Goal: Task Accomplishment & Management: Manage account settings

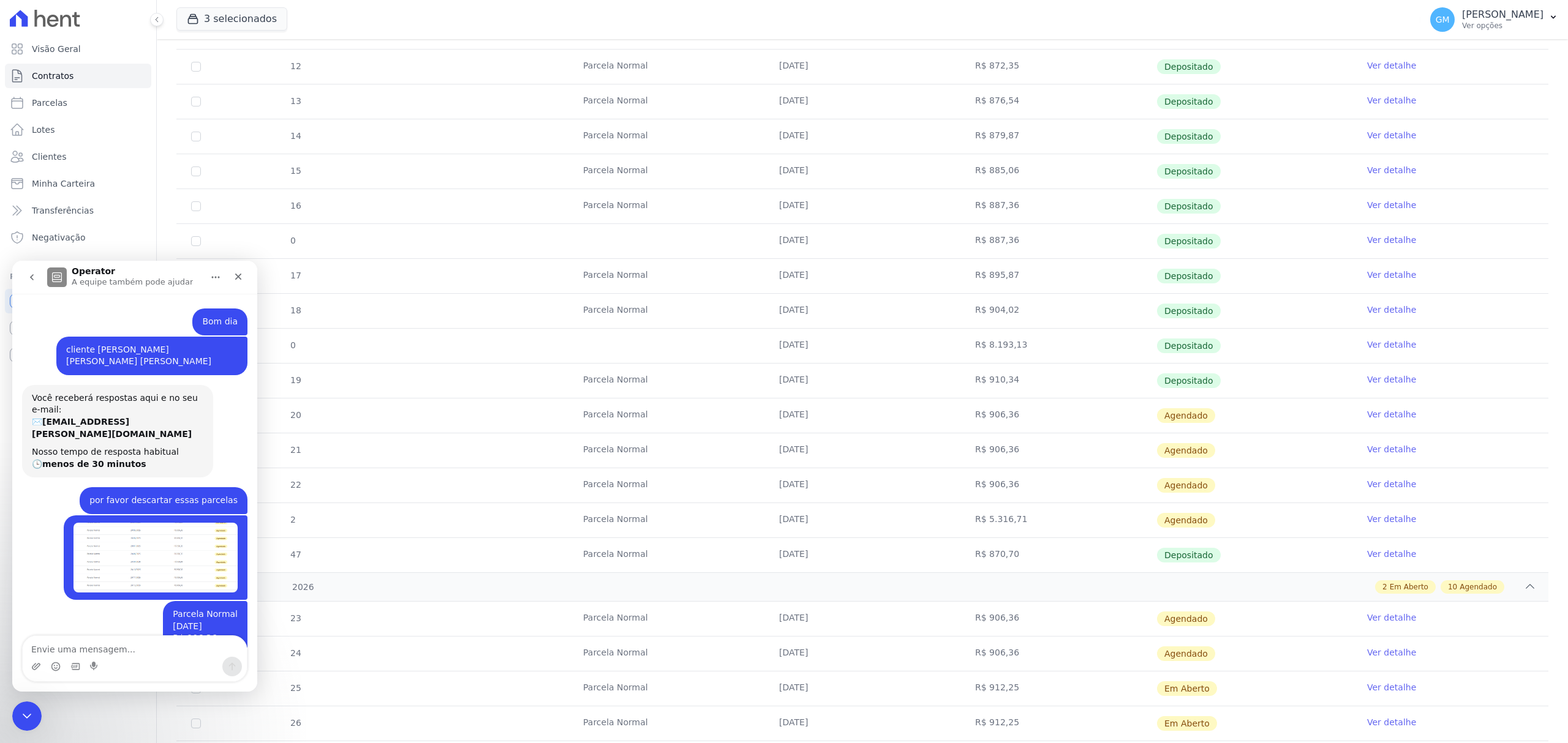
scroll to position [216, 0]
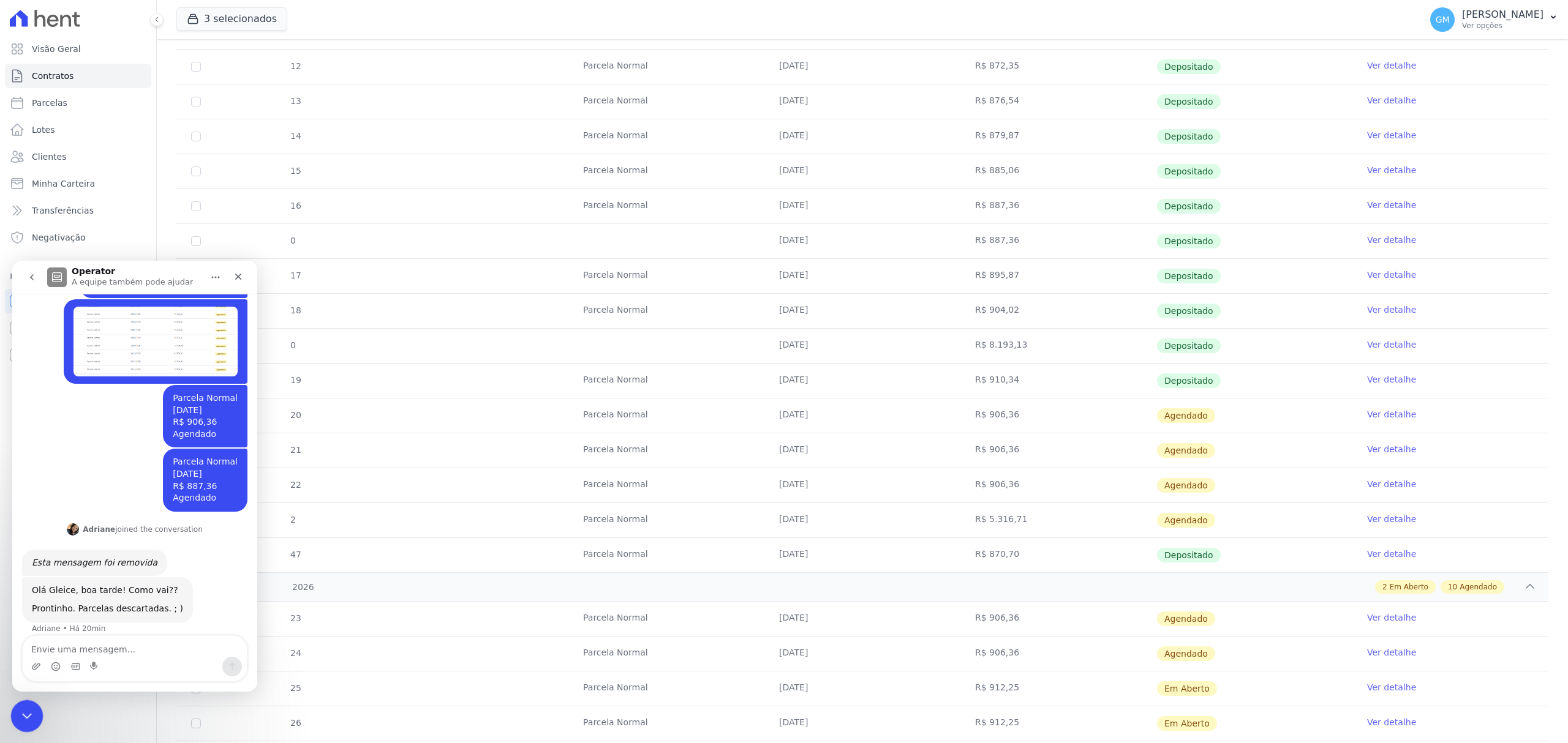
click at [39, 709] on div "Encerramento do Messenger da Intercom" at bounding box center [25, 715] width 30 height 30
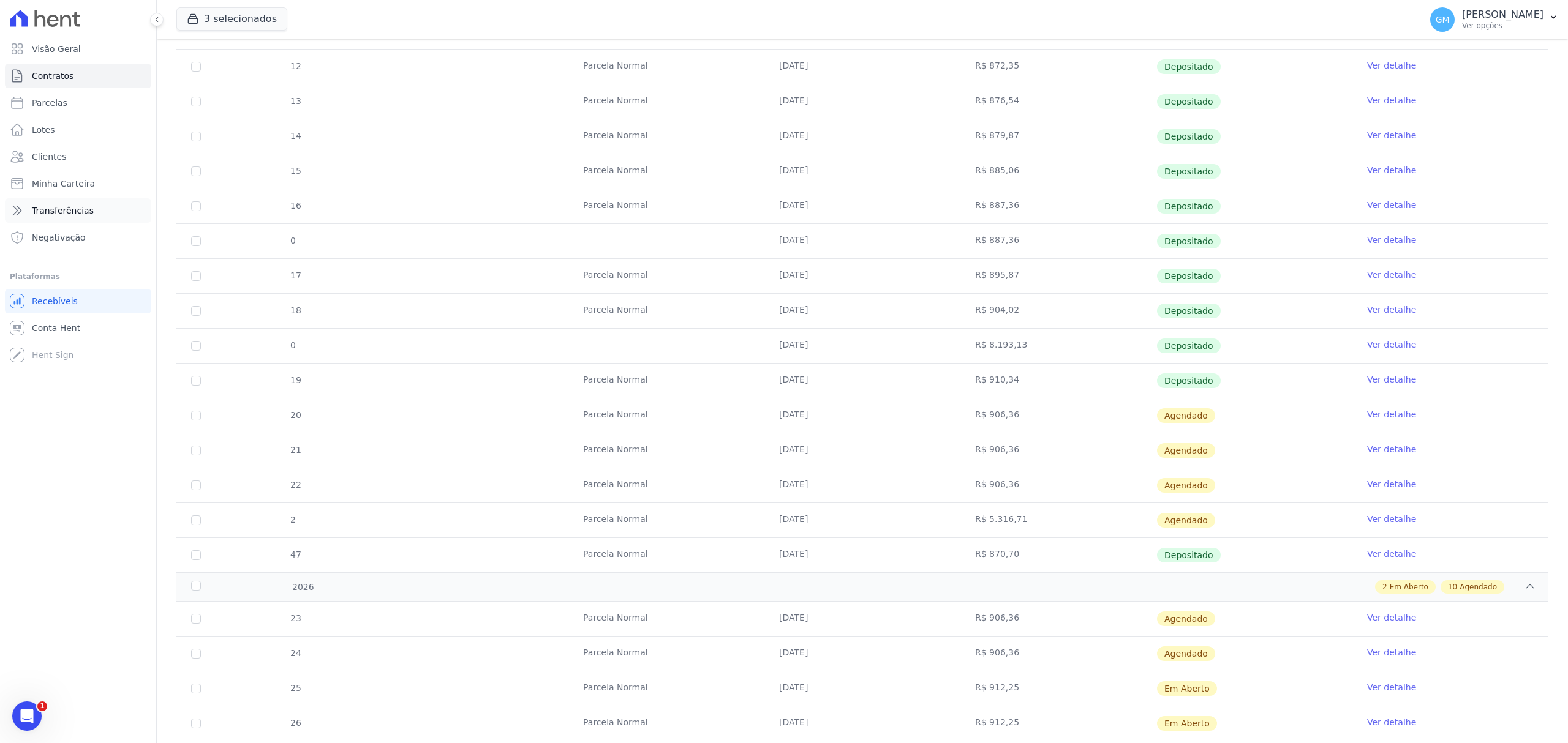
click at [94, 202] on link "Transferências" at bounding box center [78, 211] width 146 height 25
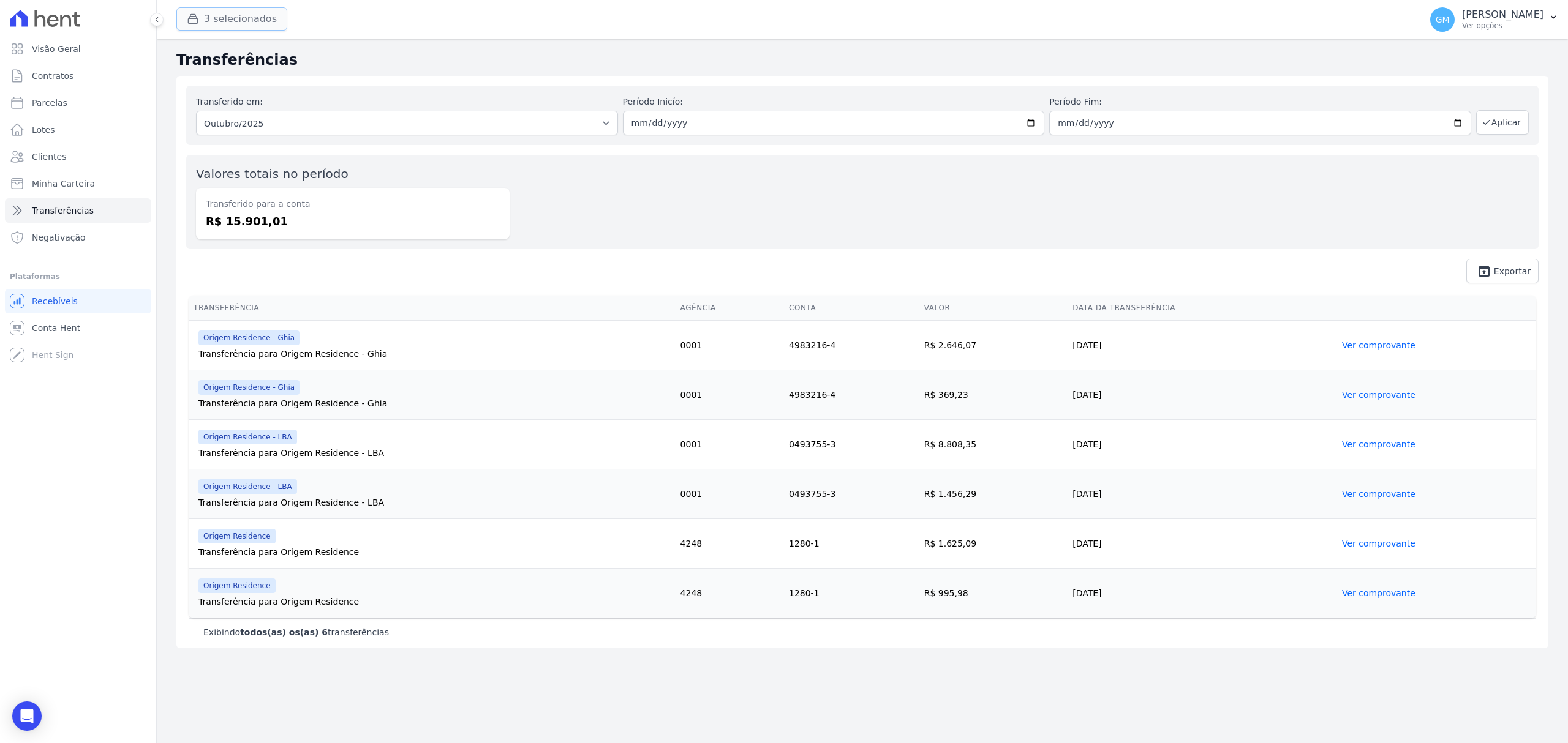
click at [239, 23] on button "3 selecionados" at bounding box center [232, 19] width 111 height 23
click at [194, 70] on input "Origem Residence" at bounding box center [196, 67] width 10 height 10
checkbox input "false"
click at [197, 89] on div "Alcance Engenharia Origem Residence Origem Residence - Ghia Origem Residence - …" at bounding box center [294, 75] width 235 height 78
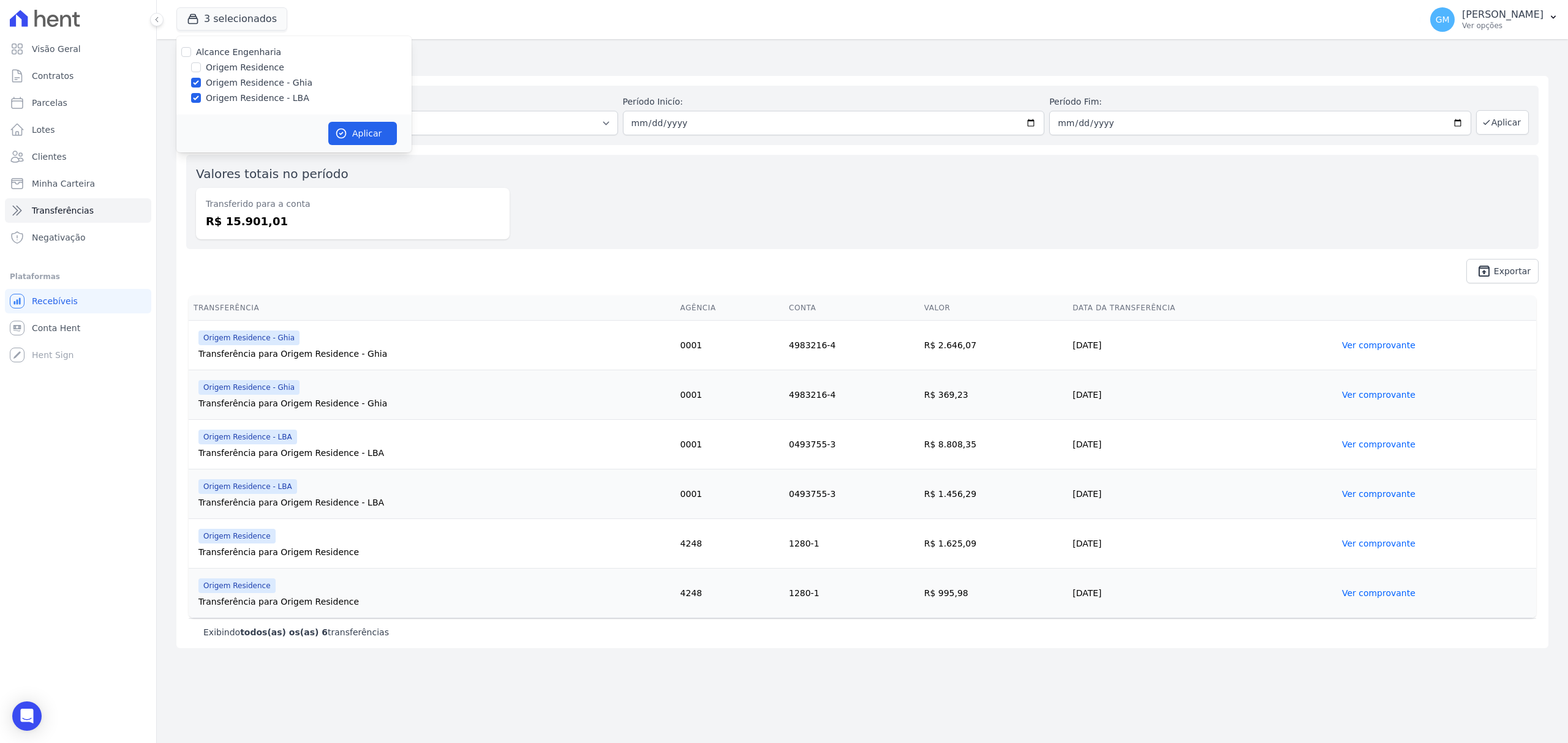
click at [206, 96] on label "Origem Residence - LBA" at bounding box center [258, 98] width 104 height 13
click at [201, 96] on input "Origem Residence - LBA" at bounding box center [196, 98] width 10 height 10
checkbox input "false"
click at [373, 132] on button "Aplicar" at bounding box center [362, 134] width 68 height 23
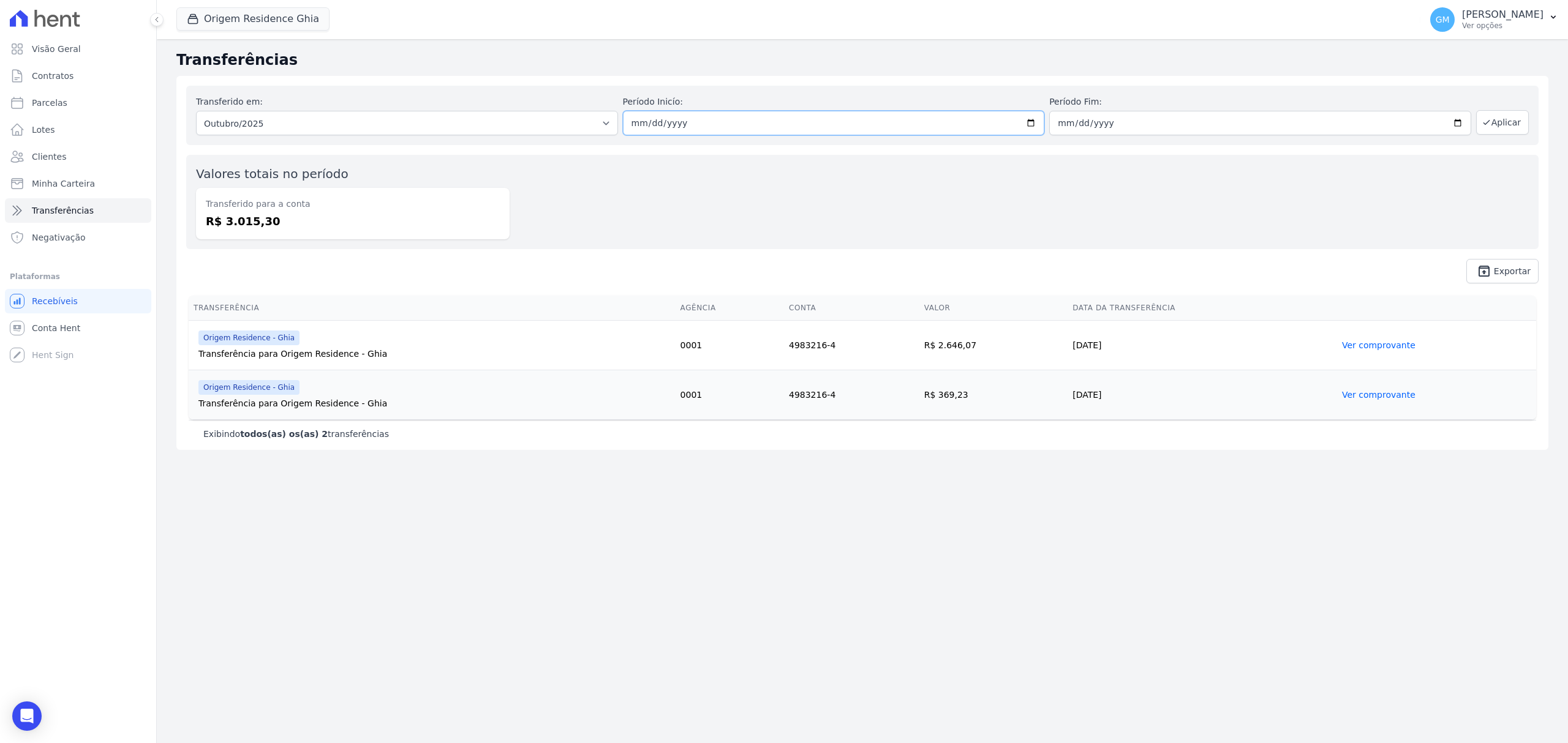
click at [1034, 118] on input "2025-10-01" at bounding box center [834, 123] width 422 height 25
click at [1037, 121] on input "2025-10-01" at bounding box center [834, 123] width 422 height 25
type input "2025-09-01"
click at [1454, 125] on input "2025-10-31" at bounding box center [1260, 123] width 422 height 25
click at [1454, 121] on input "2025-10-31" at bounding box center [1260, 123] width 422 height 25
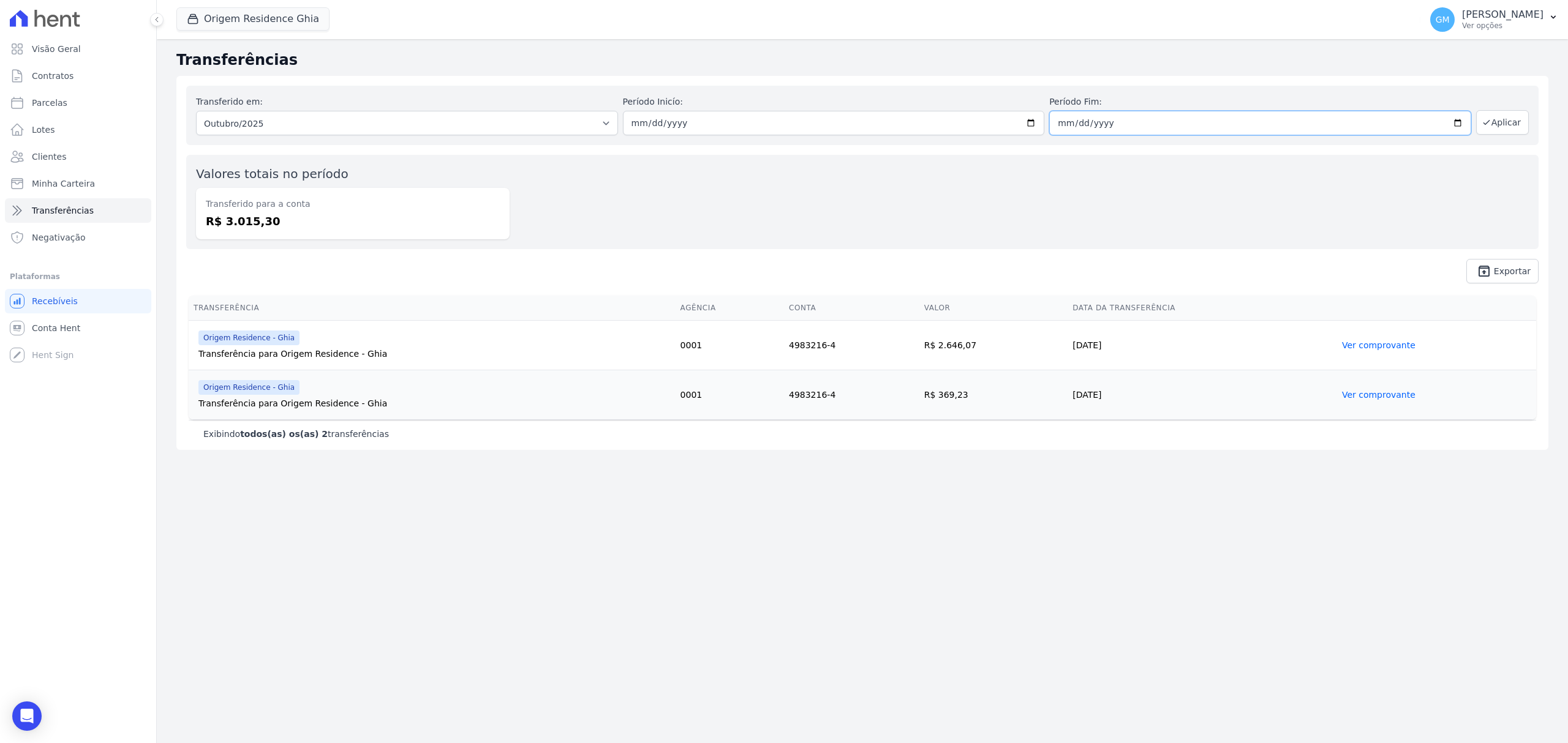
type input "2025-09-30"
click at [1512, 128] on button "Aplicar" at bounding box center [1502, 123] width 52 height 25
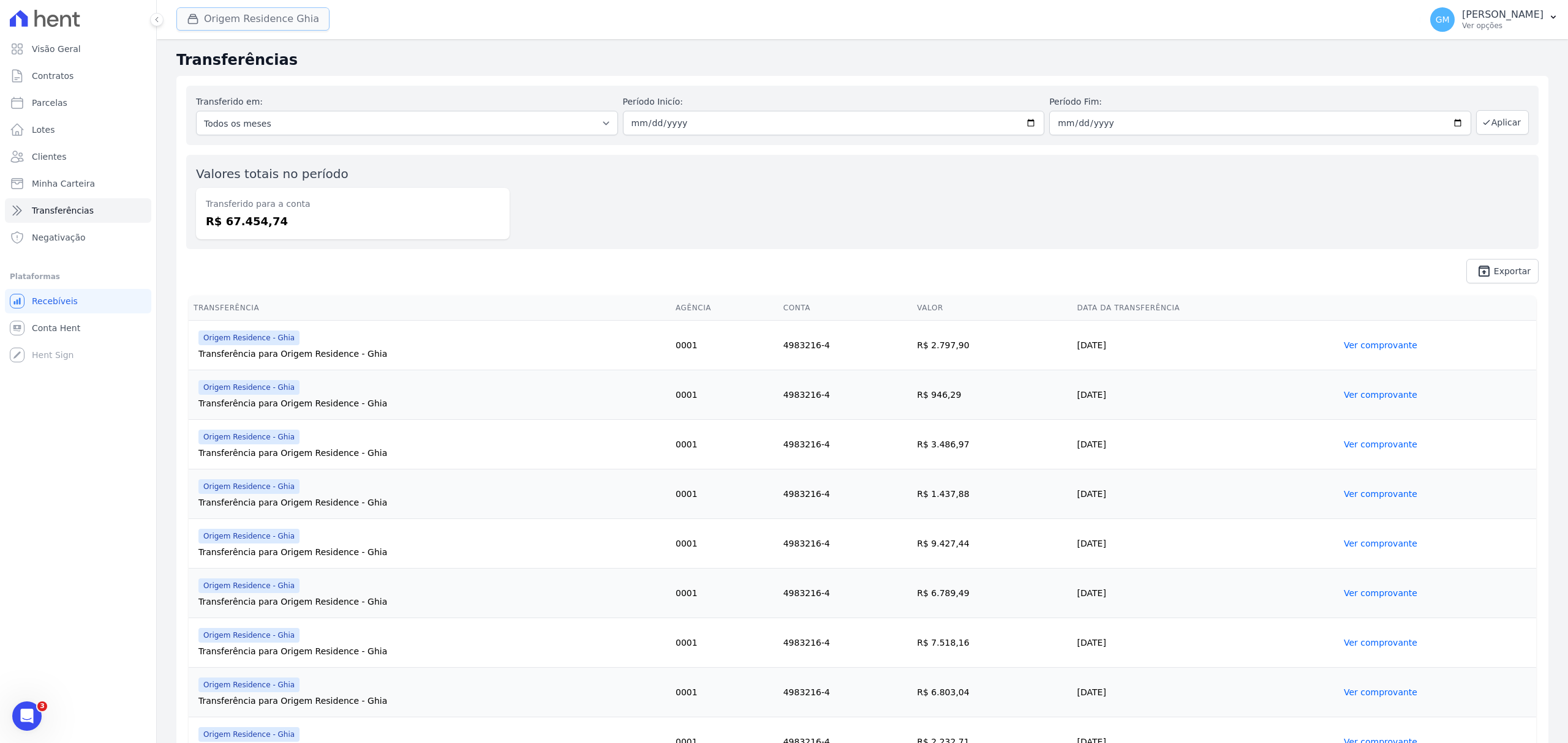
click at [311, 25] on button "Origem Residence Ghia" at bounding box center [253, 19] width 153 height 23
click at [207, 84] on label "Origem Residence - Ghia" at bounding box center [259, 83] width 107 height 13
click at [201, 84] on input "Origem Residence - Ghia" at bounding box center [196, 83] width 10 height 10
checkbox input "false"
click at [199, 99] on input "Origem Residence - LBA" at bounding box center [196, 98] width 10 height 10
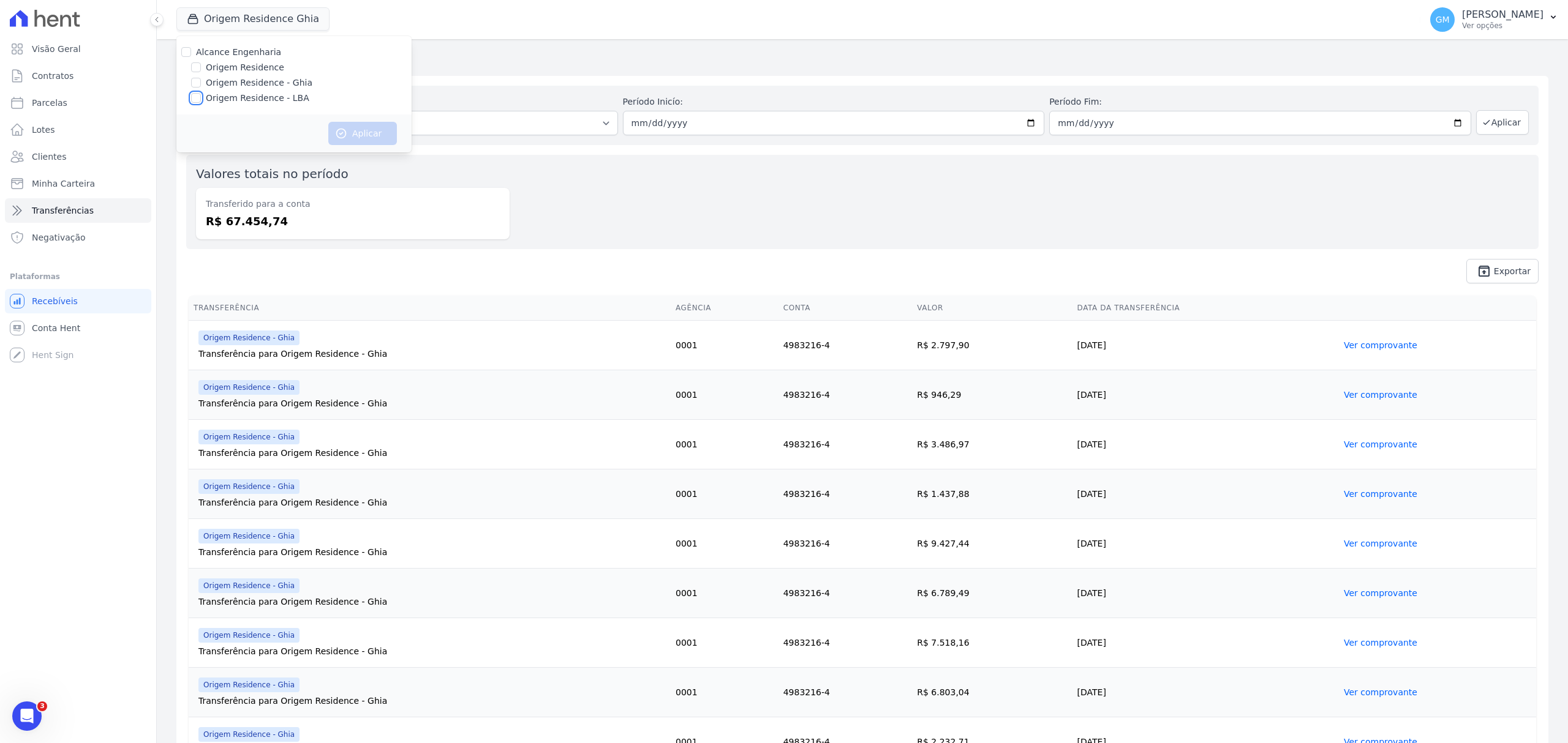
checkbox input "true"
click at [392, 132] on button "Aplicar" at bounding box center [362, 134] width 68 height 23
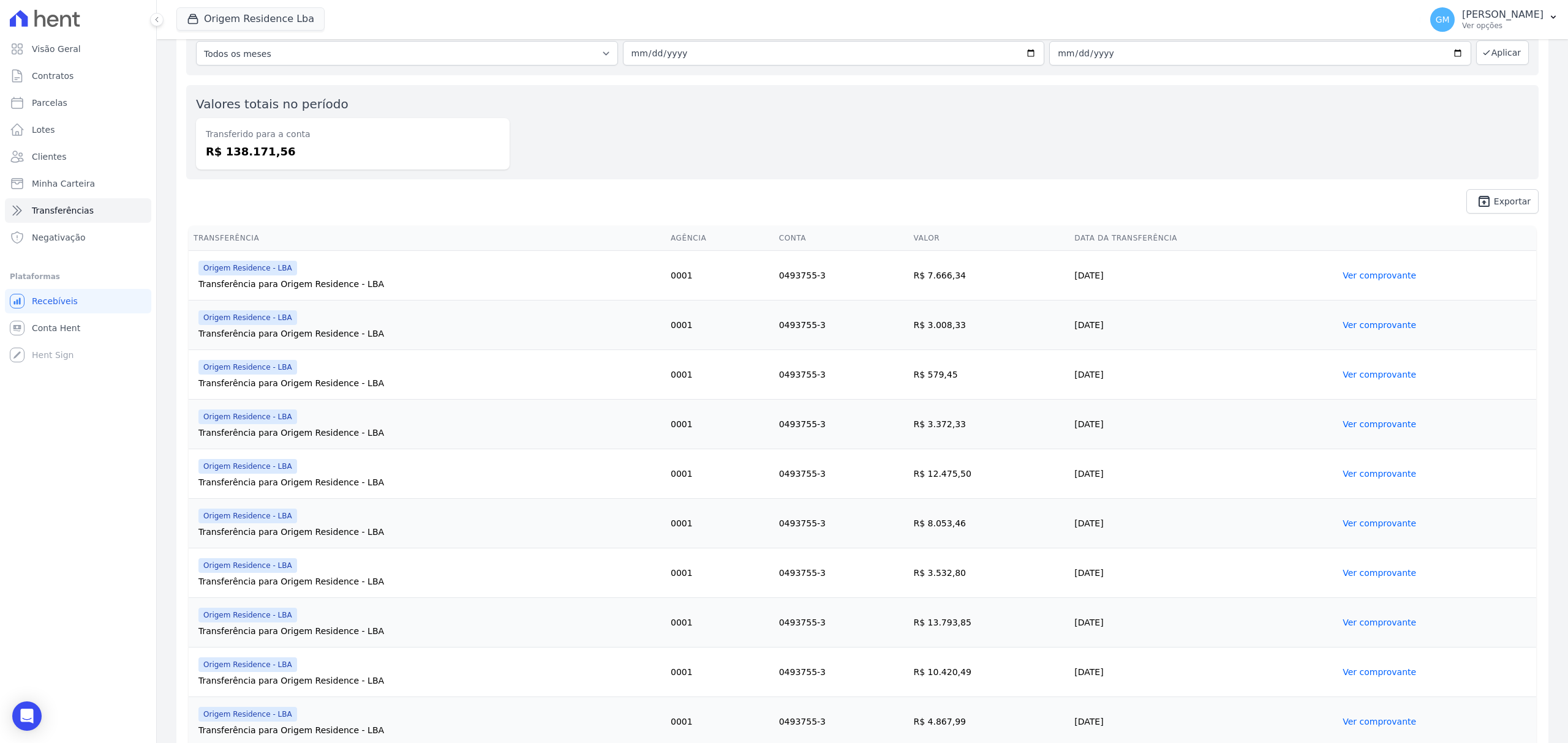
scroll to position [42, 0]
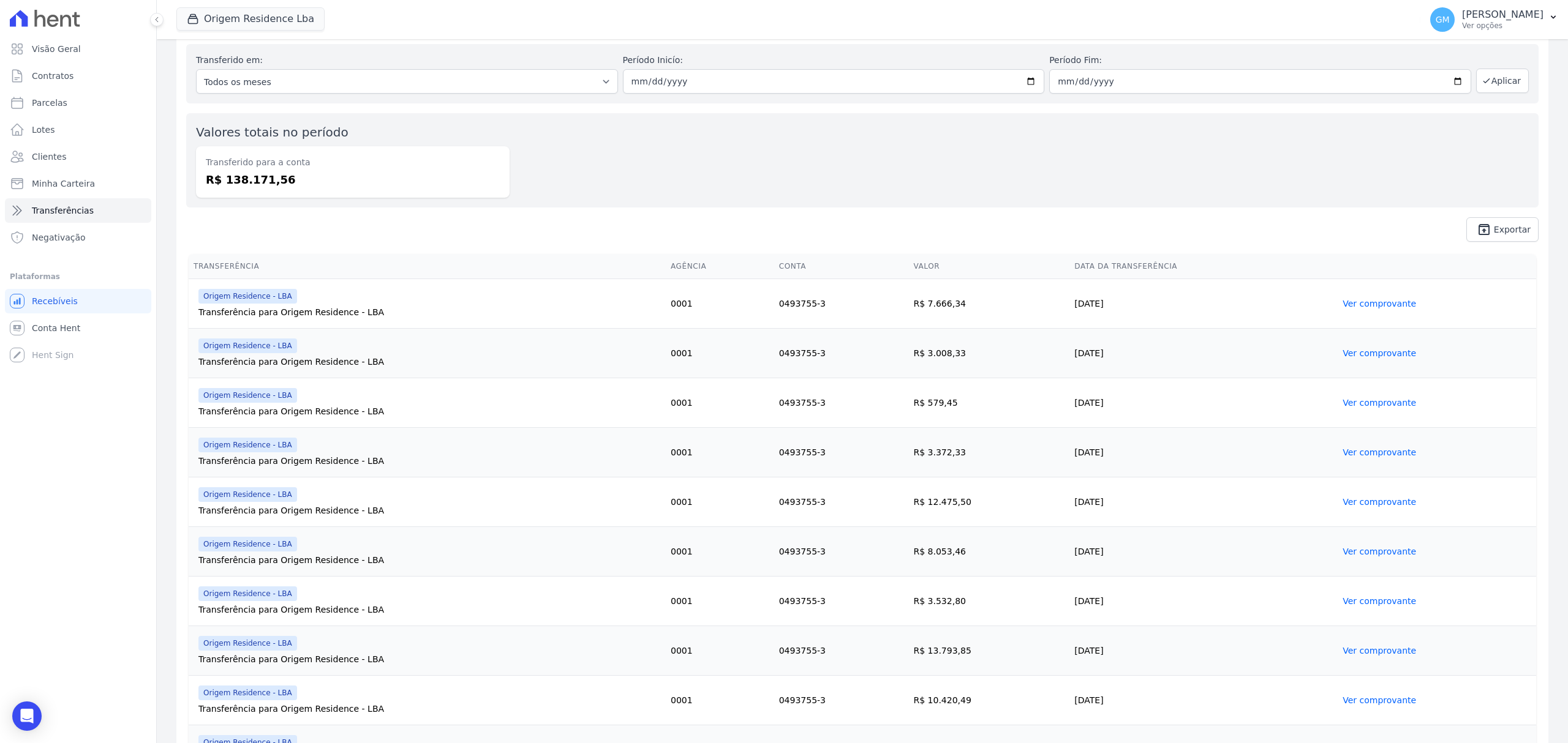
click at [1342, 300] on link "Ver comprovante" at bounding box center [1379, 304] width 73 height 10
click at [1370, 302] on link "Ver comprovante" at bounding box center [1379, 304] width 73 height 10
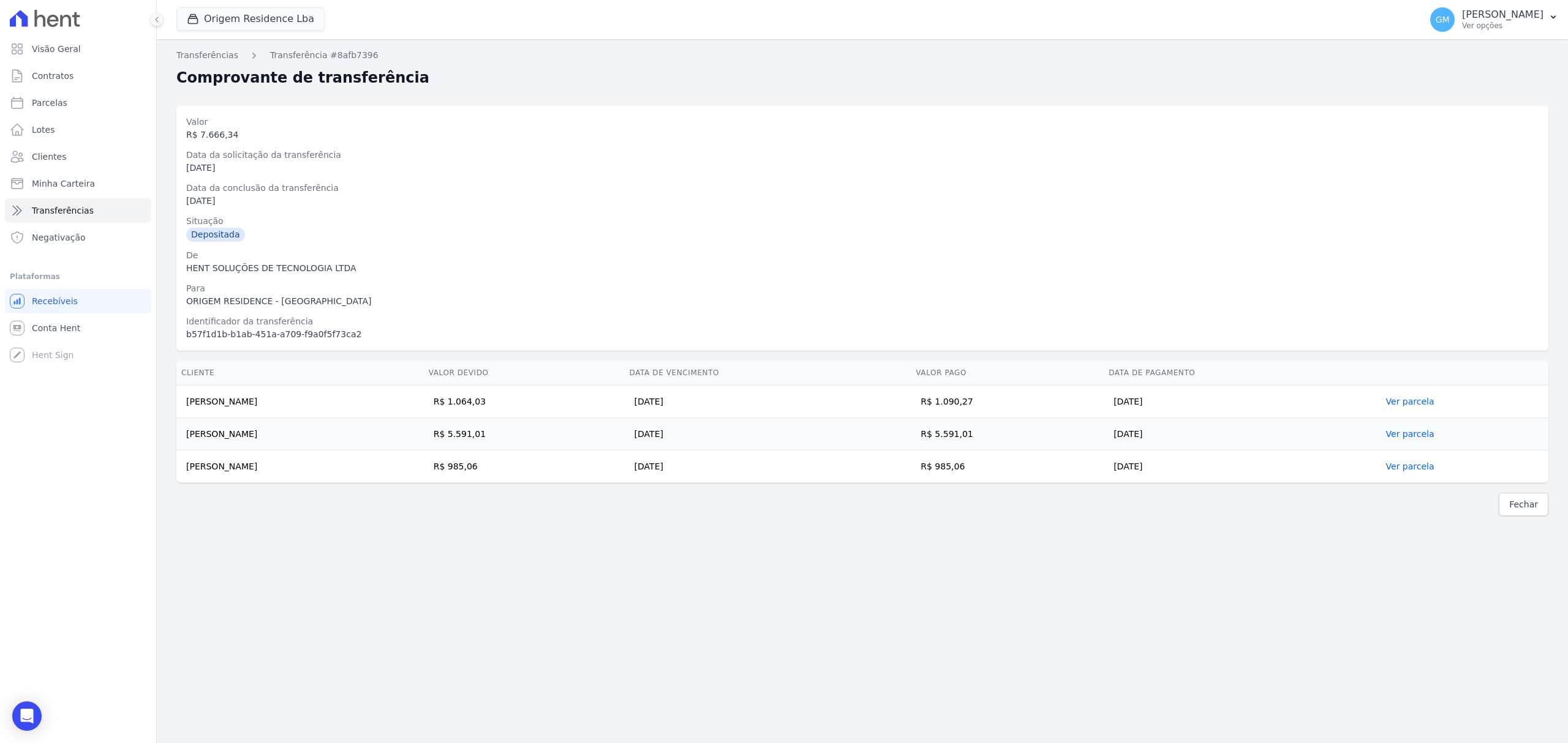
drag, startPoint x: 187, startPoint y: 399, endPoint x: 1208, endPoint y: 454, distance: 1022.5
click at [1208, 454] on tbody "[PERSON_NAME] R$ 1.064,03 [DATE] R$ 1.090,27 [DATE] Ver parcela [PERSON_NAME] R…" at bounding box center [862, 435] width 1372 height 97
copy tbody "[PERSON_NAME] DE LIMA R$ 1.064,03 [DATE] R$ 1.090,27 [DATE] Ver parcela [PERSON…"
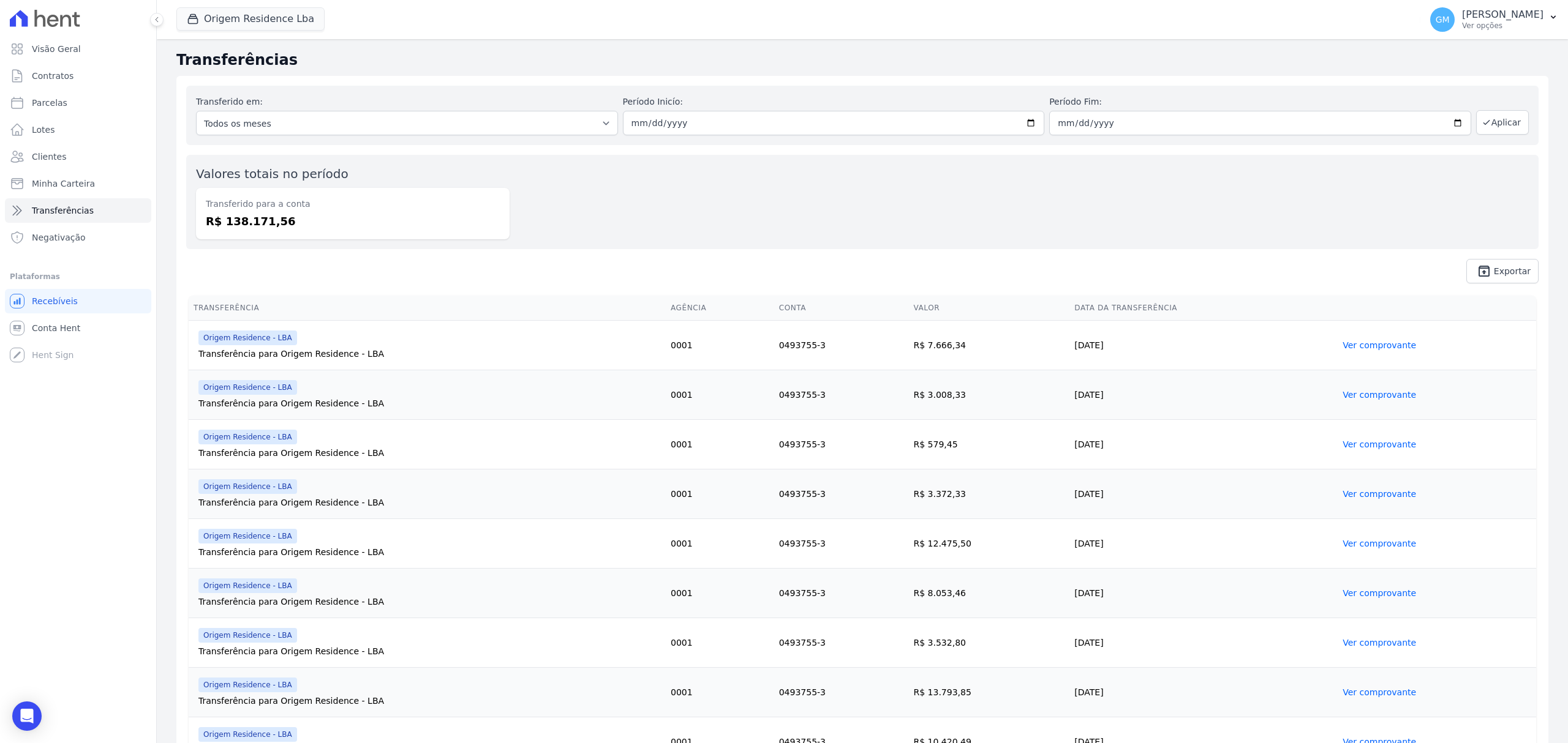
click at [1368, 393] on link "Ver comprovante" at bounding box center [1379, 395] width 73 height 10
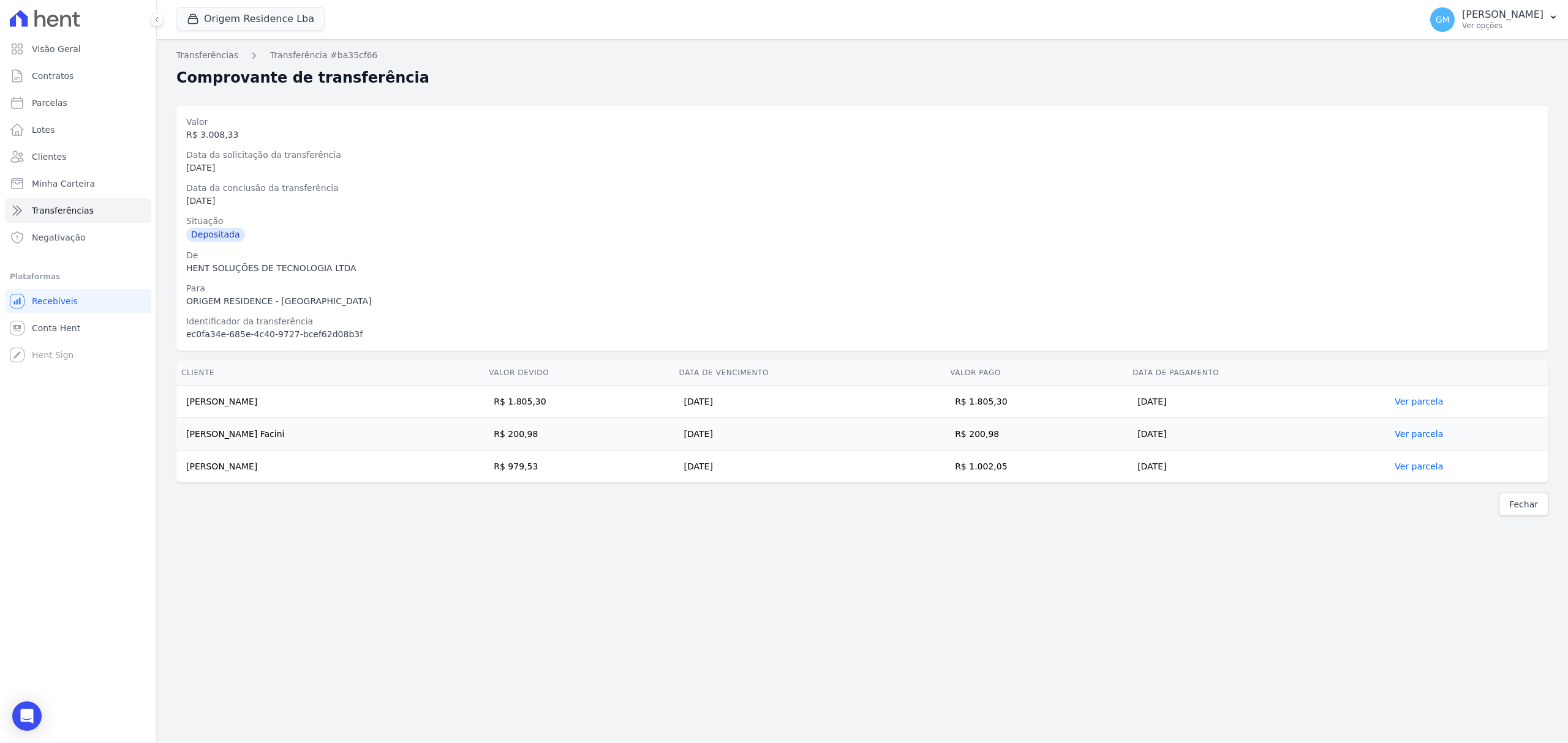
drag, startPoint x: 187, startPoint y: 400, endPoint x: 1272, endPoint y: 475, distance: 1087.6
click at [1272, 475] on tbody "MARCELO JOSÉ DE LIMA LEMOS JUNIOR R$ 1.805,30 31/08/2025 R$ 1.805,30 01/09/2025…" at bounding box center [862, 435] width 1372 height 97
copy tbody "MARCELO JOSÉ DE LIMA LEMOS JUNIOR R$ 1.805,30 31/08/2025 R$ 1.805,30 01/09/2025…"
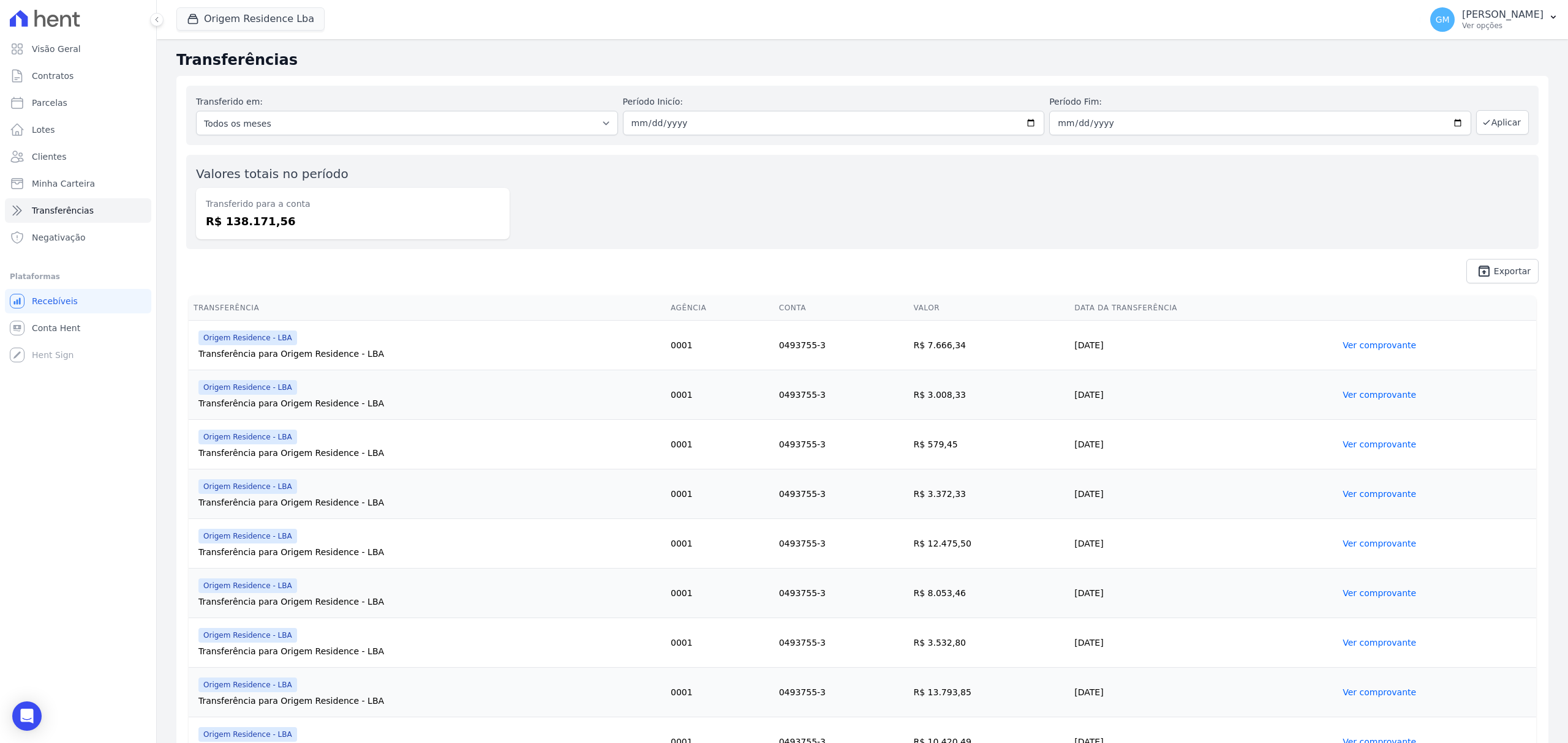
click at [1346, 446] on link "Ver comprovante" at bounding box center [1379, 445] width 73 height 10
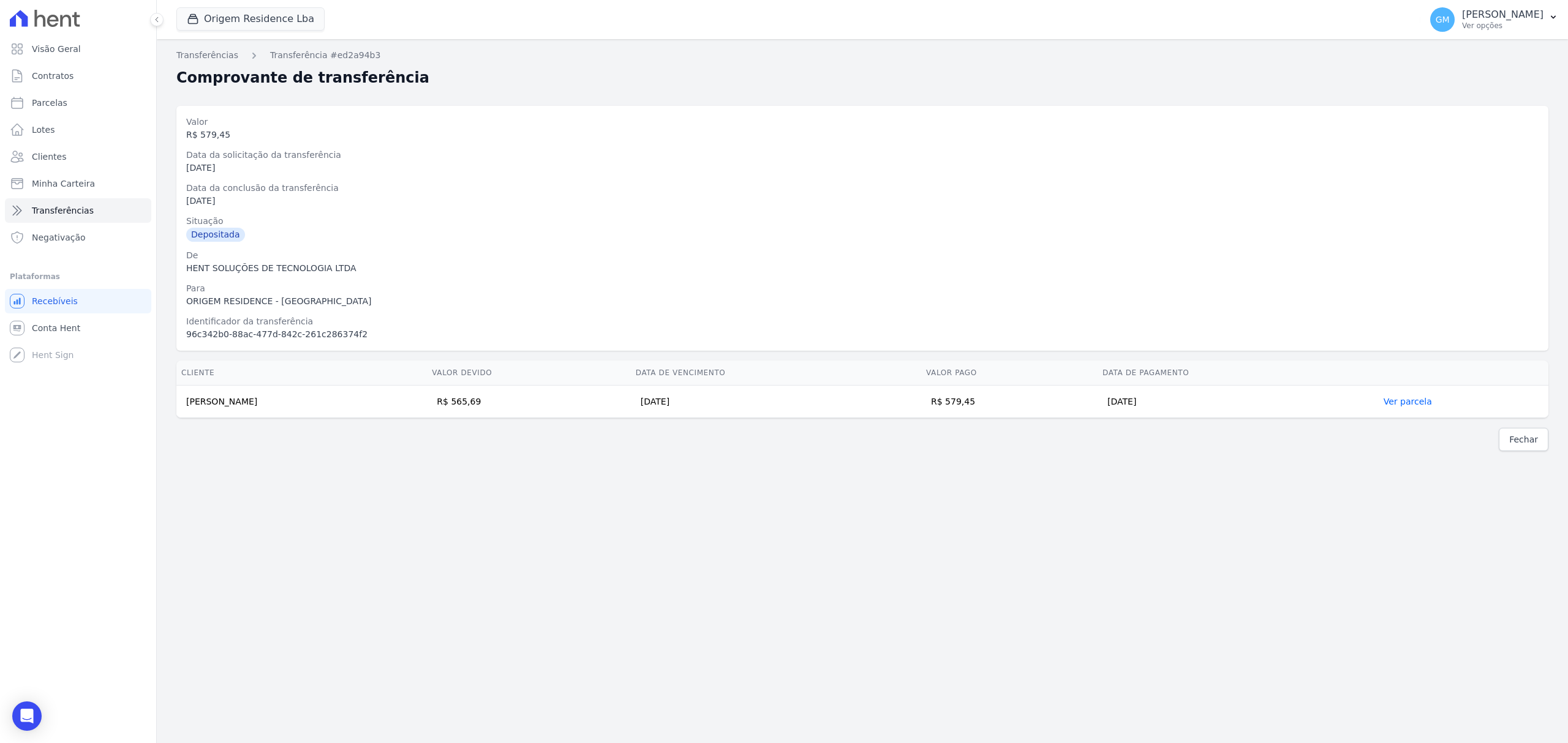
drag, startPoint x: 184, startPoint y: 395, endPoint x: 1194, endPoint y: 410, distance: 1010.1
click at [1194, 410] on tr "Fábio Jeronimo da Silva R$ 565,69 20/08/2025 R$ 579,45 02/09/2025 Ver parcela" at bounding box center [862, 402] width 1372 height 33
copy tr "Fábio Jeronimo da Silva R$ 565,69 20/08/2025 R$ 579,45 02/09/2025"
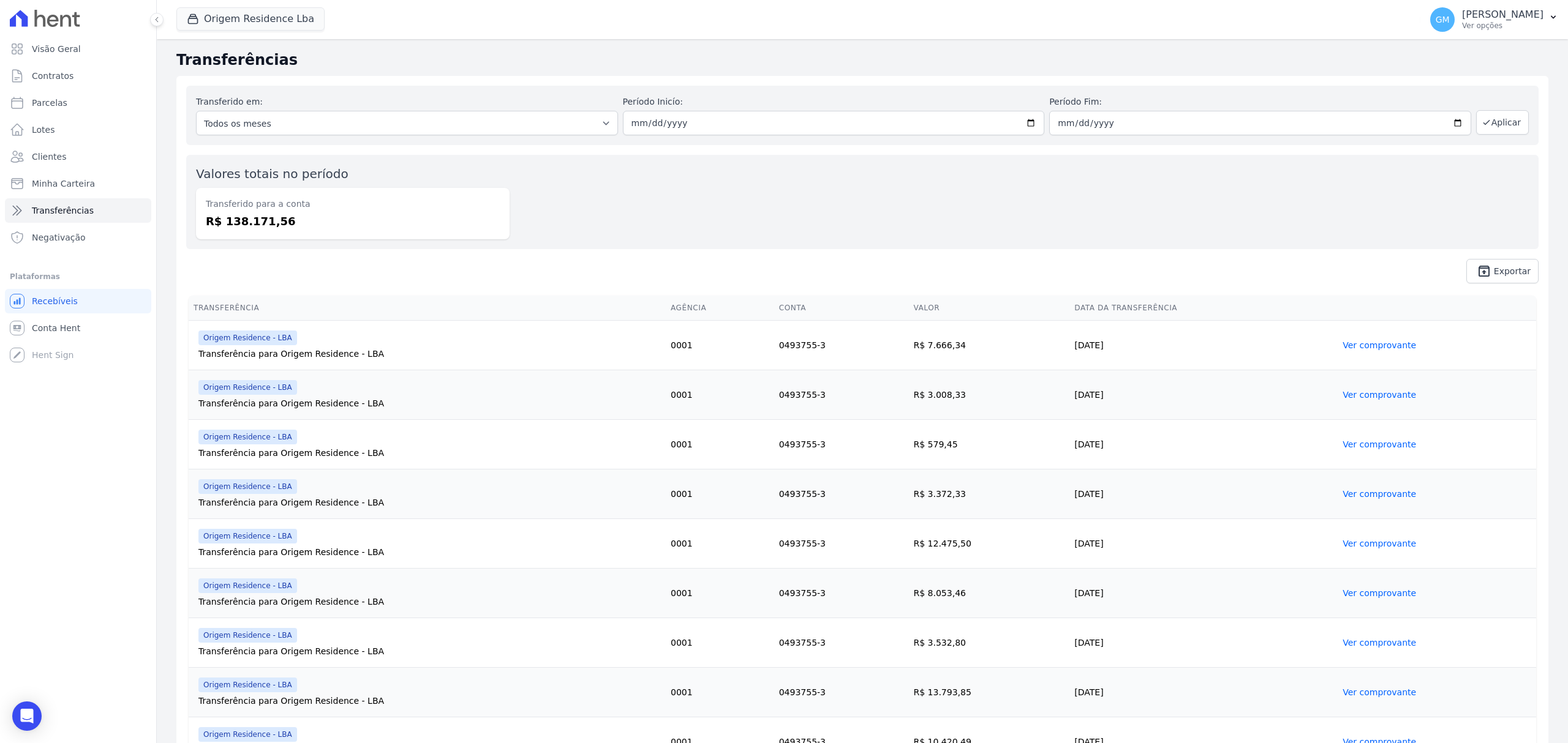
click at [1377, 495] on link "Ver comprovante" at bounding box center [1379, 494] width 73 height 10
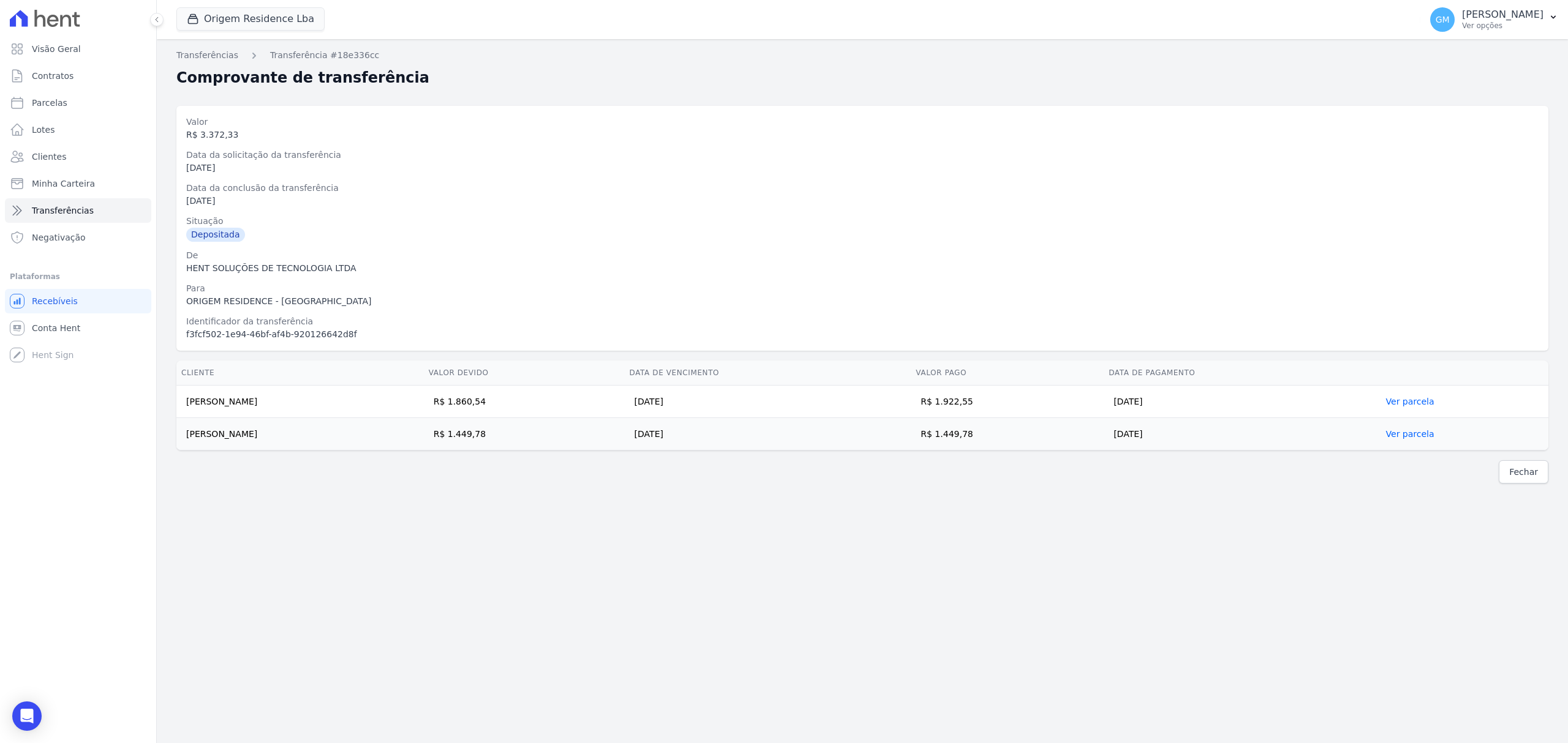
drag, startPoint x: 187, startPoint y: 400, endPoint x: 1392, endPoint y: 427, distance: 1205.3
click at [1392, 427] on tbody "EDUARDO VELASCO SOUZA R$ 1.860,54 25/07/2025 R$ 1.922,55 03/09/2025 Ver parcela…" at bounding box center [862, 418] width 1372 height 65
copy tbody "EDUARDO VELASCO SOUZA R$ 1.860,54 25/07/2025 R$ 1.922,55 03/09/2025 Ver parcela…"
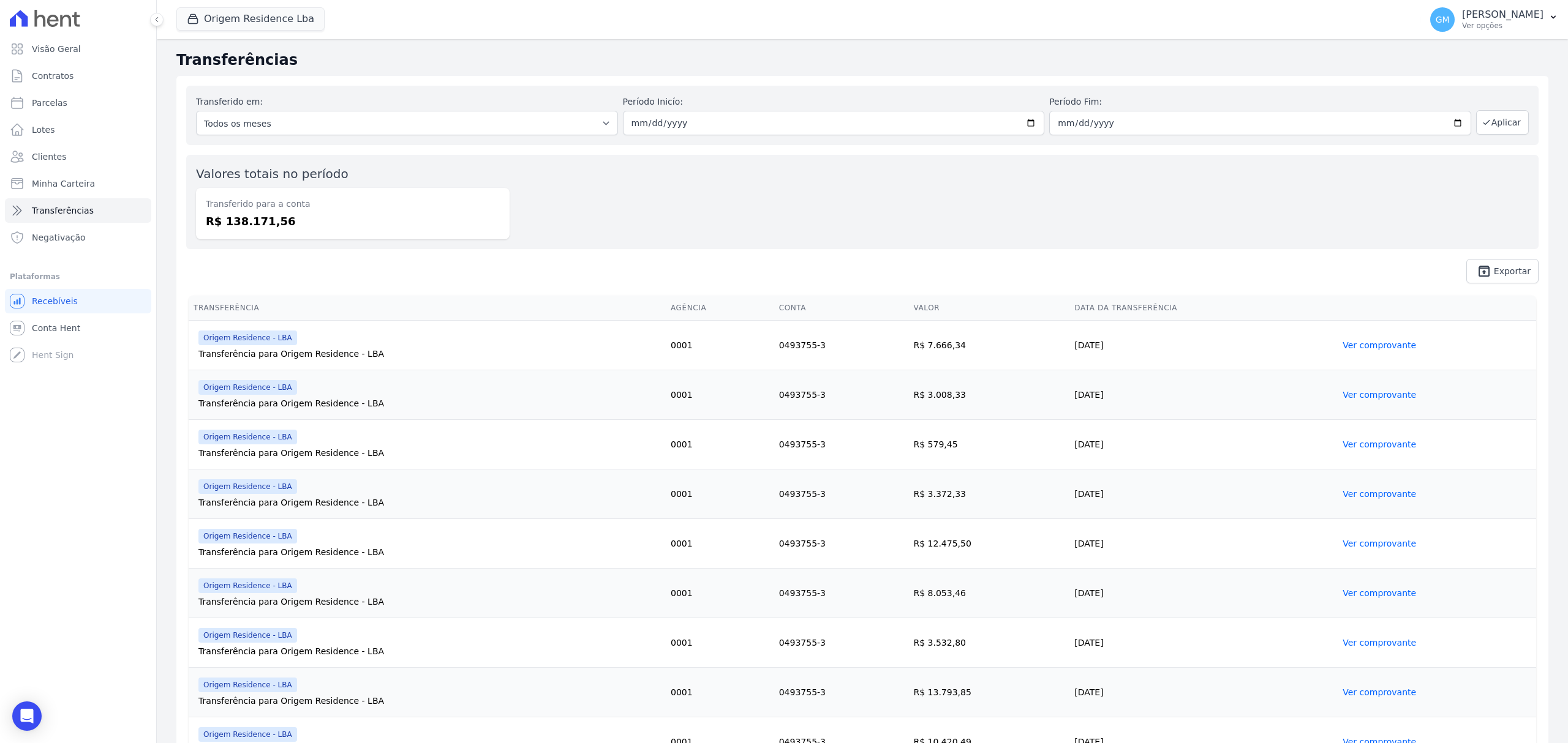
click at [1352, 545] on link "Ver comprovante" at bounding box center [1379, 544] width 73 height 10
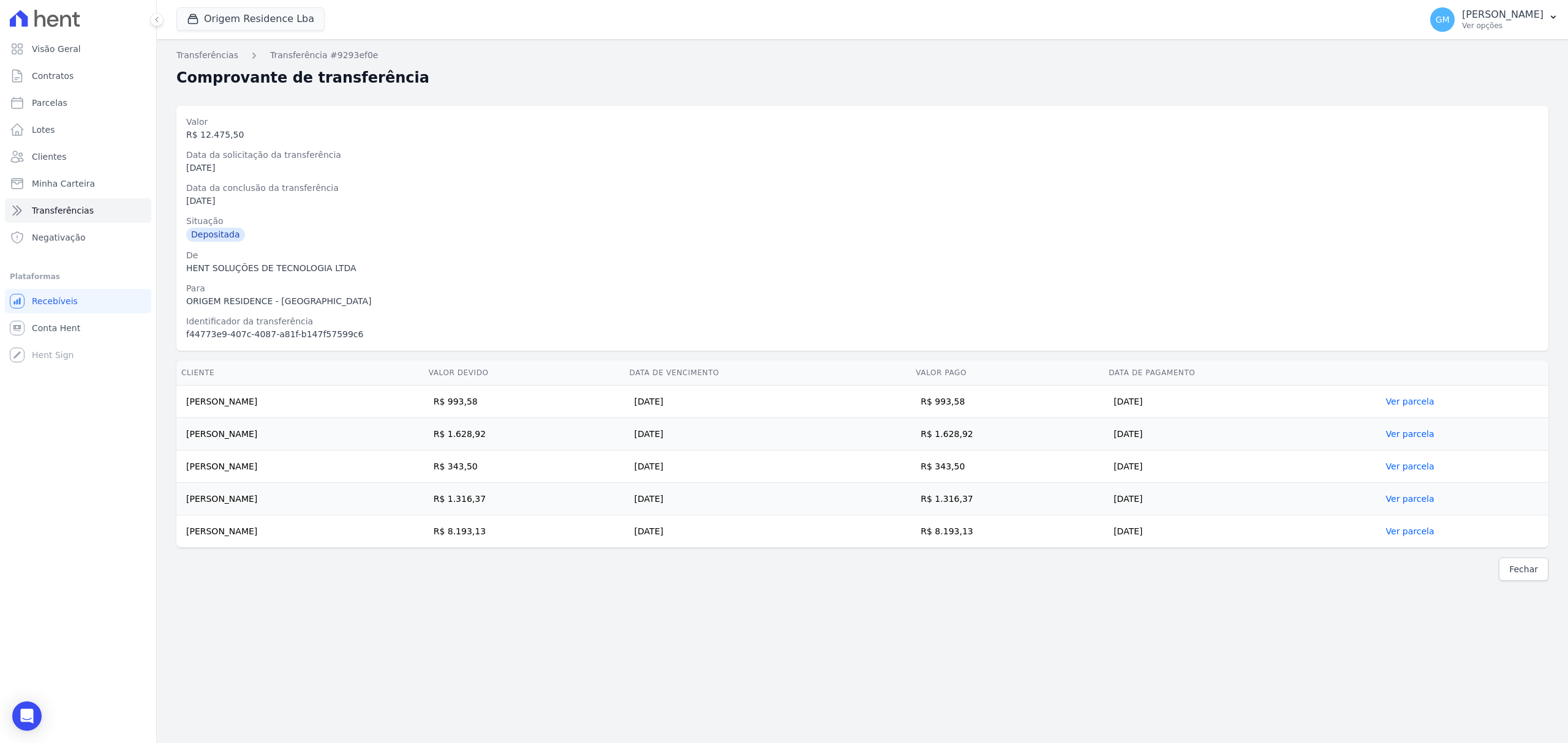
drag, startPoint x: 189, startPoint y: 401, endPoint x: 1264, endPoint y: 519, distance: 1081.5
click at [1264, 519] on tbody "Miguel Teixeira da Silva Junior R$ 993,58 10/09/2025 R$ 993,58 04/09/2025 Ver p…" at bounding box center [862, 467] width 1372 height 162
copy tbody "Miguel Teixeira da Silva Junior R$ 993,58 10/09/2025 R$ 993,58 04/09/2025 Ver p…"
click at [1104, 451] on td "R$ 343,50" at bounding box center [1007, 467] width 193 height 33
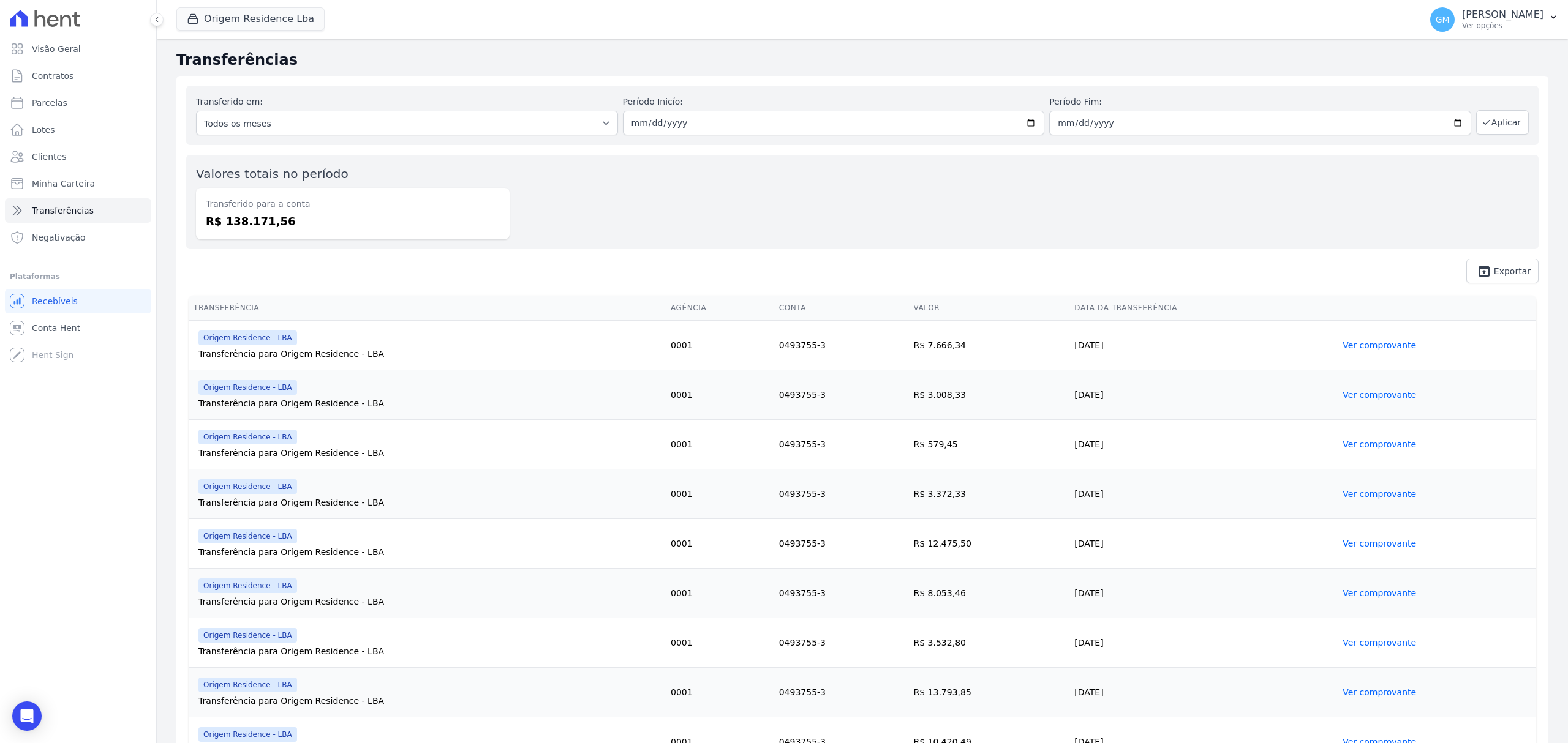
scroll to position [81, 0]
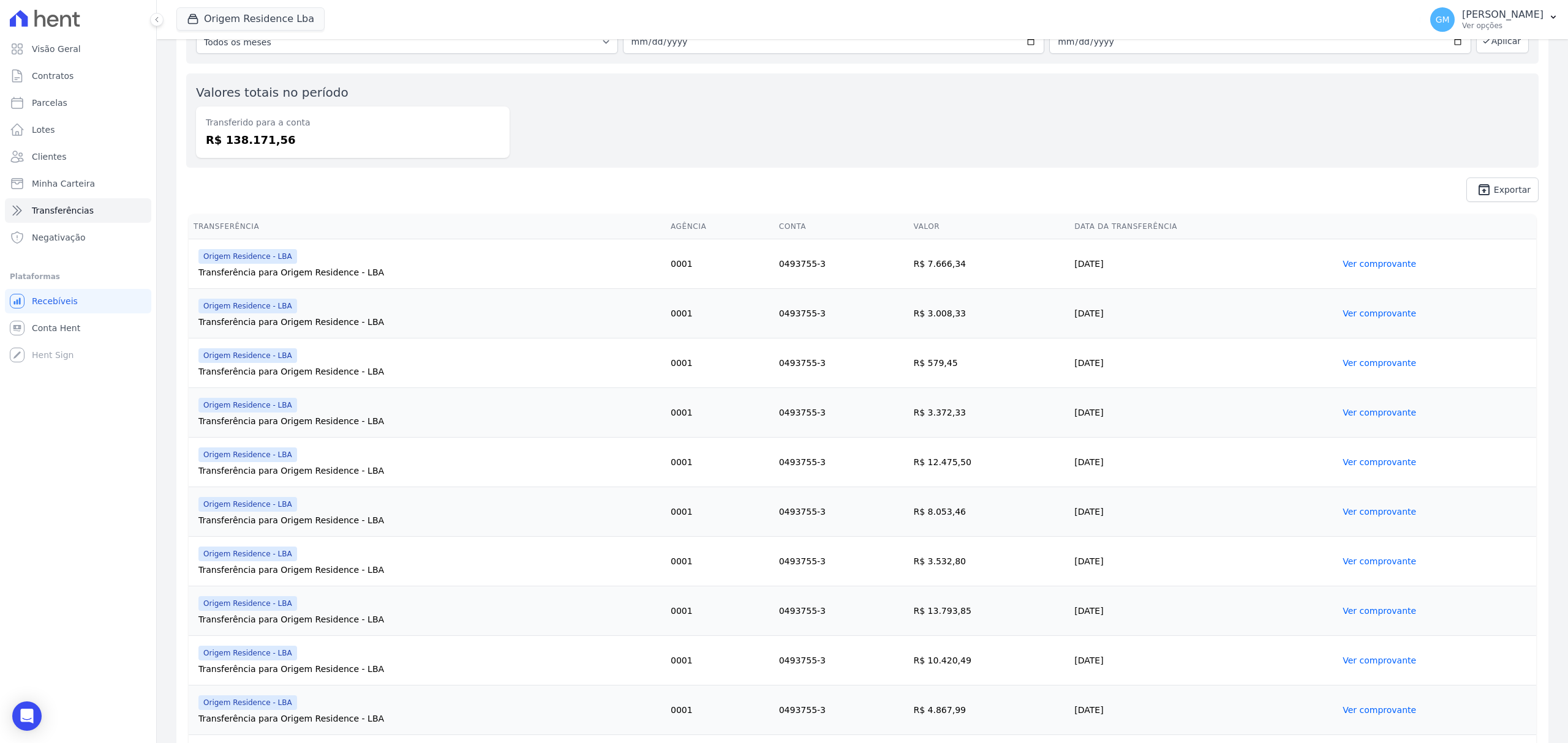
click at [1348, 512] on link "Ver comprovante" at bounding box center [1379, 512] width 73 height 10
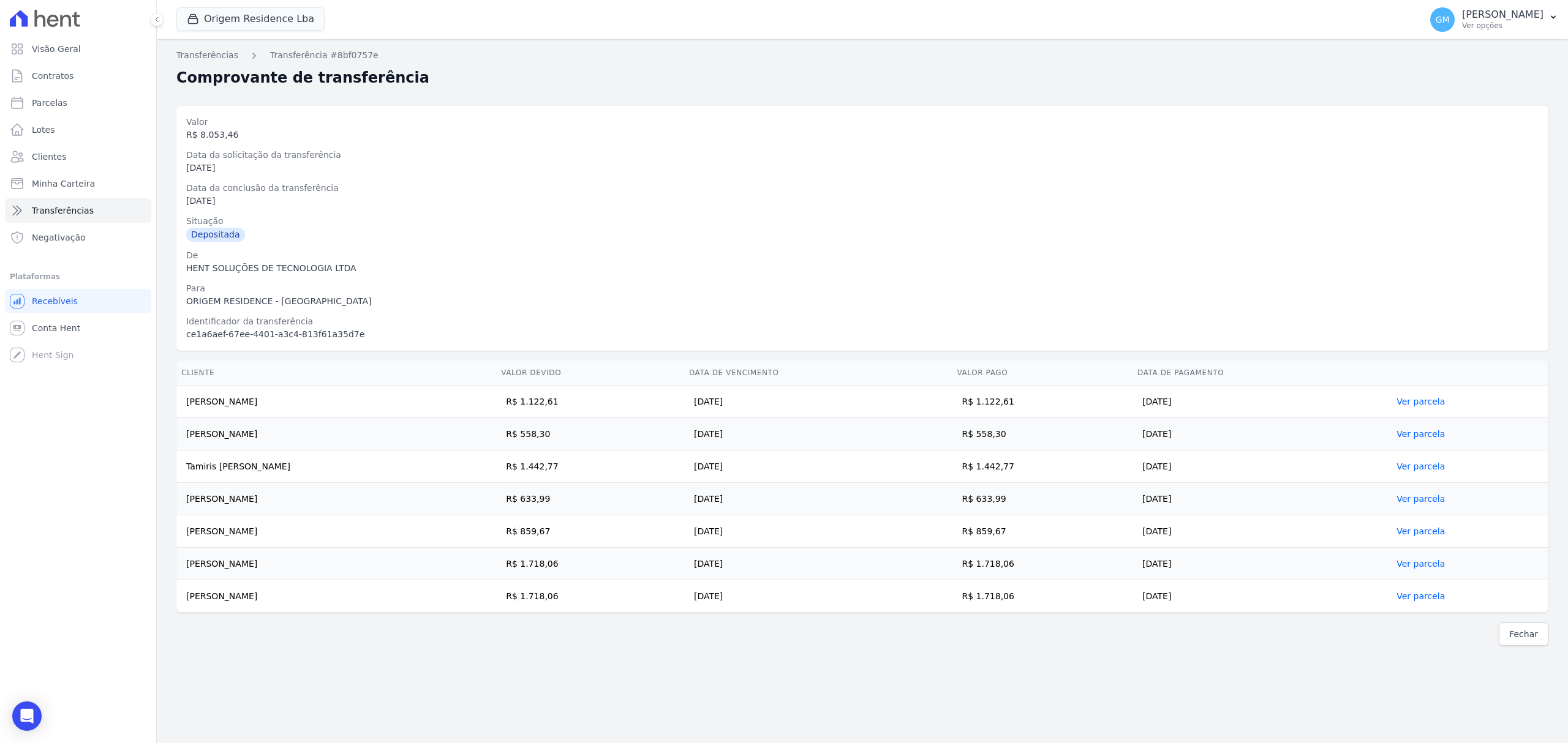
drag, startPoint x: 187, startPoint y: 401, endPoint x: 1324, endPoint y: 584, distance: 1151.6
click at [1324, 584] on tbody "Paula Yasmim Castro Vieira R$ 1.122,61 10/09/2025 R$ 1.122,61 05/09/2025 Ver pa…" at bounding box center [862, 499] width 1372 height 227
copy tbody "Paula Yasmim Castro Vieira R$ 1.122,61 10/09/2025 R$ 1.122,61 05/09/2025 Ver pa…"
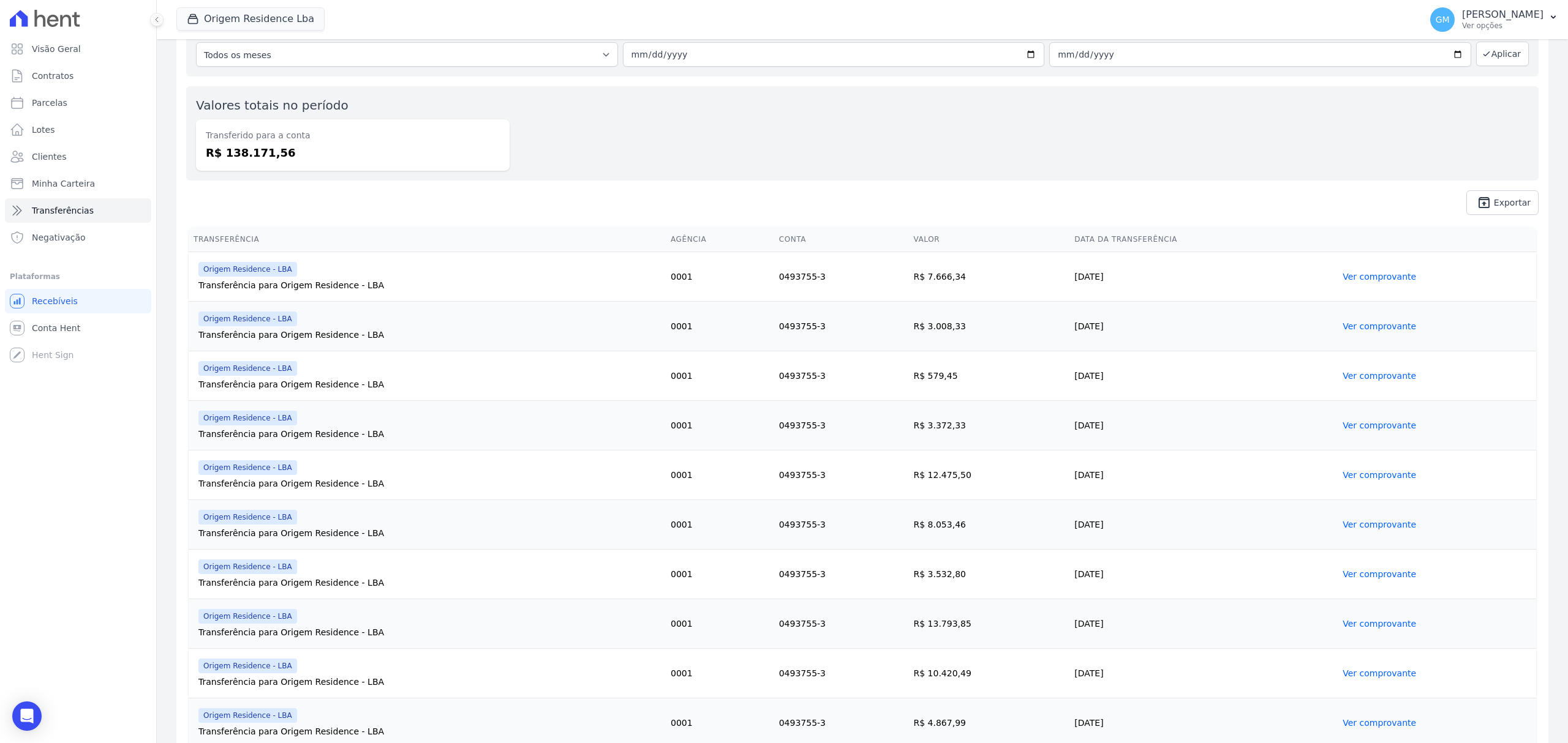
scroll to position [163, 0]
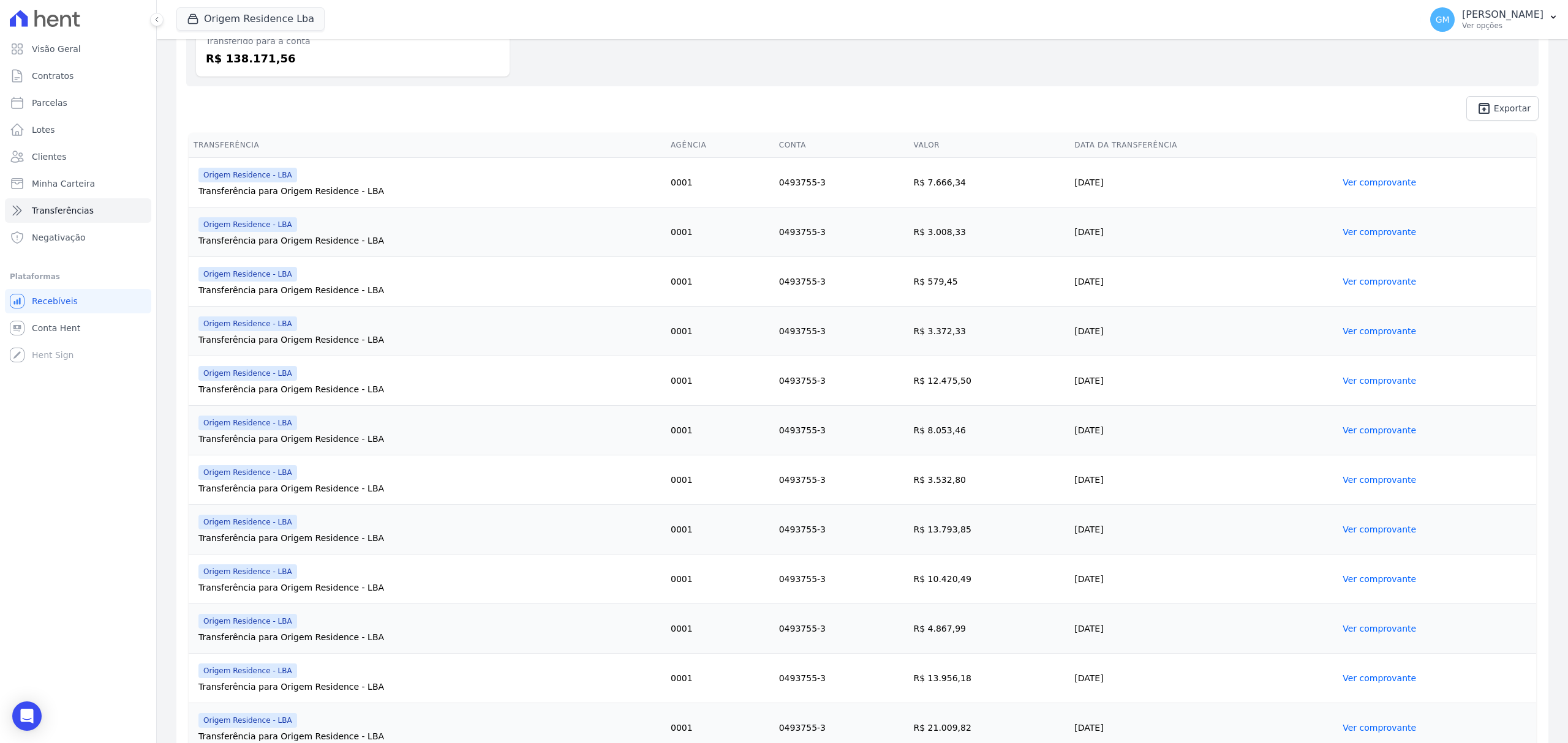
click at [1348, 480] on link "Ver comprovante" at bounding box center [1379, 480] width 73 height 10
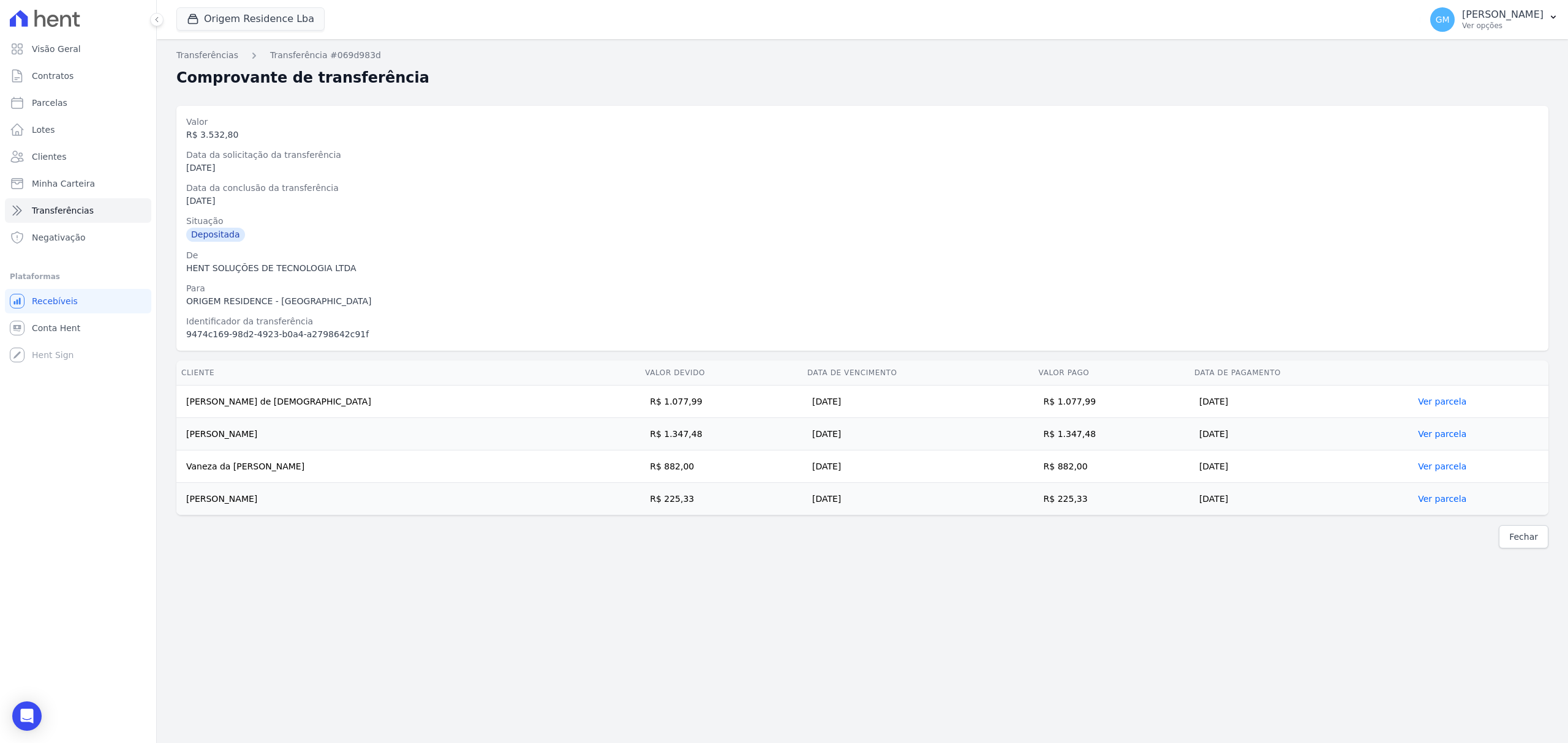
drag, startPoint x: 182, startPoint y: 400, endPoint x: 1220, endPoint y: 499, distance: 1042.7
click at [1220, 499] on tbody "Thiago Alves de Jesus R$ 1.077,99 10/09/2025 R$ 1.077,99 09/09/2025 Ver parcela…" at bounding box center [862, 451] width 1372 height 129
copy tbody "Thiago Alves de Jesus R$ 1.077,99 10/09/2025 R$ 1.077,99 09/09/2025 Ver parcela…"
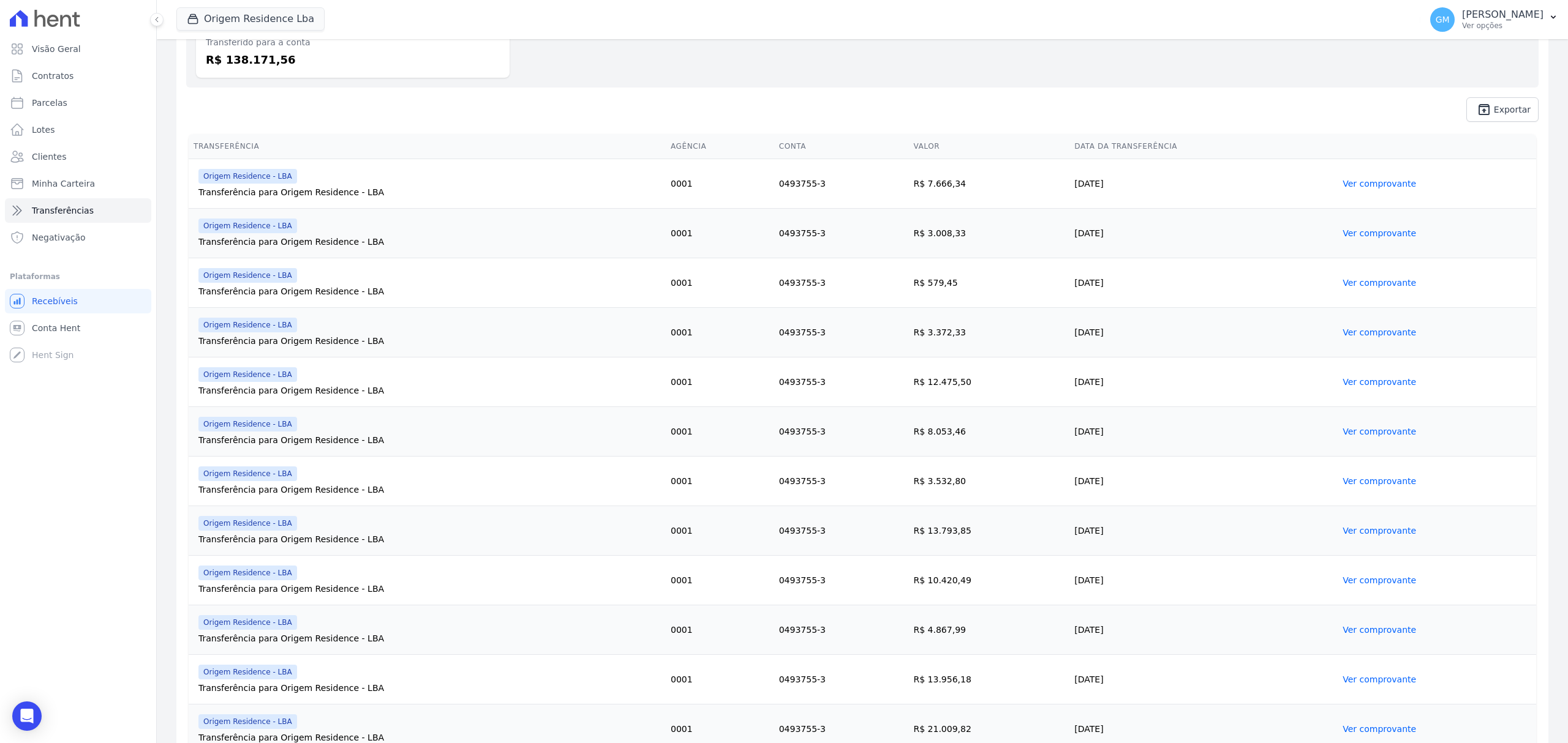
scroll to position [163, 0]
click at [1350, 525] on link "Ver comprovante" at bounding box center [1379, 530] width 73 height 10
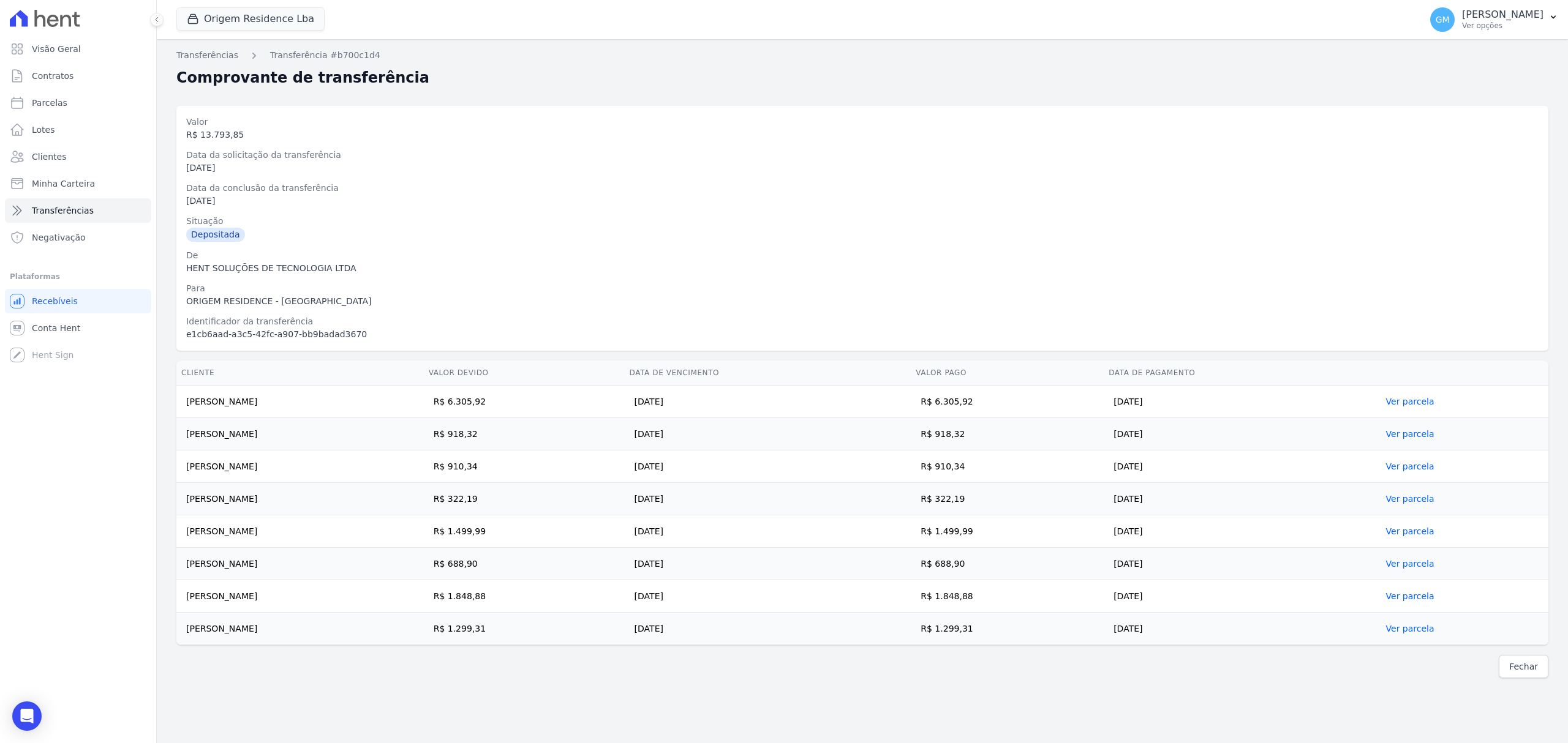
drag, startPoint x: 187, startPoint y: 397, endPoint x: 1264, endPoint y: 628, distance: 1101.5
click at [1264, 628] on tbody "Marcio Valerio Lourenco Pontes R$ 6.305,92 25/09/2025 R$ 6.305,92 09/09/2025 Ve…" at bounding box center [862, 515] width 1372 height 260
copy tbody "Marcio Valerio Lourenco Pontes R$ 6.305,92 25/09/2025 R$ 6.305,92 09/09/2025 Ve…"
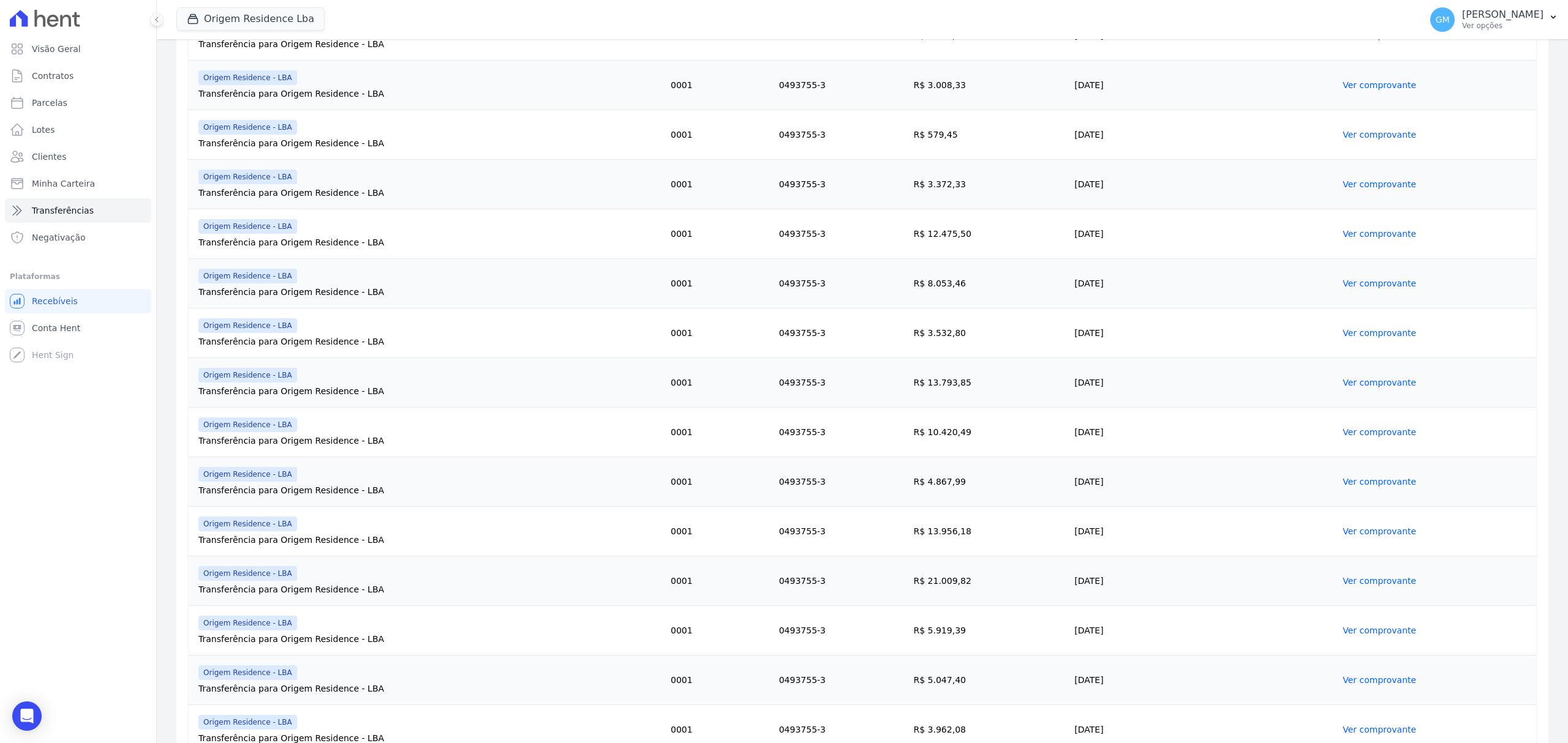
scroll to position [326, 0]
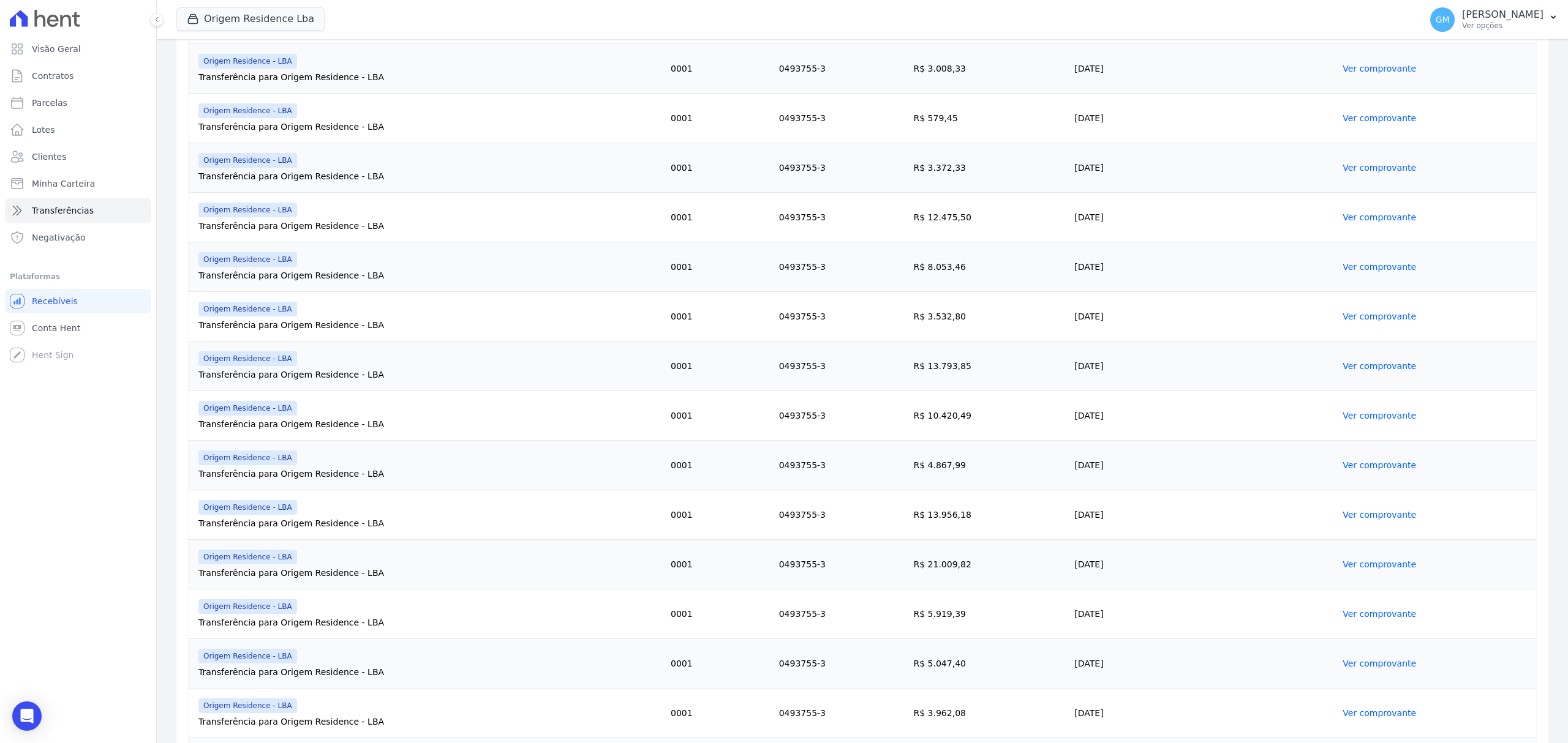
click at [1357, 413] on link "Ver comprovante" at bounding box center [1379, 416] width 73 height 10
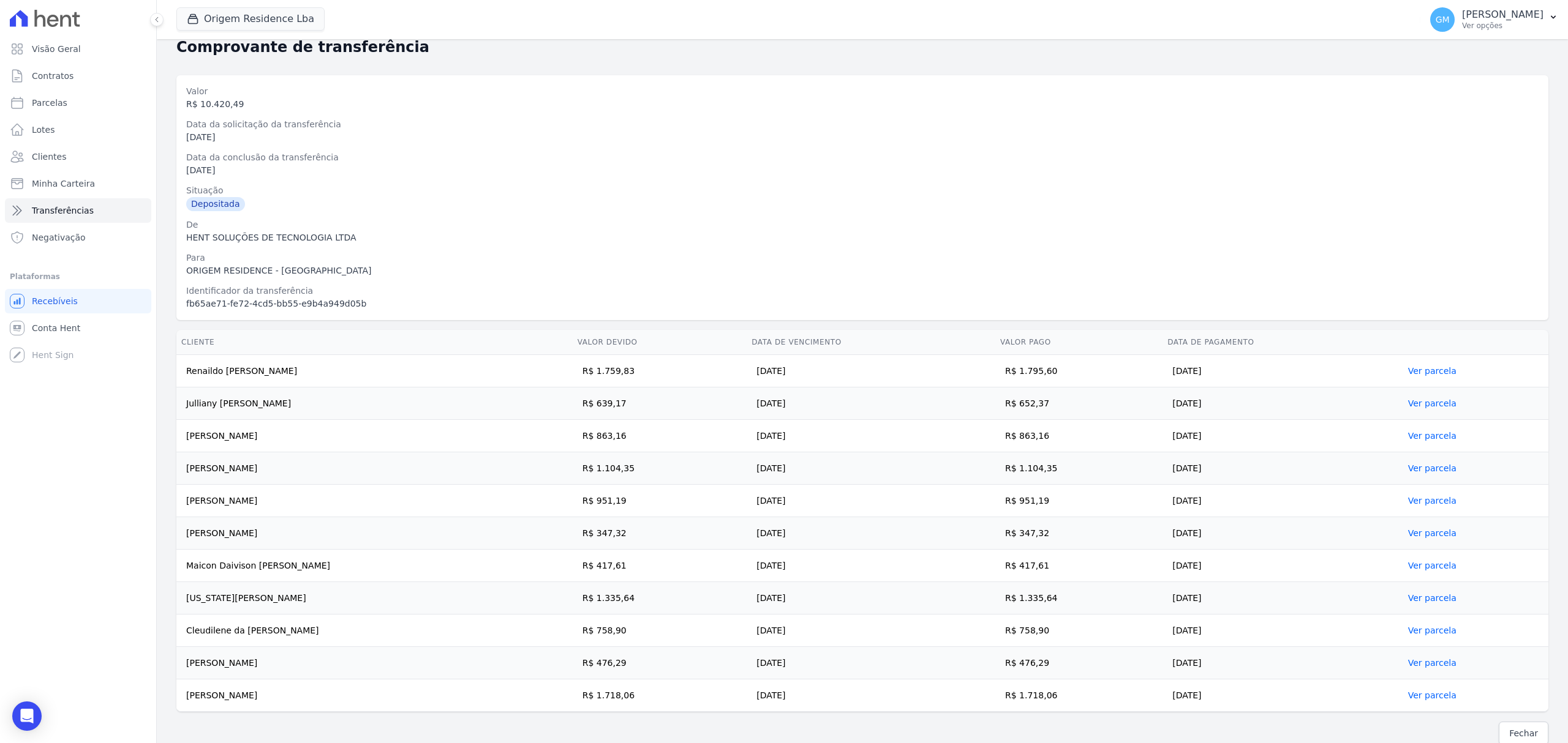
scroll to position [44, 0]
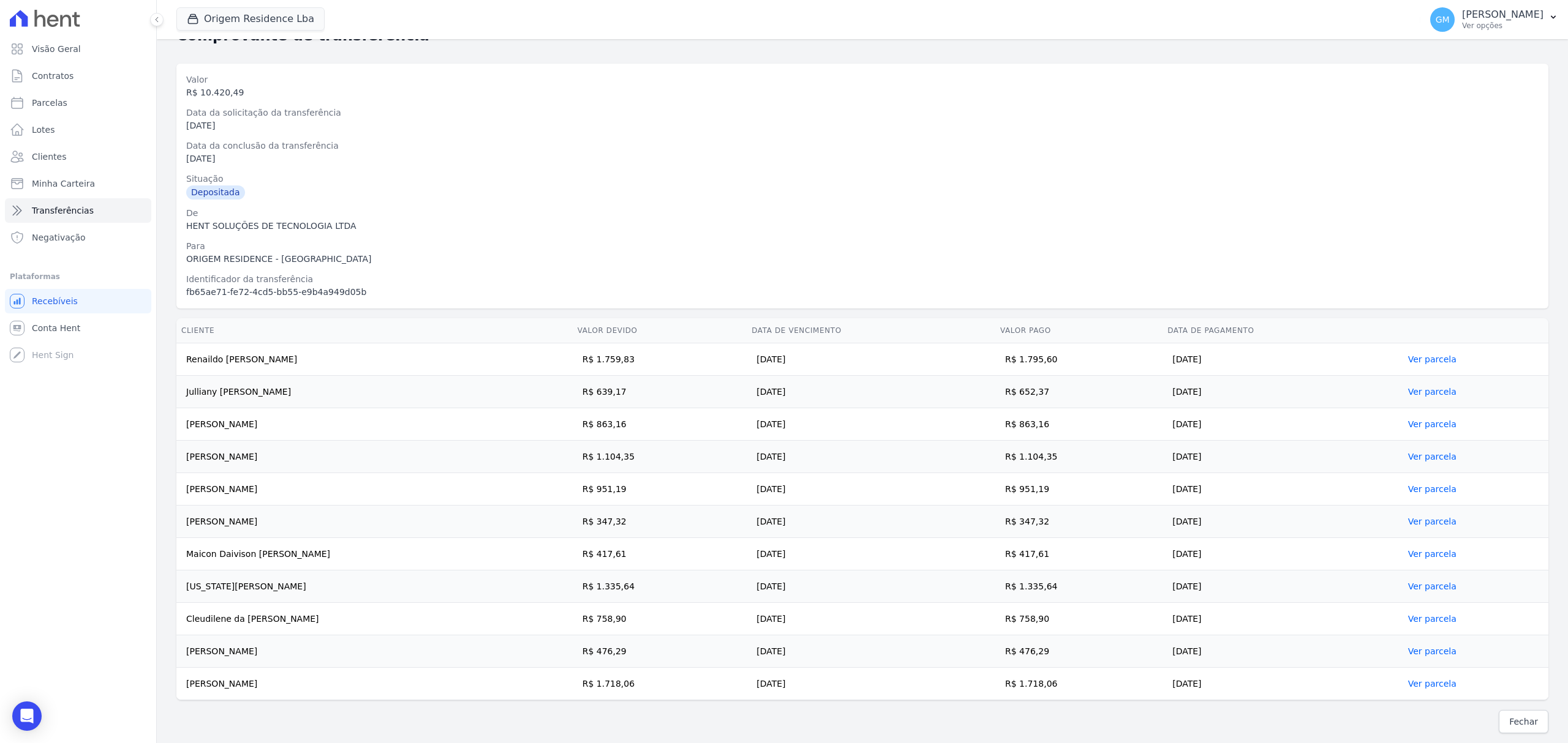
drag, startPoint x: 184, startPoint y: 351, endPoint x: 1269, endPoint y: 671, distance: 1131.2
click at [1269, 671] on tbody "Renaildo Correia dos Santos R$ 1.759,83 10/09/2025 R$ 1.795,60 11/09/2025 Ver p…" at bounding box center [862, 522] width 1372 height 357
copy tbody "Renaildo Correia dos Santos R$ 1.759,83 10/09/2025 R$ 1.795,60 11/09/2025 Ver p…"
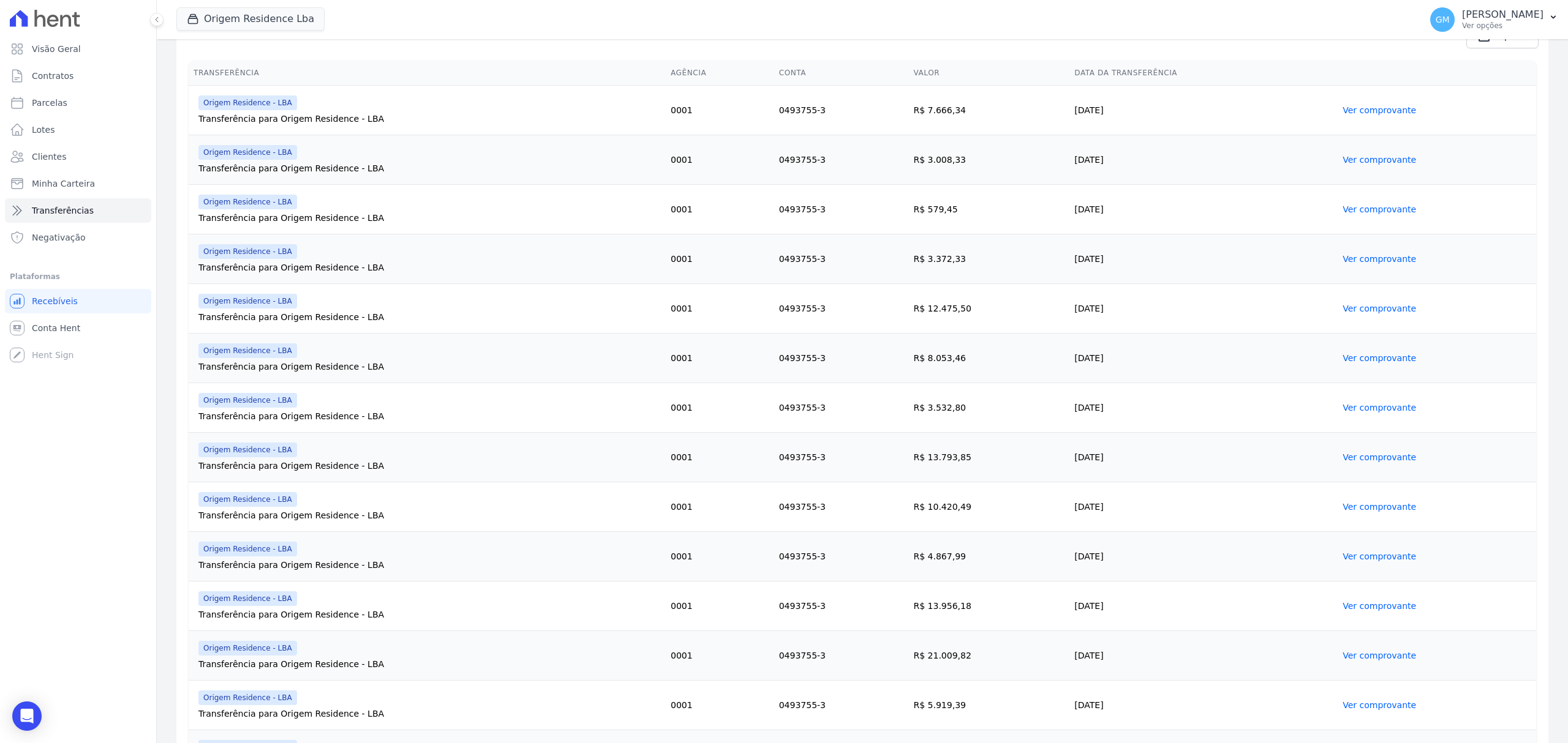
scroll to position [245, 0]
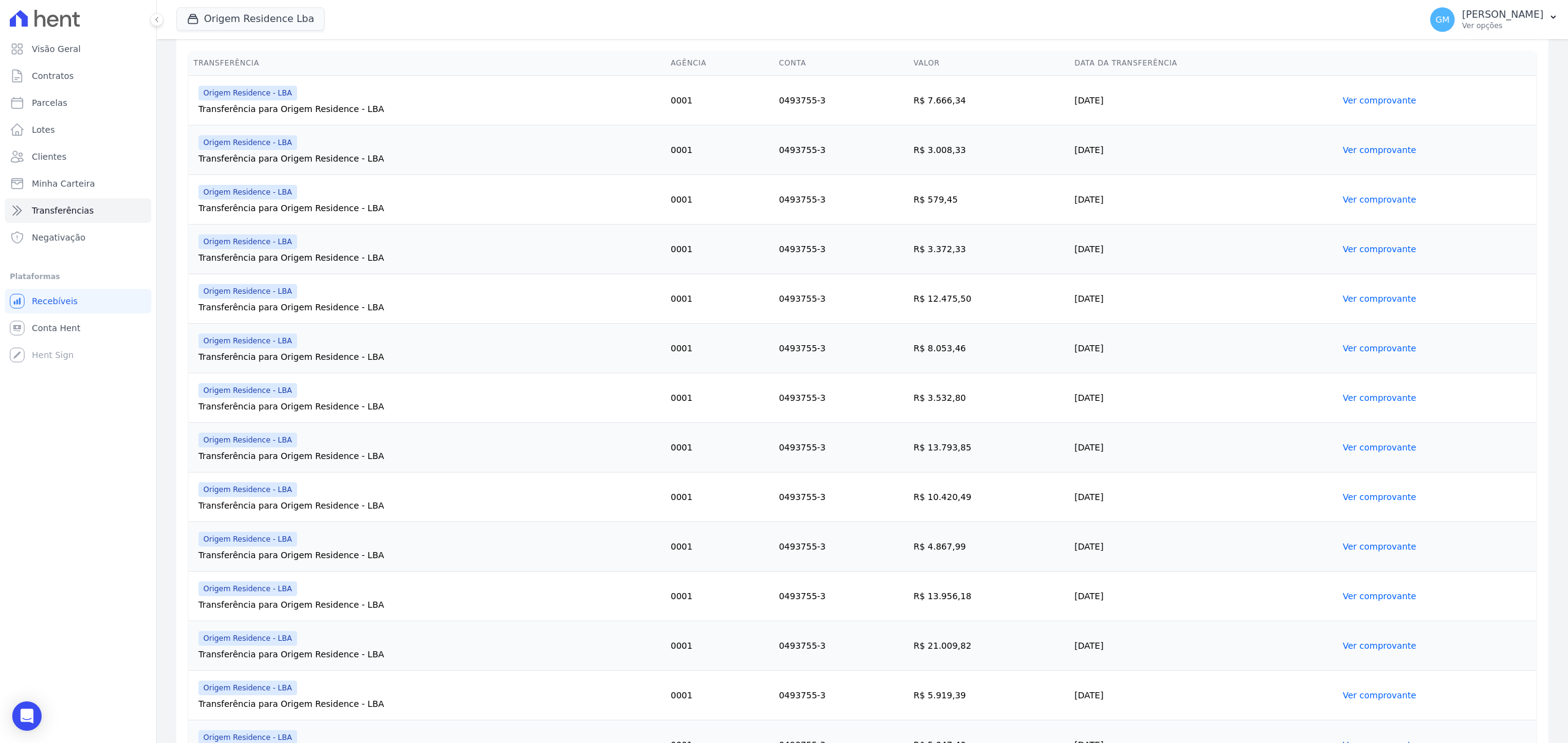
click at [1385, 546] on link "Ver comprovante" at bounding box center [1379, 547] width 73 height 10
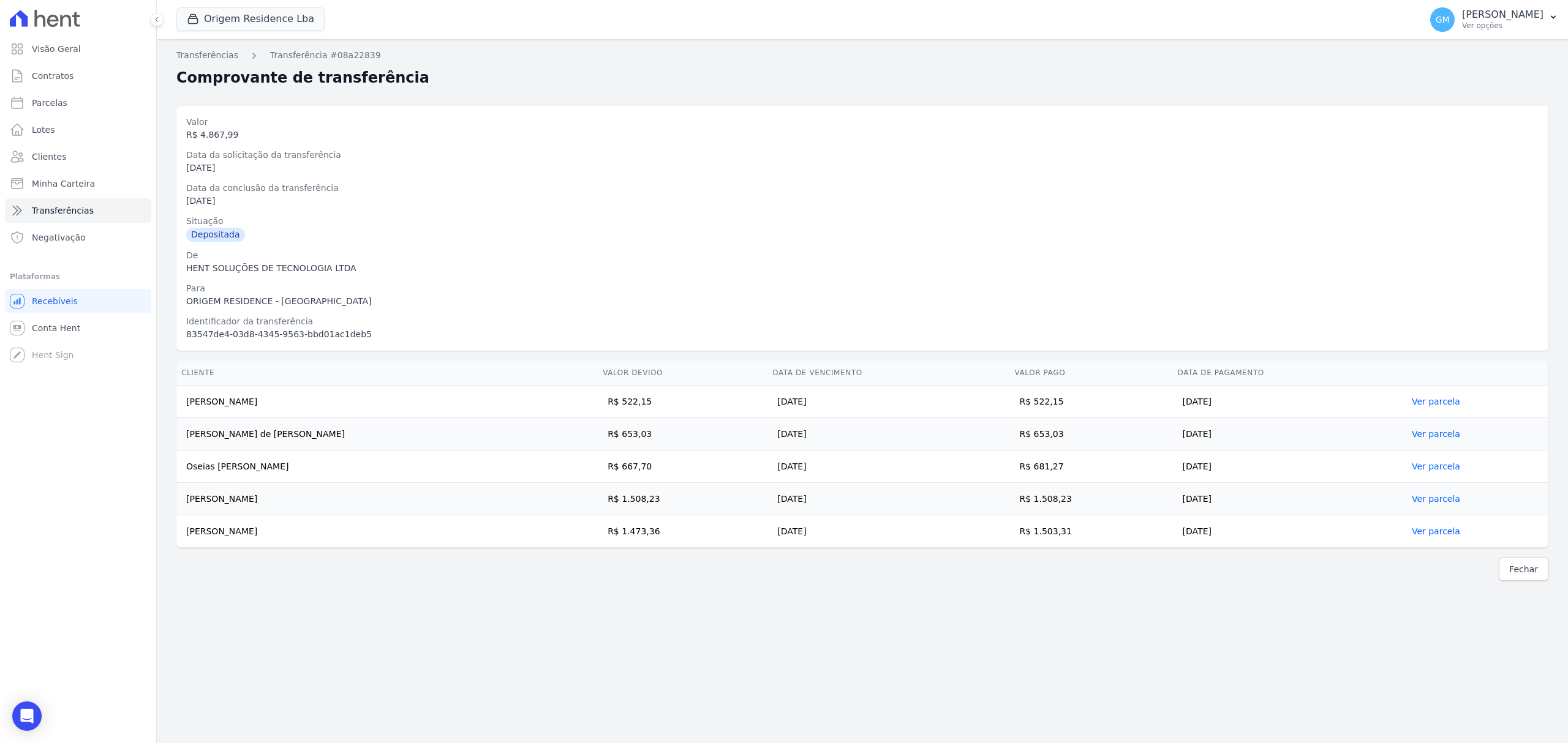
drag, startPoint x: 184, startPoint y: 401, endPoint x: 1285, endPoint y: 552, distance: 1111.3
click at [1285, 552] on div "Cliente Valor devido Data de Vencimento Valor pago Data de Pagamento THIAGO BAR…" at bounding box center [862, 454] width 1411 height 197
copy table "Cliente Valor devido Data de Vencimento Valor pago Data de Pagamento"
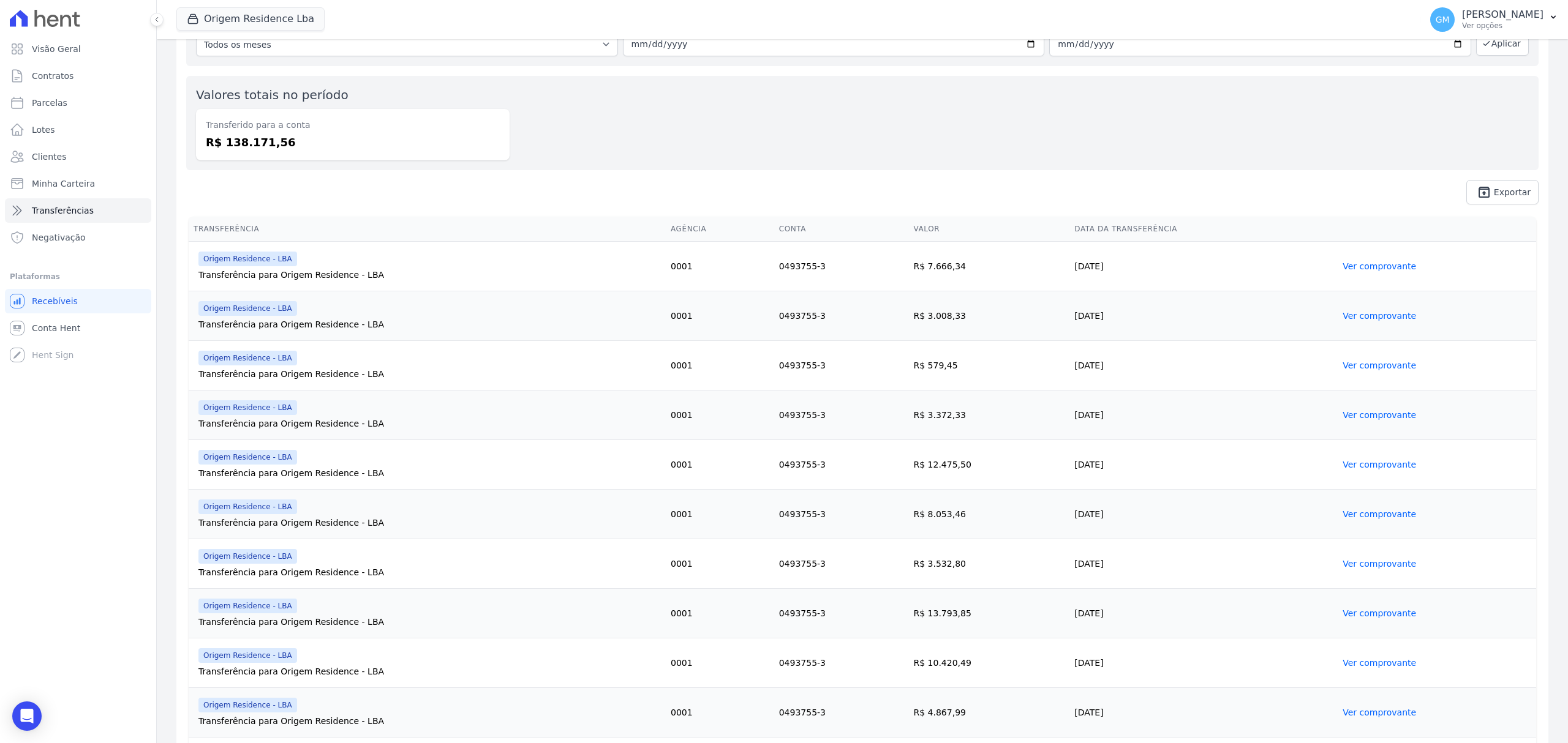
scroll to position [326, 0]
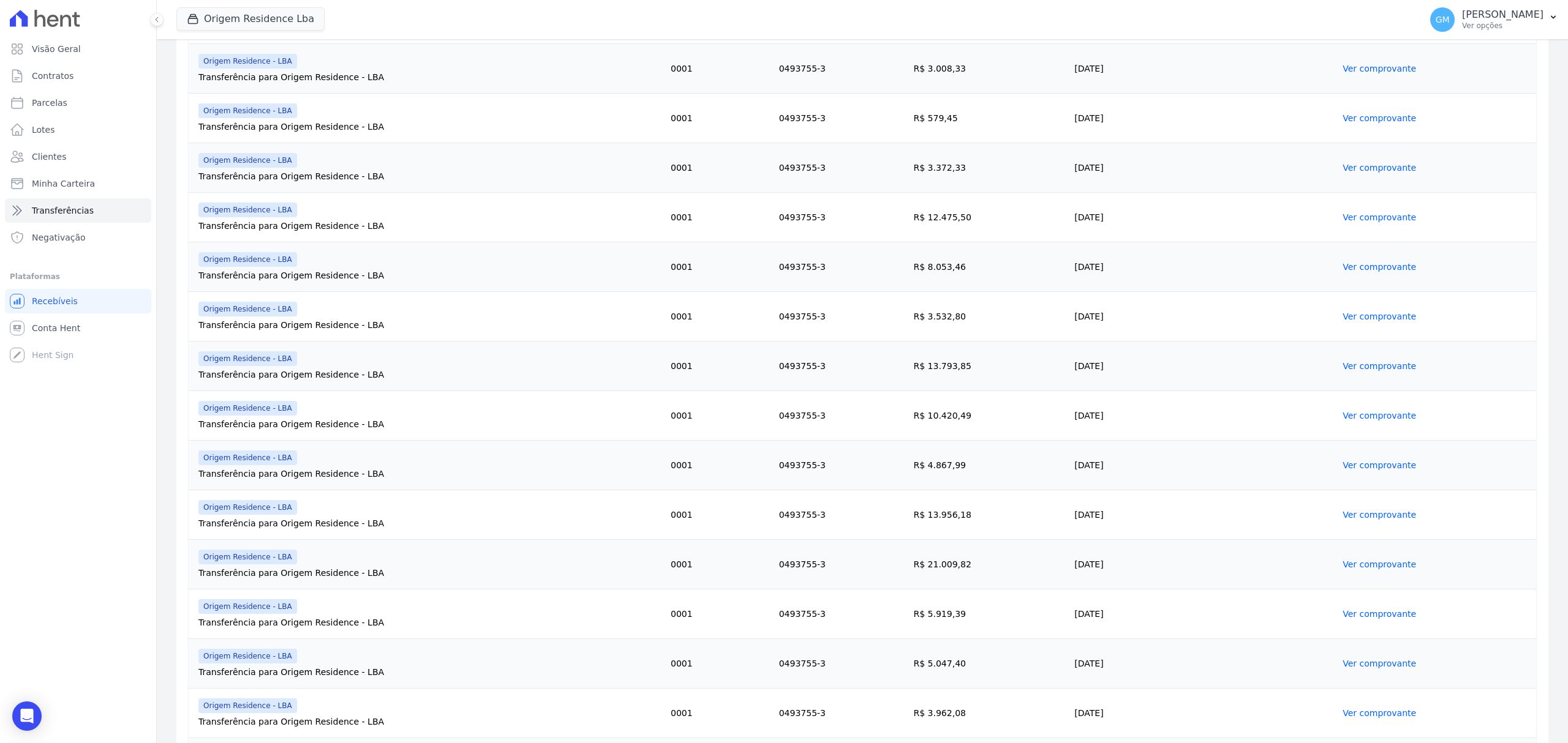
click at [1368, 513] on link "Ver comprovante" at bounding box center [1379, 515] width 73 height 10
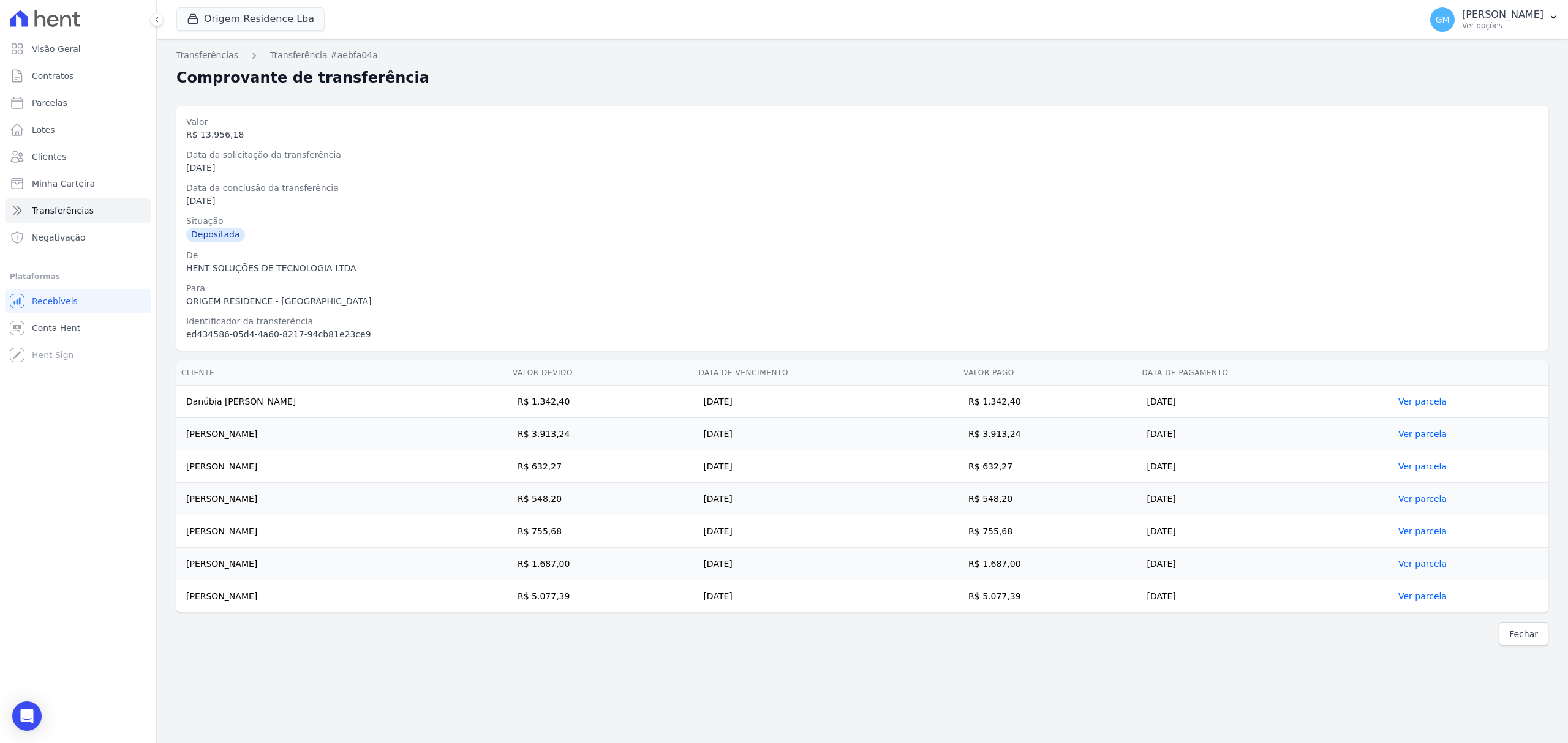
drag, startPoint x: 183, startPoint y: 400, endPoint x: 1240, endPoint y: 591, distance: 1074.1
click at [1240, 591] on tbody "Danúbia Rayssa de Oliveira Nogueira R$ 1.342,40 15/09/2025 R$ 1.342,40 12/09/20…" at bounding box center [862, 499] width 1372 height 227
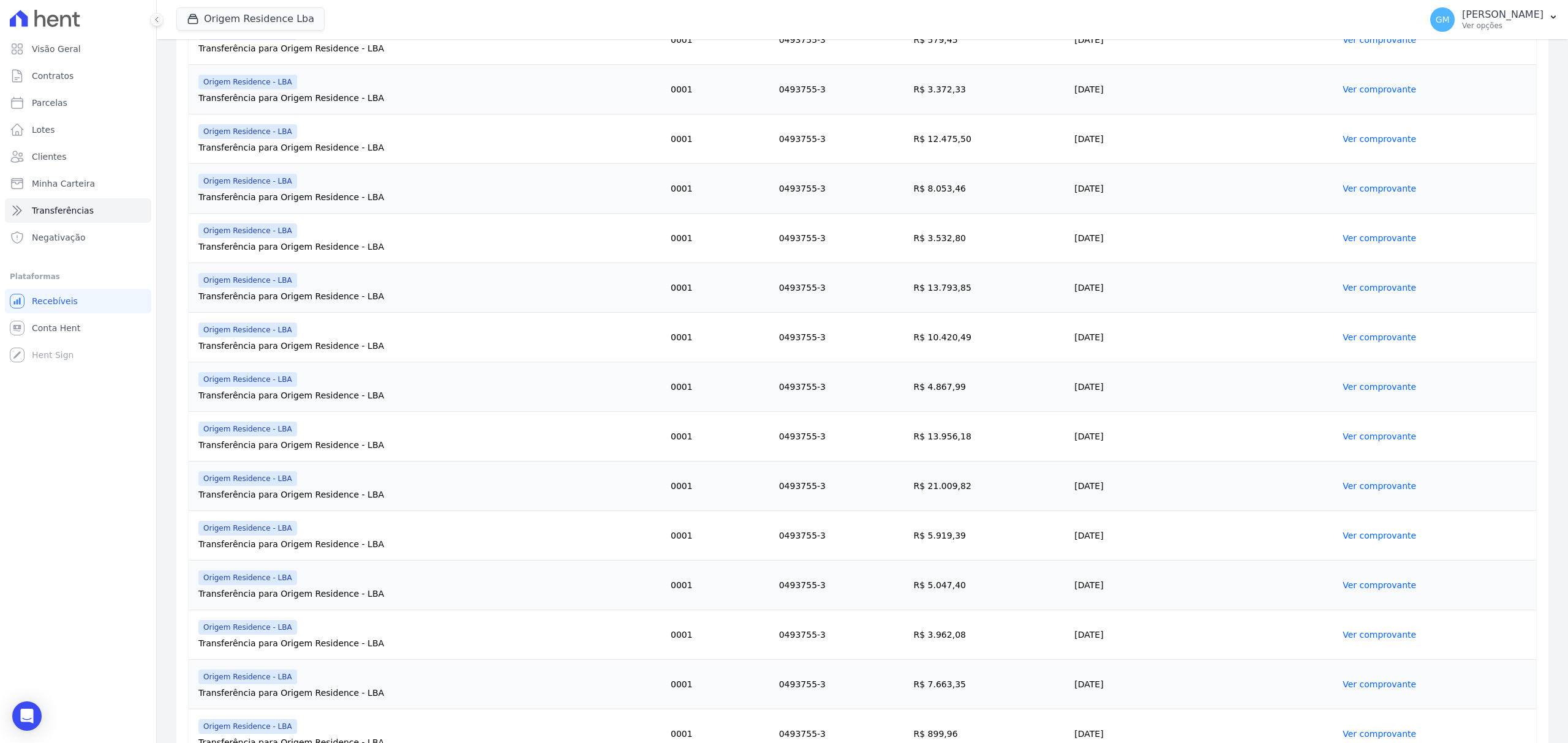
scroll to position [408, 0]
click at [1347, 486] on link "Ver comprovante" at bounding box center [1379, 483] width 73 height 10
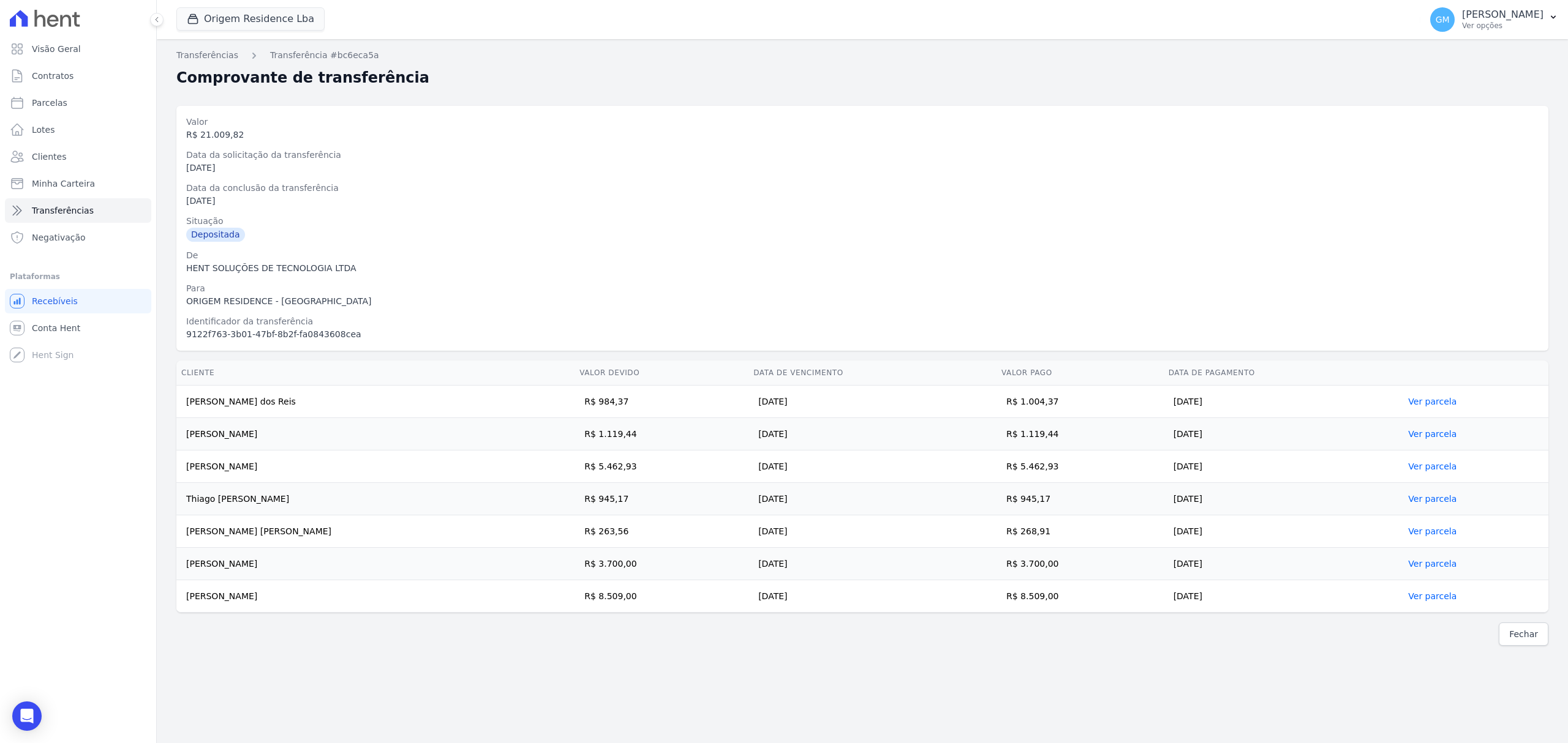
drag, startPoint x: 184, startPoint y: 400, endPoint x: 1209, endPoint y: 601, distance: 1044.5
click at [1209, 601] on tbody "Millena Marinho dos Reis R$ 984,37 15/09/2025 R$ 1.004,37 16/09/2025 Ver parcel…" at bounding box center [862, 499] width 1372 height 227
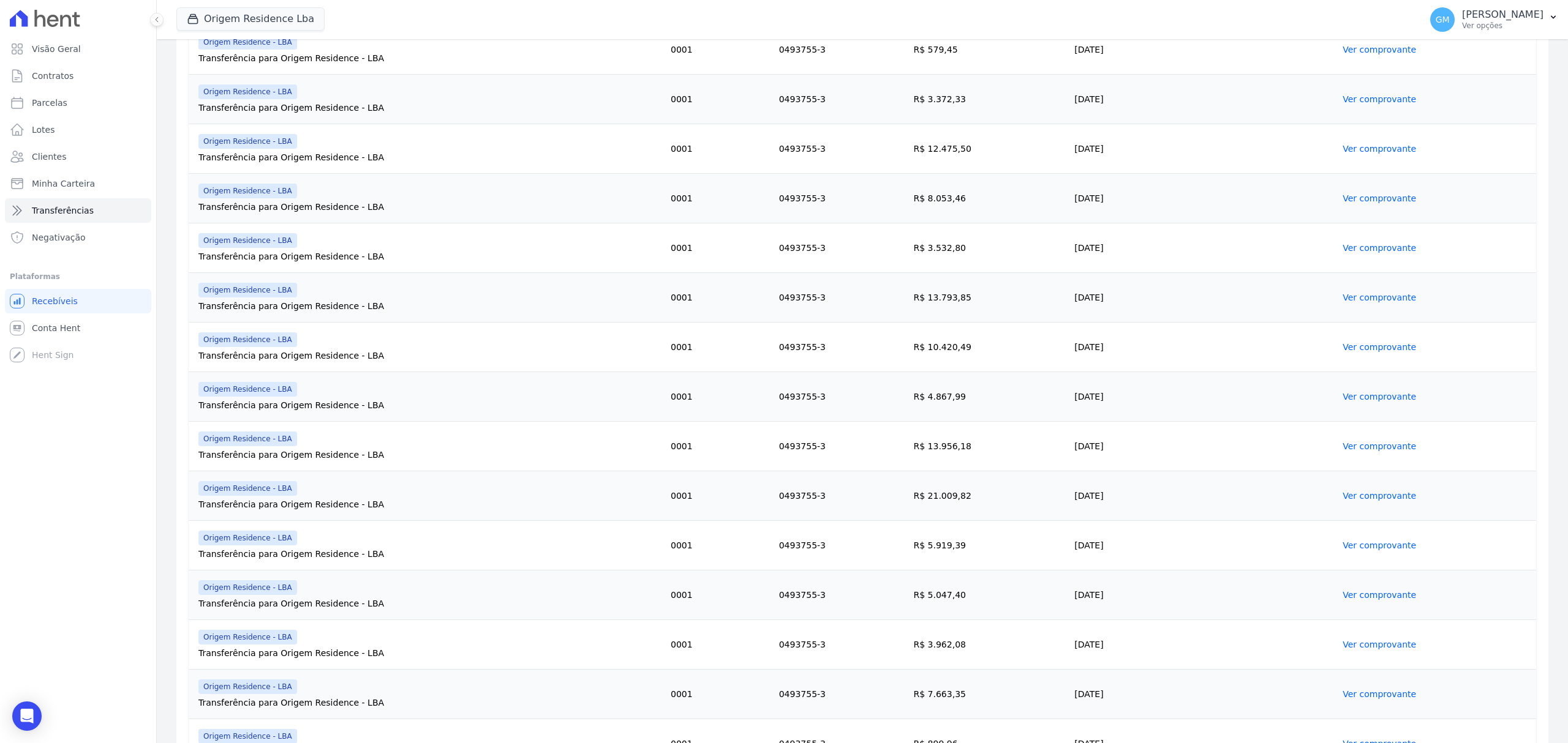
scroll to position [408, 0]
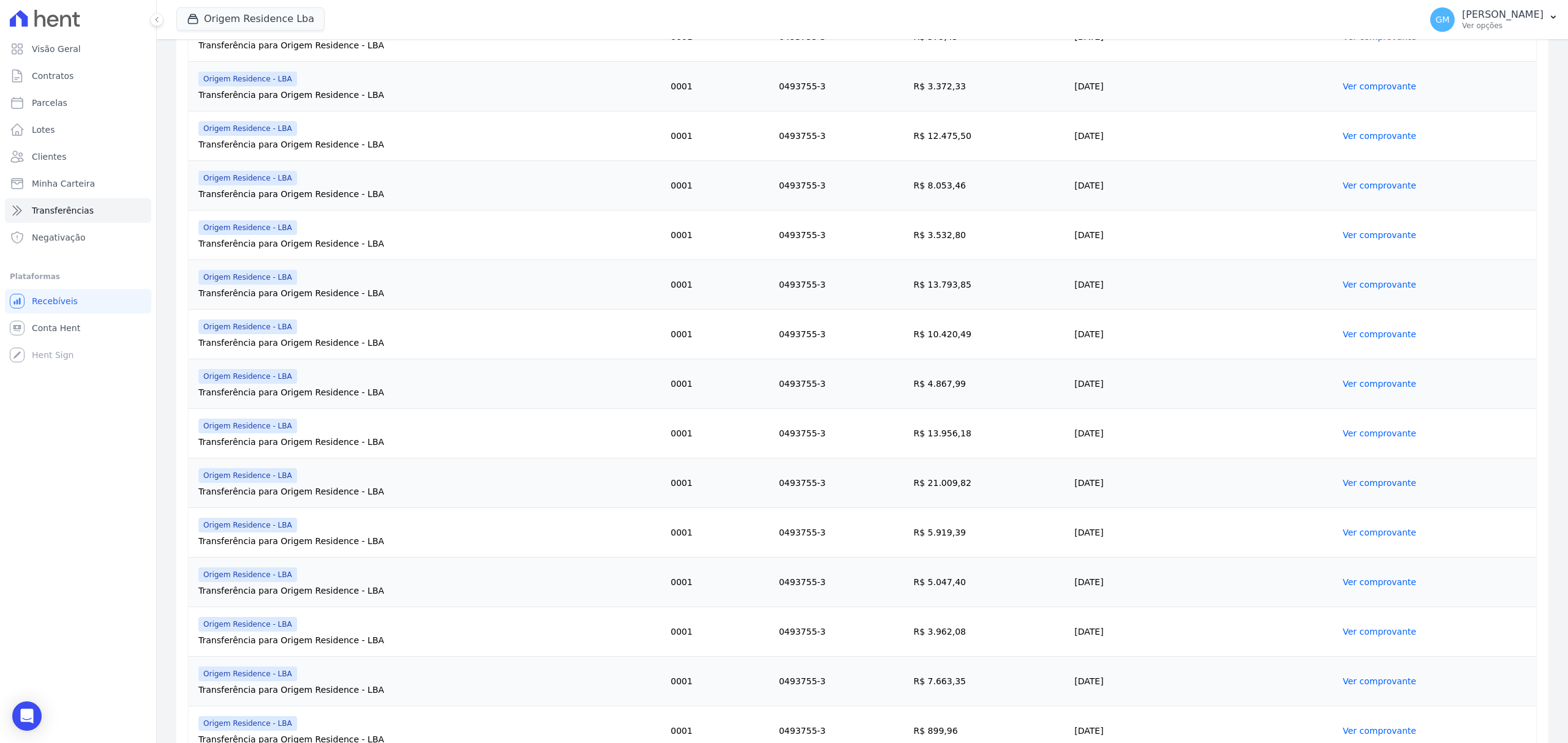
click at [1352, 485] on link "Ver comprovante" at bounding box center [1379, 483] width 73 height 10
click at [1342, 538] on link "Ver comprovante" at bounding box center [1379, 533] width 73 height 10
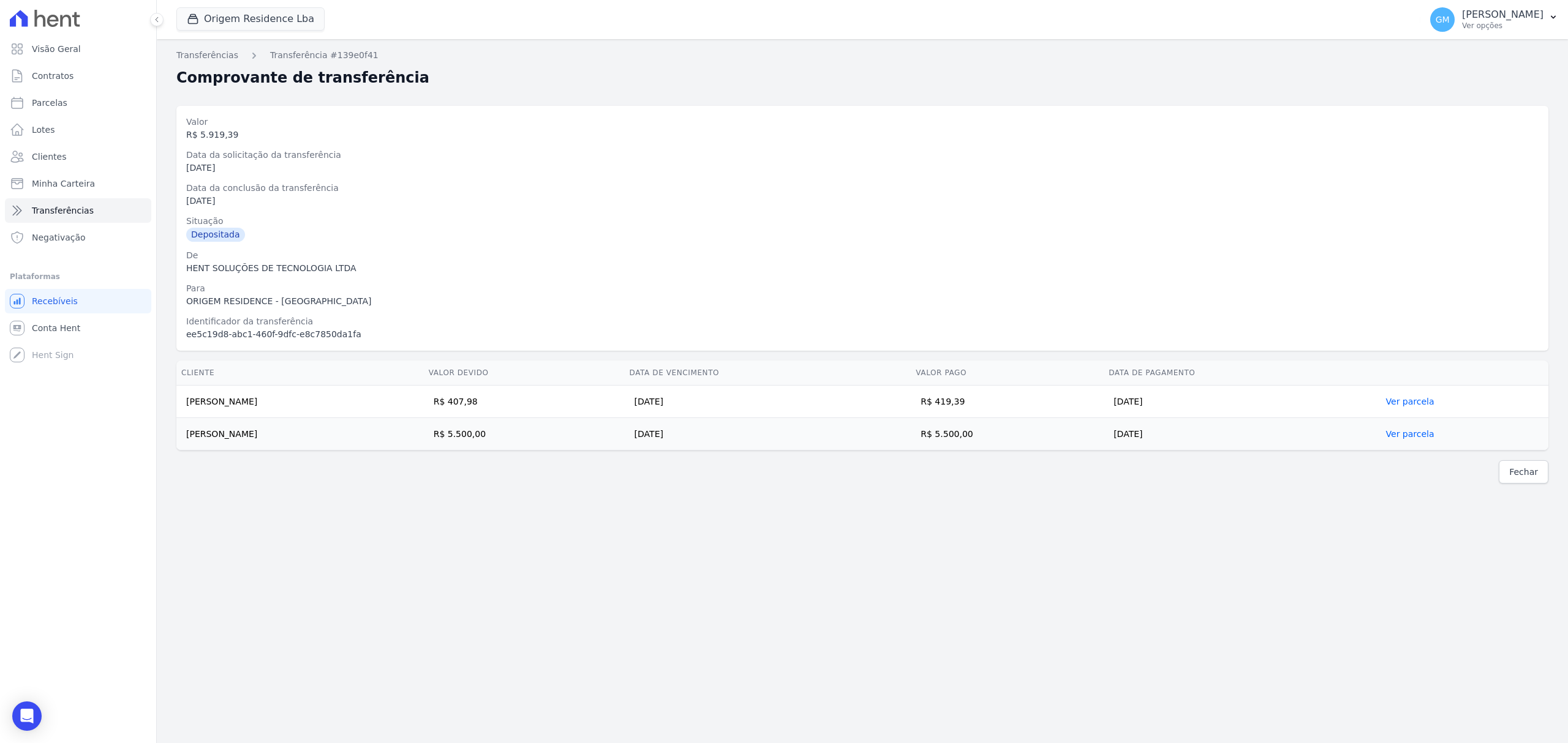
drag, startPoint x: 186, startPoint y: 400, endPoint x: 1209, endPoint y: 433, distance: 1023.5
click at [1209, 433] on tbody "Larissa da Silva R$ 407,98 25/08/2025 R$ 419,39 18/09/2025 Ver parcela Marcio V…" at bounding box center [862, 418] width 1372 height 65
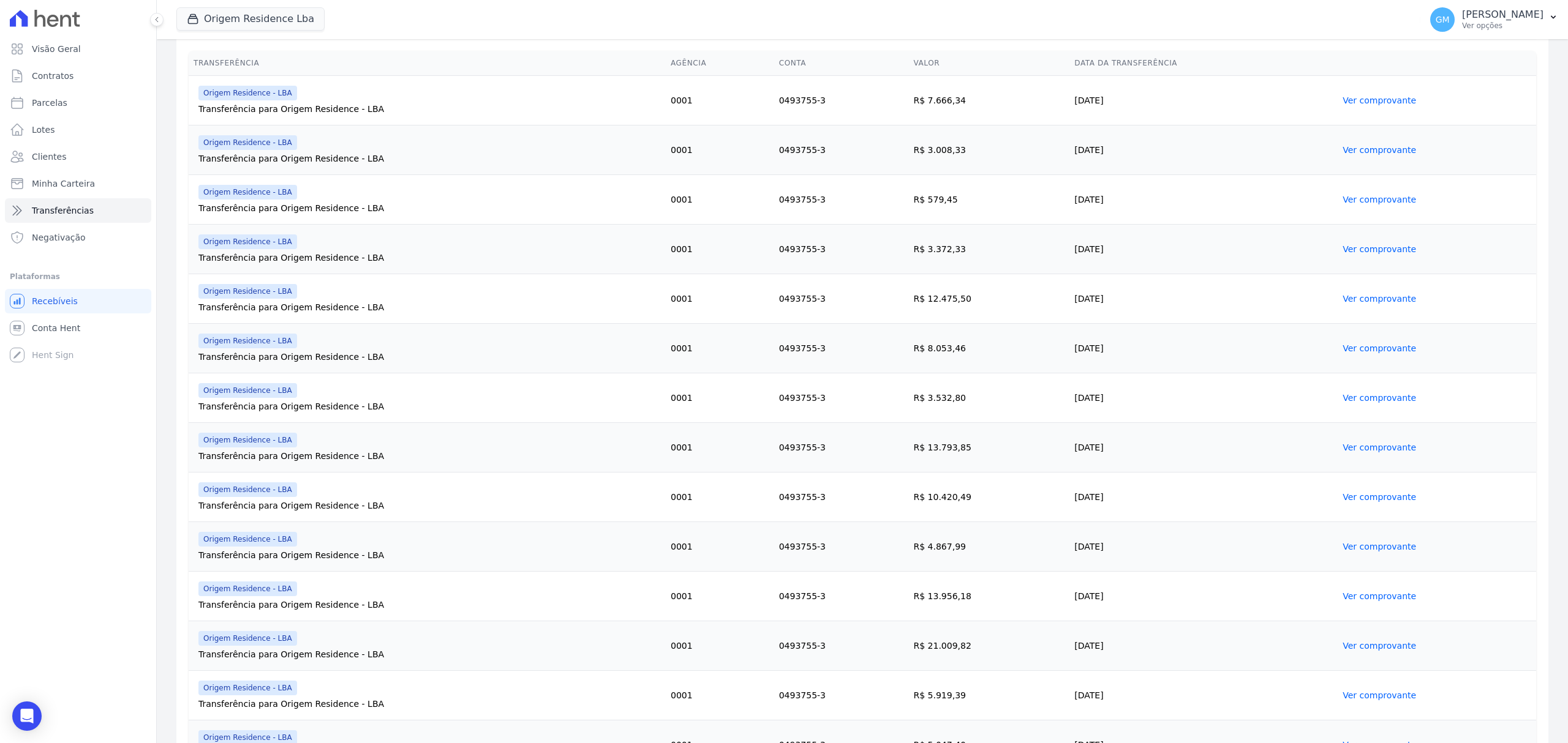
scroll to position [408, 0]
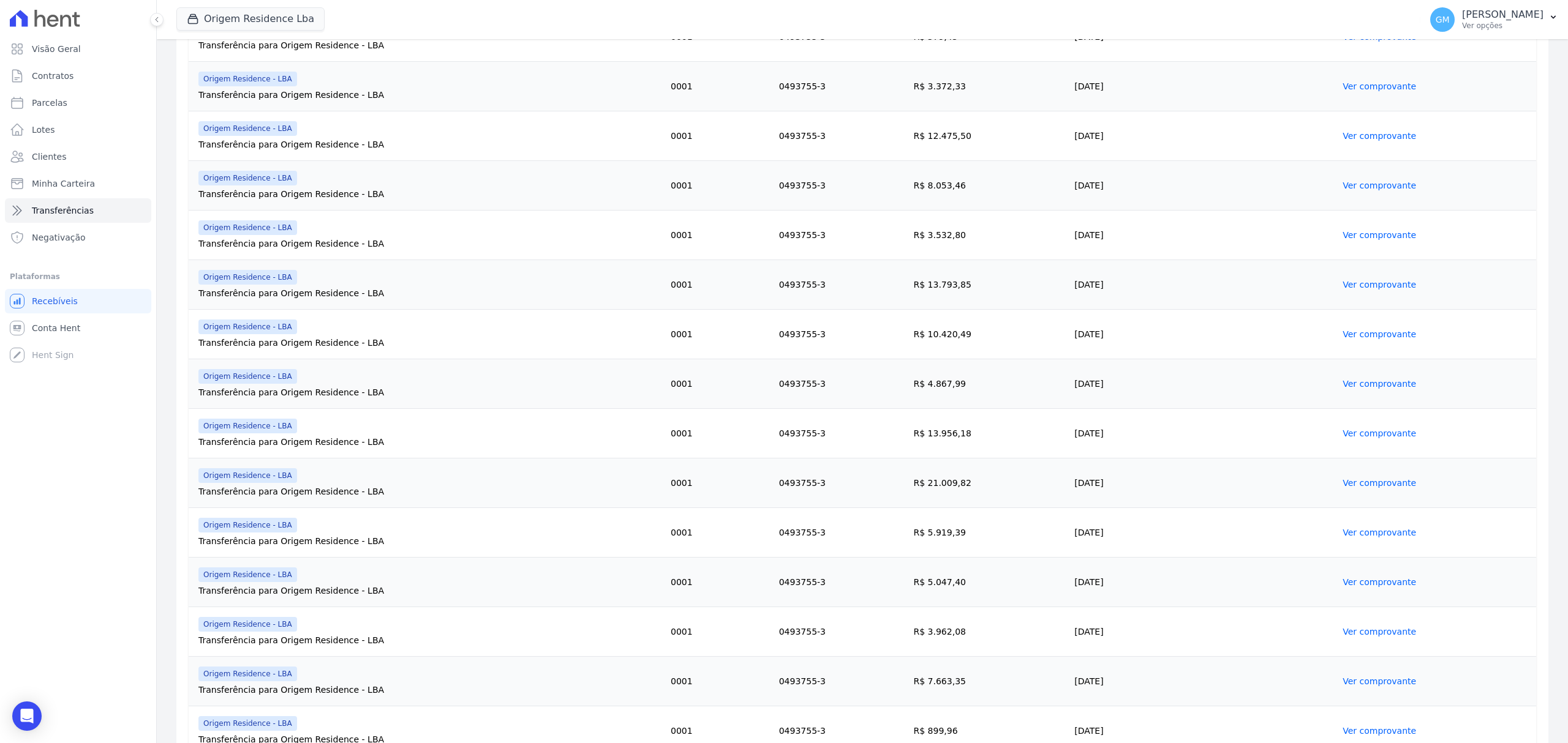
click at [1360, 488] on link "Ver comprovante" at bounding box center [1379, 483] width 73 height 10
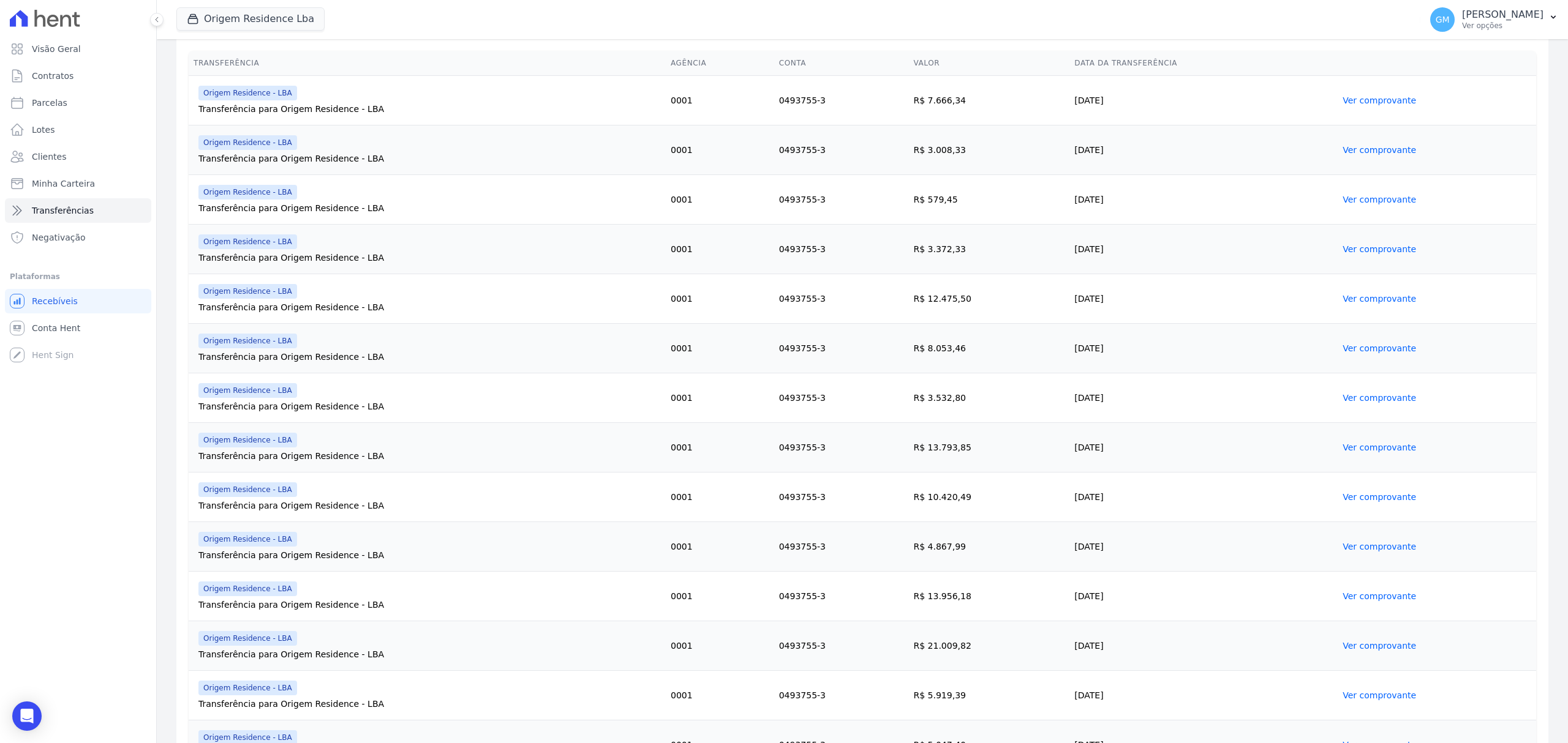
scroll to position [408, 0]
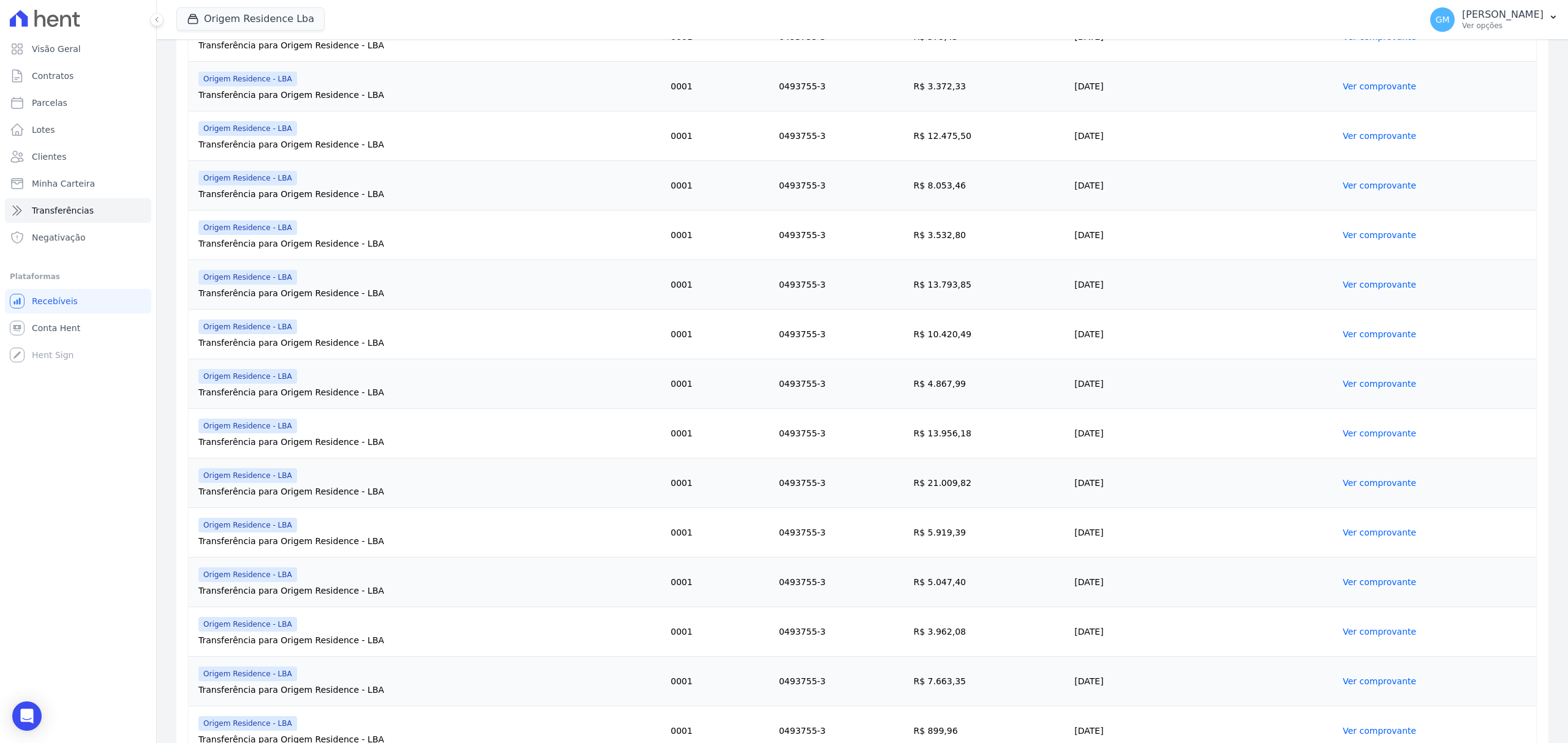
click at [1377, 530] on link "Ver comprovante" at bounding box center [1379, 533] width 73 height 10
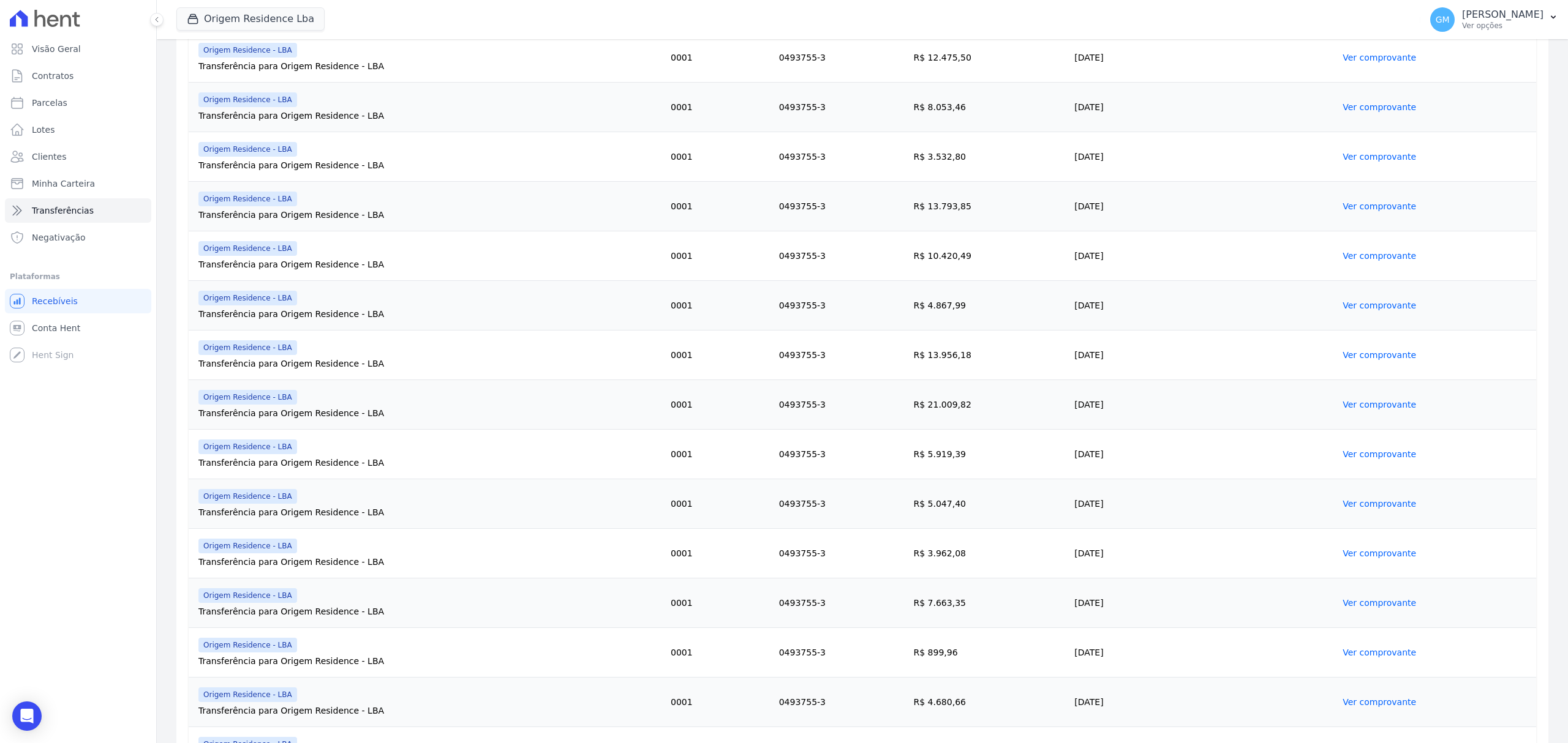
scroll to position [490, 0]
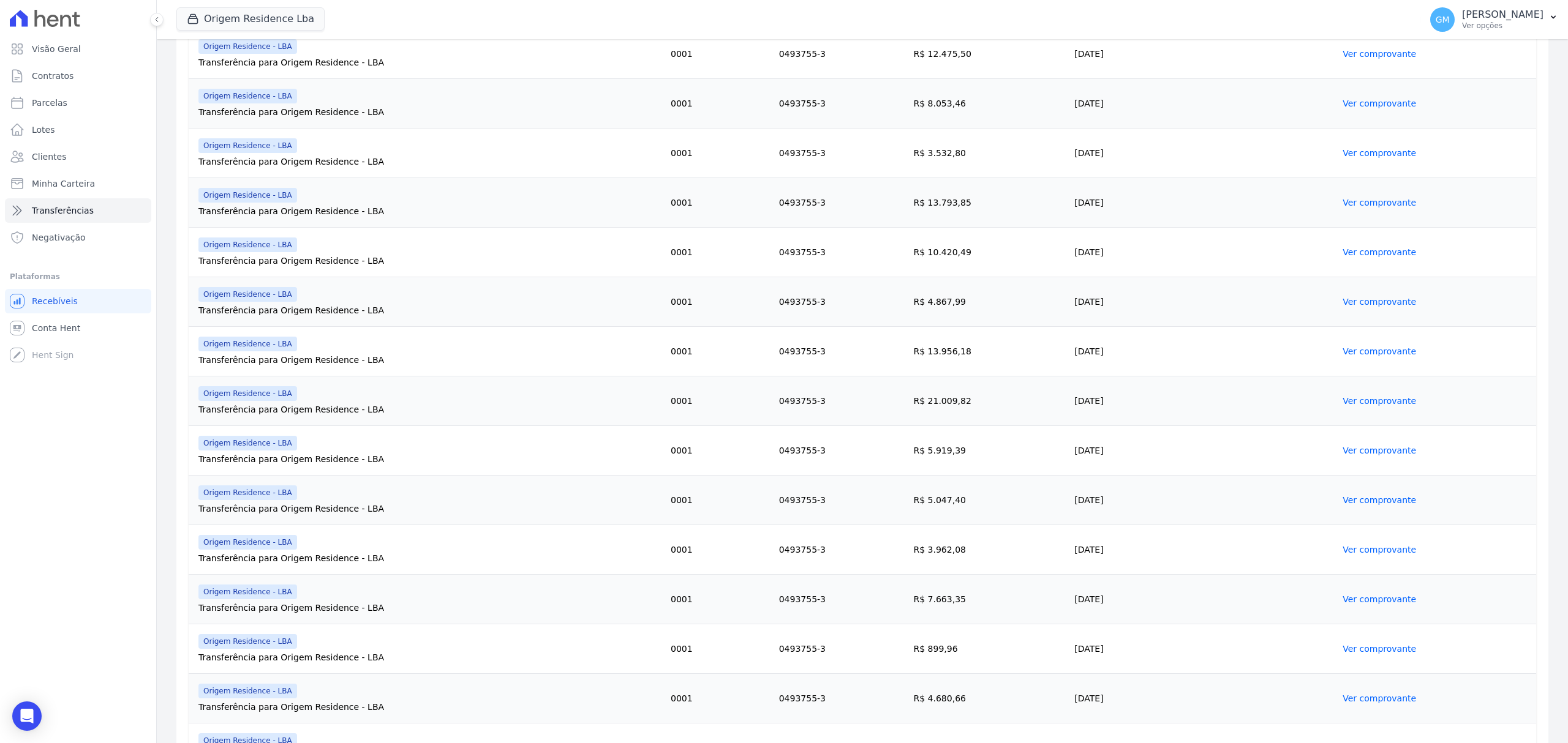
click at [1342, 504] on link "Ver comprovante" at bounding box center [1379, 500] width 73 height 10
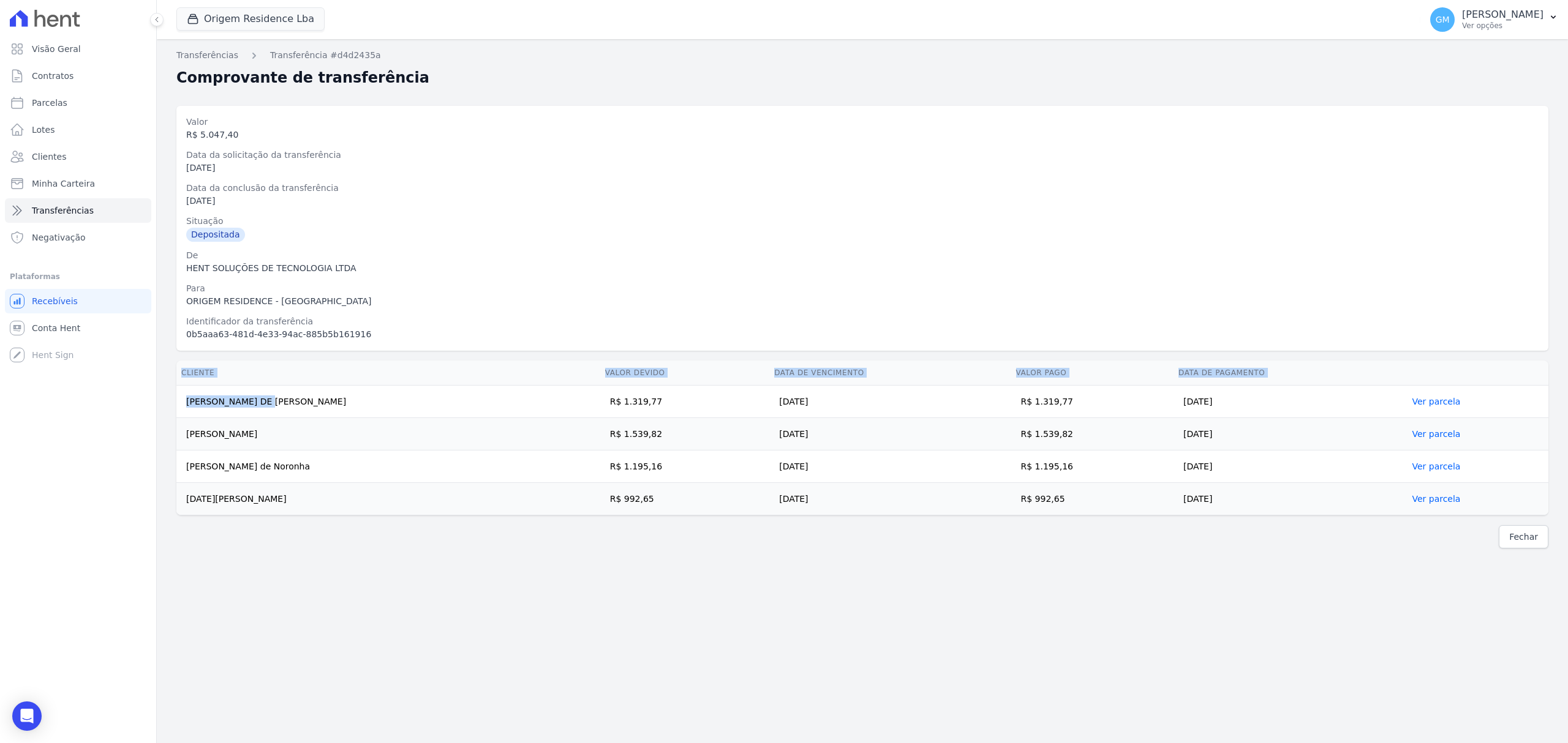
drag, startPoint x: 181, startPoint y: 395, endPoint x: 1292, endPoint y: 520, distance: 1118.0
click at [1292, 520] on div "Cliente Valor devido Data de Vencimento Valor pago Data de Pagamento TAILAND OL…" at bounding box center [862, 438] width 1411 height 165
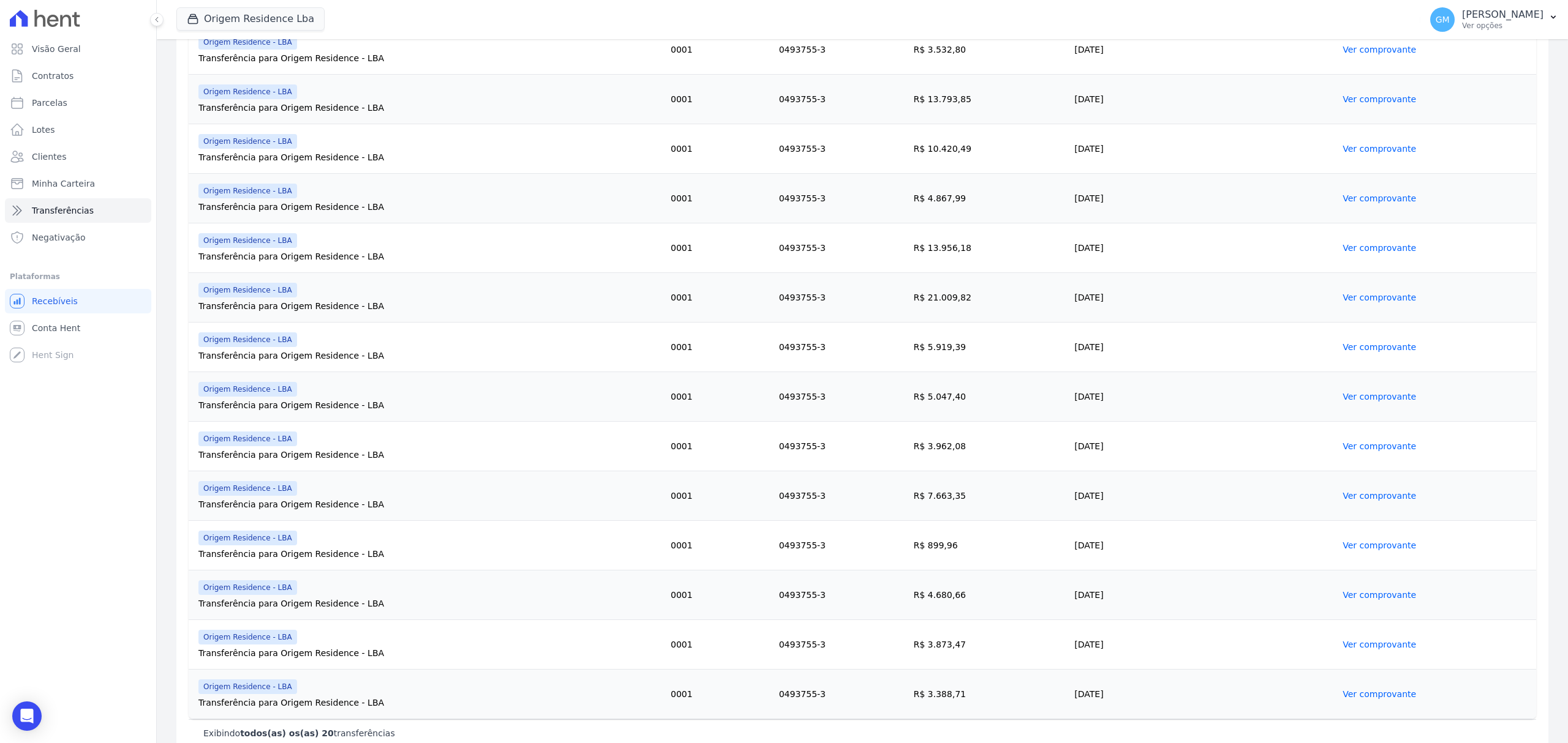
scroll to position [613, 0]
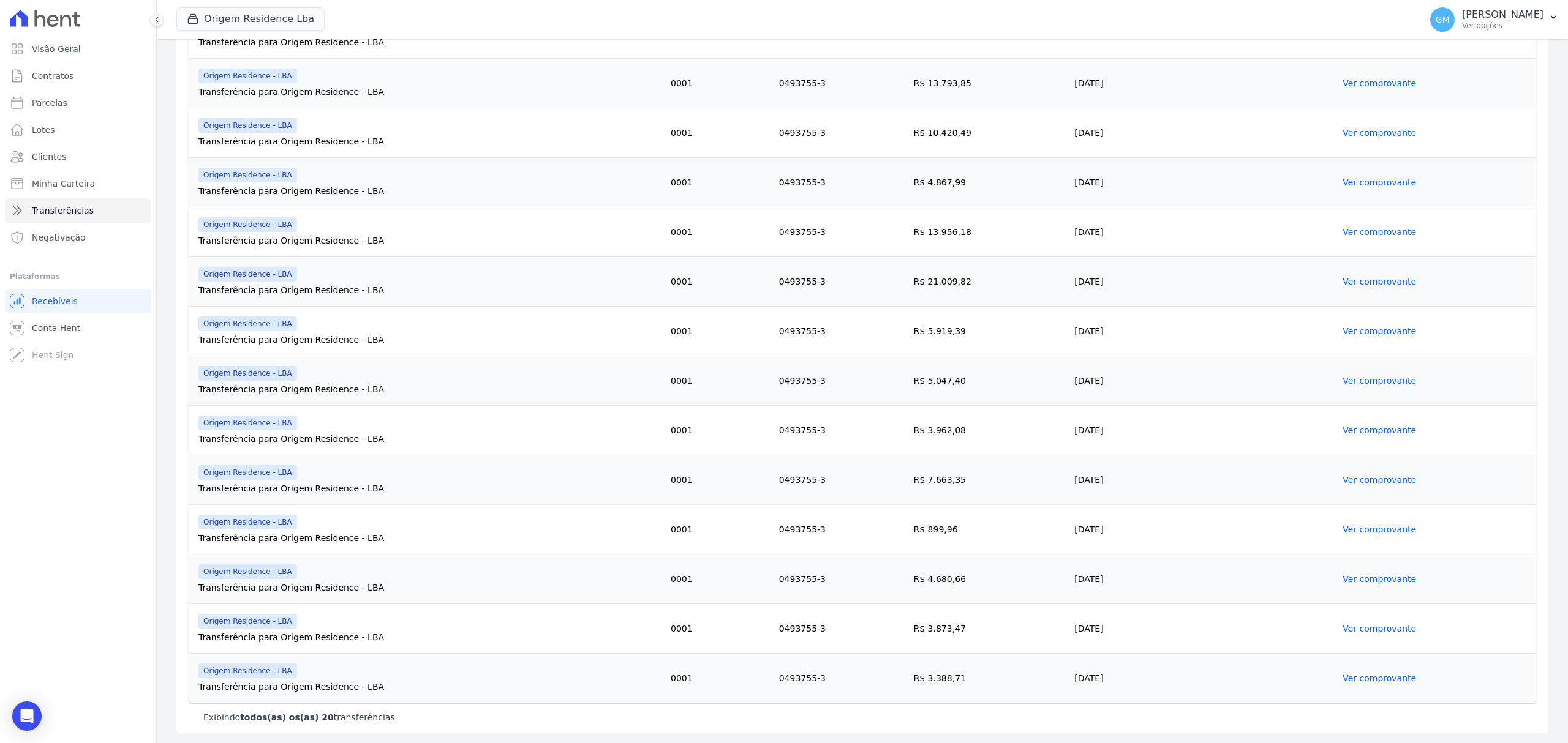
click at [1342, 432] on link "Ver comprovante" at bounding box center [1379, 430] width 73 height 10
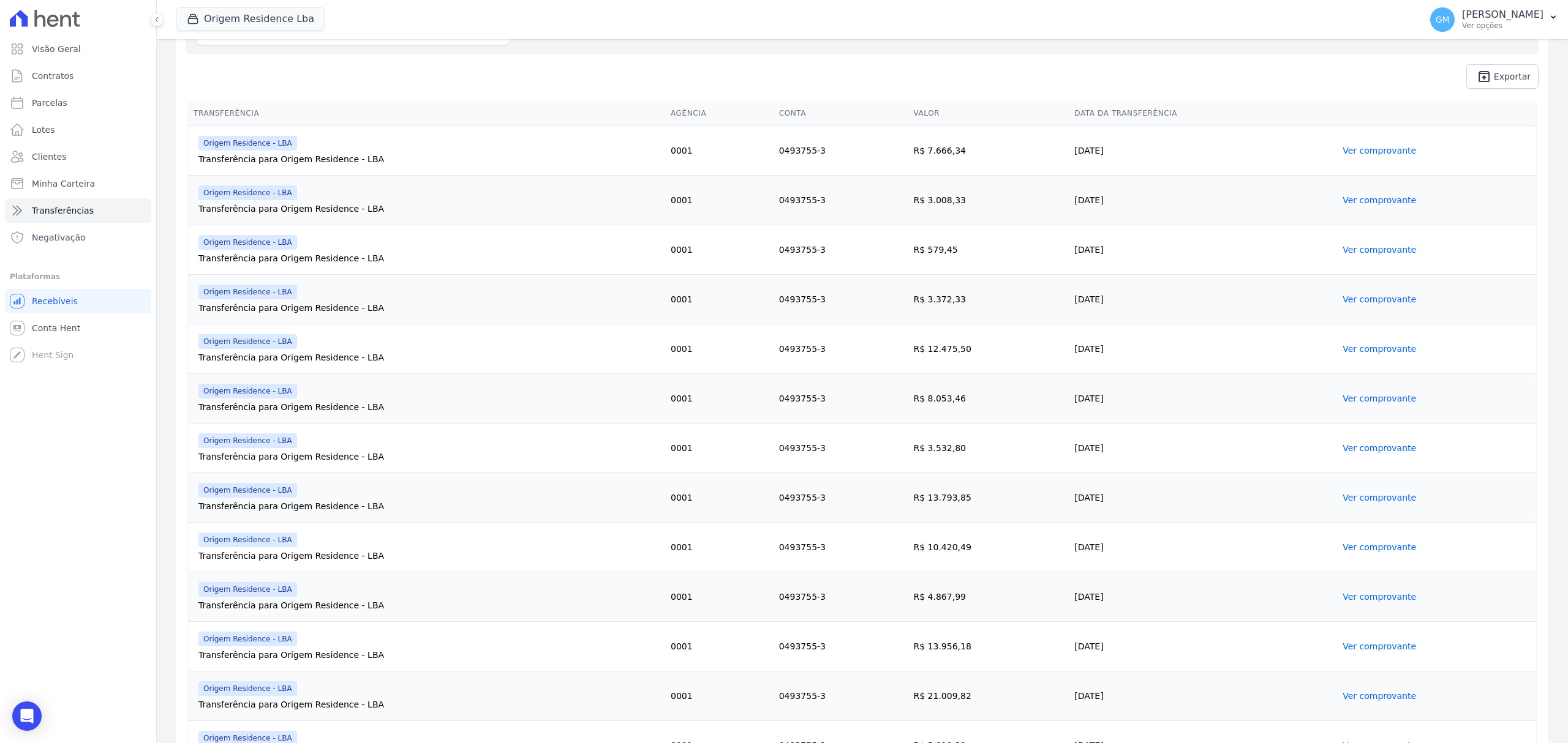
scroll to position [490, 0]
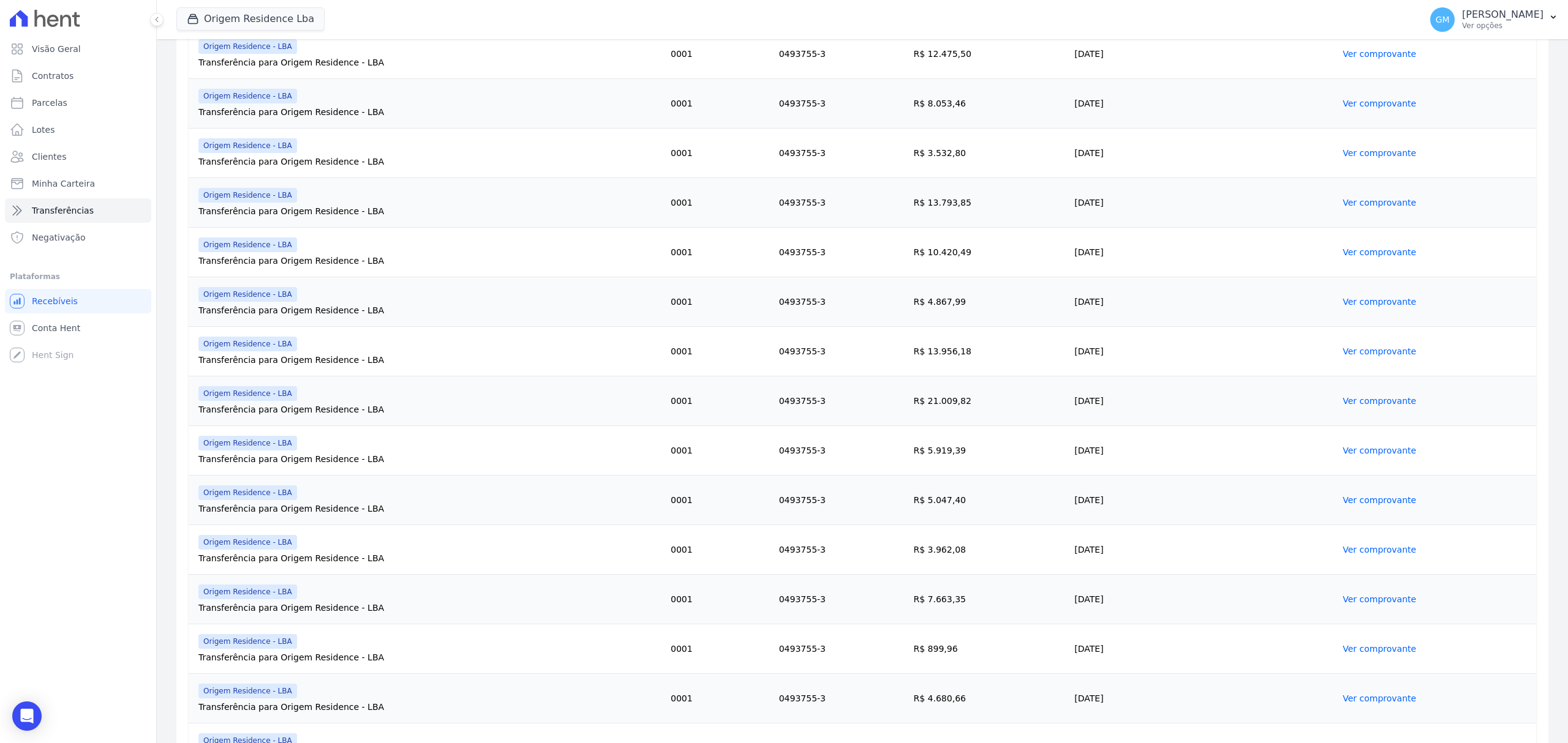
click at [1350, 548] on link "Ver comprovante" at bounding box center [1379, 550] width 73 height 10
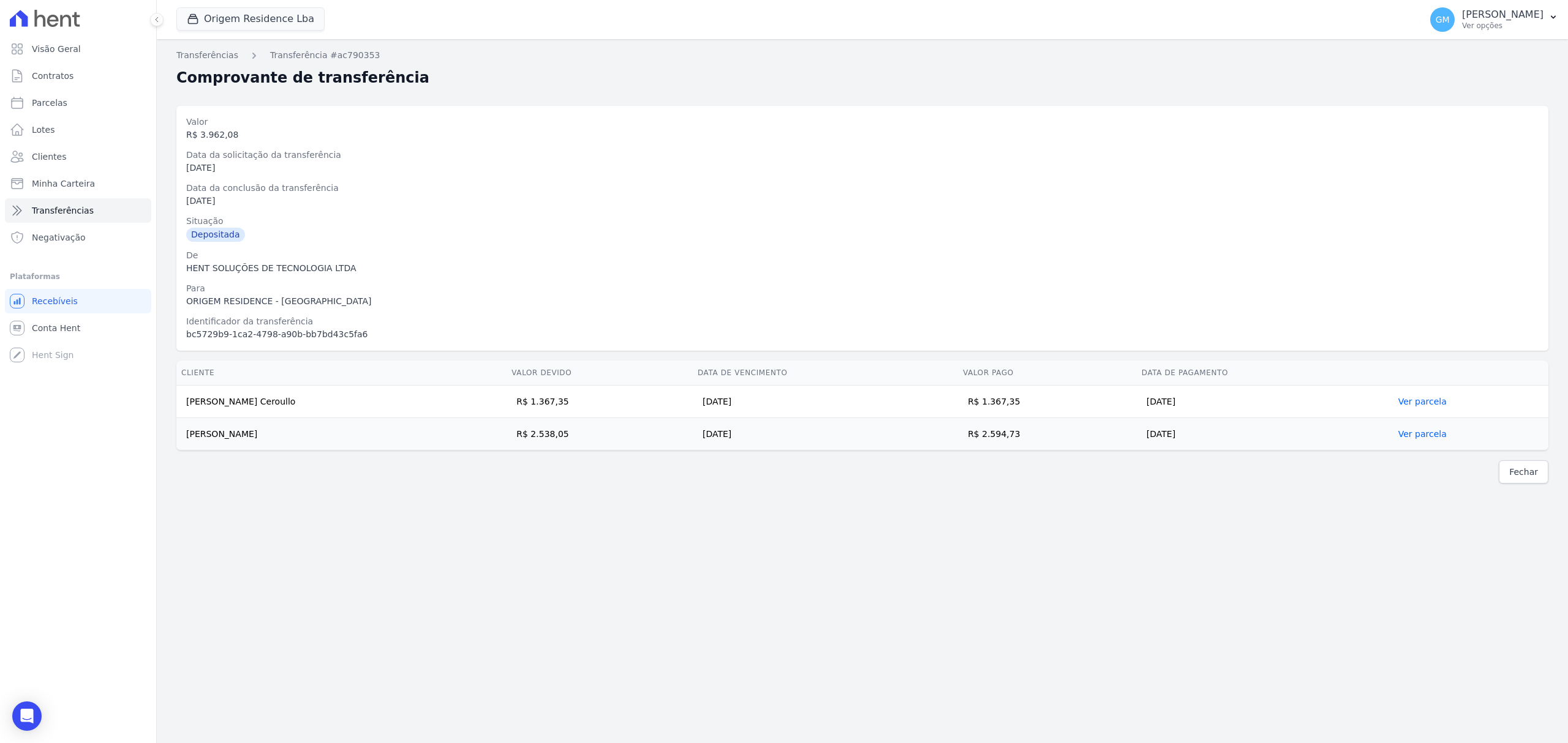
drag, startPoint x: 189, startPoint y: 398, endPoint x: 1216, endPoint y: 441, distance: 1027.9
click at [1216, 441] on tbody "Weslley Santana Ceroullo R$ 1.367,35 25/09/2025 R$ 1.367,35 22/09/2025 Ver parc…" at bounding box center [862, 418] width 1372 height 65
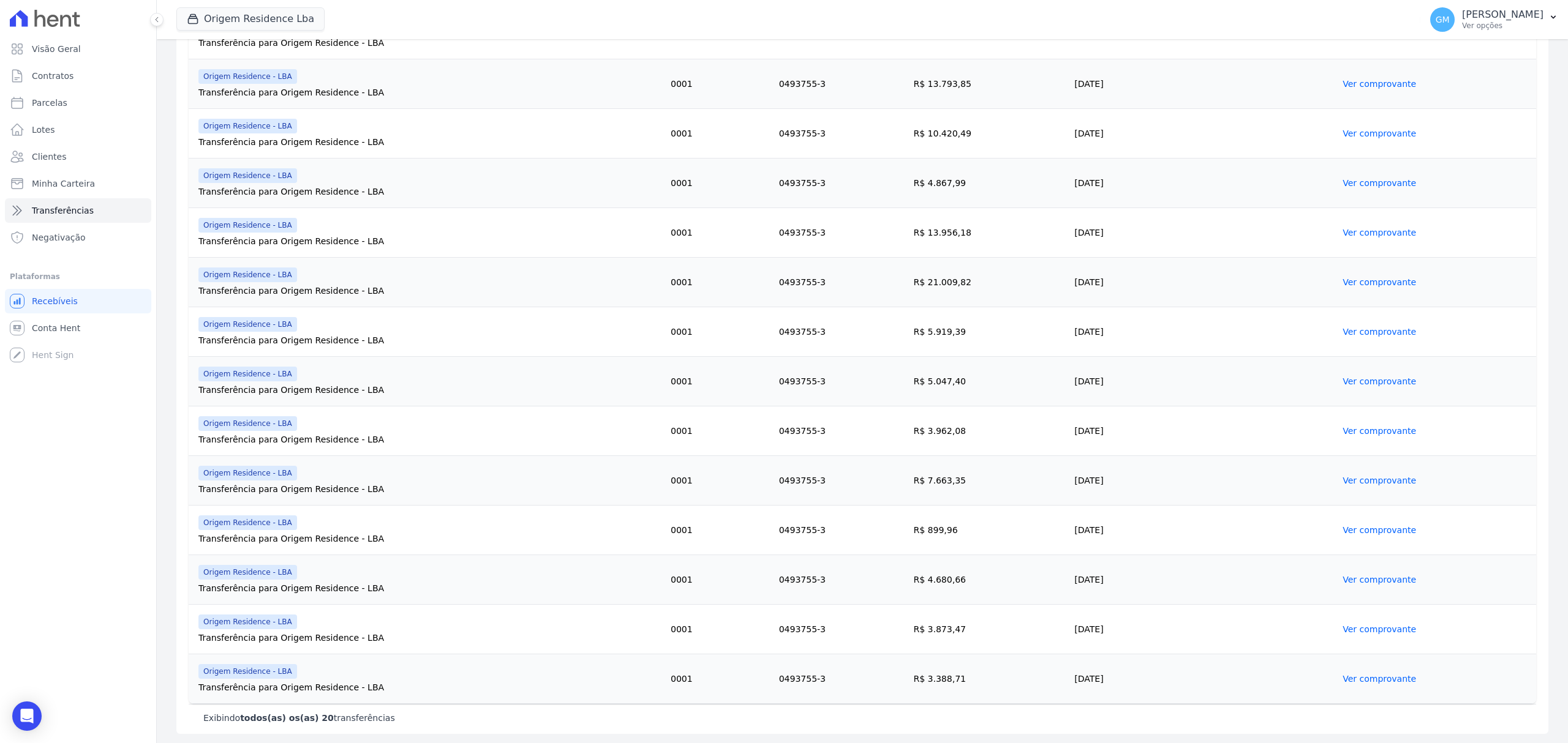
scroll to position [613, 0]
click at [1357, 477] on link "Ver comprovante" at bounding box center [1379, 480] width 73 height 10
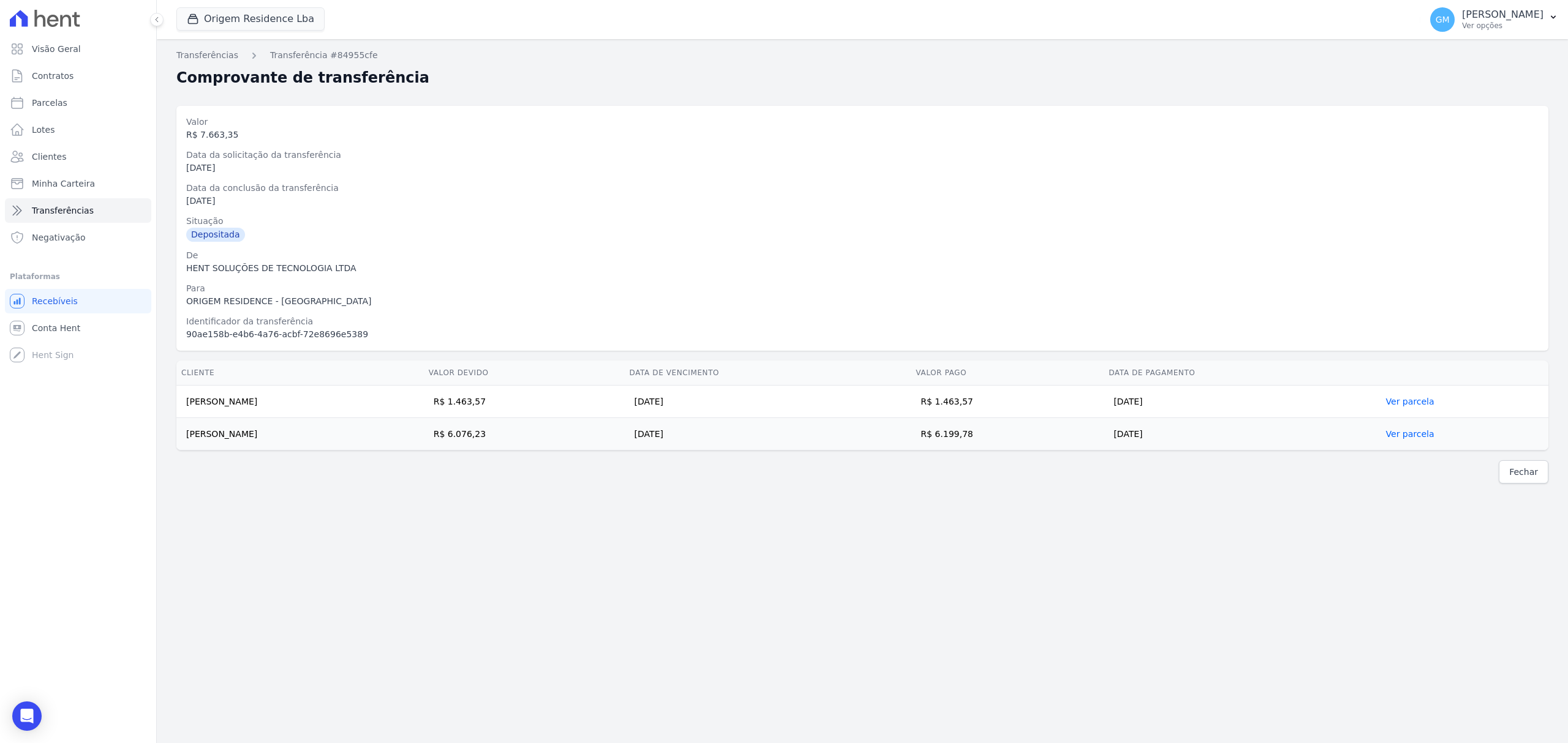
drag, startPoint x: 184, startPoint y: 403, endPoint x: 1197, endPoint y: 433, distance: 1013.4
click at [1197, 433] on tbody "Andre Luis Cardoso Amorim R$ 1.463,57 25/09/2025 R$ 1.463,57 23/09/2025 Ver par…" at bounding box center [862, 418] width 1372 height 65
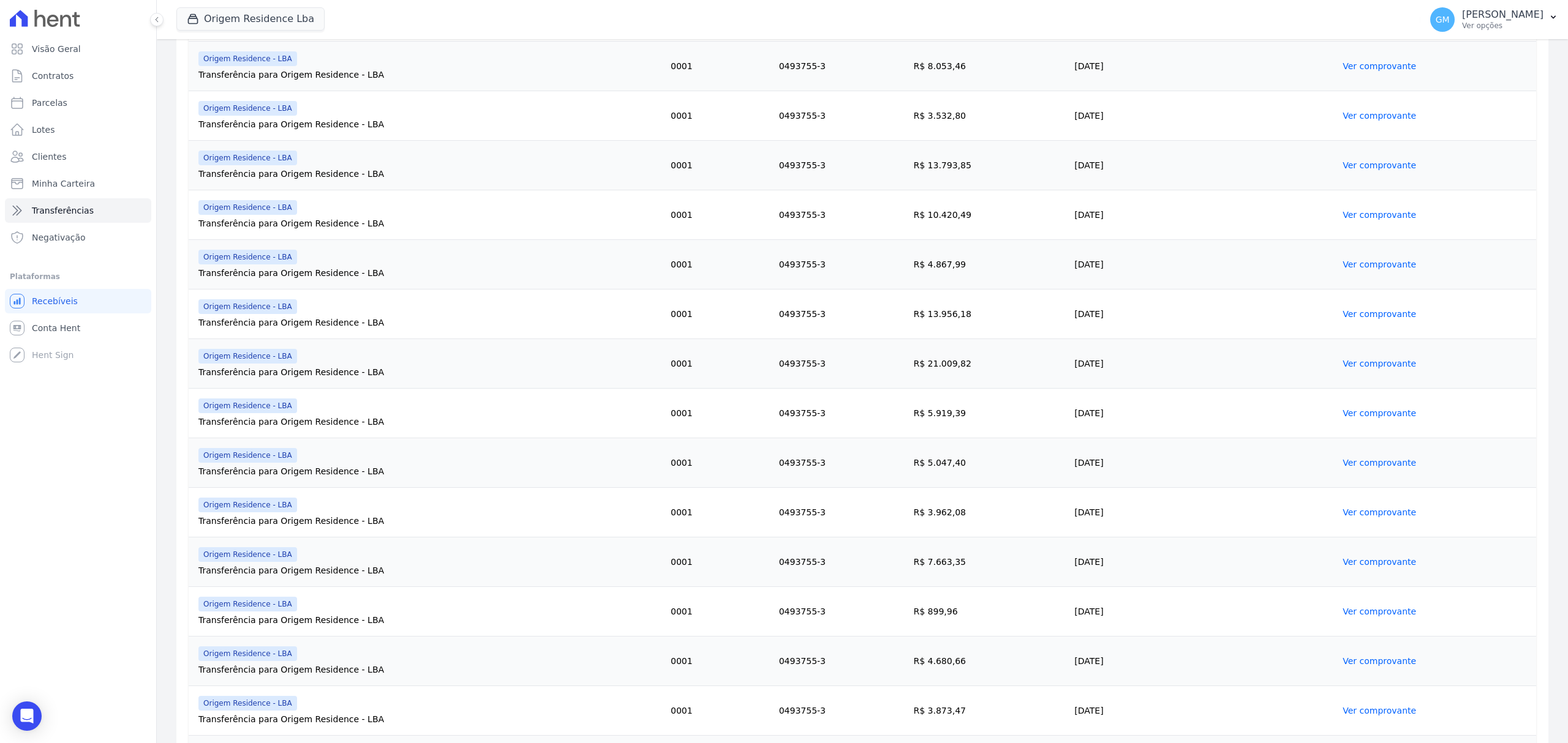
scroll to position [613, 0]
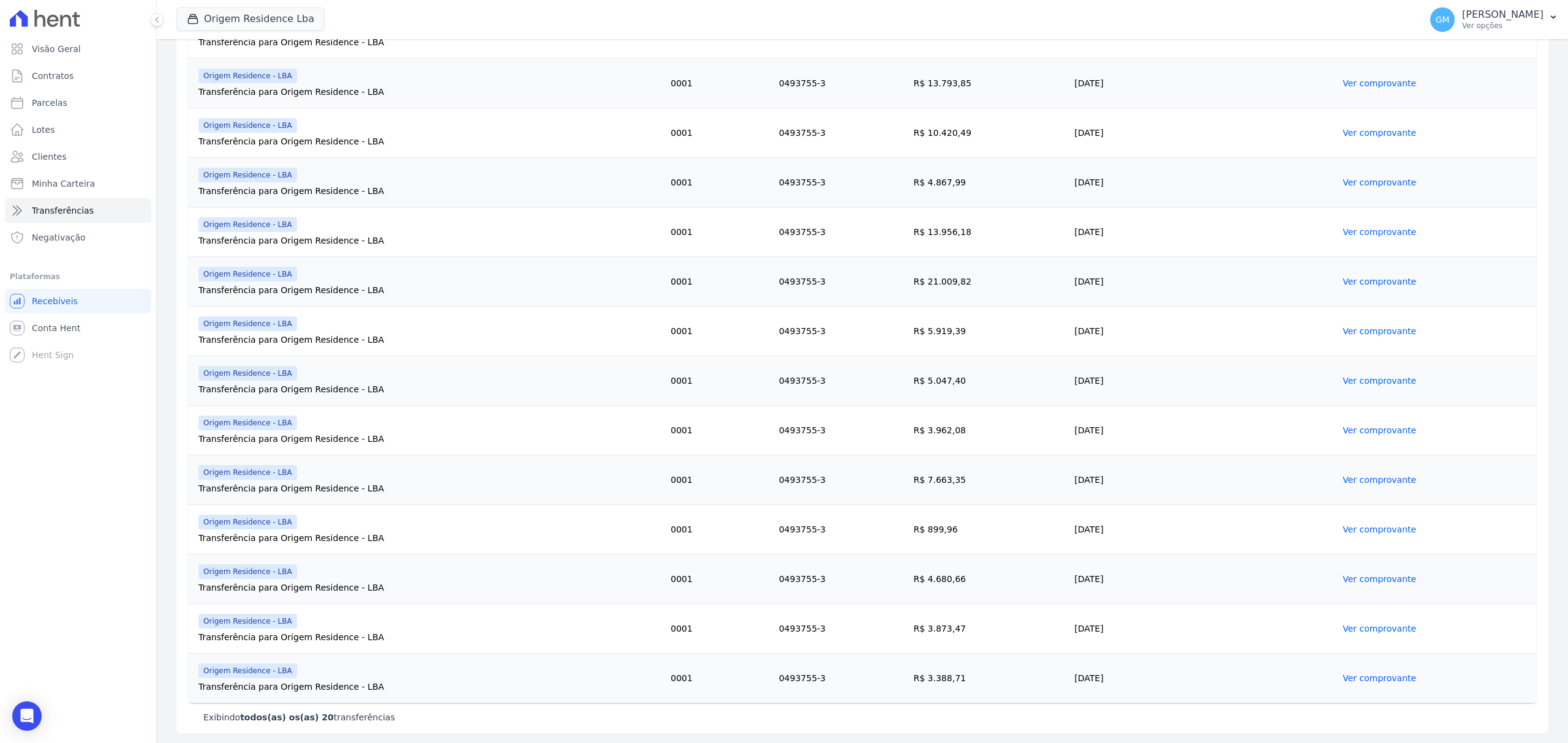
click at [1342, 525] on link "Ver comprovante" at bounding box center [1379, 530] width 73 height 10
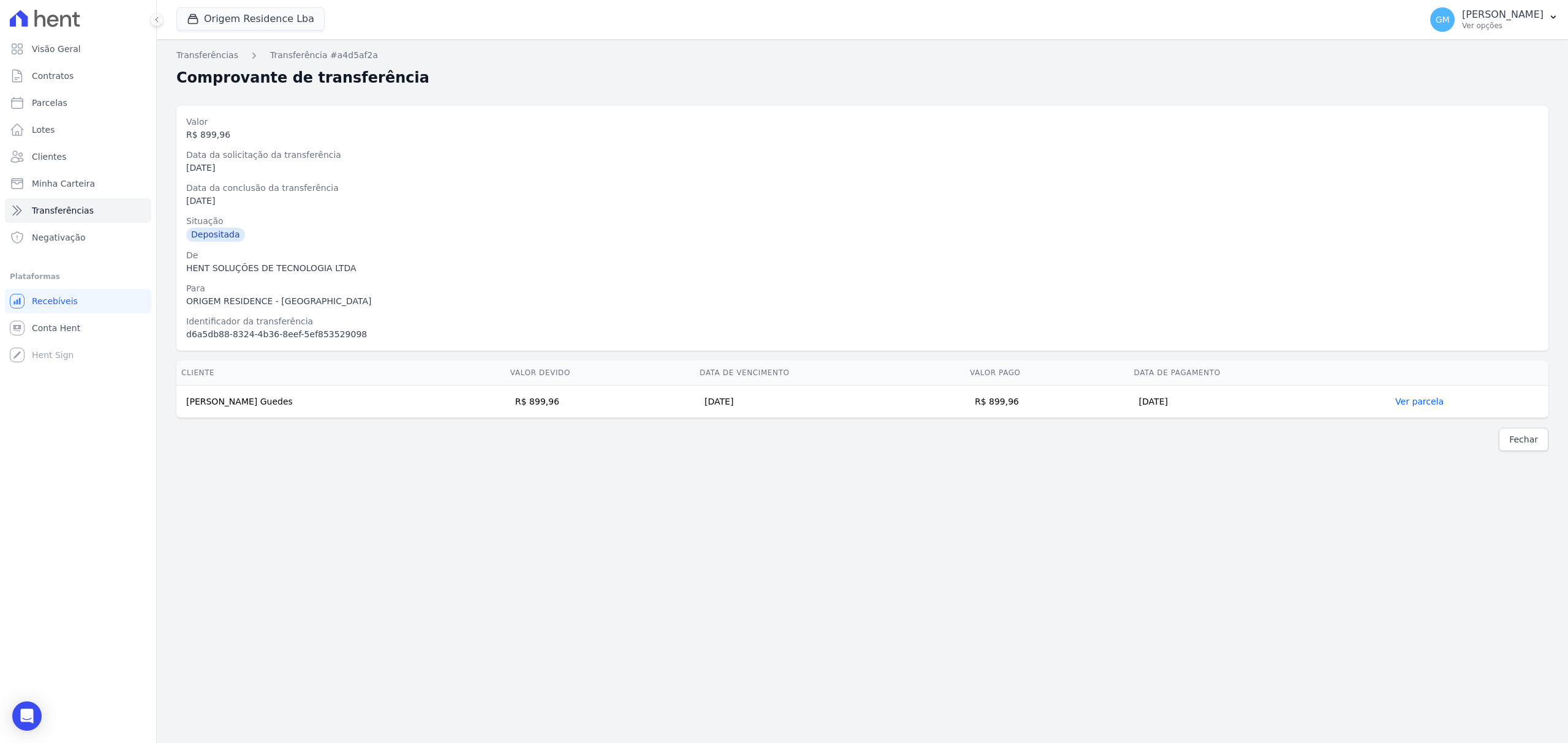
click at [190, 395] on td "Breno Martins Guedes" at bounding box center [340, 402] width 329 height 33
drag, startPoint x: 183, startPoint y: 400, endPoint x: 1120, endPoint y: 393, distance: 937.0
click at [1118, 395] on tr "Breno Martins Guedes R$ 899,96 25/09/2025 R$ 899,96 24/09/2025 Ver parcela" at bounding box center [862, 402] width 1372 height 33
click at [179, 398] on td "Breno Martins Guedes" at bounding box center [340, 402] width 329 height 33
drag, startPoint x: 184, startPoint y: 402, endPoint x: 1187, endPoint y: 414, distance: 1003.1
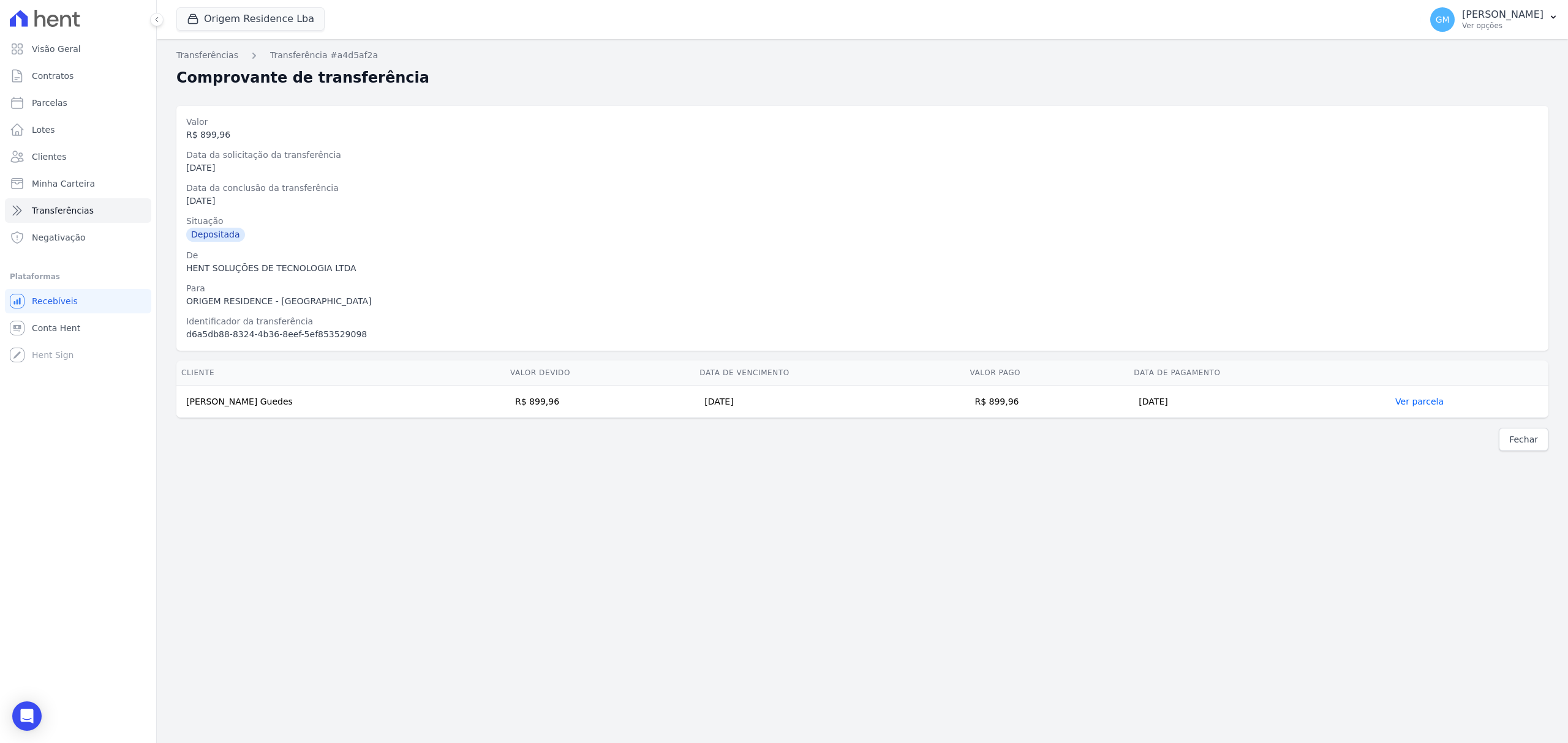
click at [1187, 414] on tr "Breno Martins Guedes R$ 899,96 25/09/2025 R$ 899,96 24/09/2025 Ver parcela" at bounding box center [862, 402] width 1372 height 33
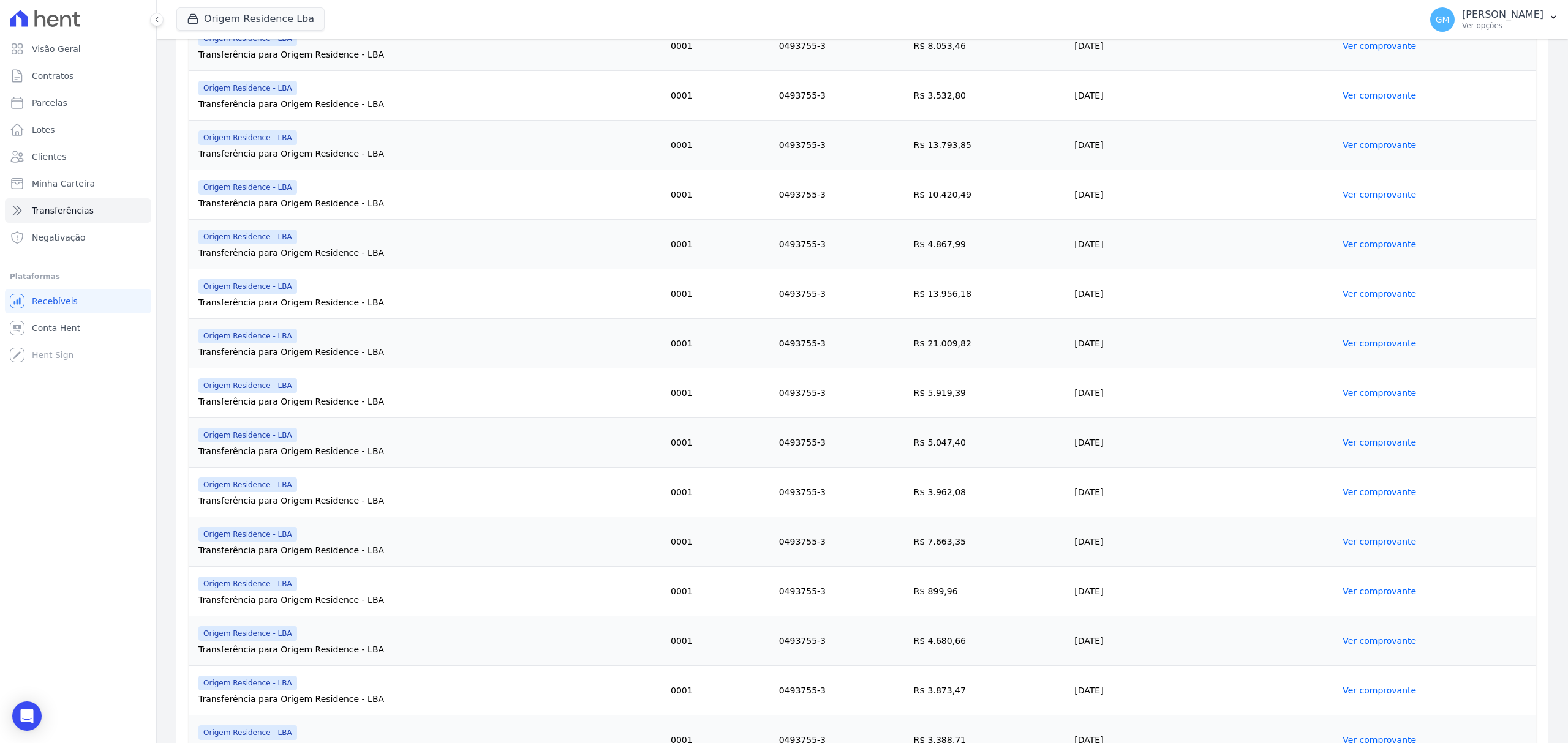
scroll to position [613, 0]
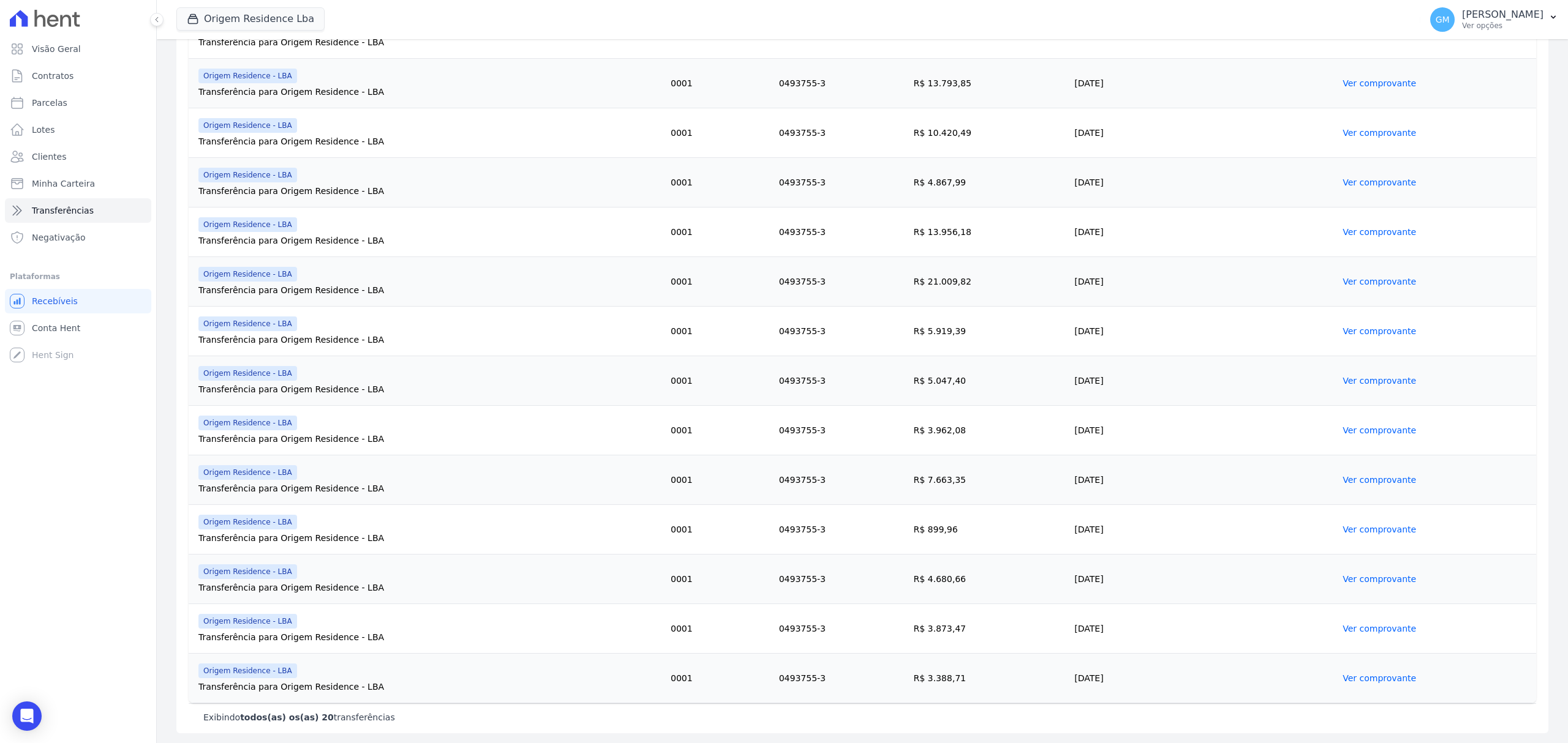
click at [1350, 532] on link "Ver comprovante" at bounding box center [1379, 530] width 73 height 10
click at [1355, 583] on link "Ver comprovante" at bounding box center [1379, 579] width 73 height 10
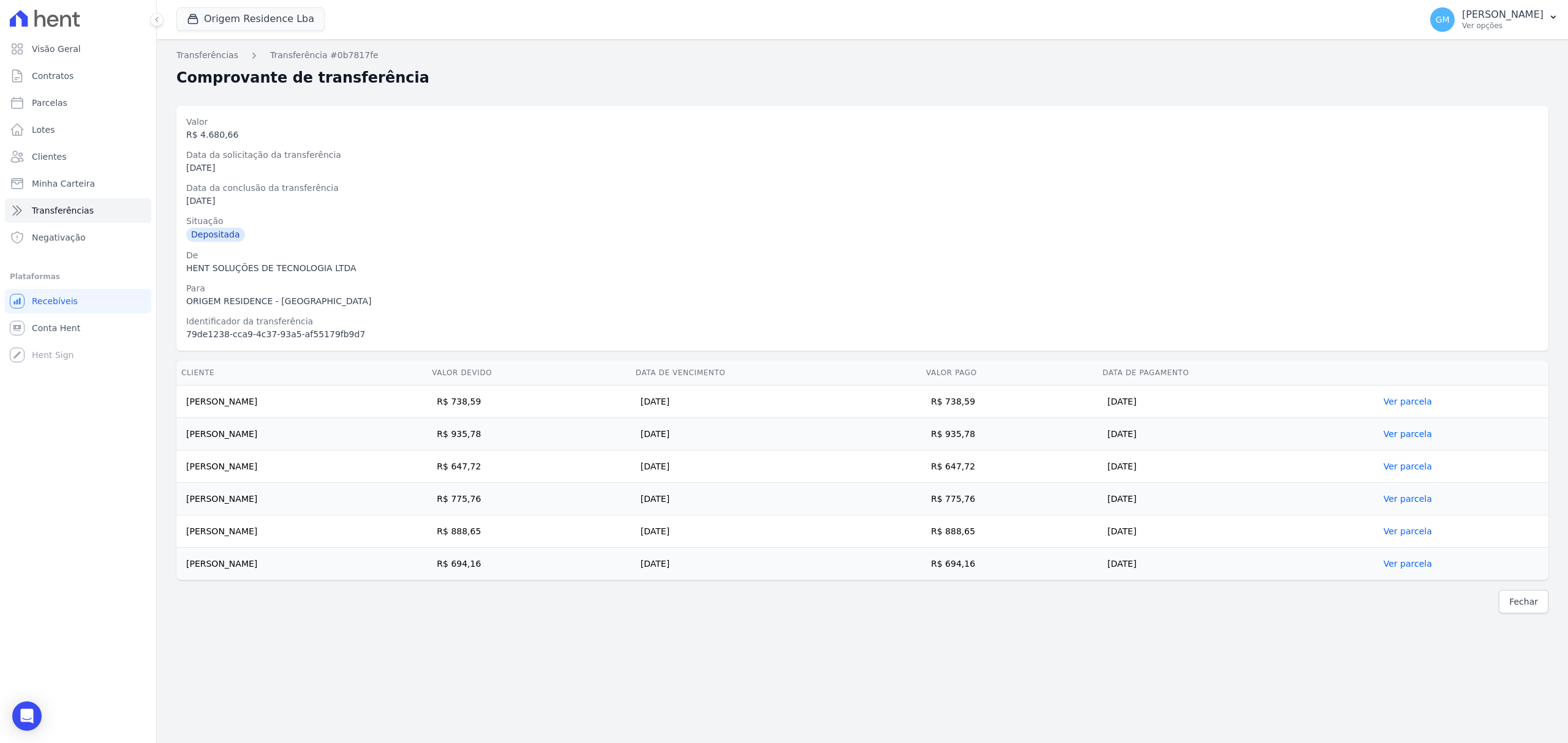
drag, startPoint x: 186, startPoint y: 400, endPoint x: 1251, endPoint y: 567, distance: 1078.0
click at [1251, 567] on tbody "Bruna Luzardo dos Santos R$ 738,59 25/09/2025 R$ 738,59 25/09/2025 Ver parcela …" at bounding box center [862, 483] width 1372 height 195
click at [851, 467] on td "26/09/2025" at bounding box center [776, 467] width 291 height 33
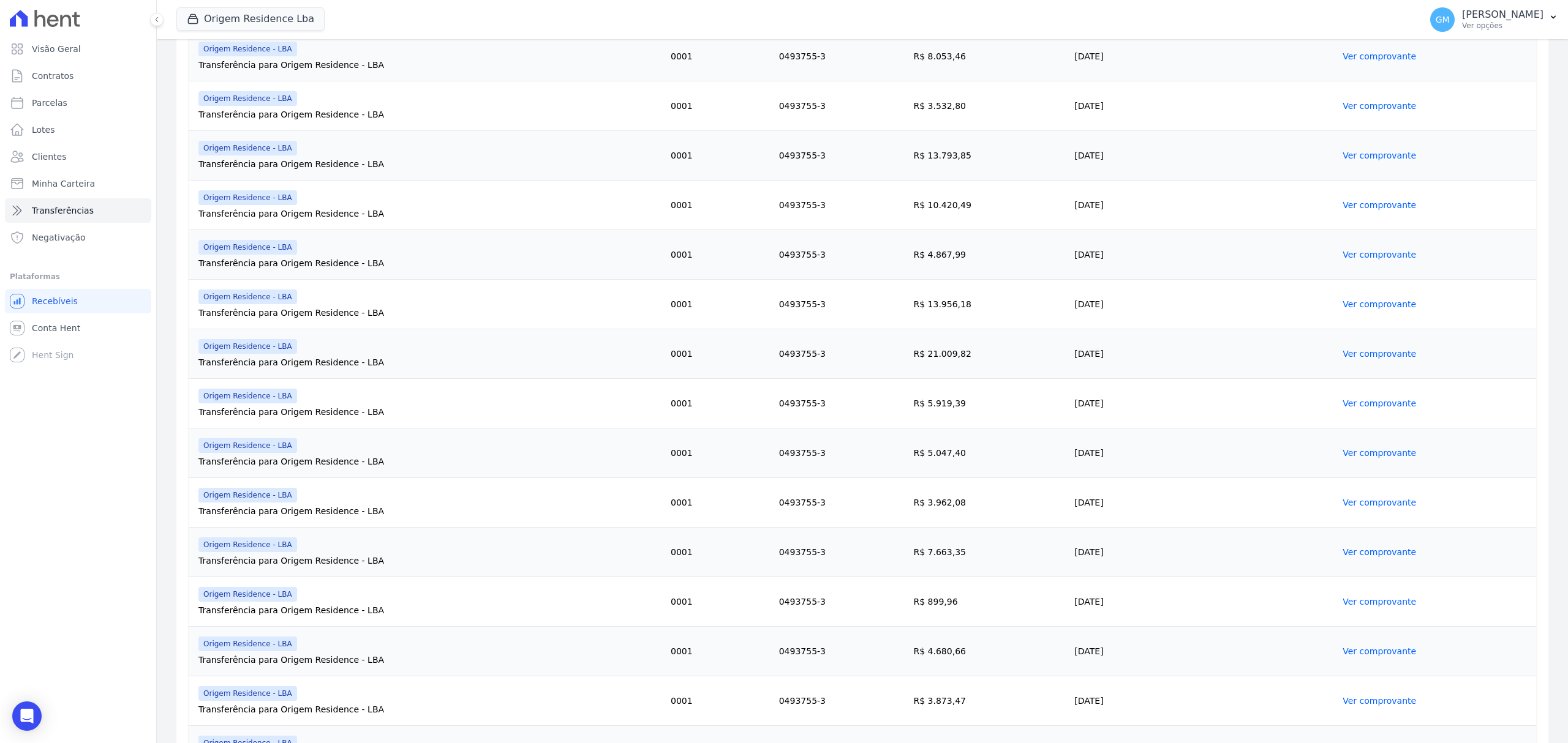
scroll to position [613, 0]
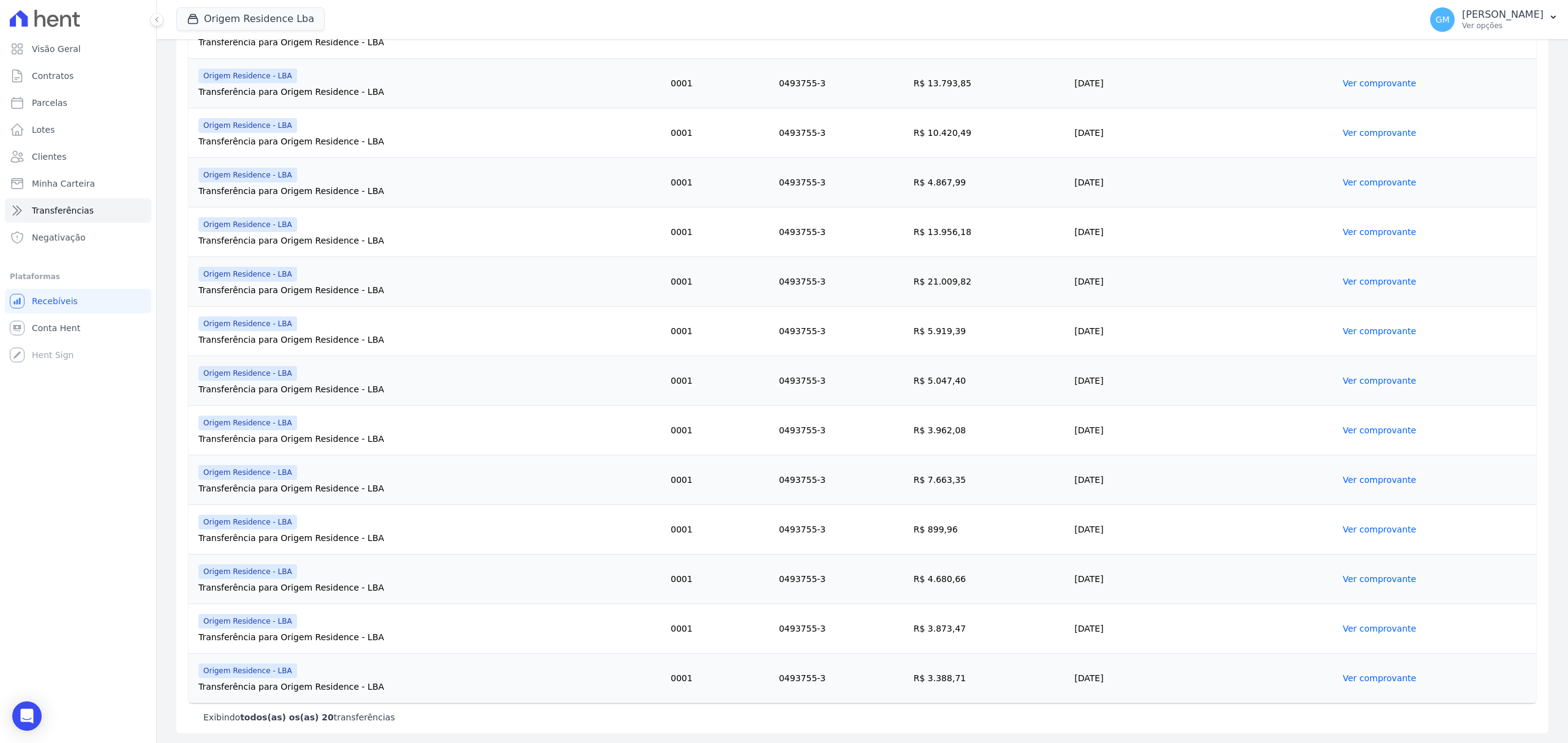
click at [1342, 584] on td "Ver comprovante" at bounding box center [1437, 580] width 199 height 49
click at [1343, 580] on link "Ver comprovante" at bounding box center [1379, 579] width 73 height 10
click at [1350, 628] on link "Ver comprovante" at bounding box center [1379, 629] width 73 height 10
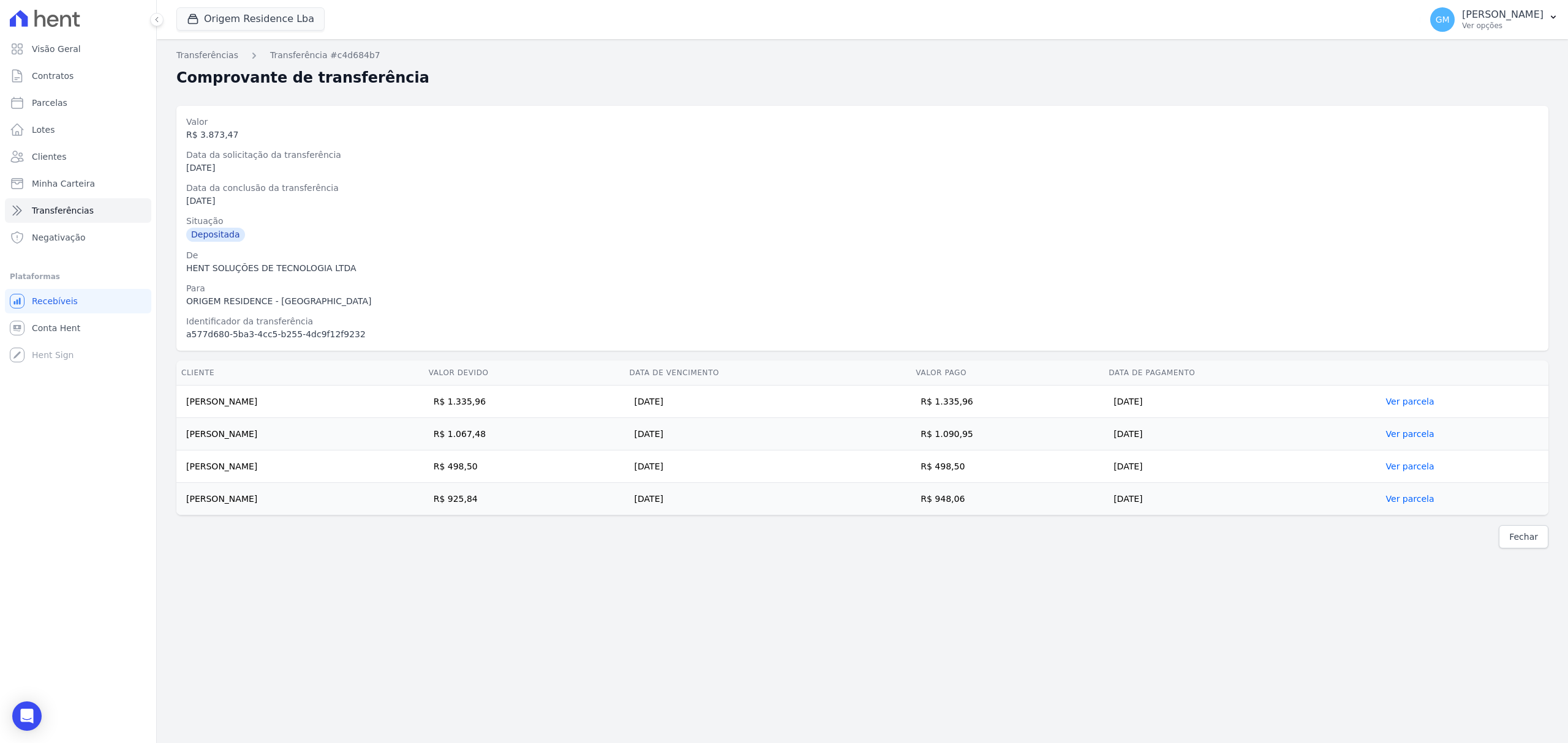
drag, startPoint x: 188, startPoint y: 403, endPoint x: 1250, endPoint y: 503, distance: 1066.7
click at [1250, 503] on tbody "FILIPE DE SOUZA SANTANA R$ 1.335,96 26/09/2025 R$ 1.335,96 26/09/2025 Ver parce…" at bounding box center [862, 451] width 1372 height 129
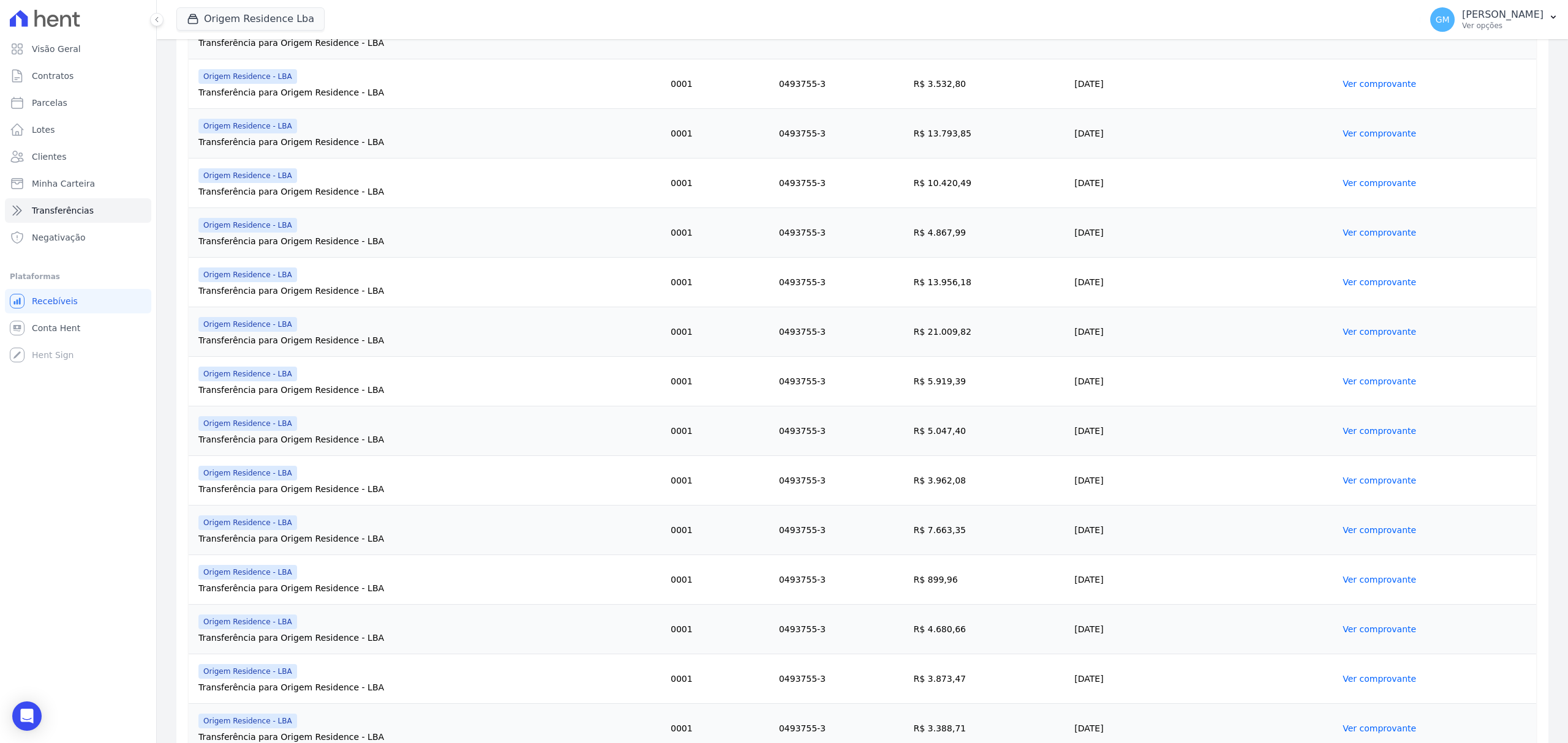
scroll to position [613, 0]
click at [1348, 681] on link "Ver comprovante" at bounding box center [1379, 678] width 73 height 10
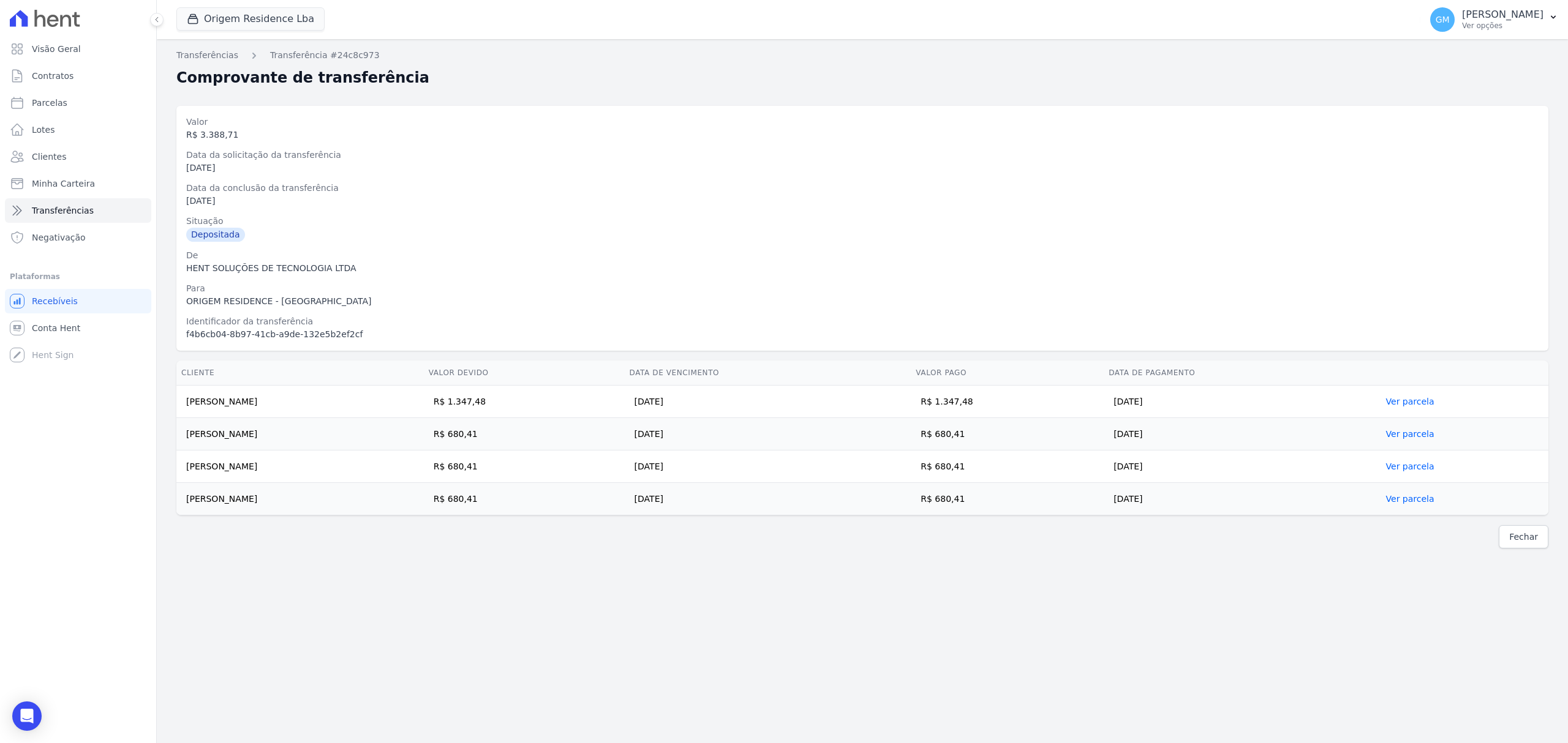
drag, startPoint x: 188, startPoint y: 399, endPoint x: 1223, endPoint y: 502, distance: 1040.1
click at [1223, 502] on tbody "Lucas de Oliveira Salles Alves R$ 1.347,48 10/12/2025 R$ 1.347,48 11/09/2025 Ve…" at bounding box center [862, 451] width 1372 height 129
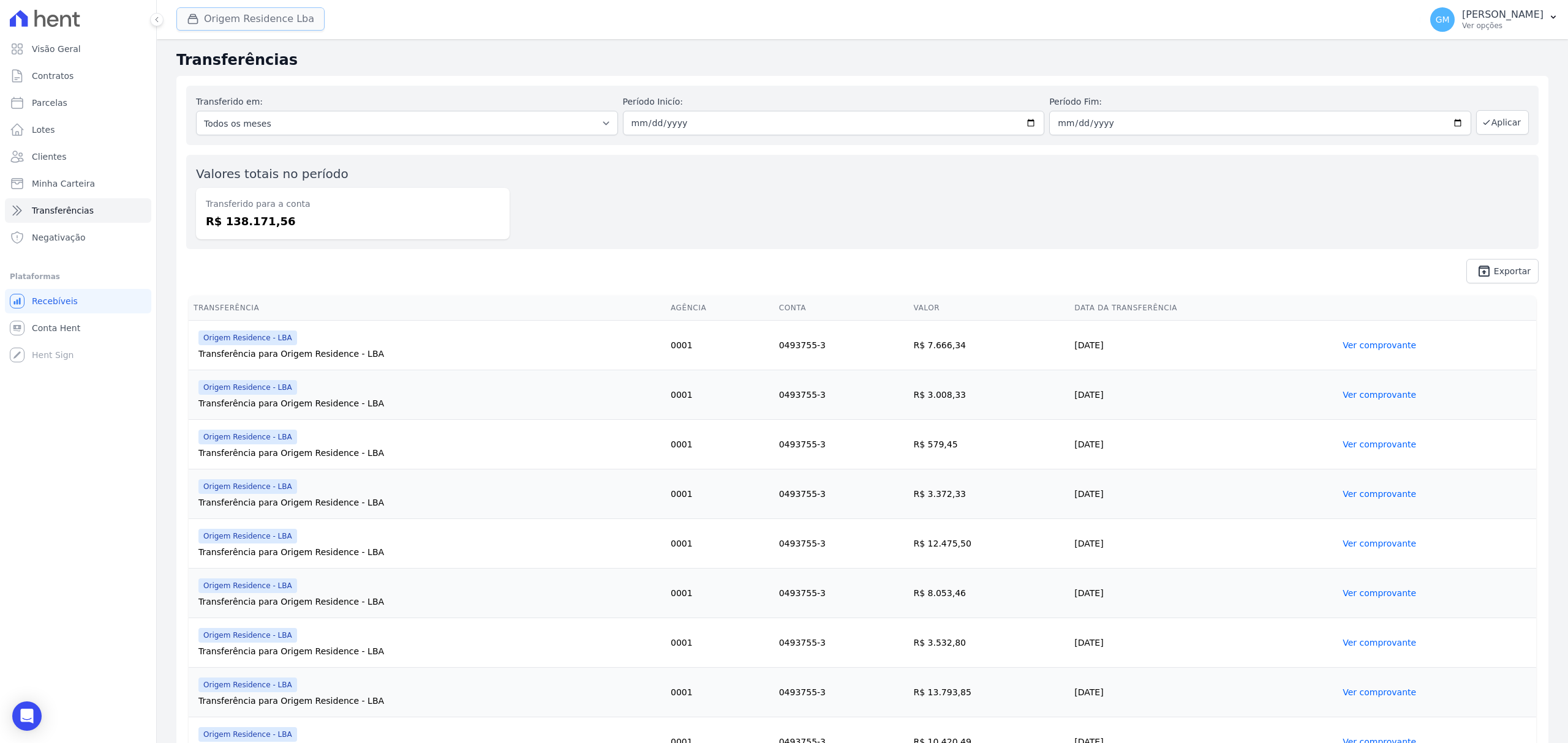
click at [250, 9] on button "Origem Residence Lba" at bounding box center [250, 19] width 148 height 23
click at [200, 96] on input "Origem Residence - LBA" at bounding box center [196, 98] width 10 height 10
checkbox input "false"
drag, startPoint x: 197, startPoint y: 62, endPoint x: 202, endPoint y: 77, distance: 15.8
click at [195, 62] on input "Origem Residence" at bounding box center [196, 67] width 10 height 10
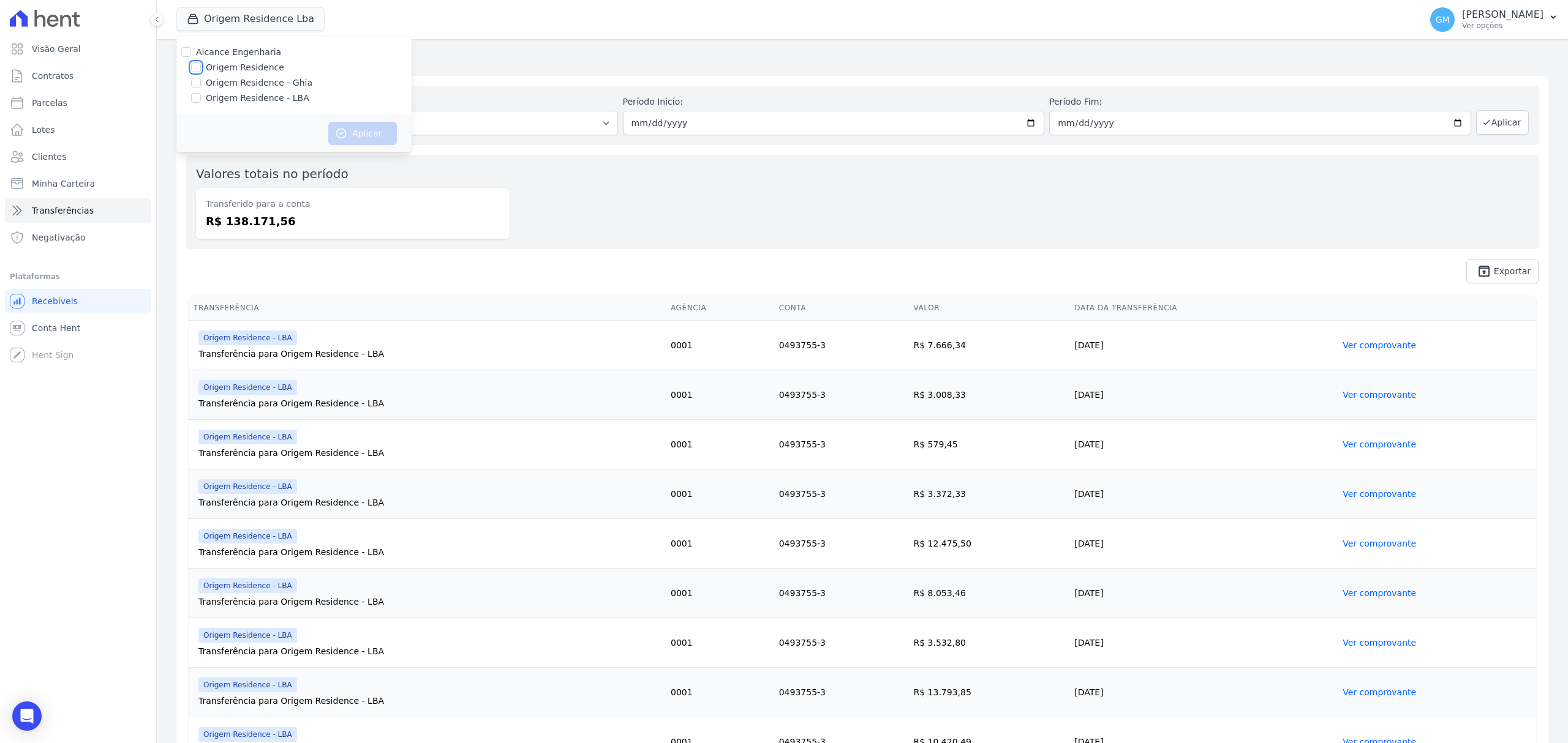
checkbox input "true"
click at [346, 128] on icon "button" at bounding box center [341, 134] width 12 height 12
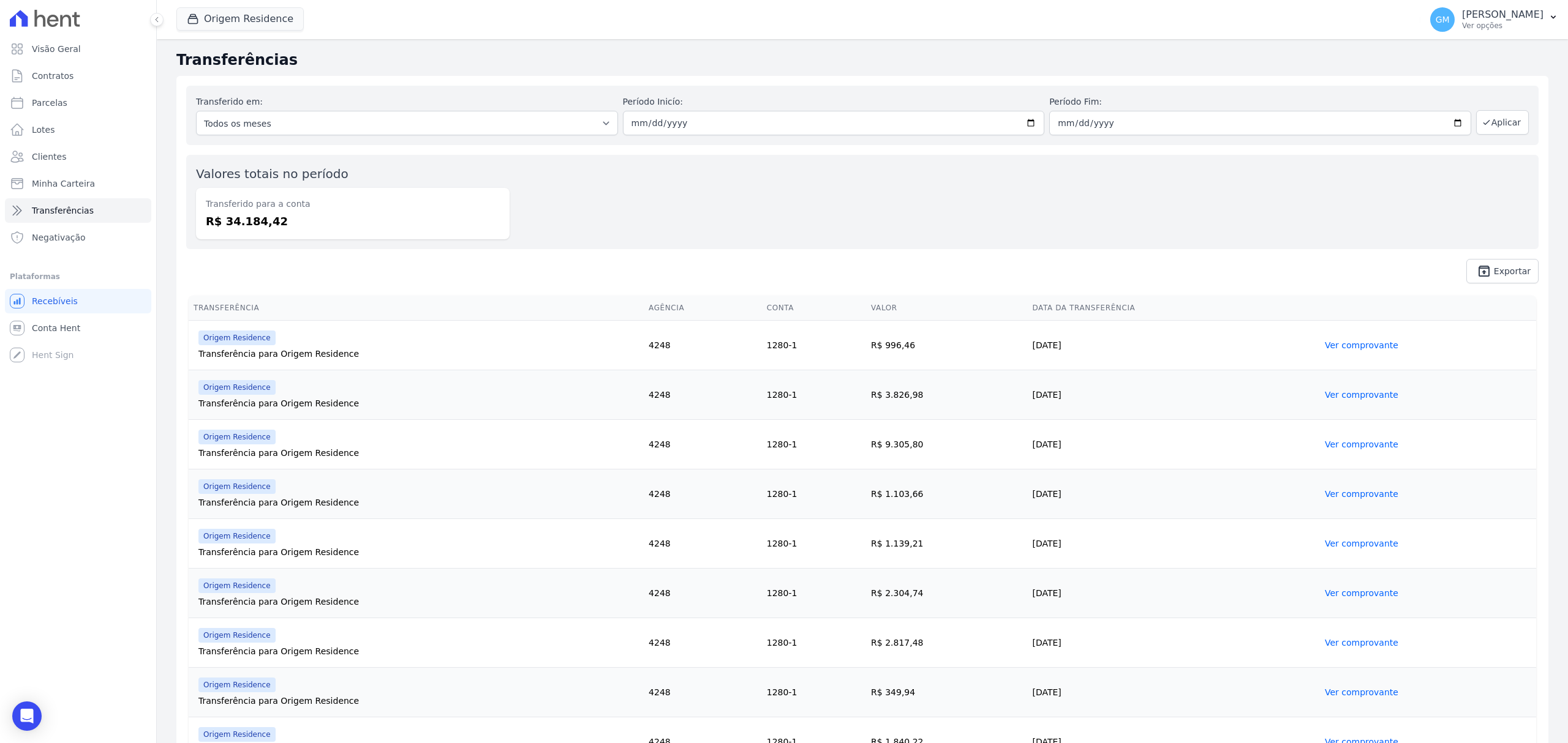
click at [1374, 342] on link "Ver comprovante" at bounding box center [1361, 345] width 73 height 10
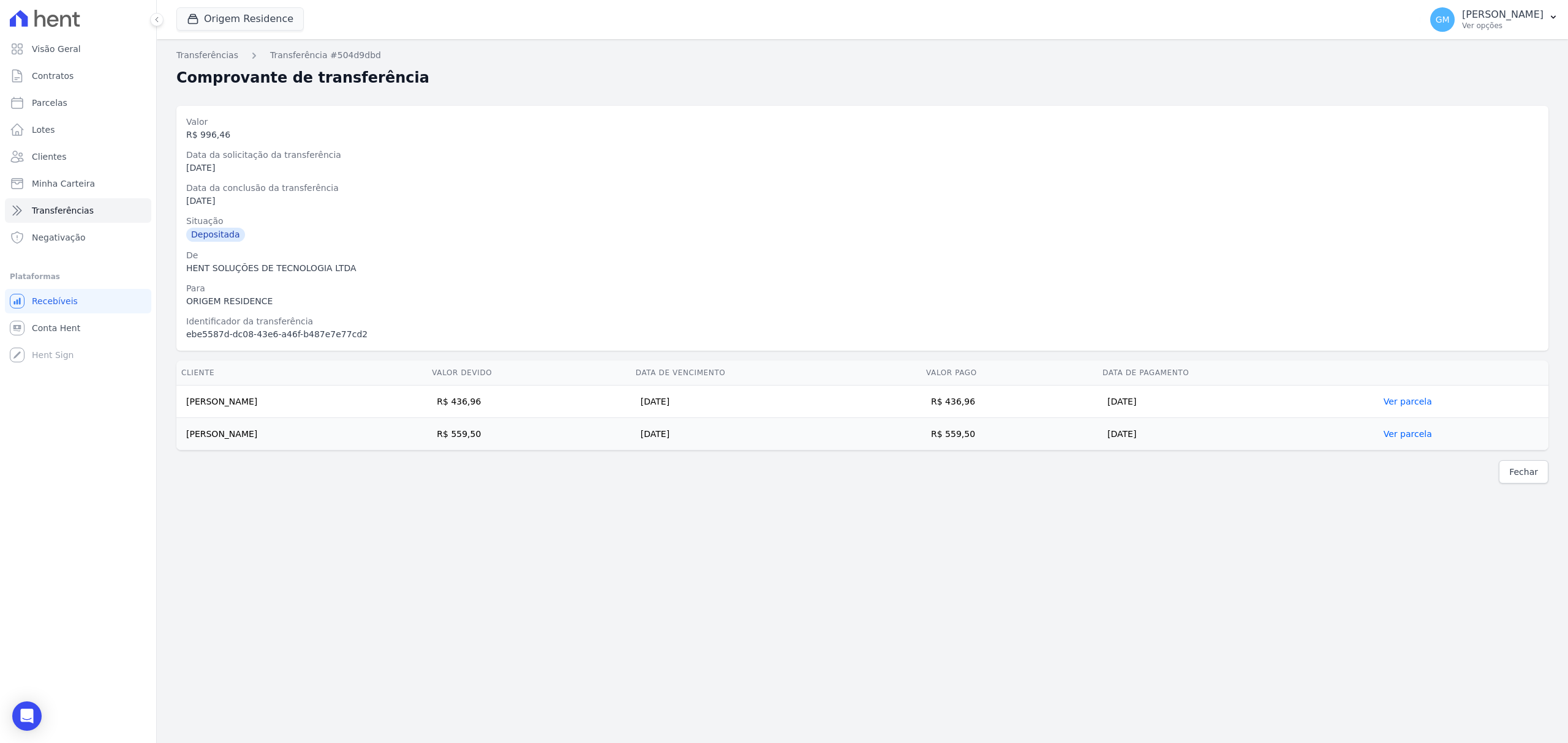
drag, startPoint x: 1034, startPoint y: 400, endPoint x: 1079, endPoint y: 400, distance: 45.0
click at [1079, 400] on td "R$ 436,96" at bounding box center [1009, 402] width 176 height 33
drag, startPoint x: 243, startPoint y: 401, endPoint x: 181, endPoint y: 407, distance: 62.3
click at [181, 407] on td "Isabela Alves Cardoso" at bounding box center [302, 402] width 250 height 33
drag, startPoint x: 671, startPoint y: 430, endPoint x: 643, endPoint y: 432, distance: 28.1
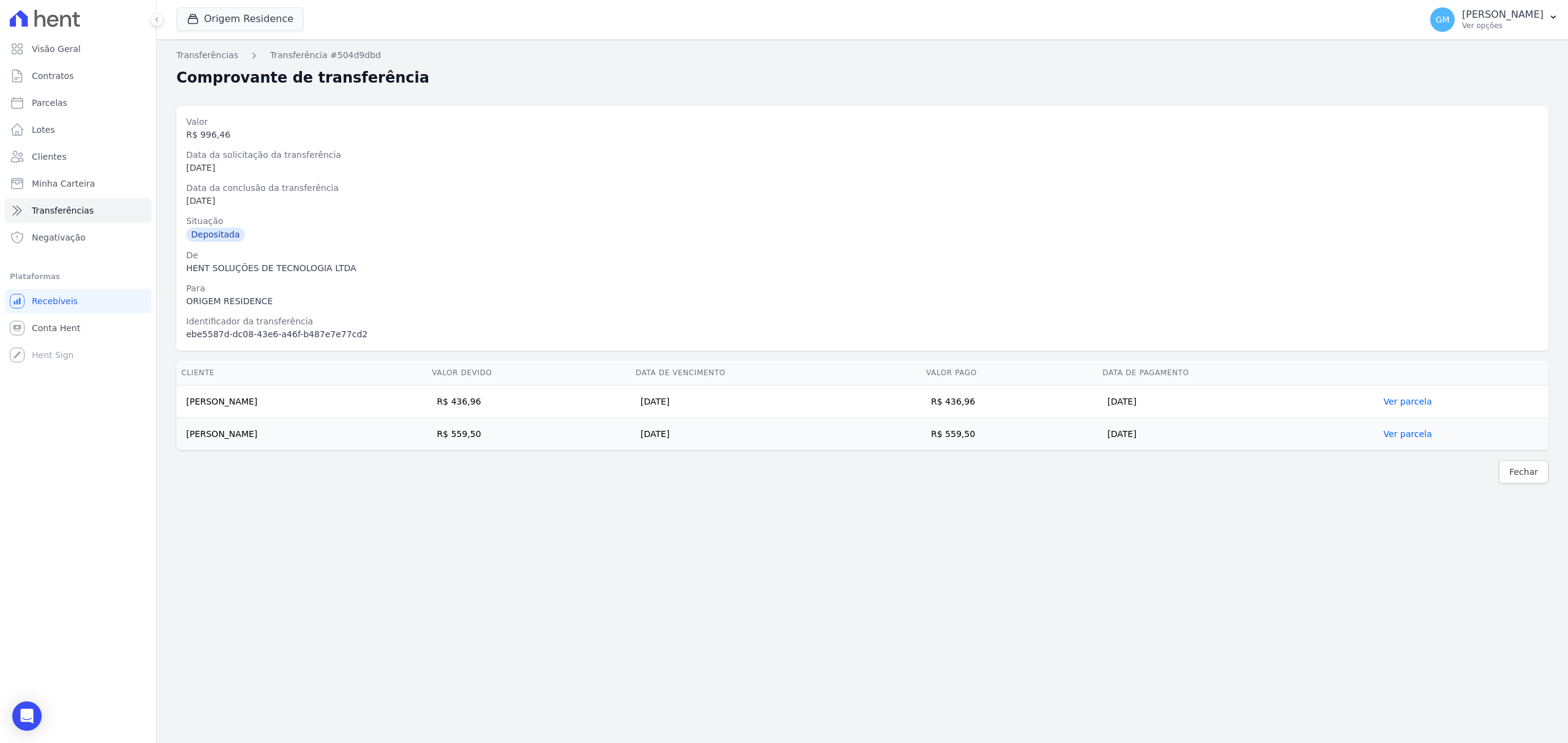
click at [631, 432] on td "R$ 559,50" at bounding box center [529, 434] width 204 height 33
drag, startPoint x: 358, startPoint y: 440, endPoint x: 185, endPoint y: 436, distance: 173.0
click at [185, 436] on td "Gabriel Arthur de Albuquerque Gonçalves" at bounding box center [302, 434] width 250 height 33
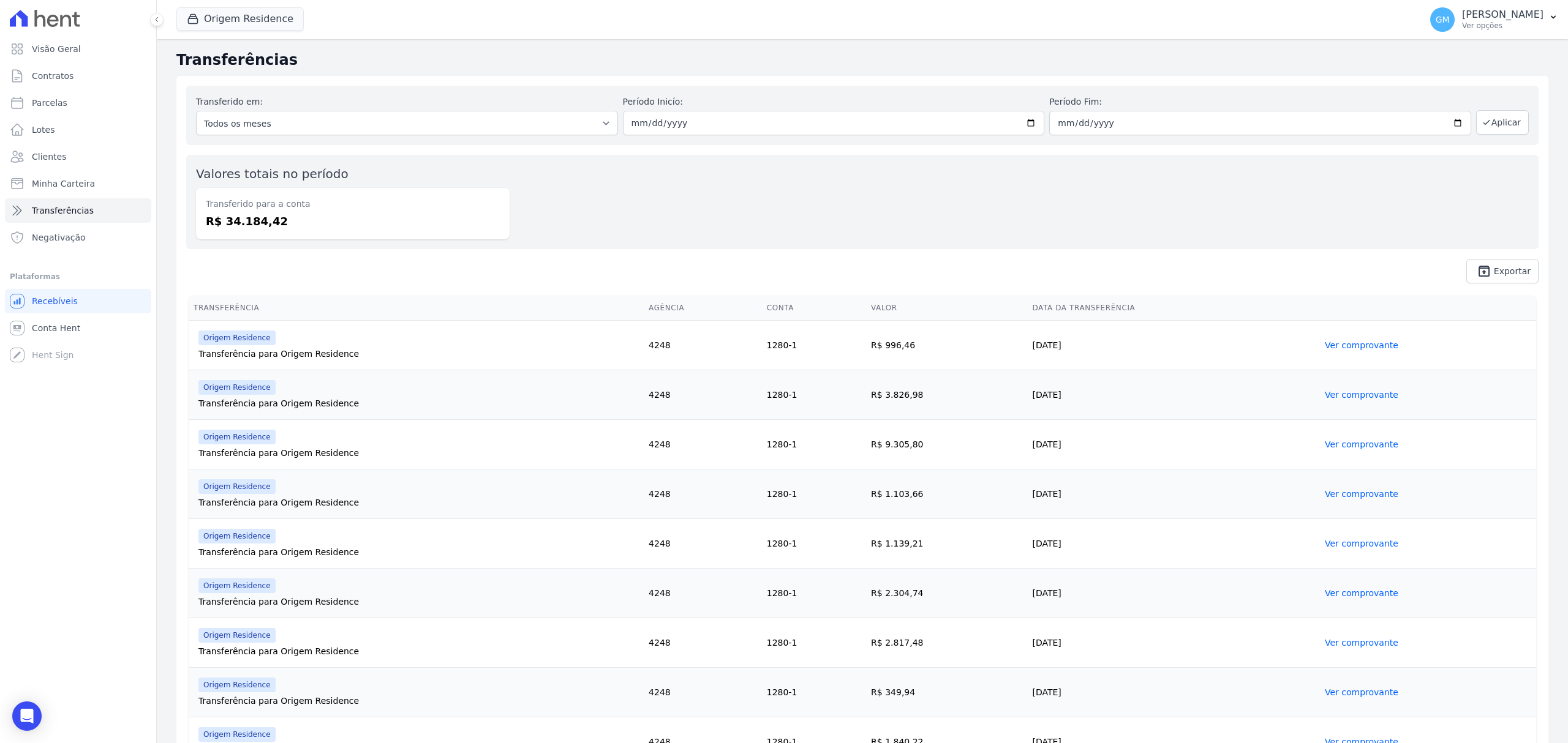
click at [1325, 397] on link "Ver comprovante" at bounding box center [1361, 395] width 73 height 10
click at [1348, 393] on link "Ver comprovante" at bounding box center [1361, 395] width 73 height 10
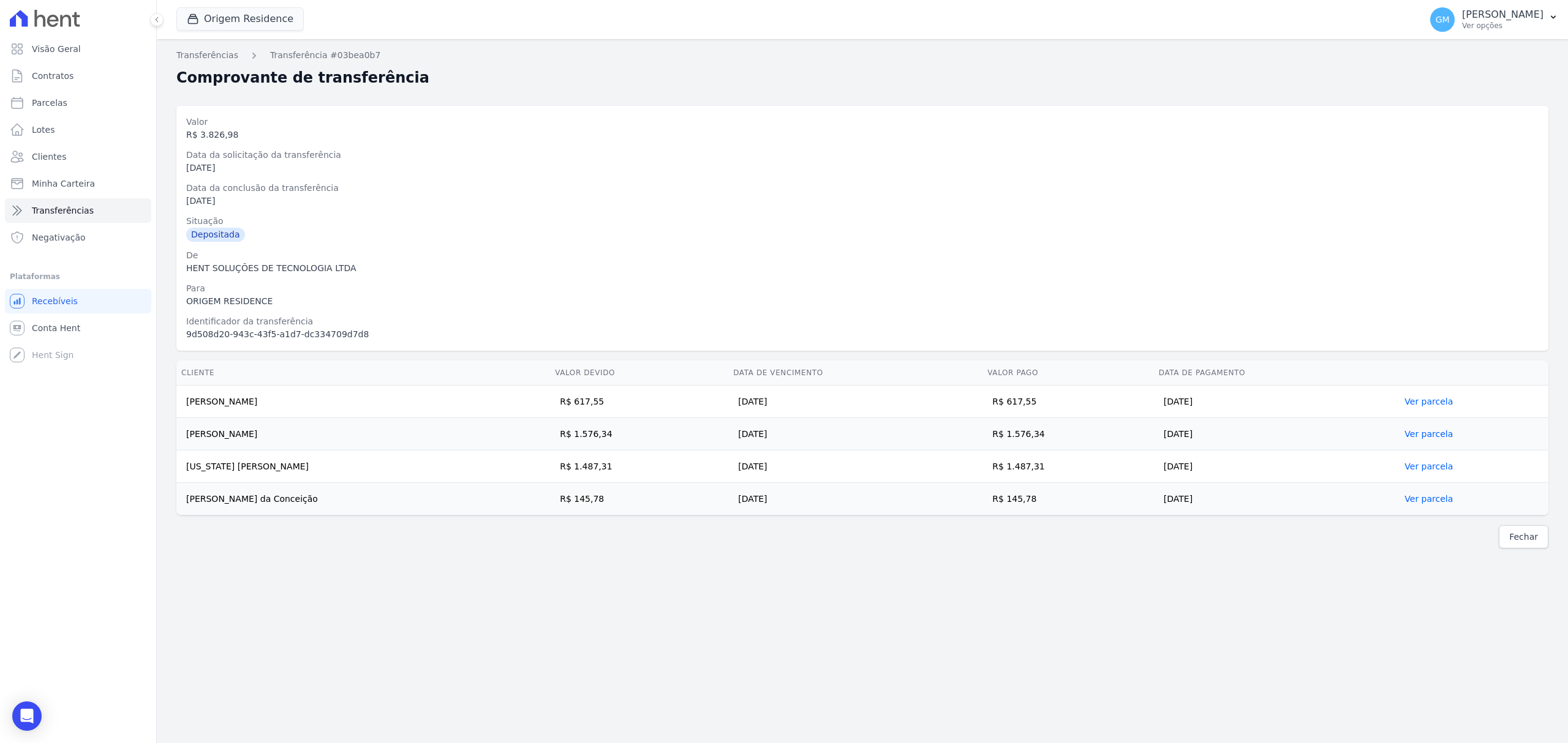
click at [207, 402] on td "Lucas da Costa Pereira" at bounding box center [363, 402] width 374 height 33
click at [213, 424] on td "Ana Beatriz Novais de Araújo" at bounding box center [363, 434] width 374 height 33
click at [218, 457] on td "Washington Andre Freitas de Souza" at bounding box center [363, 467] width 374 height 33
click at [218, 497] on td "Ana Paula Lopes da Conceição" at bounding box center [363, 499] width 374 height 33
drag, startPoint x: 1058, startPoint y: 398, endPoint x: 1030, endPoint y: 401, distance: 28.2
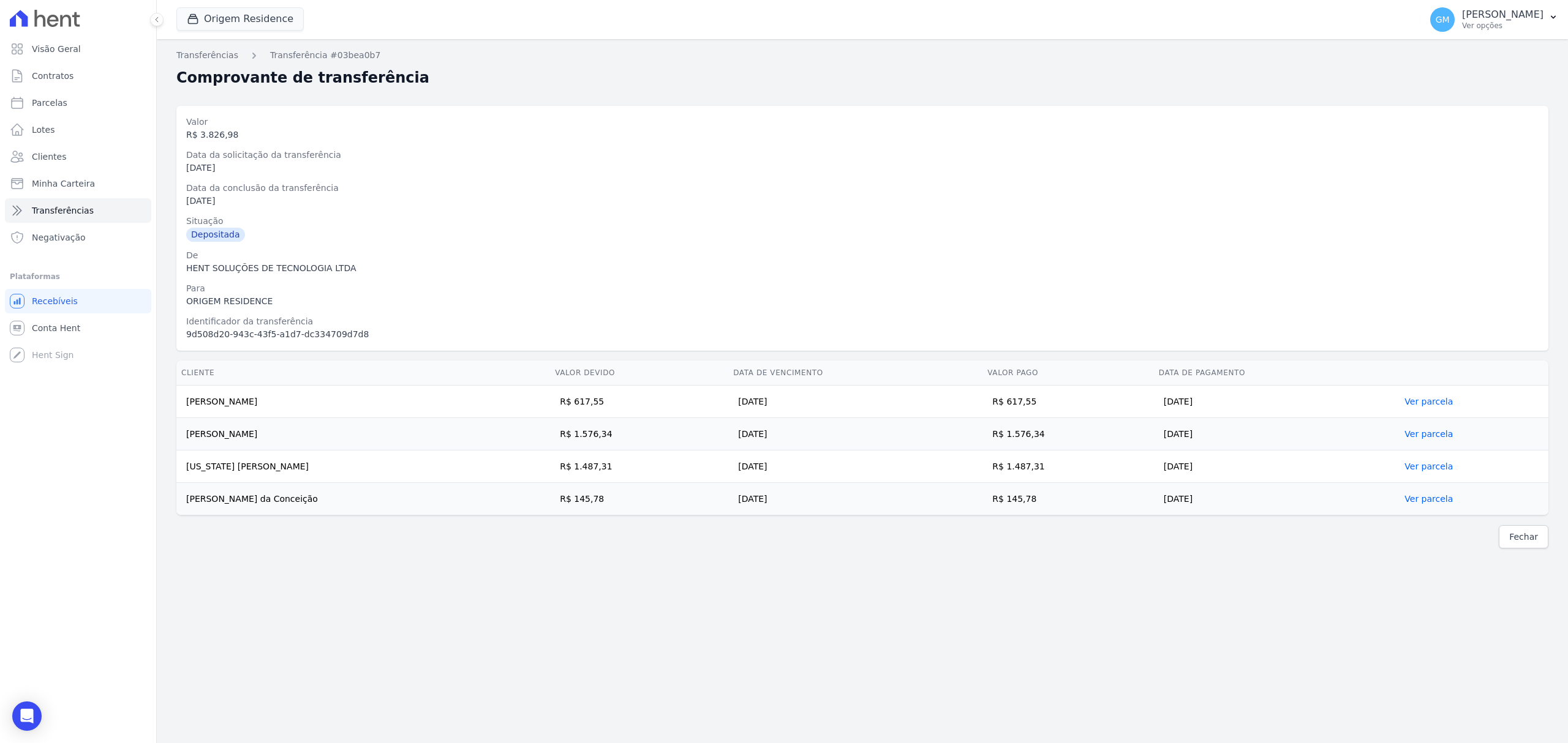
click at [1030, 401] on td "R$ 617,55" at bounding box center [1068, 402] width 171 height 33
drag, startPoint x: 308, startPoint y: 402, endPoint x: 185, endPoint y: 400, distance: 123.0
click at [185, 400] on td "Lucas da Costa Pereira" at bounding box center [363, 402] width 374 height 33
drag, startPoint x: 794, startPoint y: 344, endPoint x: 490, endPoint y: 395, distance: 308.2
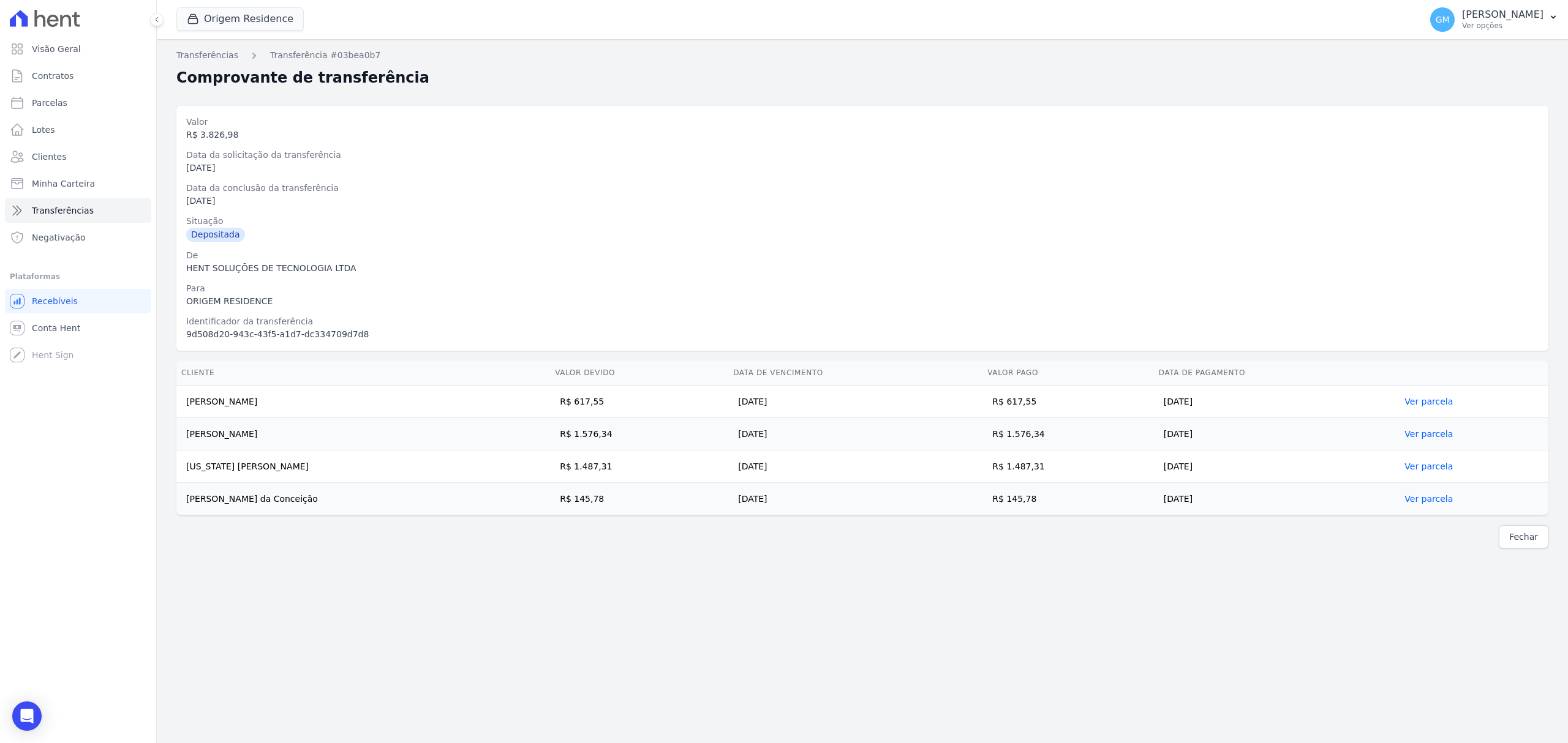
click at [794, 341] on div "Valor R$ 3.826,98 Data da solicitação da transferência 08/09/2025 Data da concl…" at bounding box center [862, 228] width 1372 height 245
drag, startPoint x: 297, startPoint y: 401, endPoint x: 183, endPoint y: 396, distance: 114.1
click at [183, 396] on td "Lucas da Costa Pereira" at bounding box center [363, 402] width 374 height 33
drag, startPoint x: 1070, startPoint y: 435, endPoint x: 1030, endPoint y: 440, distance: 40.3
click at [1030, 440] on td "R$ 1.576,34" at bounding box center [1068, 434] width 171 height 33
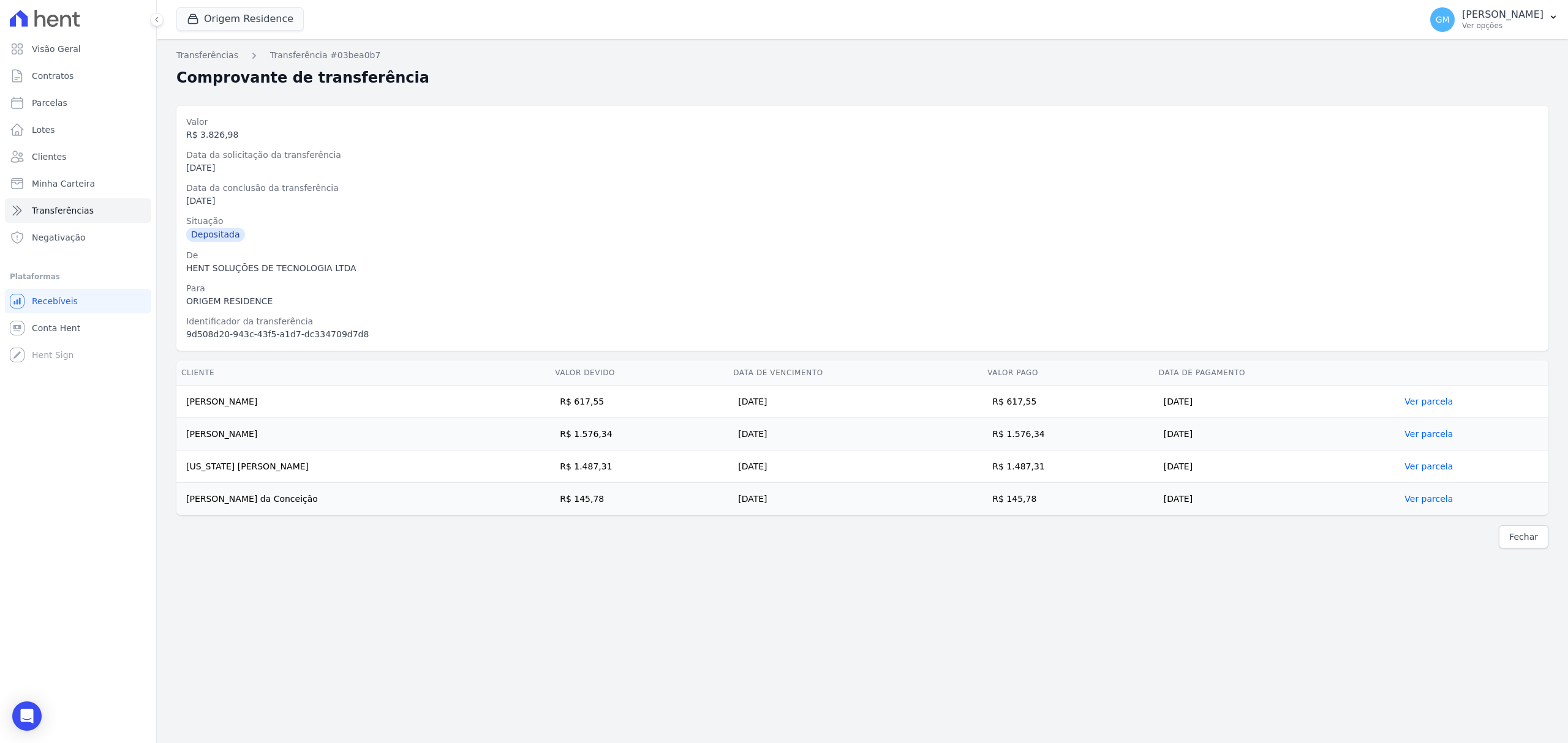
drag, startPoint x: 309, startPoint y: 432, endPoint x: 189, endPoint y: 430, distance: 120.0
click at [189, 430] on td "Ana Beatriz Novais de Araújo" at bounding box center [363, 434] width 374 height 33
drag, startPoint x: 1064, startPoint y: 470, endPoint x: 1028, endPoint y: 470, distance: 36.0
click at [1028, 470] on td "R$ 1.487,31" at bounding box center [1068, 467] width 171 height 33
drag, startPoint x: 280, startPoint y: 469, endPoint x: 179, endPoint y: 464, distance: 101.1
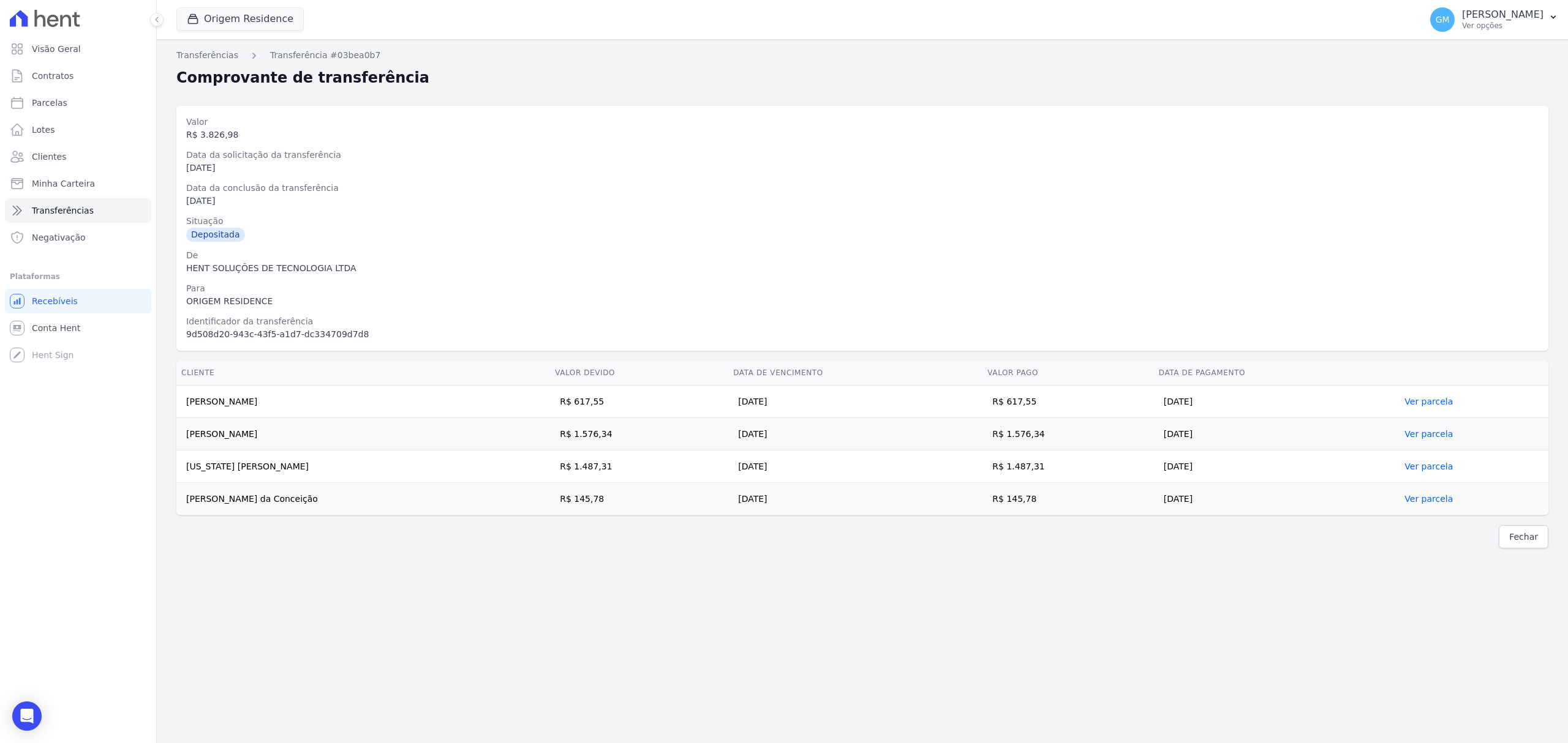
click at [179, 464] on td "Washington Andre Freitas de Souza" at bounding box center [363, 467] width 374 height 33
drag, startPoint x: 1074, startPoint y: 507, endPoint x: 1029, endPoint y: 515, distance: 45.7
click at [1029, 515] on td "R$ 145,78" at bounding box center [1068, 499] width 171 height 33
drag, startPoint x: 239, startPoint y: 498, endPoint x: 189, endPoint y: 498, distance: 50.0
click at [189, 498] on td "Ana Paula Lopes da Conceição" at bounding box center [363, 499] width 374 height 33
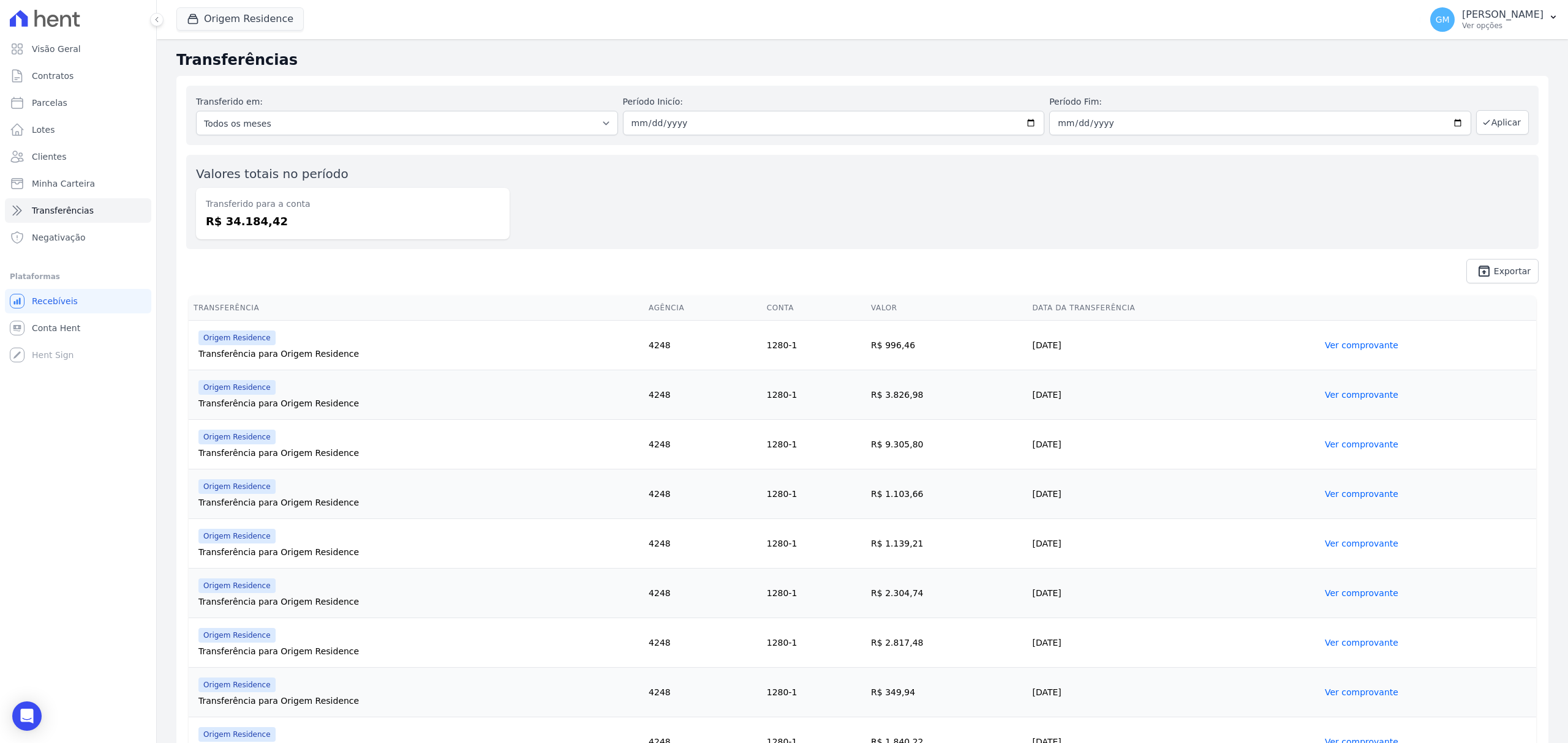
click at [1327, 454] on td "Ver comprovante" at bounding box center [1428, 445] width 216 height 49
click at [1334, 445] on link "Ver comprovante" at bounding box center [1361, 445] width 73 height 10
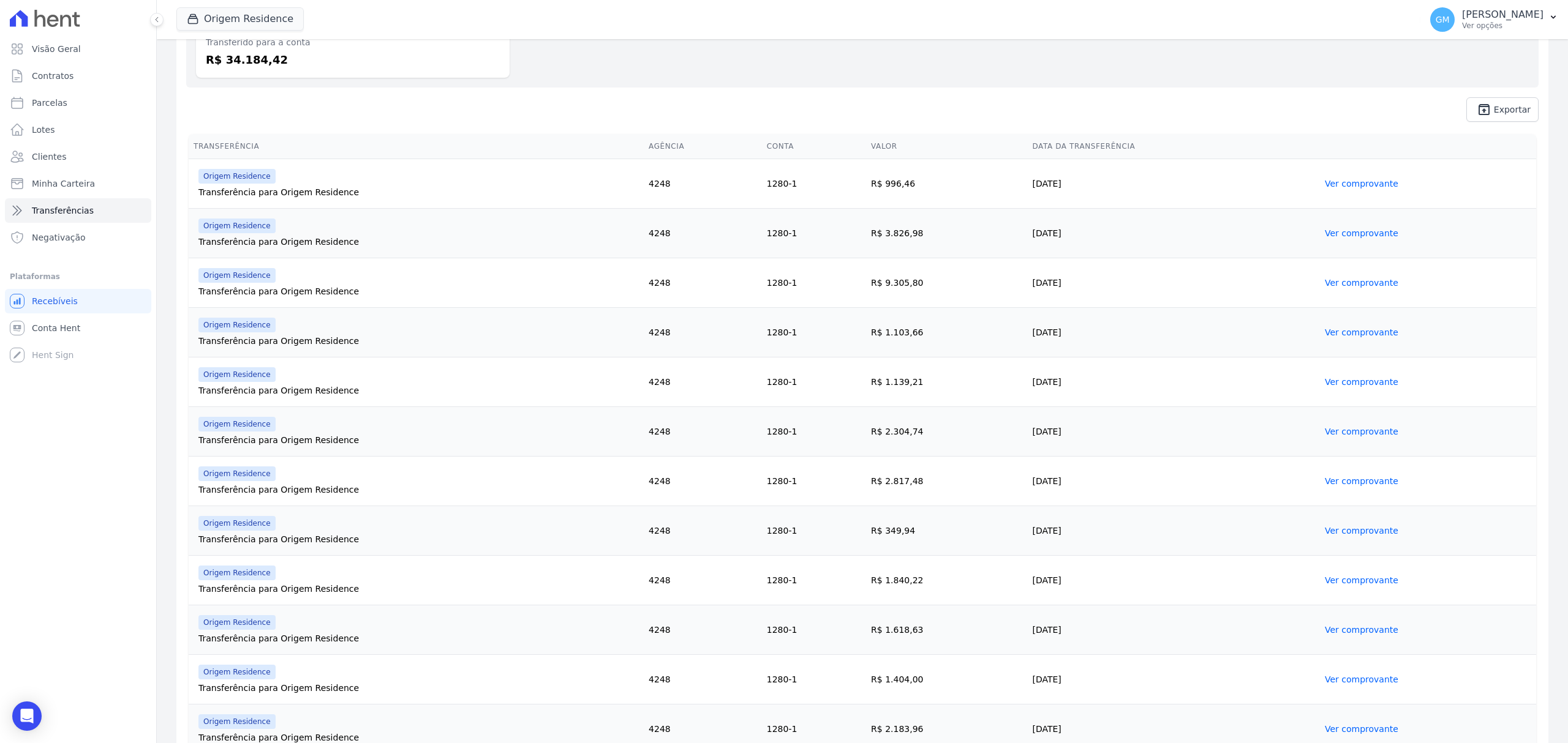
scroll to position [163, 0]
click at [1346, 277] on link "Ver comprovante" at bounding box center [1361, 282] width 73 height 10
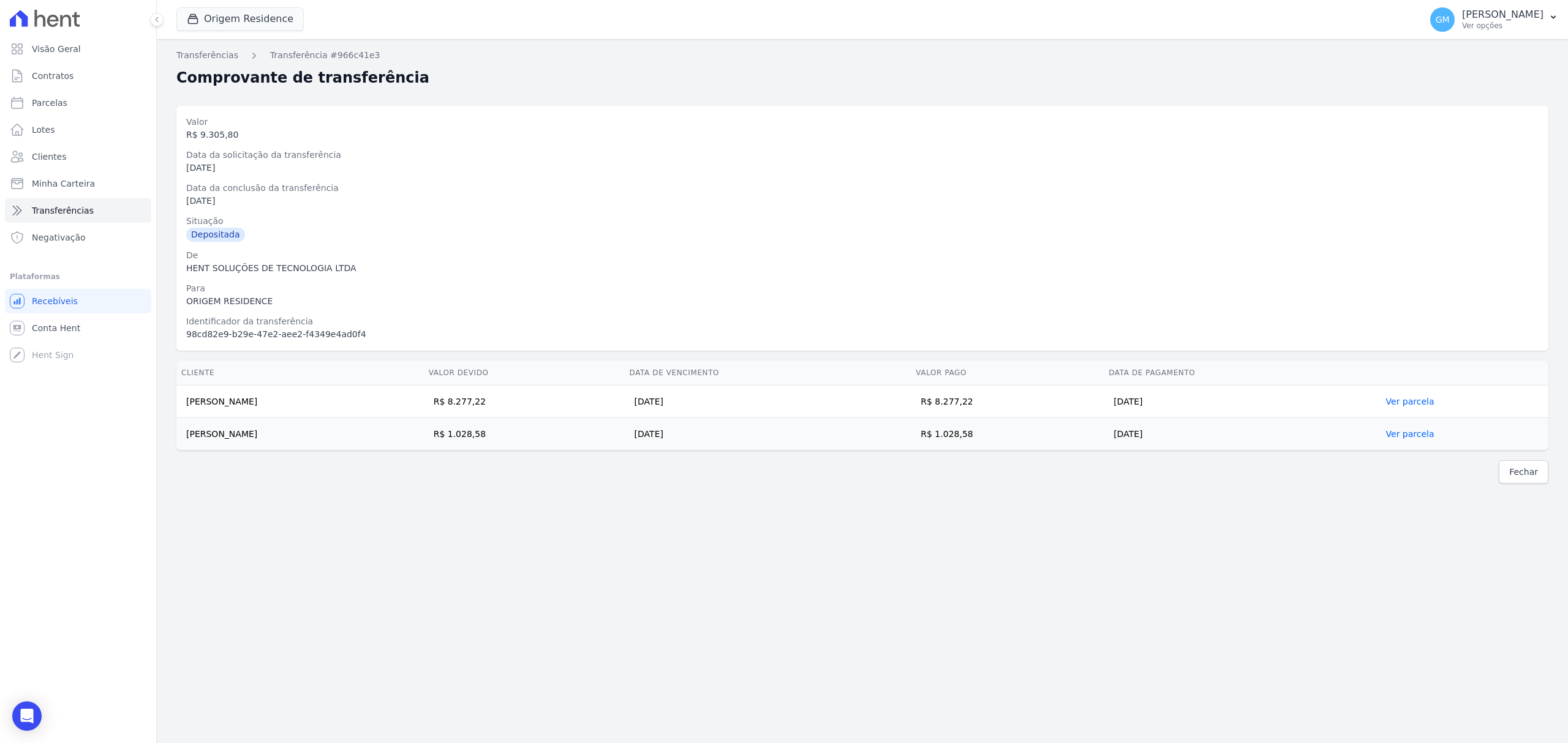
drag, startPoint x: 997, startPoint y: 407, endPoint x: 965, endPoint y: 407, distance: 32.0
click at [965, 407] on td "R$ 8.277,22" at bounding box center [1007, 402] width 193 height 33
drag, startPoint x: 290, startPoint y: 397, endPoint x: 187, endPoint y: 396, distance: 103.0
click at [187, 396] on td "Renato da Silva Souza" at bounding box center [300, 402] width 247 height 33
drag, startPoint x: 1012, startPoint y: 433, endPoint x: 969, endPoint y: 437, distance: 43.2
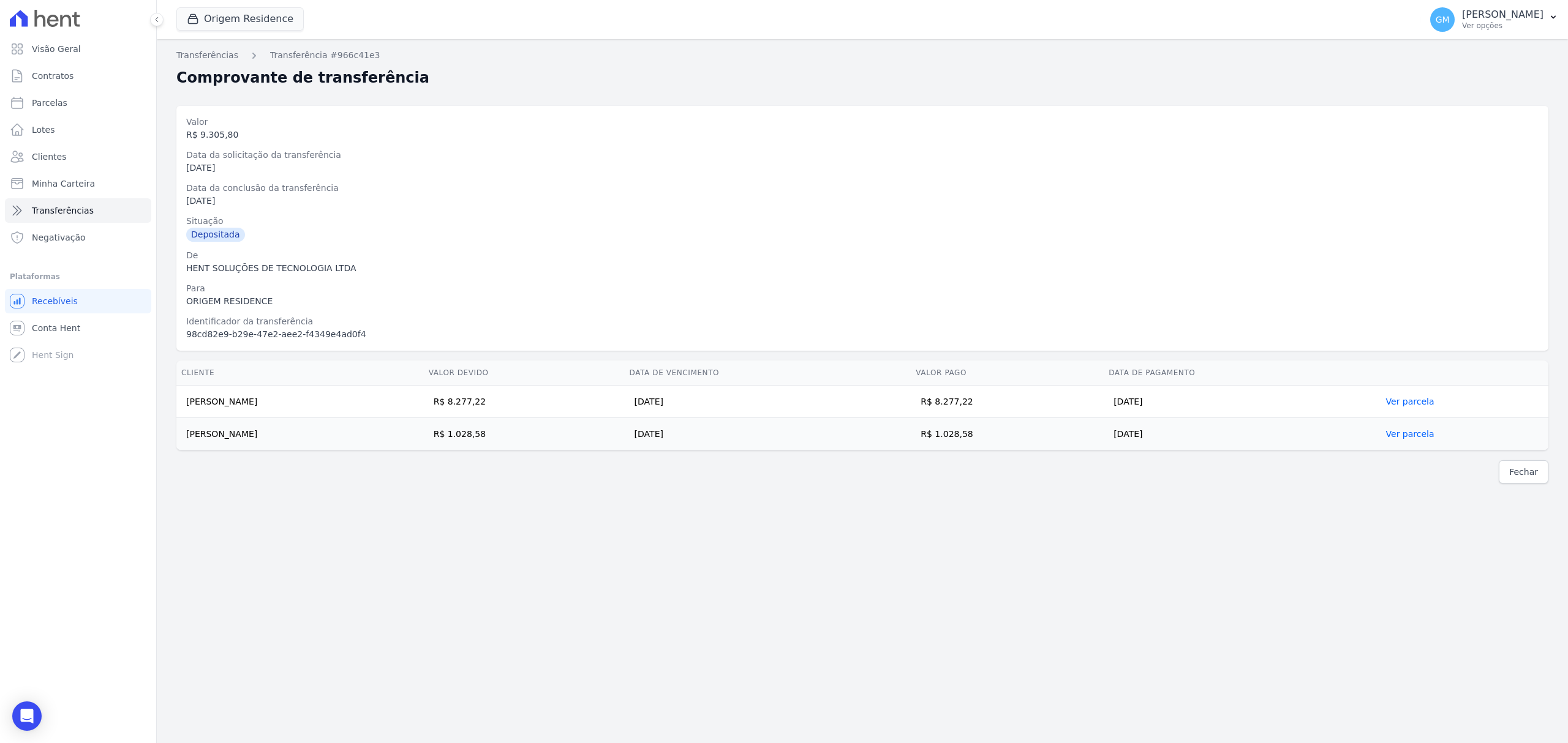
click at [969, 437] on td "R$ 1.028,58" at bounding box center [1007, 434] width 193 height 33
click at [256, 427] on td "[PERSON_NAME] [PERSON_NAME]" at bounding box center [300, 434] width 247 height 33
drag, startPoint x: 265, startPoint y: 431, endPoint x: 180, endPoint y: 437, distance: 85.2
click at [180, 437] on td "[PERSON_NAME] [PERSON_NAME]" at bounding box center [300, 434] width 247 height 33
click at [420, 265] on div "HENT SOLUÇÕES DE TECNOLOGIA LTDA" at bounding box center [862, 268] width 1352 height 13
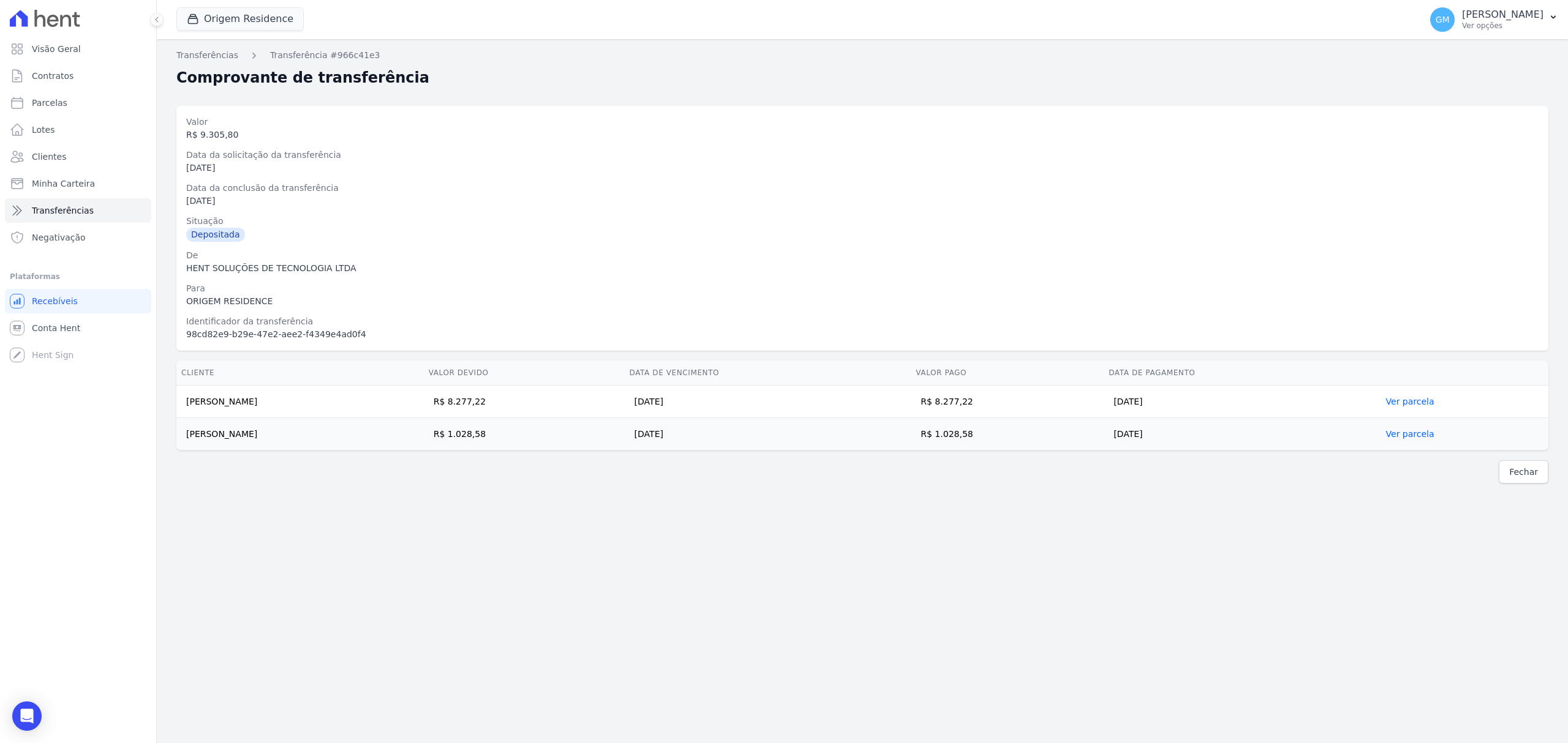
click at [873, 482] on div "Fechar" at bounding box center [862, 472] width 1372 height 23
drag, startPoint x: 1002, startPoint y: 400, endPoint x: 965, endPoint y: 400, distance: 37.0
click at [965, 400] on td "R$ 8.277,22" at bounding box center [1007, 402] width 193 height 33
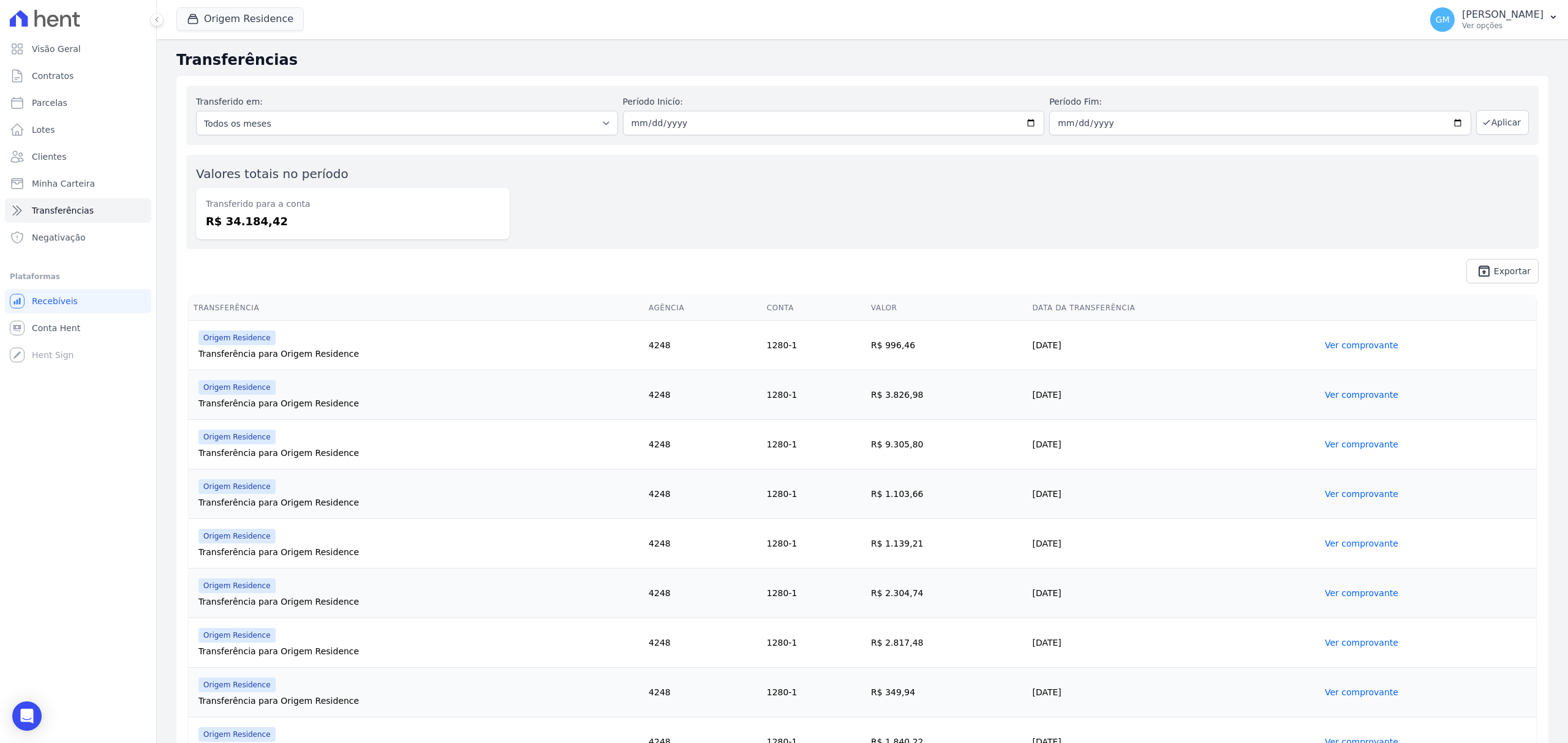
scroll to position [163, 0]
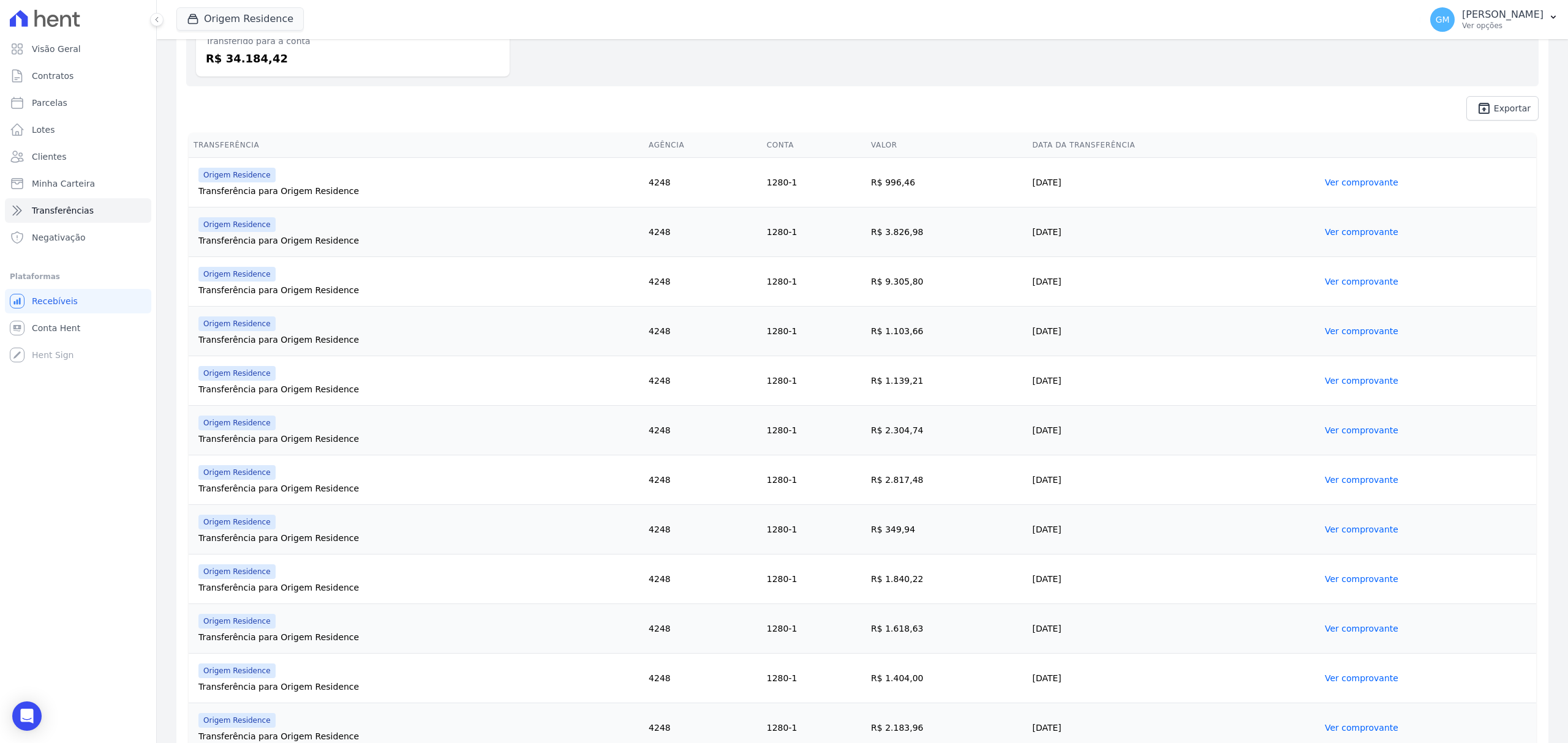
click at [1350, 328] on link "Ver comprovante" at bounding box center [1361, 331] width 73 height 10
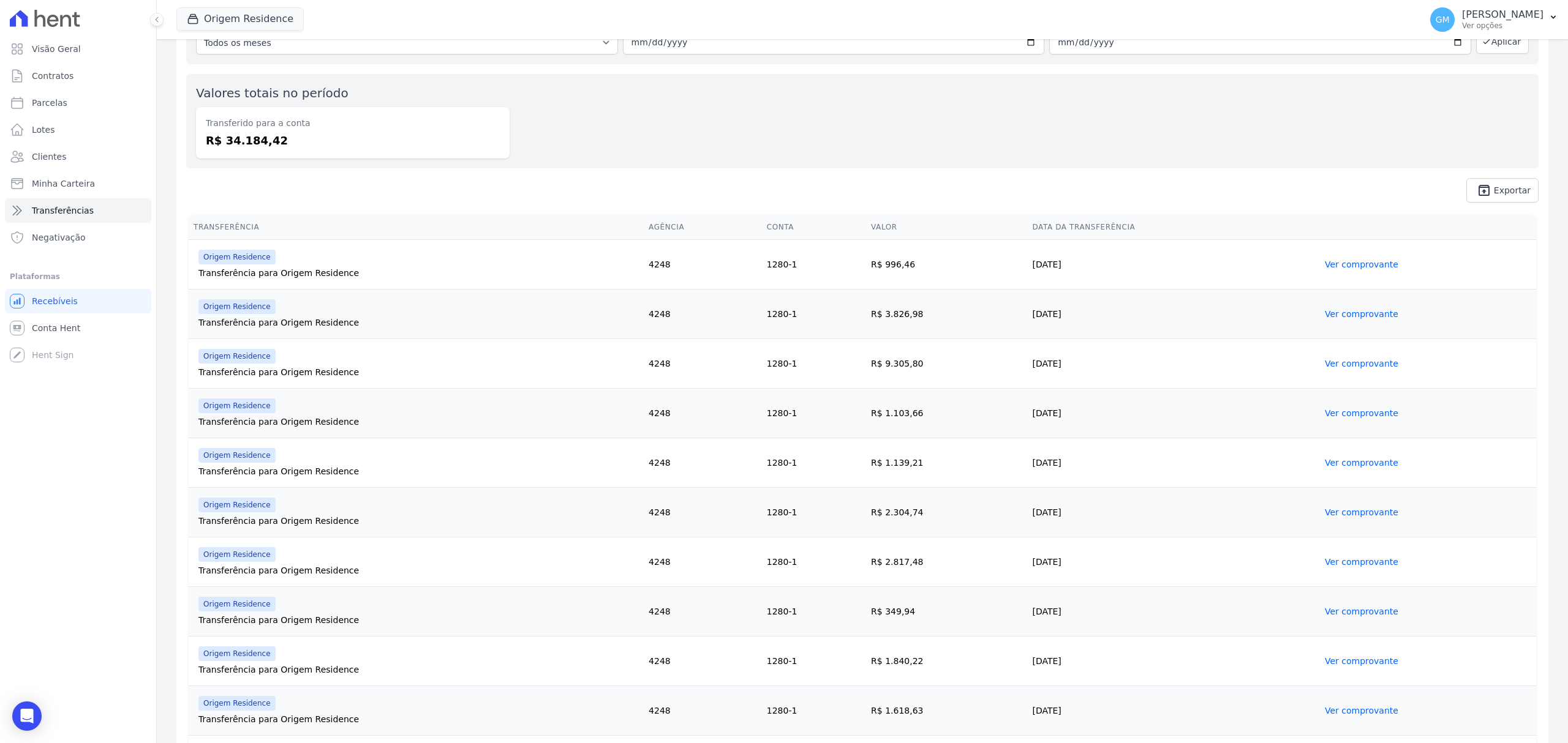
scroll to position [81, 0]
drag, startPoint x: 1086, startPoint y: 371, endPoint x: 1012, endPoint y: 361, distance: 74.7
click at [1027, 361] on td "[DATE]" at bounding box center [1173, 363] width 292 height 49
click at [1326, 409] on link "Ver comprovante" at bounding box center [1361, 413] width 73 height 10
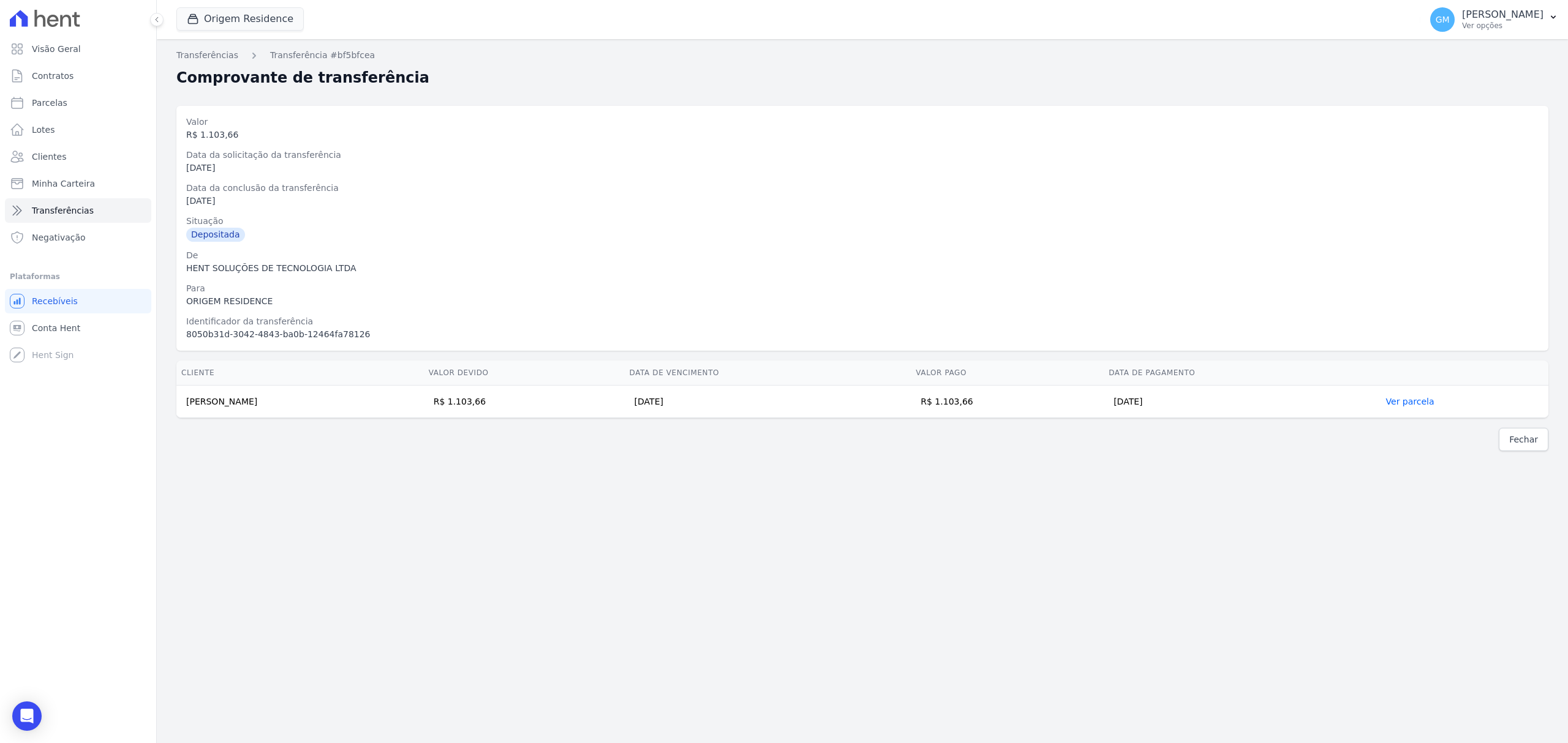
drag, startPoint x: 302, startPoint y: 408, endPoint x: 184, endPoint y: 410, distance: 118.0
click at [184, 410] on td "Larissa Azeredo de Oliveira" at bounding box center [300, 402] width 247 height 33
drag, startPoint x: 1036, startPoint y: 404, endPoint x: 991, endPoint y: 401, distance: 45.1
click at [991, 401] on td "R$ 1.103,66" at bounding box center [1007, 402] width 193 height 33
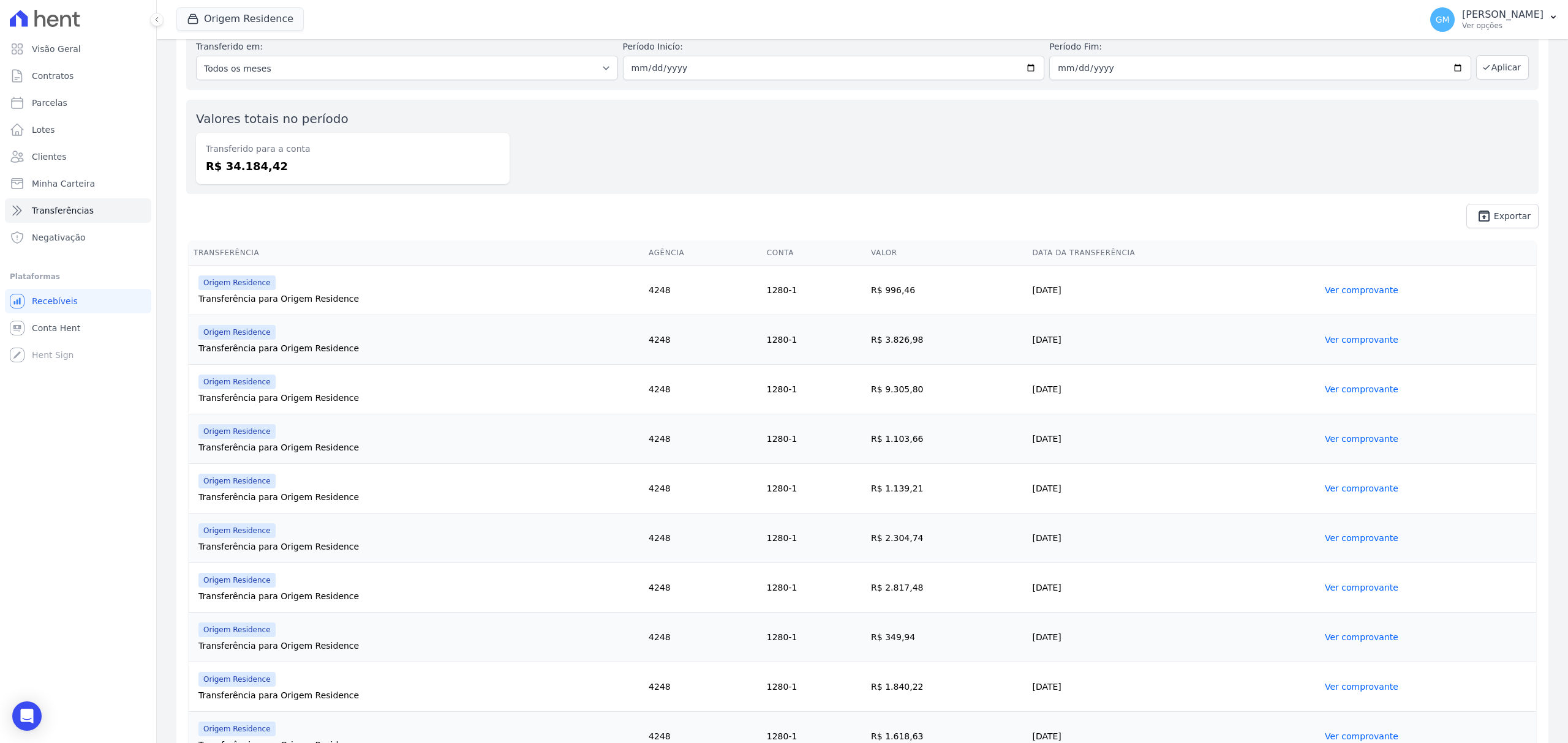
scroll to position [81, 0]
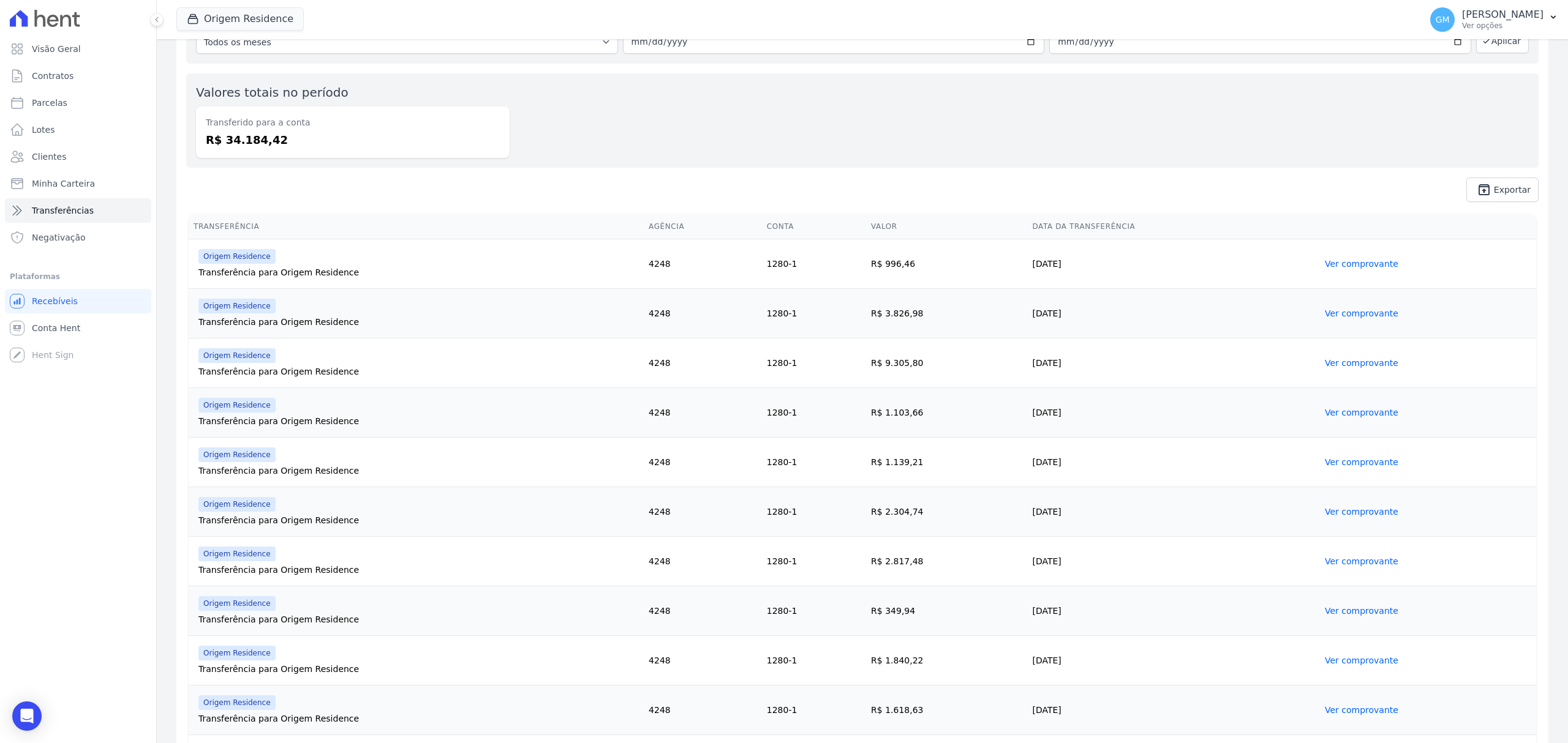
click at [1348, 459] on link "Ver comprovante" at bounding box center [1361, 462] width 73 height 10
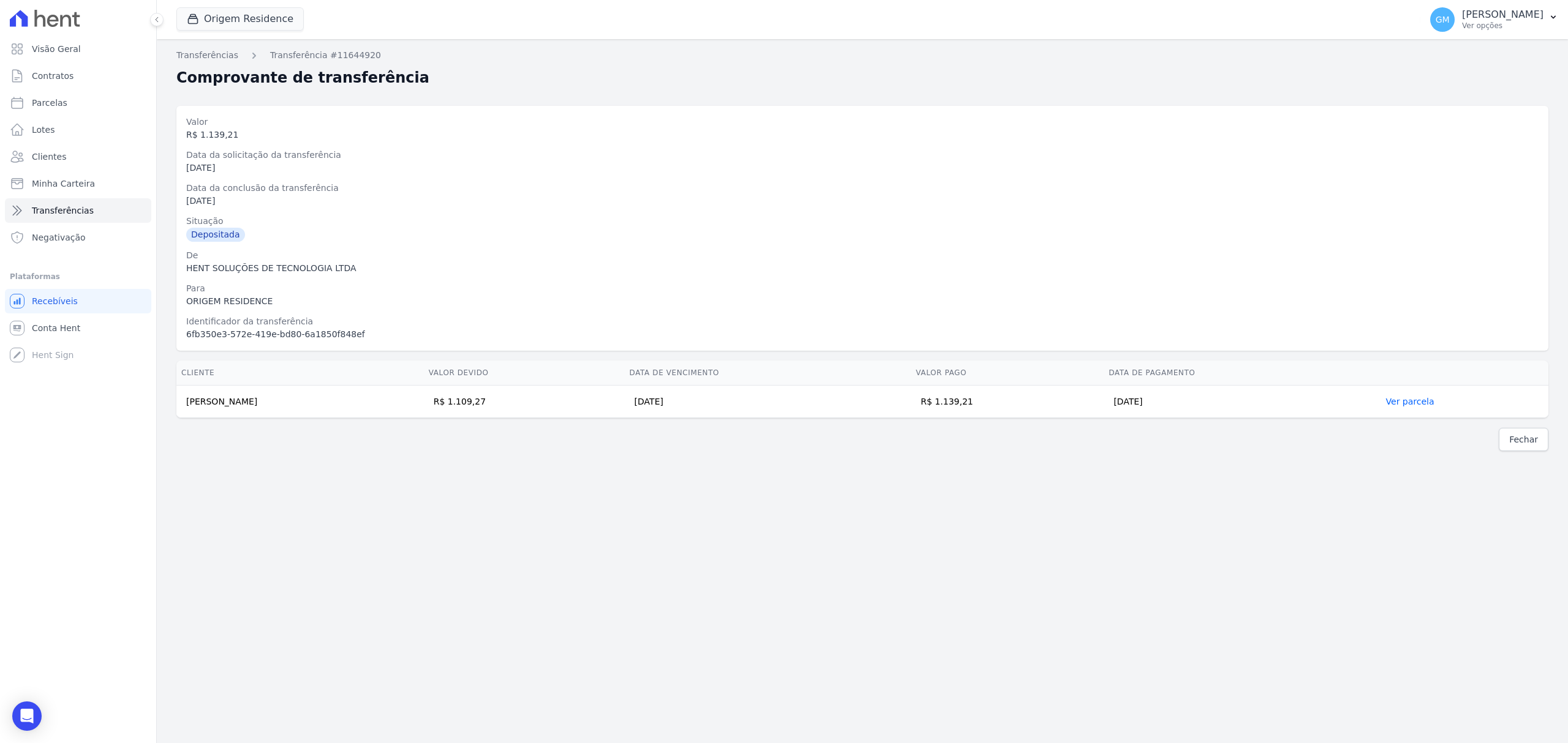
drag, startPoint x: 1034, startPoint y: 406, endPoint x: 986, endPoint y: 411, distance: 48.3
click at [986, 411] on td "R$ 1.139,21" at bounding box center [1007, 402] width 193 height 33
drag, startPoint x: 306, startPoint y: 400, endPoint x: 183, endPoint y: 406, distance: 123.1
click at [183, 406] on td "Maycon dos Santos Sousa" at bounding box center [300, 402] width 247 height 33
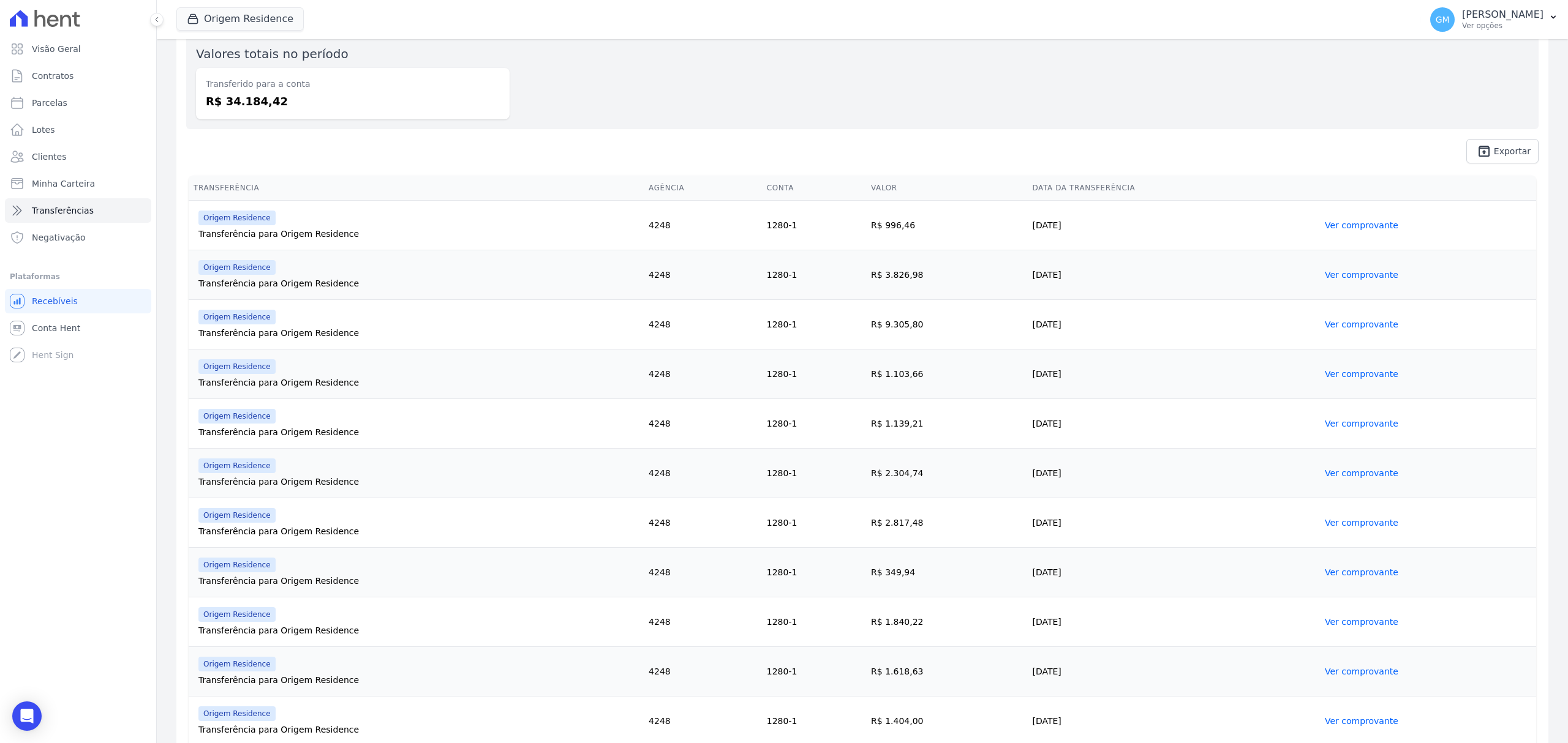
scroll to position [245, 0]
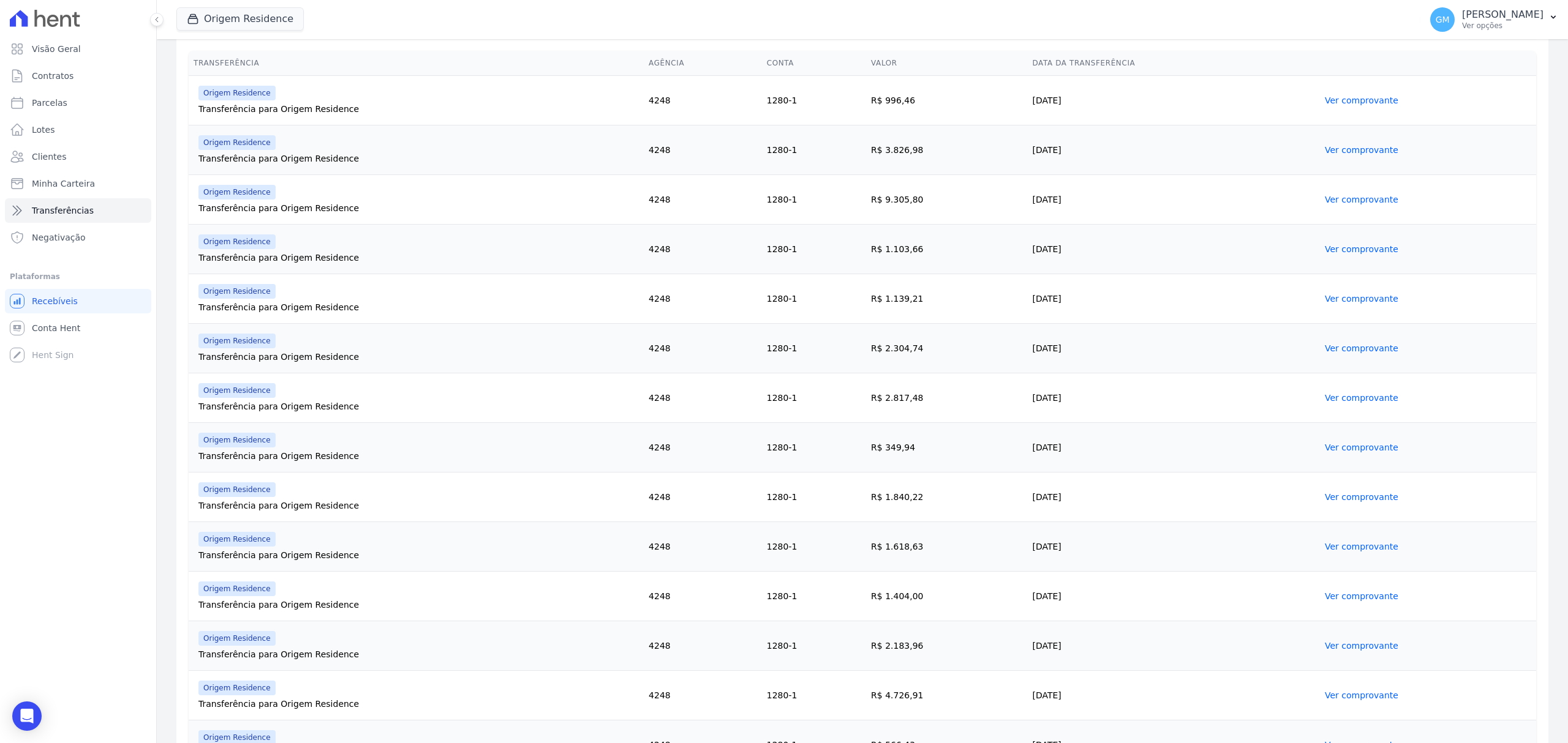
click at [1325, 348] on link "Ver comprovante" at bounding box center [1361, 348] width 73 height 10
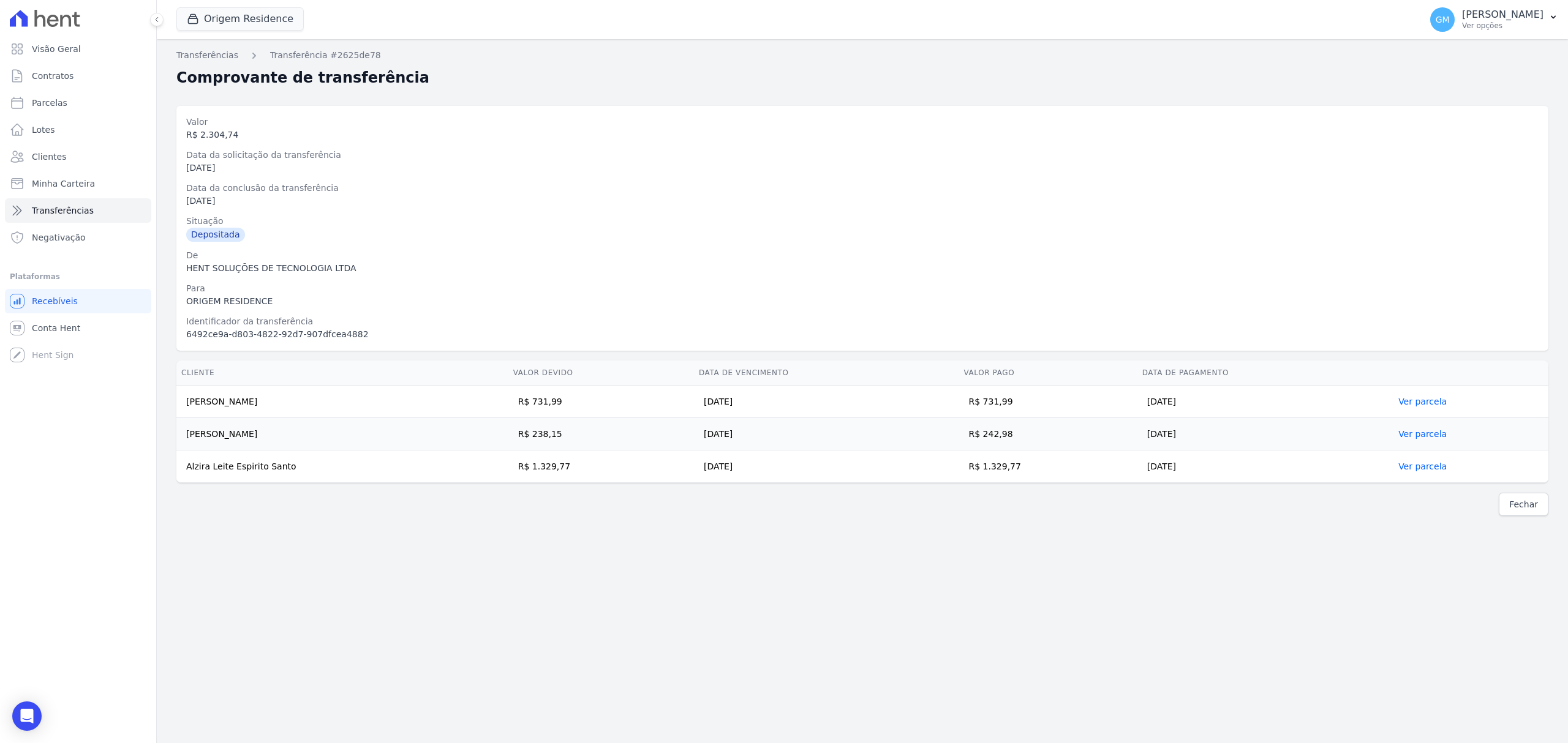
drag, startPoint x: 1022, startPoint y: 400, endPoint x: 1010, endPoint y: 404, distance: 12.6
click at [1010, 404] on td "R$ 731,99" at bounding box center [1048, 402] width 178 height 33
drag, startPoint x: 298, startPoint y: 402, endPoint x: 178, endPoint y: 403, distance: 120.0
click at [178, 403] on td "Sabrina Ferreira Amorin" at bounding box center [342, 402] width 332 height 33
drag, startPoint x: 1039, startPoint y: 438, endPoint x: 1010, endPoint y: 439, distance: 29.0
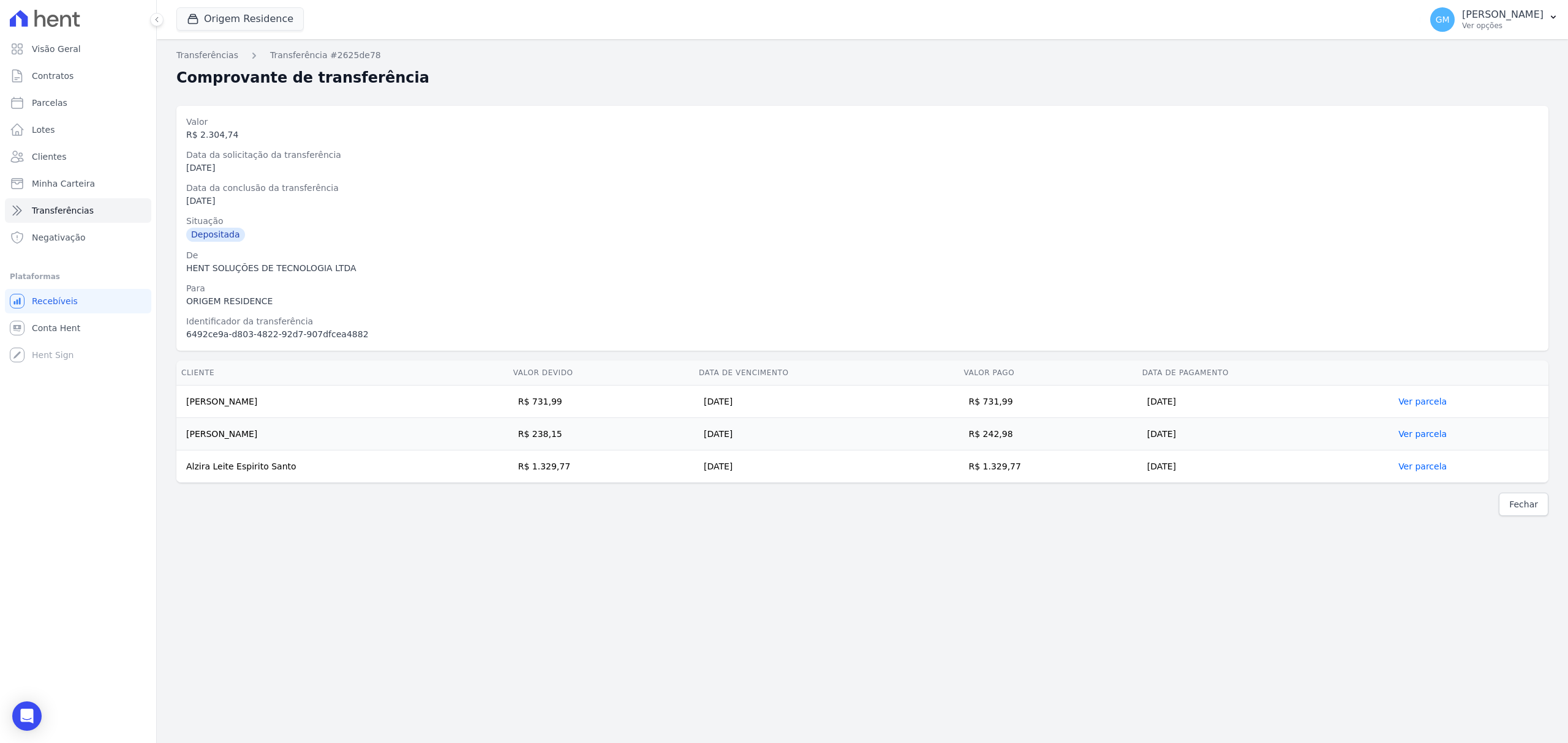
click at [1010, 439] on td "R$ 242,98" at bounding box center [1048, 434] width 178 height 33
drag, startPoint x: 258, startPoint y: 437, endPoint x: 270, endPoint y: 437, distance: 12.0
click at [258, 437] on td "Roberta Cristina da Silva Pontes" at bounding box center [342, 434] width 332 height 33
drag, startPoint x: 326, startPoint y: 440, endPoint x: 183, endPoint y: 437, distance: 143.0
click at [183, 437] on td "Roberta Cristina da Silva Pontes" at bounding box center [342, 434] width 332 height 33
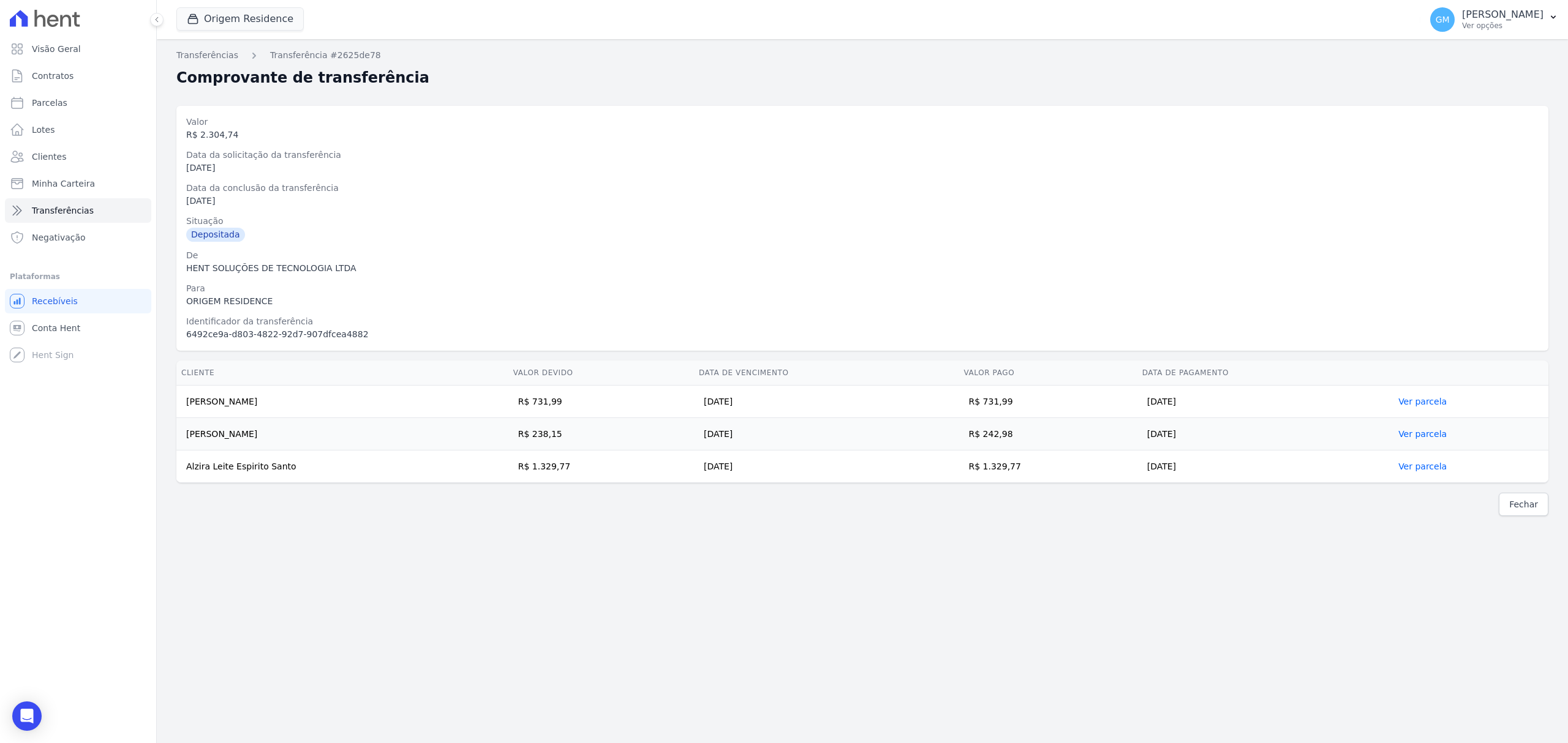
drag, startPoint x: 611, startPoint y: 464, endPoint x: 571, endPoint y: 467, distance: 40.1
click at [571, 467] on td "R$ 1.329,77" at bounding box center [601, 467] width 186 height 33
drag, startPoint x: 273, startPoint y: 469, endPoint x: 187, endPoint y: 469, distance: 86.0
click at [187, 469] on td "Alzira Leite Espirito Santo" at bounding box center [342, 467] width 332 height 33
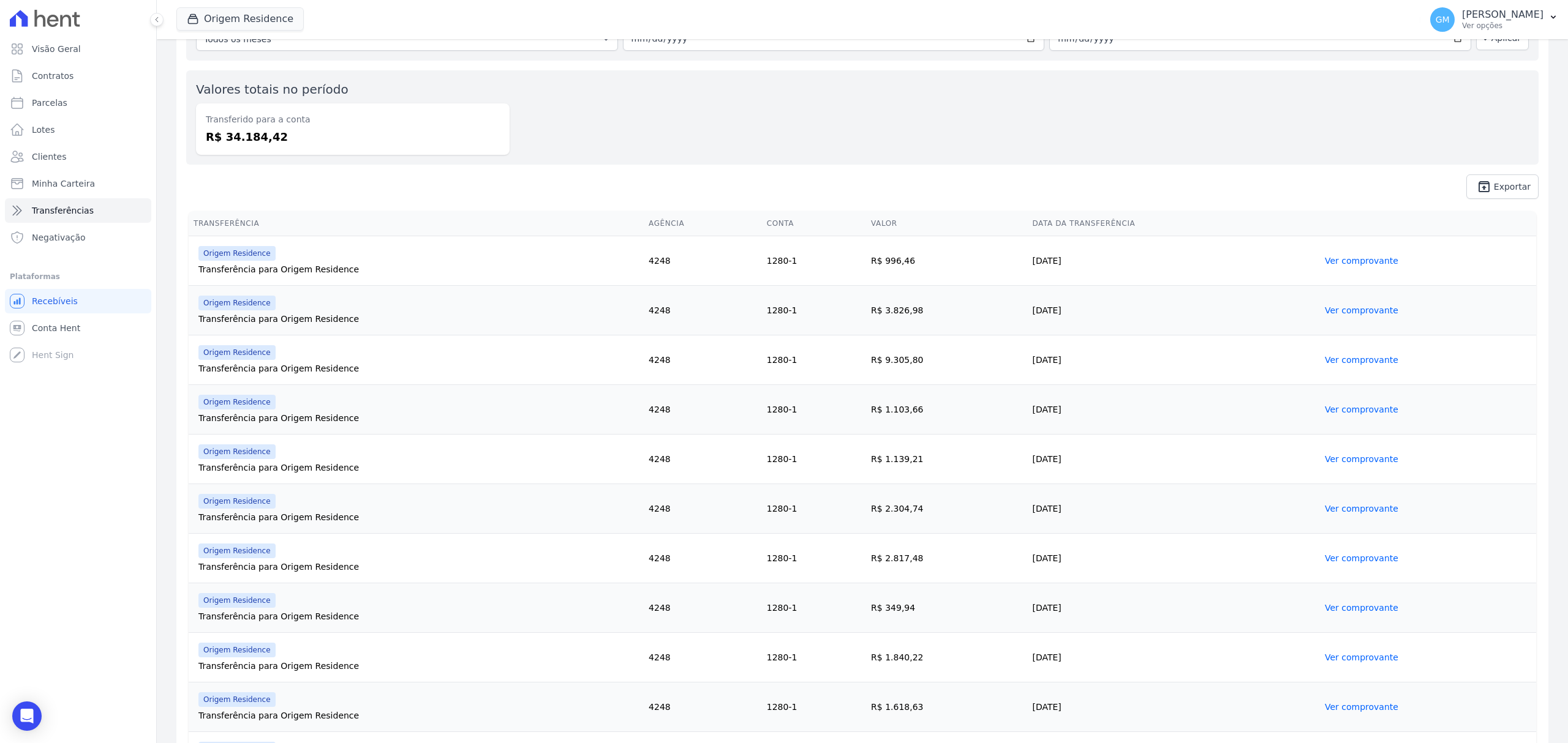
scroll to position [163, 0]
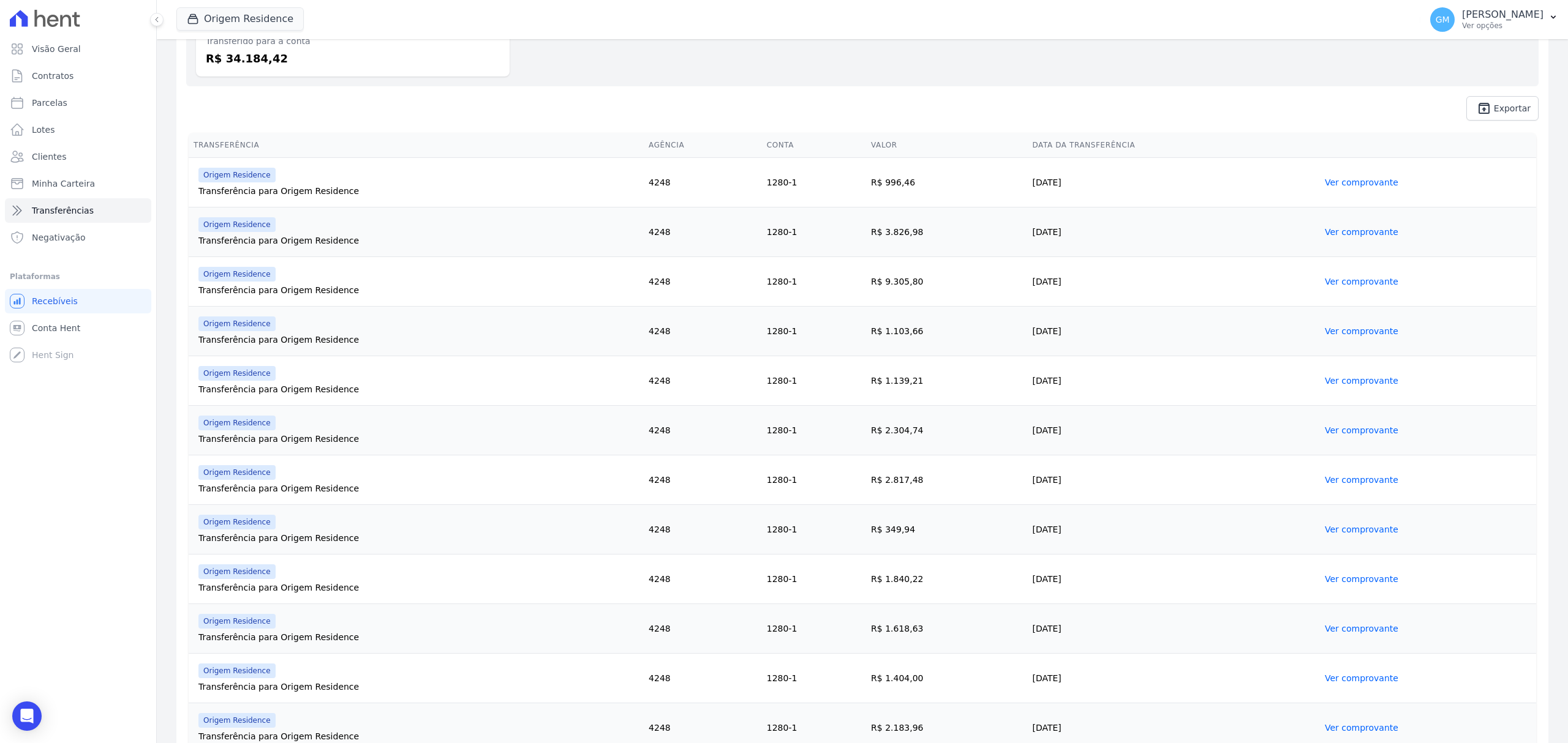
click at [1356, 477] on link "Ver comprovante" at bounding box center [1361, 480] width 73 height 10
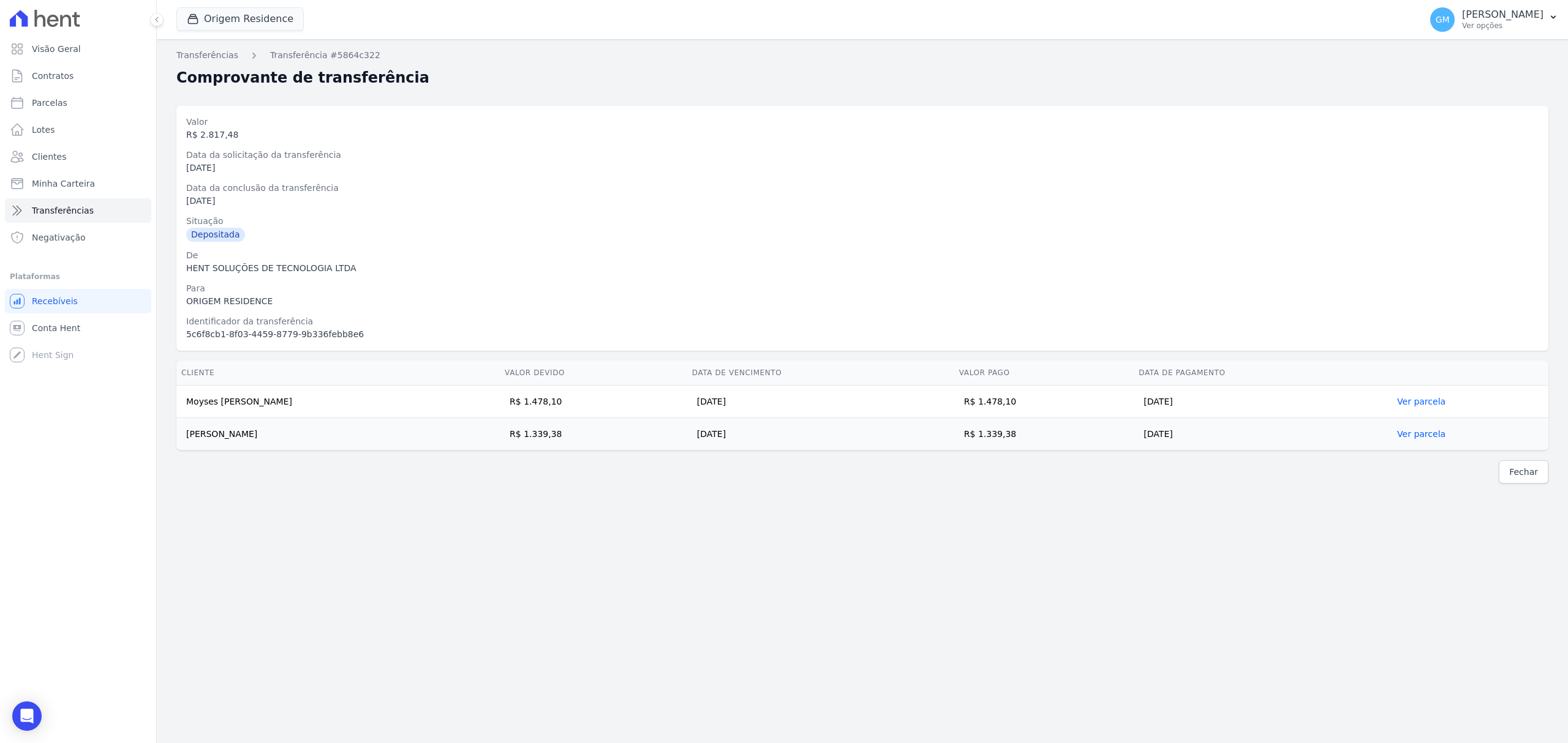
drag, startPoint x: 1052, startPoint y: 409, endPoint x: 1000, endPoint y: 408, distance: 52.0
click at [1000, 408] on td "R$ 1.478,10" at bounding box center [1044, 402] width 180 height 33
drag, startPoint x: 1040, startPoint y: 442, endPoint x: 1002, endPoint y: 442, distance: 38.0
click at [1002, 442] on td "R$ 1.339,38" at bounding box center [1044, 434] width 180 height 33
click at [1007, 439] on td "R$ 1.339,38" at bounding box center [1044, 434] width 180 height 33
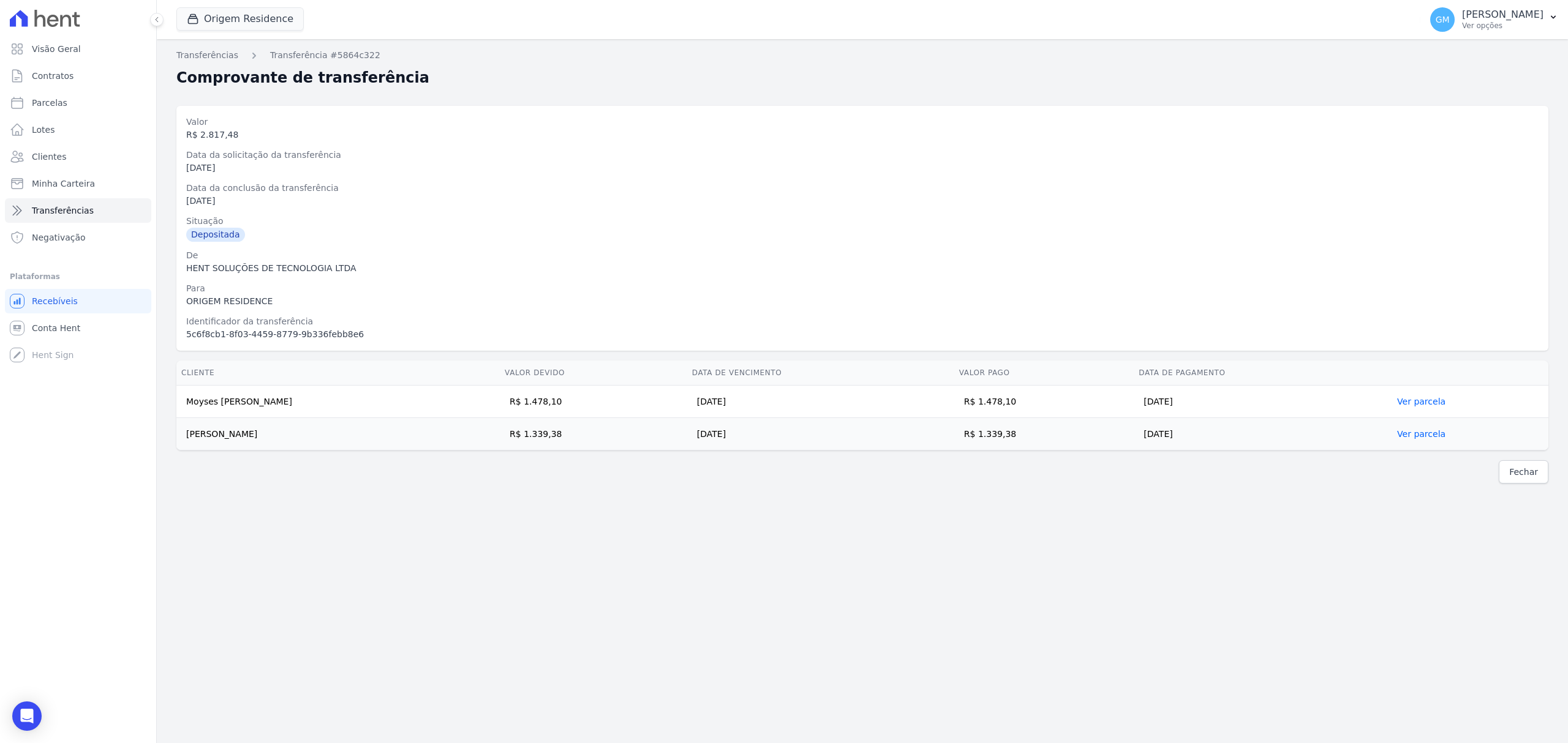
drag, startPoint x: 1045, startPoint y: 400, endPoint x: 999, endPoint y: 402, distance: 46.0
click at [999, 402] on td "R$ 1.478,10" at bounding box center [1044, 402] width 180 height 33
drag, startPoint x: 820, startPoint y: 447, endPoint x: 925, endPoint y: 424, distance: 107.5
click at [820, 447] on td "15/09/2025" at bounding box center [820, 434] width 267 height 33
drag, startPoint x: 1030, startPoint y: 404, endPoint x: 1002, endPoint y: 405, distance: 28.0
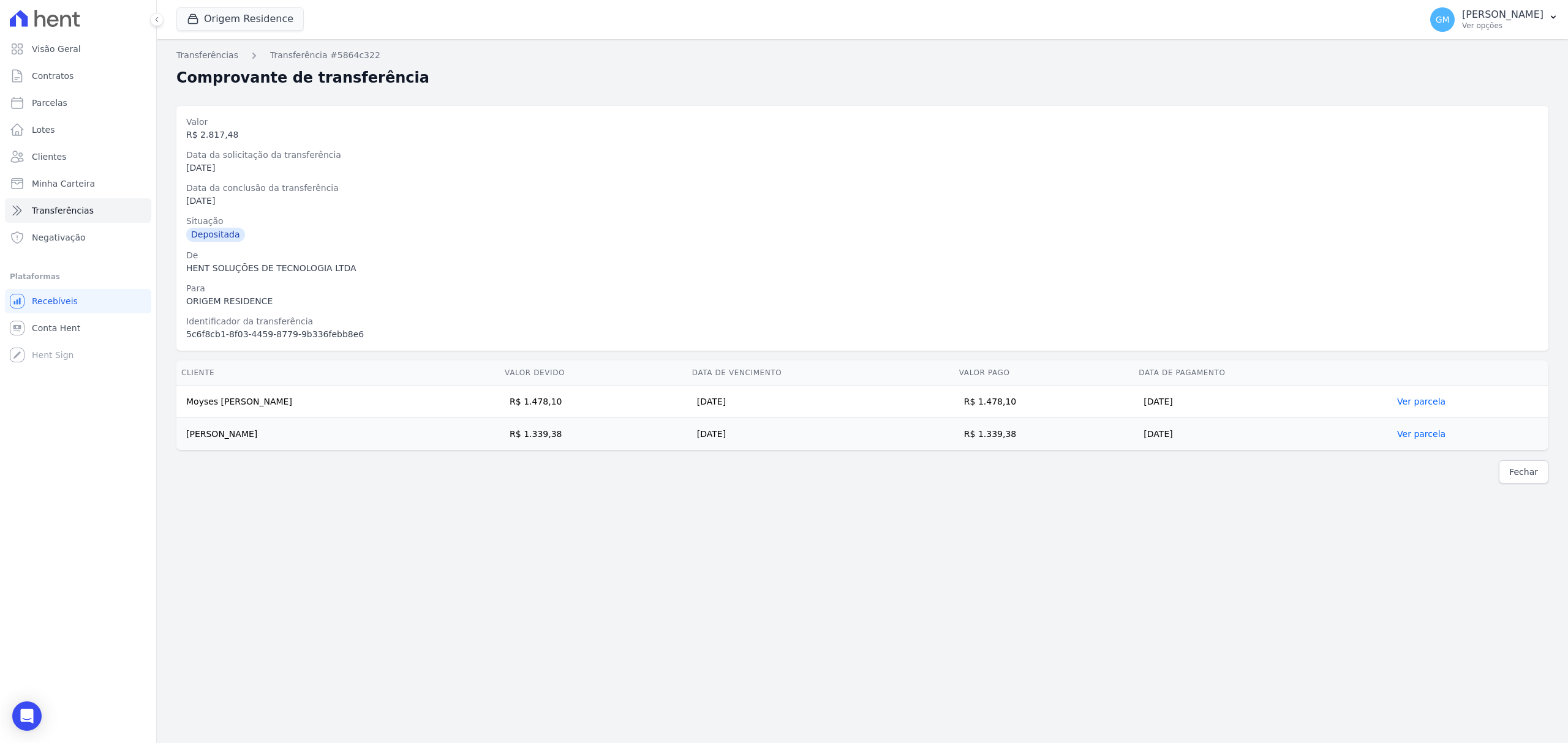
click at [1002, 405] on td "R$ 1.478,10" at bounding box center [1044, 402] width 180 height 33
drag, startPoint x: 1033, startPoint y: 438, endPoint x: 1001, endPoint y: 435, distance: 32.1
click at [1001, 435] on td "R$ 1.339,38" at bounding box center [1044, 434] width 180 height 33
drag, startPoint x: 298, startPoint y: 395, endPoint x: 185, endPoint y: 403, distance: 113.3
click at [185, 403] on td "Moyses Calisto Barbosa" at bounding box center [338, 402] width 323 height 33
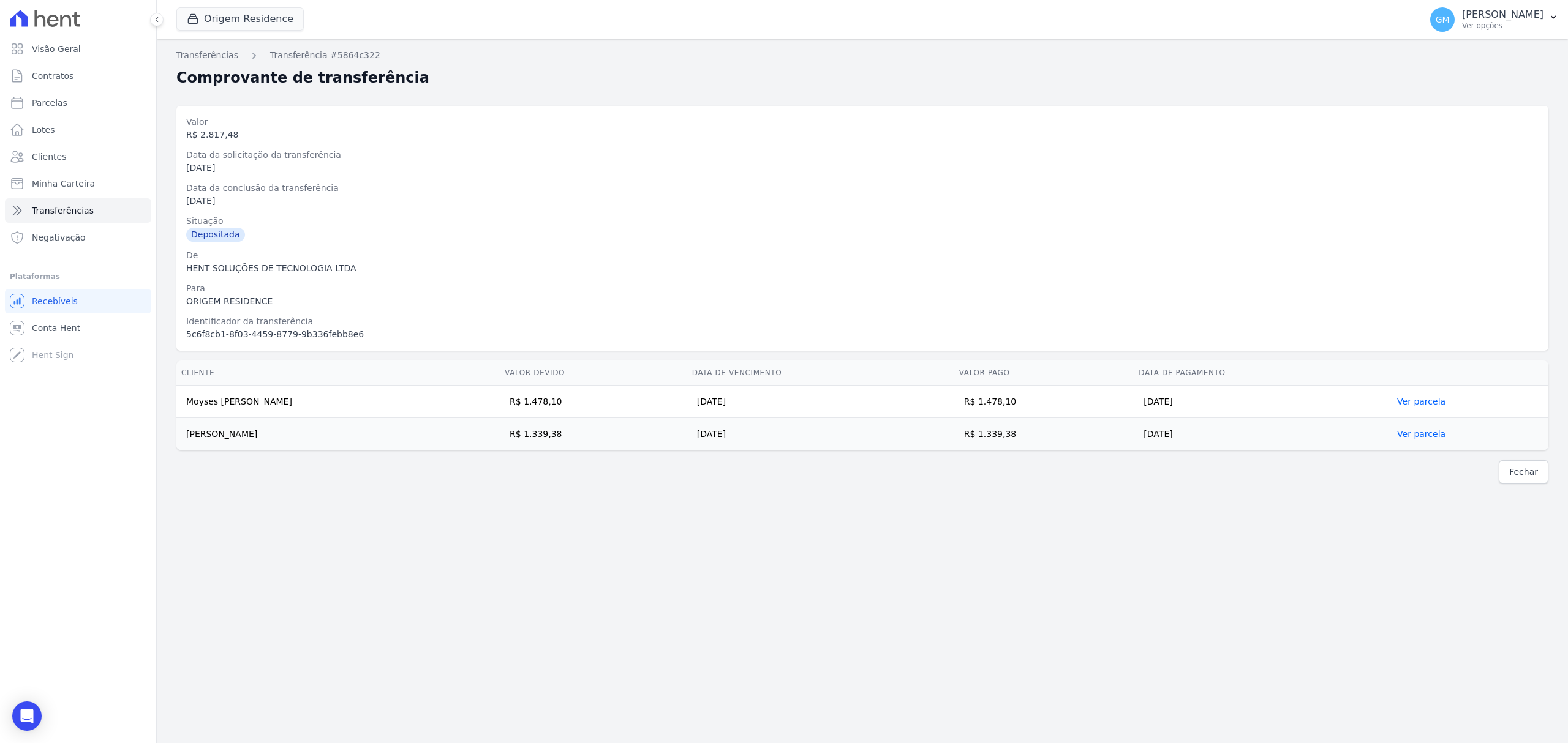
drag, startPoint x: 314, startPoint y: 437, endPoint x: 188, endPoint y: 441, distance: 126.1
click at [188, 441] on td "Philipe de Oliveira Fernandes" at bounding box center [338, 434] width 323 height 33
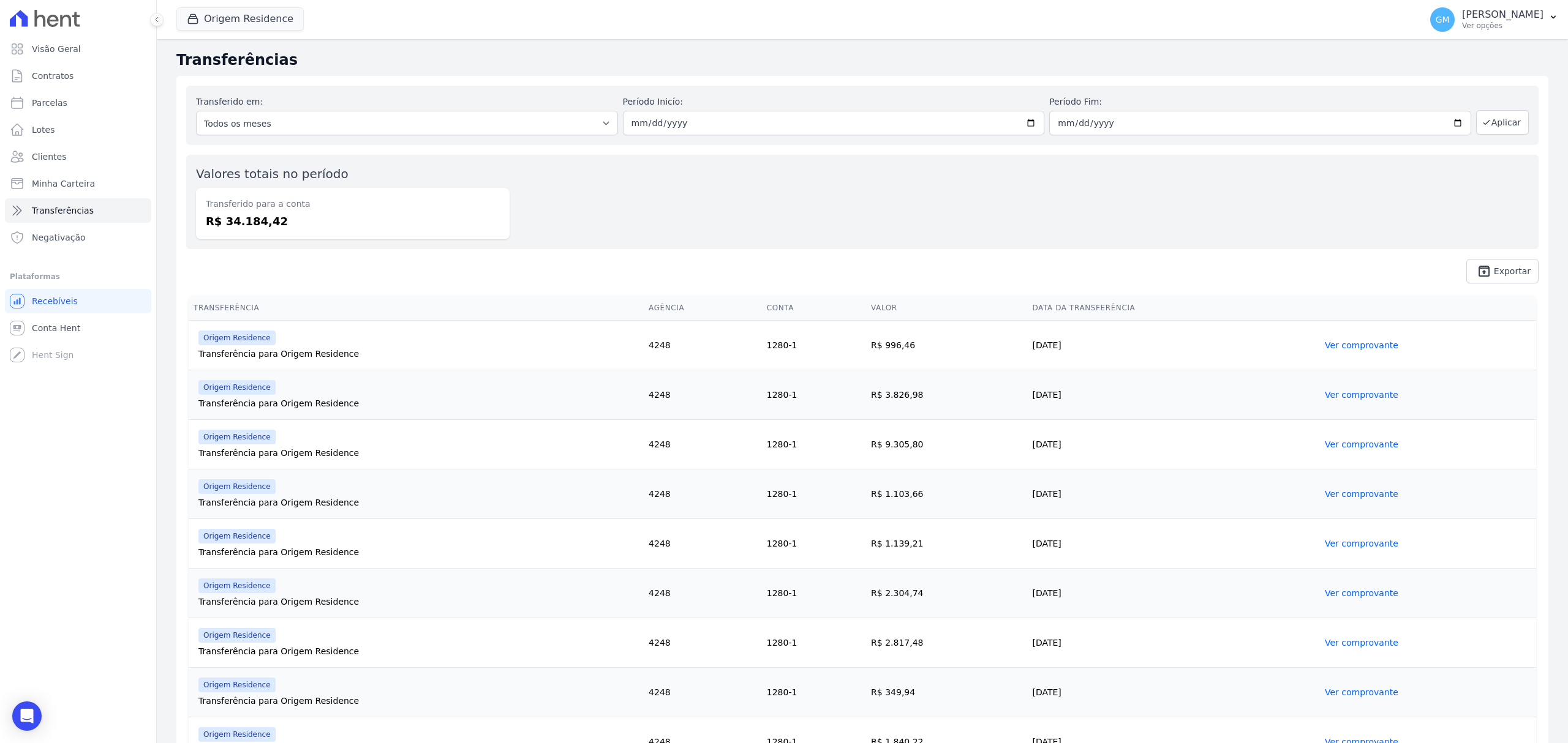
scroll to position [81, 0]
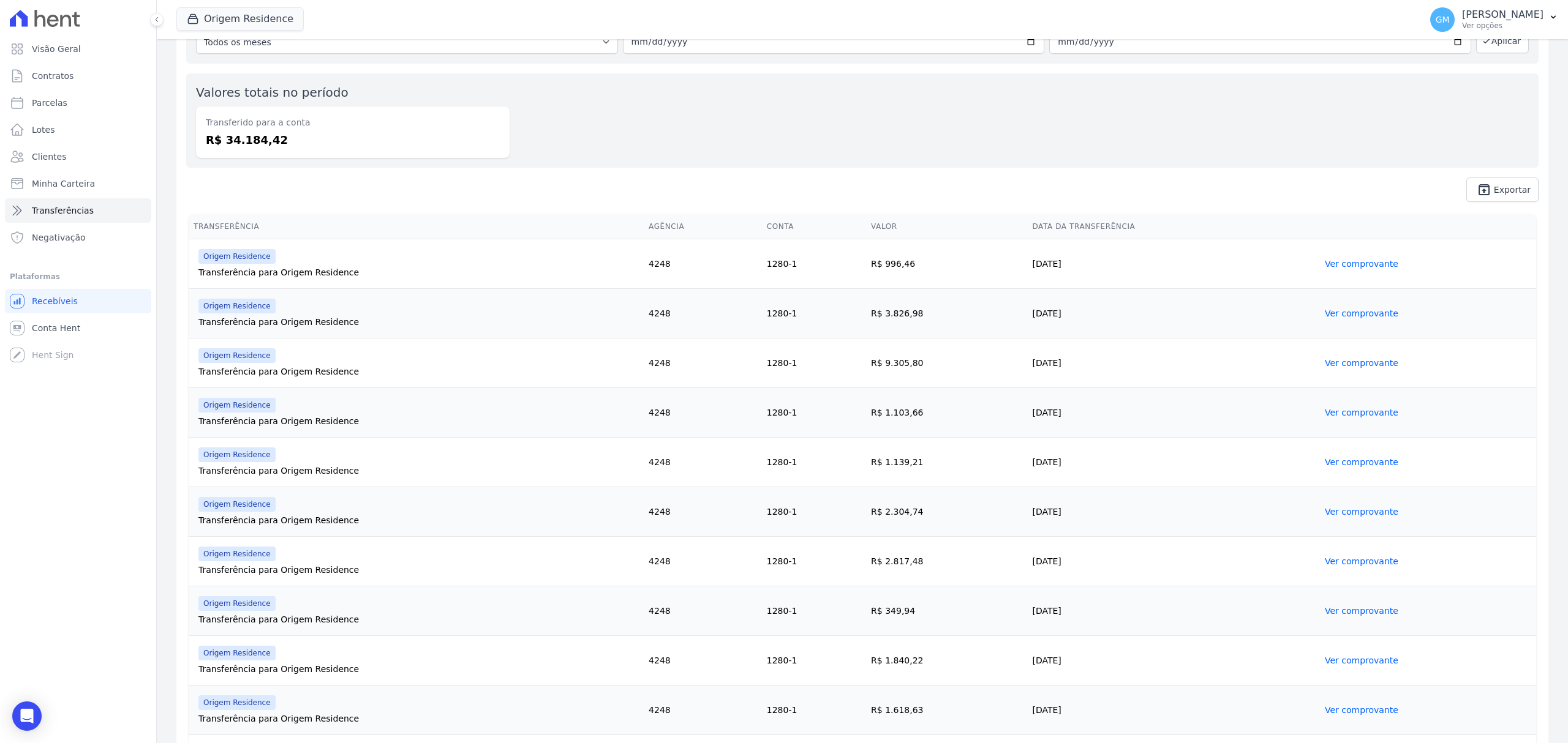
click at [1329, 615] on link "Ver comprovante" at bounding box center [1361, 611] width 73 height 10
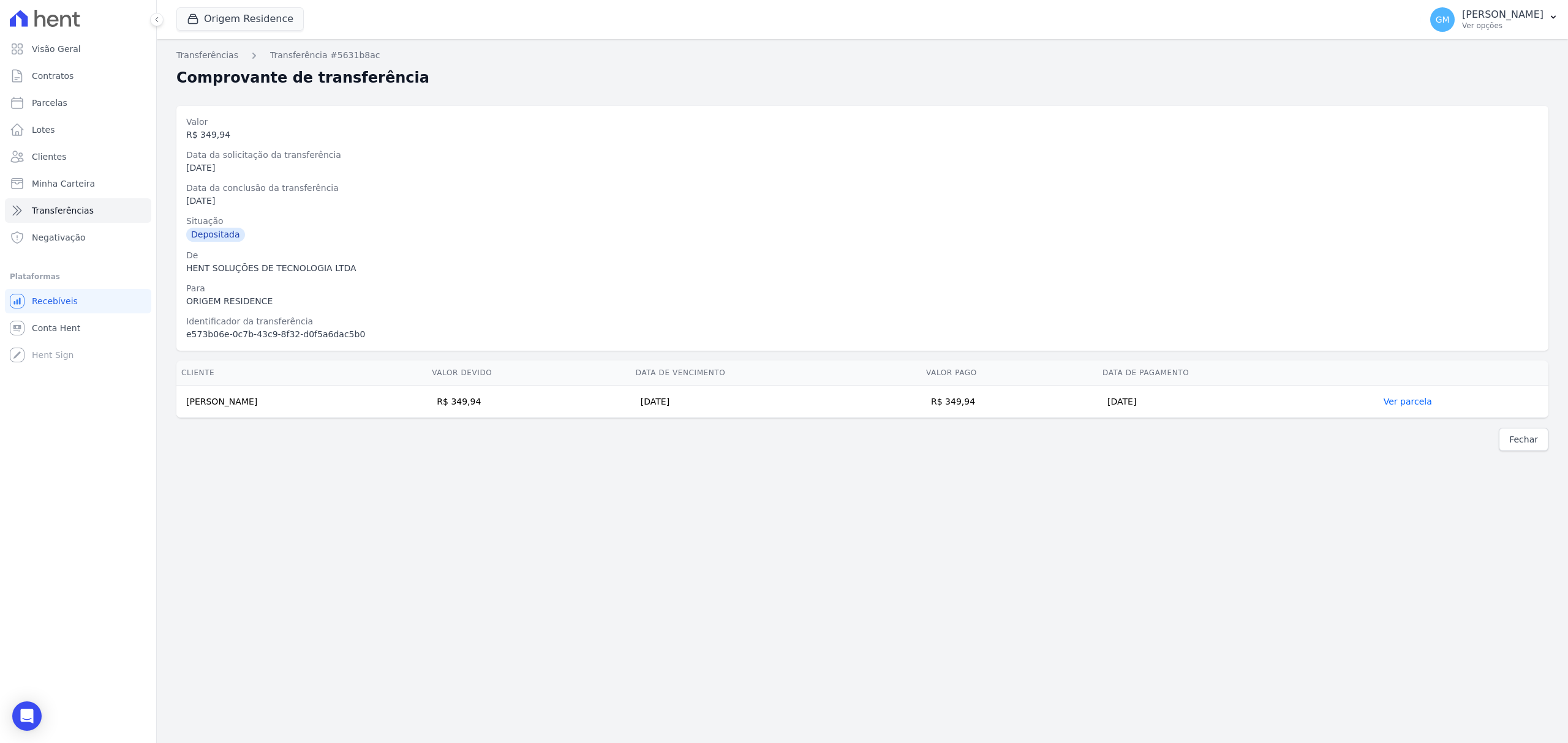
drag, startPoint x: 1009, startPoint y: 405, endPoint x: 981, endPoint y: 408, distance: 28.2
click at [981, 408] on td "R$ 349,94" at bounding box center [1009, 402] width 176 height 33
drag, startPoint x: 293, startPoint y: 407, endPoint x: 179, endPoint y: 406, distance: 114.0
click at [179, 406] on td "Diego de Carvalho Costa" at bounding box center [302, 402] width 250 height 33
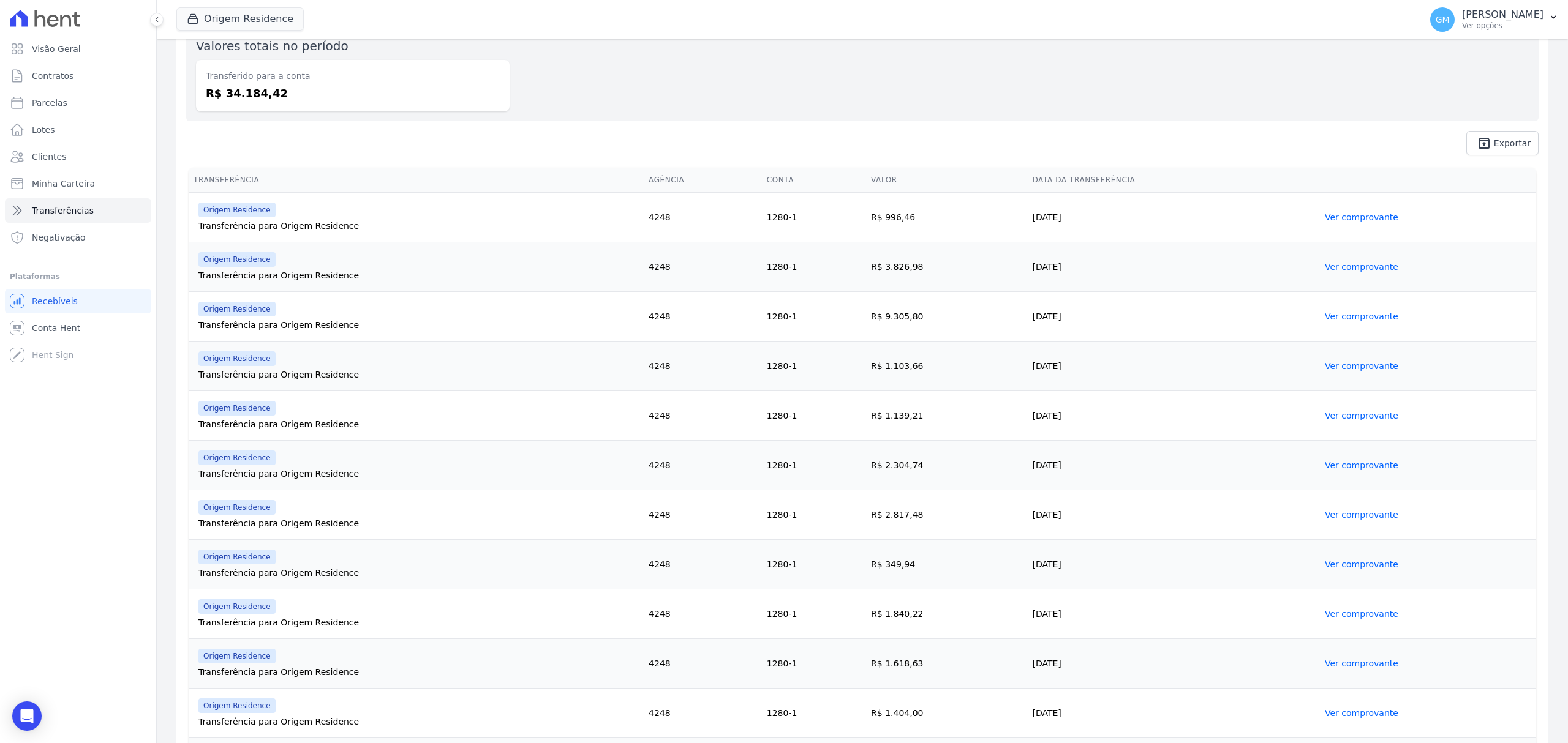
scroll to position [314, 0]
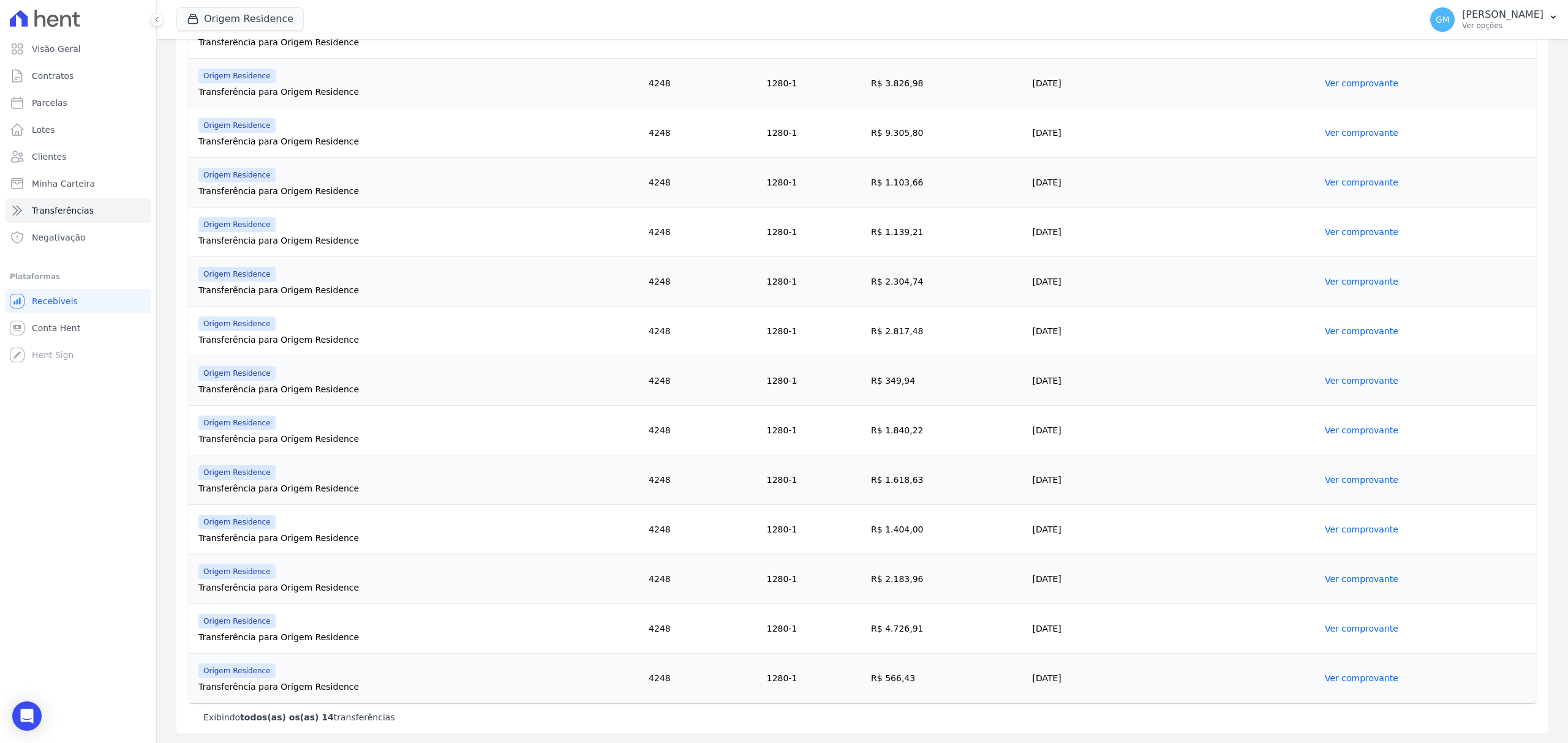
click at [1333, 430] on link "Ver comprovante" at bounding box center [1361, 430] width 73 height 10
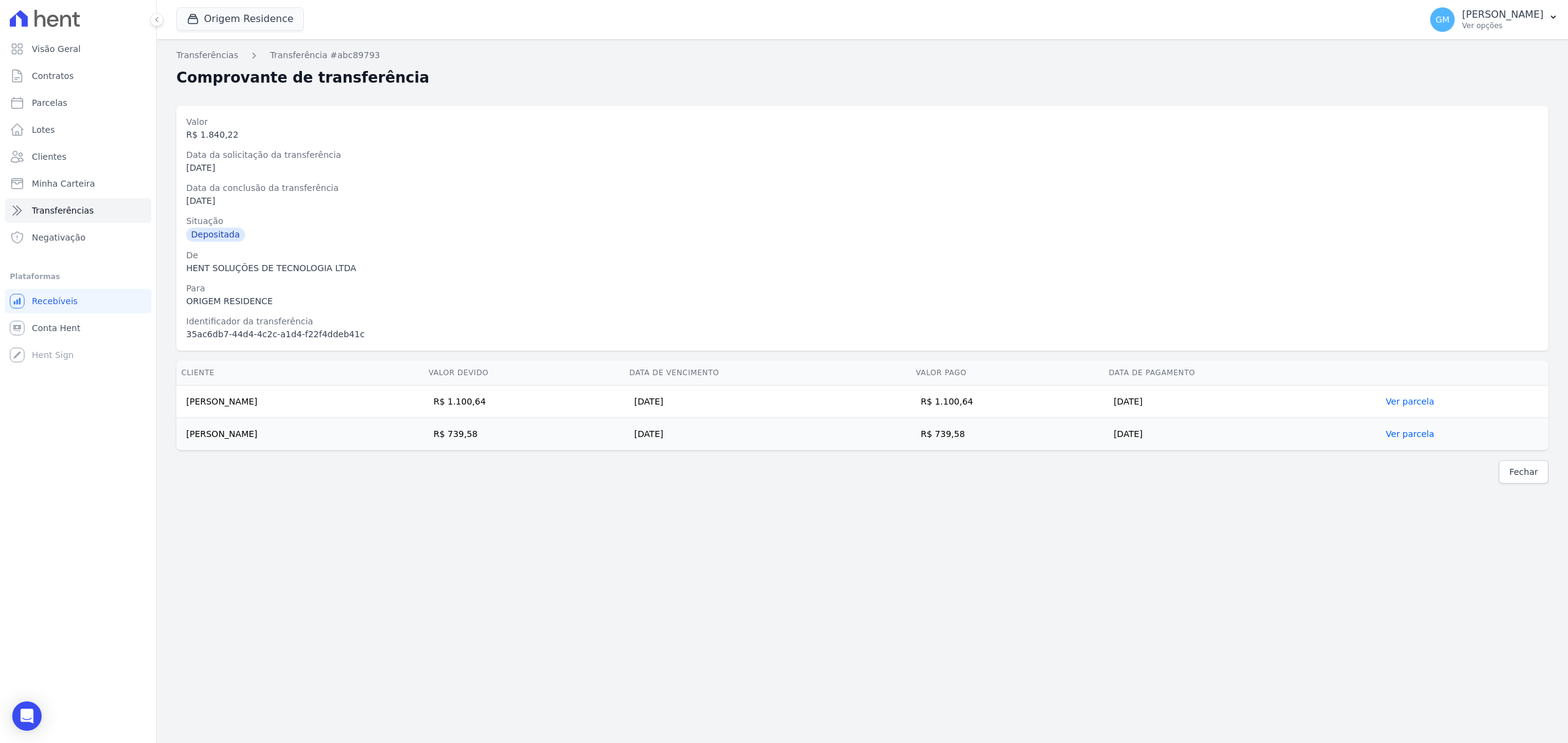
drag, startPoint x: 1100, startPoint y: 400, endPoint x: 1084, endPoint y: 400, distance: 16.0
click at [1084, 400] on td "R$ 1.100,64" at bounding box center [1007, 402] width 193 height 33
drag, startPoint x: 390, startPoint y: 401, endPoint x: 181, endPoint y: 408, distance: 209.1
click at [181, 408] on td "Maria Eduarda Zangerolame dos Santos Guimarães" at bounding box center [300, 402] width 247 height 33
drag, startPoint x: 1120, startPoint y: 435, endPoint x: 1086, endPoint y: 444, distance: 35.2
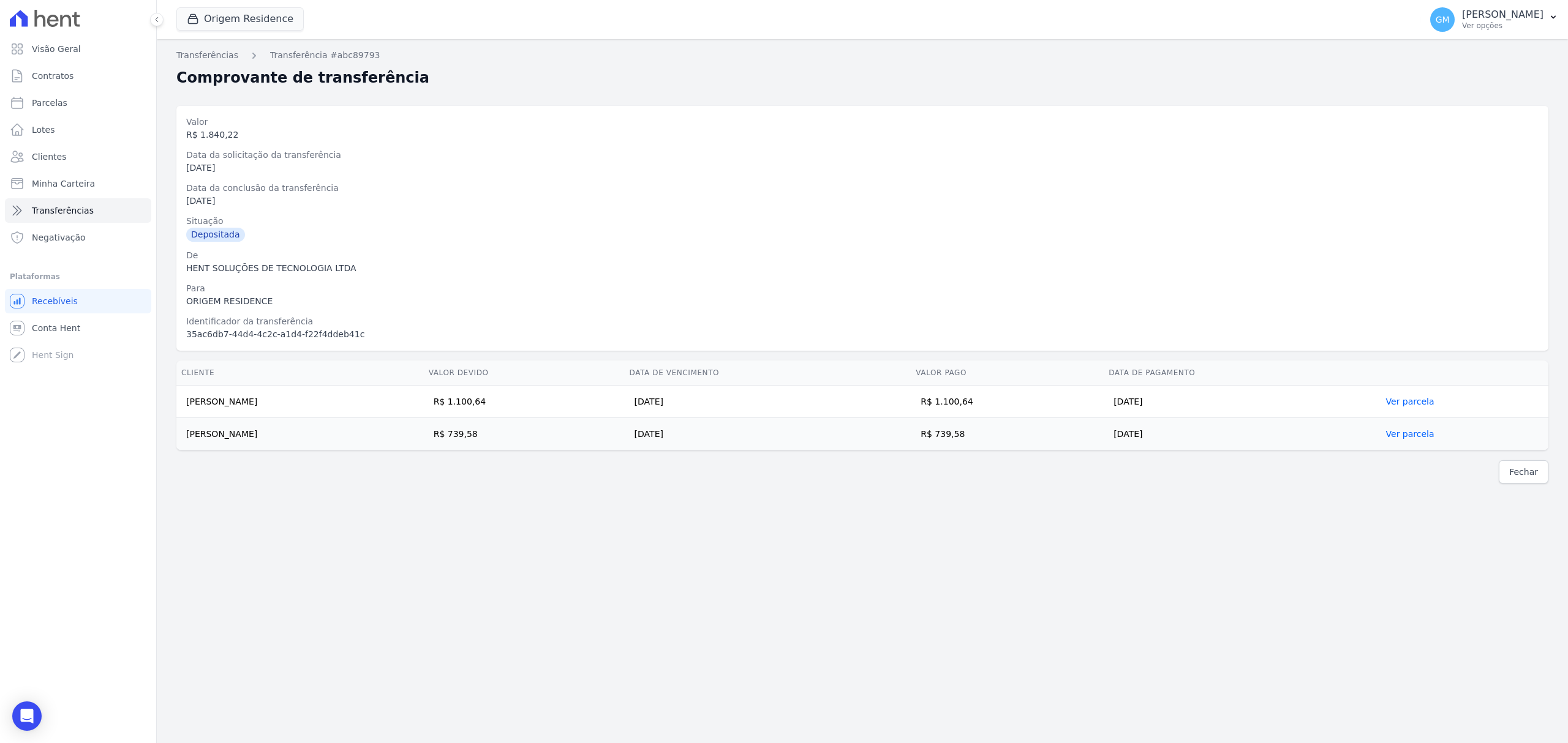
click at [1086, 444] on td "R$ 739,58" at bounding box center [1007, 434] width 193 height 33
drag, startPoint x: 189, startPoint y: 438, endPoint x: 178, endPoint y: 438, distance: 11.0
click at [178, 438] on td "Caio Moura Santos" at bounding box center [300, 434] width 247 height 33
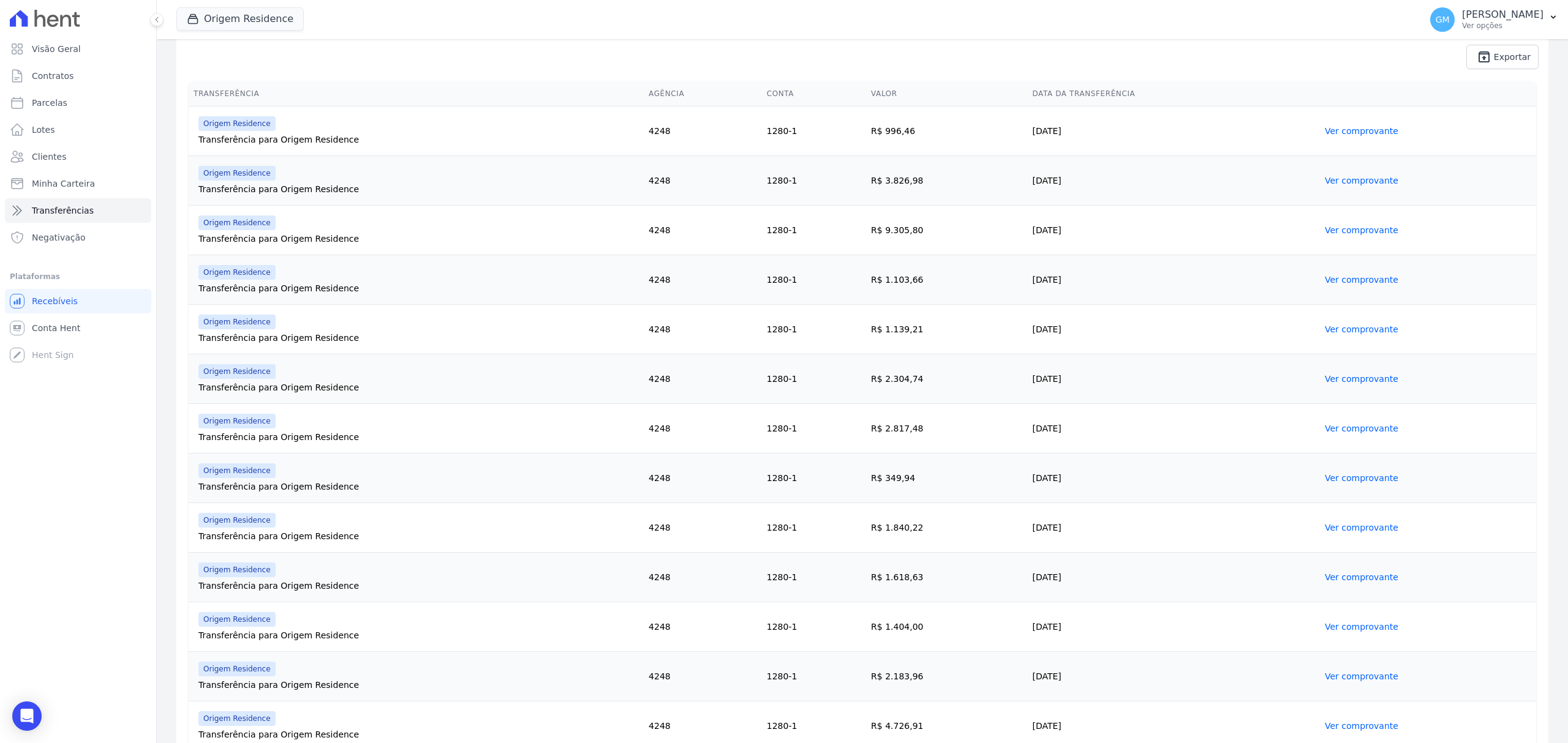
scroll to position [314, 0]
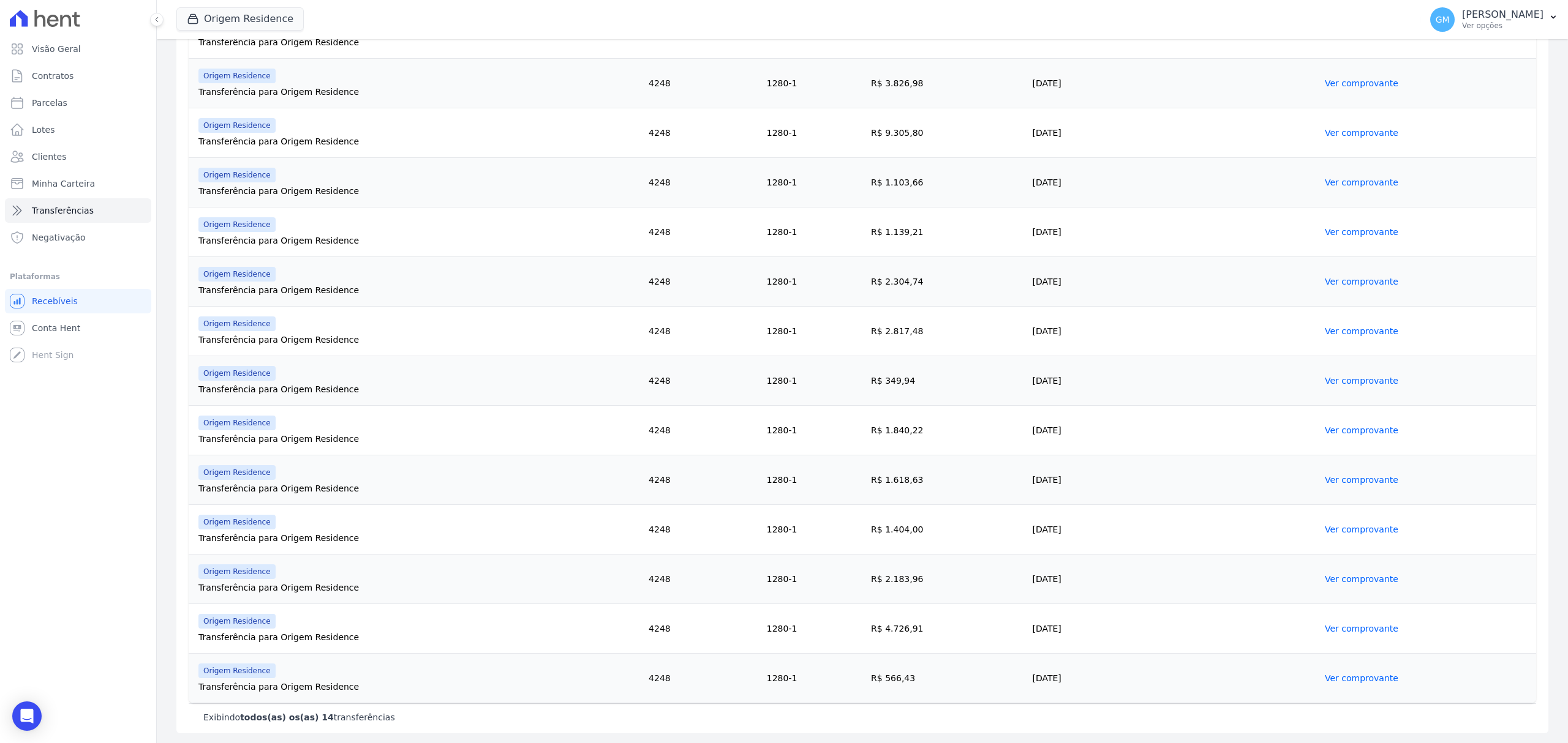
click at [1368, 480] on link "Ver comprovante" at bounding box center [1361, 480] width 73 height 10
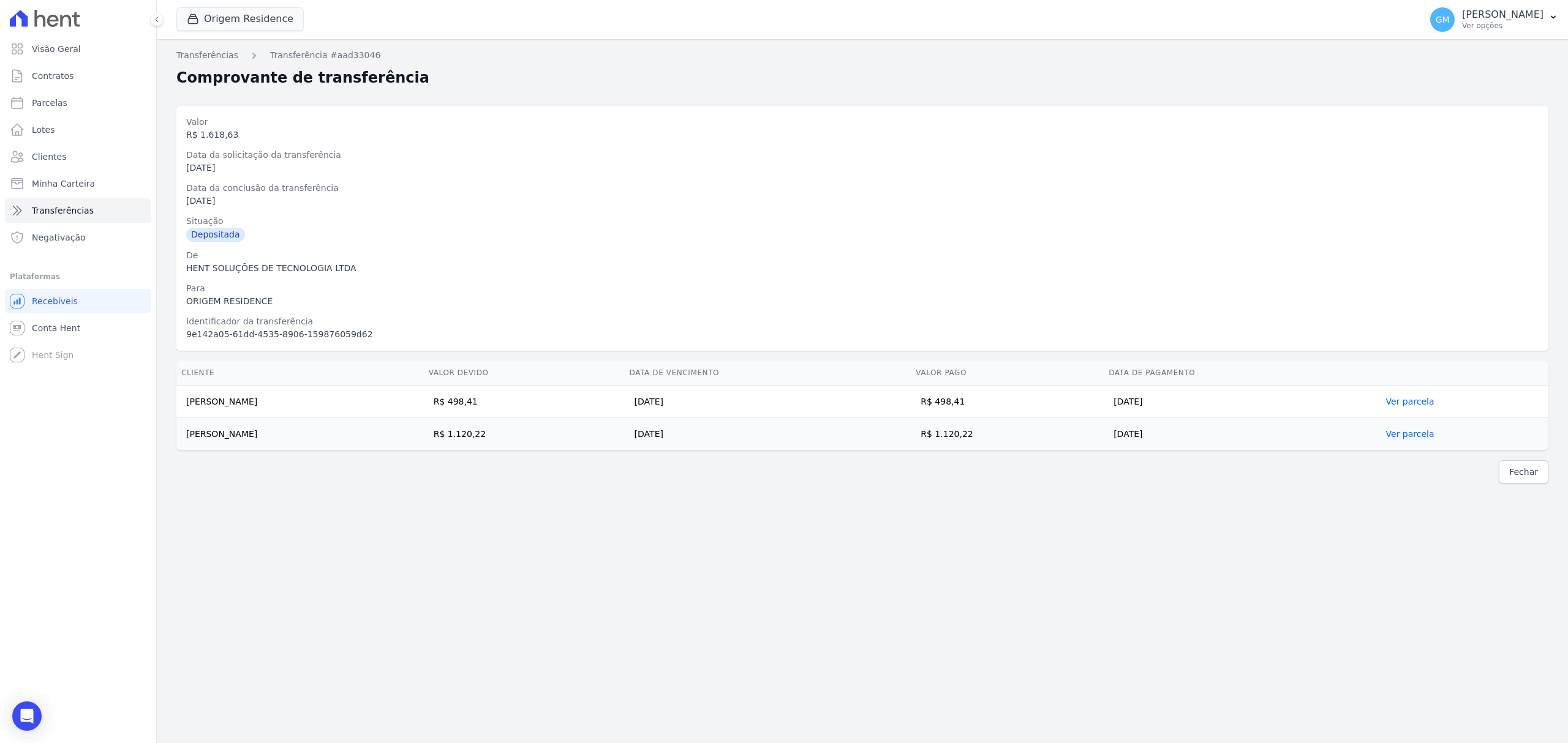
drag, startPoint x: 1007, startPoint y: 403, endPoint x: 978, endPoint y: 405, distance: 29.1
click at [978, 405] on td "R$ 498,41" at bounding box center [1007, 402] width 193 height 33
drag, startPoint x: 270, startPoint y: 405, endPoint x: 184, endPoint y: 401, distance: 86.1
click at [184, 401] on td "Caio Rosa Felisberto" at bounding box center [300, 402] width 247 height 33
drag, startPoint x: 1014, startPoint y: 434, endPoint x: 978, endPoint y: 434, distance: 36.0
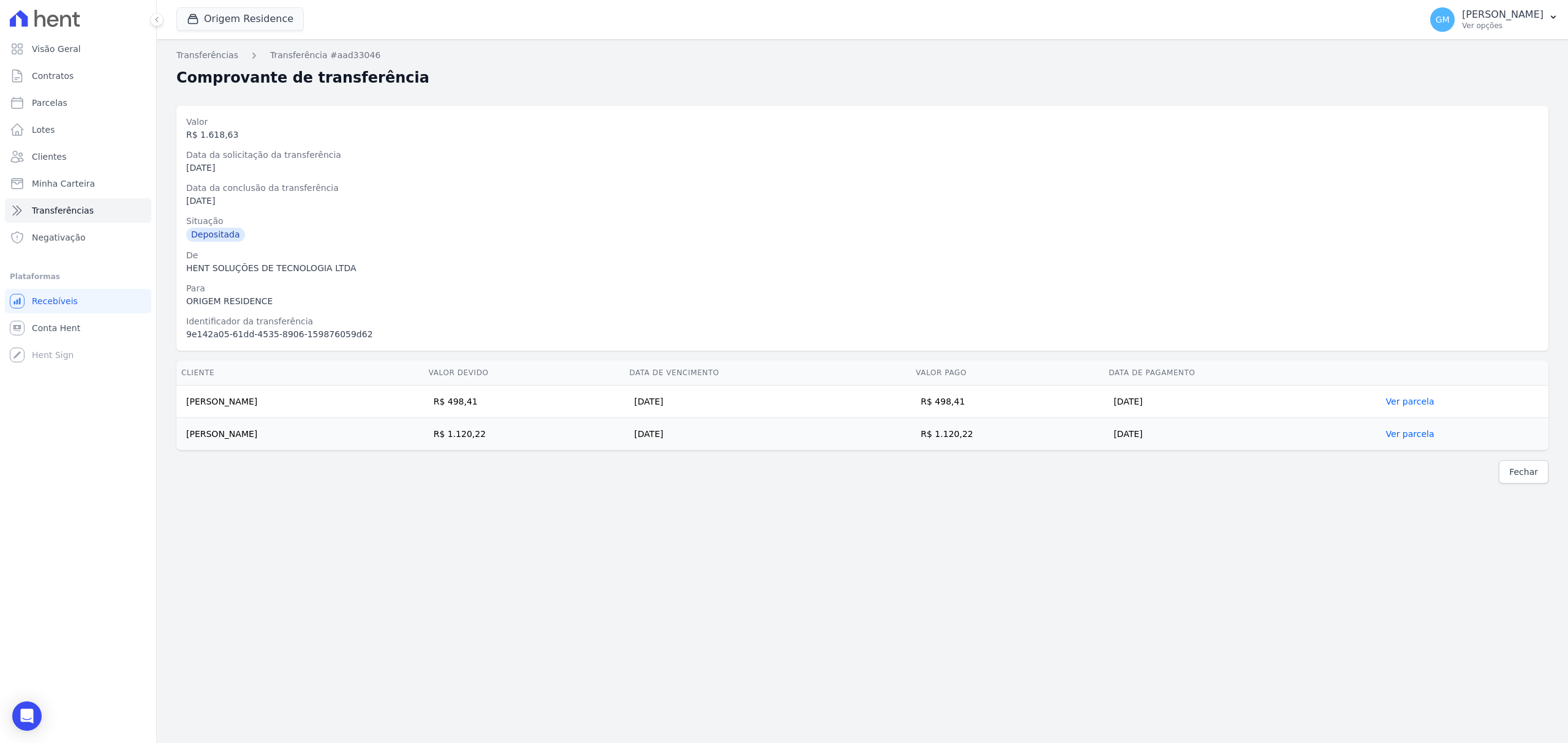
click at [978, 434] on td "R$ 1.120,22" at bounding box center [1007, 434] width 193 height 33
drag, startPoint x: 500, startPoint y: 452, endPoint x: 462, endPoint y: 452, distance: 38.0
click at [500, 452] on div "Cliente Valor devido Data de Vencimento Valor pago Data de Pagamento Caio Rosa …" at bounding box center [862, 406] width 1411 height 100
drag, startPoint x: 320, startPoint y: 439, endPoint x: 188, endPoint y: 433, distance: 132.1
click at [188, 433] on td "Danila Almeida de Sousa" at bounding box center [300, 434] width 247 height 33
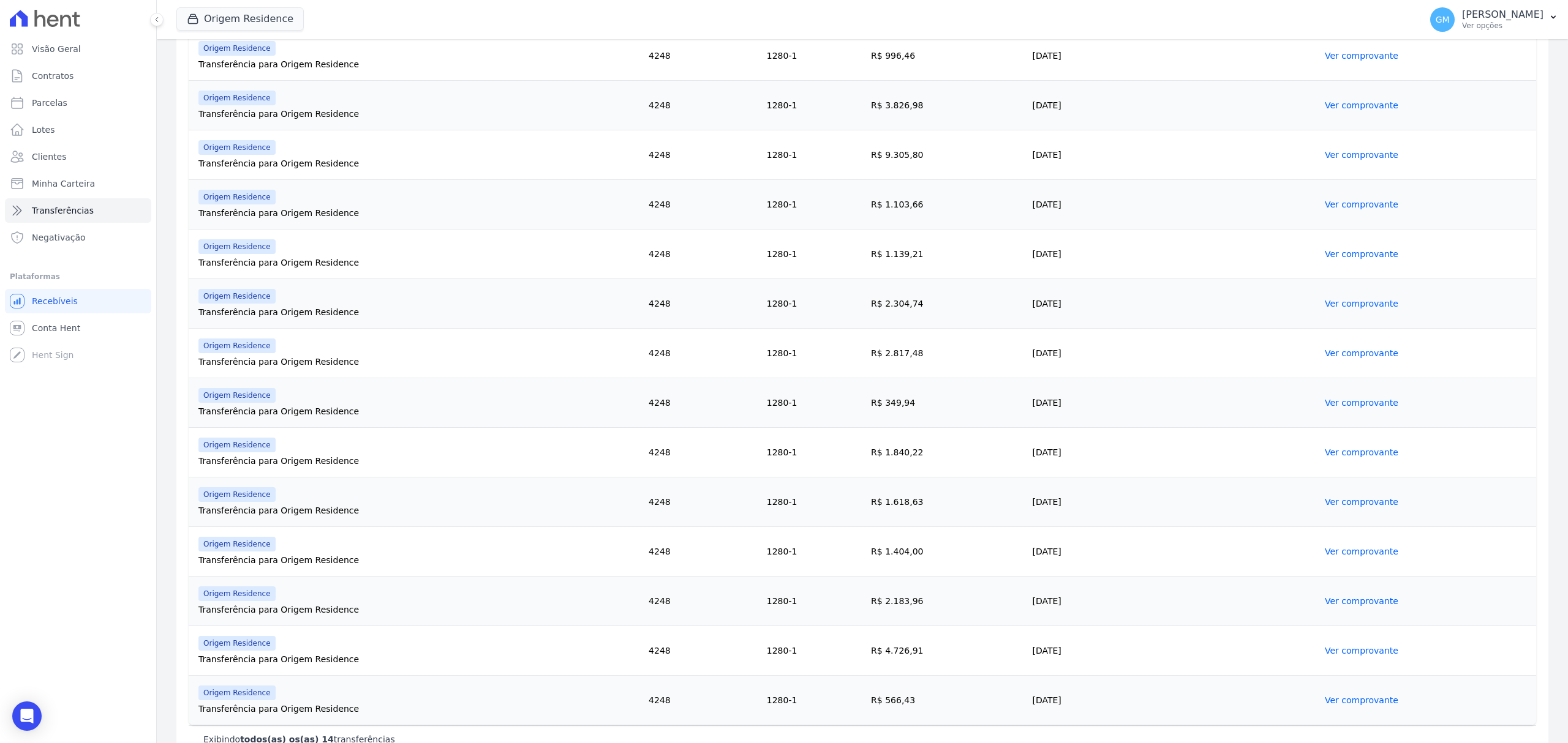
scroll to position [314, 0]
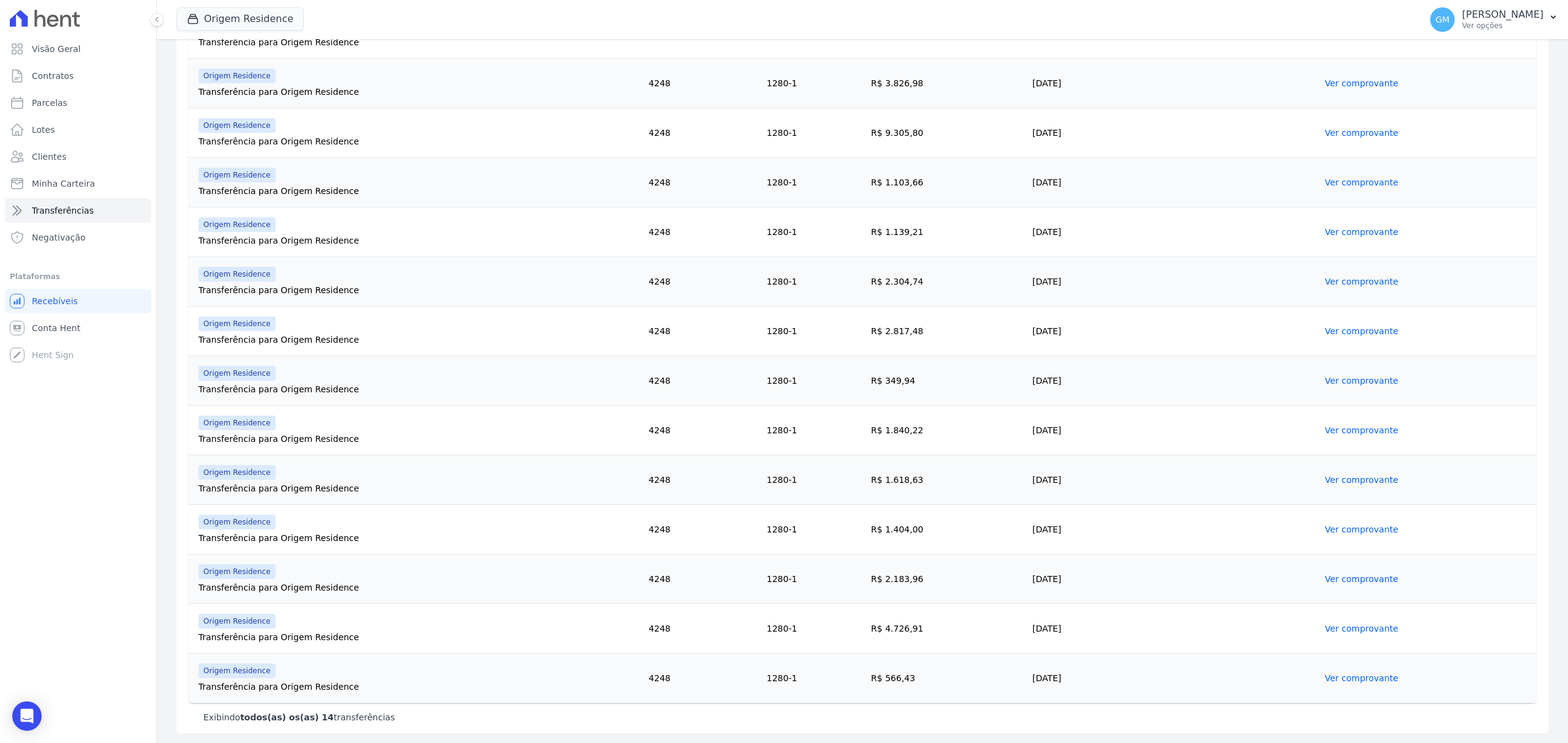
click at [1339, 527] on link "Ver comprovante" at bounding box center [1361, 530] width 73 height 10
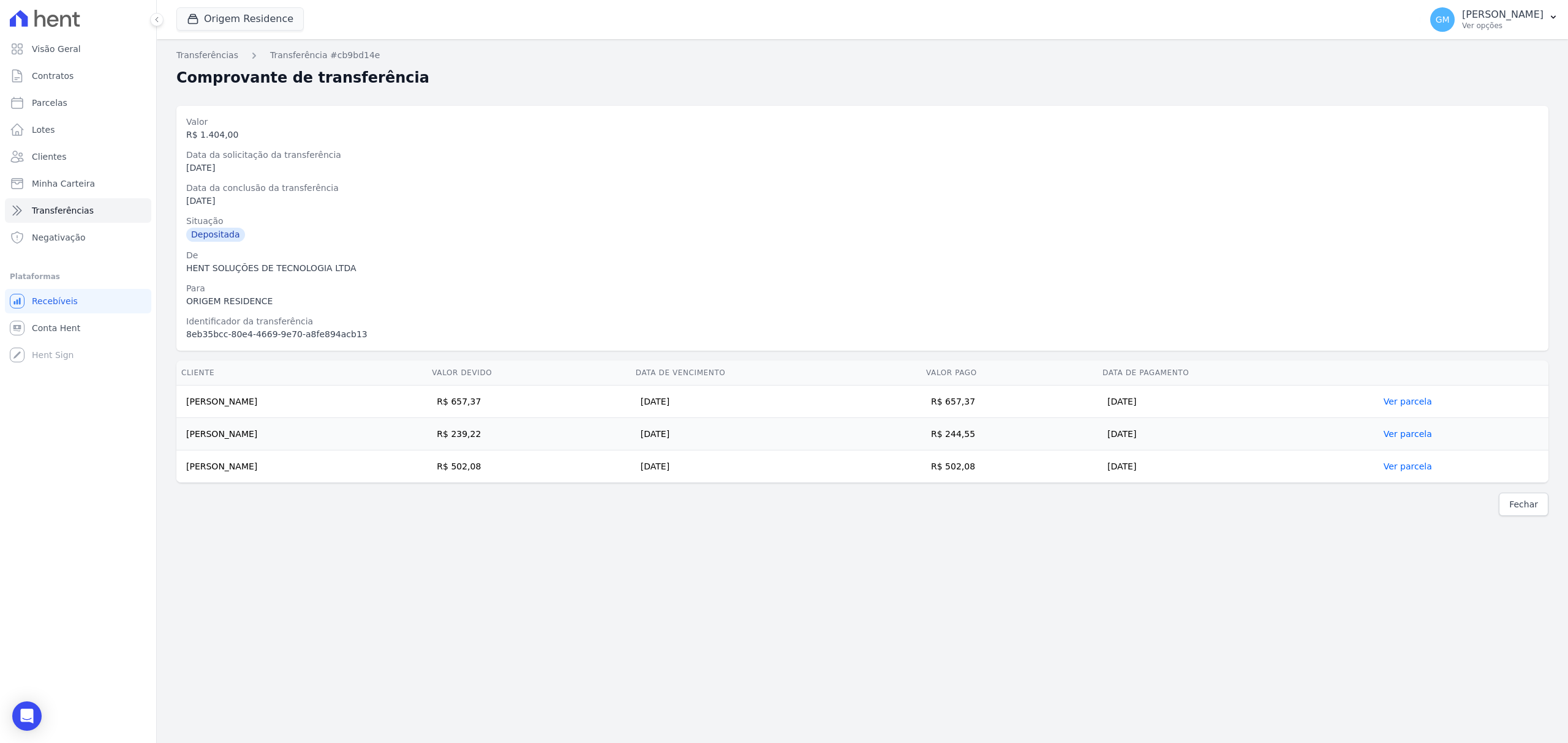
drag, startPoint x: 1025, startPoint y: 403, endPoint x: 991, endPoint y: 407, distance: 34.2
click at [991, 407] on td "R$ 657,37" at bounding box center [1009, 402] width 176 height 33
drag, startPoint x: 278, startPoint y: 403, endPoint x: 179, endPoint y: 402, distance: 99.0
click at [179, 402] on td "Rebeca Barbosa Ferreira" at bounding box center [302, 402] width 250 height 33
drag, startPoint x: 1028, startPoint y: 431, endPoint x: 994, endPoint y: 438, distance: 34.7
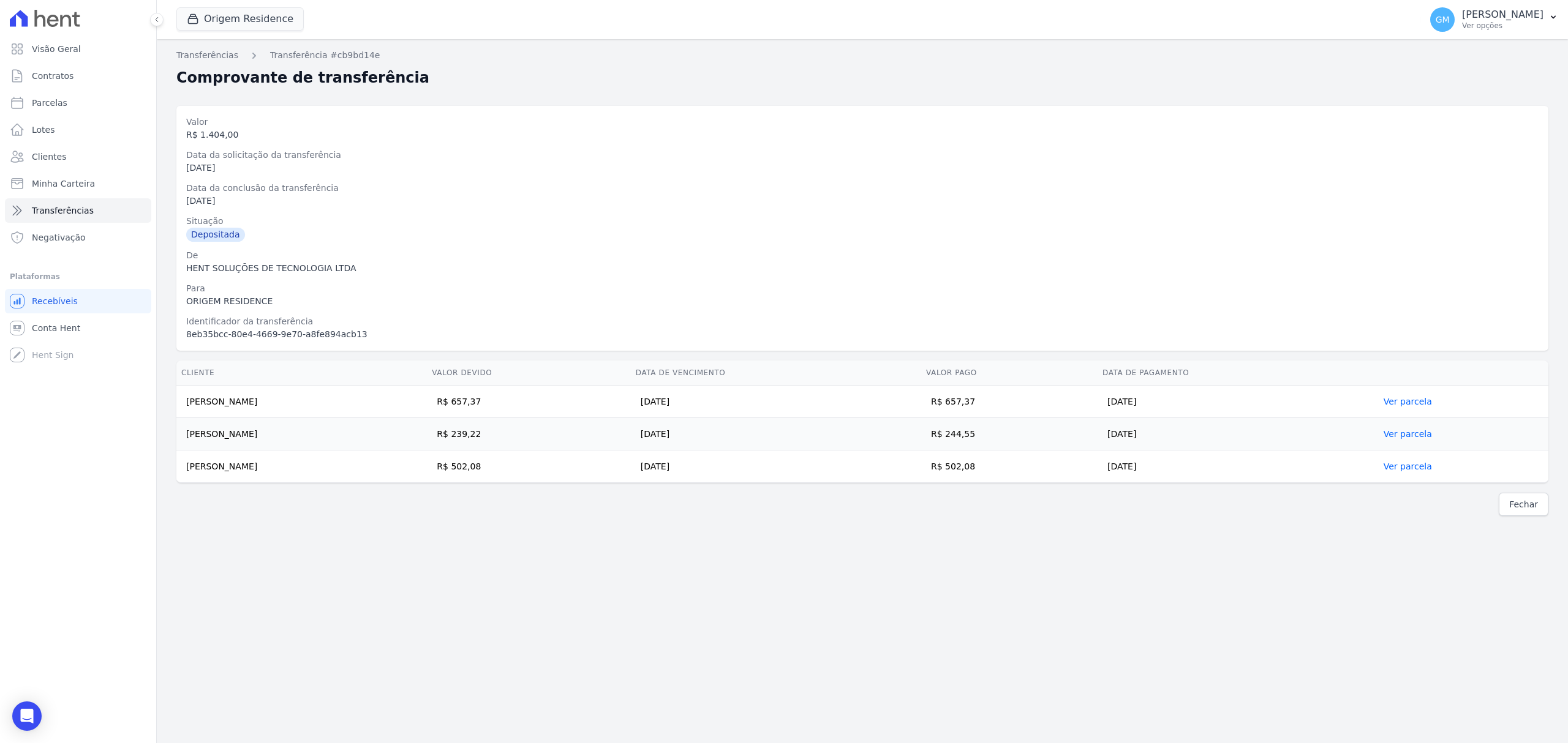
click at [994, 438] on td "R$ 244,55" at bounding box center [1009, 434] width 176 height 33
click at [585, 430] on td "R$ 239,22" at bounding box center [529, 434] width 204 height 33
drag, startPoint x: 312, startPoint y: 438, endPoint x: 188, endPoint y: 432, distance: 124.1
click at [188, 432] on td "Paulo Willian Alves de Lima" at bounding box center [302, 434] width 250 height 33
drag, startPoint x: 1019, startPoint y: 472, endPoint x: 994, endPoint y: 476, distance: 25.3
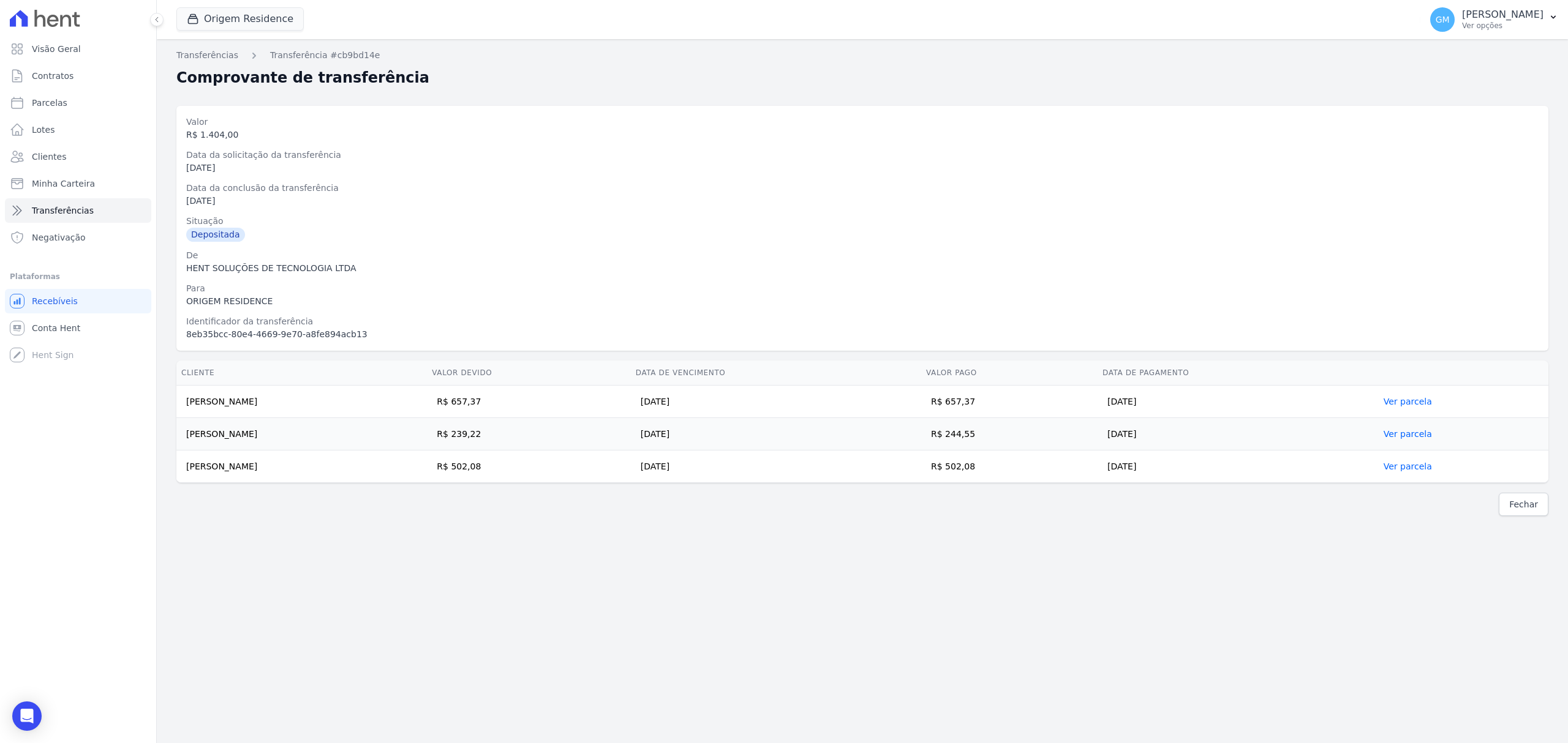
click at [994, 476] on td "R$ 502,08" at bounding box center [1009, 467] width 176 height 33
click at [427, 408] on td "Rebeca Barbosa Ferreira" at bounding box center [302, 402] width 250 height 33
drag, startPoint x: 292, startPoint y: 472, endPoint x: 185, endPoint y: 470, distance: 107.0
click at [185, 470] on td "Diogo Braz Feddersen" at bounding box center [302, 467] width 250 height 33
click at [823, 581] on div "Transferências Transferência #cb9bd14e Comprovante de transferência Valor R$ 1.…" at bounding box center [862, 392] width 1411 height 704
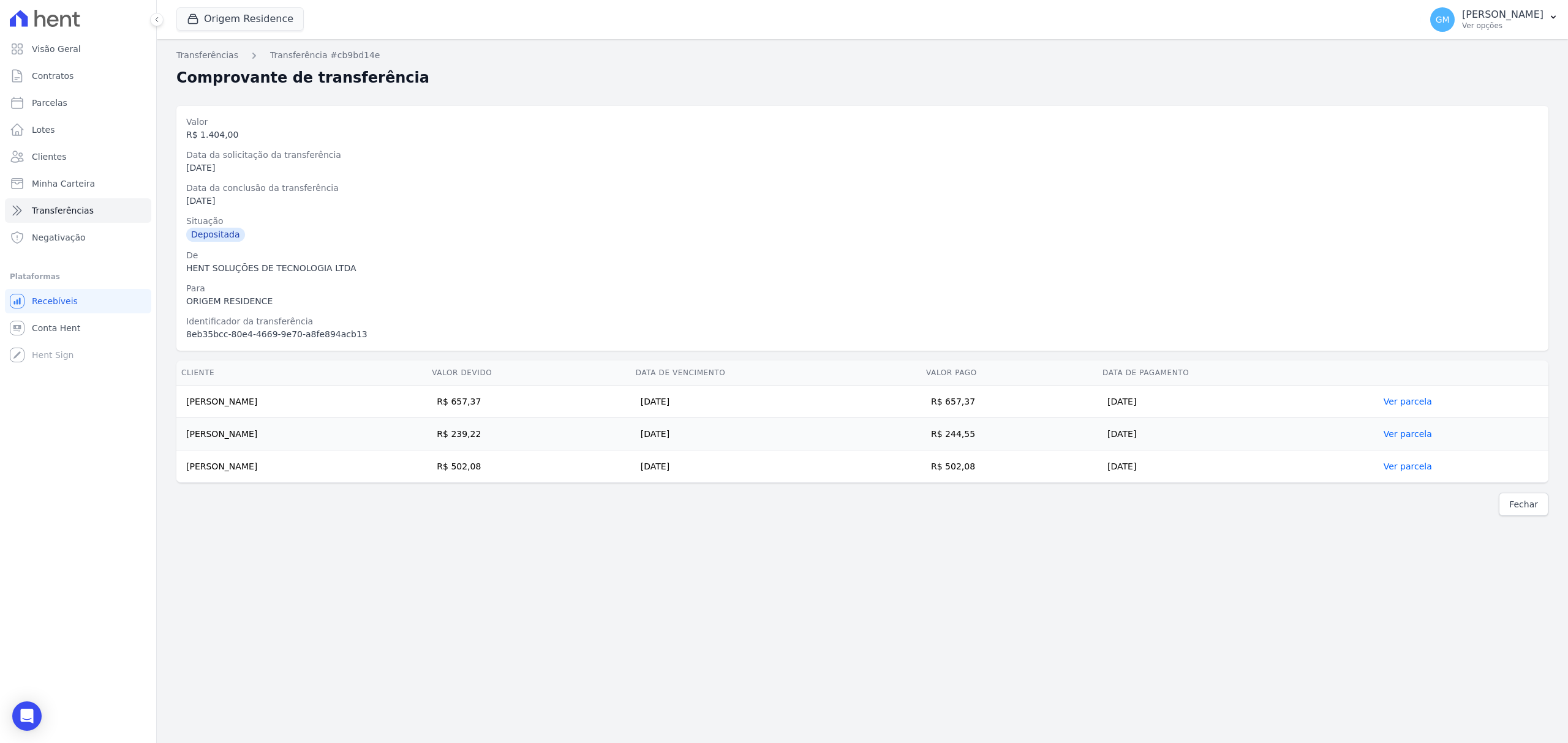
drag, startPoint x: 281, startPoint y: 461, endPoint x: 181, endPoint y: 461, distance: 100.0
click at [181, 461] on td "Diogo Braz Feddersen" at bounding box center [302, 467] width 250 height 33
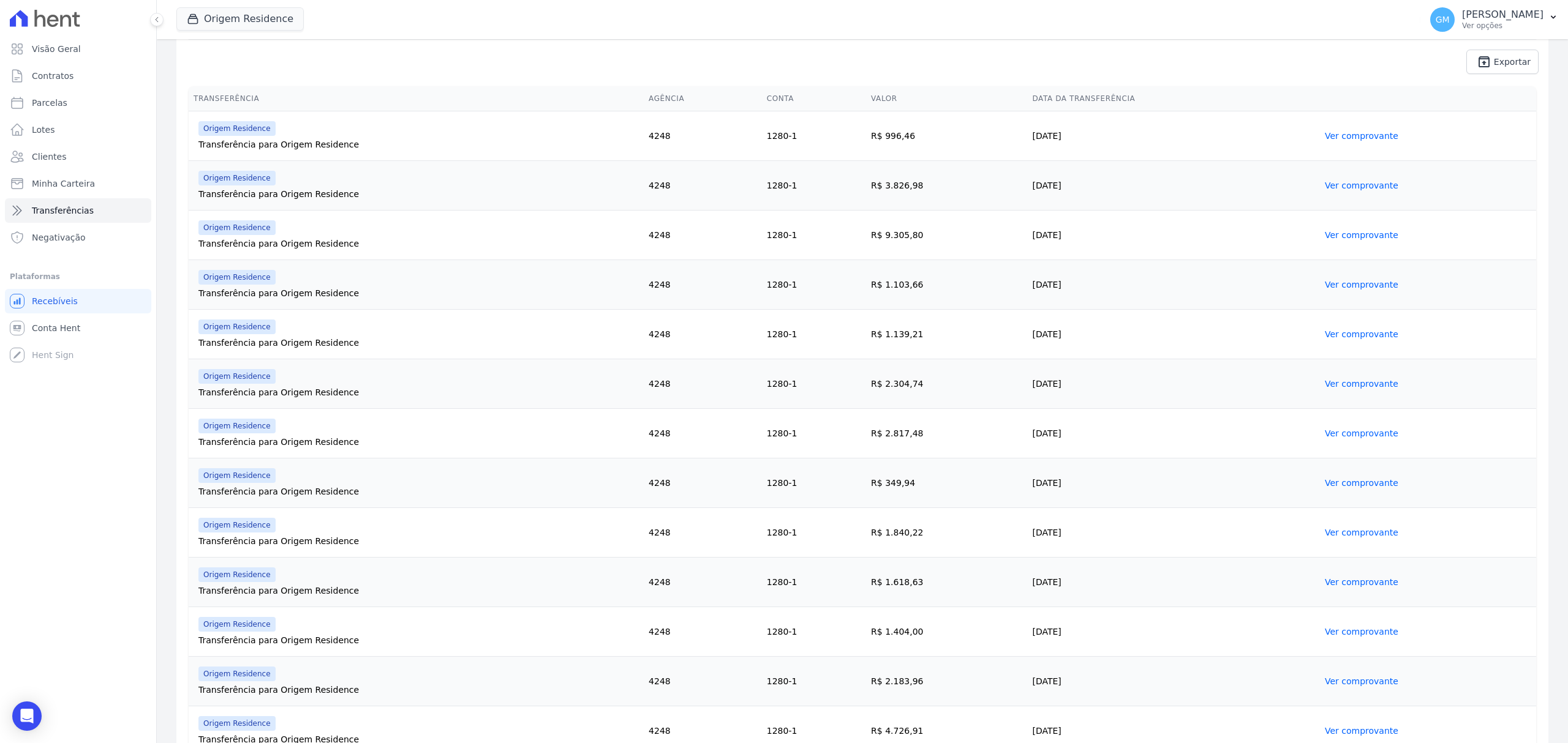
scroll to position [314, 0]
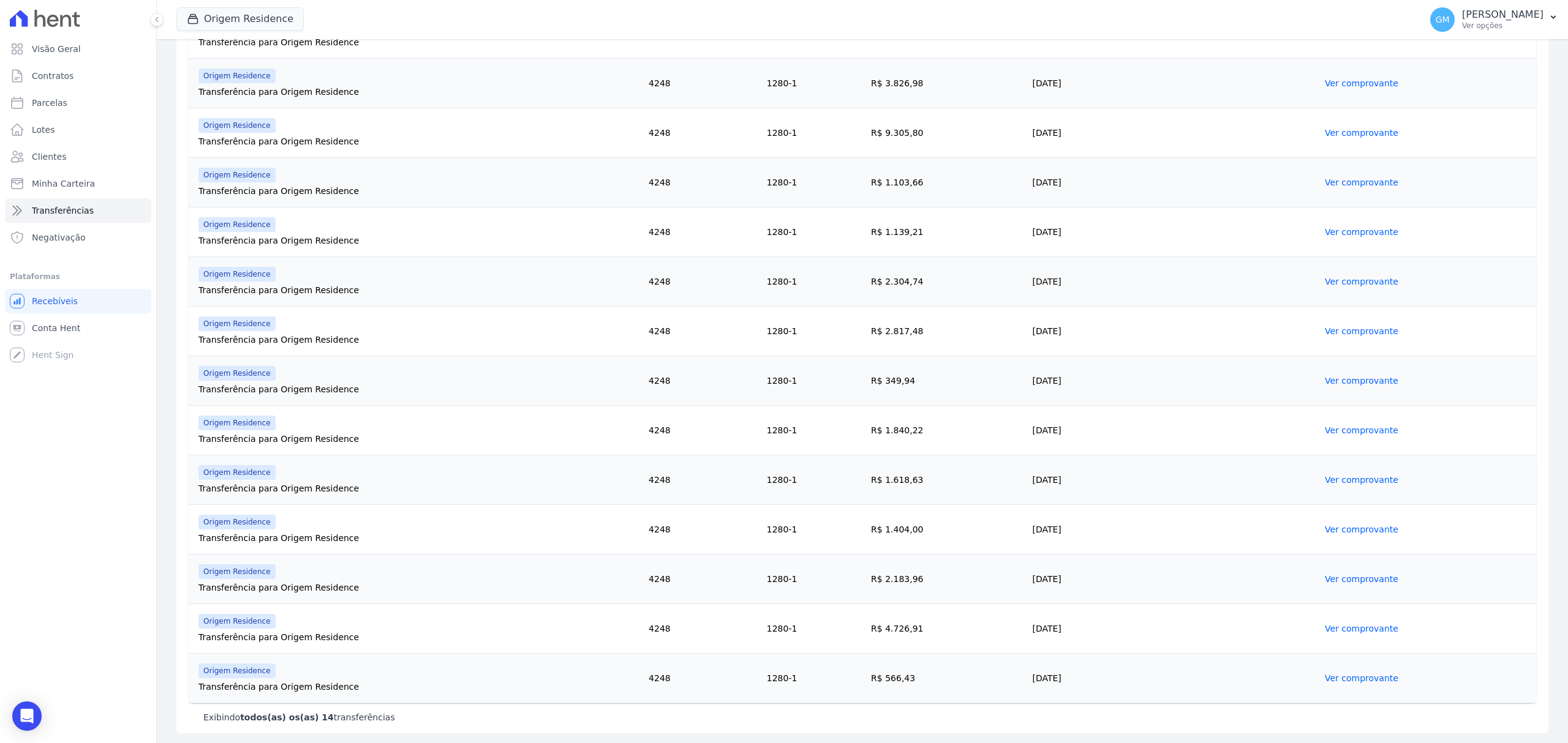
click at [1326, 577] on link "Ver comprovante" at bounding box center [1361, 579] width 73 height 10
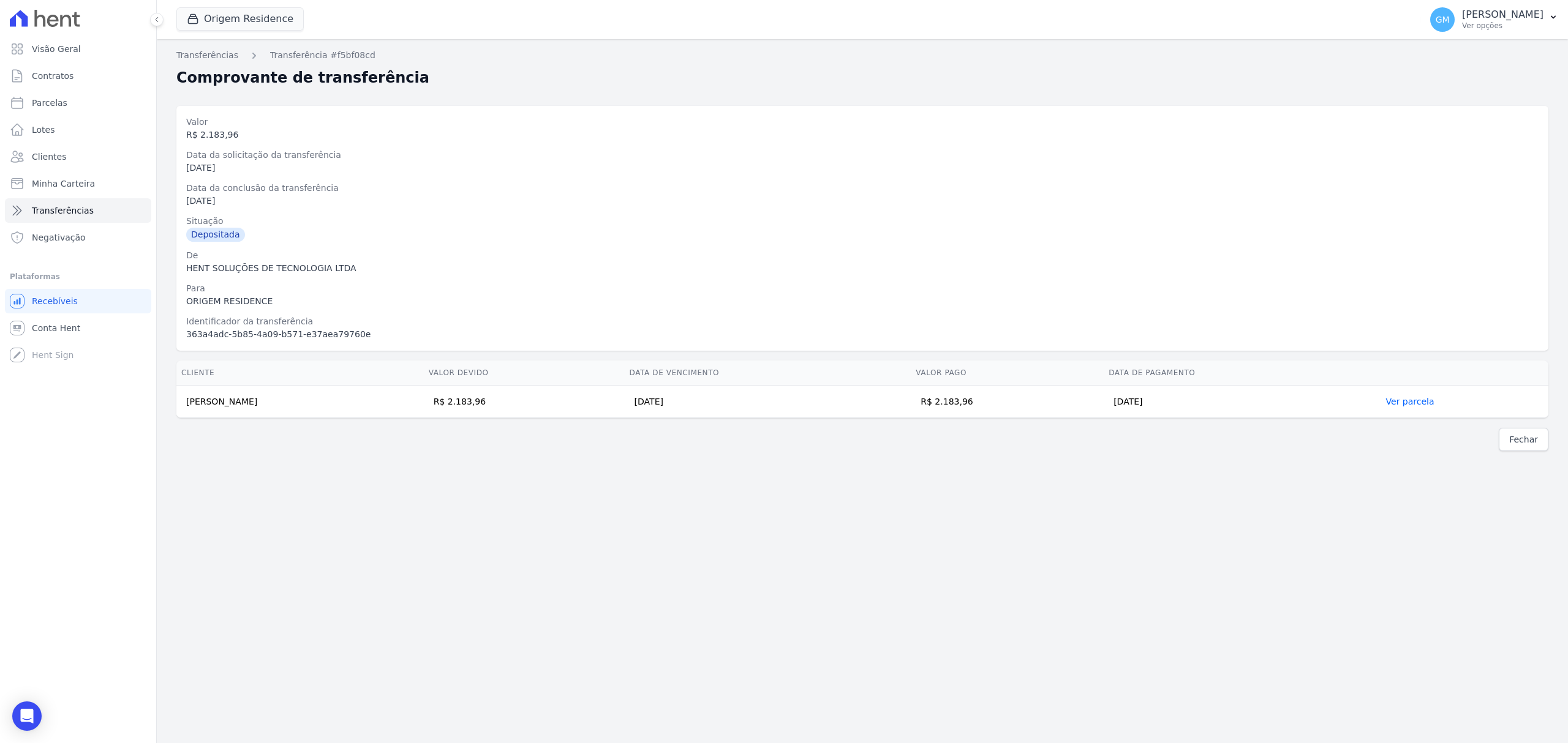
drag, startPoint x: 1026, startPoint y: 407, endPoint x: 999, endPoint y: 407, distance: 27.0
click at [999, 407] on td "R$ 2.183,96" at bounding box center [1007, 402] width 193 height 33
drag, startPoint x: 297, startPoint y: 406, endPoint x: 182, endPoint y: 408, distance: 115.0
click at [182, 408] on td "Lucas Nunes Cabral de Melo" at bounding box center [300, 402] width 247 height 33
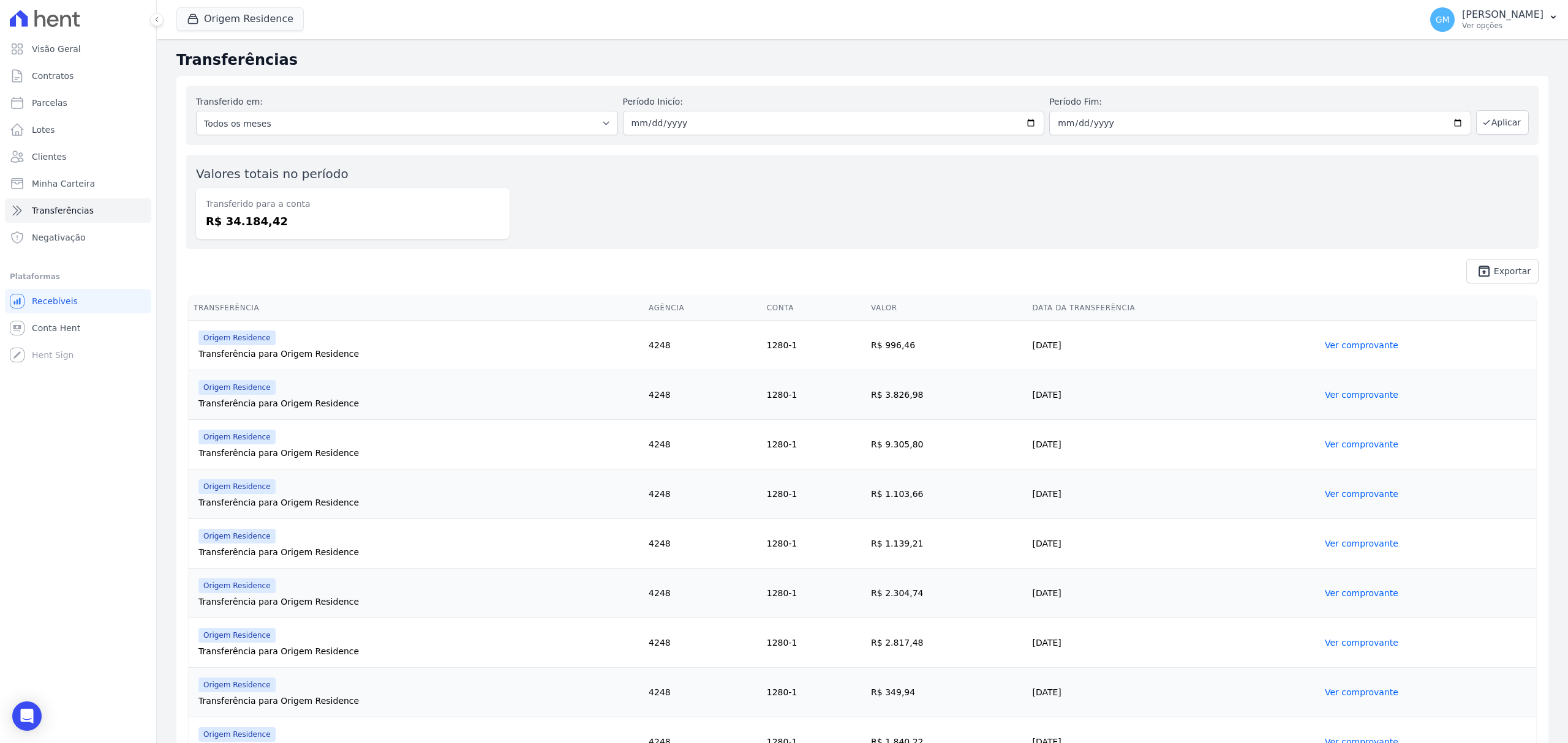
scroll to position [314, 0]
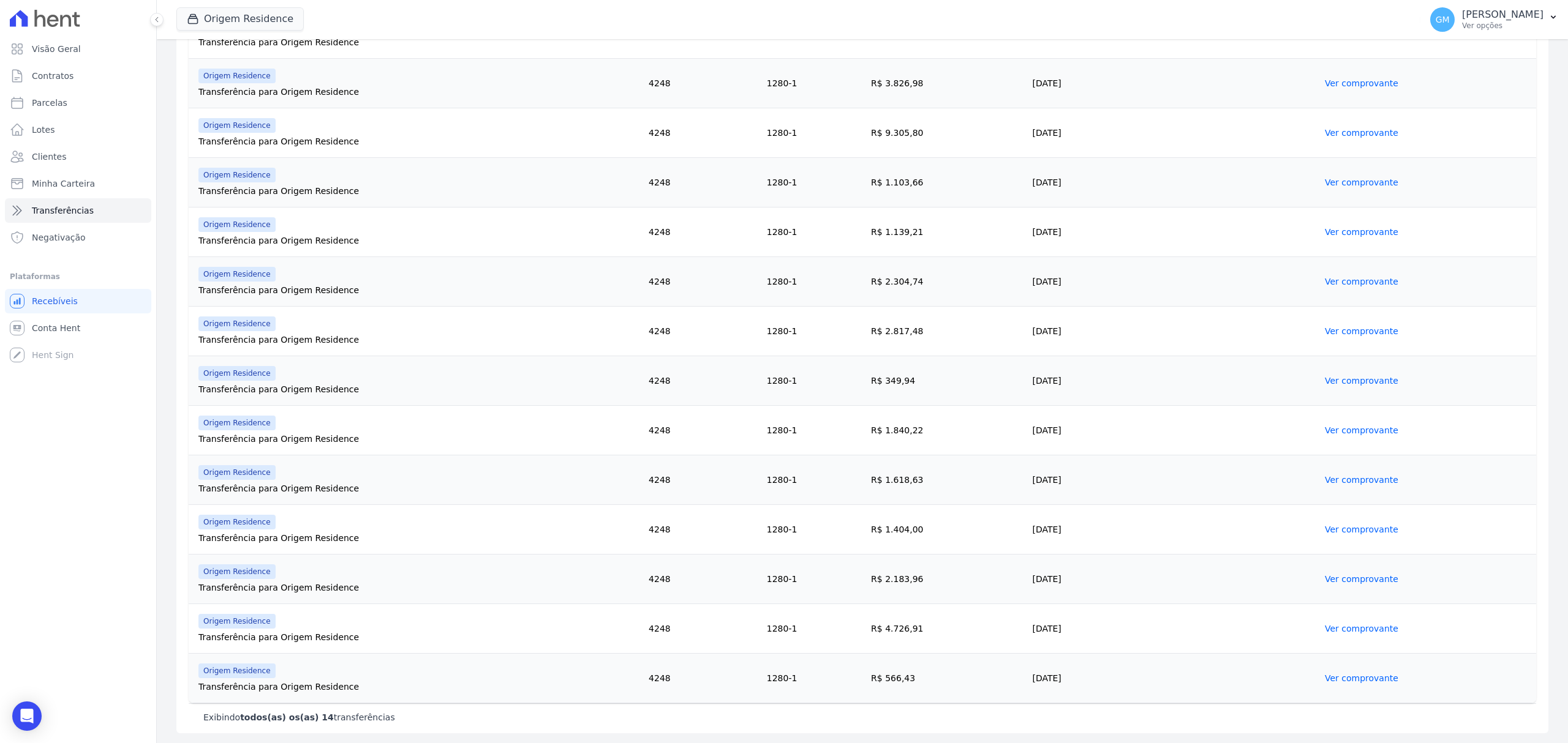
click at [1373, 625] on link "Ver comprovante" at bounding box center [1361, 629] width 73 height 10
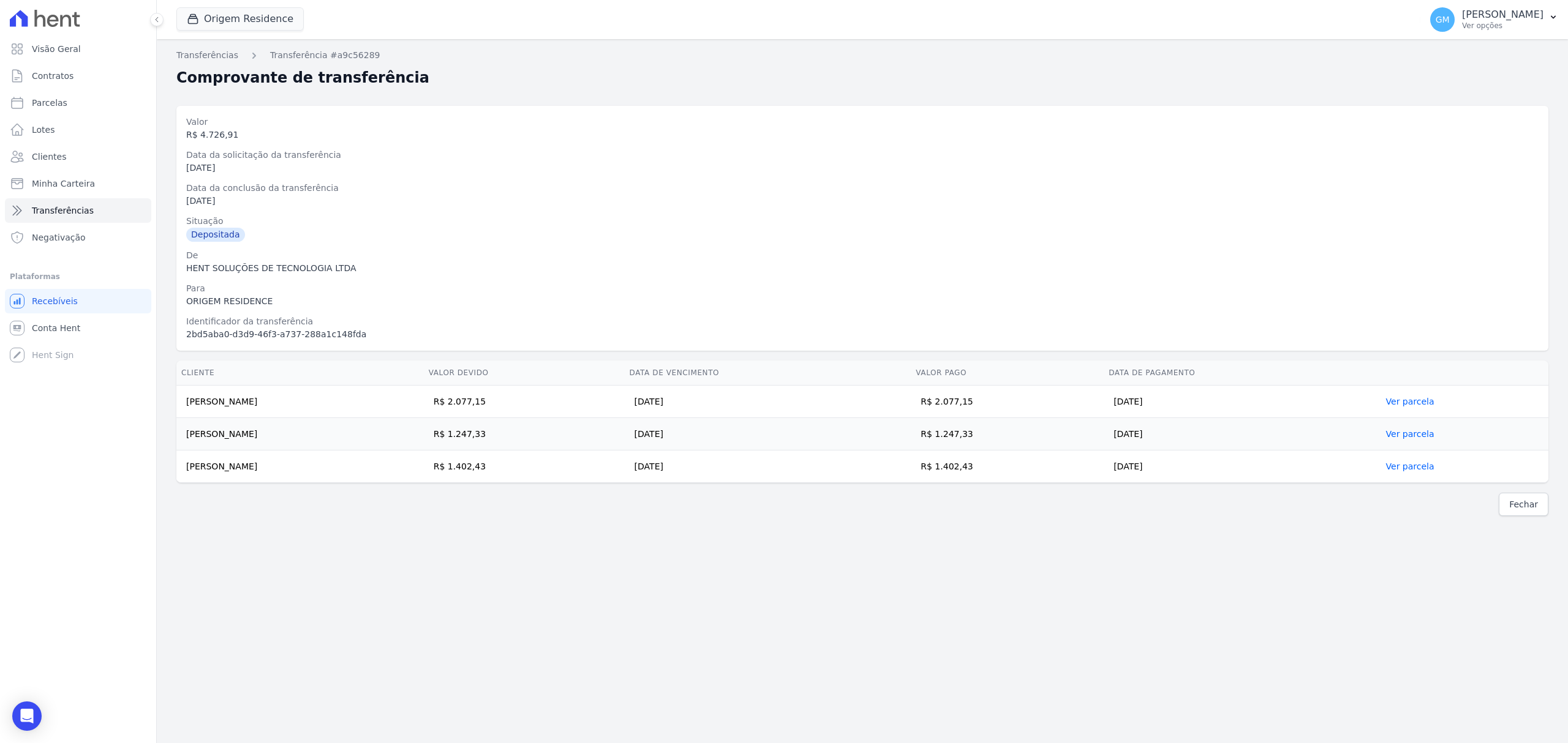
drag, startPoint x: 1020, startPoint y: 401, endPoint x: 994, endPoint y: 404, distance: 26.2
click at [994, 404] on td "R$ 2.077,15" at bounding box center [1007, 402] width 193 height 33
click at [399, 452] on td "Delianne Fernandes Purgato" at bounding box center [300, 467] width 247 height 33
drag, startPoint x: 278, startPoint y: 403, endPoint x: 183, endPoint y: 405, distance: 95.0
click at [183, 405] on td "[PERSON_NAME]" at bounding box center [300, 402] width 247 height 33
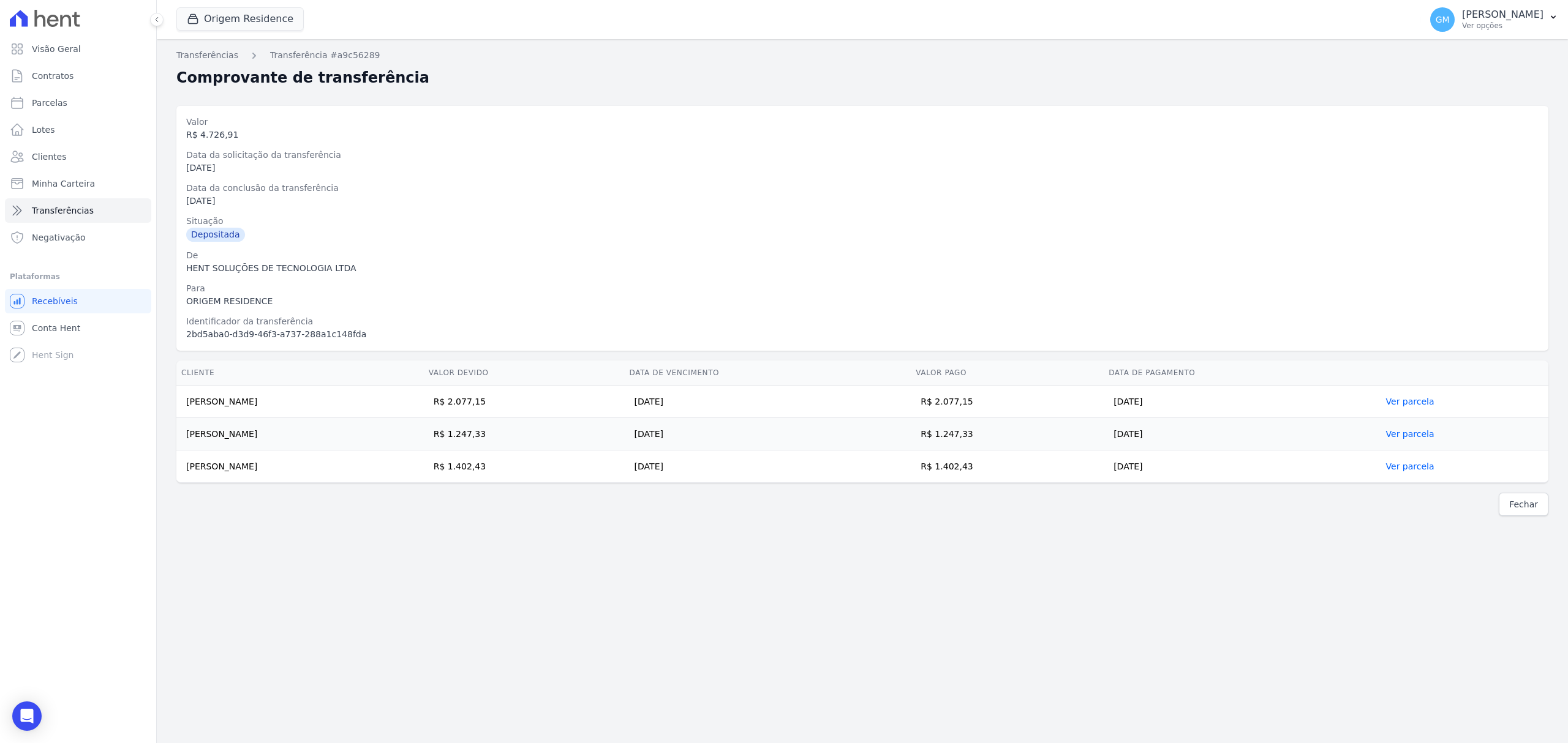
drag, startPoint x: 1030, startPoint y: 436, endPoint x: 999, endPoint y: 440, distance: 31.3
click at [999, 440] on td "R$ 1.247,33" at bounding box center [1007, 434] width 193 height 33
drag, startPoint x: 253, startPoint y: 435, endPoint x: 184, endPoint y: 441, distance: 69.3
click at [184, 441] on td "Bryan Barros Oliveira" at bounding box center [300, 434] width 247 height 33
drag, startPoint x: 1055, startPoint y: 466, endPoint x: 996, endPoint y: 473, distance: 59.4
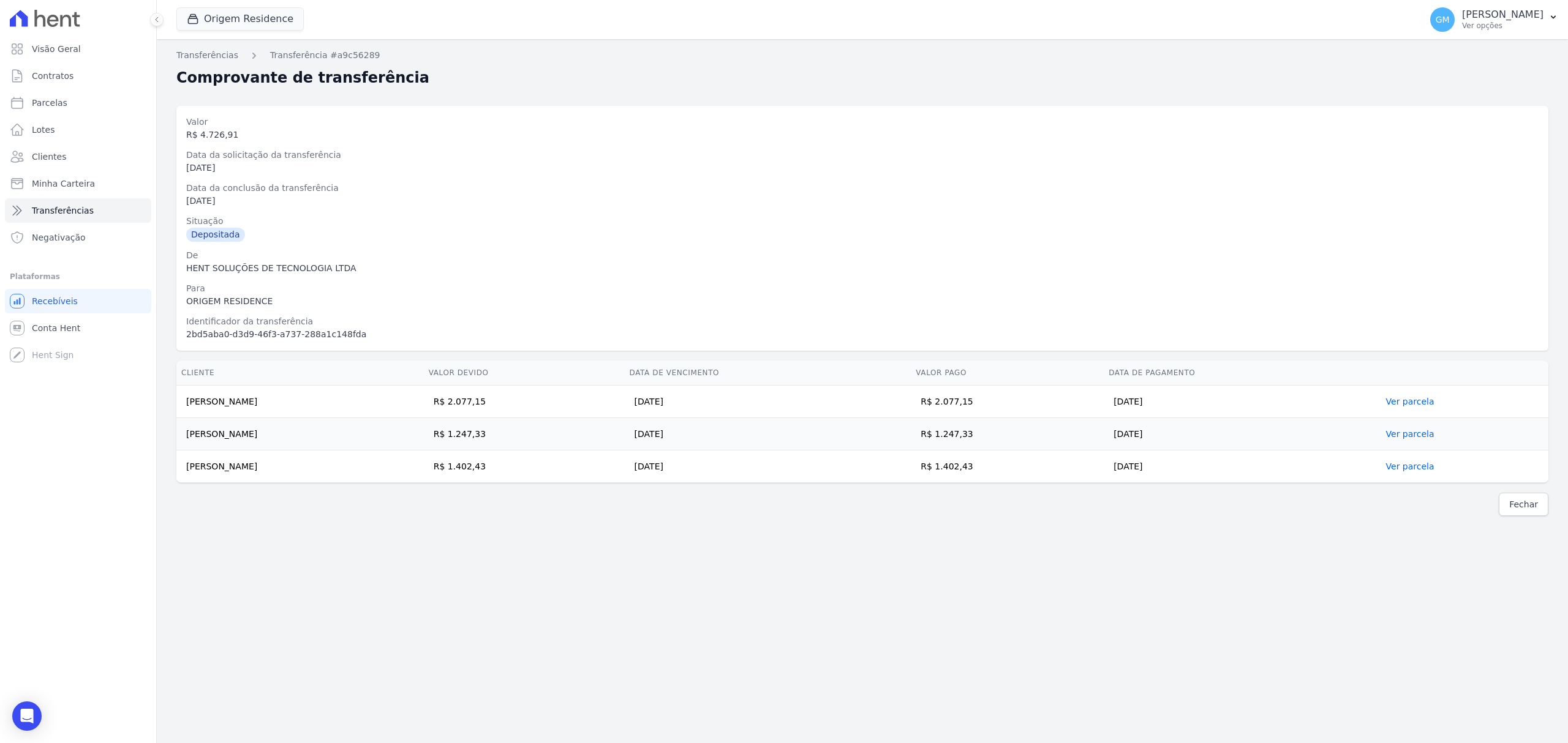
click at [996, 473] on td "R$ 1.402,43" at bounding box center [1007, 467] width 193 height 33
drag, startPoint x: 300, startPoint y: 469, endPoint x: 189, endPoint y: 469, distance: 111.0
click at [189, 469] on td "Delianne Fernandes Purgato" at bounding box center [300, 467] width 247 height 33
drag, startPoint x: 757, startPoint y: 392, endPoint x: 1182, endPoint y: 466, distance: 431.4
click at [770, 392] on td "25/09/2025" at bounding box center [768, 402] width 287 height 33
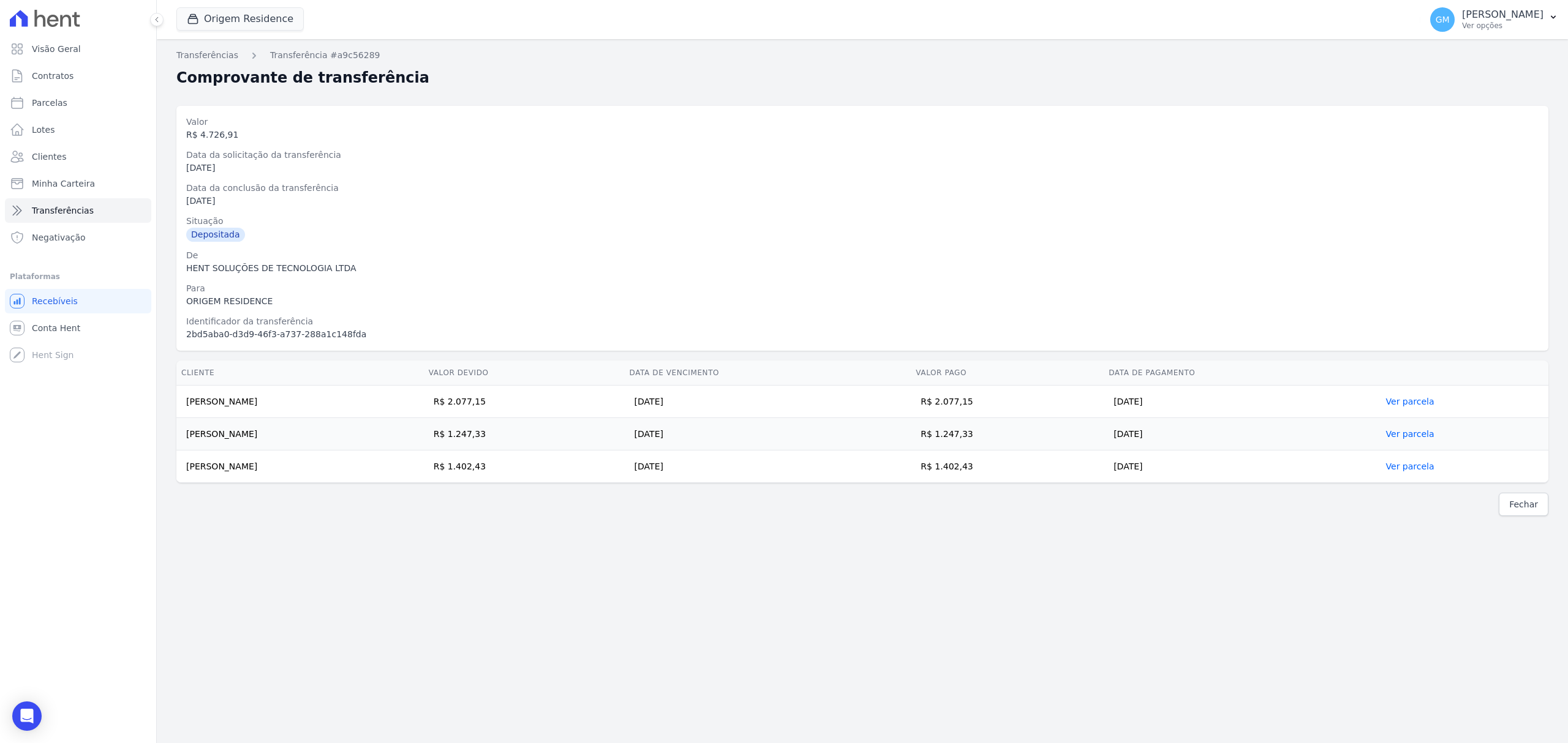
drag, startPoint x: 1025, startPoint y: 469, endPoint x: 997, endPoint y: 473, distance: 28.3
click at [997, 473] on td "R$ 1.402,43" at bounding box center [1007, 467] width 193 height 33
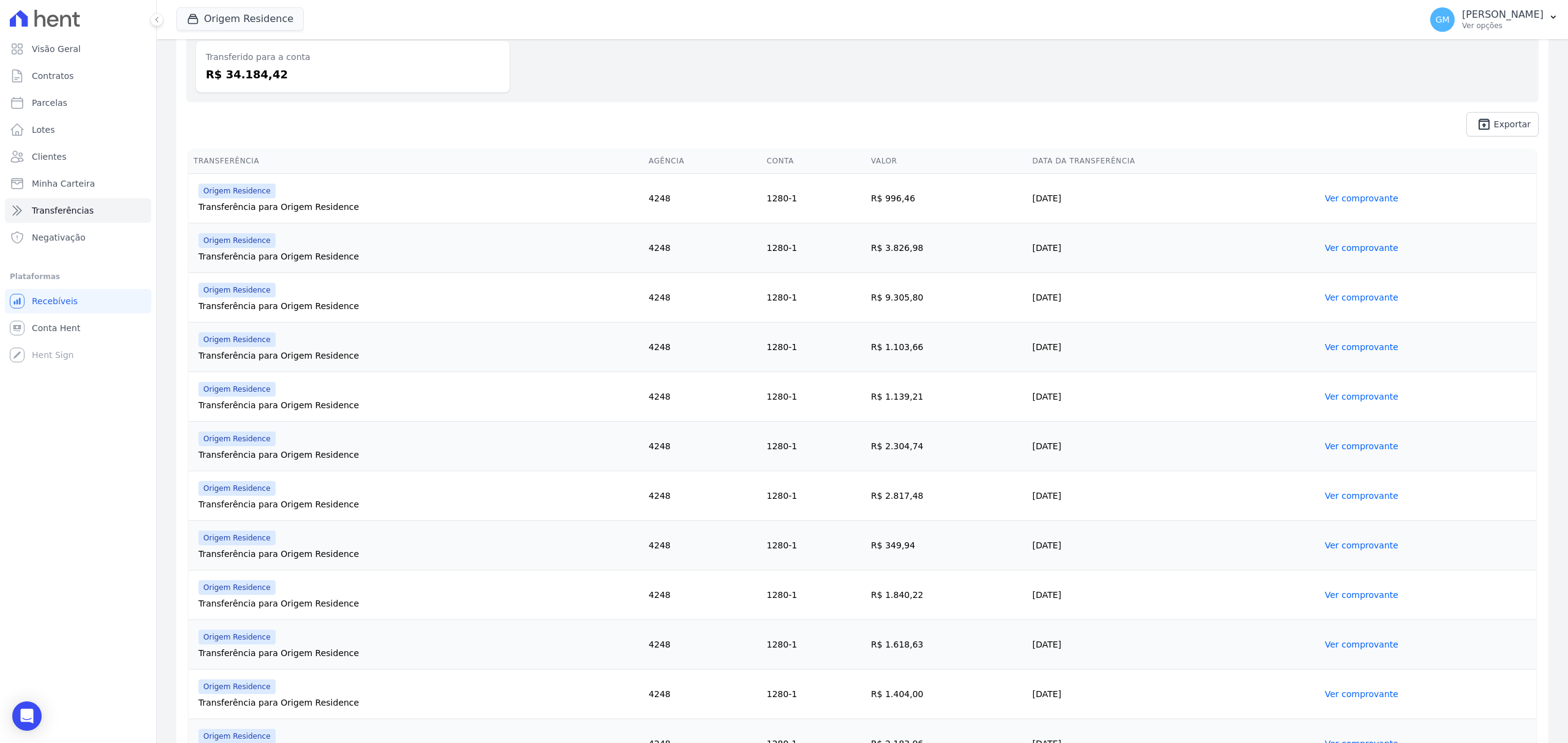
scroll to position [314, 0]
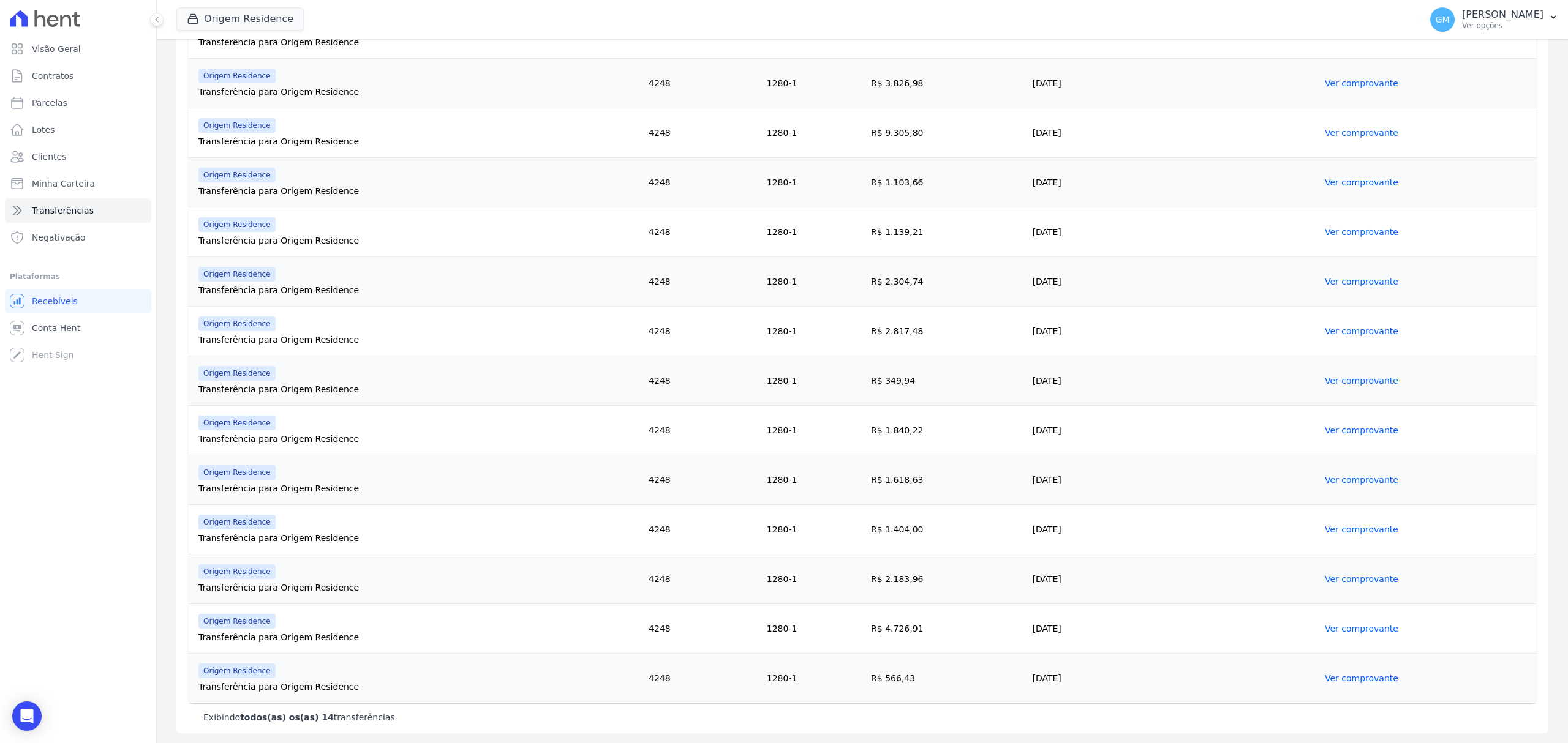
click at [1355, 668] on td "Ver comprovante" at bounding box center [1428, 678] width 216 height 49
click at [1355, 674] on link "Ver comprovante" at bounding box center [1361, 678] width 73 height 10
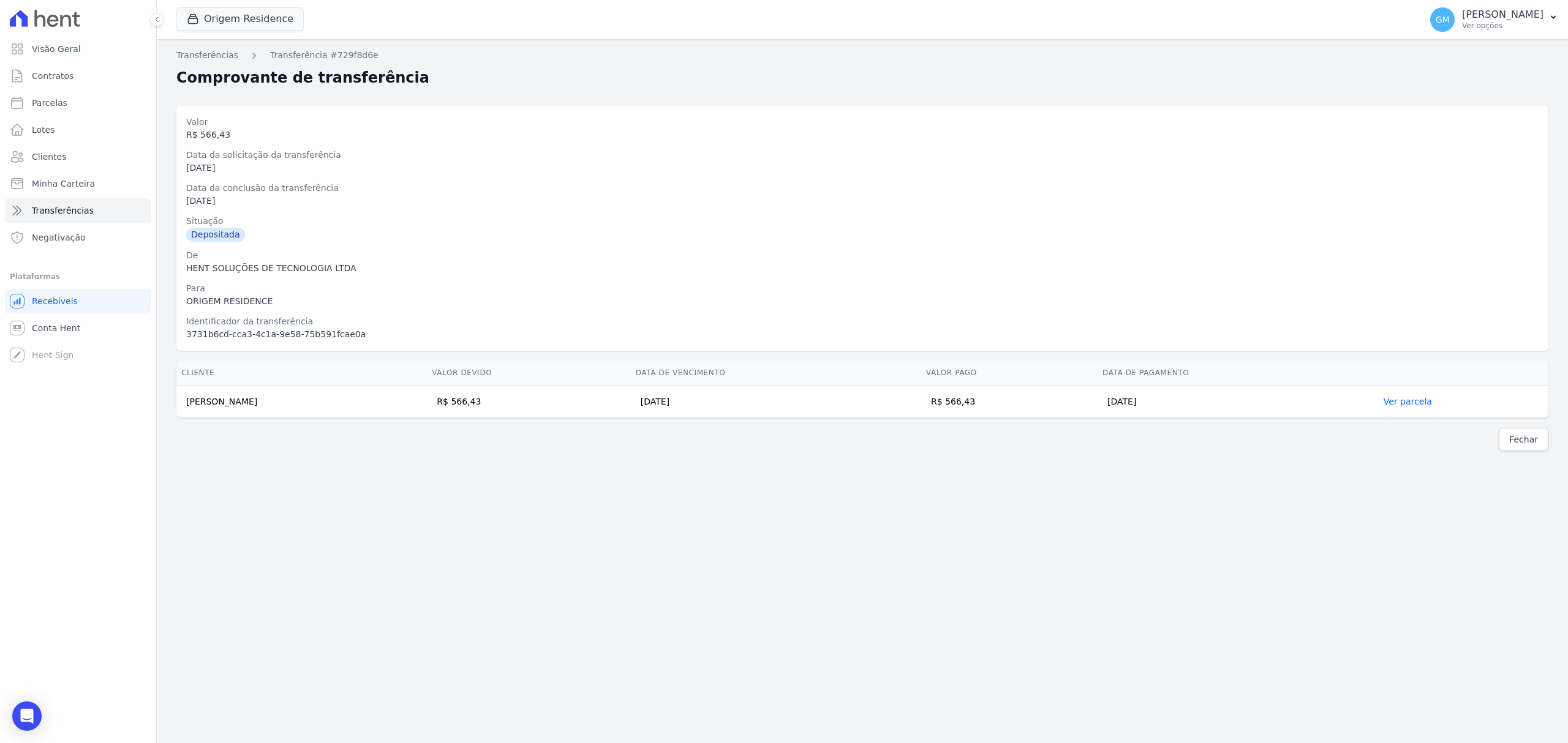
drag, startPoint x: 1015, startPoint y: 404, endPoint x: 983, endPoint y: 405, distance: 32.0
click at [983, 405] on td "R$ 566,43" at bounding box center [1009, 402] width 176 height 33
drag, startPoint x: 282, startPoint y: 408, endPoint x: 179, endPoint y: 400, distance: 103.3
click at [179, 400] on td "Wilham Farias Gonçalves" at bounding box center [302, 402] width 250 height 33
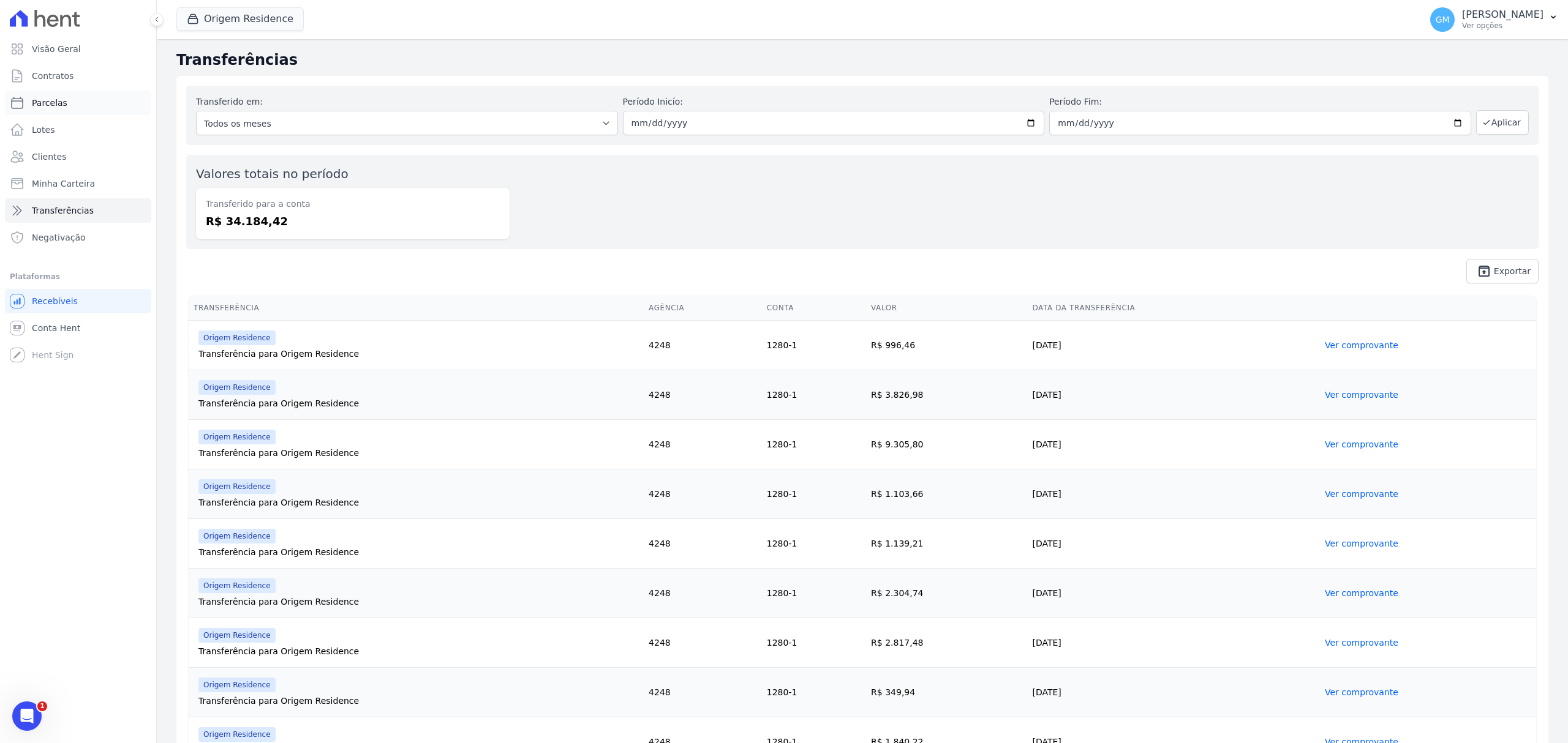
click at [72, 92] on link "Parcelas" at bounding box center [78, 103] width 146 height 25
select select
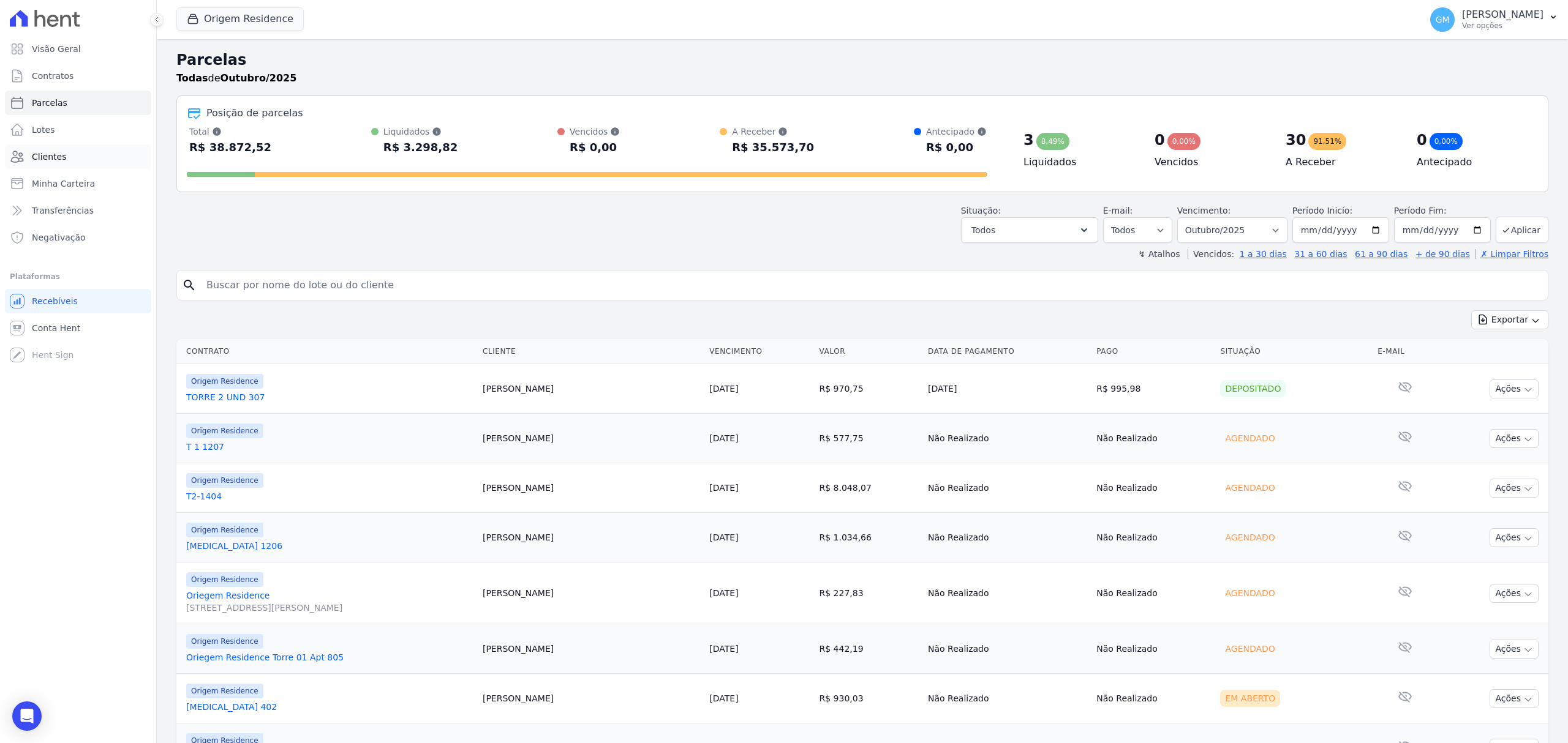
click at [91, 162] on link "Clientes" at bounding box center [78, 157] width 146 height 25
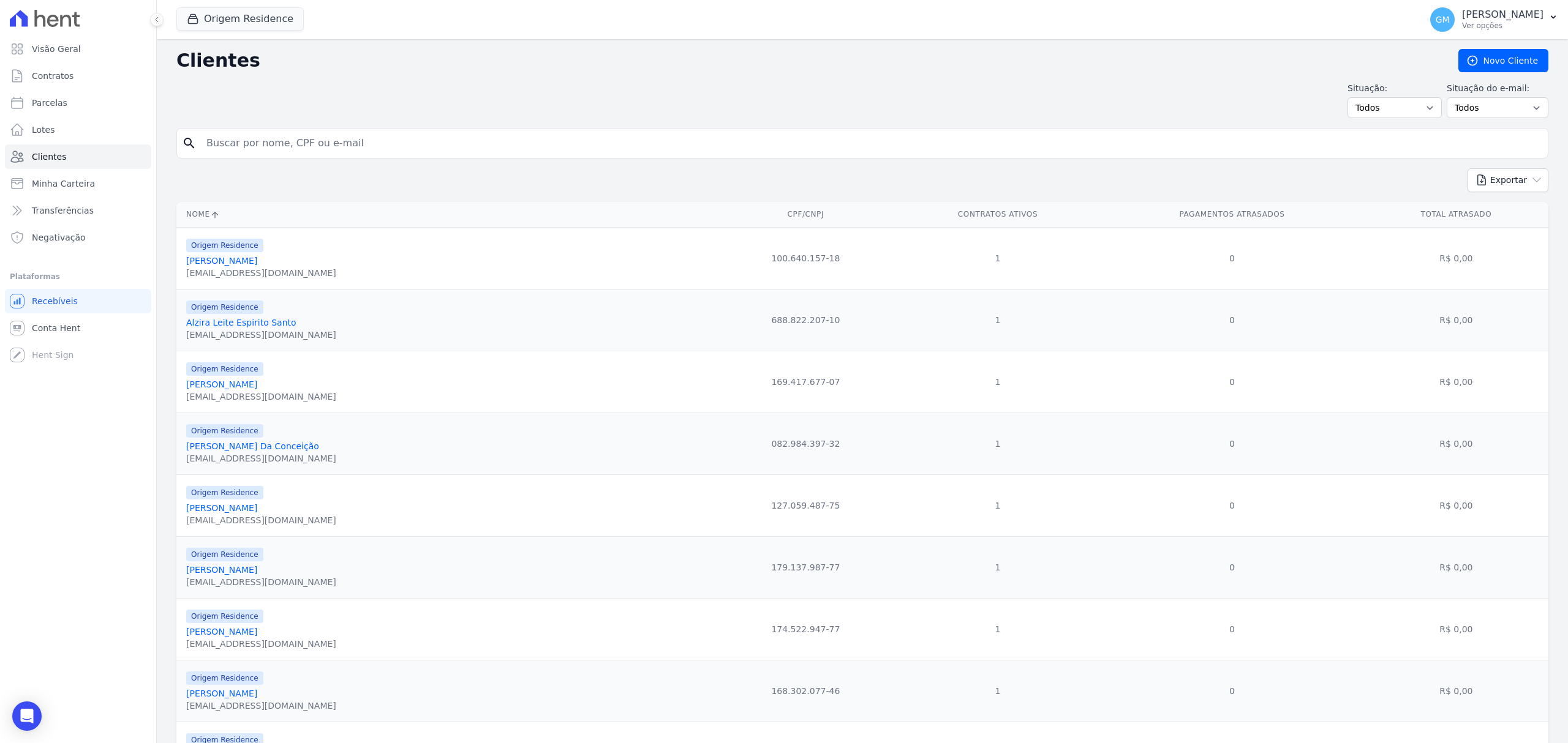
click at [268, 132] on input "search" at bounding box center [871, 143] width 1343 height 25
type input "FERNANDO GOMES LOPES"
drag, startPoint x: 329, startPoint y: 152, endPoint x: 201, endPoint y: 149, distance: 128.0
click at [201, 149] on input "FERNANDO GOMES LOPES" at bounding box center [871, 143] width 1343 height 25
click at [204, 18] on button "Origem Residence" at bounding box center [240, 19] width 128 height 23
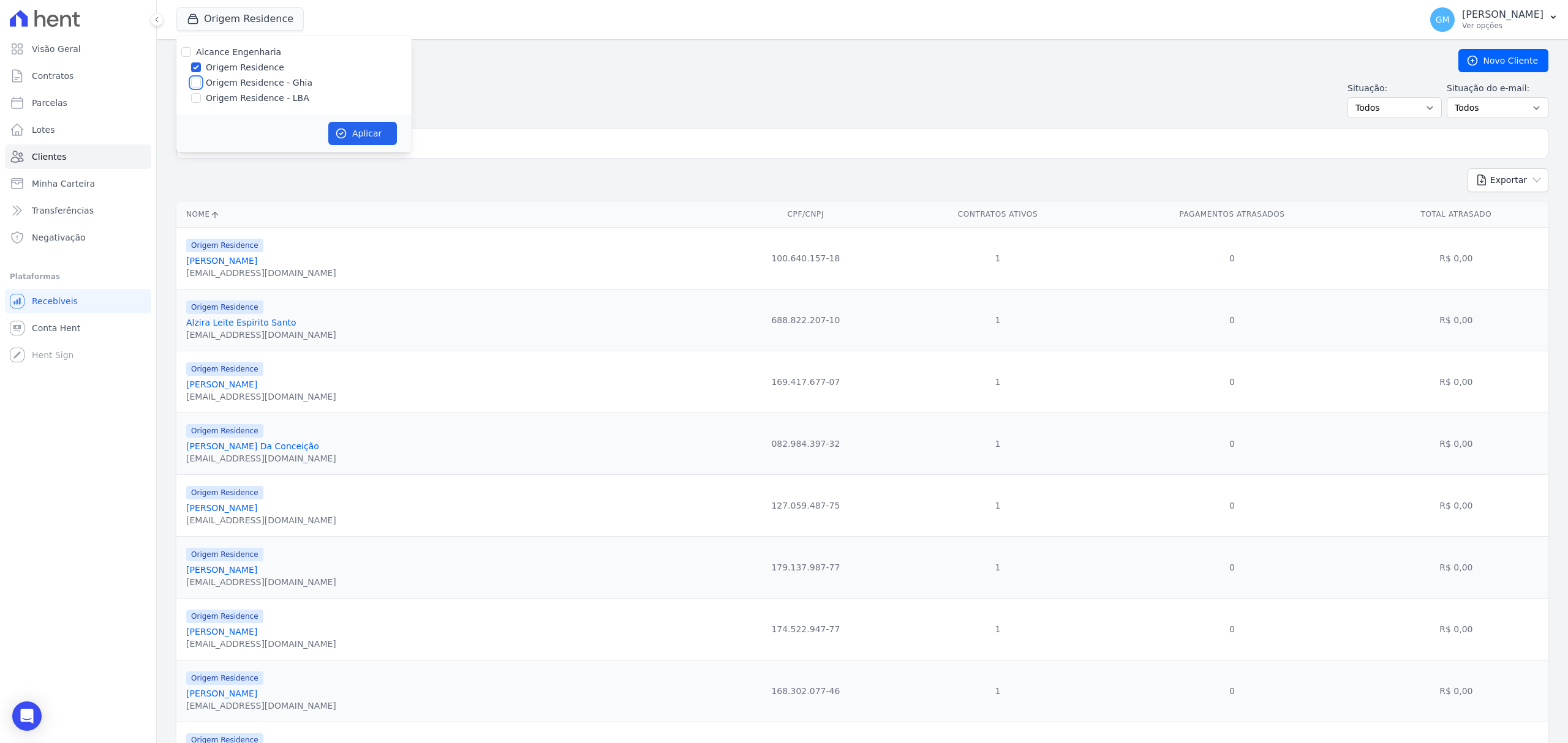
click at [196, 81] on input "Origem Residence - Ghia" at bounding box center [196, 83] width 10 height 10
checkbox input "true"
click at [197, 98] on input "Origem Residence - LBA" at bounding box center [196, 98] width 10 height 10
checkbox input "true"
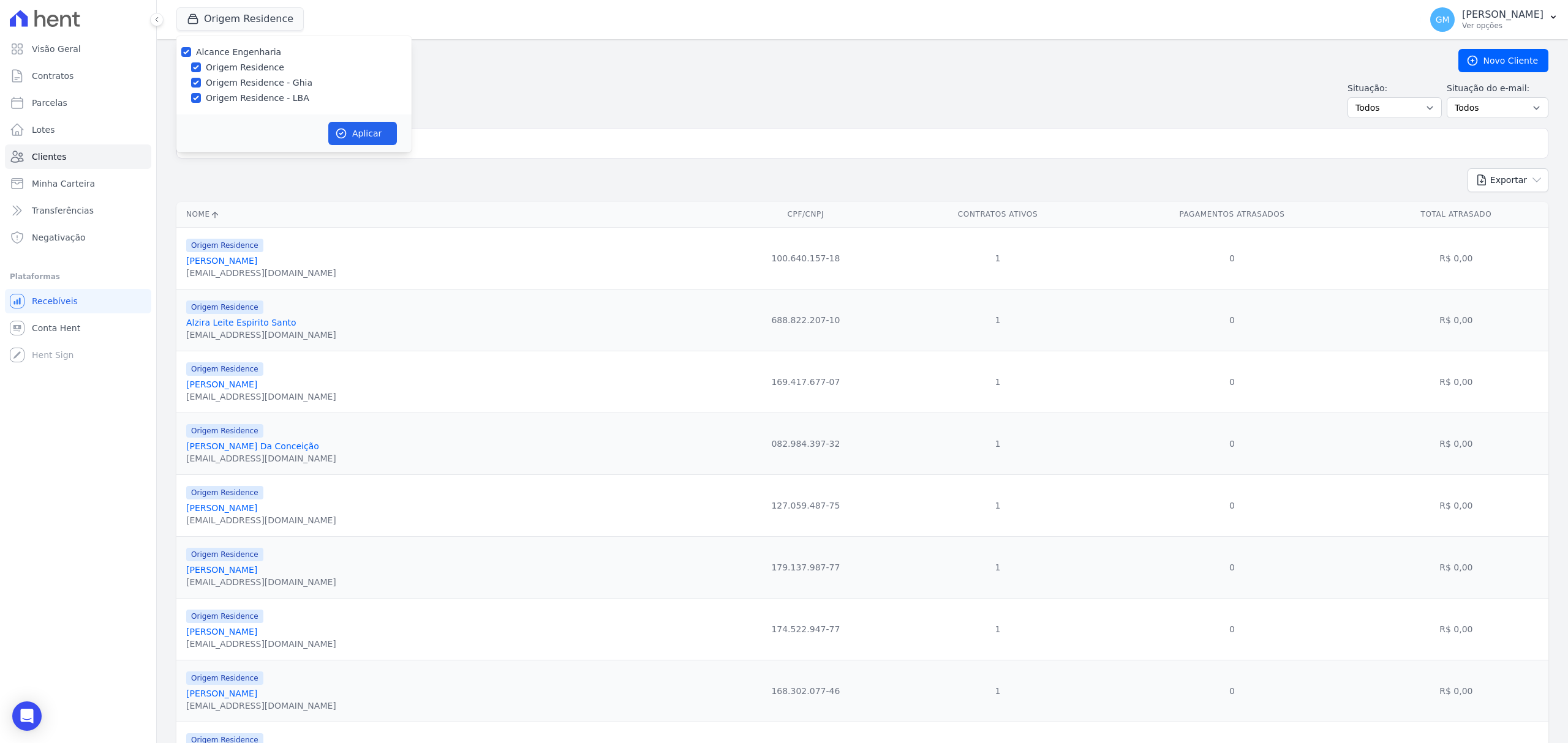
click at [361, 118] on div "Aplicar" at bounding box center [294, 134] width 235 height 38
click at [363, 124] on button "Aplicar" at bounding box center [362, 134] width 68 height 23
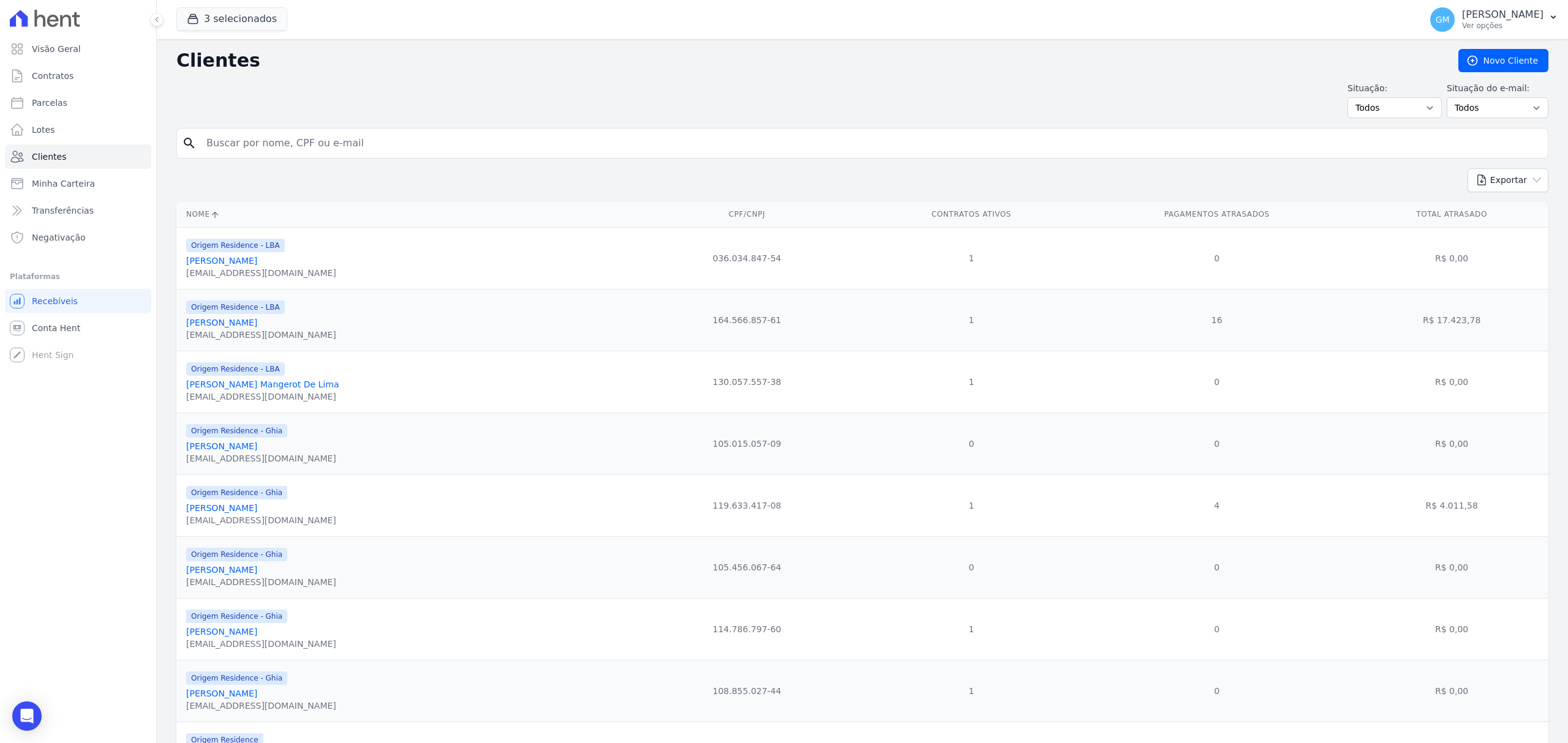
click at [383, 150] on input "search" at bounding box center [871, 143] width 1343 height 25
paste input "FERNANDO GOMES LOPES"
type input "FERNANDO GOMES LOPES"
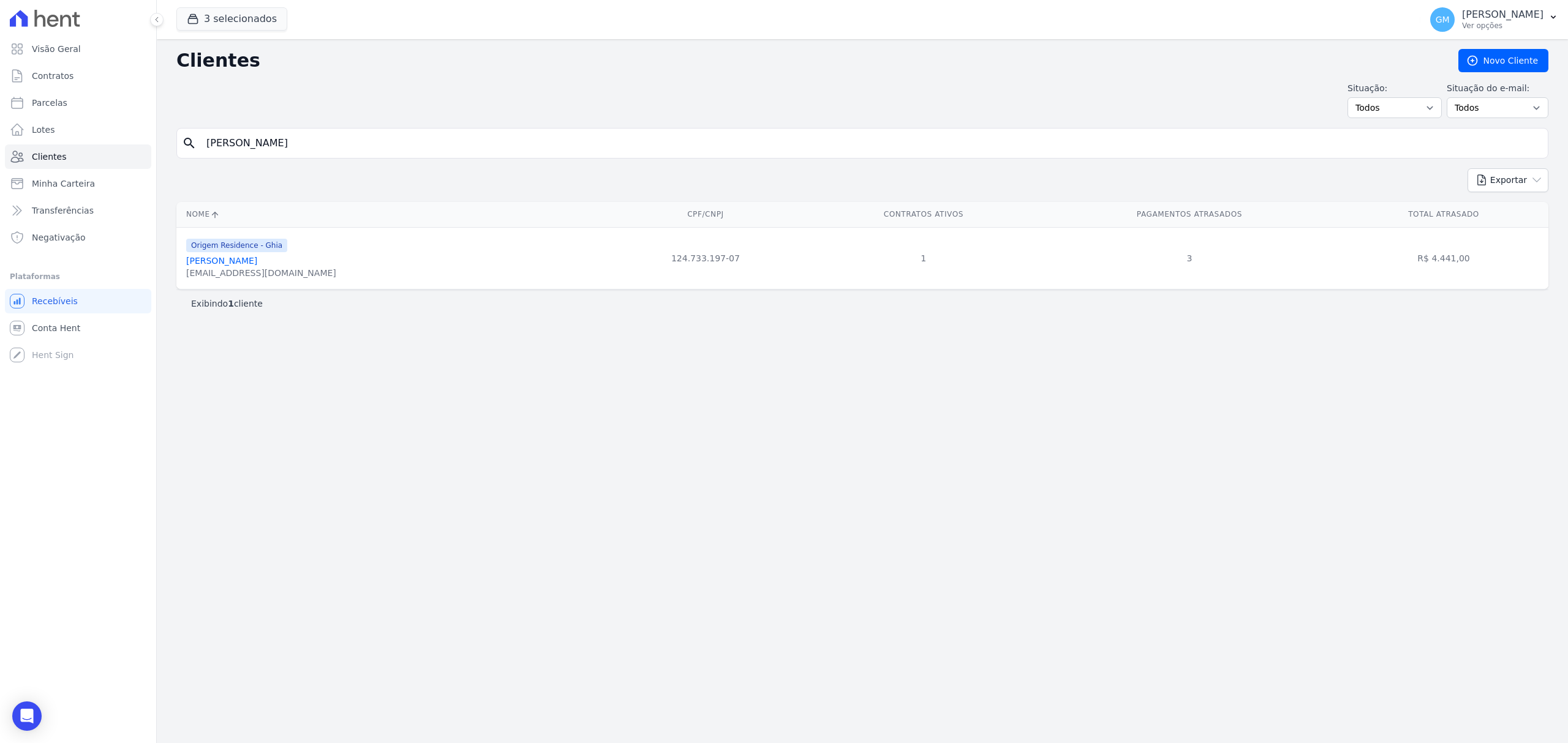
click at [257, 261] on link "Fernando Gomes Lopes" at bounding box center [221, 261] width 71 height 10
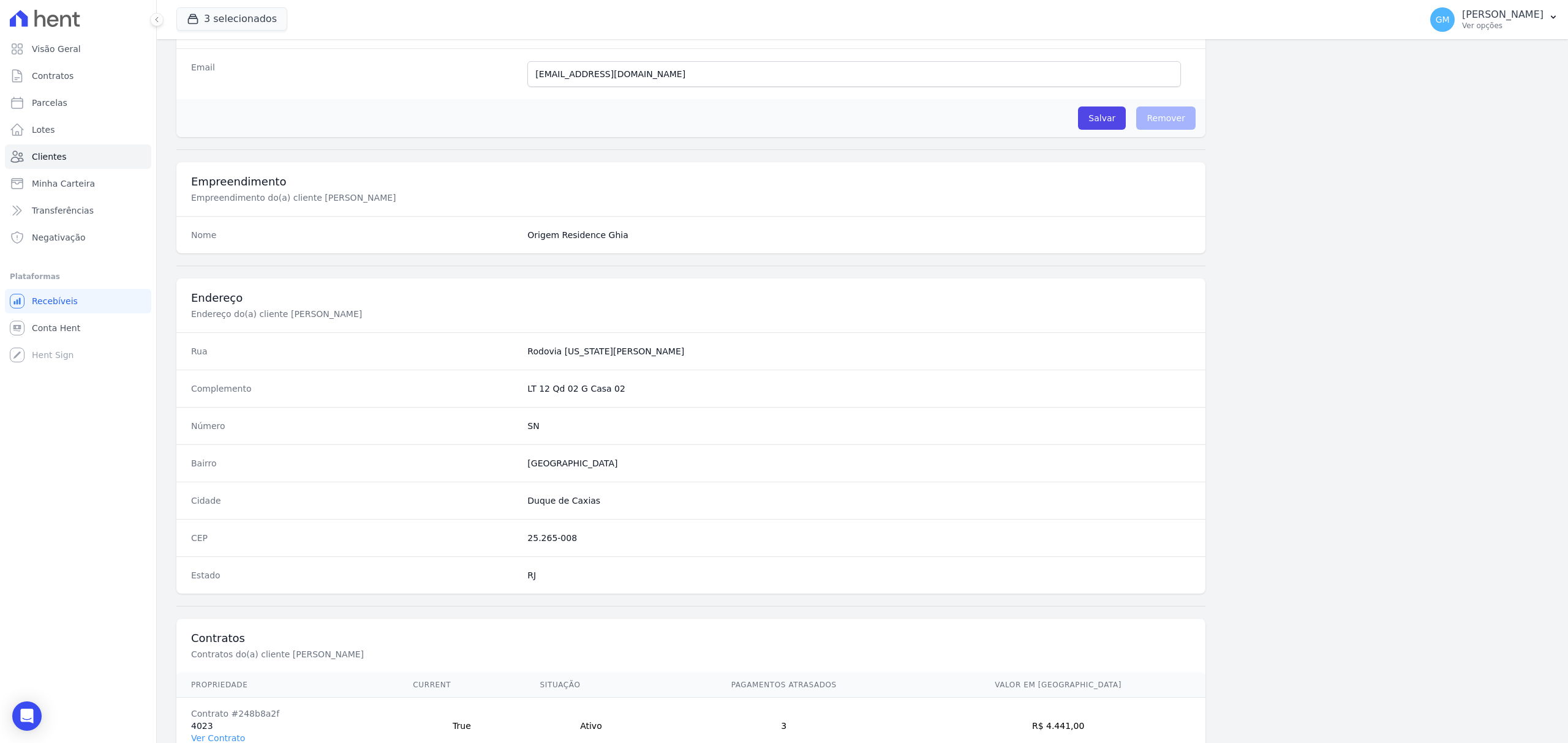
scroll to position [408, 0]
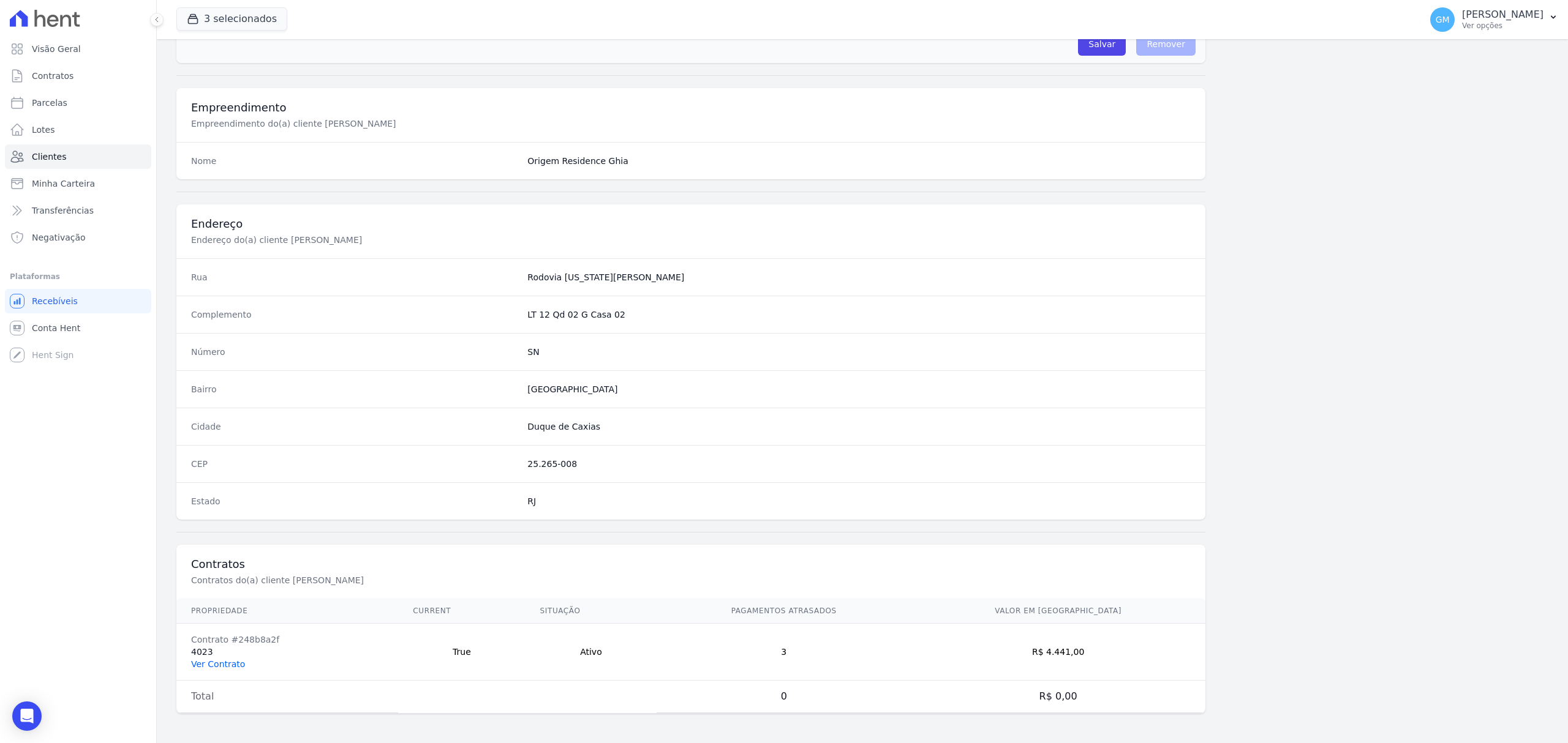
click at [237, 664] on link "Ver Contrato" at bounding box center [218, 664] width 54 height 10
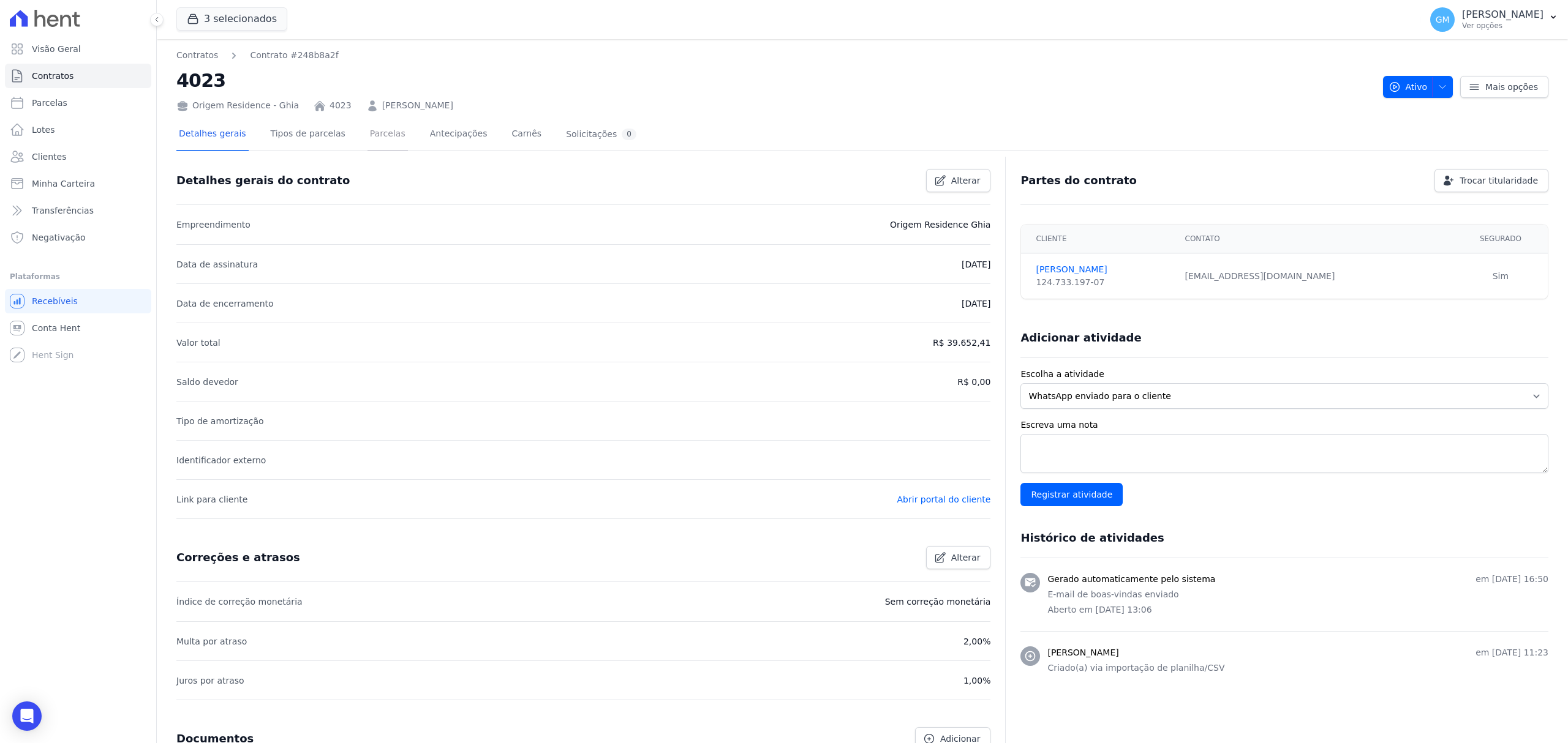
click at [378, 129] on link "Parcelas" at bounding box center [388, 135] width 41 height 33
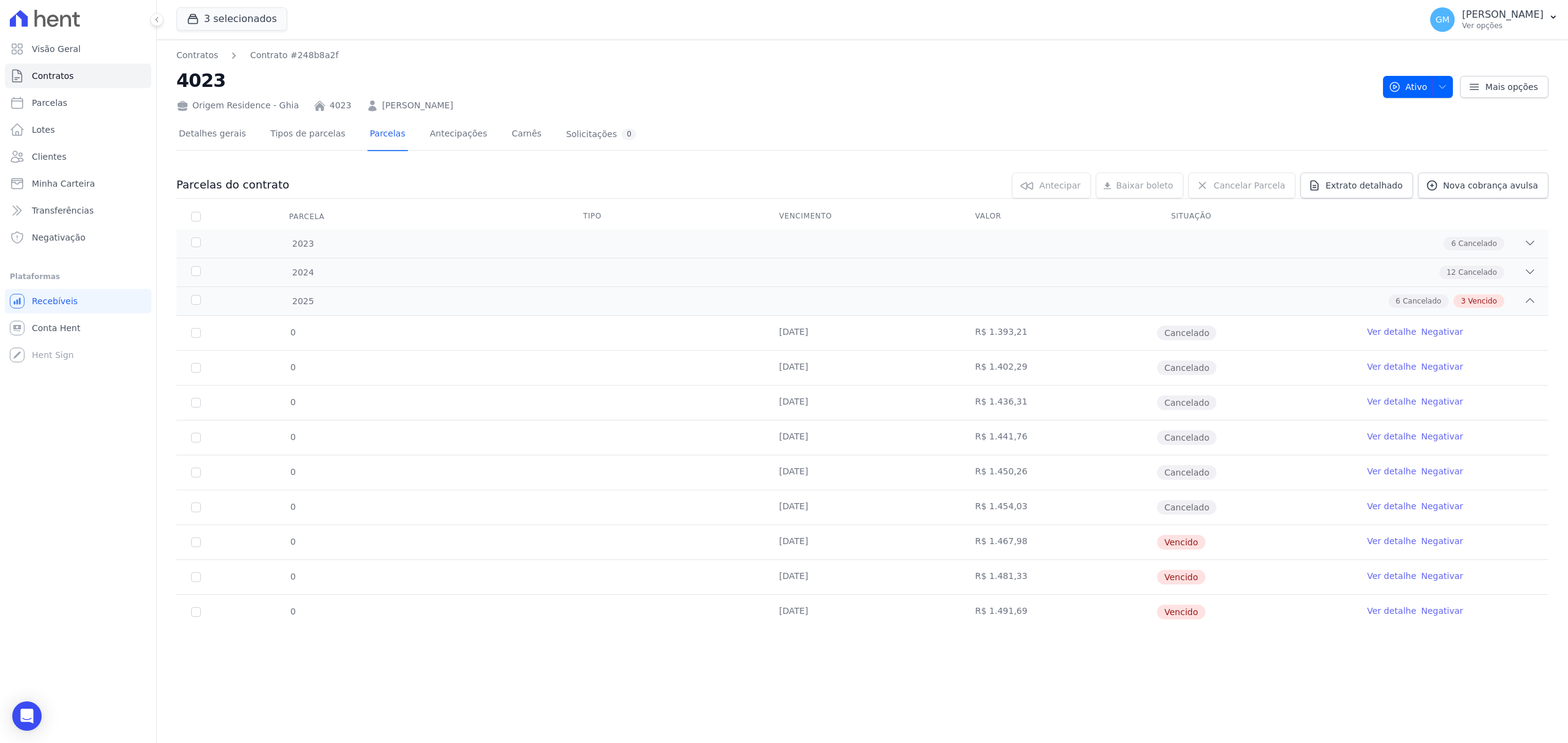
click at [1379, 607] on link "Ver detalhe" at bounding box center [1391, 611] width 49 height 12
click at [1460, 189] on span "Nova cobrança avulsa" at bounding box center [1490, 186] width 95 height 12
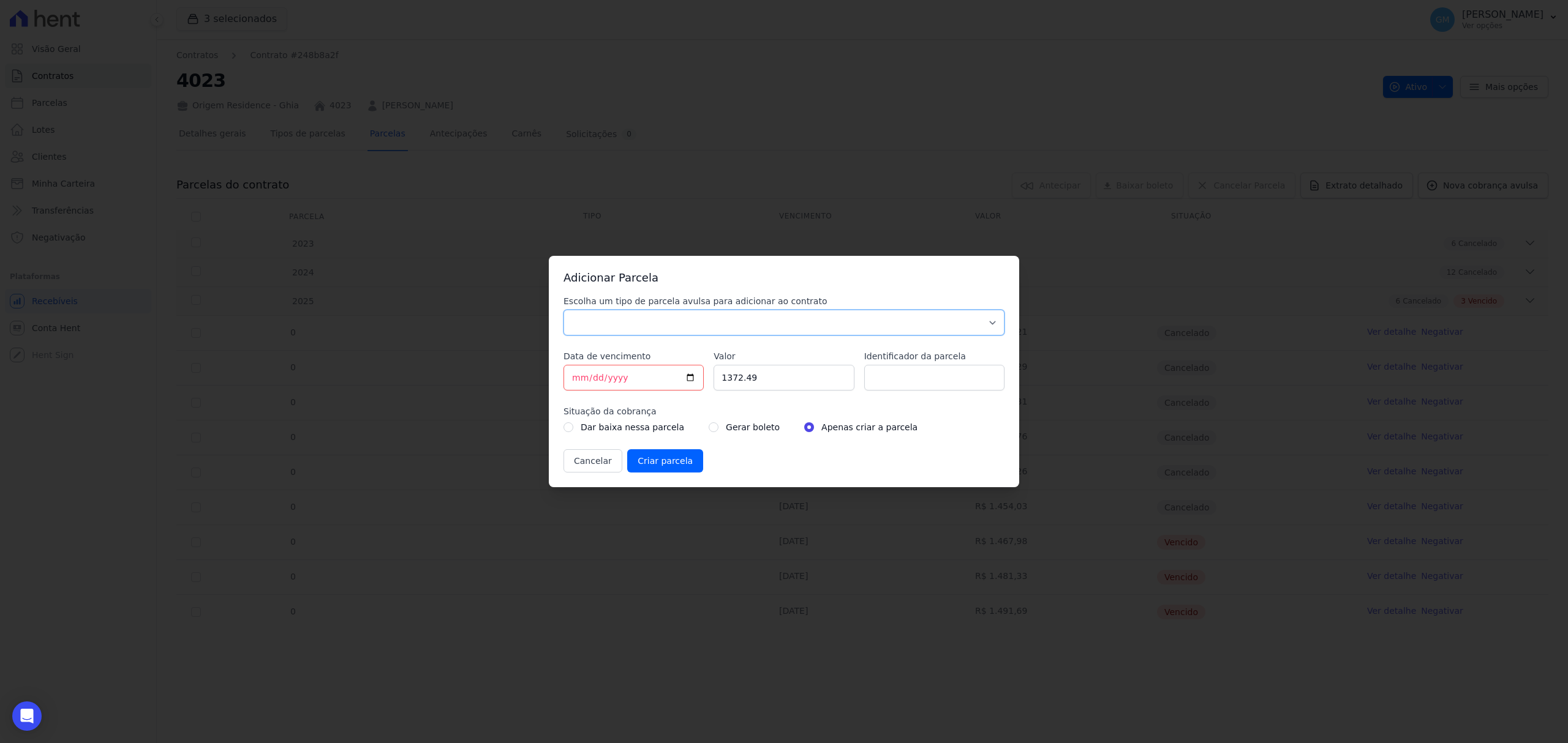
click at [621, 329] on select "Parcela Normal Sinal Caução Intercalada Chaves Pré Chaves Pós Chaves Taxas Quit…" at bounding box center [783, 322] width 441 height 26
select select "standard"
click at [563, 310] on select "Parcela Normal Sinal Caução Intercalada Chaves Pré Chaves Pós Chaves Taxas Quit…" at bounding box center [783, 322] width 441 height 26
click at [689, 373] on input "[DATE]" at bounding box center [633, 378] width 140 height 26
type input "2025-10-10"
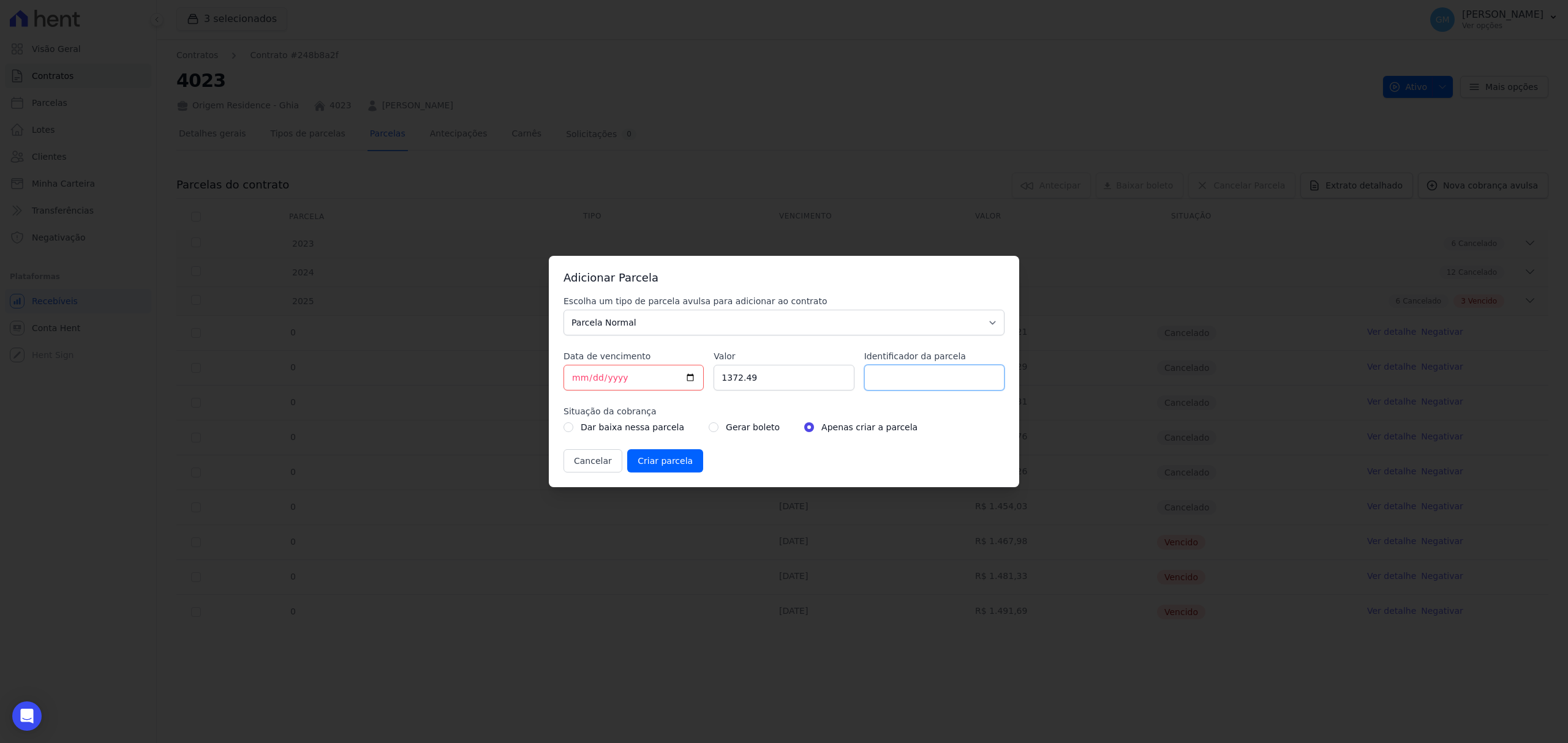
click at [939, 382] on input "Identificador da parcela" at bounding box center [934, 378] width 140 height 26
type input "OUT"
click at [709, 384] on div "Escolha um tipo de parcela avulsa para adicionar ao contrato Parcela Normal Sin…" at bounding box center [783, 384] width 441 height 178
paste input ".49482"
click at [729, 379] on input "1.49482" at bounding box center [783, 378] width 140 height 26
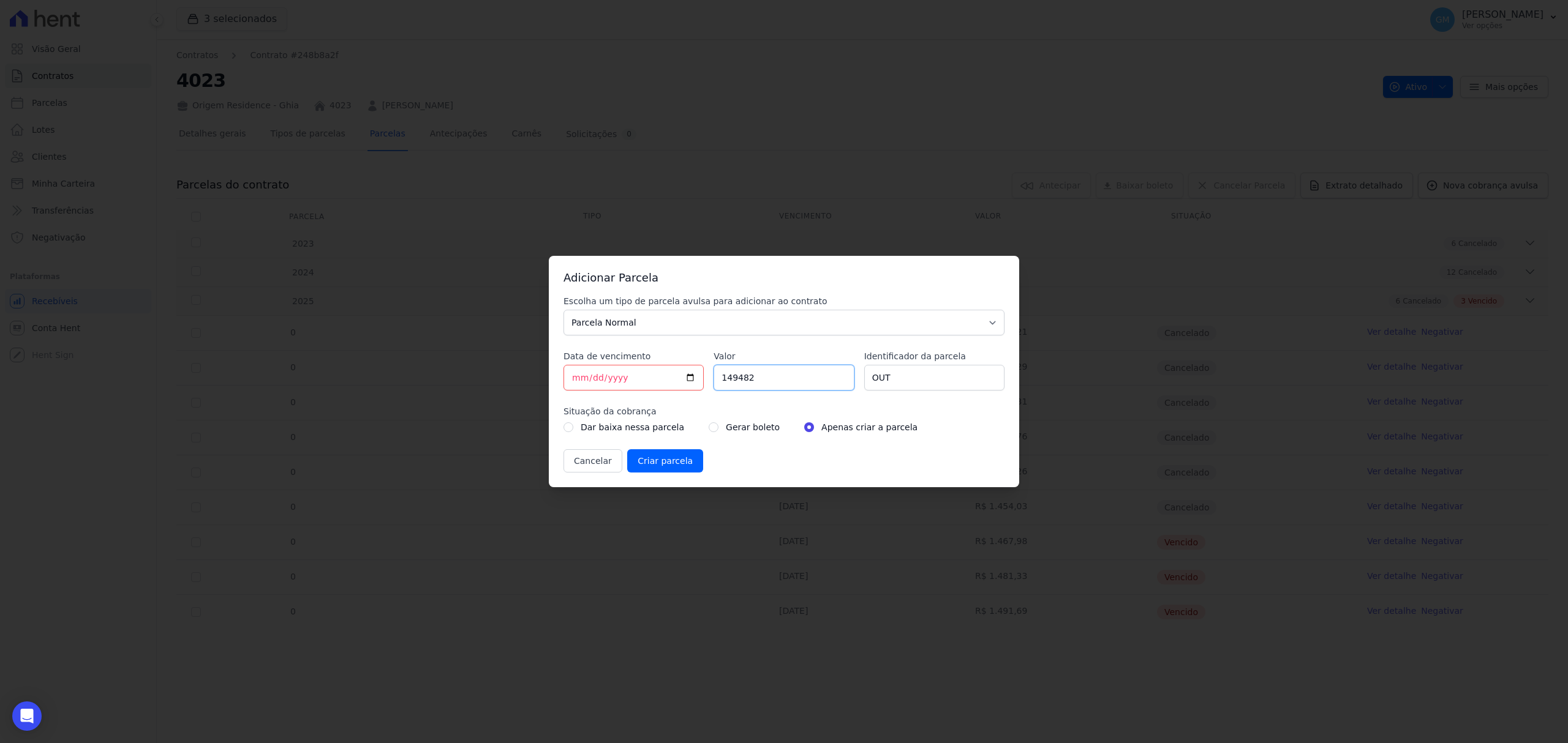
click at [743, 380] on input "149482" at bounding box center [783, 378] width 140 height 26
click at [740, 380] on input "149482" at bounding box center [783, 378] width 140 height 26
type input "1494.82"
drag, startPoint x: 866, startPoint y: 387, endPoint x: 904, endPoint y: 383, distance: 38.2
click at [869, 386] on input "OUT" at bounding box center [934, 378] width 140 height 26
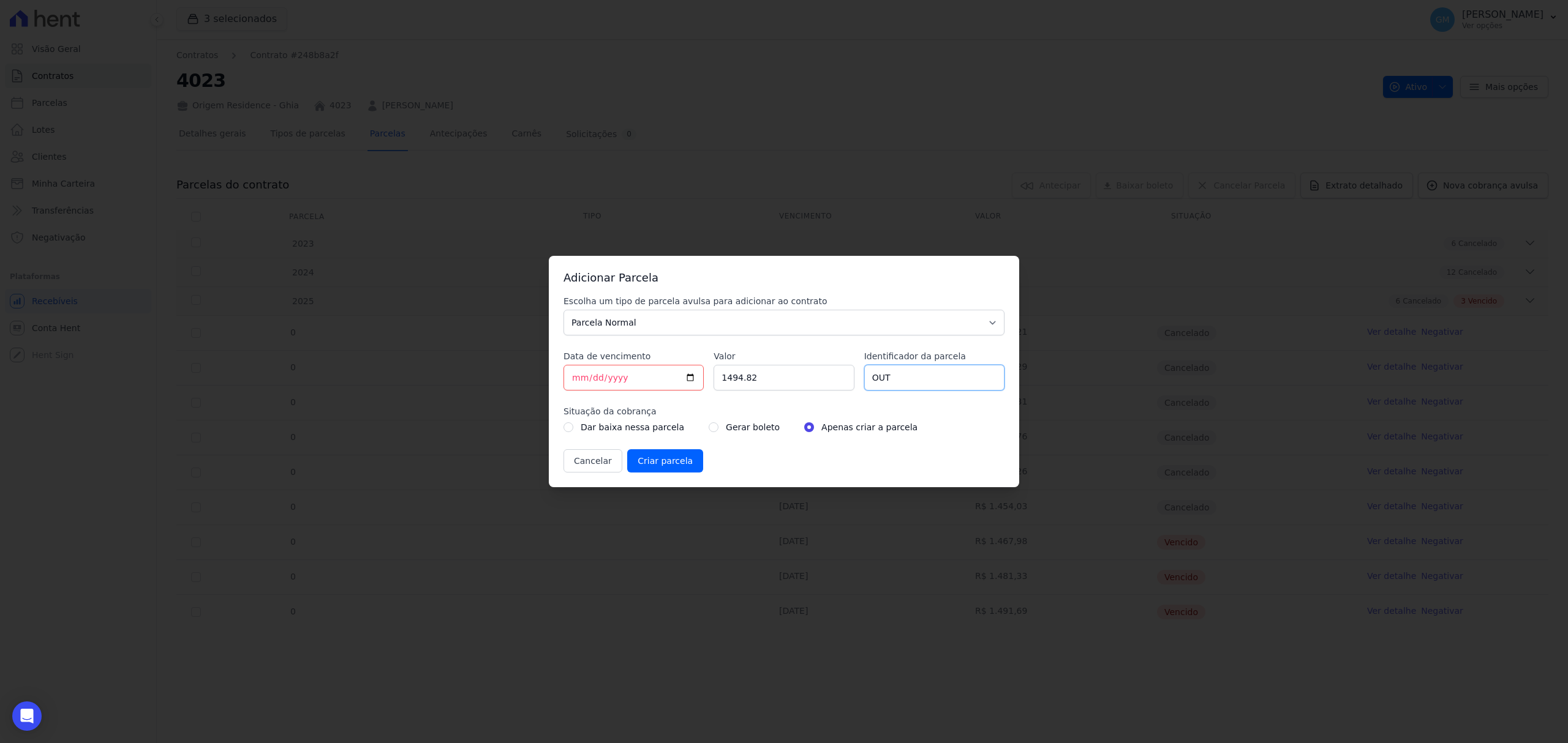
drag, startPoint x: 904, startPoint y: 383, endPoint x: 873, endPoint y: 380, distance: 31.1
click at [856, 389] on div "Escolha um tipo de parcela avulsa para adicionar ao contrato Parcela Normal Sin…" at bounding box center [783, 384] width 441 height 178
type input "Outubro"
click at [709, 429] on input "radio" at bounding box center [714, 427] width 10 height 10
radio input "true"
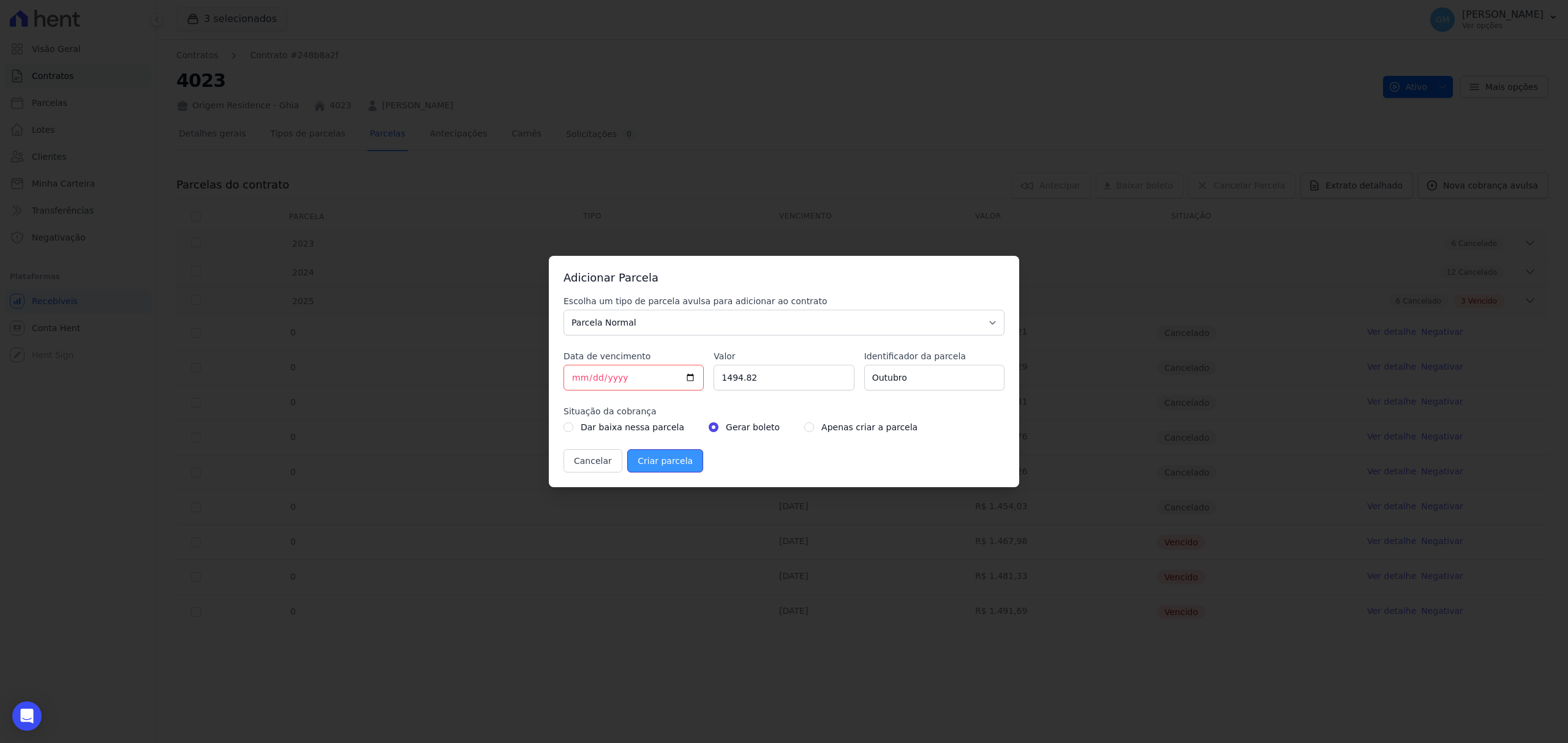
click at [659, 470] on input "Criar parcela" at bounding box center [665, 461] width 76 height 23
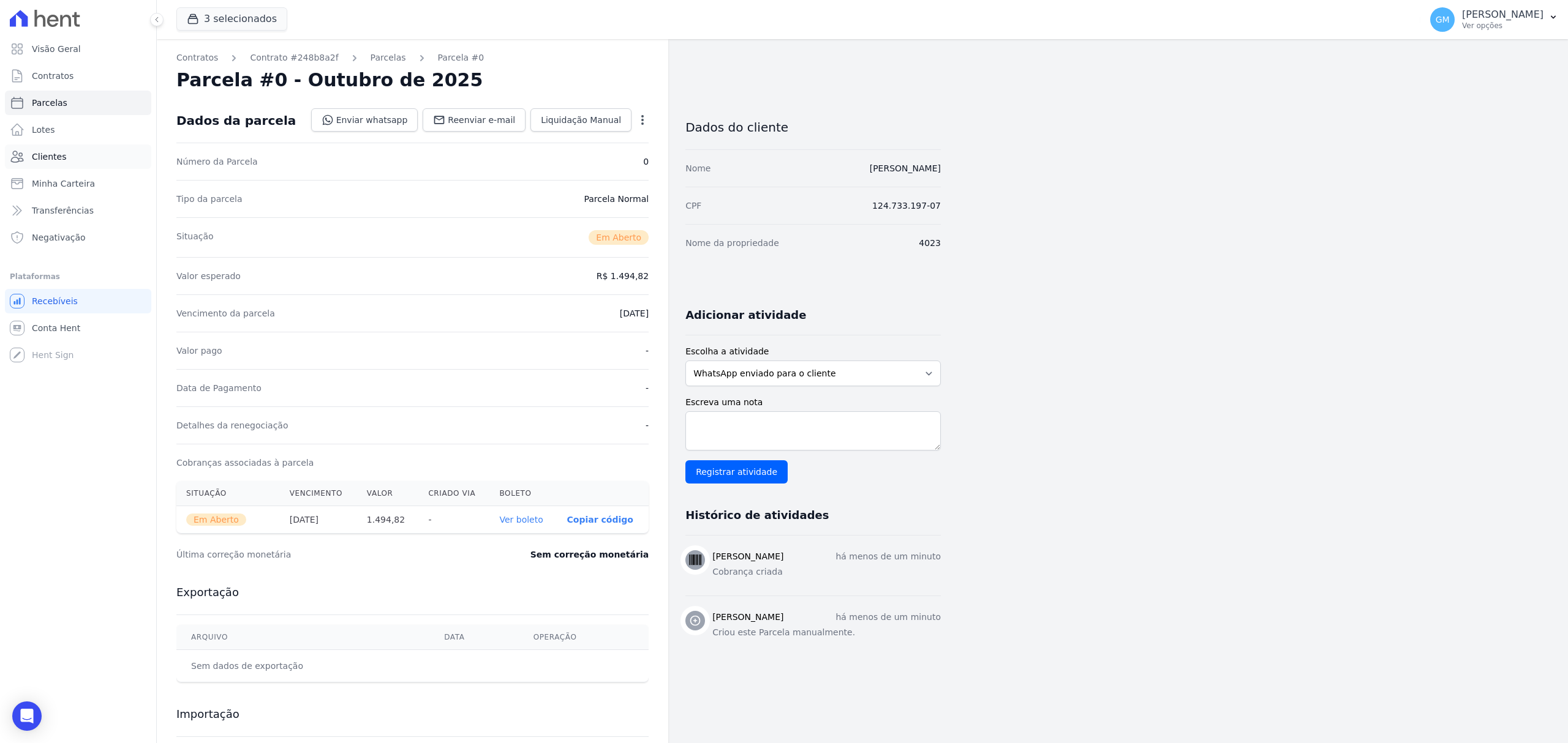
click at [89, 146] on link "Clientes" at bounding box center [78, 157] width 146 height 25
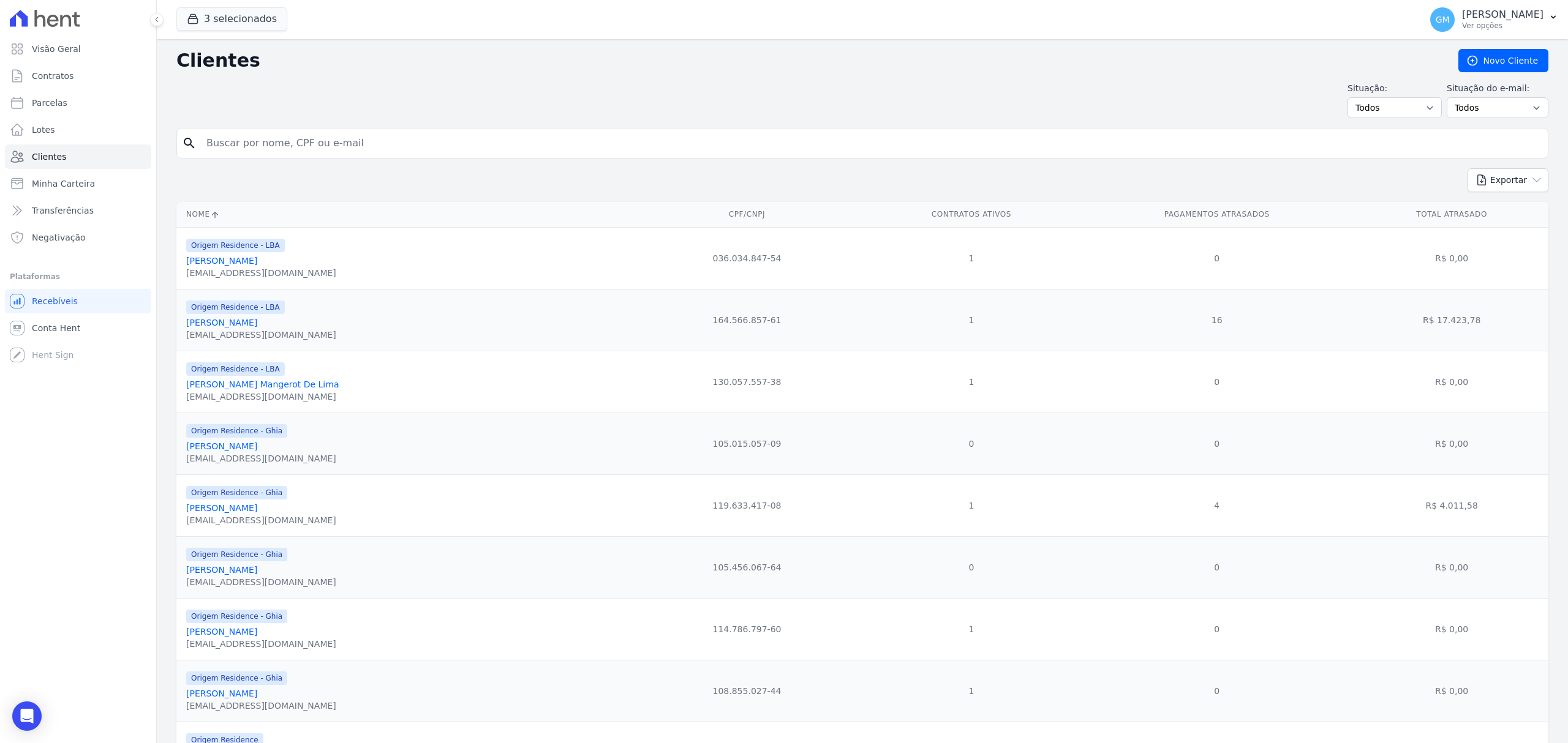
click at [368, 163] on form "search" at bounding box center [862, 149] width 1372 height 41
click at [359, 148] on input "search" at bounding box center [871, 143] width 1343 height 25
type input "JEAN CARLOS GONÇALVES FARIAS"
drag, startPoint x: 390, startPoint y: 142, endPoint x: 184, endPoint y: 144, distance: 206.0
click at [184, 144] on div "search JEAN CARLOS GONÇALVES FARIAS" at bounding box center [862, 144] width 1372 height 31
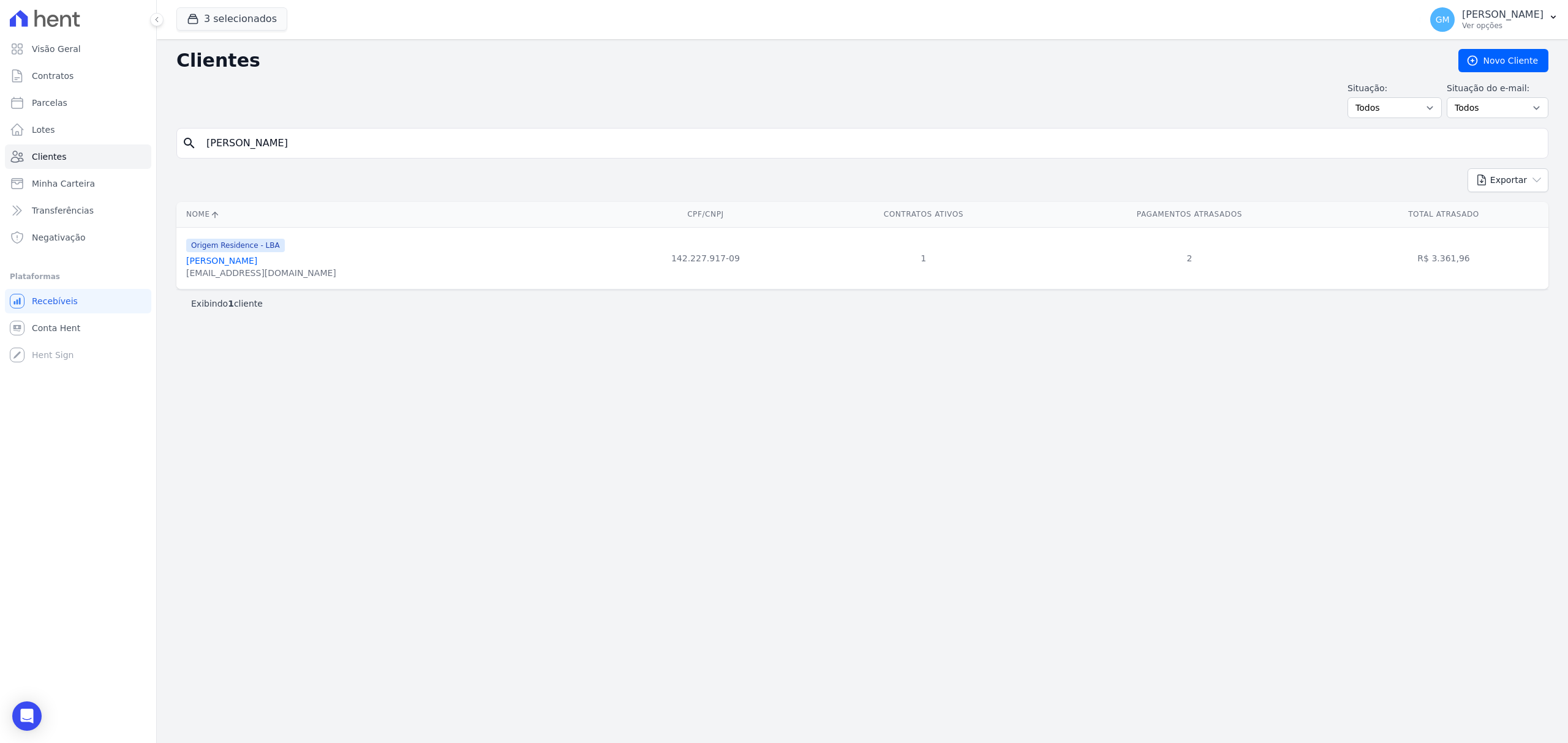
click at [235, 265] on link "Jean Carlos Gonçalves Farias" at bounding box center [221, 261] width 71 height 10
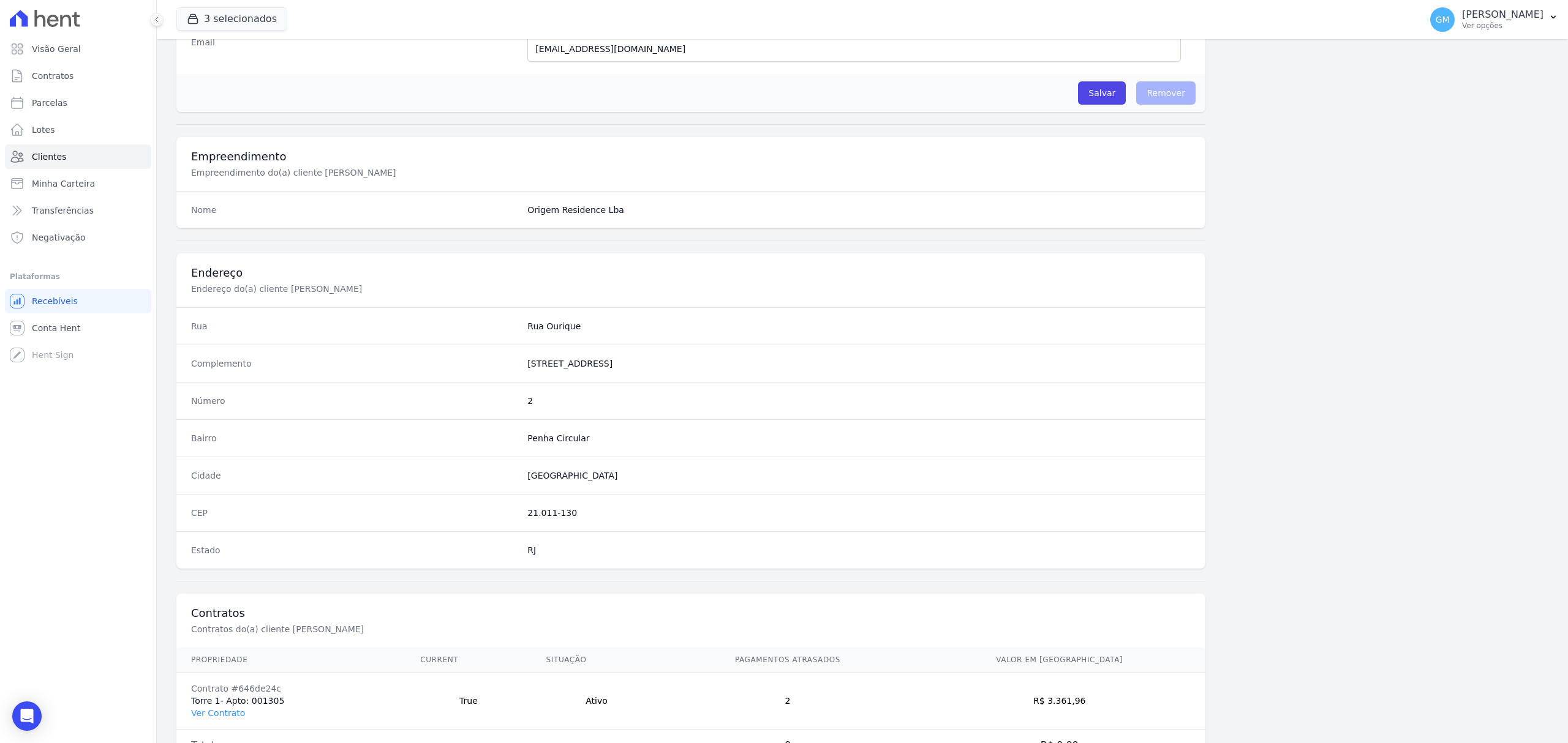
scroll to position [408, 0]
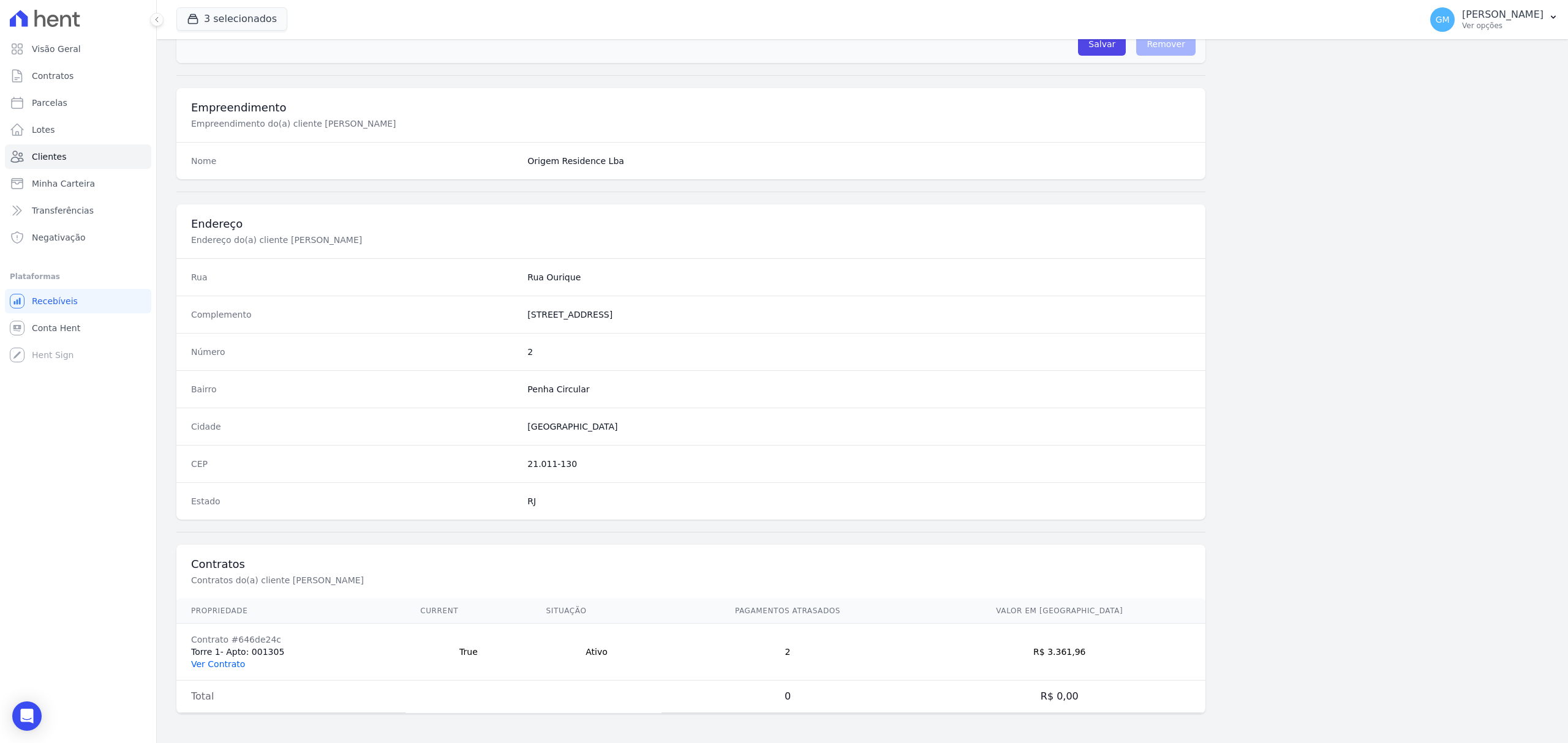
click at [209, 666] on link "Ver Contrato" at bounding box center [218, 664] width 54 height 10
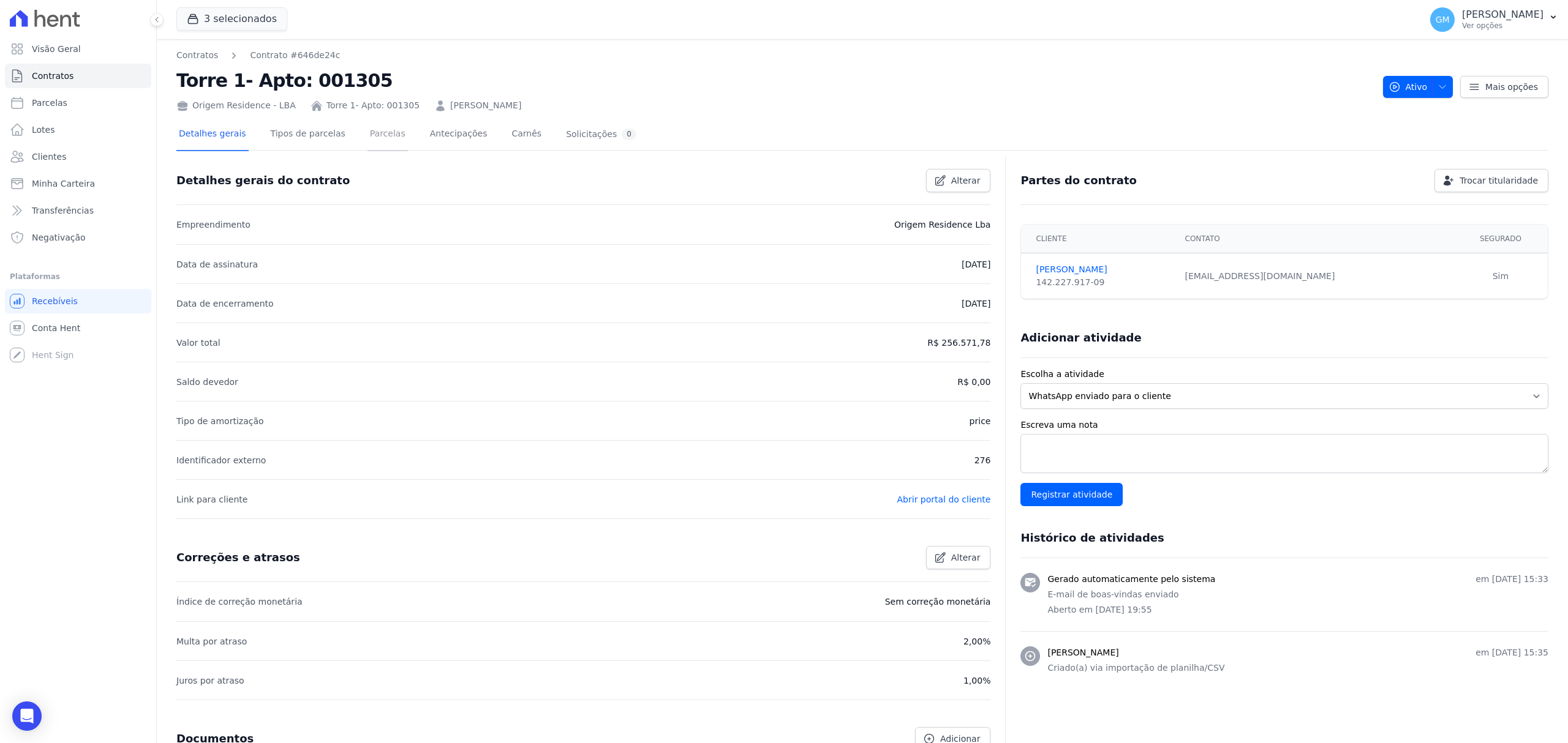
click at [382, 135] on link "Parcelas" at bounding box center [388, 135] width 41 height 33
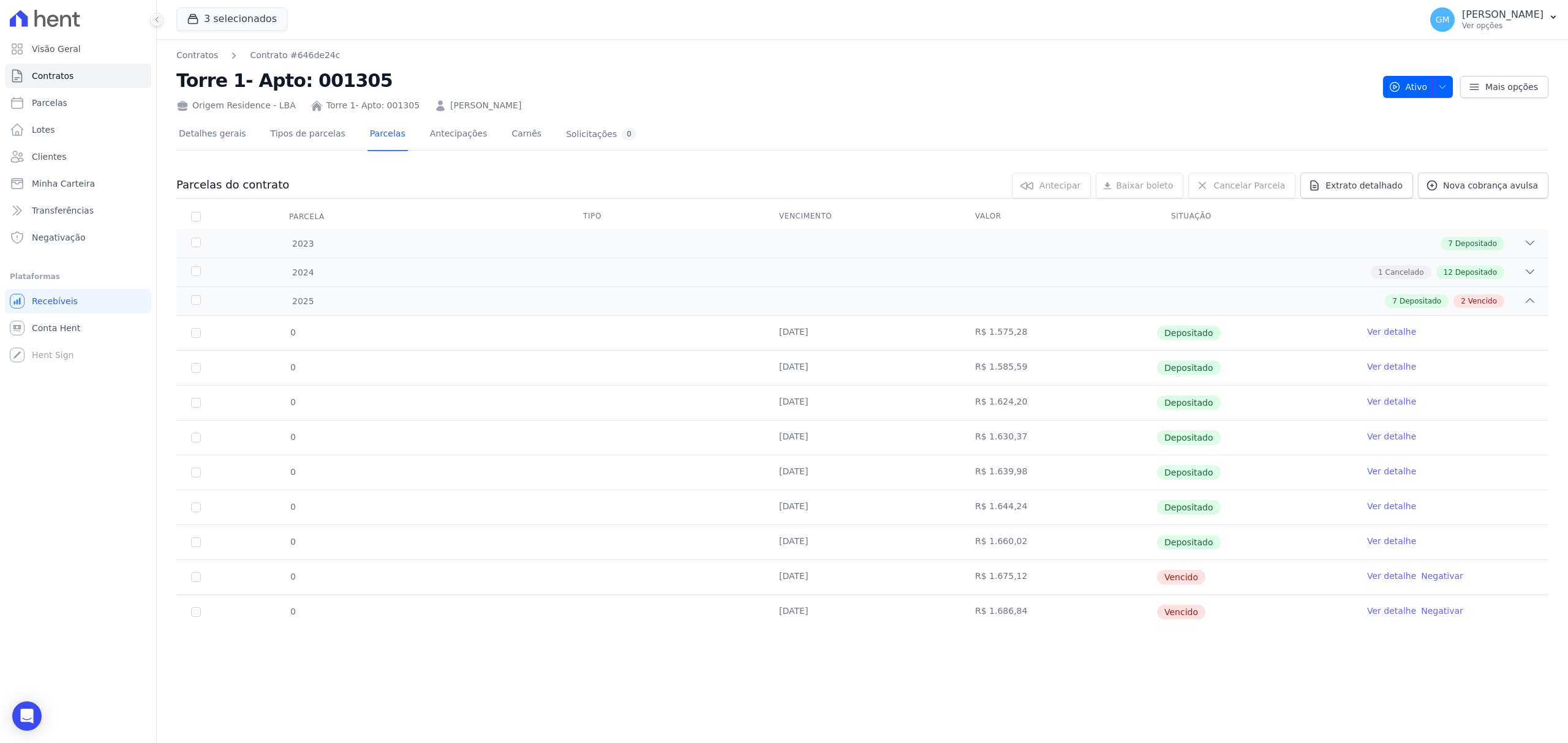
click at [1374, 611] on link "Ver detalhe" at bounding box center [1391, 611] width 49 height 12
click at [1464, 181] on span "Nova cobrança avulsa" at bounding box center [1490, 186] width 95 height 12
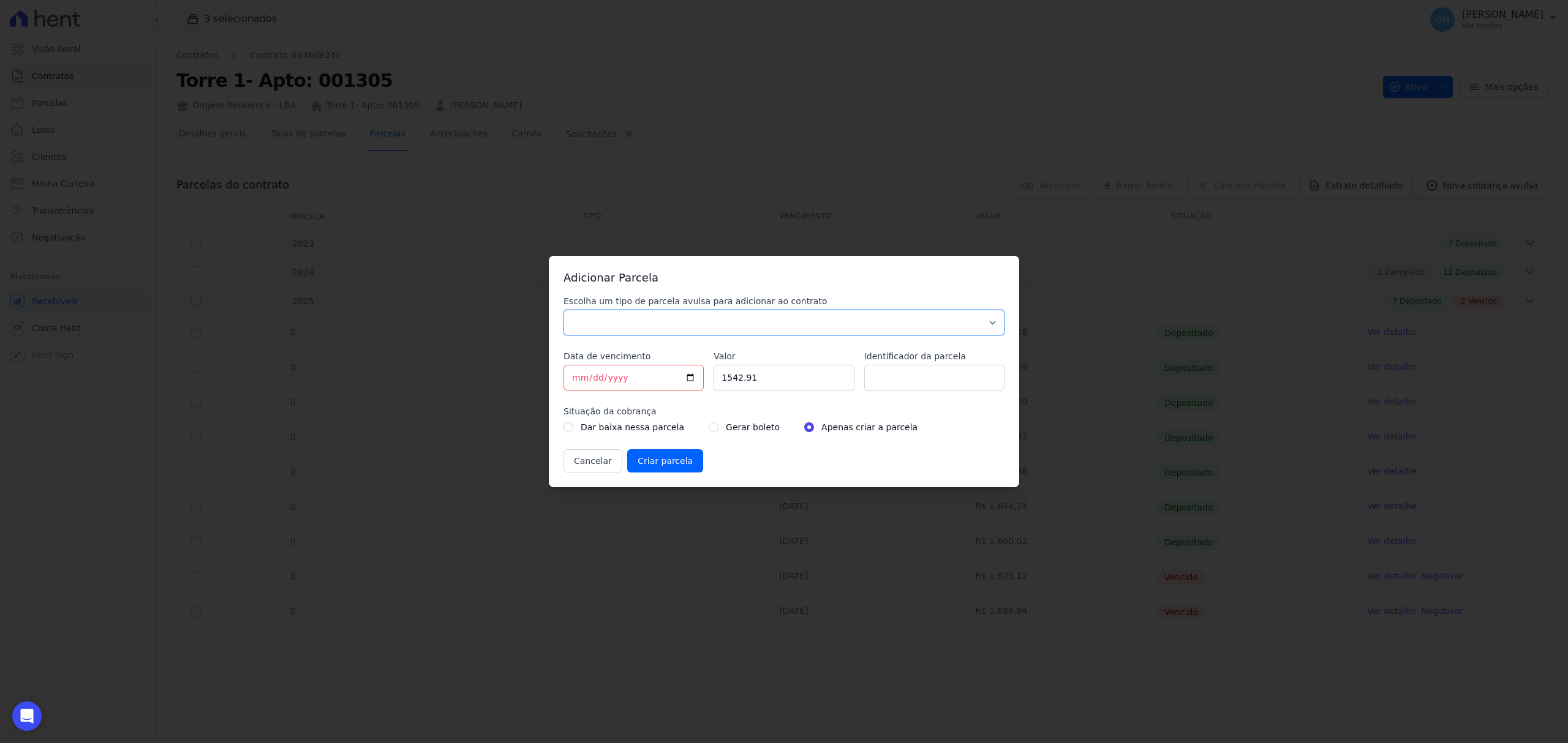
click at [613, 319] on select "Parcela Normal Sinal Caução Intercalada Chaves Pré Chaves Pós Chaves Taxas Quit…" at bounding box center [783, 322] width 441 height 26
select select "standard"
click at [563, 310] on select "Parcela Normal Sinal Caução Intercalada Chaves Pré Chaves Pós Chaves Taxas Quit…" at bounding box center [783, 322] width 441 height 26
click at [693, 378] on input "[DATE]" at bounding box center [633, 378] width 140 height 26
type input "[DATE]"
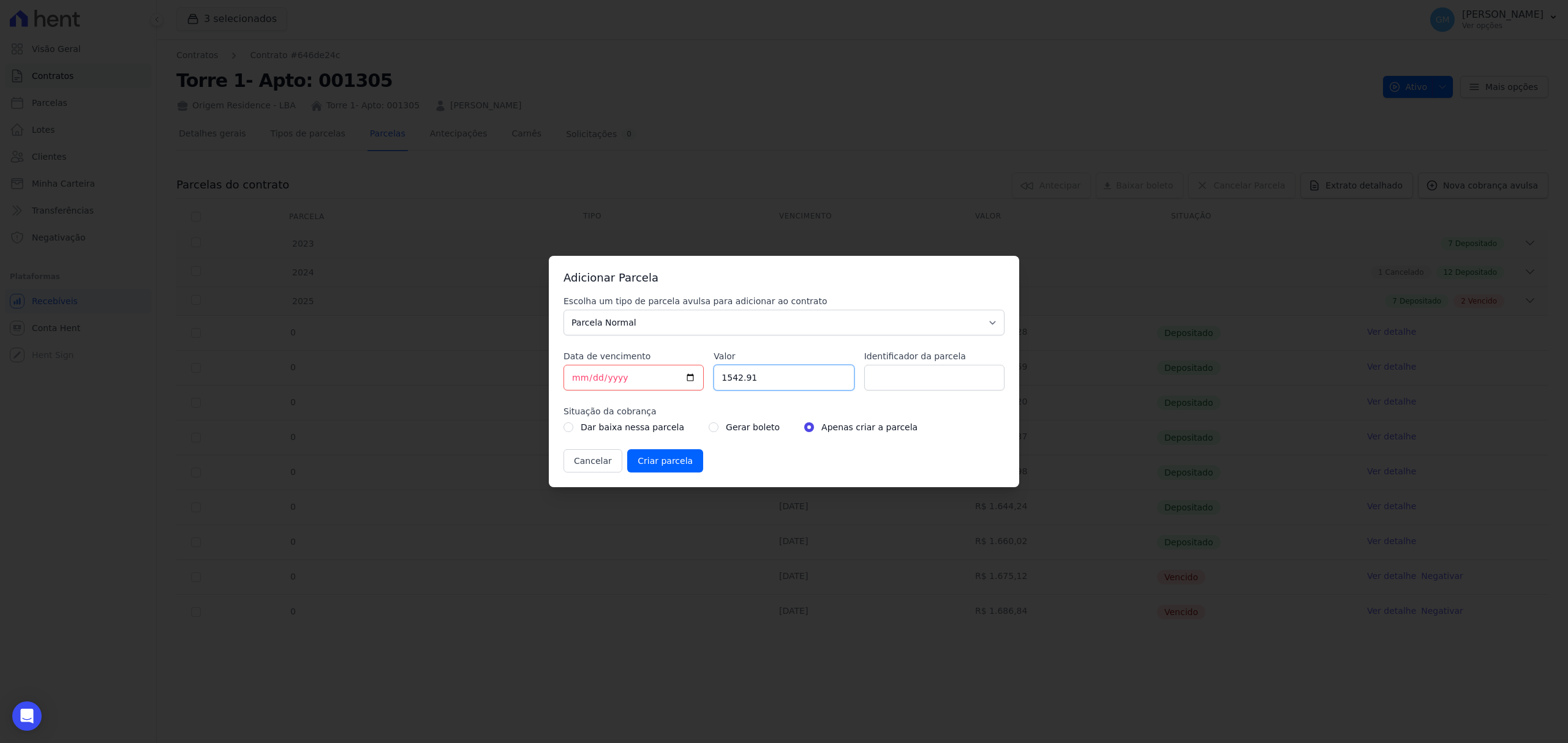
drag, startPoint x: 764, startPoint y: 377, endPoint x: 693, endPoint y: 381, distance: 71.1
click at [693, 381] on div "Escolha um tipo de parcela avulsa para adicionar ao contrato Parcela Normal Sin…" at bounding box center [783, 384] width 441 height 178
paste input ".69038"
click at [726, 385] on input "1.69038" at bounding box center [783, 378] width 140 height 26
click at [738, 381] on input "169038" at bounding box center [783, 378] width 140 height 26
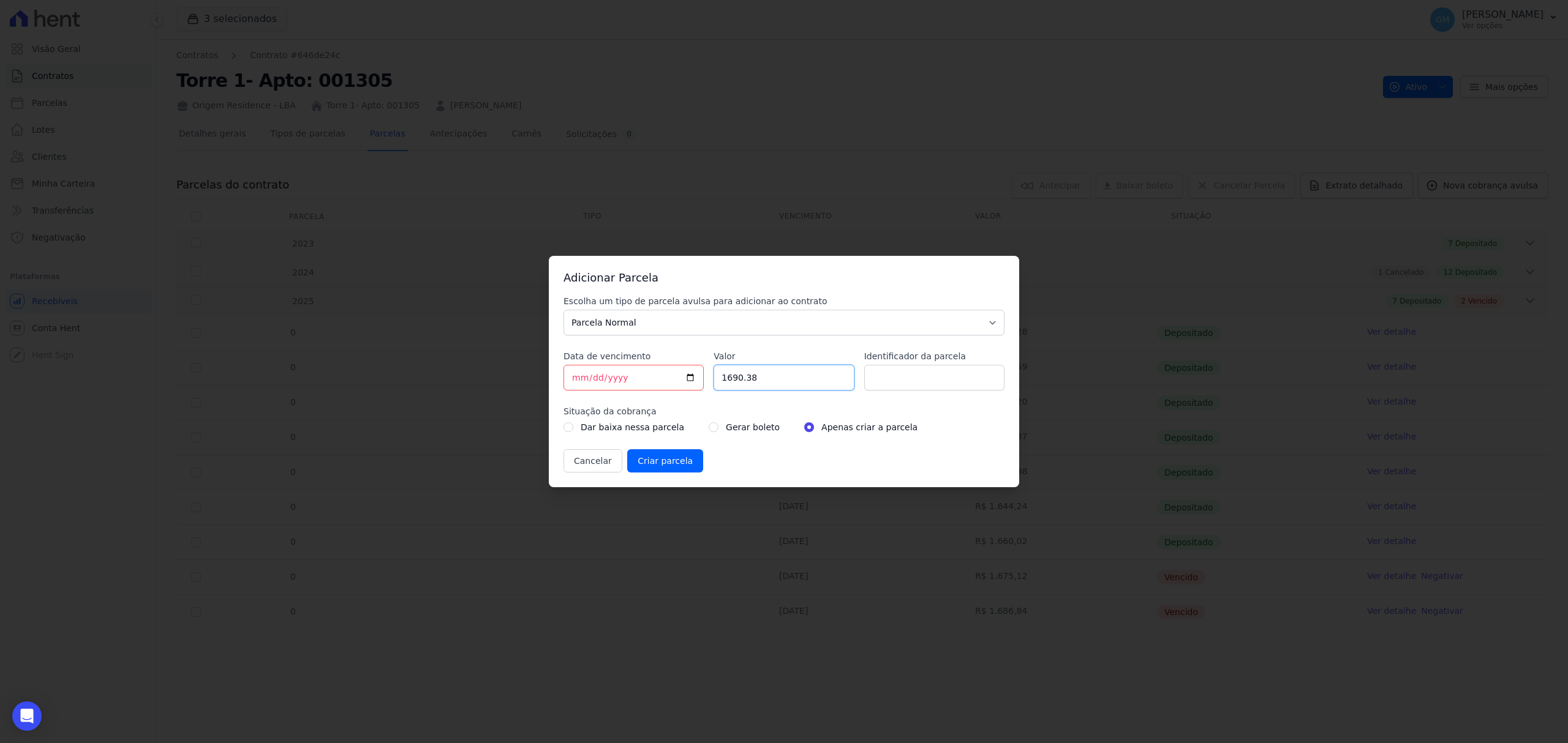
type input "1690.38"
click at [959, 371] on input "Identificador da parcela" at bounding box center [934, 378] width 140 height 26
type input "Outubro"
click at [709, 429] on div "Gerar boleto" at bounding box center [744, 427] width 71 height 15
click at [709, 429] on input "radio" at bounding box center [714, 427] width 10 height 10
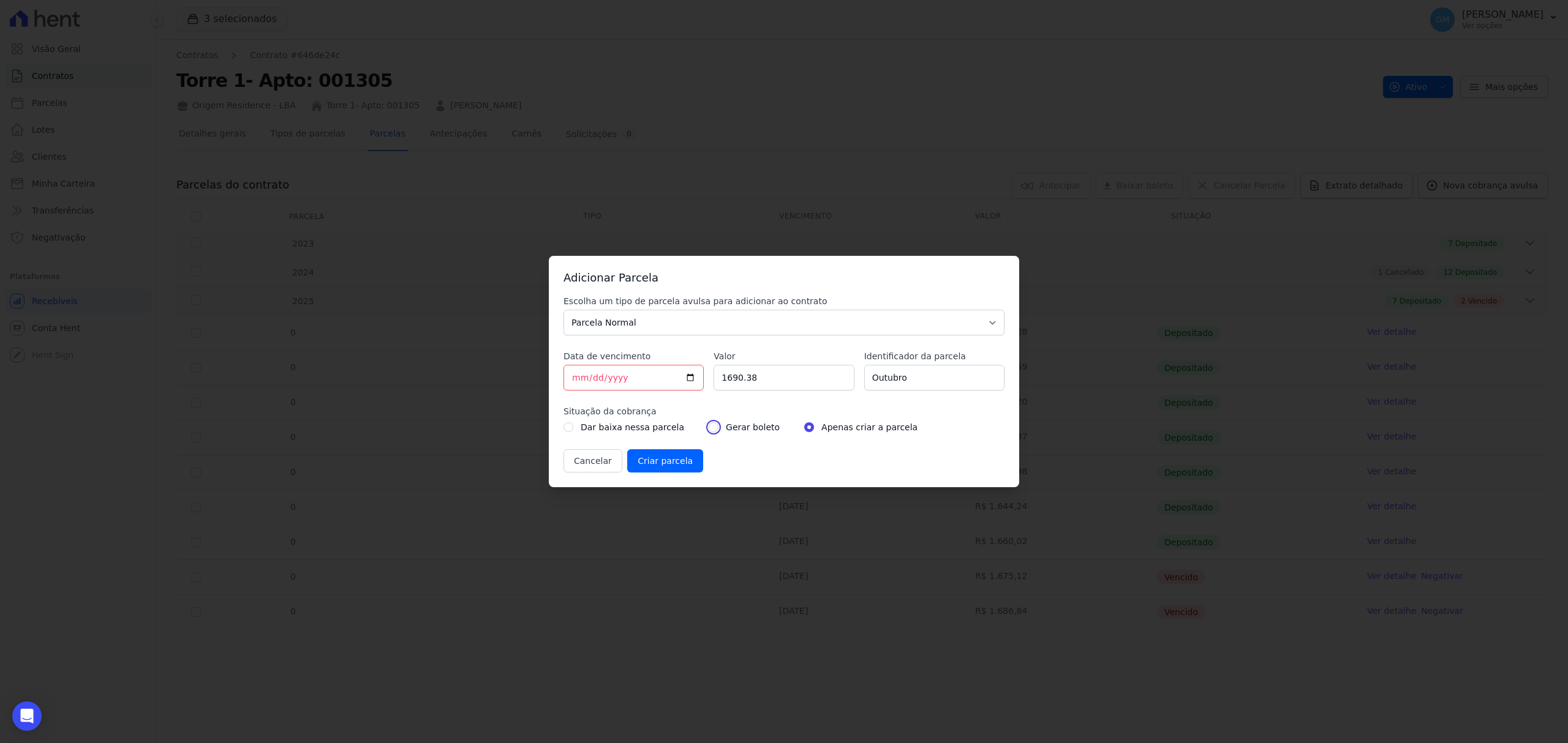
radio input "true"
click at [680, 454] on input "Criar parcela" at bounding box center [665, 461] width 76 height 23
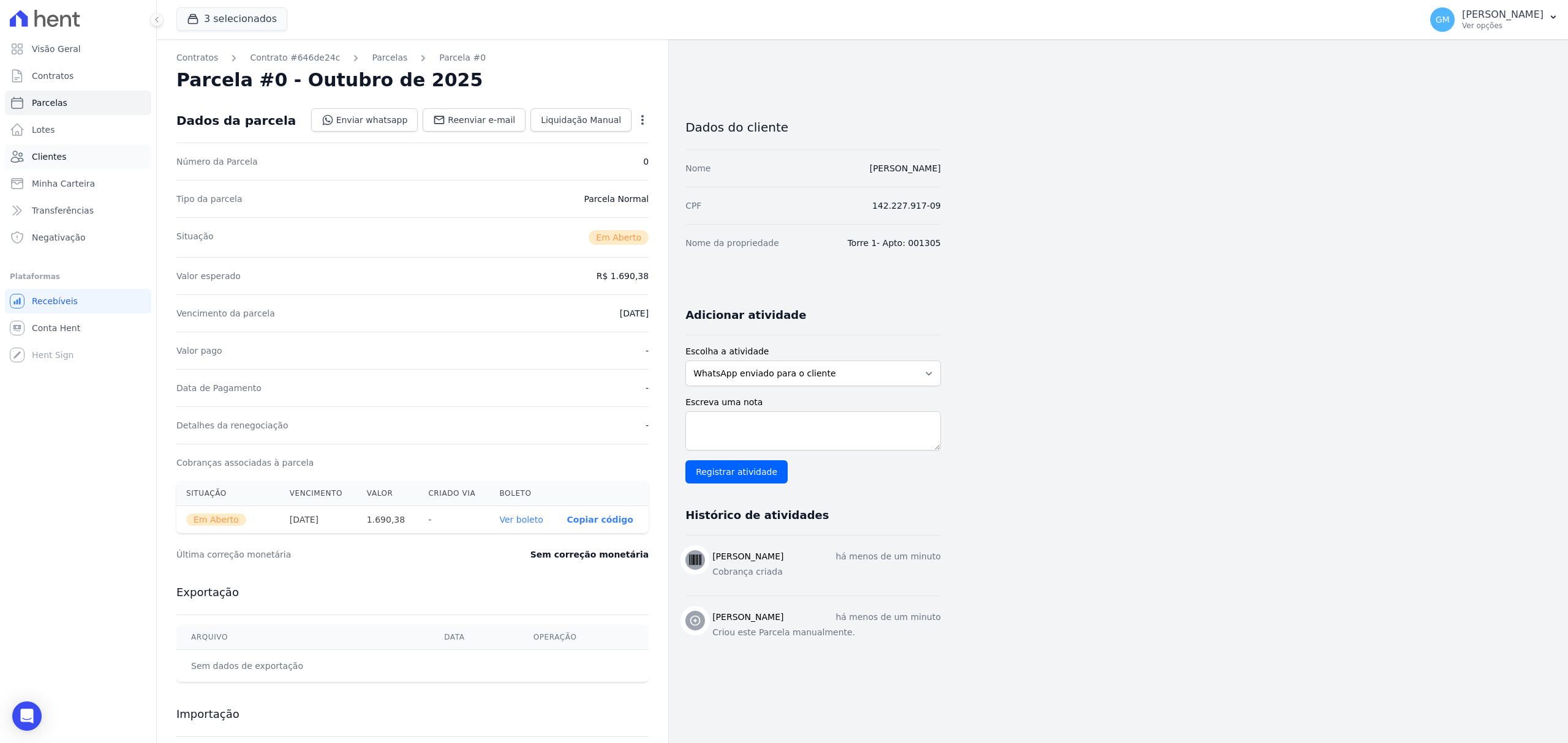
click at [57, 152] on span "Clientes" at bounding box center [49, 157] width 35 height 12
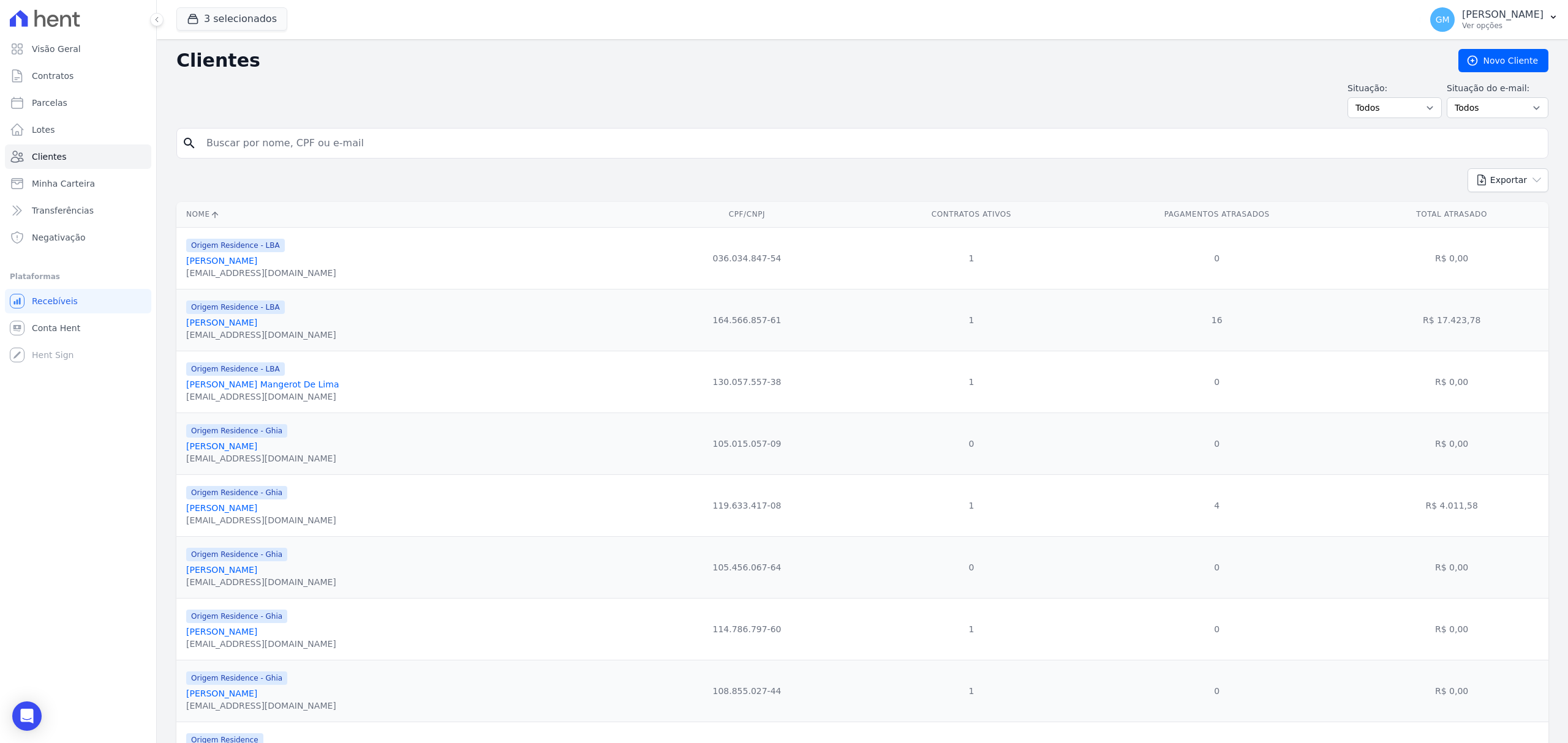
click at [208, 145] on input "search" at bounding box center [871, 143] width 1343 height 25
type input "j"
type input "l"
type input "karen"
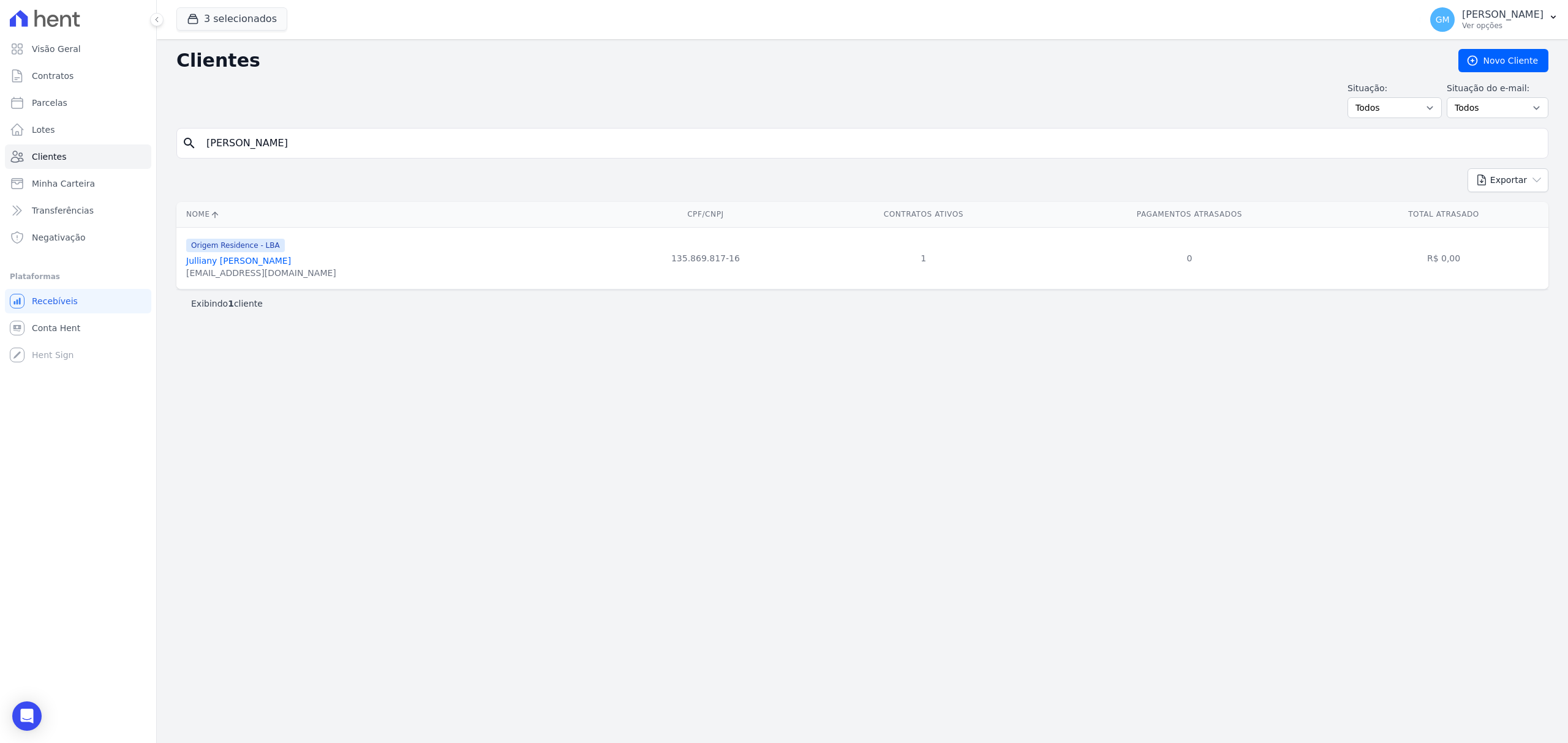
click at [288, 262] on link "Julliany Karen Miranda De Morais" at bounding box center [239, 261] width 105 height 10
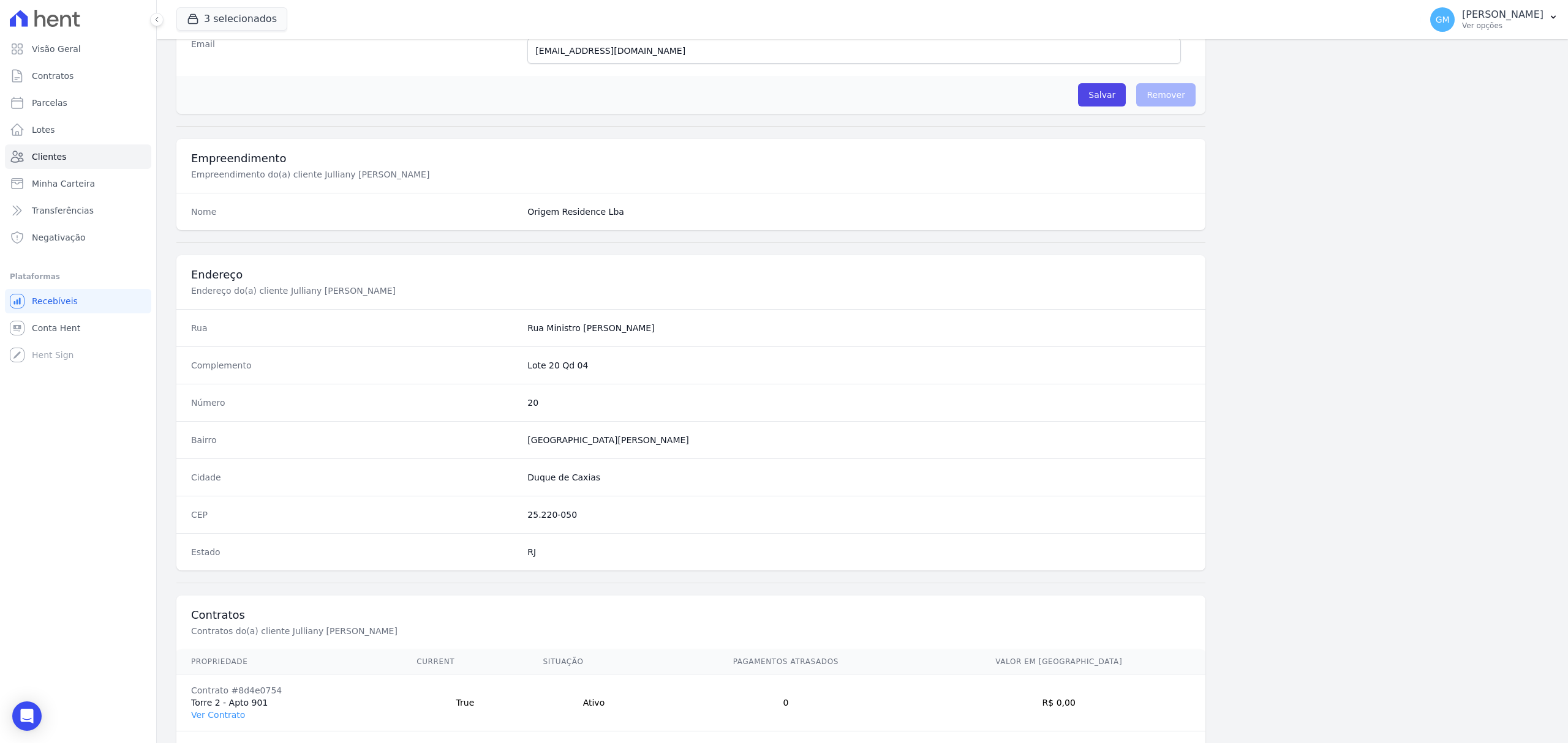
scroll to position [408, 0]
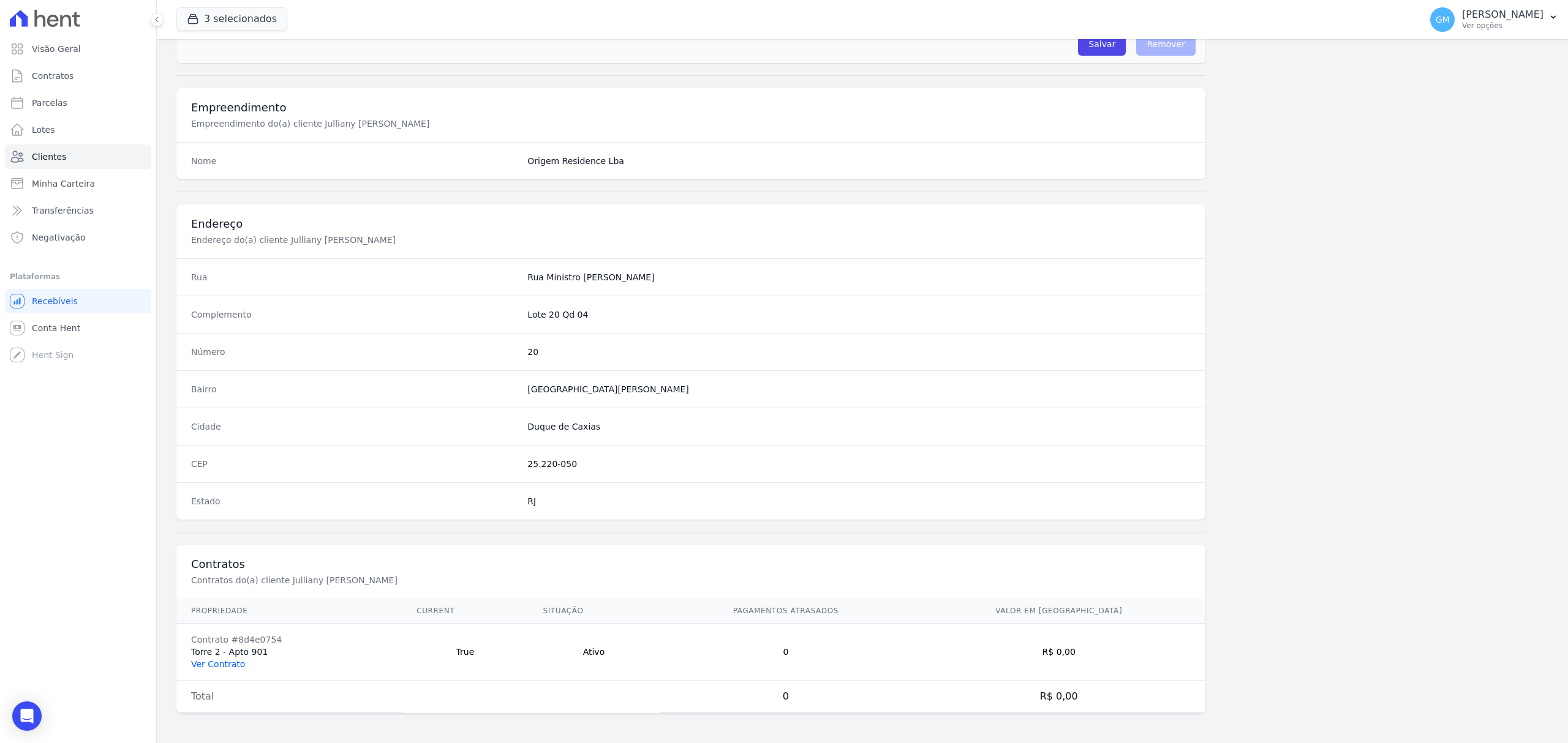
click at [208, 661] on link "Ver Contrato" at bounding box center [218, 664] width 54 height 10
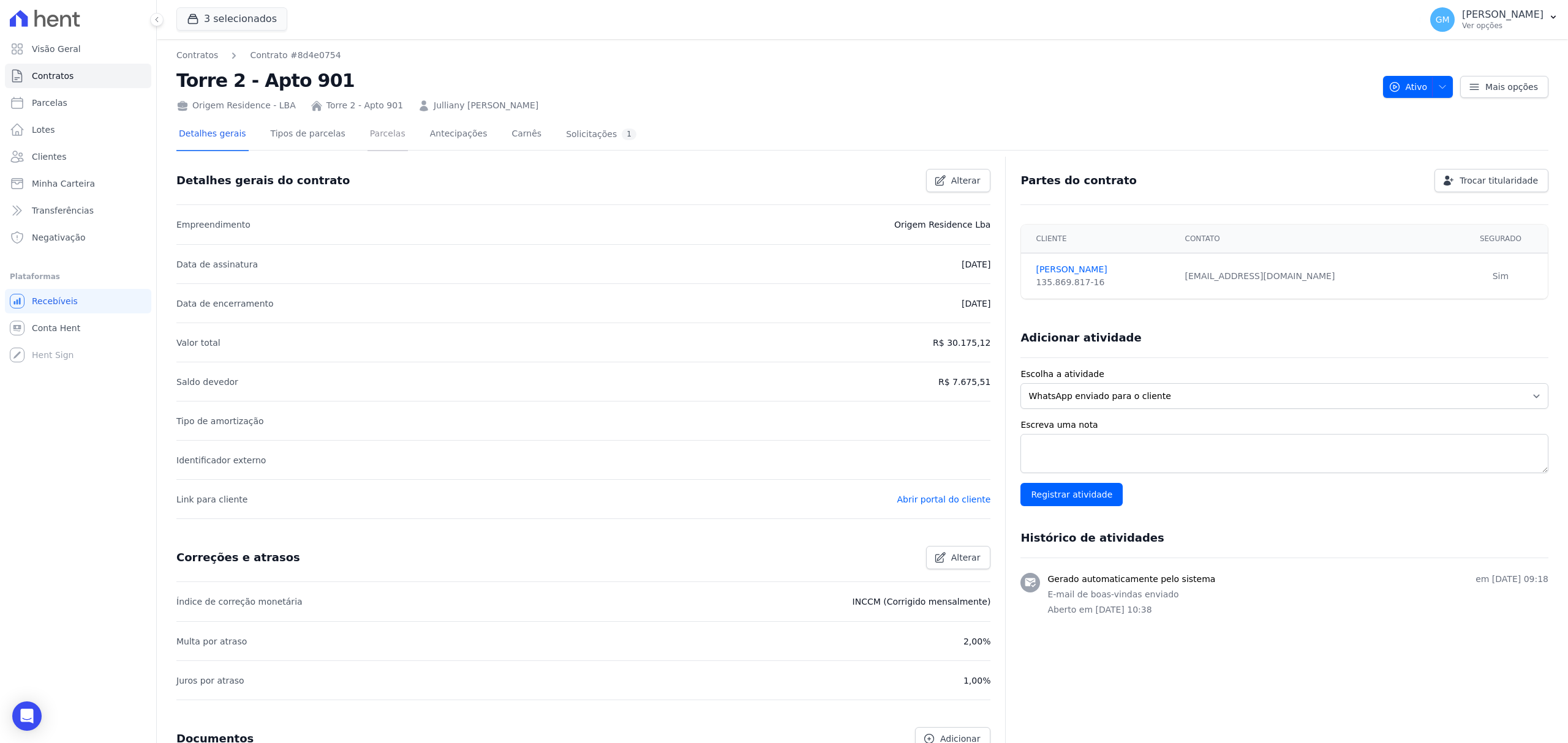
click at [385, 129] on link "Parcelas" at bounding box center [388, 135] width 41 height 33
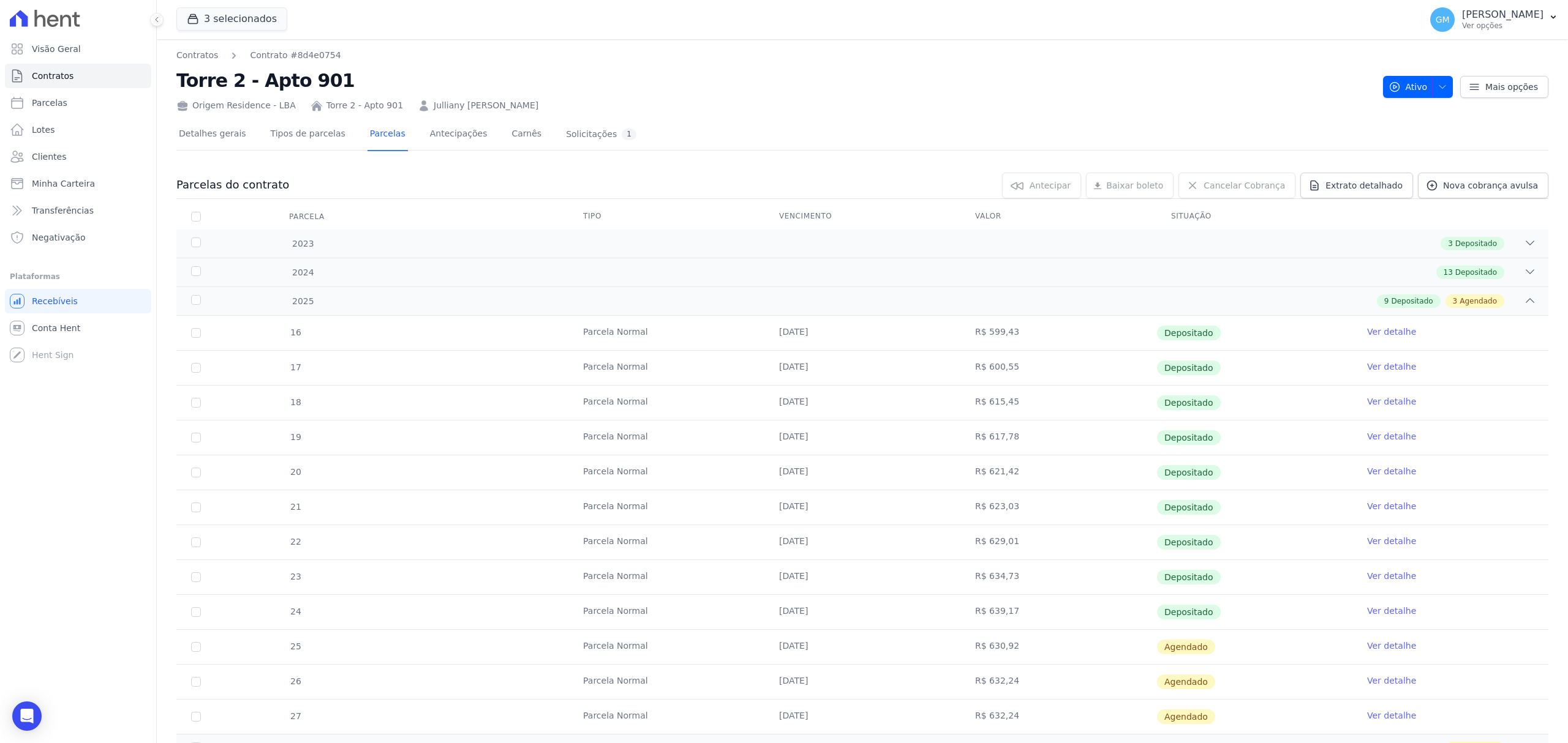
scroll to position [59, 0]
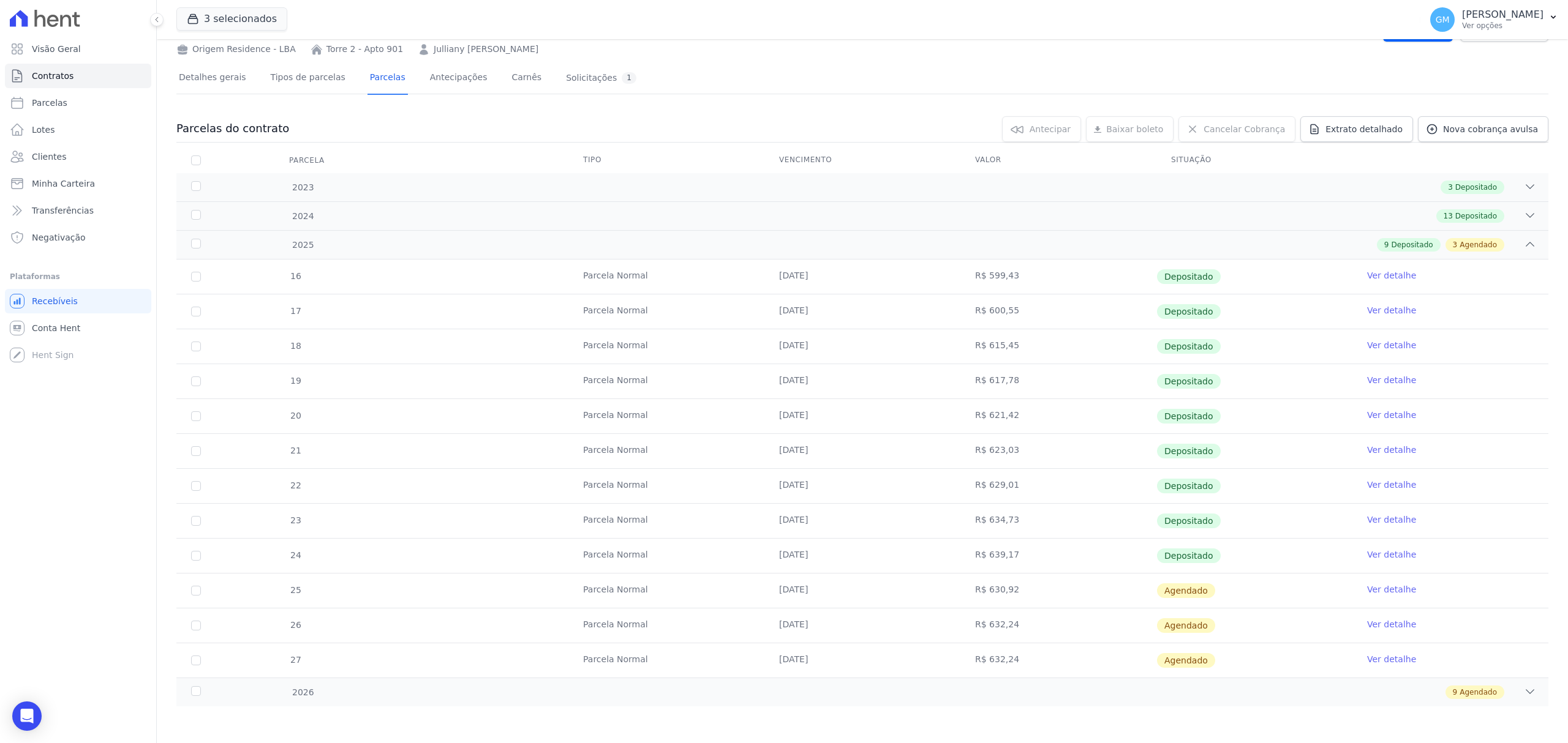
click at [1378, 551] on link "Ver detalhe" at bounding box center [1391, 555] width 49 height 12
click at [1387, 549] on link "Ver detalhe" at bounding box center [1391, 555] width 49 height 12
click at [1383, 549] on link "Ver detalhe" at bounding box center [1391, 555] width 49 height 12
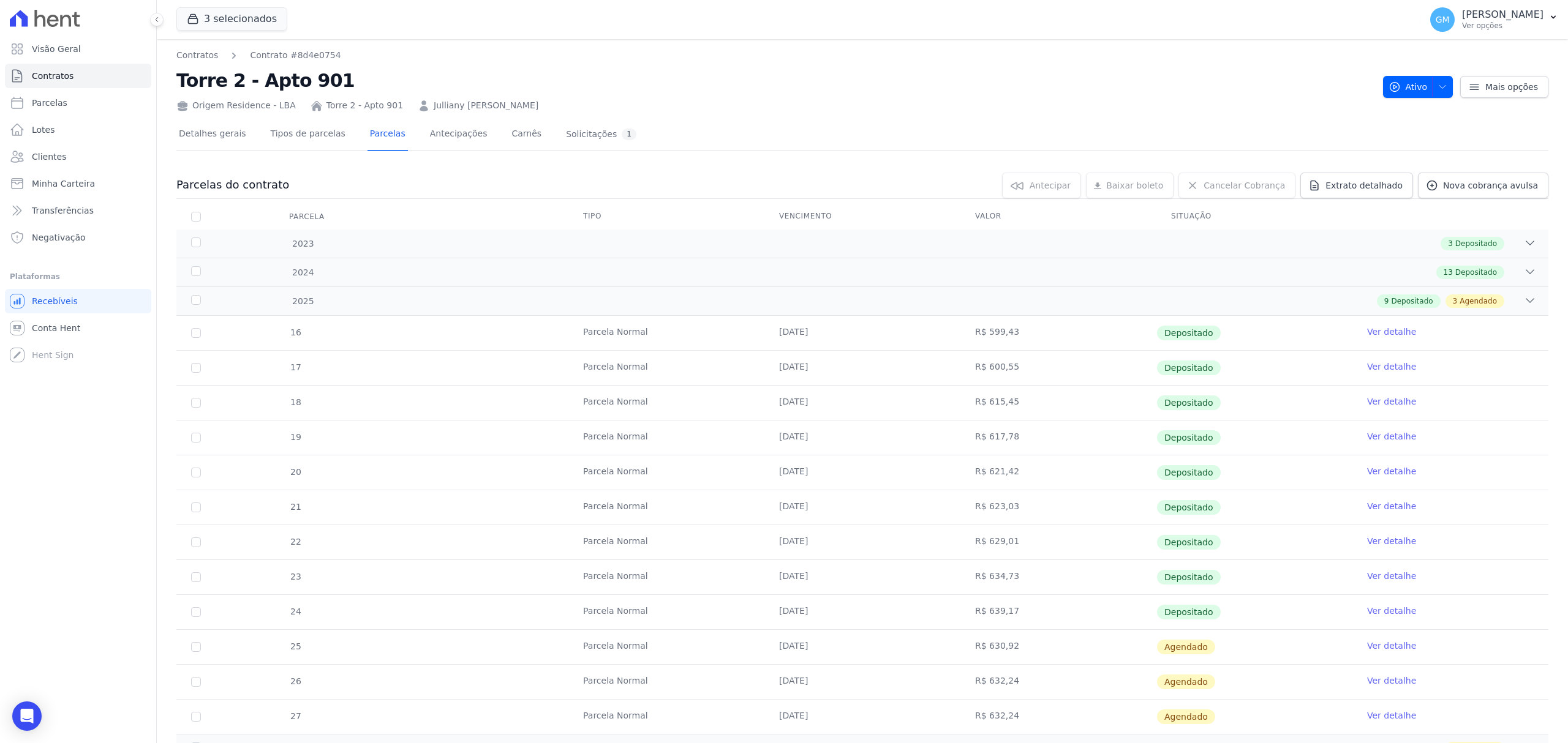
scroll to position [59, 0]
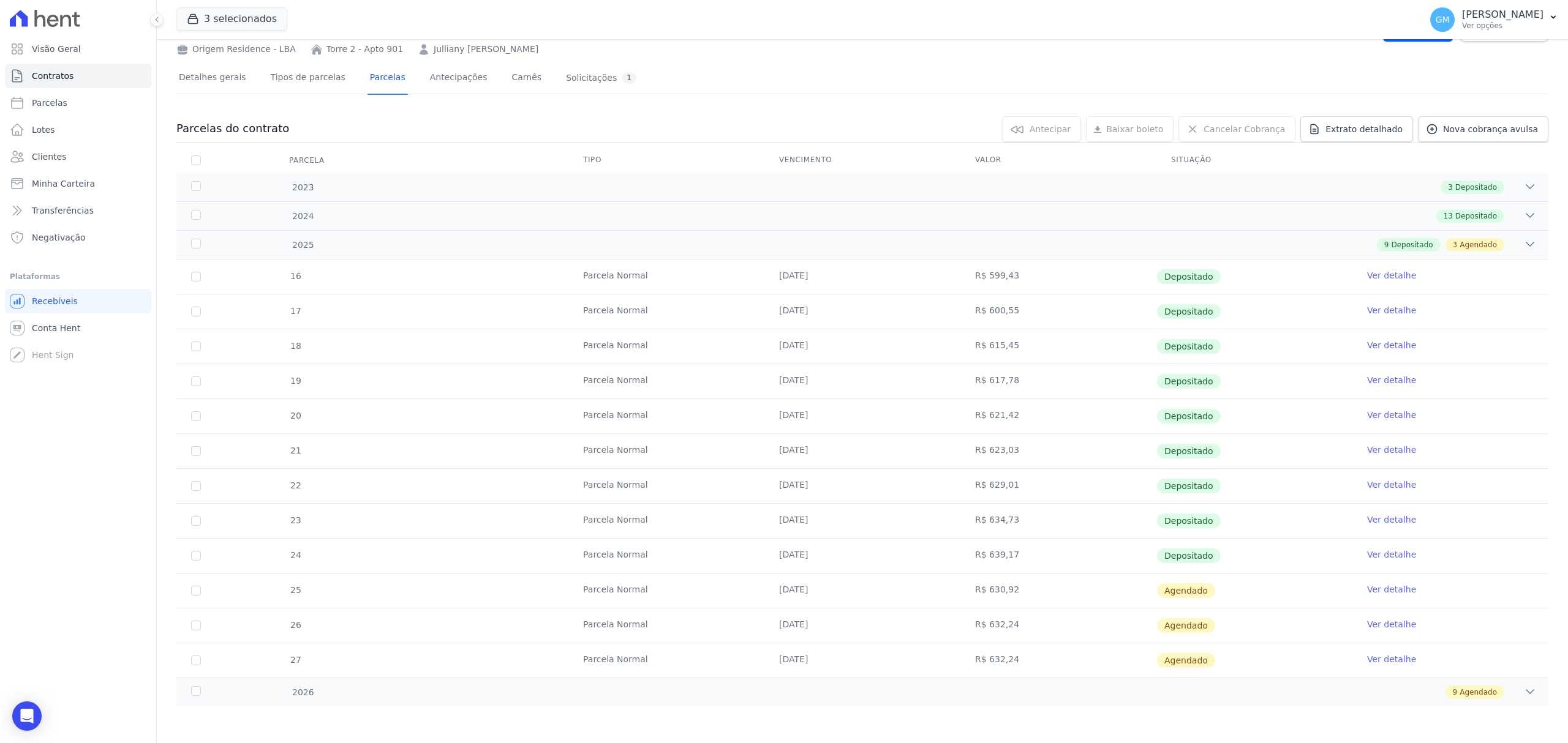
click at [1372, 591] on link "Ver detalhe" at bounding box center [1391, 589] width 49 height 12
click at [1385, 591] on link "Ver detalhe" at bounding box center [1391, 589] width 49 height 12
click at [1377, 584] on link "Ver detalhe" at bounding box center [1391, 589] width 49 height 12
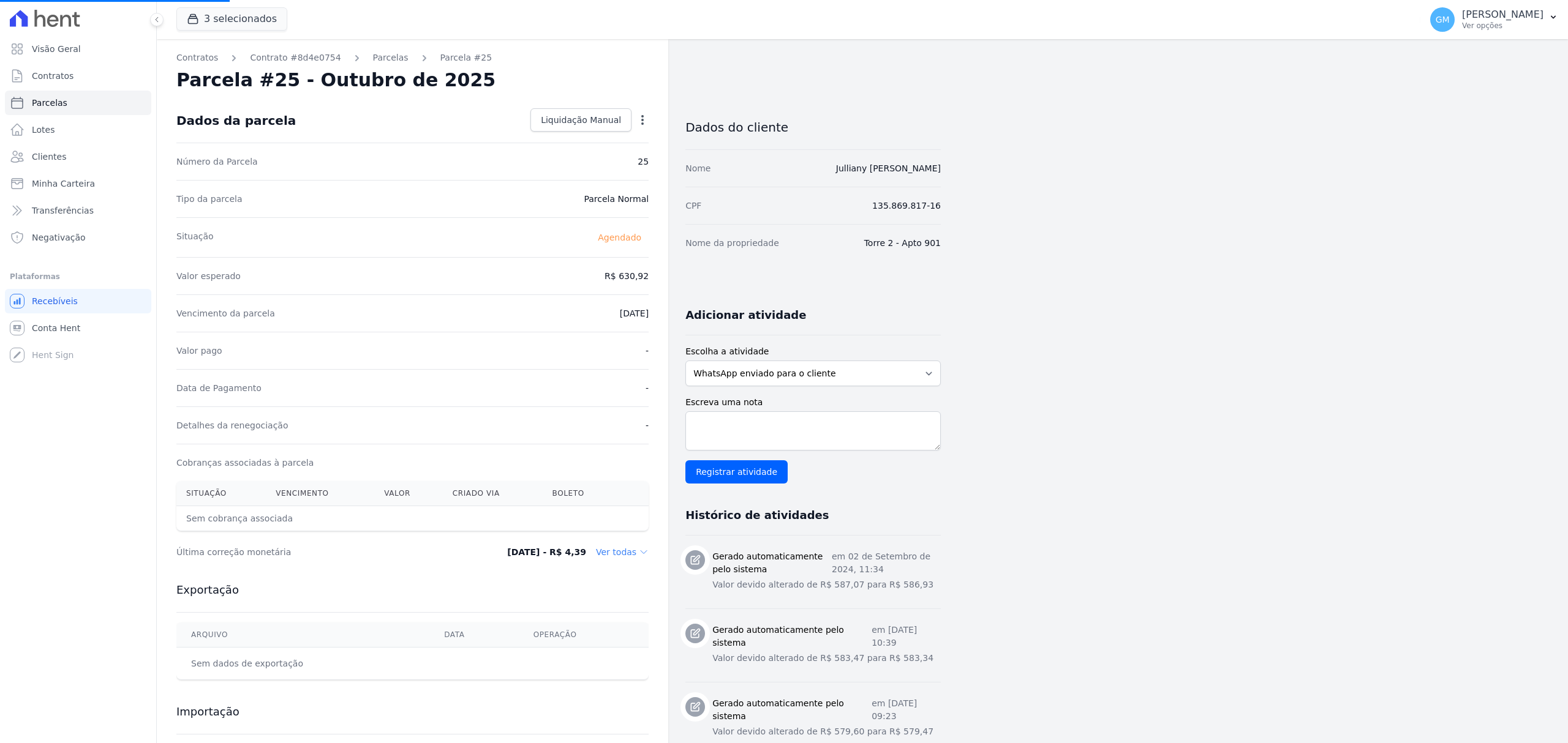
click at [647, 115] on icon "button" at bounding box center [643, 120] width 12 height 12
click at [593, 126] on link "Liquidação Manual" at bounding box center [581, 120] width 101 height 23
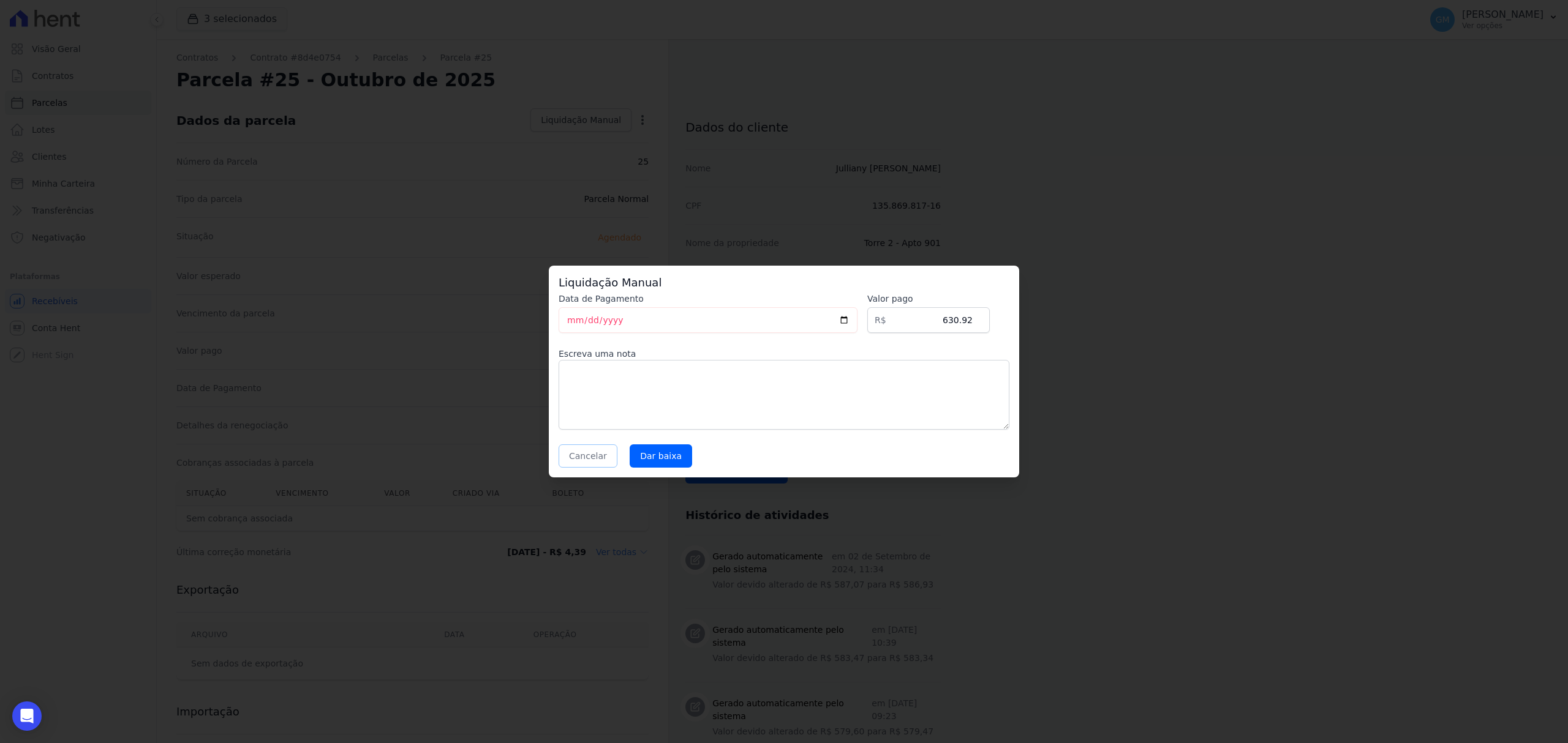
click at [604, 451] on button "Cancelar" at bounding box center [588, 456] width 59 height 23
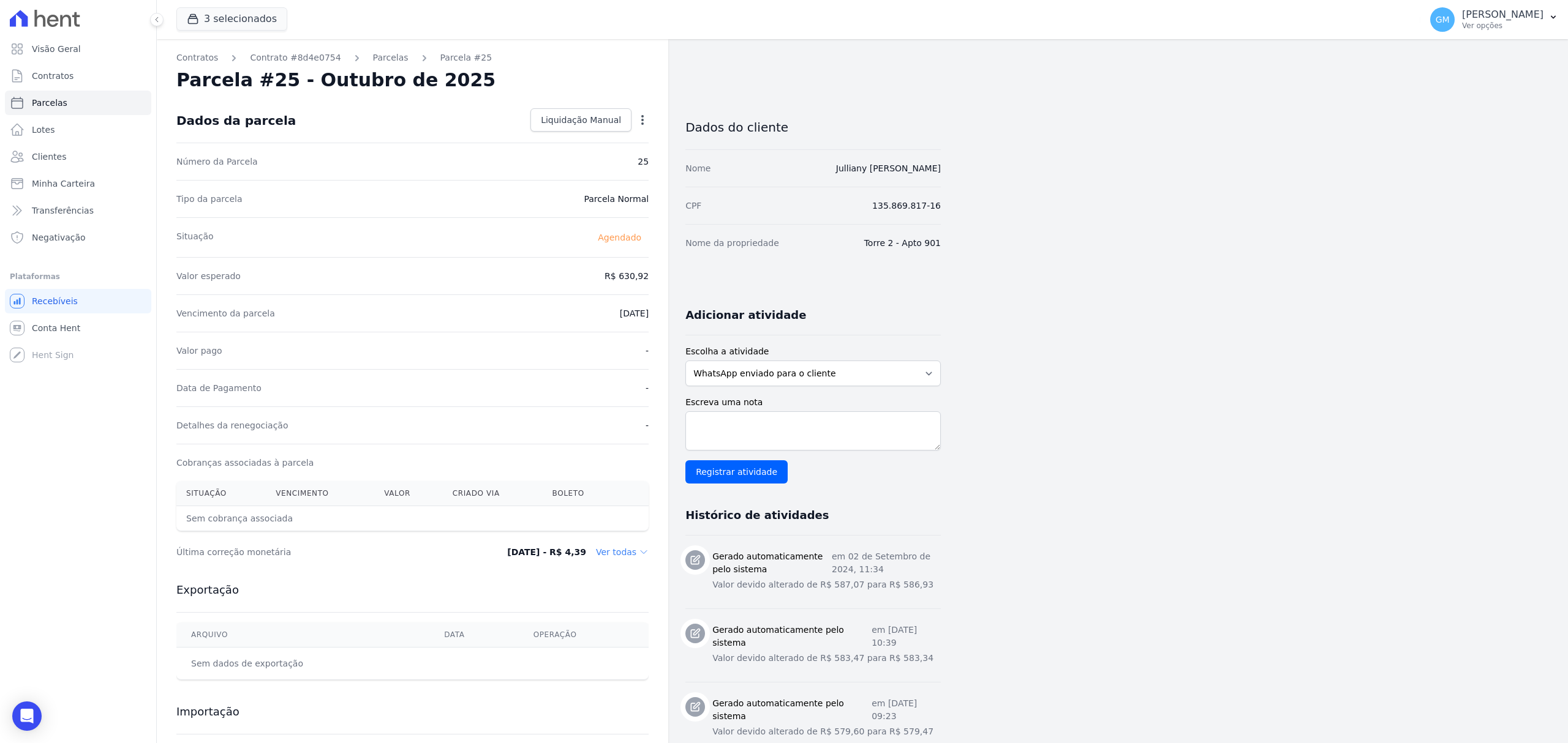
click at [645, 120] on icon "button" at bounding box center [643, 120] width 12 height 12
click at [563, 142] on link "Alterar" at bounding box center [590, 137] width 108 height 22
drag, startPoint x: 587, startPoint y: 279, endPoint x: 643, endPoint y: 280, distance: 56.0
click at [643, 280] on input "630.92" at bounding box center [590, 275] width 118 height 26
paste input "40.51"
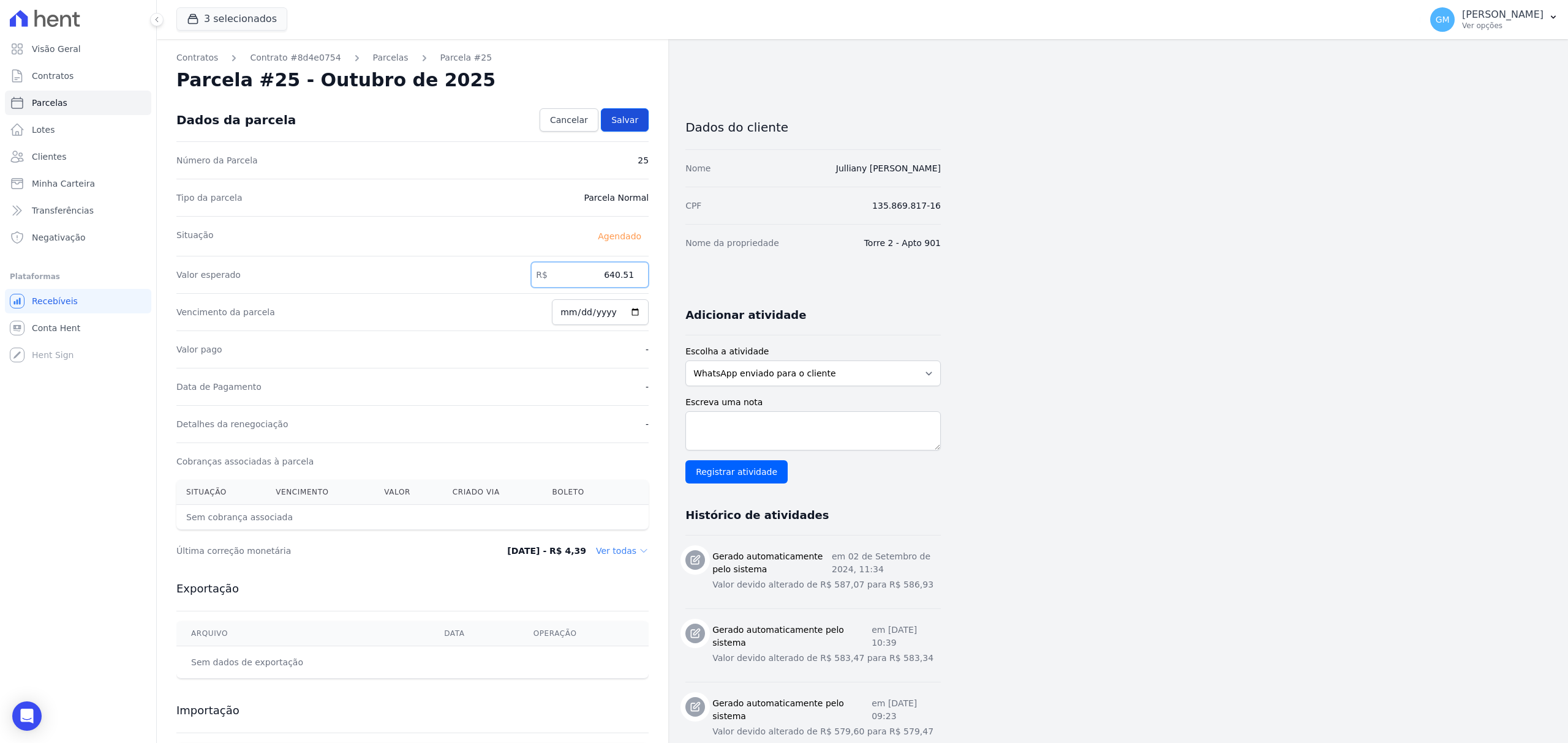
type input "640.51"
click at [618, 119] on span "Salvar" at bounding box center [625, 120] width 27 height 12
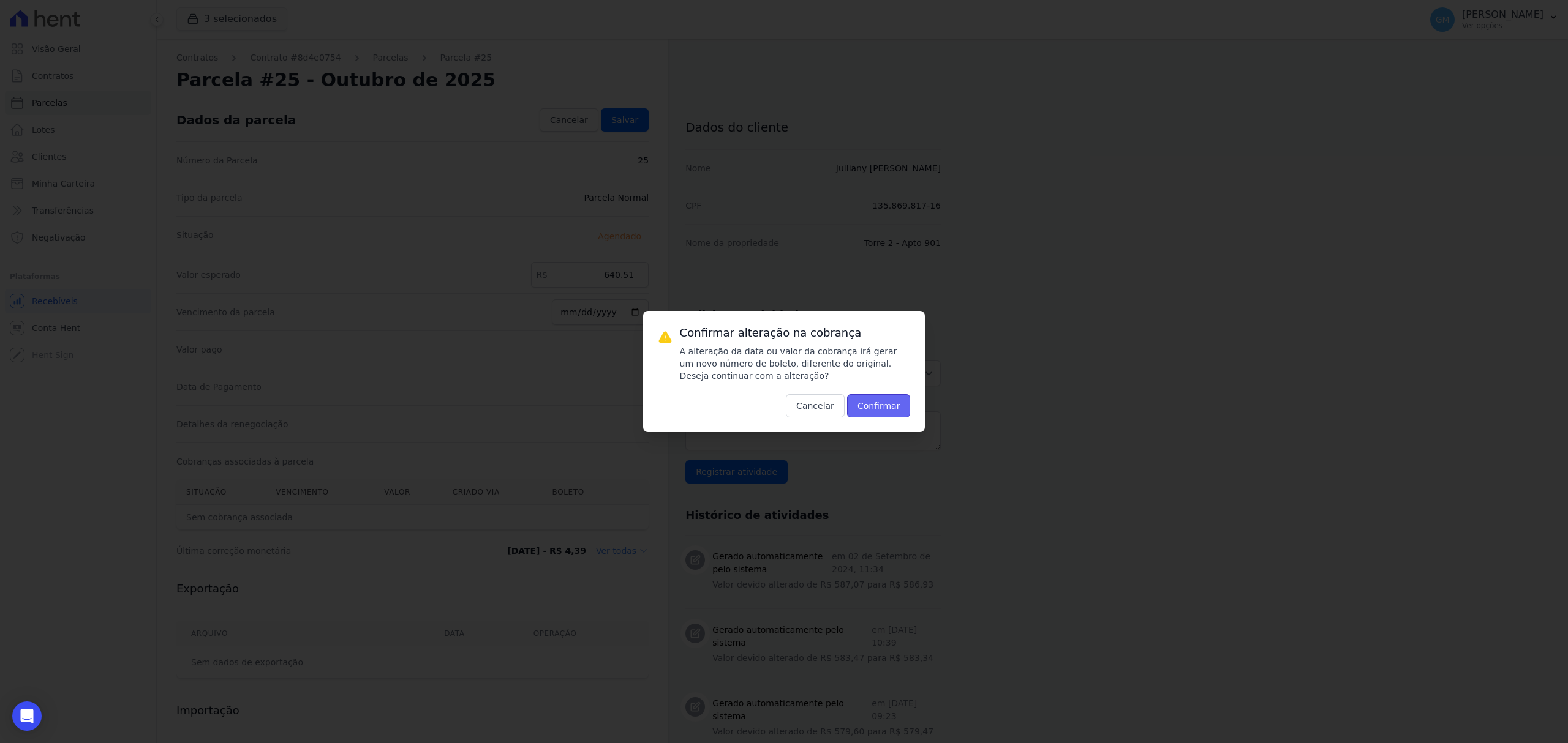
click at [870, 395] on button "Confirmar" at bounding box center [878, 406] width 64 height 23
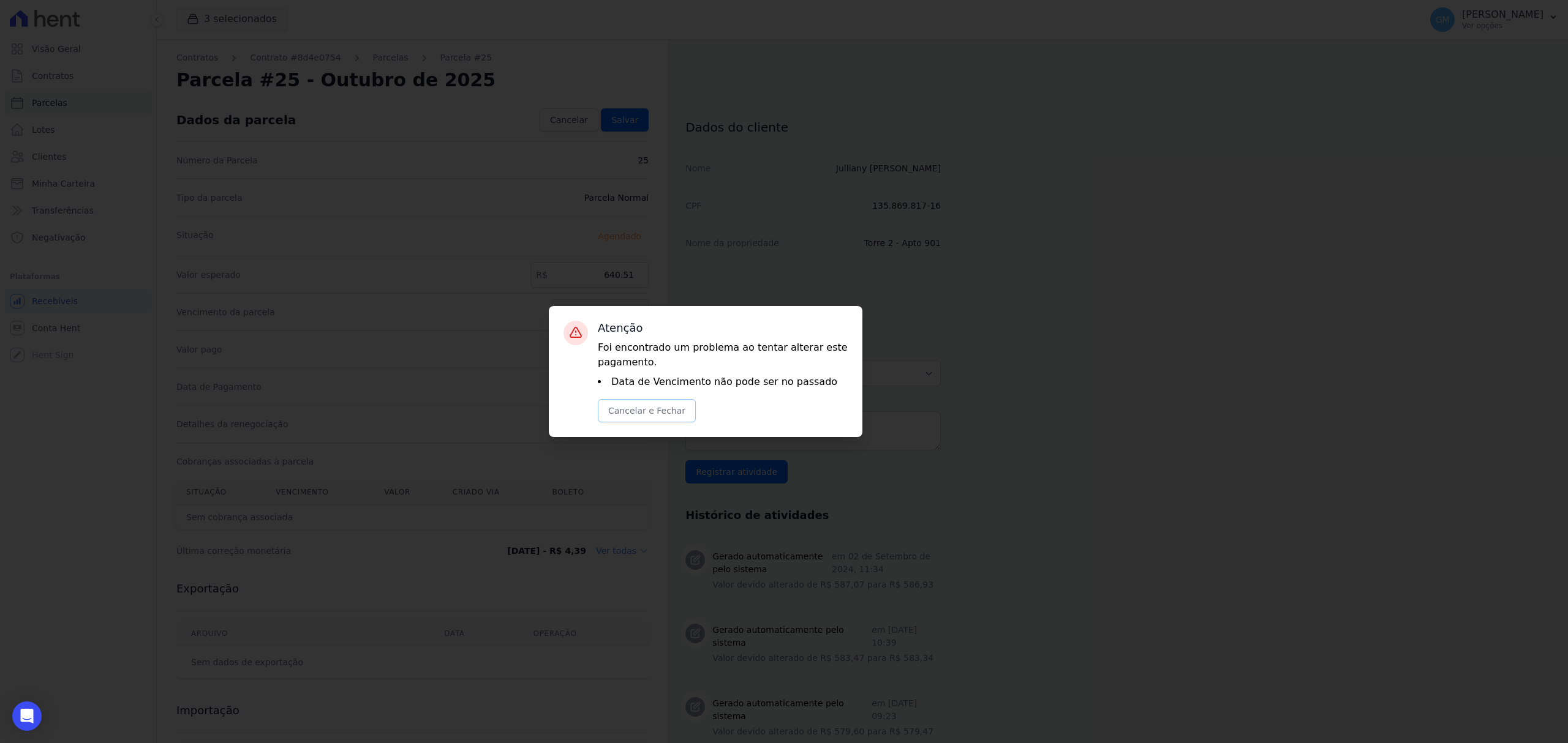
click at [657, 401] on button "Cancelar e Fechar" at bounding box center [646, 411] width 98 height 23
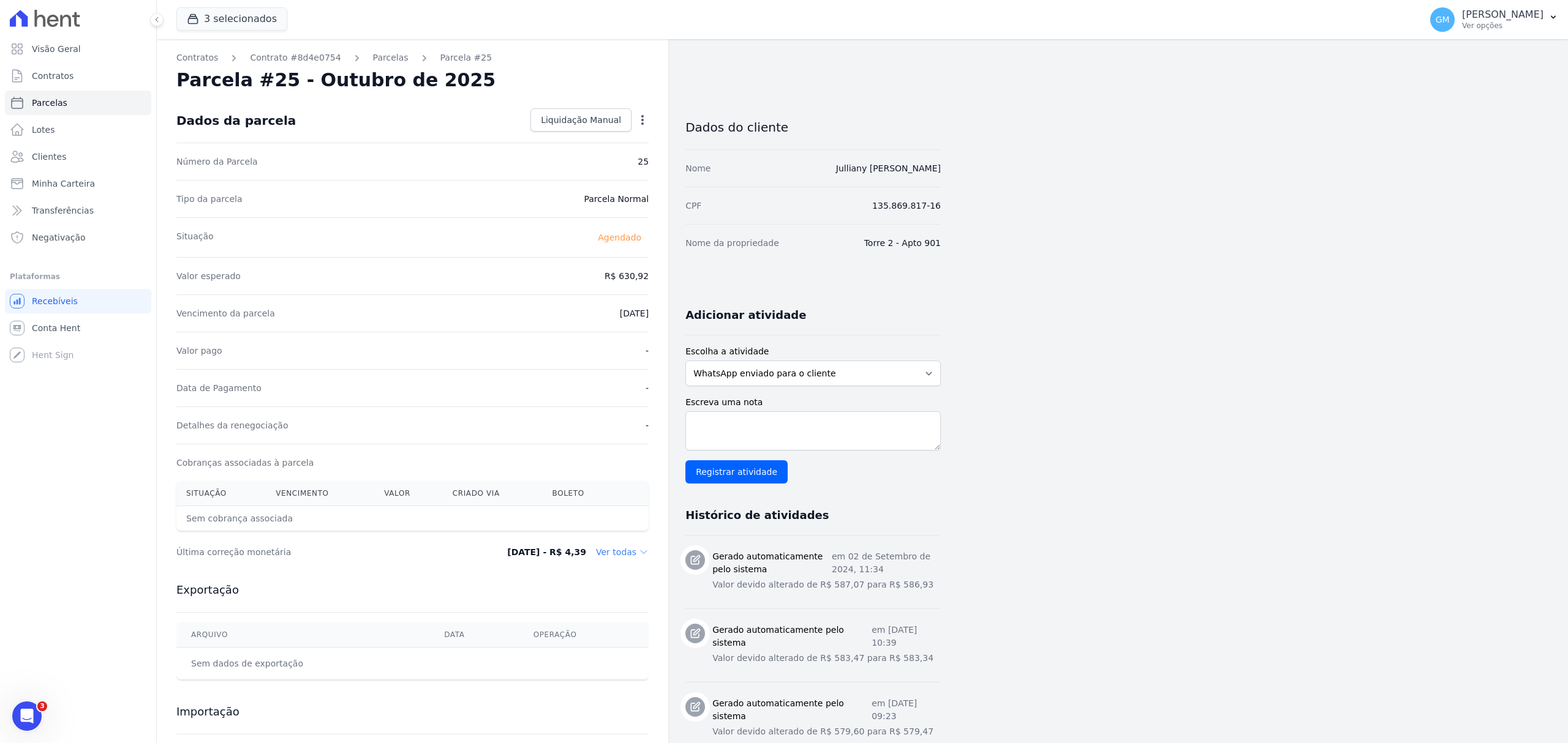
click at [638, 119] on icon "button" at bounding box center [643, 120] width 12 height 12
click at [610, 131] on link "Alterar" at bounding box center [590, 137] width 108 height 22
drag, startPoint x: 601, startPoint y: 279, endPoint x: 638, endPoint y: 277, distance: 37.1
click at [638, 277] on input "630.92" at bounding box center [590, 275] width 118 height 26
paste input "40.51"
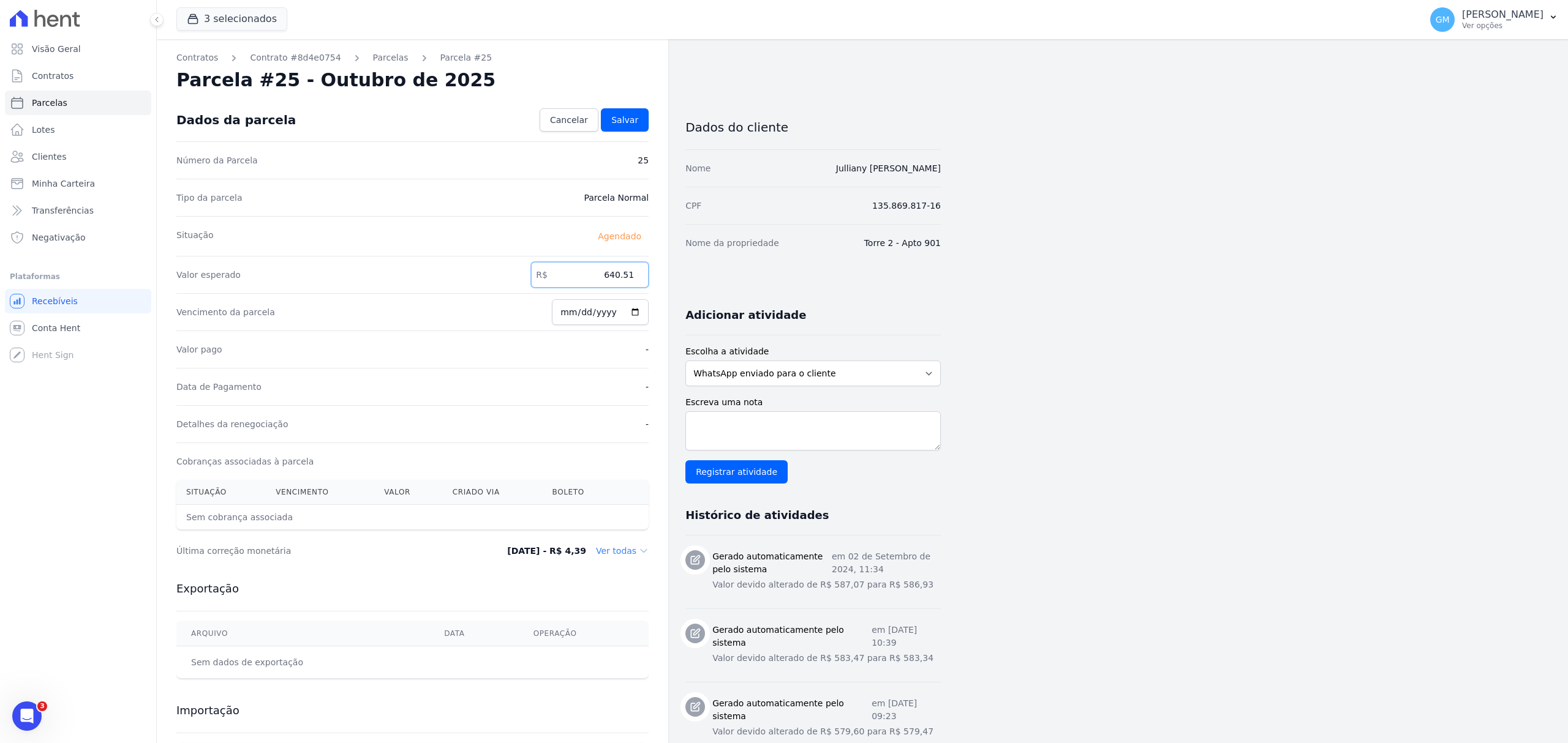
type input "640.51"
click at [630, 311] on input "[DATE]" at bounding box center [600, 313] width 97 height 26
type input "[DATE]"
click at [630, 115] on span "Salvar" at bounding box center [625, 120] width 27 height 12
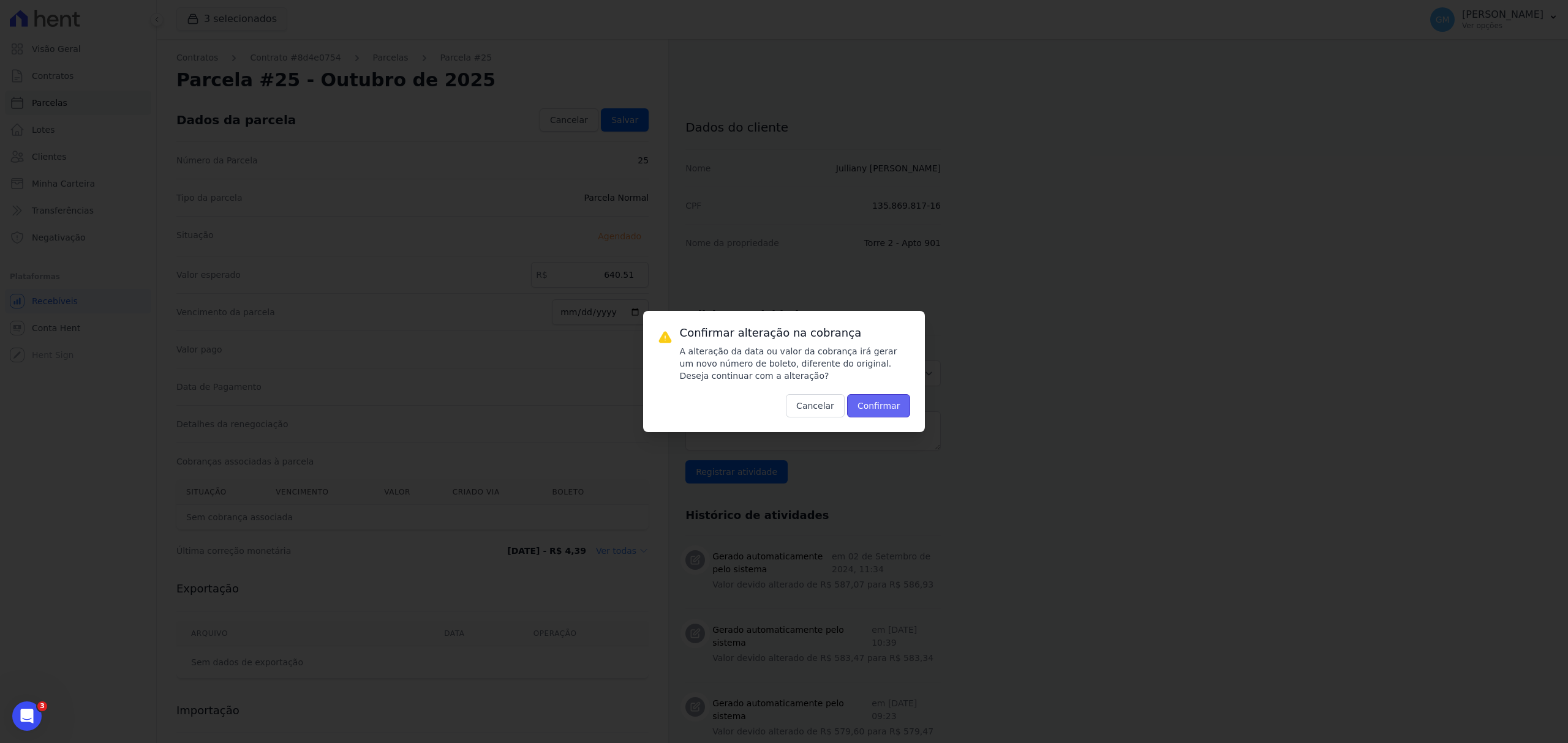
click at [888, 404] on button "Confirmar" at bounding box center [878, 406] width 64 height 23
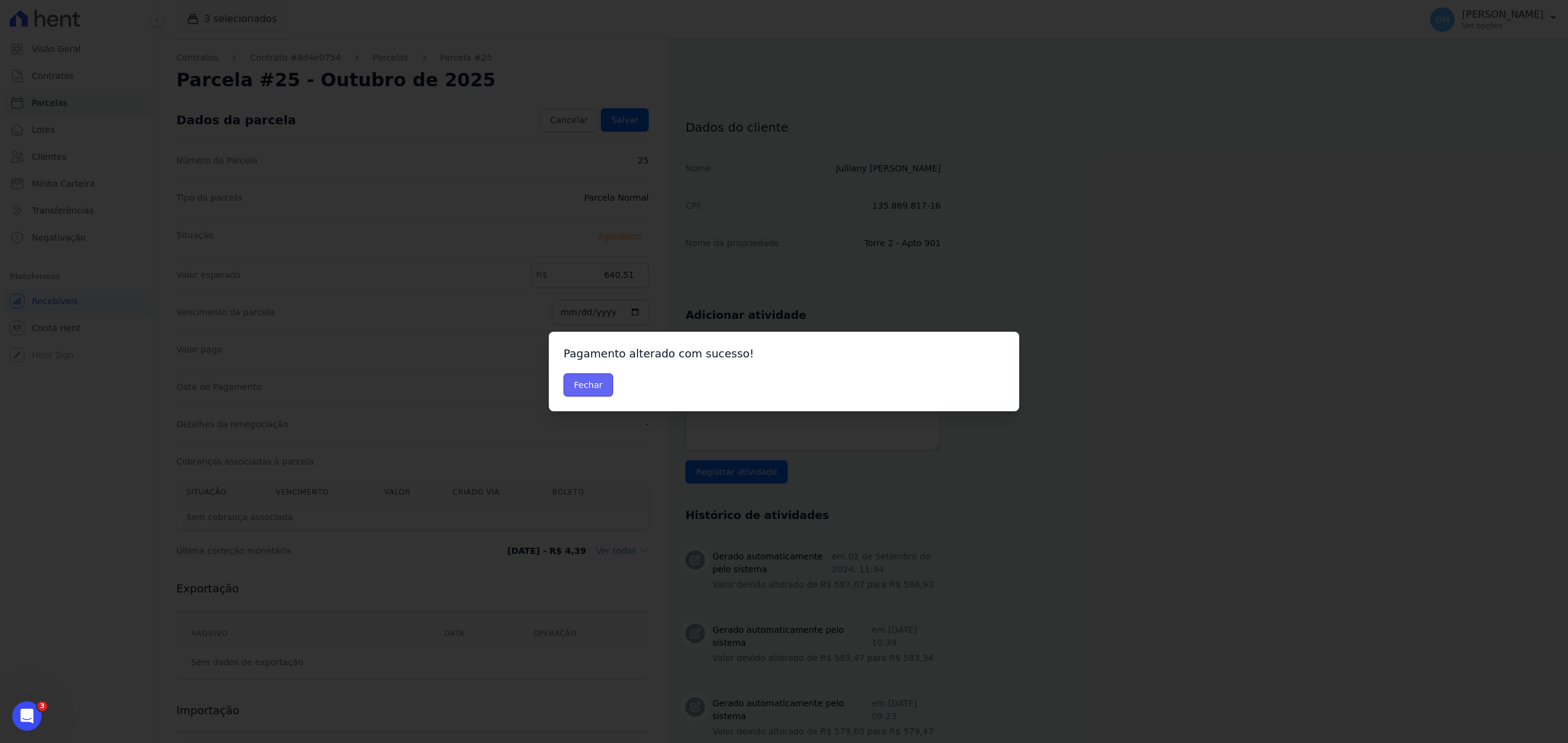
click at [595, 389] on button "Fechar" at bounding box center [588, 385] width 49 height 23
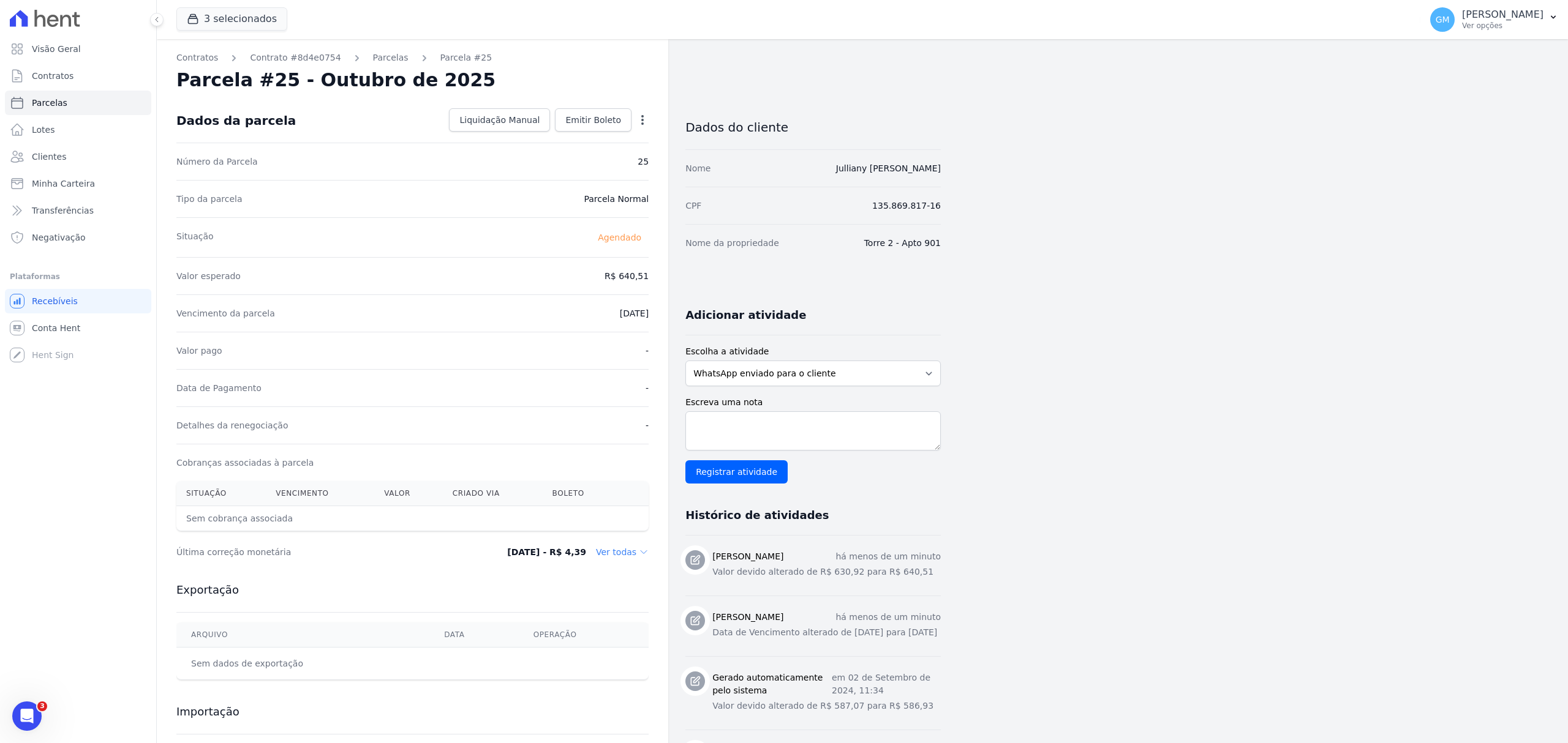
click at [600, 133] on div "Dados da parcela Liquidação Manual Liquidação Manual Data de Pagamento 2025-10-…" at bounding box center [413, 120] width 472 height 44
click at [599, 116] on span "Emitir Boleto" at bounding box center [593, 120] width 56 height 12
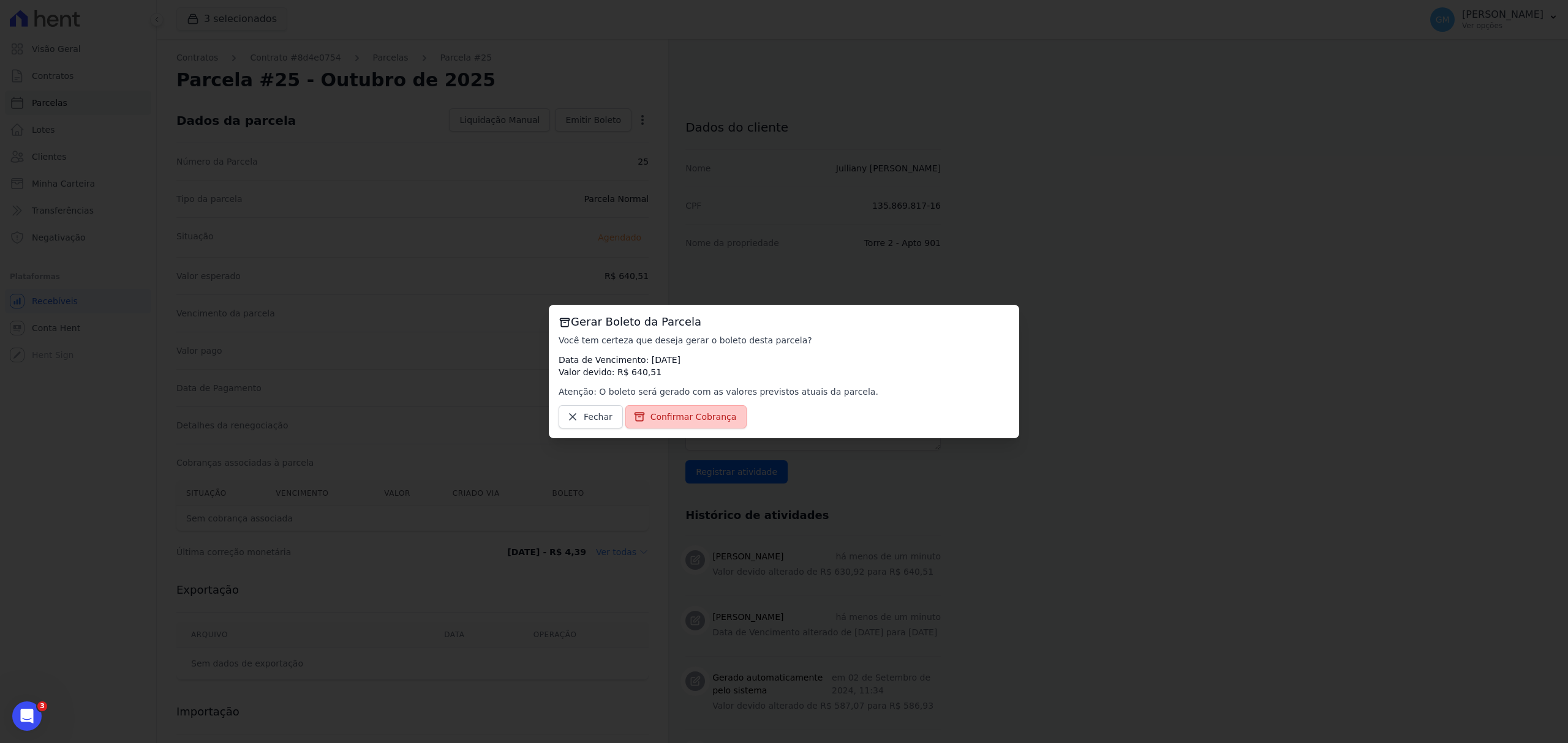
click at [650, 414] on span "Confirmar Cobrança" at bounding box center [693, 417] width 86 height 12
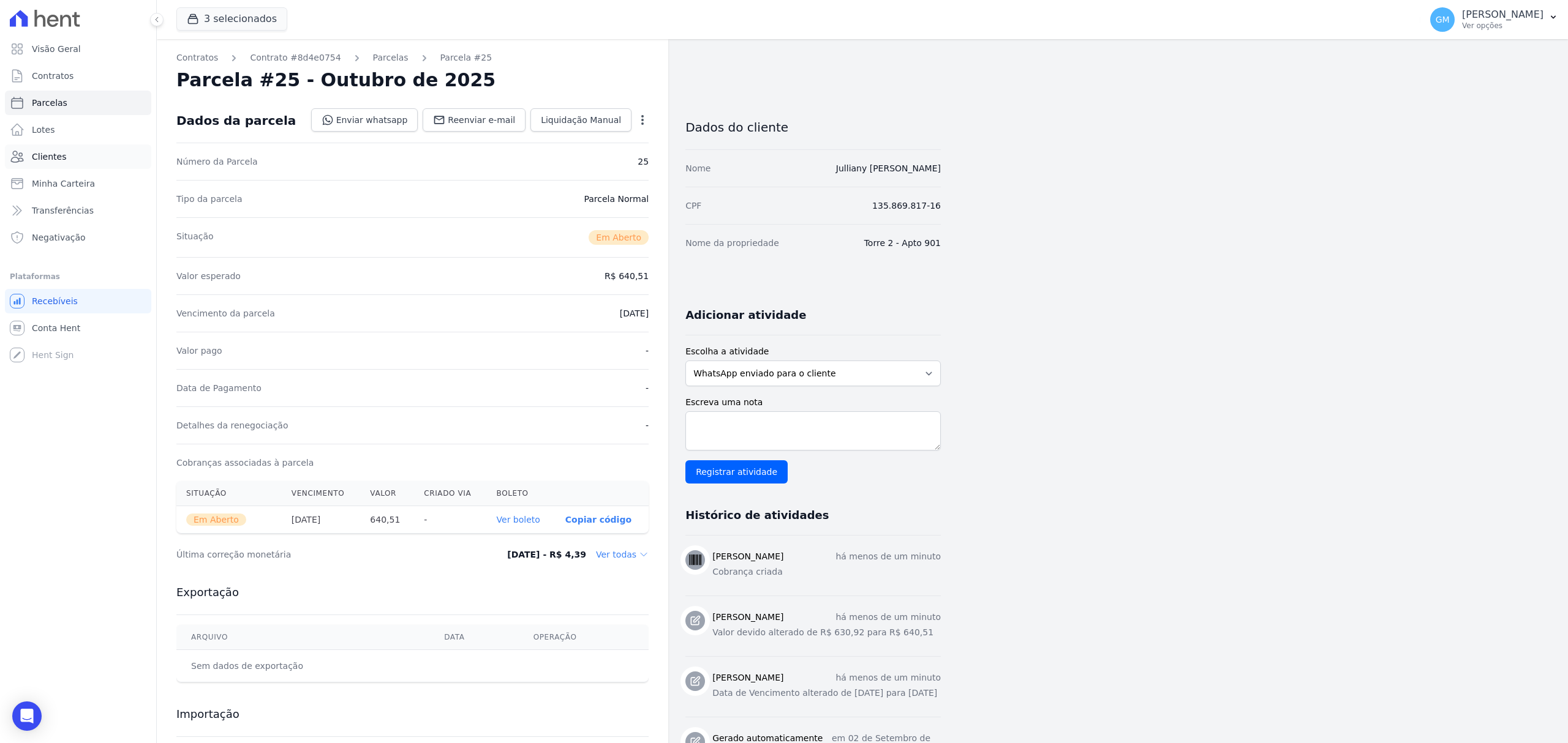
click at [64, 158] on link "Clientes" at bounding box center [78, 157] width 146 height 25
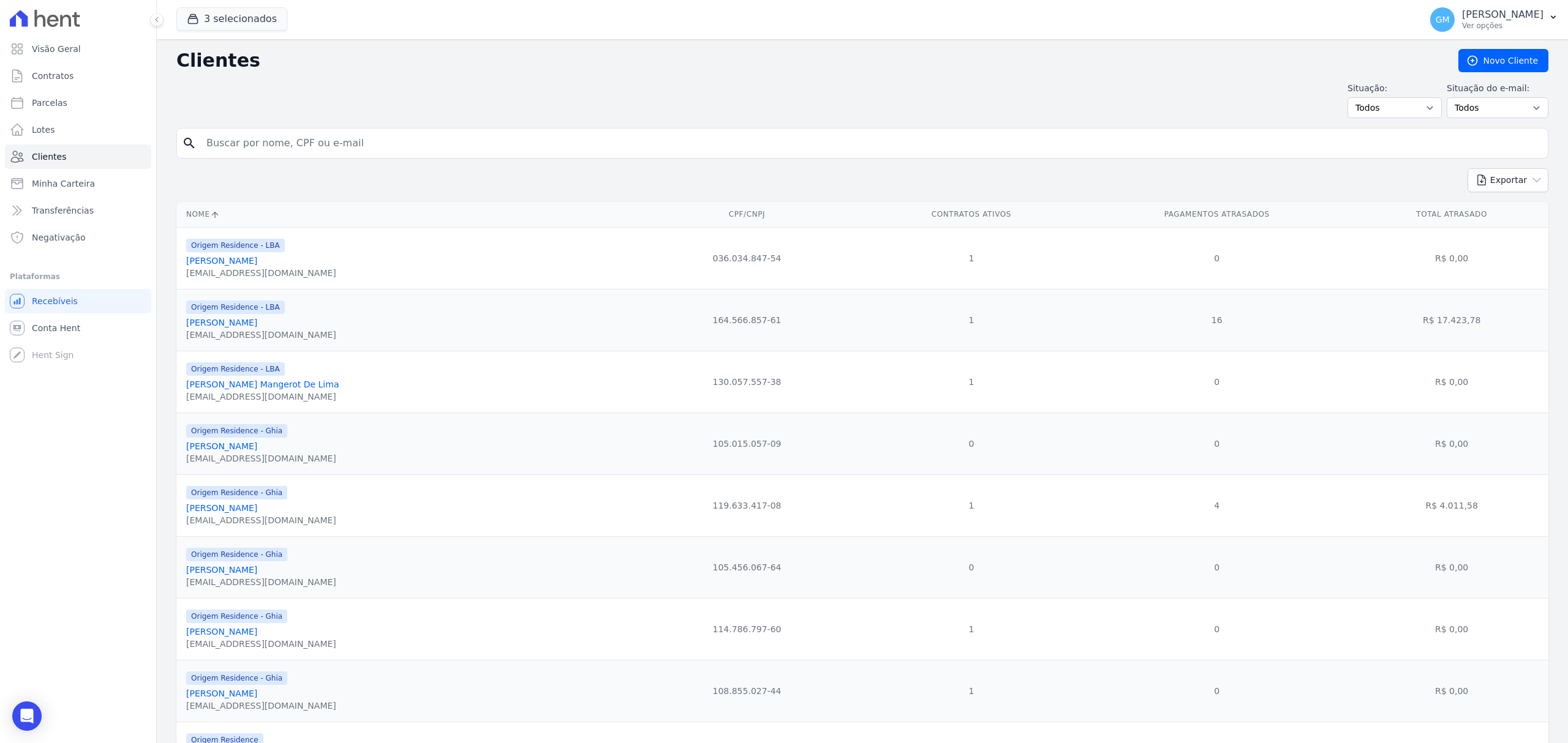
click at [221, 143] on input "search" at bounding box center [871, 143] width 1343 height 25
type input "JOAO VICTOR SILVA ARAUJO DOS SANTOS"
drag, startPoint x: 386, startPoint y: 153, endPoint x: 197, endPoint y: 143, distance: 189.3
click at [197, 143] on div "search JOAO VICTOR SILVA ARAUJO DOS SANTOS" at bounding box center [862, 144] width 1372 height 31
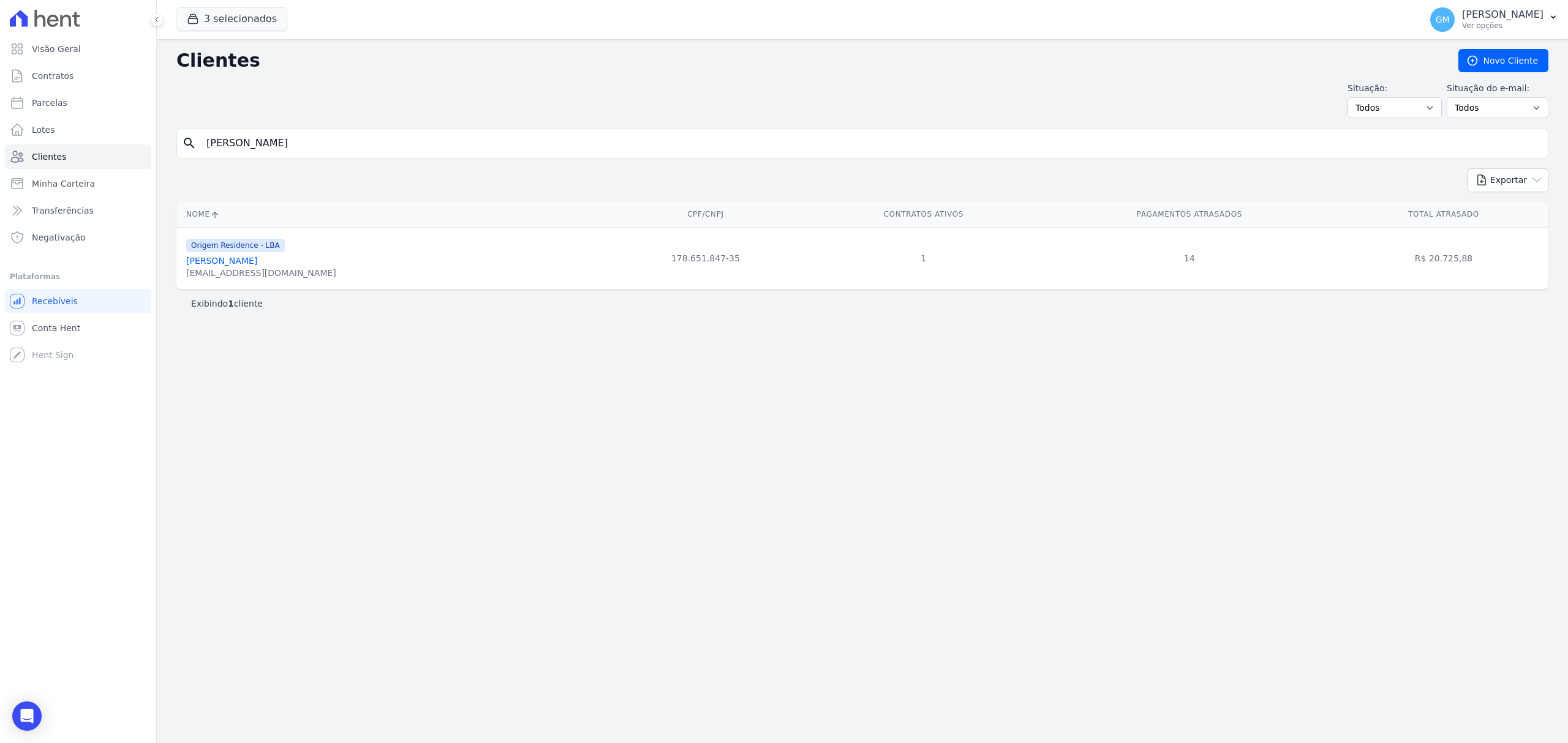
click at [257, 262] on link "João Victor Silva Araujo Dos Santos" at bounding box center [221, 261] width 71 height 10
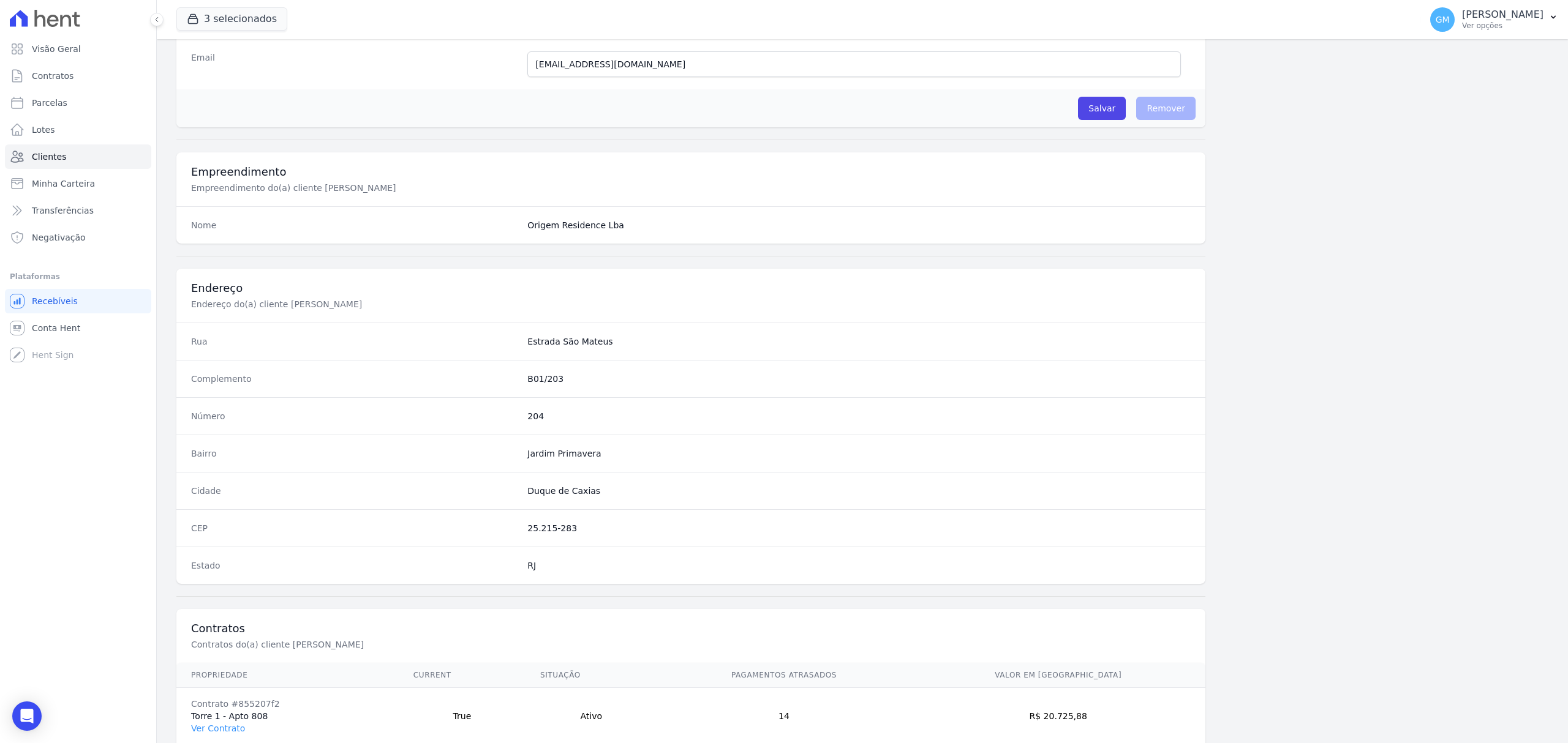
scroll to position [408, 0]
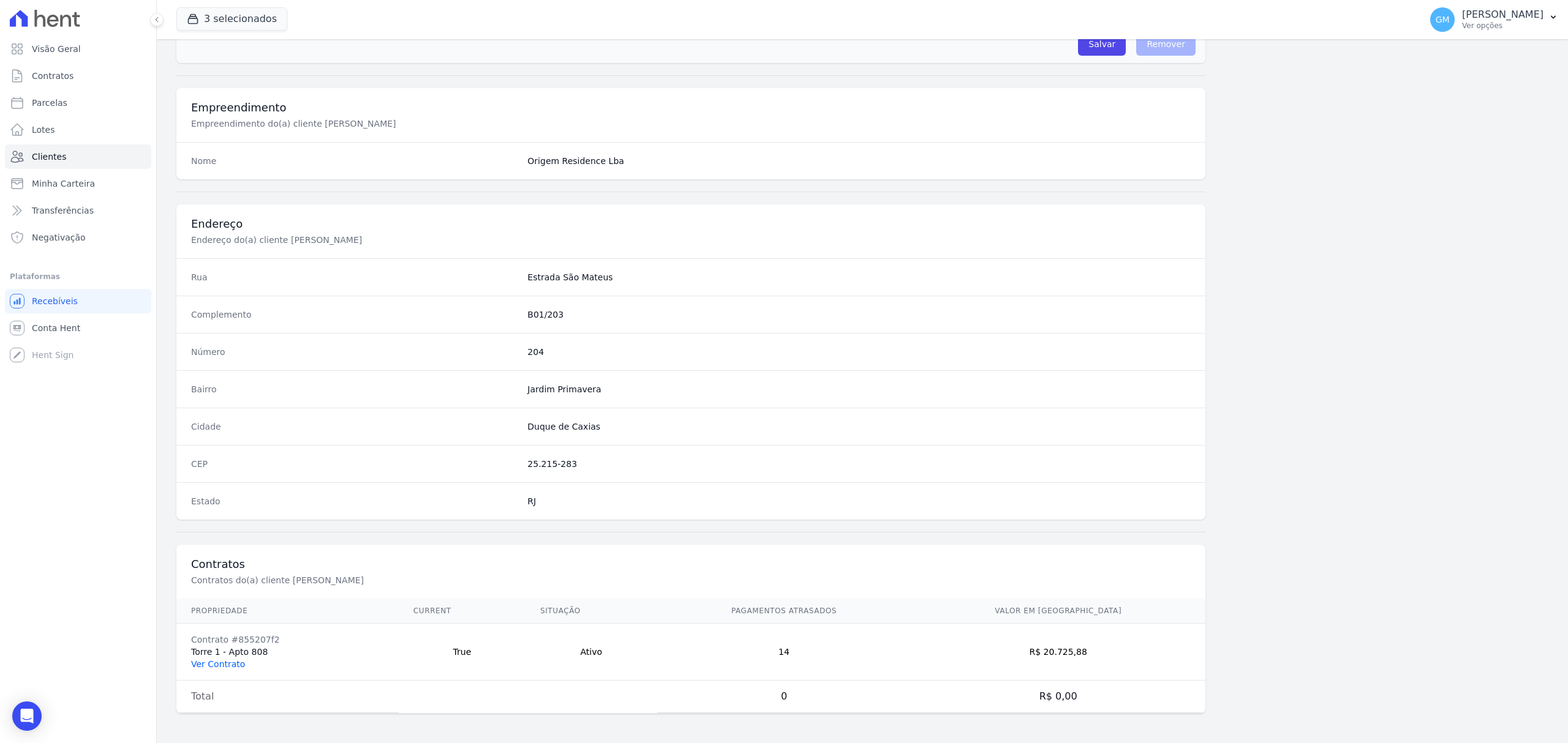
click at [218, 663] on link "Ver Contrato" at bounding box center [218, 664] width 54 height 10
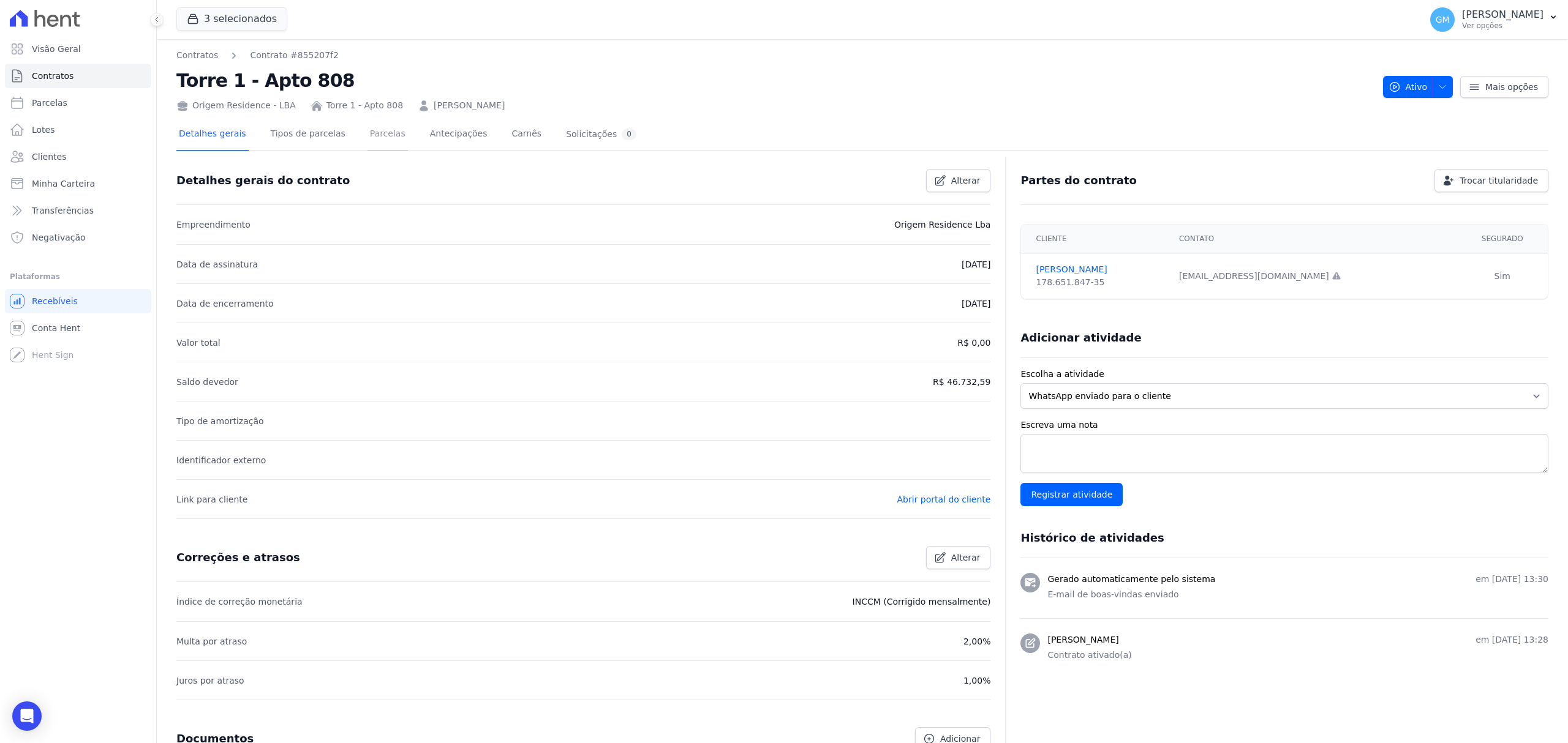
click at [368, 126] on link "Parcelas" at bounding box center [388, 135] width 41 height 33
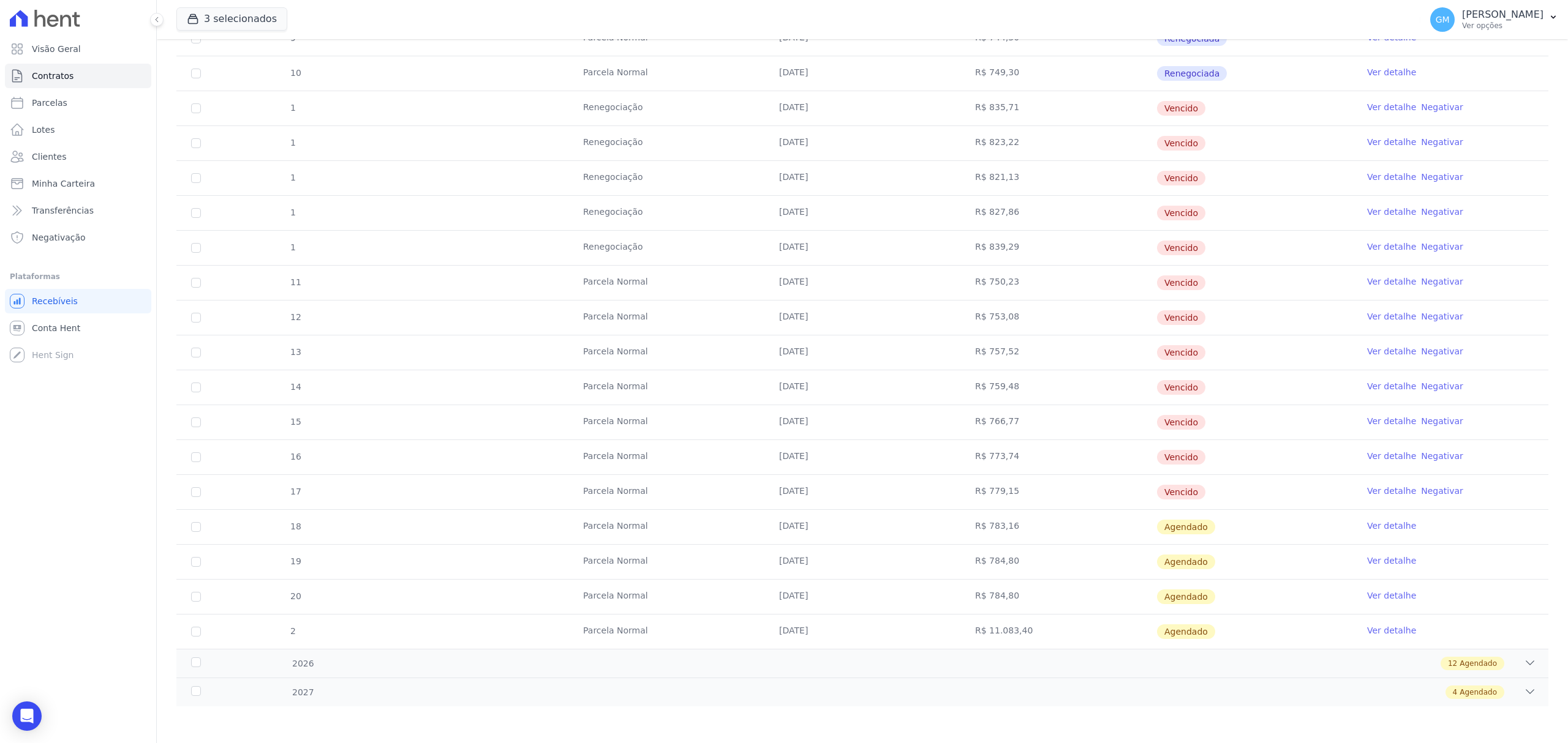
scroll to position [270, 0]
drag, startPoint x: 1211, startPoint y: 487, endPoint x: 718, endPoint y: 480, distance: 493.0
click at [718, 480] on tr "17 Parcela Normal 08/09/2025 R$ 779,15 Vencido Ver detalhe Negativar" at bounding box center [862, 492] width 1372 height 35
click at [1367, 490] on link "Ver detalhe" at bounding box center [1391, 491] width 49 height 12
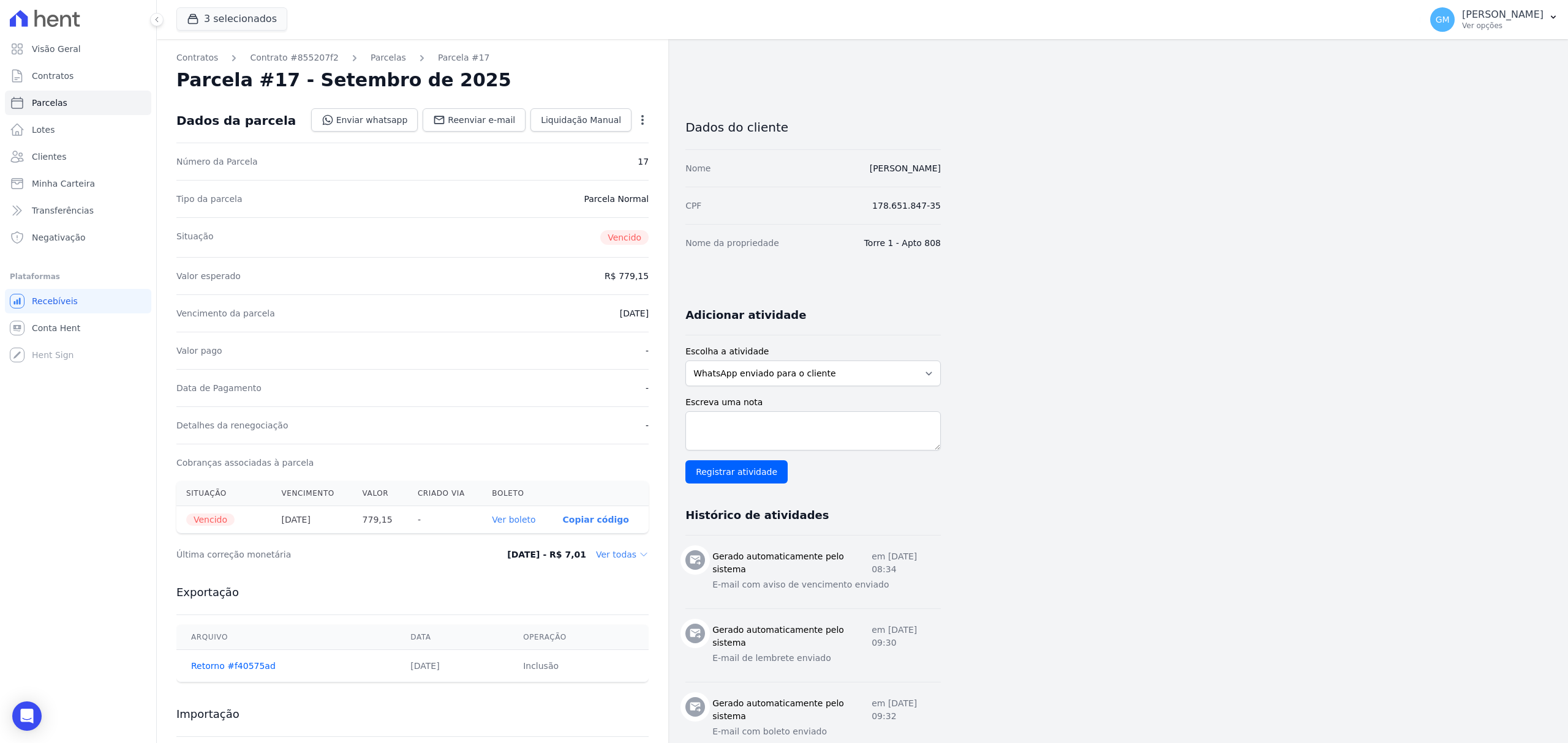
click at [464, 255] on div "Situação Vencido" at bounding box center [413, 237] width 472 height 40
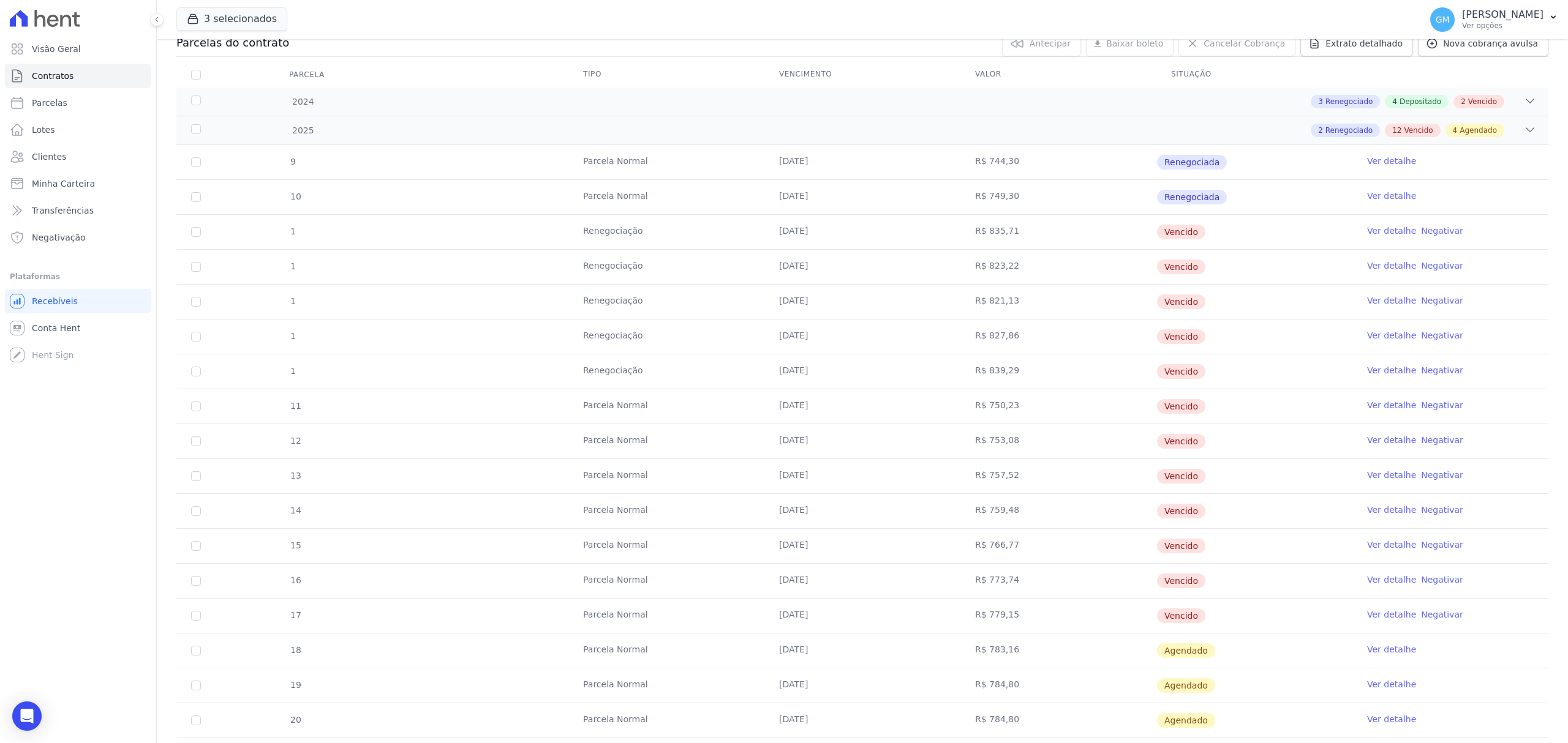
scroll to position [270, 0]
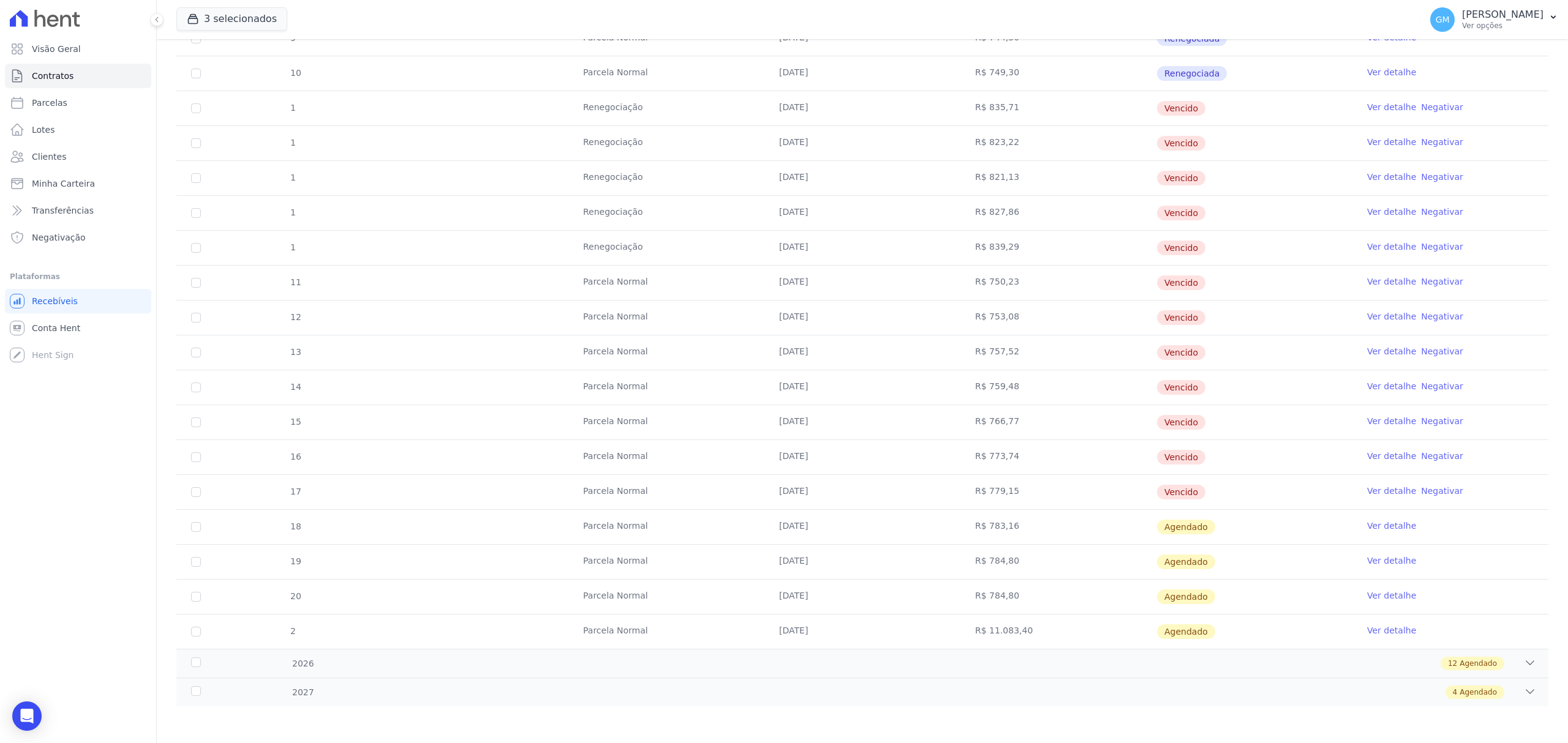
click at [1377, 522] on link "Ver detalhe" at bounding box center [1391, 526] width 49 height 12
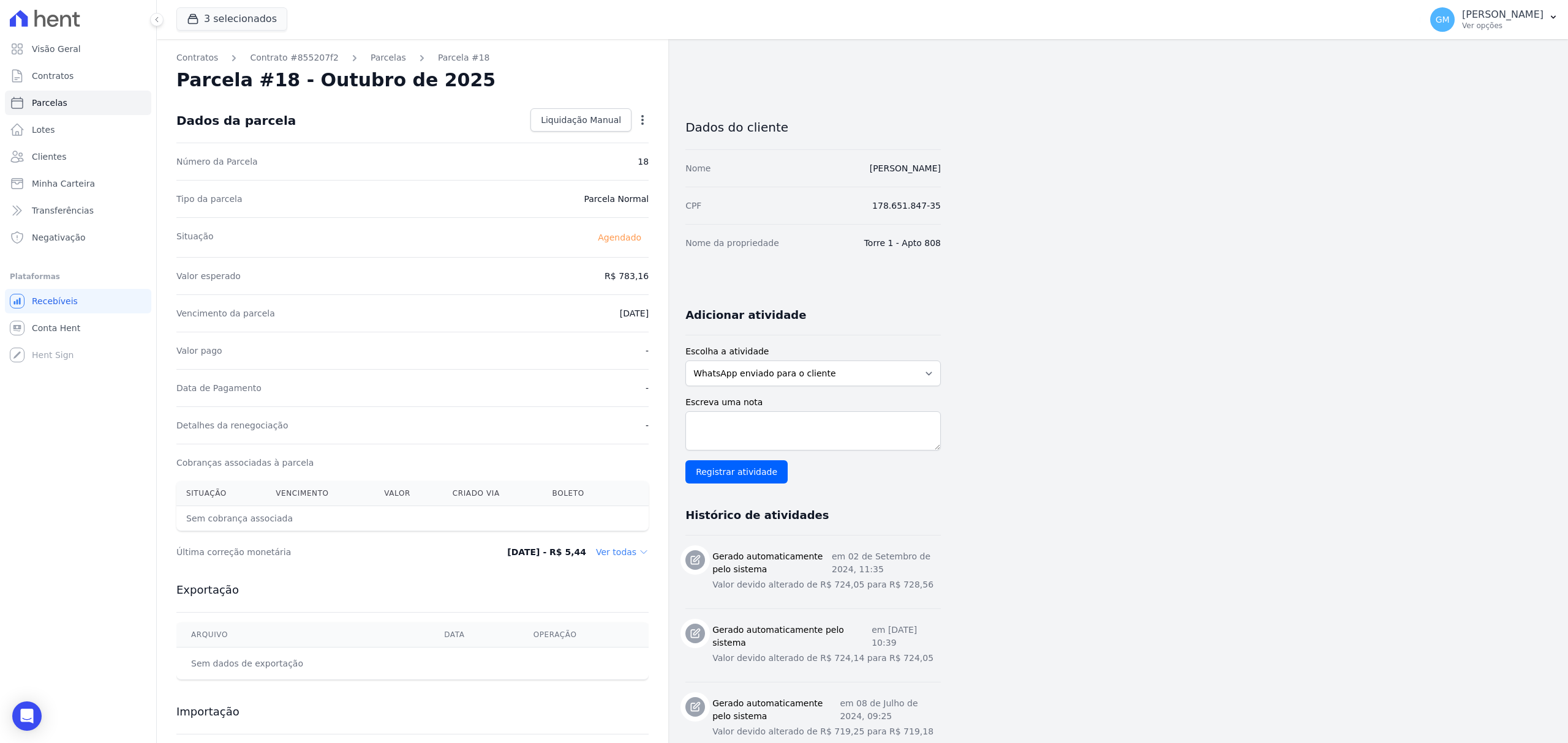
click at [635, 115] on div "Open options Alterar Antecipar" at bounding box center [640, 121] width 17 height 21
click at [640, 120] on icon "button" at bounding box center [643, 120] width 12 height 12
click at [591, 142] on link "Alterar" at bounding box center [590, 137] width 108 height 22
drag, startPoint x: 603, startPoint y: 273, endPoint x: 674, endPoint y: 285, distance: 72.0
click at [674, 285] on div "Contratos Contrato #855207f2 Parcelas Parcela #18 Parcela #18 - Outubro de 2025…" at bounding box center [548, 512] width 784 height 946
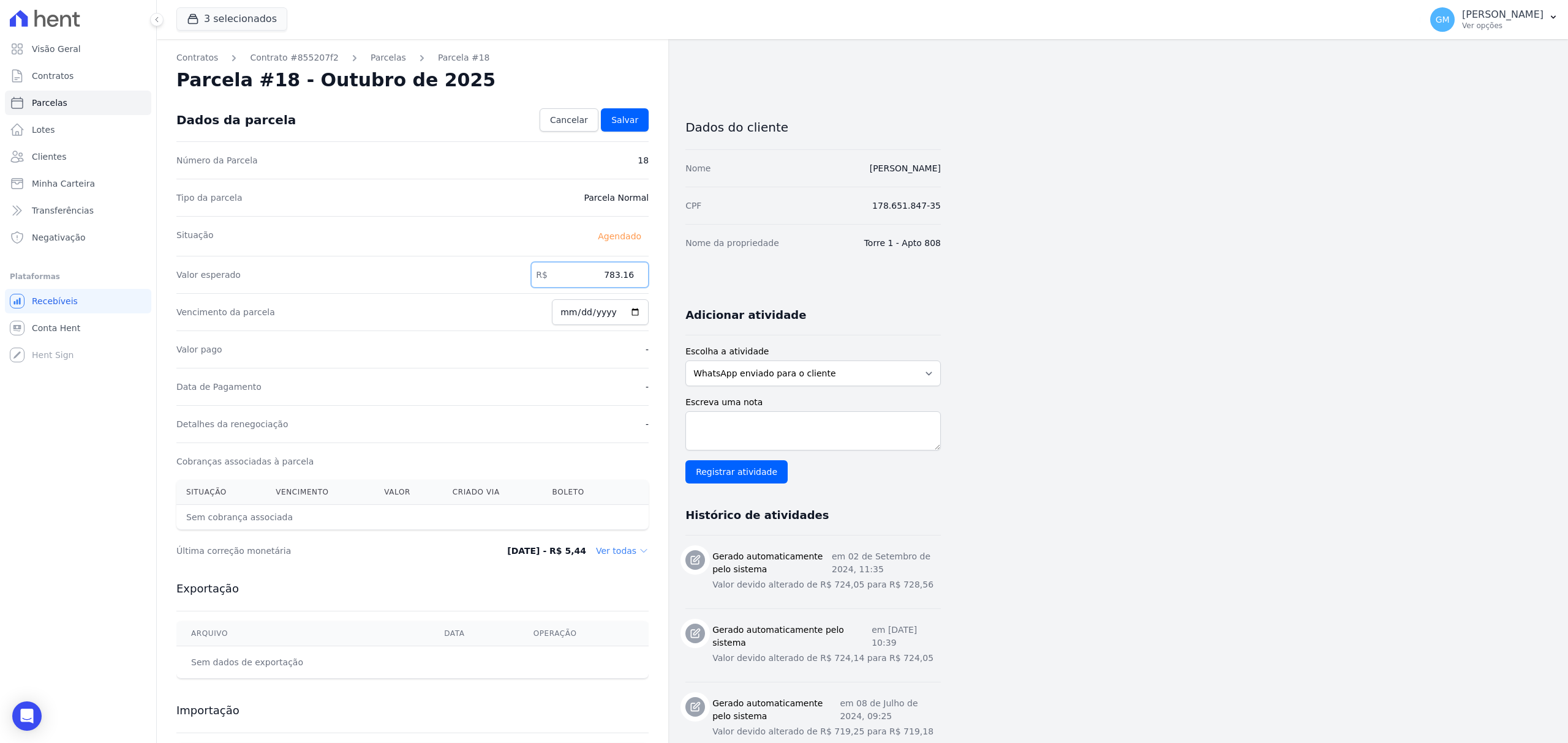
paste input "0.78"
type input "780.78"
click at [638, 313] on input "[DATE]" at bounding box center [600, 313] width 97 height 26
type input "2025-10-10"
click at [635, 123] on span "Salvar" at bounding box center [625, 120] width 27 height 12
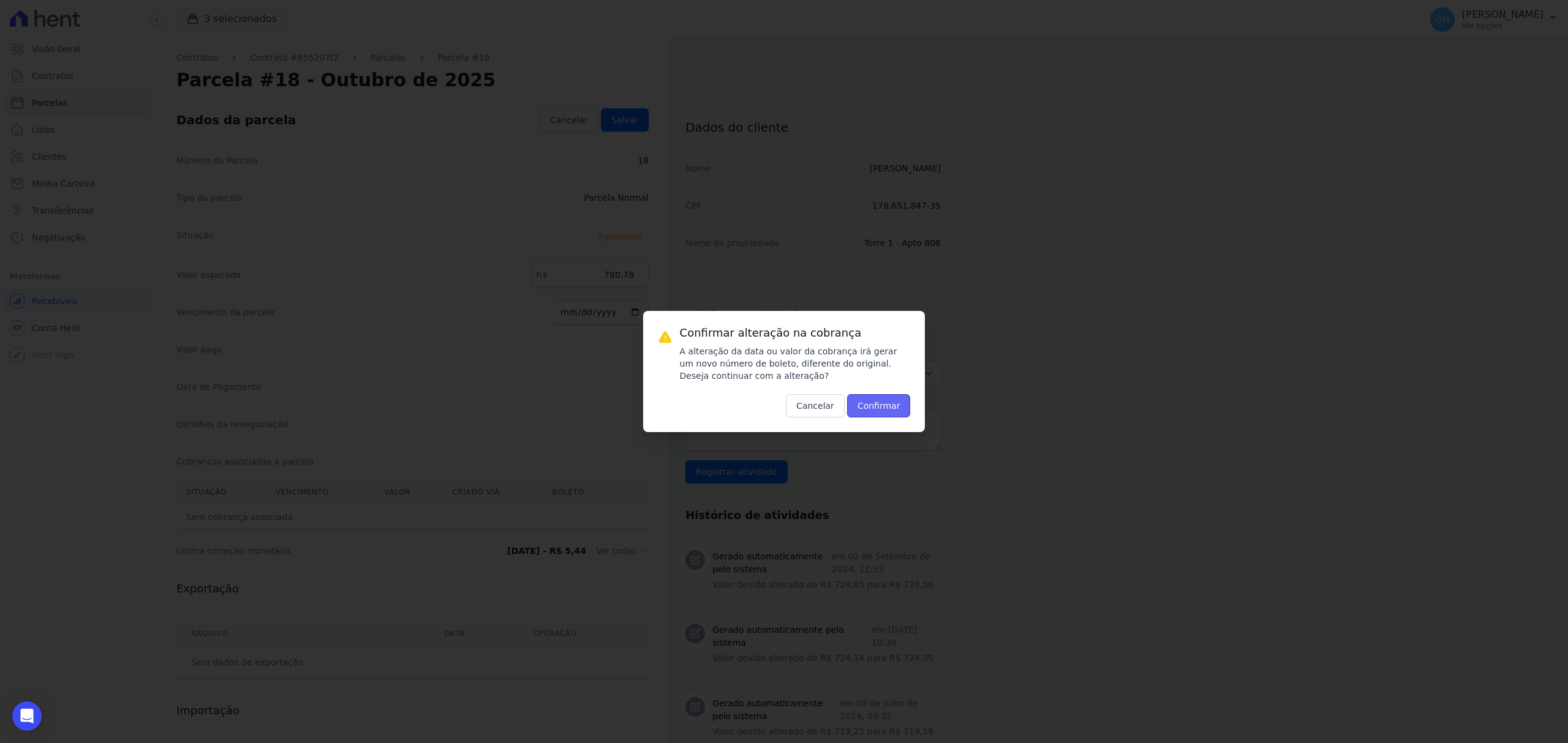
click at [855, 395] on button "Confirmar" at bounding box center [878, 406] width 64 height 23
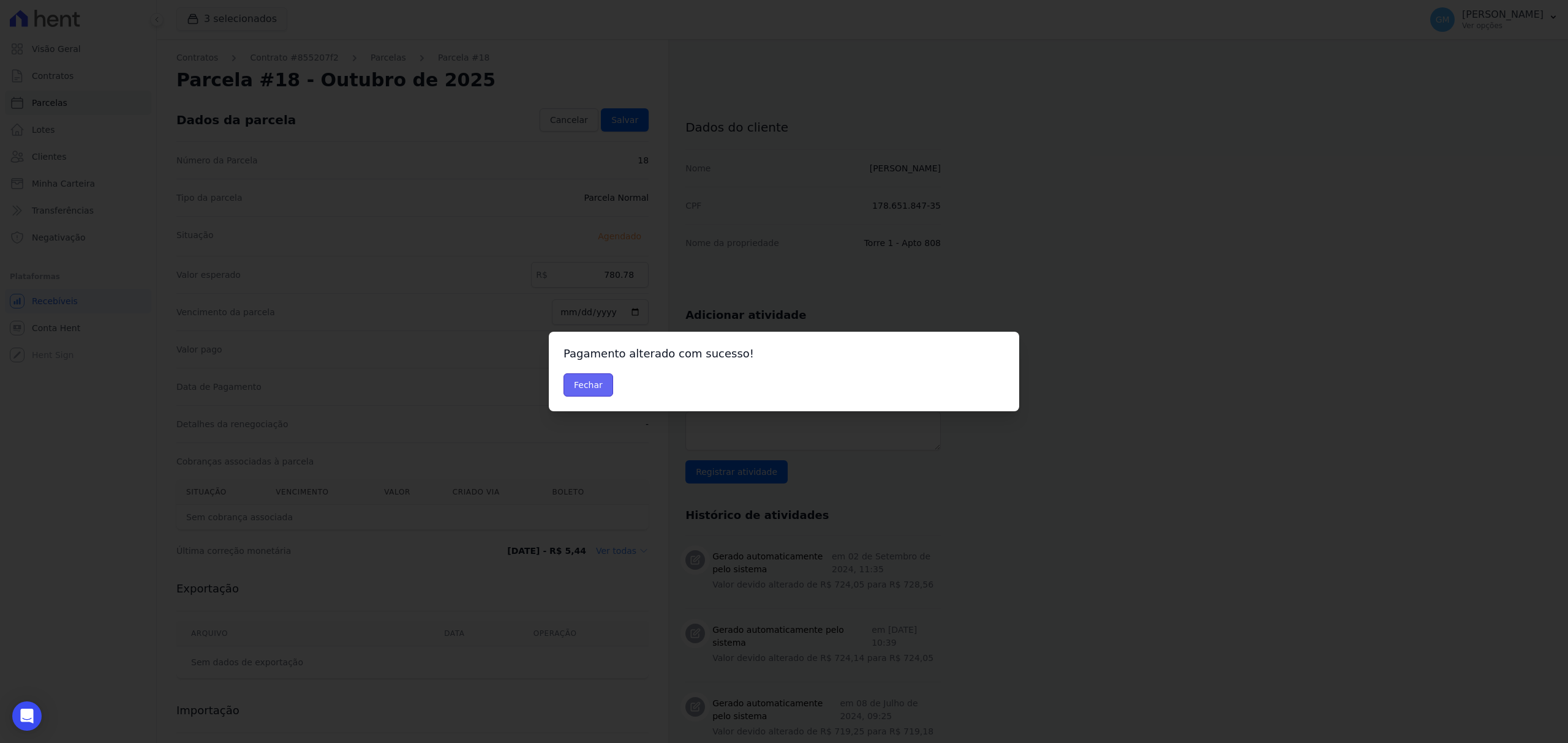
click at [569, 385] on button "Fechar" at bounding box center [588, 385] width 49 height 23
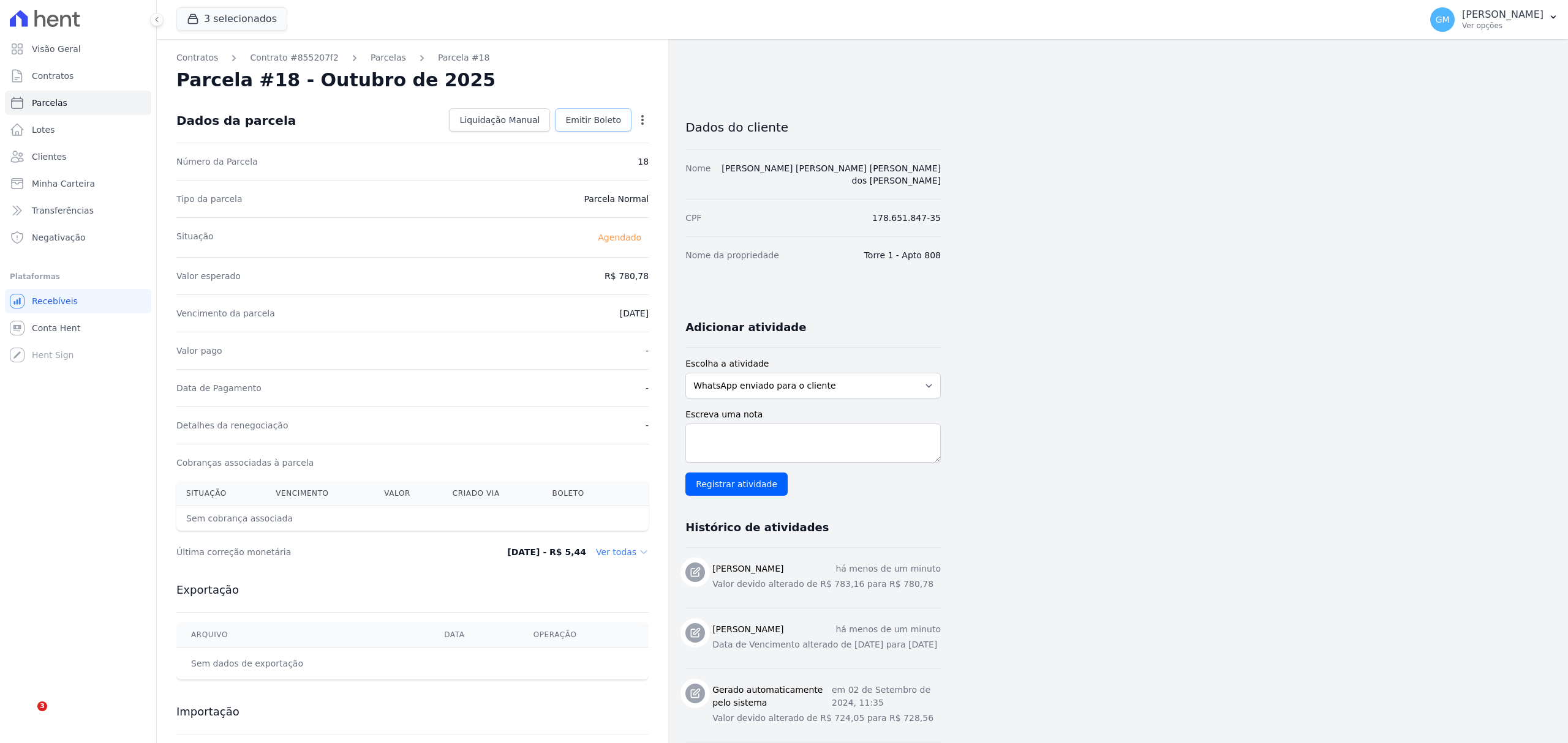
click at [591, 123] on span "Emitir Boleto" at bounding box center [593, 120] width 56 height 12
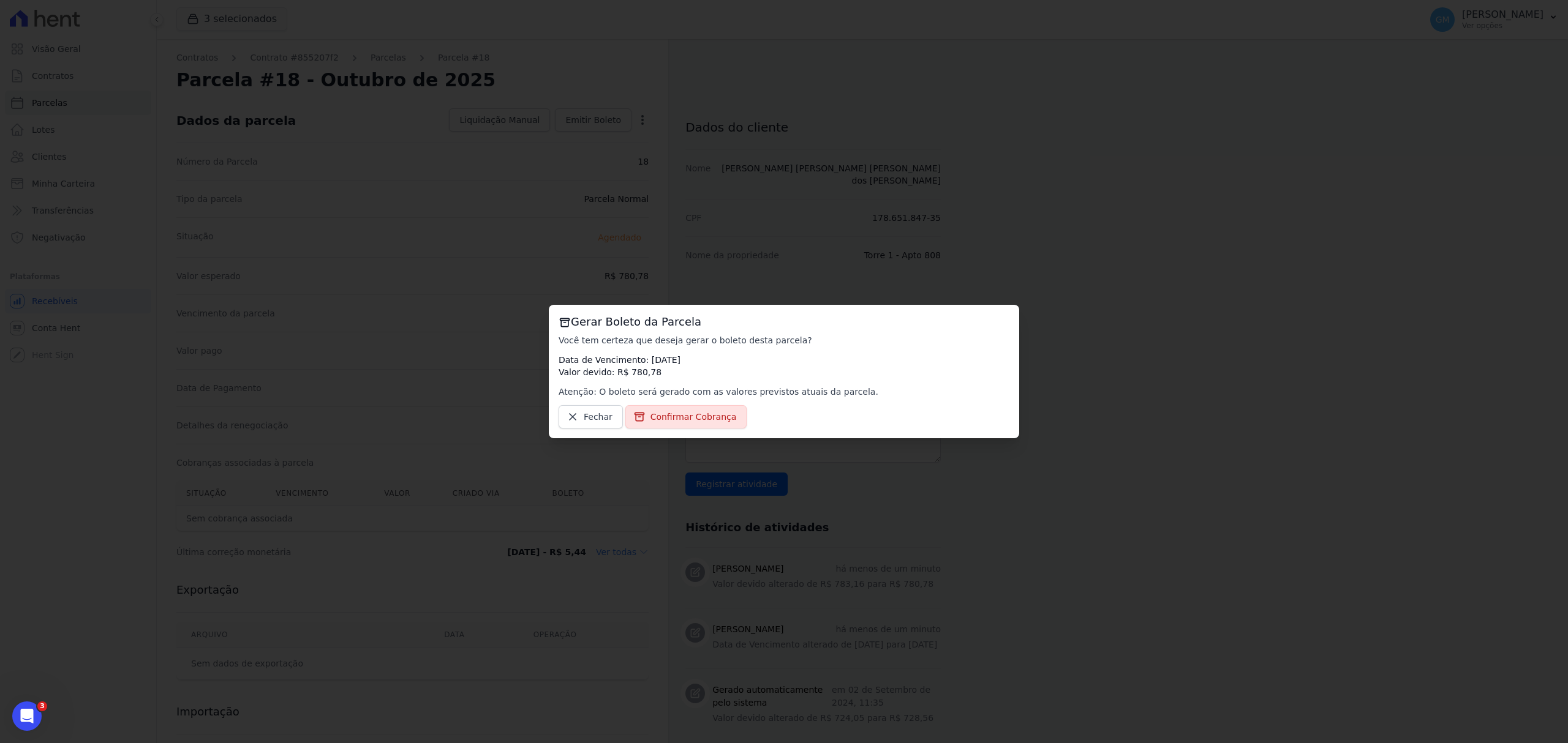
drag, startPoint x: 696, startPoint y: 399, endPoint x: 699, endPoint y: 413, distance: 14.3
click at [698, 402] on div "Gerar Boleto da Parcela Você tem certeza que deseja gerar o boleto [PERSON_NAME…" at bounding box center [784, 371] width 471 height 133
click at [699, 413] on span "Confirmar Cobrança" at bounding box center [693, 417] width 86 height 12
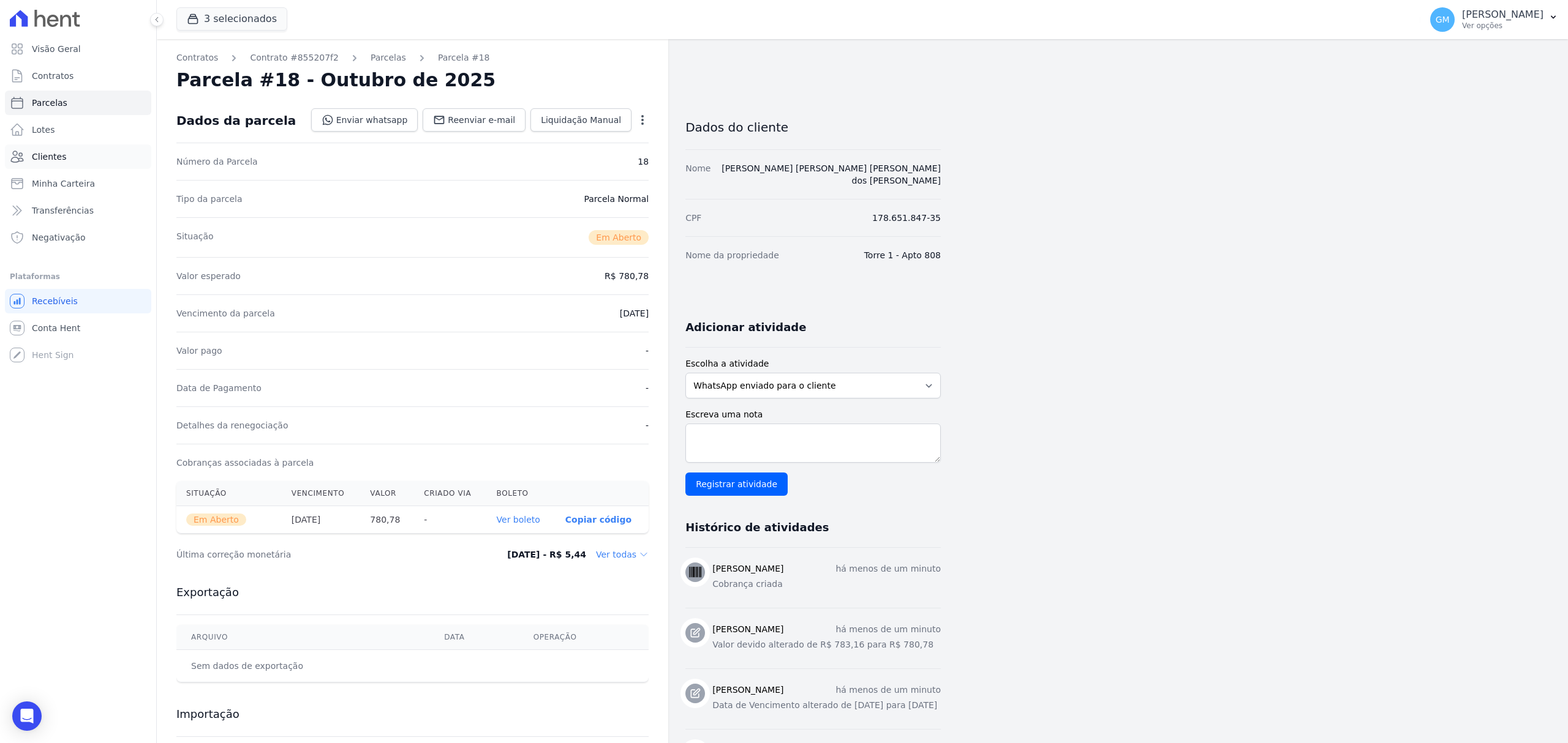
click at [52, 154] on span "Clientes" at bounding box center [49, 157] width 35 height 12
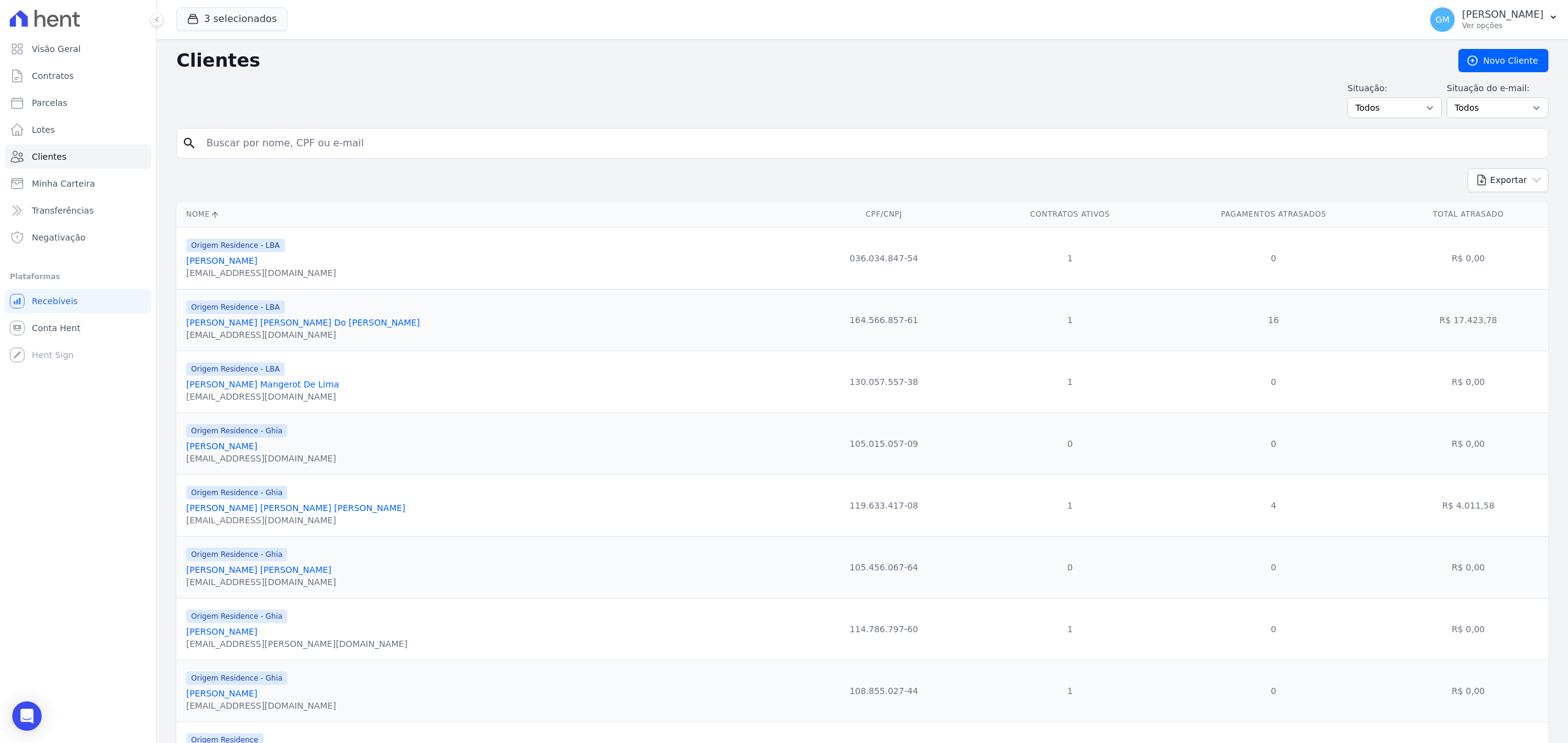
click at [347, 144] on input "search" at bounding box center [871, 143] width 1343 height 25
type input "[PERSON_NAME] [PERSON_NAME]"
drag, startPoint x: 378, startPoint y: 152, endPoint x: 174, endPoint y: 150, distance: 204.0
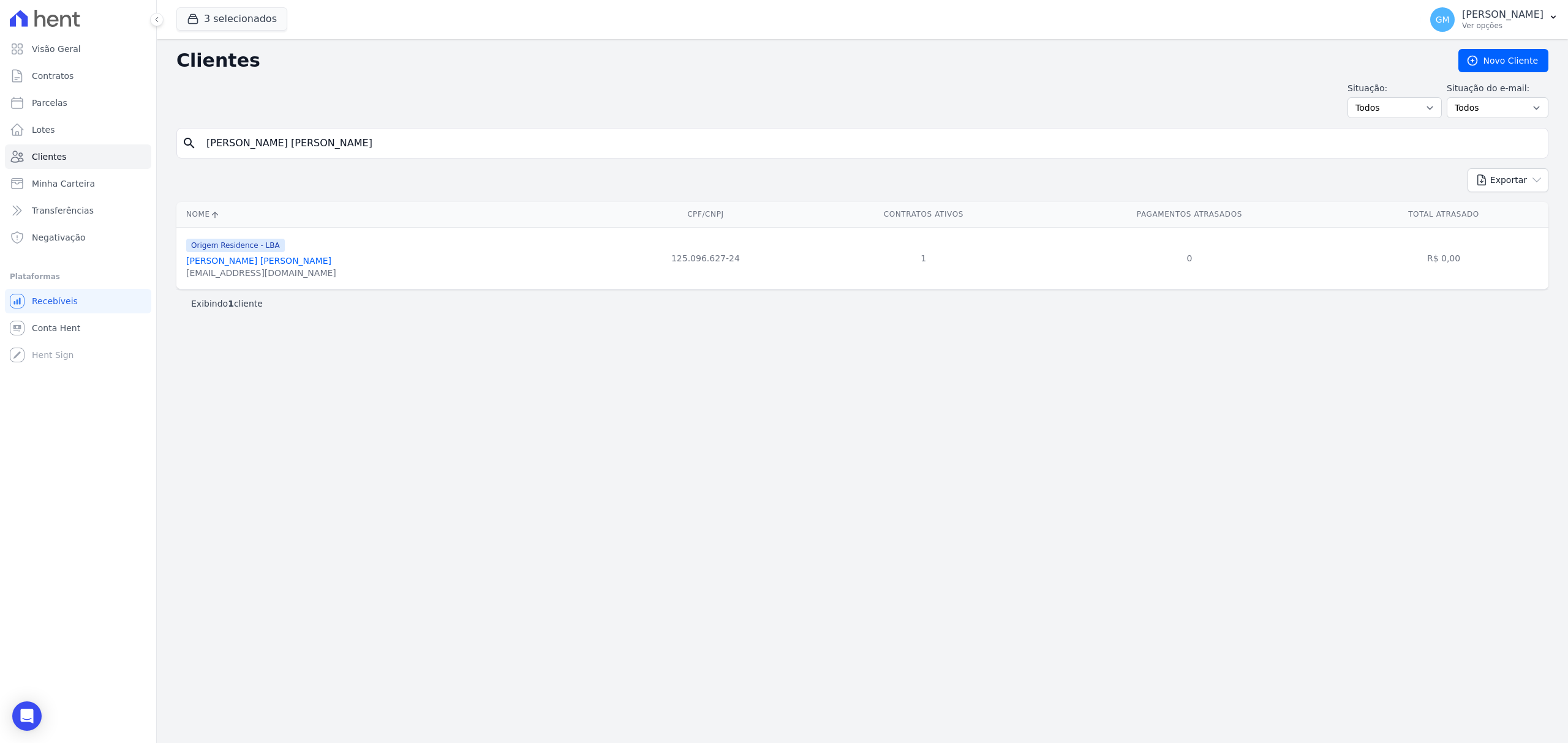
click at [247, 256] on div "Origem Residence - LBA [PERSON_NAME] [PERSON_NAME] [EMAIL_ADDRESS][DOMAIN_NAME]" at bounding box center [261, 258] width 150 height 42
click at [250, 258] on link "Jefferson Alexandre De Almeida" at bounding box center [258, 261] width 145 height 10
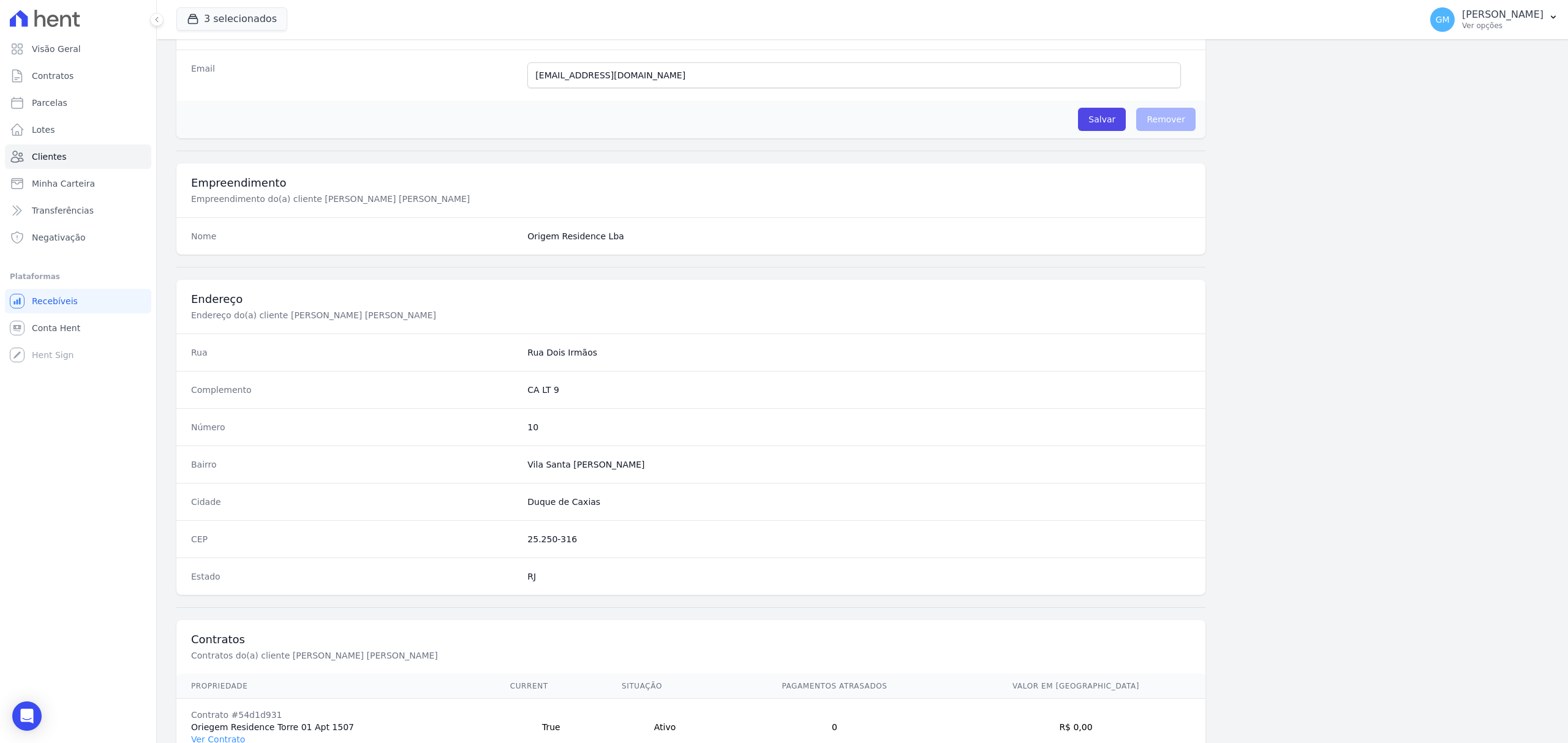
scroll to position [408, 0]
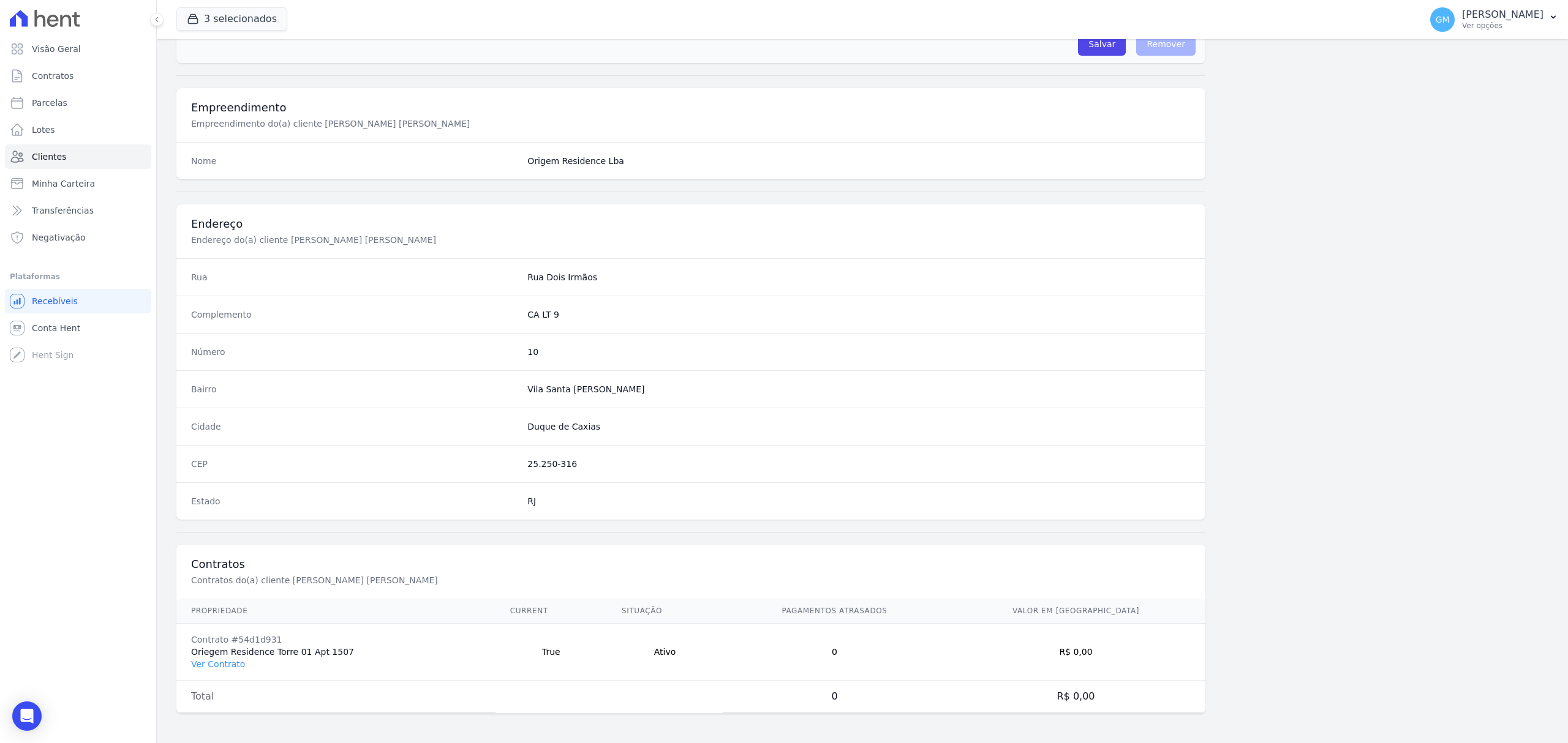
click at [216, 656] on td "Contrato #54d1d931 Oriegem Residence Torre 01 Apt 1507 Ver Contrato" at bounding box center [336, 652] width 319 height 57
click at [208, 672] on td "Contrato #54d1d931 Oriegem Residence Torre 01 Apt 1507 Ver Contrato" at bounding box center [336, 652] width 319 height 57
click at [207, 669] on td "Contrato #54d1d931 Oriegem Residence Torre 01 Apt 1507 Ver Contrato" at bounding box center [336, 652] width 319 height 57
click at [207, 667] on link "Ver Contrato" at bounding box center [218, 664] width 54 height 10
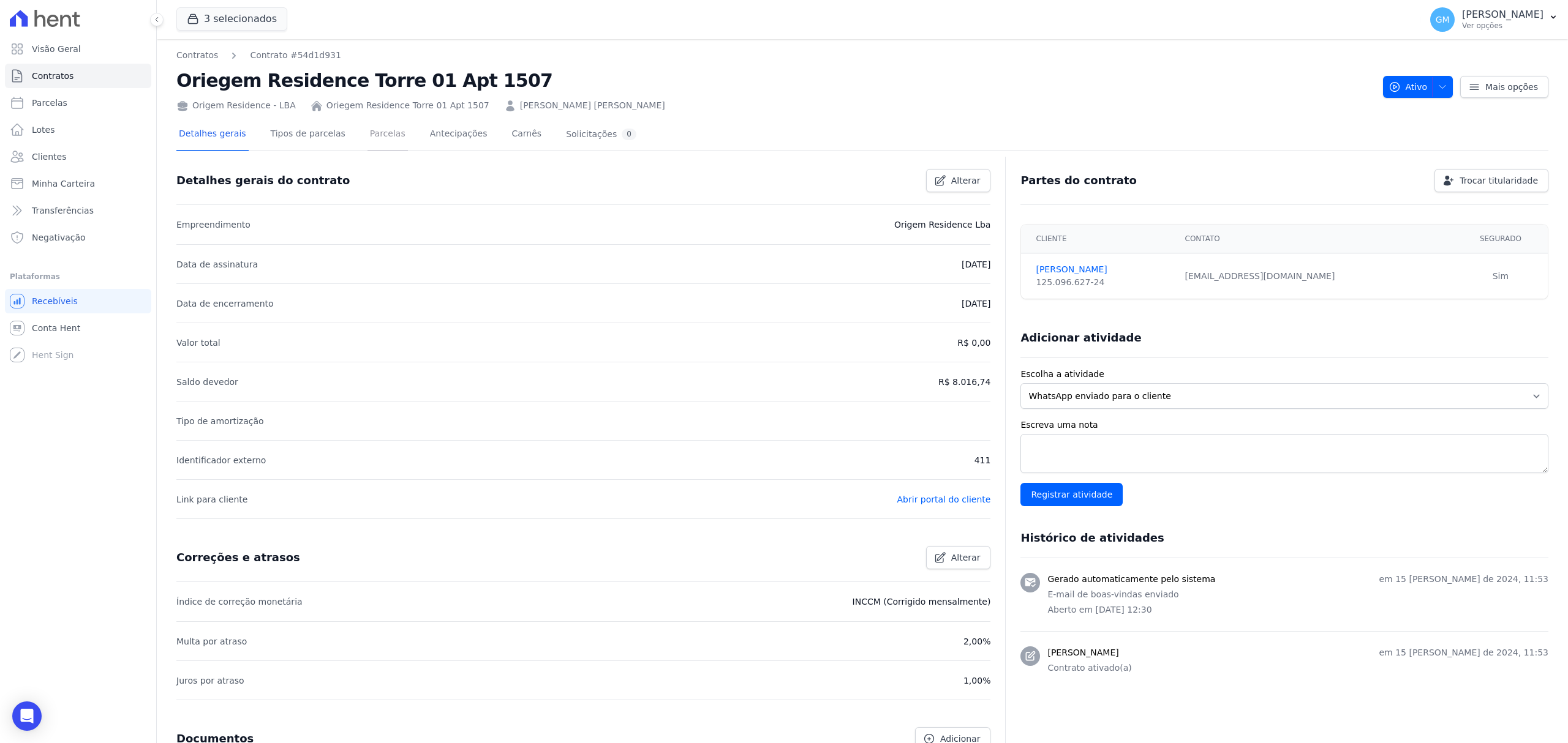
click at [370, 139] on link "Parcelas" at bounding box center [388, 135] width 41 height 33
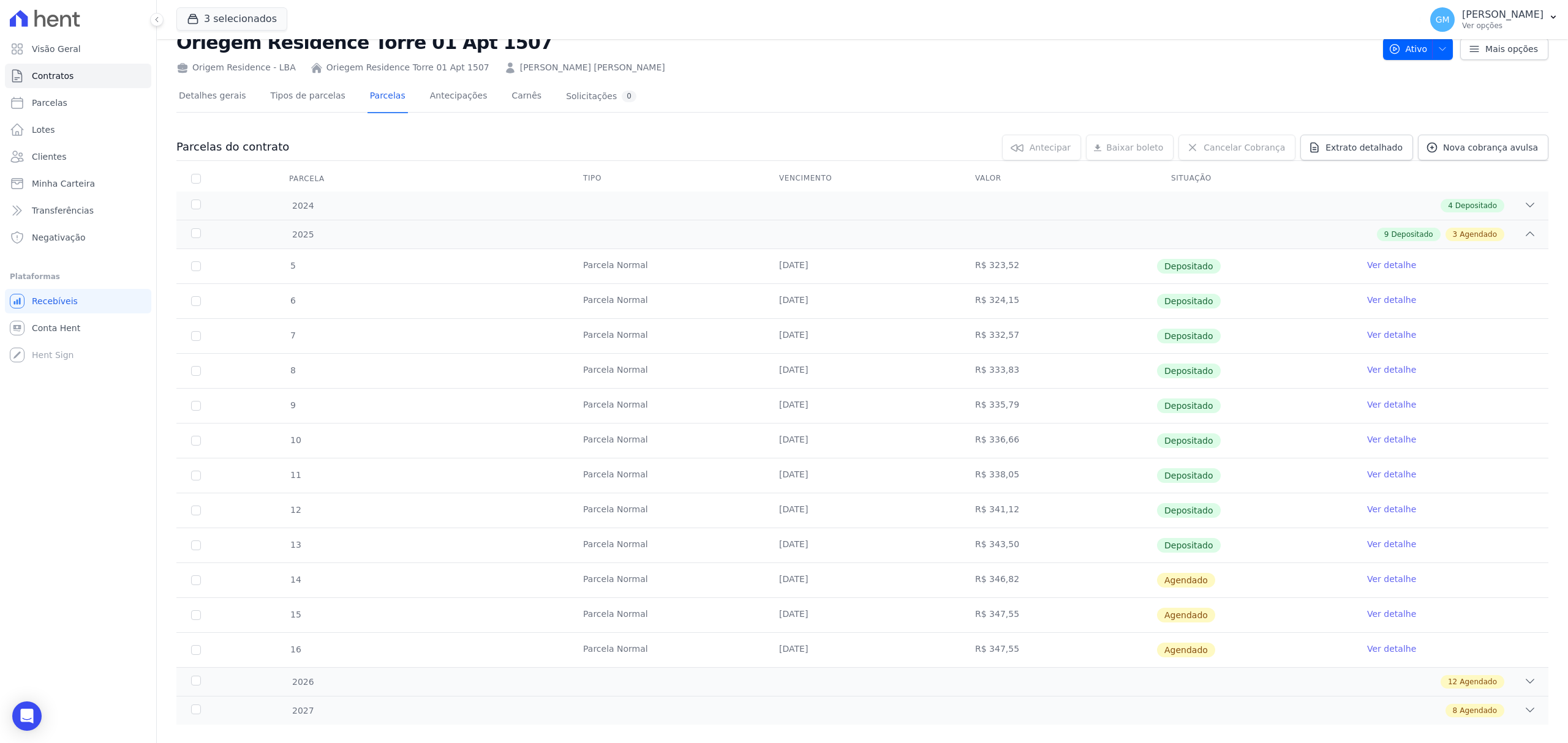
scroll to position [59, 0]
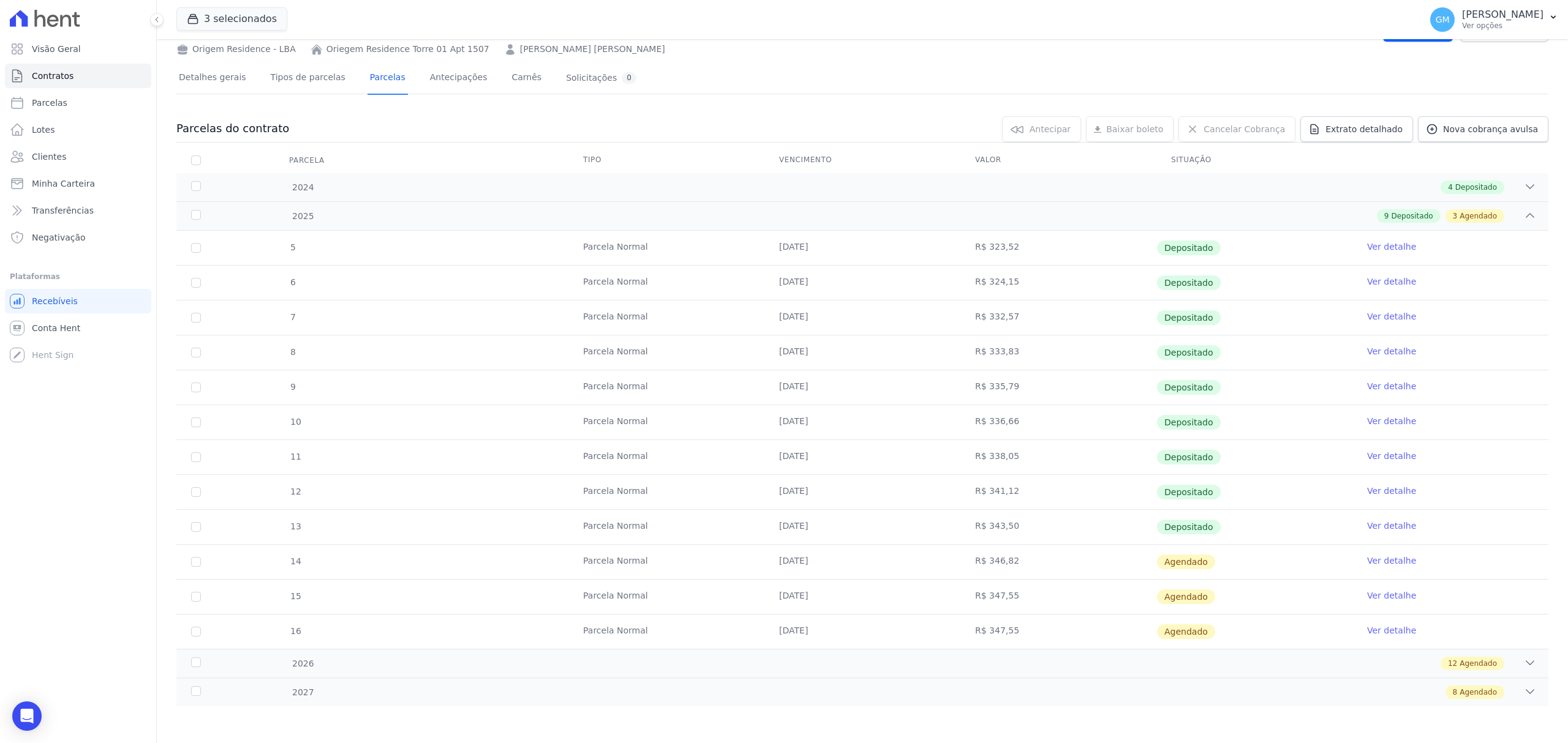
click at [1382, 525] on link "Ver detalhe" at bounding box center [1391, 526] width 49 height 12
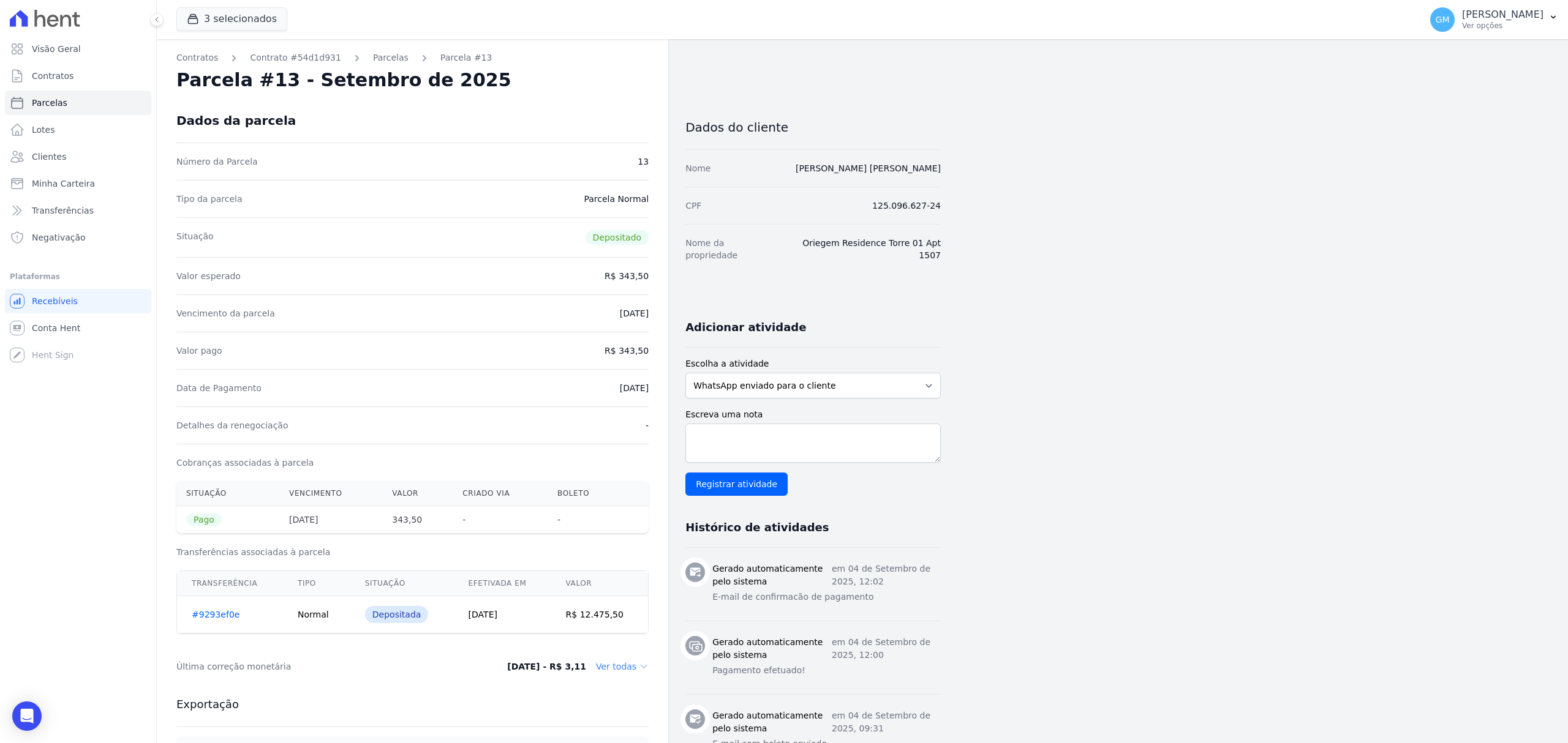
click at [475, 51] on nav "Contratos Contrato #54d1d931 Parcelas Parcela #13" at bounding box center [413, 57] width 472 height 13
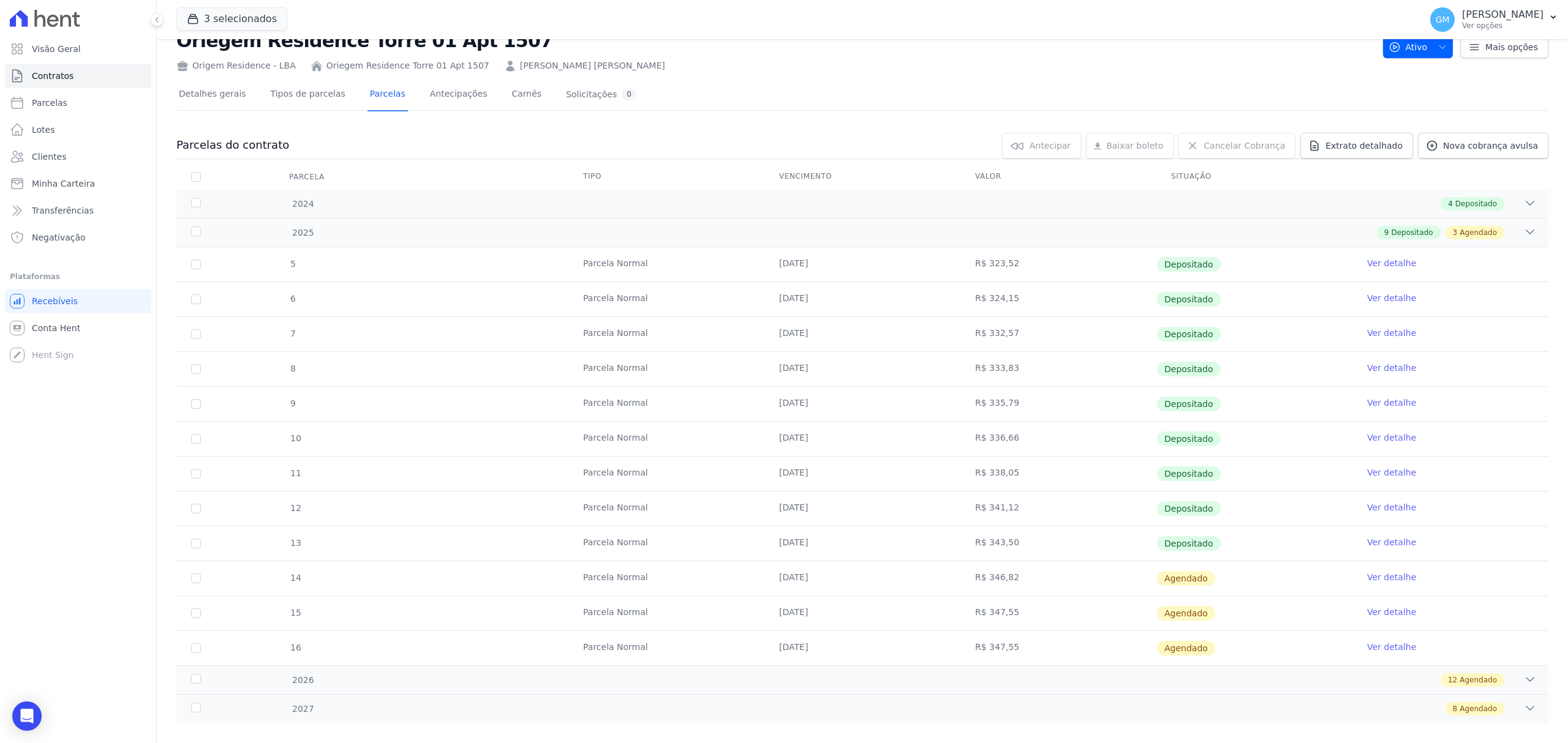
scroll to position [59, 0]
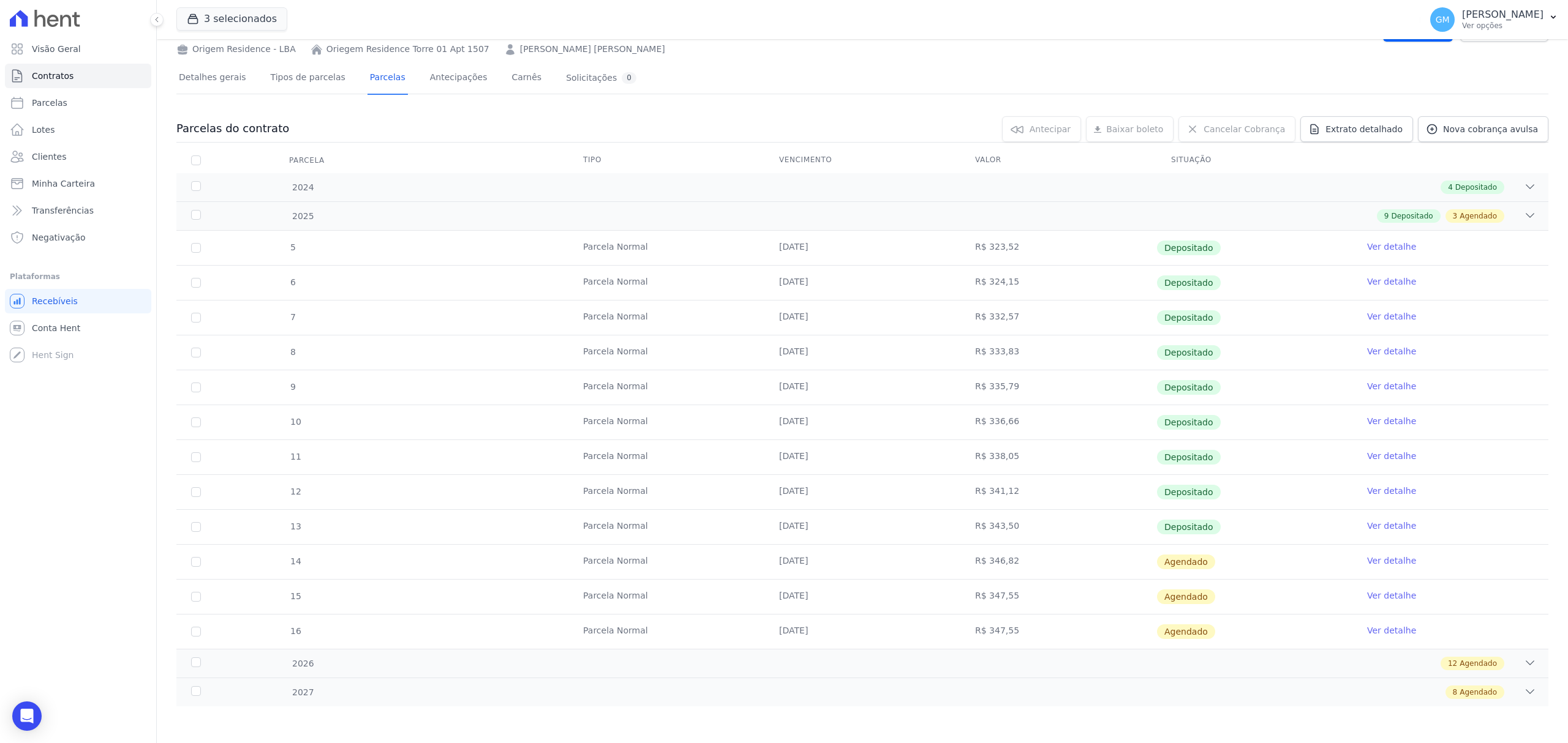
click at [1369, 560] on link "Ver detalhe" at bounding box center [1391, 561] width 49 height 12
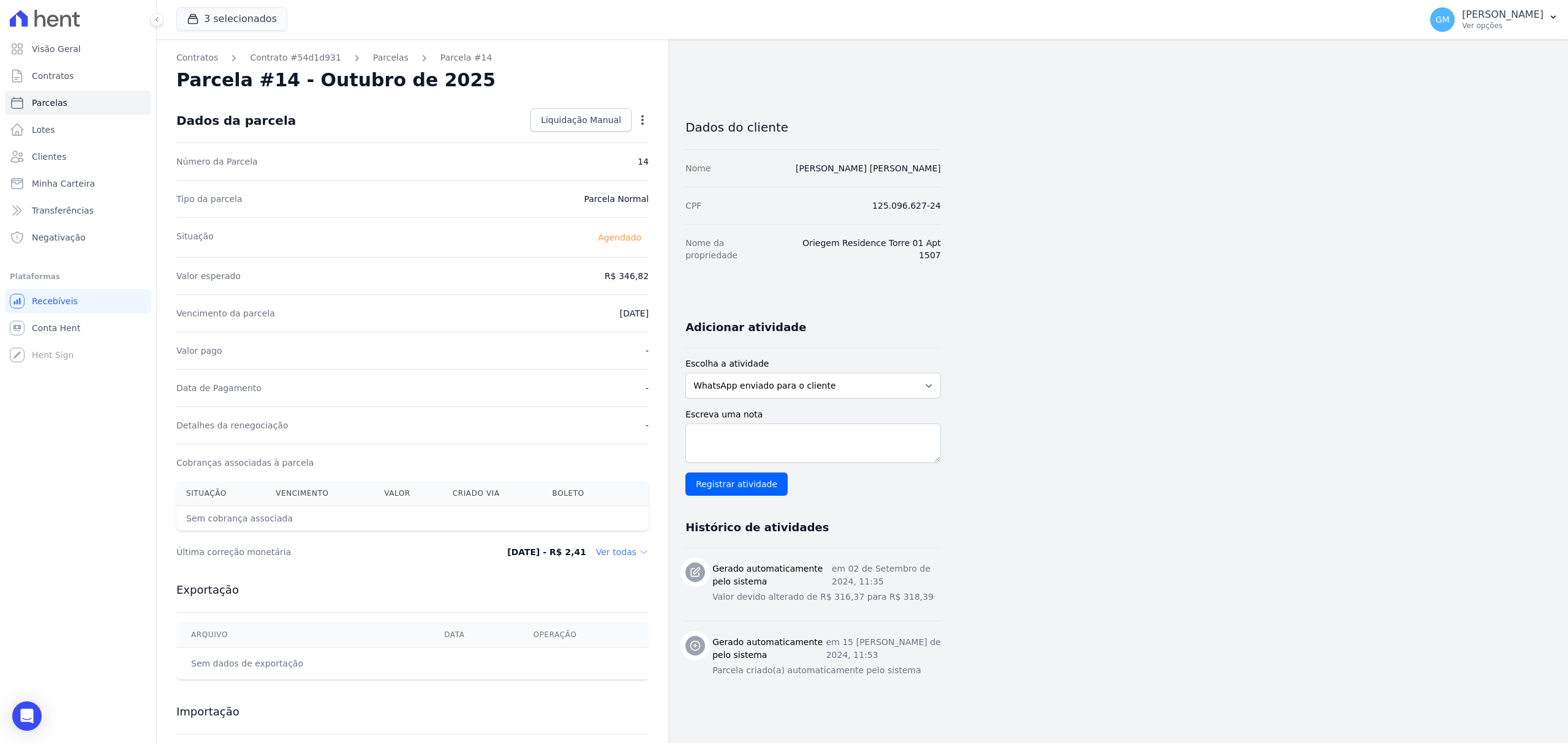
click at [645, 121] on icon "button" at bounding box center [643, 120] width 12 height 12
click at [595, 133] on link "Alterar" at bounding box center [590, 137] width 108 height 22
drag, startPoint x: 608, startPoint y: 282, endPoint x: 656, endPoint y: 282, distance: 48.0
click at [656, 282] on div "Contratos Contrato #54d1d931 Parcelas Parcela #14 Parcela #14 - Outubro de 2025…" at bounding box center [412, 432] width 511 height 786
paste input "4.2"
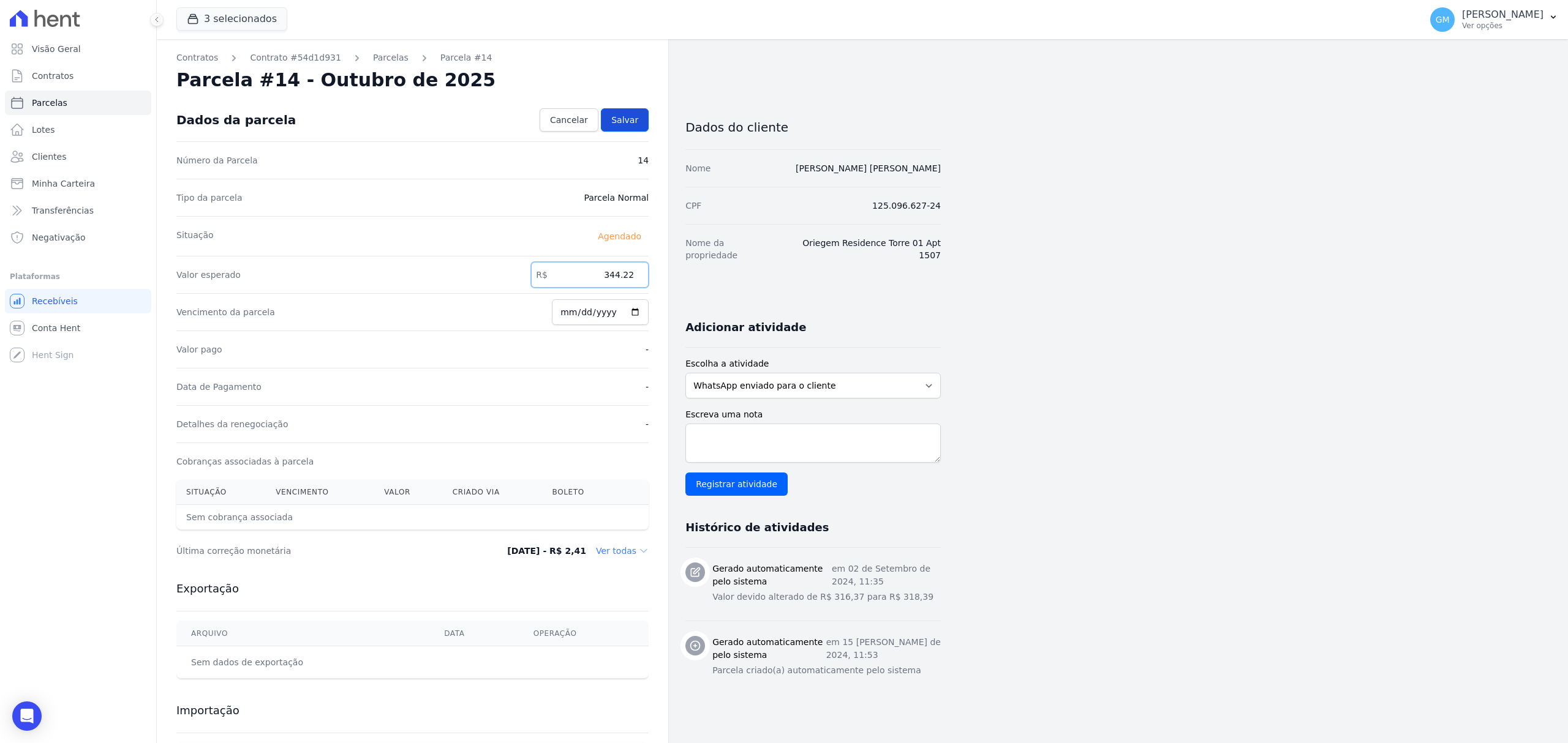
type input "344.22"
click at [617, 111] on link "Salvar" at bounding box center [624, 120] width 47 height 23
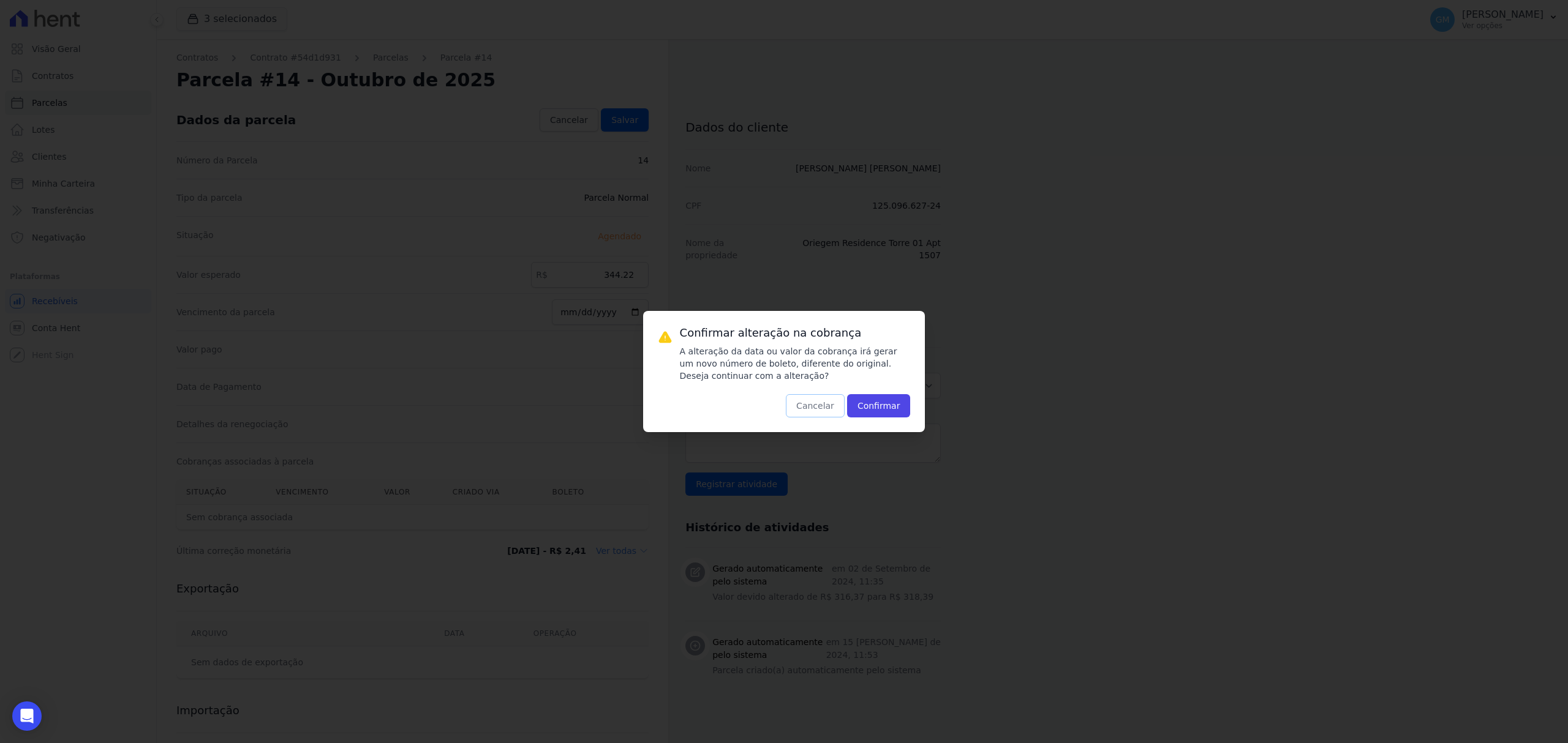
click at [814, 402] on button "Cancelar" at bounding box center [815, 406] width 59 height 23
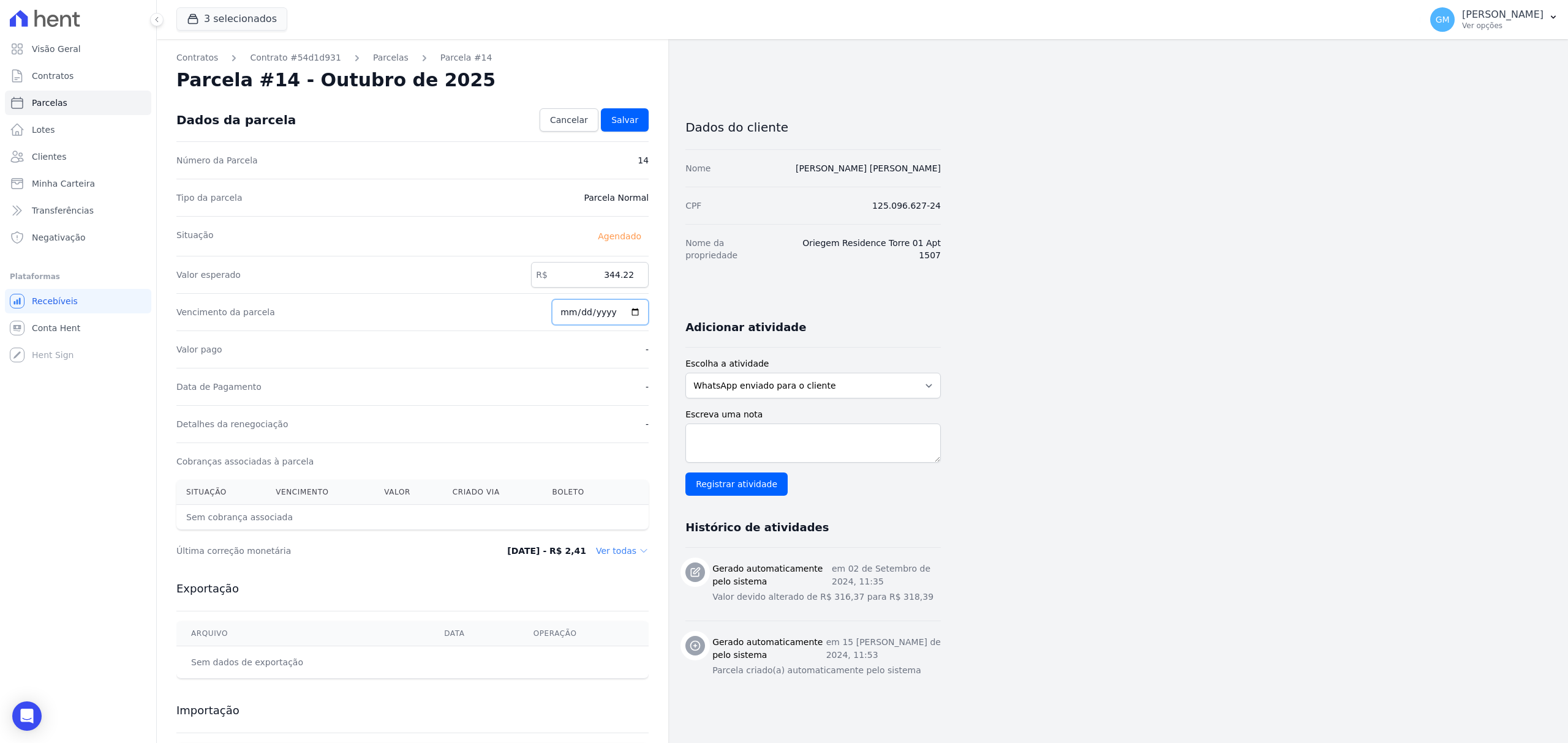
click at [638, 316] on input "[DATE]" at bounding box center [600, 313] width 97 height 26
type input "2025-10-10"
click at [641, 125] on link "Salvar" at bounding box center [624, 120] width 47 height 23
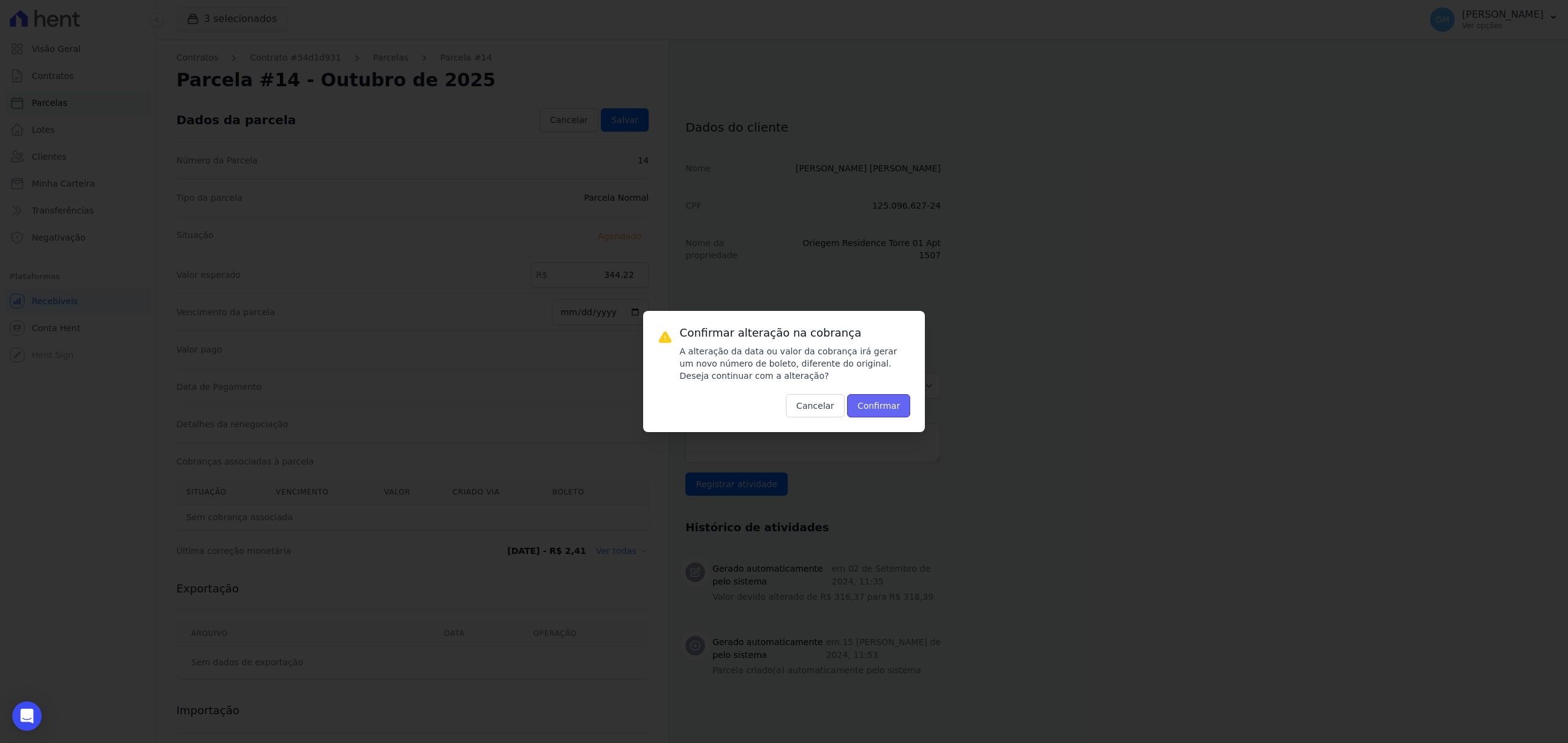
click at [872, 400] on button "Confirmar" at bounding box center [878, 406] width 64 height 23
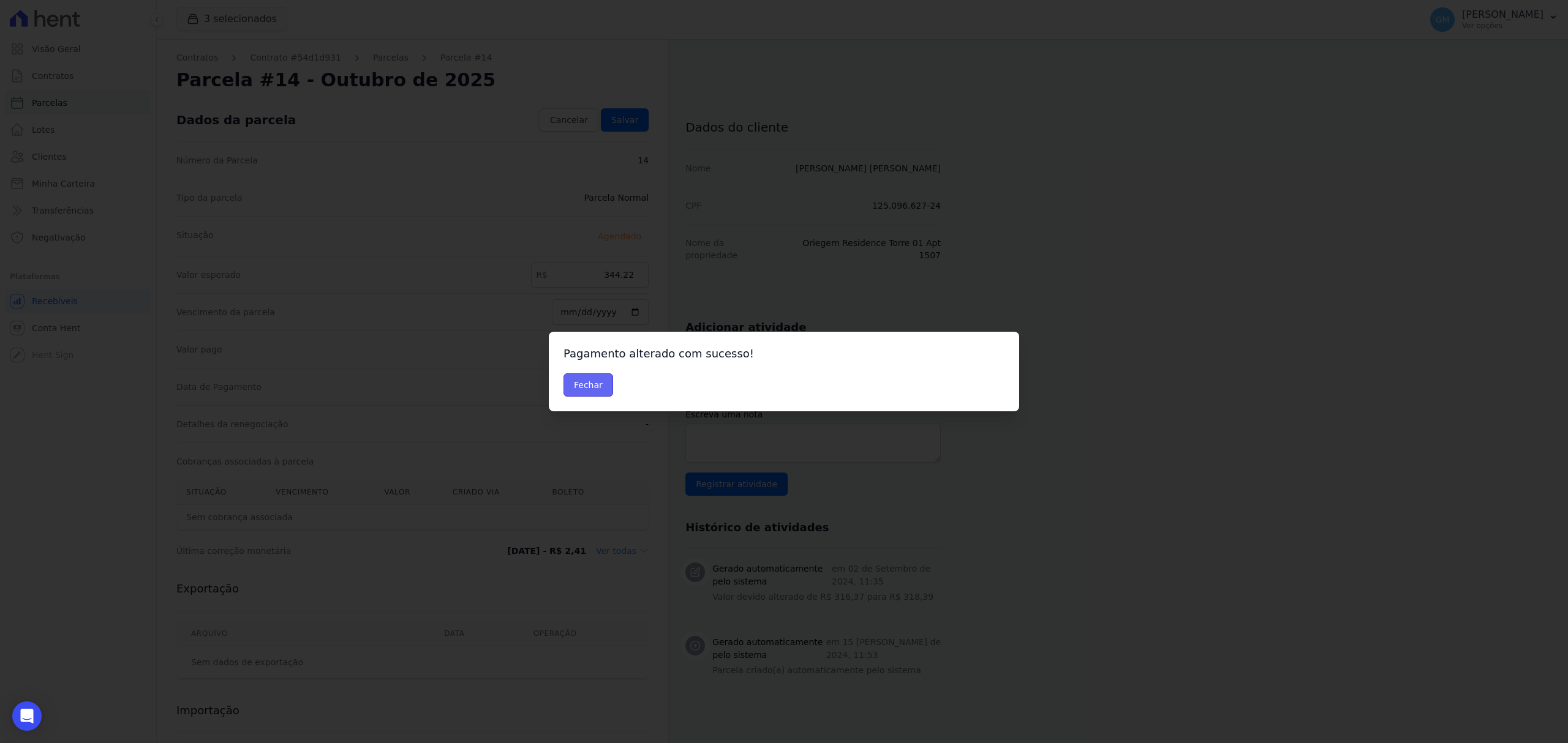
click at [581, 383] on button "Fechar" at bounding box center [588, 385] width 49 height 23
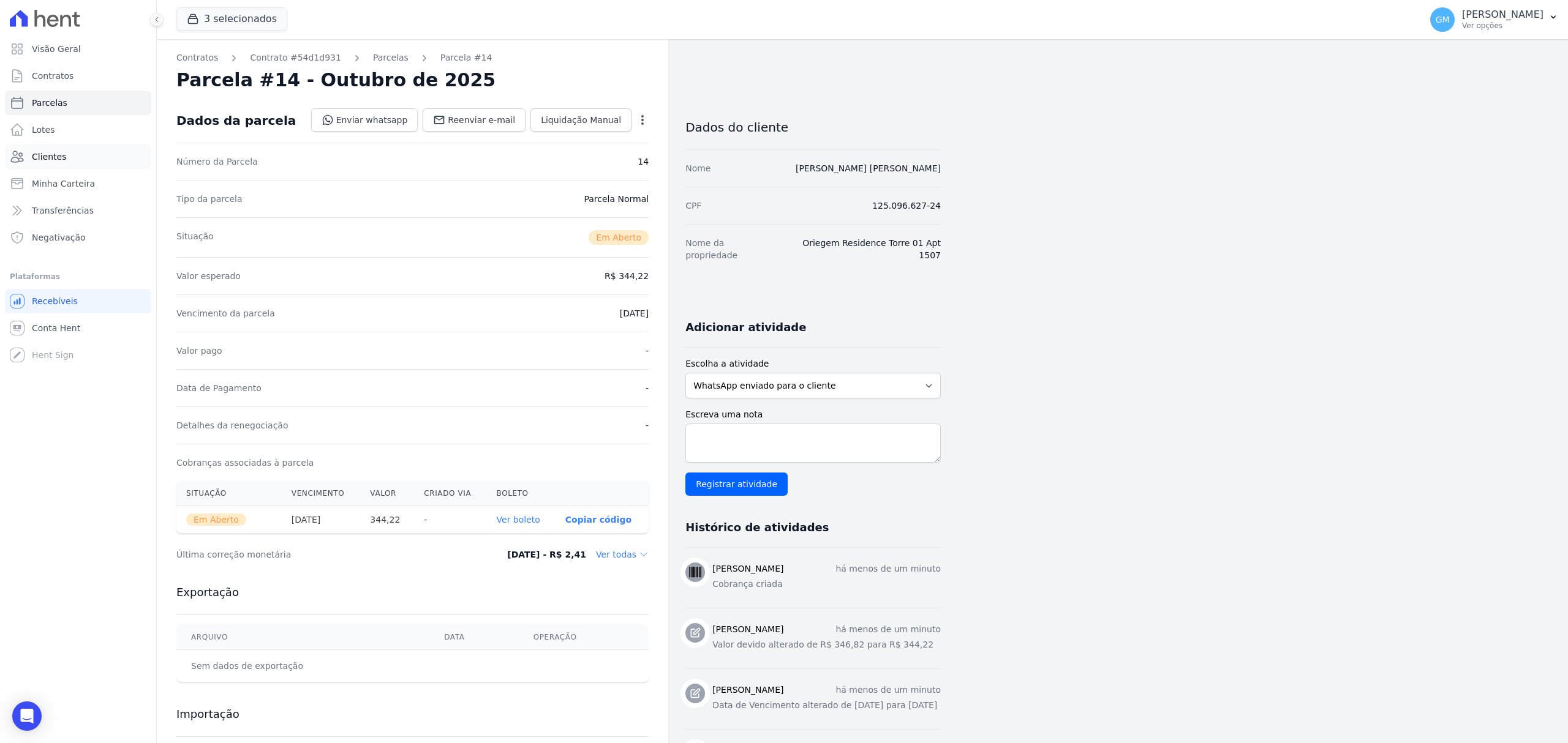
click at [61, 155] on span "Clientes" at bounding box center [49, 157] width 35 height 12
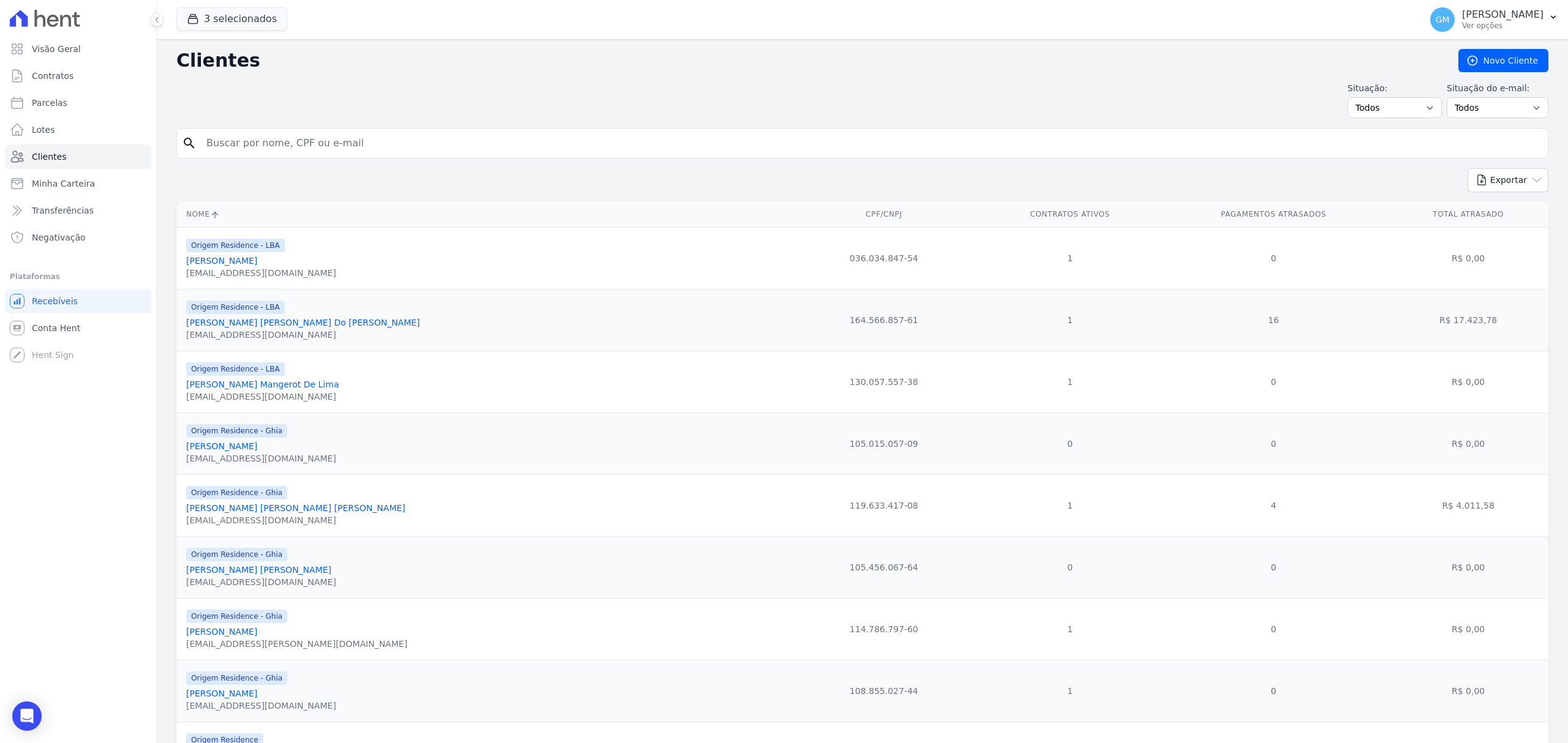
click at [247, 145] on input "search" at bounding box center [871, 143] width 1343 height 25
type input "[PERSON_NAME] [PERSON_NAME]"
drag, startPoint x: 314, startPoint y: 150, endPoint x: 177, endPoint y: 142, distance: 137.2
click at [177, 142] on div "search [PERSON_NAME] [PERSON_NAME]" at bounding box center [862, 144] width 1372 height 31
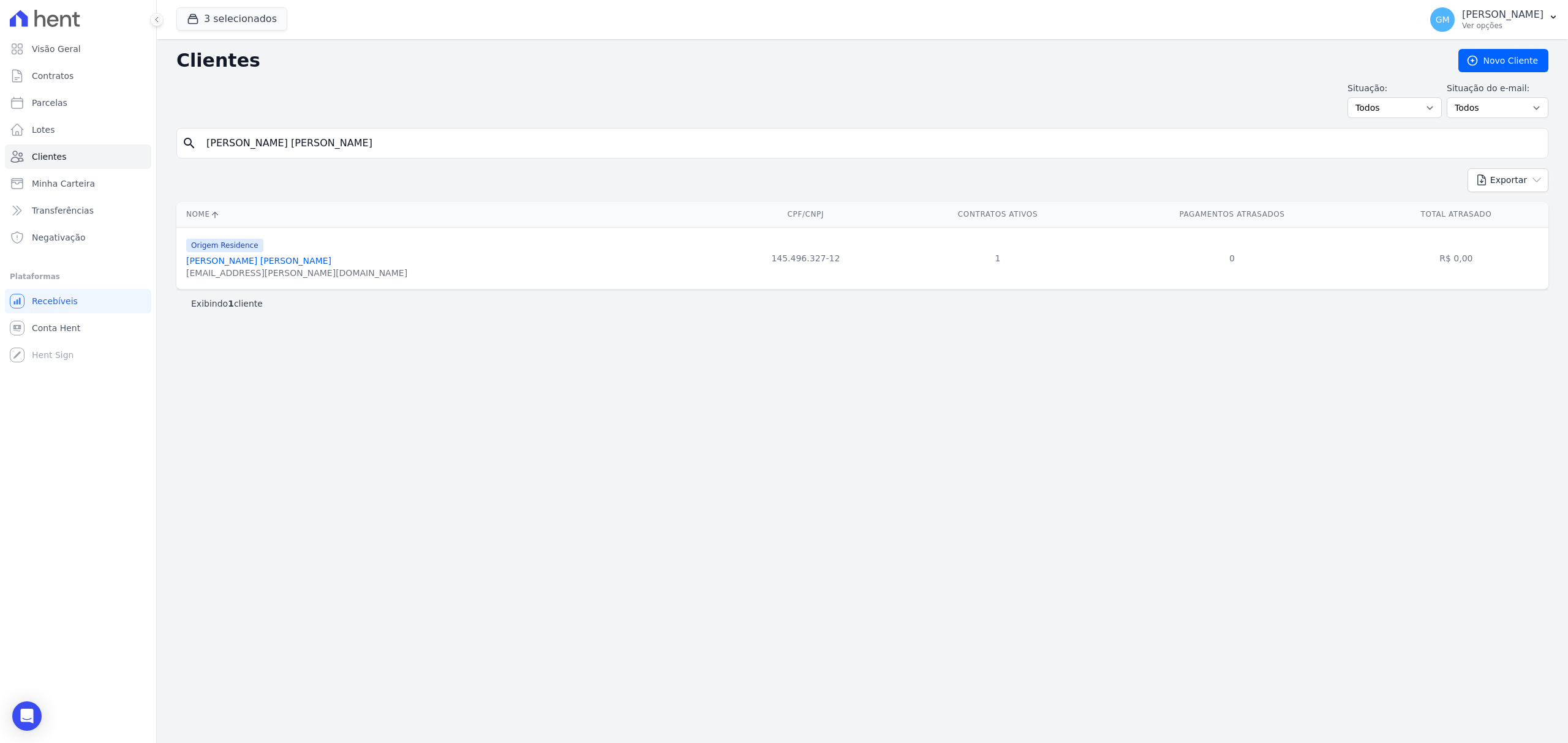
click at [250, 265] on link "[PERSON_NAME] [PERSON_NAME]" at bounding box center [258, 261] width 145 height 10
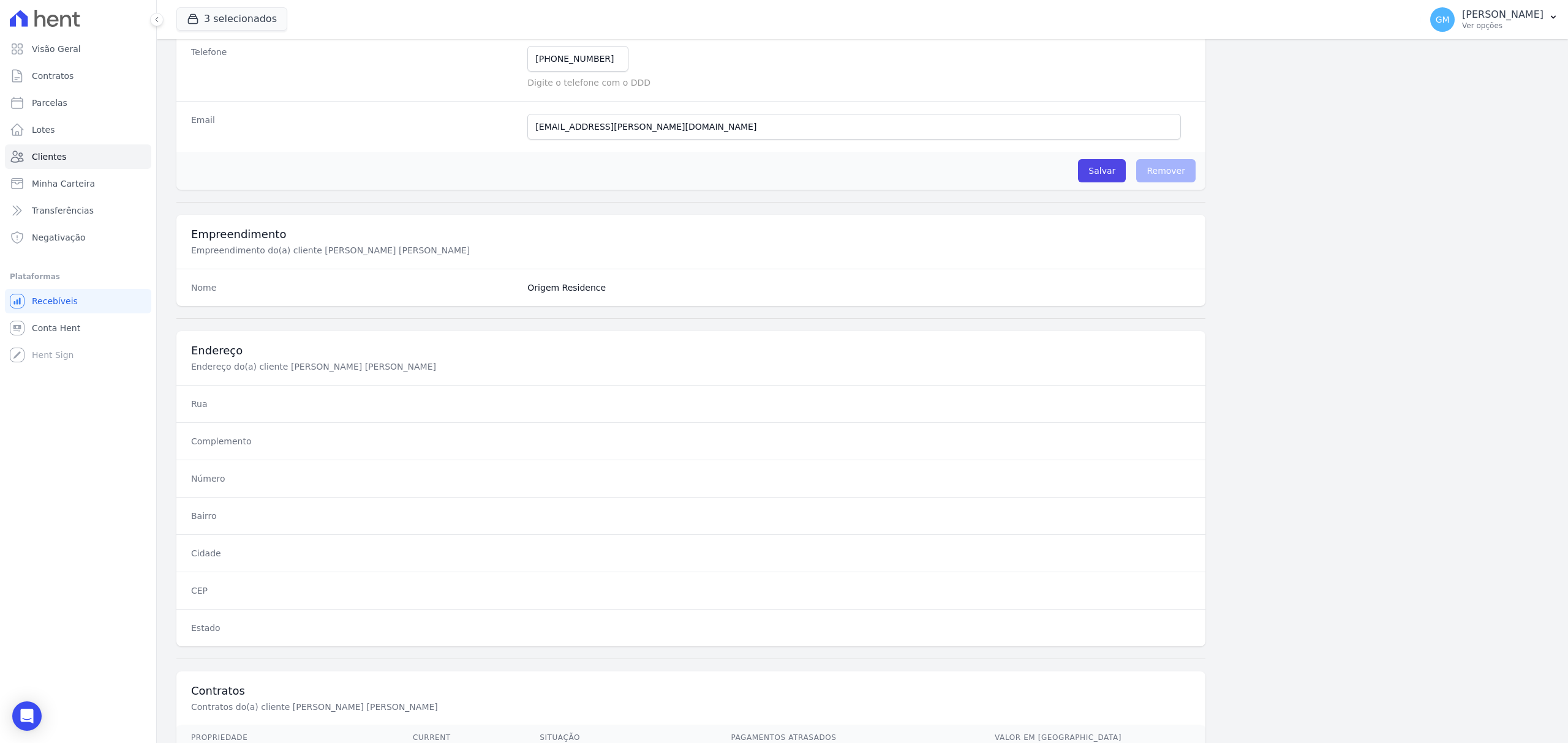
scroll to position [408, 0]
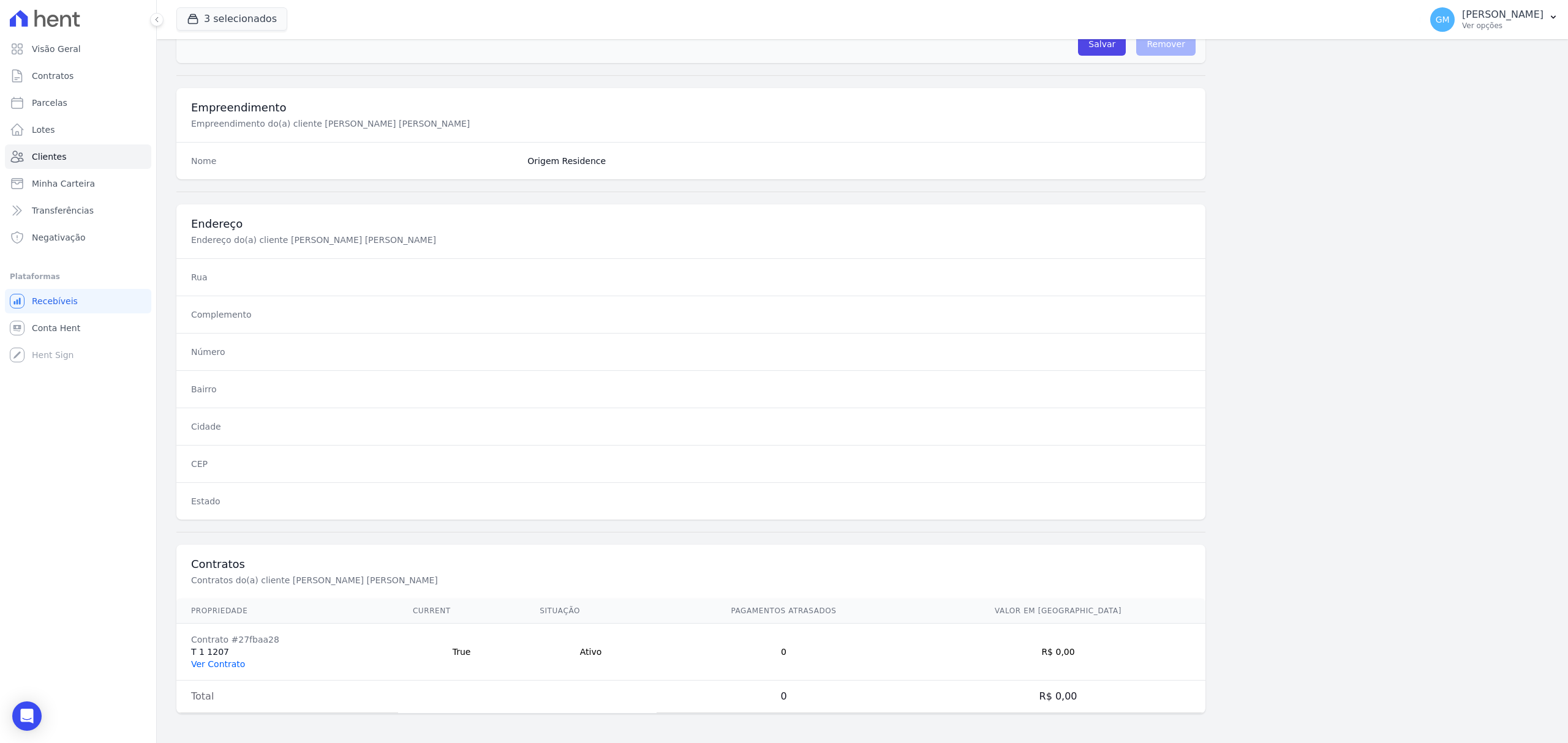
click at [226, 661] on link "Ver Contrato" at bounding box center [218, 664] width 54 height 10
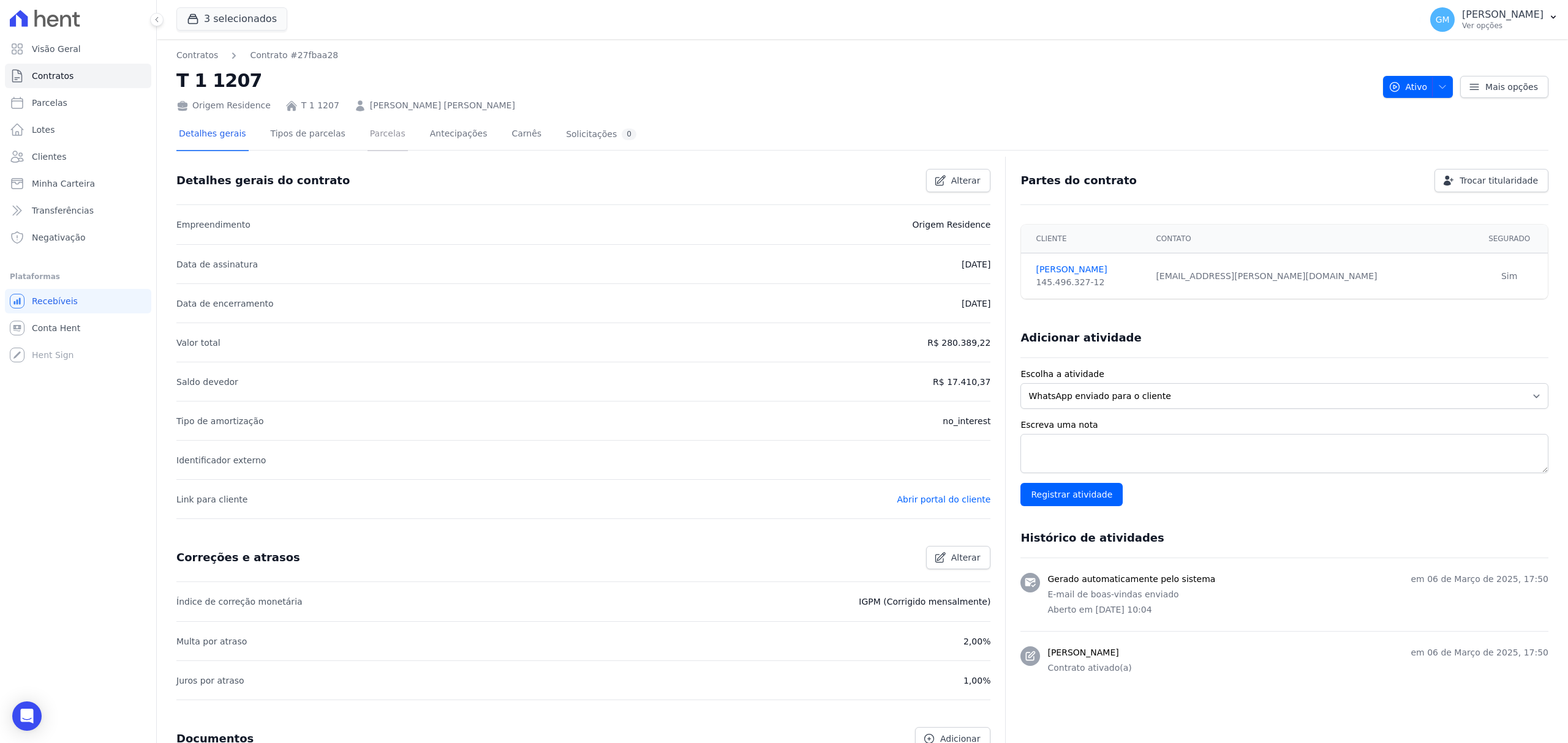
click at [378, 132] on link "Parcelas" at bounding box center [388, 135] width 41 height 33
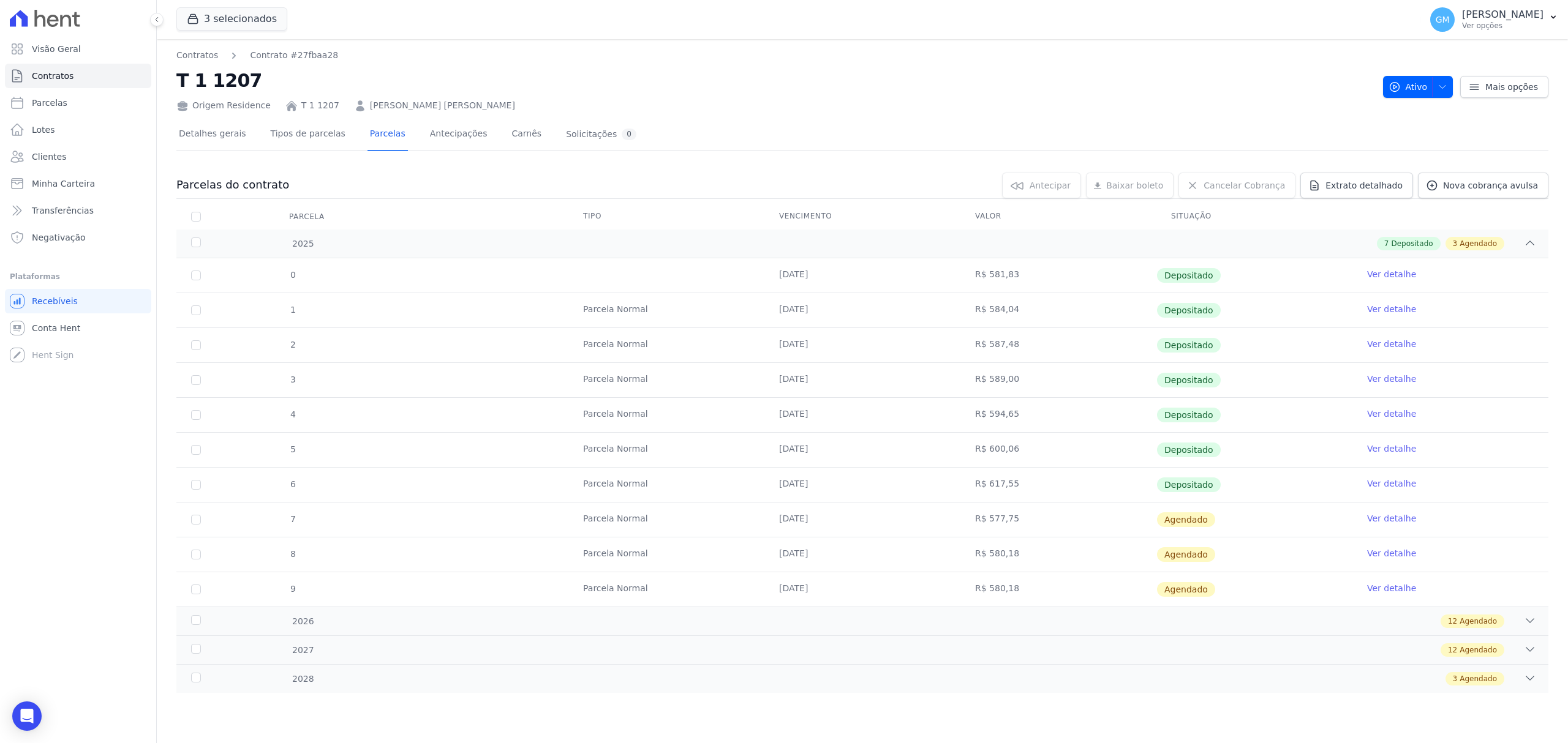
drag, startPoint x: 768, startPoint y: 488, endPoint x: 1231, endPoint y: 495, distance: 463.1
click at [1231, 495] on tr "6 [GEOGRAPHIC_DATA] [DATE] R$ 617,55 Depositado Ver detalhe" at bounding box center [862, 485] width 1372 height 35
click at [1382, 487] on link "Ver detalhe" at bounding box center [1391, 483] width 49 height 12
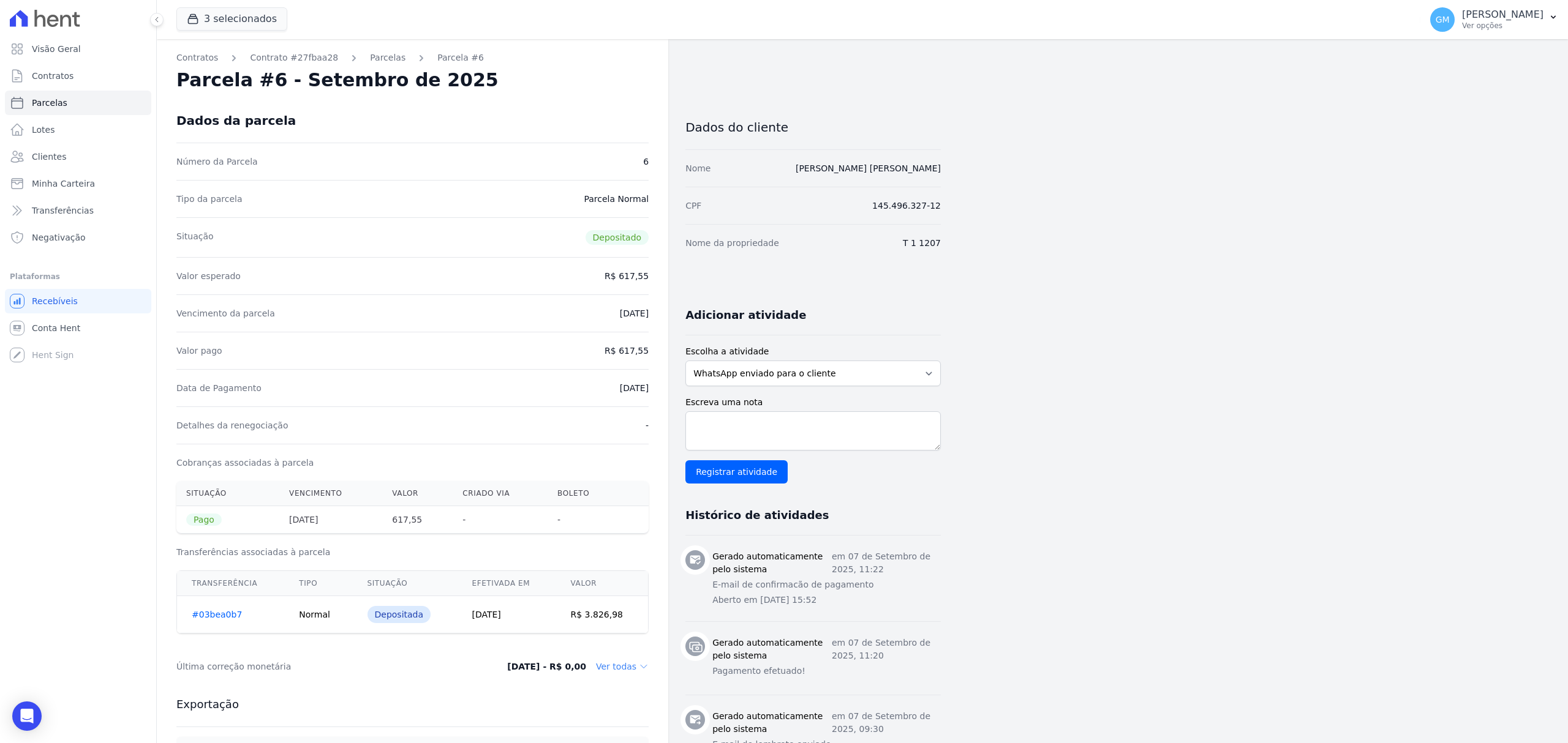
click at [384, 118] on div "Dados da parcela" at bounding box center [413, 120] width 472 height 44
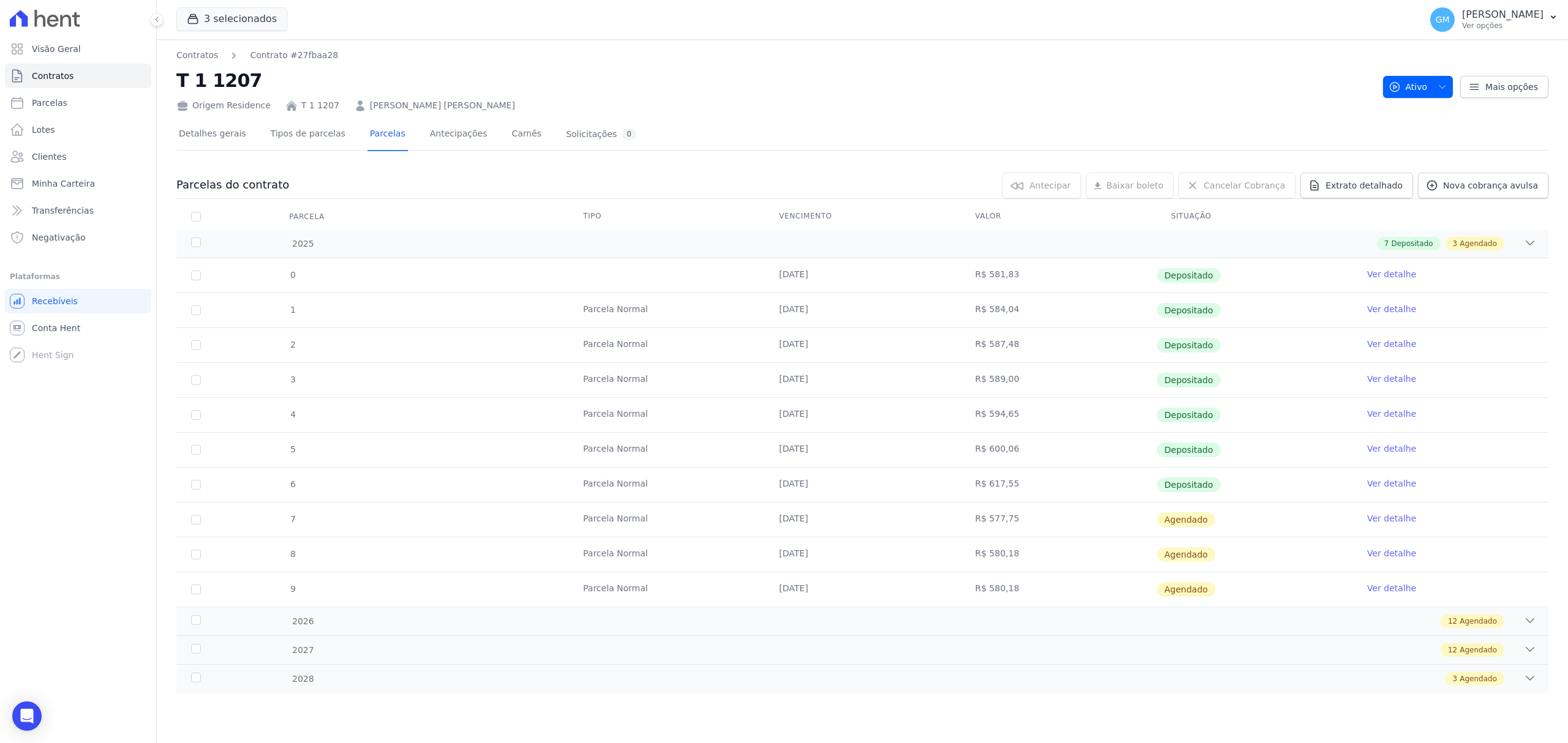
click at [1369, 513] on td "Ver detalhe" at bounding box center [1450, 520] width 196 height 35
click at [1384, 517] on link "Ver detalhe" at bounding box center [1391, 519] width 49 height 12
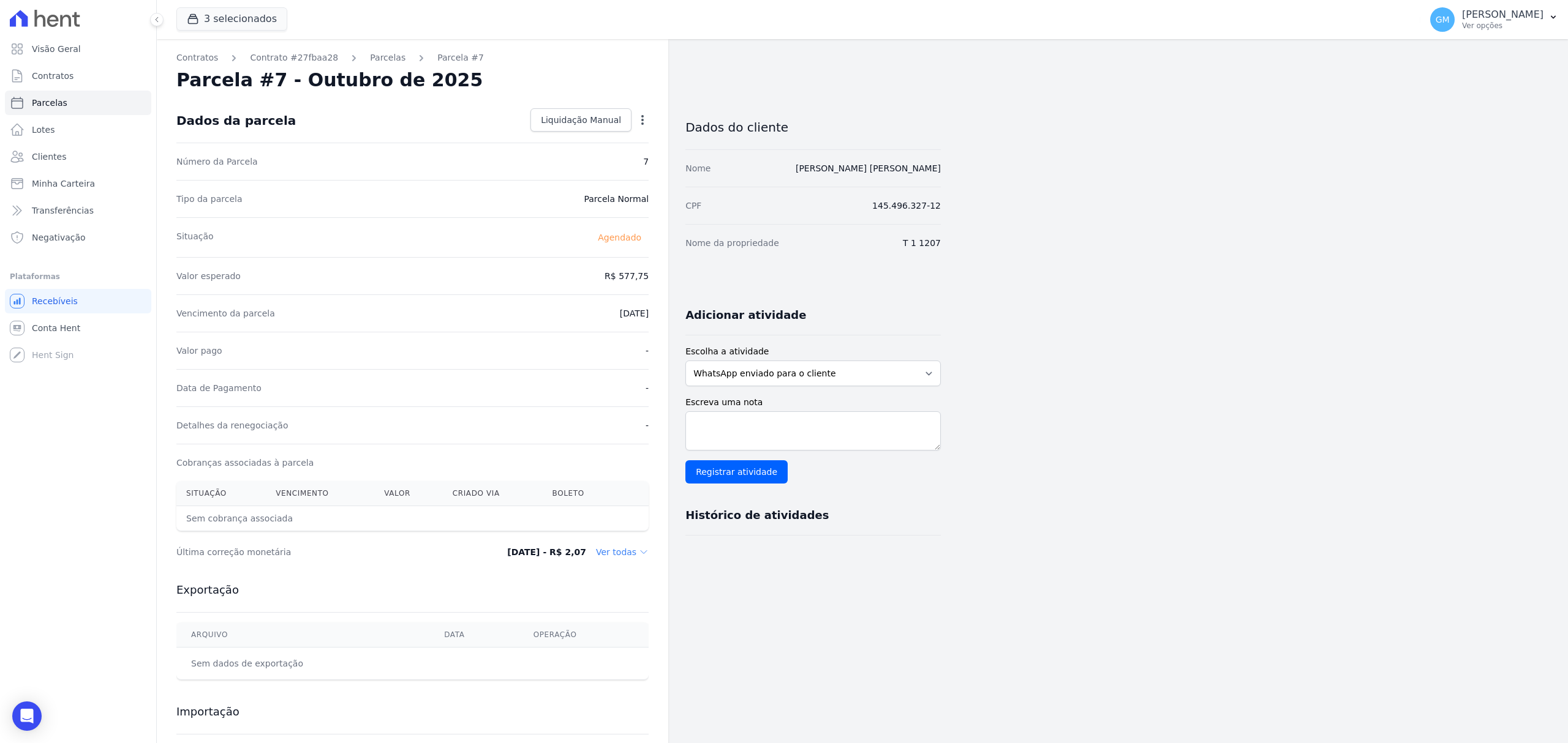
click at [650, 120] on div "Contratos Contrato #27fbaa28 [GEOGRAPHIC_DATA] Parcela #7 [GEOGRAPHIC_DATA] #7 …" at bounding box center [412, 433] width 511 height 787
click at [638, 115] on icon "button" at bounding box center [643, 120] width 12 height 12
click at [603, 135] on link "Alterar" at bounding box center [590, 137] width 108 height 22
drag, startPoint x: 599, startPoint y: 276, endPoint x: 654, endPoint y: 277, distance: 55.0
click at [654, 277] on div "Contratos Contrato #27fbaa28 [GEOGRAPHIC_DATA] Parcela #7 [GEOGRAPHIC_DATA] #7 …" at bounding box center [412, 432] width 511 height 786
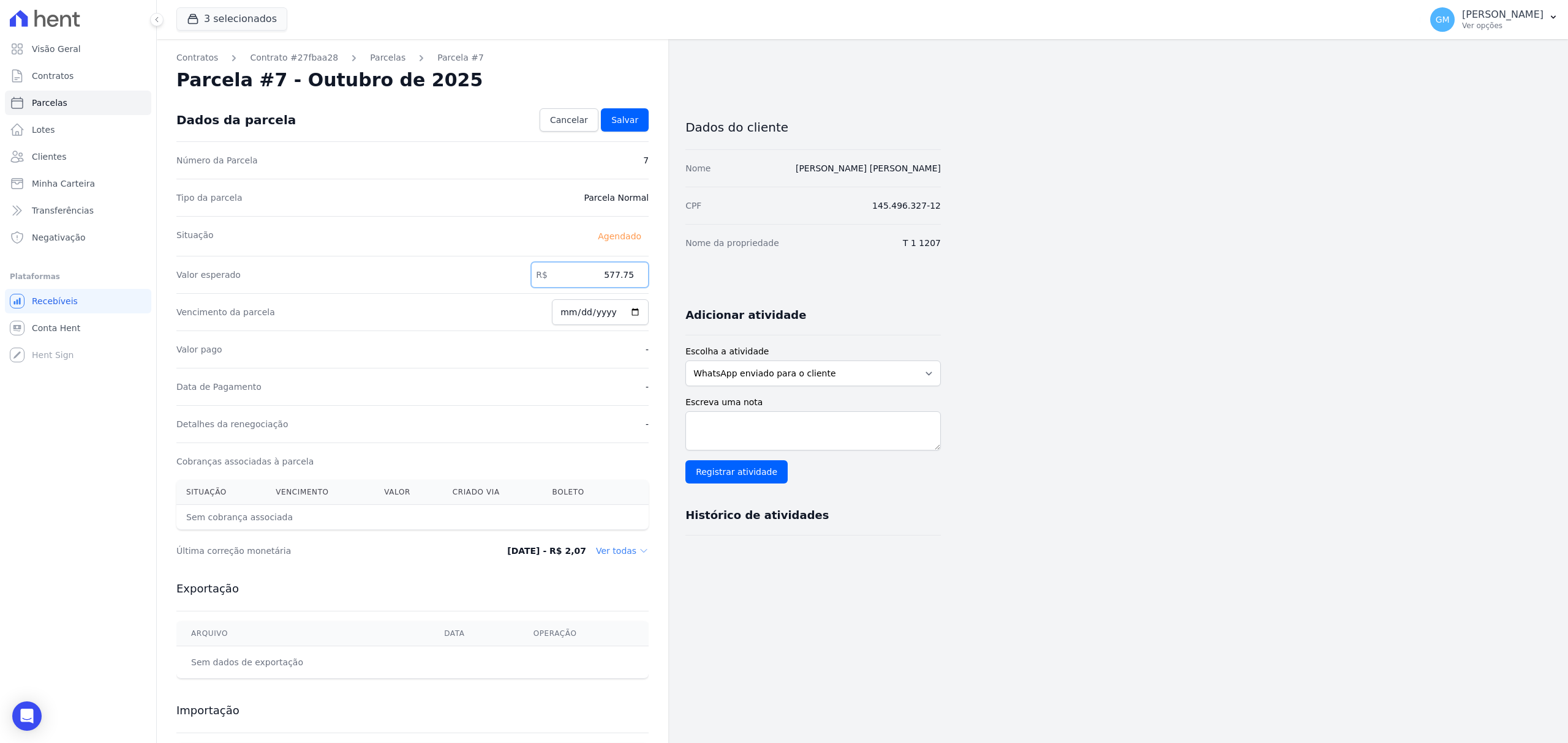
paste input "618.84"
type input "618.84"
click at [643, 118] on link "Salvar" at bounding box center [624, 120] width 47 height 23
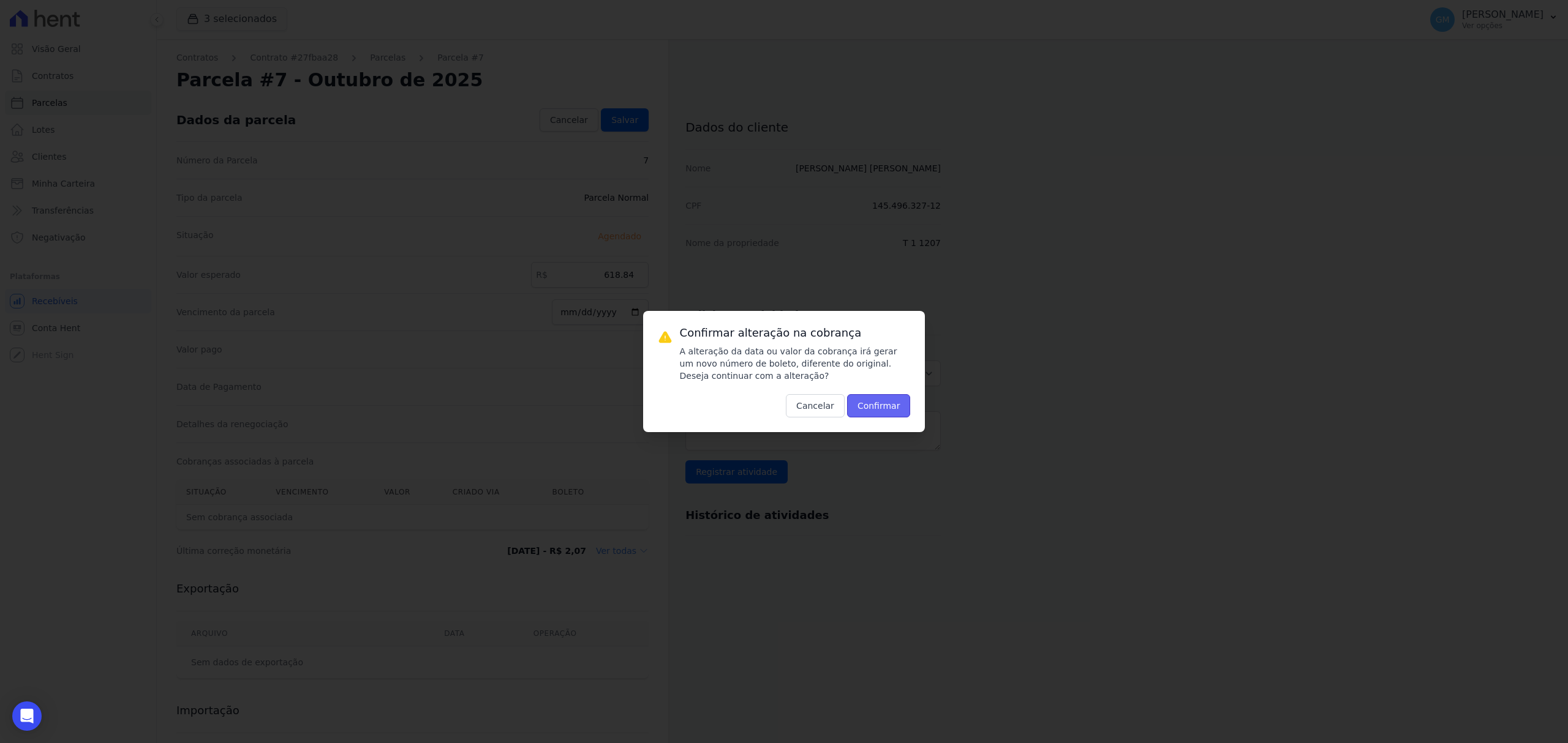
click at [902, 405] on button "Confirmar" at bounding box center [878, 406] width 64 height 23
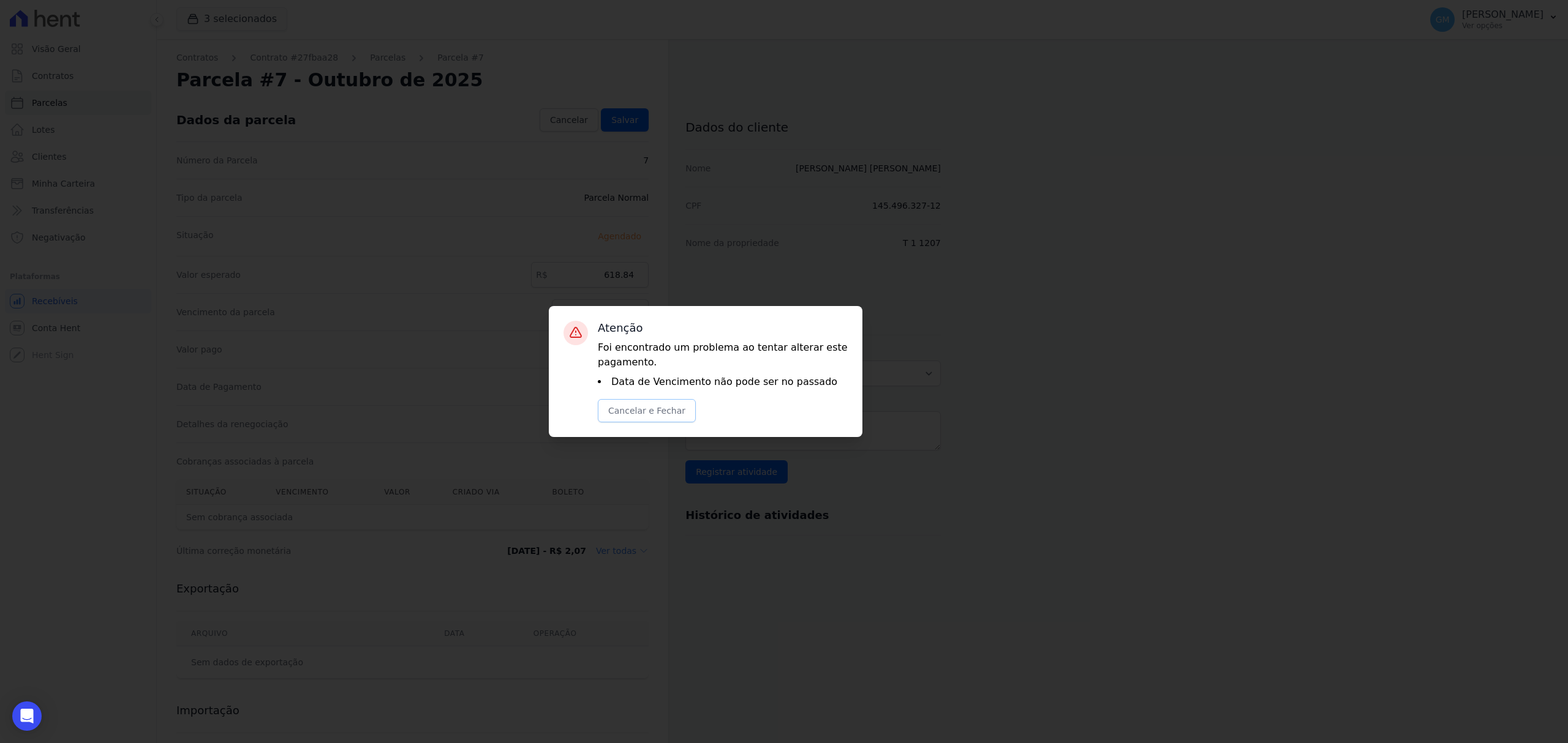
click at [652, 409] on button "Cancelar e Fechar" at bounding box center [646, 411] width 98 height 23
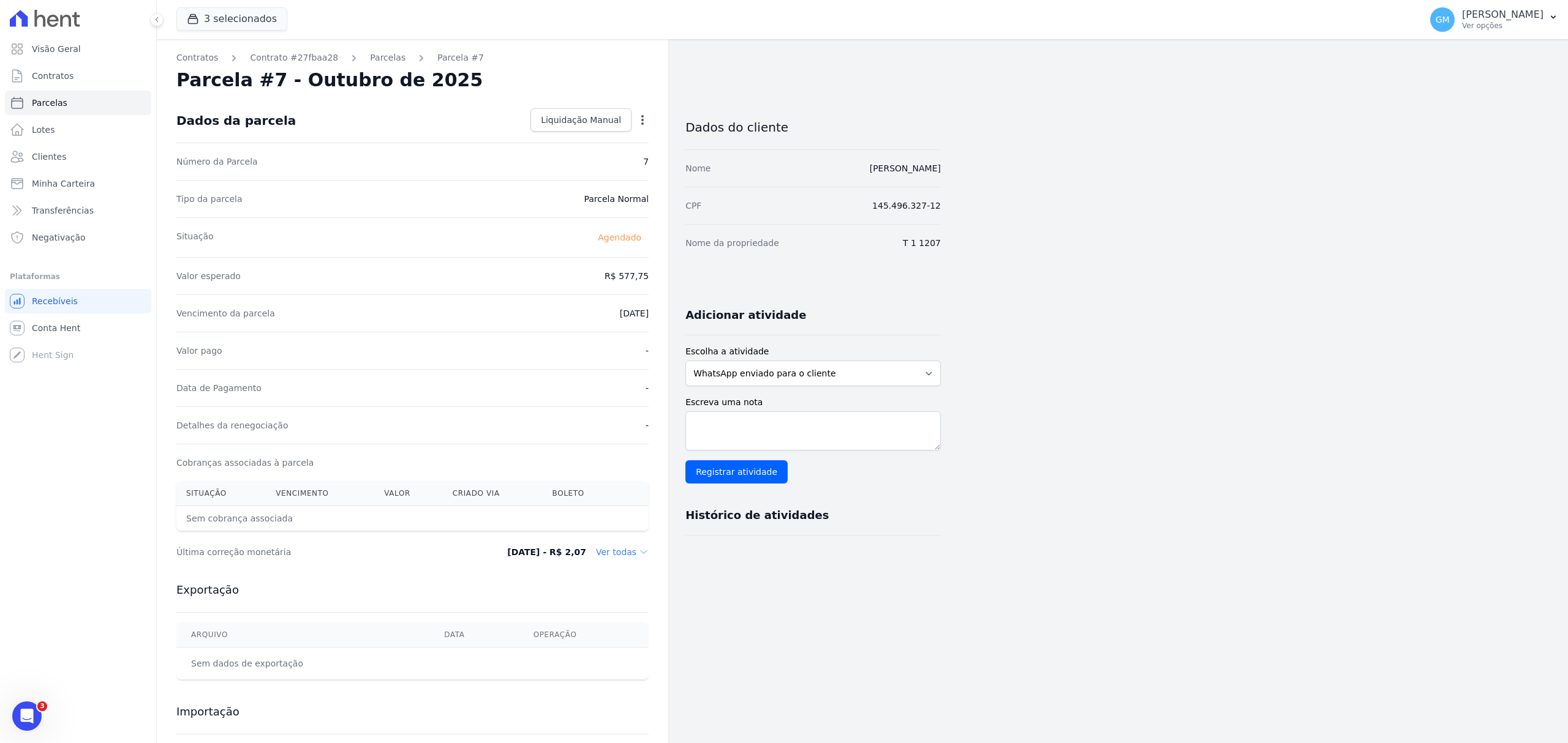
click at [638, 115] on icon "button" at bounding box center [643, 120] width 12 height 12
click at [623, 133] on link "Alterar" at bounding box center [590, 137] width 108 height 22
drag, startPoint x: 593, startPoint y: 280, endPoint x: 674, endPoint y: 276, distance: 81.1
click at [674, 276] on div "Contratos Contrato #27fbaa28 Parcelas Parcela #7 Parcela #7 - Outubro de 2025 C…" at bounding box center [548, 432] width 784 height 786
paste input "618.84"
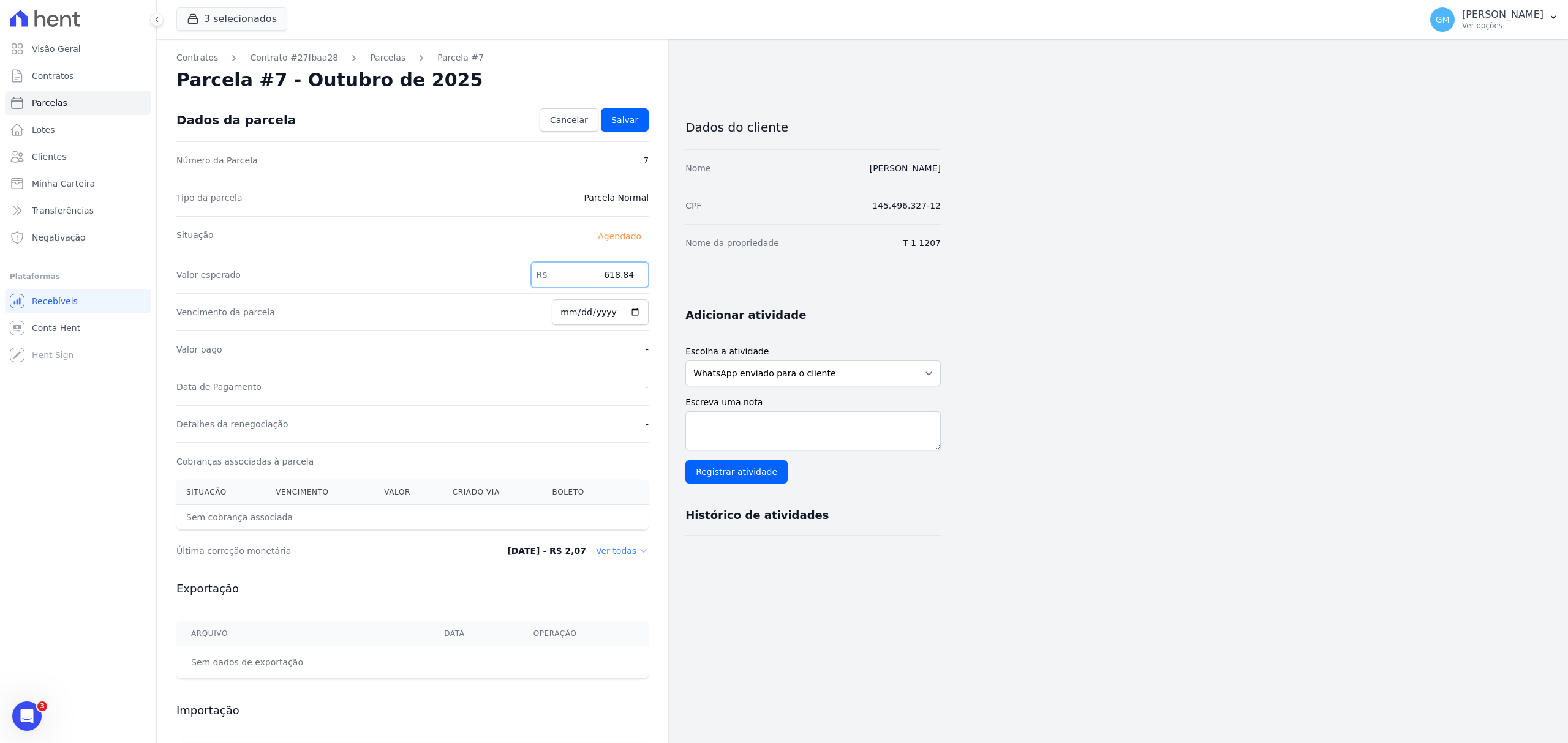
type input "618.84"
click at [630, 311] on input "[DATE]" at bounding box center [600, 313] width 97 height 26
type input "2025-10-10"
click at [622, 113] on link "Salvar" at bounding box center [624, 120] width 47 height 23
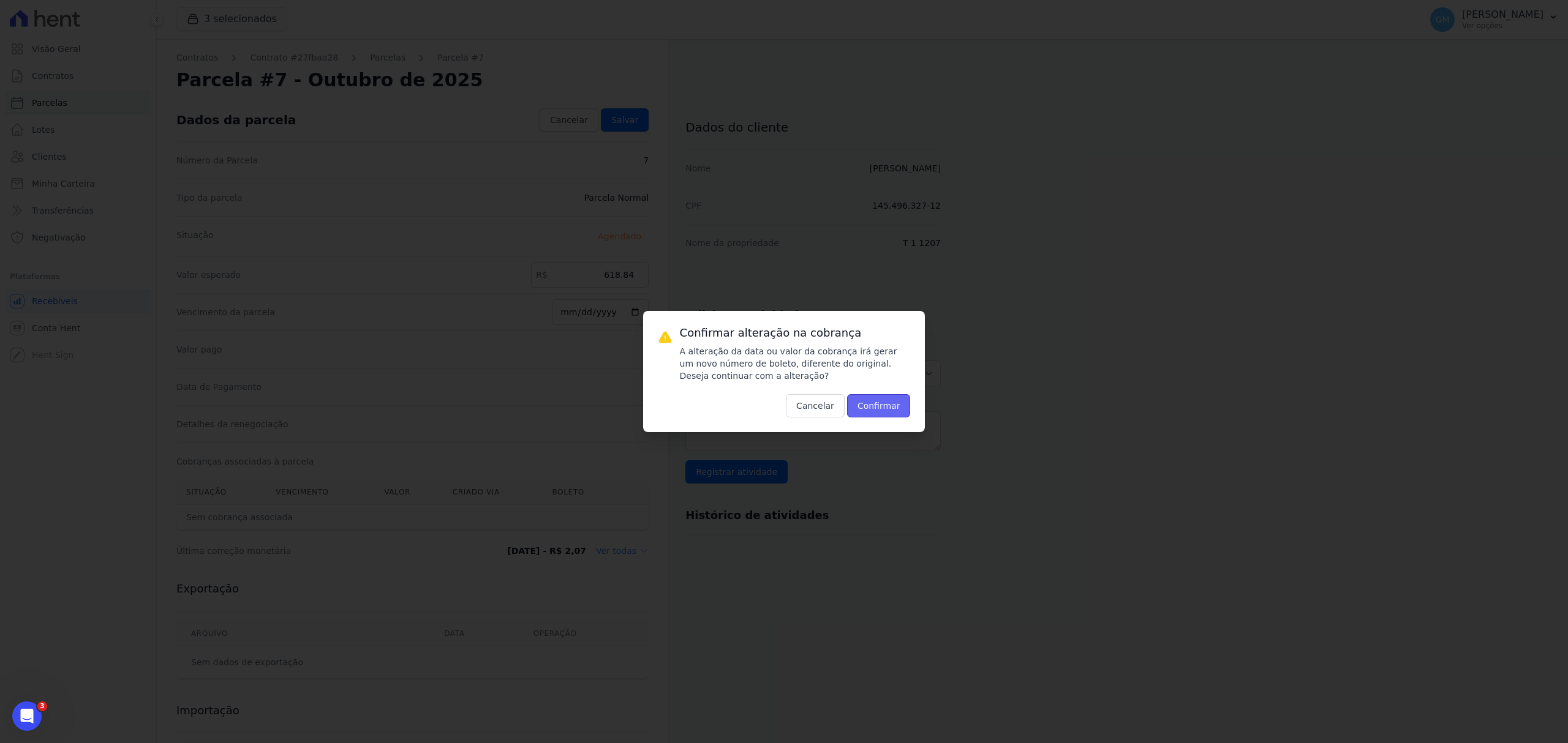
click at [877, 404] on button "Confirmar" at bounding box center [878, 406] width 64 height 23
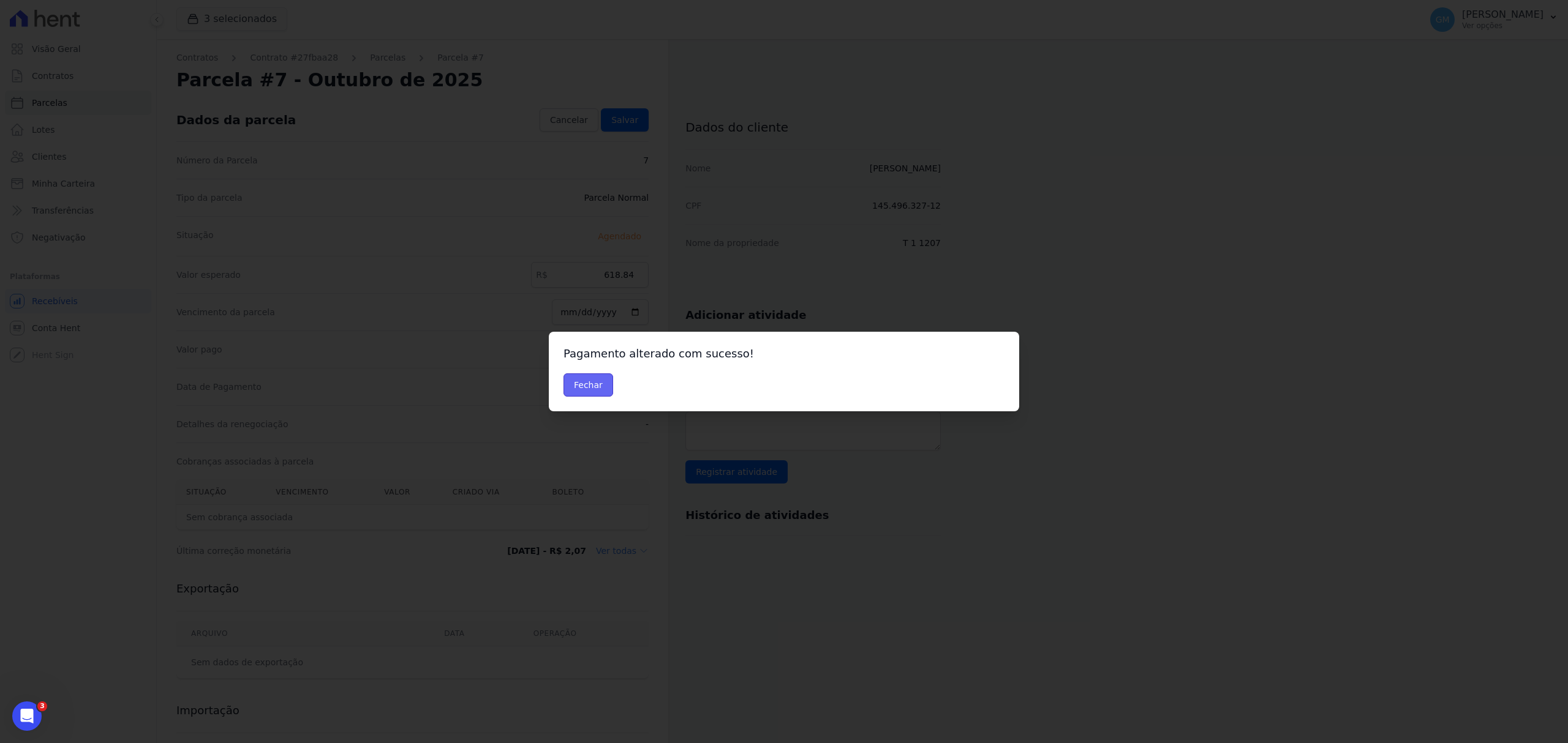
click at [600, 376] on button "Fechar" at bounding box center [588, 385] width 49 height 23
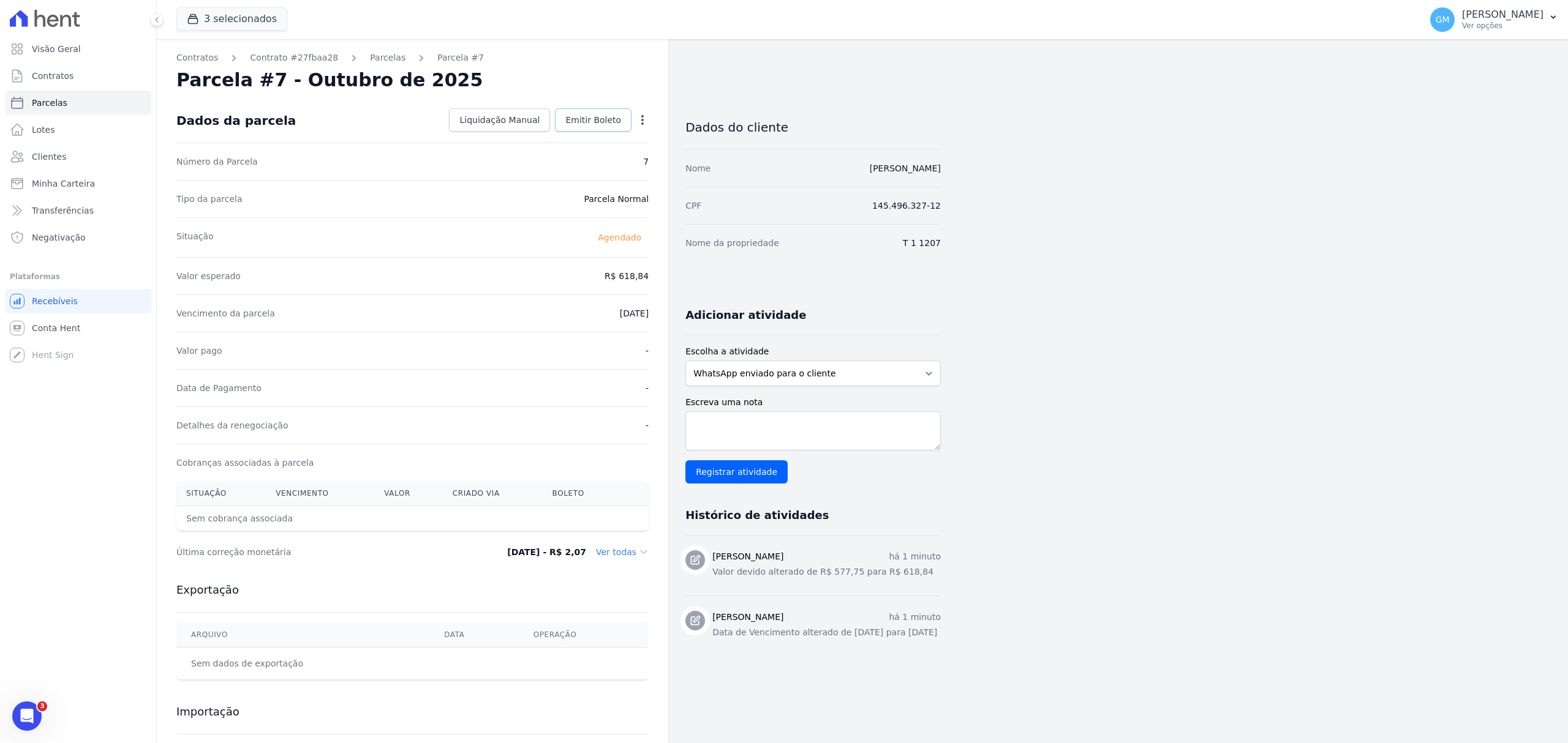
click at [599, 125] on span "Emitir Boleto" at bounding box center [593, 120] width 56 height 12
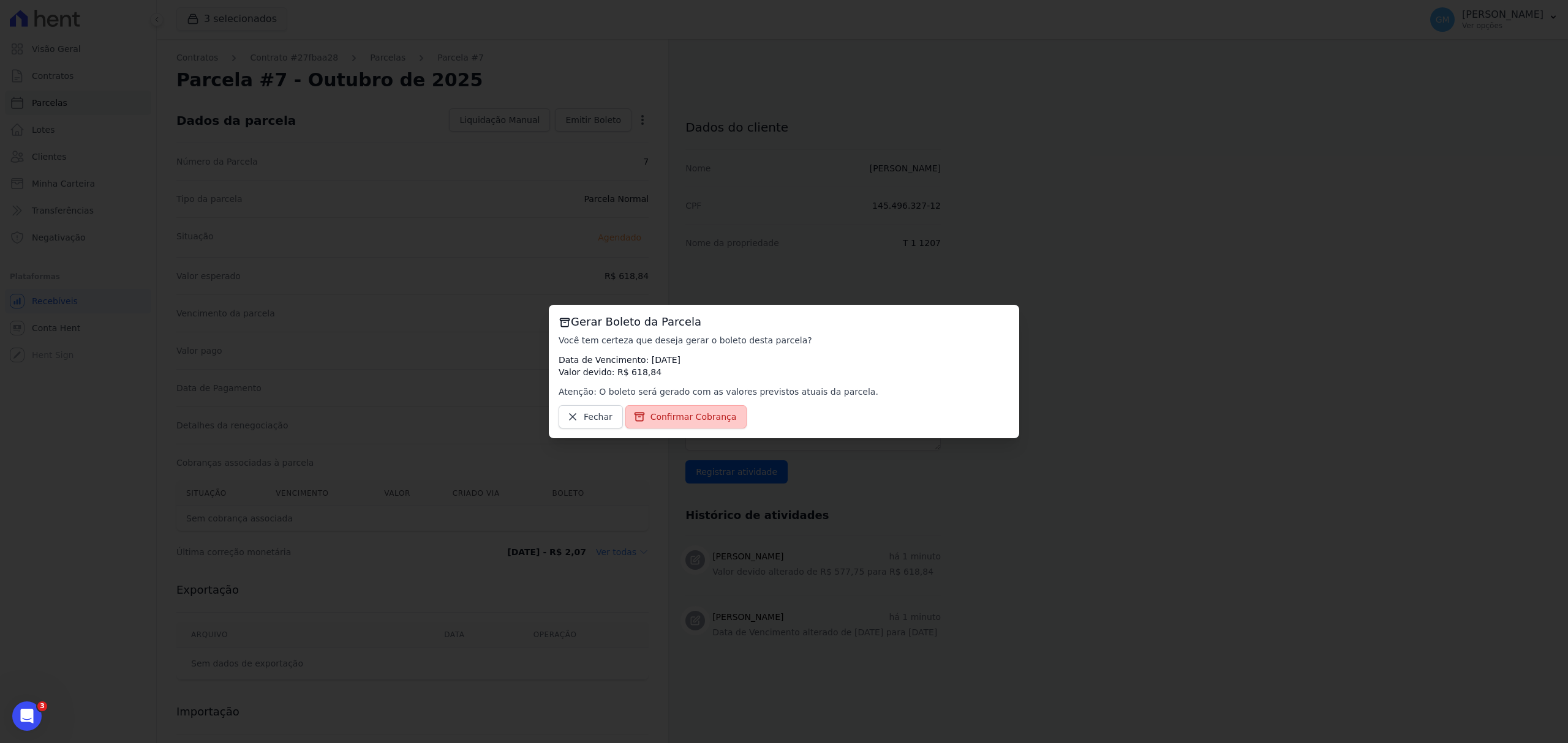
click at [720, 406] on link "Confirmar Cobrança" at bounding box center [687, 417] width 122 height 23
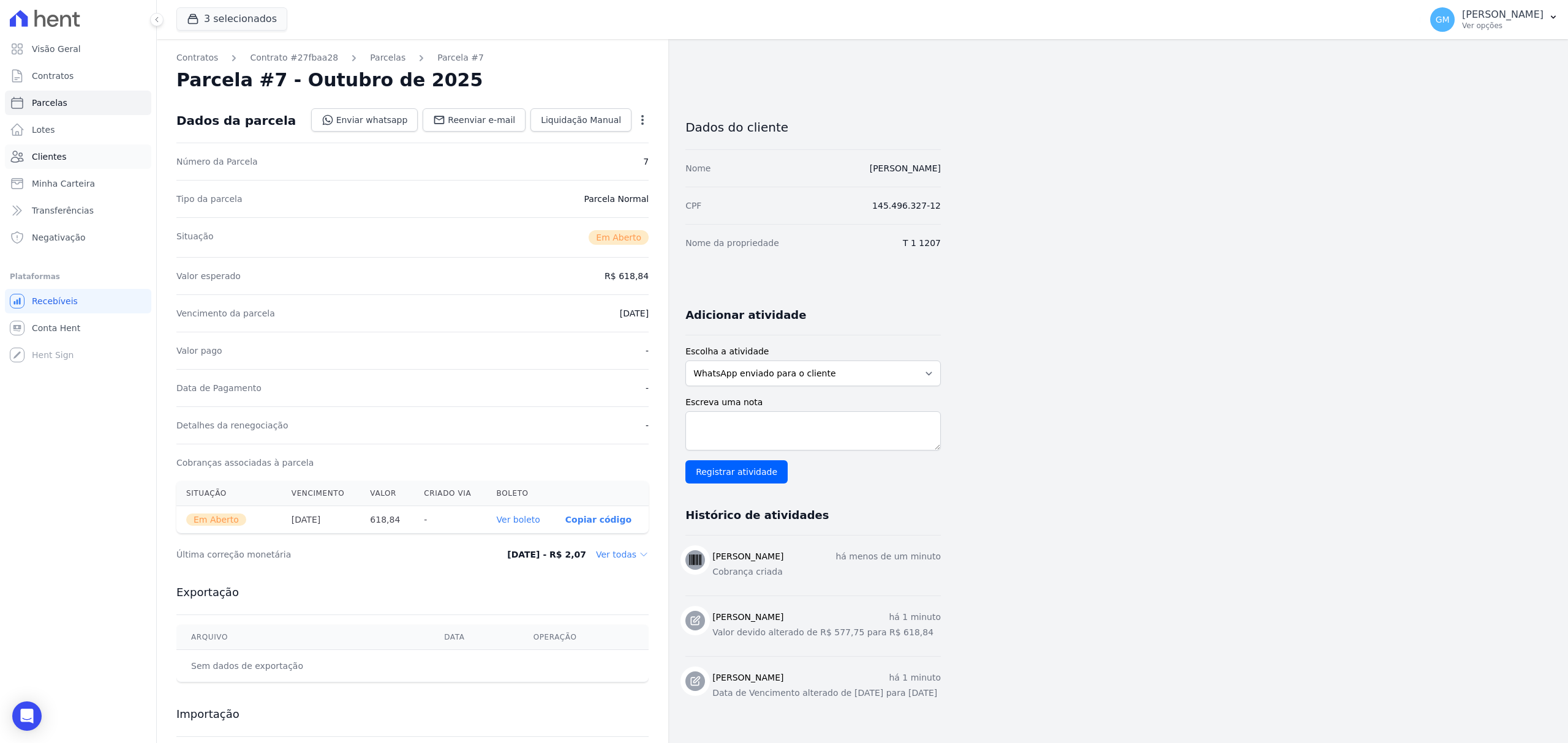
click at [54, 157] on span "Clientes" at bounding box center [49, 157] width 35 height 12
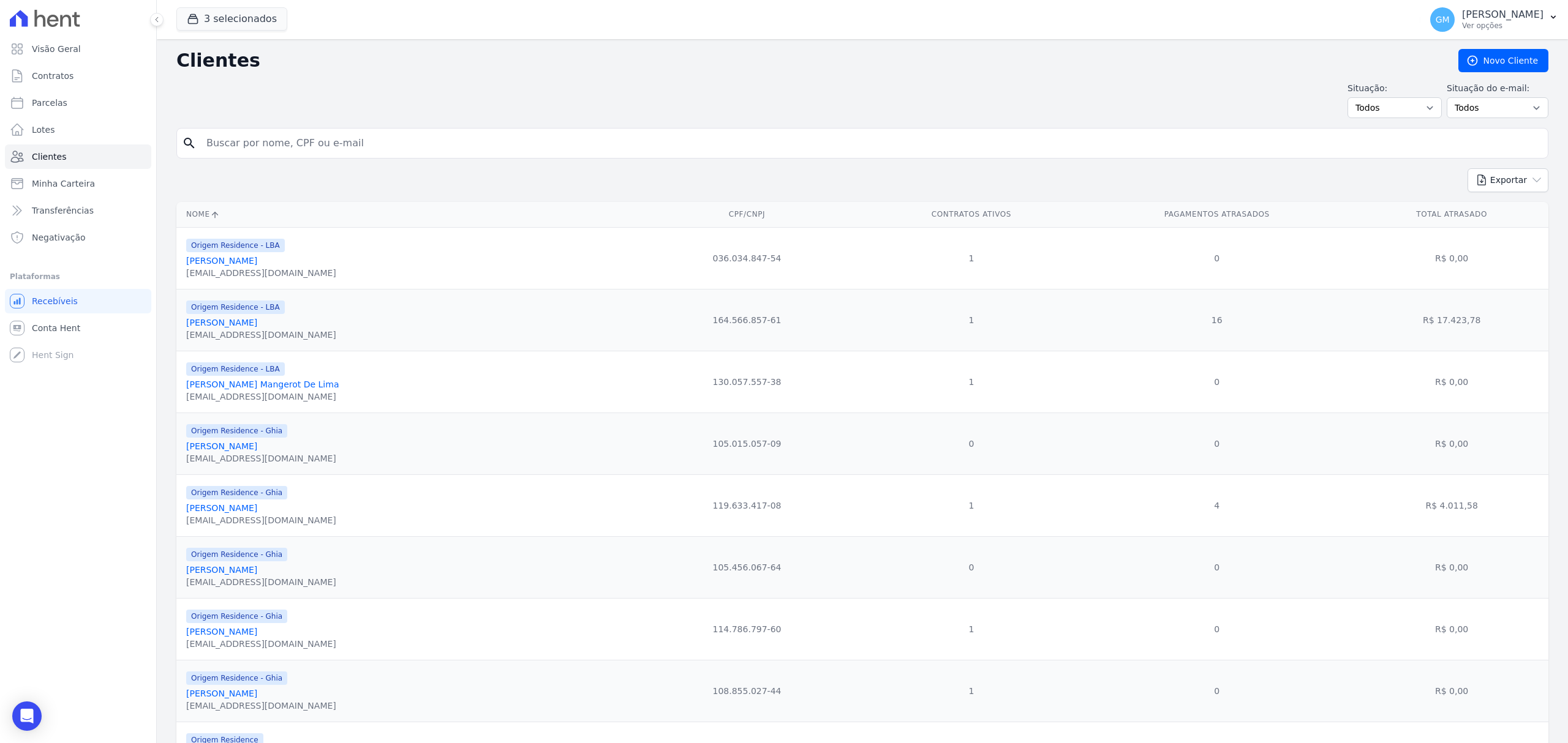
click at [215, 139] on input "search" at bounding box center [871, 143] width 1343 height 25
click at [263, 149] on input "renato da silva" at bounding box center [871, 143] width 1343 height 25
click at [284, 148] on input "renato da silva" at bounding box center [871, 143] width 1343 height 25
type input "renato da silva sou"
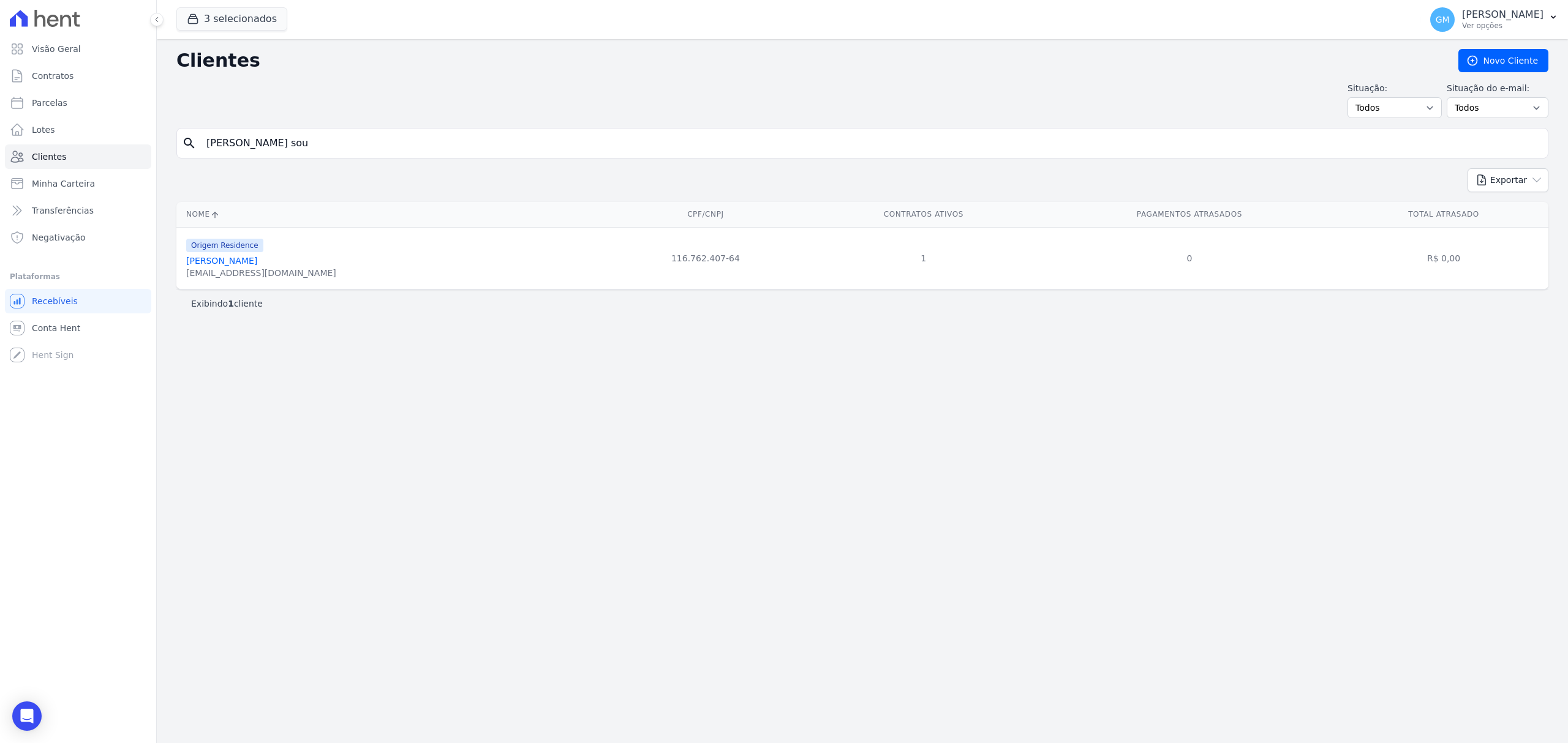
drag, startPoint x: 292, startPoint y: 143, endPoint x: 207, endPoint y: 143, distance: 85.0
click at [207, 143] on input "renato da silva sou" at bounding box center [871, 143] width 1343 height 25
click at [224, 257] on div "Origem Residence Renato Da Silva Souza nova@singrass.com.br" at bounding box center [261, 258] width 150 height 42
click at [231, 265] on link "Renato Da Silva Souza" at bounding box center [221, 261] width 71 height 10
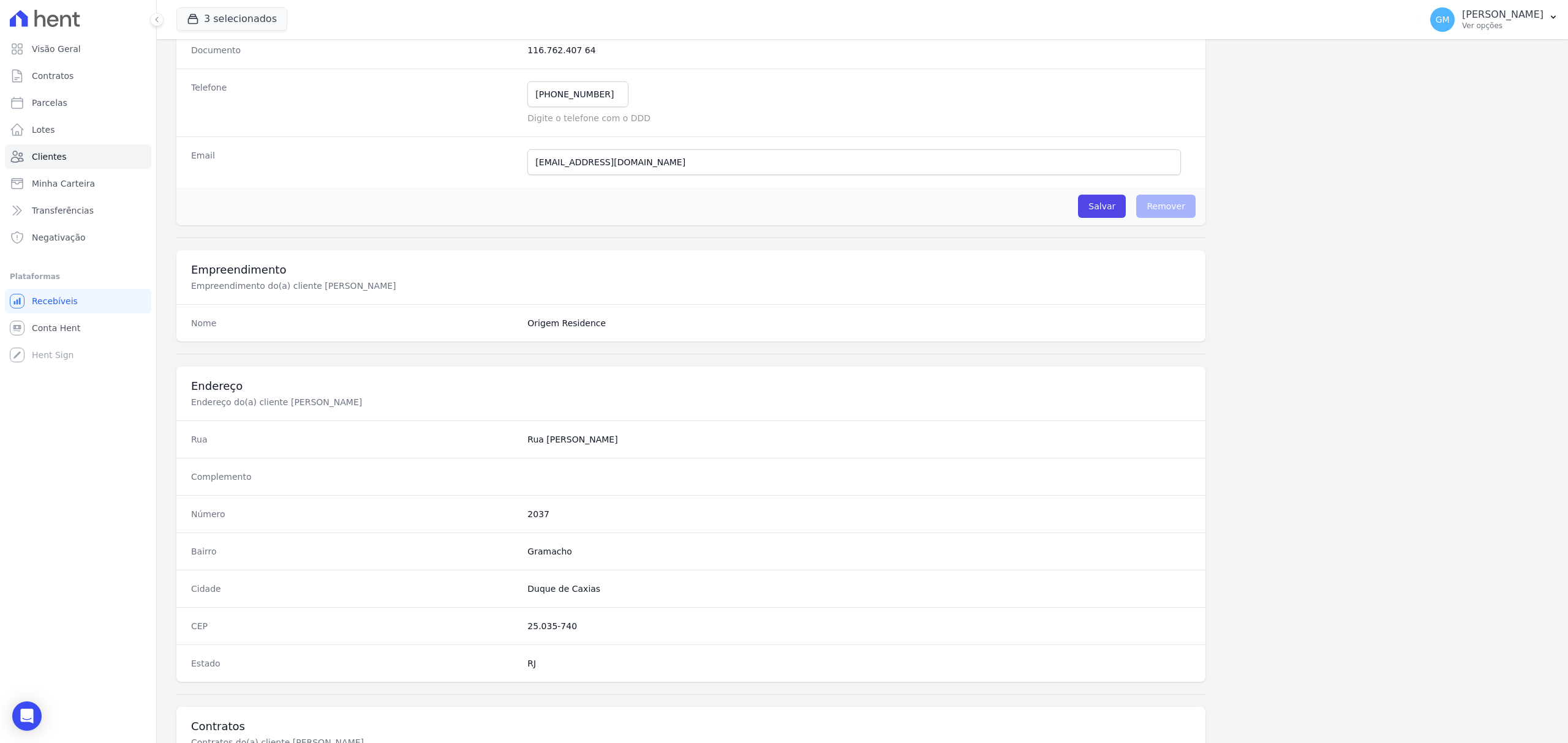
scroll to position [408, 0]
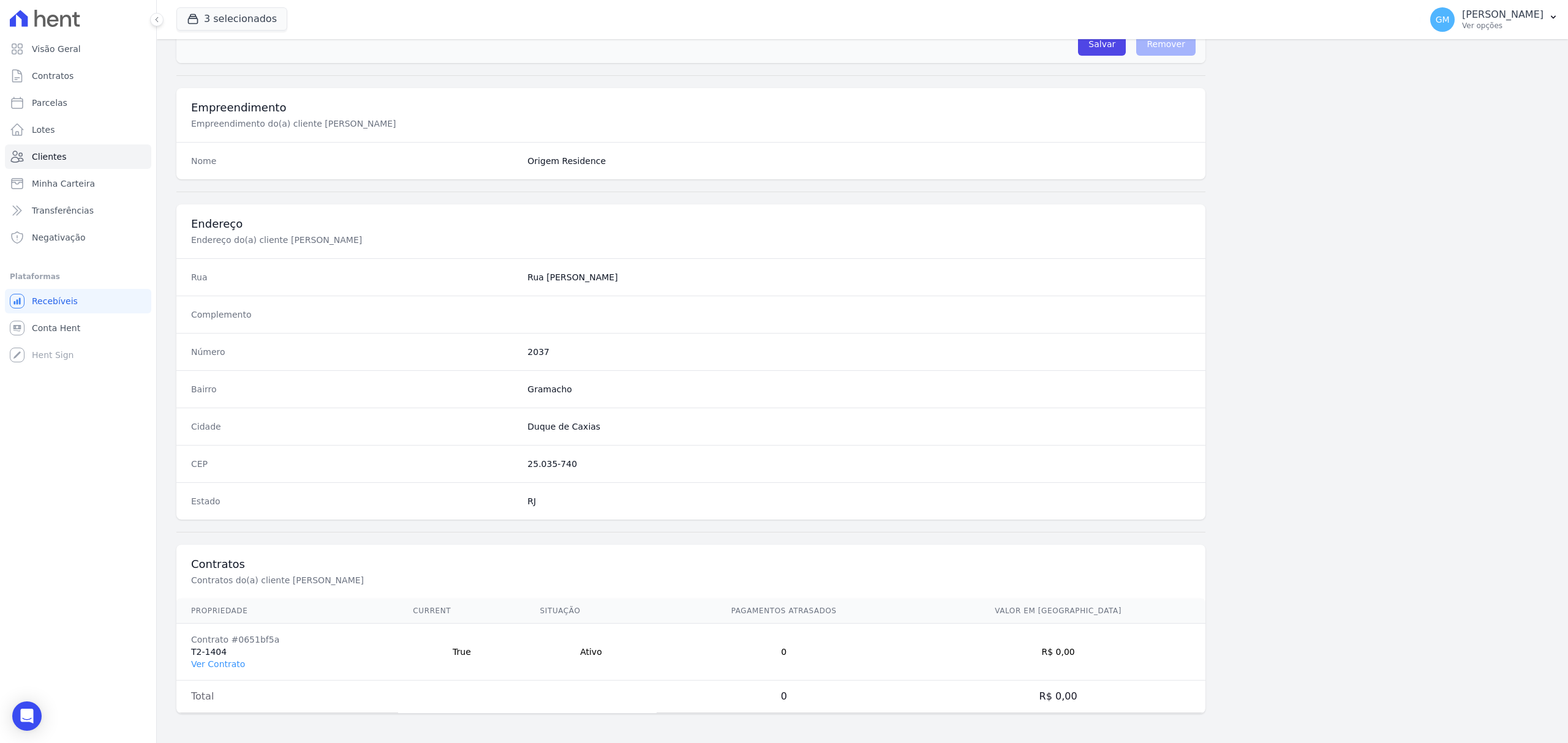
click at [243, 664] on td "Contrato #0651bf5a T2-1404 Ver Contrato" at bounding box center [287, 652] width 221 height 57
click at [226, 665] on link "Ver Contrato" at bounding box center [218, 664] width 54 height 10
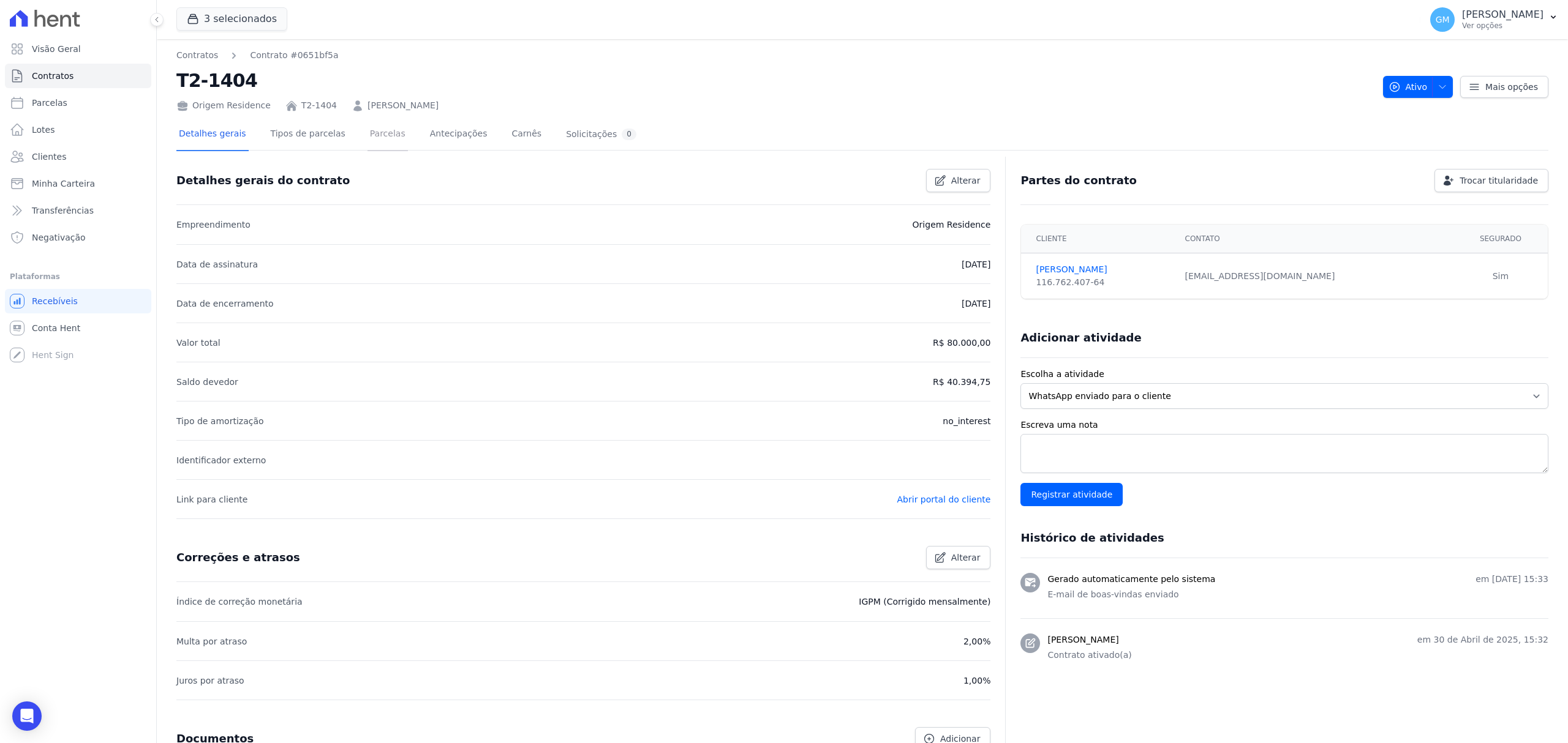
click at [380, 129] on link "Parcelas" at bounding box center [388, 135] width 41 height 33
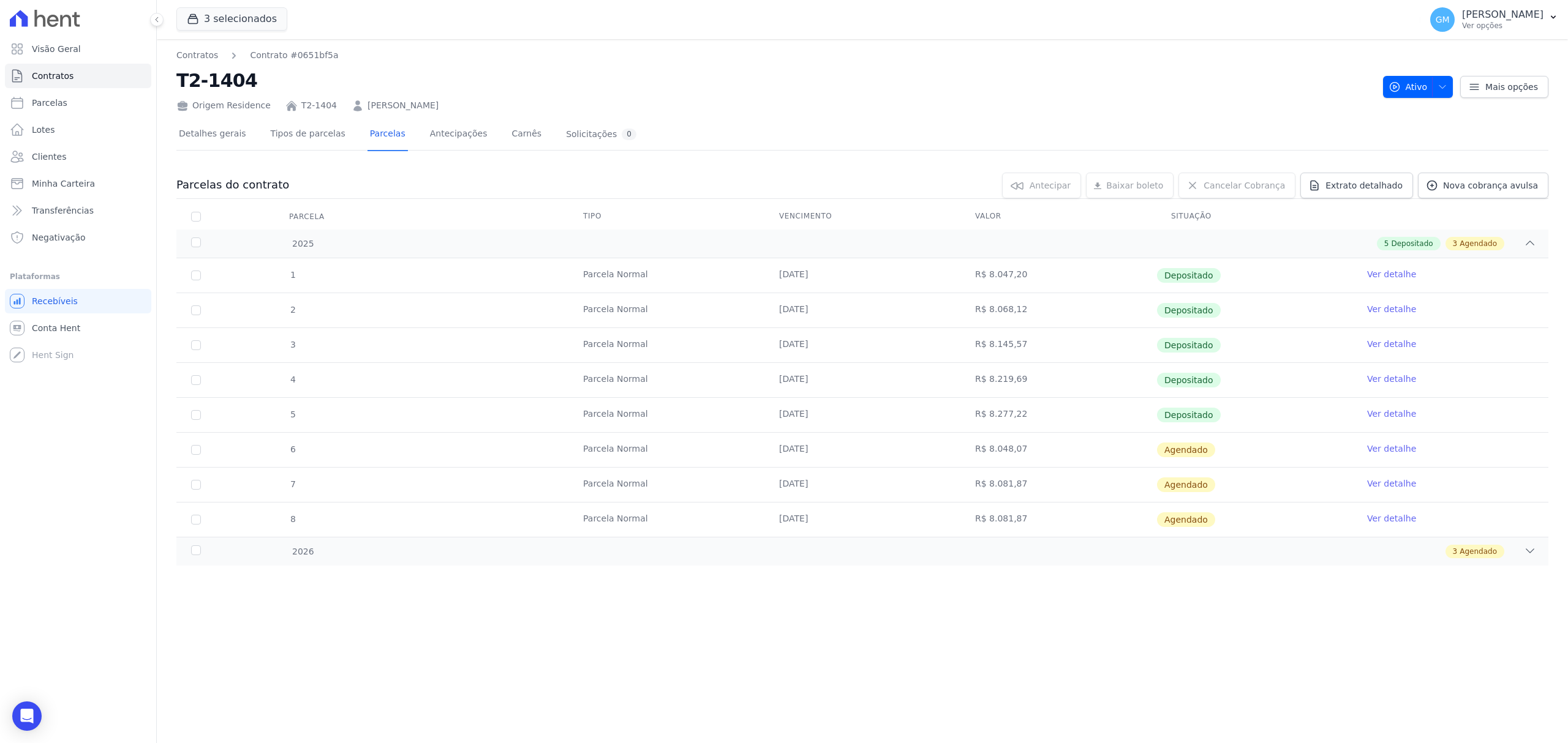
click at [1368, 411] on link "Ver detalhe" at bounding box center [1391, 414] width 49 height 12
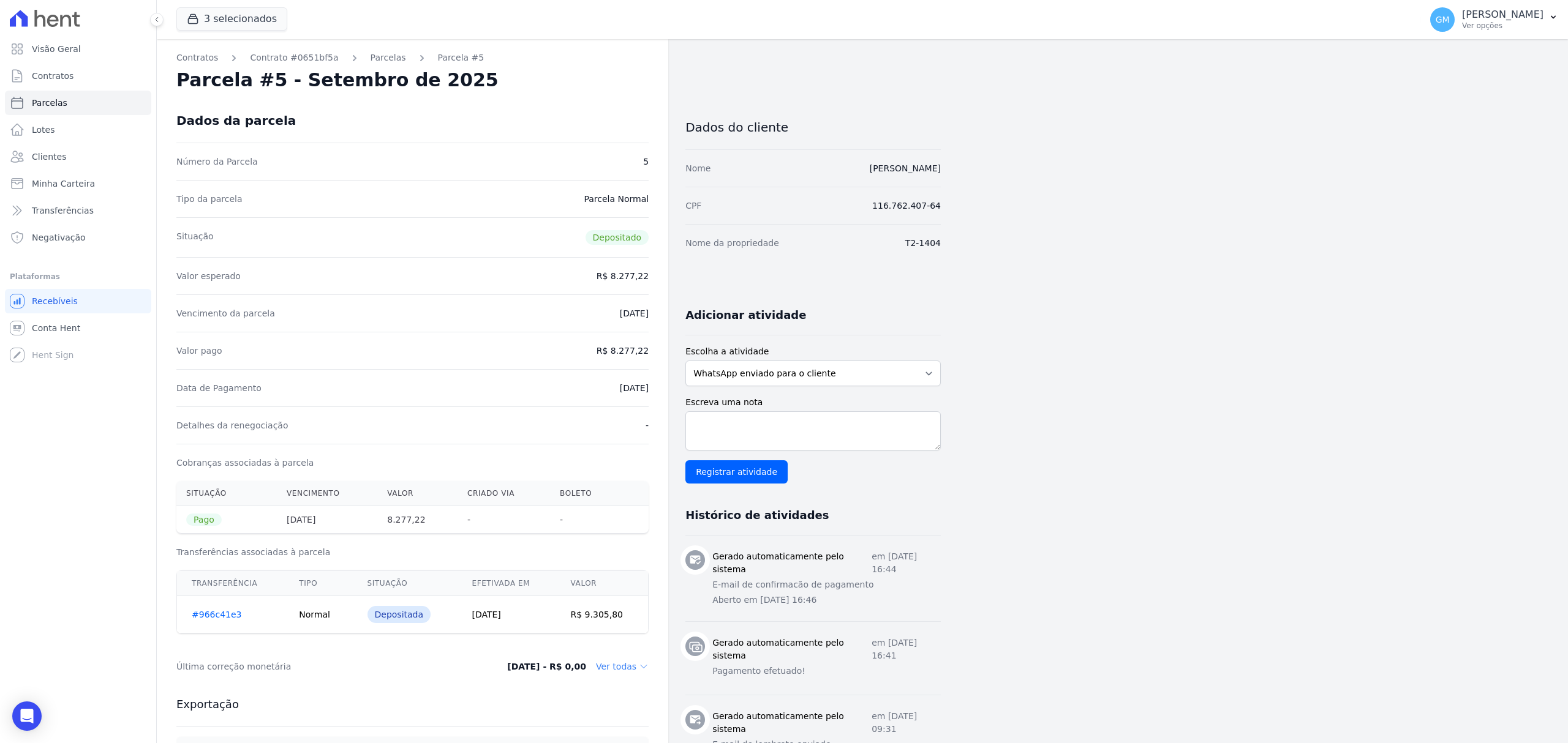
click at [429, 304] on div "Vencimento da parcela 08/09/2025" at bounding box center [413, 313] width 472 height 38
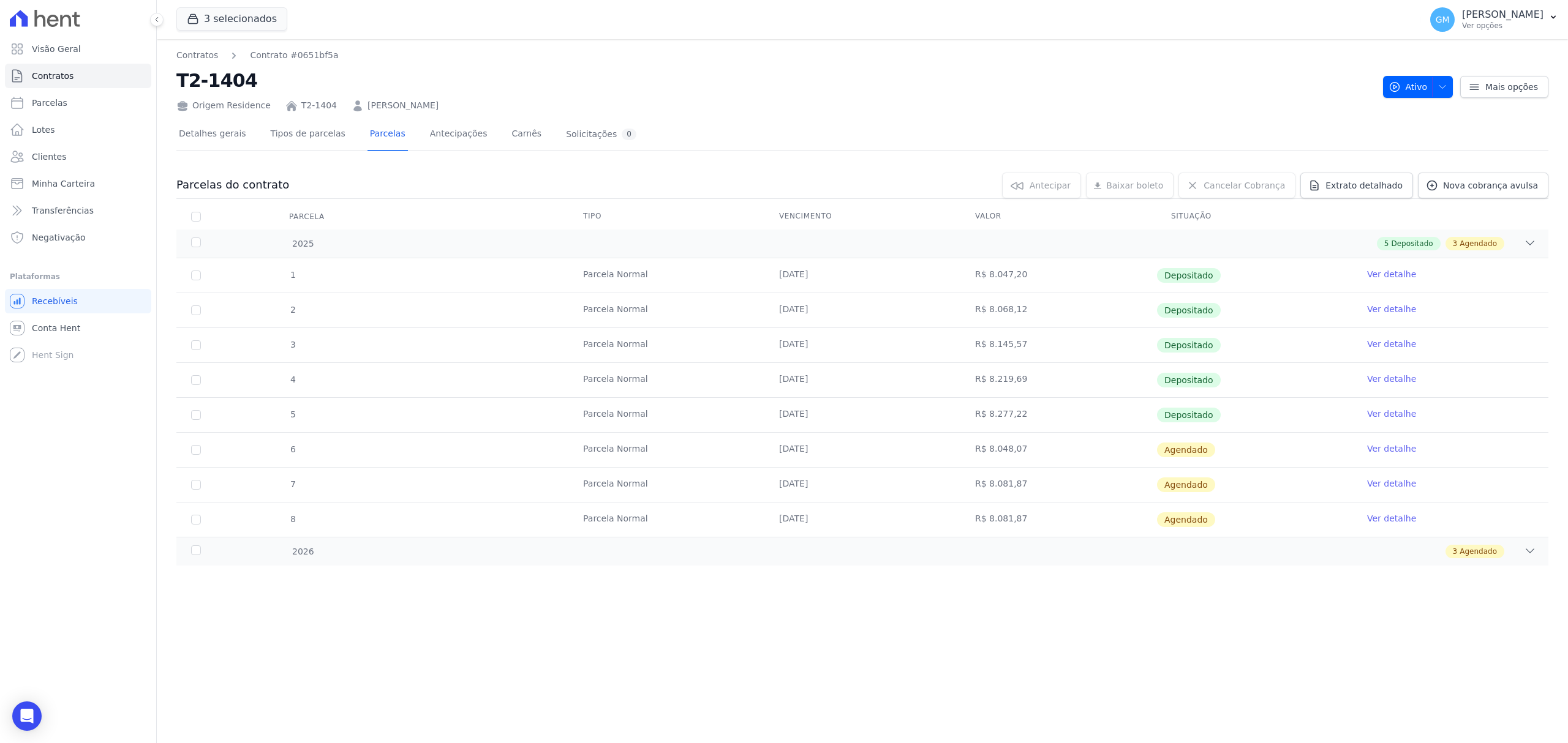
click at [1395, 451] on link "Ver detalhe" at bounding box center [1391, 449] width 49 height 12
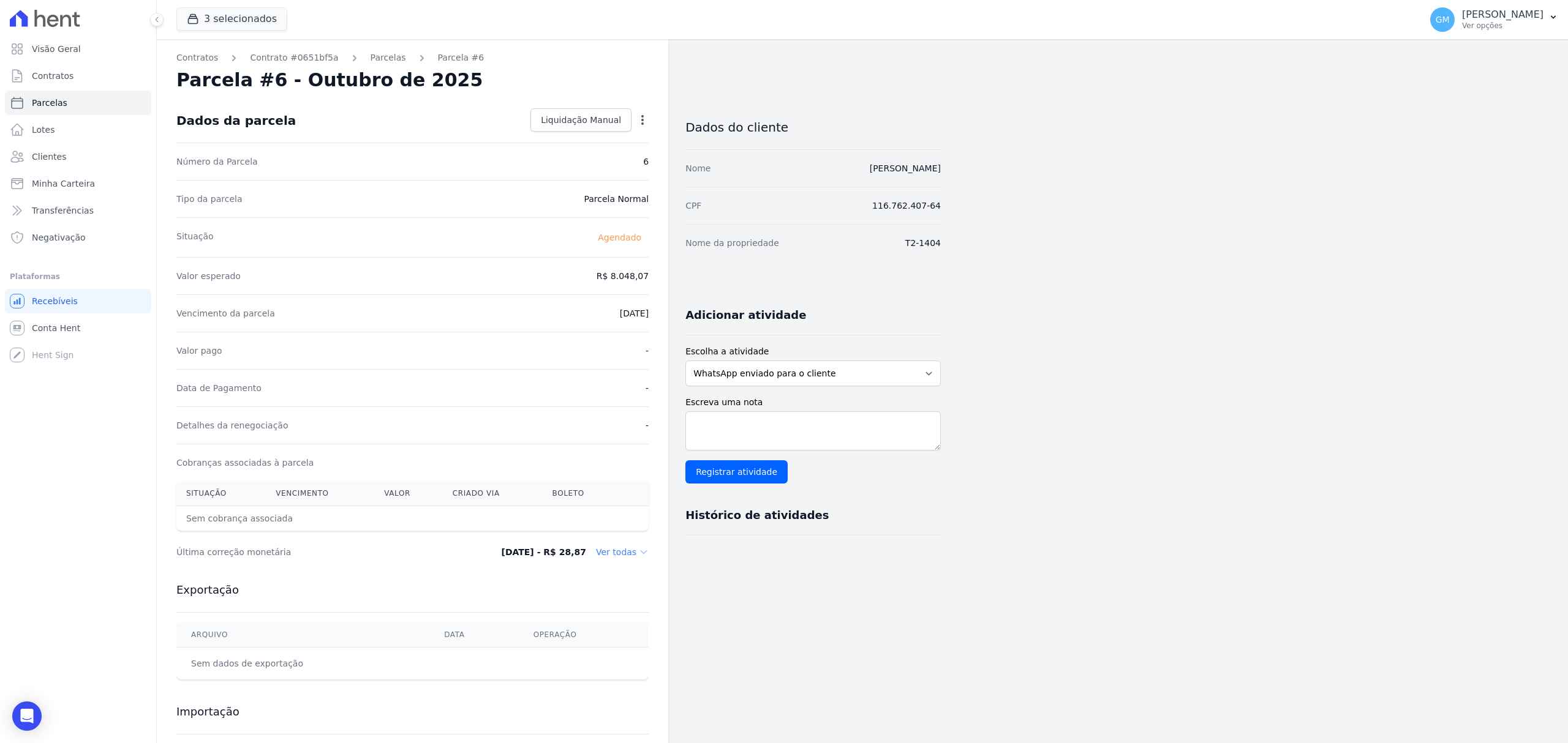
click at [641, 116] on icon "button" at bounding box center [643, 120] width 12 height 12
click at [551, 128] on link "Alterar" at bounding box center [590, 137] width 108 height 22
drag, startPoint x: 598, startPoint y: 281, endPoint x: 636, endPoint y: 281, distance: 38.0
click at [636, 281] on input "8048.07" at bounding box center [590, 275] width 118 height 26
paste input ".29460"
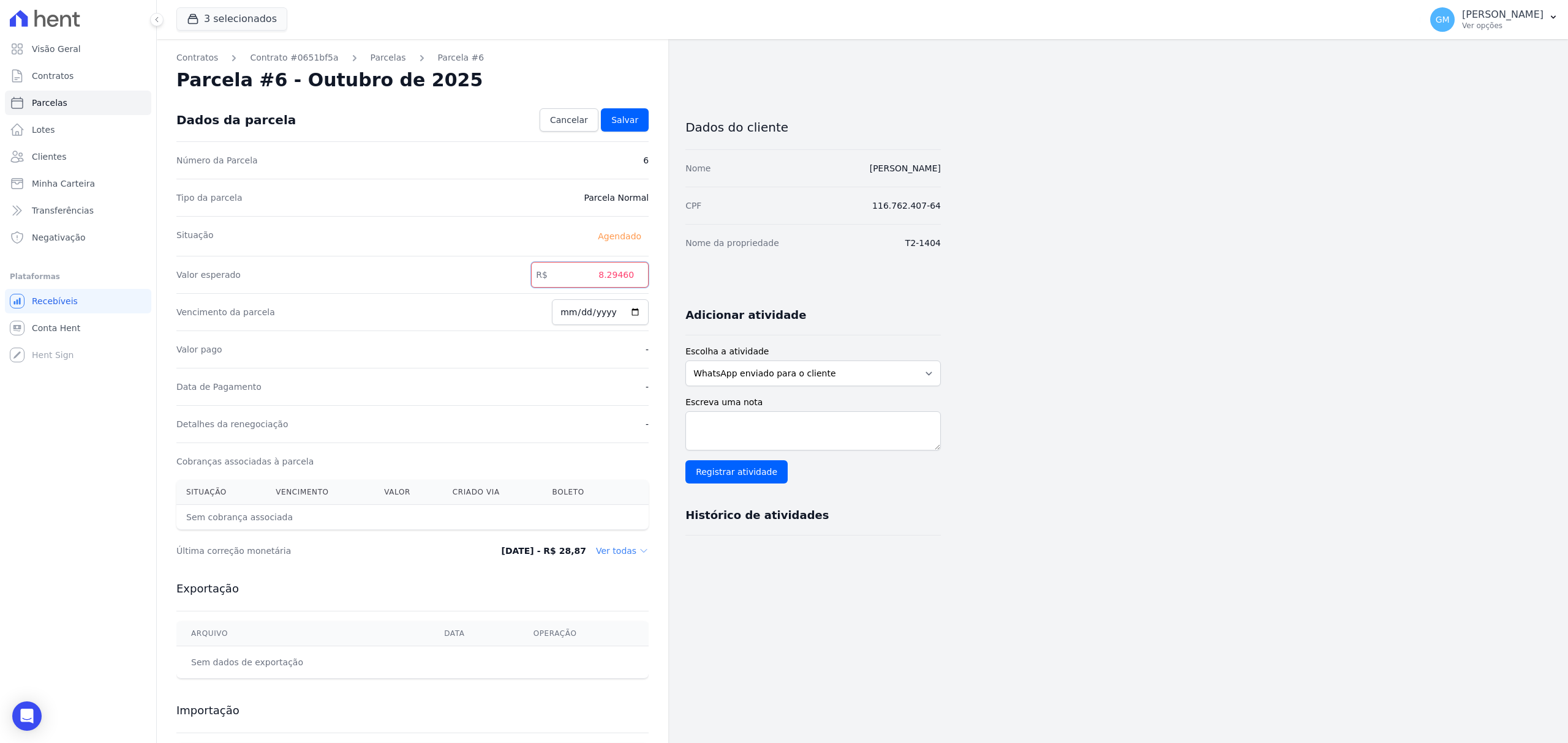
click at [611, 273] on input "8.29460" at bounding box center [590, 275] width 118 height 26
type input "8294.60"
click at [635, 133] on div "Dados da parcela Cancelar Salvar" at bounding box center [413, 120] width 472 height 43
click at [635, 123] on span "Salvar" at bounding box center [625, 120] width 27 height 12
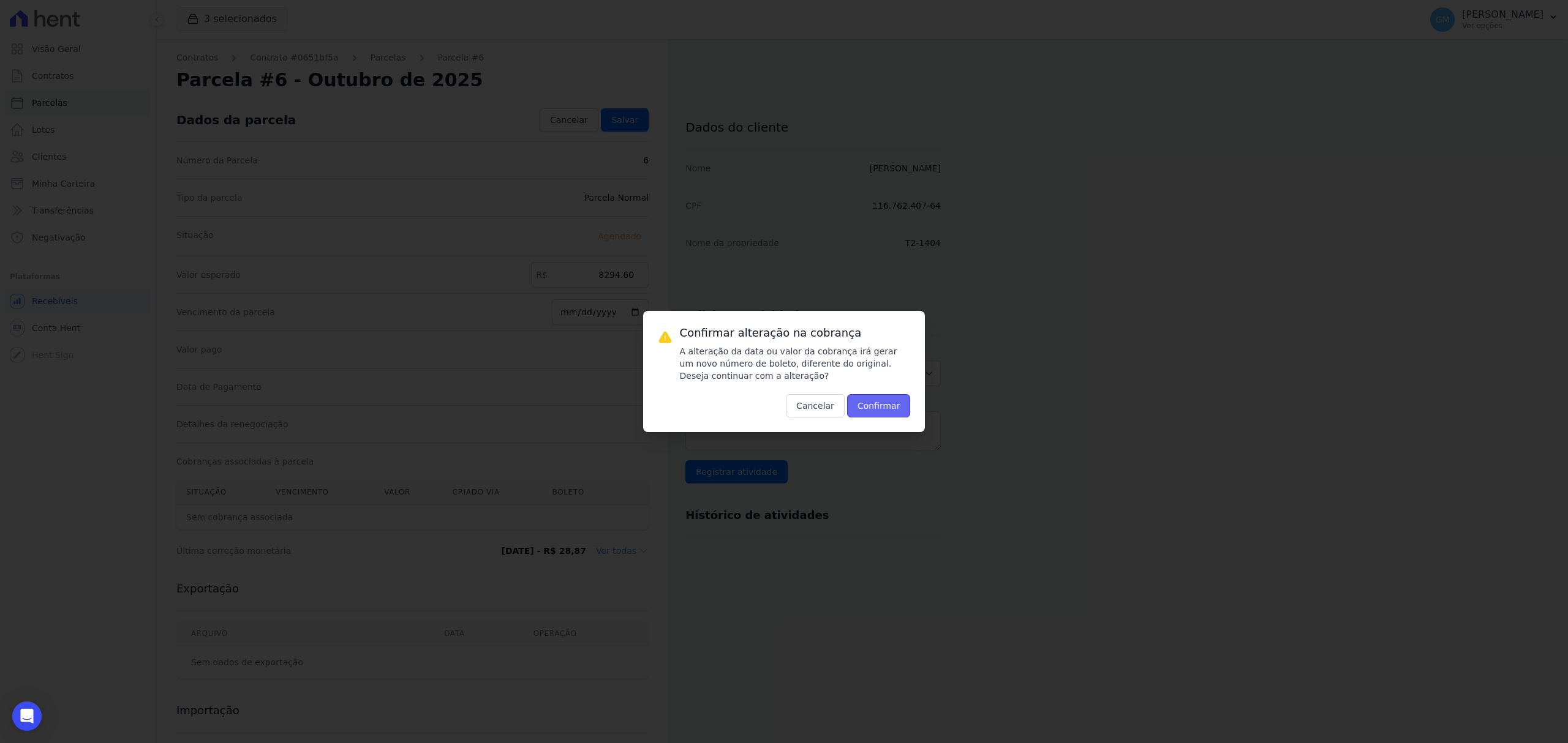
click at [881, 402] on button "Confirmar" at bounding box center [878, 406] width 64 height 23
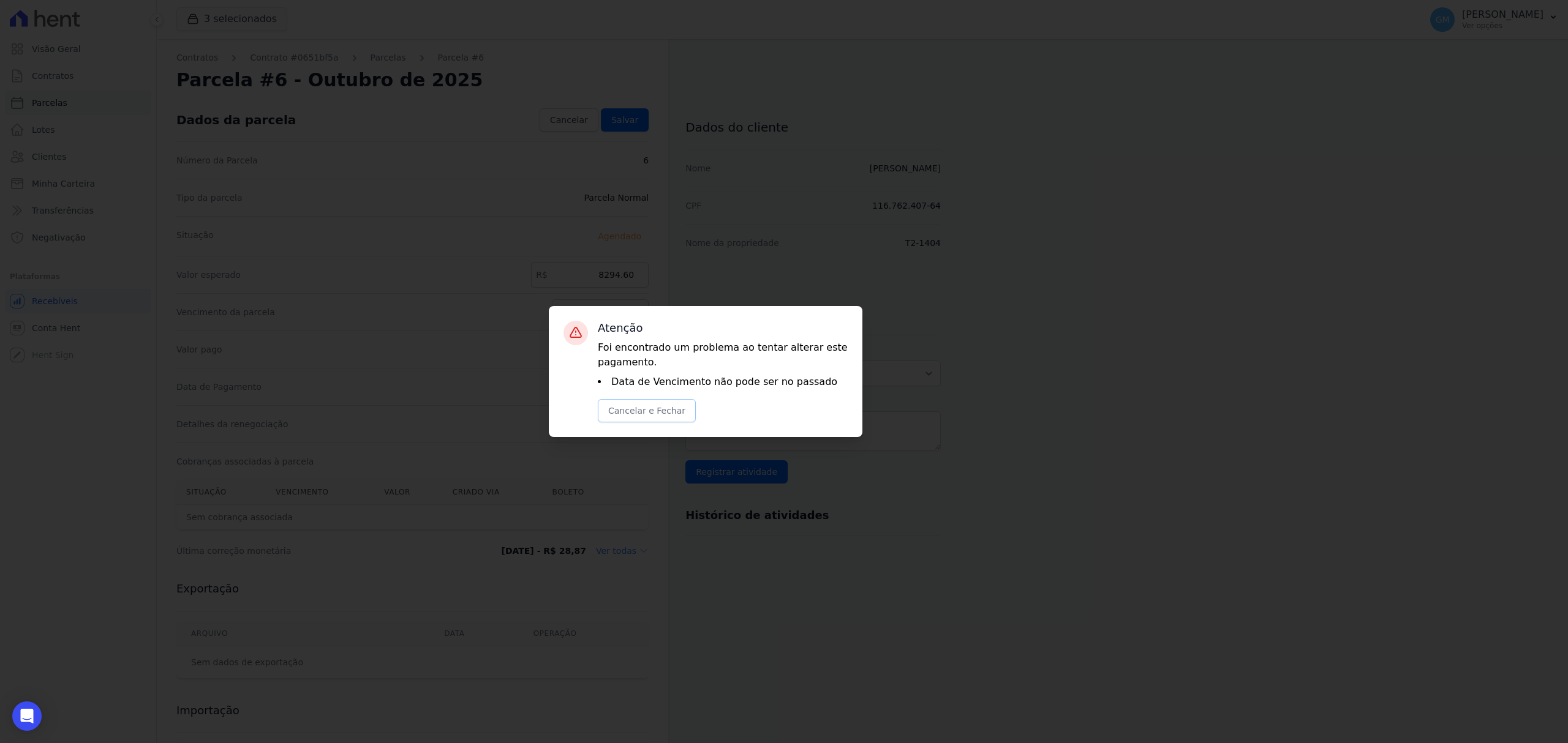
click at [626, 417] on button "Cancelar e Fechar" at bounding box center [646, 411] width 98 height 23
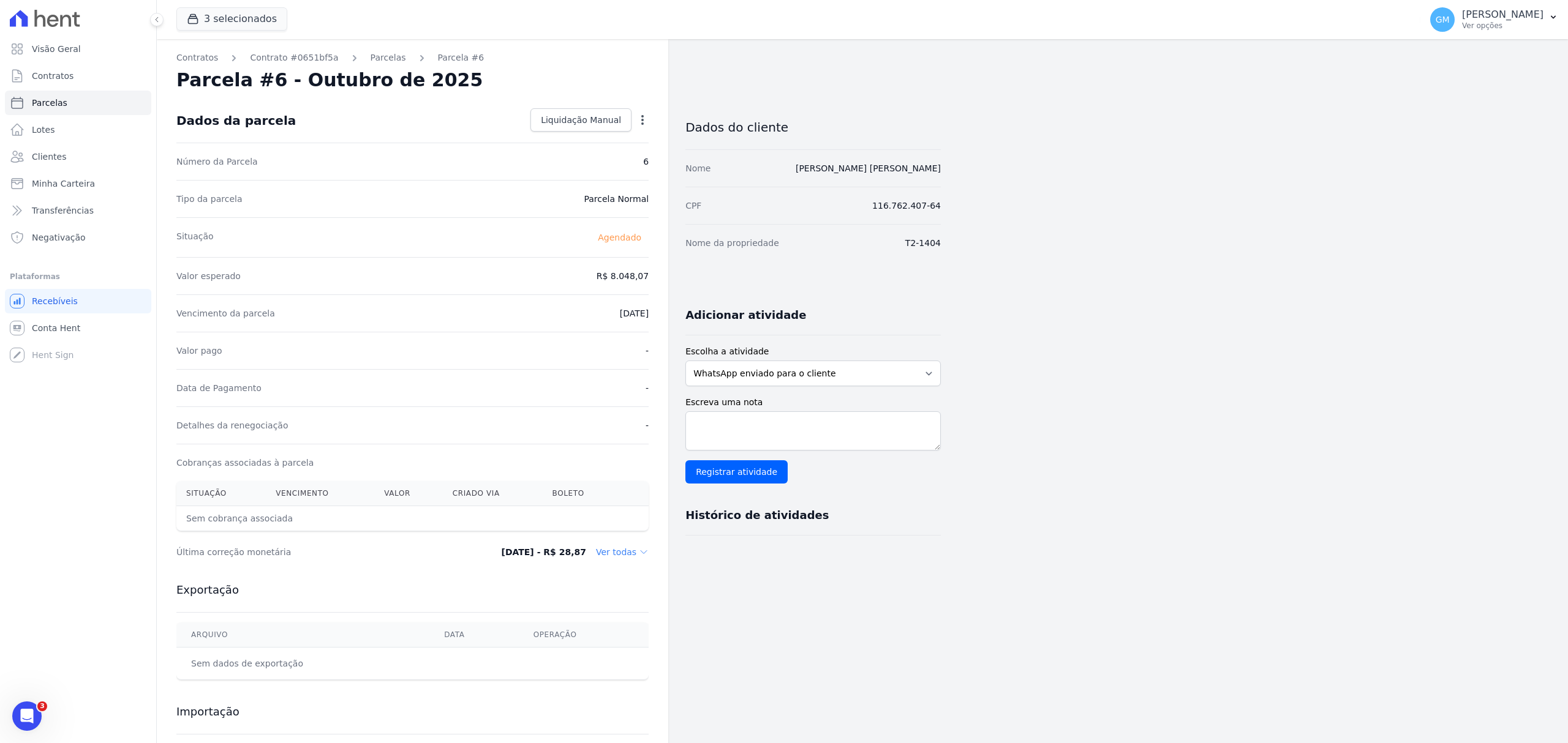
click at [642, 123] on icon "button" at bounding box center [643, 120] width 12 height 12
click at [615, 136] on link "Alterar" at bounding box center [590, 137] width 108 height 22
click at [637, 308] on input "[DATE]" at bounding box center [600, 313] width 97 height 26
type input "[DATE]"
click at [641, 113] on link "Salvar" at bounding box center [624, 120] width 47 height 23
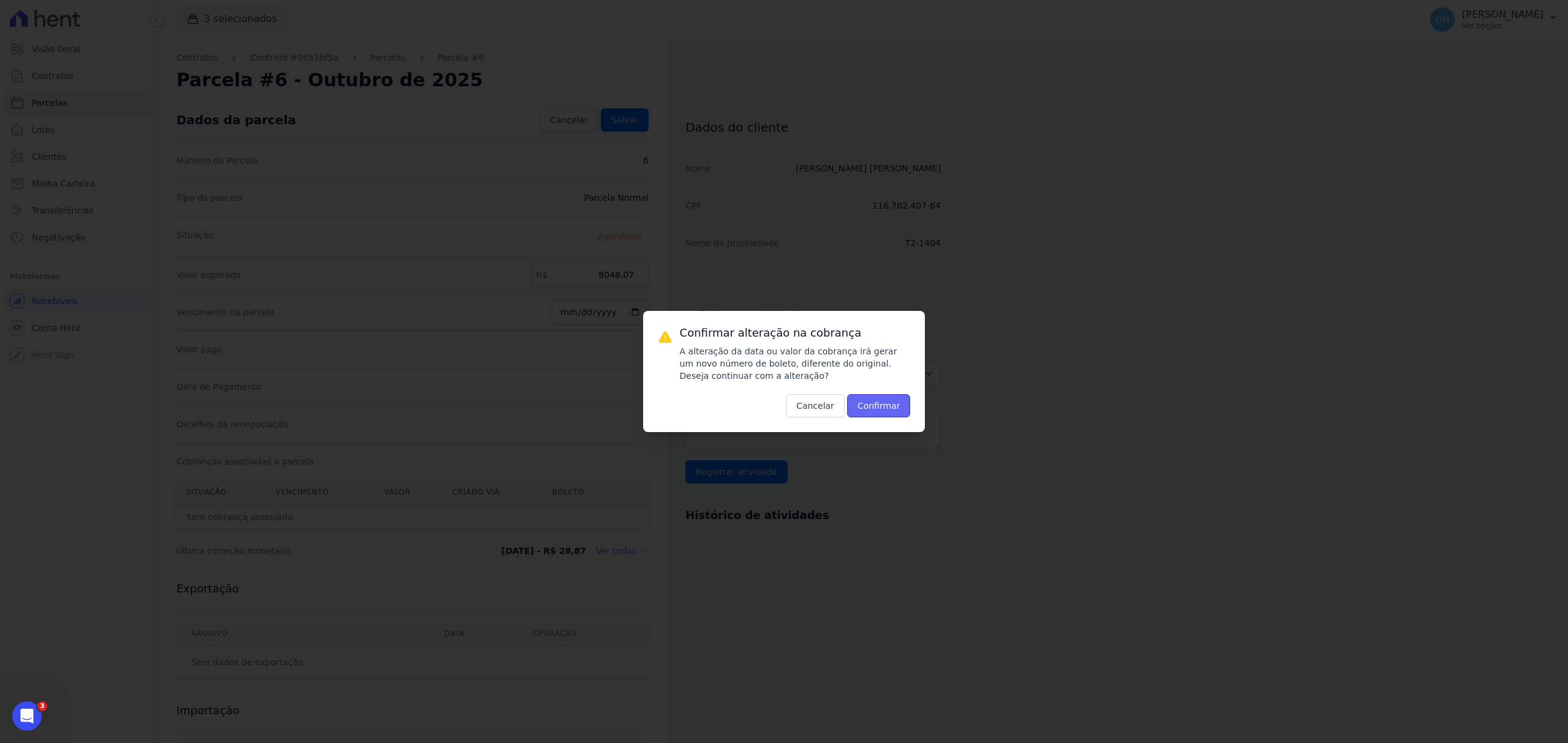
click at [894, 414] on button "Confirmar" at bounding box center [878, 406] width 64 height 23
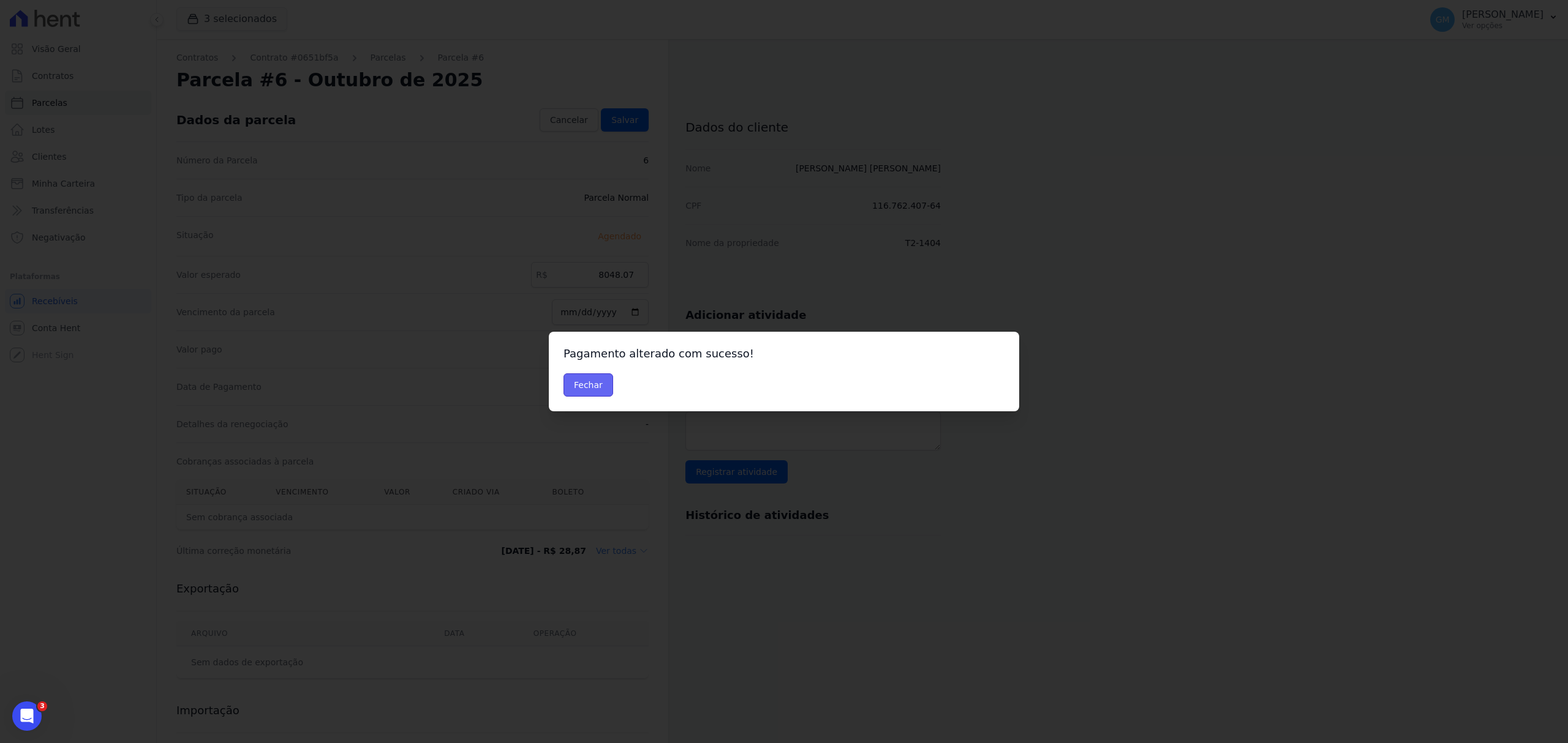
click at [574, 385] on button "Fechar" at bounding box center [588, 385] width 49 height 23
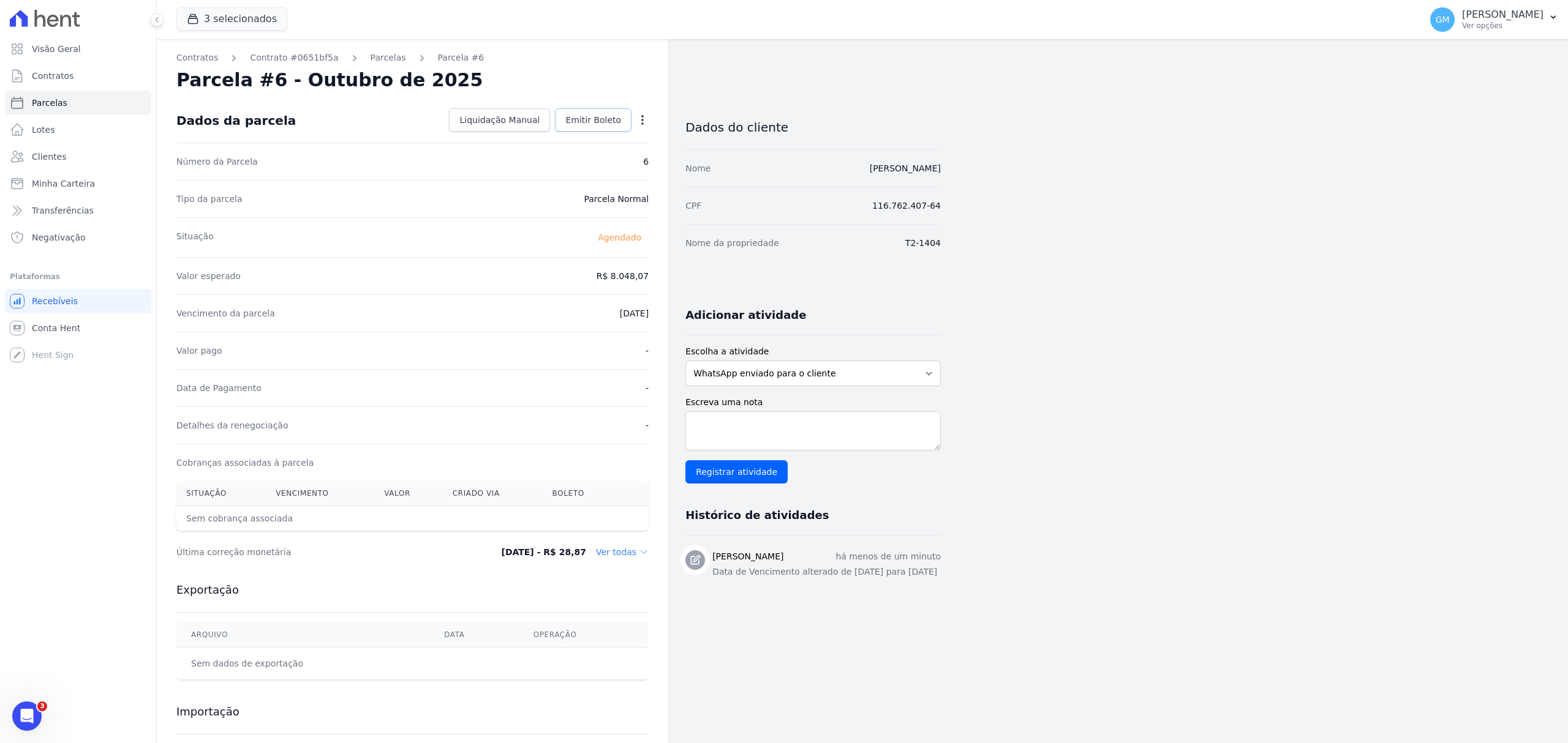
click at [598, 121] on span "Emitir Boleto" at bounding box center [593, 120] width 56 height 12
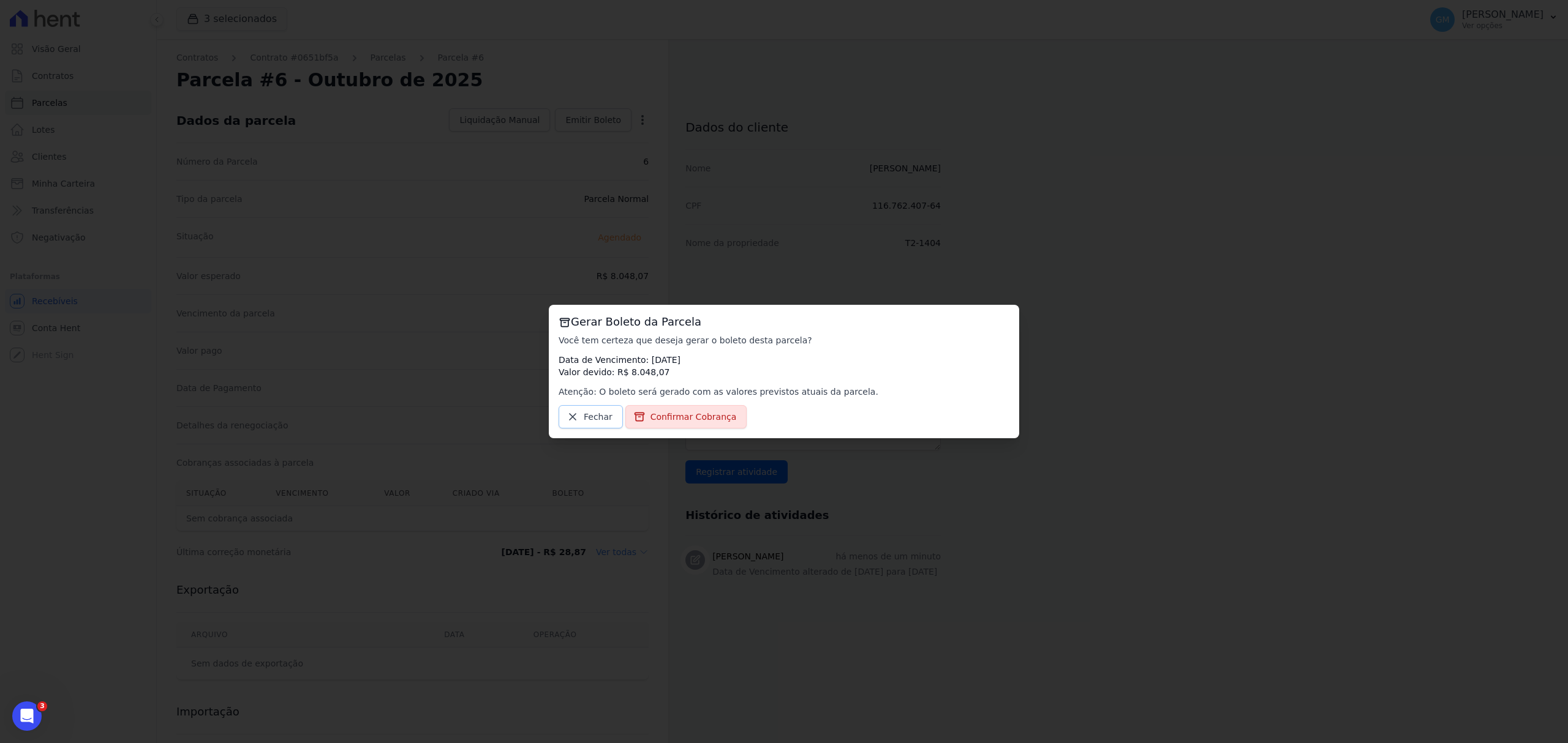
click at [593, 417] on span "Fechar" at bounding box center [598, 417] width 29 height 12
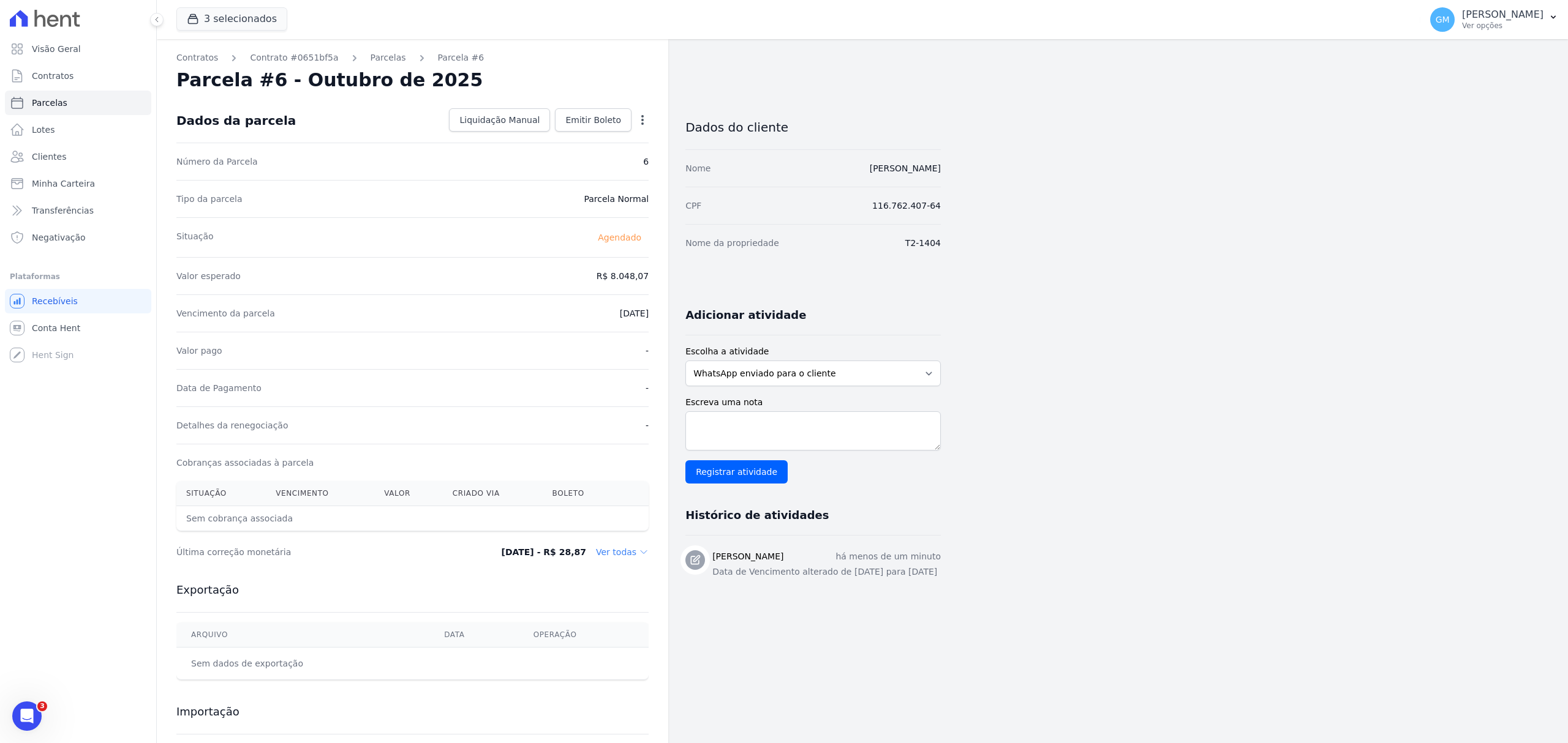
drag, startPoint x: 527, startPoint y: 207, endPoint x: 590, endPoint y: 160, distance: 78.6
click at [527, 207] on div "Tipo da parcela Parcela Normal" at bounding box center [413, 199] width 472 height 38
click at [645, 123] on icon "button" at bounding box center [643, 120] width 12 height 12
click at [605, 140] on link "Alterar" at bounding box center [590, 137] width 108 height 22
drag, startPoint x: 600, startPoint y: 272, endPoint x: 640, endPoint y: 275, distance: 40.1
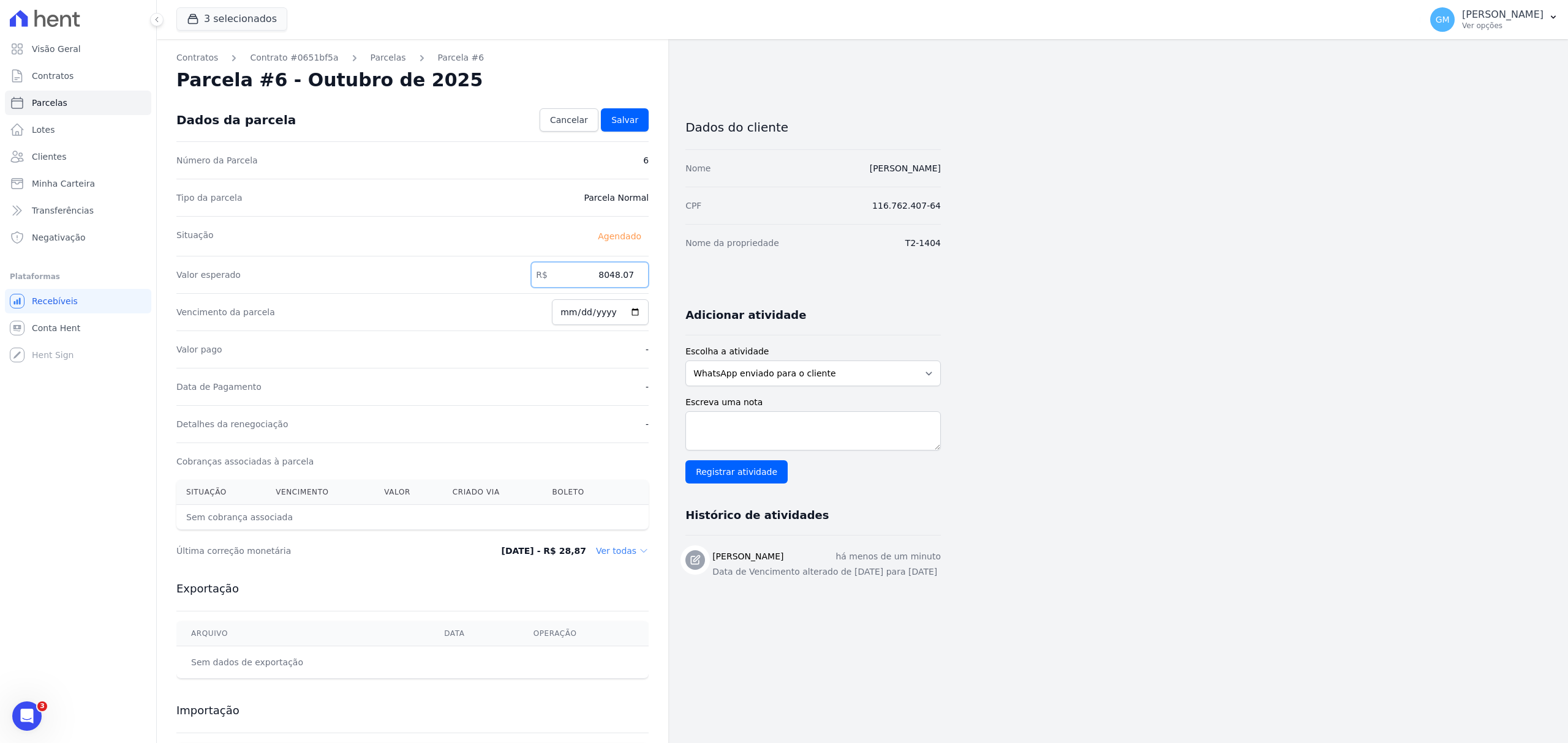
click at [640, 275] on input "8048.07" at bounding box center [590, 275] width 118 height 26
paste input ".29460"
click at [608, 281] on input "8.29460" at bounding box center [590, 275] width 118 height 26
click at [623, 281] on input "829460" at bounding box center [590, 275] width 118 height 26
type input "8294.60"
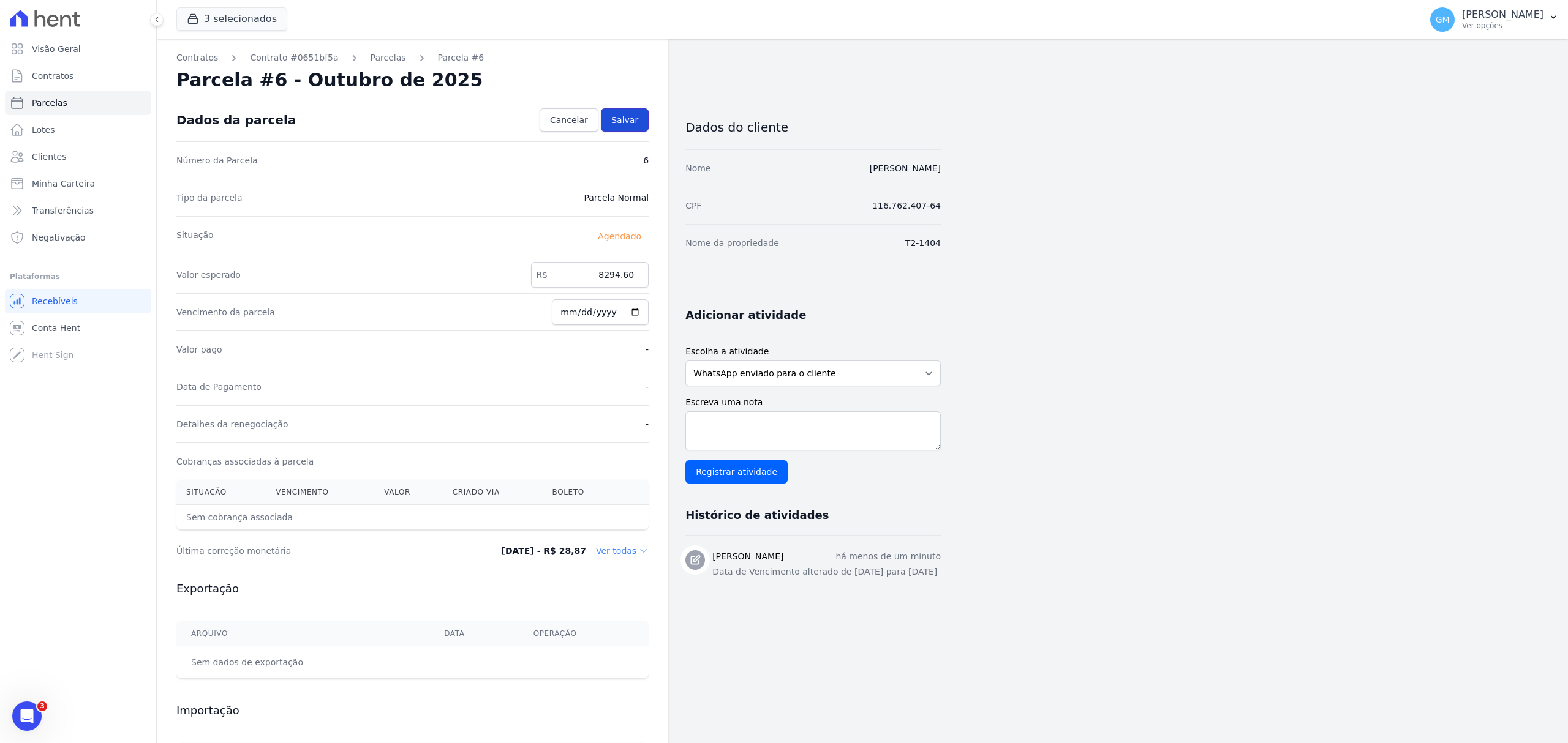
click at [630, 113] on link "Salvar" at bounding box center [624, 120] width 47 height 23
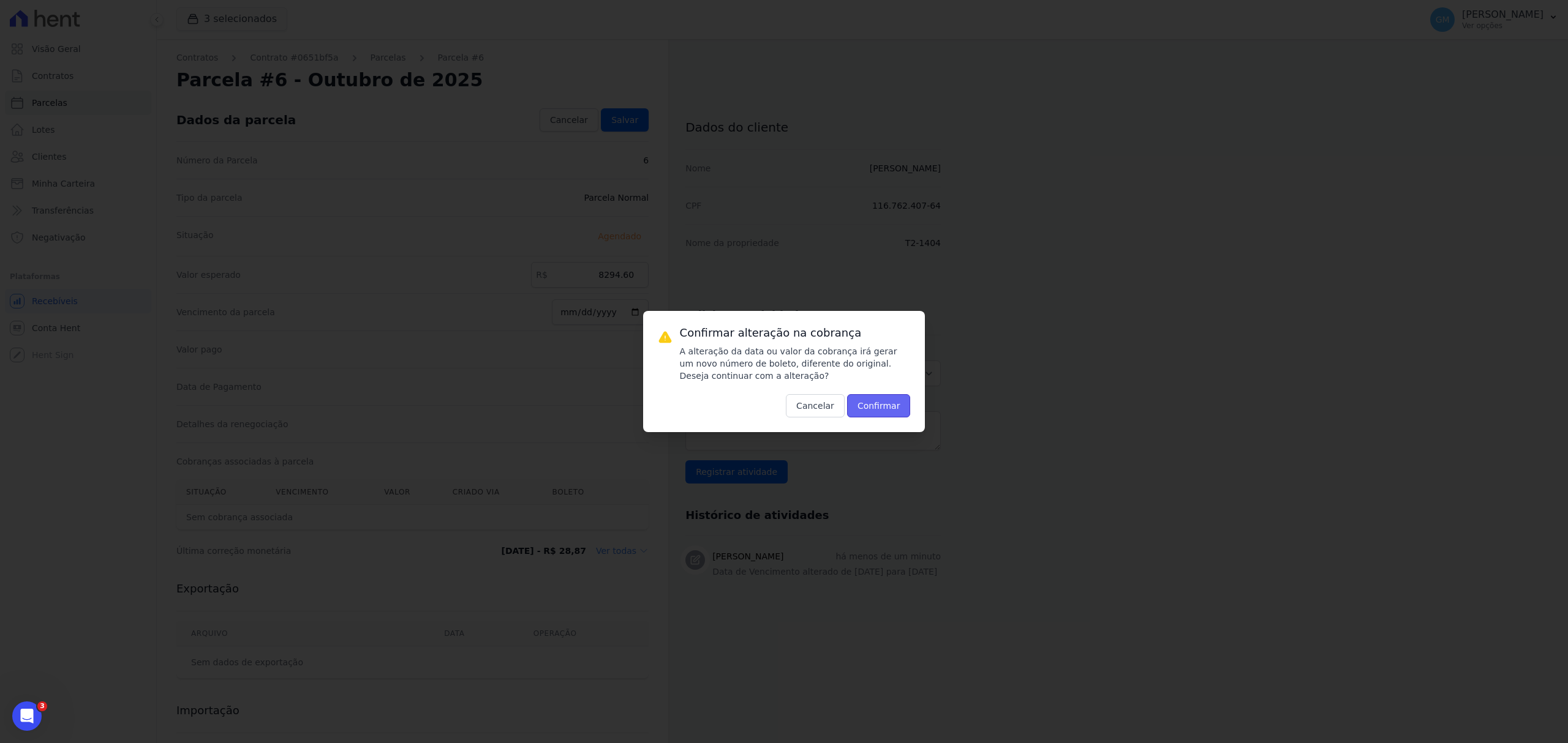
click at [862, 404] on button "Confirmar" at bounding box center [878, 406] width 64 height 23
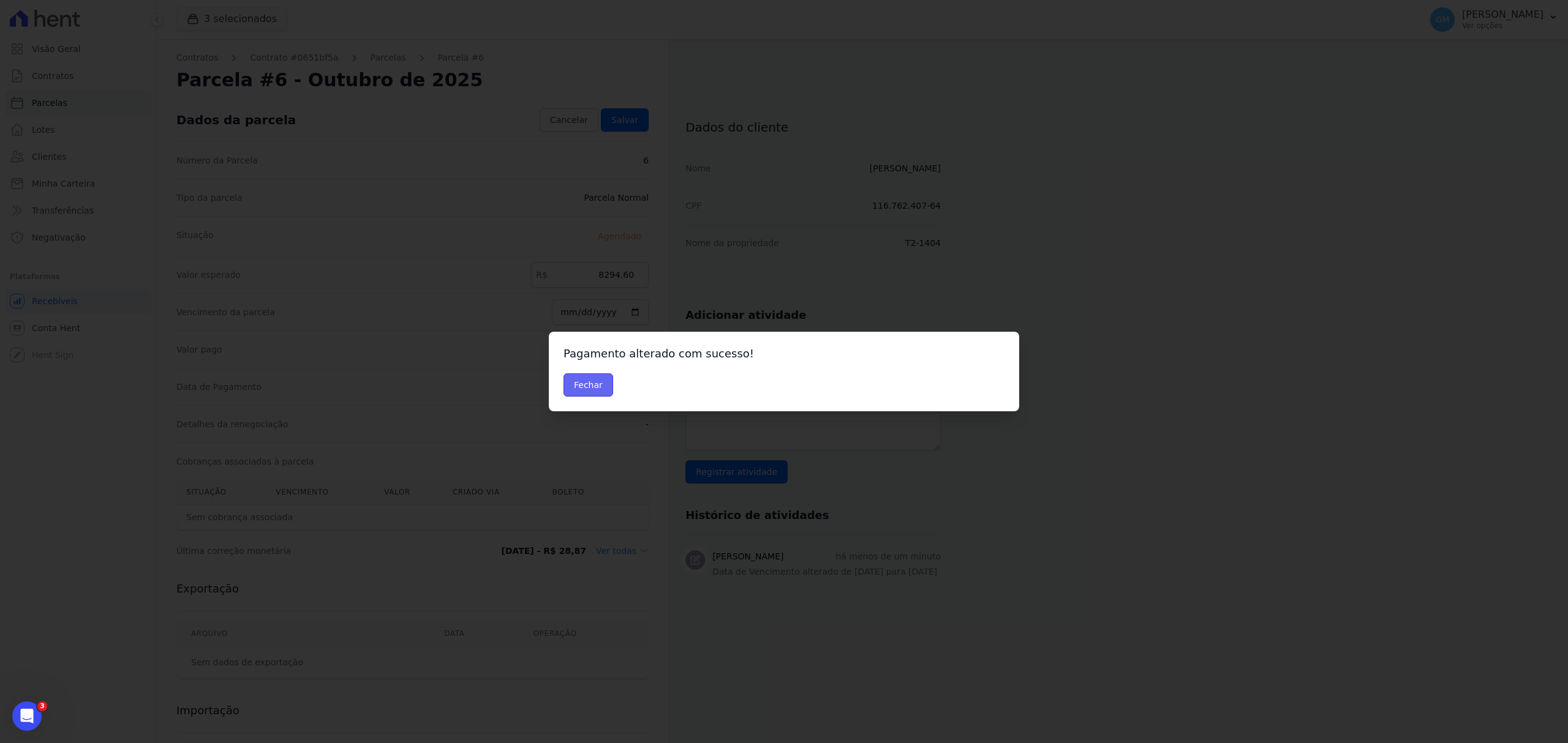
click at [579, 390] on button "Fechar" at bounding box center [588, 385] width 49 height 23
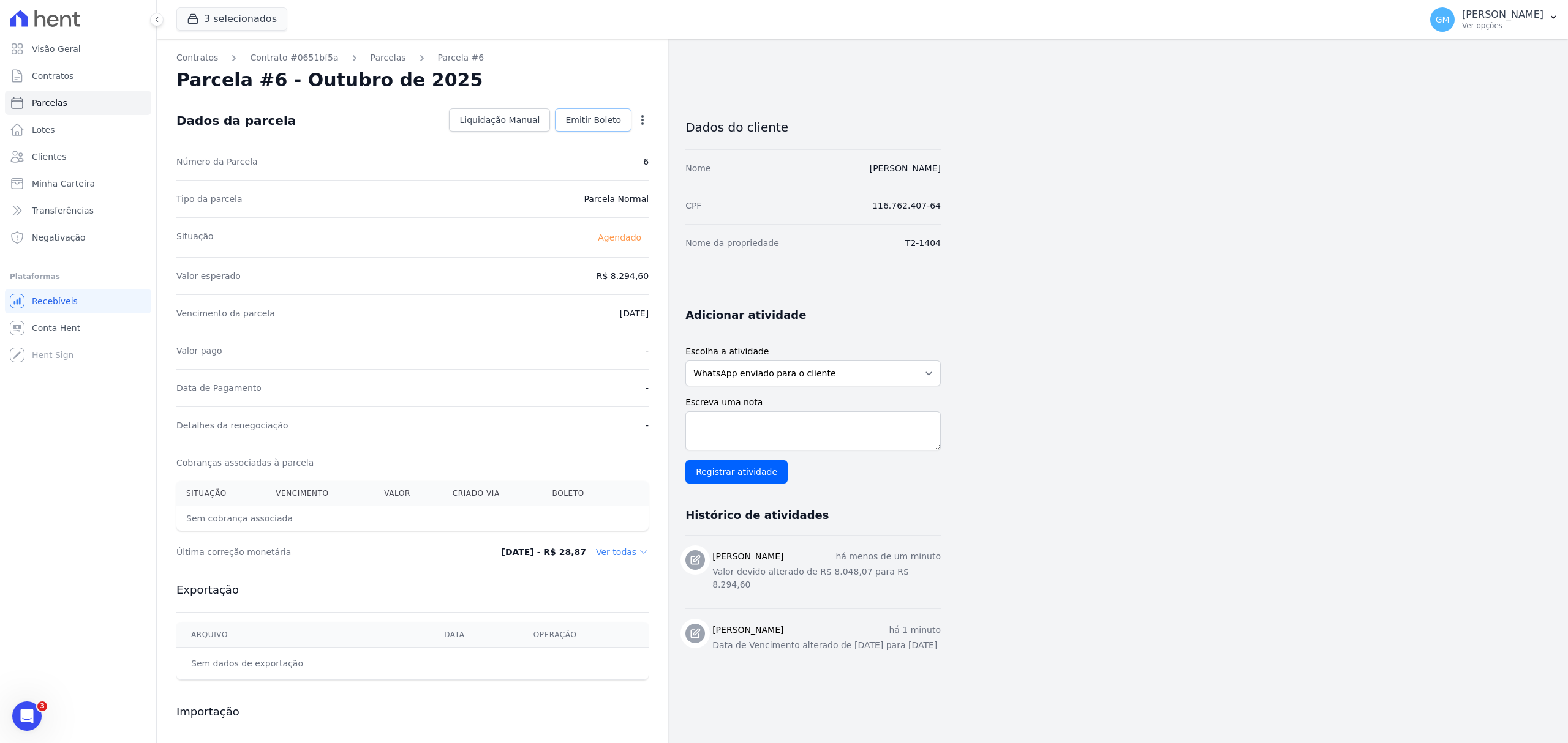
drag, startPoint x: 604, startPoint y: 112, endPoint x: 606, endPoint y: 121, distance: 9.2
click at [604, 112] on link "Emitir Boleto" at bounding box center [593, 120] width 76 height 23
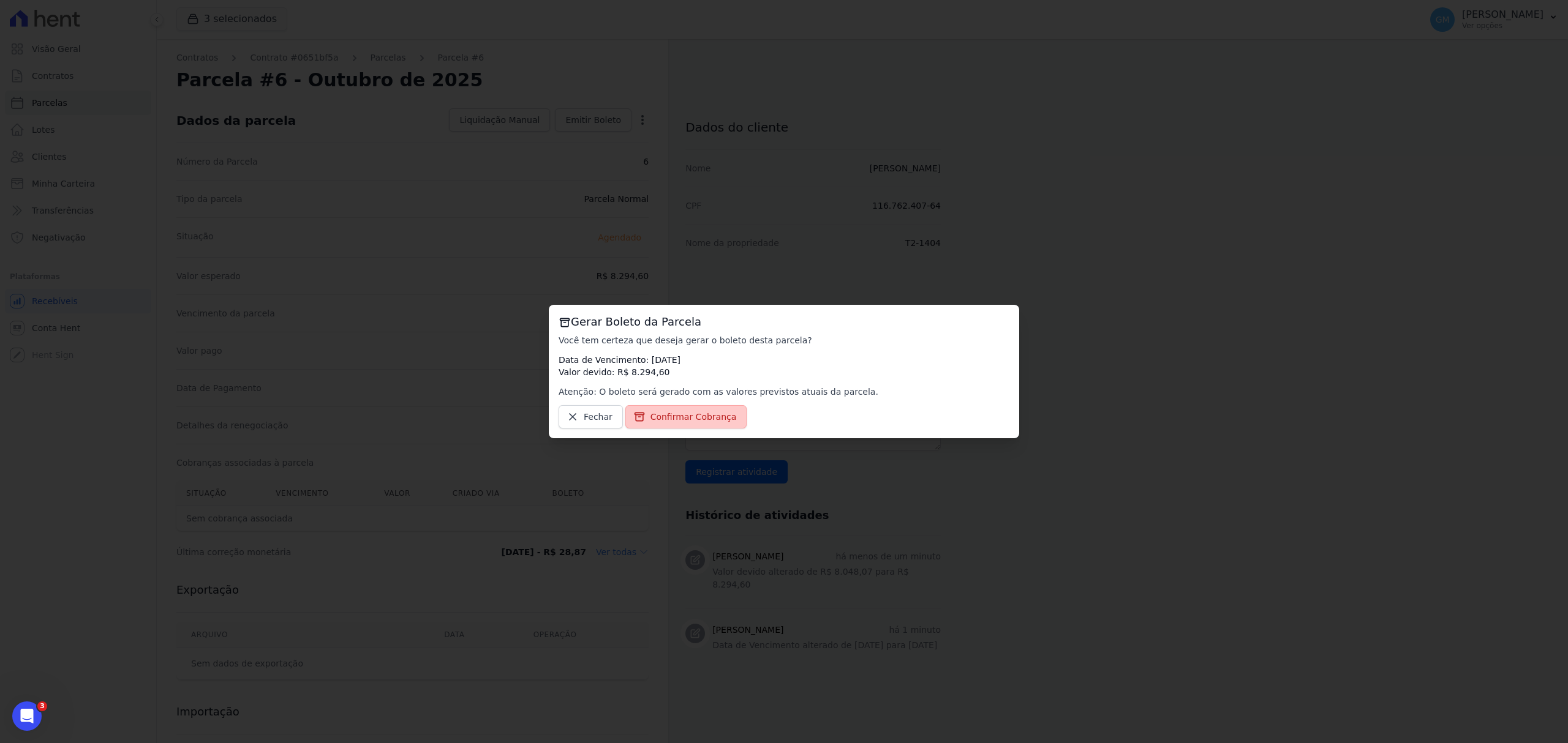
click at [688, 413] on span "Confirmar Cobrança" at bounding box center [693, 417] width 86 height 12
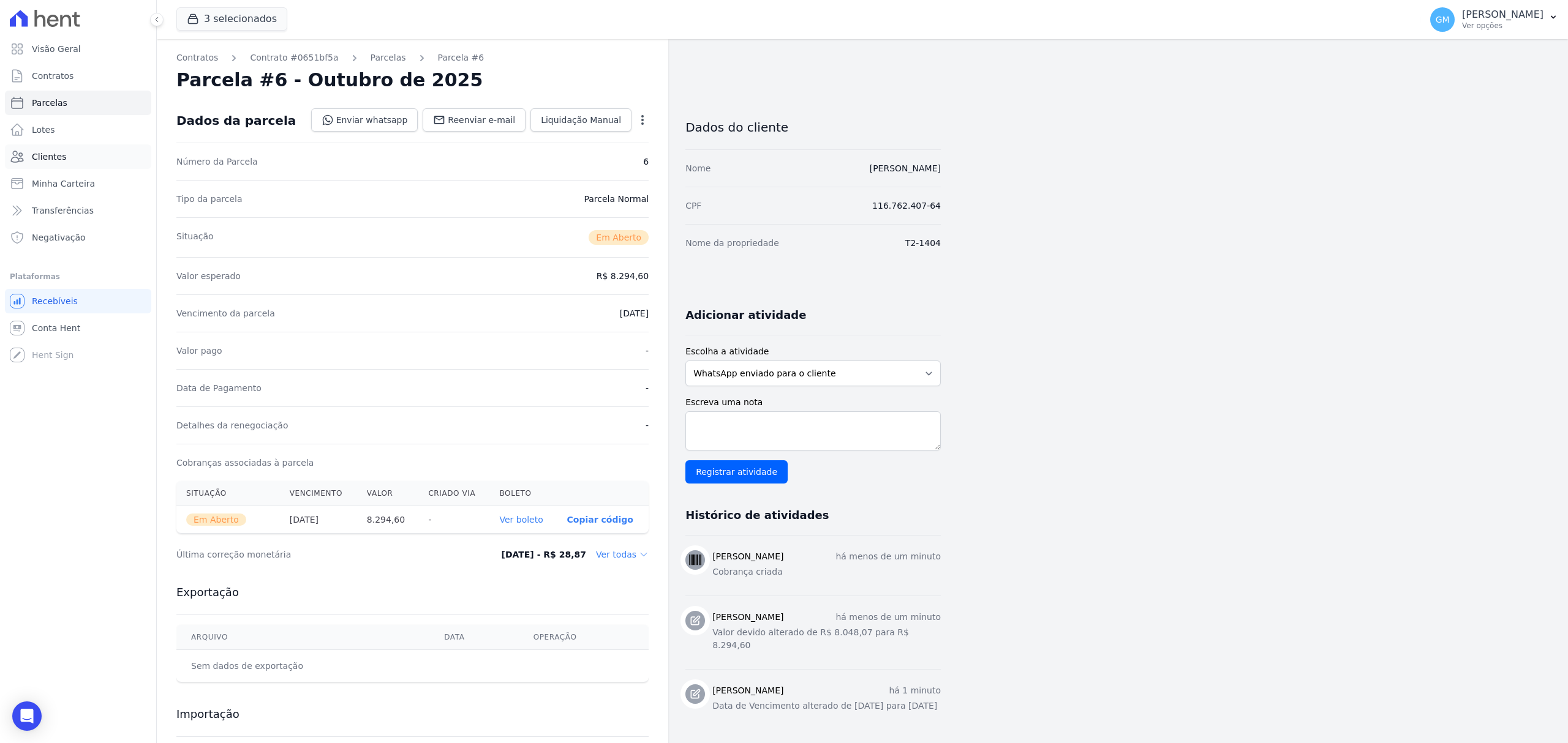
click at [87, 155] on link "Clientes" at bounding box center [78, 157] width 146 height 25
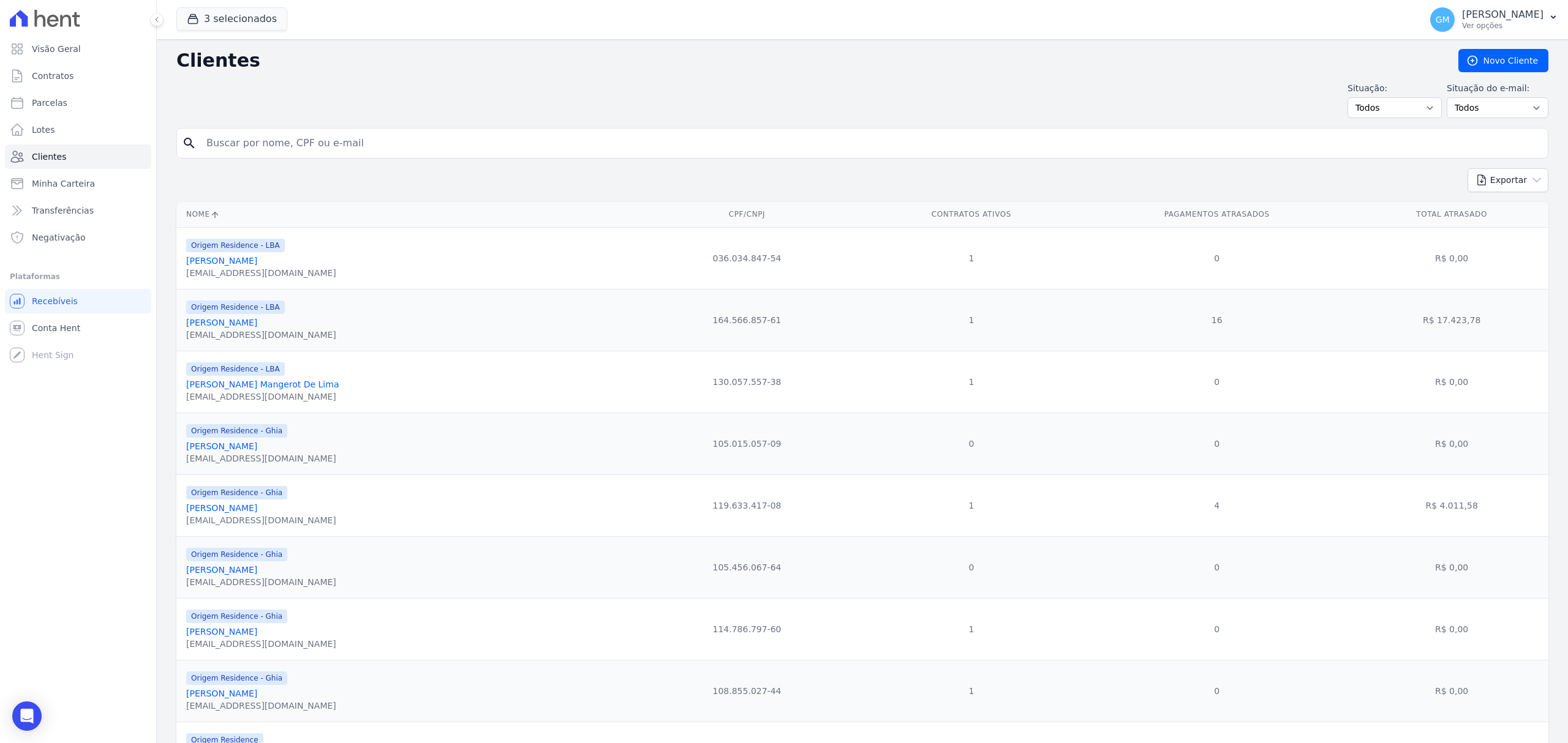
click at [483, 142] on input "search" at bounding box center [871, 143] width 1343 height 25
type input "andre freitas"
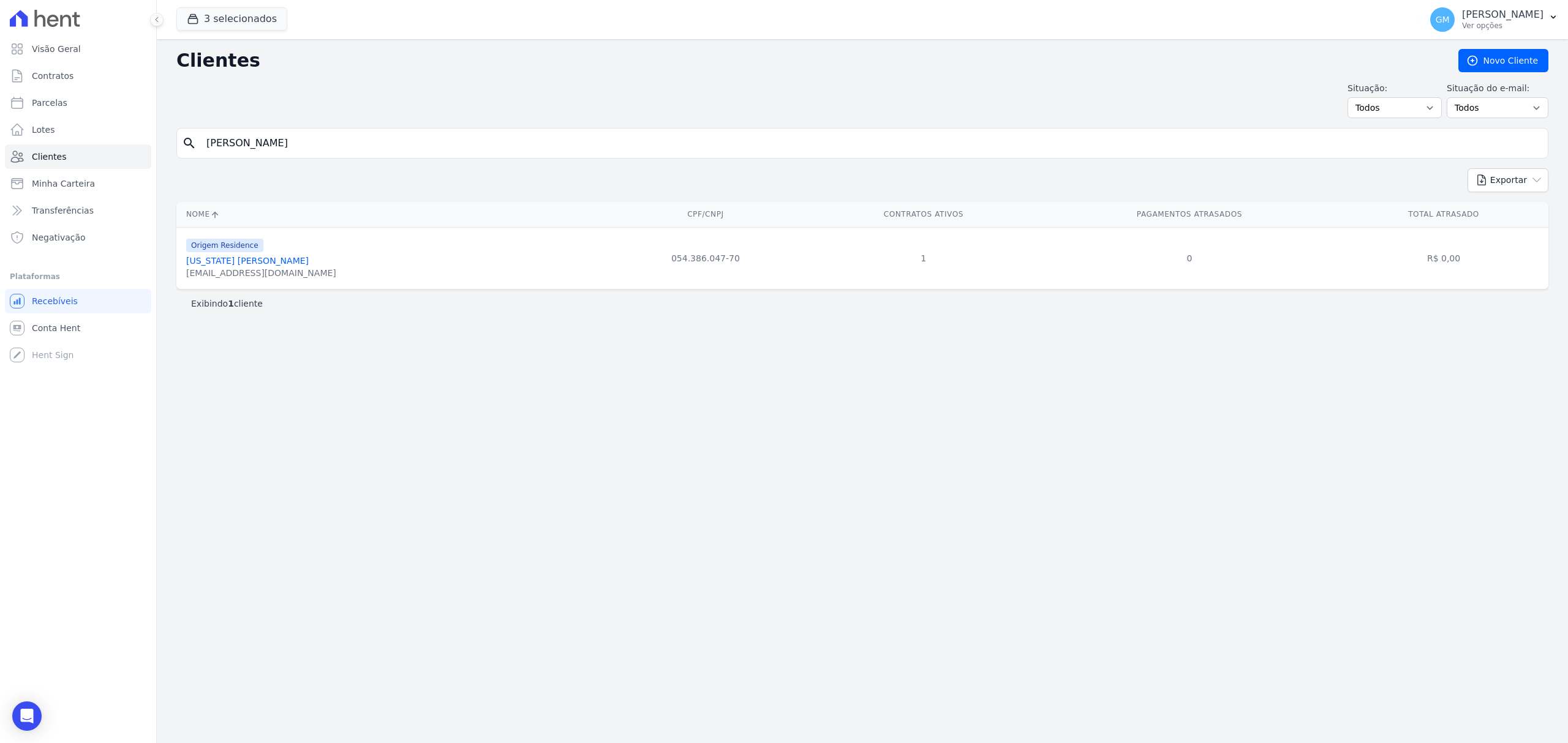
click at [308, 266] on link "Washington Andre Freitas De Souza" at bounding box center [247, 261] width 123 height 10
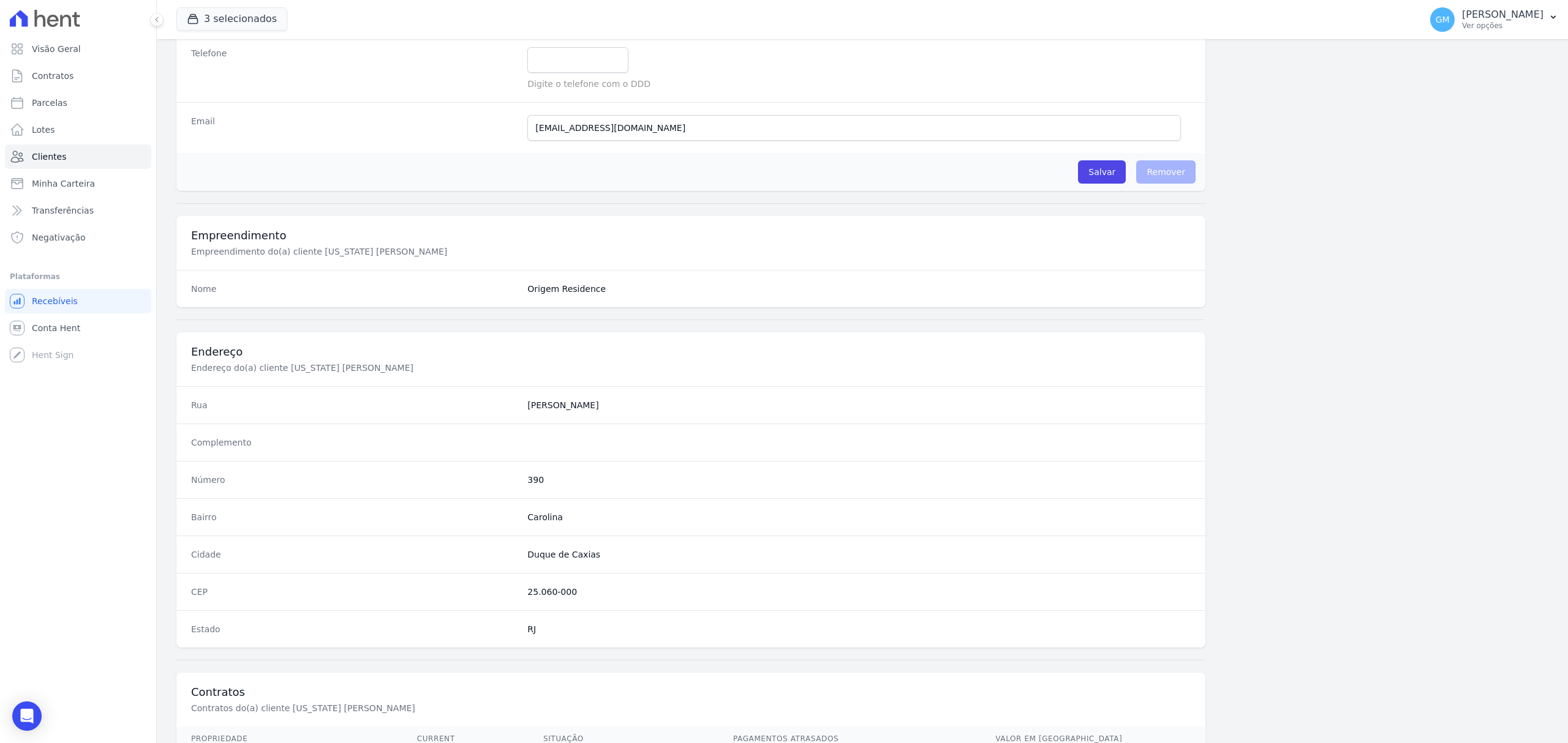
scroll to position [408, 0]
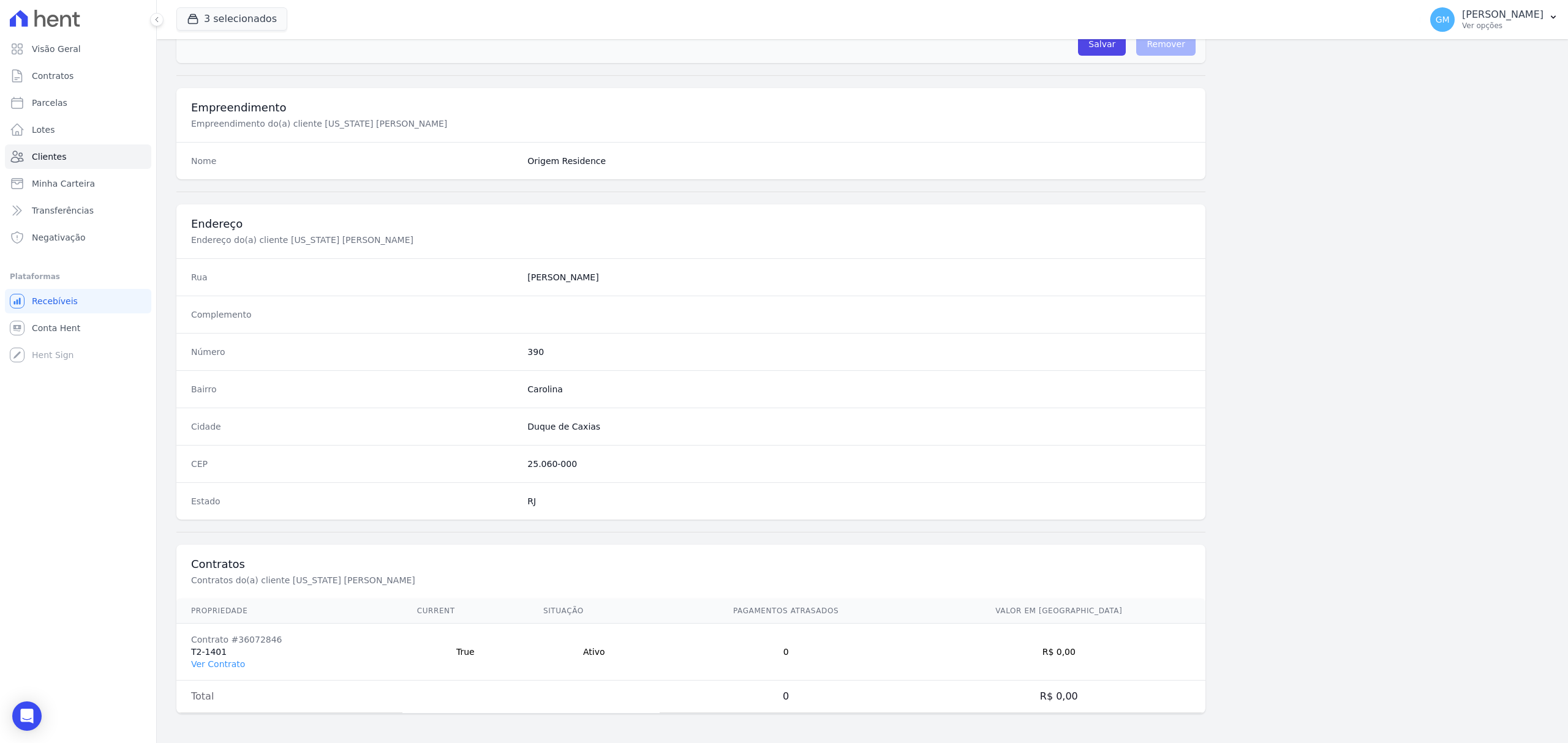
drag, startPoint x: 233, startPoint y: 662, endPoint x: 256, endPoint y: 640, distance: 31.8
click at [233, 662] on link "Ver Contrato" at bounding box center [218, 664] width 54 height 10
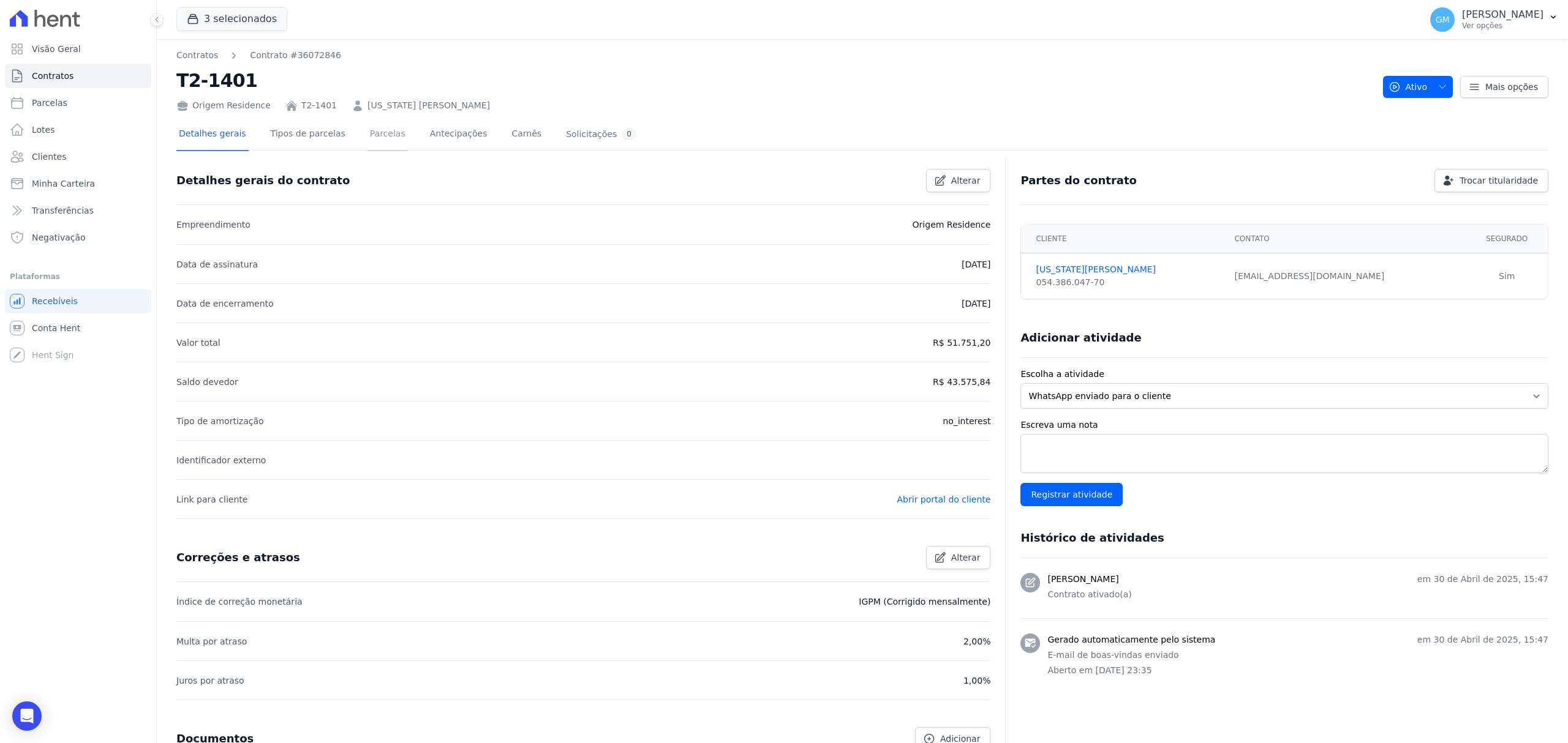
click at [368, 128] on link "Parcelas" at bounding box center [388, 135] width 41 height 33
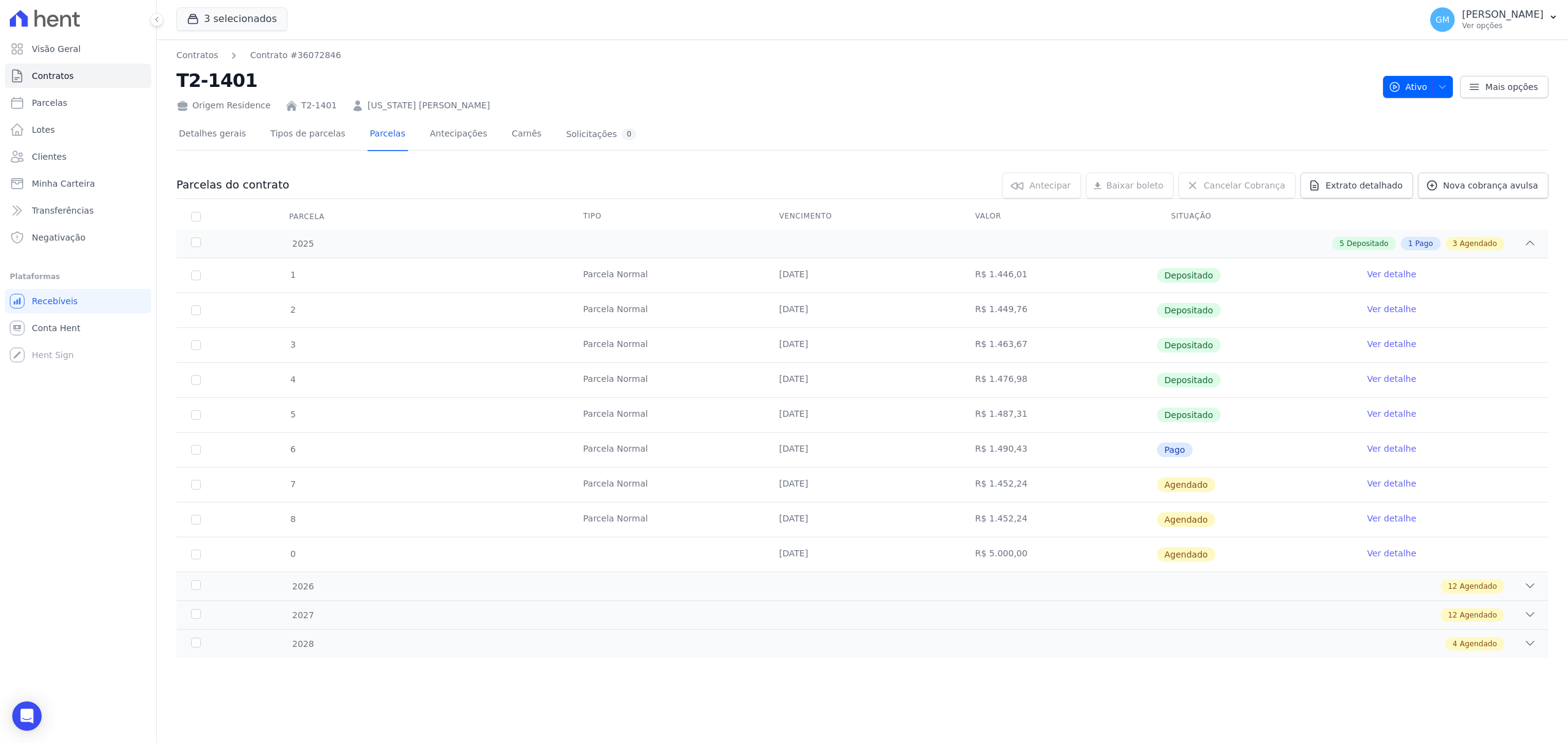
click at [1401, 452] on link "Ver detalhe" at bounding box center [1391, 449] width 49 height 12
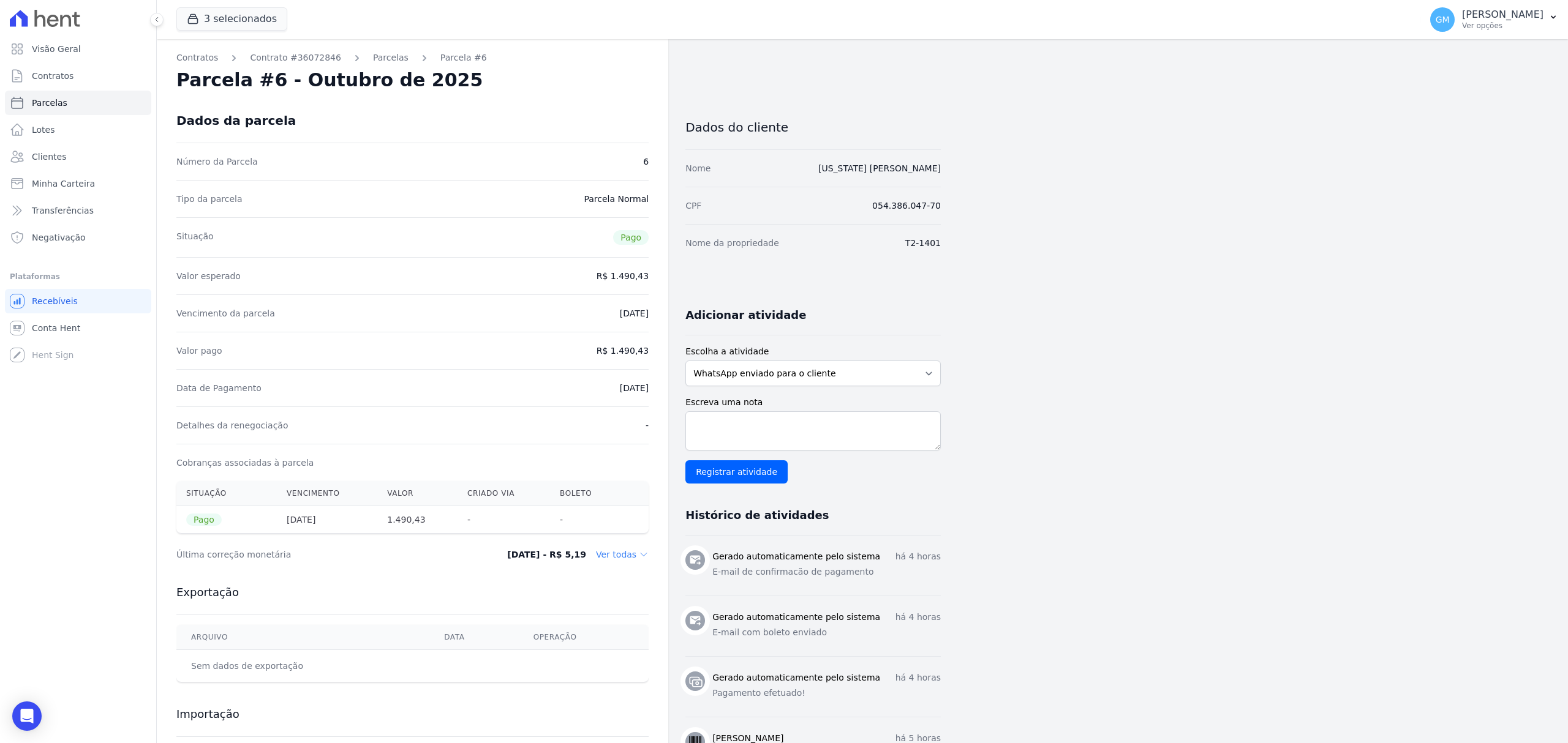
drag, startPoint x: 589, startPoint y: 392, endPoint x: 648, endPoint y: 394, distance: 59.0
click at [648, 394] on div "Data de Pagamento 06/10/2025" at bounding box center [413, 388] width 472 height 38
copy dd "06/10/2025"
click at [80, 155] on link "Clientes" at bounding box center [78, 157] width 146 height 25
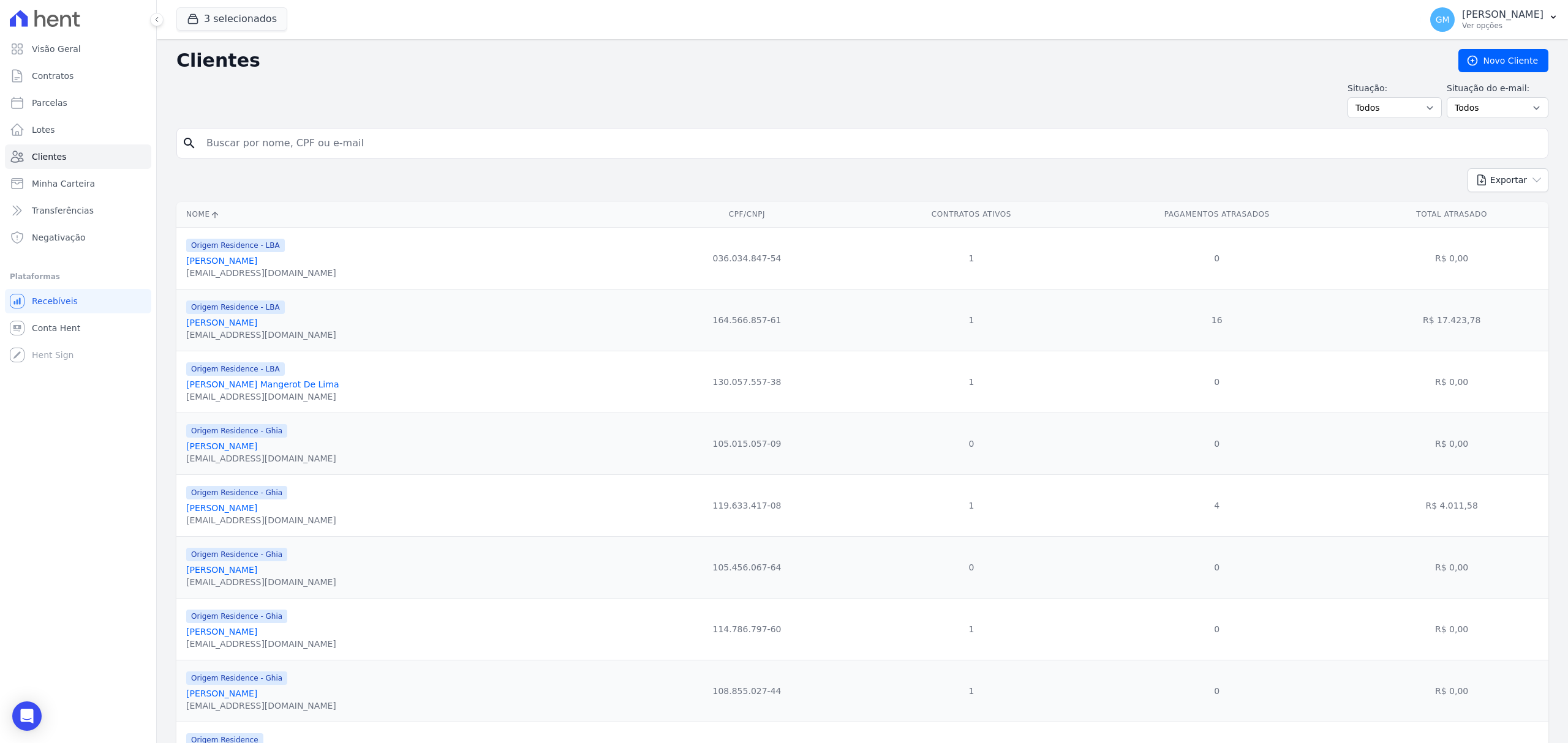
click at [357, 144] on input "search" at bounding box center [871, 143] width 1343 height 25
type input "Rafaelly Nunes de Oliveira da Silva"
drag, startPoint x: 349, startPoint y: 148, endPoint x: 355, endPoint y: 149, distance: 6.1
click at [351, 148] on input "Rafaelly Nunes de Oliveira da Silva" at bounding box center [871, 143] width 1343 height 25
drag, startPoint x: 255, startPoint y: 152, endPoint x: 155, endPoint y: 152, distance: 100.0
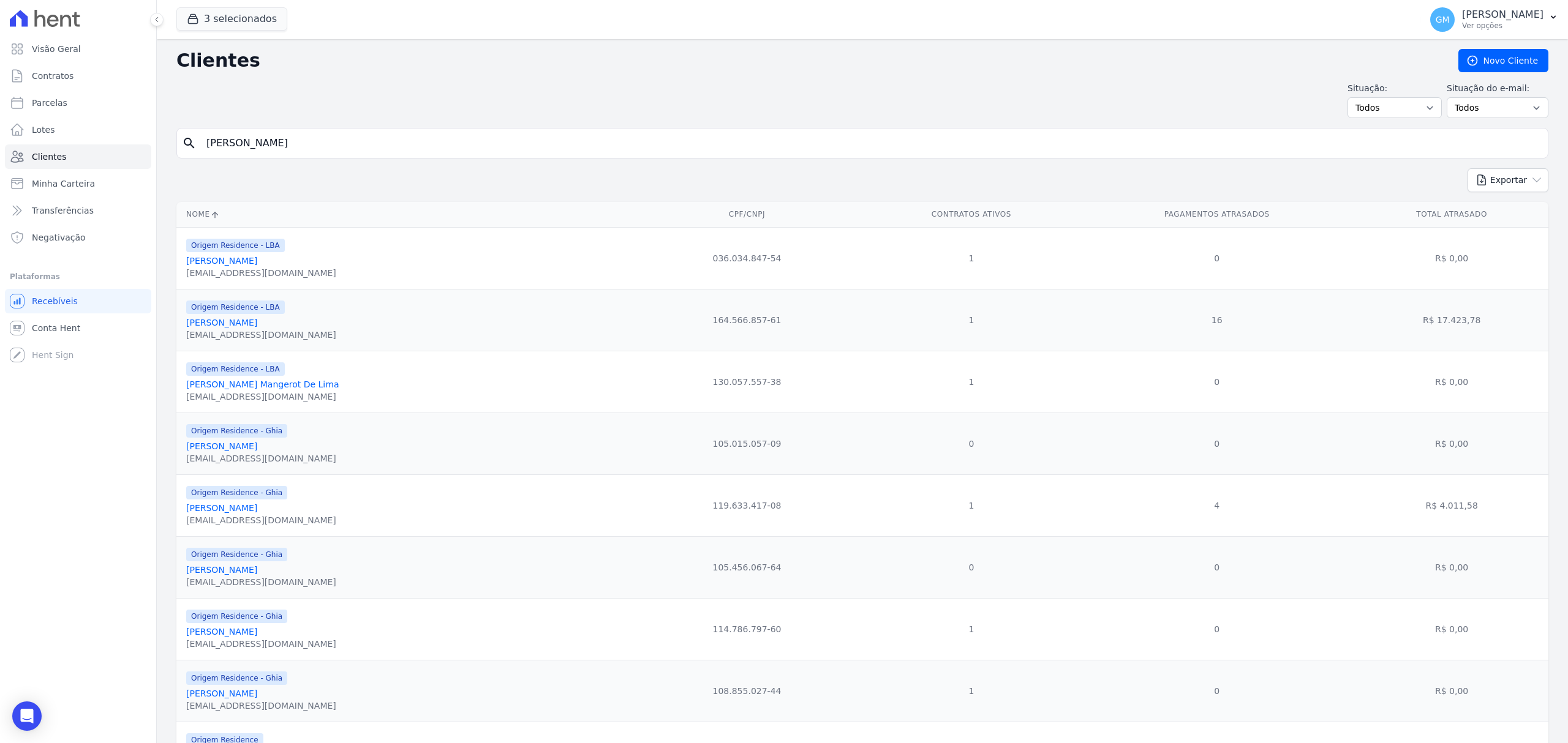
click at [155, 152] on div "Visão Geral Contratos Parcelas Lotes Clientes Minha Carteira Transferências Neg…" at bounding box center [784, 371] width 1568 height 743
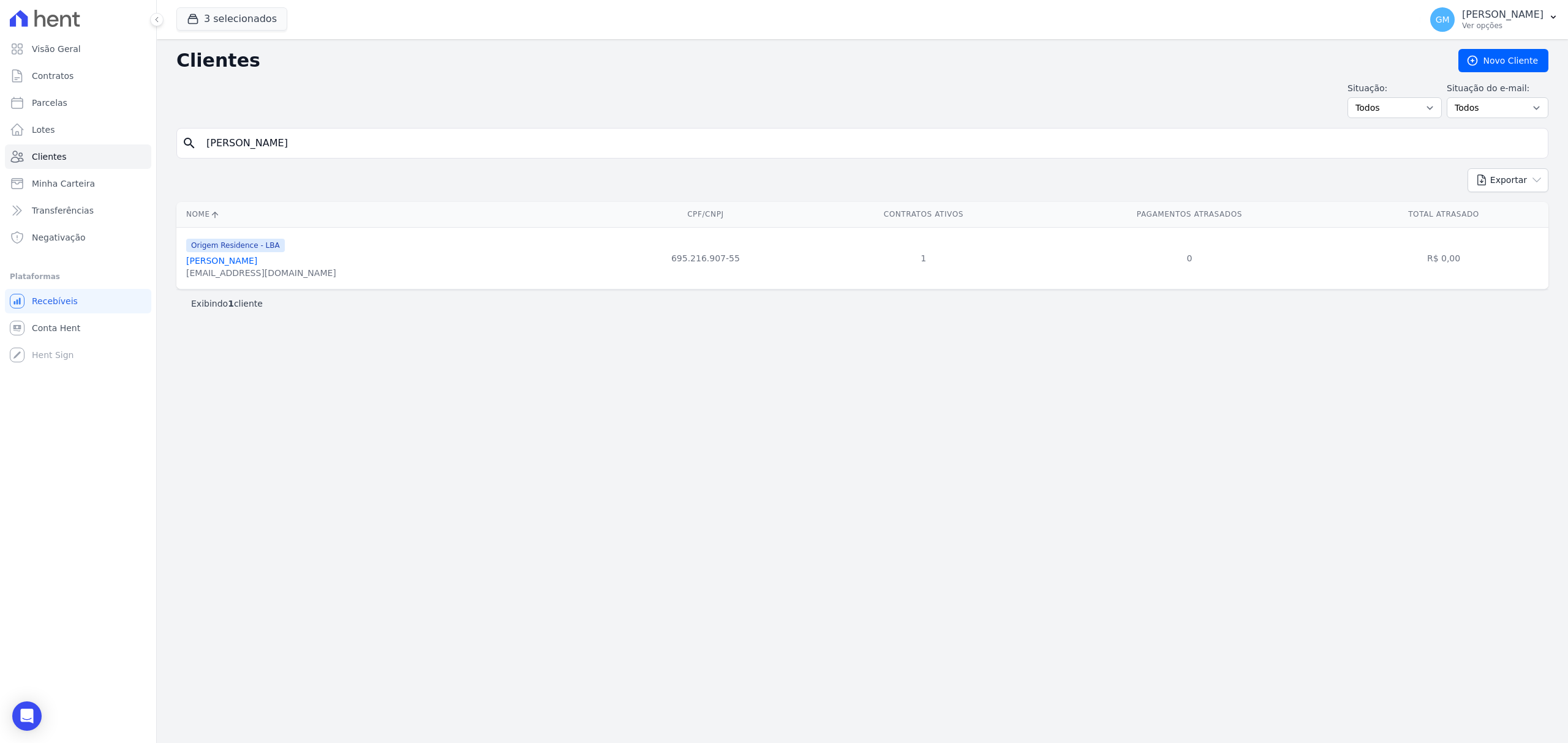
click at [302, 257] on div "Origem Residence - LBA Rafaelly Nunes De Oliveira Da Silva rafanunes123456@gmai…" at bounding box center [261, 258] width 150 height 42
click at [257, 258] on link "Rafaelly Nunes De Oliveira Da Silva" at bounding box center [221, 261] width 71 height 10
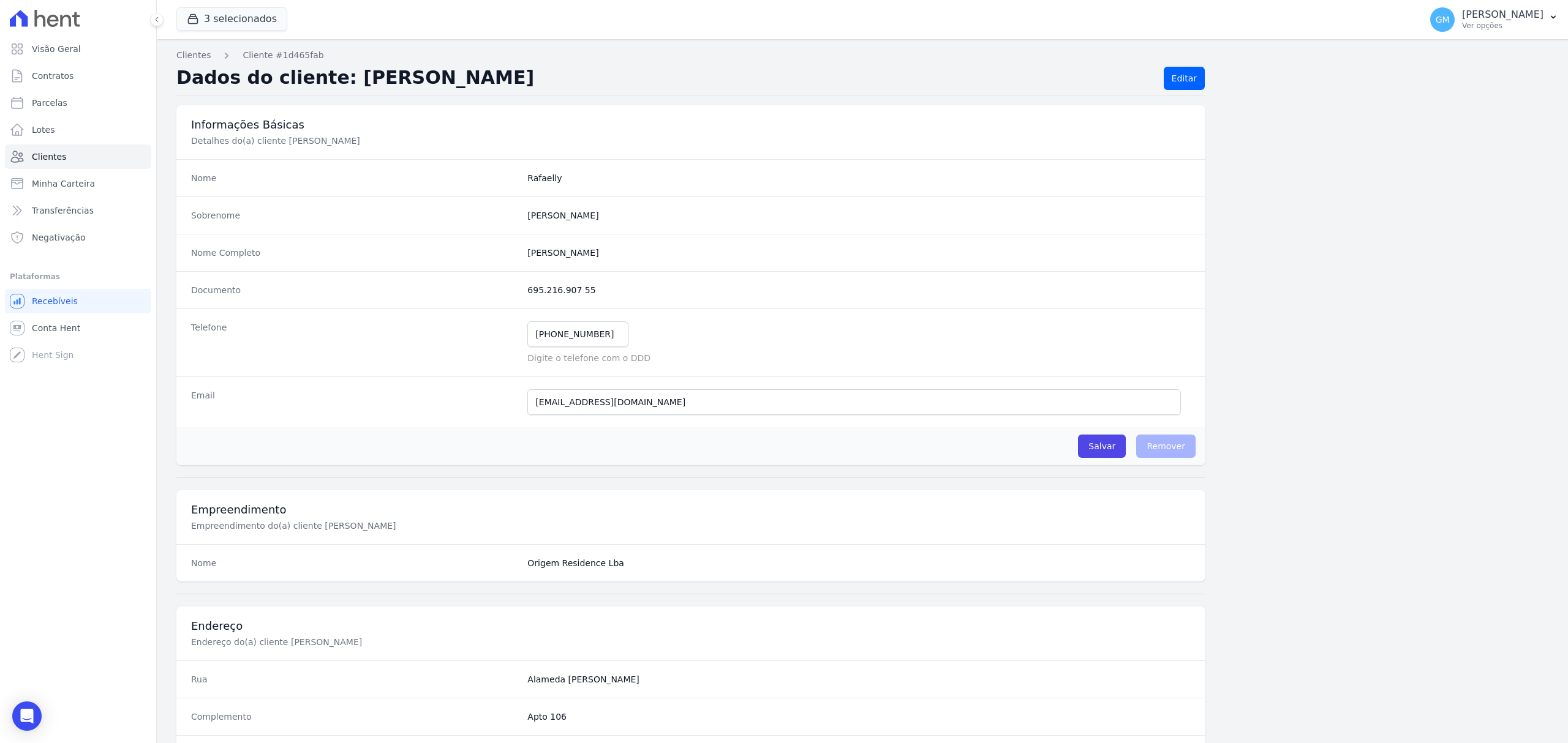
click at [303, 259] on dt "Nome Completo" at bounding box center [354, 253] width 326 height 12
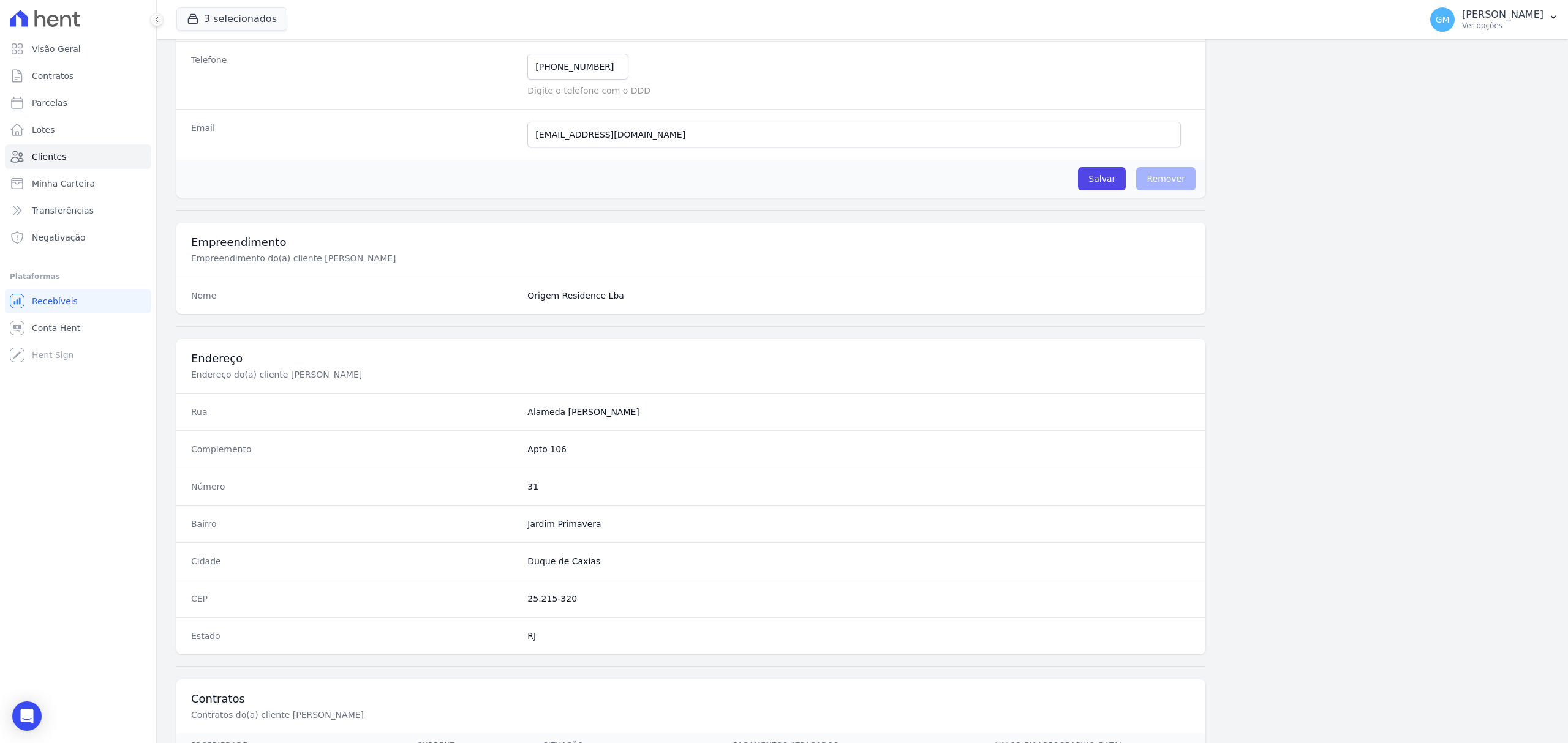
scroll to position [408, 0]
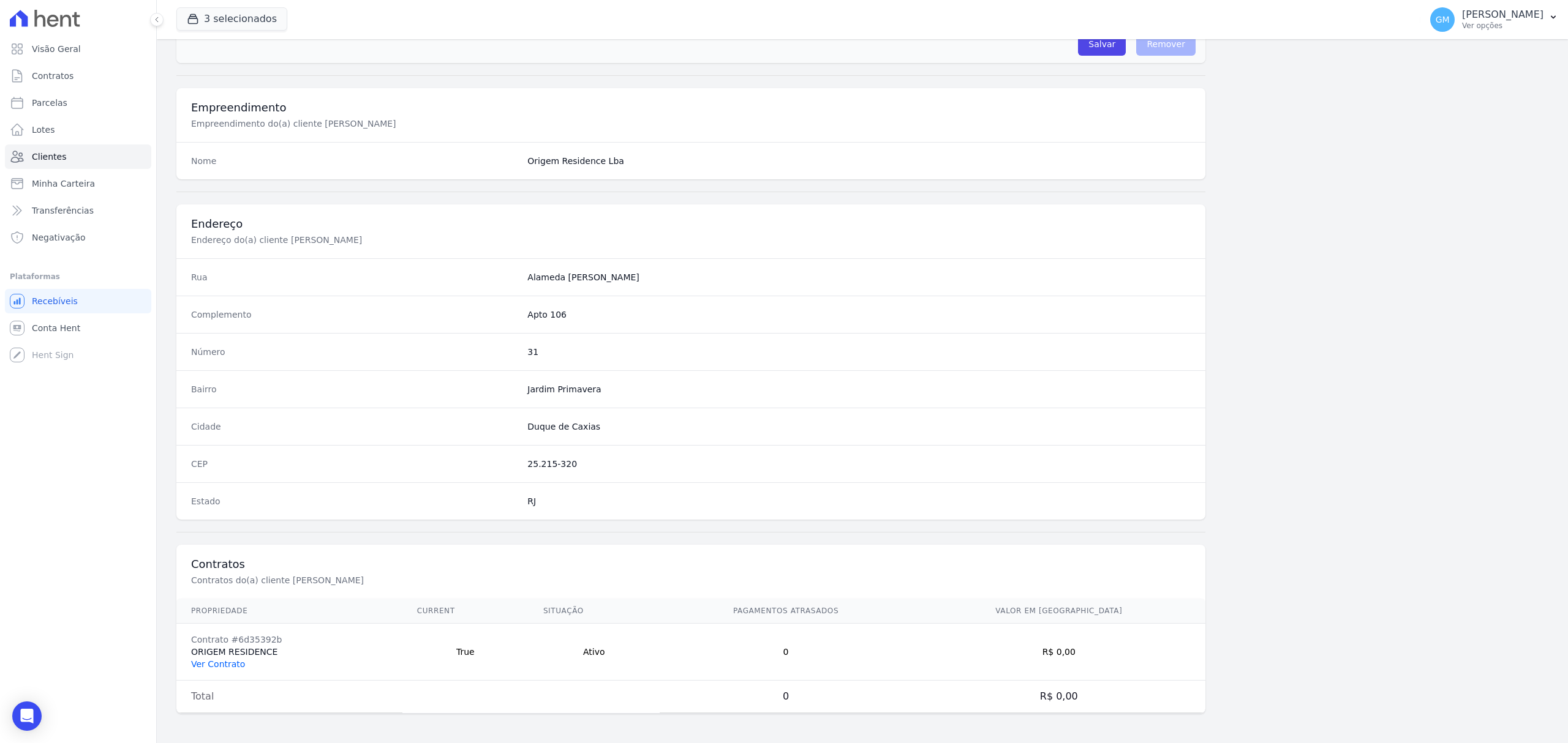
click at [229, 663] on link "Ver Contrato" at bounding box center [218, 664] width 54 height 10
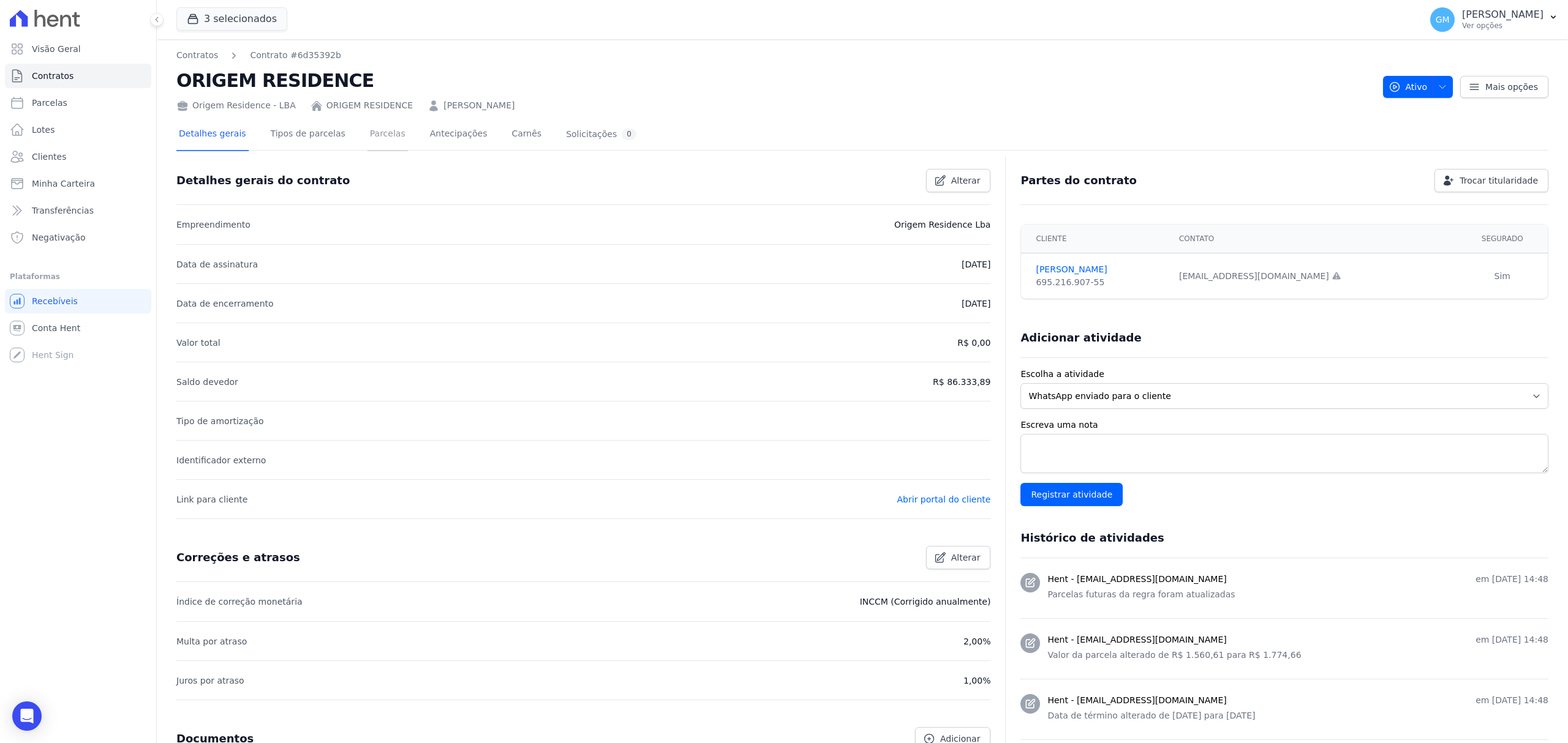
click at [371, 119] on link "Parcelas" at bounding box center [388, 135] width 41 height 33
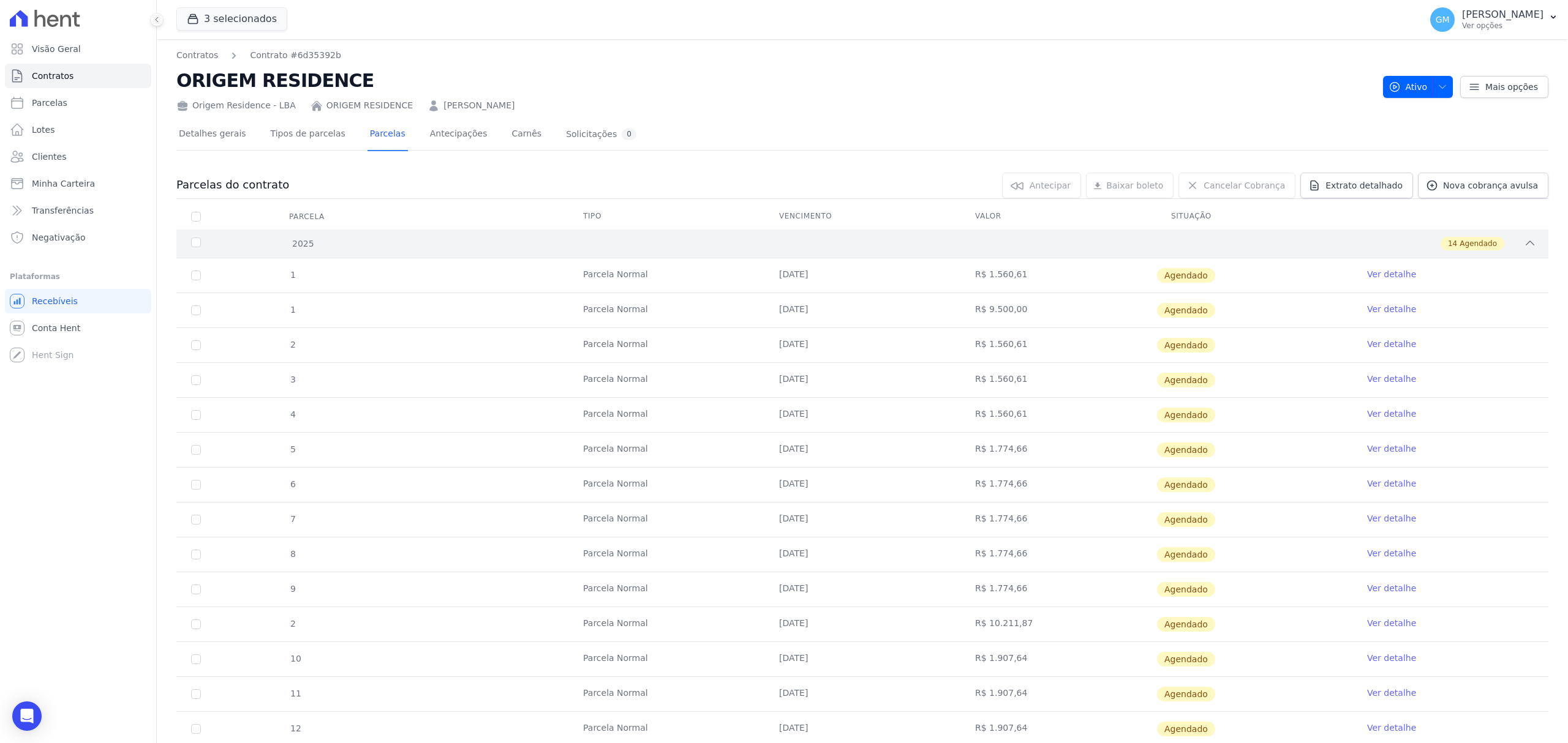
click at [1459, 245] on span "Agendado" at bounding box center [1478, 244] width 38 height 11
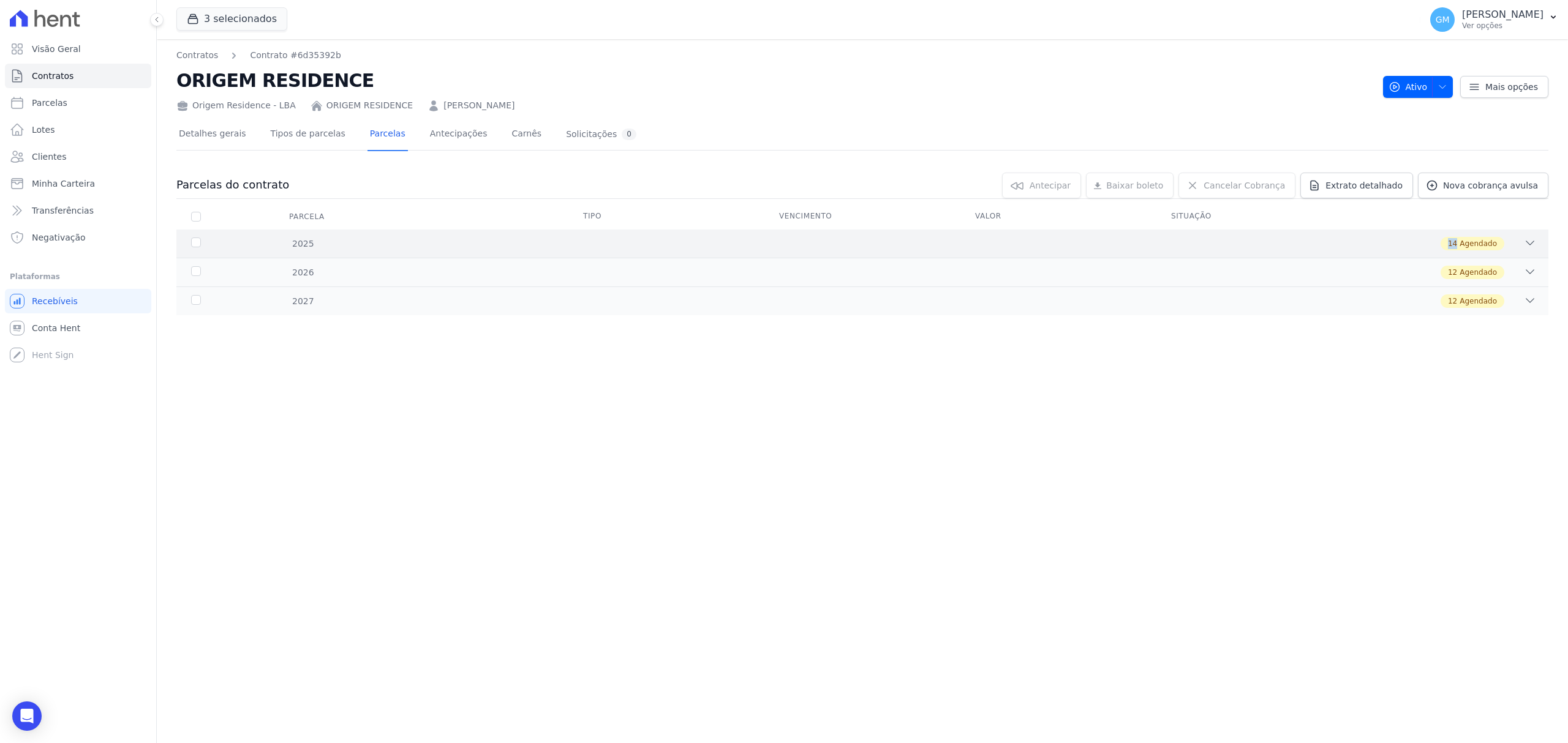
click at [1450, 245] on div "14 Agendado" at bounding box center [1472, 244] width 64 height 14
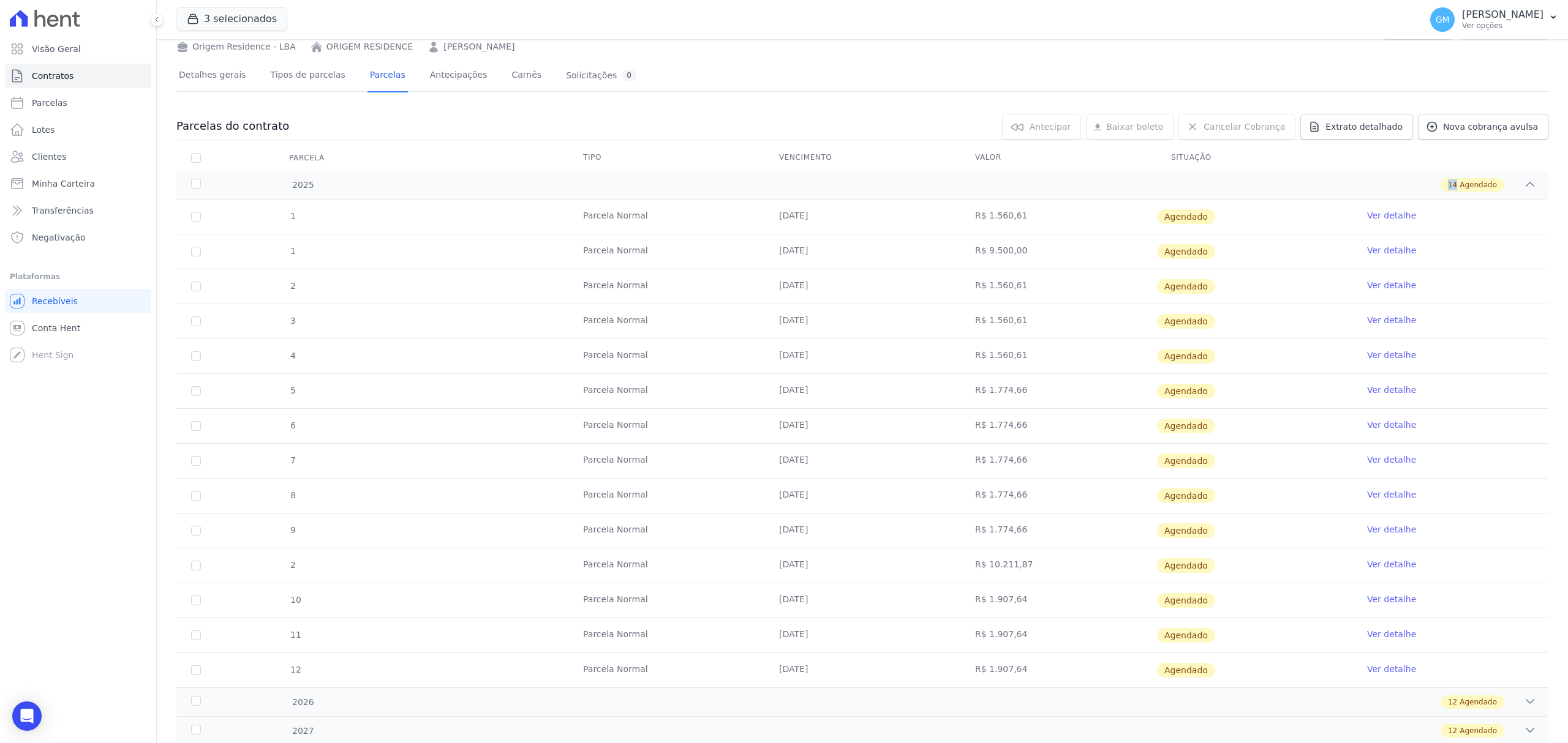
scroll to position [101, 0]
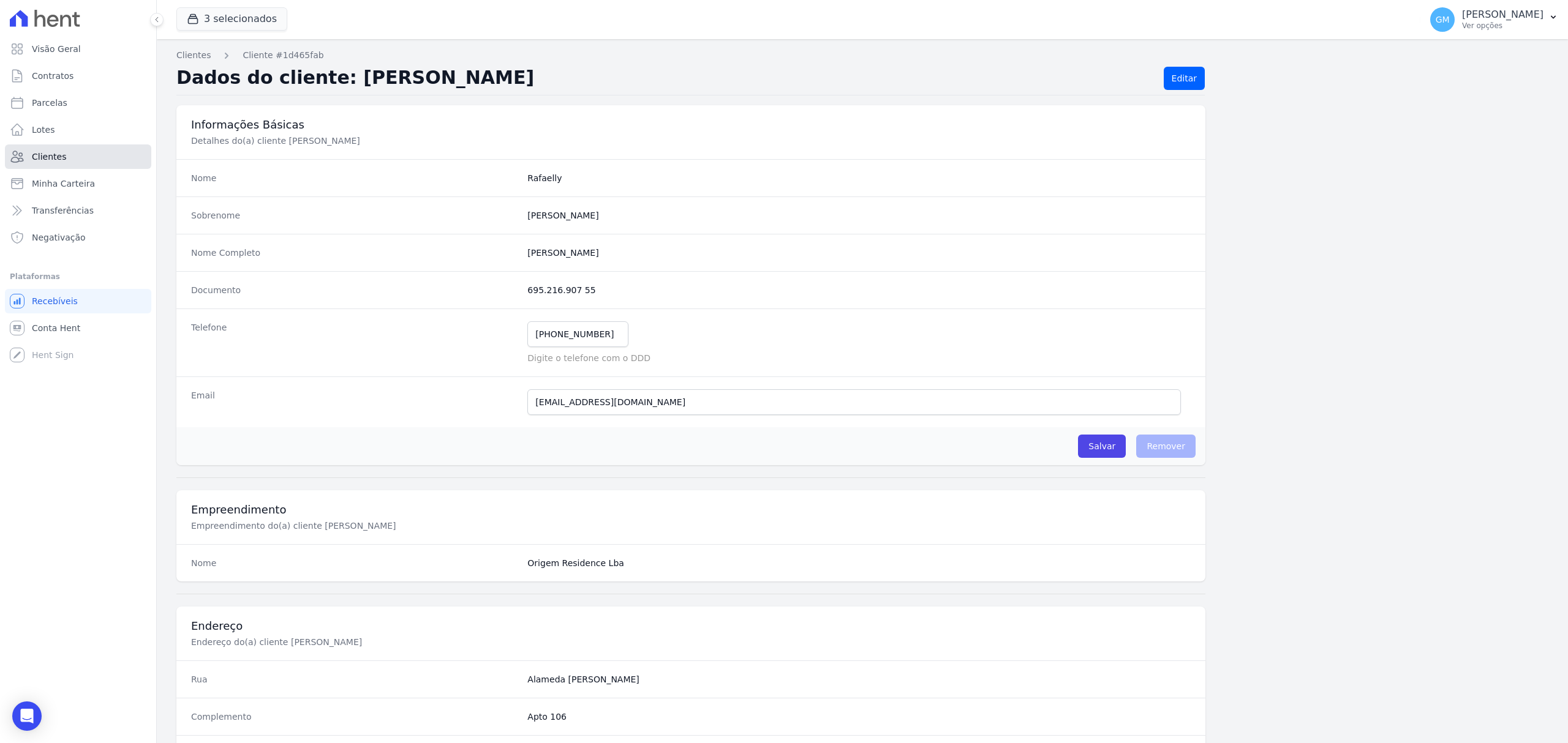
click at [129, 163] on link "Clientes" at bounding box center [78, 157] width 146 height 25
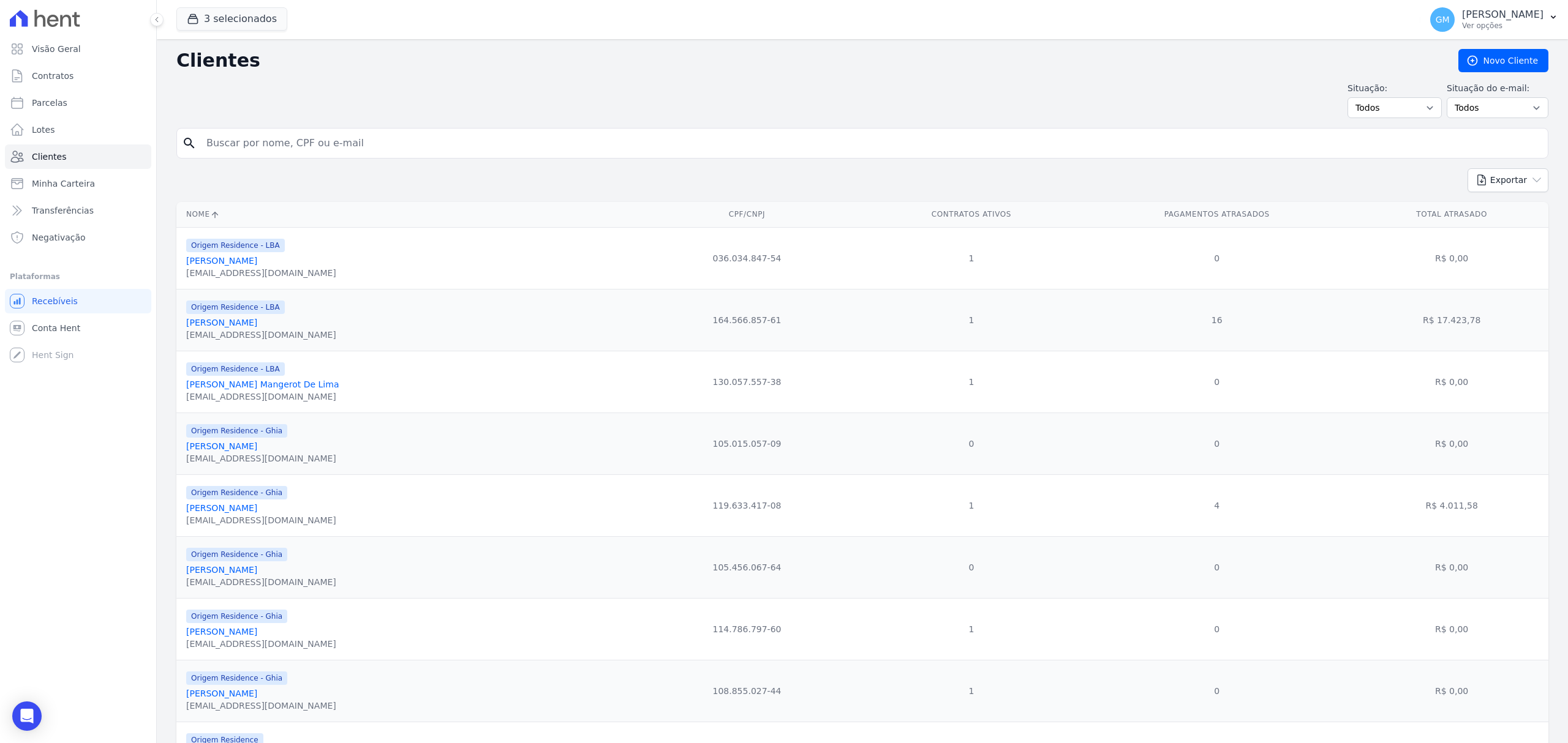
click at [329, 147] on input "search" at bounding box center [871, 143] width 1343 height 25
type input "joão ma"
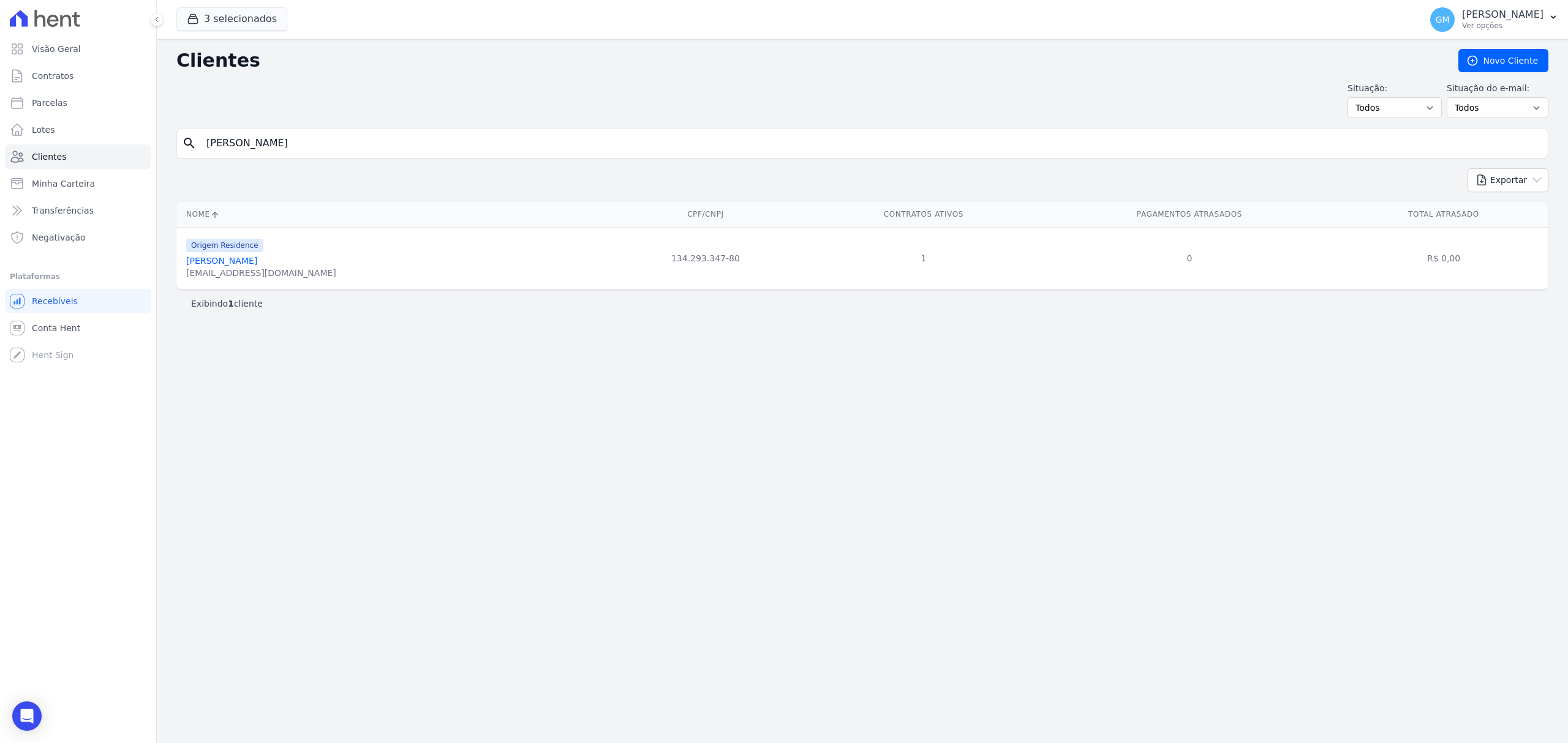
click at [246, 263] on link "[PERSON_NAME]" at bounding box center [221, 261] width 71 height 10
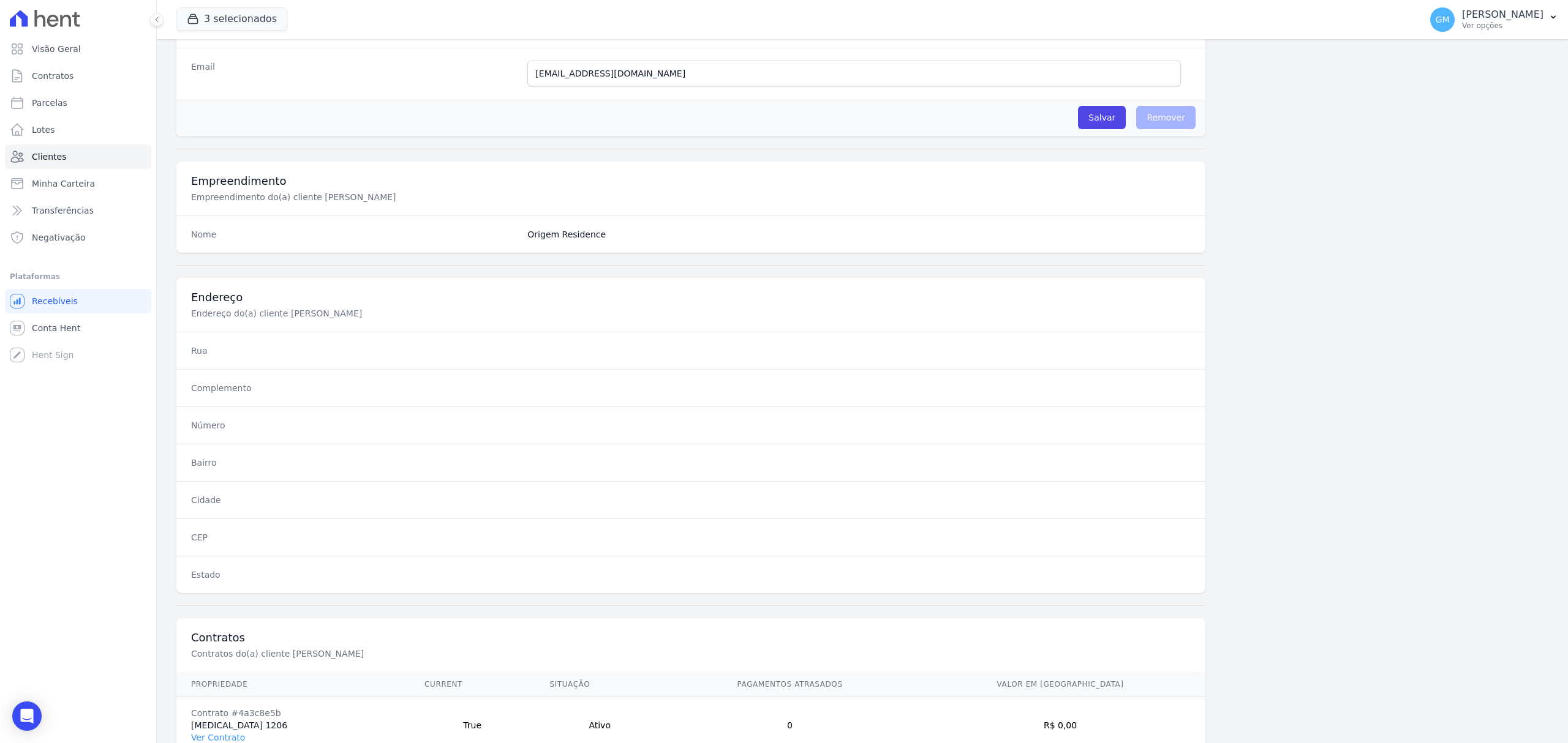
scroll to position [408, 0]
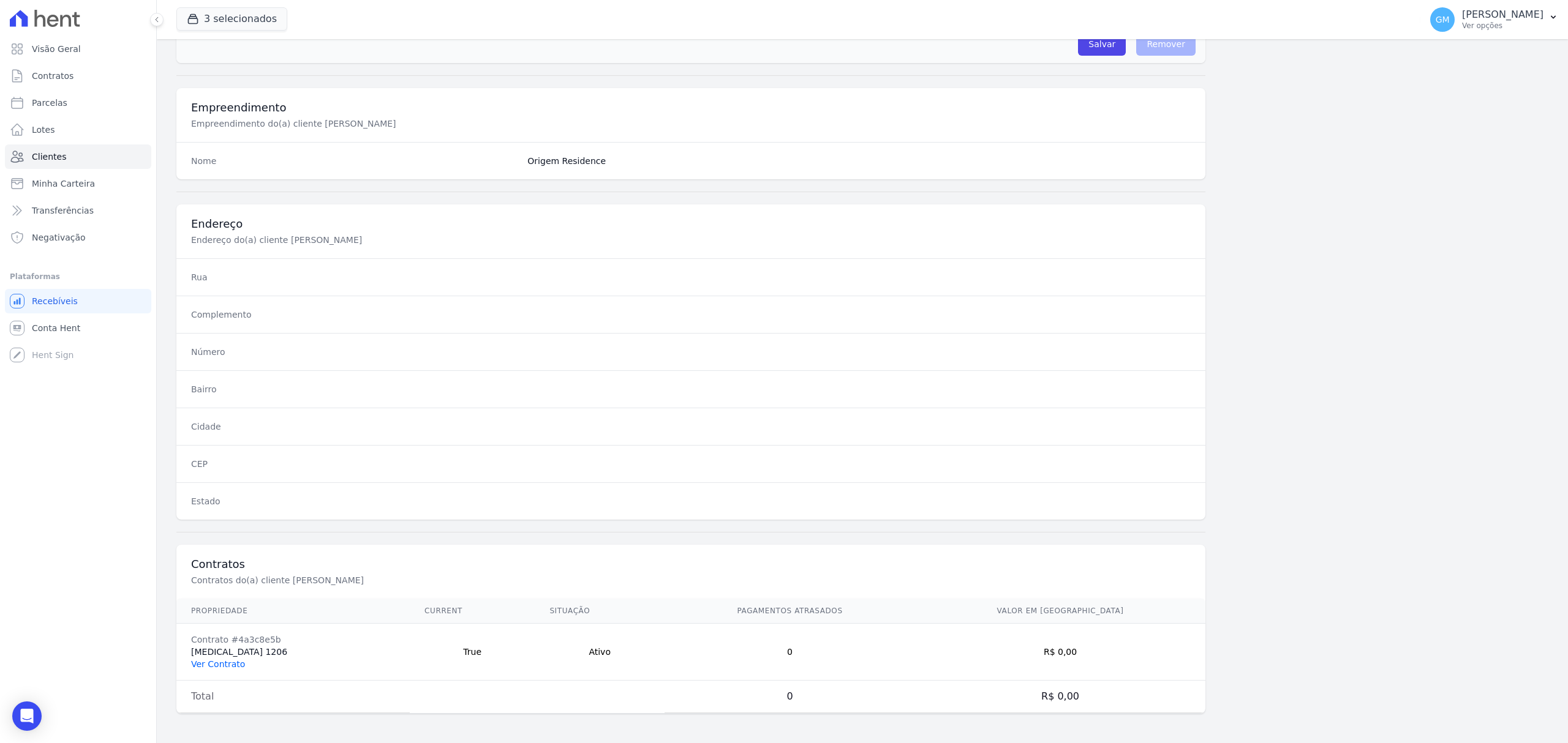
click at [231, 660] on link "Ver Contrato" at bounding box center [218, 664] width 54 height 10
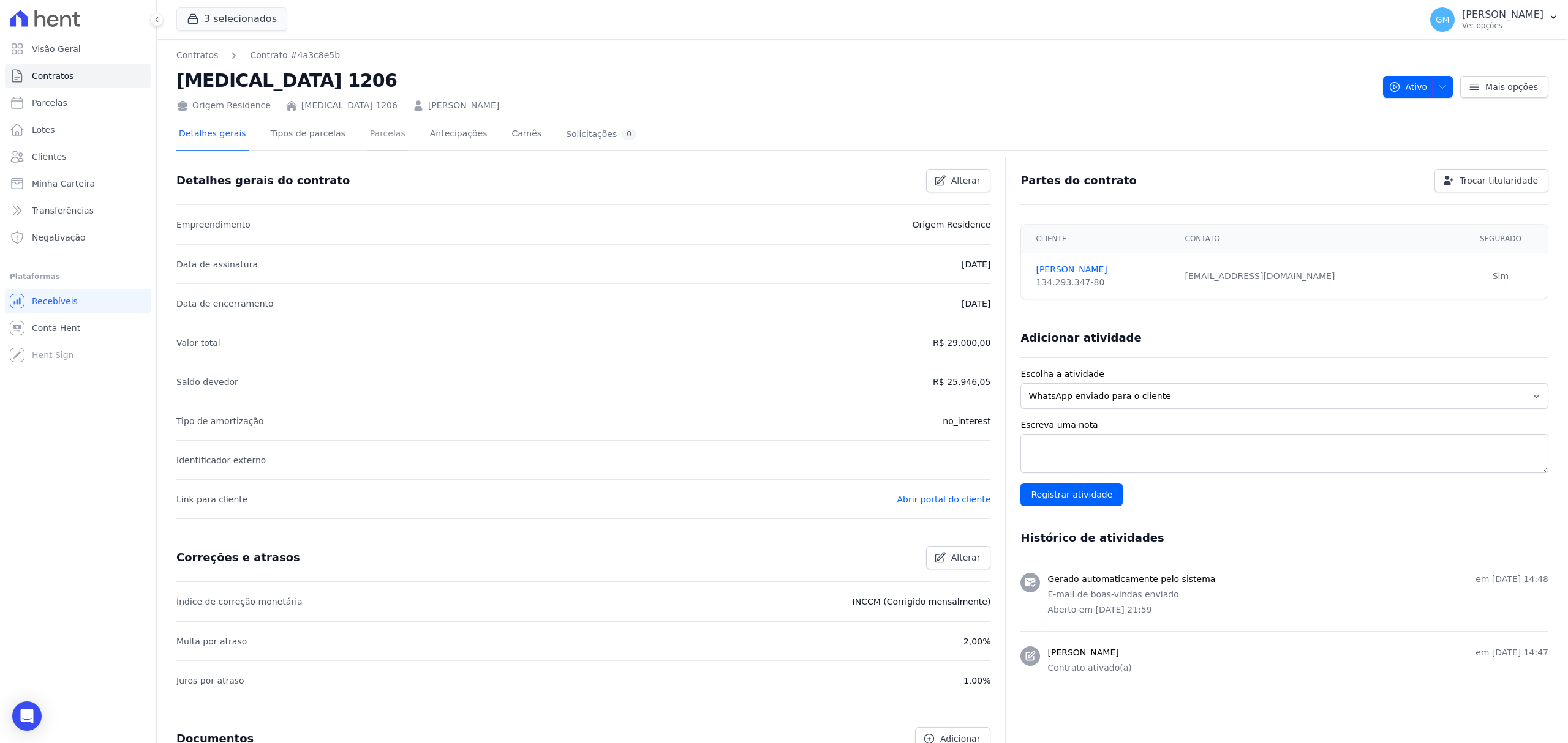
click at [373, 138] on link "Parcelas" at bounding box center [388, 135] width 41 height 33
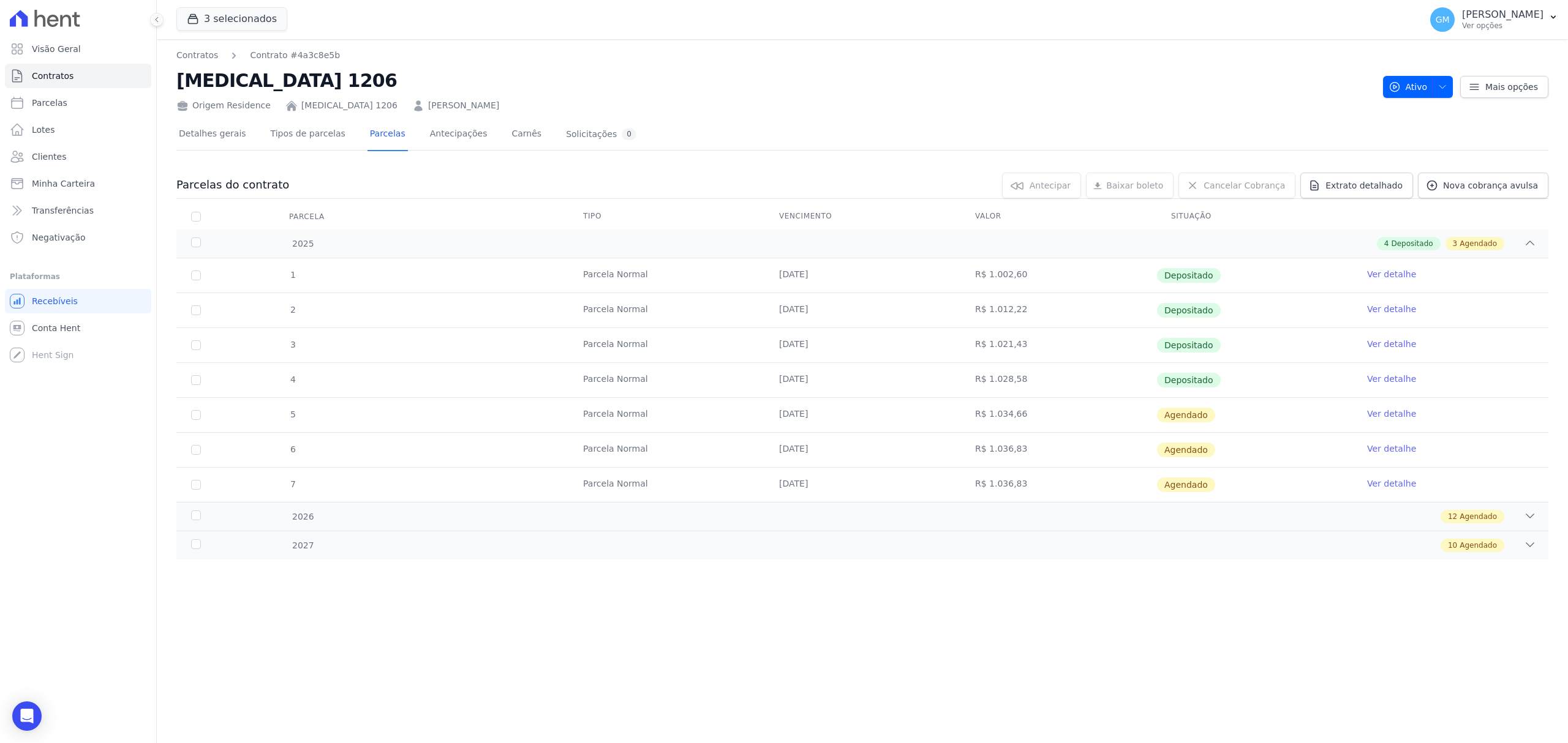
click at [1407, 371] on td "Ver detalhe" at bounding box center [1450, 380] width 196 height 35
click at [1411, 380] on link "Ver detalhe" at bounding box center [1391, 379] width 49 height 12
click at [1380, 382] on link "Ver detalhe" at bounding box center [1391, 379] width 49 height 12
click at [1392, 414] on link "Ver detalhe" at bounding box center [1391, 414] width 49 height 12
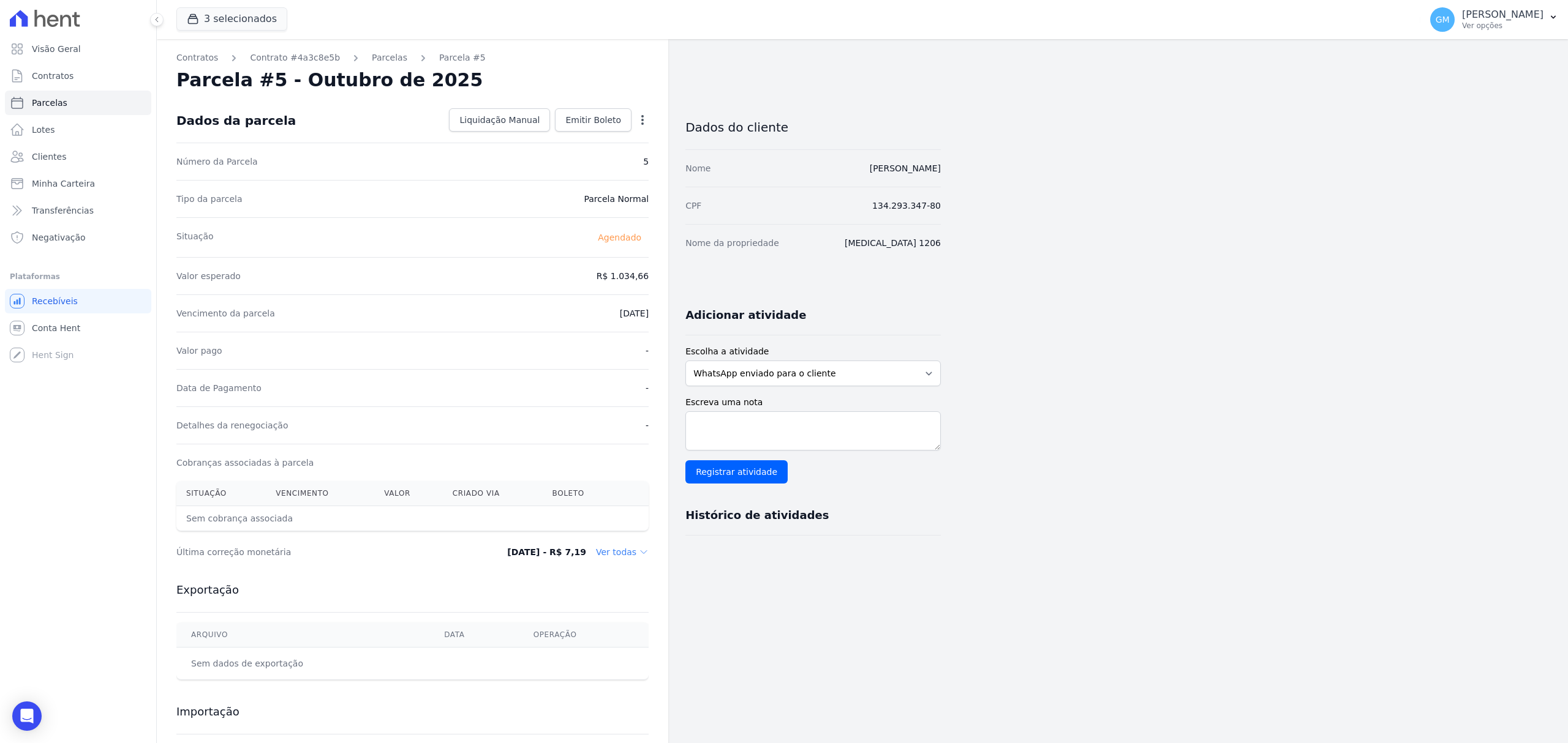
click at [633, 119] on div "Open options Alterar Antecipar" at bounding box center [640, 121] width 17 height 21
click at [642, 119] on icon "button" at bounding box center [643, 120] width 2 height 10
click at [560, 136] on link "Alterar" at bounding box center [590, 137] width 108 height 22
drag, startPoint x: 598, startPoint y: 277, endPoint x: 662, endPoint y: 283, distance: 64.3
click at [662, 283] on div "Contratos Contrato #4a3c8e5b [GEOGRAPHIC_DATA] Parcela #5 [GEOGRAPHIC_DATA] #5 …" at bounding box center [412, 432] width 511 height 786
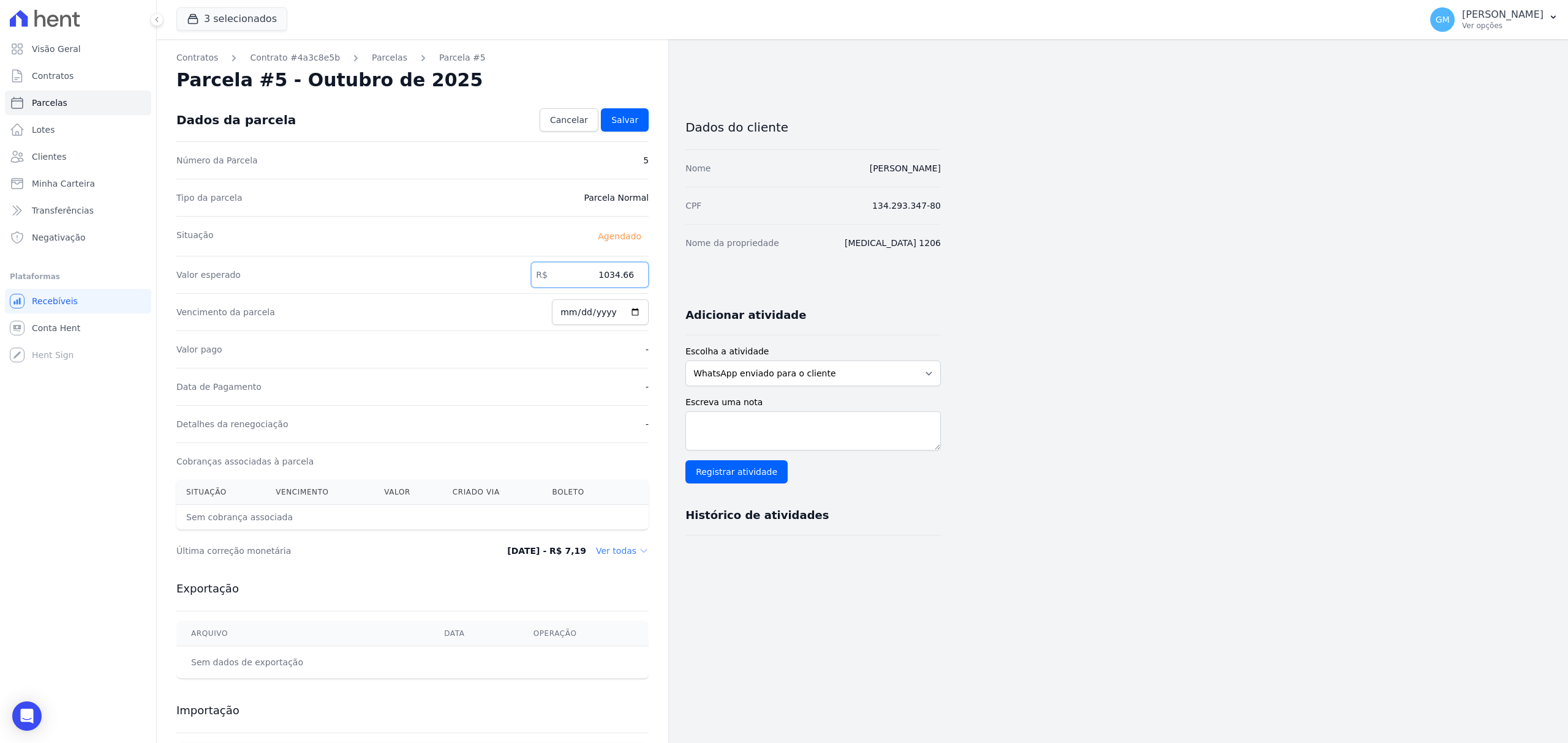
paste input ".03074"
click at [611, 279] on input "1.03074" at bounding box center [590, 275] width 118 height 26
click at [625, 276] on input "103074" at bounding box center [590, 275] width 118 height 26
type input "1030.74"
click at [635, 312] on input "[DATE]" at bounding box center [600, 313] width 97 height 26
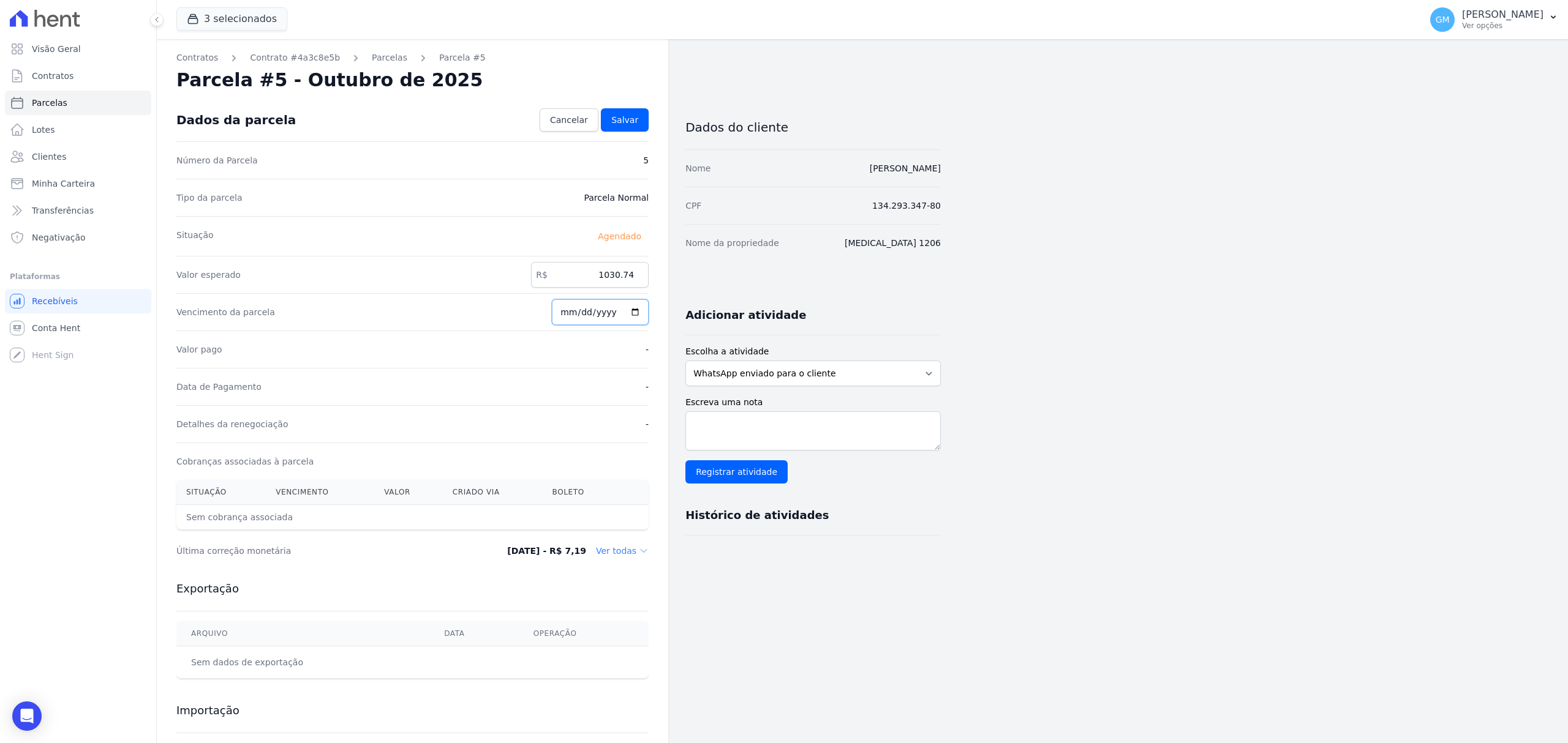
type input "[DATE]"
click at [638, 129] on link "Salvar" at bounding box center [624, 120] width 47 height 23
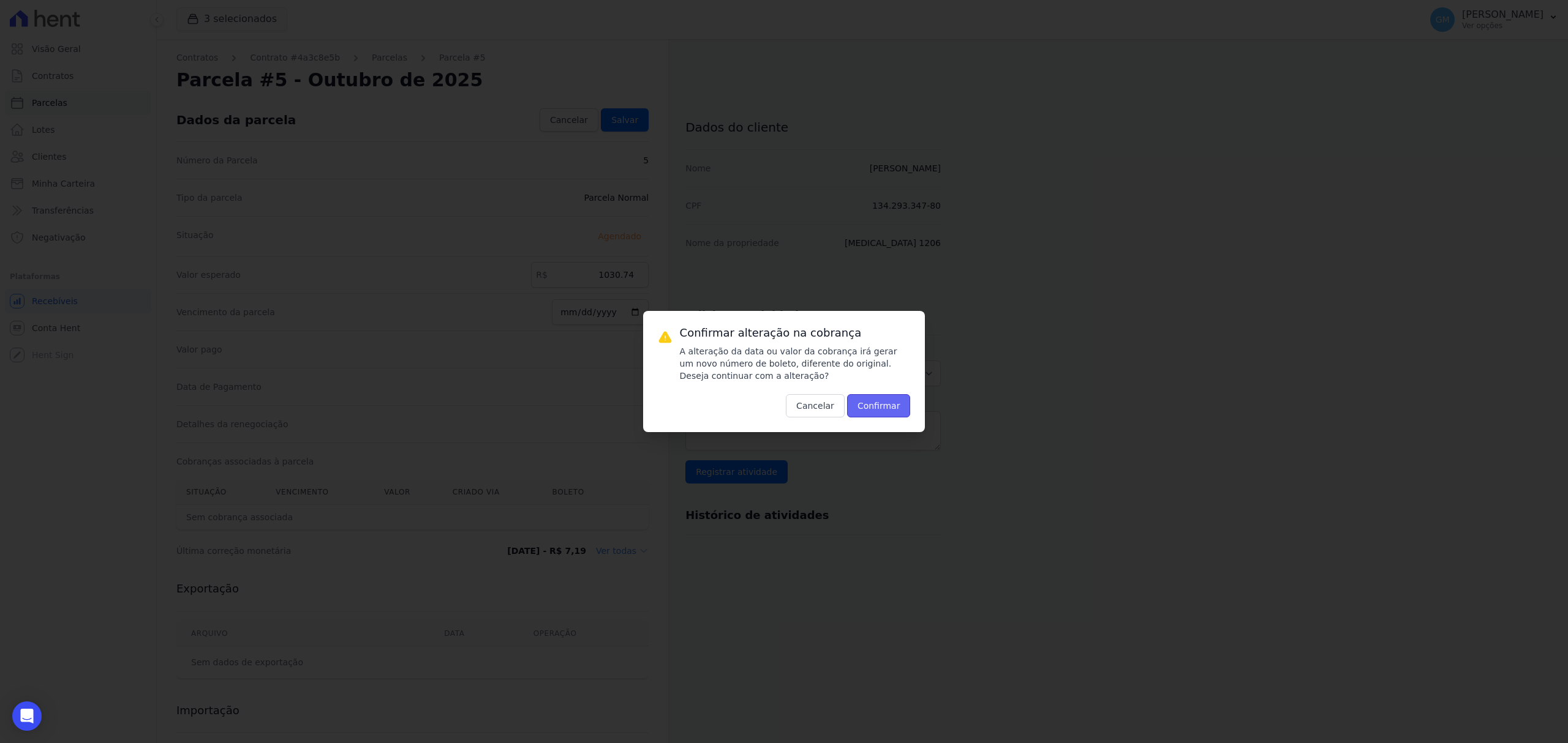
click at [866, 405] on button "Confirmar" at bounding box center [878, 406] width 64 height 23
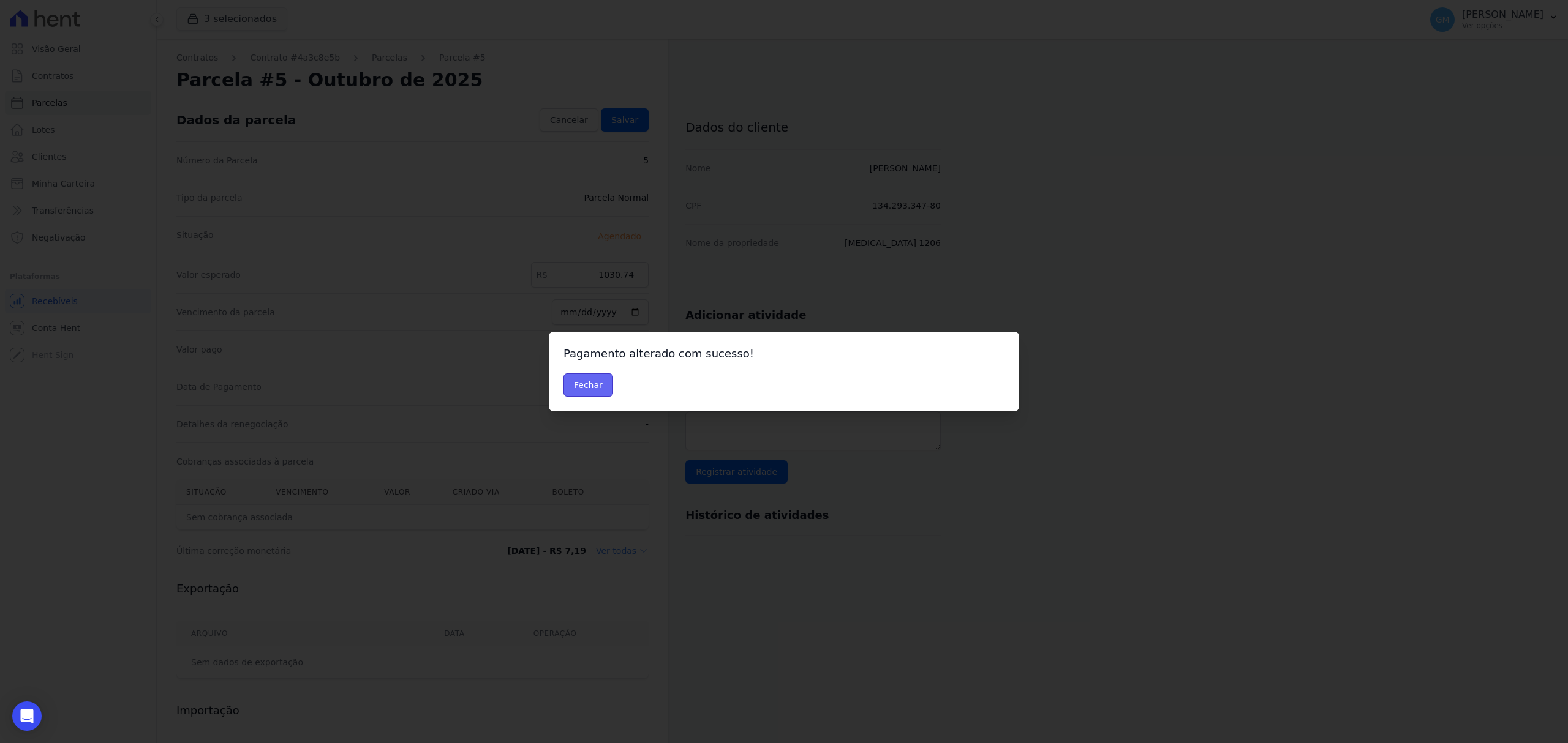
click at [588, 390] on button "Fechar" at bounding box center [588, 385] width 49 height 23
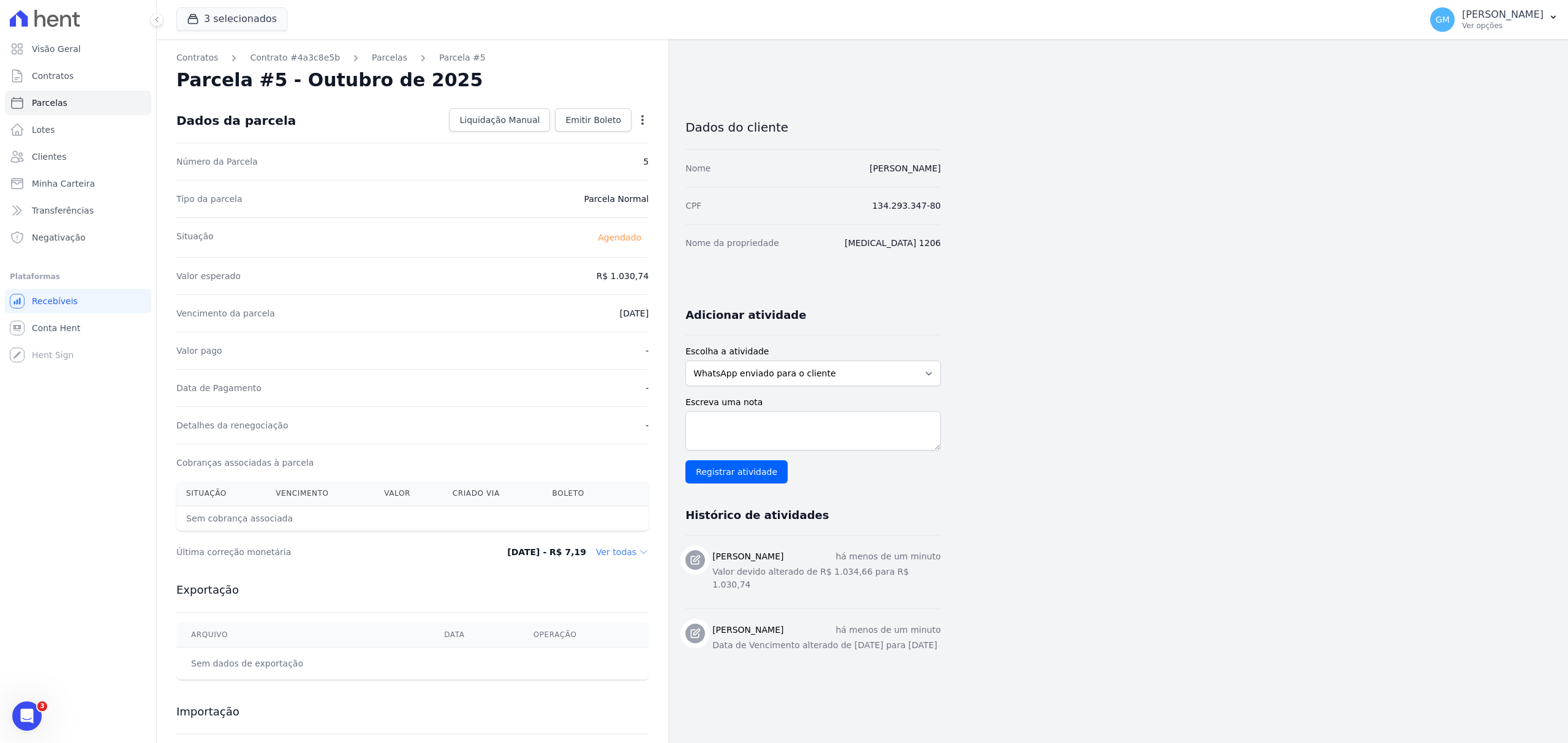
drag, startPoint x: 856, startPoint y: 169, endPoint x: 954, endPoint y: 176, distance: 98.2
click at [954, 176] on div "Contratos Contrato #4a3c8e5b [GEOGRAPHIC_DATA] Parcela #5 [GEOGRAPHIC_DATA] #5 …" at bounding box center [852, 433] width 1392 height 787
copy link "[PERSON_NAME]"
click at [988, 184] on div "Contratos Contrato #4a3c8e5b [GEOGRAPHIC_DATA] Parcela #5 [GEOGRAPHIC_DATA] #5 …" at bounding box center [852, 433] width 1392 height 787
drag, startPoint x: 972, startPoint y: 171, endPoint x: 858, endPoint y: 162, distance: 114.4
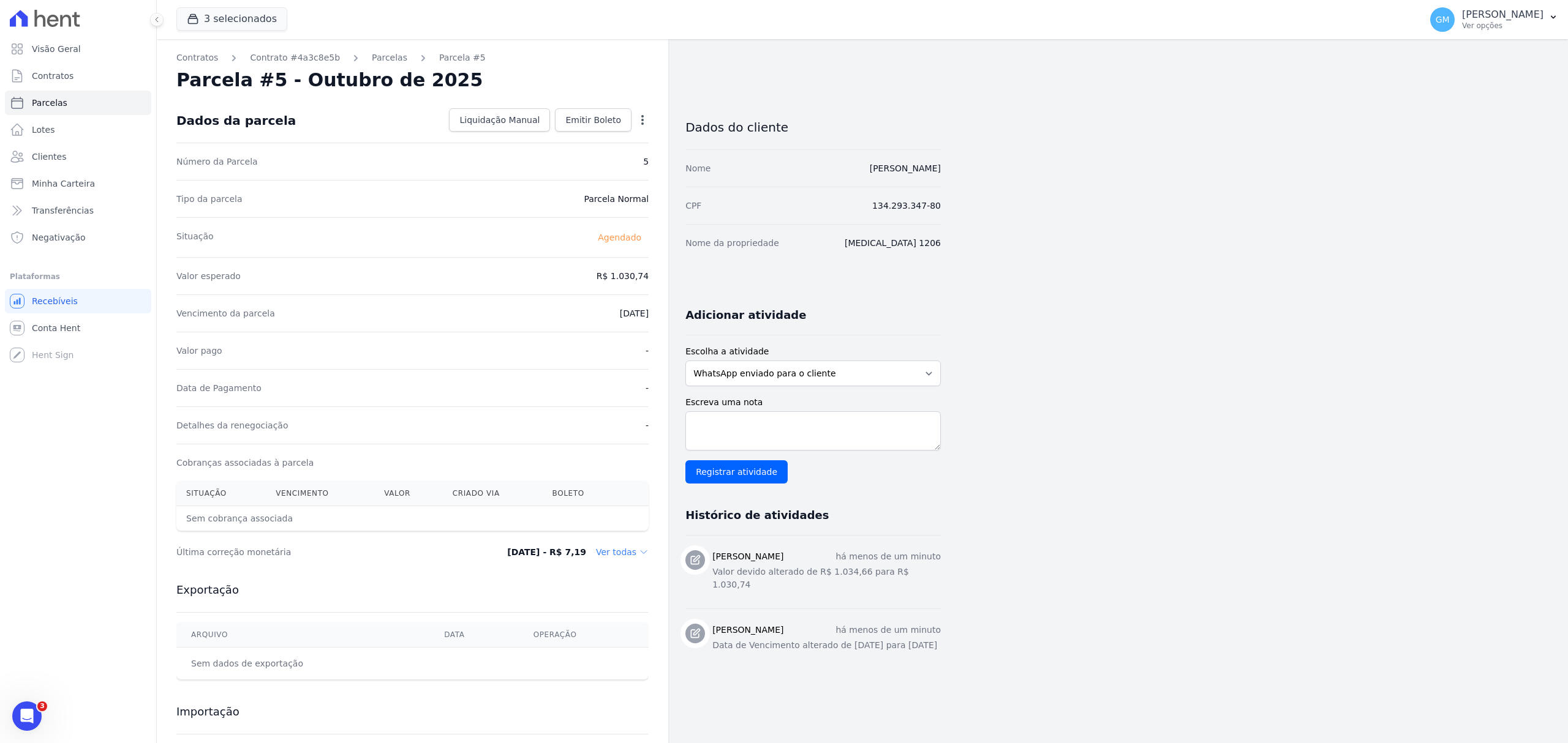
click at [858, 162] on div "Contratos Contrato #4a3c8e5b [GEOGRAPHIC_DATA] Parcela #5 [GEOGRAPHIC_DATA] #5 …" at bounding box center [852, 433] width 1392 height 787
copy link "[PERSON_NAME]"
click at [1070, 299] on div "Contratos Contrato #4a3c8e5b [GEOGRAPHIC_DATA] Parcela #5 [GEOGRAPHIC_DATA] #5 …" at bounding box center [852, 433] width 1392 height 787
drag, startPoint x: 963, startPoint y: 167, endPoint x: 851, endPoint y: 163, distance: 112.1
click at [851, 163] on div "Contratos Contrato #4a3c8e5b [GEOGRAPHIC_DATA] Parcela #5 [GEOGRAPHIC_DATA] #5 …" at bounding box center [852, 433] width 1392 height 787
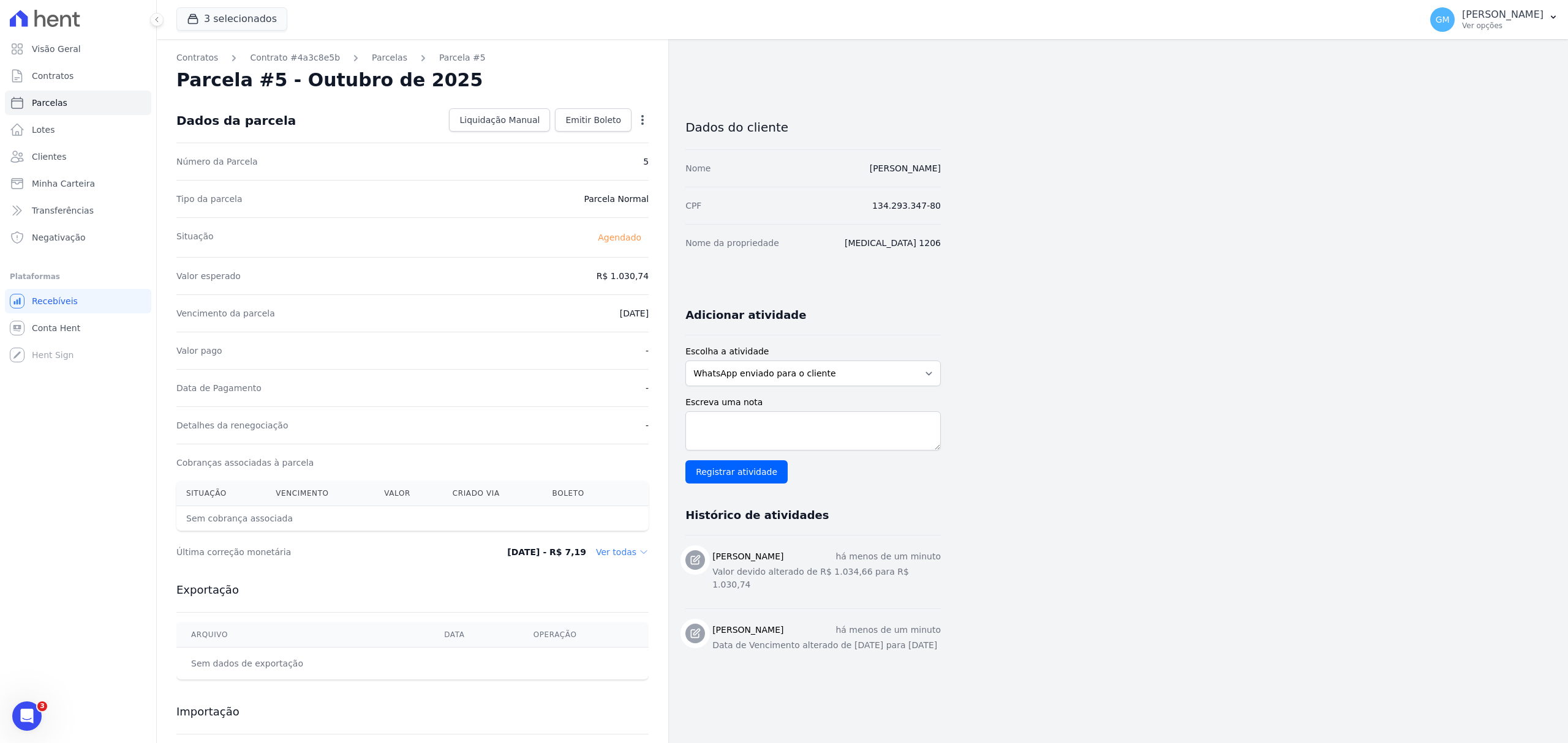
copy link "[PERSON_NAME]"
click at [85, 165] on link "Clientes" at bounding box center [78, 157] width 146 height 25
click at [70, 152] on link "Clientes" at bounding box center [78, 157] width 146 height 25
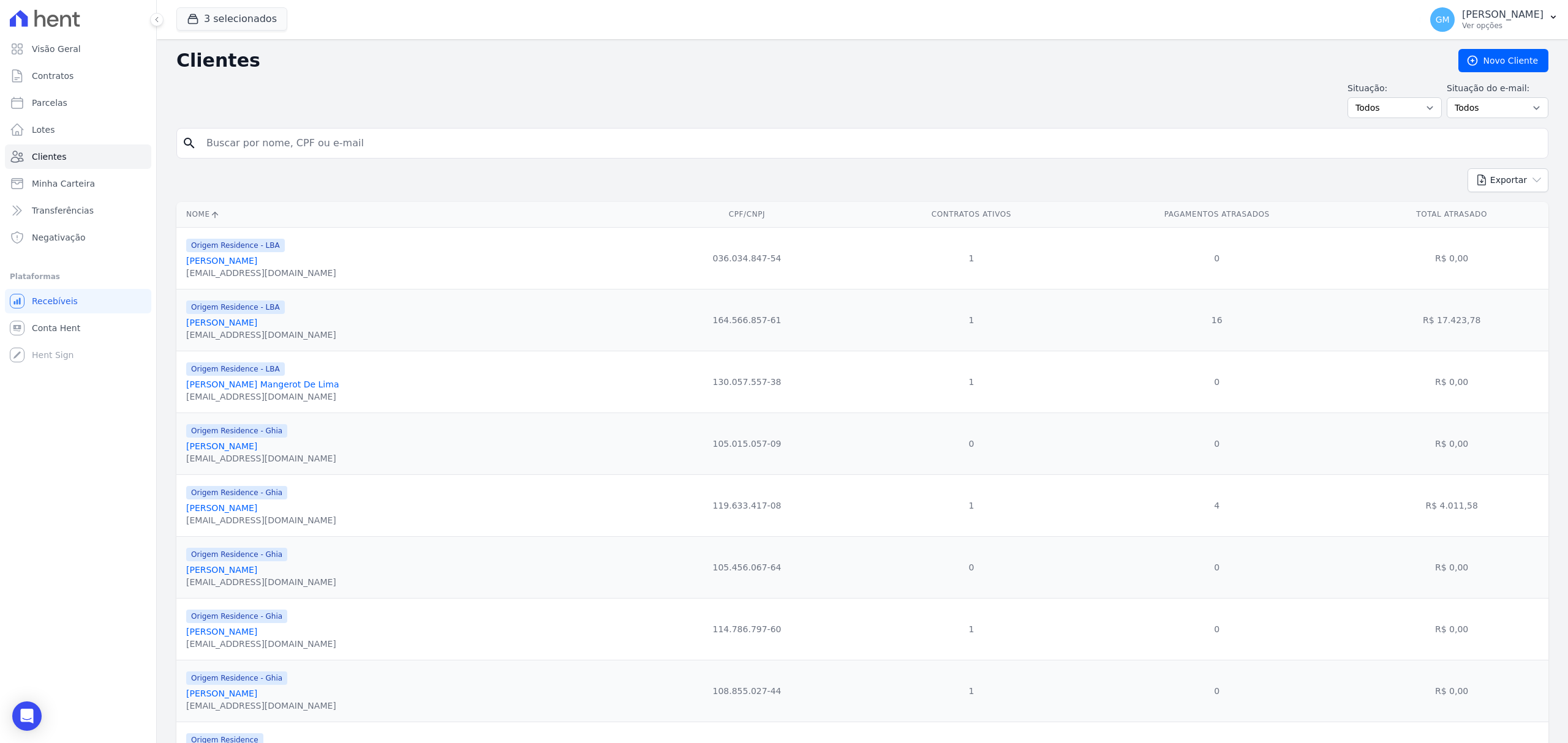
click at [331, 150] on input "search" at bounding box center [871, 143] width 1343 height 25
paste input "[PERSON_NAME]"
type input "[PERSON_NAME]"
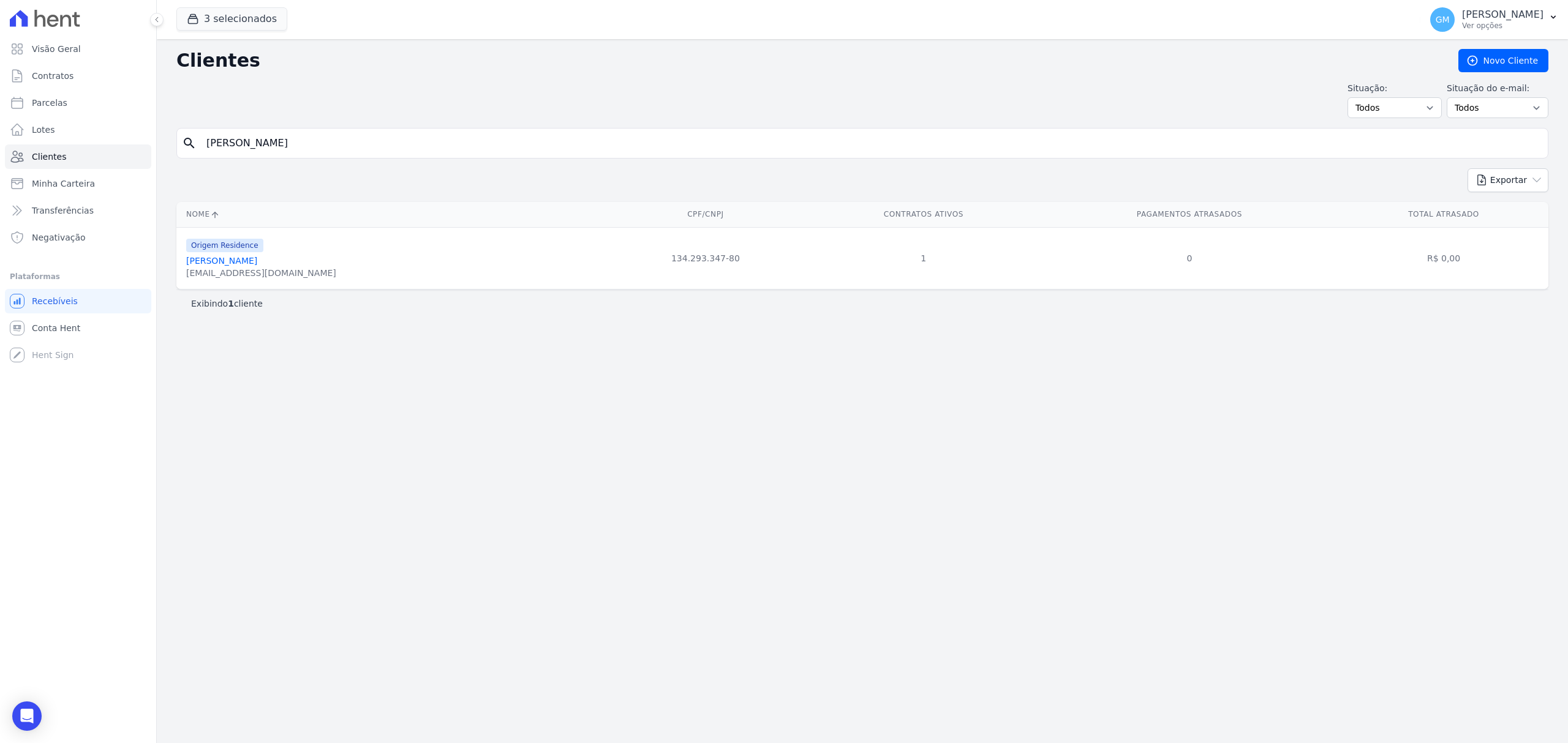
click at [252, 266] on link "[PERSON_NAME] [PERSON_NAME]" at bounding box center [221, 261] width 71 height 10
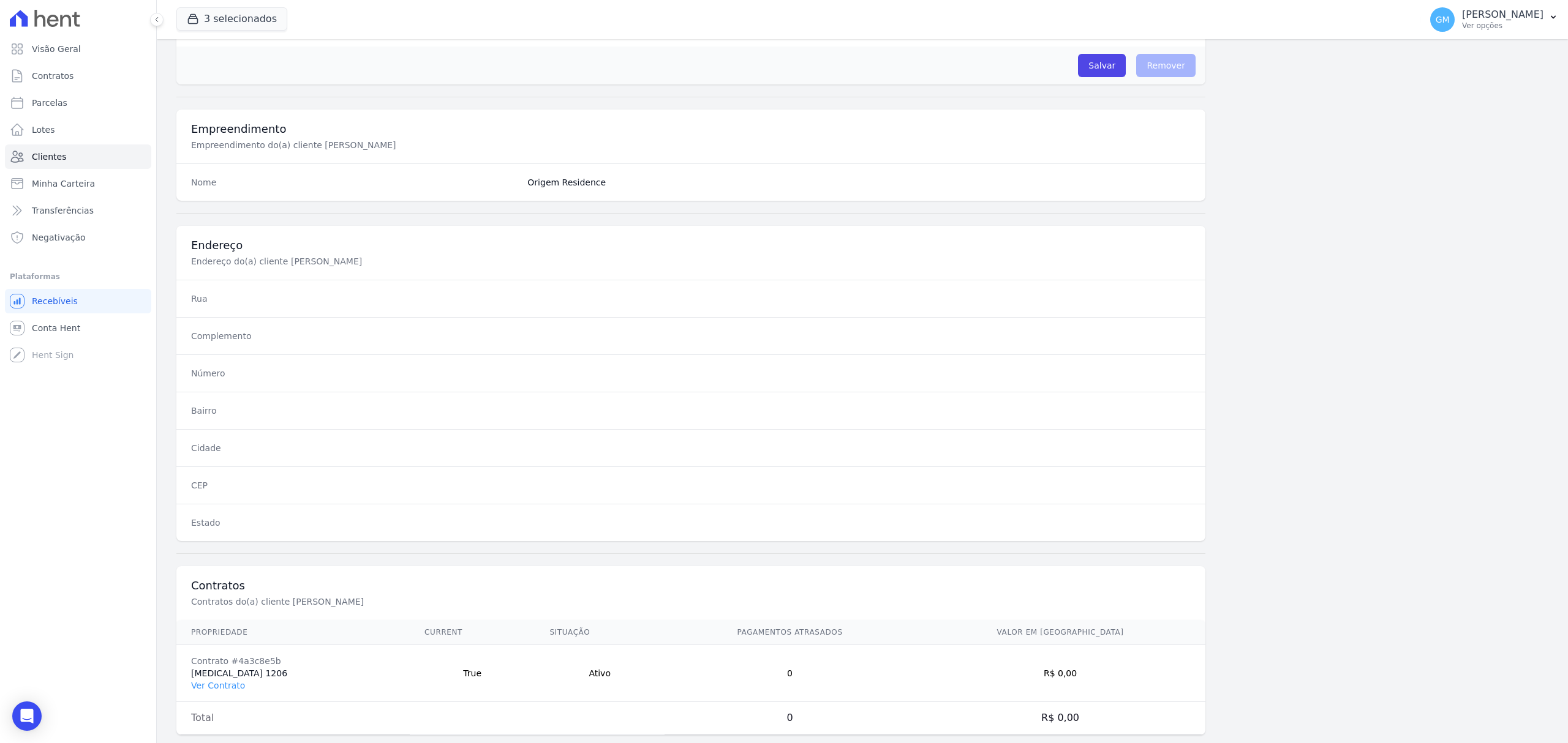
scroll to position [408, 0]
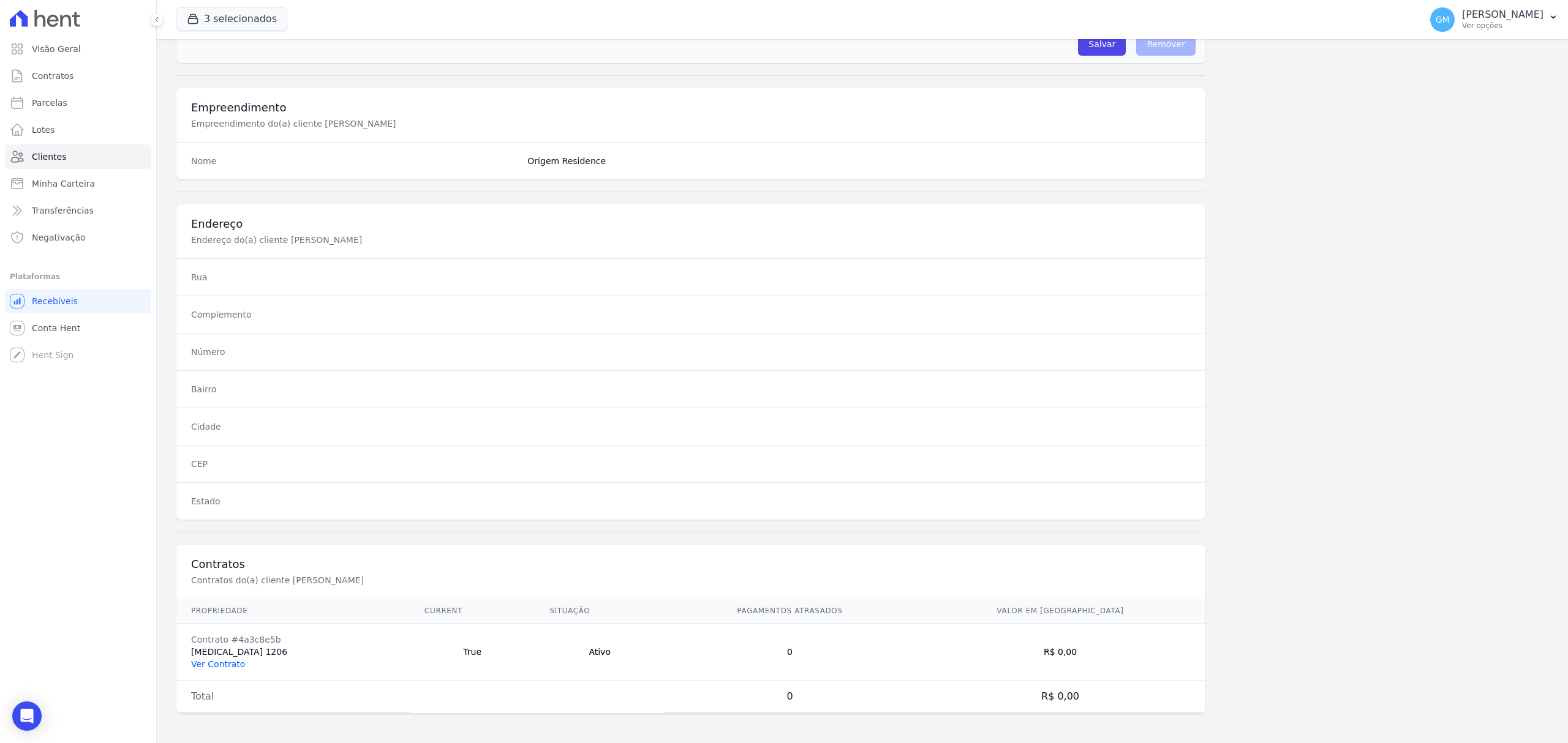
click at [218, 661] on link "Ver Contrato" at bounding box center [218, 664] width 54 height 10
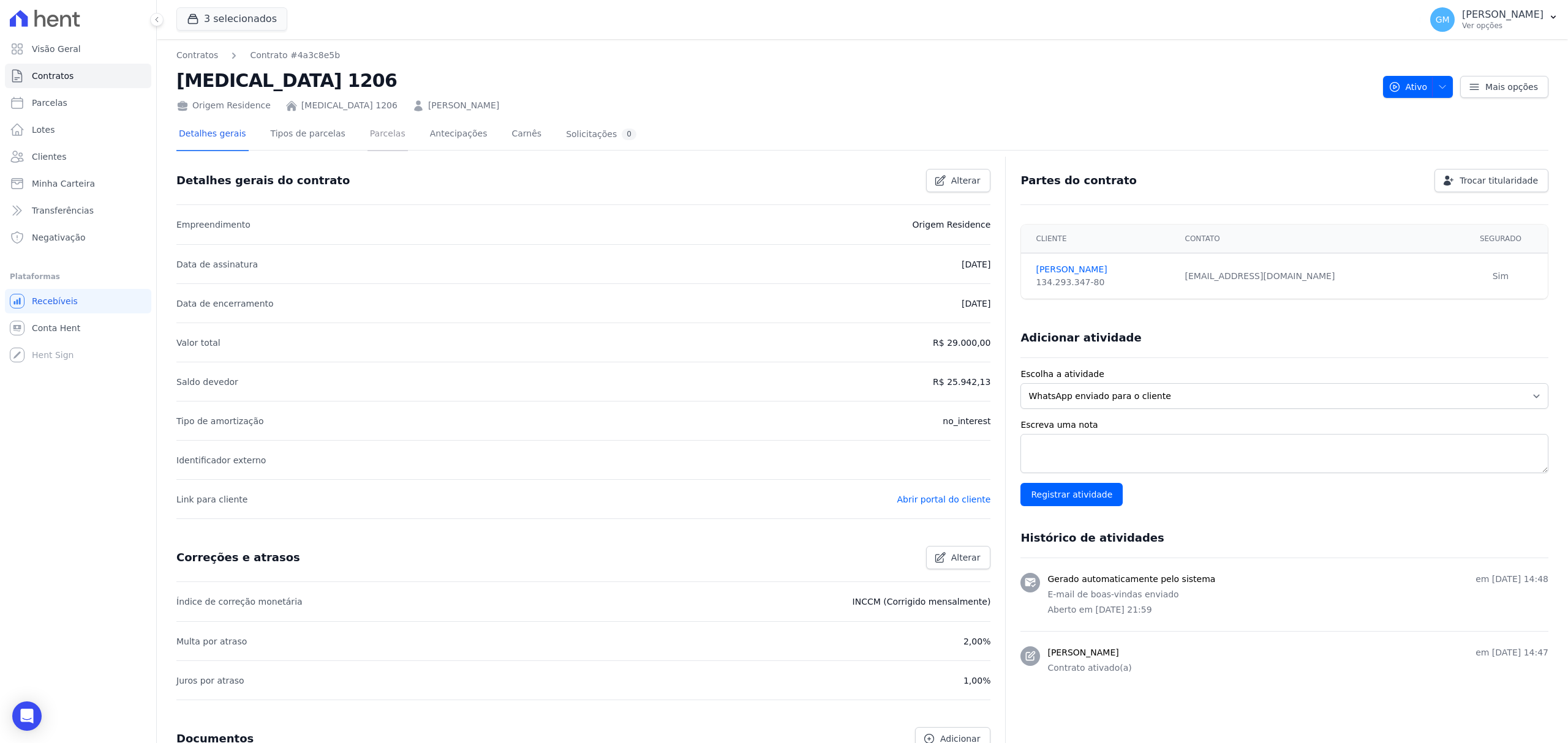
click at [371, 143] on link "Parcelas" at bounding box center [388, 135] width 41 height 33
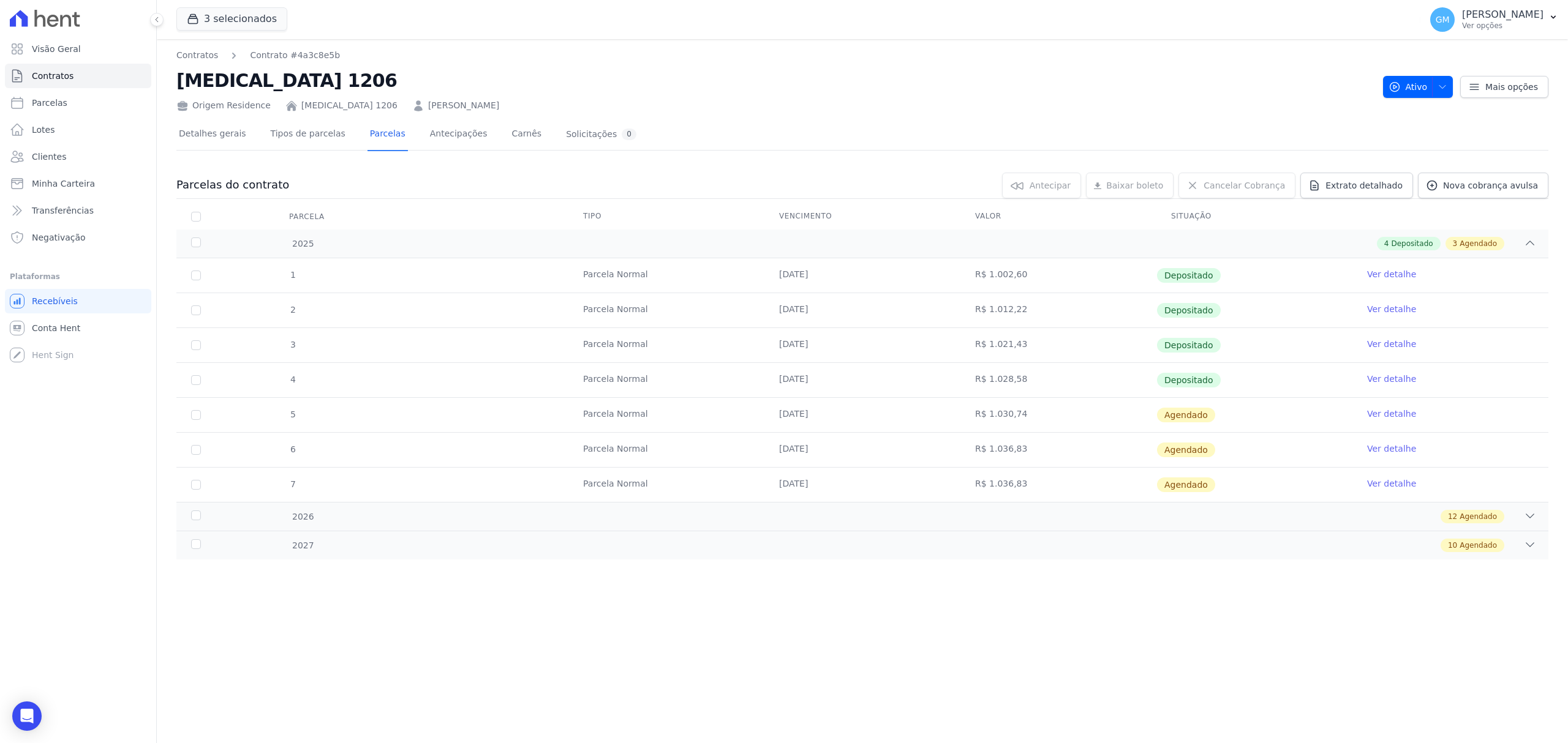
click at [1394, 385] on link "Ver detalhe" at bounding box center [1391, 379] width 49 height 12
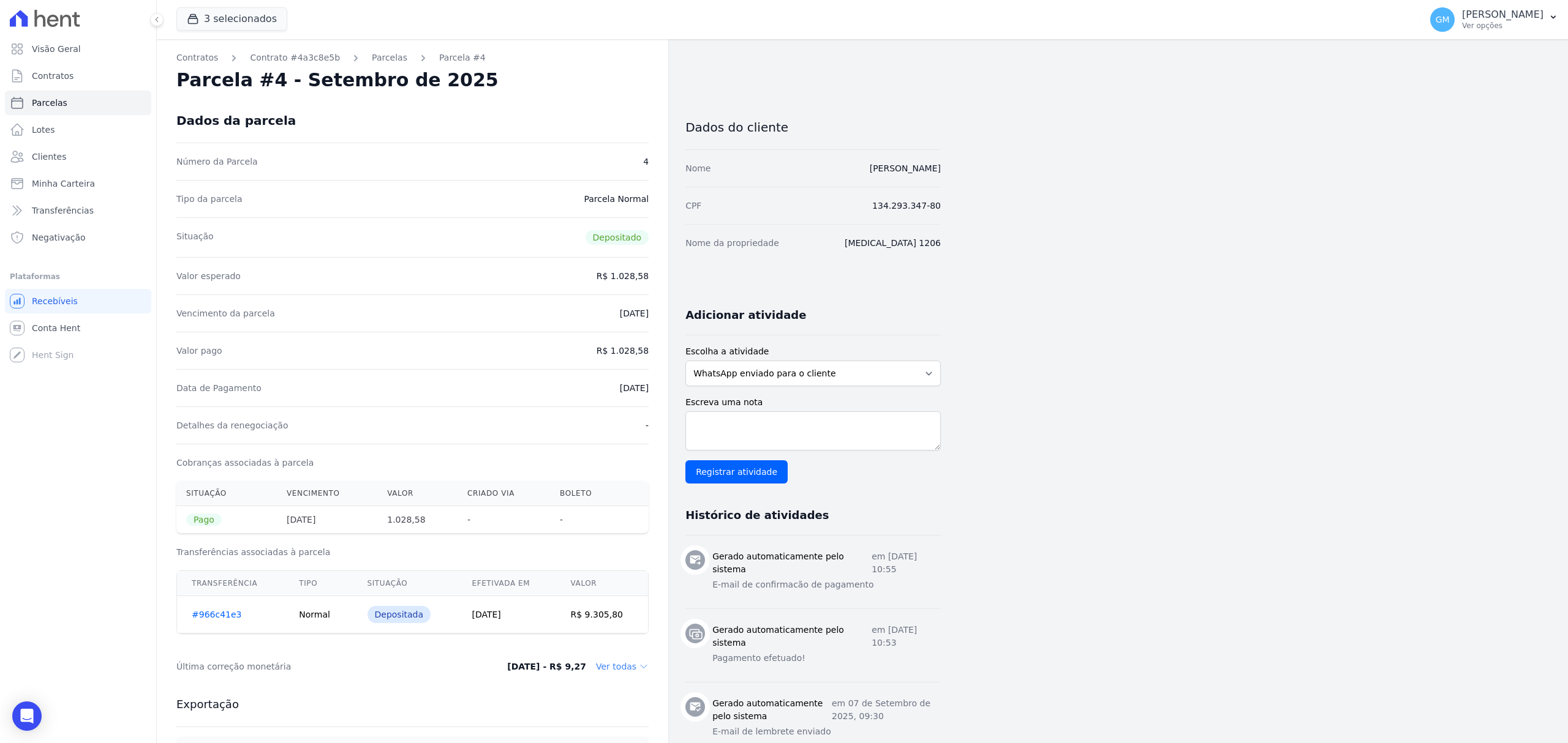
click at [471, 392] on div "Data de Pagamento 08/09/2025" at bounding box center [413, 388] width 472 height 38
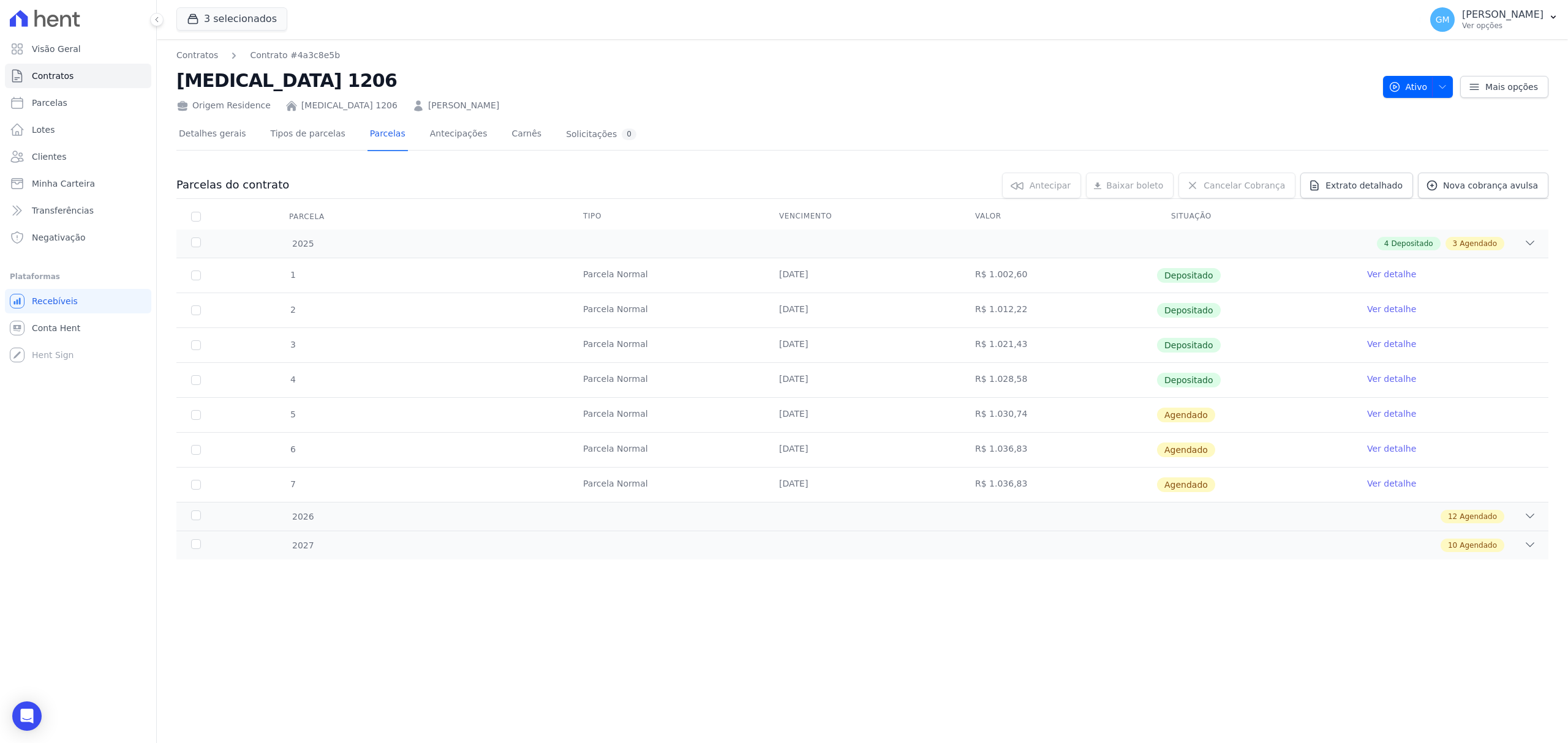
click at [1388, 414] on link "Ver detalhe" at bounding box center [1391, 414] width 49 height 12
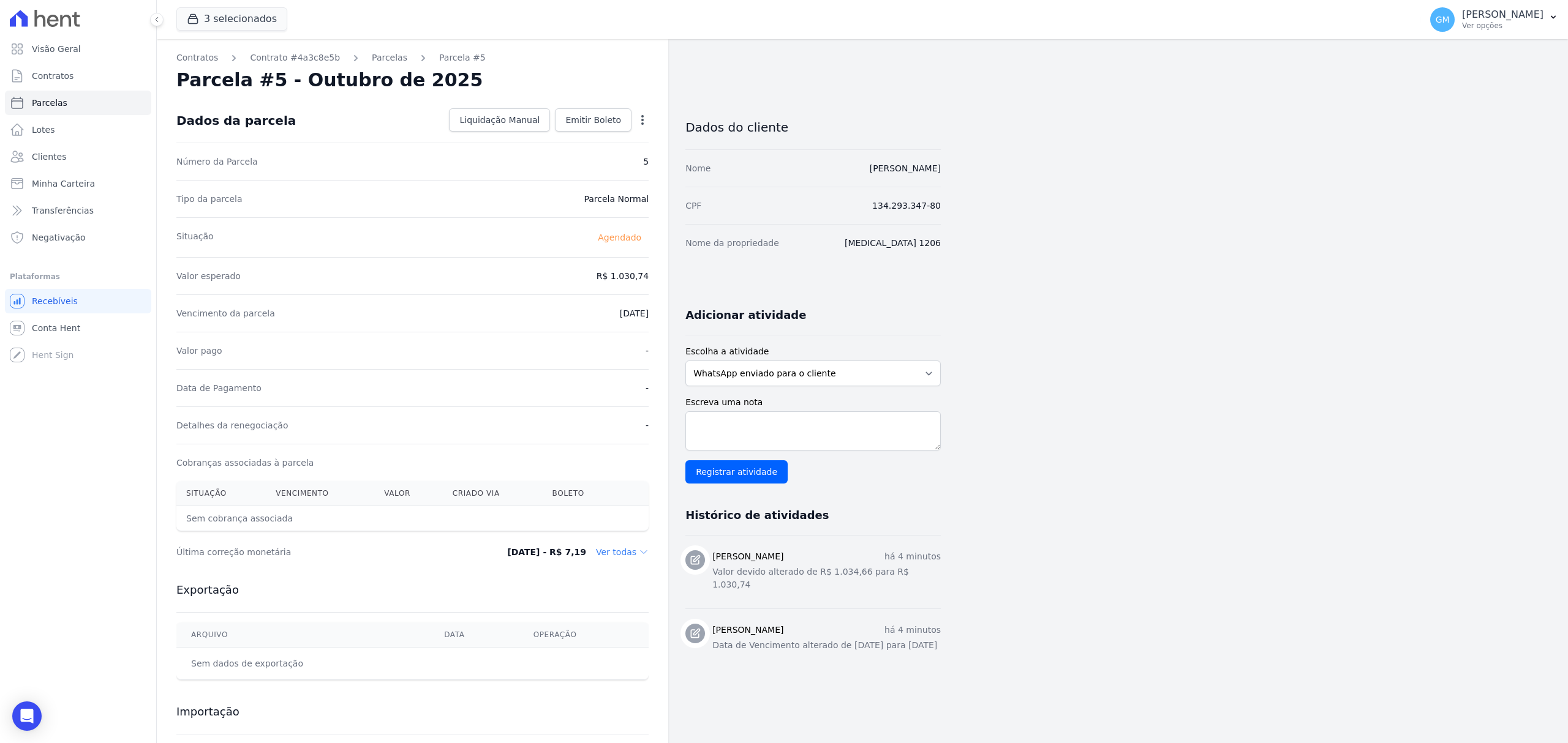
click at [637, 123] on icon "button" at bounding box center [643, 120] width 12 height 12
click at [601, 138] on link "Alterar" at bounding box center [590, 137] width 108 height 22
drag, startPoint x: 590, startPoint y: 271, endPoint x: 674, endPoint y: 271, distance: 84.0
click at [674, 271] on div "Contratos Contrato #4a3c8e5b Parcelas Parcela #5 Parcela #5 - Outubro de 2025 C…" at bounding box center [548, 432] width 784 height 786
paste input ".030"
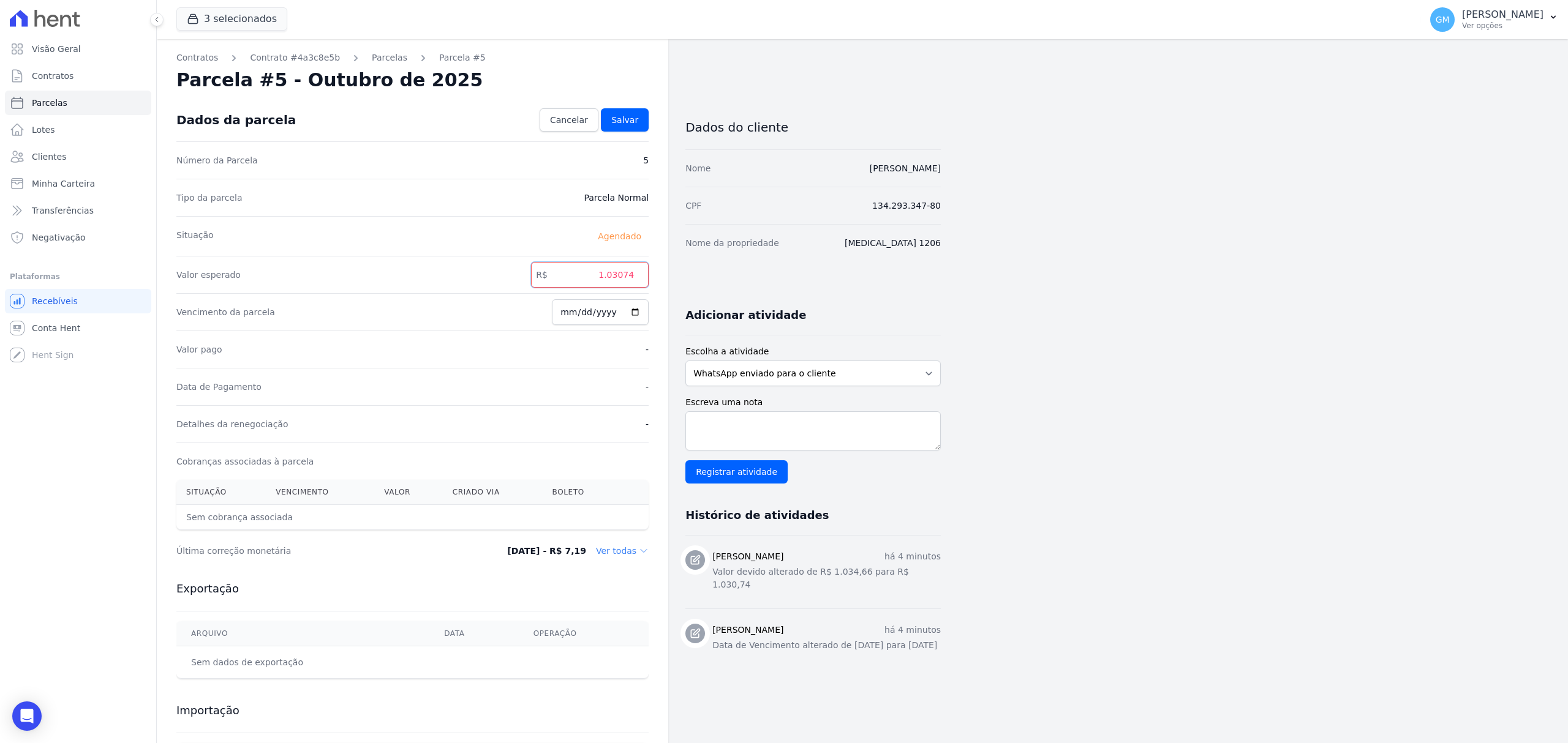
click at [611, 277] on input "1.03074" at bounding box center [590, 275] width 118 height 26
click at [621, 277] on input "103074" at bounding box center [590, 275] width 118 height 26
type input "1030.74"
click at [635, 118] on span "Salvar" at bounding box center [625, 120] width 27 height 12
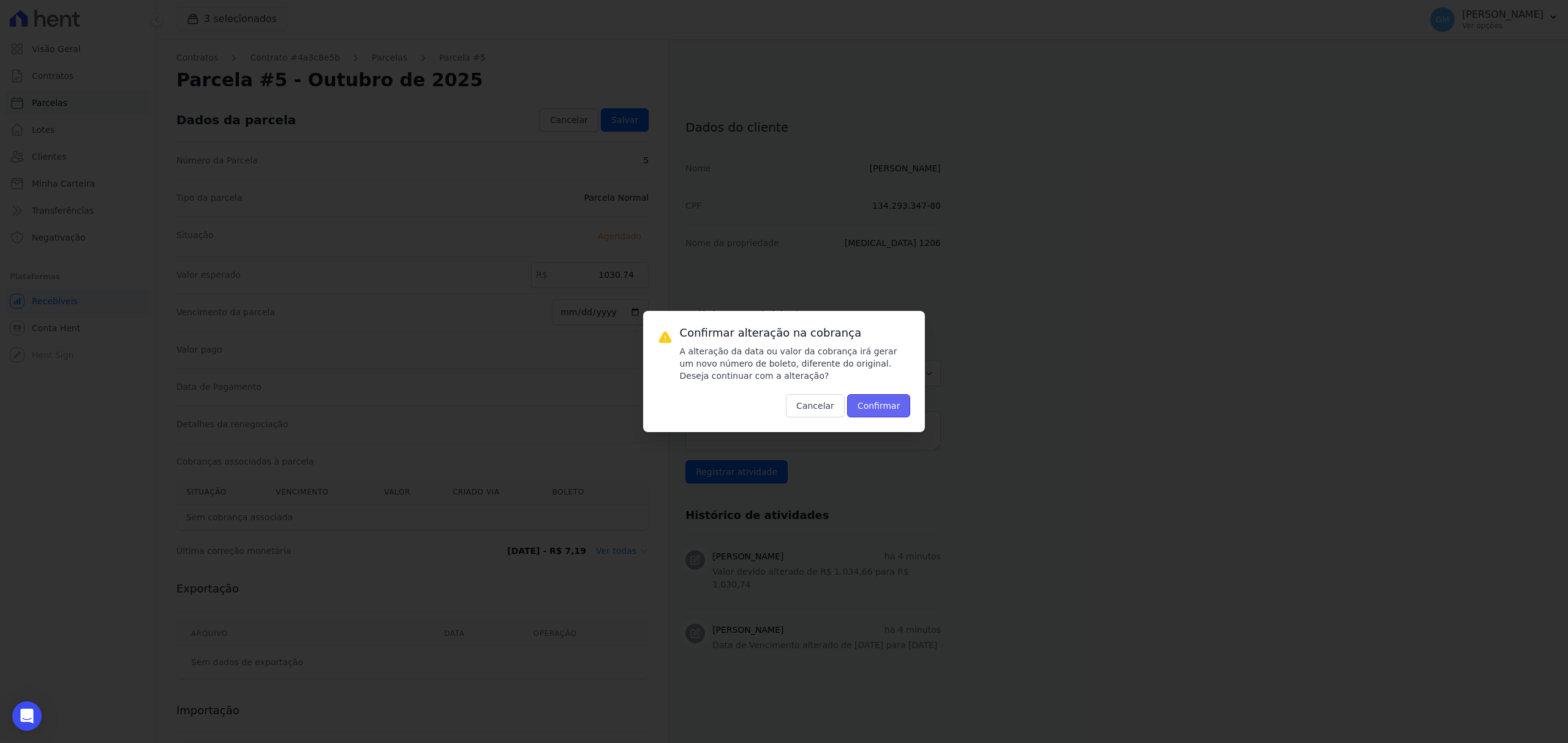
click at [898, 410] on button "Confirmar" at bounding box center [878, 406] width 64 height 23
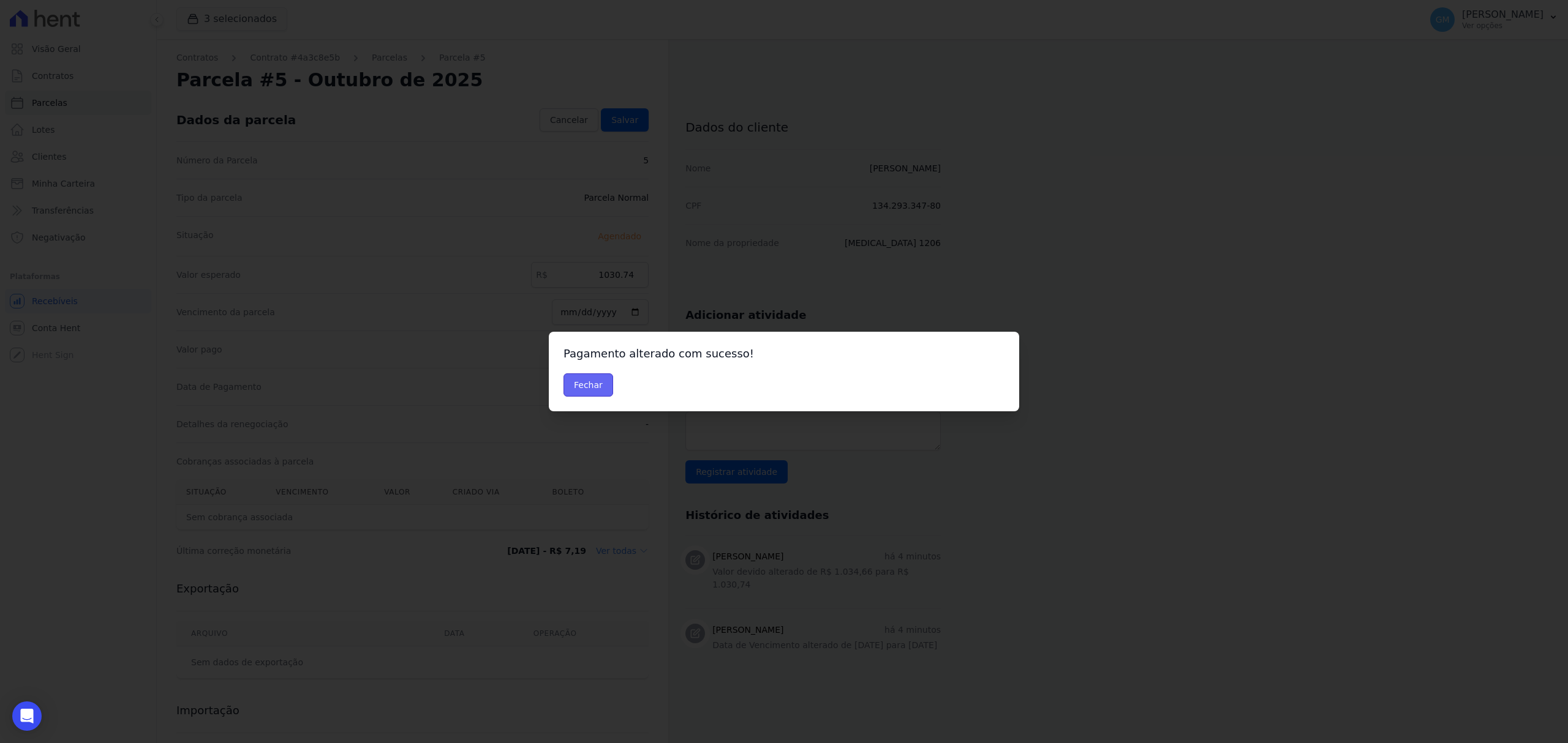
click at [592, 389] on button "Fechar" at bounding box center [588, 385] width 49 height 23
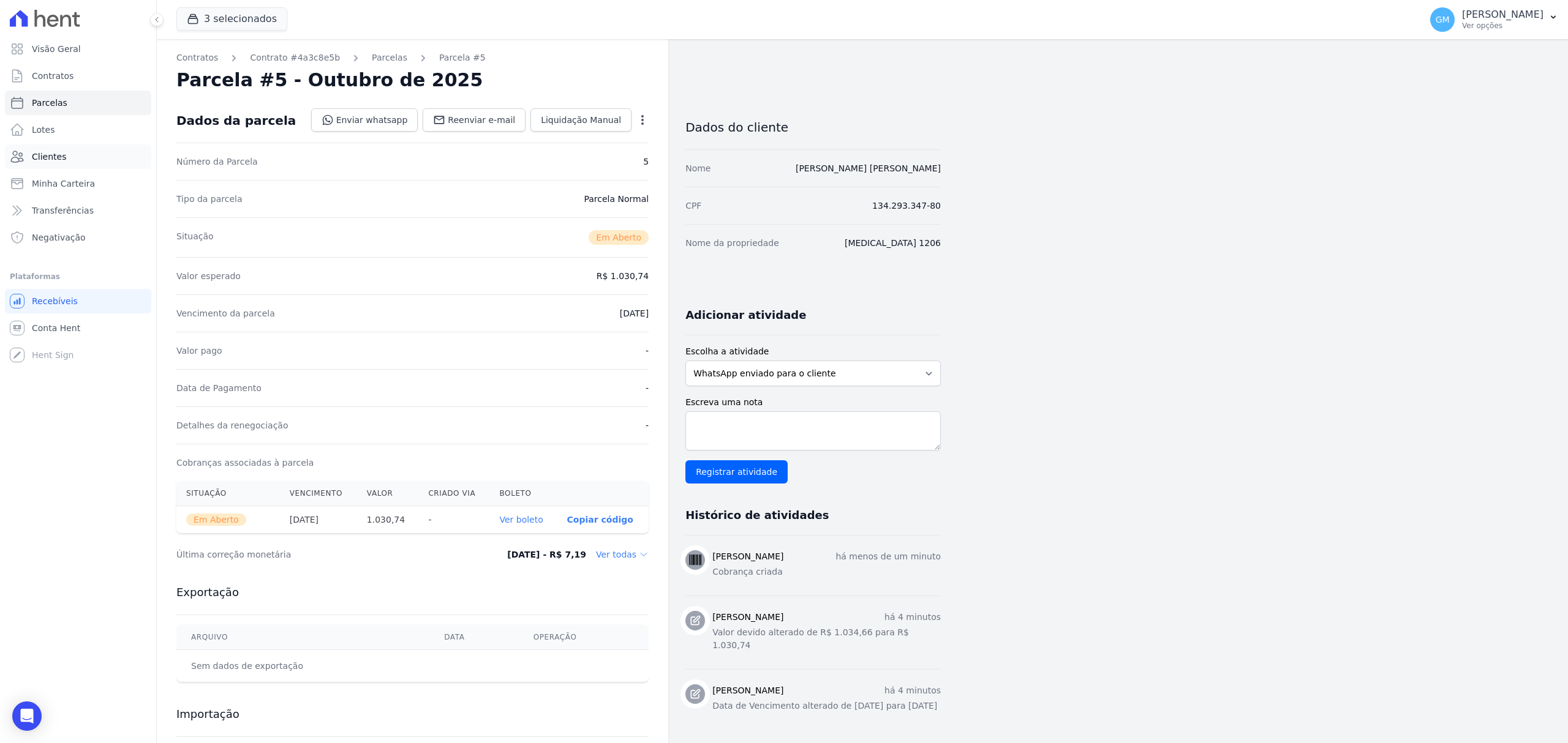
click at [39, 148] on link "Clientes" at bounding box center [78, 157] width 146 height 25
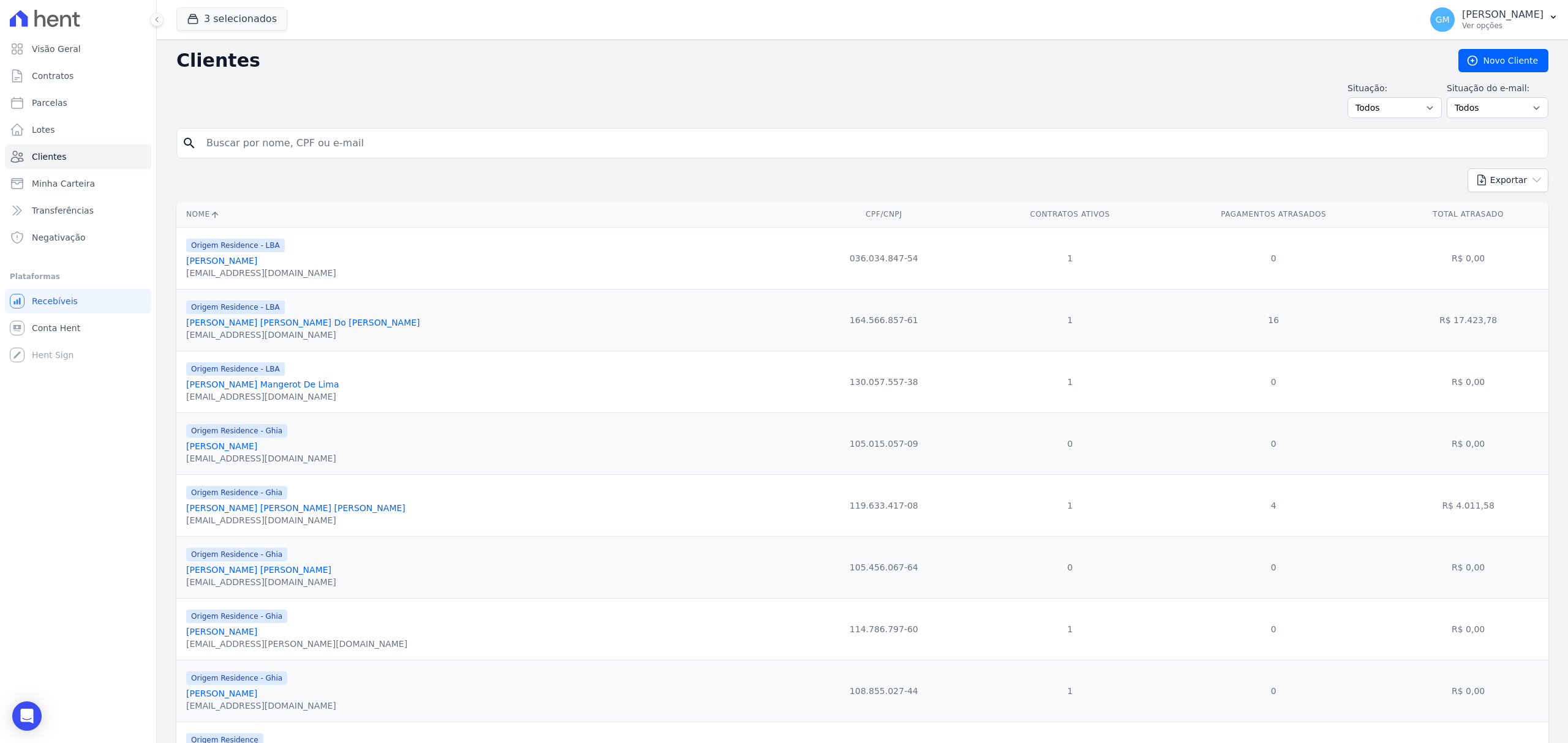
click at [268, 137] on input "search" at bounding box center [871, 143] width 1343 height 25
type input "[PERSON_NAME] de"
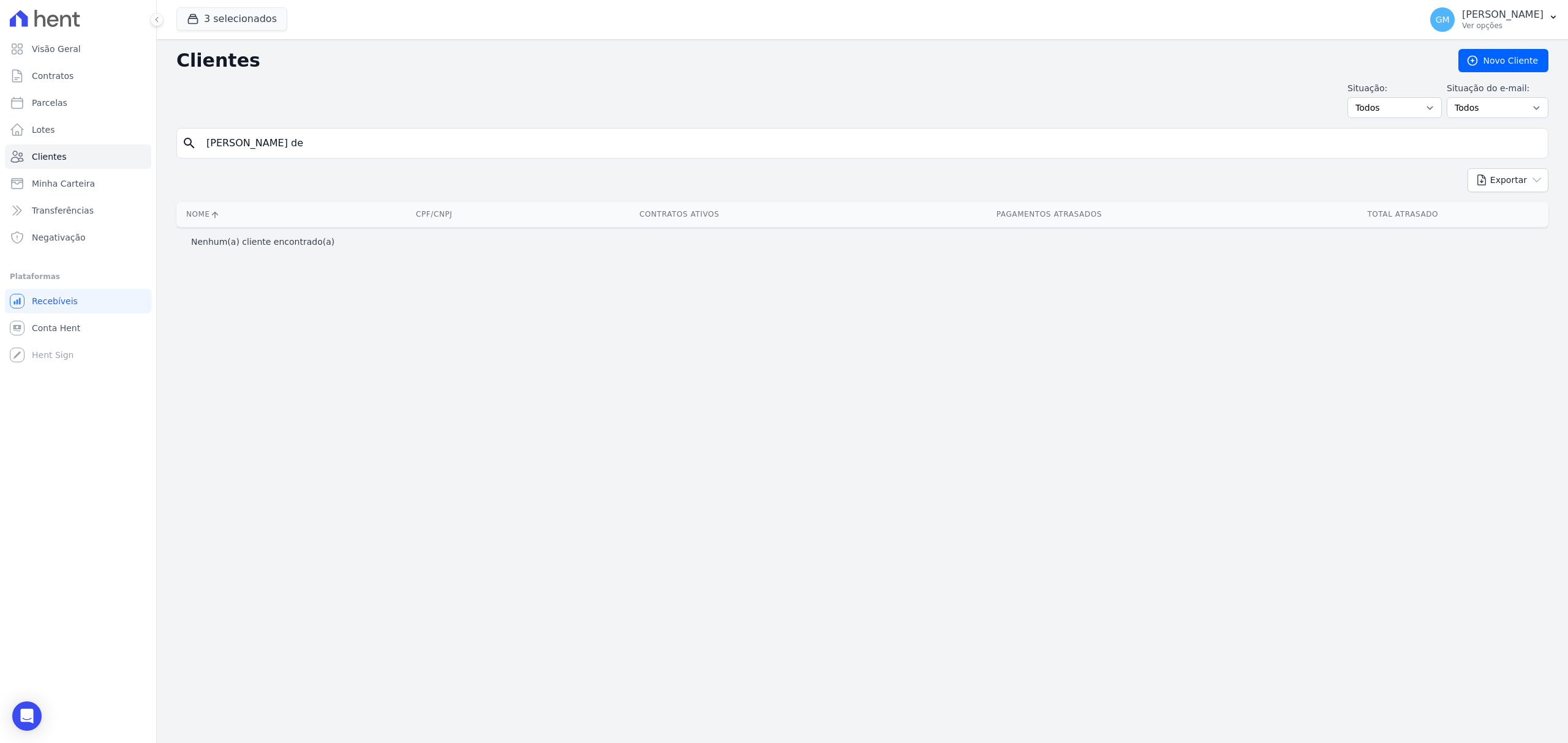
drag, startPoint x: 236, startPoint y: 154, endPoint x: 244, endPoint y: 148, distance: 10.0
click at [236, 154] on input "[PERSON_NAME] de" at bounding box center [871, 143] width 1343 height 25
click at [237, 144] on input "[PERSON_NAME] de" at bounding box center [871, 143] width 1343 height 25
click at [240, 140] on input "[PERSON_NAME] de" at bounding box center [871, 143] width 1343 height 25
type input "[PERSON_NAME] de"
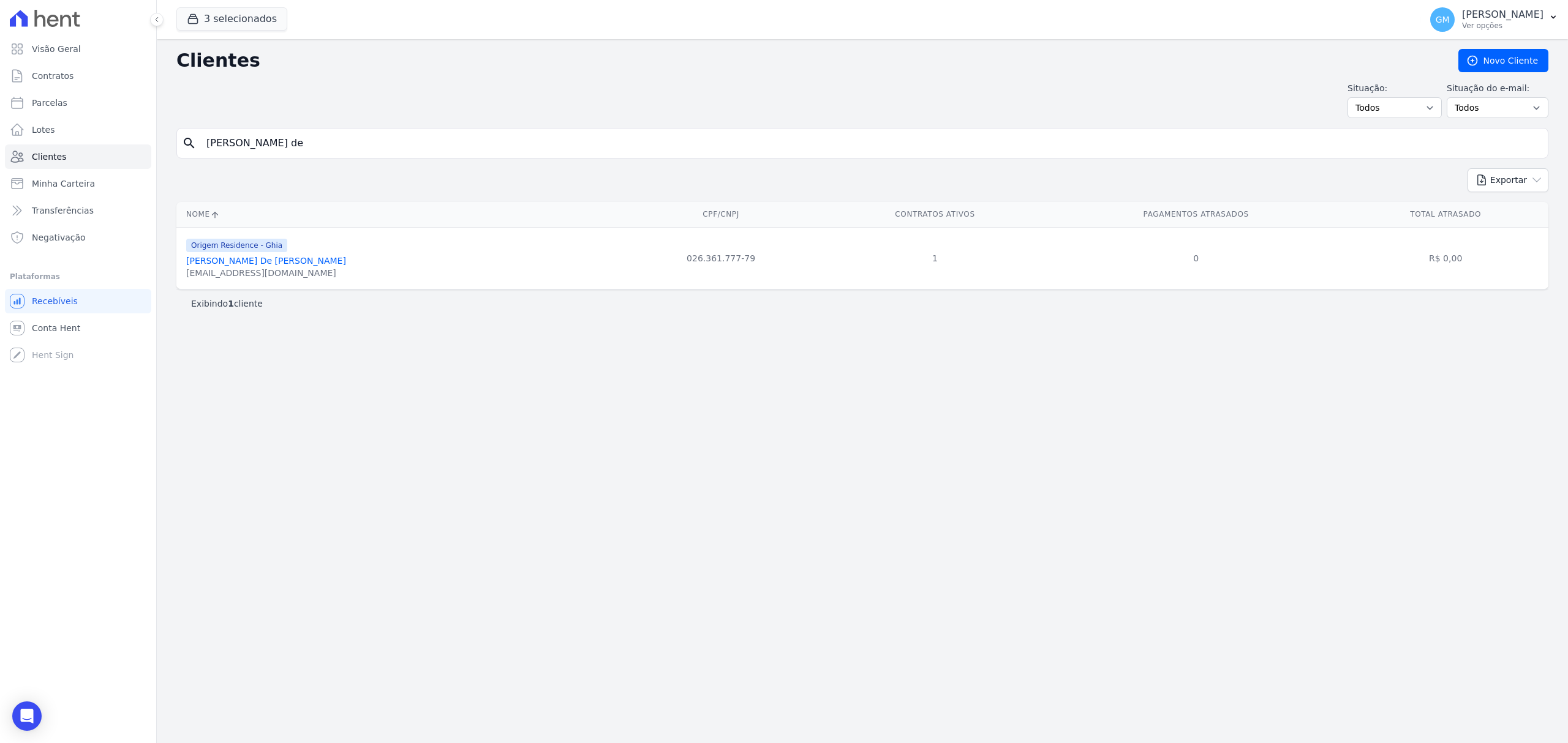
click at [251, 262] on link "[PERSON_NAME] De [PERSON_NAME]" at bounding box center [266, 261] width 160 height 10
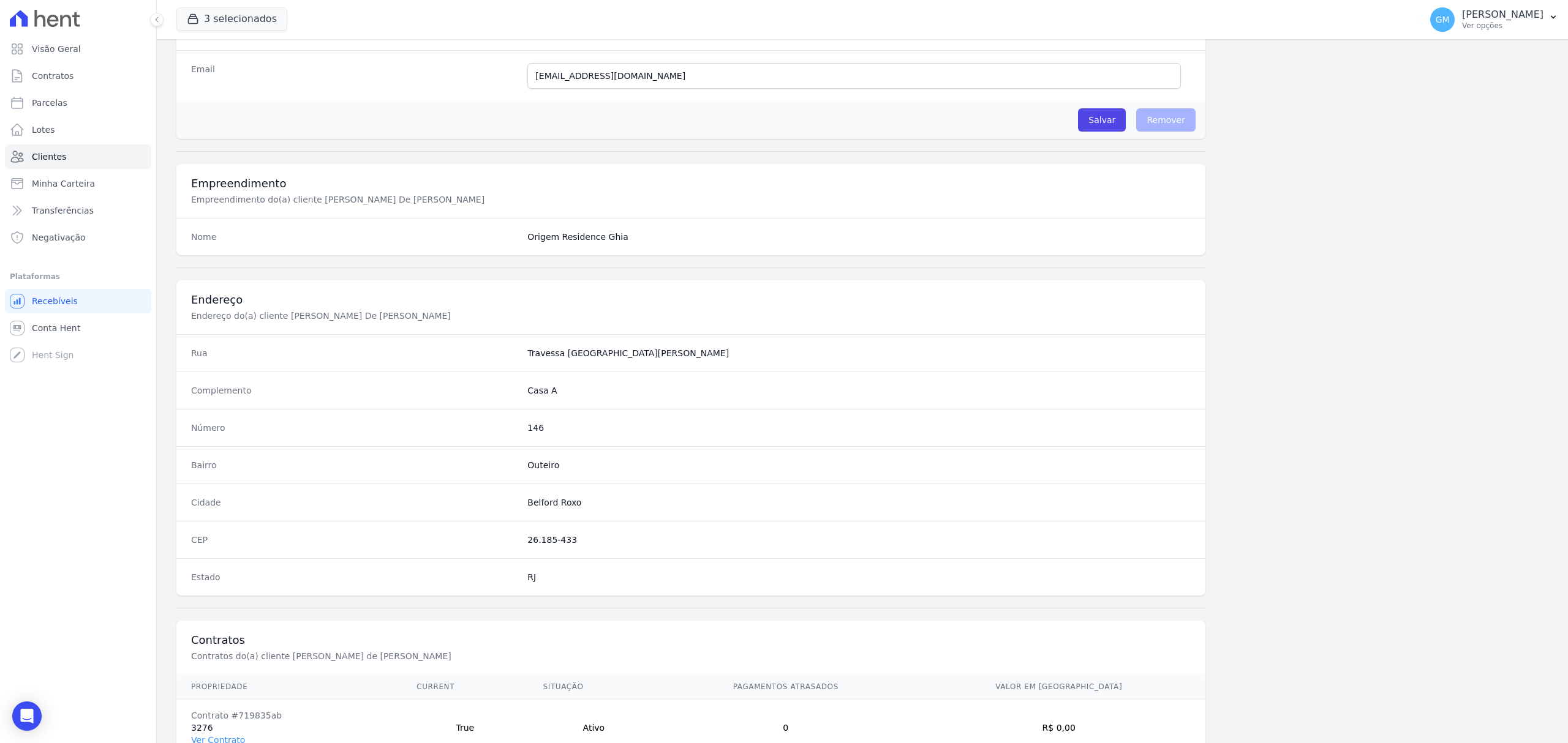
scroll to position [408, 0]
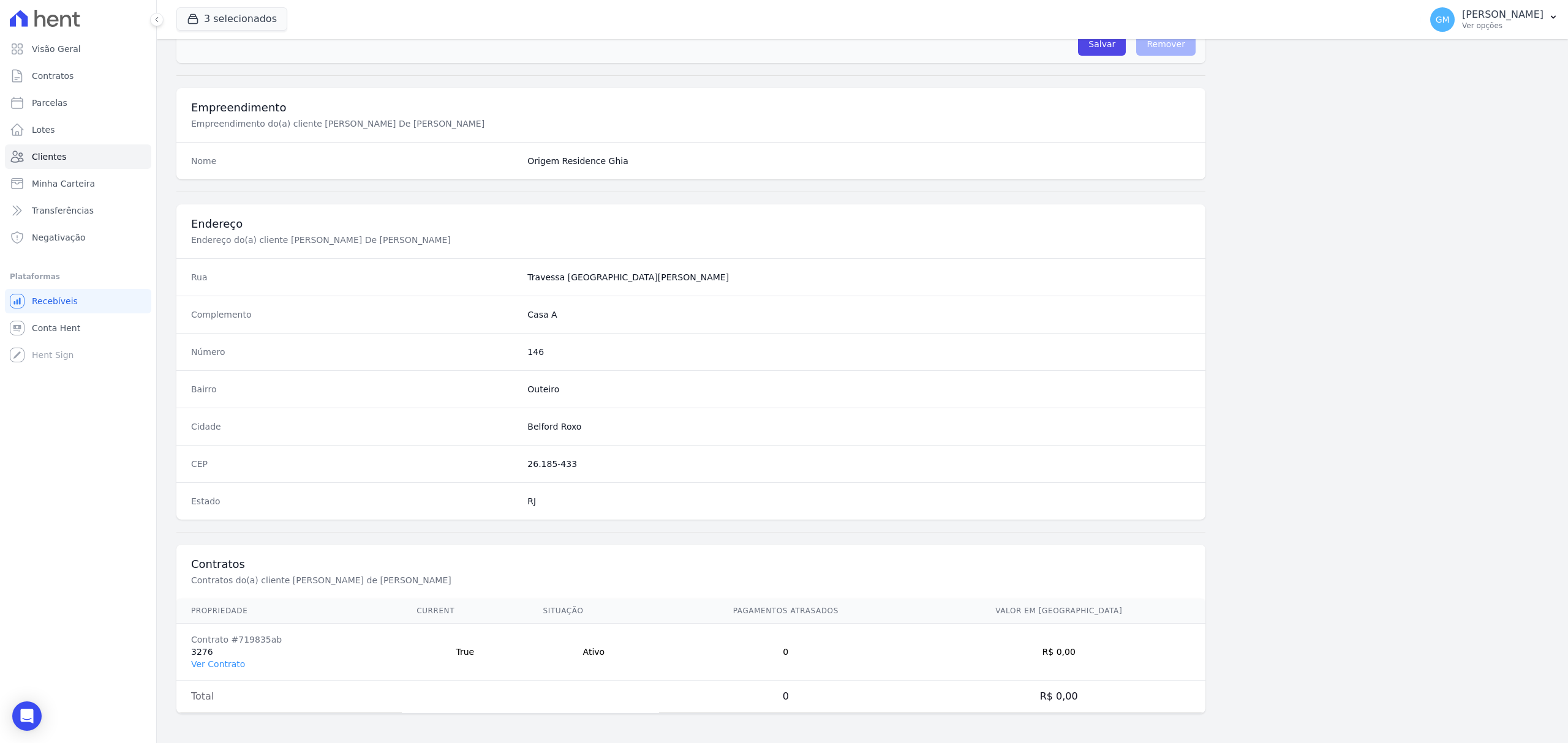
click at [215, 655] on td "Contrato #719835ab 3276 Ver Contrato" at bounding box center [289, 652] width 225 height 57
click at [212, 661] on link "Ver Contrato" at bounding box center [218, 664] width 54 height 10
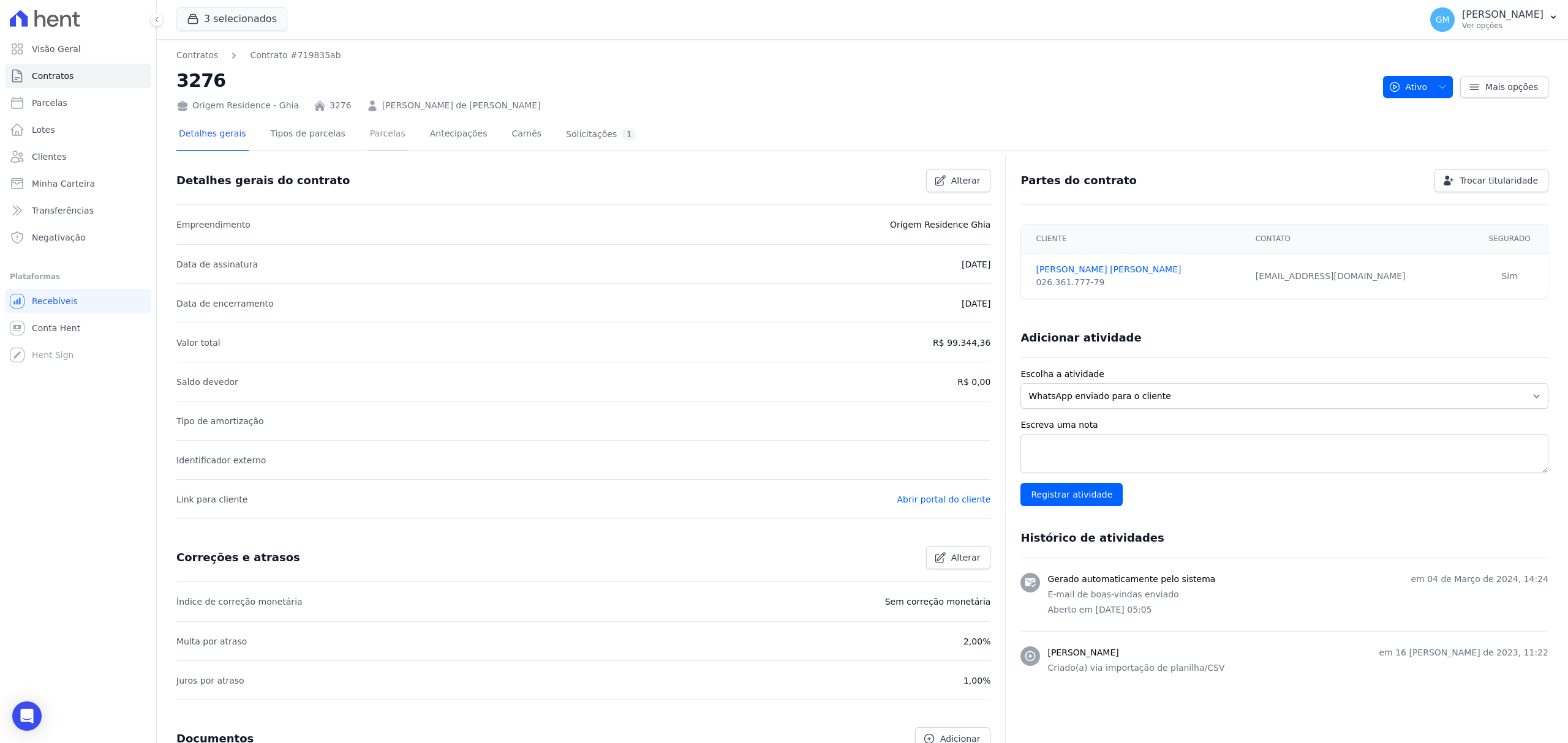
click at [375, 149] on link "Parcelas" at bounding box center [388, 135] width 41 height 33
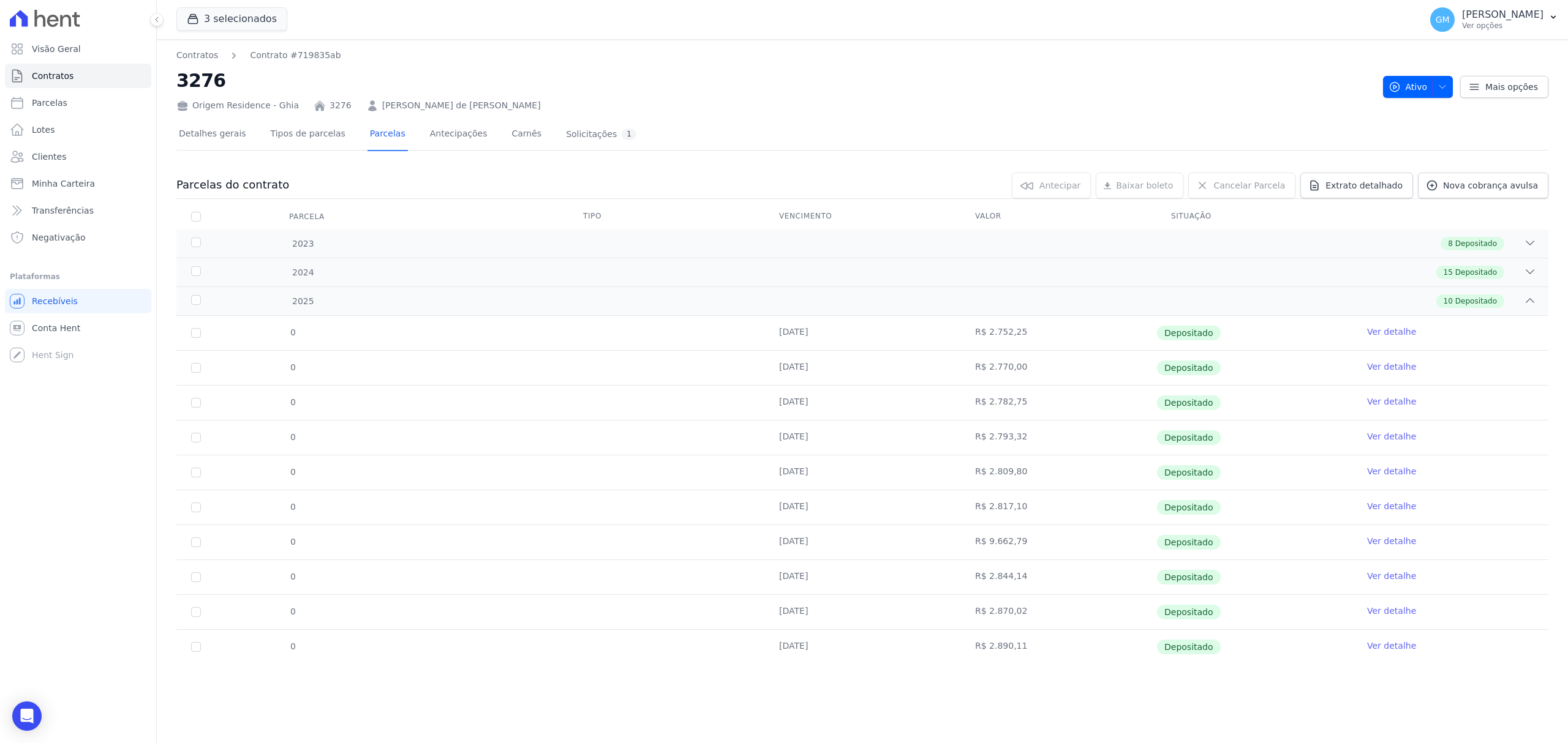
click at [1392, 652] on link "Ver detalhe" at bounding box center [1391, 646] width 49 height 12
click at [1485, 187] on span "Nova cobrança avulsa" at bounding box center [1490, 186] width 95 height 12
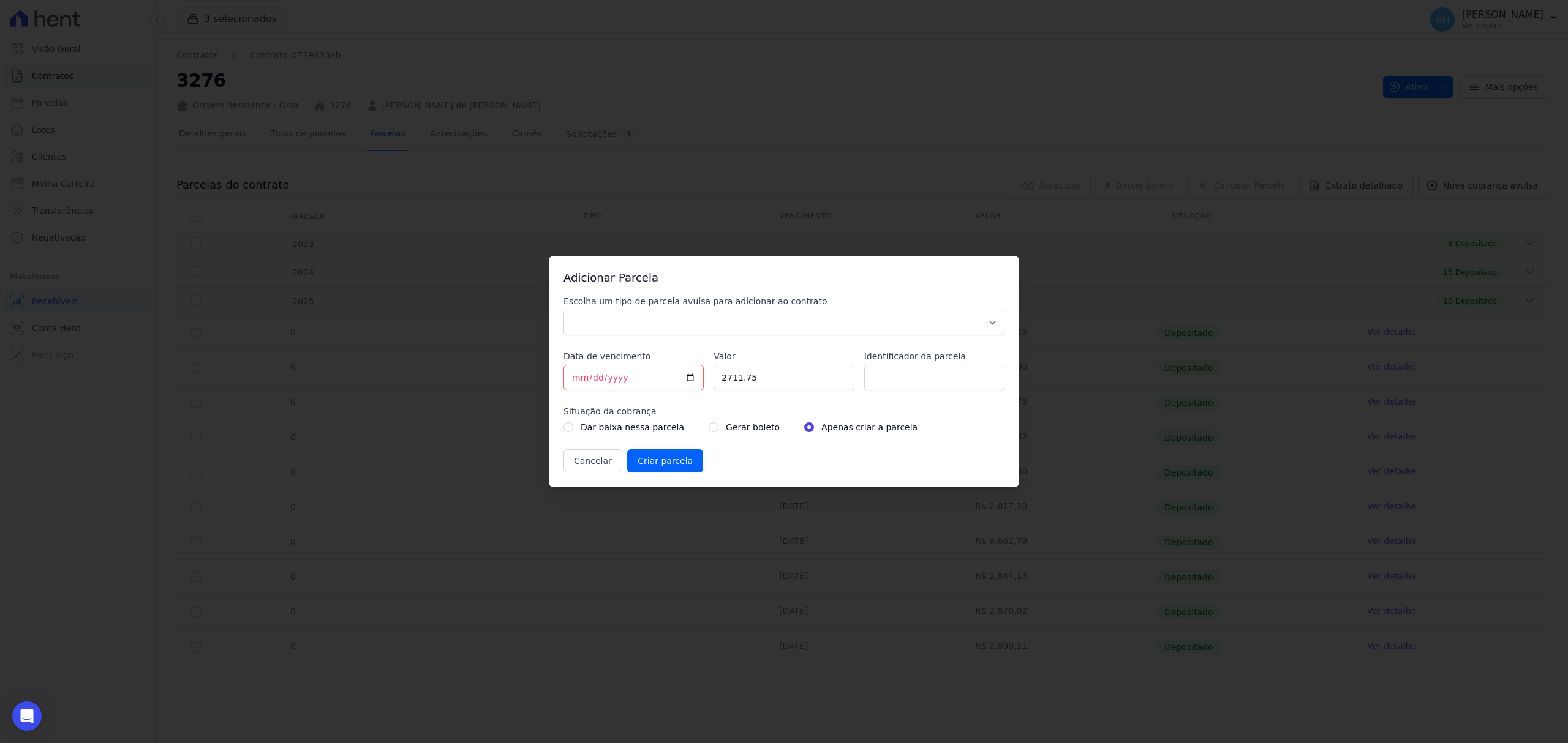
click at [643, 343] on div "Escolha um tipo de parcela avulsa para adicionar ao contrato Parcela Normal Sin…" at bounding box center [783, 384] width 441 height 178
click at [643, 337] on div "Escolha um tipo de parcela avulsa para adicionar ao contrato Parcela Normal Sin…" at bounding box center [783, 384] width 441 height 178
click at [640, 330] on select "Parcela Normal Sinal Caução Intercalada Chaves Pré Chaves Pós Chaves Taxas Quit…" at bounding box center [783, 322] width 441 height 26
select select "standard"
click at [563, 310] on select "Parcela Normal Sinal Caução Intercalada Chaves Pré Chaves Pós Chaves Taxas Quit…" at bounding box center [783, 322] width 441 height 26
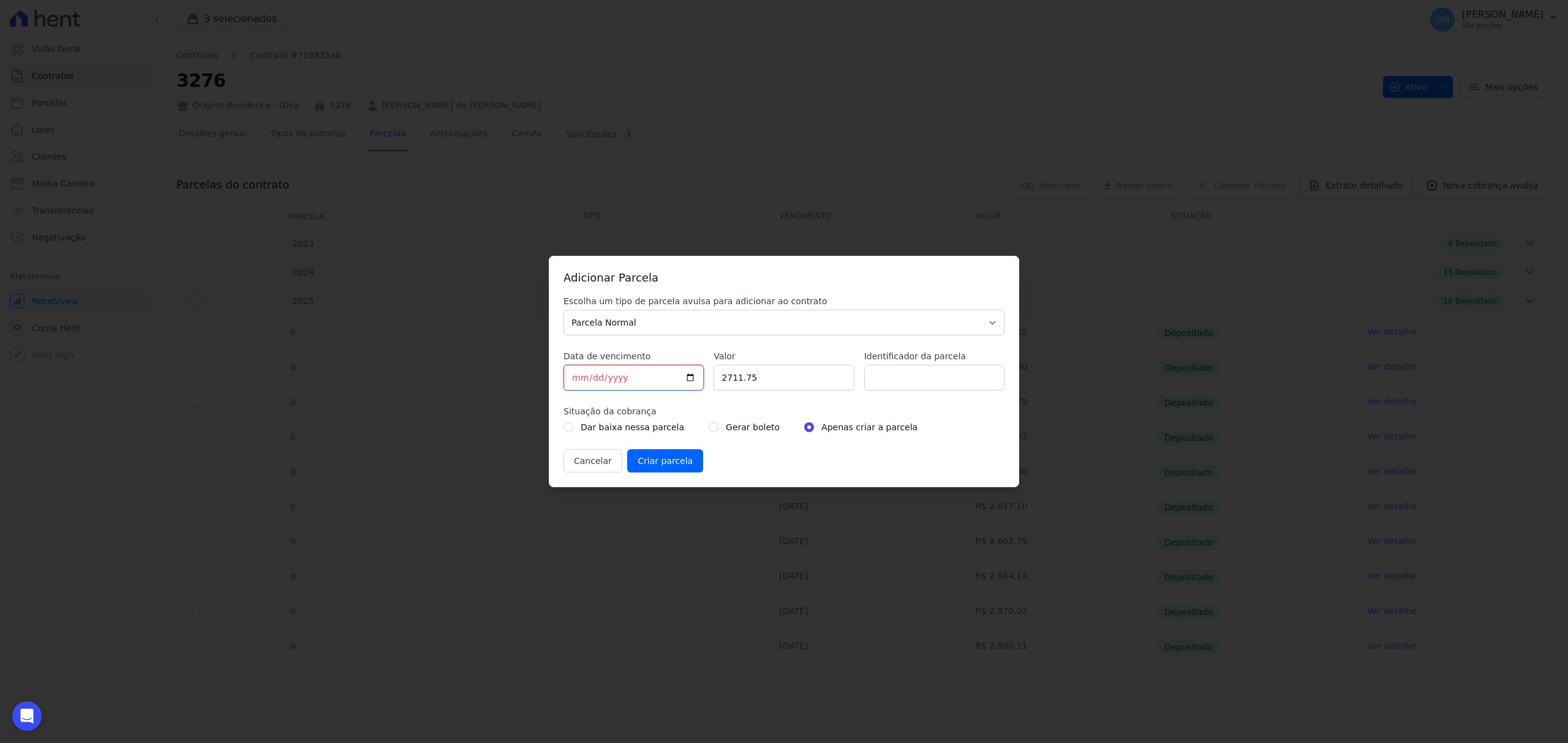
click at [687, 378] on input "[DATE]" at bounding box center [633, 378] width 140 height 26
click at [687, 384] on input "[DATE]" at bounding box center [633, 378] width 140 height 26
click at [693, 376] on input "[DATE]" at bounding box center [633, 378] width 140 height 26
type input "[DATE]"
click at [903, 382] on input "Identificador da parcela" at bounding box center [934, 378] width 140 height 26
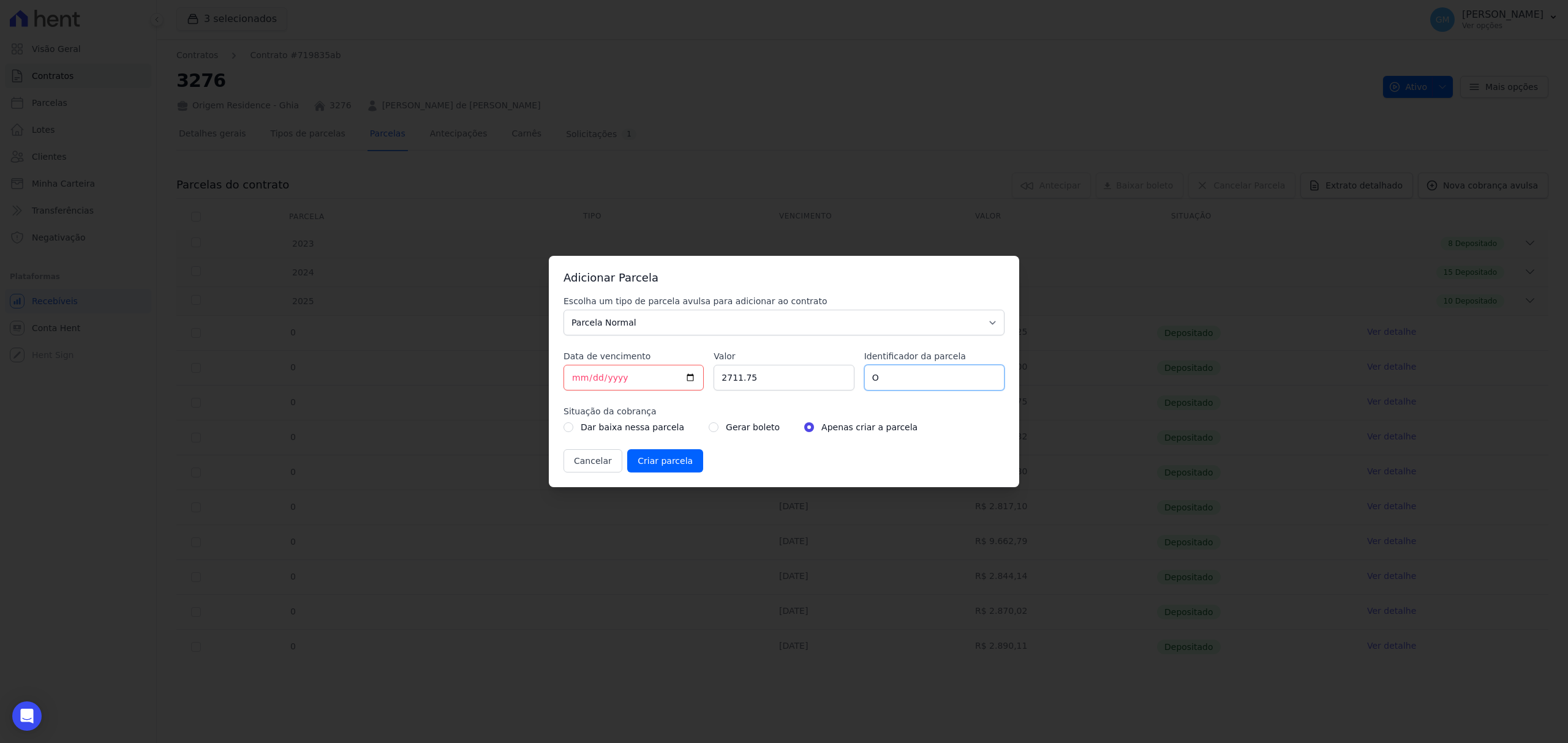
type input "Outubro"
drag, startPoint x: 780, startPoint y: 376, endPoint x: 687, endPoint y: 370, distance: 93.2
click at [687, 370] on div "Escolha um tipo de parcela avulsa para adicionar ao contrato Parcela Normal Sin…" at bounding box center [783, 384] width 441 height 178
paste input ".89617"
click at [732, 376] on input "2.89617" at bounding box center [783, 378] width 140 height 26
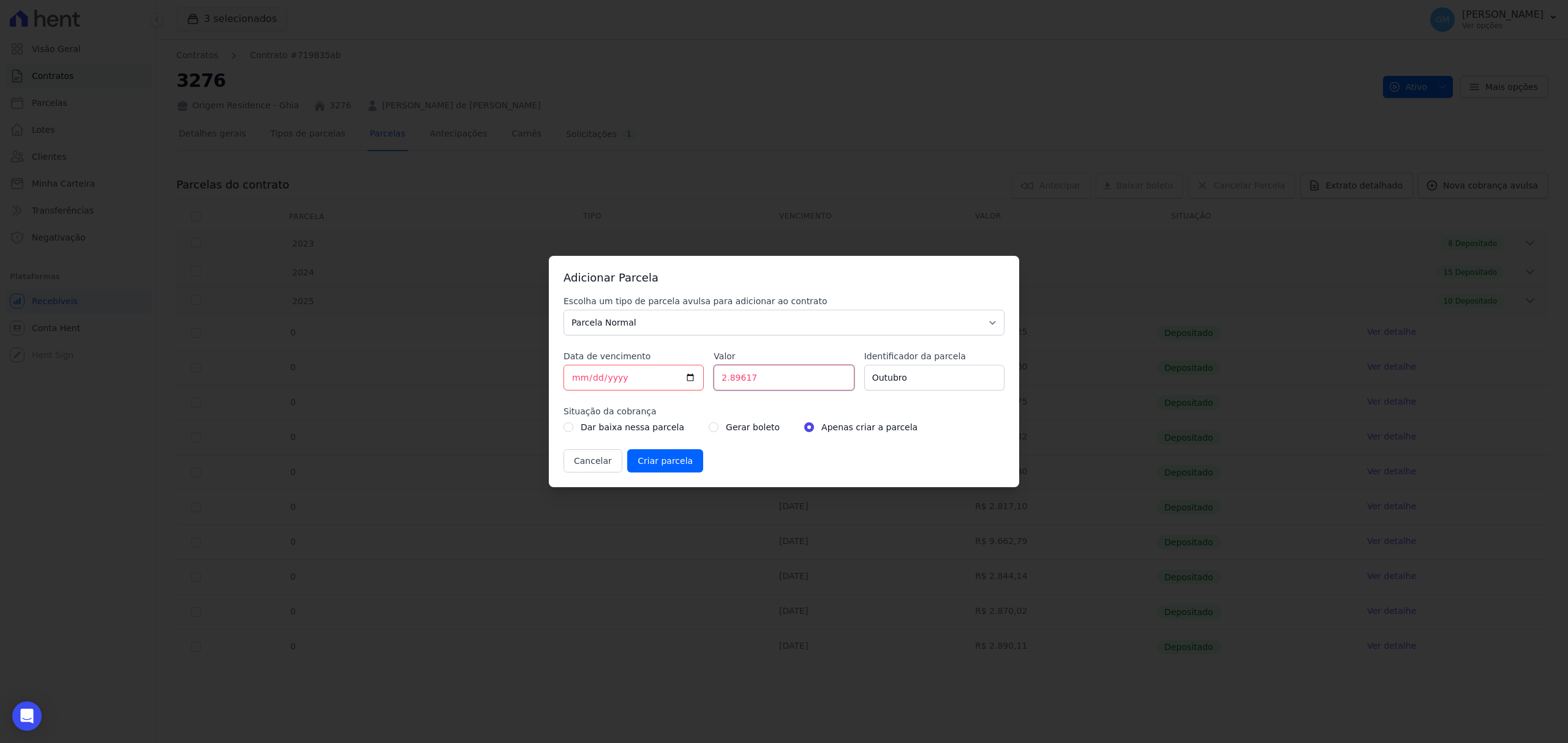
click at [730, 380] on input "2.89617" at bounding box center [783, 378] width 140 height 26
click at [737, 380] on input "289617" at bounding box center [783, 378] width 140 height 26
click at [741, 382] on input "289617" at bounding box center [783, 378] width 140 height 26
type input "2896.17"
click at [709, 429] on input "radio" at bounding box center [714, 427] width 10 height 10
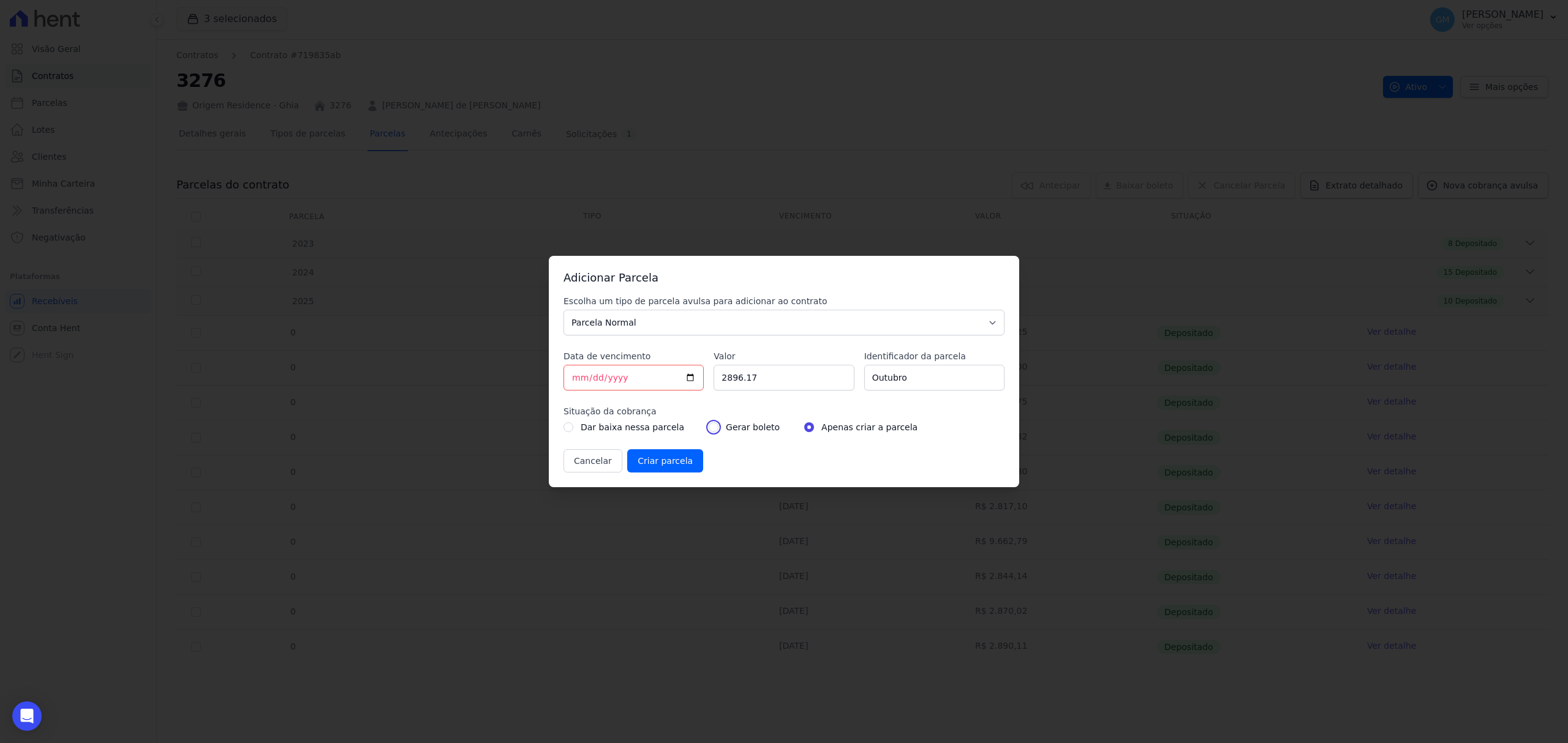
radio input "true"
click at [670, 461] on input "Criar parcela" at bounding box center [665, 461] width 76 height 23
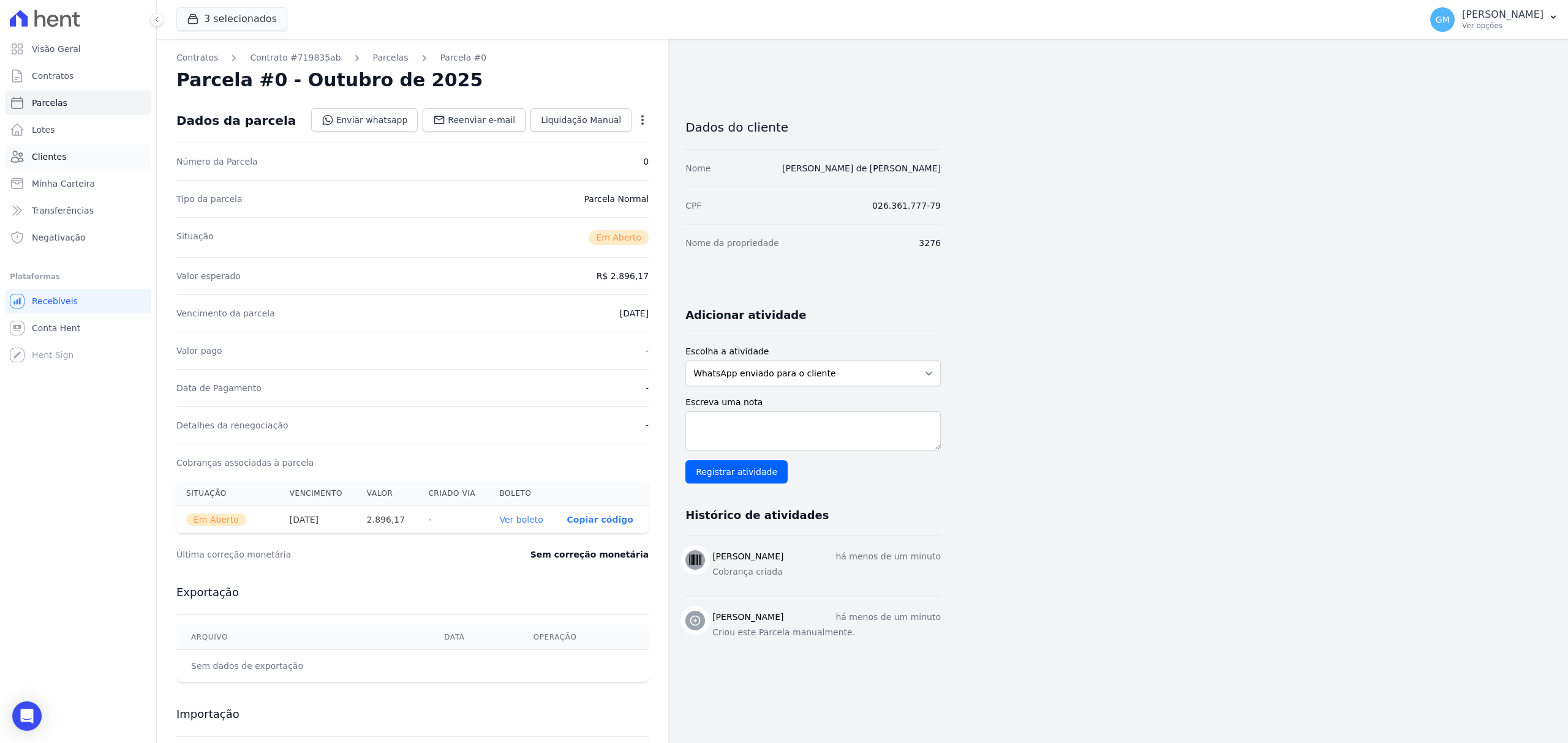
click at [71, 162] on link "Clientes" at bounding box center [78, 157] width 146 height 25
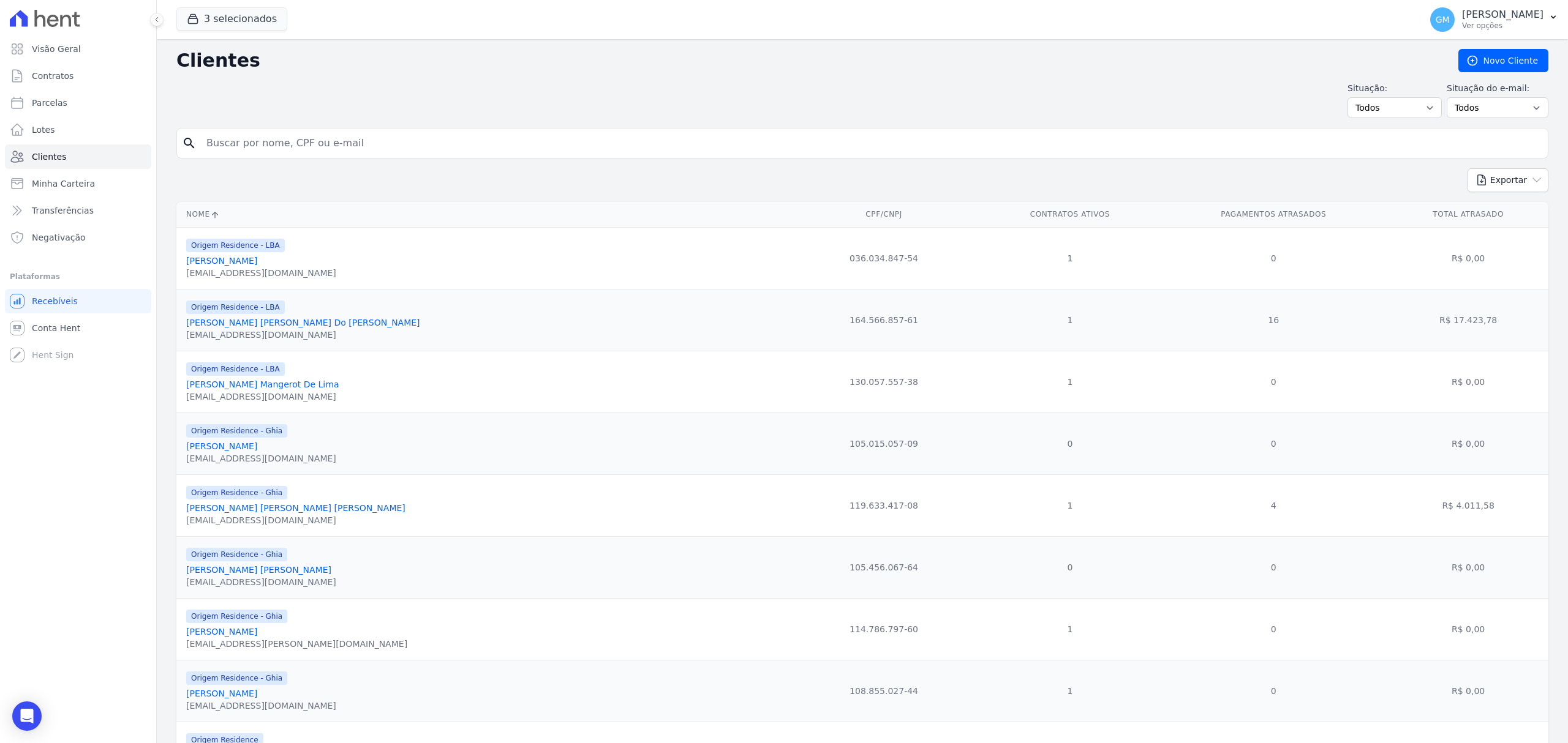
click at [283, 148] on input "search" at bounding box center [871, 143] width 1343 height 25
type input "KET"
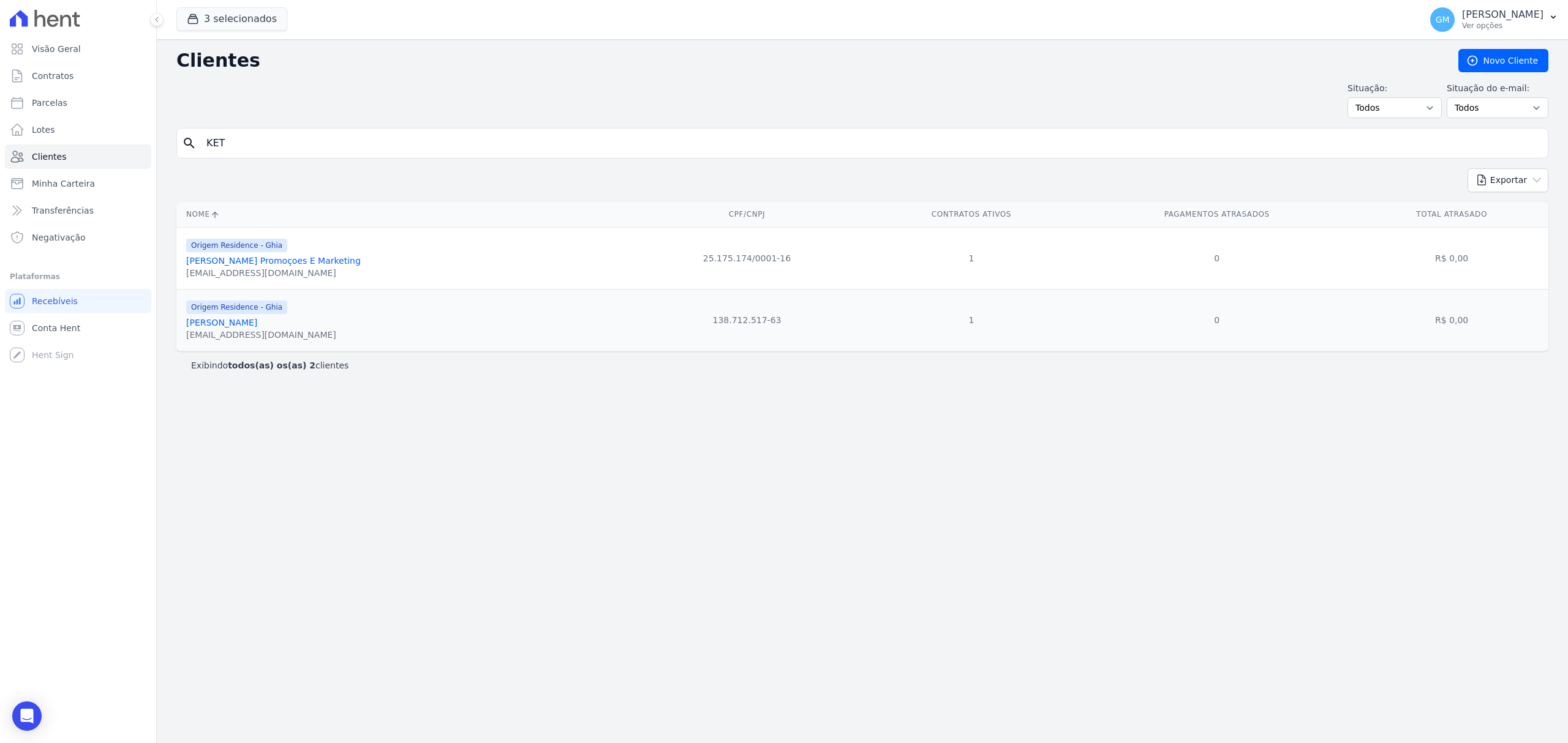
click at [257, 327] on link "[PERSON_NAME]" at bounding box center [221, 322] width 71 height 10
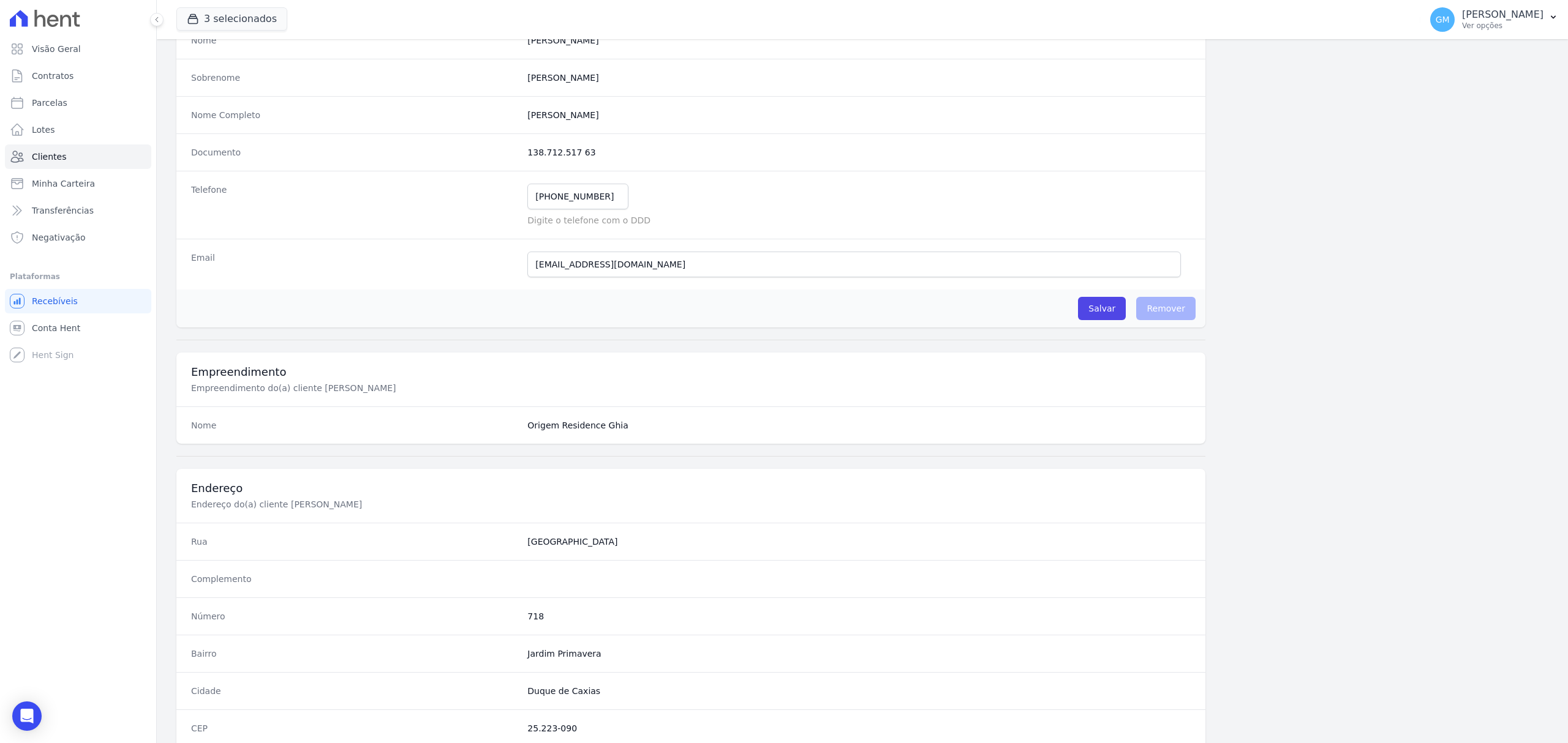
scroll to position [408, 0]
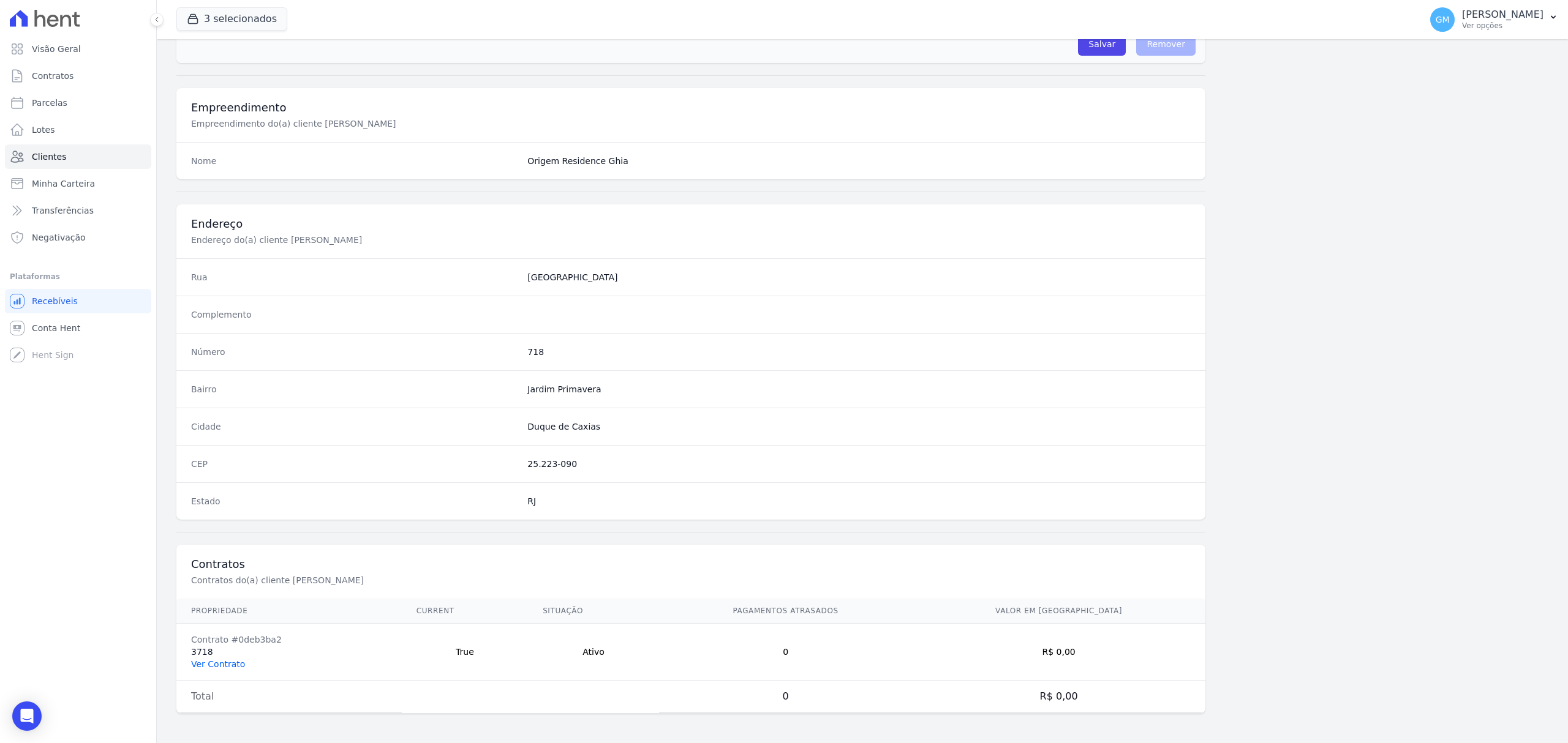
click at [219, 666] on link "Ver Contrato" at bounding box center [218, 664] width 54 height 10
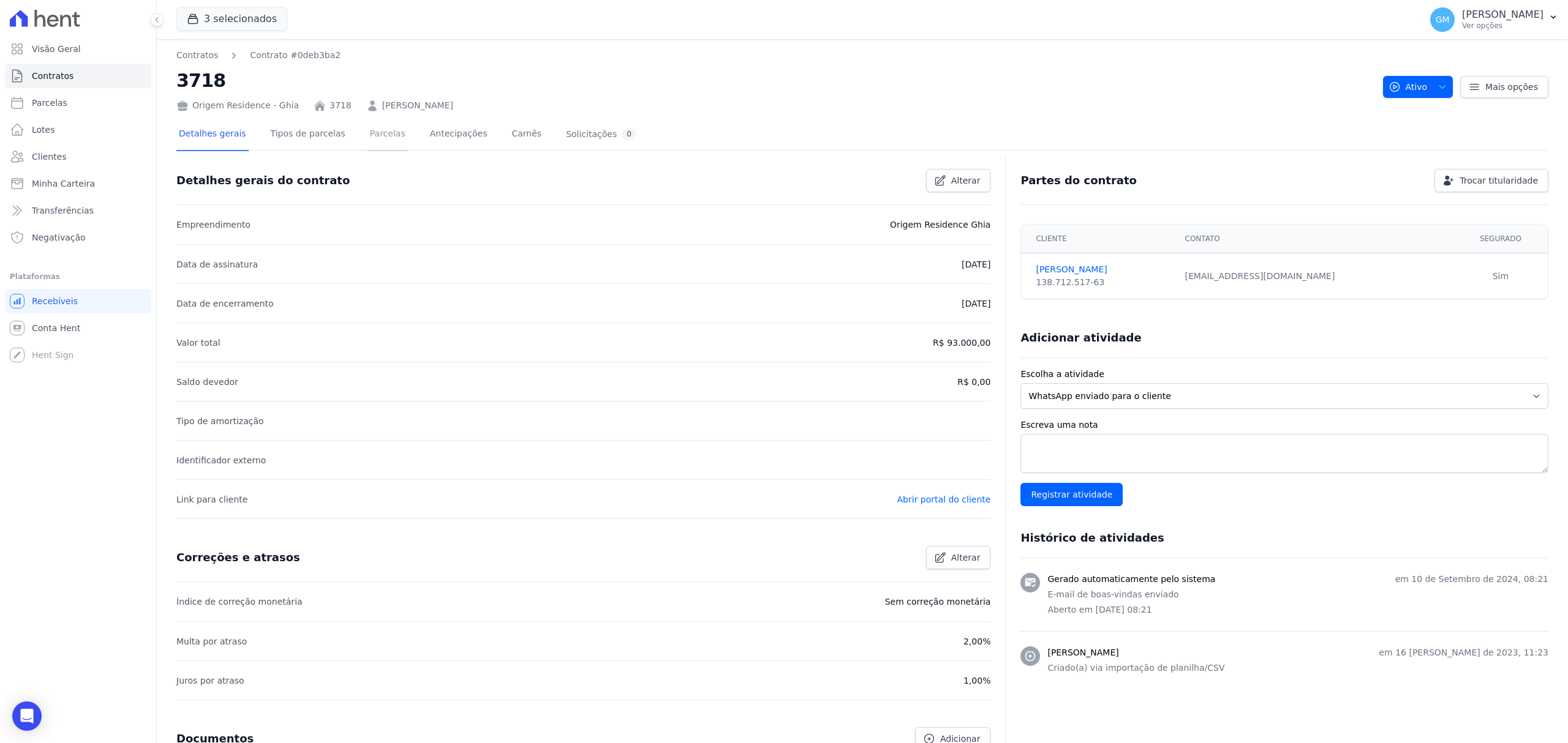
click at [376, 131] on link "Parcelas" at bounding box center [388, 135] width 41 height 33
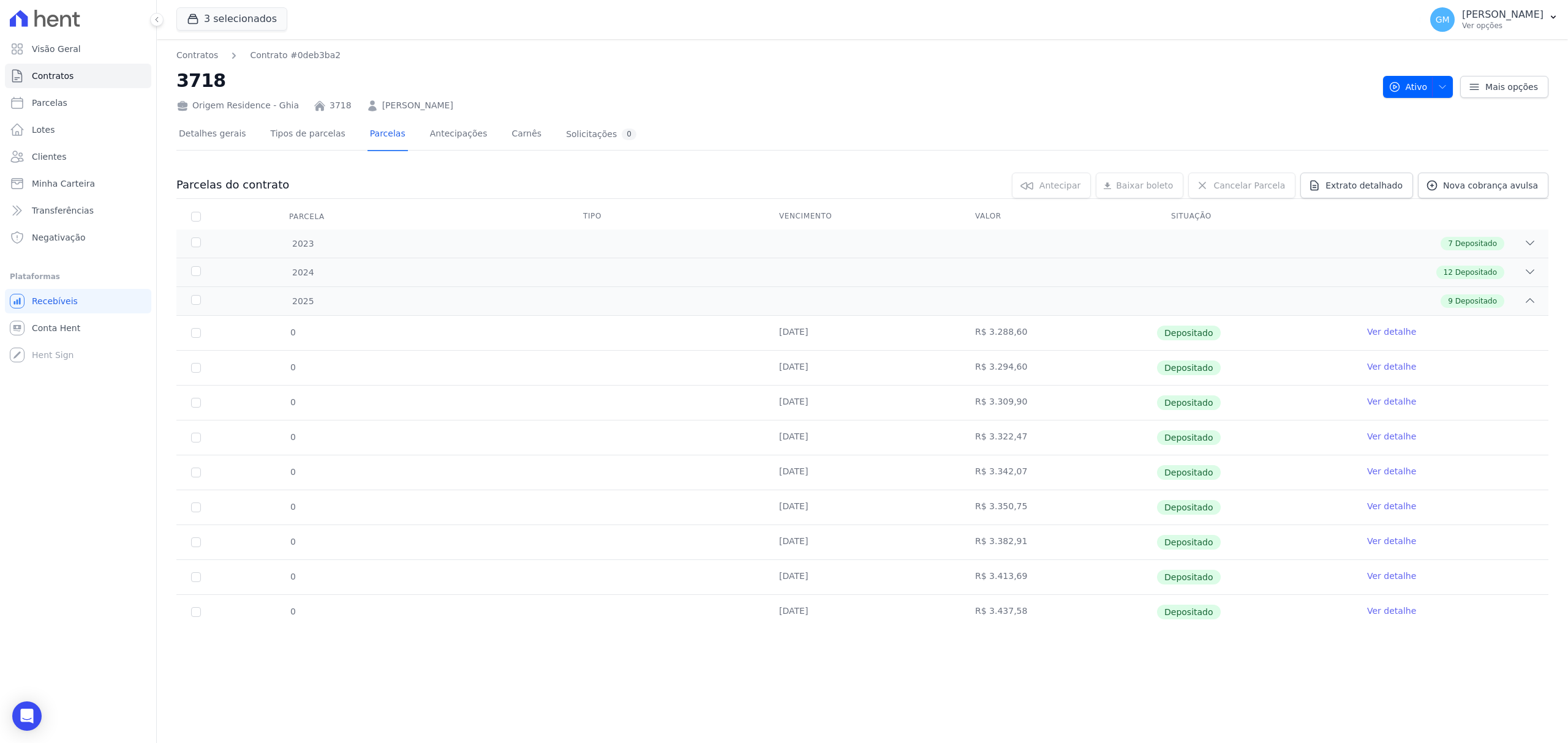
click at [1389, 617] on link "Ver detalhe" at bounding box center [1391, 611] width 49 height 12
click at [1476, 162] on div "Parcelas do contrato 0 selecionada(s) [GEOGRAPHIC_DATA] [GEOGRAPHIC_DATA] Reneg…" at bounding box center [862, 401] width 1372 height 481
click at [1480, 180] on span "Nova cobrança avulsa" at bounding box center [1490, 186] width 95 height 12
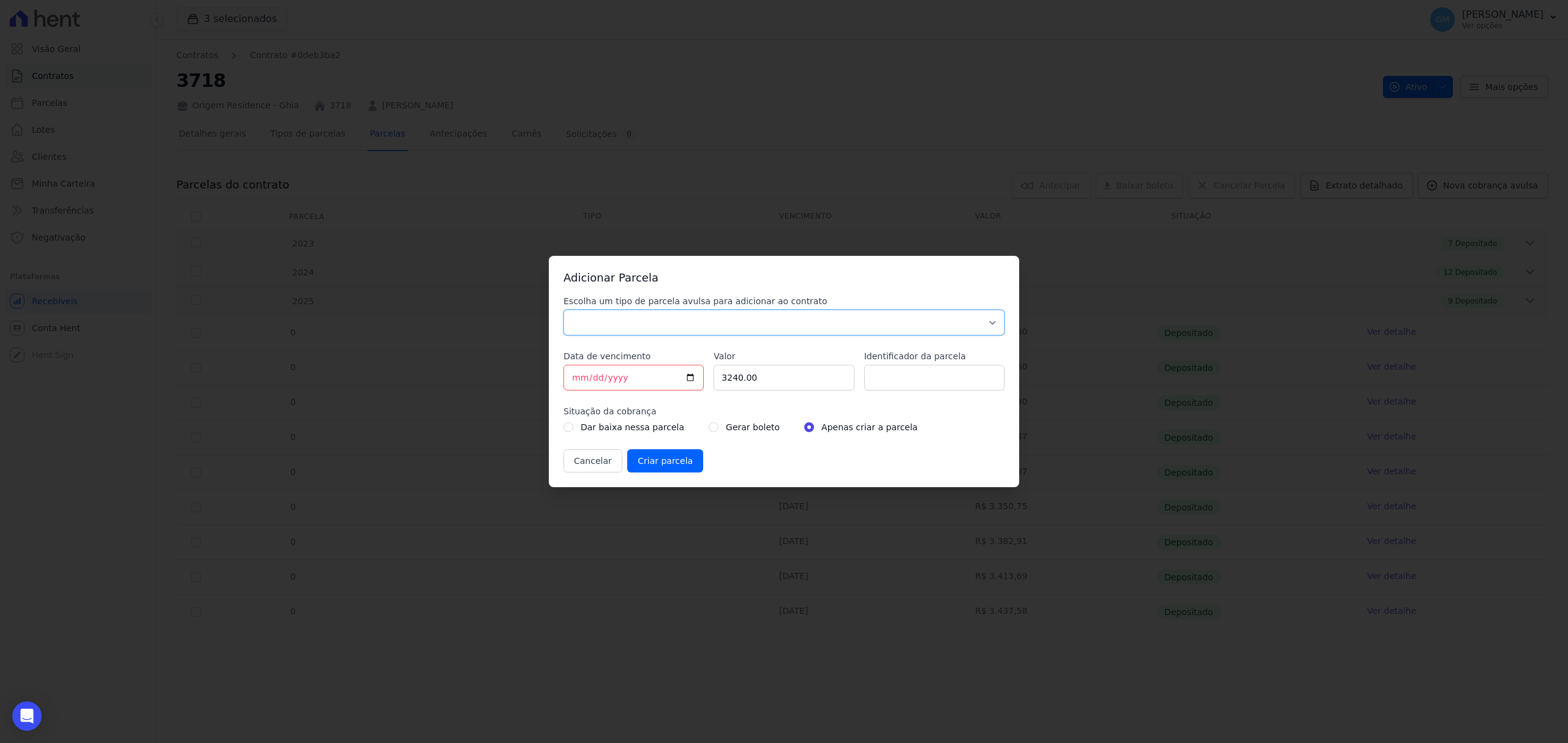
click at [659, 323] on select "Parcela Normal Sinal Caução Intercalada Chaves Pré Chaves Pós Chaves Taxas Quit…" at bounding box center [783, 322] width 441 height 26
select select "standard"
click at [563, 310] on select "Parcela Normal Sinal Caução Intercalada Chaves Pré Chaves Pós Chaves Taxas Quit…" at bounding box center [783, 322] width 441 height 26
click at [690, 376] on input "[DATE]" at bounding box center [633, 378] width 140 height 26
type input "[DATE]"
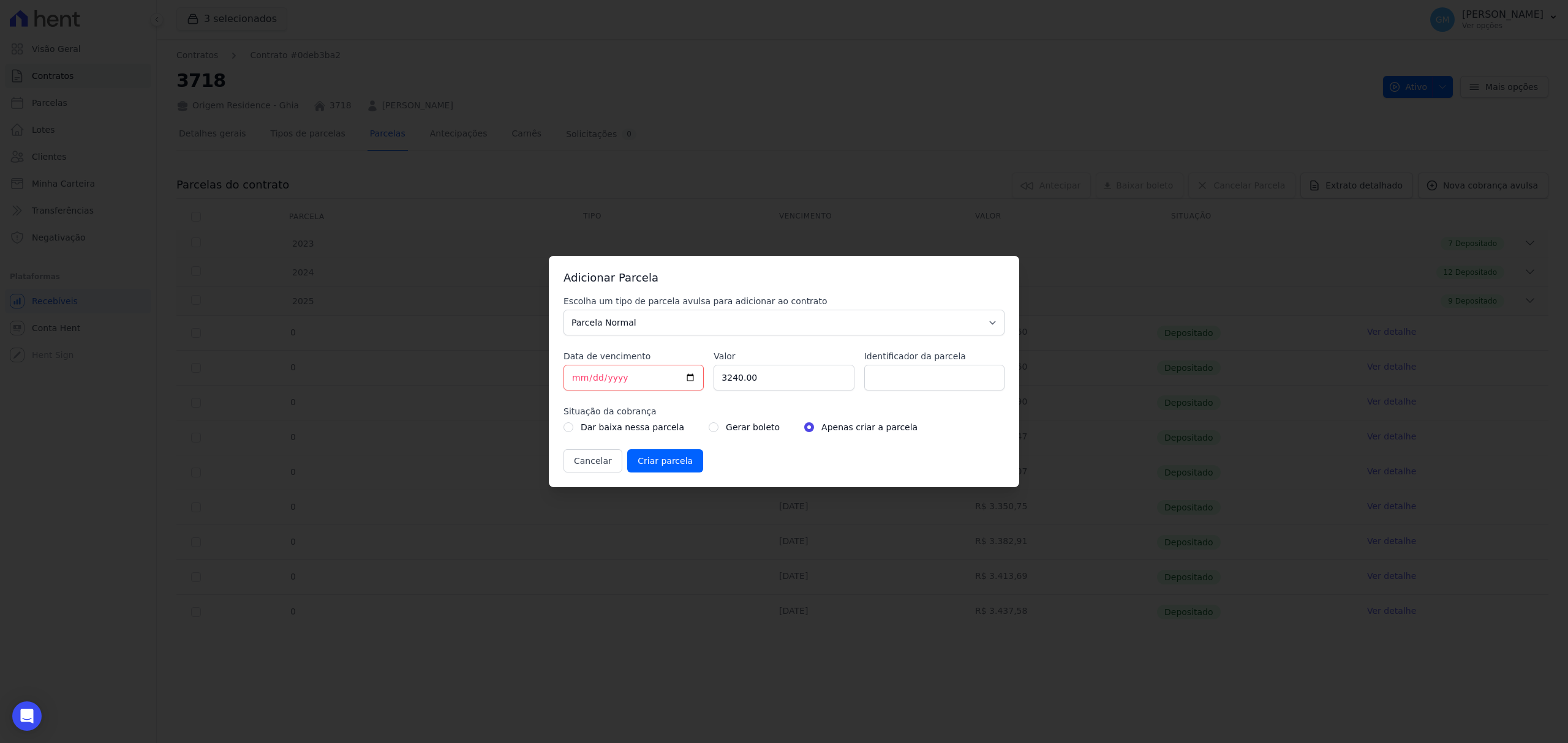
click at [941, 364] on div "Identificador da parcela" at bounding box center [934, 371] width 140 height 41
click at [941, 376] on input "Identificador da parcela" at bounding box center [934, 378] width 140 height 26
type input "Outubro"
drag, startPoint x: 791, startPoint y: 376, endPoint x: 670, endPoint y: 376, distance: 121.0
click at [670, 376] on div "Escolha um tipo de parcela avulsa para adicionar ao contrato Parcela Normal Sin…" at bounding box center [783, 384] width 441 height 178
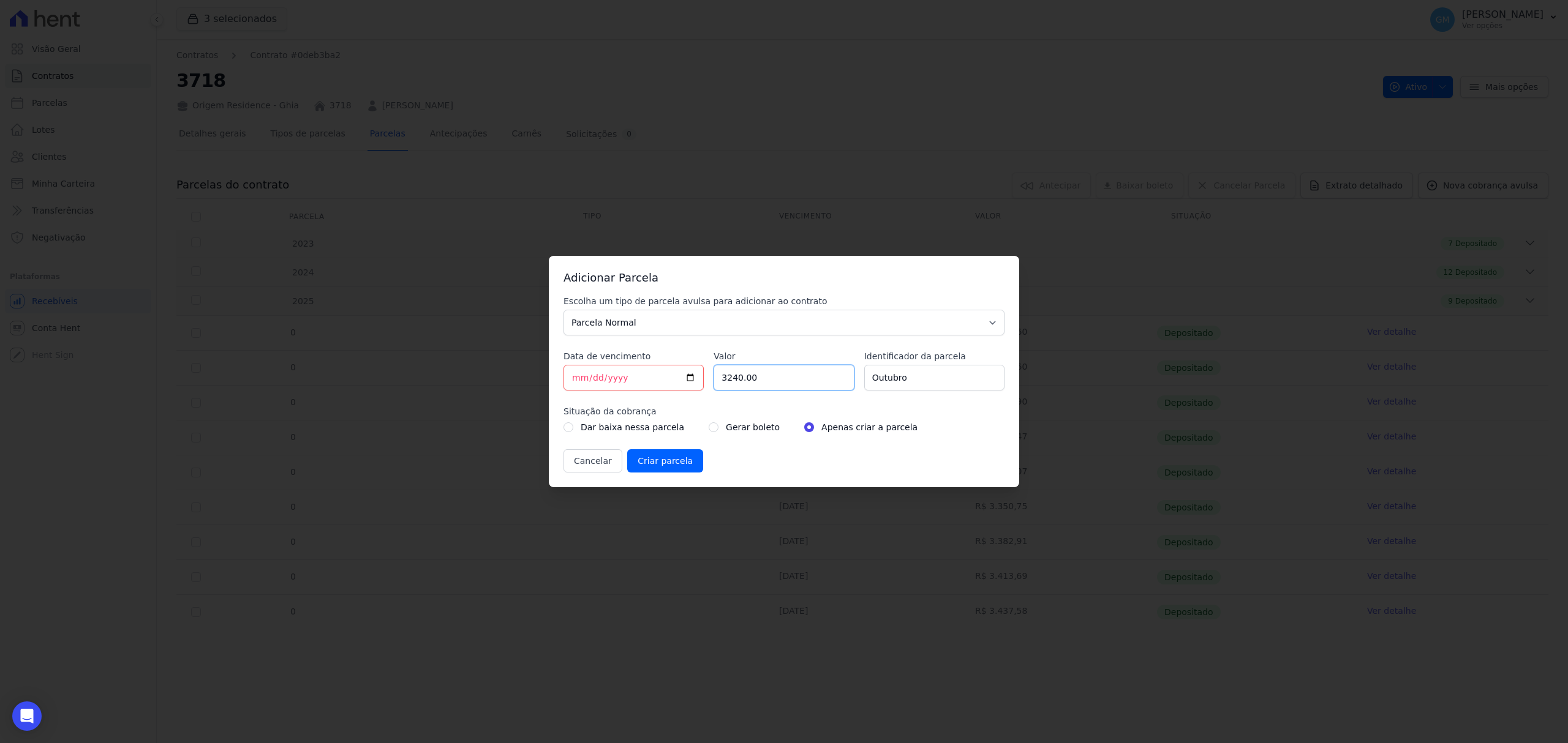
paste input ".44479"
click at [726, 381] on input "3.44479" at bounding box center [783, 378] width 140 height 26
click at [728, 380] on input "3.44479" at bounding box center [783, 378] width 140 height 26
click at [740, 383] on input "344479" at bounding box center [783, 378] width 140 height 26
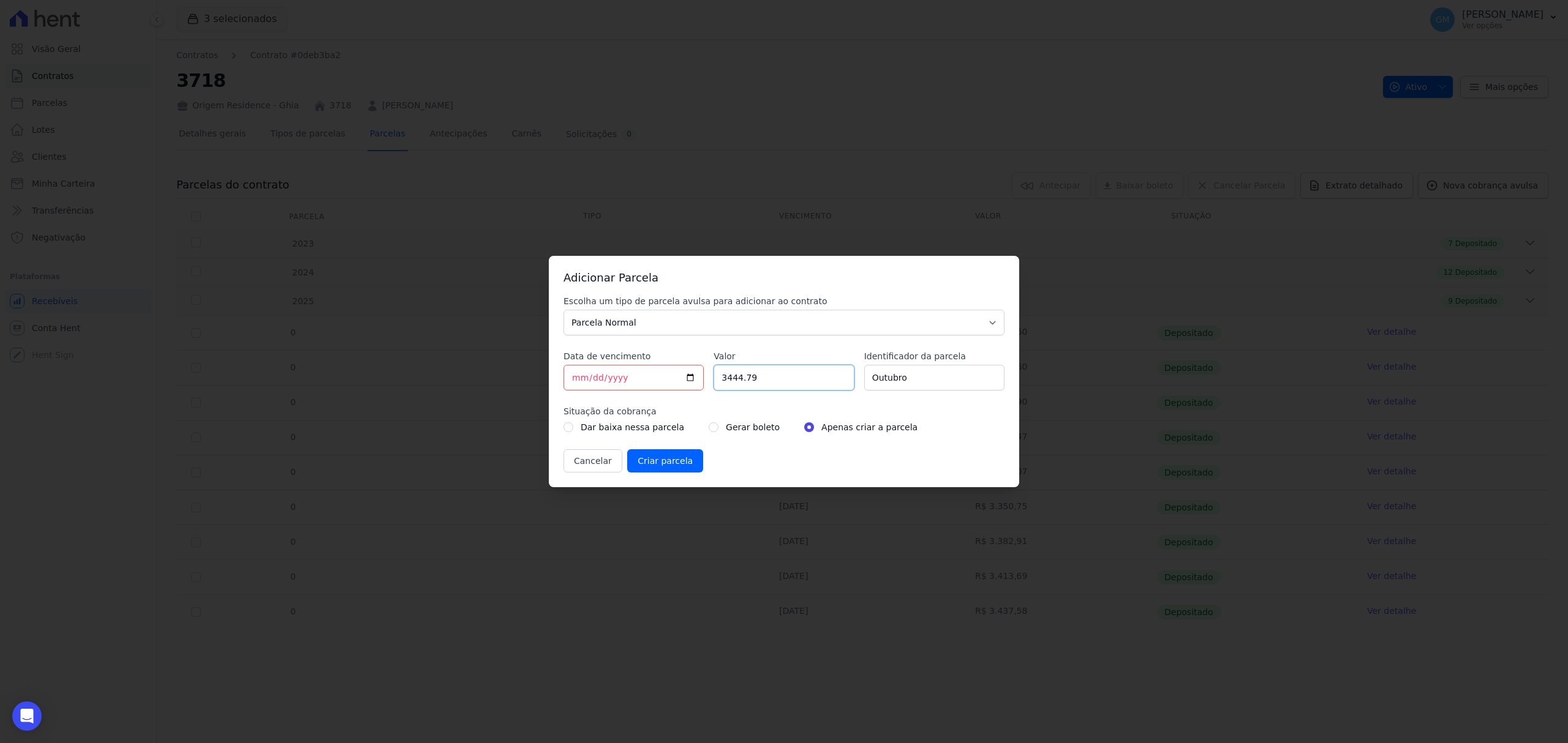
type input "3444.79"
click at [726, 424] on label "Gerar boleto" at bounding box center [753, 427] width 54 height 15
click at [709, 427] on div "Gerar boleto" at bounding box center [744, 427] width 71 height 15
click at [709, 425] on input "radio" at bounding box center [714, 427] width 10 height 10
radio input "true"
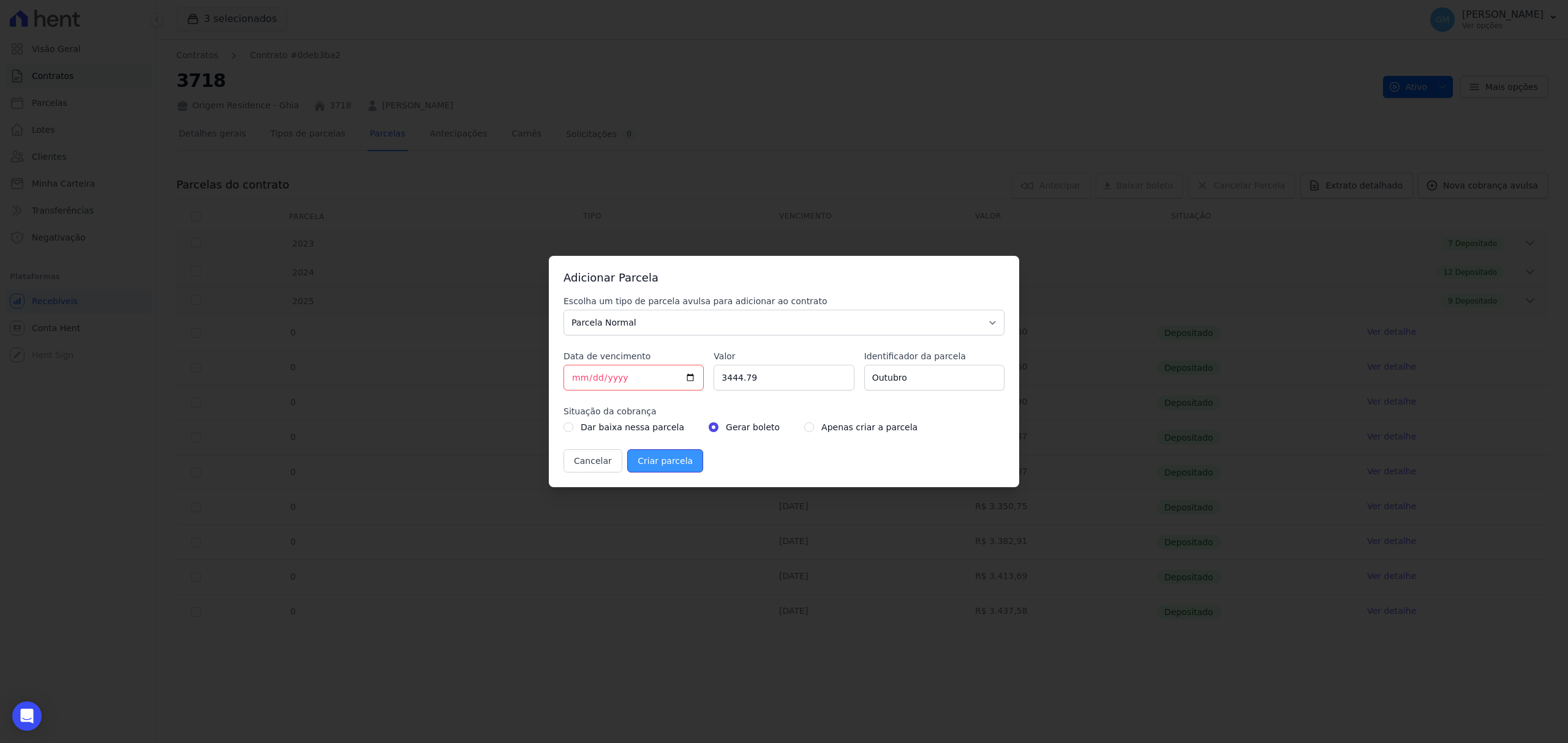
click at [670, 463] on input "Criar parcela" at bounding box center [665, 461] width 76 height 23
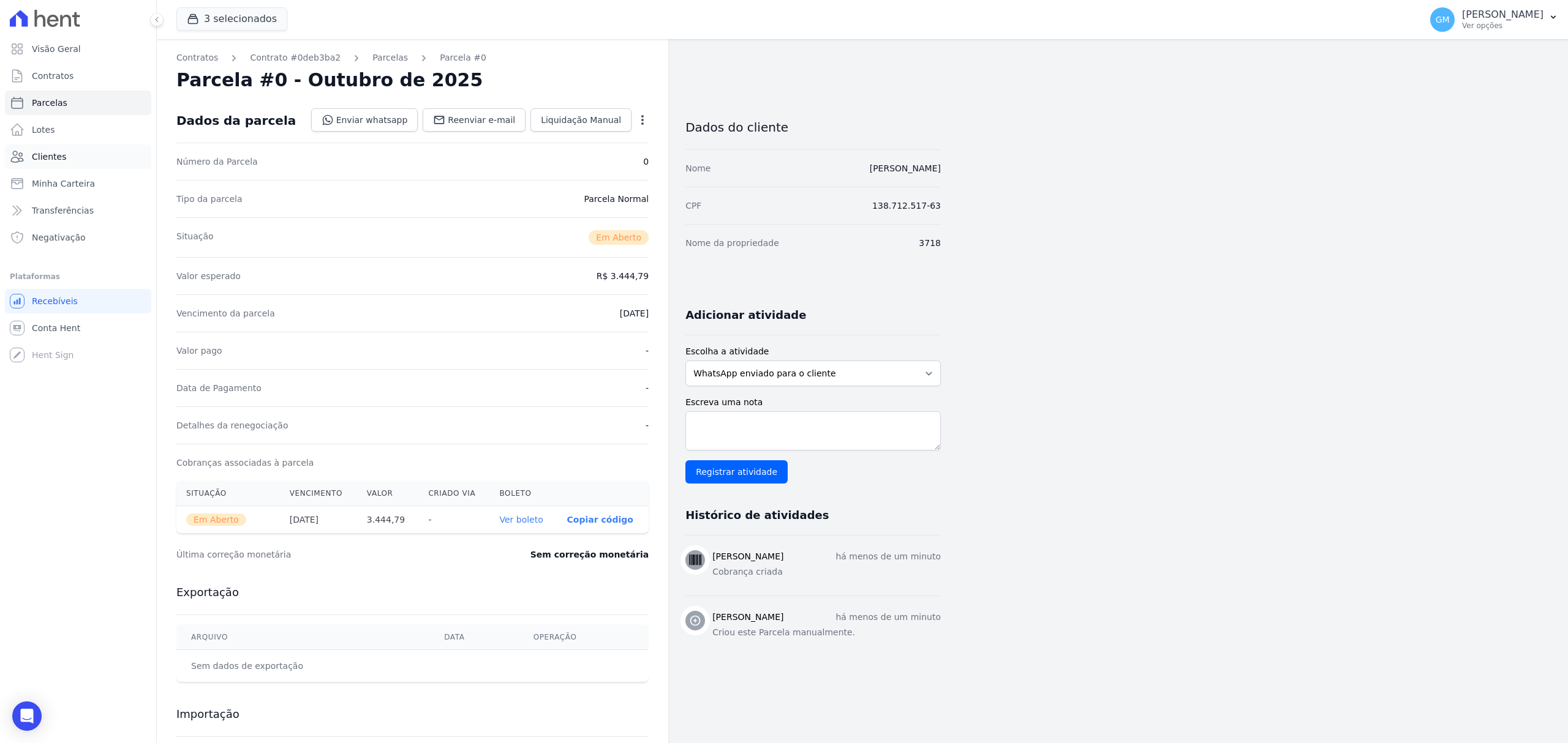
click at [46, 165] on link "Clientes" at bounding box center [78, 157] width 146 height 25
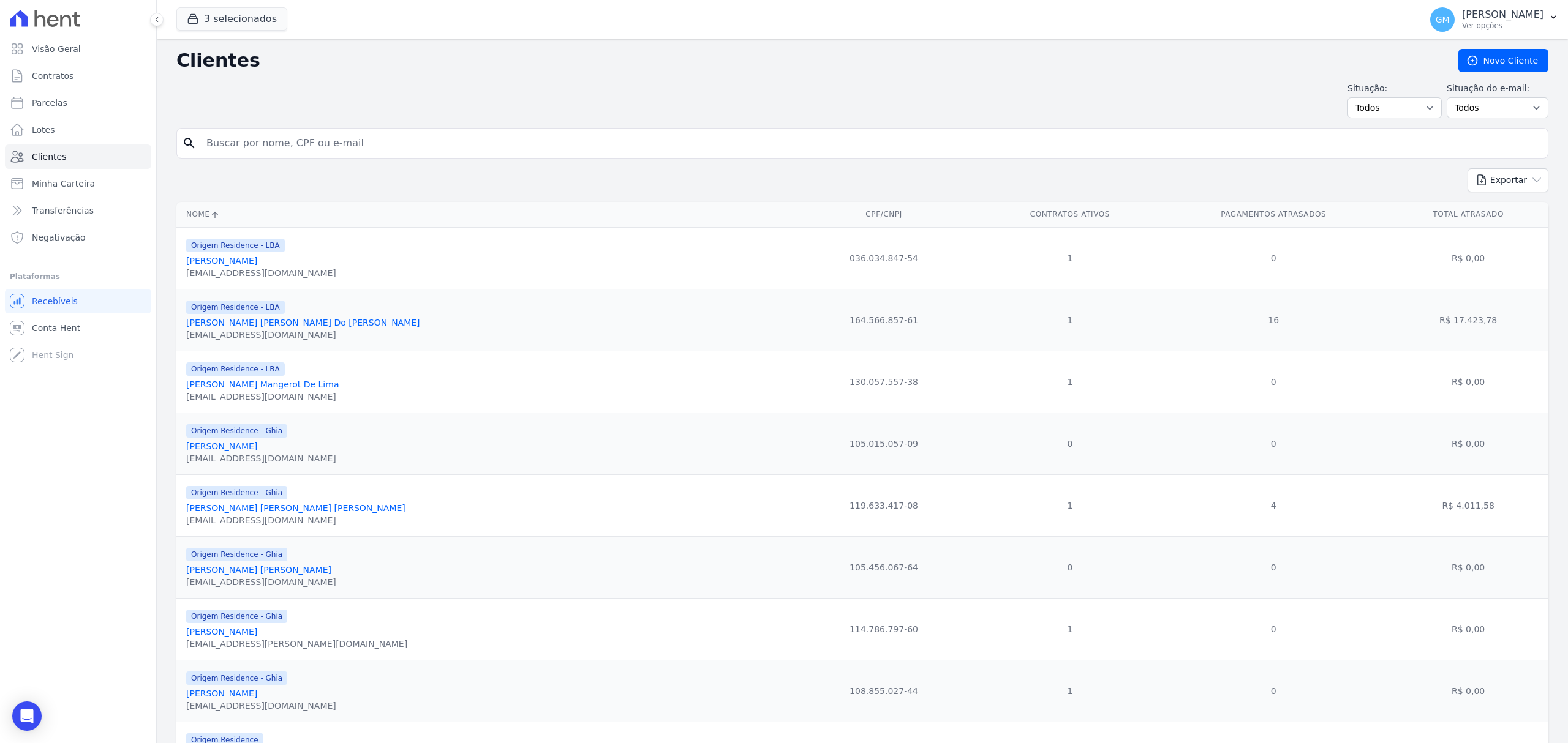
click at [217, 150] on input "search" at bounding box center [871, 143] width 1343 height 25
type input "[PERSON_NAME] Sant [PERSON_NAME]"
drag, startPoint x: 390, startPoint y: 142, endPoint x: 192, endPoint y: 138, distance: 198.0
click at [192, 138] on div "search [PERSON_NAME] Sant [PERSON_NAME]" at bounding box center [862, 144] width 1372 height 31
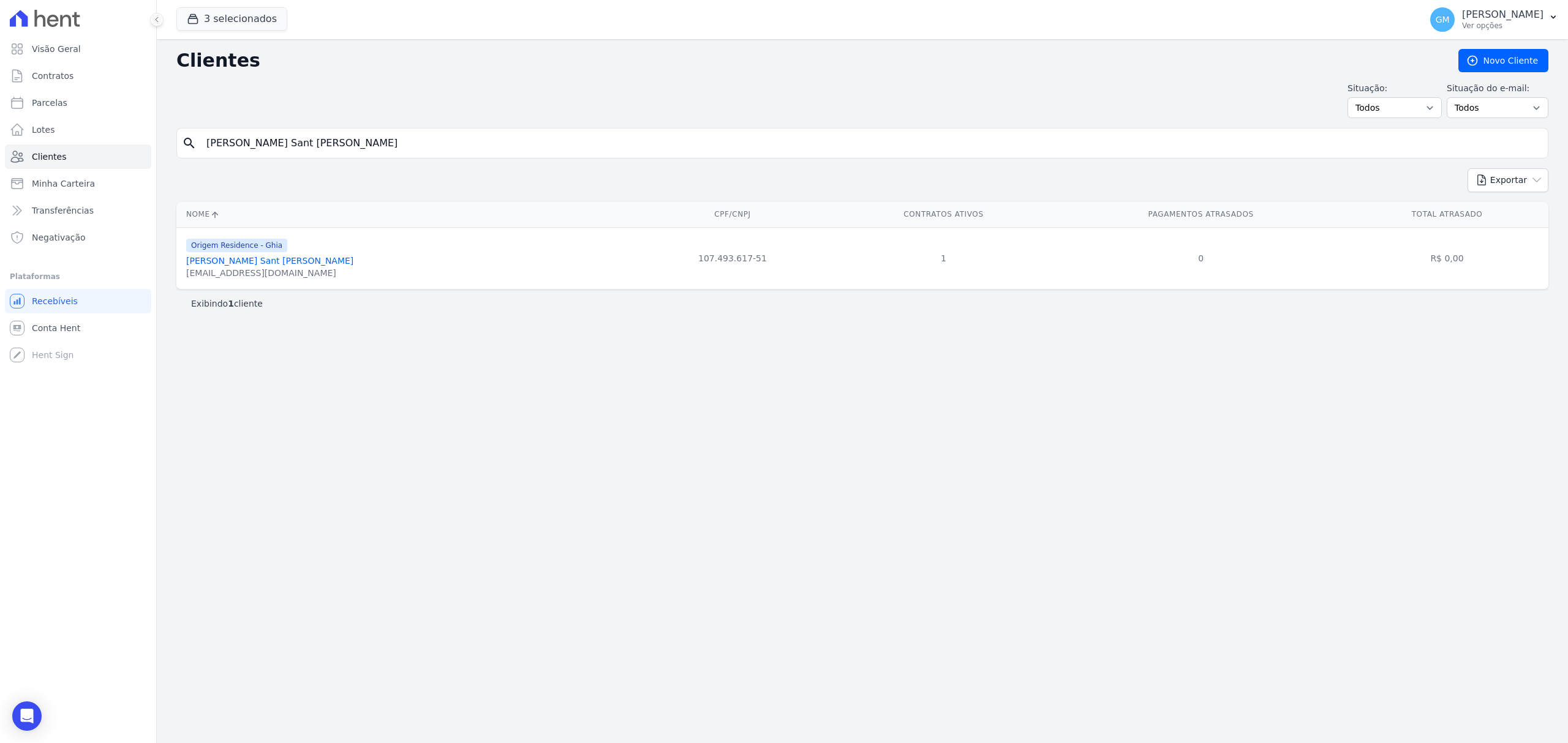
click at [299, 258] on link "[PERSON_NAME] Sant [PERSON_NAME]" at bounding box center [270, 261] width 167 height 10
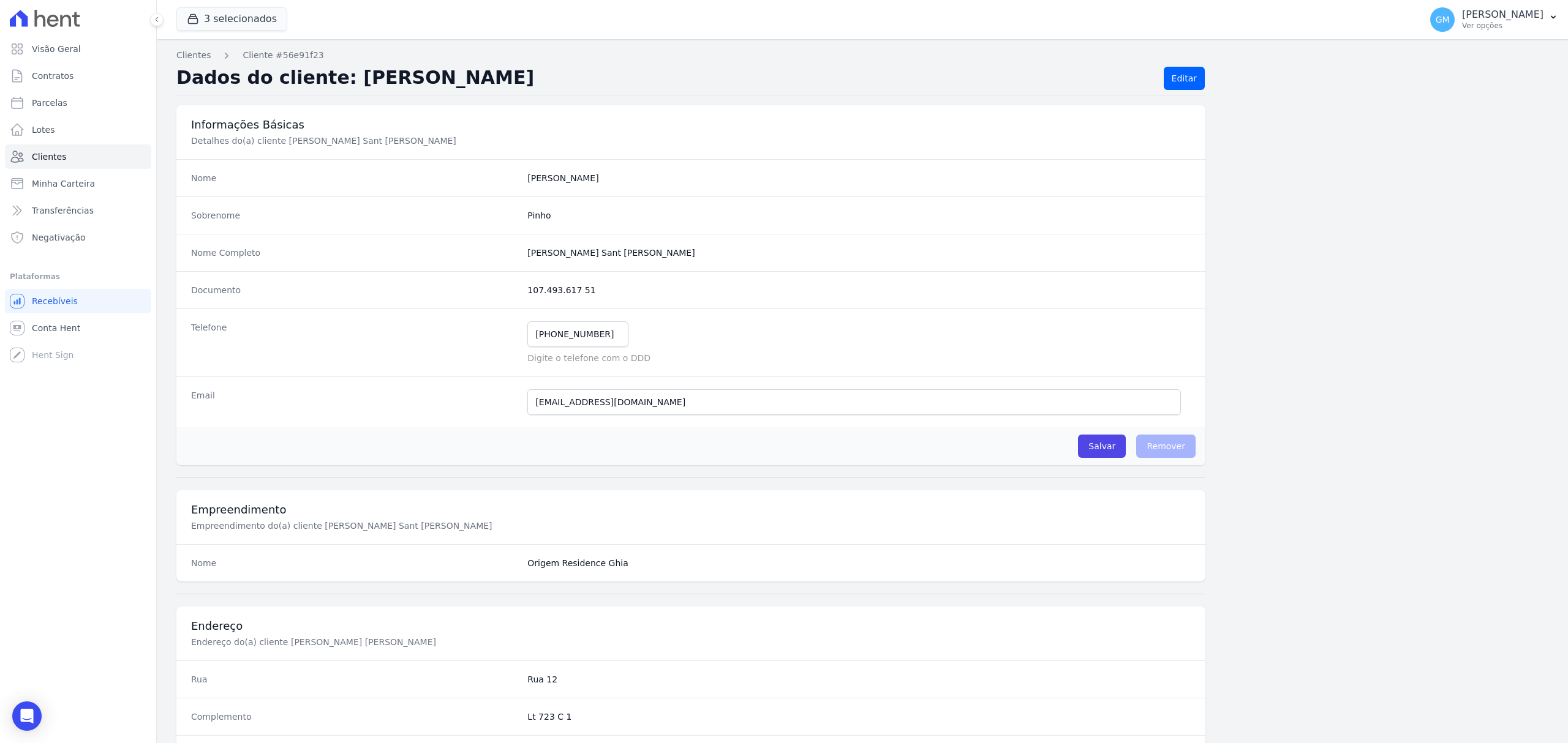
scroll to position [408, 0]
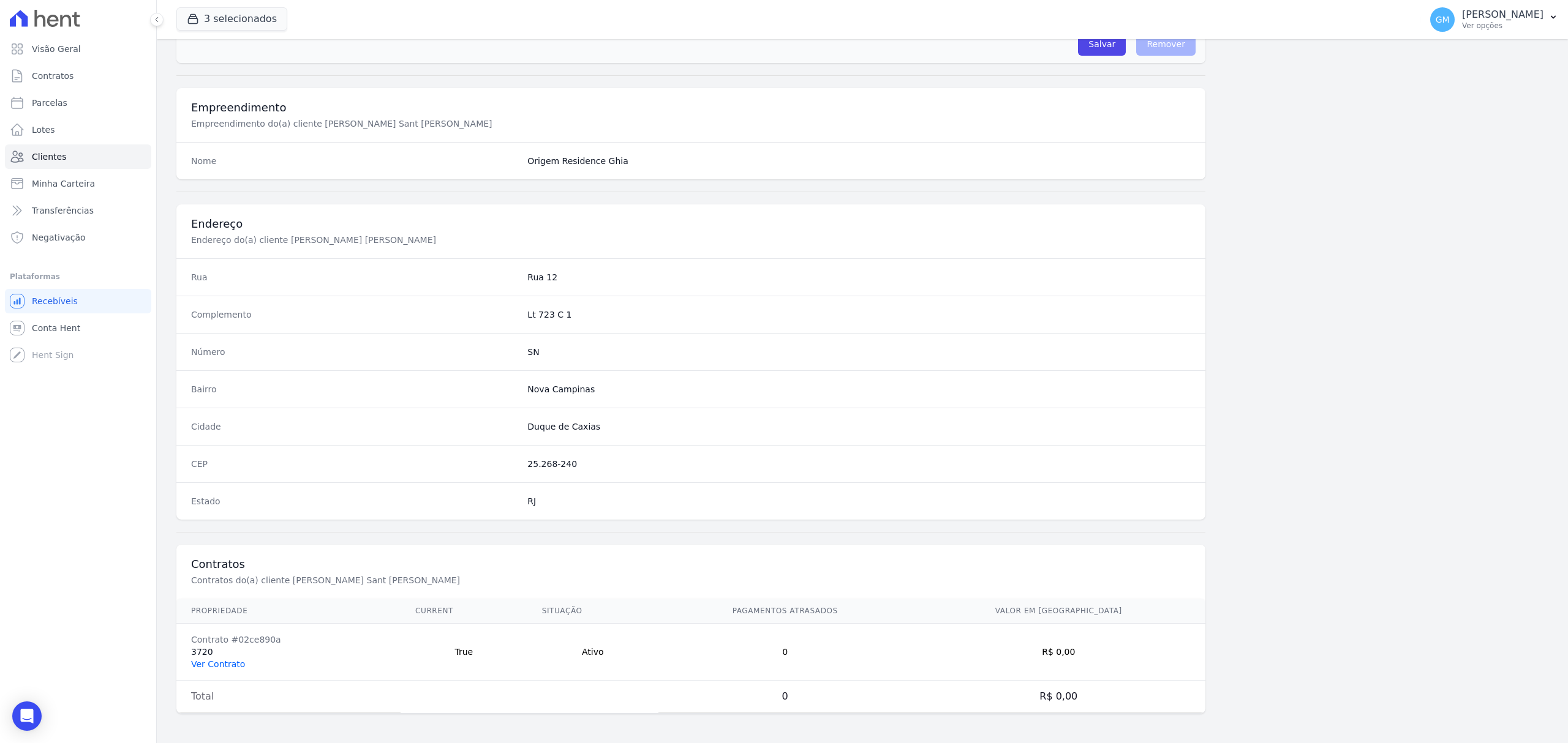
click at [216, 662] on link "Ver Contrato" at bounding box center [218, 664] width 54 height 10
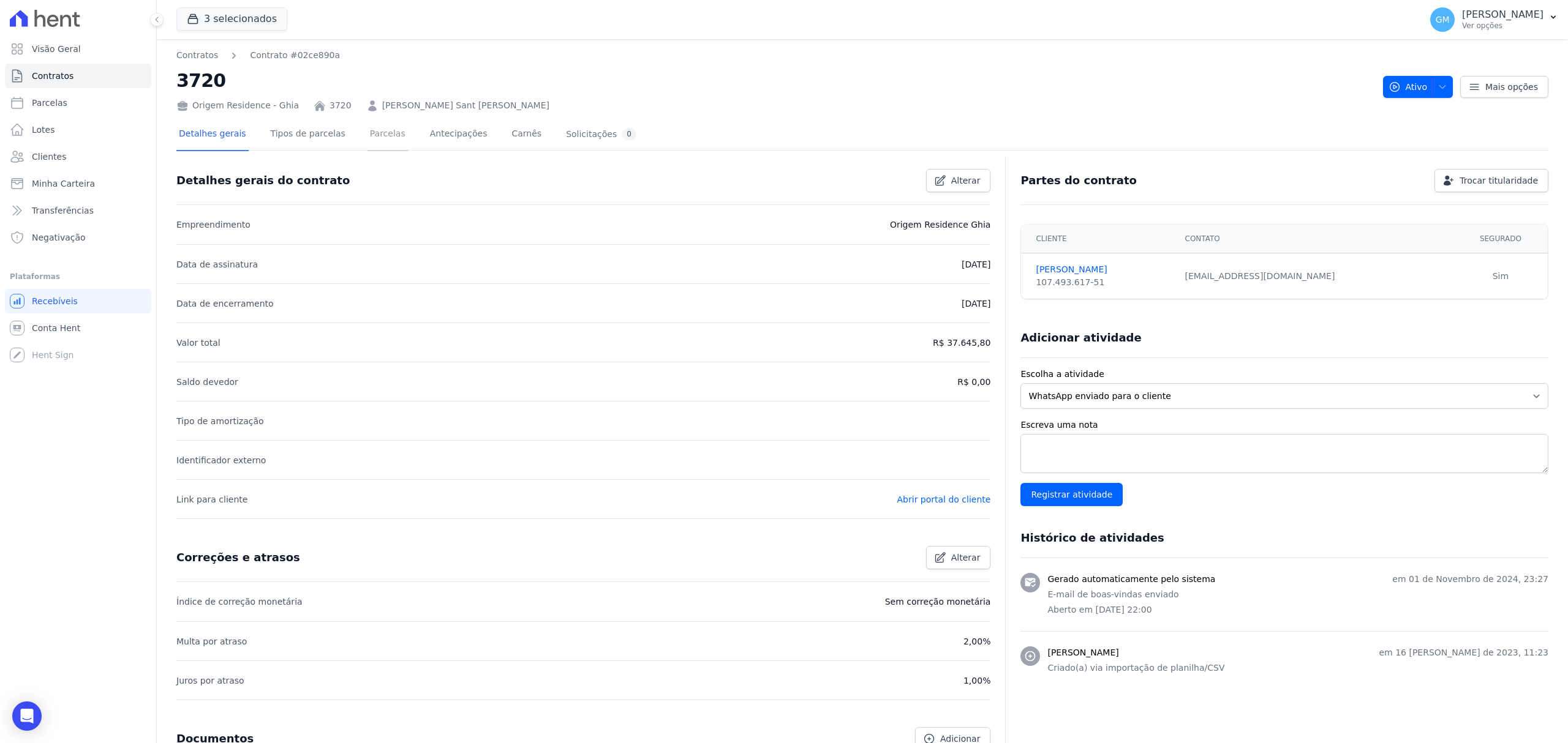
click at [369, 138] on link "Parcelas" at bounding box center [388, 135] width 41 height 33
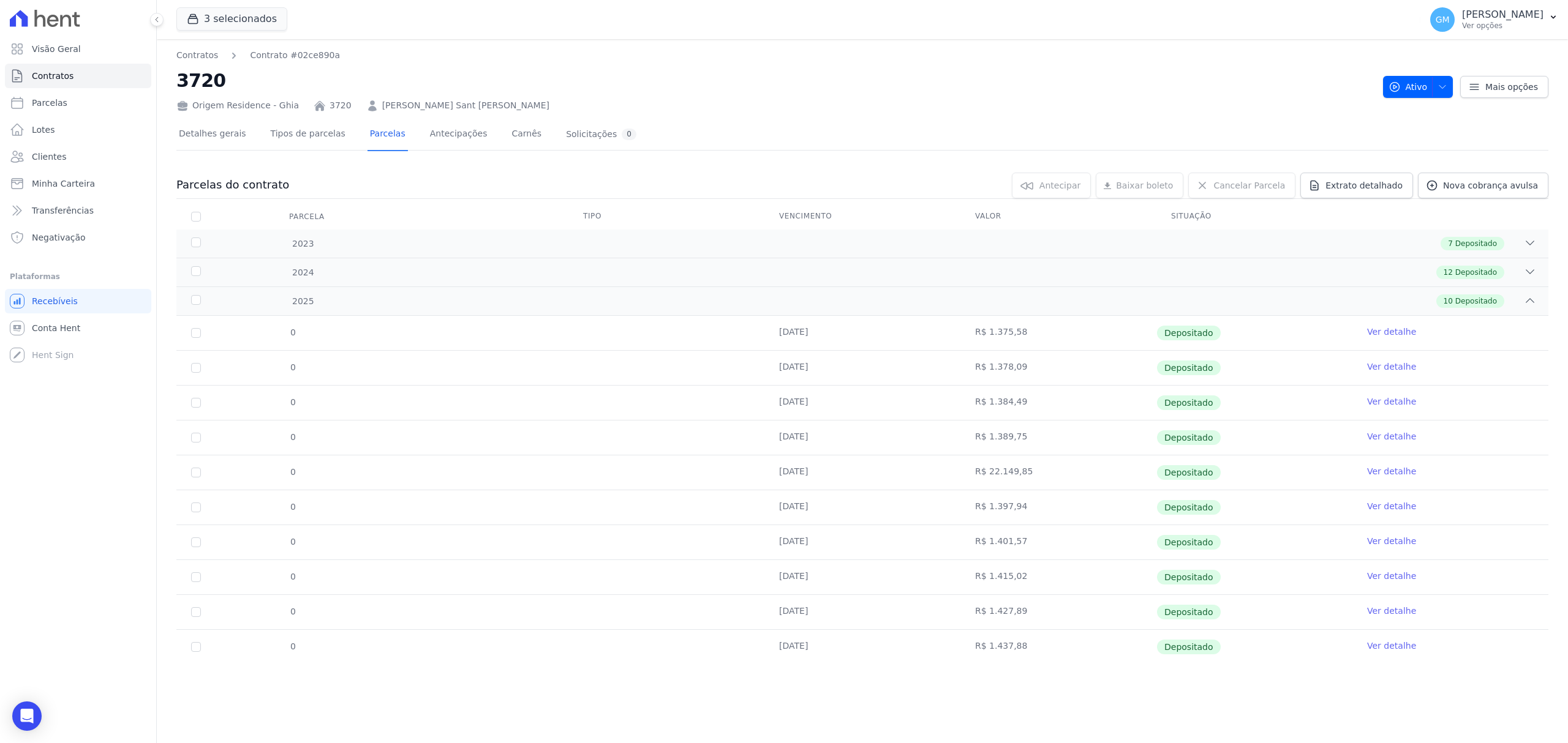
click at [1376, 647] on link "Ver detalhe" at bounding box center [1391, 646] width 49 height 12
click at [1374, 649] on link "Ver detalhe" at bounding box center [1391, 646] width 49 height 12
click at [1467, 189] on span "Nova cobrança avulsa" at bounding box center [1490, 186] width 95 height 12
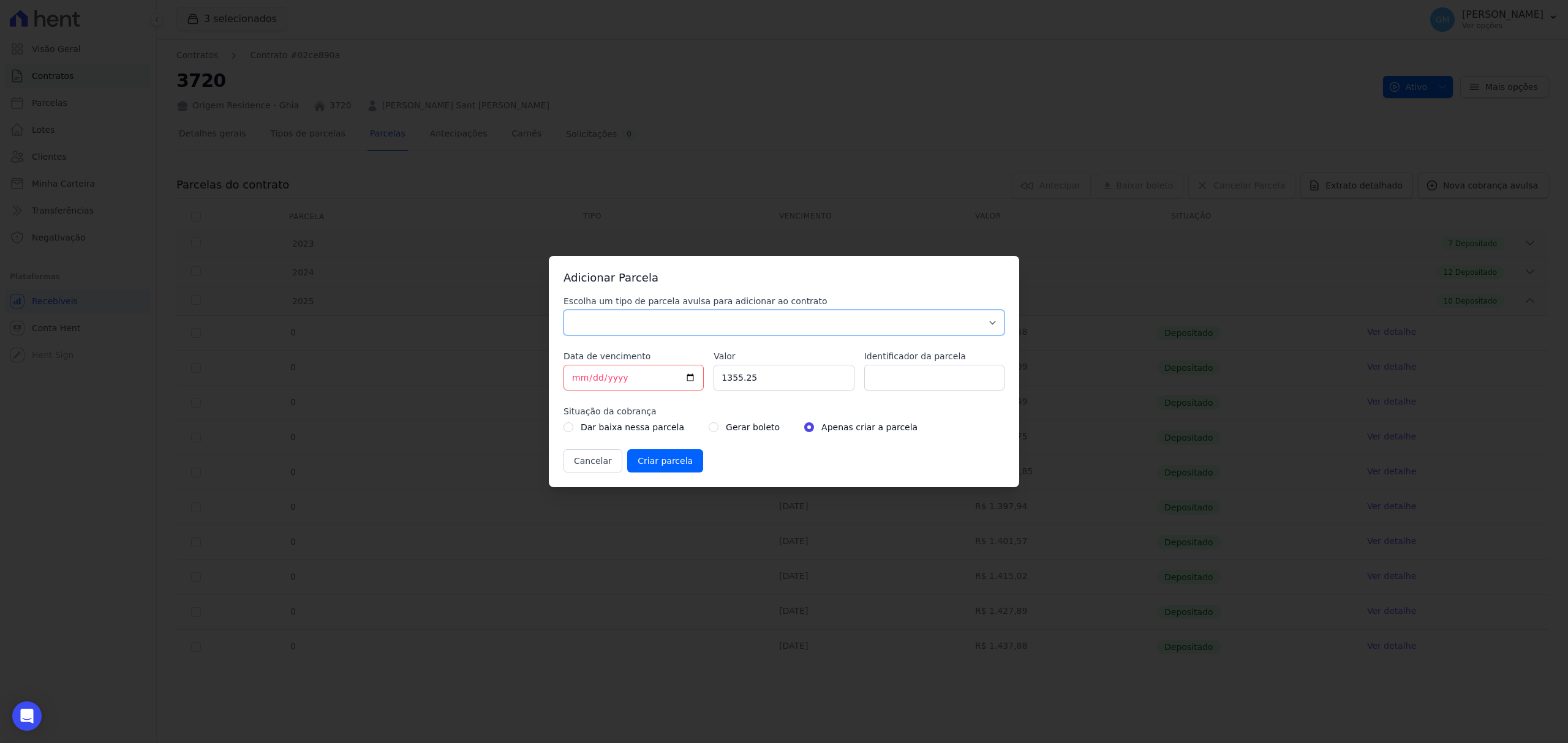
click at [765, 324] on select "Parcela Normal Sinal Caução Intercalada Chaves Pré Chaves Pós Chaves Taxas Quit…" at bounding box center [783, 322] width 441 height 26
select select "standard"
click at [563, 310] on select "Parcela Normal Sinal Caução Intercalada Chaves Pré Chaves Pós Chaves Taxas Quit…" at bounding box center [783, 322] width 441 height 26
click at [683, 375] on input "[DATE]" at bounding box center [633, 378] width 140 height 26
click at [687, 379] on input "[DATE]" at bounding box center [633, 378] width 140 height 26
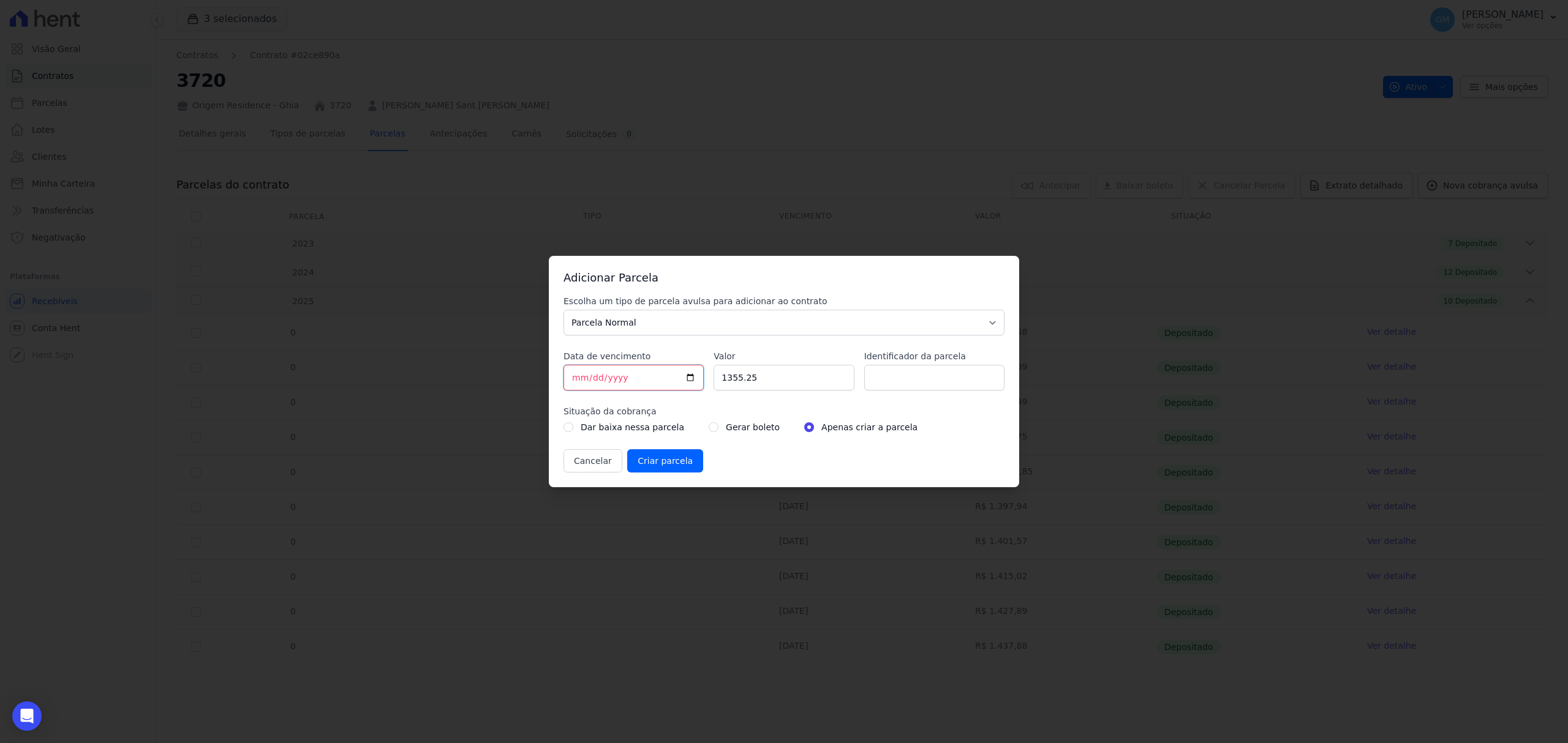
type input "[DATE]"
click at [877, 377] on input "Identificador da parcela" at bounding box center [934, 378] width 140 height 26
type input "Outubro"
drag, startPoint x: 792, startPoint y: 380, endPoint x: 664, endPoint y: 366, distance: 128.8
click at [664, 366] on div "Escolha um tipo de parcela avulsa para adicionar ao contrato Parcela Normal Sin…" at bounding box center [783, 384] width 441 height 178
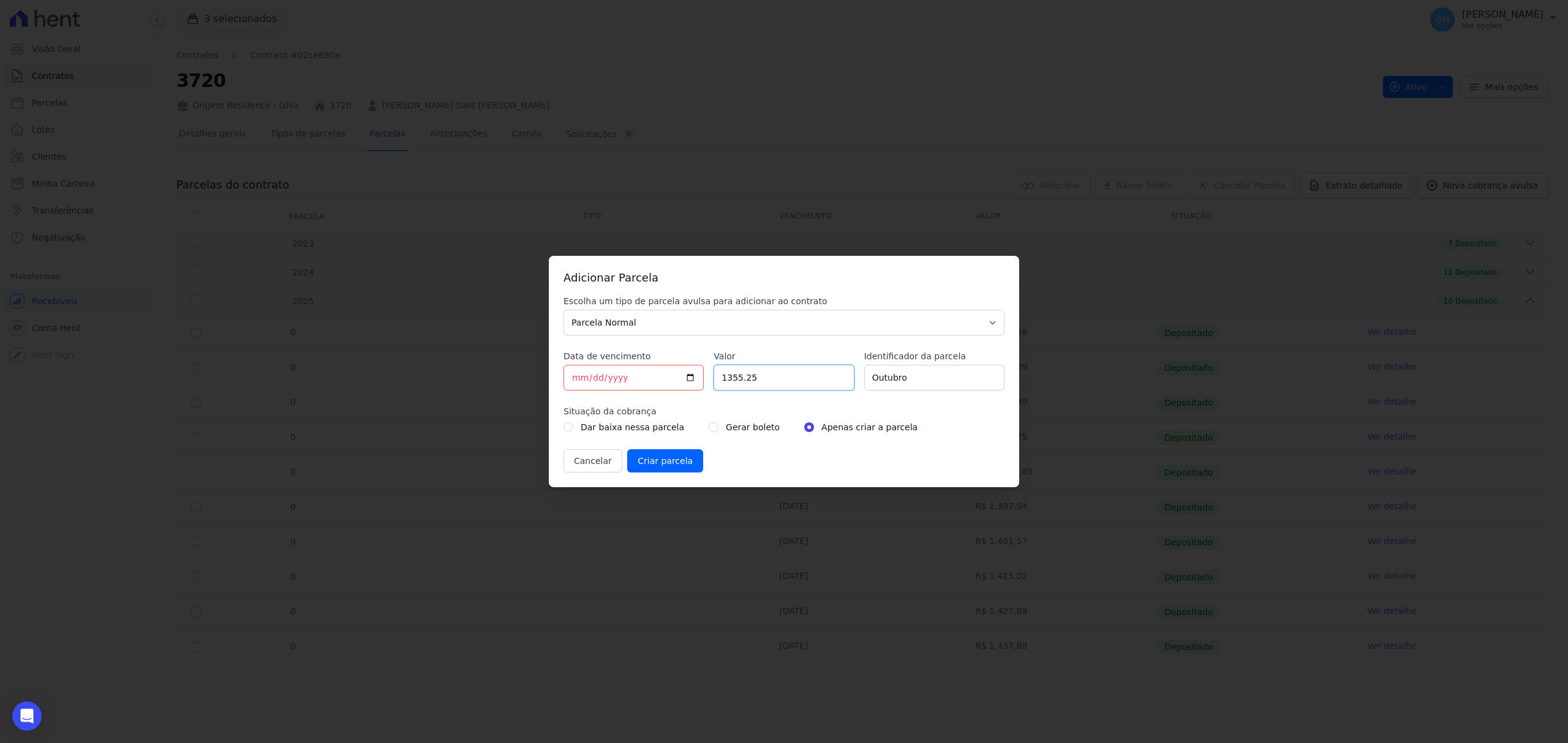
paste input ".44089"
click at [730, 376] on input "1.44089" at bounding box center [783, 378] width 140 height 26
click at [738, 381] on input "144089" at bounding box center [783, 378] width 140 height 26
type input "1440.89"
click at [709, 429] on input "radio" at bounding box center [714, 427] width 10 height 10
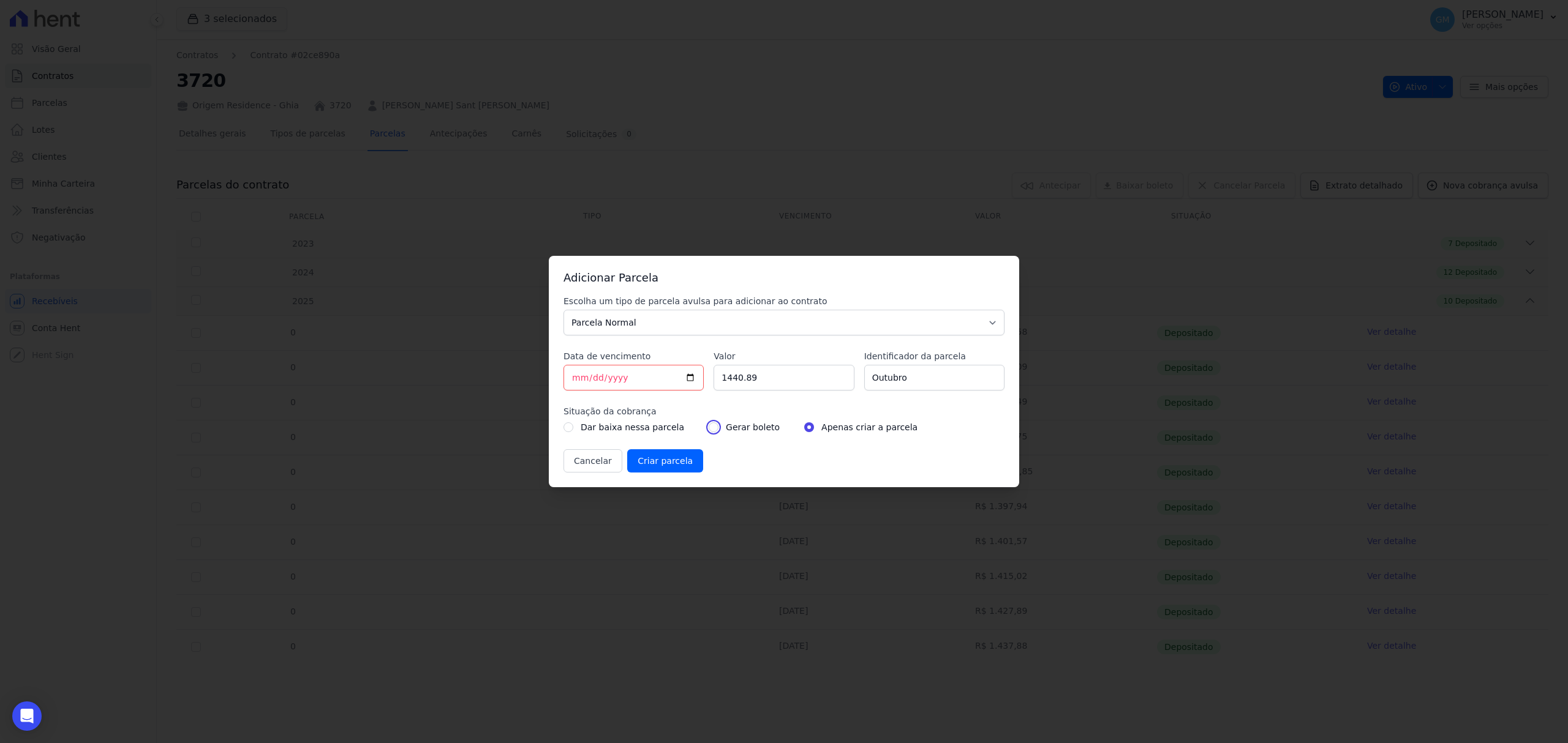
radio input "true"
click at [667, 461] on input "Criar parcela" at bounding box center [665, 461] width 76 height 23
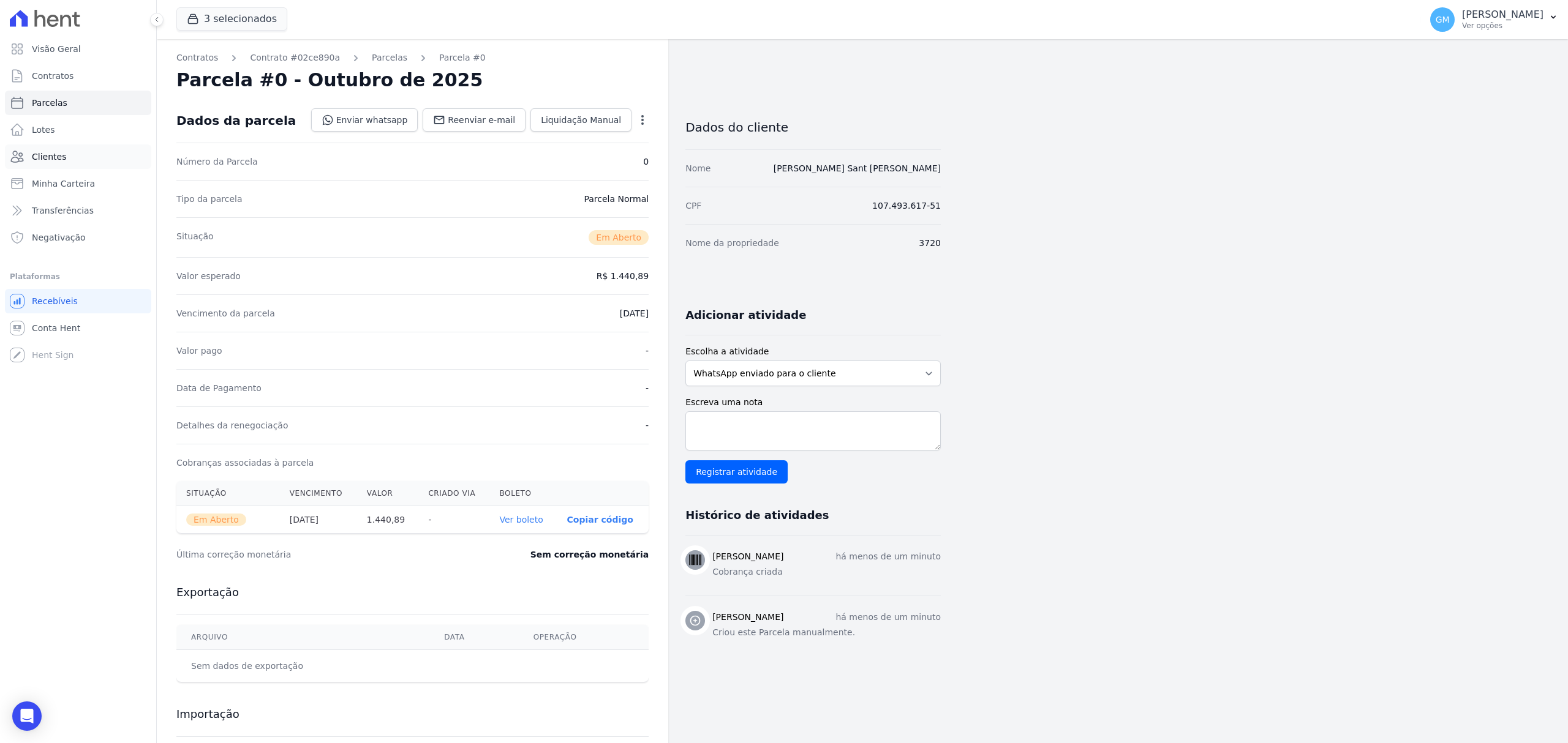
drag, startPoint x: 64, startPoint y: 165, endPoint x: 6, endPoint y: 157, distance: 58.5
click at [64, 165] on link "Clientes" at bounding box center [78, 157] width 146 height 25
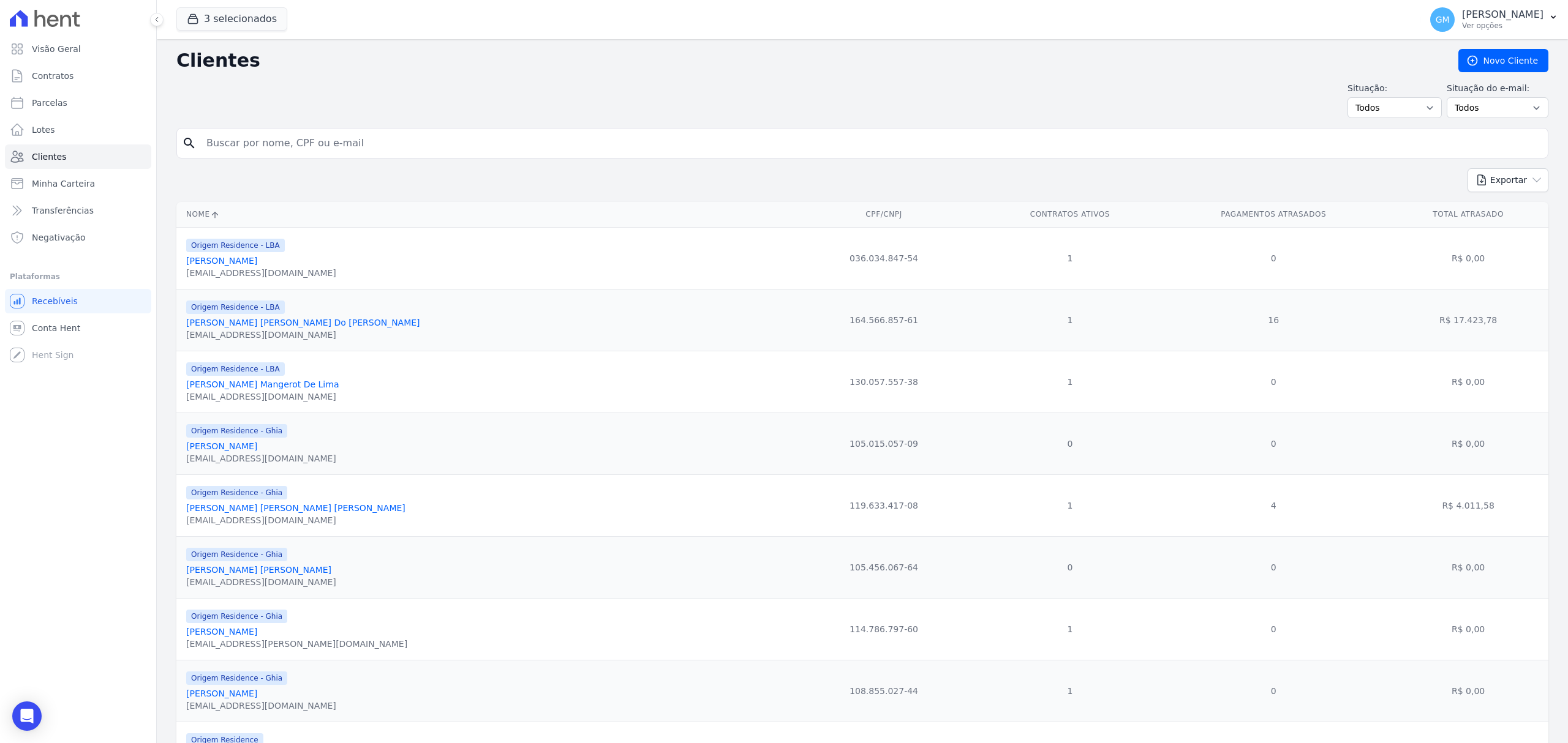
click at [327, 149] on input "search" at bounding box center [871, 143] width 1343 height 25
type input "zenilda"
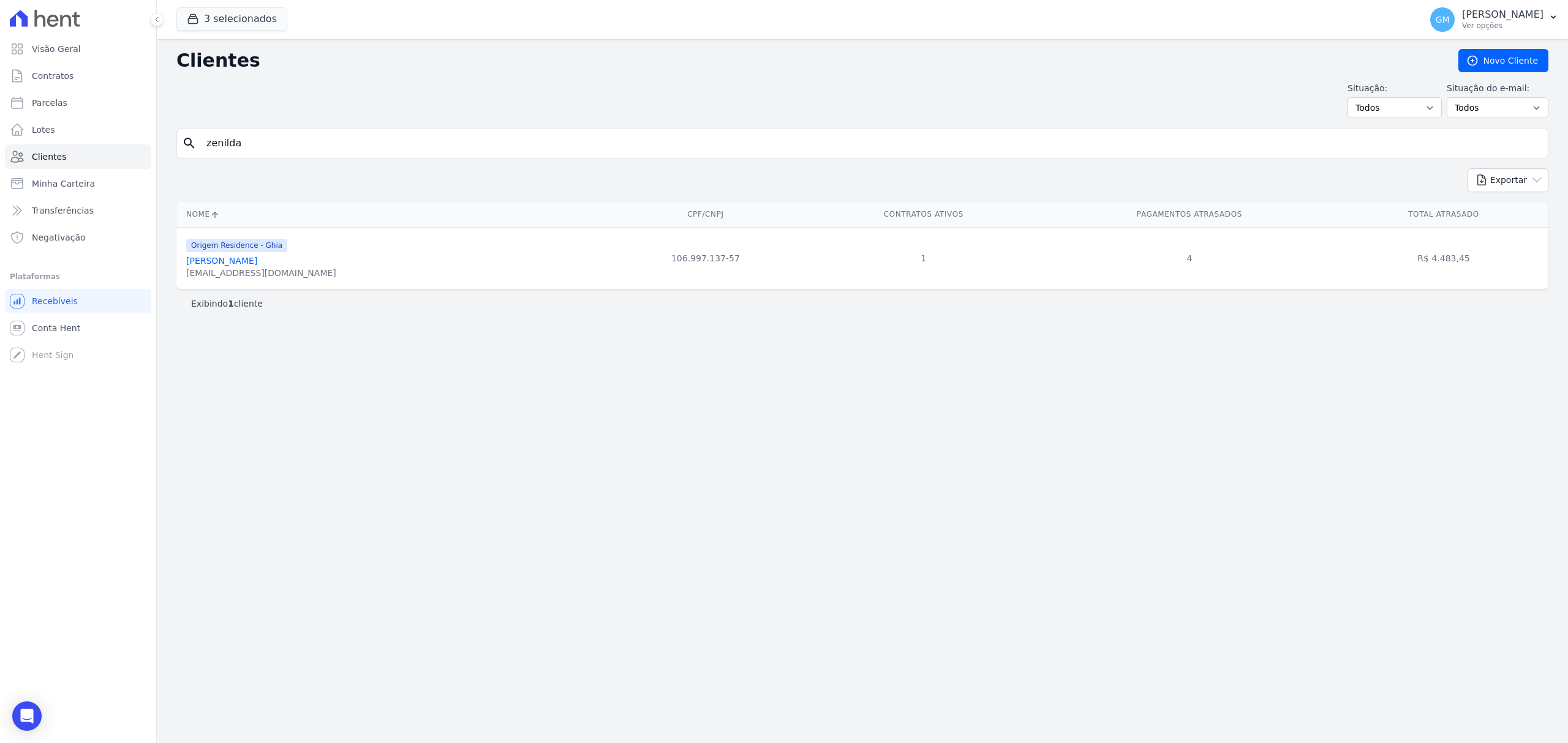
click at [257, 258] on link "[PERSON_NAME]" at bounding box center [221, 261] width 71 height 10
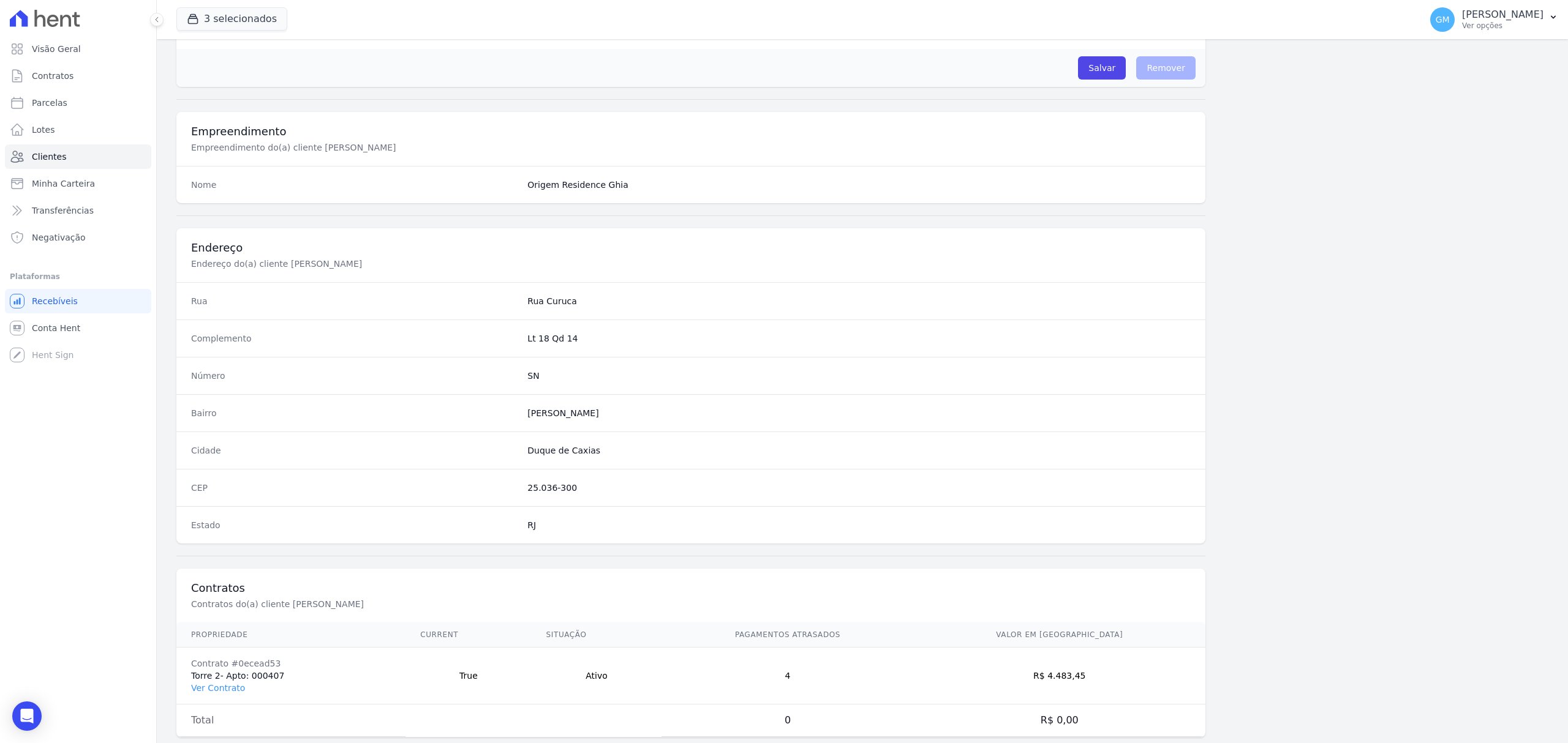
scroll to position [408, 0]
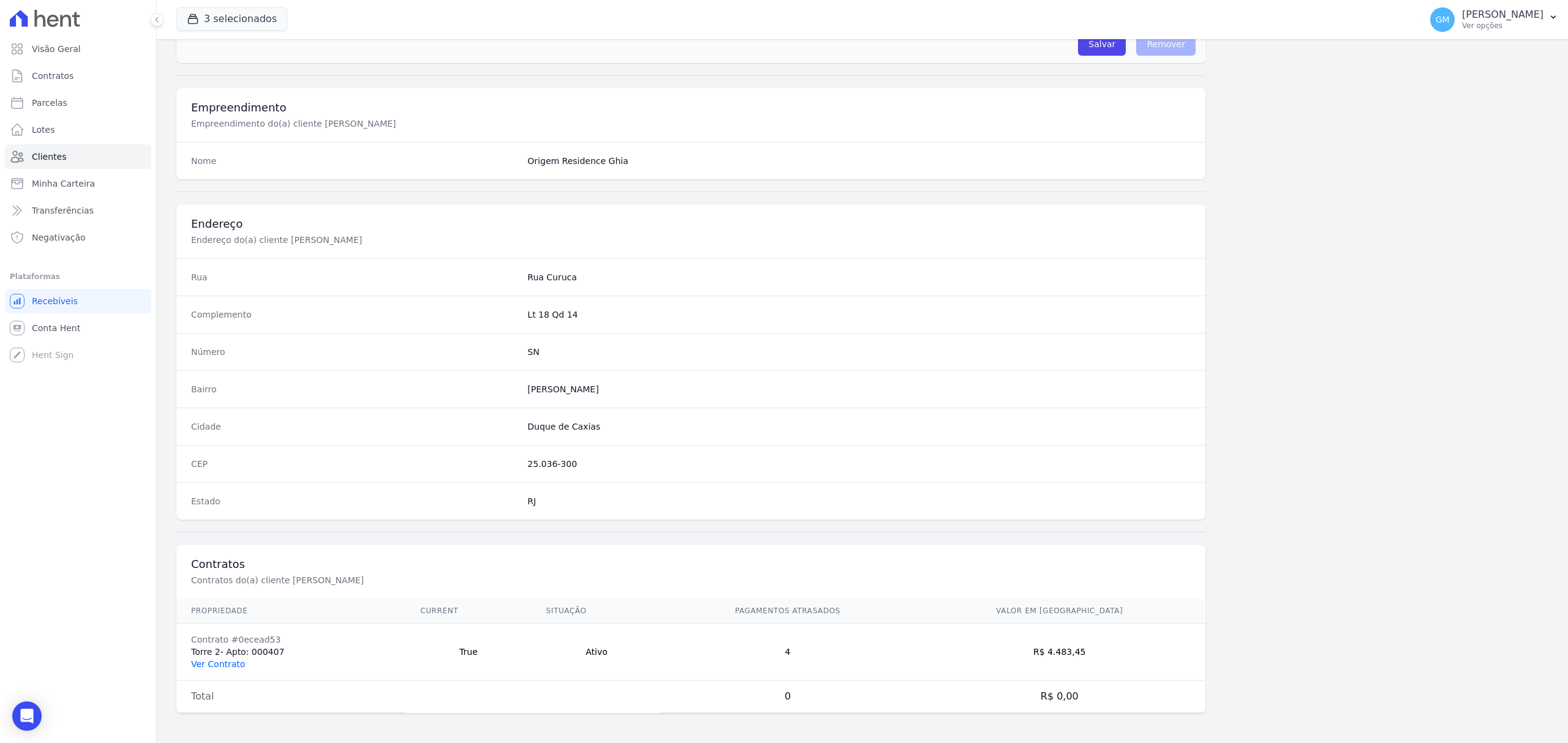
click at [199, 661] on link "Ver Contrato" at bounding box center [218, 664] width 54 height 10
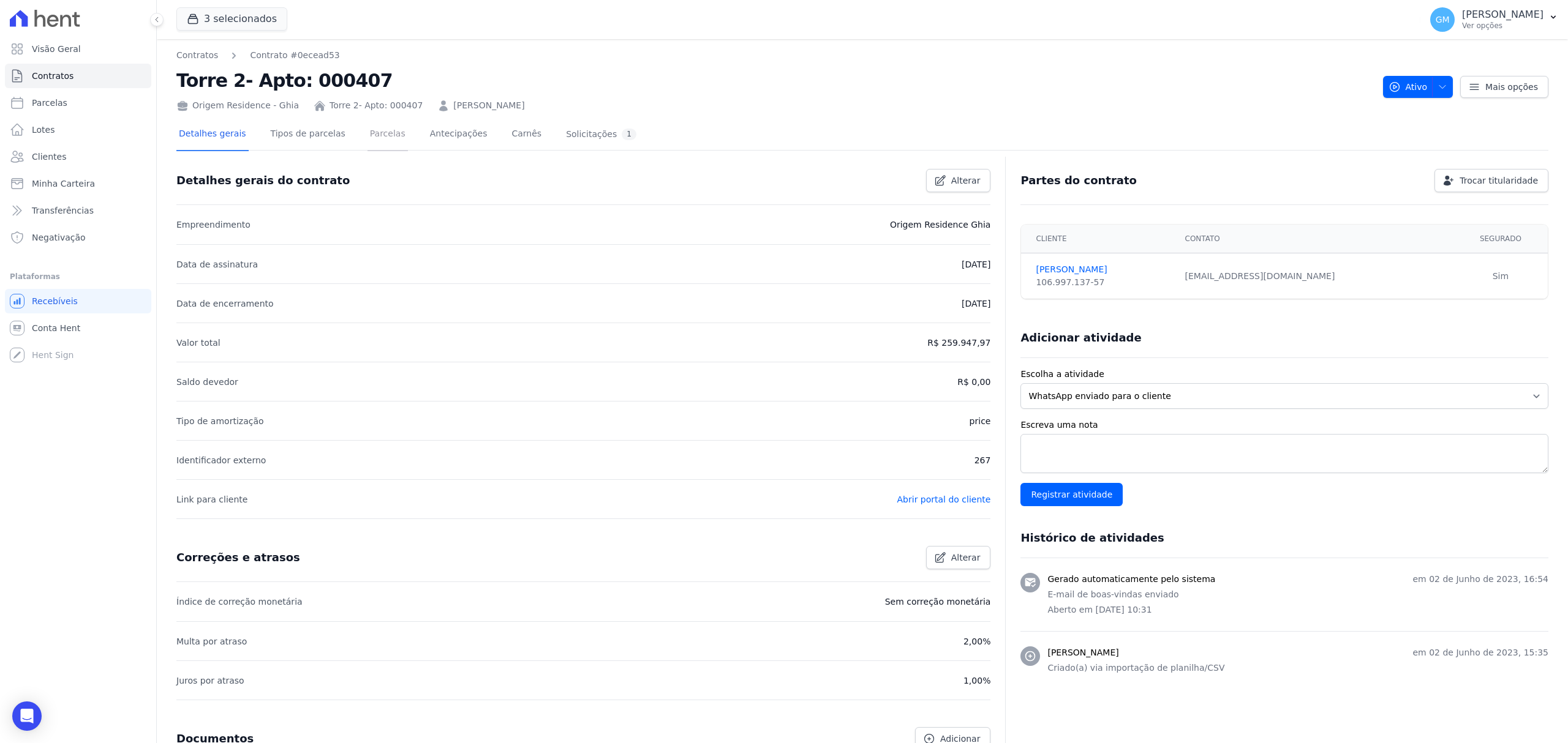
drag, startPoint x: 363, startPoint y: 129, endPoint x: 527, endPoint y: 13, distance: 200.9
click at [368, 129] on link "Parcelas" at bounding box center [388, 135] width 41 height 33
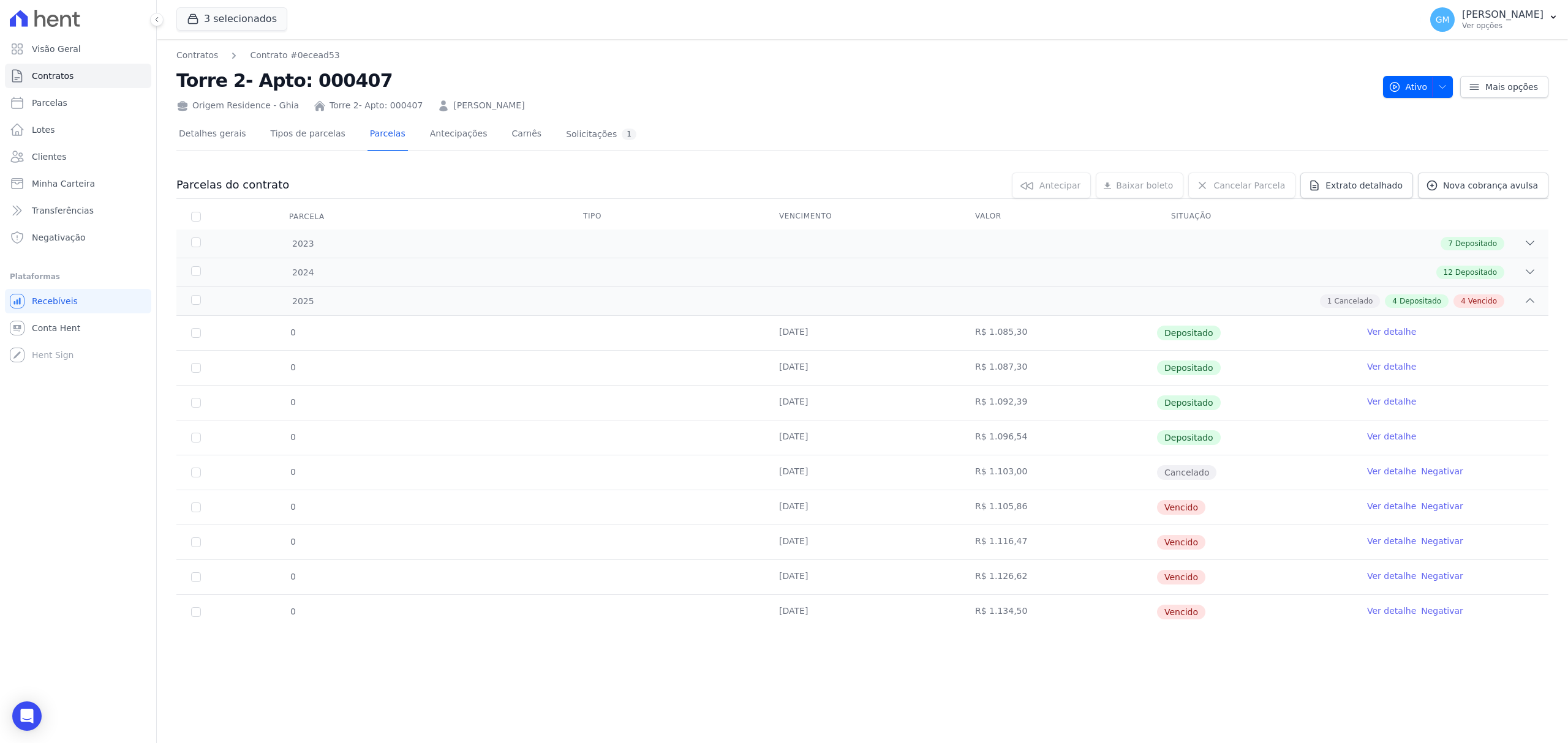
click at [1382, 608] on link "Ver detalhe" at bounding box center [1391, 611] width 49 height 12
click at [1471, 190] on span "Nova cobrança avulsa" at bounding box center [1490, 186] width 95 height 12
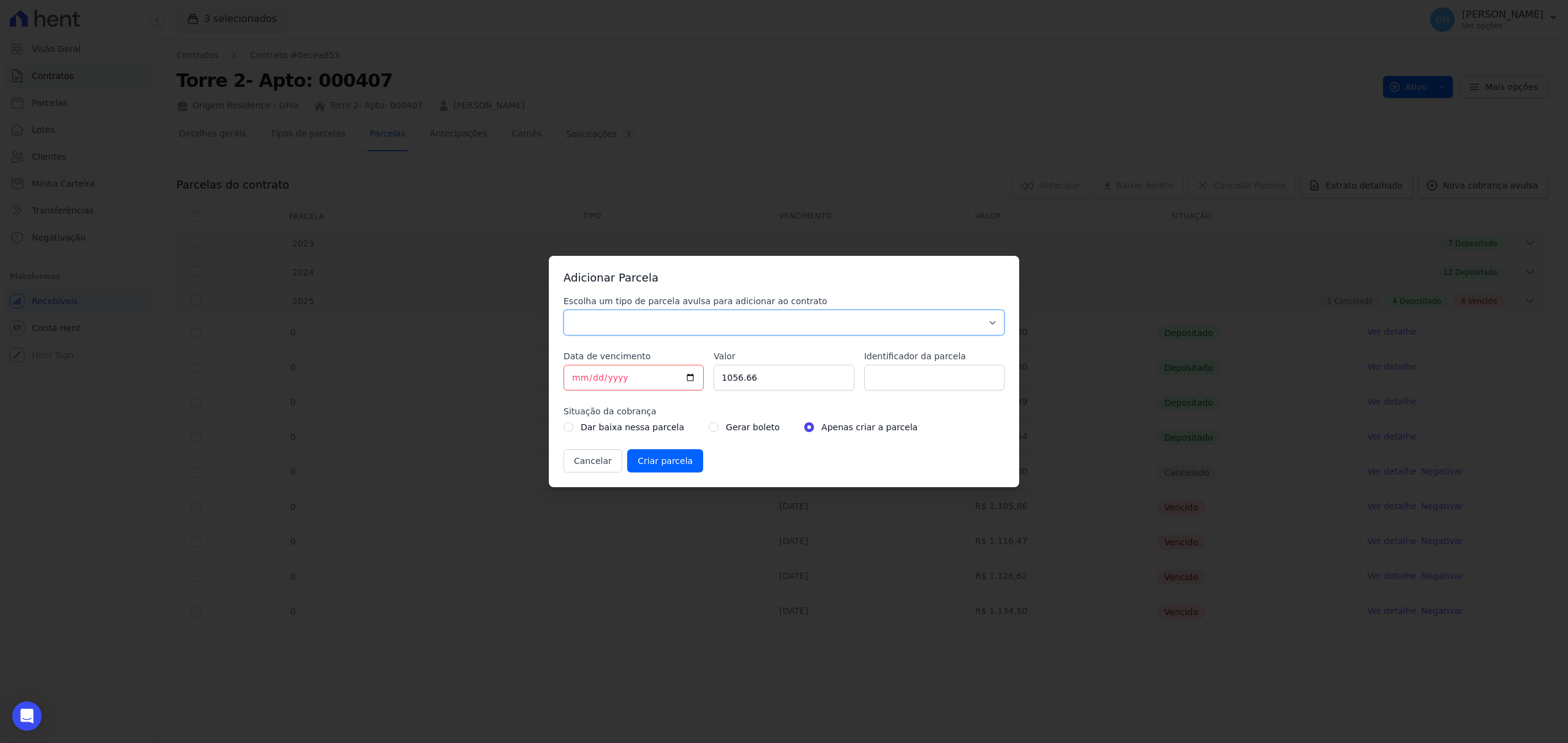
click at [702, 329] on select "Parcela Normal Sinal Caução Intercalada Chaves Pré Chaves Pós Chaves Taxas Quit…" at bounding box center [783, 322] width 441 height 26
select select "standard"
click at [563, 310] on select "Parcela Normal Sinal Caução Intercalada Chaves Pré Chaves Pós Chaves Taxas Quit…" at bounding box center [783, 322] width 441 height 26
click at [686, 377] on input "[DATE]" at bounding box center [633, 378] width 140 height 26
type input "[DATE]"
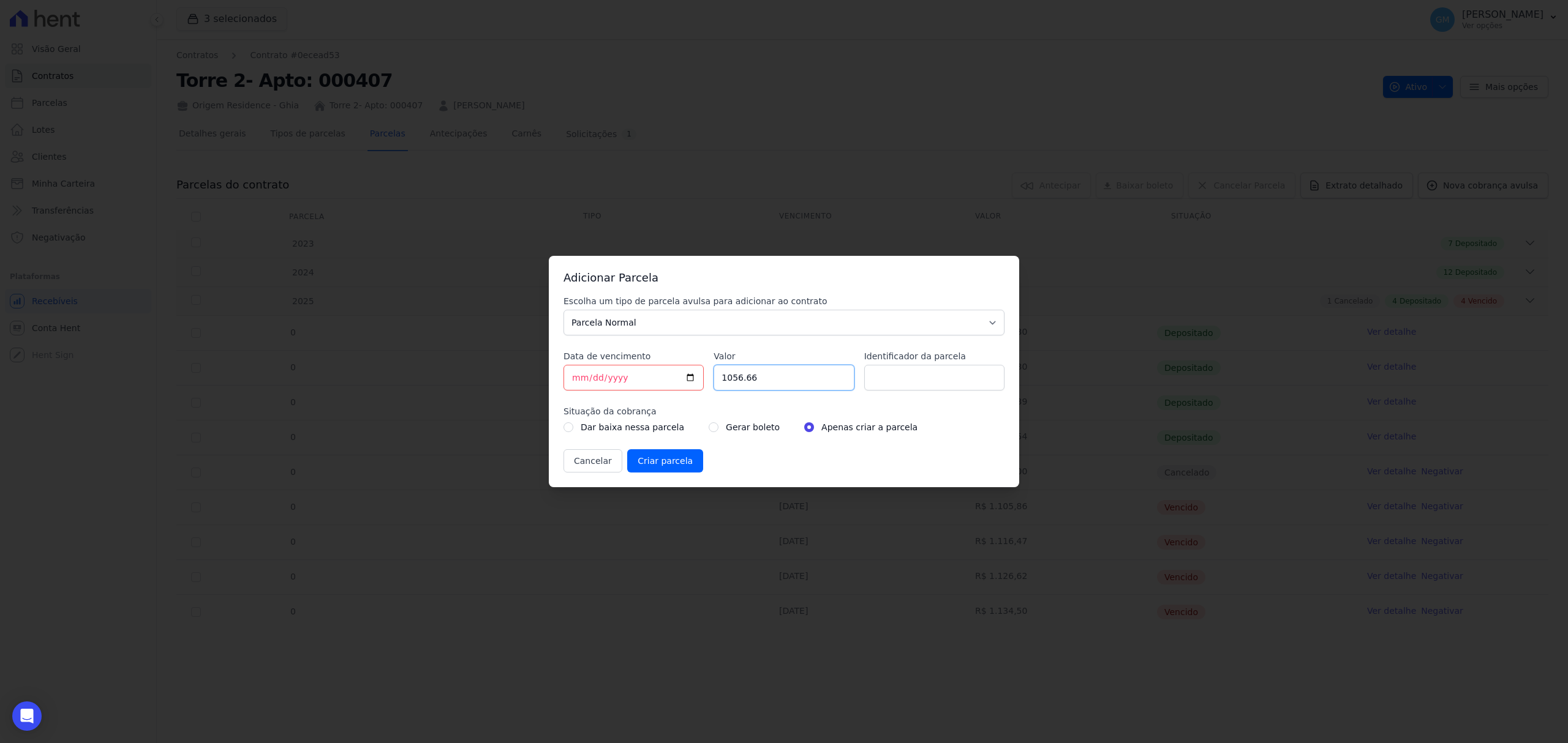
drag, startPoint x: 756, startPoint y: 382, endPoint x: 694, endPoint y: 376, distance: 62.3
click at [694, 376] on div "Escolha um tipo de parcela avulsa para adicionar ao contrato Parcela Normal Sin…" at bounding box center [783, 384] width 441 height 178
paste input ".13688"
click at [731, 381] on input "1.13688" at bounding box center [783, 378] width 140 height 26
drag, startPoint x: 782, startPoint y: 385, endPoint x: 699, endPoint y: 383, distance: 83.0
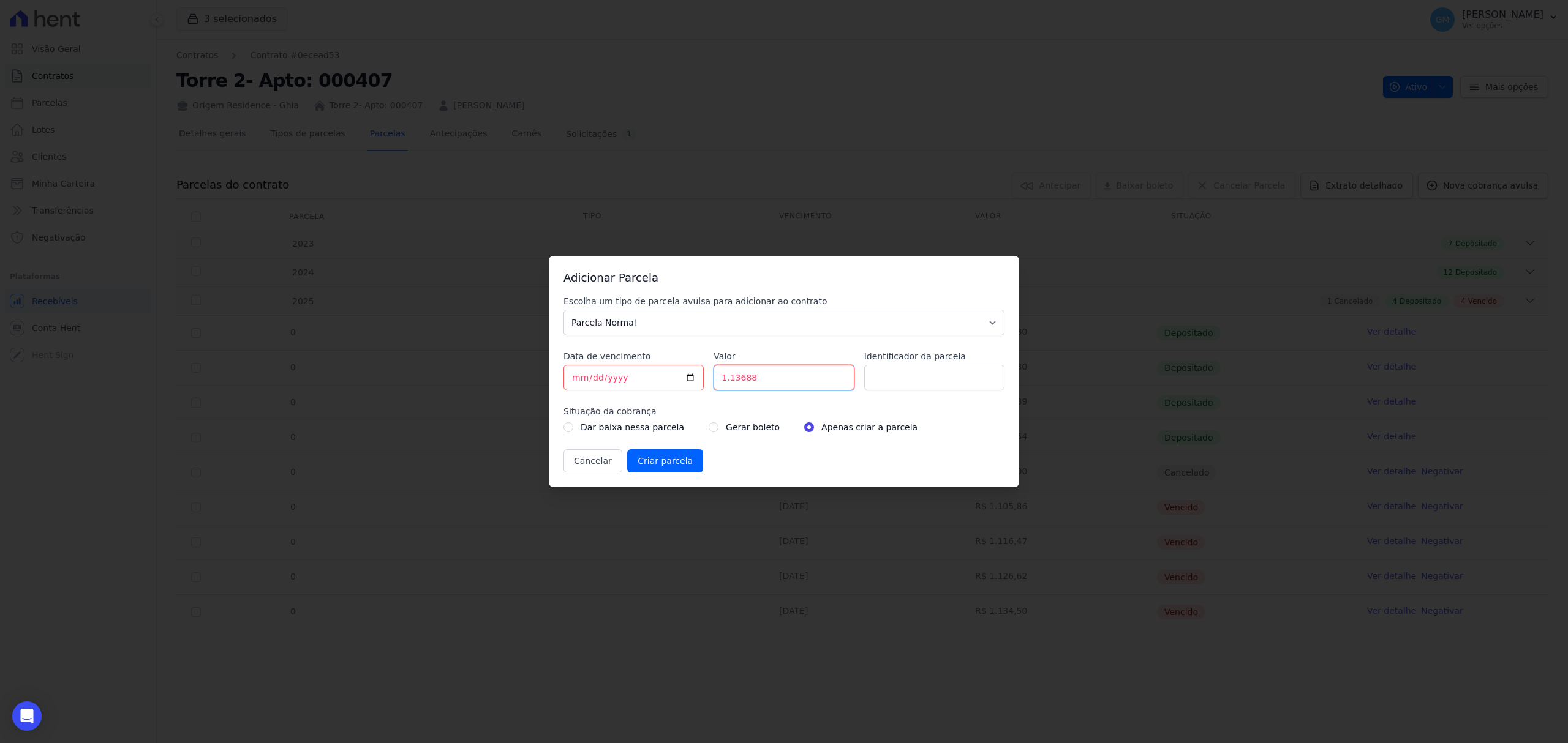
click at [699, 383] on div "Escolha um tipo de parcela avulsa para adicionar ao contrato Parcela Normal Sin…" at bounding box center [783, 384] width 441 height 178
paste input "number"
click at [728, 380] on input "1.13688" at bounding box center [783, 378] width 140 height 26
click at [738, 380] on input "113688" at bounding box center [783, 378] width 140 height 26
type input "1136.88"
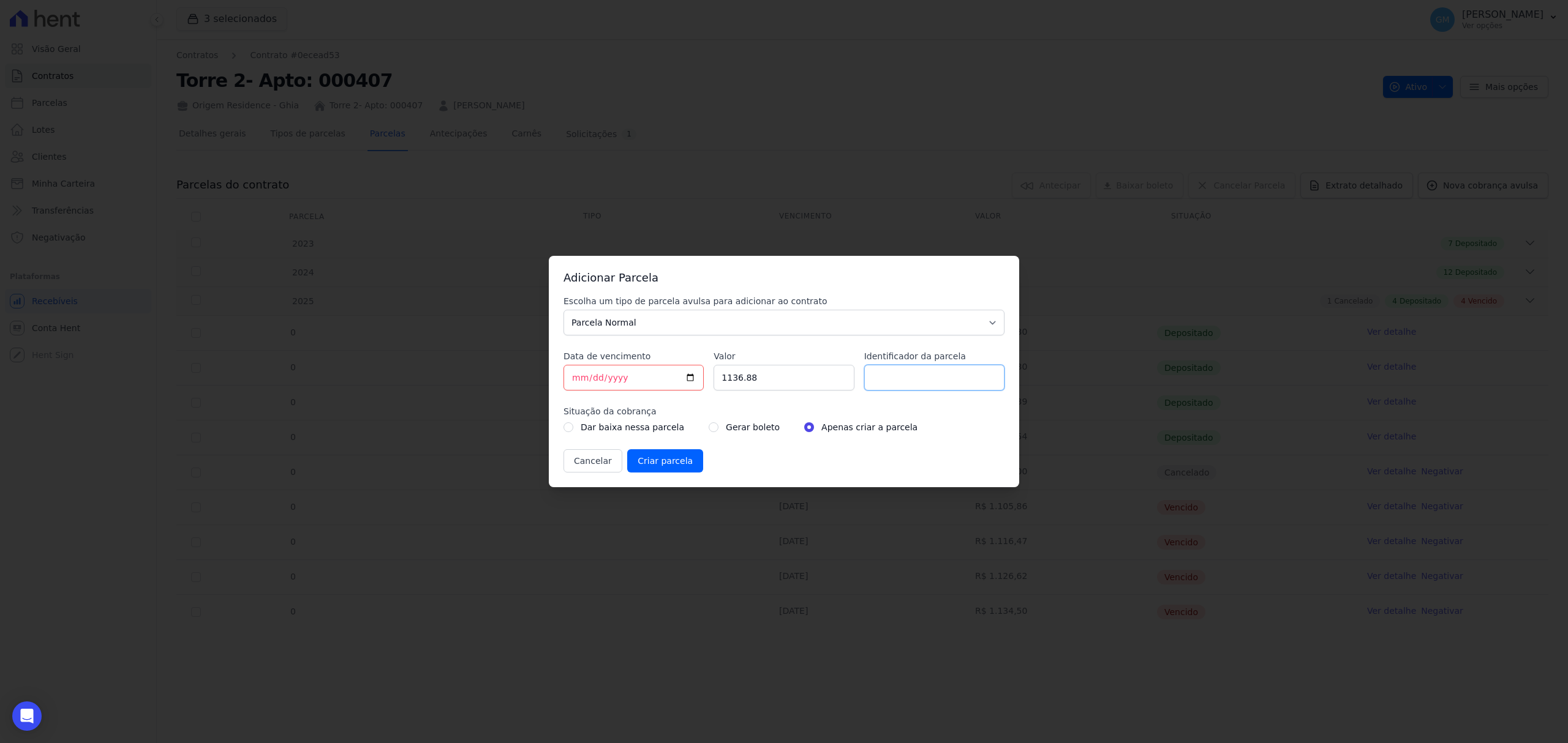
click at [914, 371] on input "Identificador da parcela" at bounding box center [934, 378] width 140 height 26
type input "Outubro"
click at [709, 429] on input "radio" at bounding box center [714, 427] width 10 height 10
radio input "true"
click at [659, 458] on input "Criar parcela" at bounding box center [665, 461] width 76 height 23
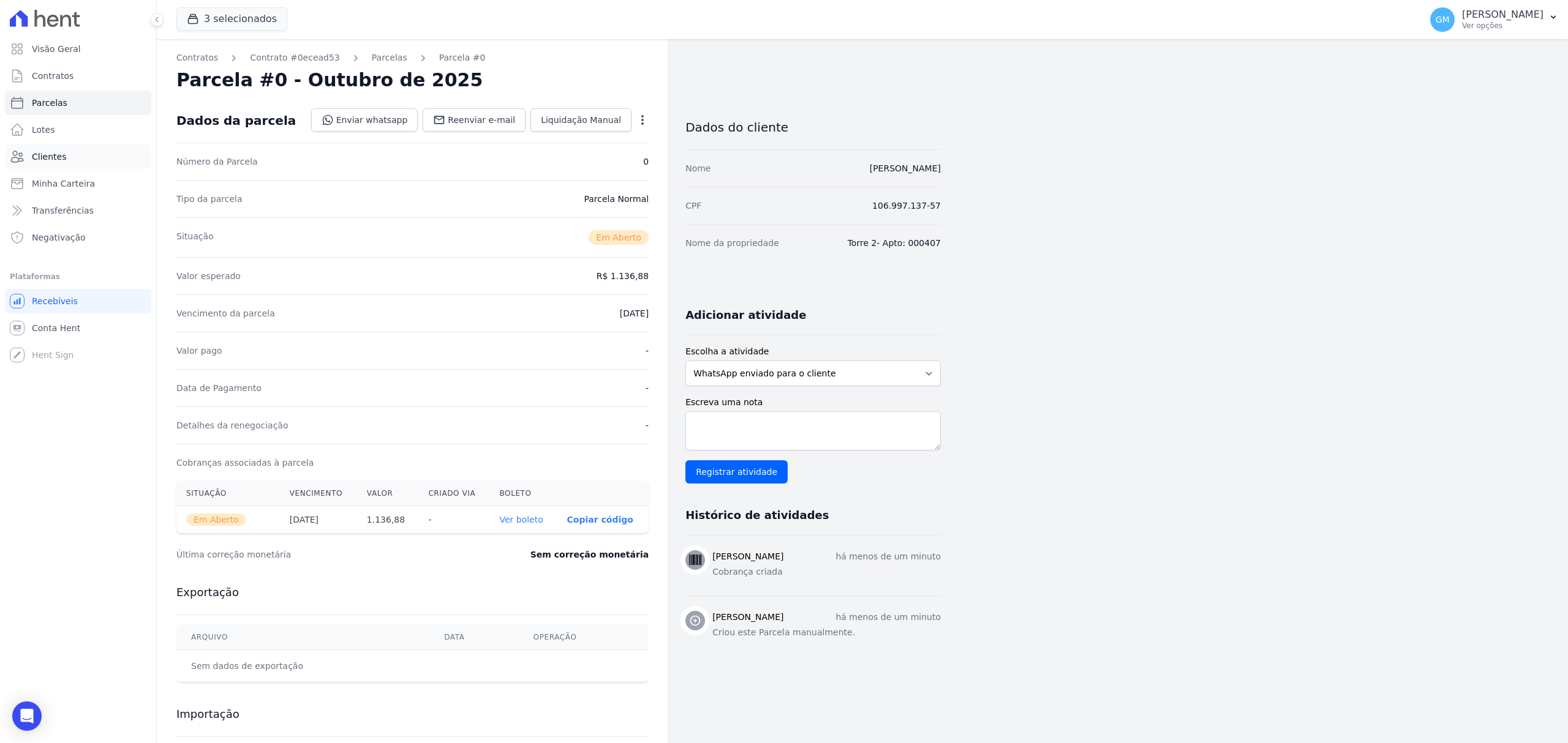
click at [57, 150] on span "Clientes" at bounding box center [49, 157] width 35 height 12
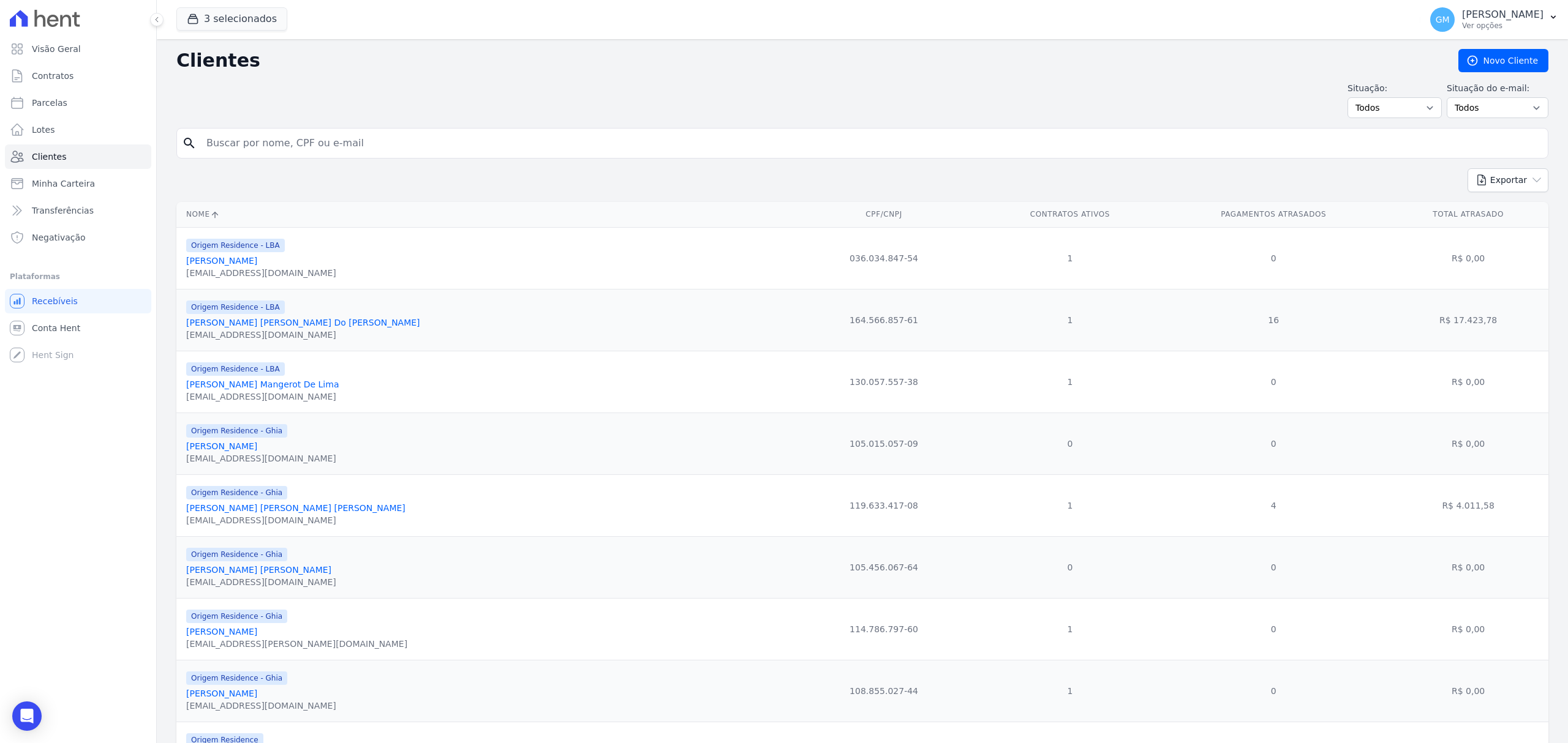
click at [246, 155] on input "search" at bounding box center [871, 143] width 1343 height 25
type input "genil"
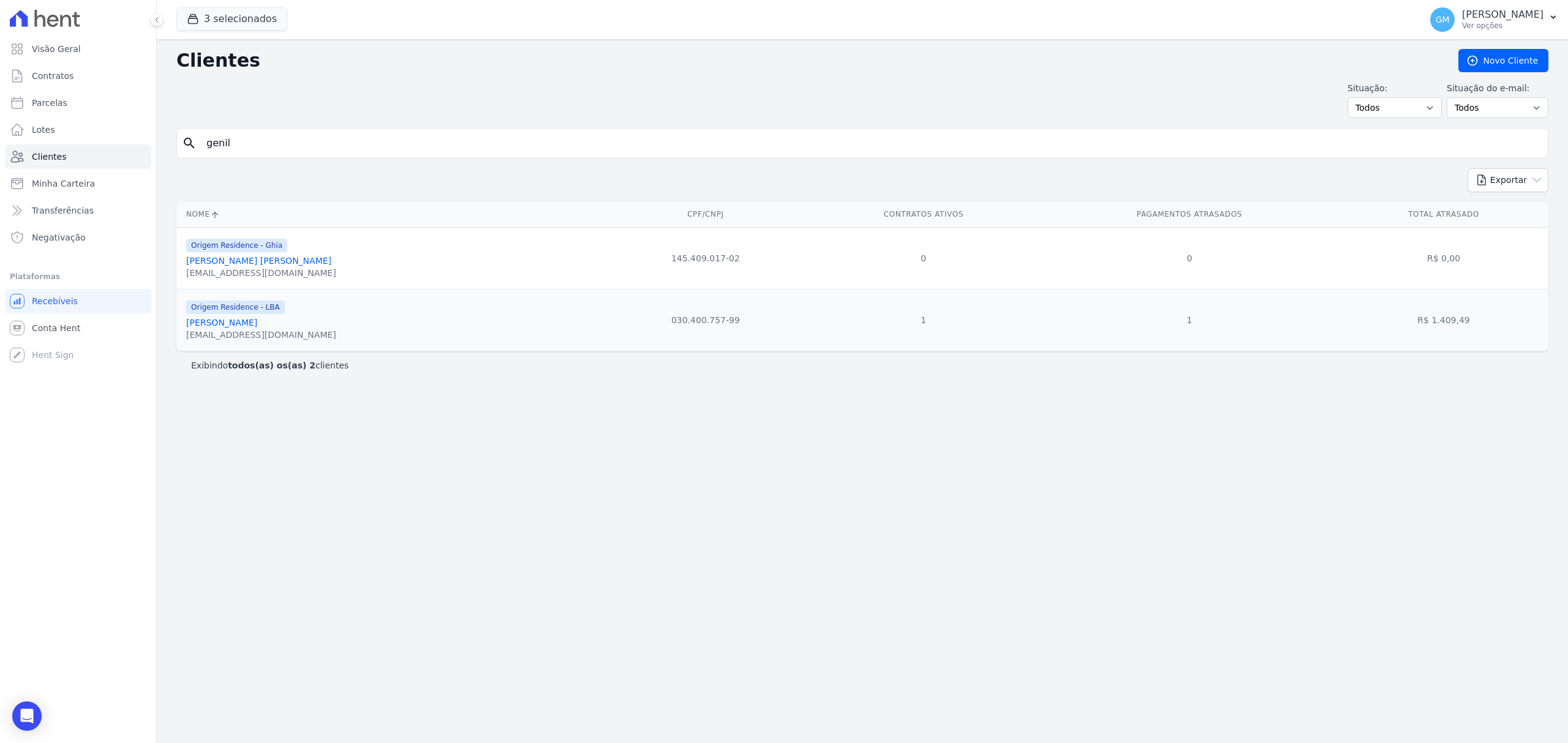
click at [241, 324] on link "[PERSON_NAME]" at bounding box center [221, 322] width 71 height 10
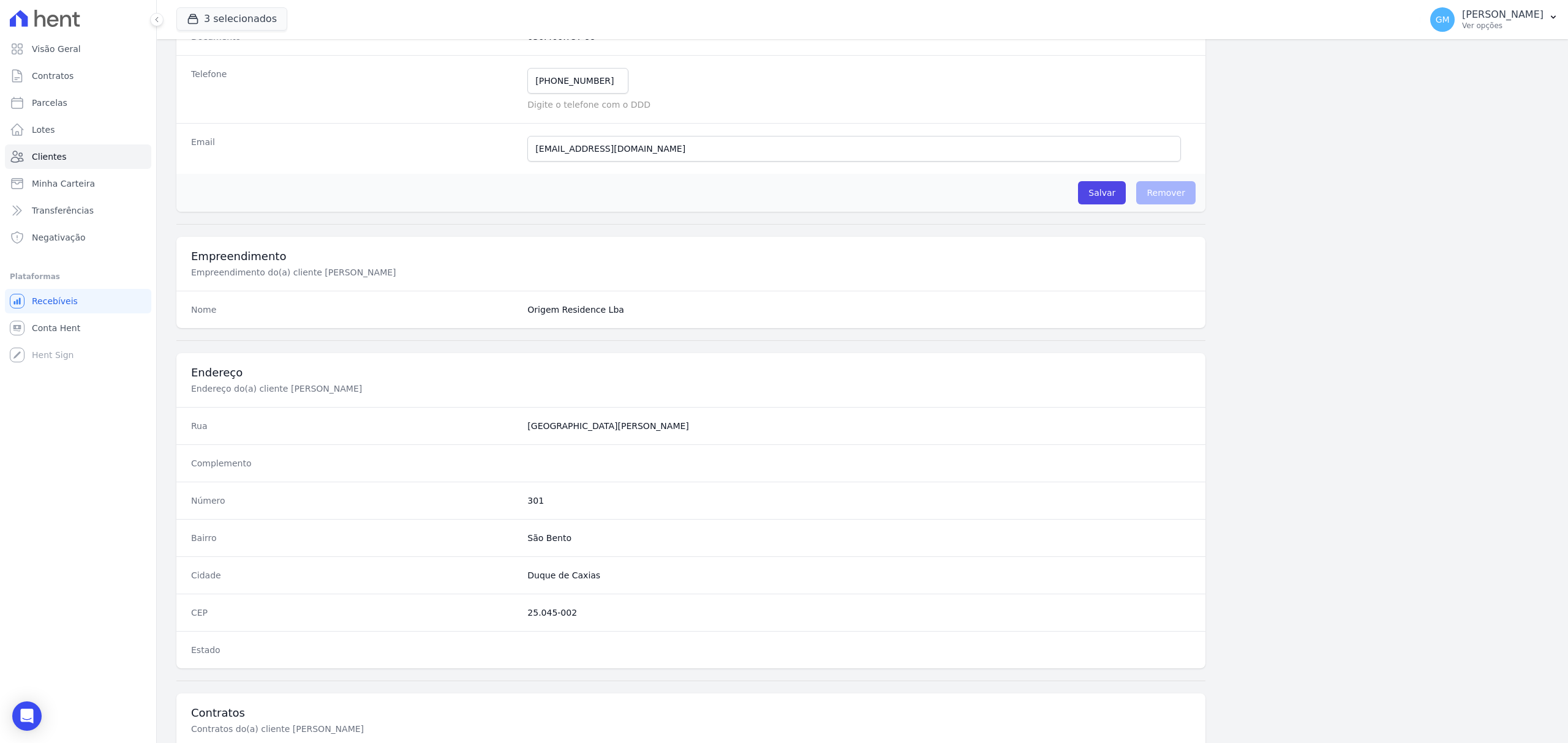
scroll to position [408, 0]
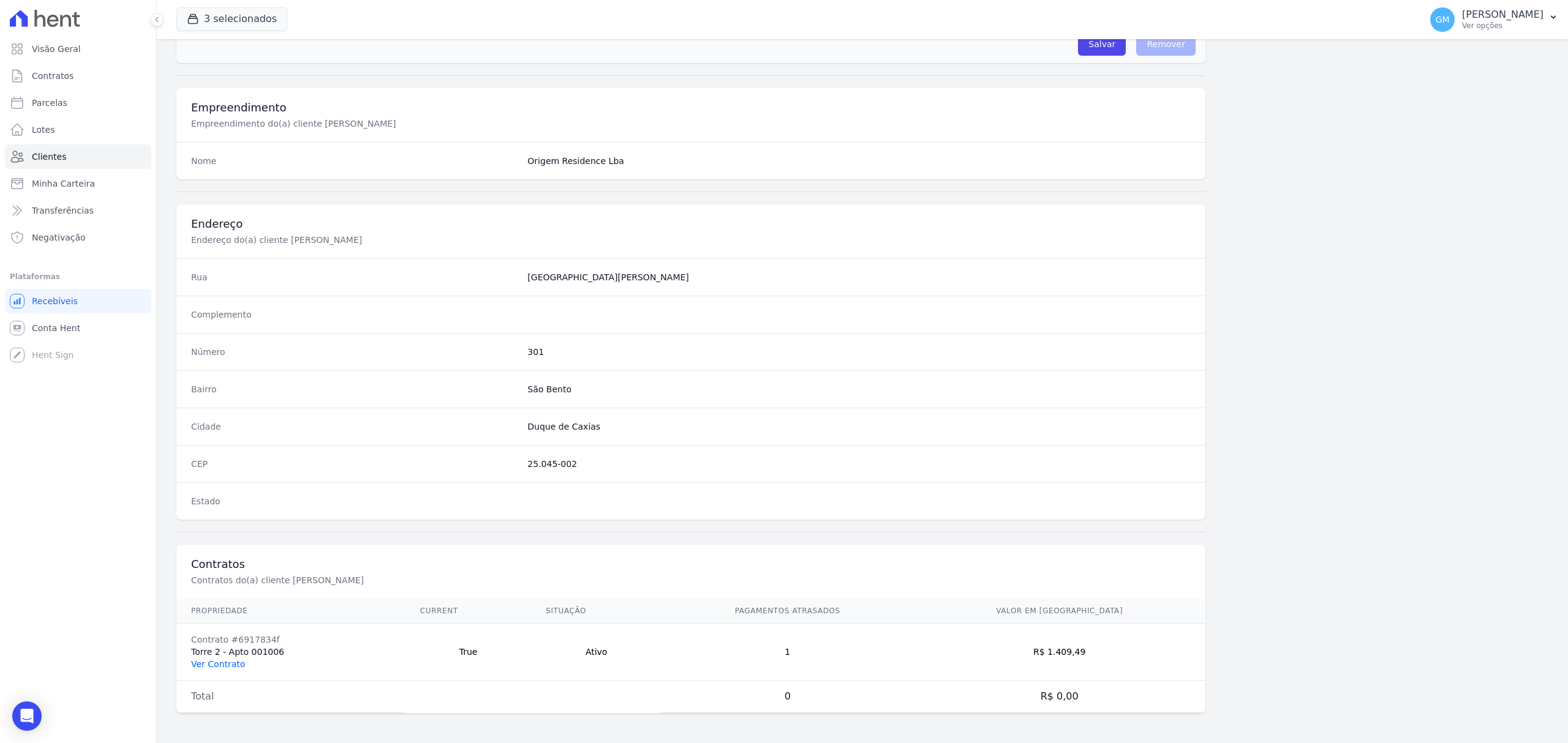
click at [230, 665] on link "Ver Contrato" at bounding box center [218, 664] width 54 height 10
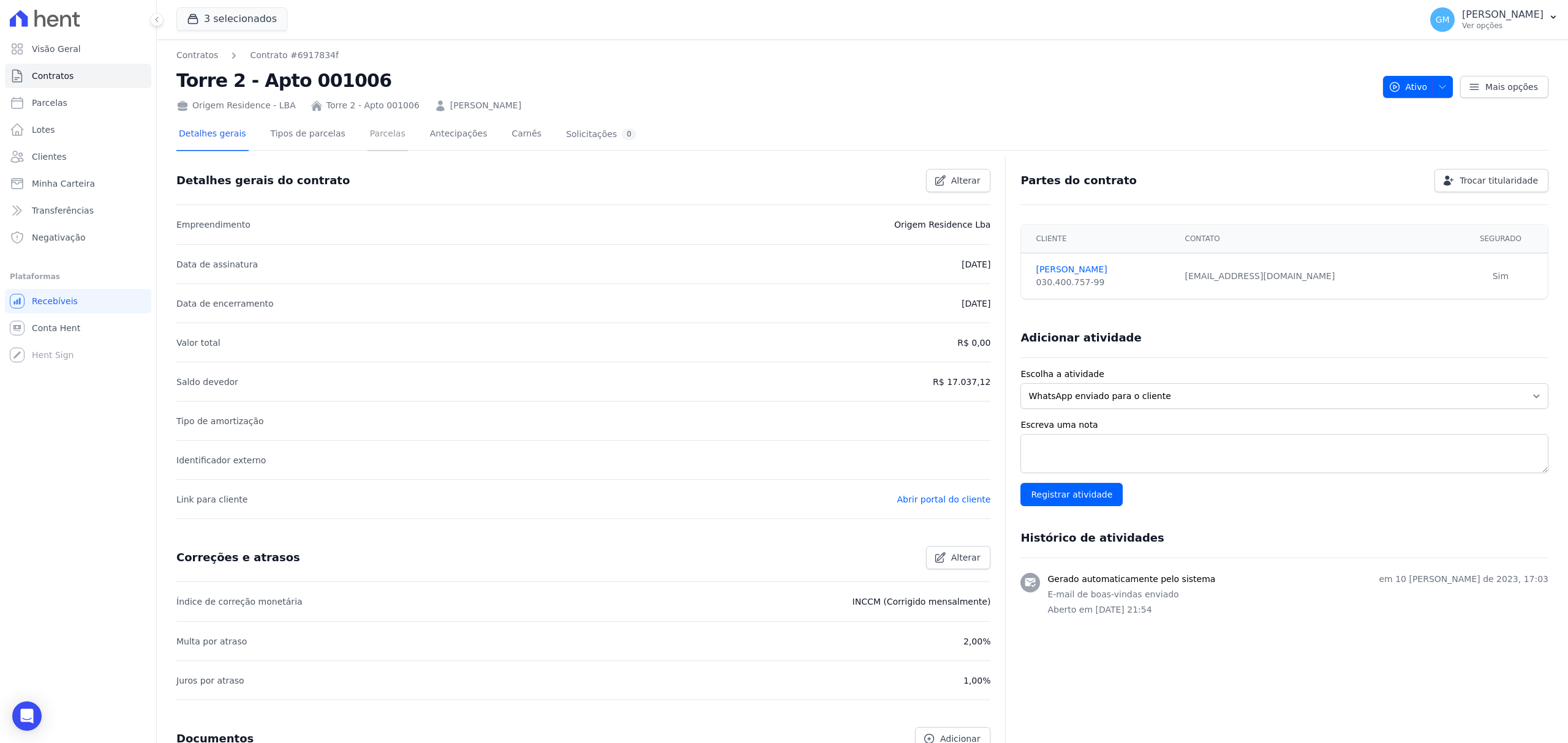
click at [368, 129] on link "Parcelas" at bounding box center [388, 135] width 41 height 33
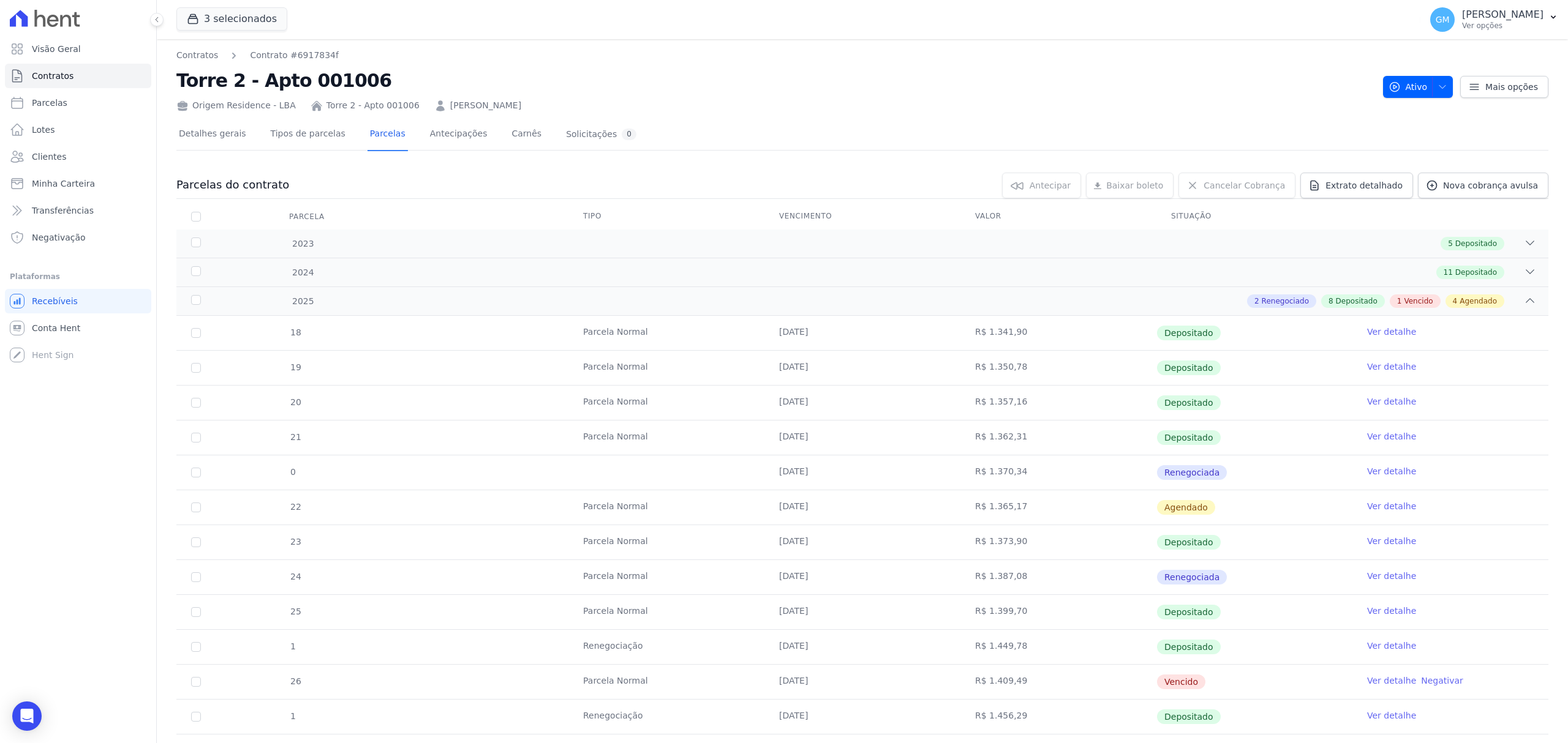
scroll to position [163, 0]
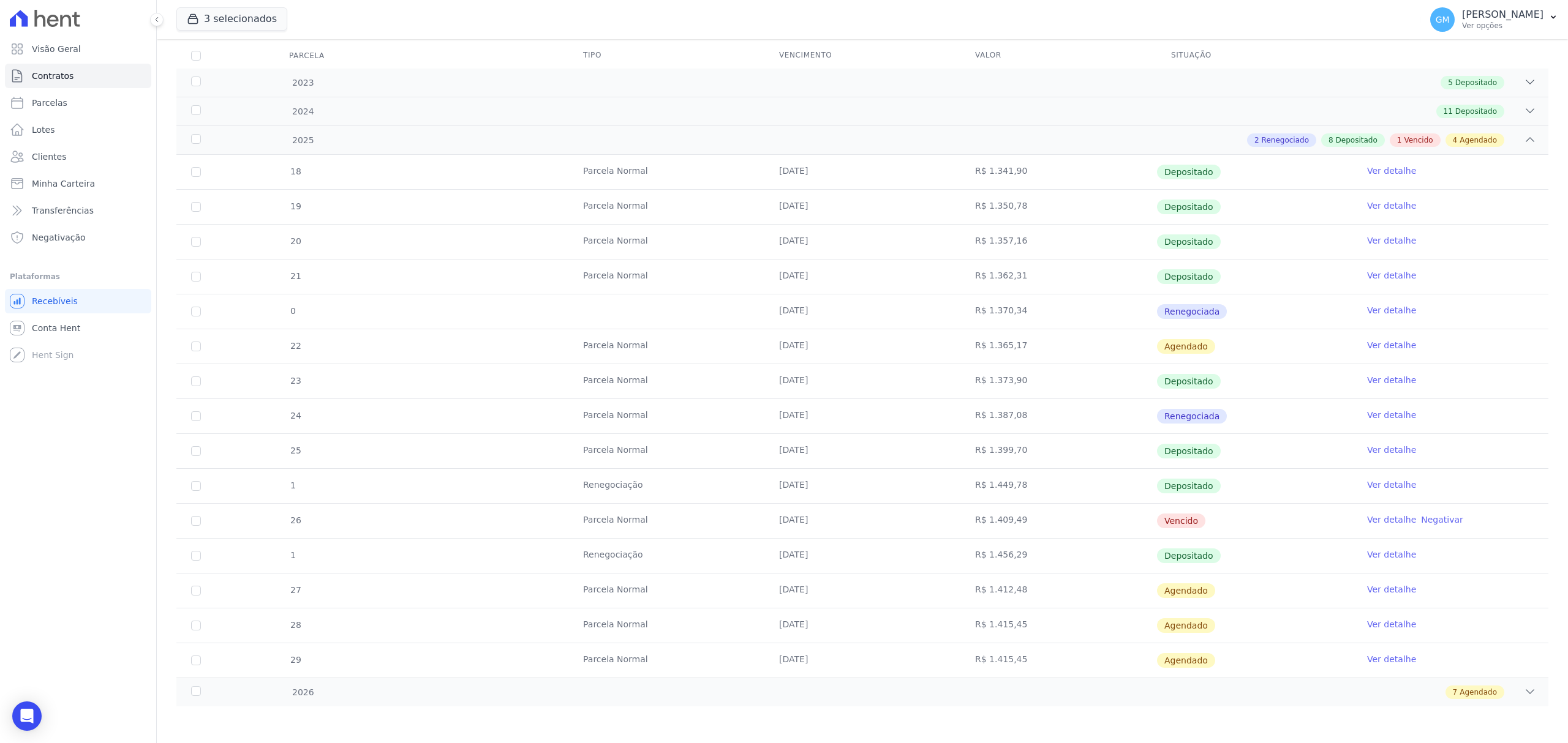
click at [1373, 559] on link "Ver detalhe" at bounding box center [1391, 555] width 49 height 12
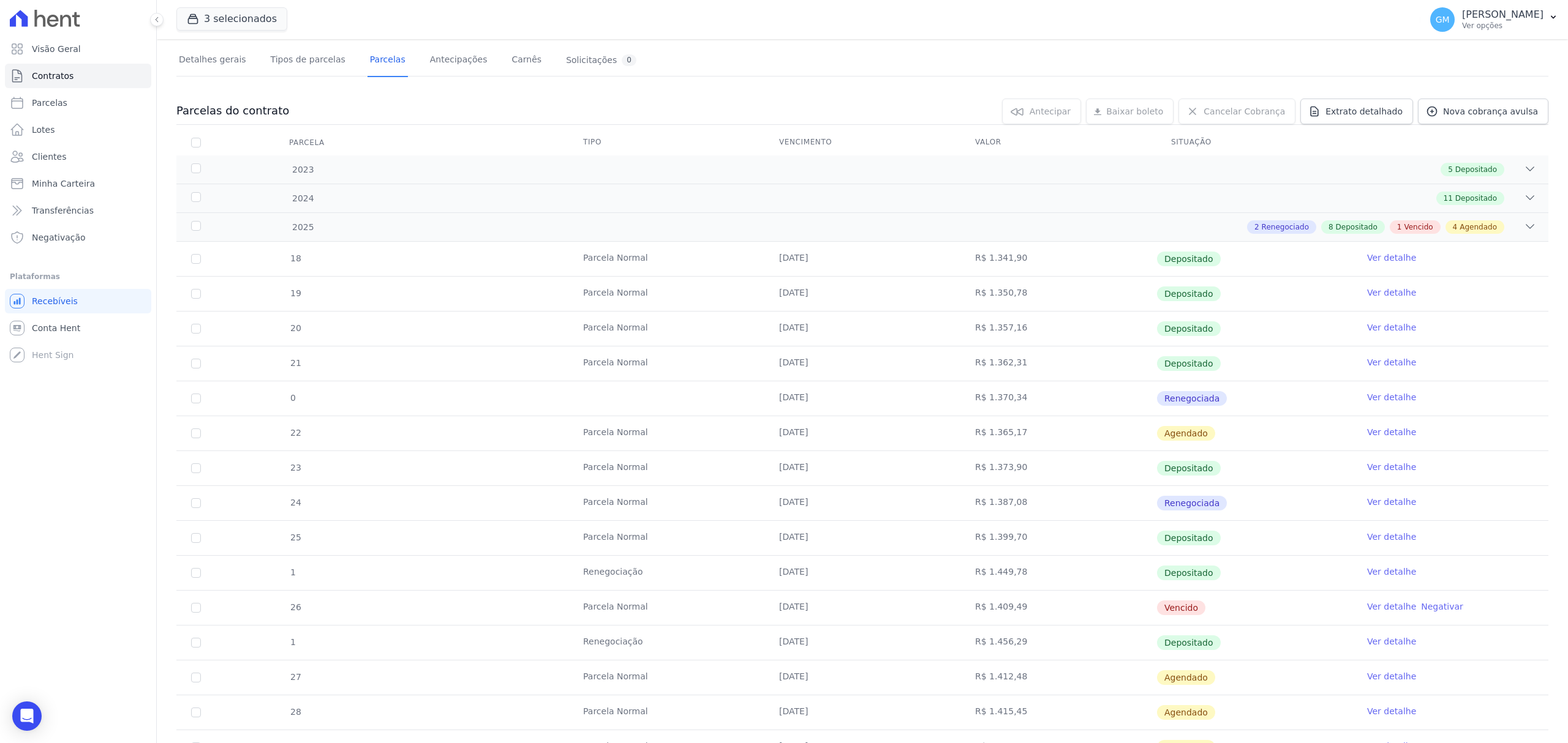
scroll to position [165, 0]
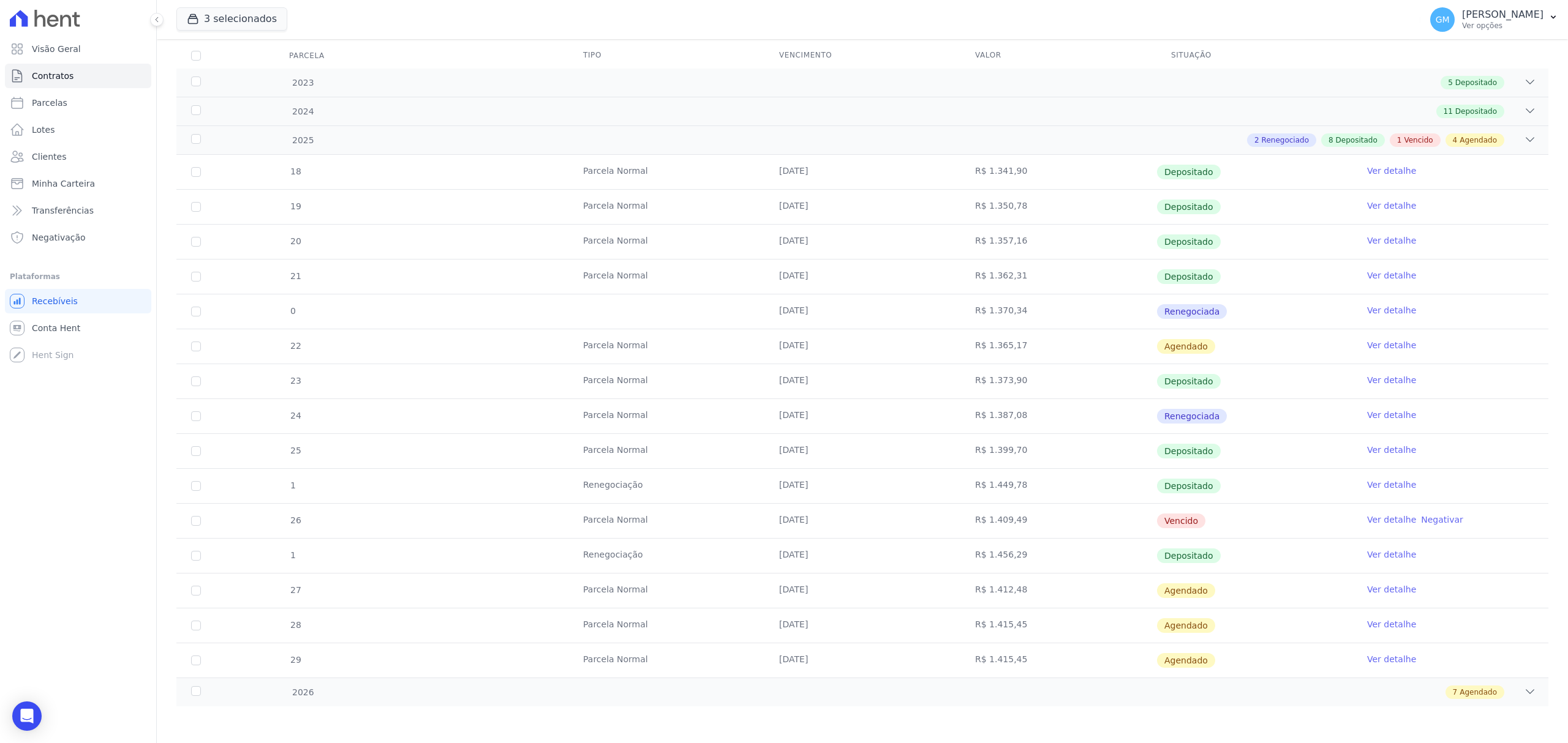
drag, startPoint x: 853, startPoint y: 525, endPoint x: 865, endPoint y: 525, distance: 12.0
click at [865, 525] on td "[DATE]" at bounding box center [862, 521] width 196 height 35
click at [1372, 522] on link "Ver detalhe" at bounding box center [1391, 520] width 49 height 12
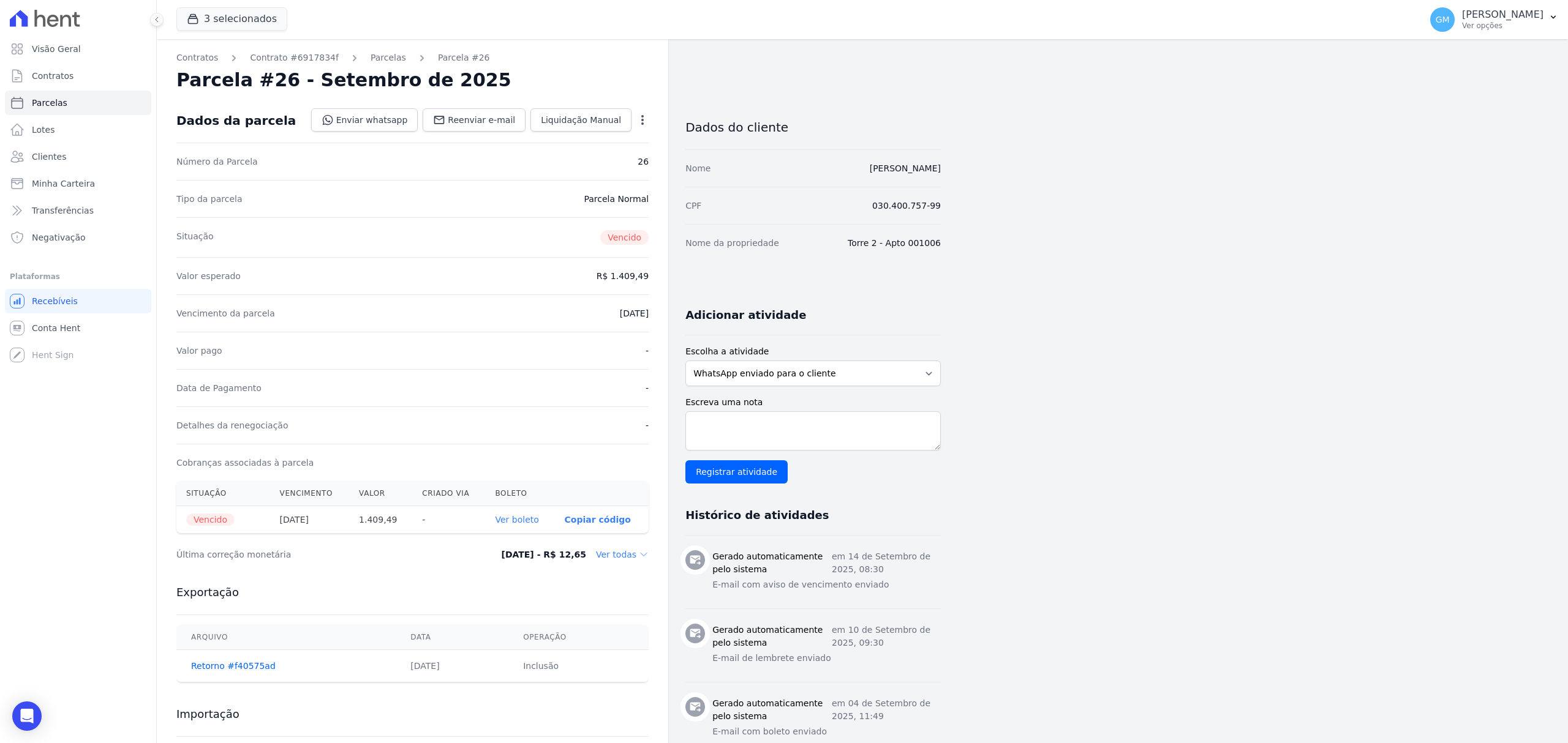
click at [596, 285] on div "Valor esperado R$ 1.409,49" at bounding box center [413, 276] width 472 height 38
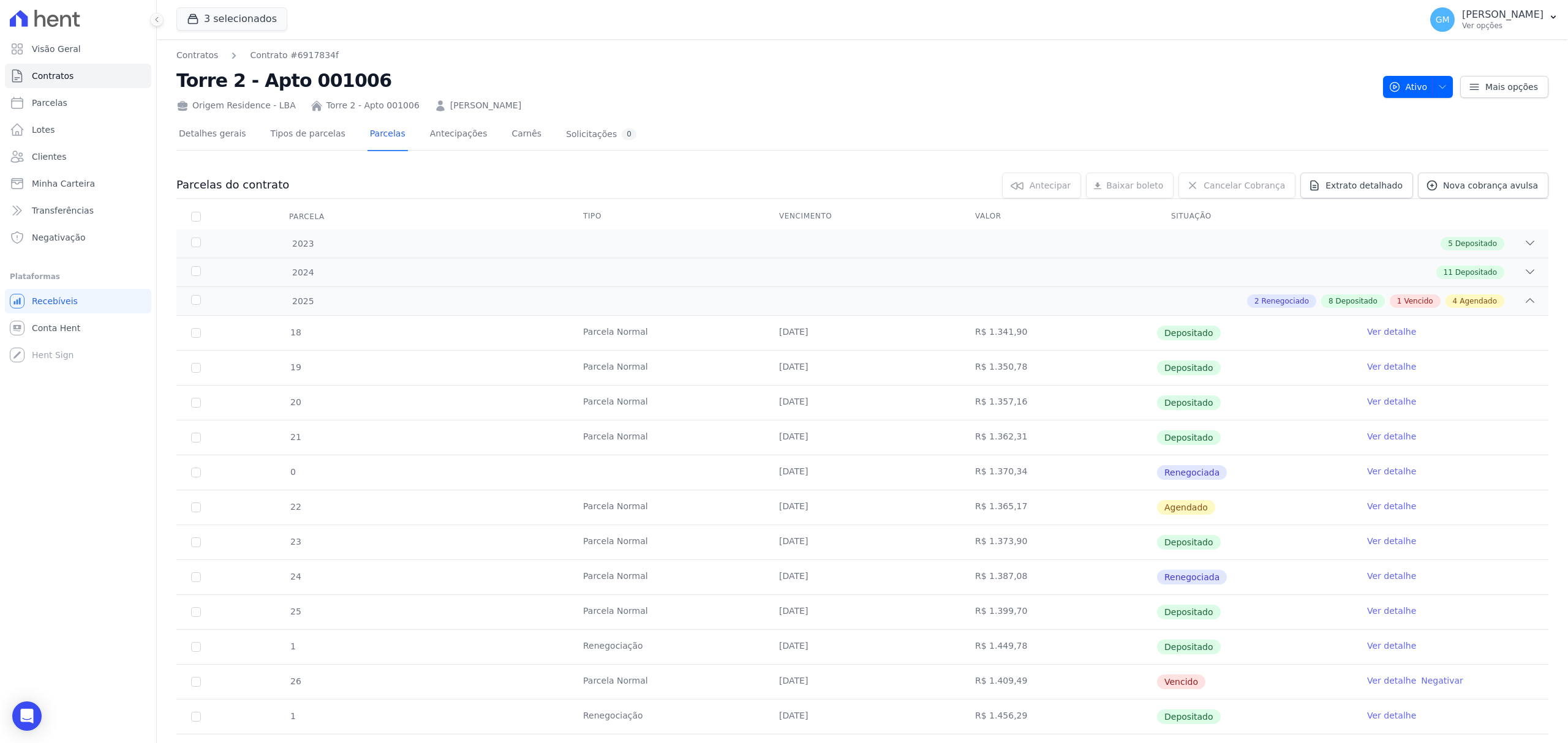
scroll to position [165, 0]
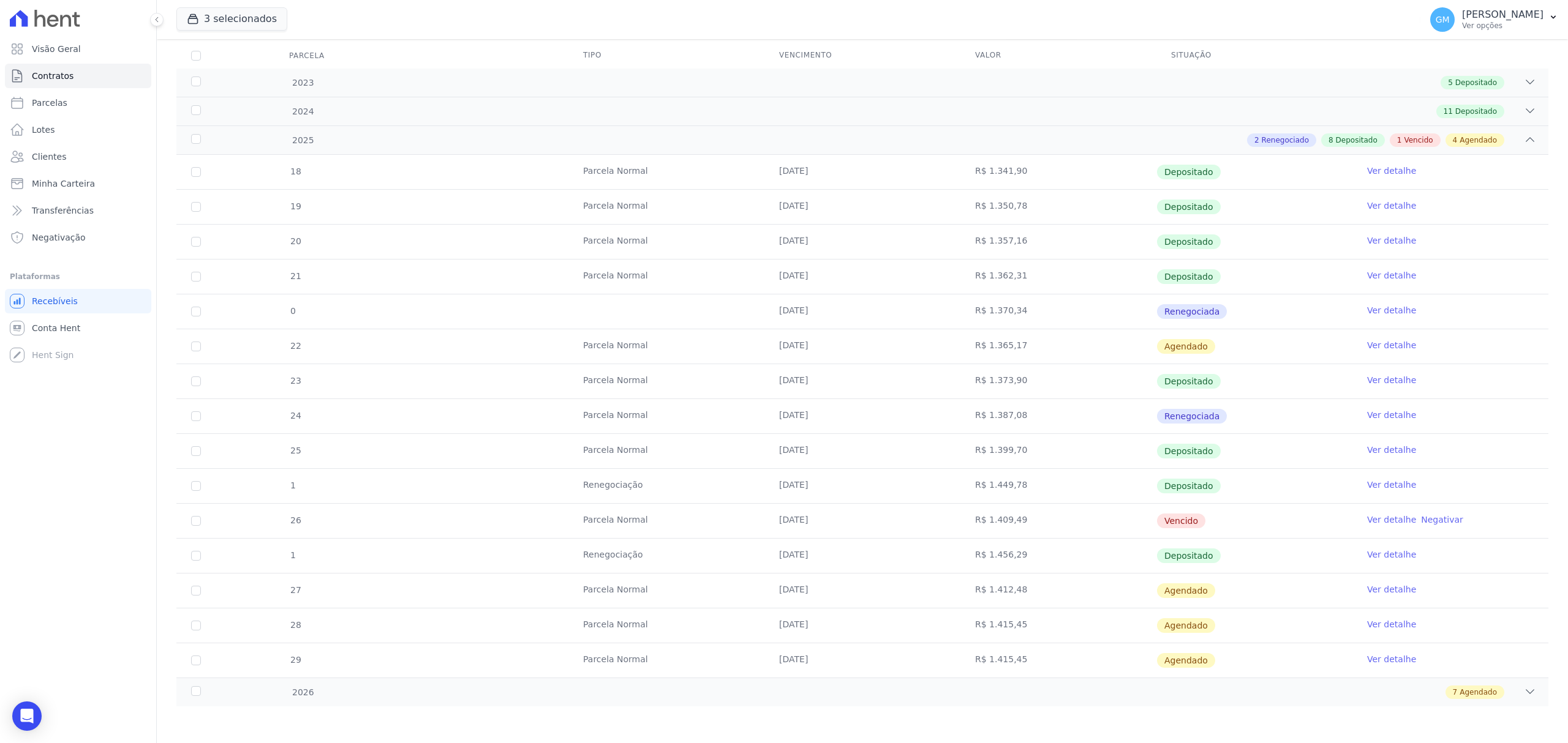
click at [1376, 584] on link "Ver detalhe" at bounding box center [1391, 589] width 49 height 12
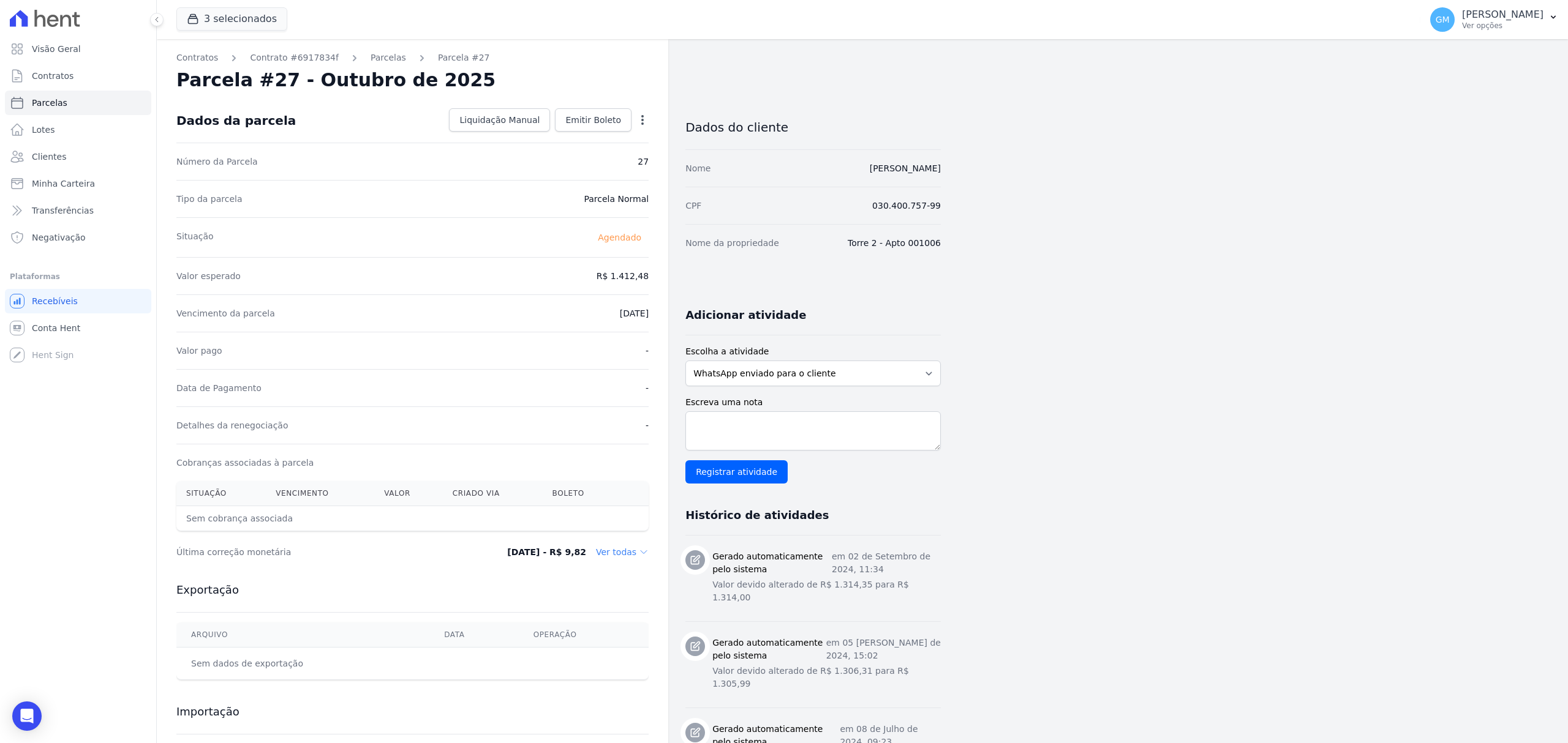
click at [643, 114] on icon "button" at bounding box center [643, 120] width 12 height 12
click at [596, 134] on link "Alterar" at bounding box center [590, 137] width 108 height 22
drag, startPoint x: 598, startPoint y: 280, endPoint x: 646, endPoint y: 287, distance: 48.5
click at [646, 287] on input "1412.48" at bounding box center [590, 275] width 118 height 26
paste input ".41244"
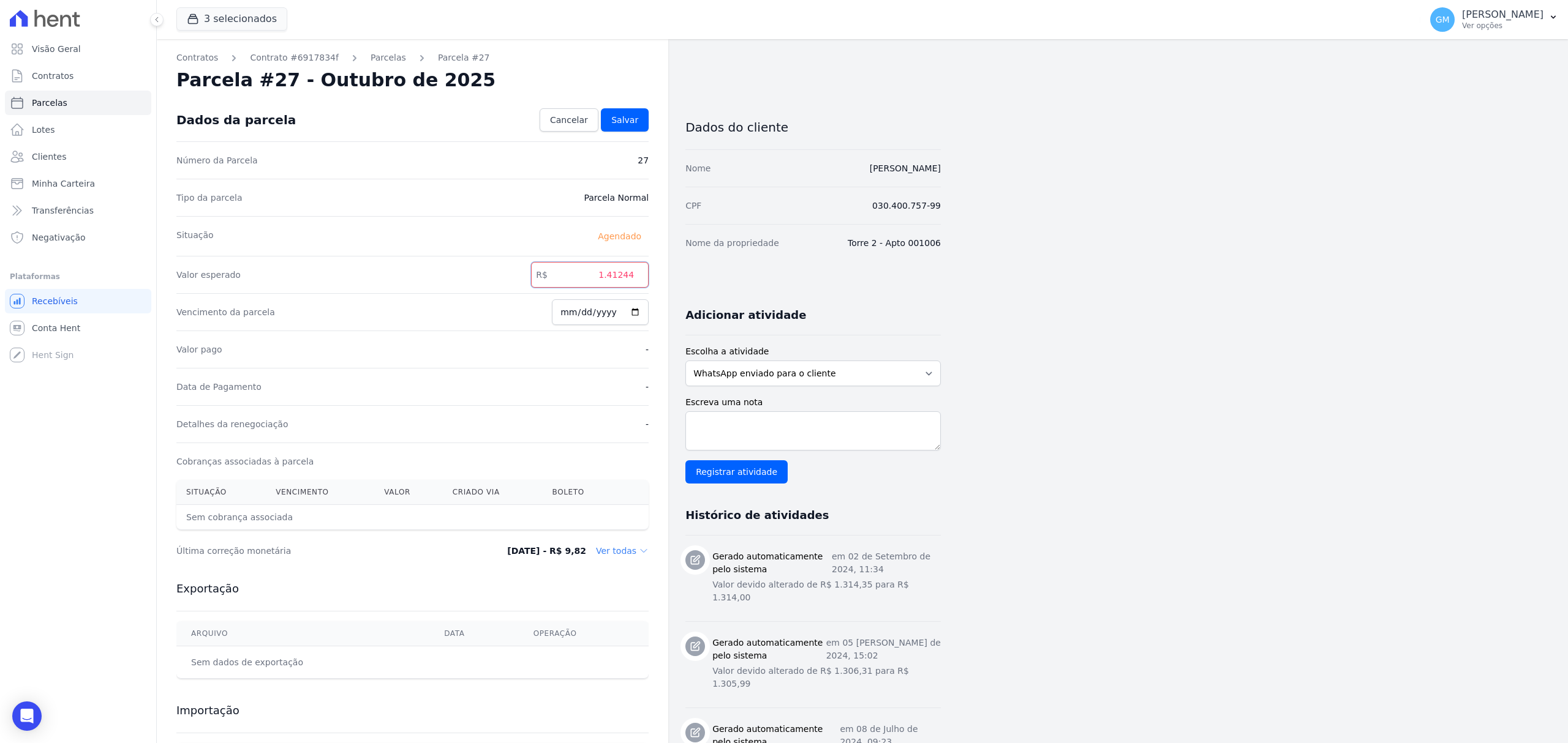
click at [611, 278] on input "1.41244" at bounding box center [590, 275] width 118 height 26
click at [623, 277] on input "141244" at bounding box center [590, 275] width 118 height 26
type input "1412.44"
click at [632, 126] on span "Salvar" at bounding box center [625, 120] width 27 height 12
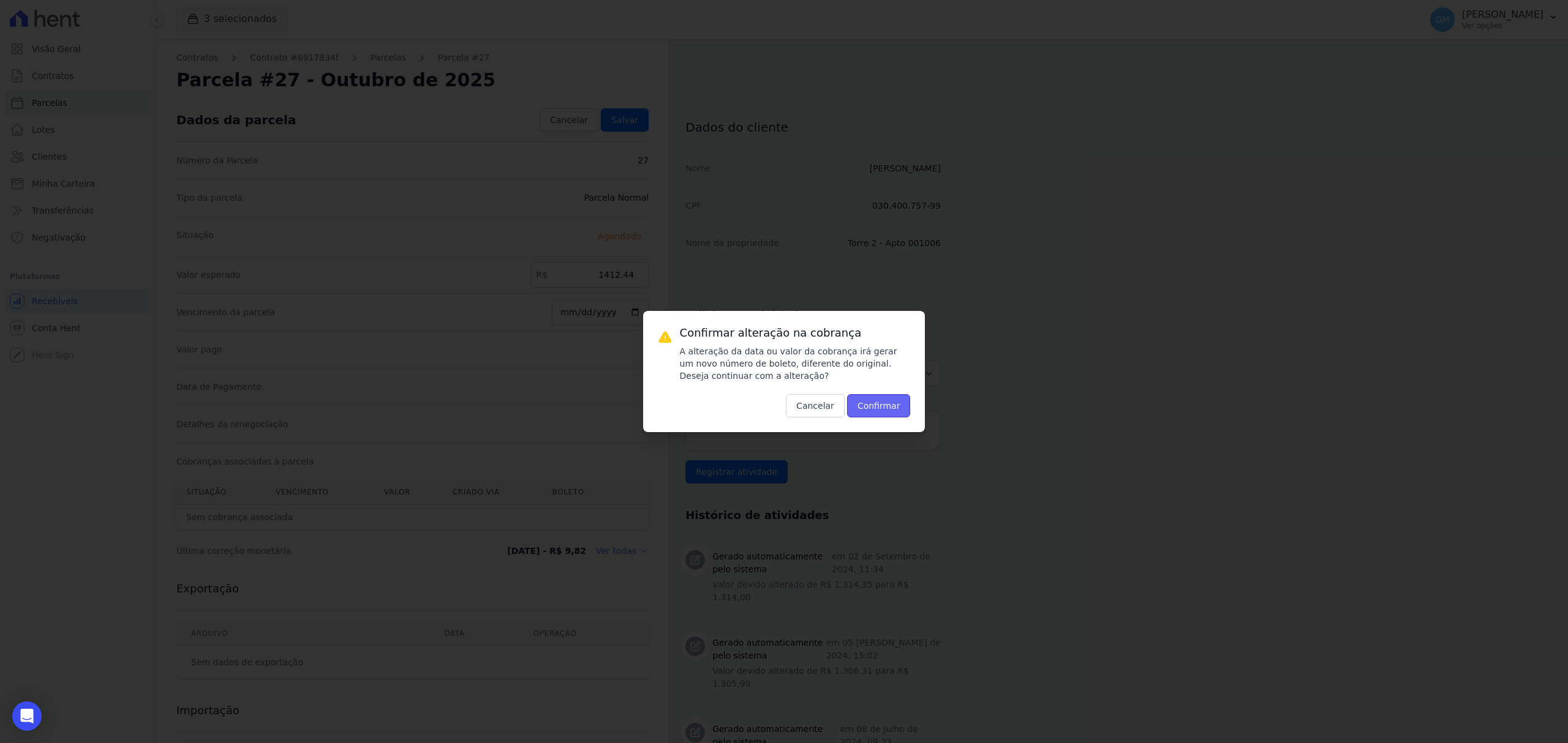
click at [889, 410] on button "Confirmar" at bounding box center [878, 406] width 64 height 23
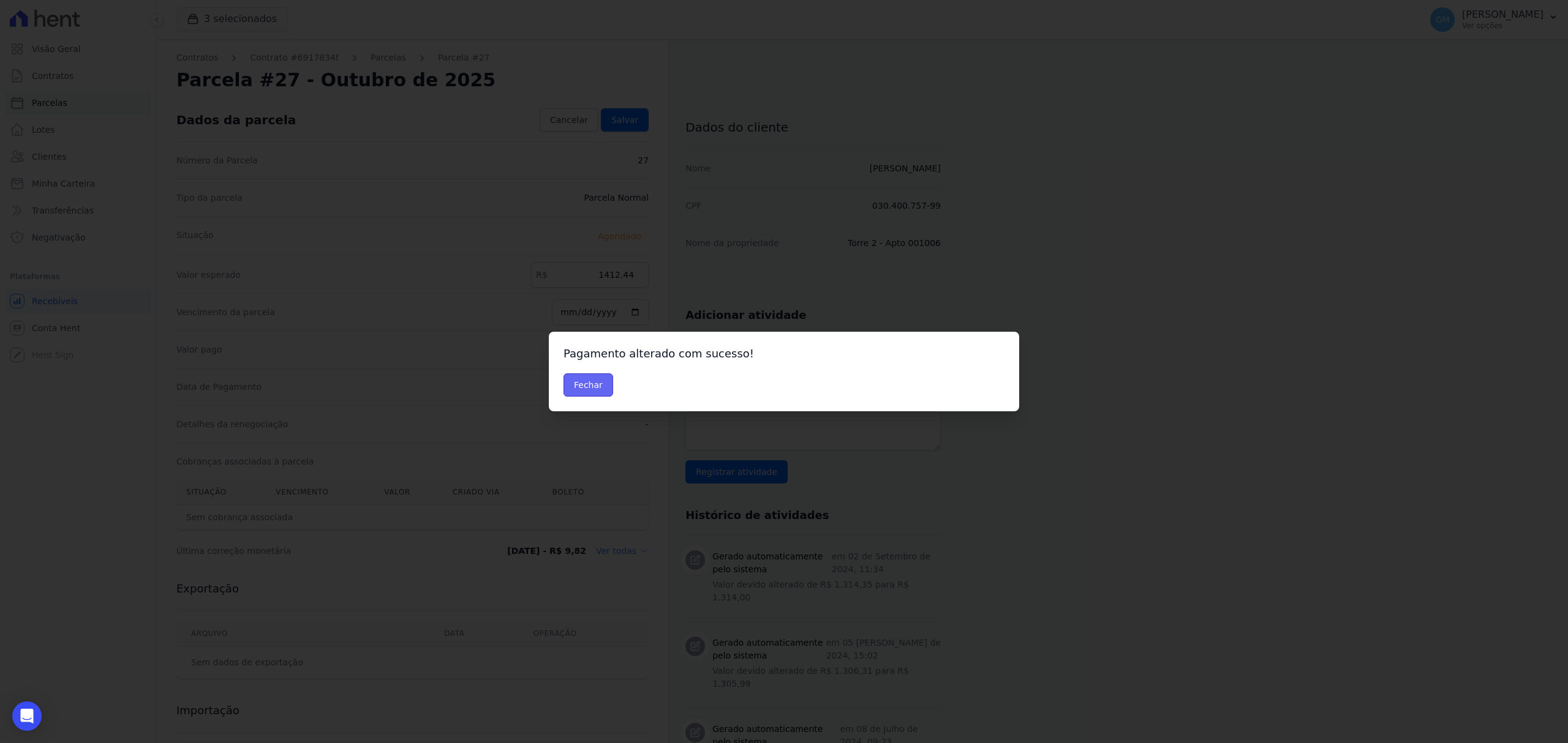
click at [601, 390] on button "Fechar" at bounding box center [588, 385] width 49 height 23
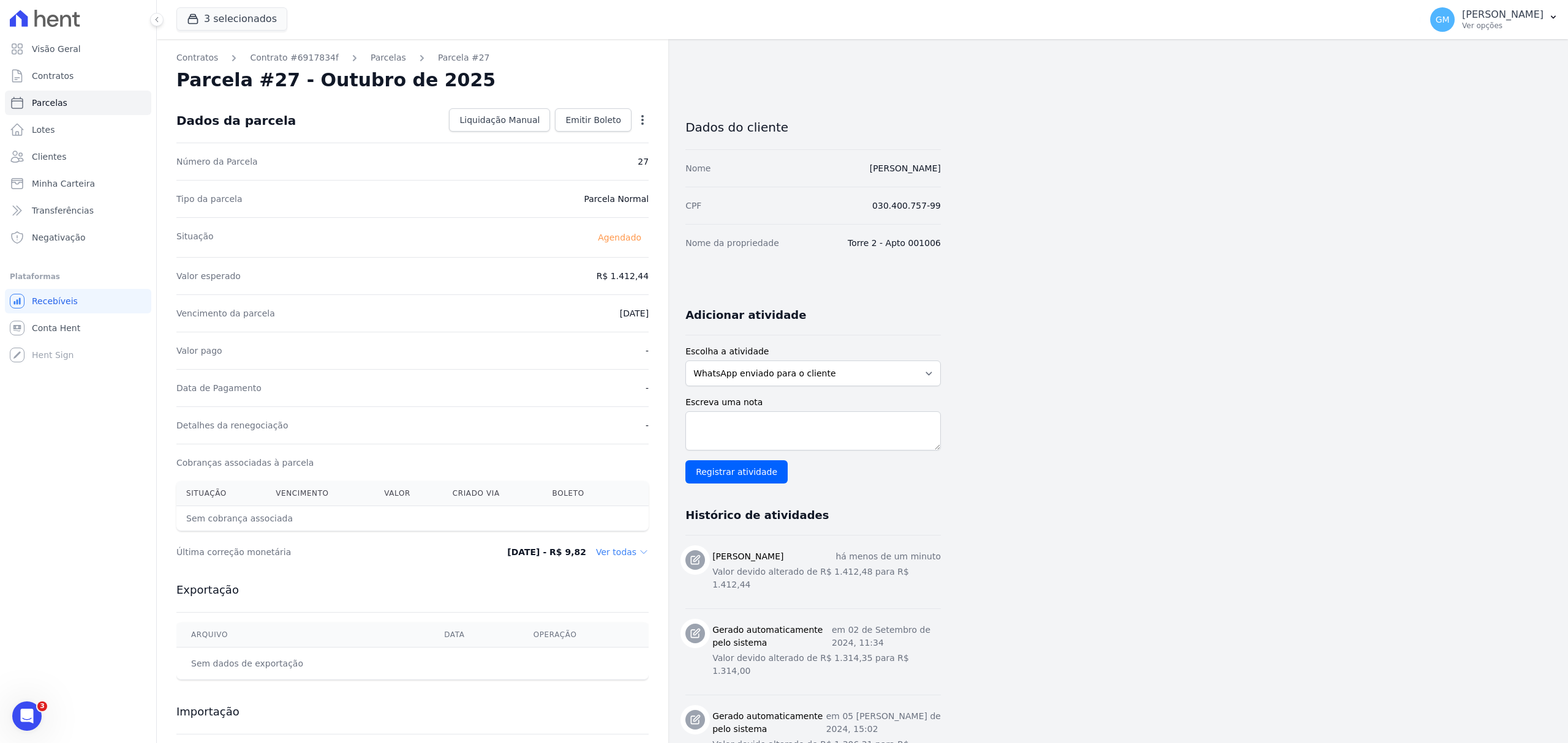
click at [598, 103] on div "Dados da parcela Liquidação Manual Liquidação Manual Data de Pagamento [DATE] […" at bounding box center [413, 120] width 472 height 44
click at [613, 114] on span "Emitir Boleto" at bounding box center [593, 120] width 56 height 12
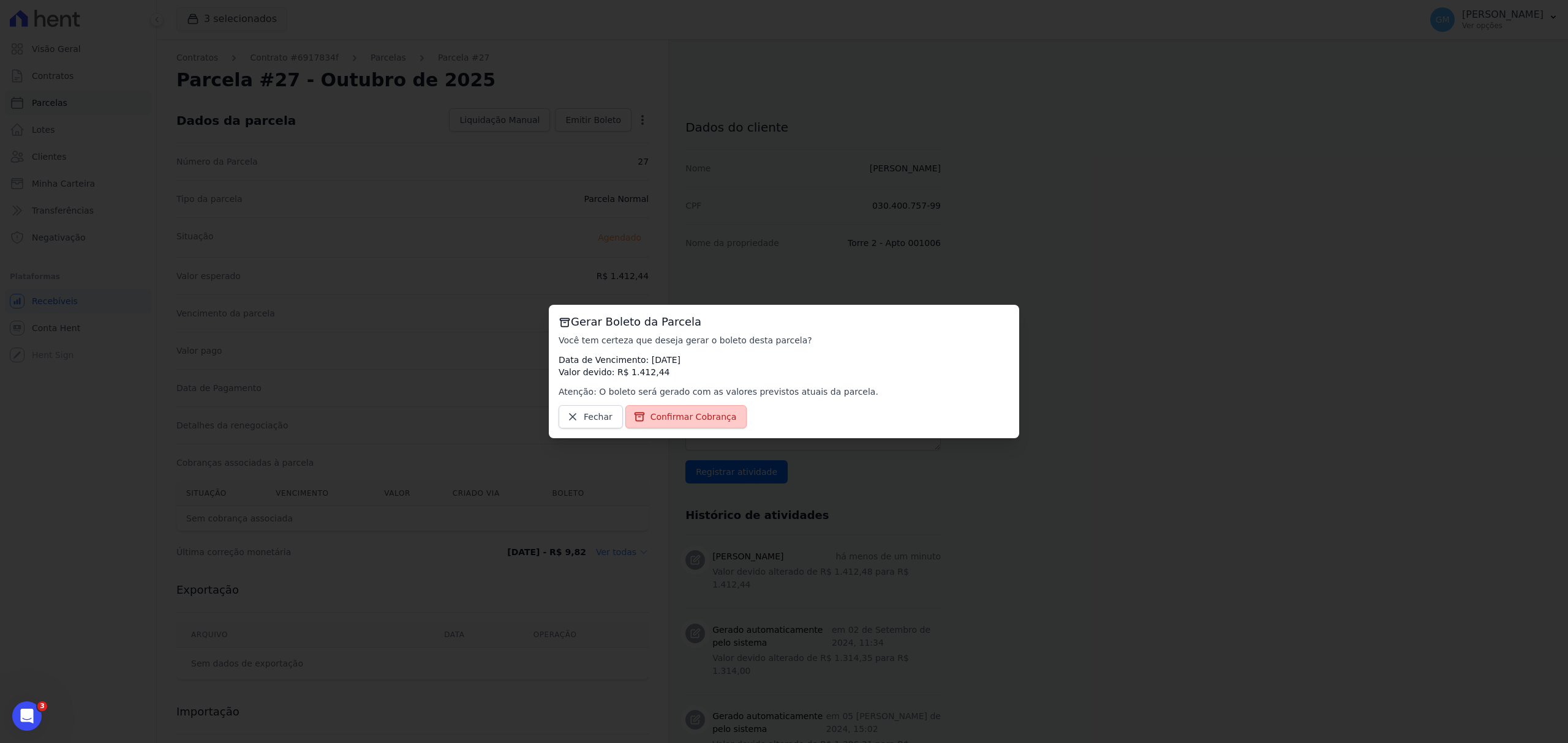
click at [675, 413] on span "Confirmar Cobrança" at bounding box center [693, 417] width 86 height 12
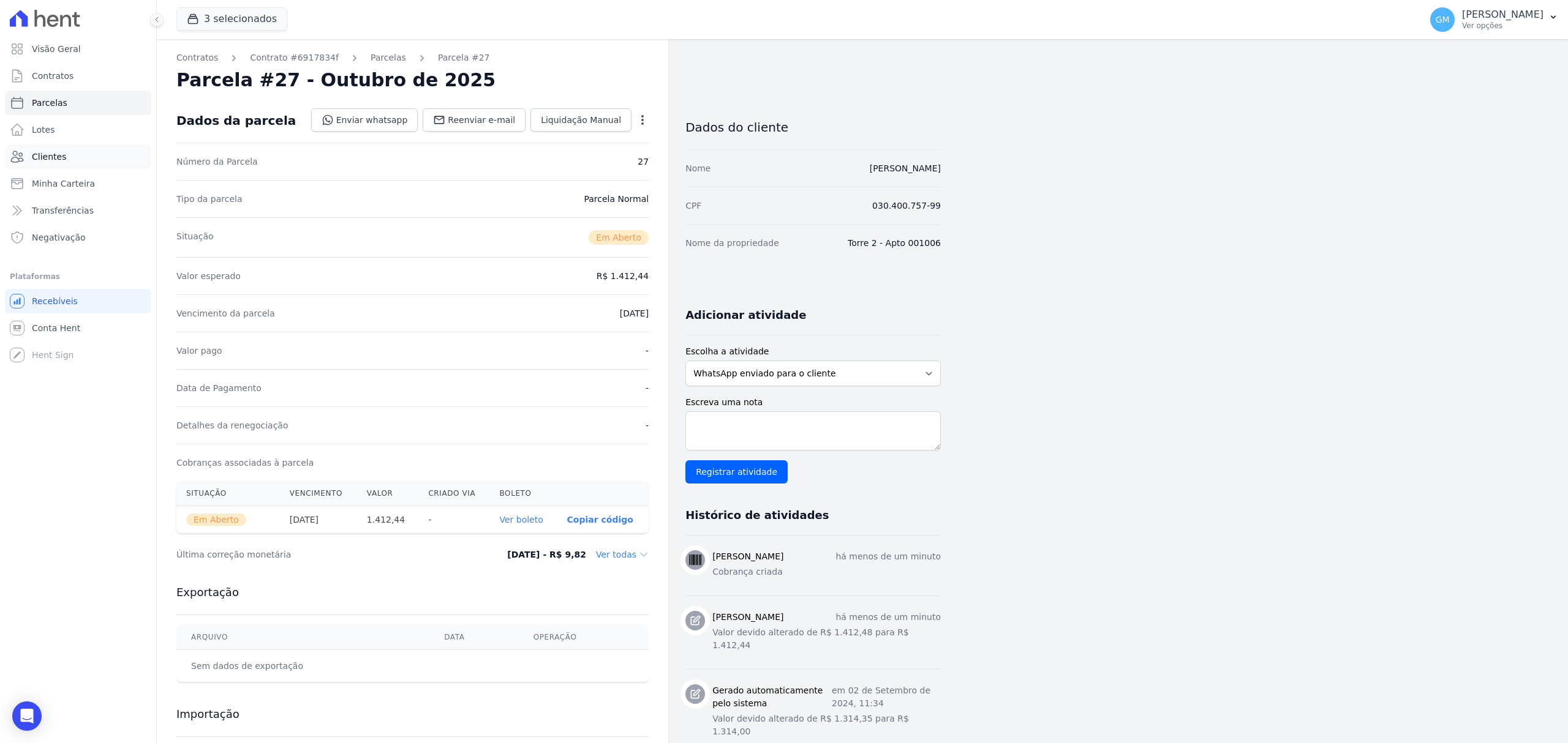
click at [68, 147] on link "Clientes" at bounding box center [78, 157] width 146 height 25
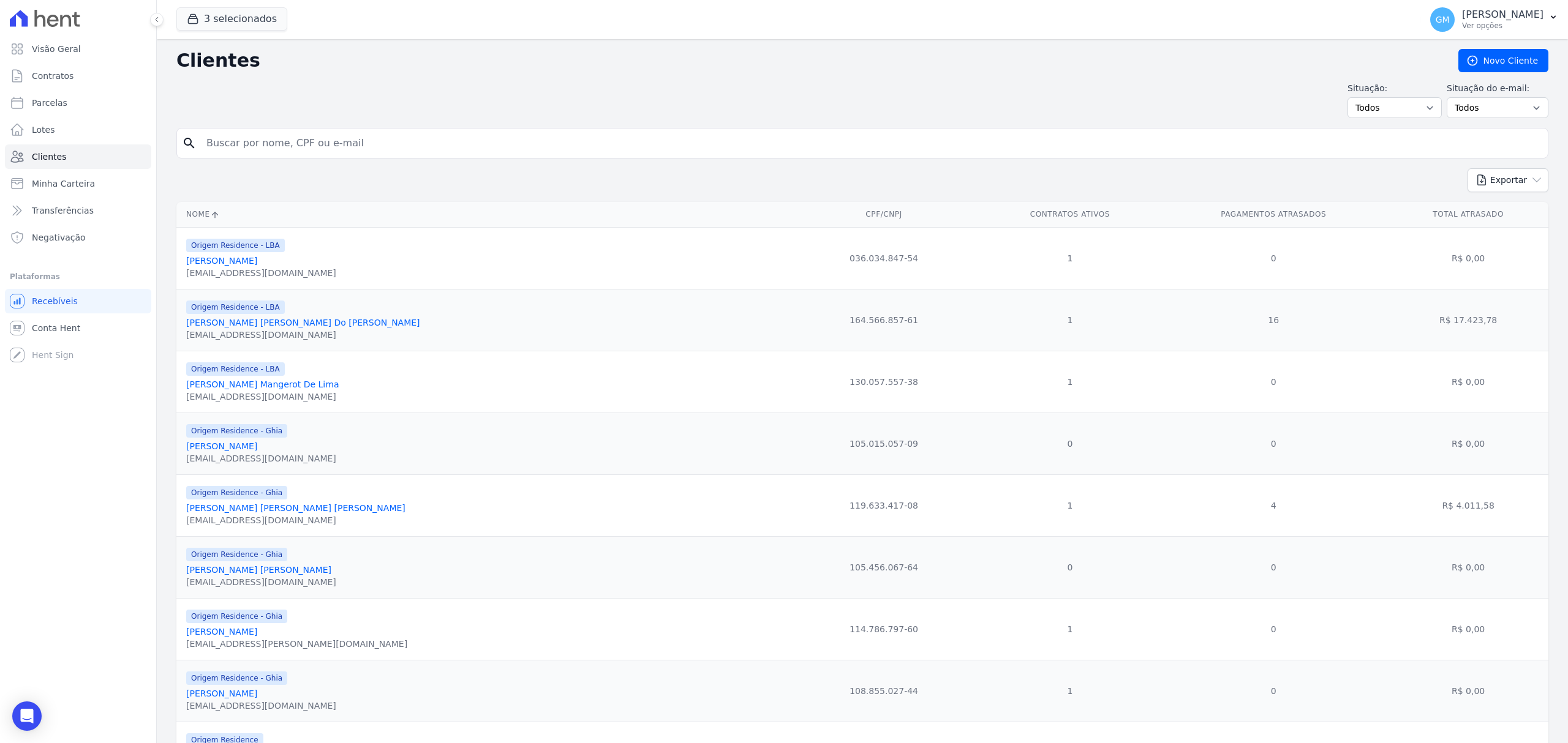
click at [224, 139] on input "search" at bounding box center [871, 143] width 1343 height 25
type input "renail"
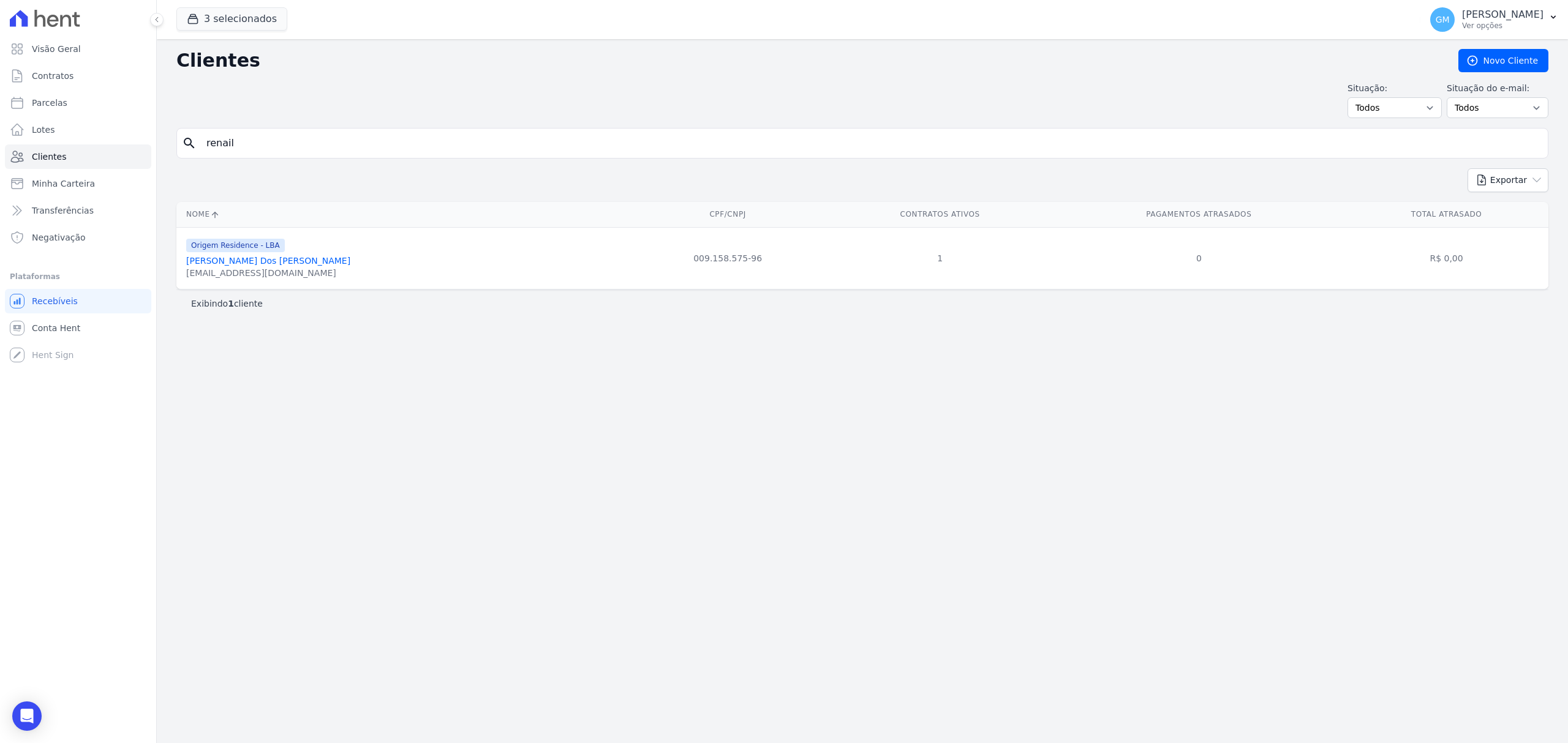
click at [265, 265] on link "[PERSON_NAME] Dos [PERSON_NAME]" at bounding box center [268, 261] width 164 height 10
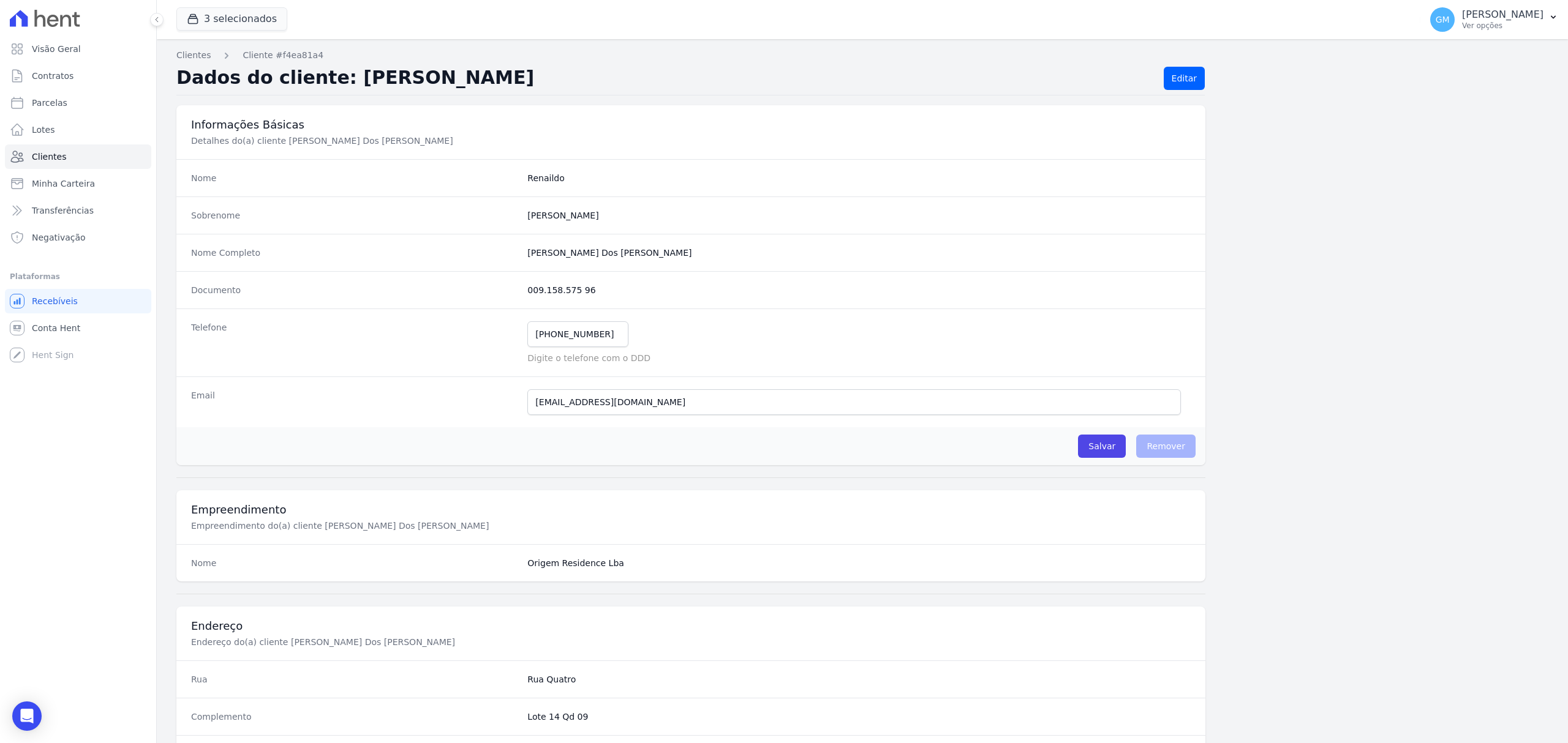
scroll to position [408, 0]
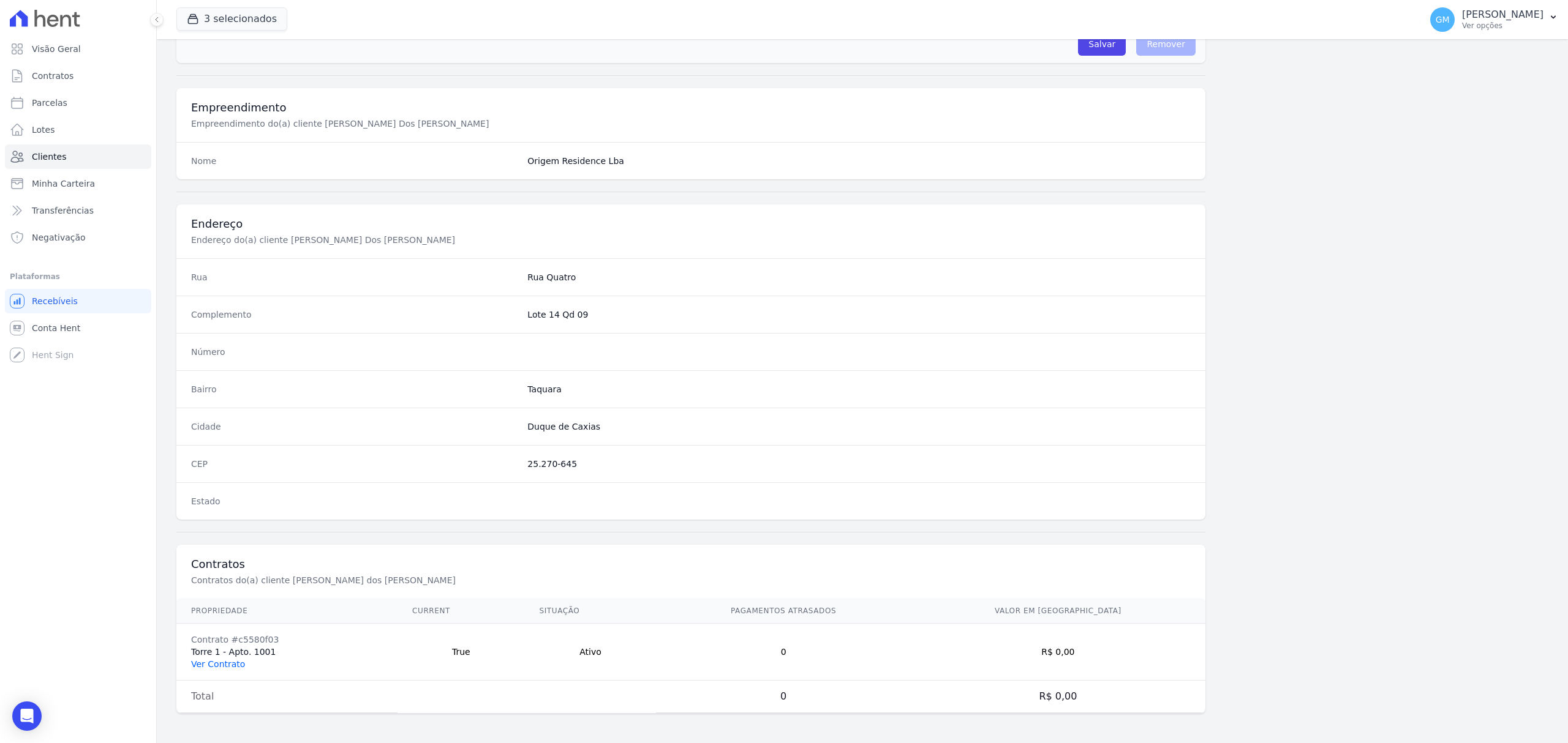
click at [224, 659] on link "Ver Contrato" at bounding box center [218, 664] width 54 height 10
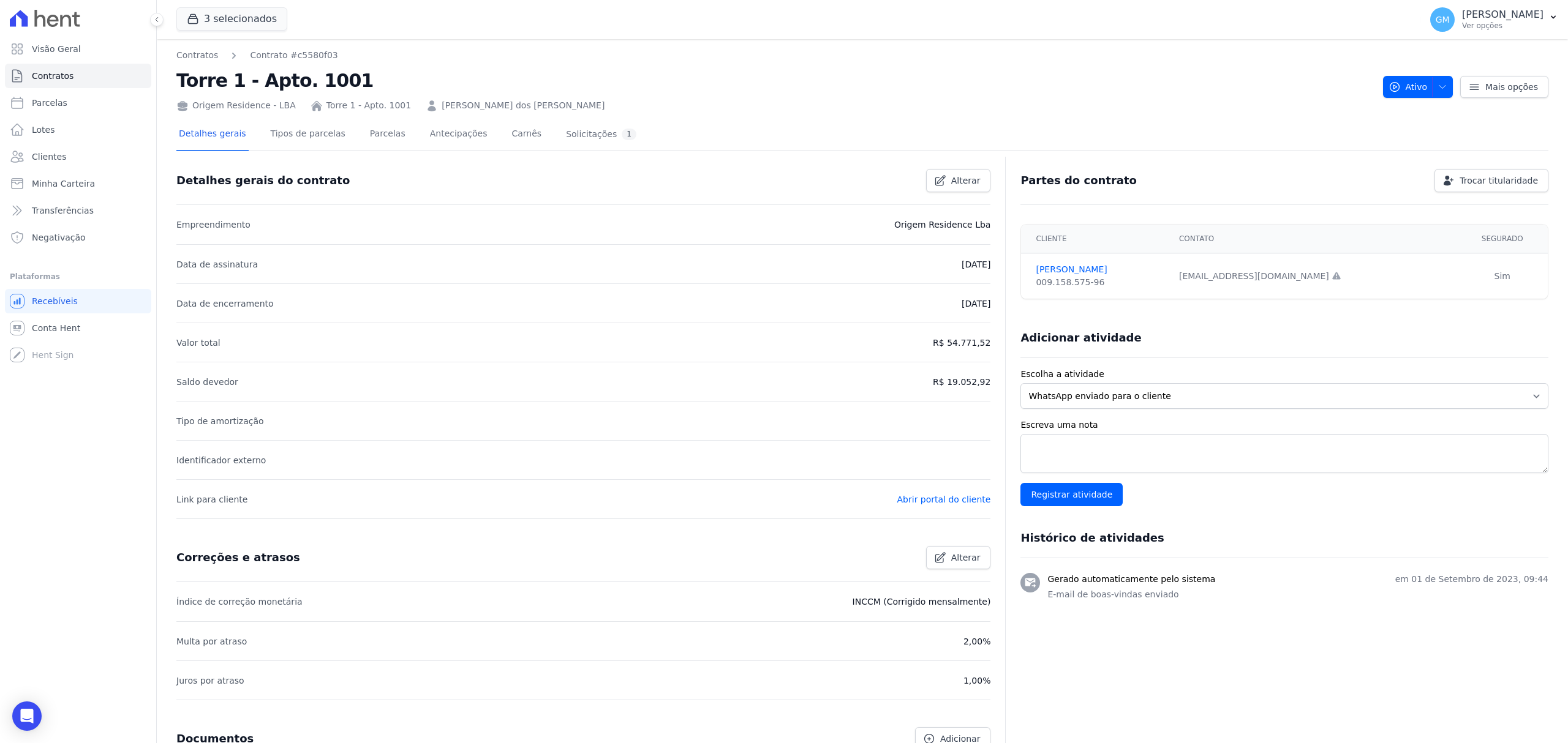
click at [350, 128] on div "Detalhes gerais Tipos de parcelas [GEOGRAPHIC_DATA] Antecipações [PERSON_NAME] …" at bounding box center [408, 135] width 463 height 33
click at [368, 129] on link "Parcelas" at bounding box center [388, 135] width 41 height 33
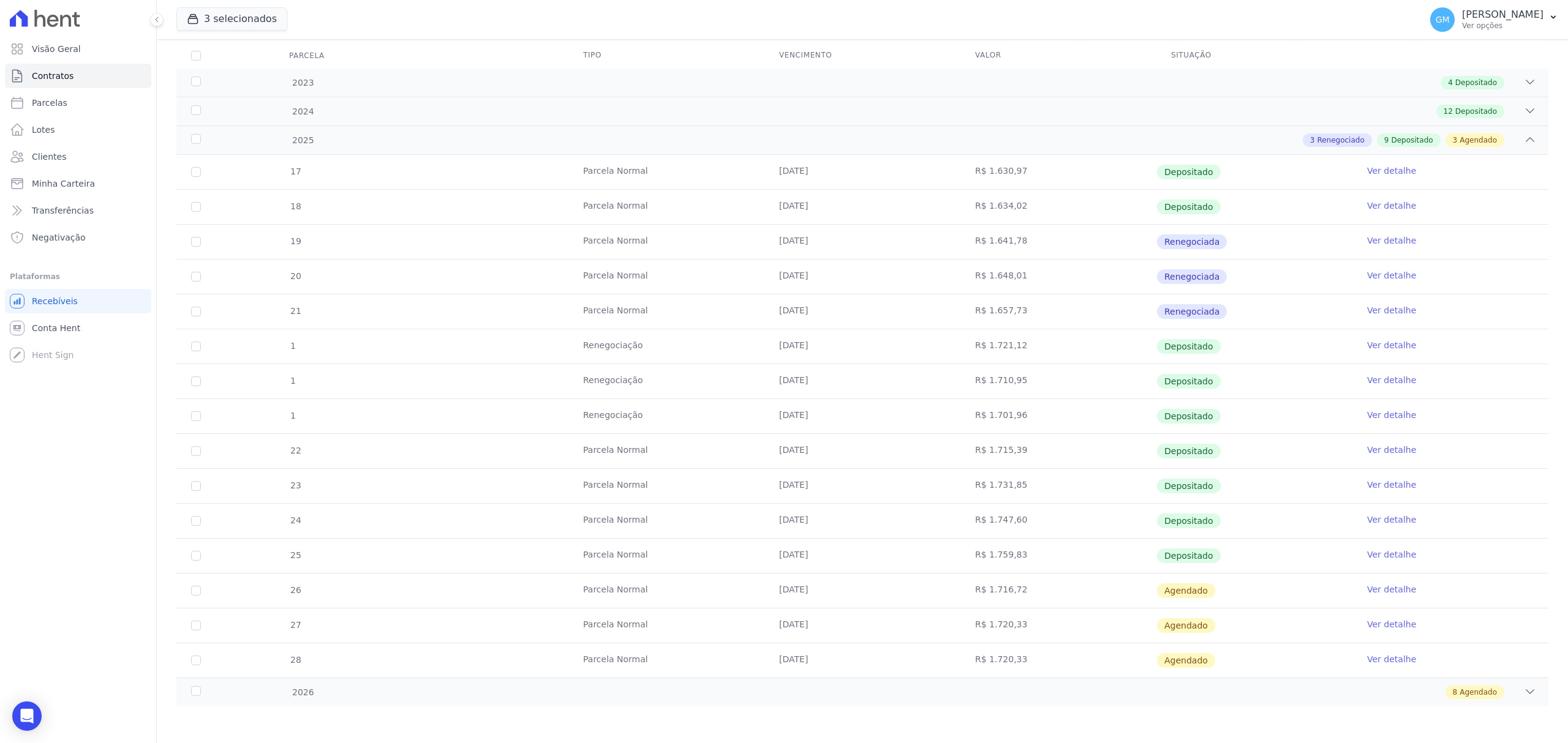
scroll to position [165, 0]
click at [1390, 552] on link "Ver detalhe" at bounding box center [1391, 555] width 49 height 12
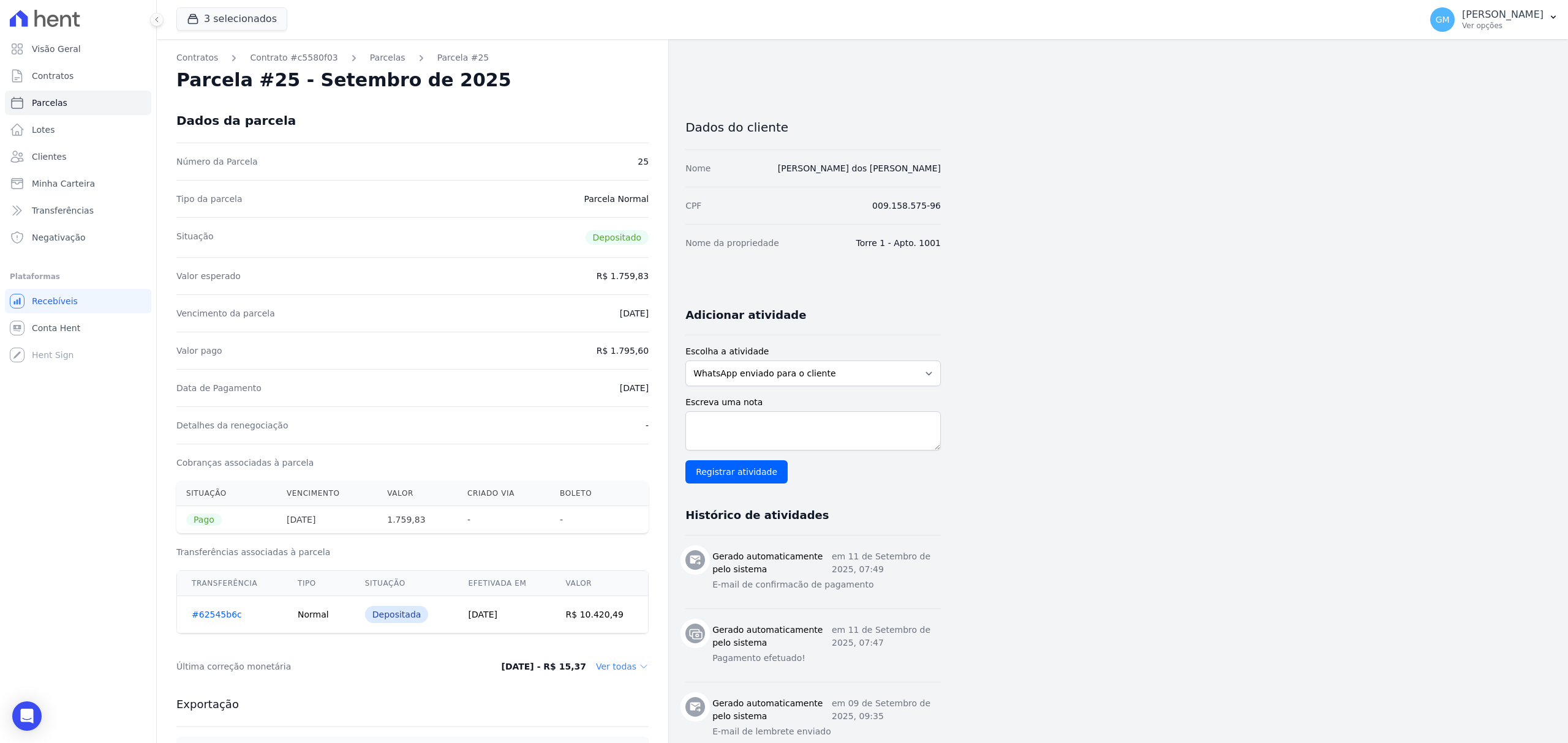
click at [550, 236] on div "Situação Depositado" at bounding box center [413, 237] width 472 height 40
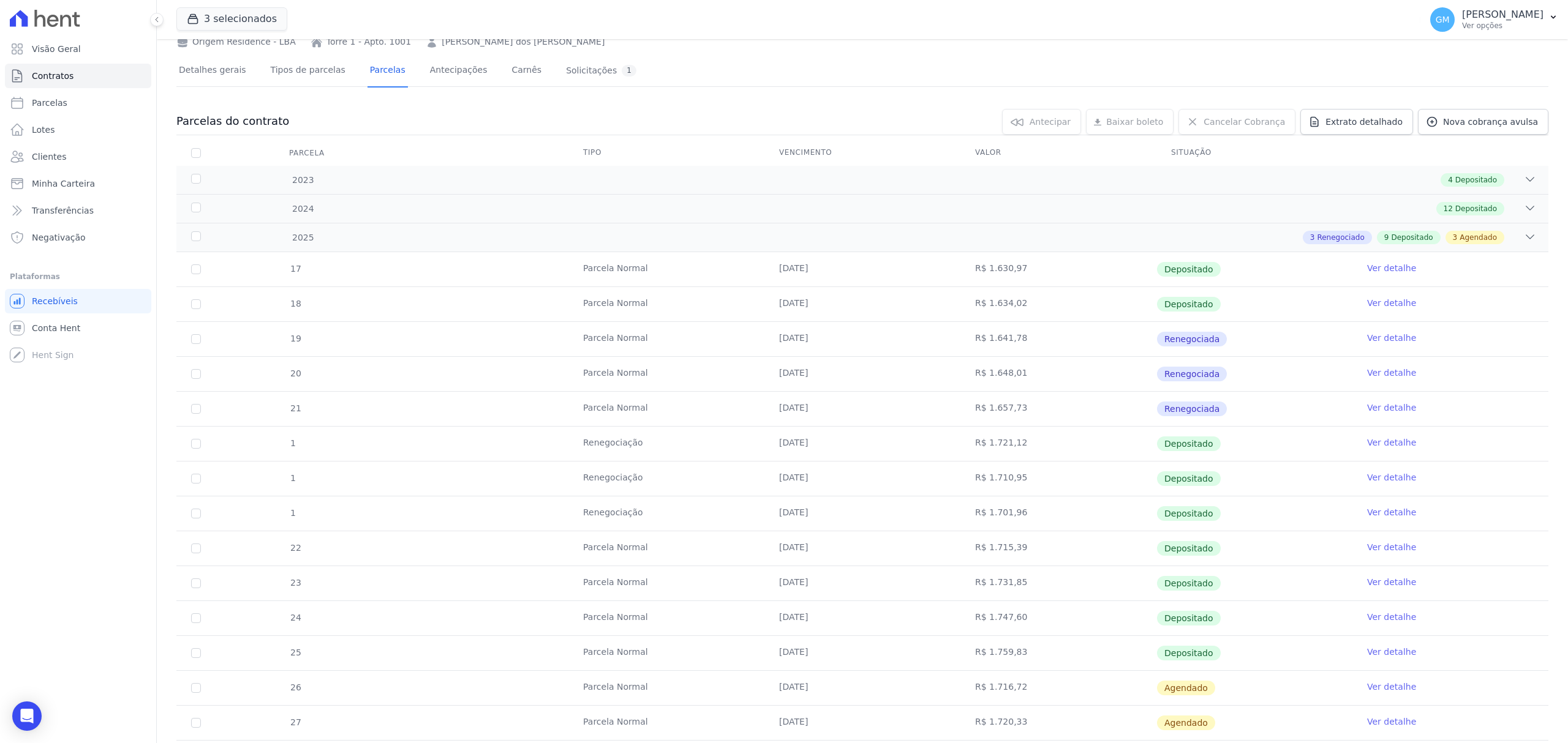
scroll to position [163, 0]
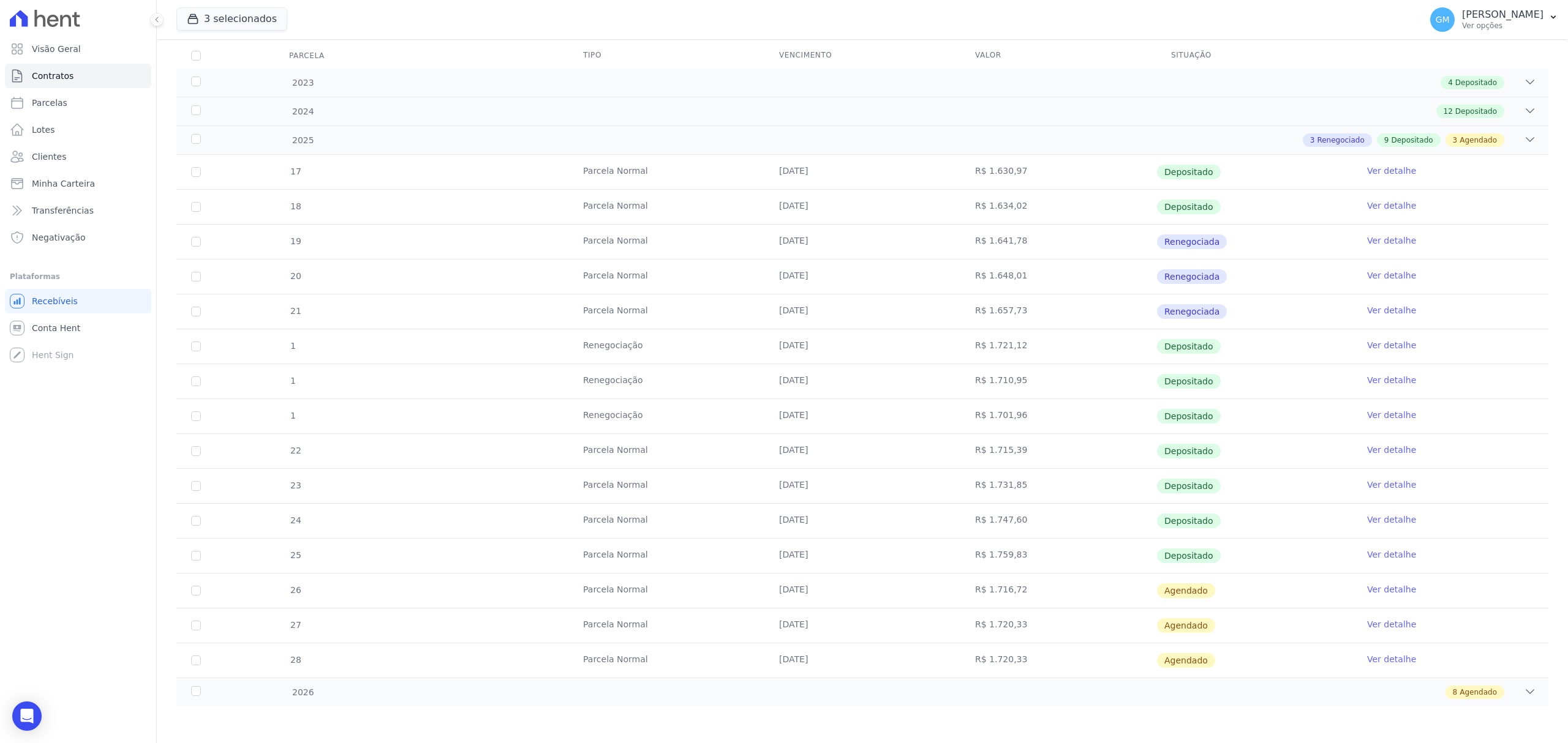
click at [1375, 589] on link "Ver detalhe" at bounding box center [1391, 589] width 49 height 12
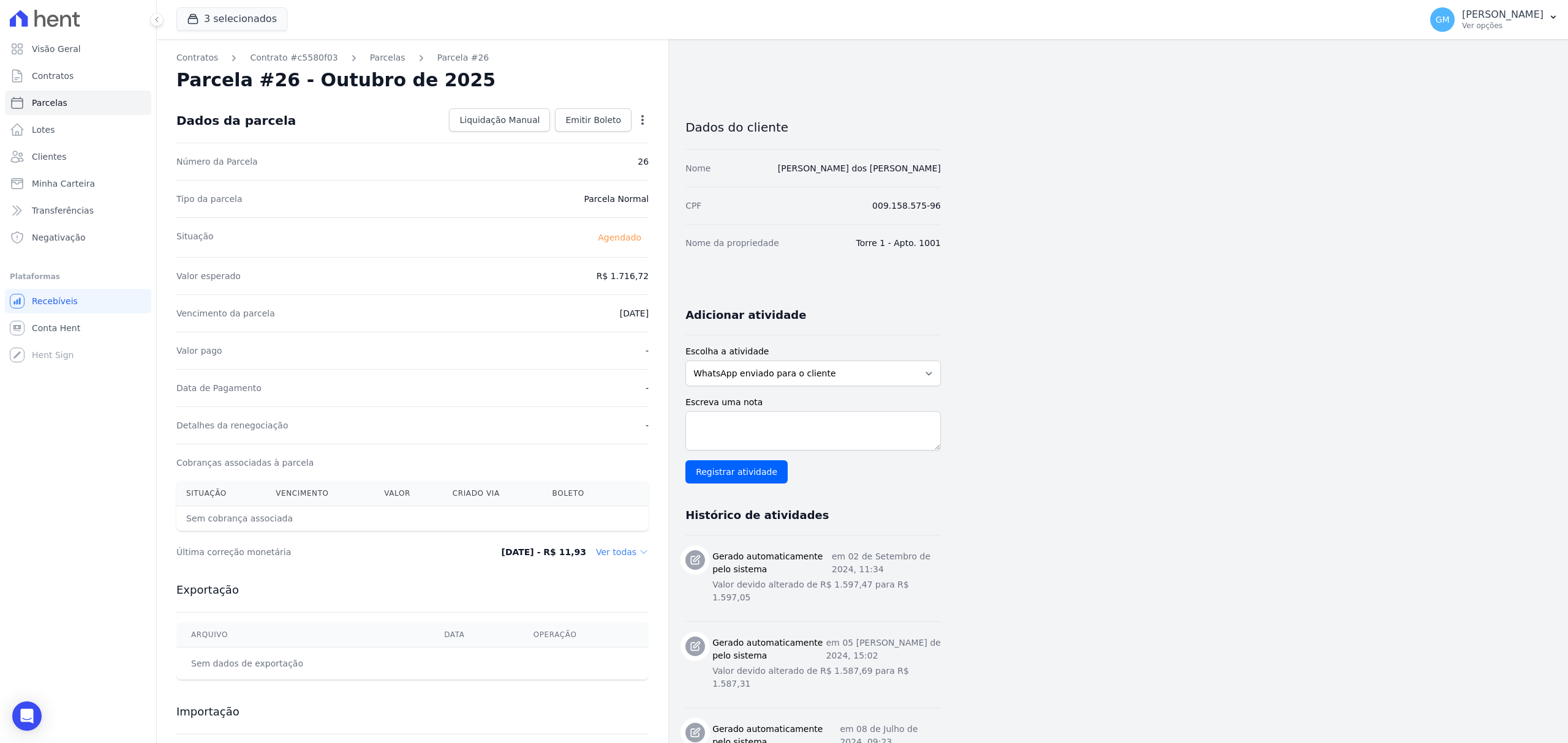
click at [641, 123] on icon "button" at bounding box center [643, 120] width 12 height 12
click at [579, 143] on link "Alterar" at bounding box center [590, 137] width 108 height 22
drag, startPoint x: 598, startPoint y: 282, endPoint x: 666, endPoint y: 285, distance: 68.1
paste input ".7635"
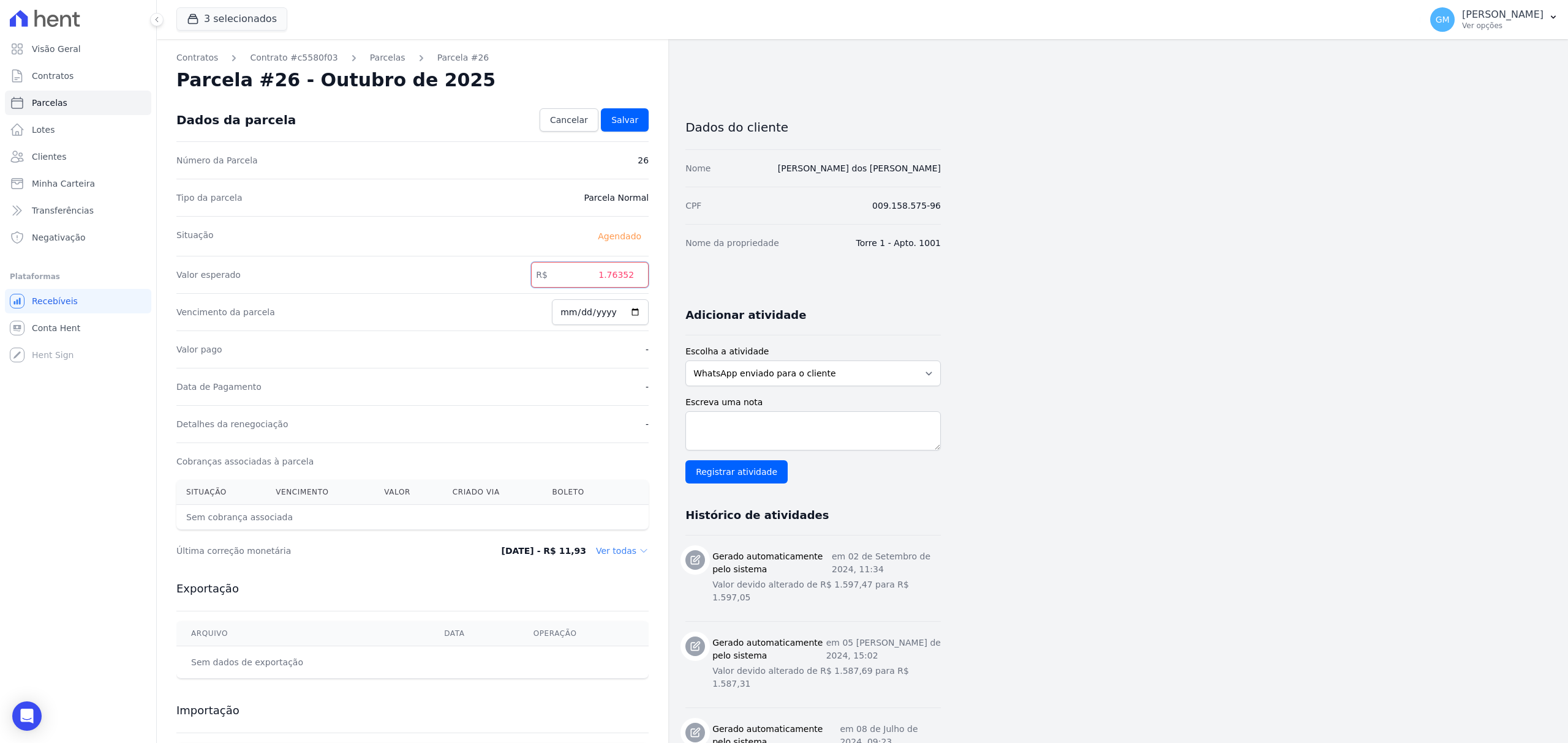
click at [609, 279] on input "1.76352" at bounding box center [590, 275] width 118 height 26
click at [625, 283] on input "176352" at bounding box center [590, 275] width 118 height 26
type input "1763.52"
click at [635, 119] on span "Salvar" at bounding box center [625, 120] width 27 height 12
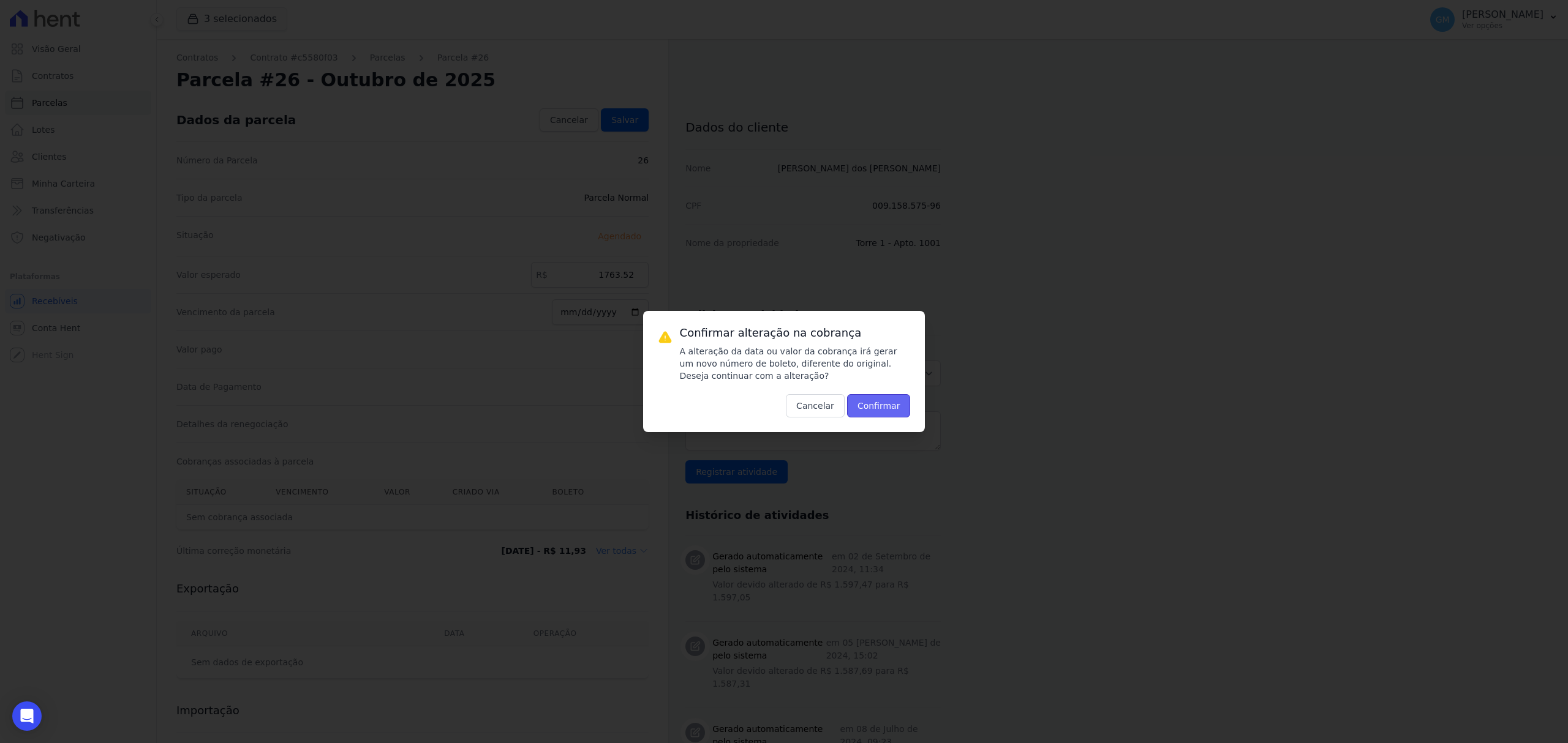
click at [895, 400] on button "Confirmar" at bounding box center [878, 406] width 64 height 23
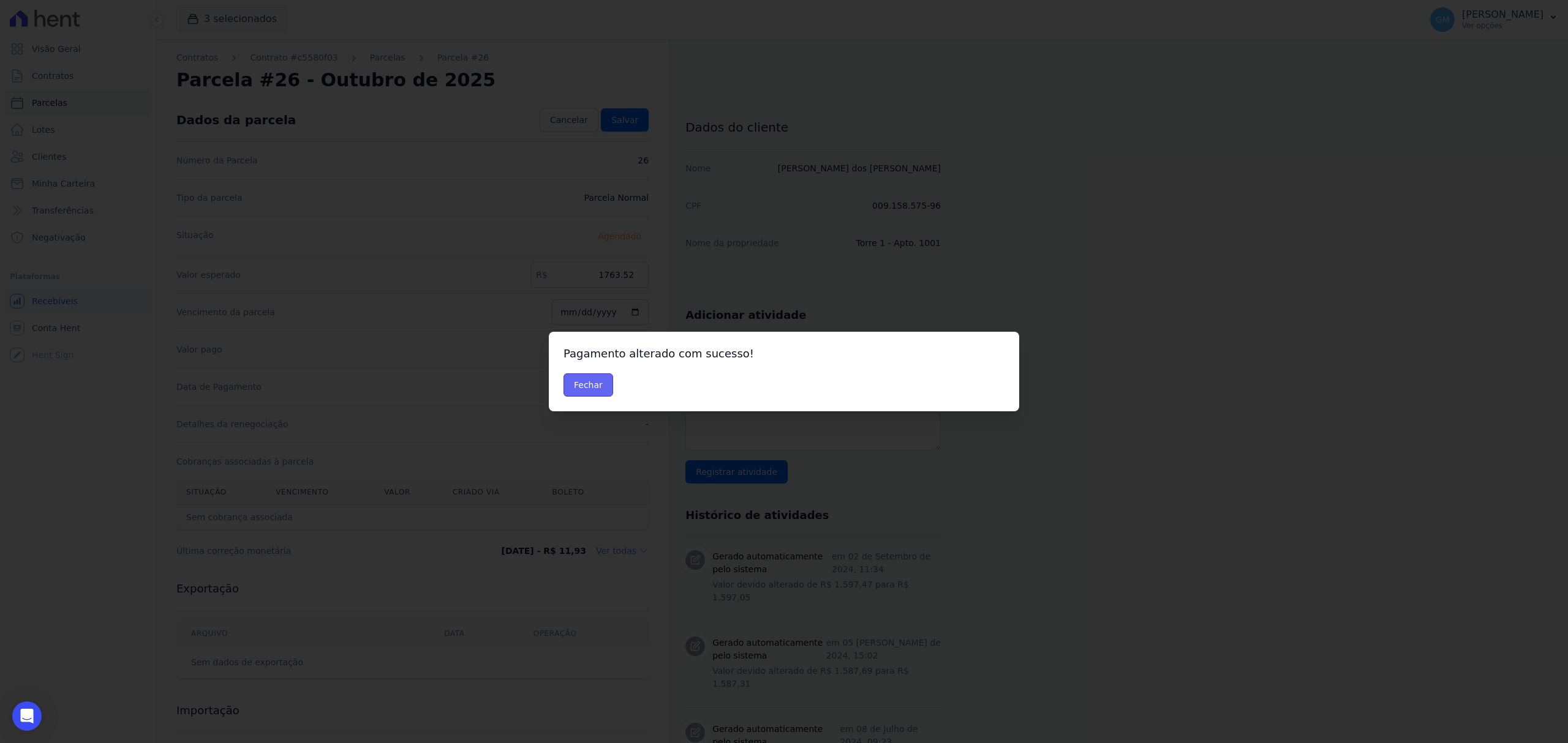
click at [576, 385] on button "Fechar" at bounding box center [588, 385] width 49 height 23
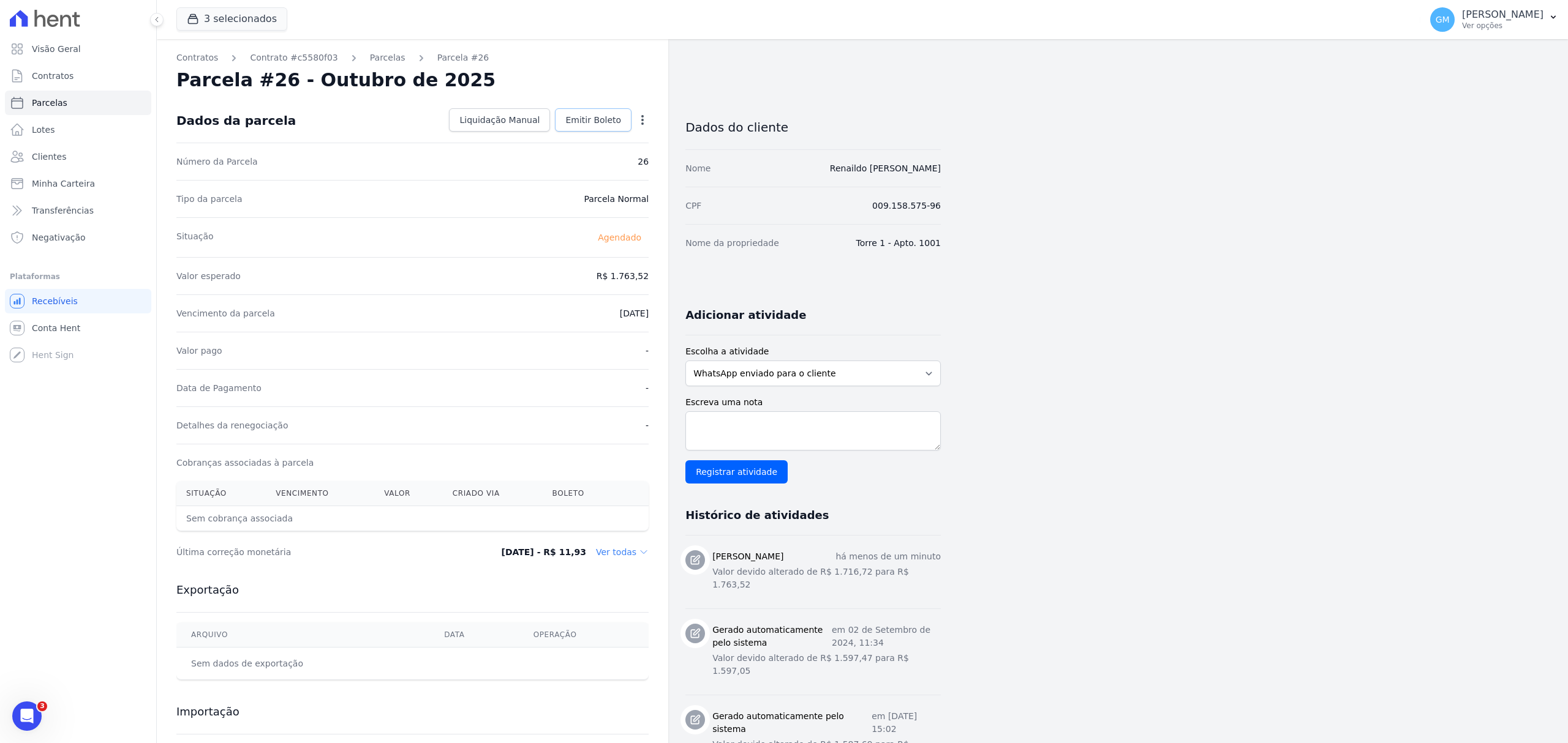
click at [609, 109] on link "Emitir Boleto" at bounding box center [593, 120] width 76 height 23
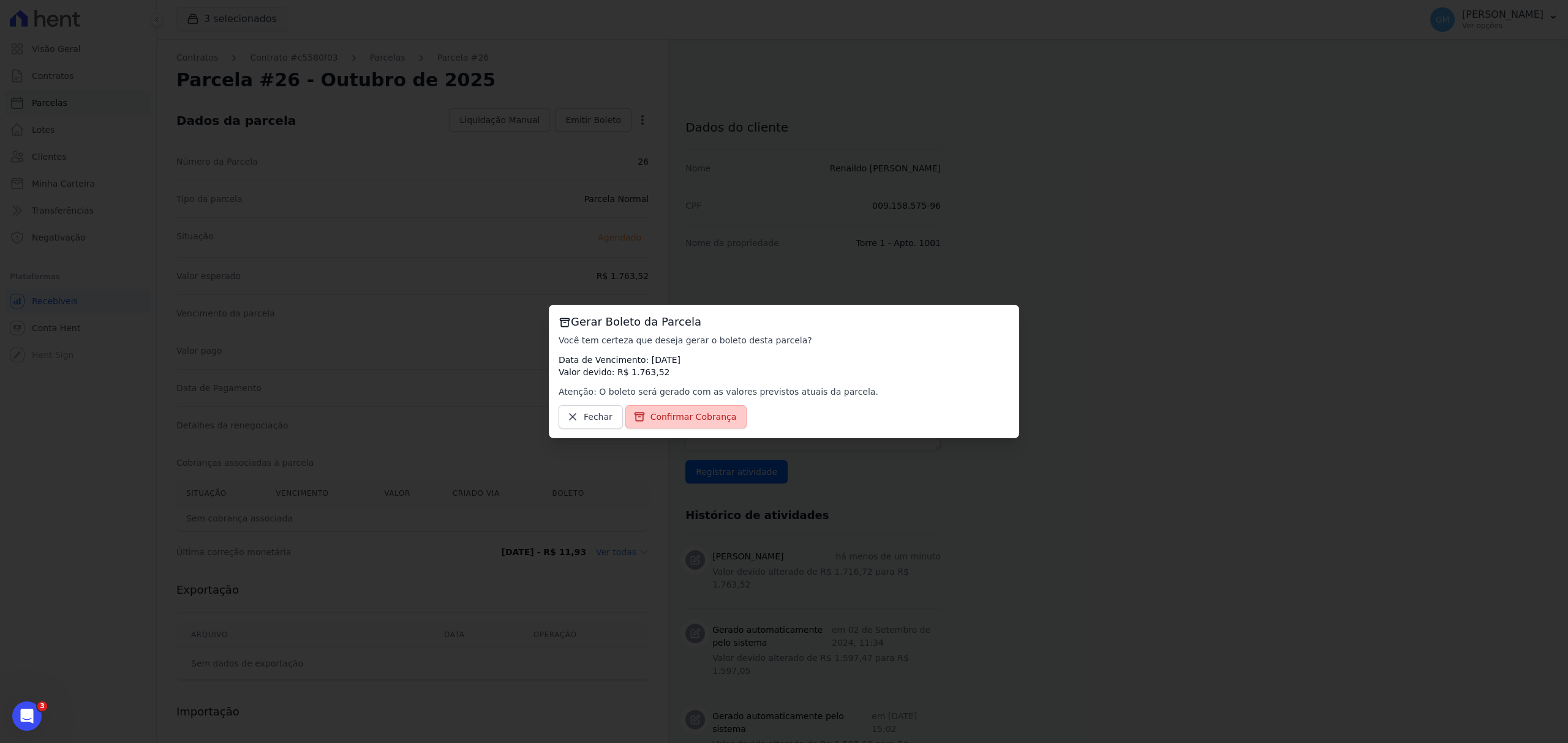
click at [697, 414] on span "Confirmar Cobrança" at bounding box center [693, 417] width 86 height 12
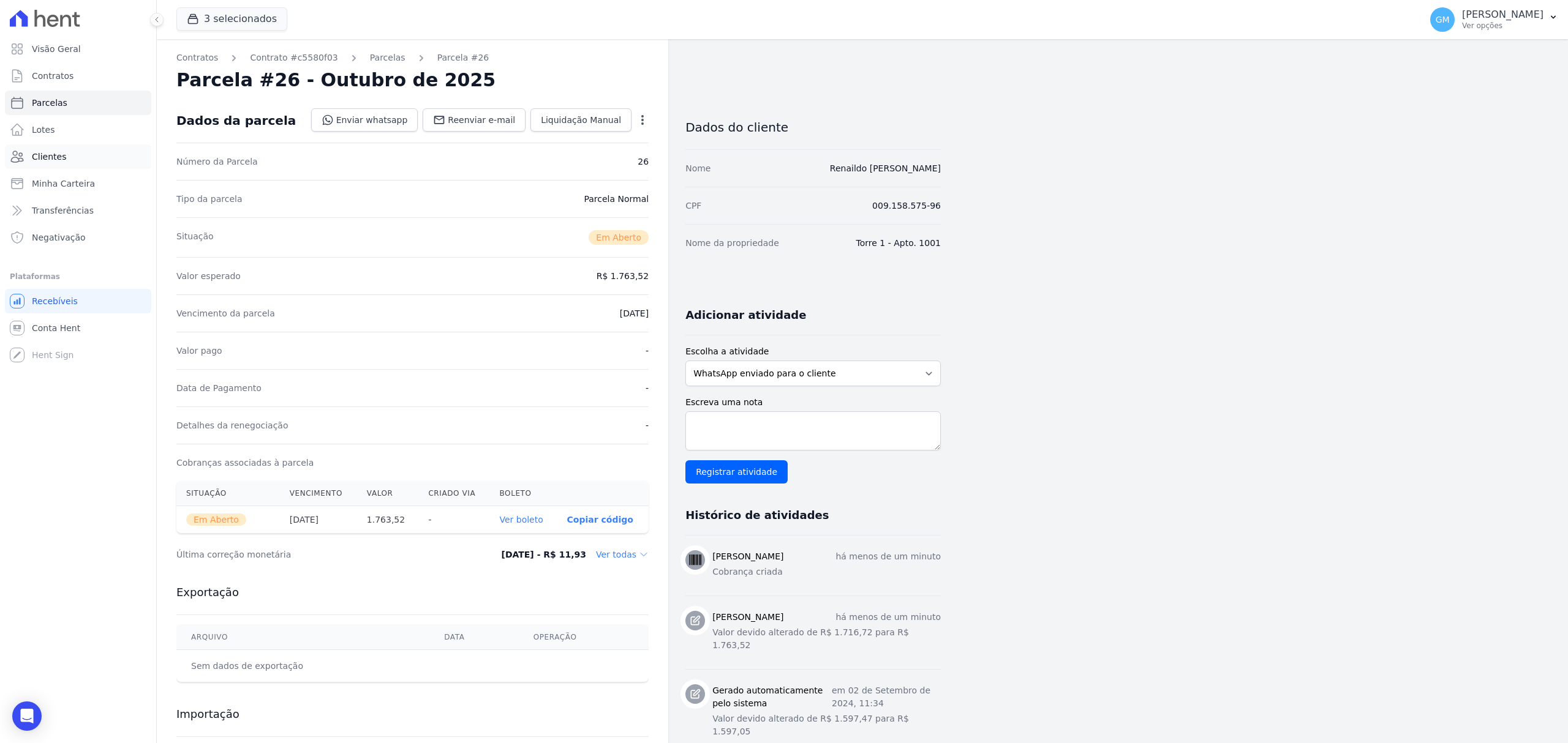
click at [67, 159] on link "Clientes" at bounding box center [78, 157] width 146 height 25
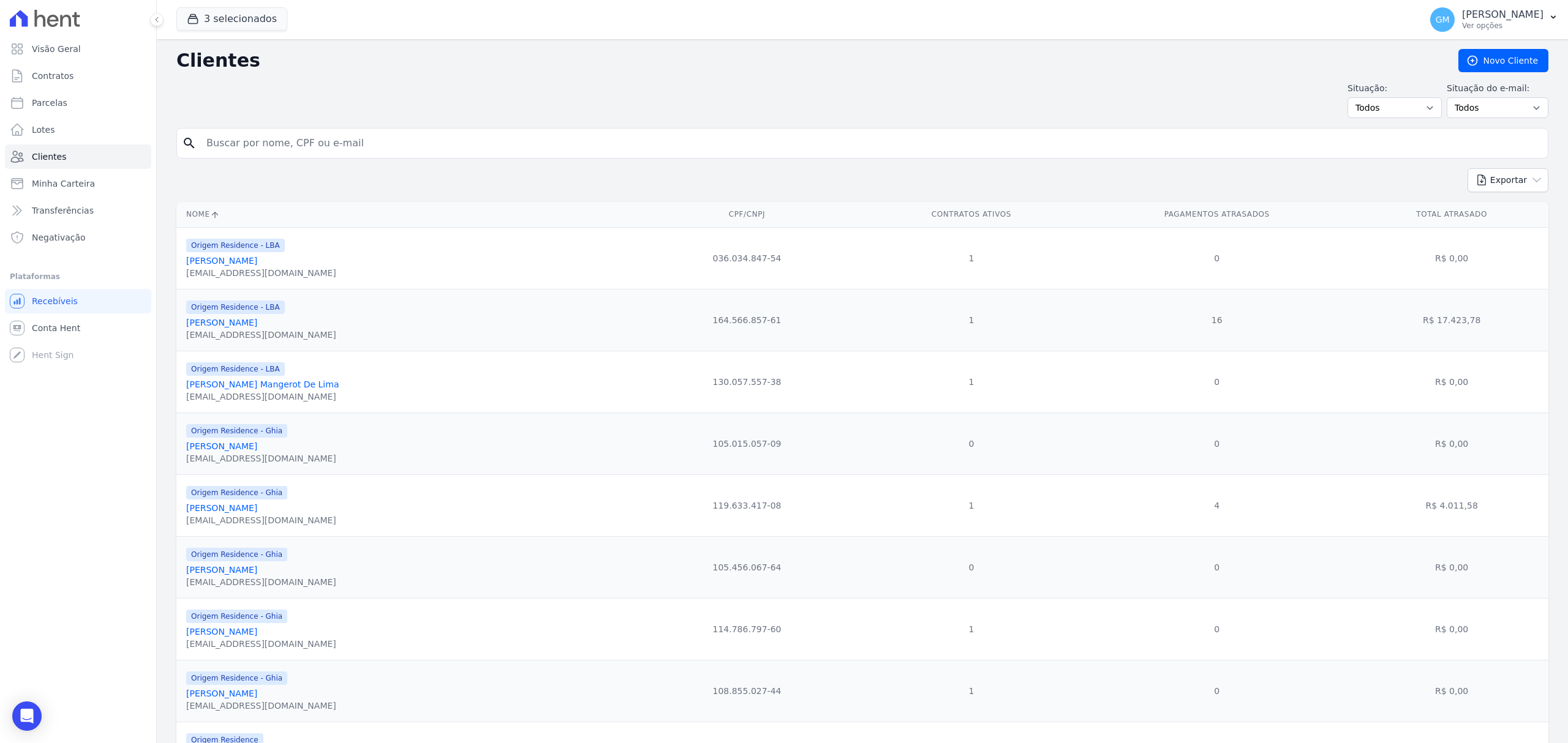
click at [239, 138] on input "search" at bounding box center [871, 143] width 1343 height 25
type input "[PERSON_NAME]"
drag, startPoint x: 337, startPoint y: 150, endPoint x: 168, endPoint y: 126, distance: 170.7
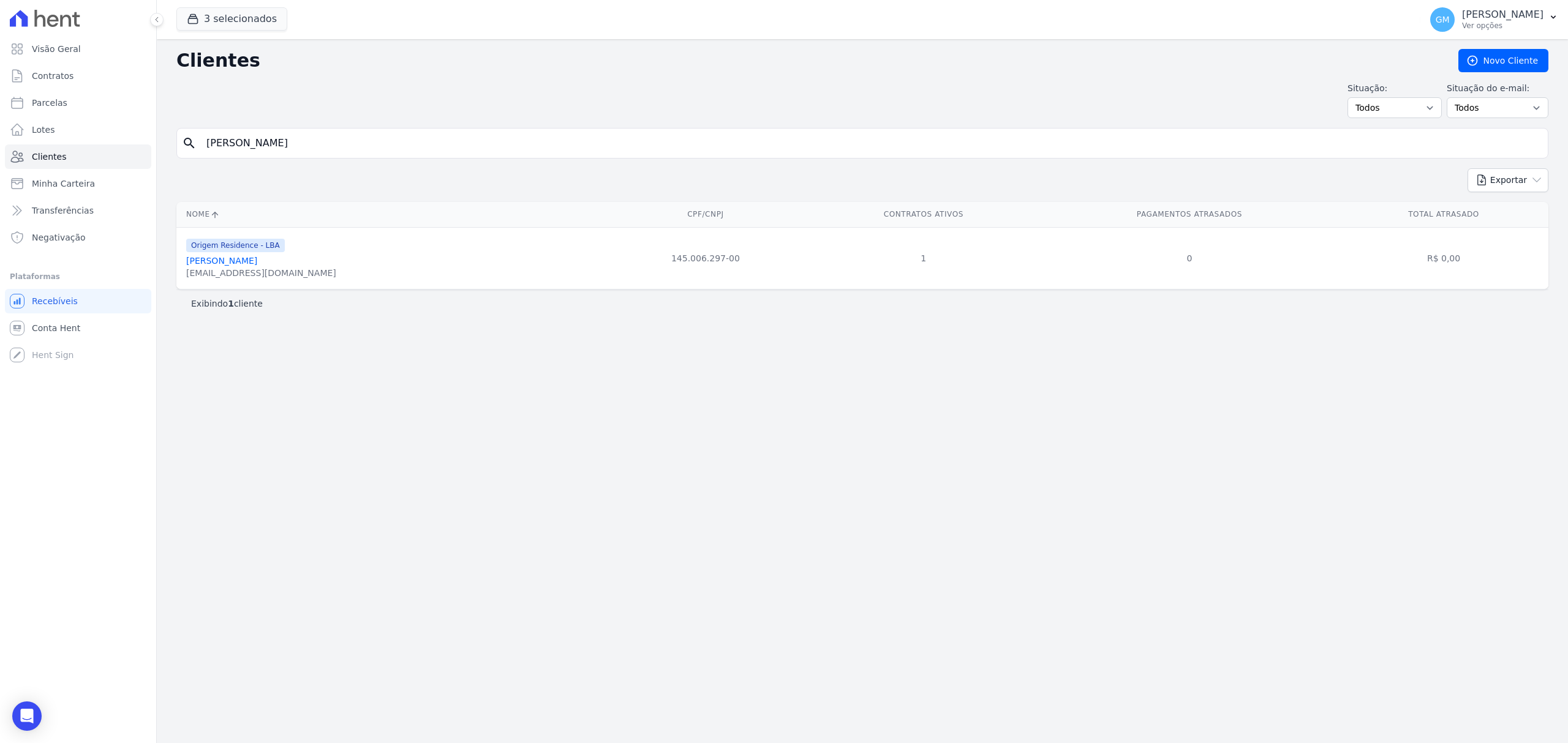
click at [257, 263] on link "[PERSON_NAME]" at bounding box center [221, 261] width 71 height 10
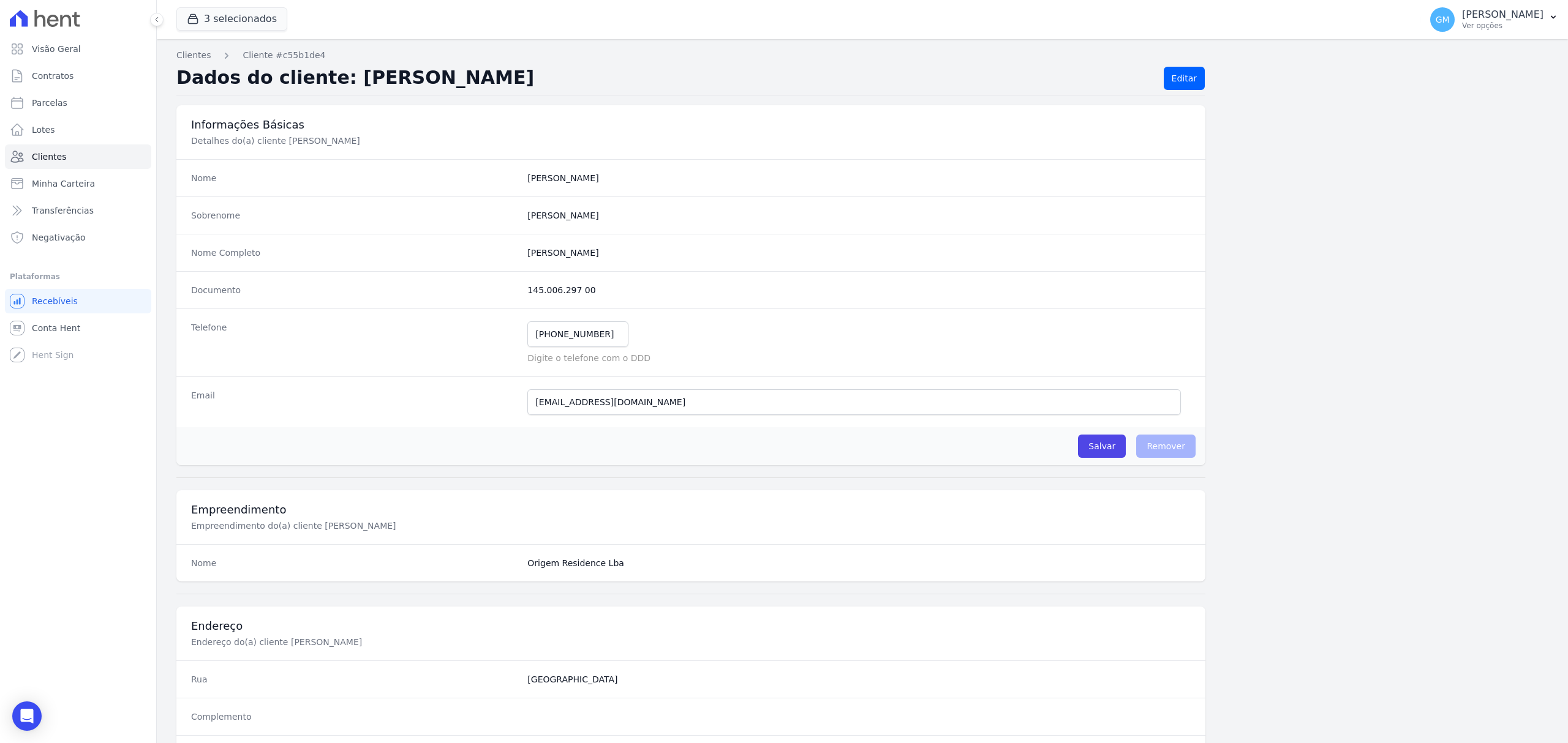
scroll to position [408, 0]
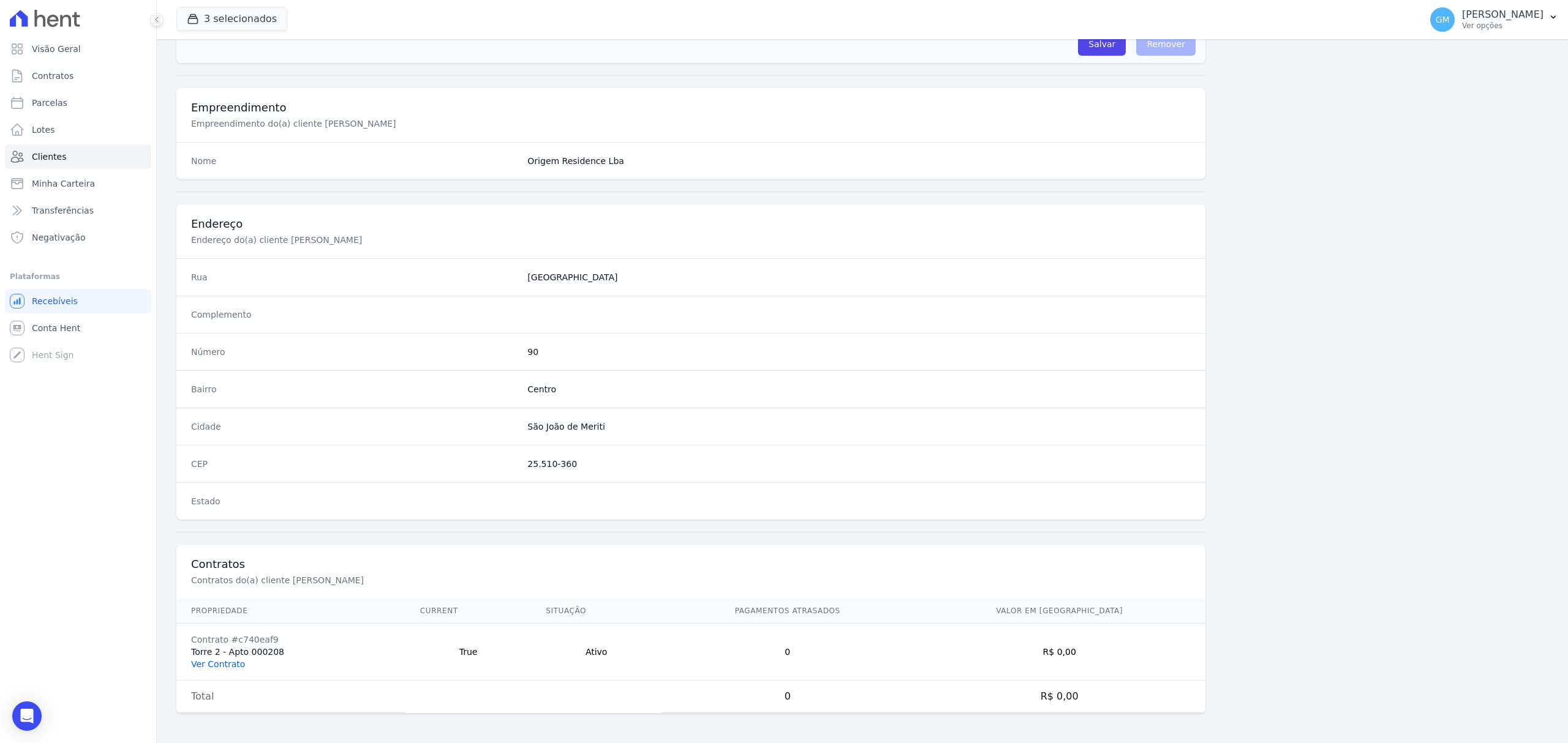
click at [233, 660] on link "Ver Contrato" at bounding box center [218, 664] width 54 height 10
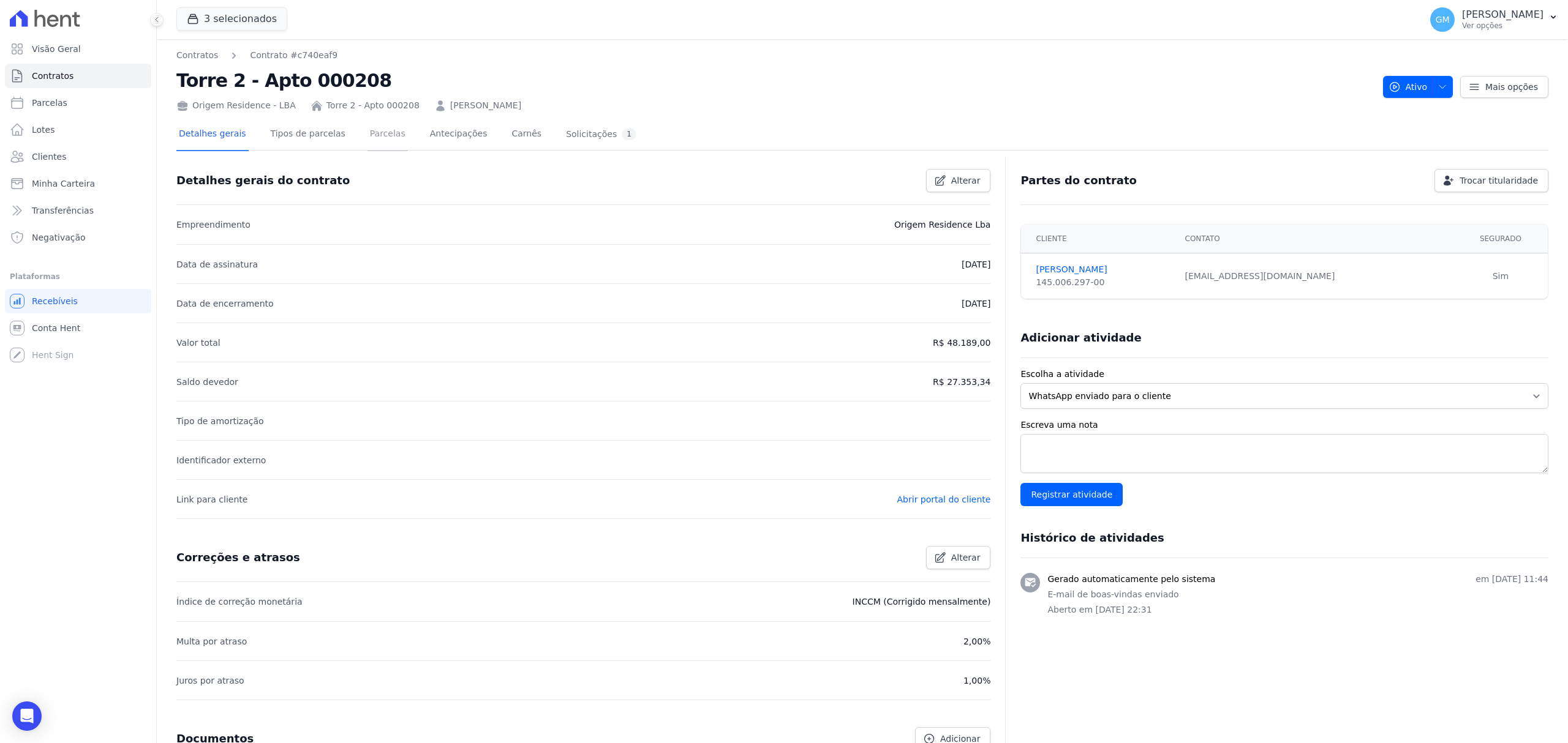
click at [380, 133] on link "Parcelas" at bounding box center [388, 135] width 41 height 33
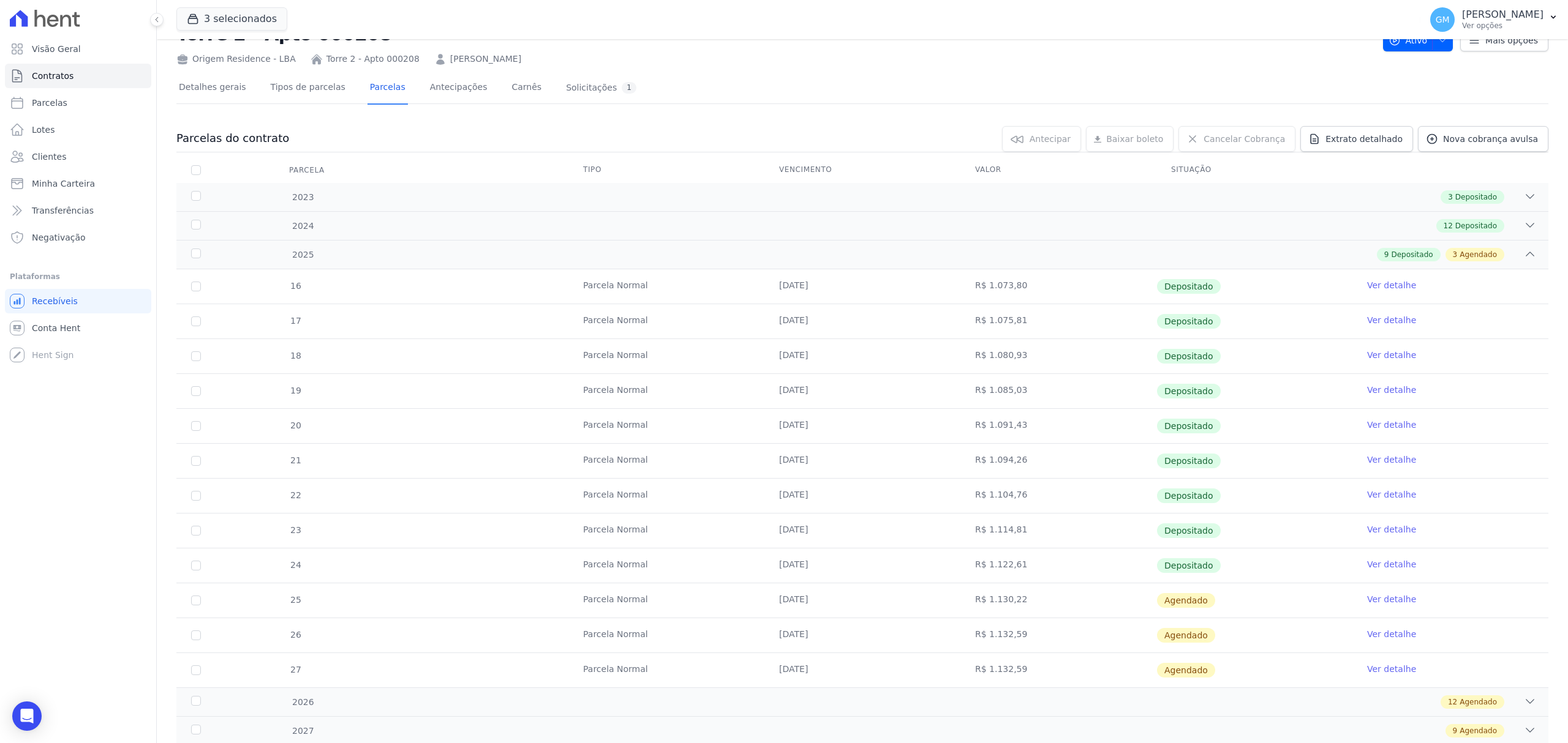
scroll to position [88, 0]
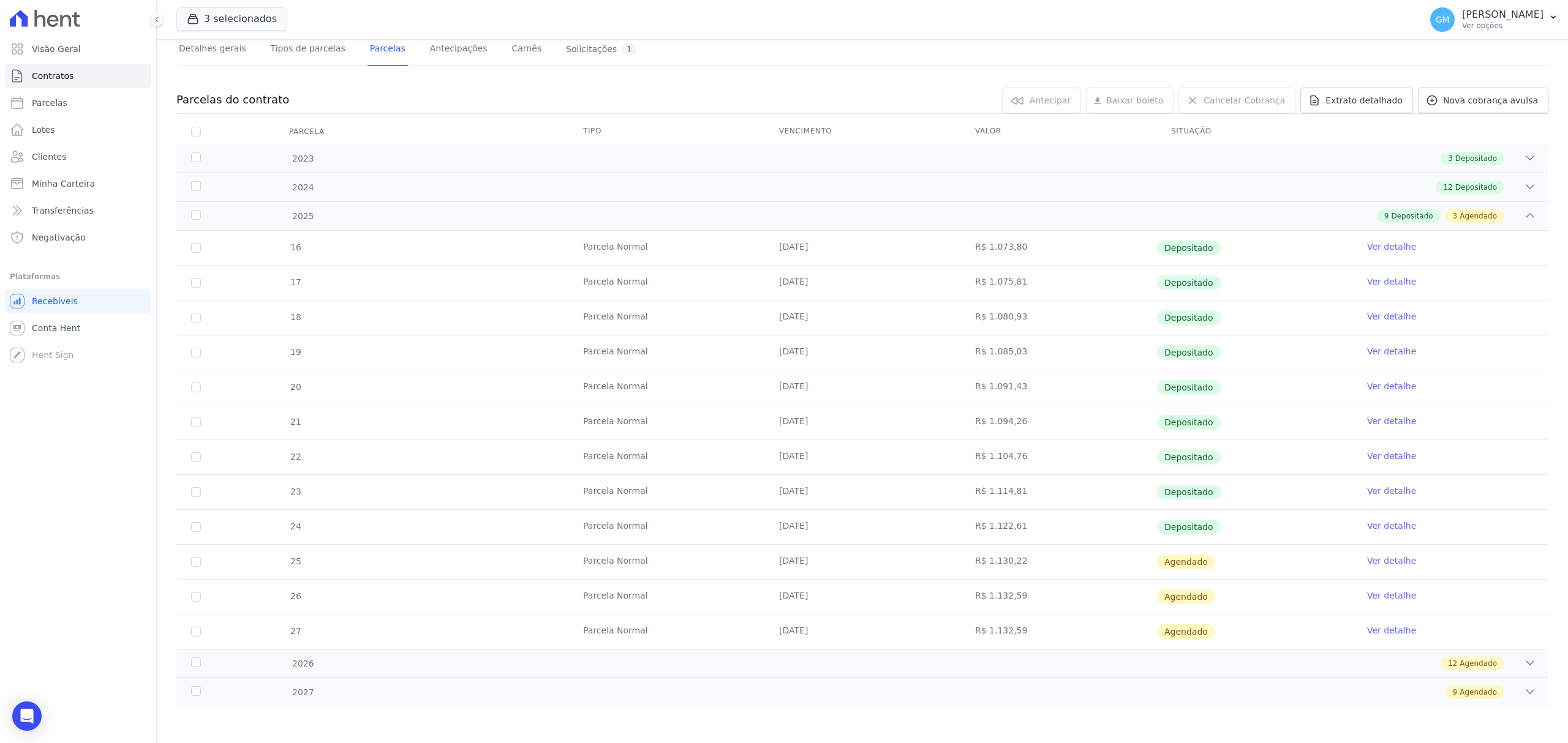
click at [1383, 527] on link "Ver detalhe" at bounding box center [1391, 526] width 49 height 12
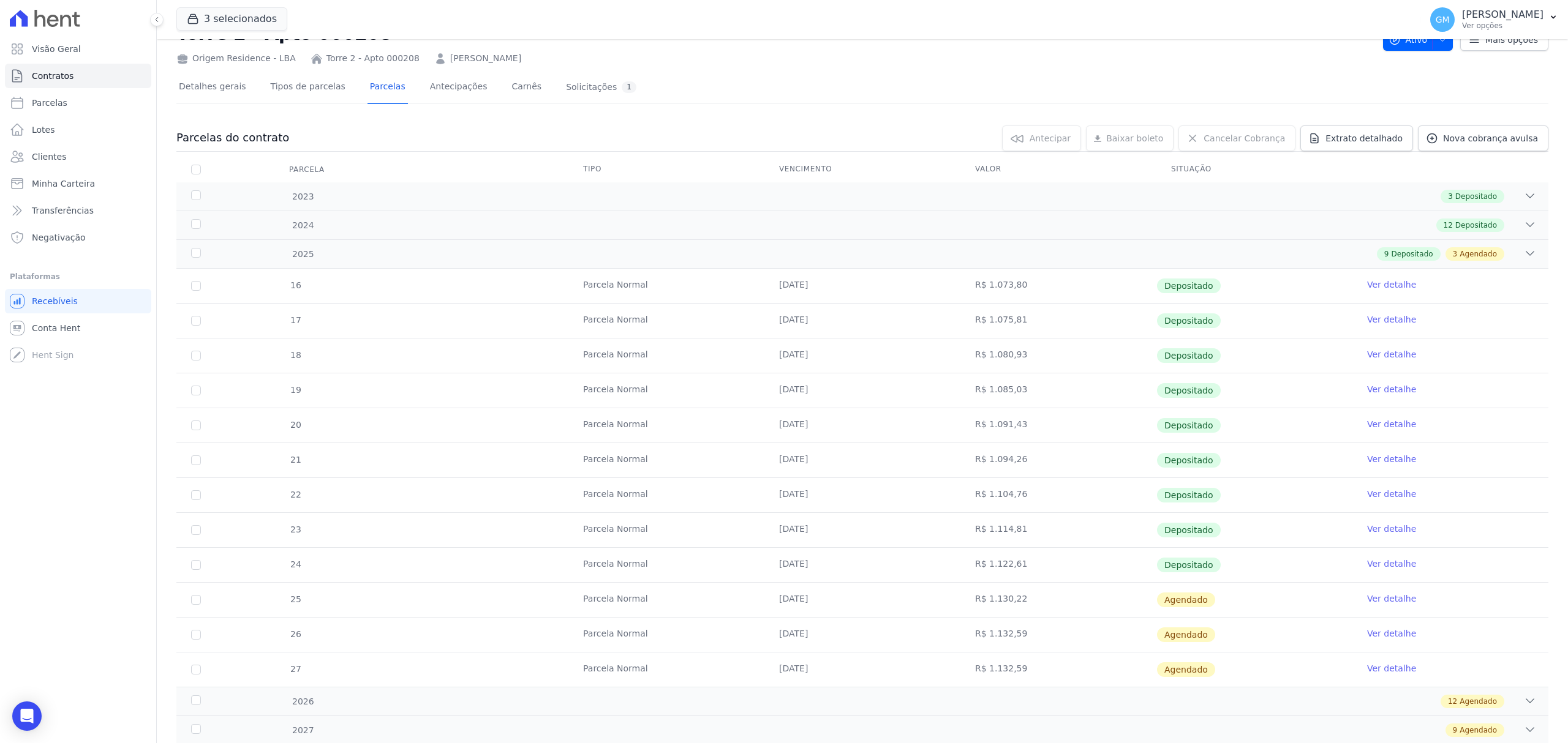
scroll to position [88, 0]
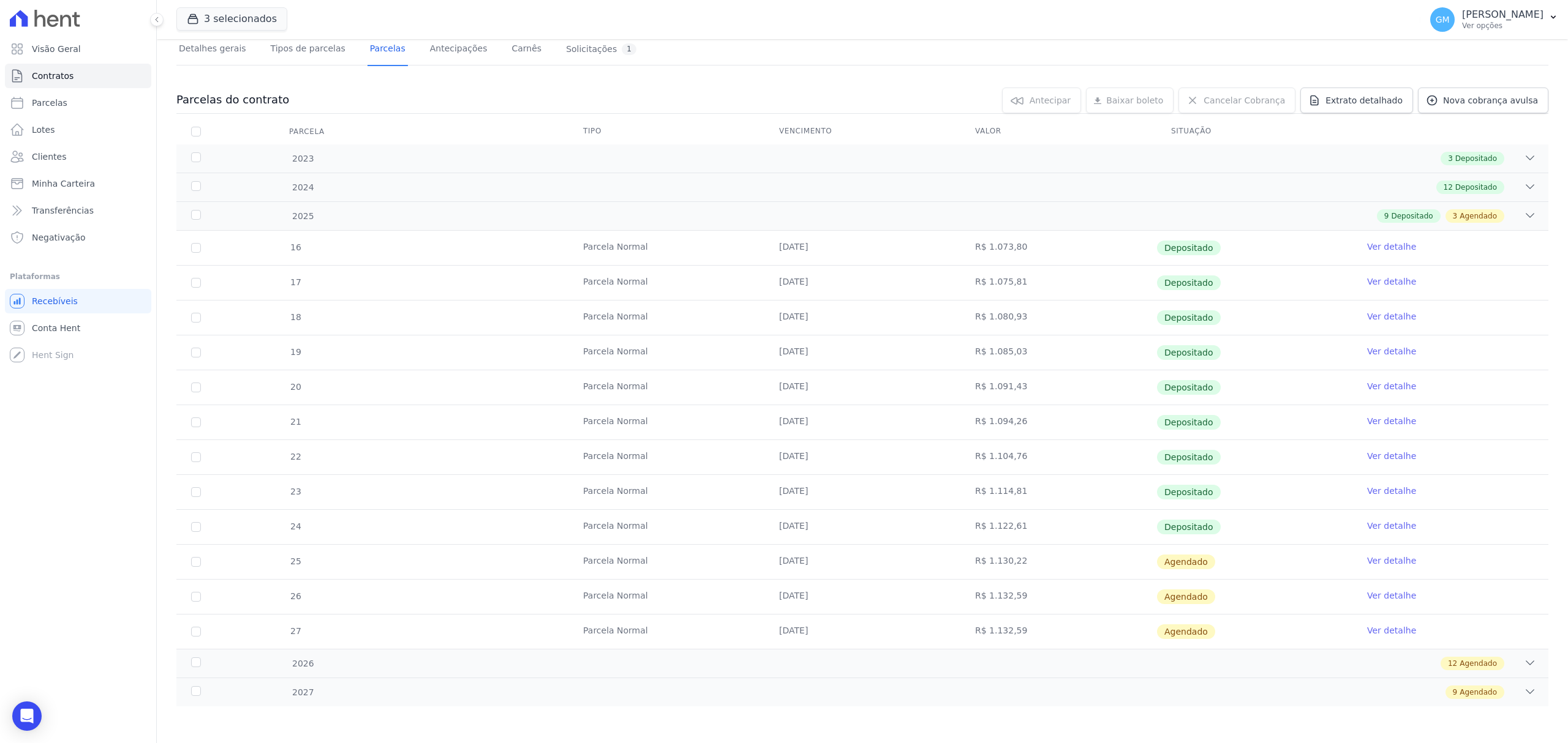
click at [1367, 561] on link "Ver detalhe" at bounding box center [1391, 561] width 49 height 12
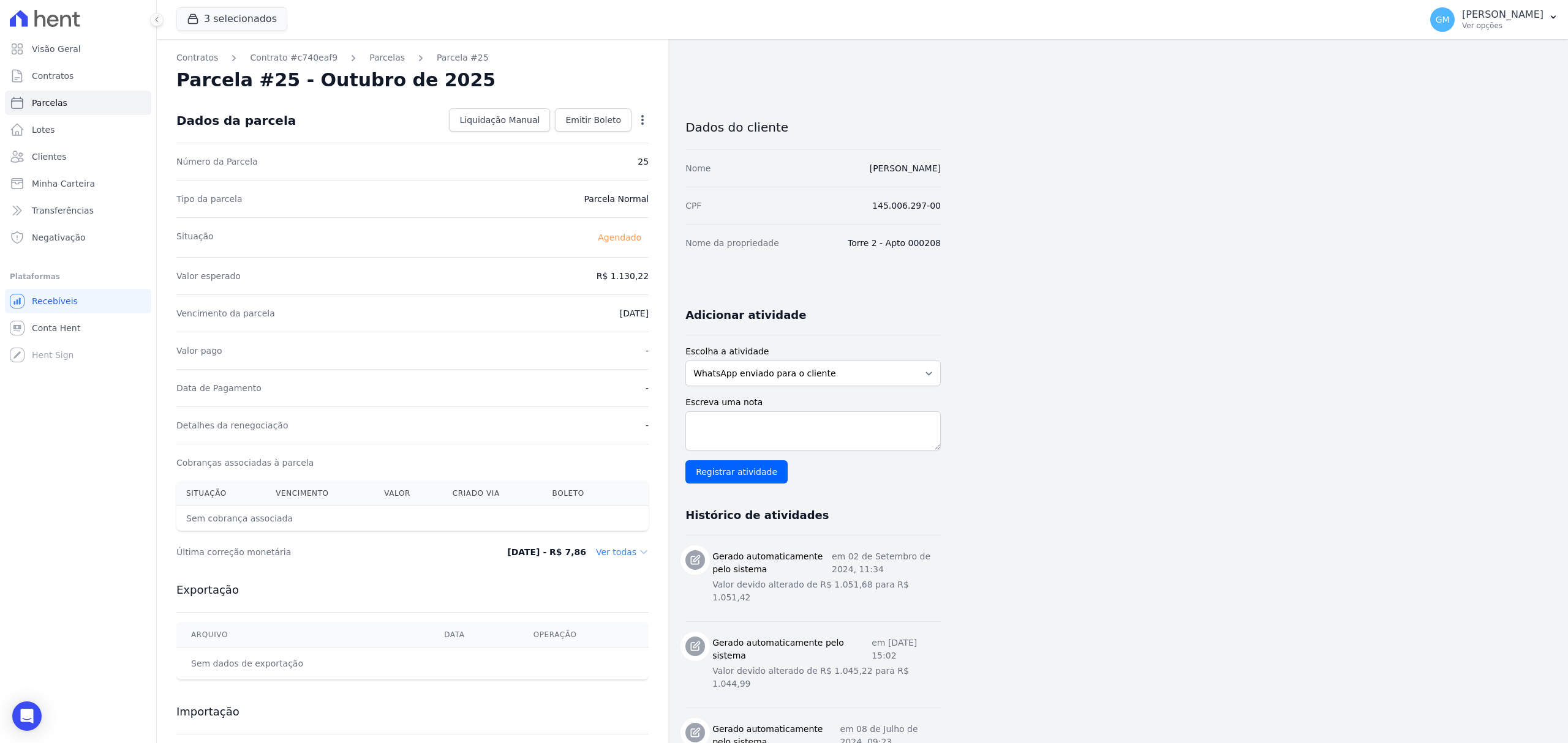
click at [640, 118] on icon "button" at bounding box center [643, 120] width 12 height 12
click at [584, 136] on link "Alterar" at bounding box center [590, 137] width 108 height 22
drag, startPoint x: 609, startPoint y: 278, endPoint x: 657, endPoint y: 281, distance: 48.1
paste input ".12496"
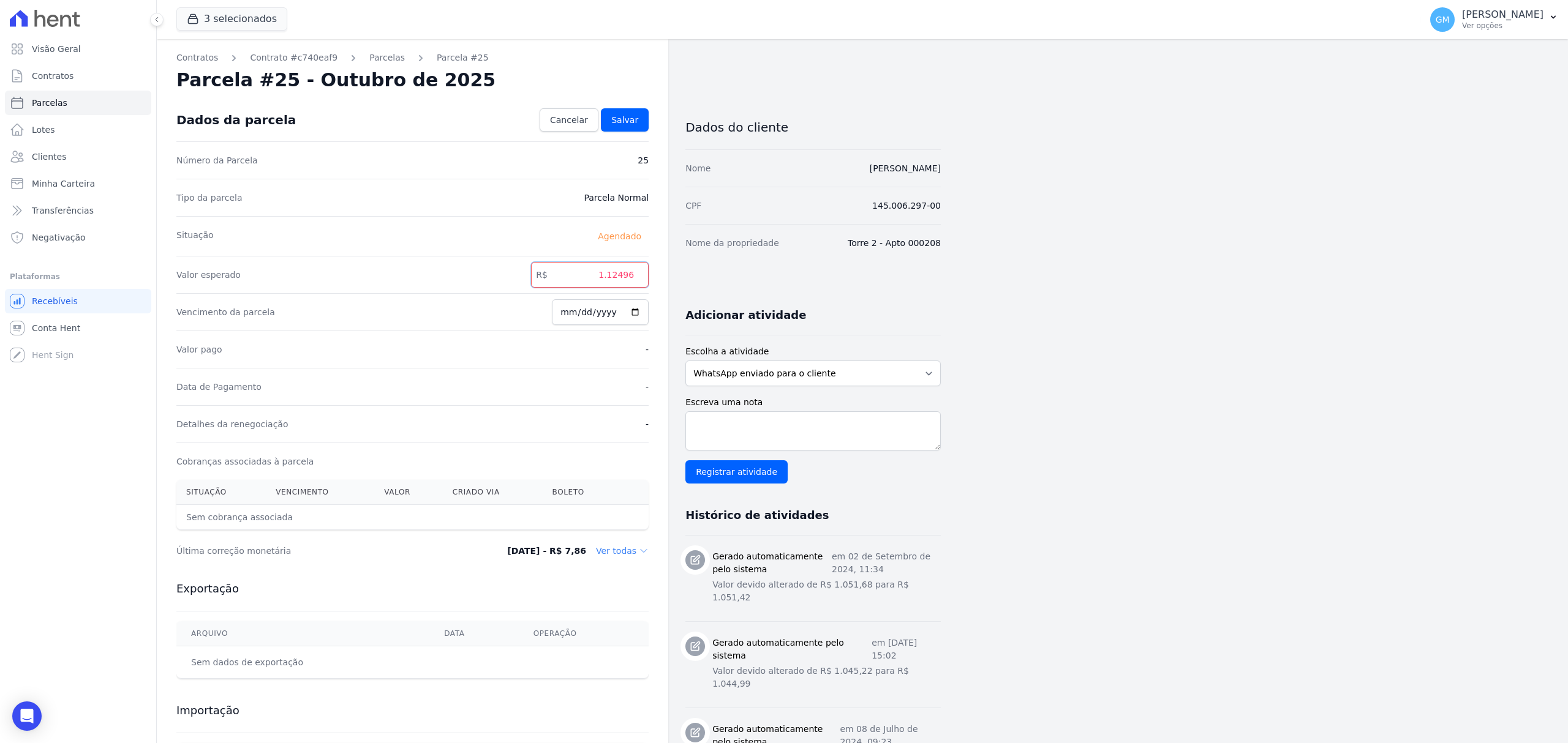
click at [614, 280] on input "1.12496" at bounding box center [590, 275] width 118 height 26
click at [613, 278] on input "1.12496" at bounding box center [590, 275] width 118 height 26
click at [613, 275] on input "1.12496" at bounding box center [590, 275] width 118 height 26
click at [626, 277] on input "112496" at bounding box center [590, 275] width 118 height 26
type input "1124.96"
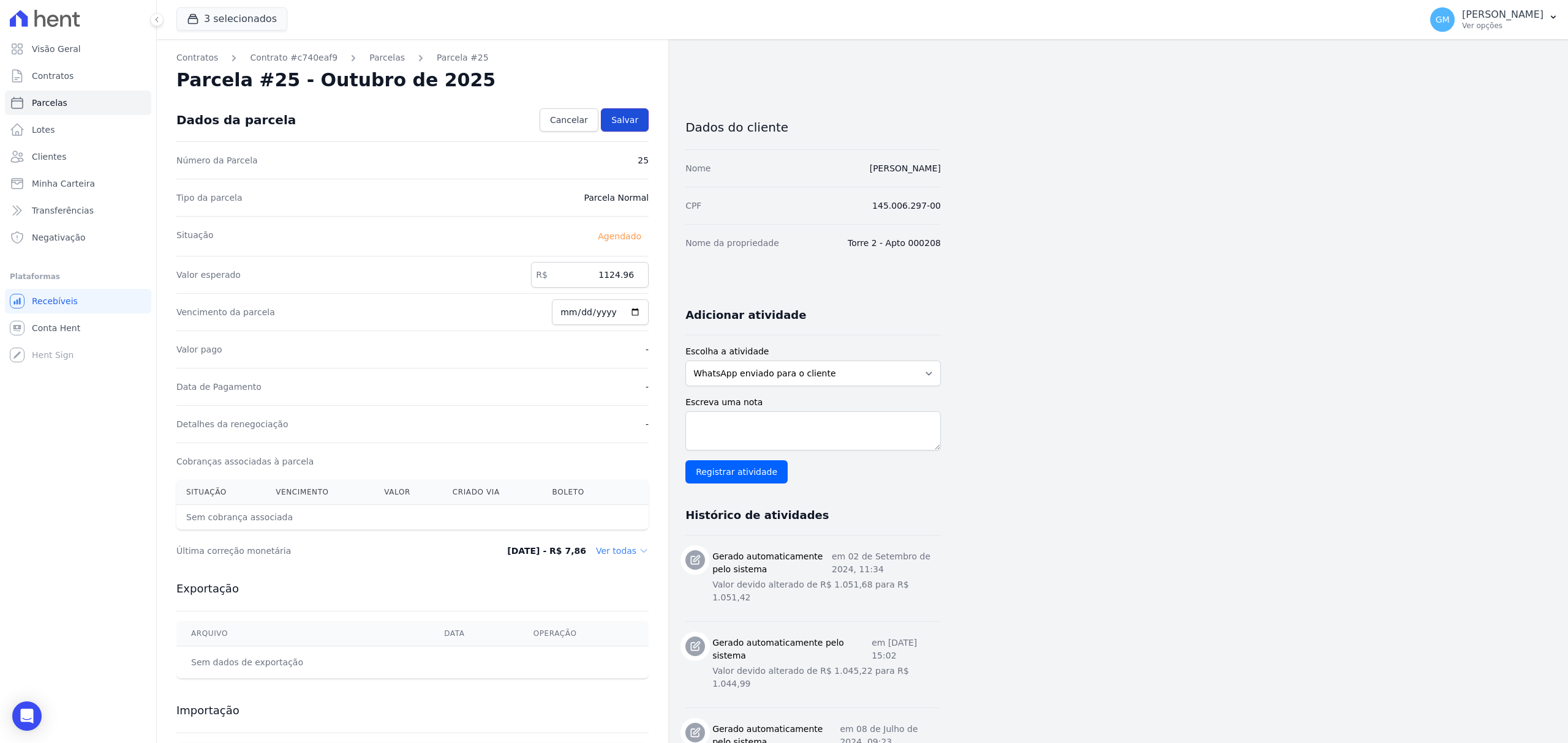
click at [638, 112] on link "Salvar" at bounding box center [624, 120] width 47 height 23
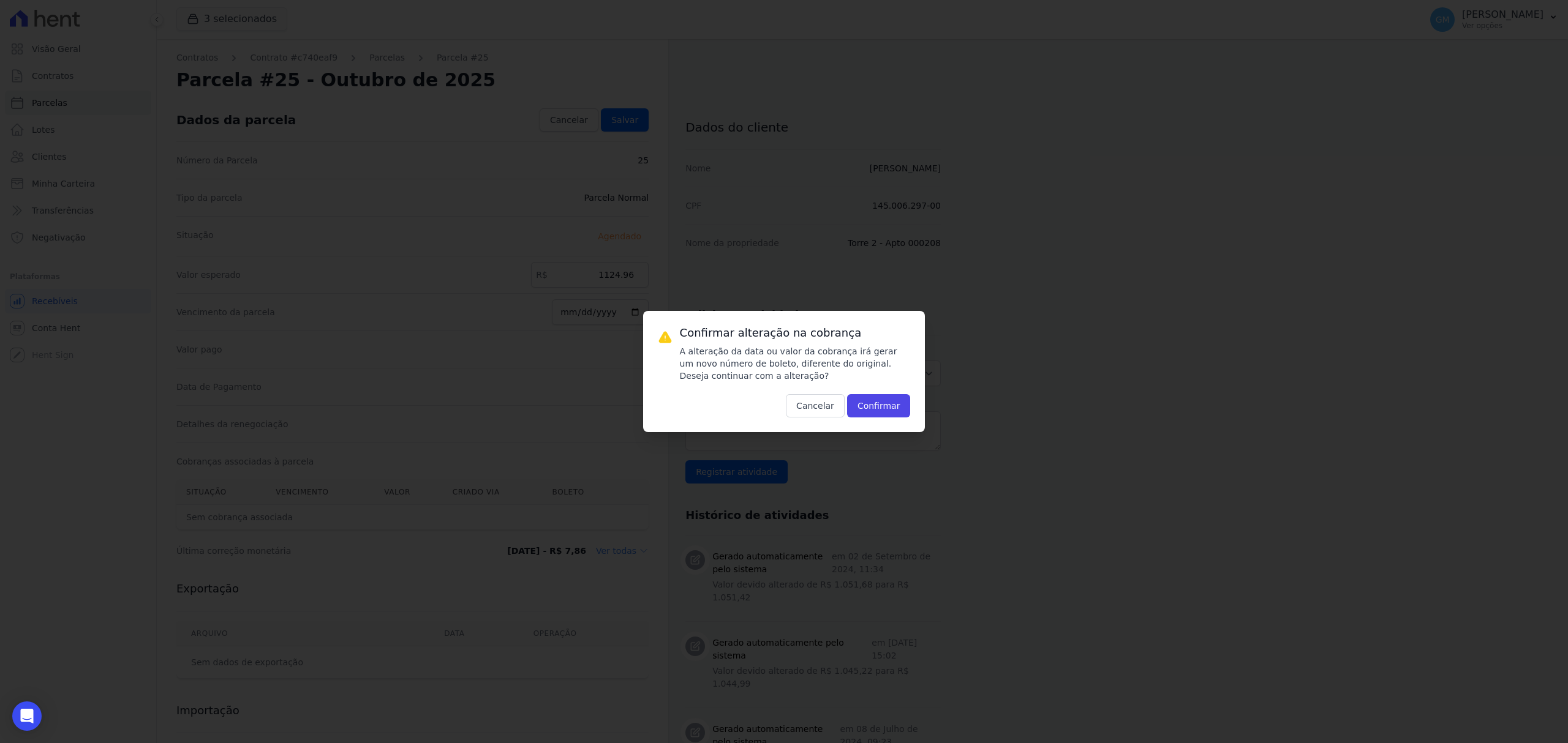
click at [893, 421] on div "Confirmar alteração na cobrança A alteração da data ou valor da cobrança irá ge…" at bounding box center [785, 371] width 283 height 121
click at [892, 413] on button "Confirmar" at bounding box center [878, 406] width 64 height 23
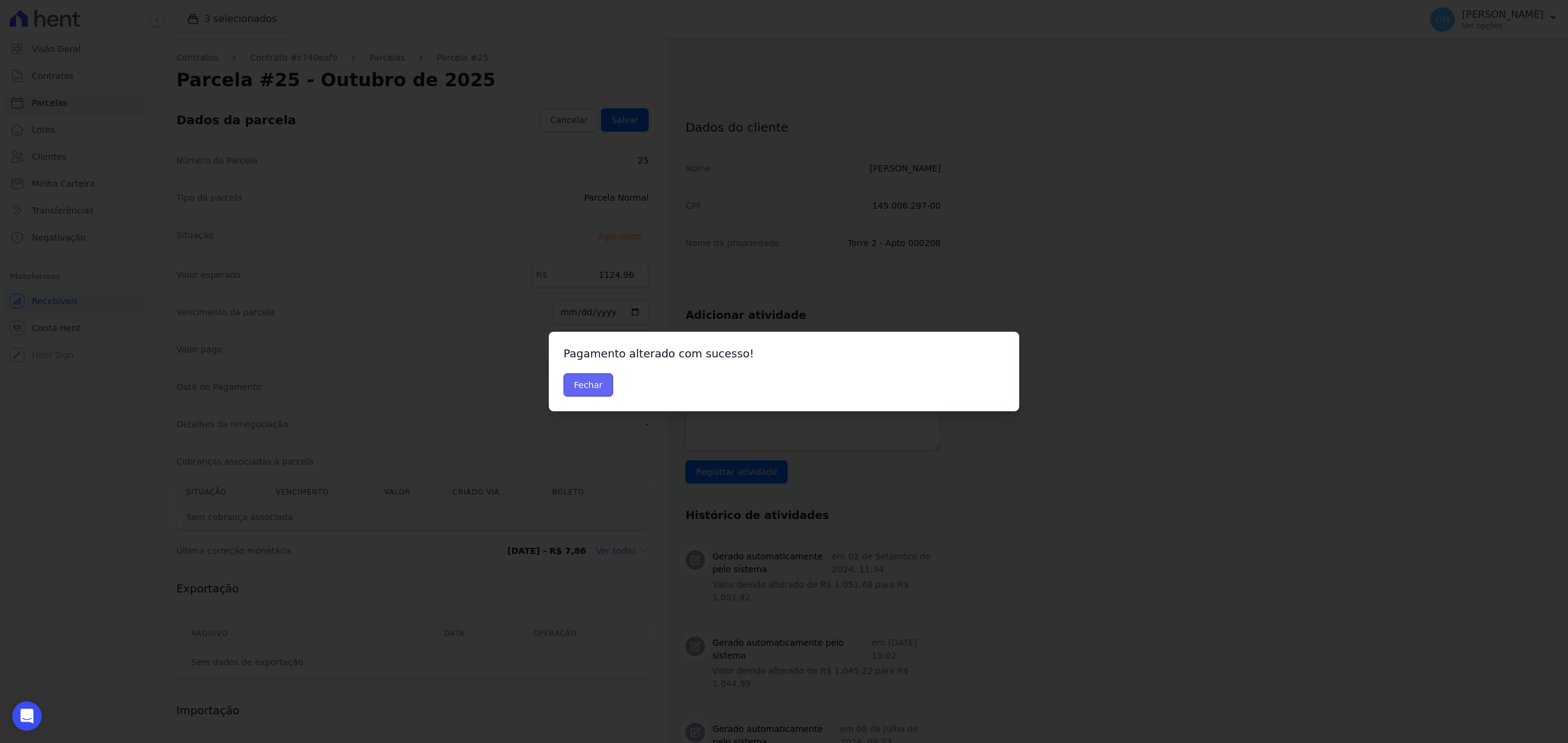
click at [577, 392] on button "Fechar" at bounding box center [588, 385] width 49 height 23
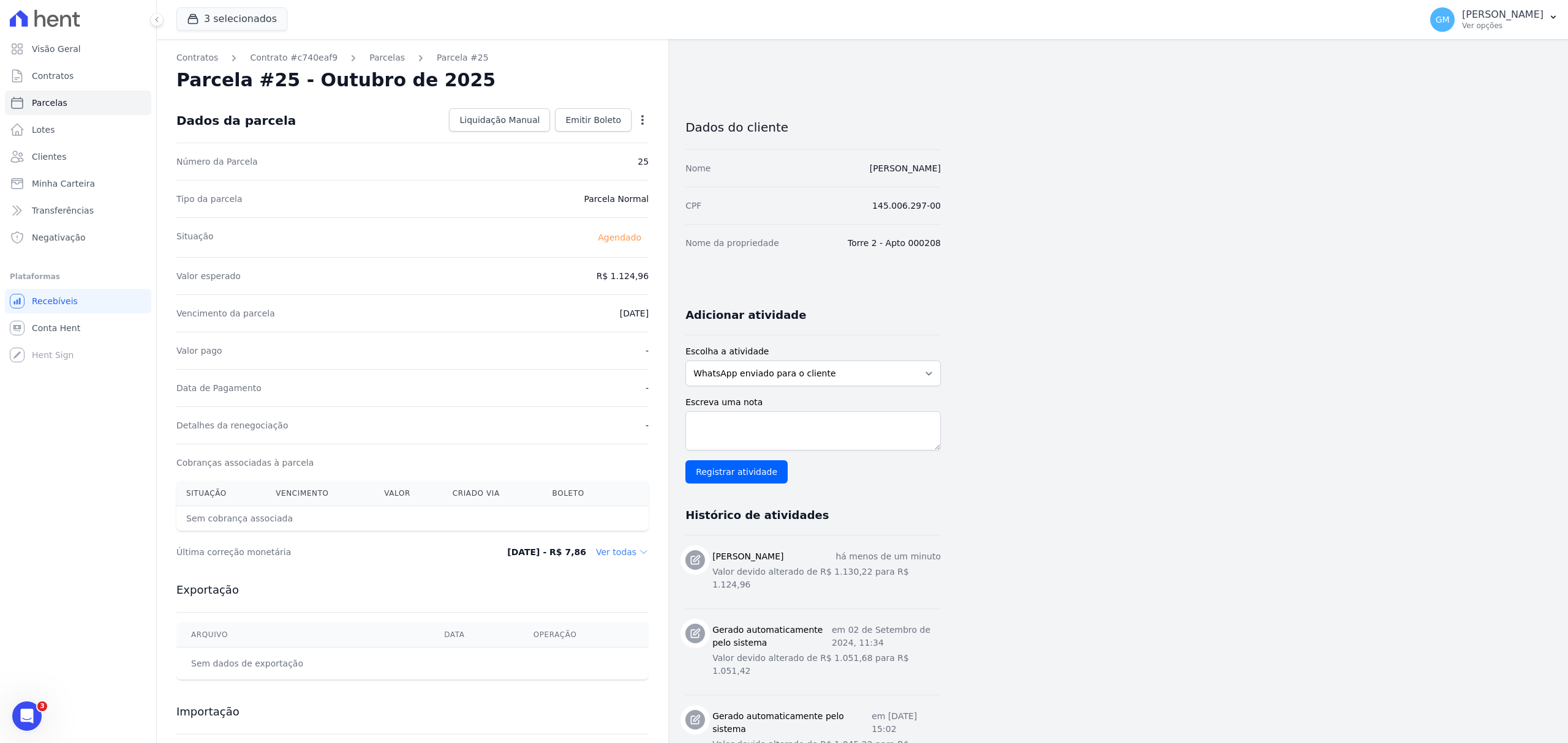
click at [606, 104] on div "Dados da parcela Liquidação Manual Liquidação Manual Data de Pagamento [DATE] […" at bounding box center [413, 120] width 472 height 44
click at [614, 121] on span "Emitir Boleto" at bounding box center [593, 120] width 56 height 12
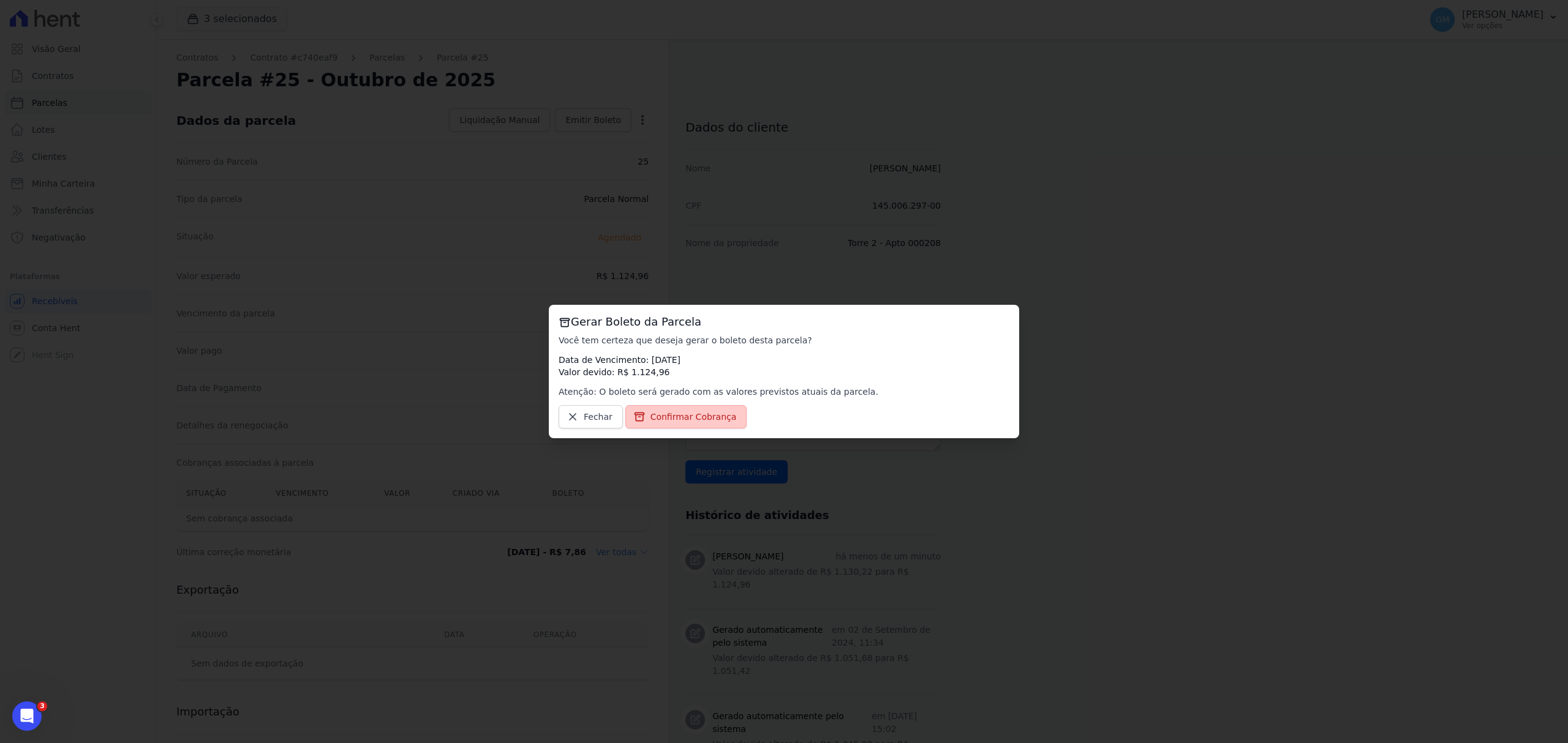
click at [704, 424] on link "Confirmar Cobrança" at bounding box center [687, 417] width 122 height 23
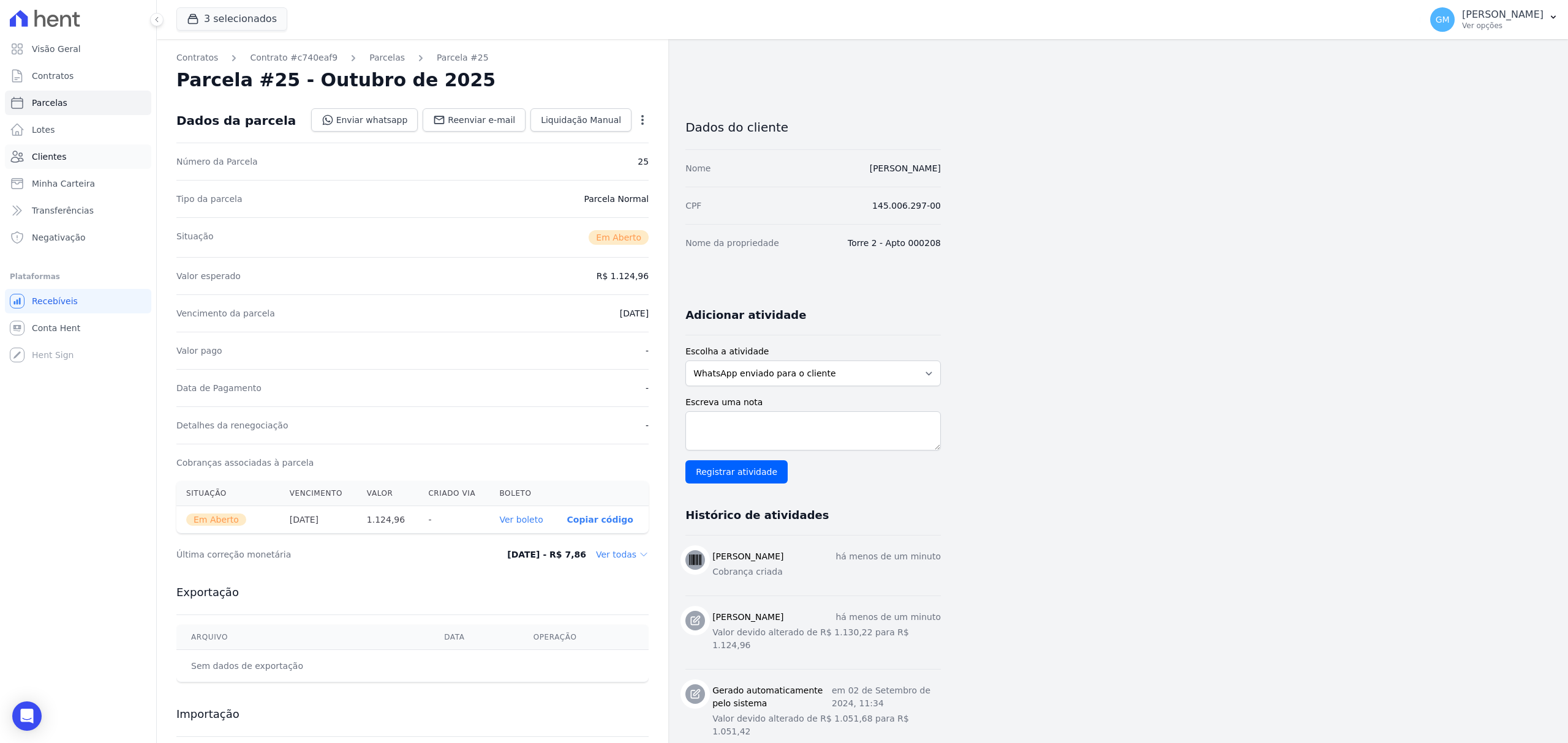
click at [69, 159] on link "Clientes" at bounding box center [78, 157] width 146 height 25
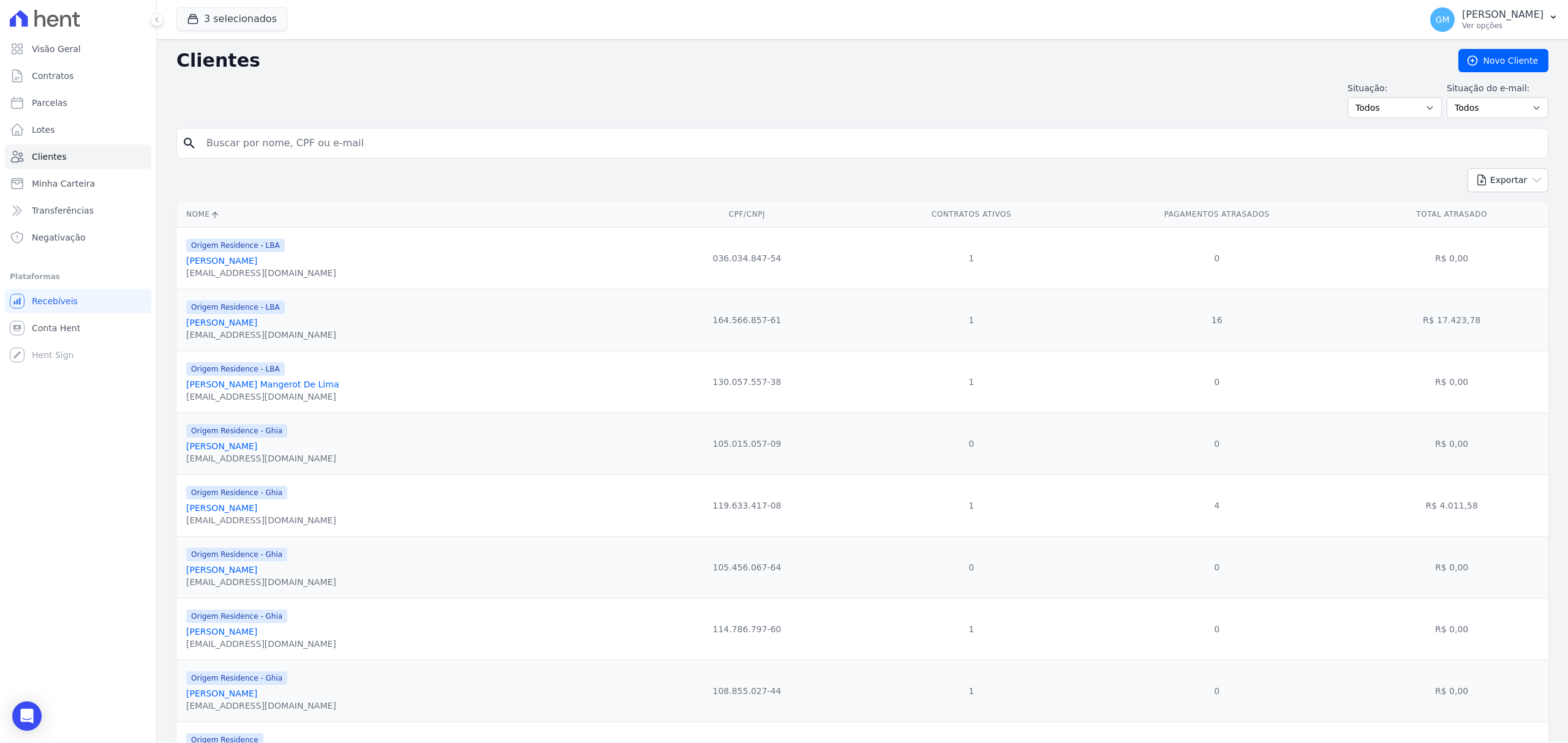
click at [246, 160] on form "search" at bounding box center [862, 149] width 1372 height 41
click at [247, 148] on input "search" at bounding box center [871, 143] width 1343 height 25
type input "[PERSON_NAME]"
drag, startPoint x: 358, startPoint y: 147, endPoint x: 180, endPoint y: 146, distance: 178.0
click at [180, 146] on div "search [PERSON_NAME]" at bounding box center [862, 144] width 1372 height 31
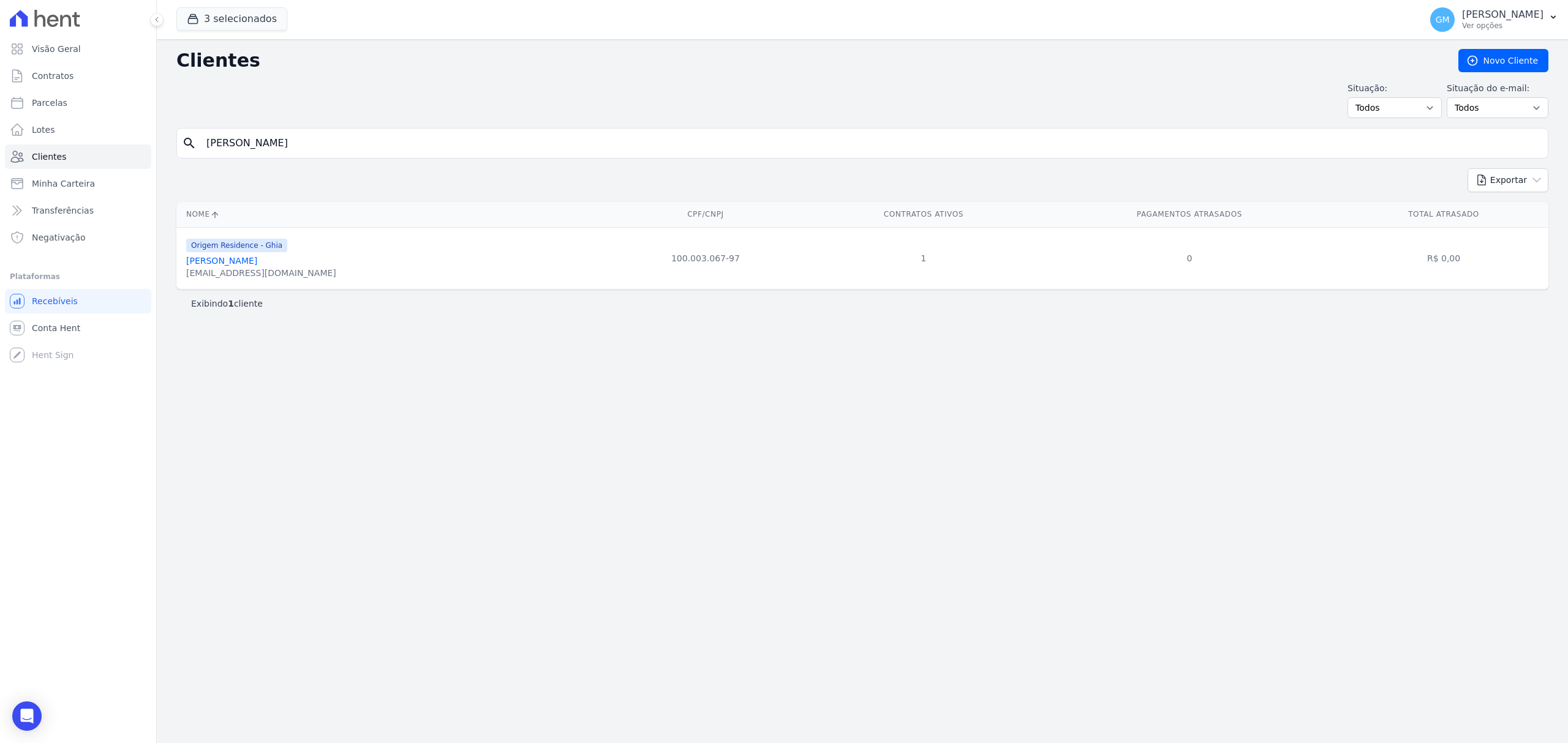
click at [249, 263] on link "[PERSON_NAME]" at bounding box center [221, 261] width 71 height 10
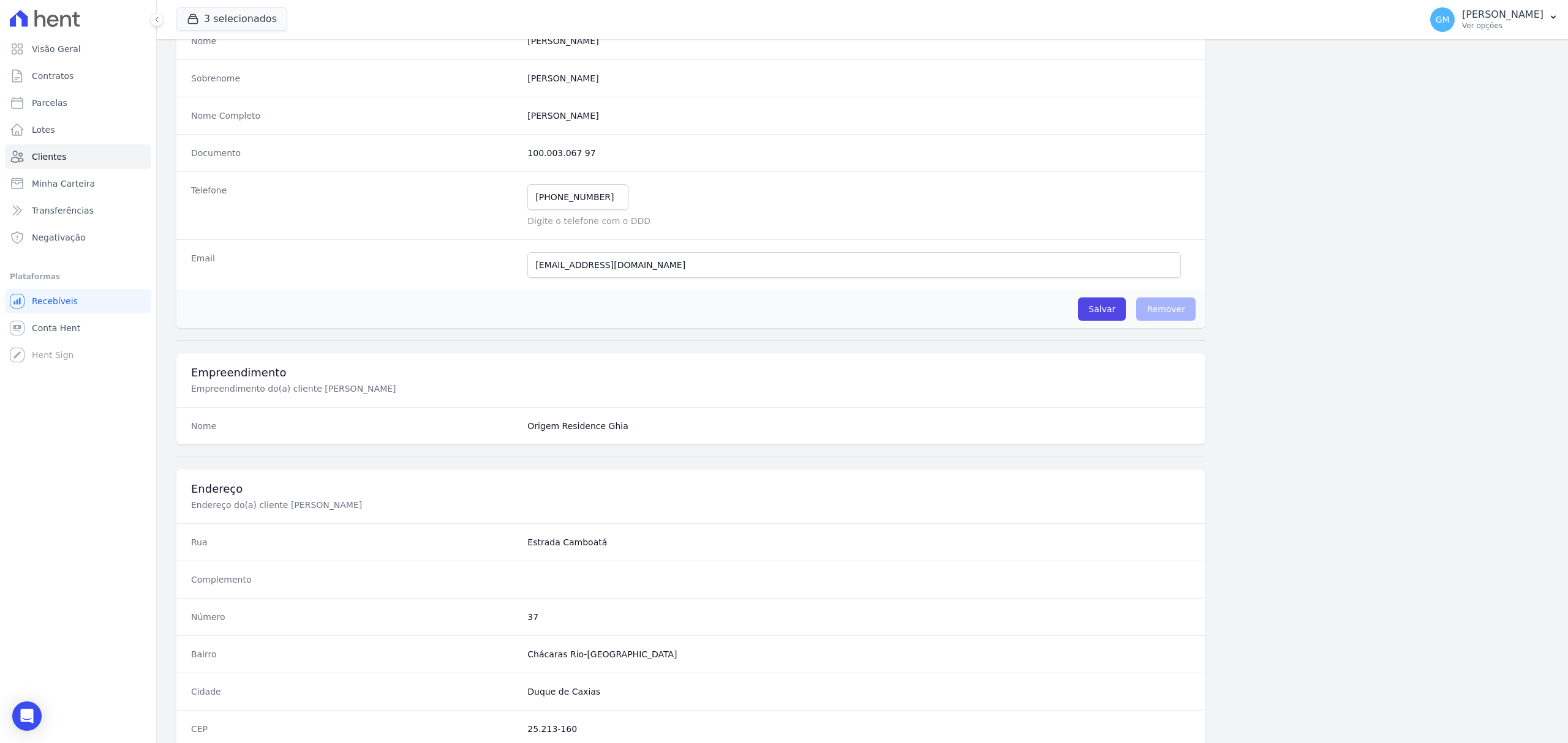
scroll to position [408, 0]
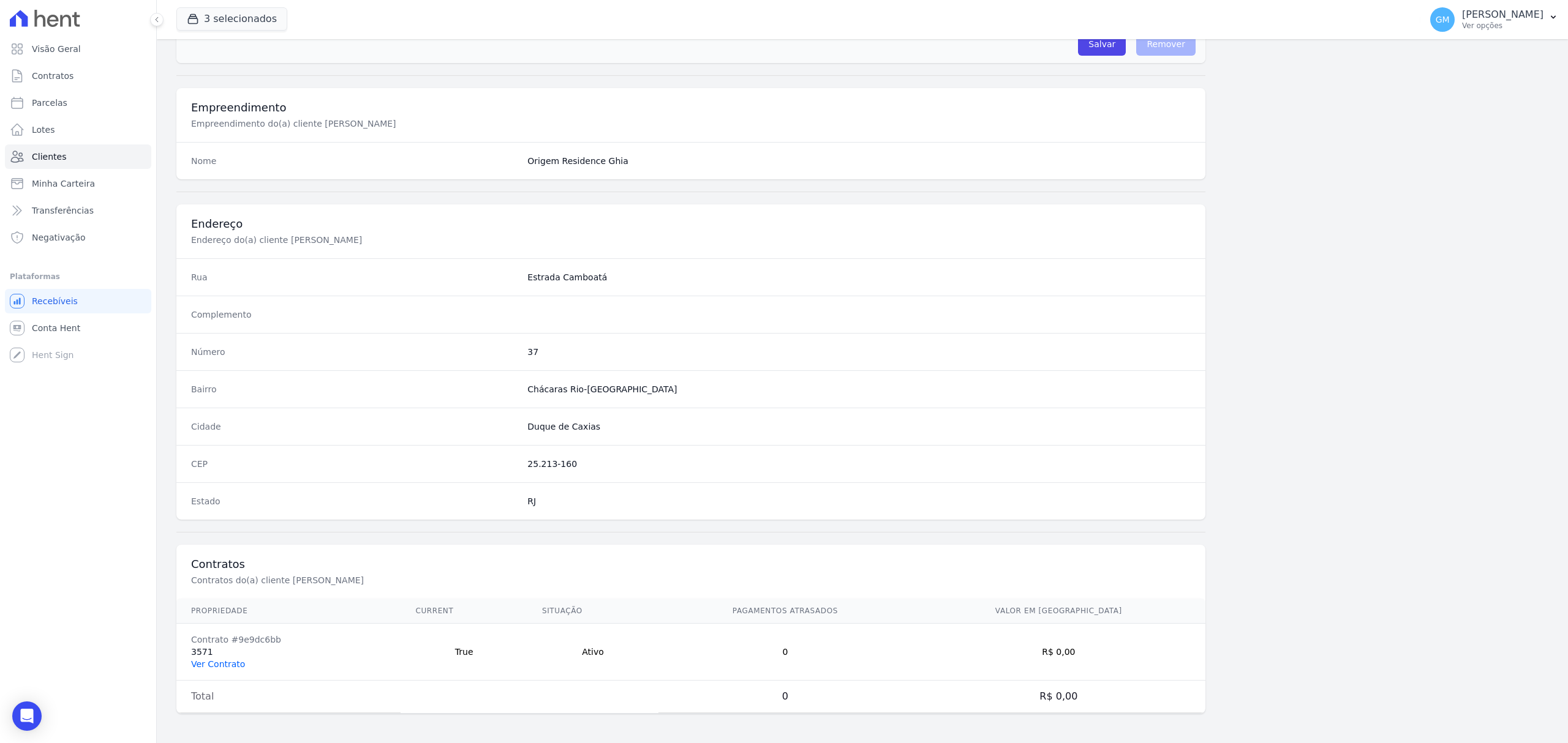
click at [226, 666] on link "Ver Contrato" at bounding box center [218, 664] width 54 height 10
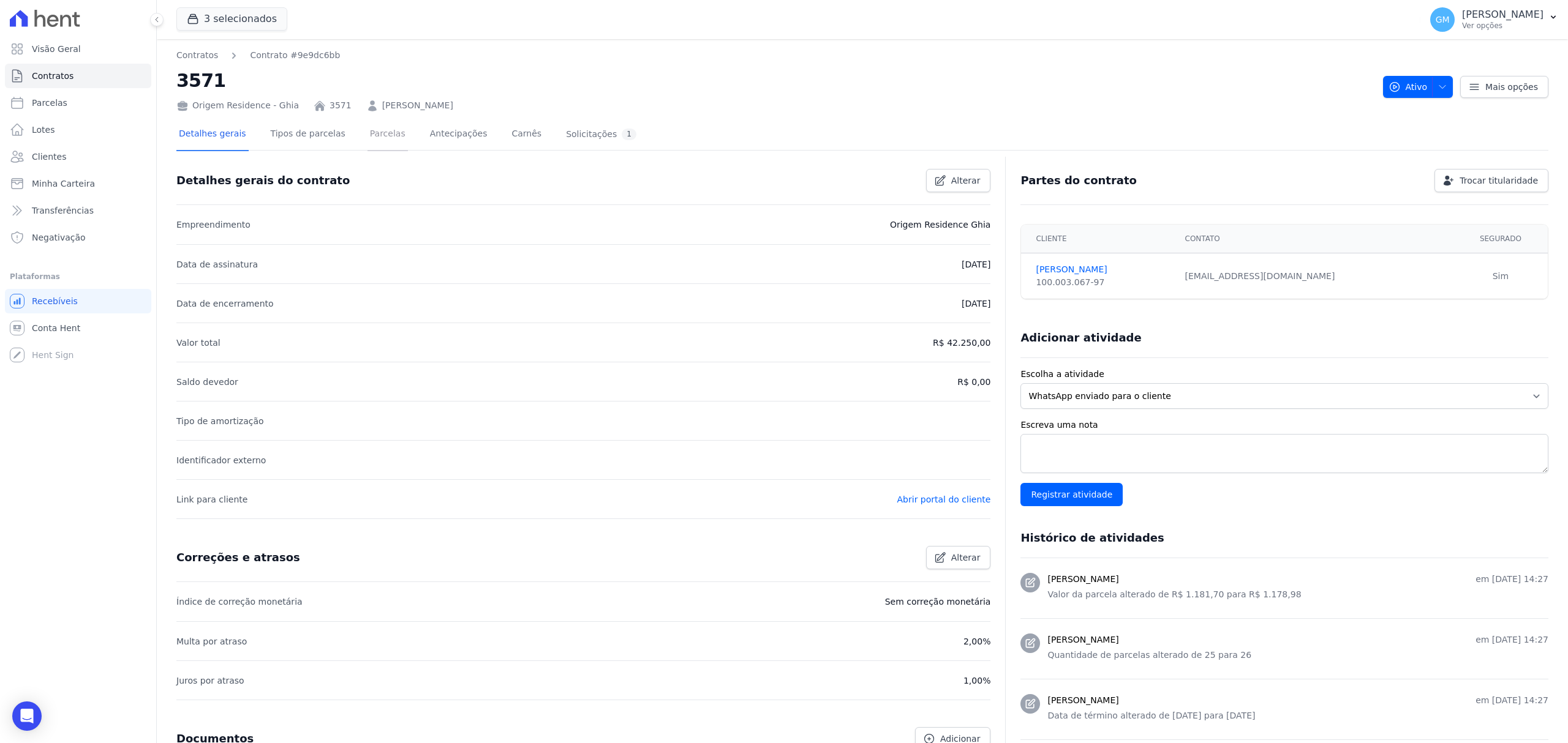
click at [374, 142] on link "Parcelas" at bounding box center [388, 135] width 41 height 33
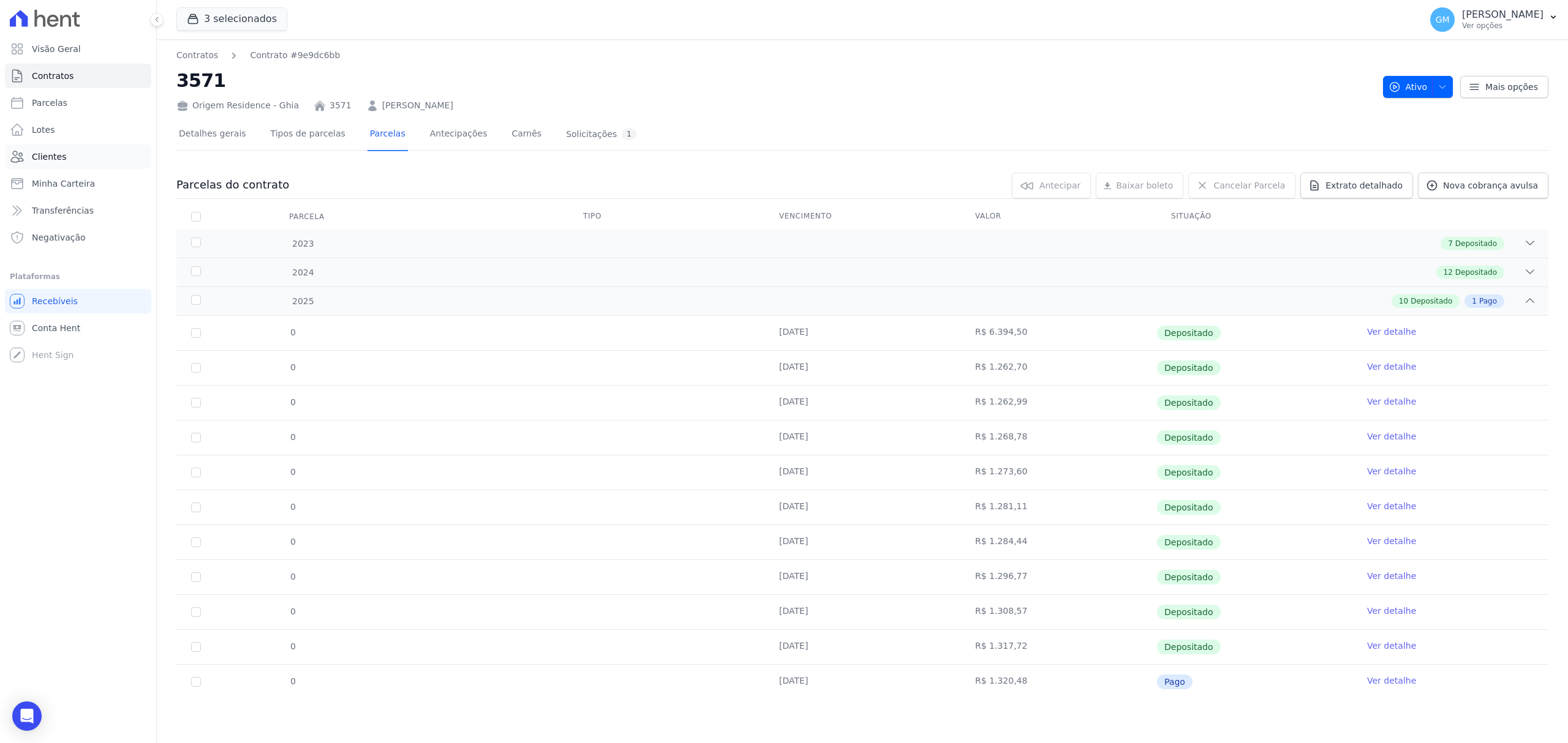
click at [62, 148] on link "Clientes" at bounding box center [78, 157] width 146 height 25
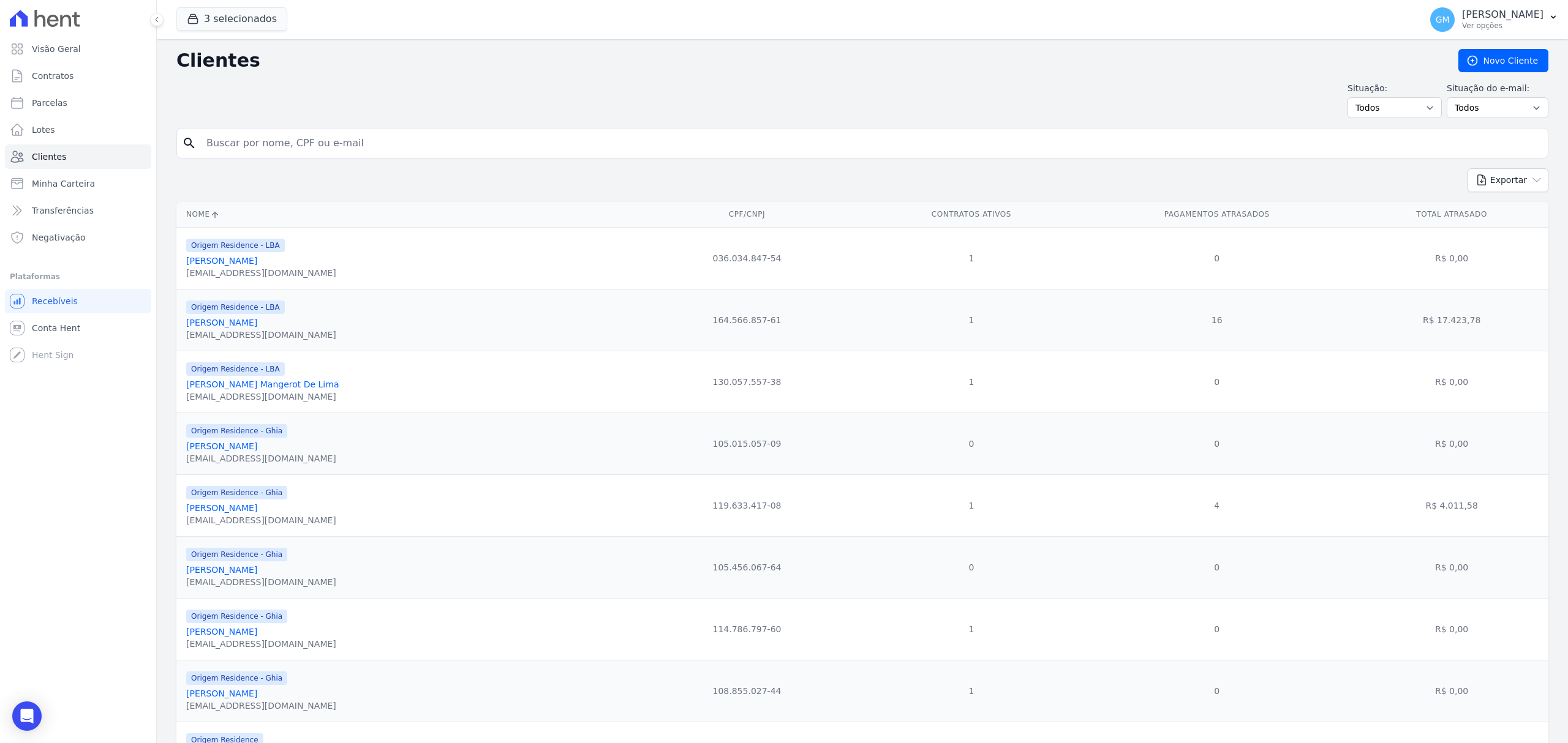
click at [289, 154] on input "search" at bounding box center [871, 143] width 1343 height 25
type input "RAMON BATISTA DE SOUZA"
drag, startPoint x: 353, startPoint y: 152, endPoint x: 155, endPoint y: 157, distance: 198.1
click at [155, 157] on div "Visão Geral Contratos Parcelas Lotes Clientes Minha Carteira Transferências Neg…" at bounding box center [784, 371] width 1568 height 743
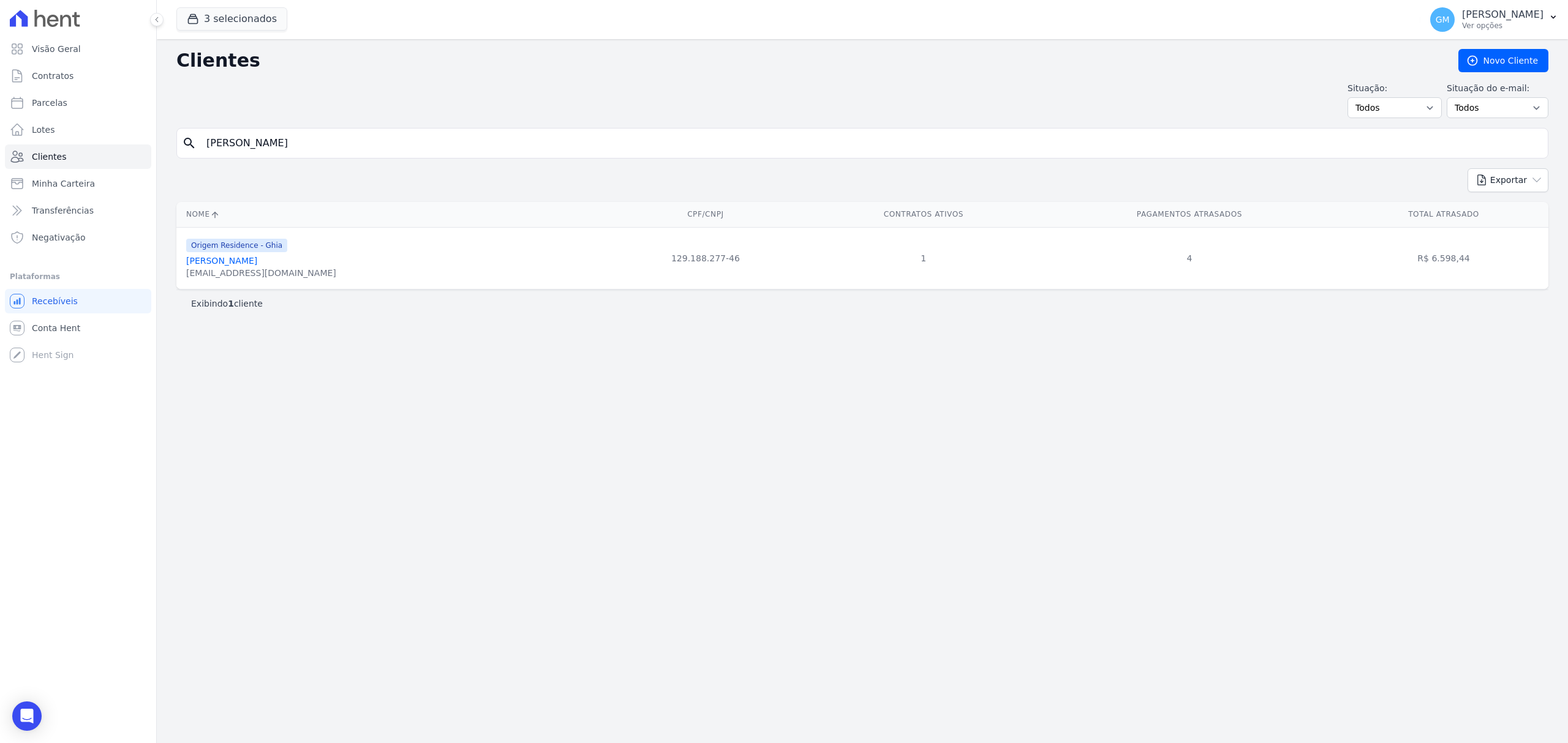
click at [256, 256] on div "Origem Residence - Ghia Ramon Batista De Souza ramonbatis.jr@gmail.com" at bounding box center [261, 258] width 150 height 42
click at [257, 265] on link "Ramon Batista De Souza" at bounding box center [221, 261] width 71 height 10
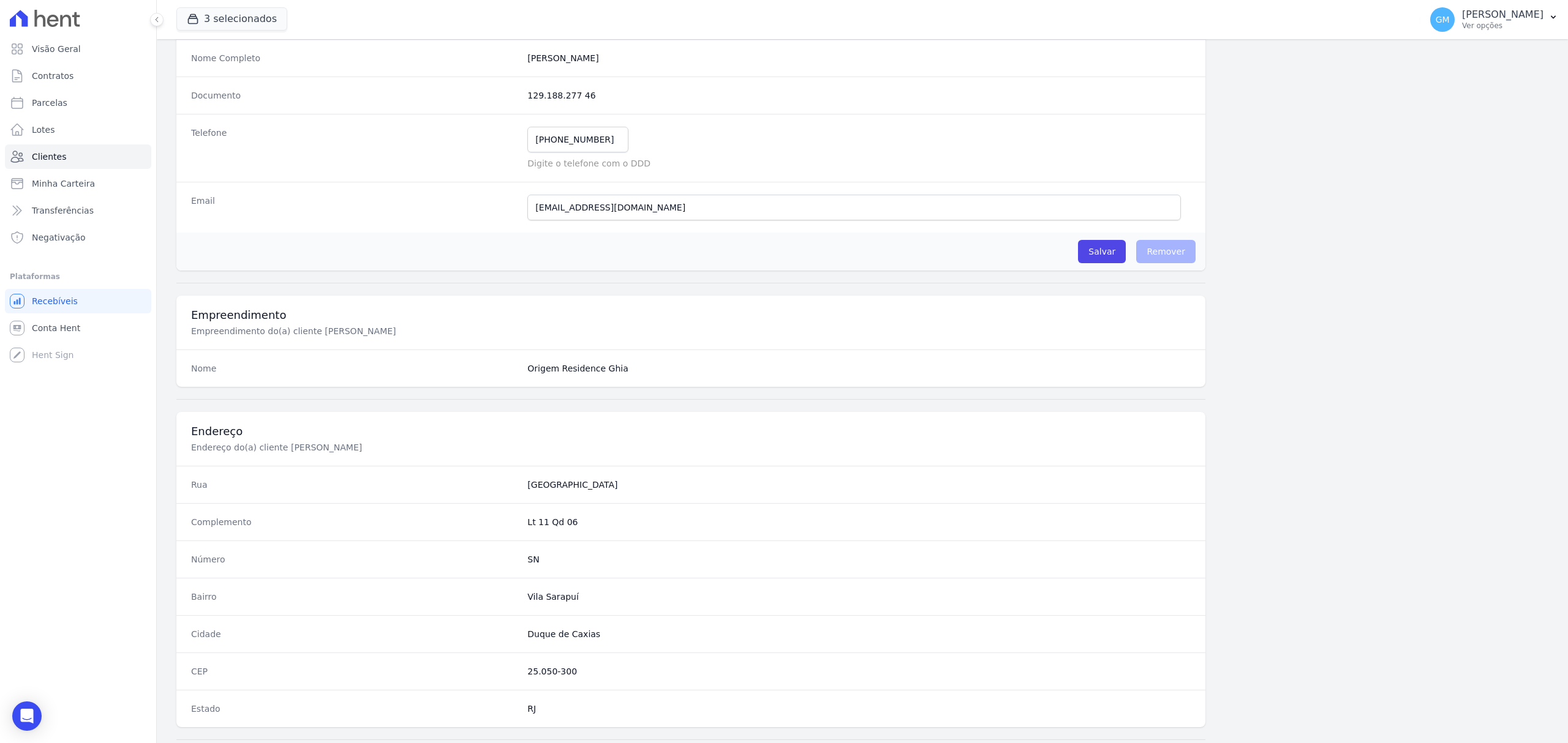
scroll to position [408, 0]
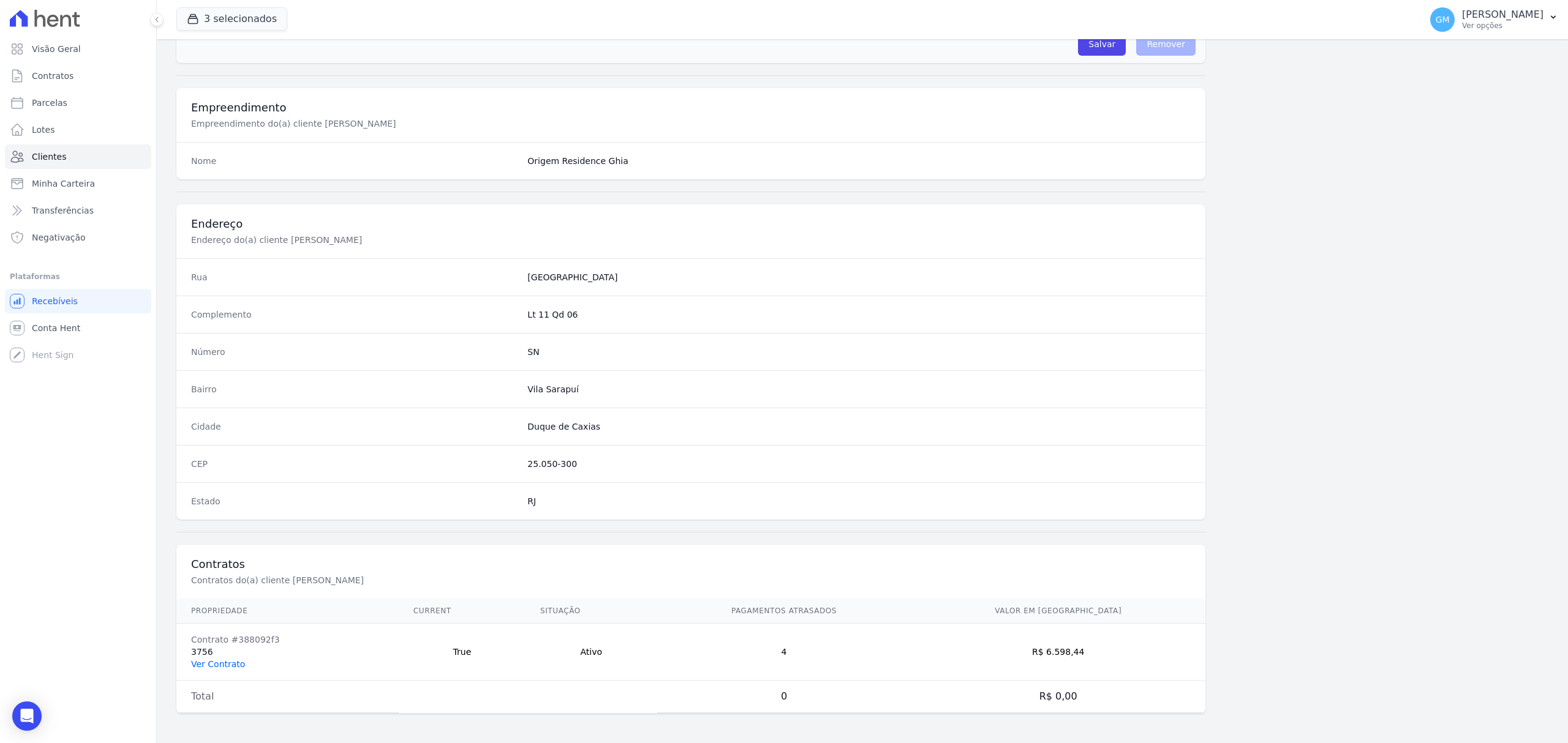
click at [235, 662] on link "Ver Contrato" at bounding box center [218, 664] width 54 height 10
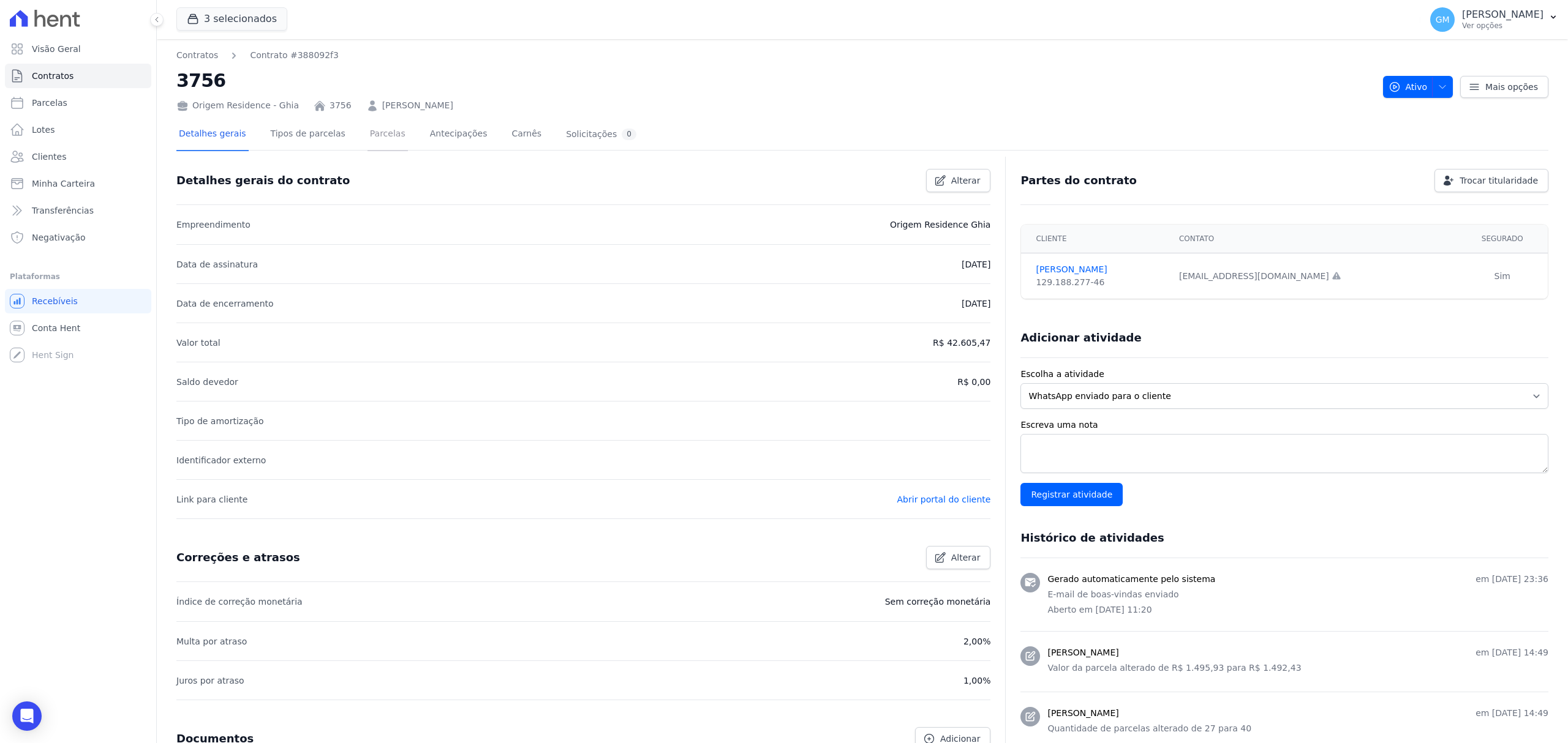
click at [384, 131] on link "Parcelas" at bounding box center [388, 135] width 41 height 33
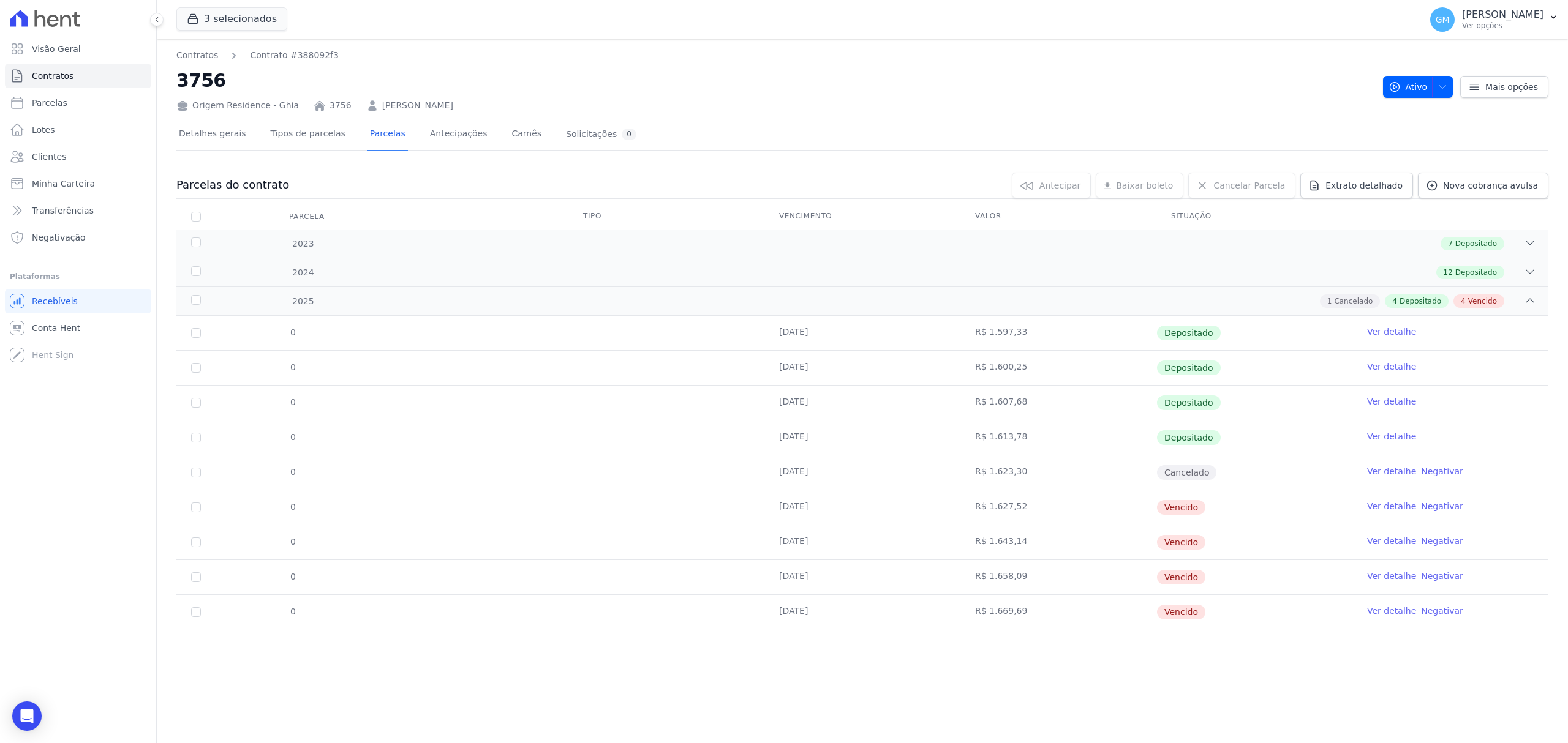
drag, startPoint x: 780, startPoint y: 618, endPoint x: 841, endPoint y: 618, distance: 61.0
click at [838, 618] on td "[DATE]" at bounding box center [862, 612] width 196 height 35
click at [1361, 615] on td "Ver detalhe Negativar" at bounding box center [1450, 612] width 196 height 35
click at [1382, 613] on link "Ver detalhe" at bounding box center [1391, 611] width 49 height 12
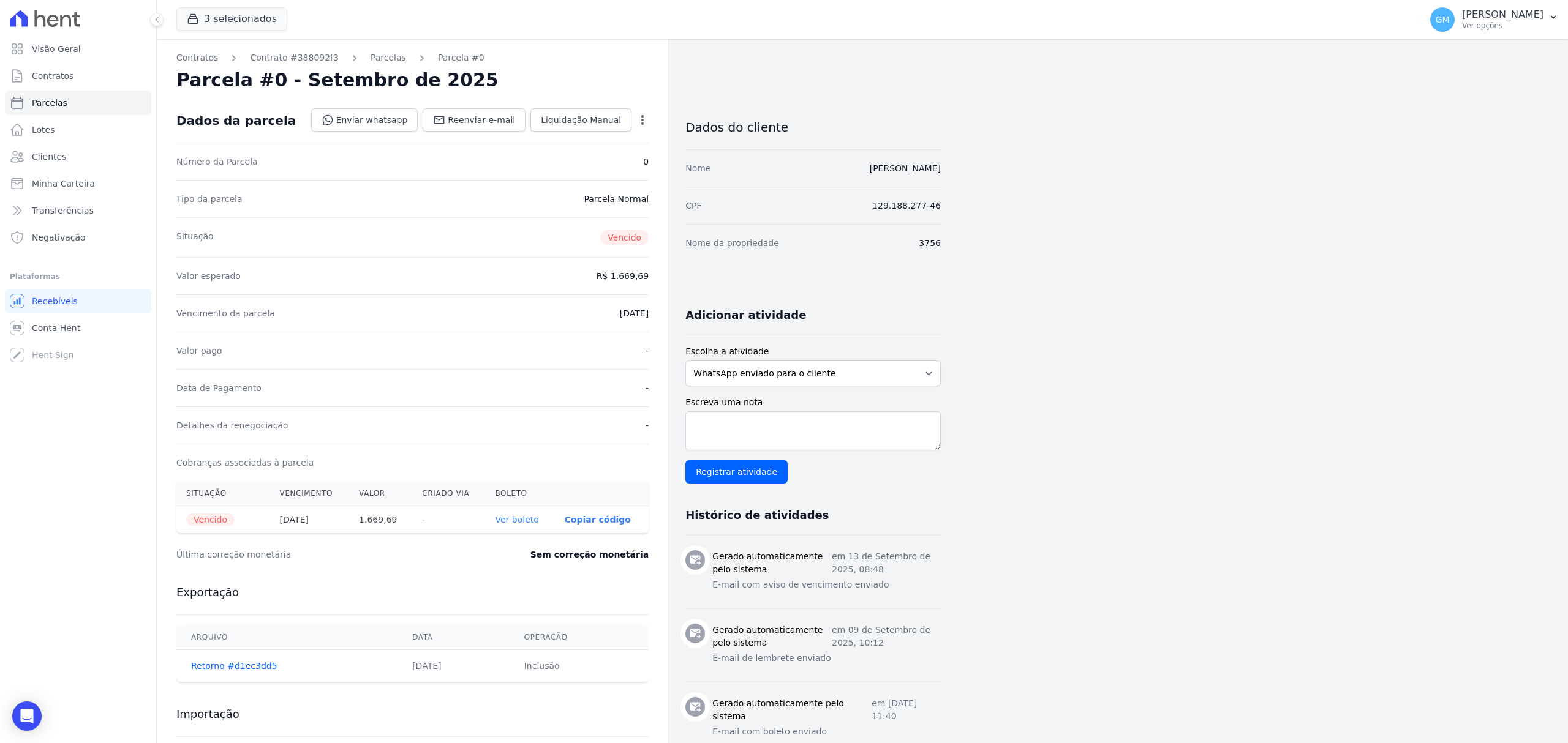
click at [474, 204] on div "Tipo da parcela Parcela Normal" at bounding box center [413, 199] width 472 height 38
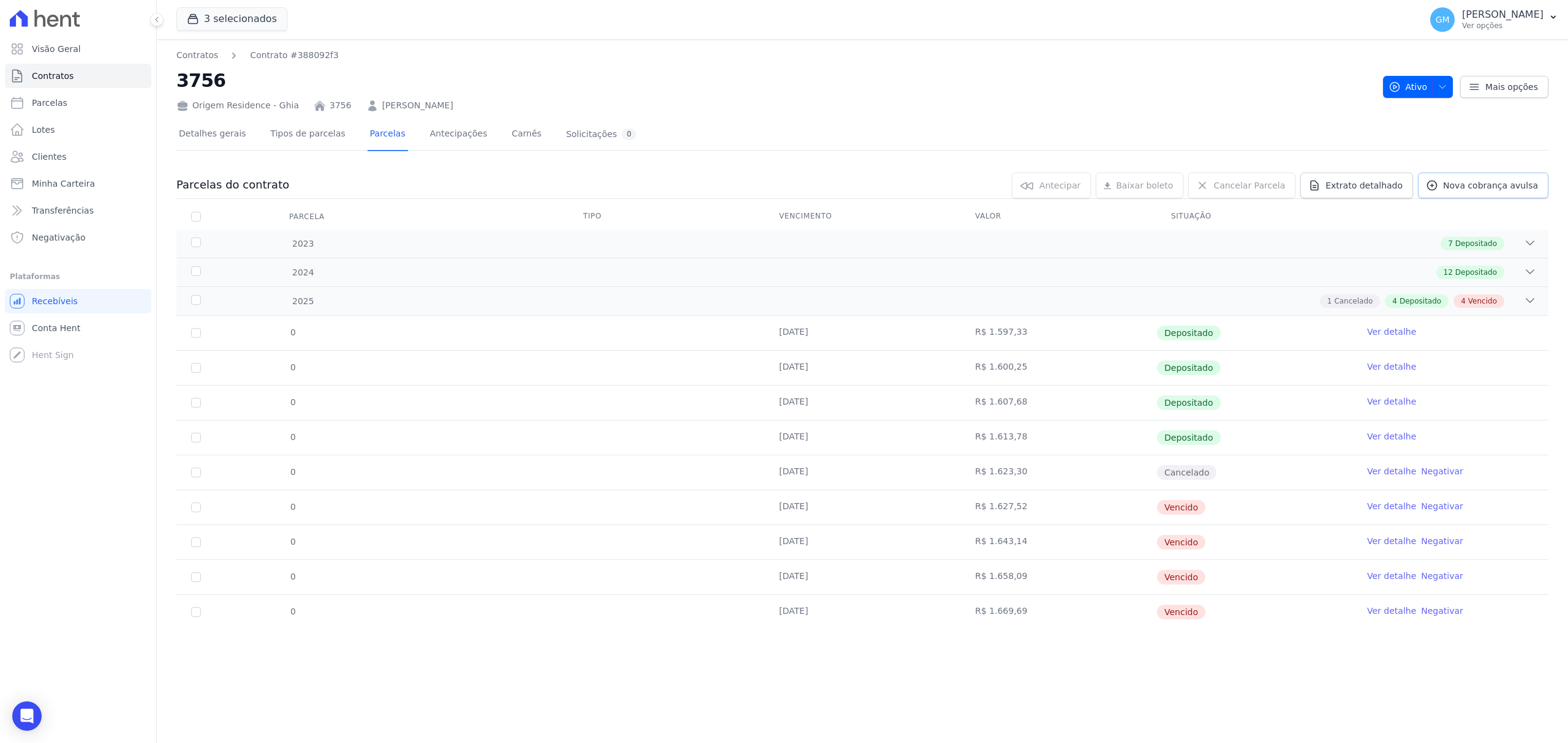
click at [1467, 186] on span "Nova cobrança avulsa" at bounding box center [1490, 186] width 95 height 12
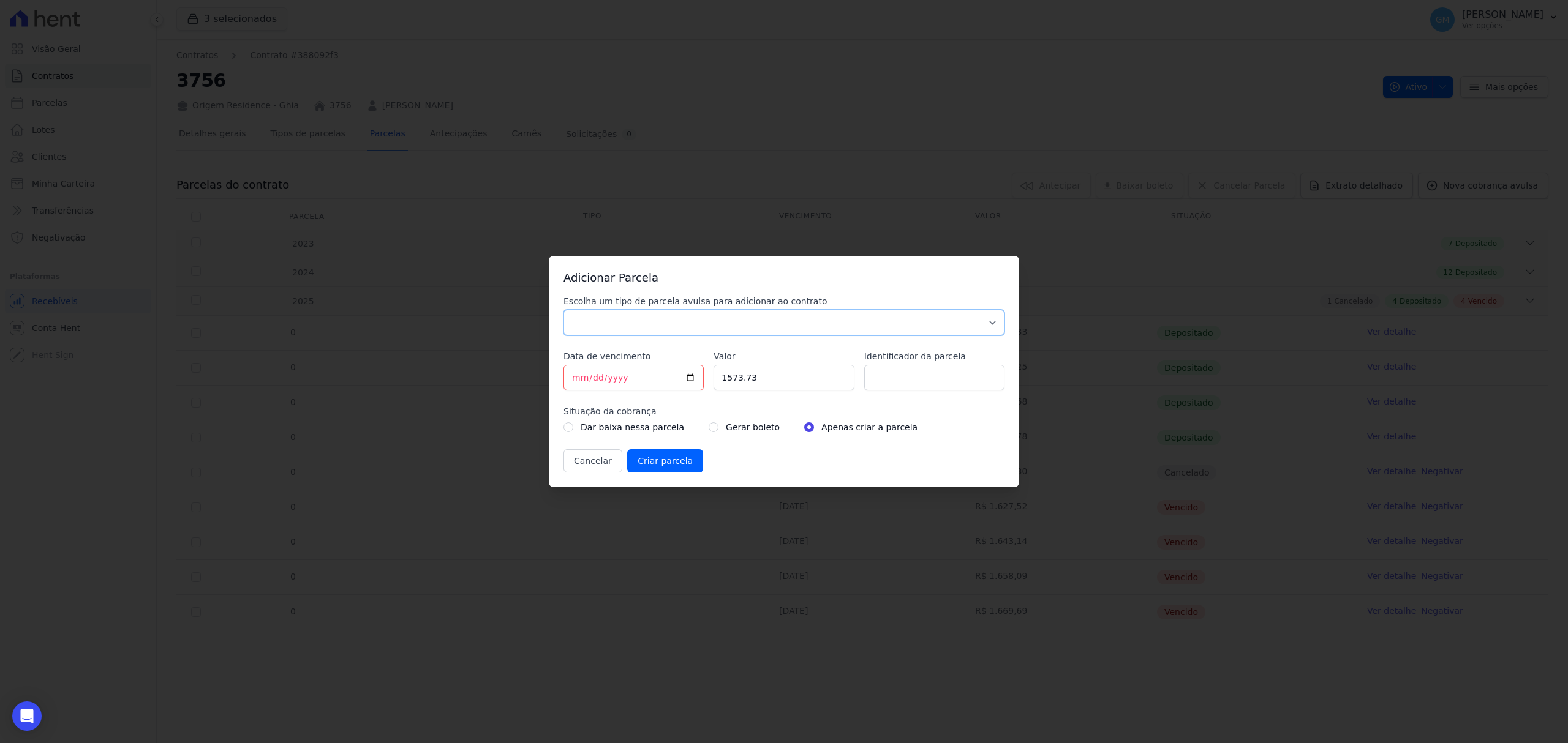
click at [664, 323] on select "Parcela Normal Sinal Caução Intercalada Chaves Pré Chaves Pós Chaves Taxas Quit…" at bounding box center [783, 322] width 441 height 26
select select "standard"
click at [563, 310] on select "Parcela Normal Sinal Caução Intercalada Chaves Pré Chaves Pós Chaves Taxas Quit…" at bounding box center [783, 322] width 441 height 26
click at [692, 384] on input "[DATE]" at bounding box center [633, 378] width 140 height 26
click at [687, 375] on input "[DATE]" at bounding box center [633, 378] width 140 height 26
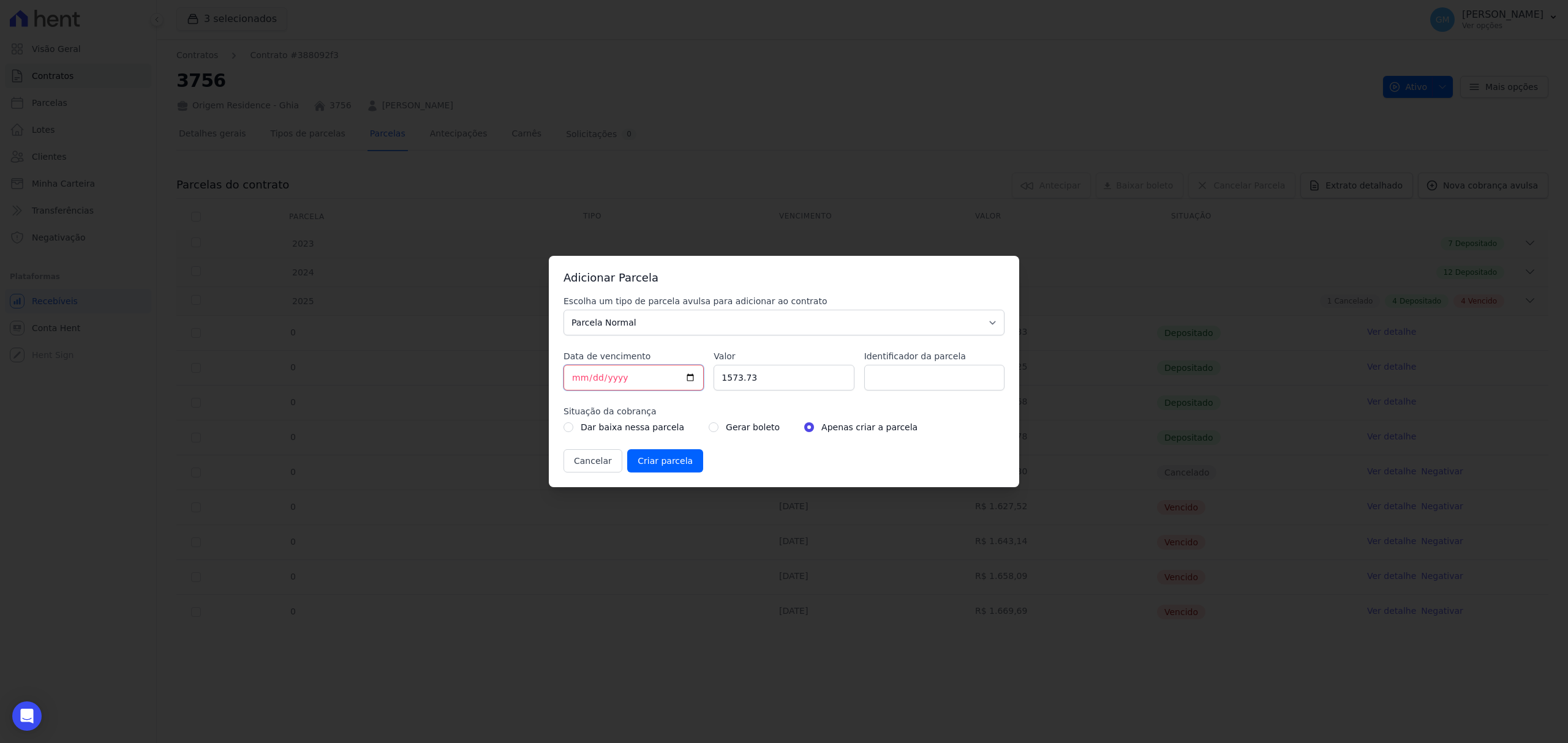
type input "[DATE]"
click at [895, 384] on input "Identificador da parcela" at bounding box center [934, 378] width 140 height 26
type input "Outubro"
drag, startPoint x: 748, startPoint y: 382, endPoint x: 662, endPoint y: 382, distance: 86.0
click at [662, 382] on div "Escolha um tipo de parcela avulsa para adicionar ao contrato Parcela Normal Sin…" at bounding box center [783, 384] width 441 height 178
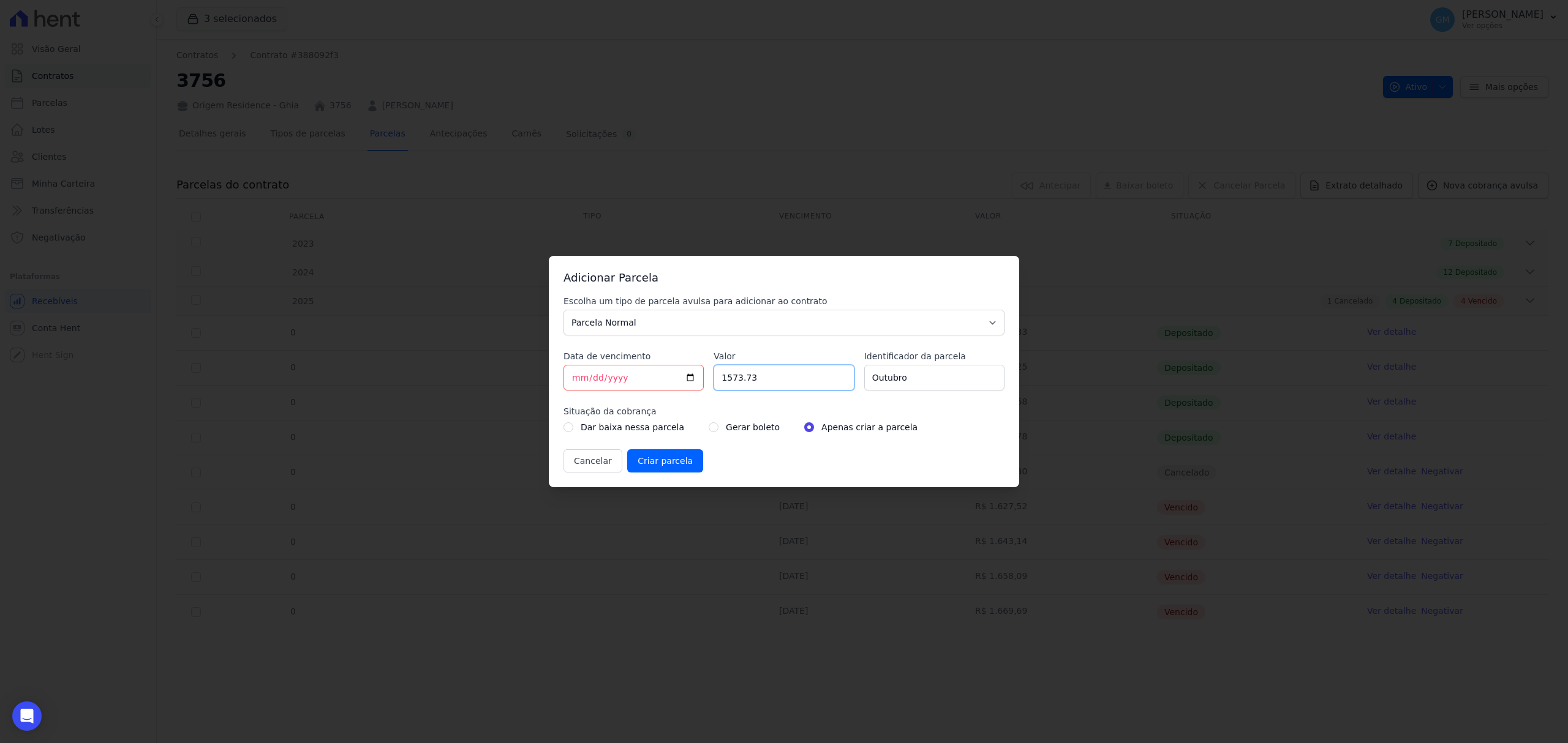
paste input ".67319"
click at [728, 379] on input "1.67319" at bounding box center [783, 378] width 140 height 26
click at [741, 380] on input "167319" at bounding box center [783, 378] width 140 height 26
type input "1673.19"
click at [709, 427] on input "radio" at bounding box center [714, 427] width 10 height 10
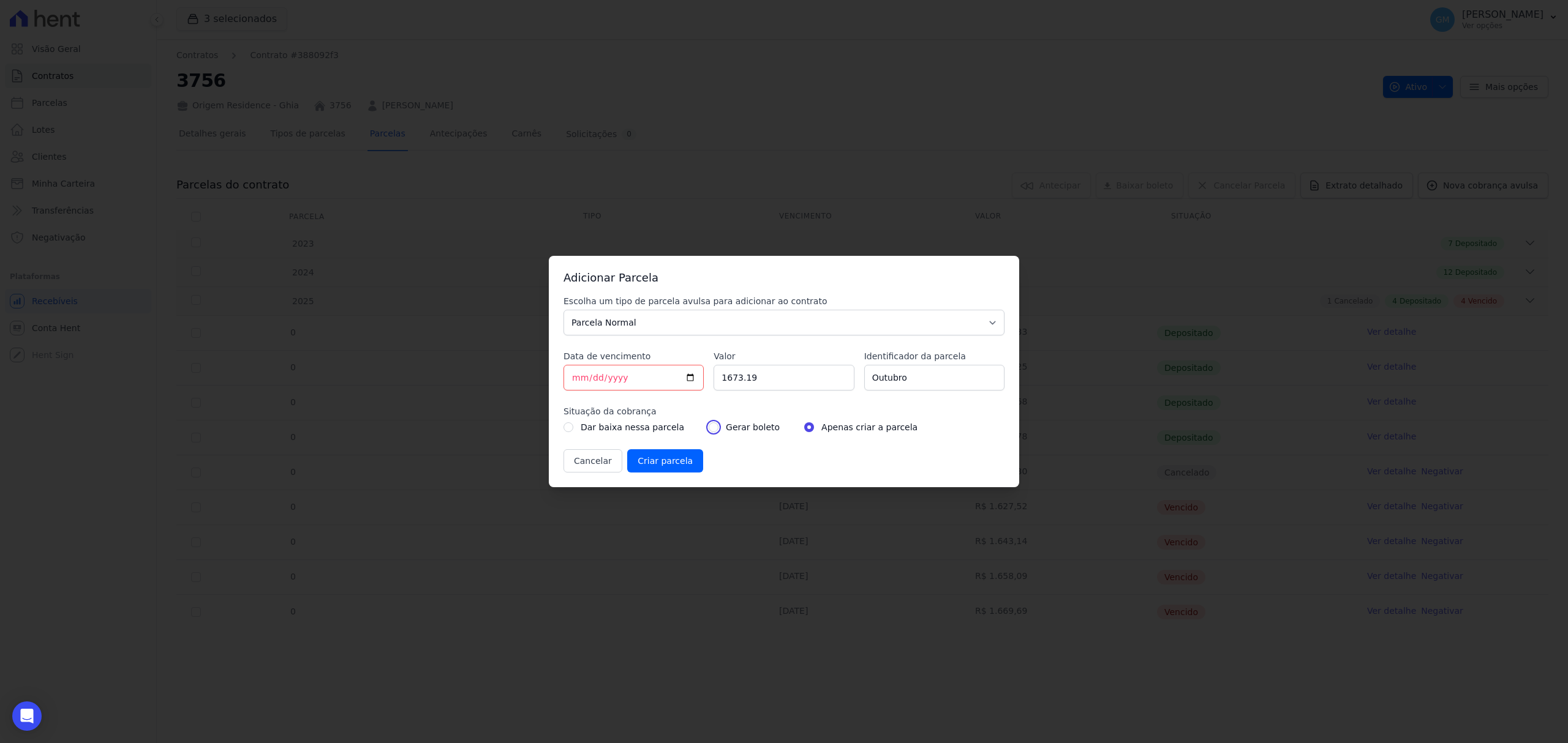
radio input "true"
click at [669, 462] on input "Criar parcela" at bounding box center [665, 461] width 76 height 23
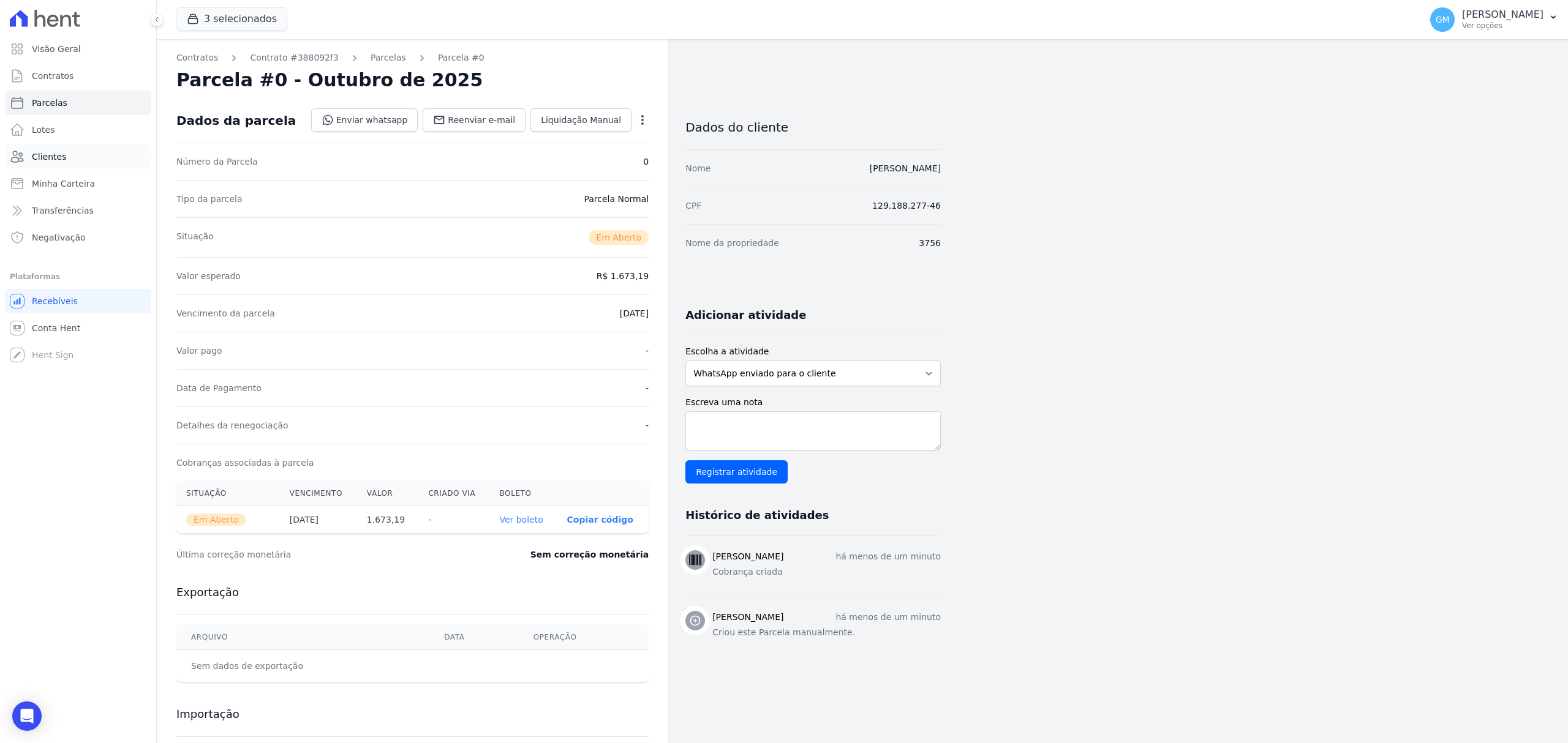
click at [52, 159] on span "Clientes" at bounding box center [49, 157] width 35 height 12
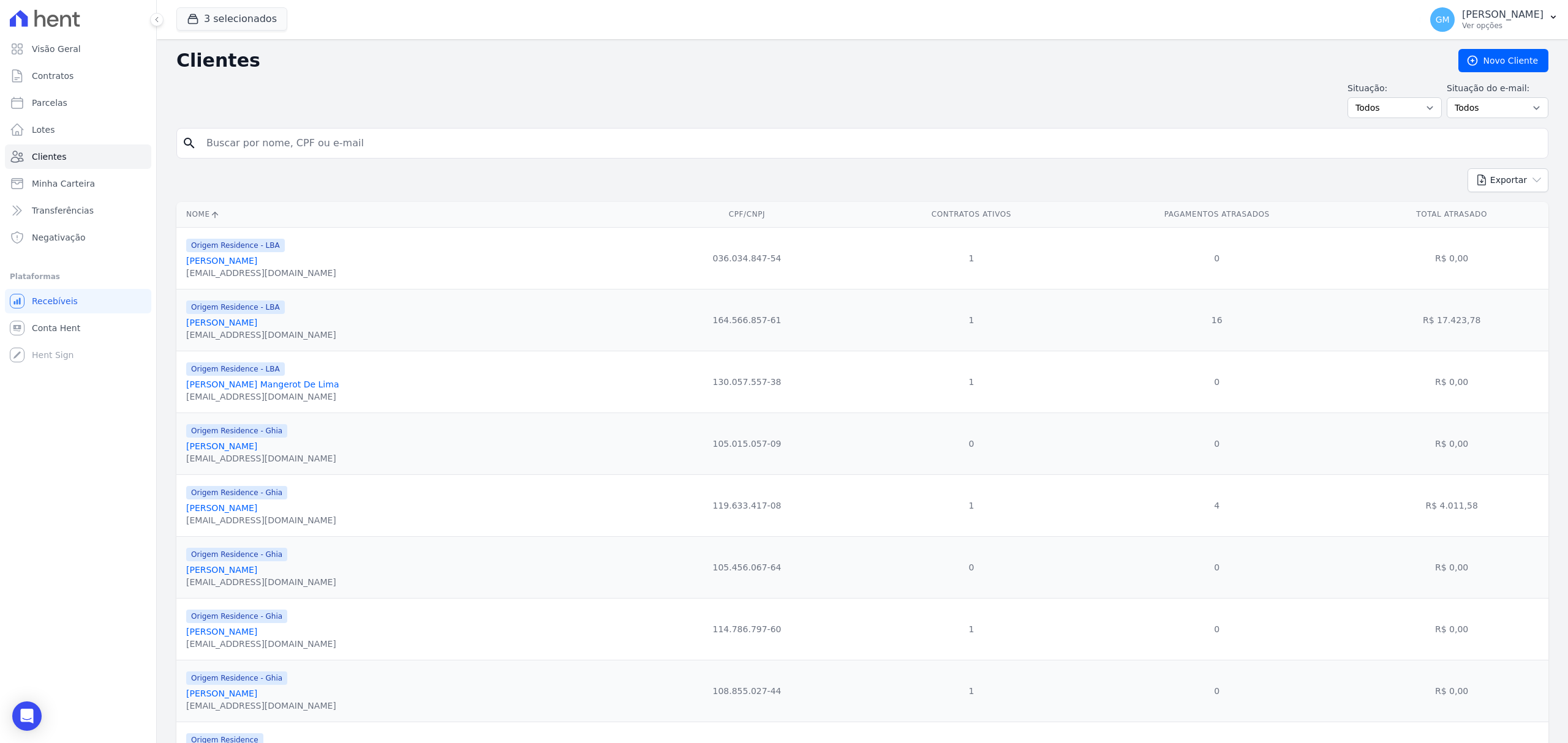
drag, startPoint x: 224, startPoint y: 142, endPoint x: 235, endPoint y: 132, distance: 14.9
click at [224, 142] on input "search" at bounding box center [871, 143] width 1343 height 25
type input "Ricardo Moraes C"
drag, startPoint x: 336, startPoint y: 147, endPoint x: 189, endPoint y: 132, distance: 147.8
click at [189, 132] on div "search Ricardo Moraes C" at bounding box center [862, 144] width 1372 height 31
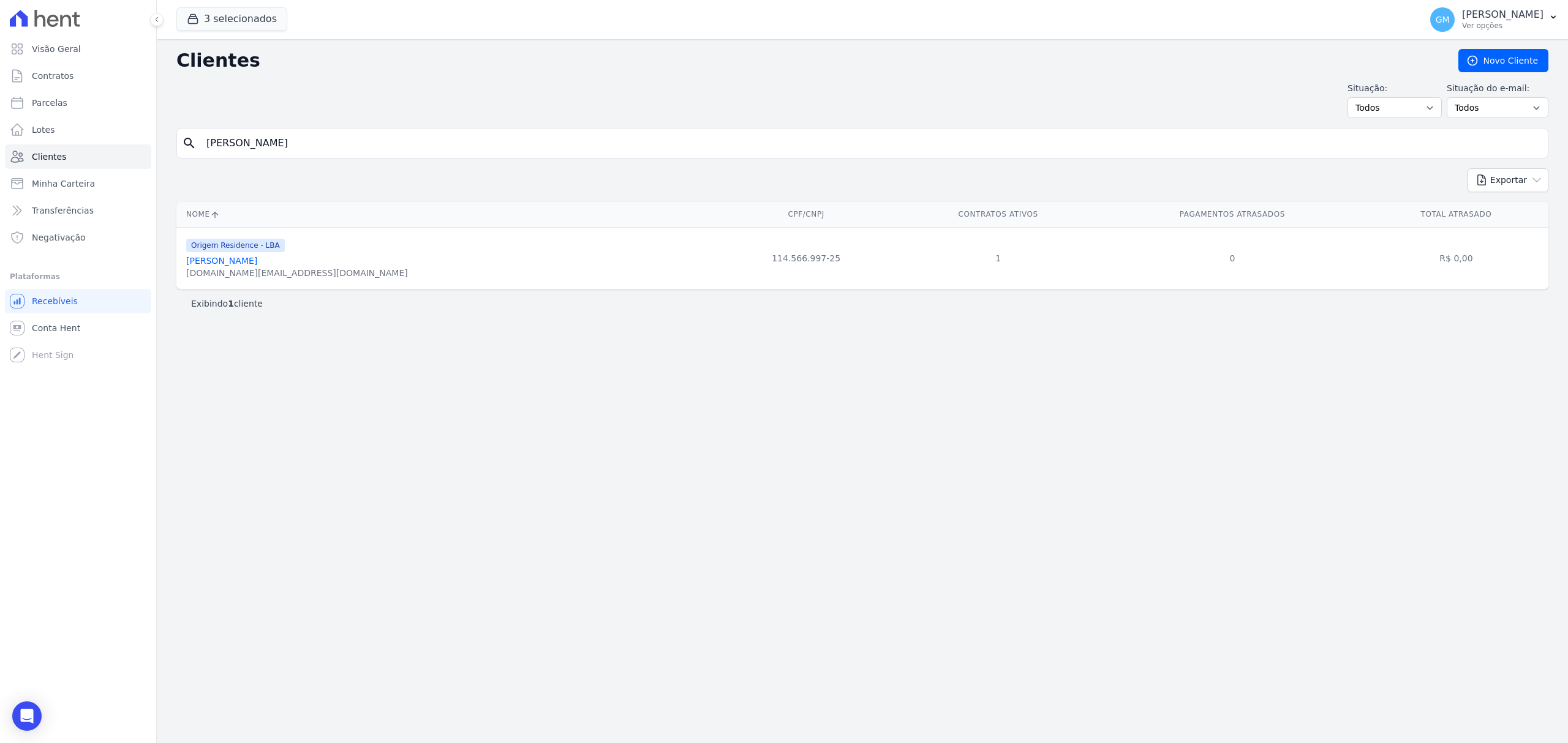
click at [250, 258] on link "Ricardo Moraes Câmara" at bounding box center [221, 261] width 71 height 10
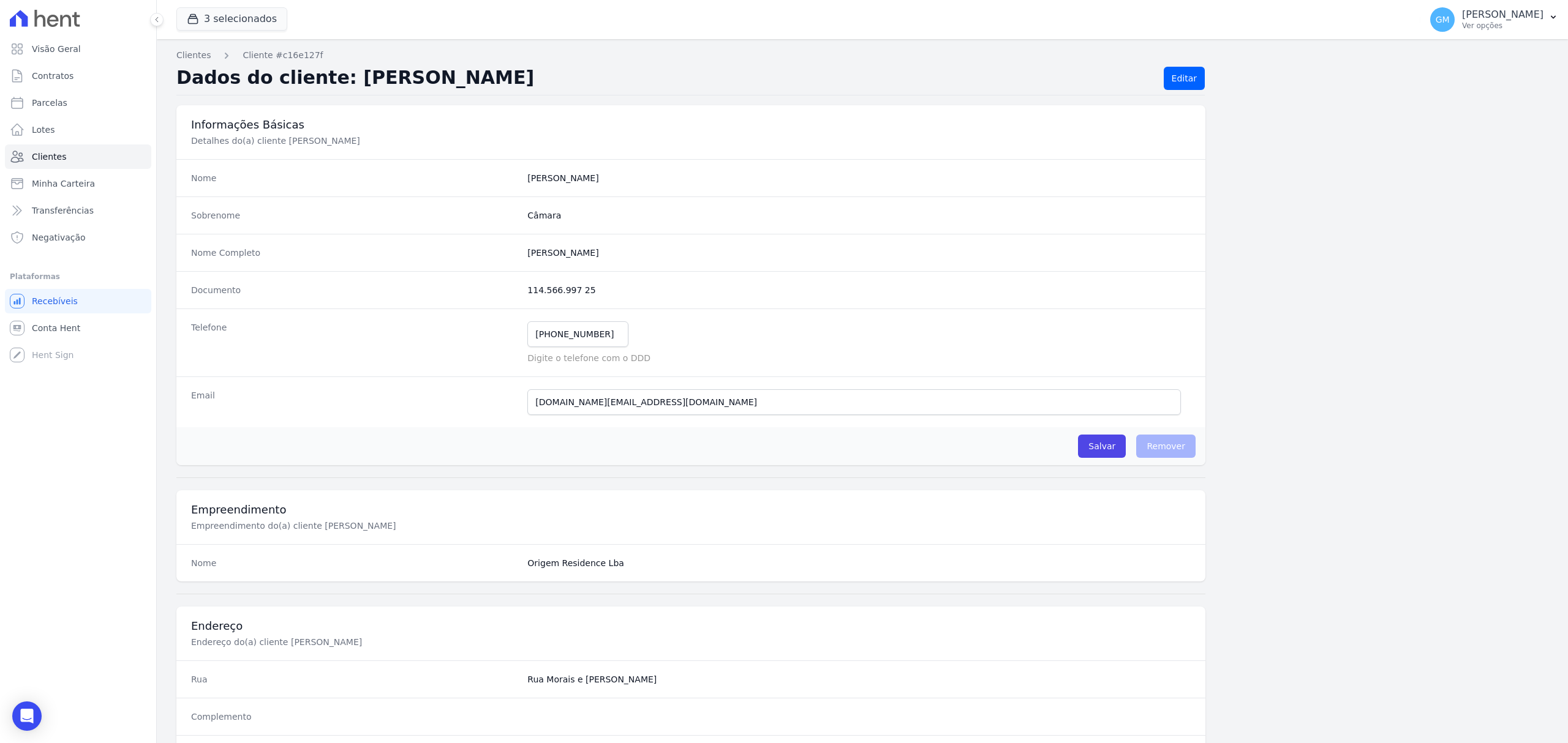
scroll to position [408, 0]
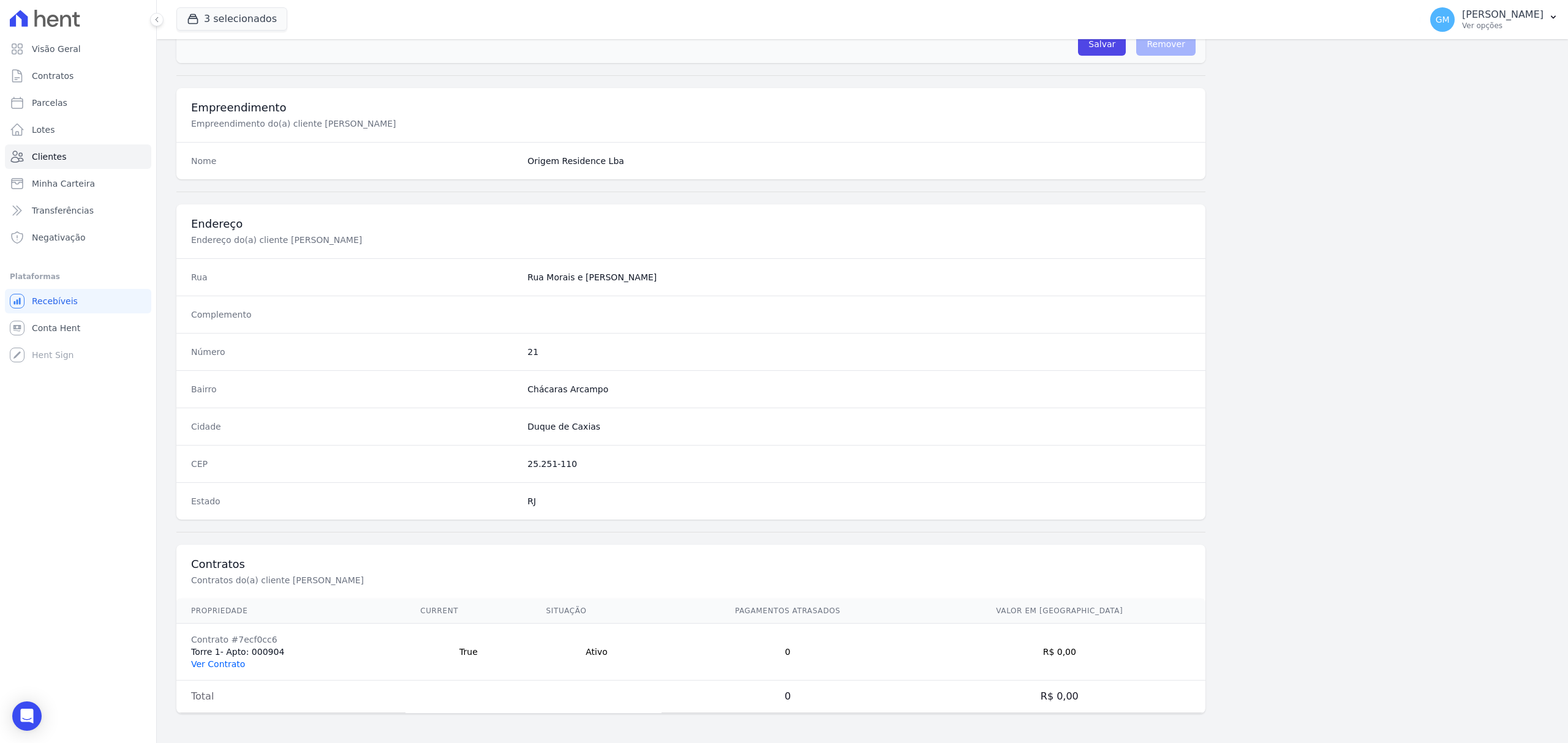
click at [216, 661] on link "Ver Contrato" at bounding box center [218, 664] width 54 height 10
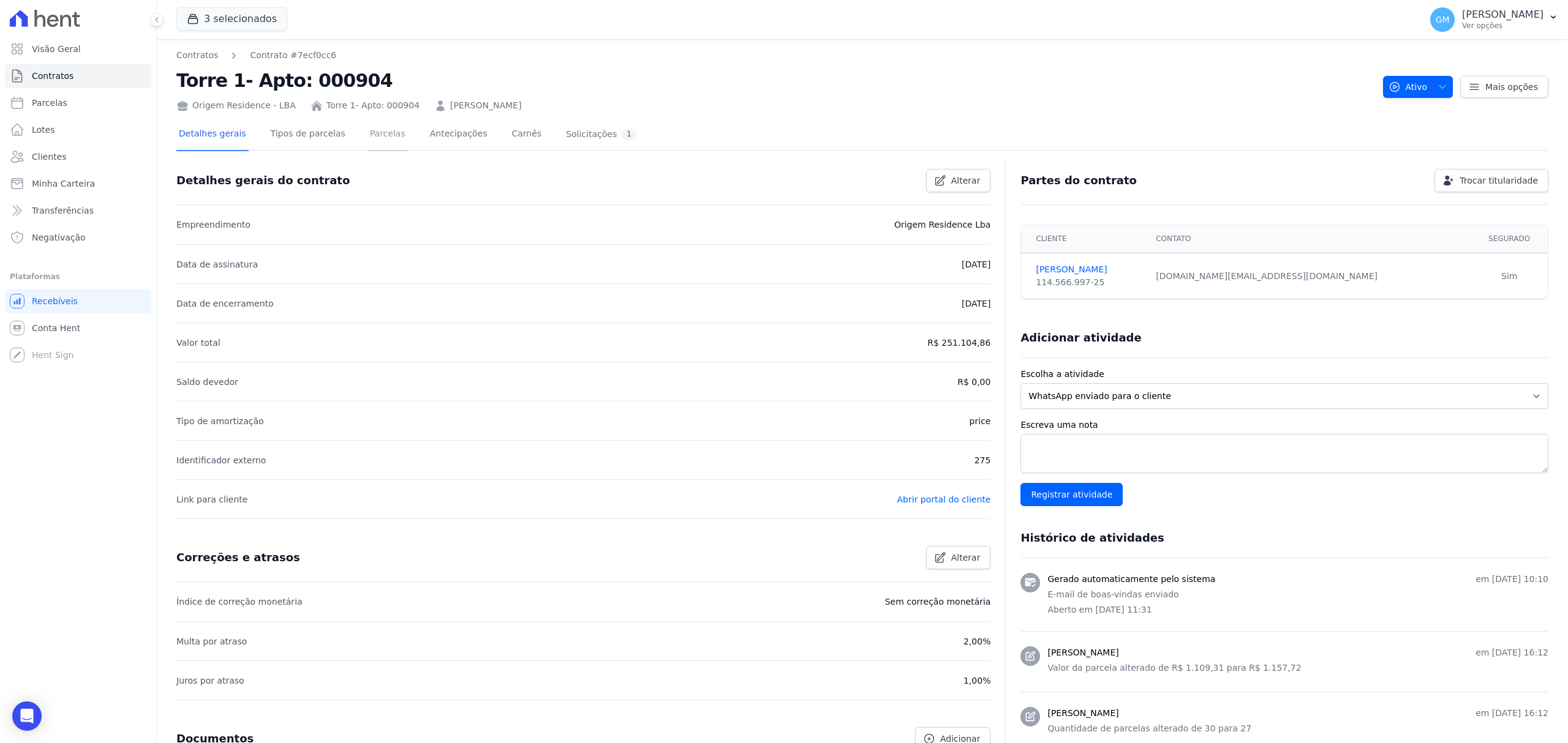
click at [368, 128] on link "Parcelas" at bounding box center [388, 135] width 41 height 33
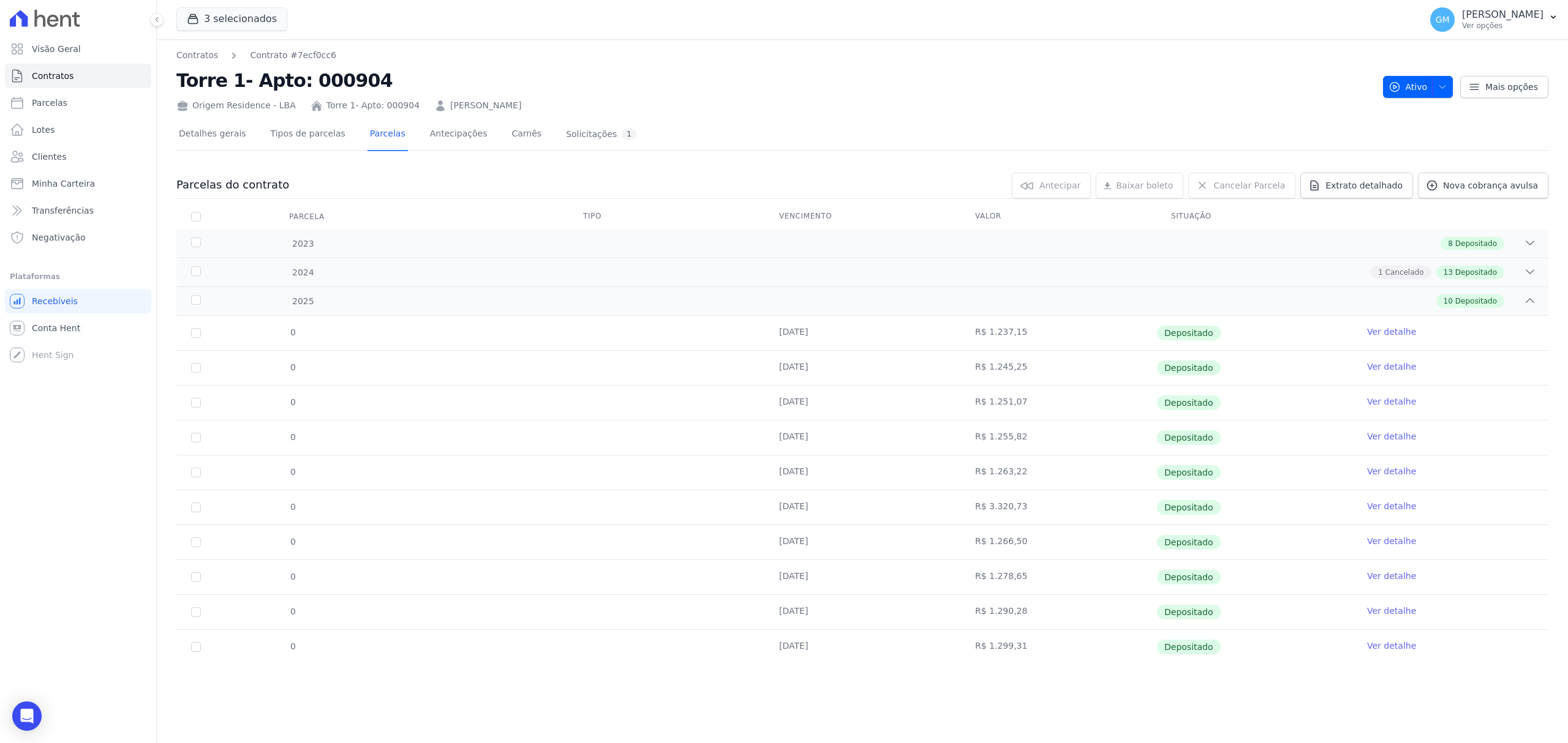
click at [1377, 646] on link "Ver detalhe" at bounding box center [1391, 646] width 49 height 12
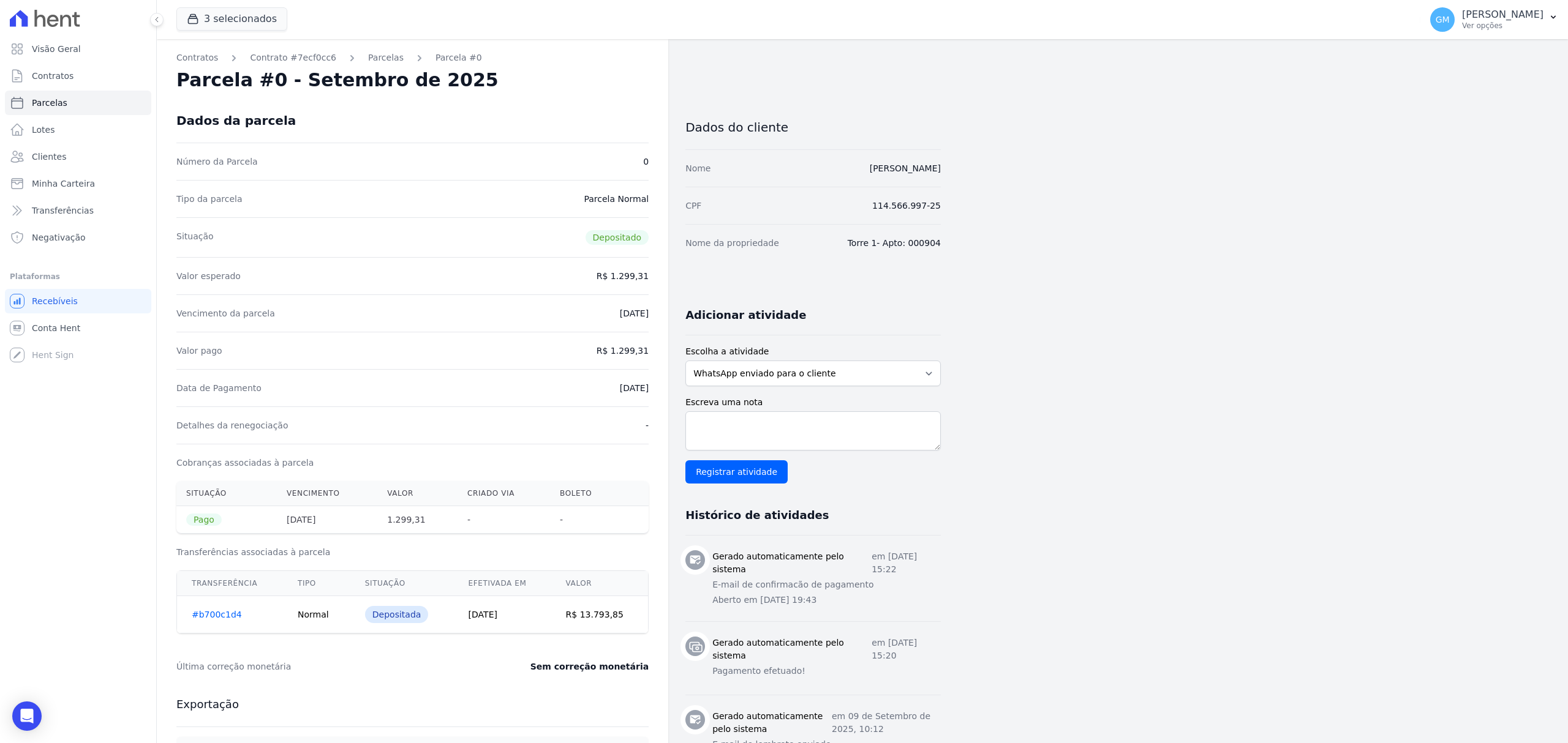
drag, startPoint x: 962, startPoint y: 170, endPoint x: 782, endPoint y: 170, distance: 180.0
click at [782, 170] on div "Contratos Contrato #7ecf0cc6 Parcelas Parcela #0 Parcela #0 - Setembro de 2025 …" at bounding box center [852, 519] width 1392 height 959
click at [985, 162] on div "Contratos Contrato #7ecf0cc6 Parcelas Parcela #0 Parcela #0 - Setembro de 2025 …" at bounding box center [852, 519] width 1392 height 959
drag, startPoint x: 961, startPoint y: 162, endPoint x: 833, endPoint y: 169, distance: 128.2
click at [833, 169] on div "Contratos Contrato #7ecf0cc6 Parcelas Parcela #0 Parcela #0 - Setembro de 2025 …" at bounding box center [852, 519] width 1392 height 959
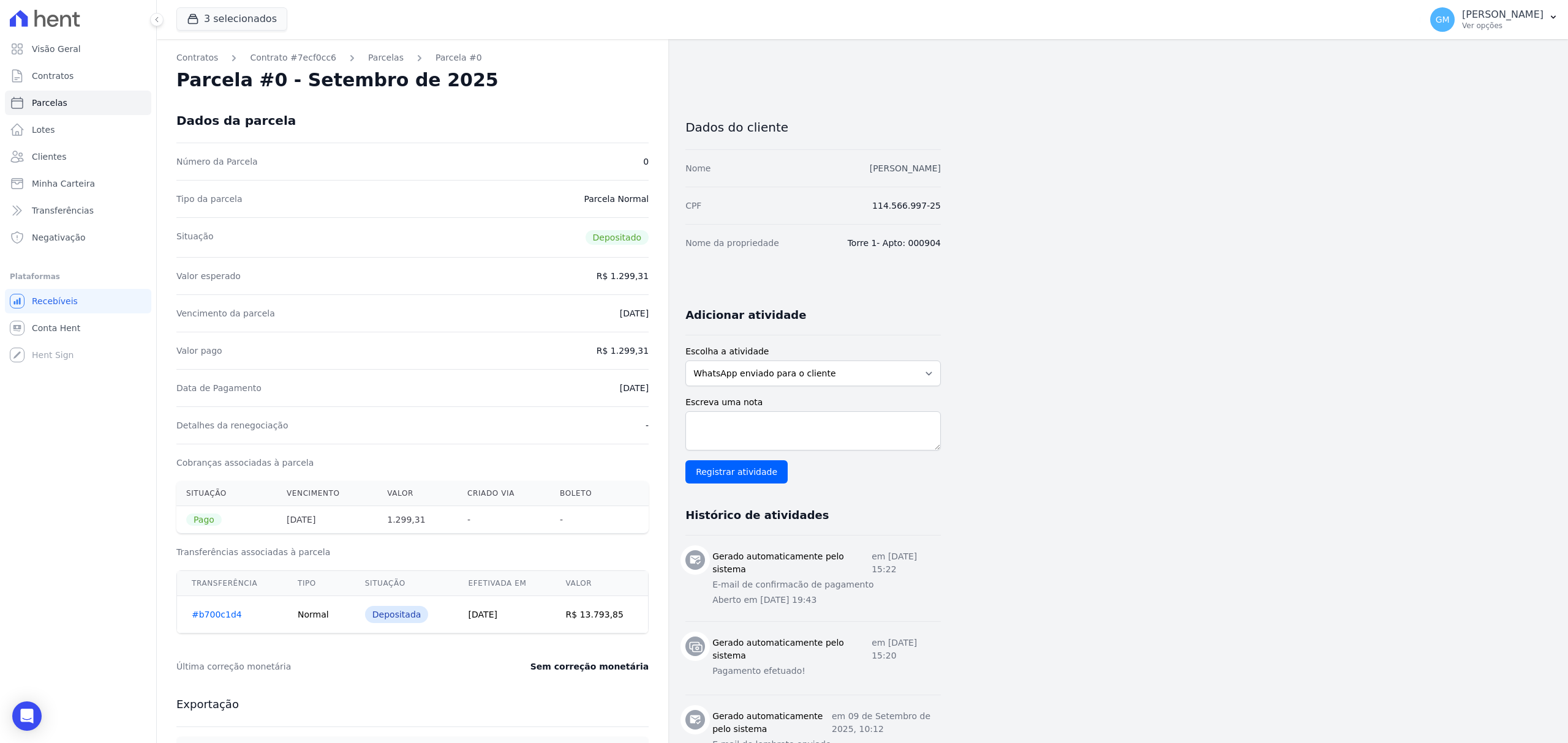
copy link "RICARDO MORAES CÂMARA"
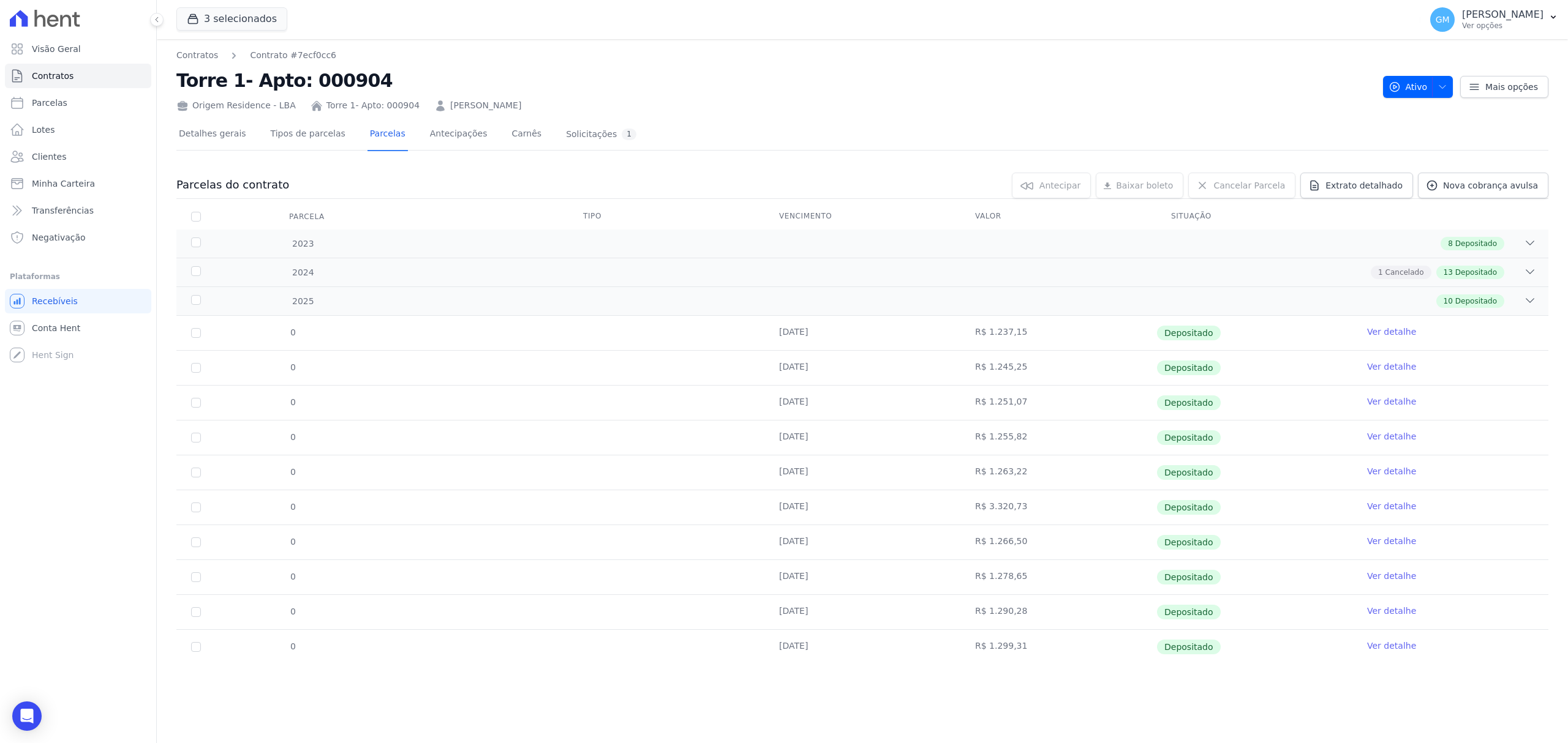
click at [1382, 647] on link "Ver detalhe" at bounding box center [1391, 646] width 49 height 12
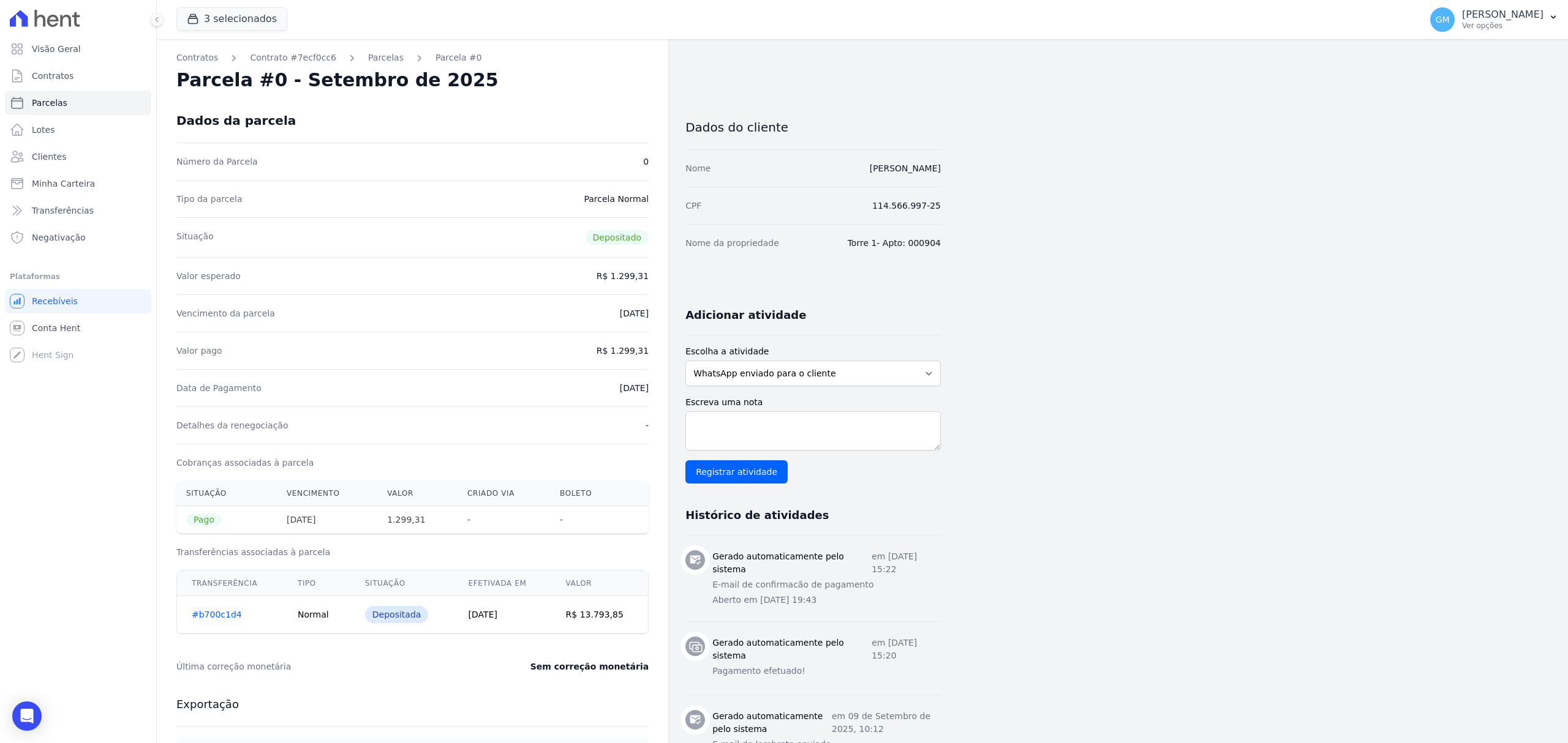
click at [468, 310] on div "Vencimento da parcela 10/09/2025" at bounding box center [413, 313] width 472 height 38
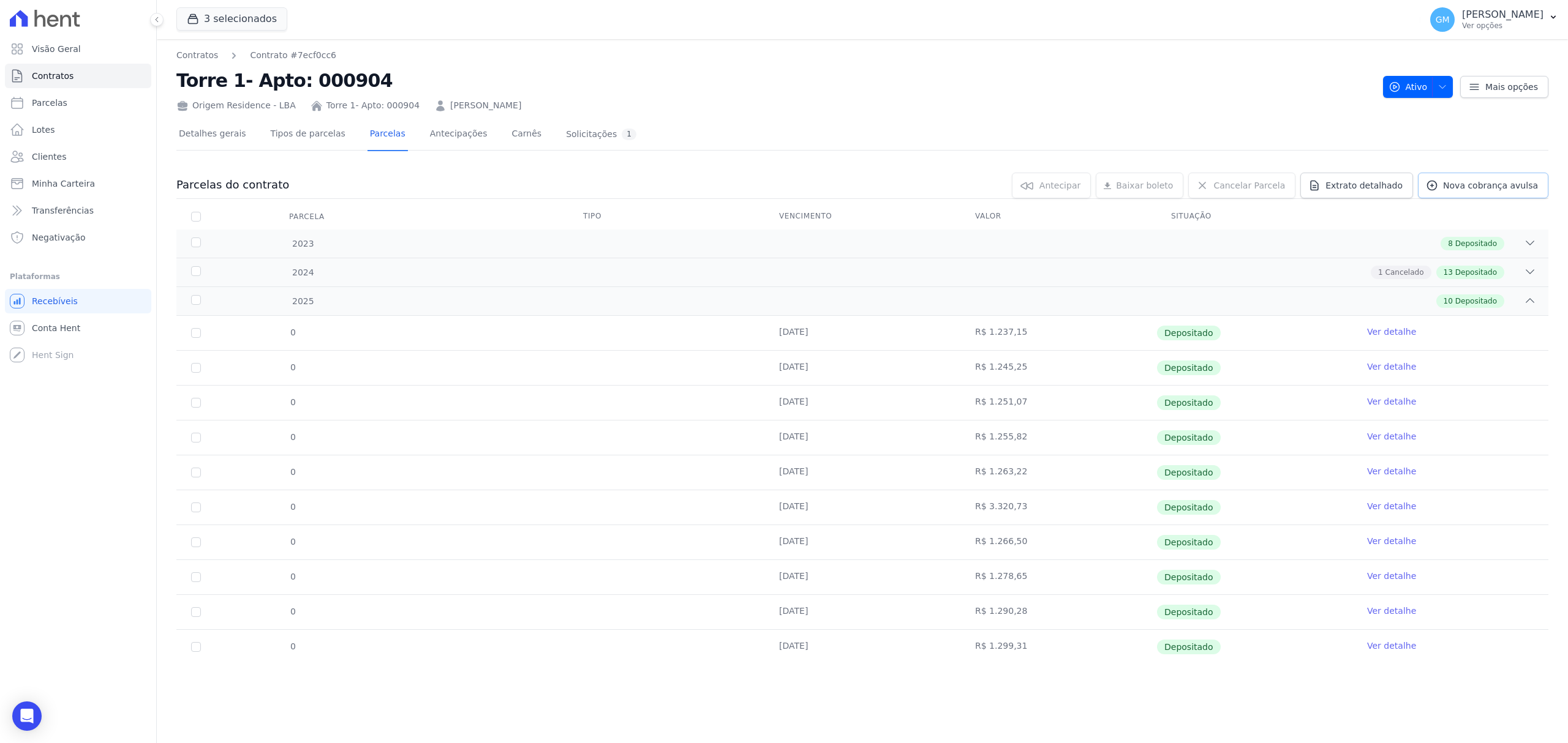
click at [1466, 194] on link "Nova cobrança avulsa" at bounding box center [1483, 186] width 130 height 26
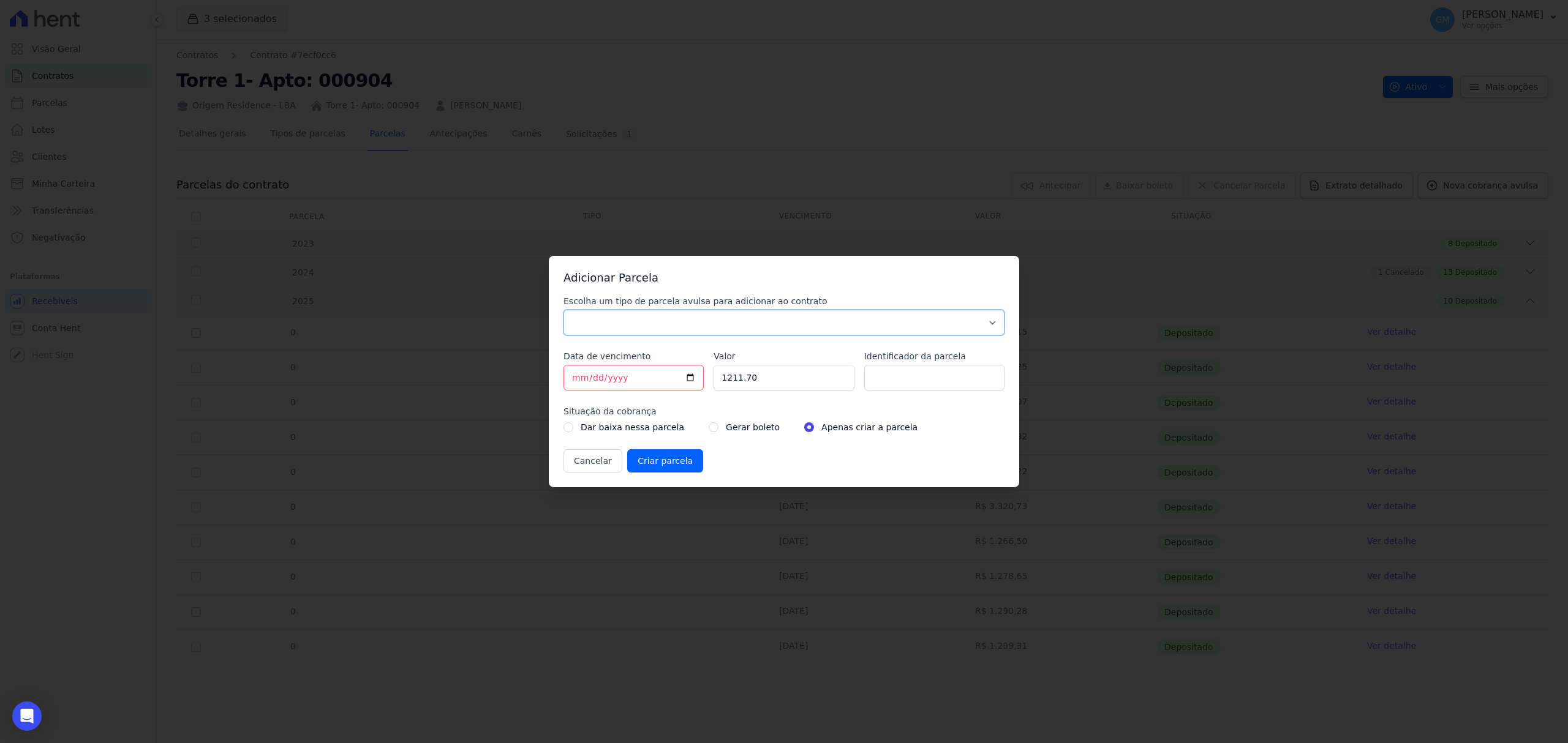
click at [840, 321] on select "Parcela Normal Sinal Caução Intercalada Chaves Pré Chaves Pós Chaves Taxas Quit…" at bounding box center [783, 322] width 441 height 26
select select "standard"
click at [563, 310] on select "Parcela Normal Sinal Caução Intercalada Chaves Pré Chaves Pós Chaves Taxas Quit…" at bounding box center [783, 322] width 441 height 26
click at [687, 379] on input "[DATE]" at bounding box center [633, 378] width 140 height 26
type input "[DATE]"
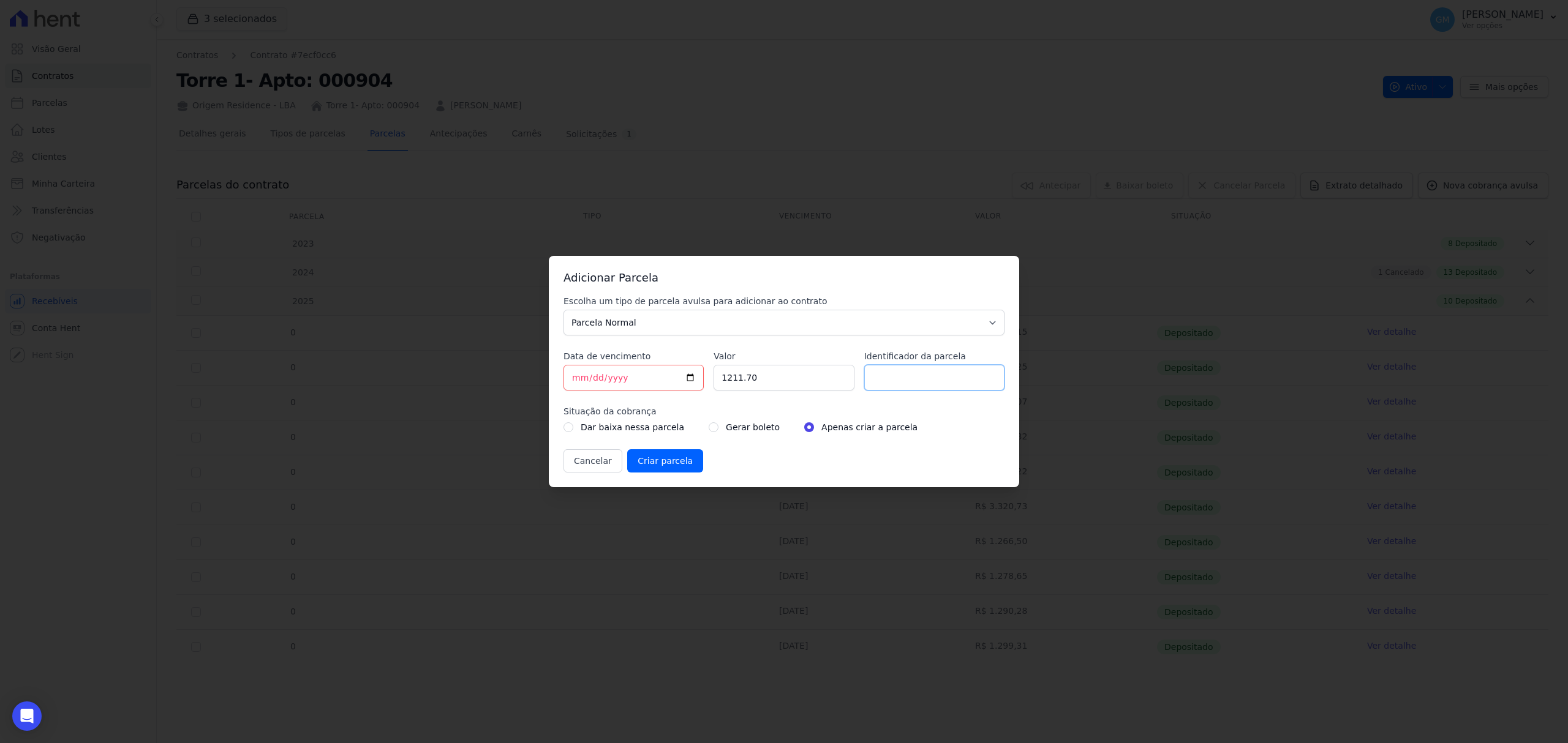
click at [903, 388] on input "Identificador da parcela" at bounding box center [934, 378] width 140 height 26
type input "Outubro"
drag, startPoint x: 788, startPoint y: 368, endPoint x: 691, endPoint y: 370, distance: 97.0
click at [691, 370] on div "Escolha um tipo de parcela avulsa para adicionar ao contrato Parcela Normal Sin…" at bounding box center [783, 384] width 441 height 178
paste input ".30203"
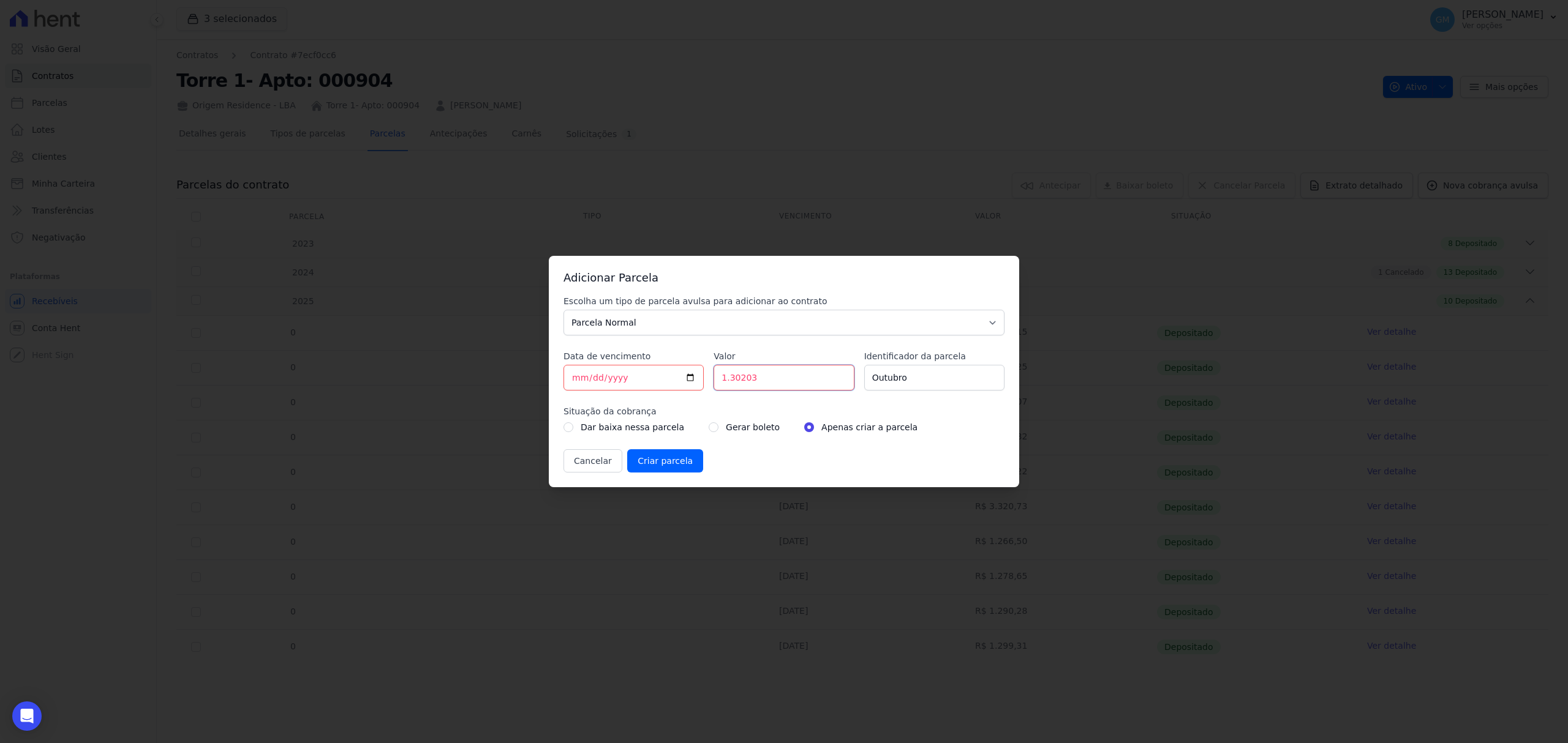
click at [731, 380] on input "1.30203" at bounding box center [783, 378] width 140 height 26
click at [728, 380] on input "1.30203" at bounding box center [783, 378] width 140 height 26
click at [738, 385] on input "130203" at bounding box center [783, 378] width 140 height 26
type input "1302.03"
click at [726, 424] on label "Gerar boleto" at bounding box center [753, 427] width 54 height 15
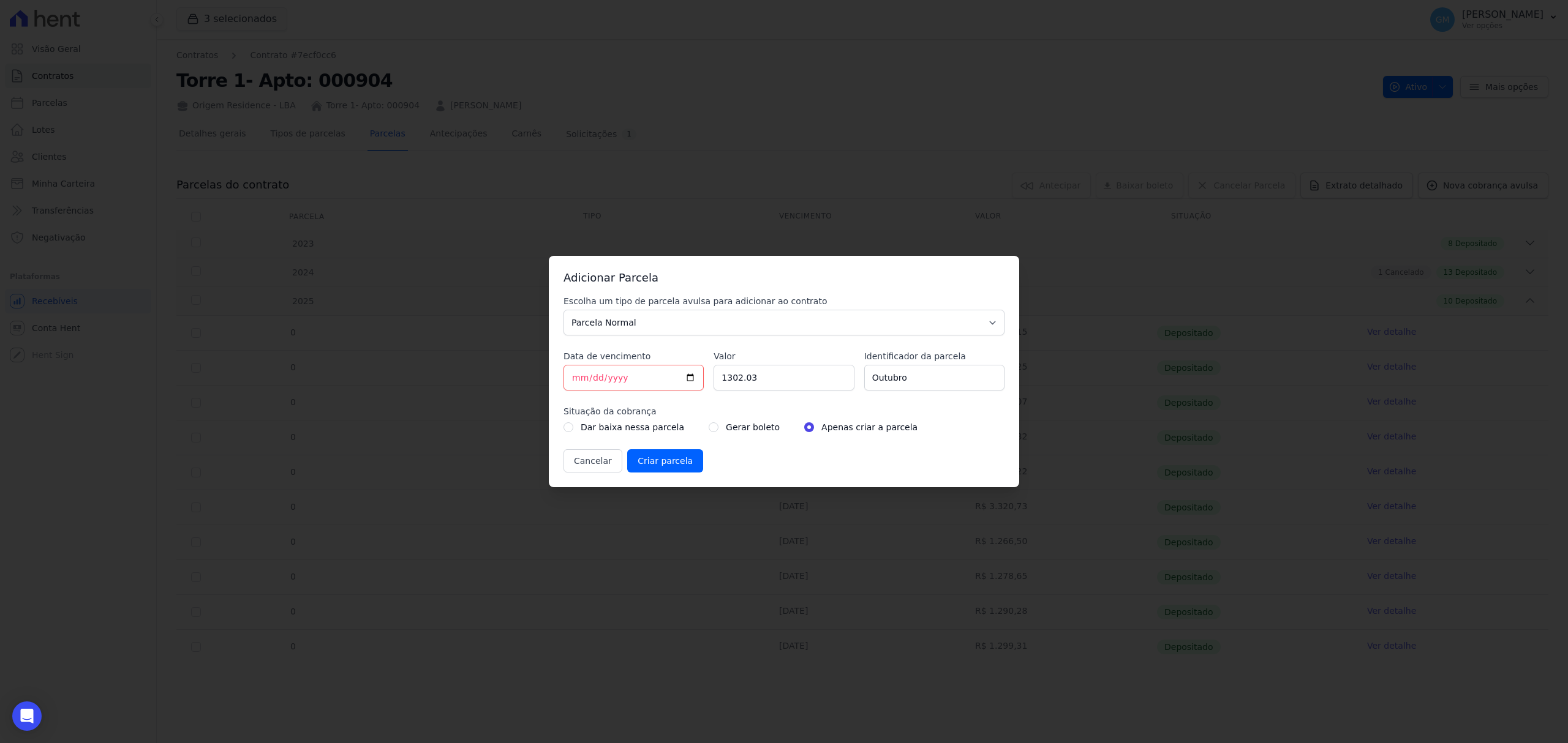
click at [726, 425] on label "Gerar boleto" at bounding box center [753, 427] width 54 height 15
click at [709, 421] on div "Gerar boleto" at bounding box center [744, 427] width 71 height 15
click at [709, 427] on input "radio" at bounding box center [714, 427] width 10 height 10
radio input "true"
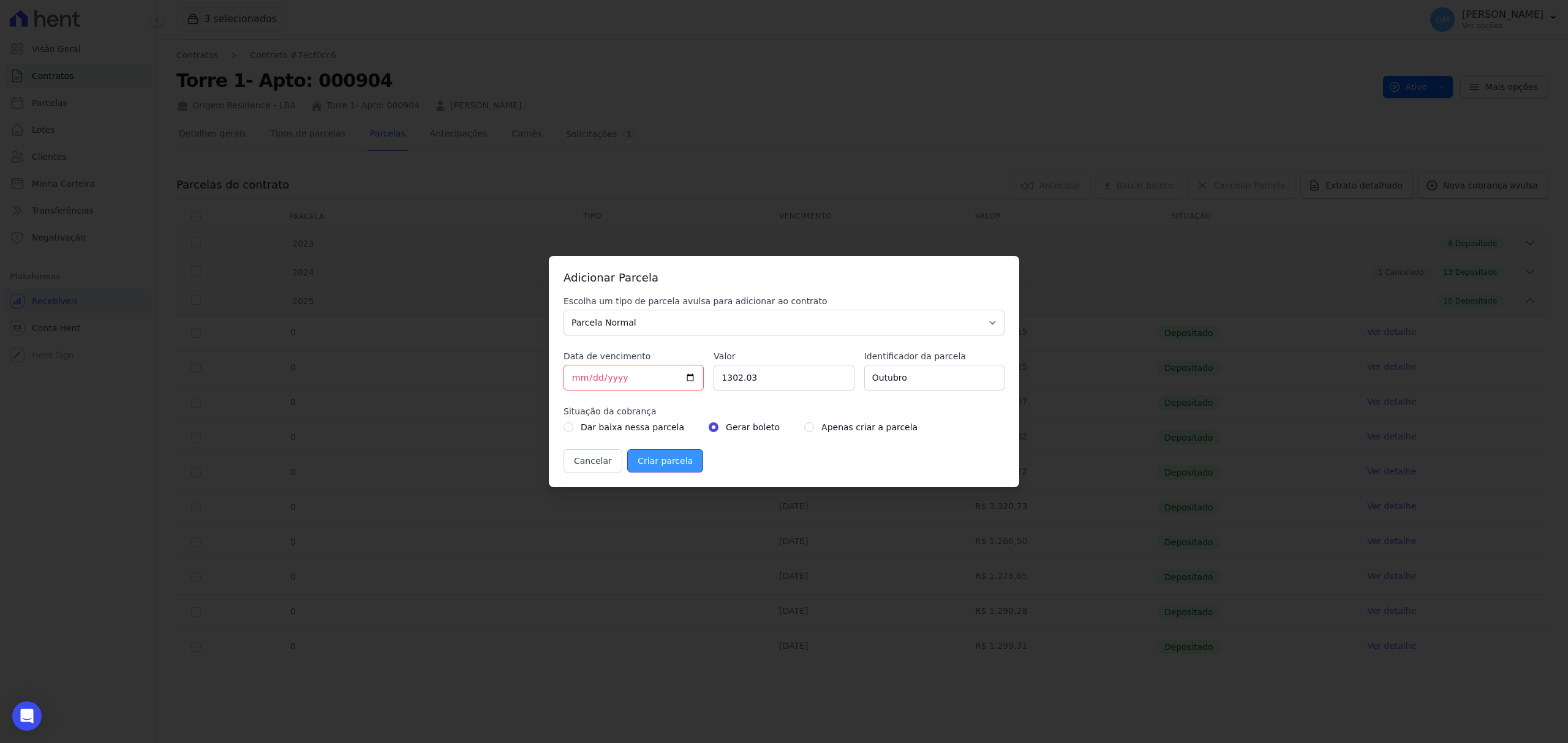
click at [666, 469] on input "Criar parcela" at bounding box center [665, 461] width 76 height 23
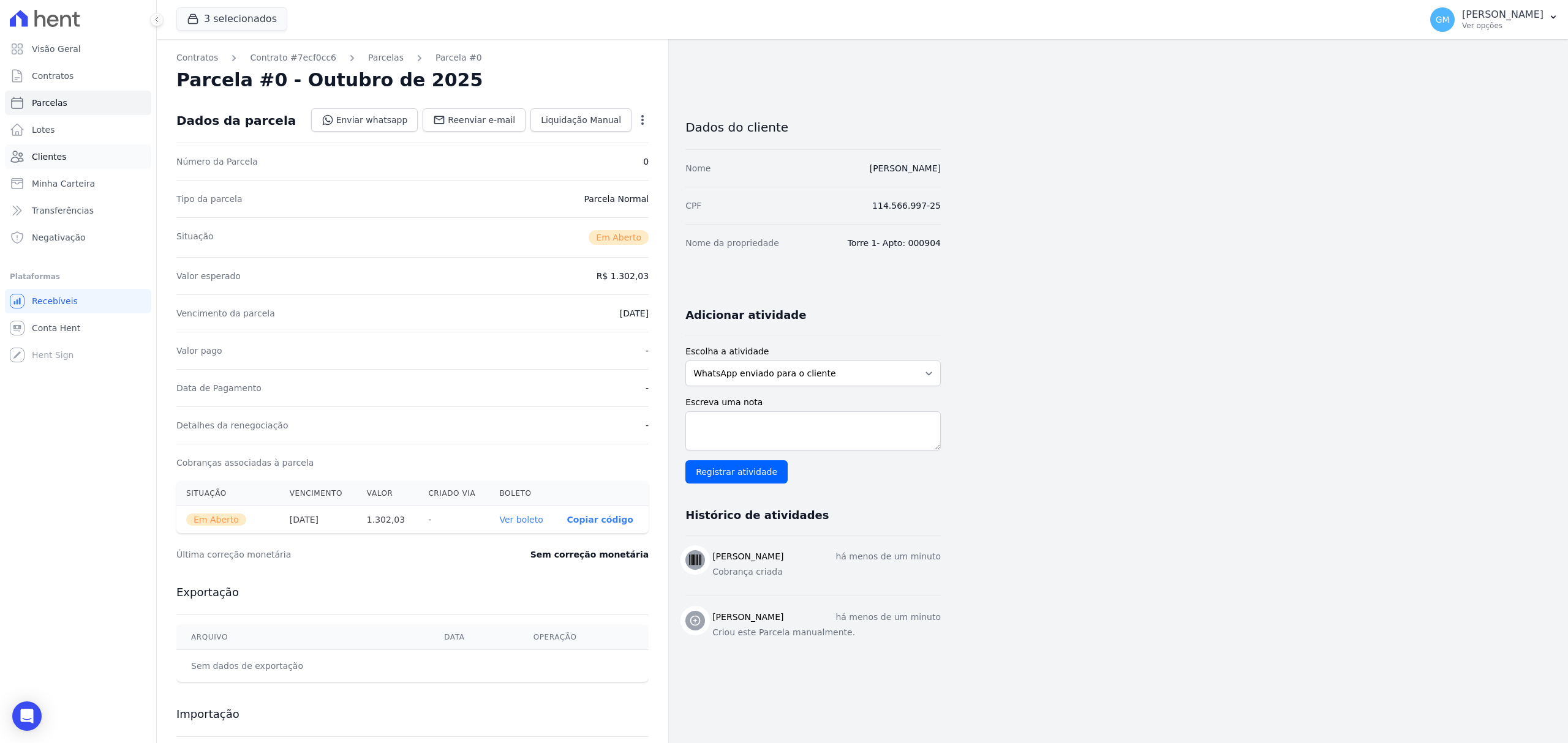
click at [25, 160] on link "Clientes" at bounding box center [78, 157] width 146 height 25
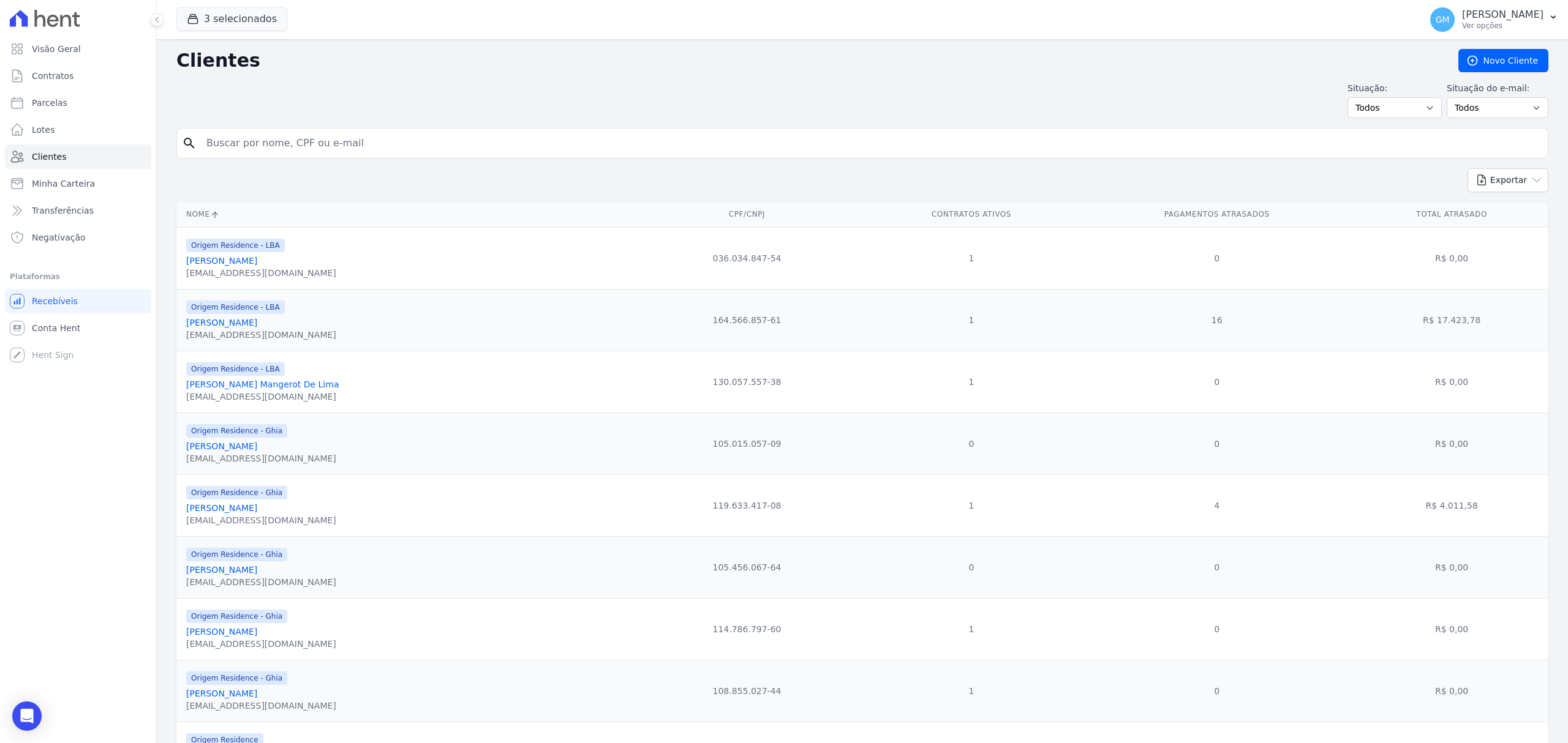
click at [241, 147] on input "search" at bounding box center [871, 143] width 1343 height 25
type input "LUIS CESAR MACEDO SILVA"
drag, startPoint x: 345, startPoint y: 147, endPoint x: 189, endPoint y: 147, distance: 156.0
click at [189, 147] on div "search LUIS CESAR MACEDO SILVA" at bounding box center [862, 144] width 1372 height 31
click at [358, 135] on input "LUIS CESAR MACEDO SILVA" at bounding box center [871, 143] width 1343 height 25
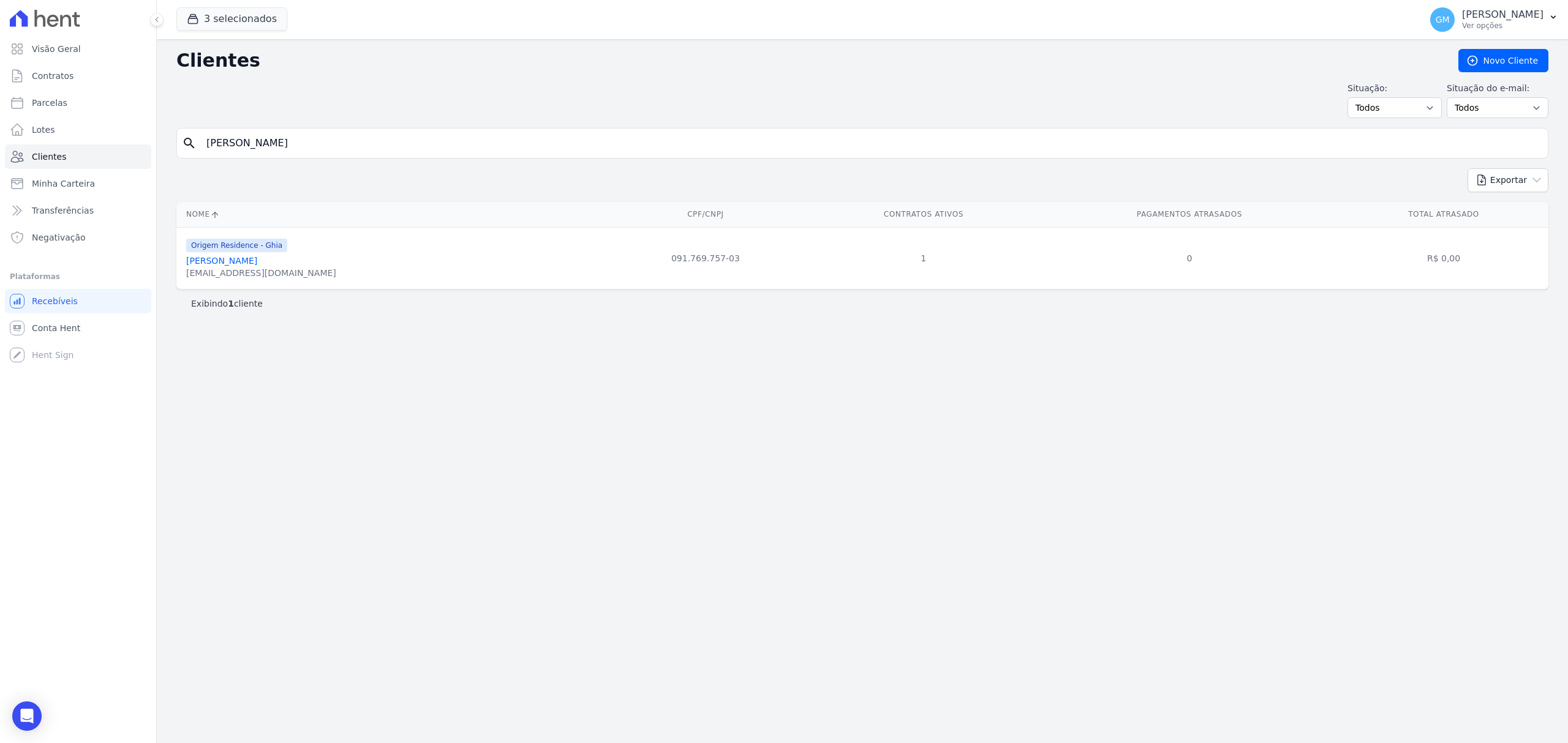
click at [241, 258] on link "Luís Cesar Macedo Silva" at bounding box center [221, 261] width 71 height 10
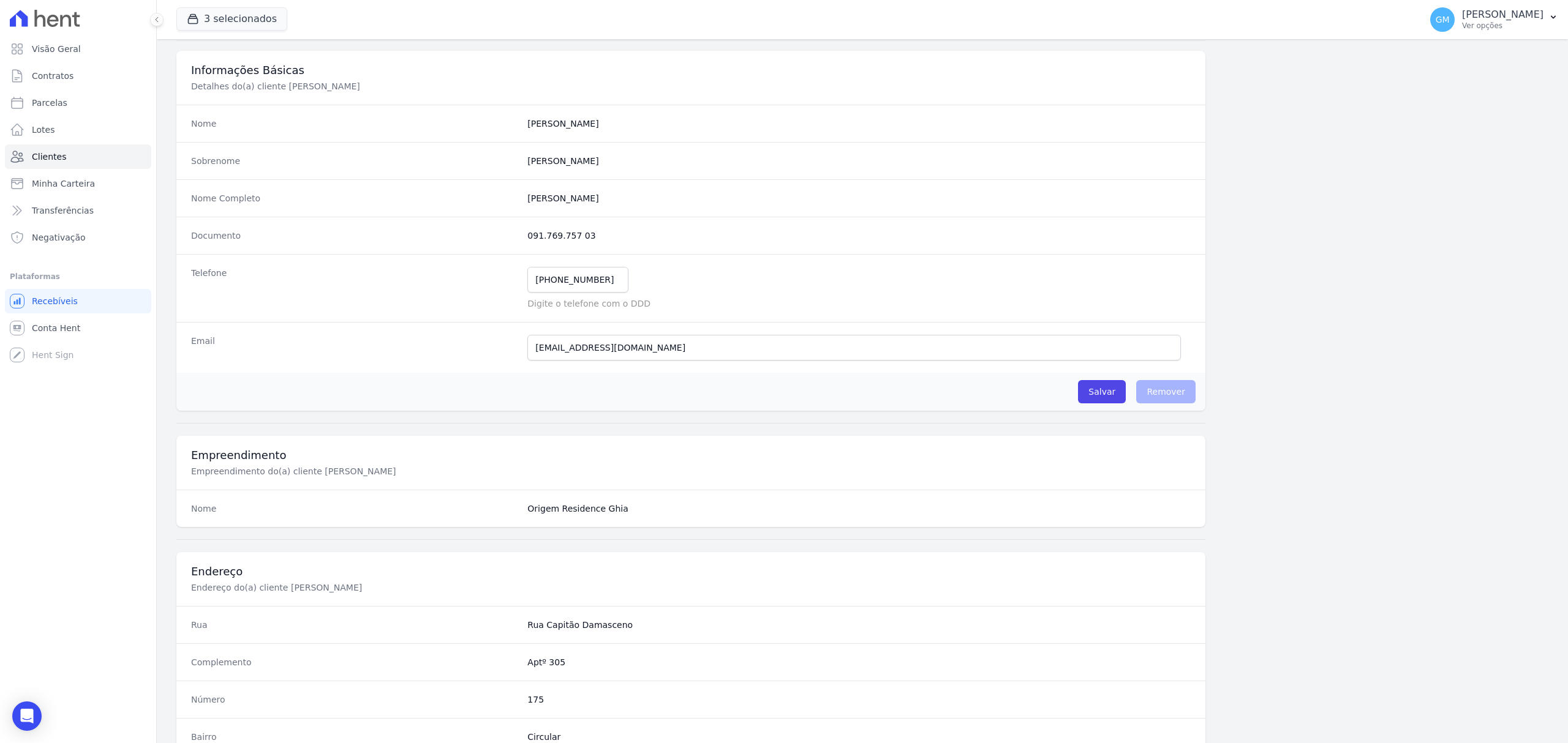
scroll to position [408, 0]
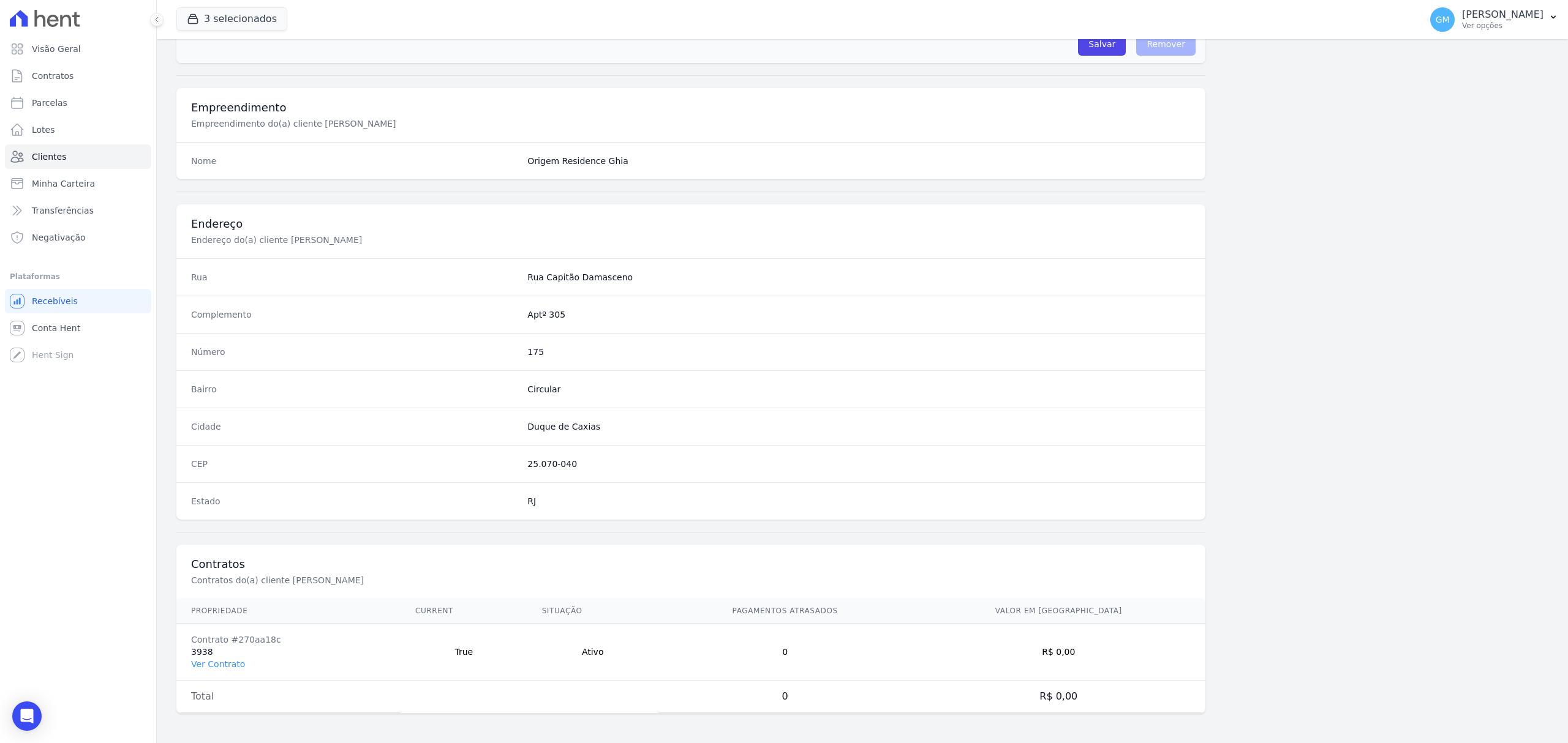
click at [228, 655] on td "Contrato #270aa18c 3938 Ver Contrato" at bounding box center [288, 652] width 224 height 57
click at [223, 663] on link "Ver Contrato" at bounding box center [218, 664] width 54 height 10
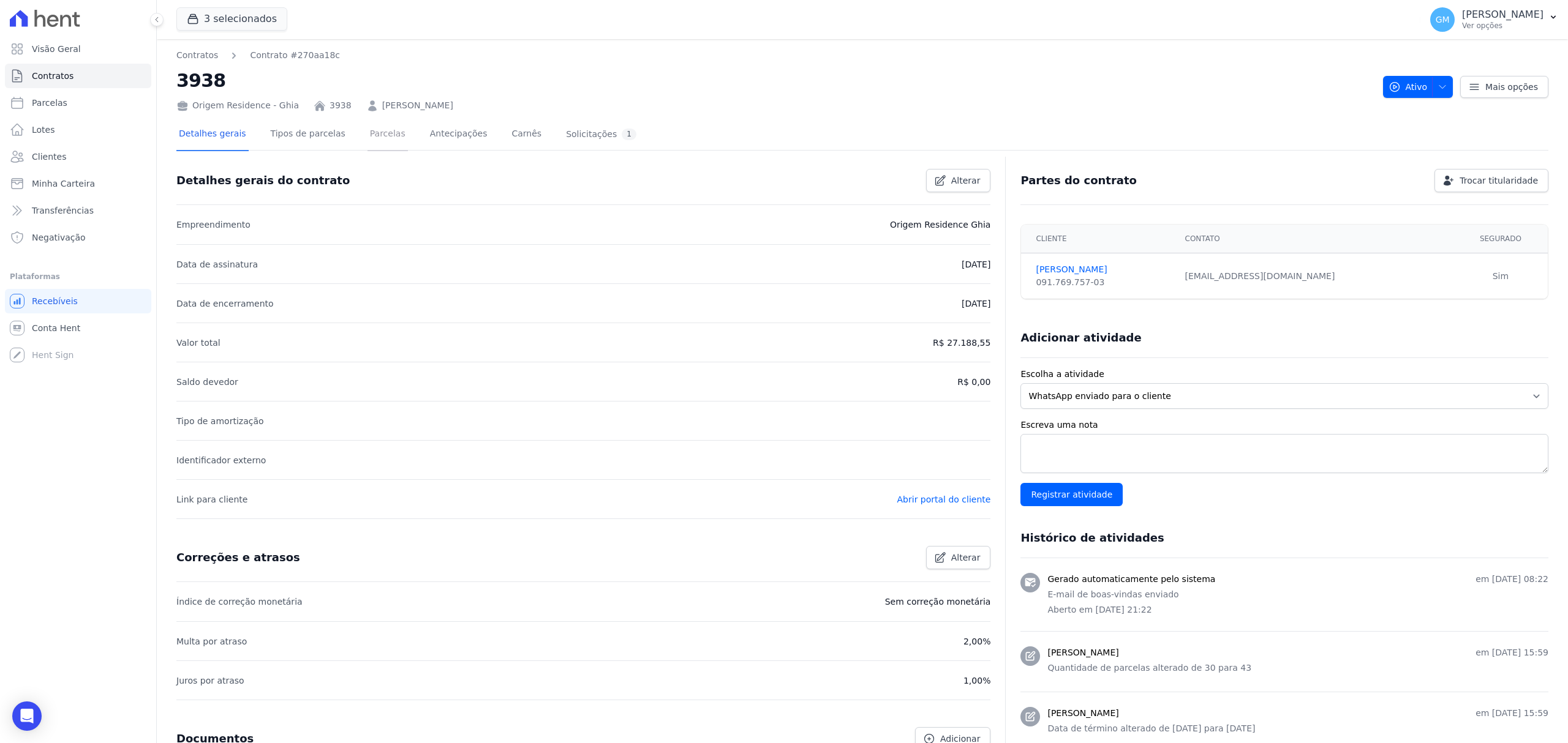
click at [368, 124] on link "Parcelas" at bounding box center [388, 135] width 41 height 33
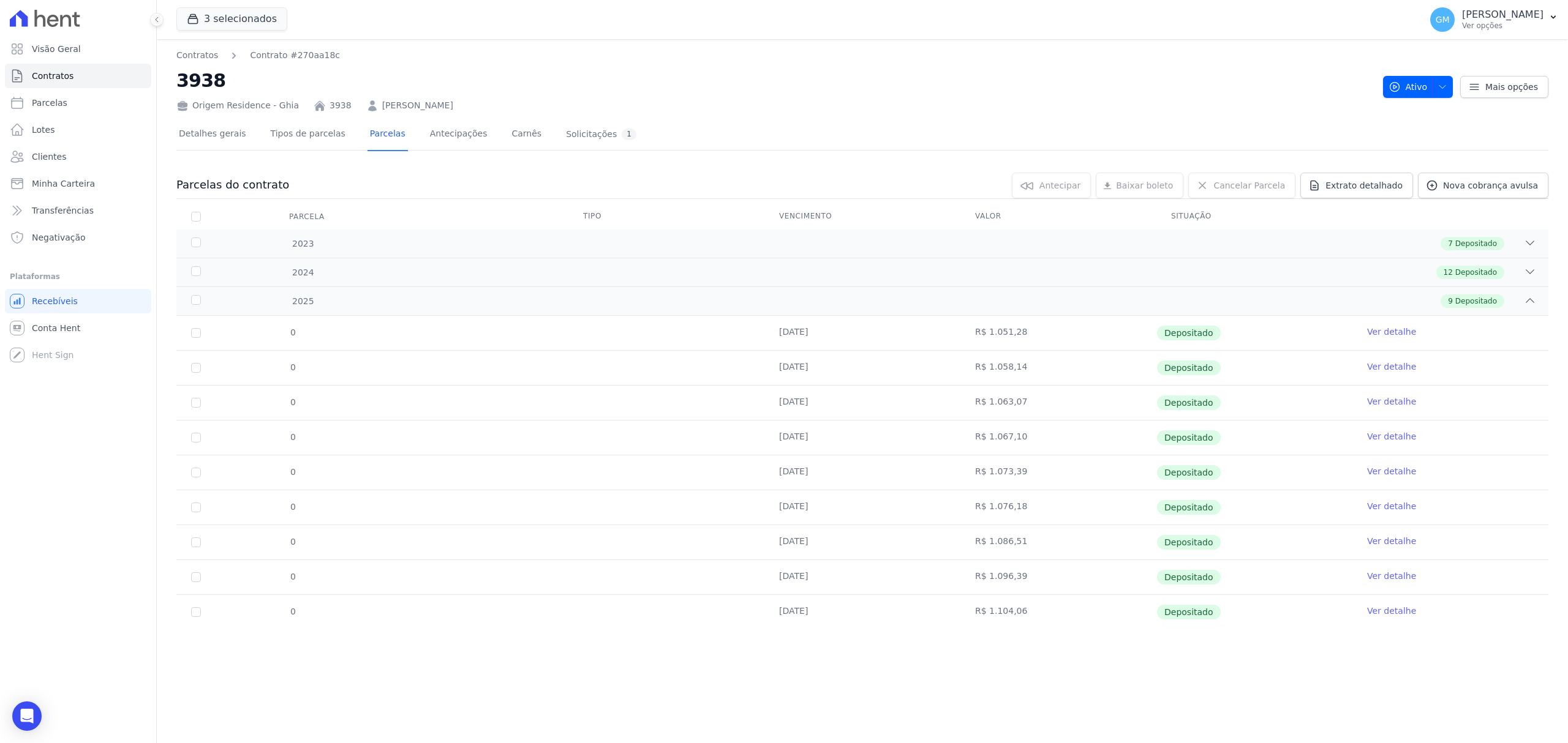
click at [1389, 614] on link "Ver detalhe" at bounding box center [1391, 611] width 49 height 12
click at [1471, 197] on link "Nova cobrança avulsa" at bounding box center [1483, 186] width 130 height 26
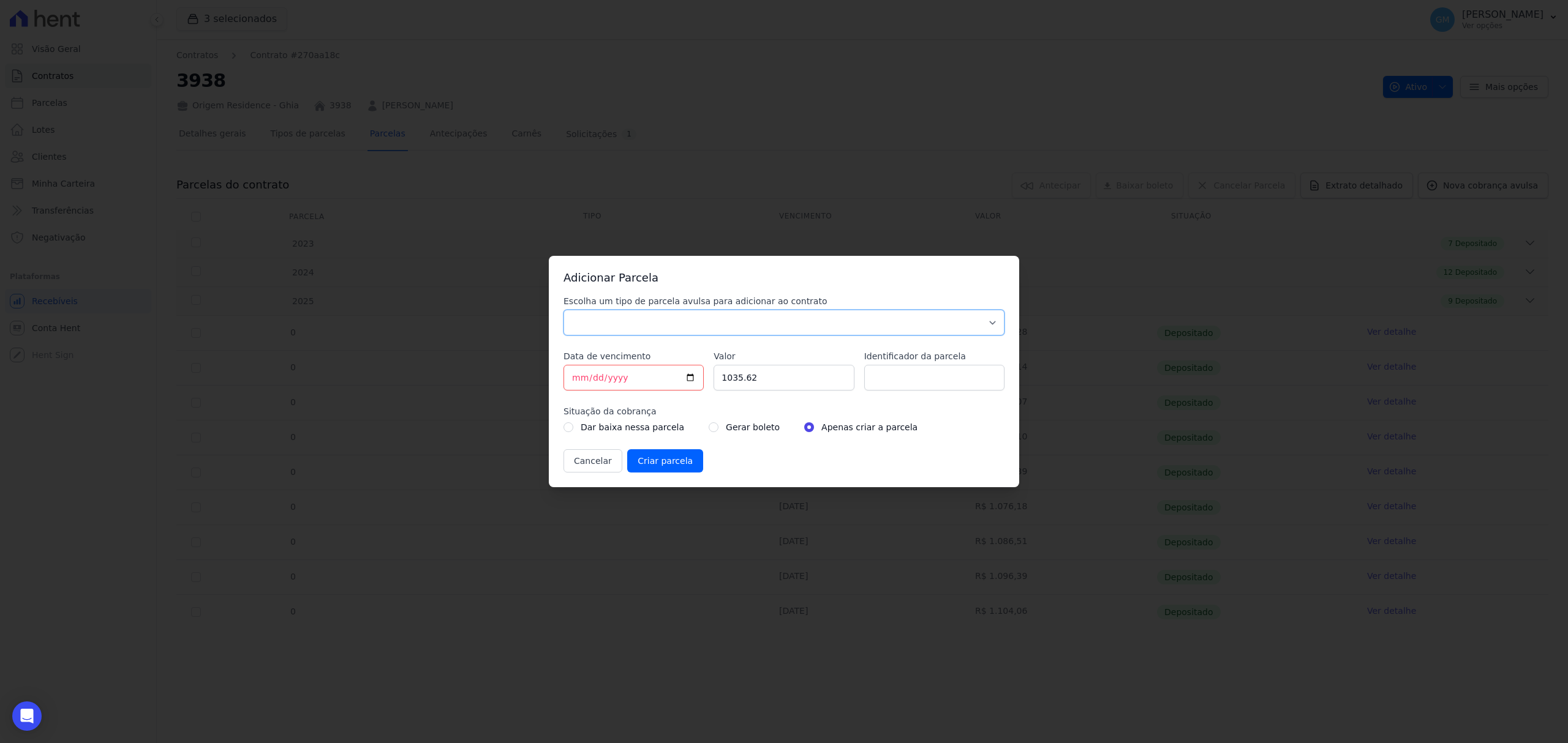
click at [745, 324] on select "Parcela Normal Sinal Caução Intercalada Chaves Pré Chaves Pós Chaves Taxas Quit…" at bounding box center [783, 322] width 441 height 26
select select "standard"
click at [563, 310] on select "Parcela Normal Sinal Caução Intercalada Chaves Pré Chaves Pós Chaves Taxas Quit…" at bounding box center [783, 322] width 441 height 26
click at [696, 373] on input "[DATE]" at bounding box center [633, 378] width 140 height 26
click at [693, 377] on input "[DATE]" at bounding box center [633, 378] width 140 height 26
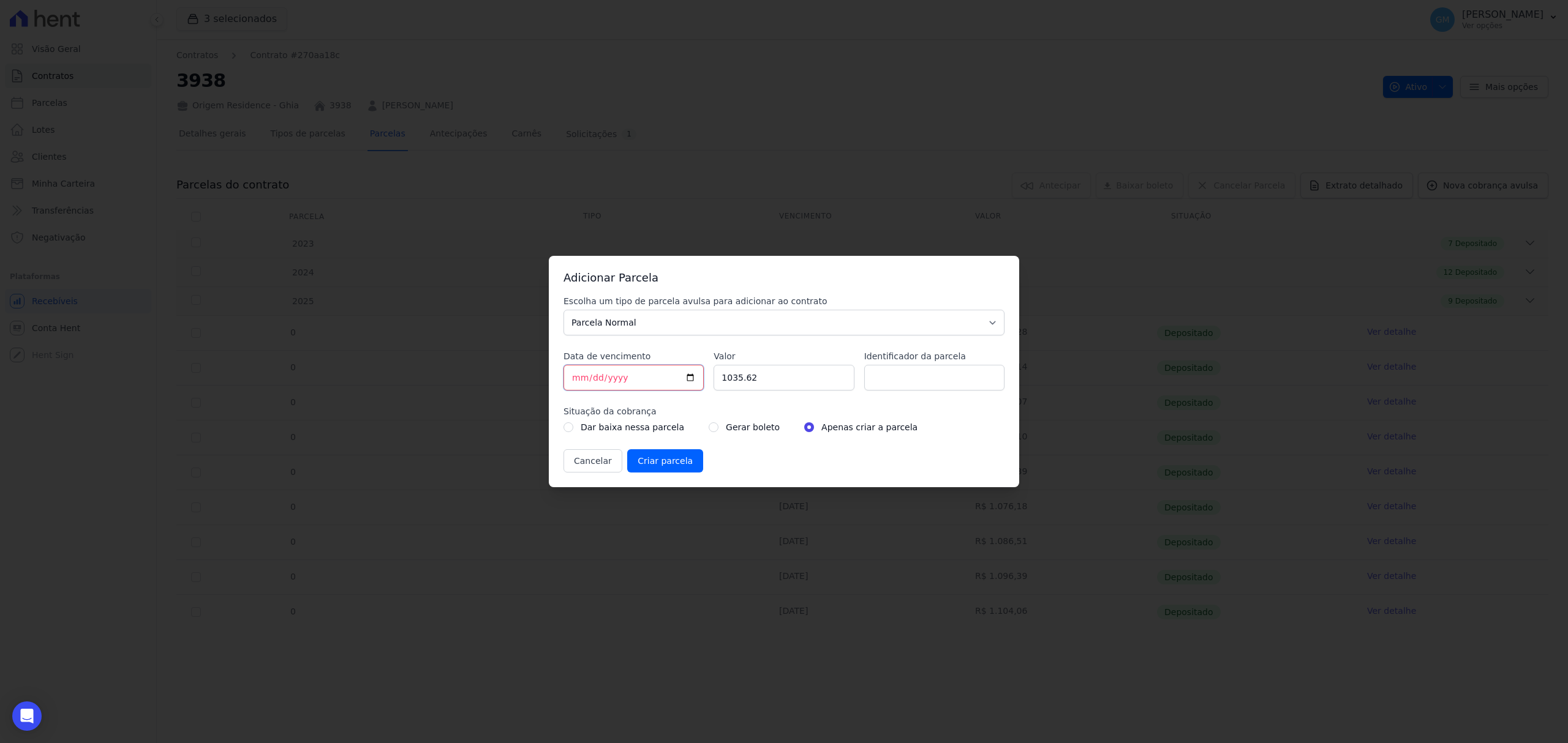
type input "[DATE]"
click at [872, 370] on input "Identificador da parcela" at bounding box center [934, 378] width 140 height 26
type input "Outubro"
click at [709, 425] on div "Gerar boleto" at bounding box center [744, 427] width 71 height 15
click at [709, 427] on input "radio" at bounding box center [714, 427] width 10 height 10
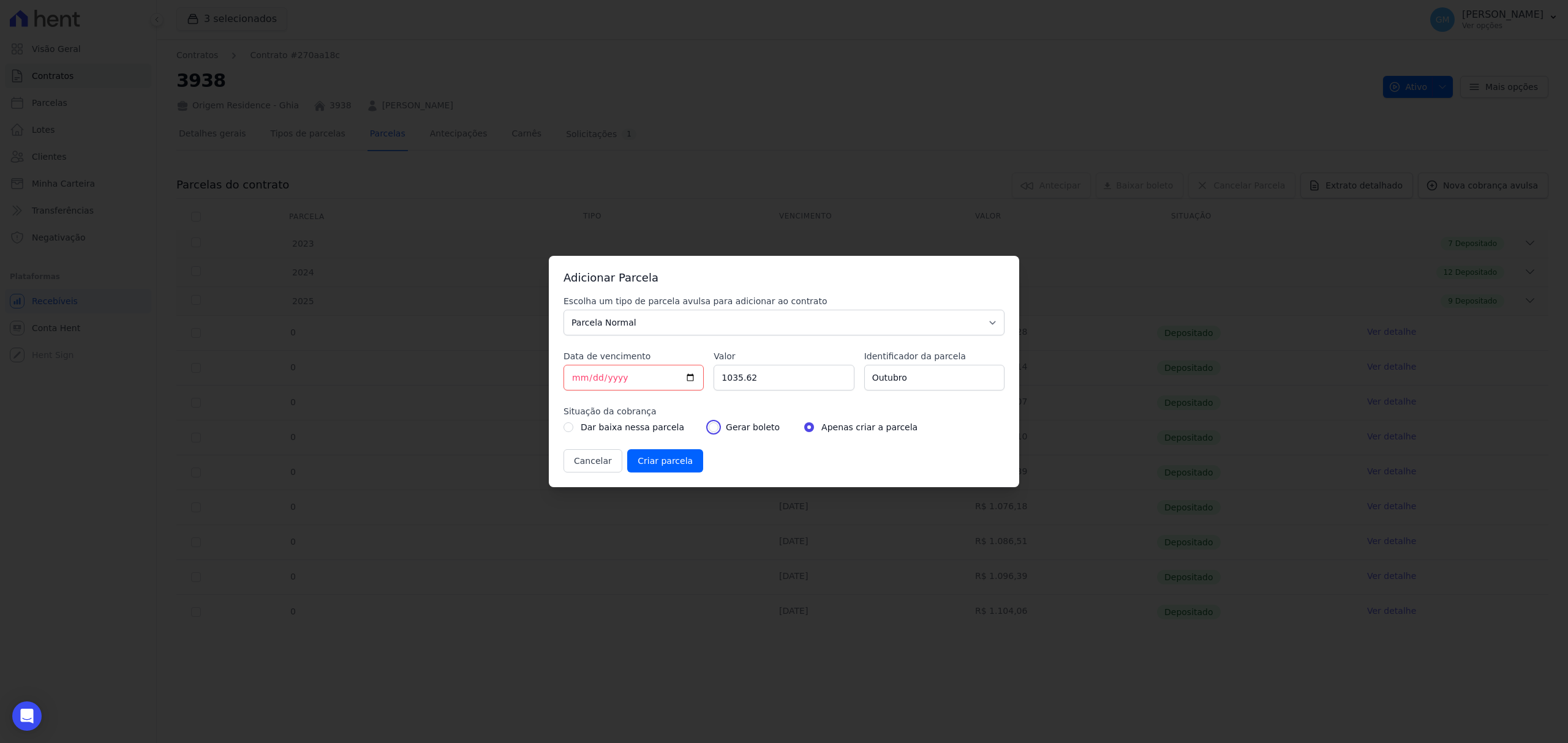
radio input "true"
drag, startPoint x: 782, startPoint y: 375, endPoint x: 706, endPoint y: 375, distance: 76.0
click at [706, 375] on div "Escolha um tipo de parcela avulsa para adicionar ao contrato Parcela Normal Sin…" at bounding box center [783, 384] width 441 height 178
paste input ".10637"
click at [727, 380] on input "1.10637" at bounding box center [783, 378] width 140 height 26
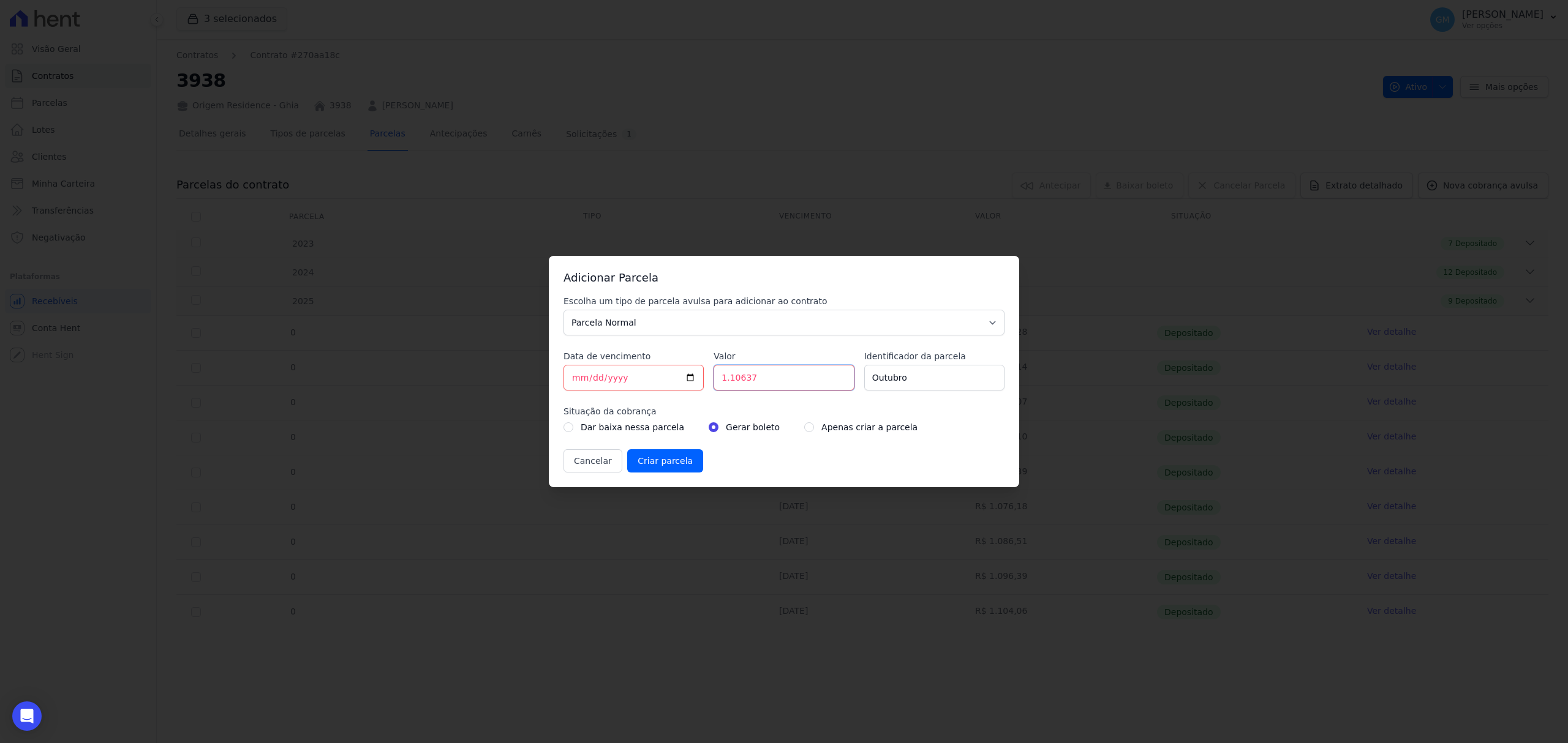
click at [730, 381] on input "1.10637" at bounding box center [783, 378] width 140 height 26
click at [737, 383] on input "110637" at bounding box center [783, 378] width 140 height 26
click at [741, 385] on input "110637" at bounding box center [783, 378] width 140 height 26
type input "1106.37"
click at [654, 462] on input "Criar parcela" at bounding box center [665, 461] width 76 height 23
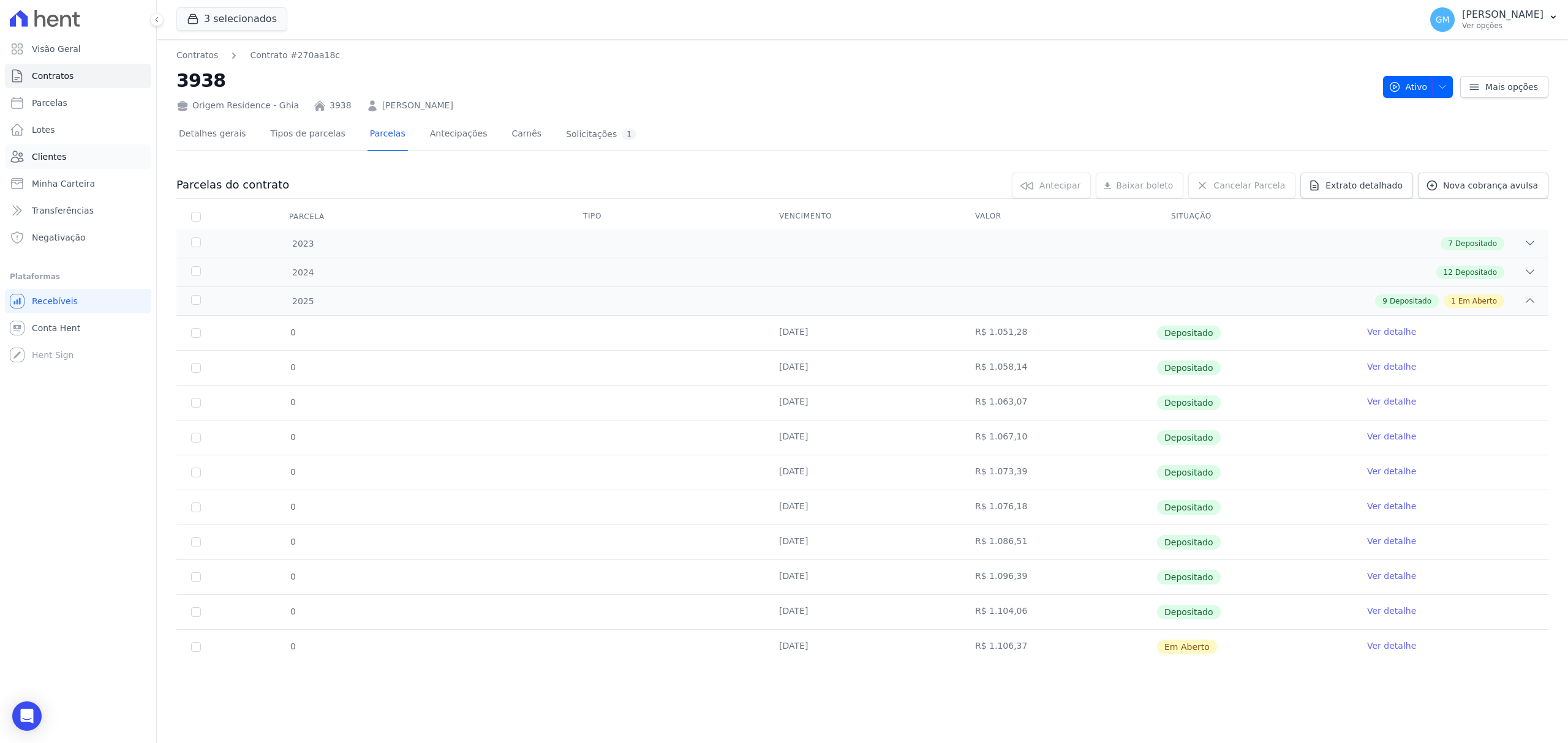
click at [67, 162] on link "Clientes" at bounding box center [78, 157] width 146 height 25
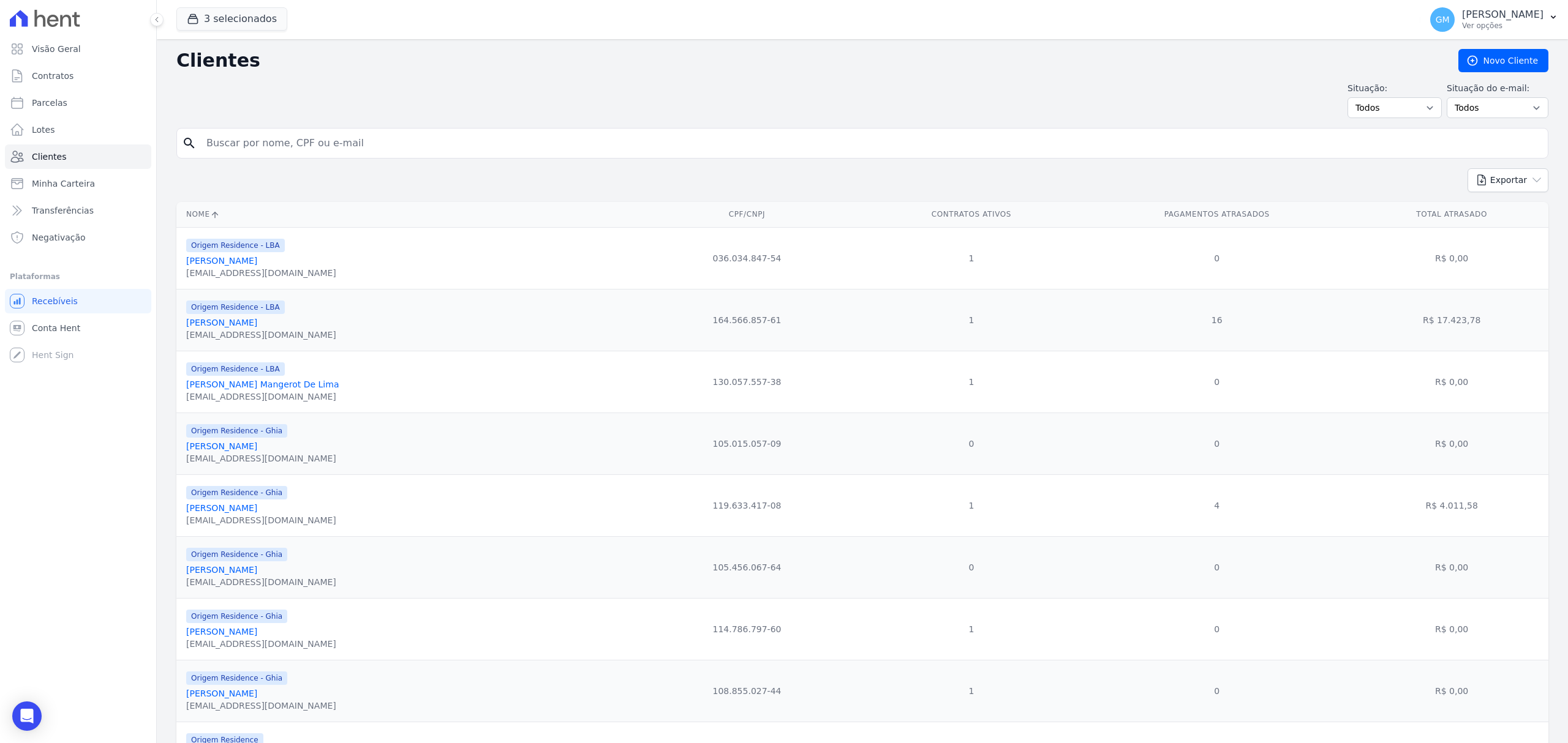
click at [331, 150] on input "search" at bounding box center [871, 143] width 1343 height 25
type input "IGOR GABRIELL DOS SANTOS CORREIA CORDEIRO"
drag, startPoint x: 424, startPoint y: 145, endPoint x: 195, endPoint y: 154, distance: 229.2
click at [195, 154] on div "search IGOR GABRIELL DOS SANTOS CORREIA CORDEIRO" at bounding box center [862, 144] width 1372 height 31
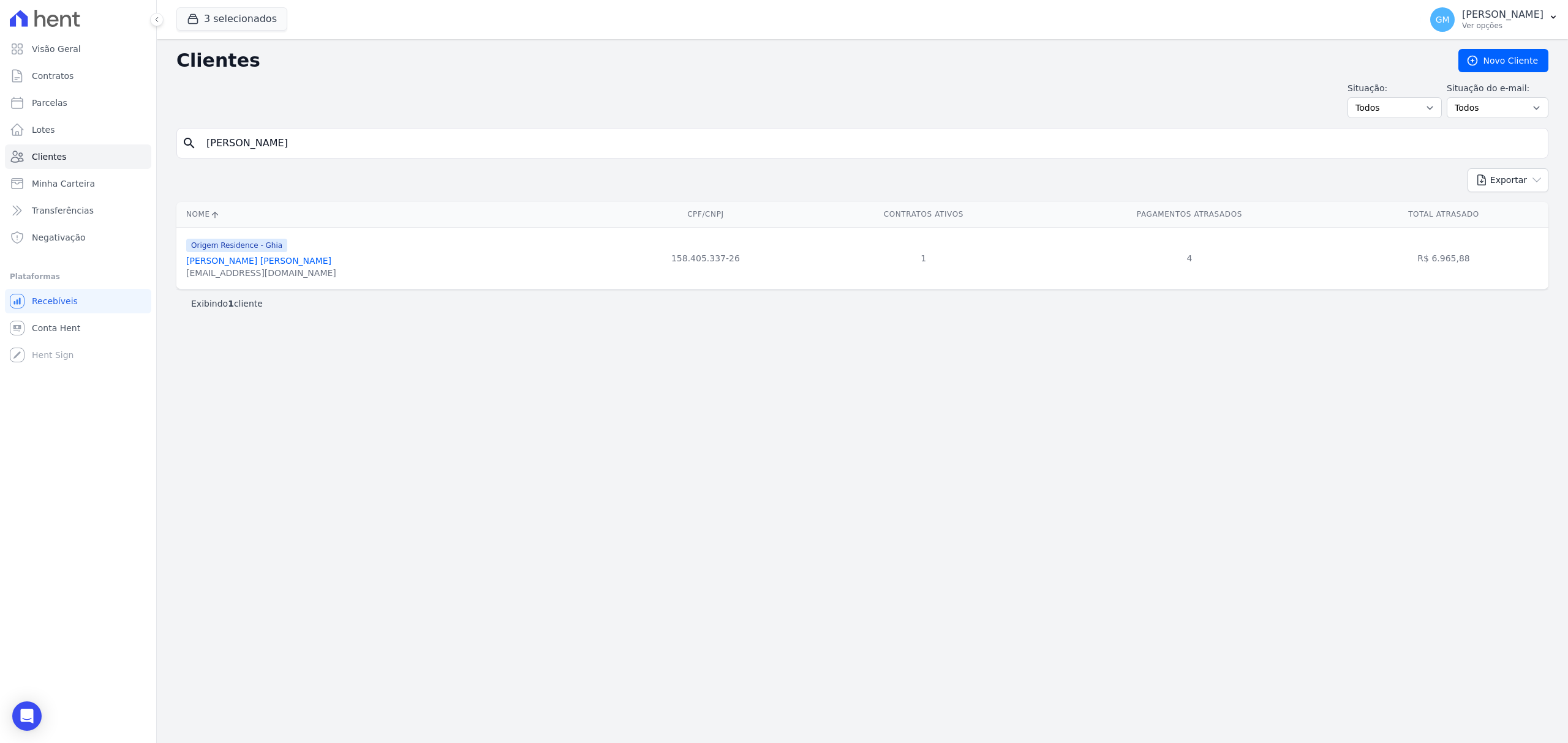
click at [327, 258] on link "Igor Gabriell Dos Santos Correia Cordeiro" at bounding box center [258, 261] width 145 height 10
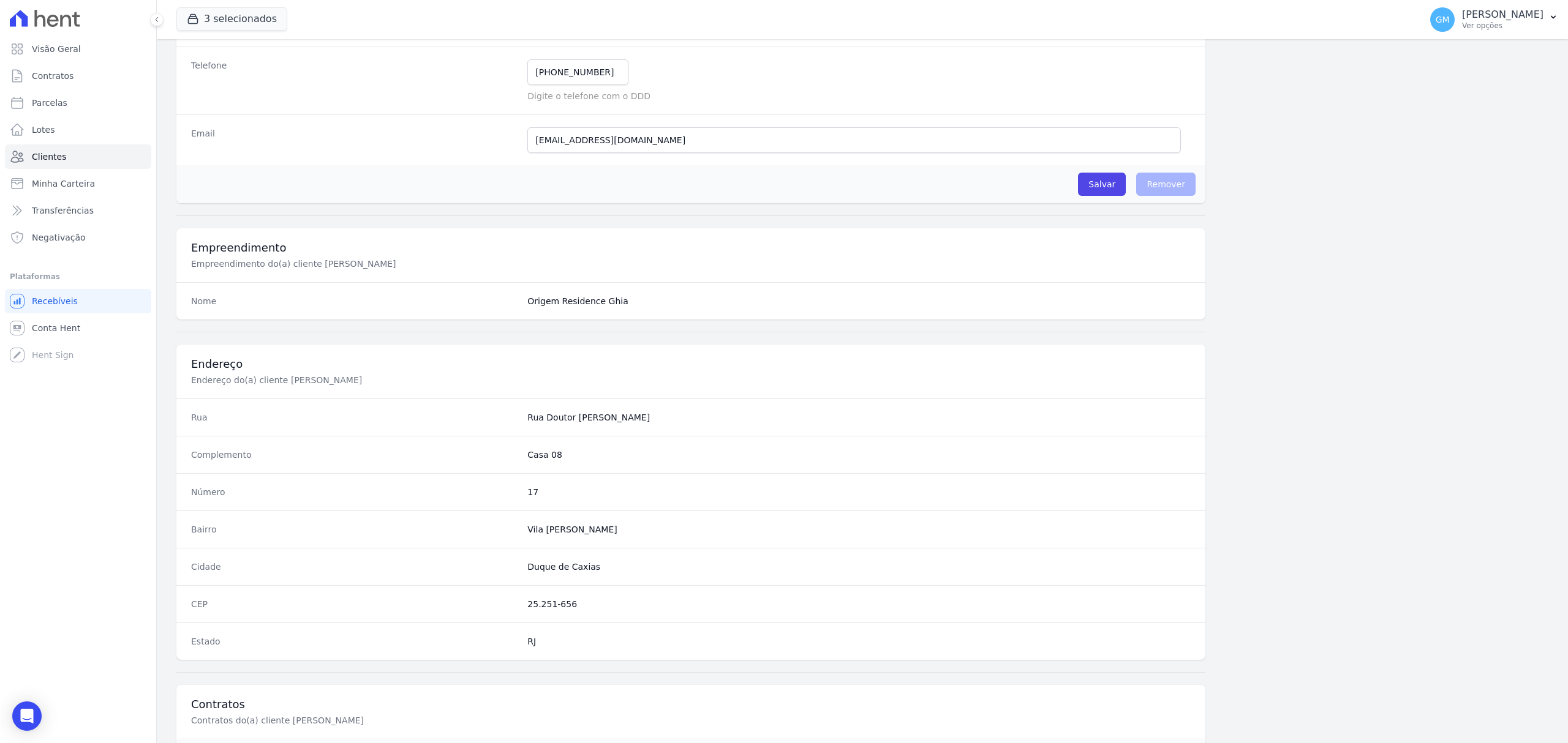
scroll to position [408, 0]
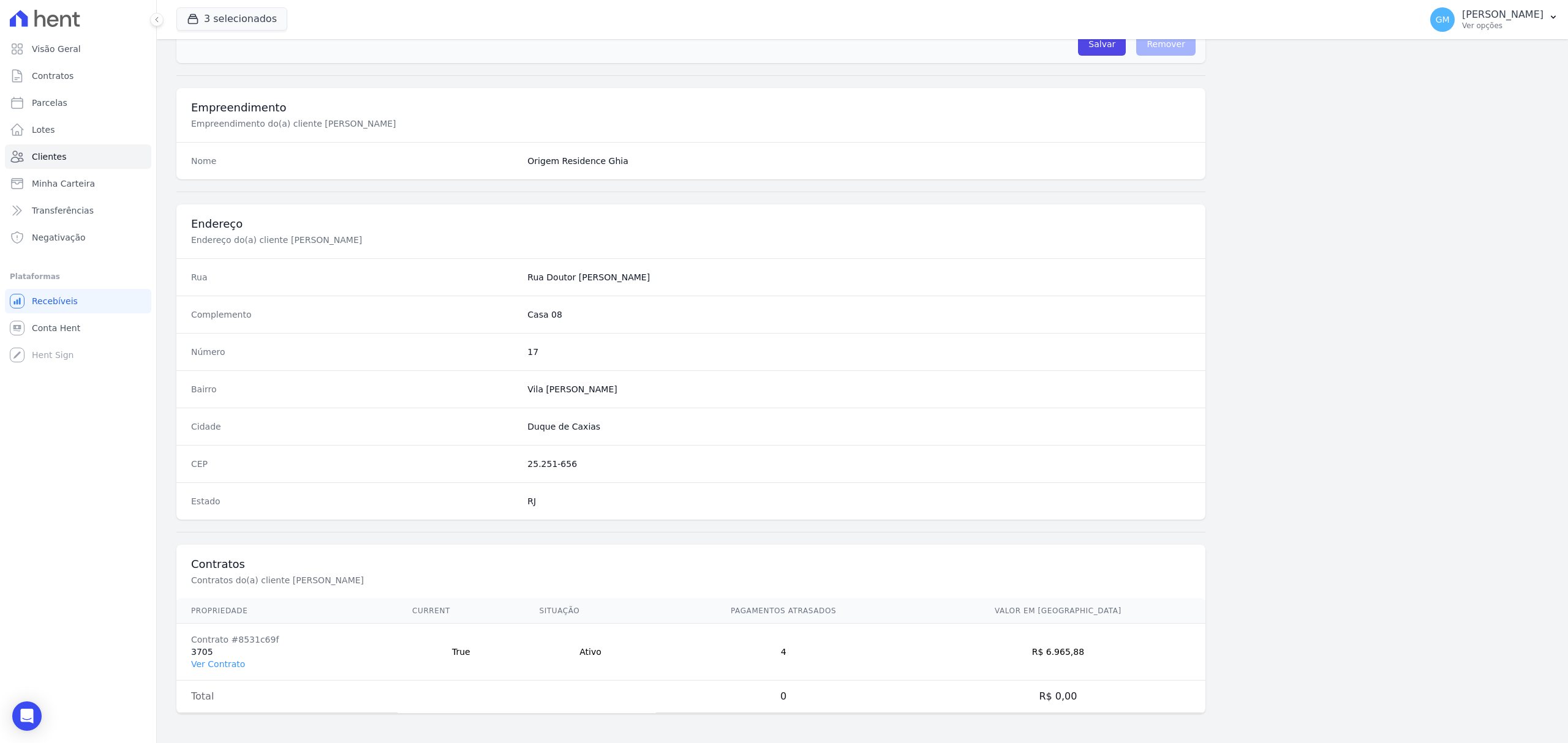
drag, startPoint x: 231, startPoint y: 667, endPoint x: 226, endPoint y: 637, distance: 30.4
click at [231, 667] on link "Ver Contrato" at bounding box center [218, 664] width 54 height 10
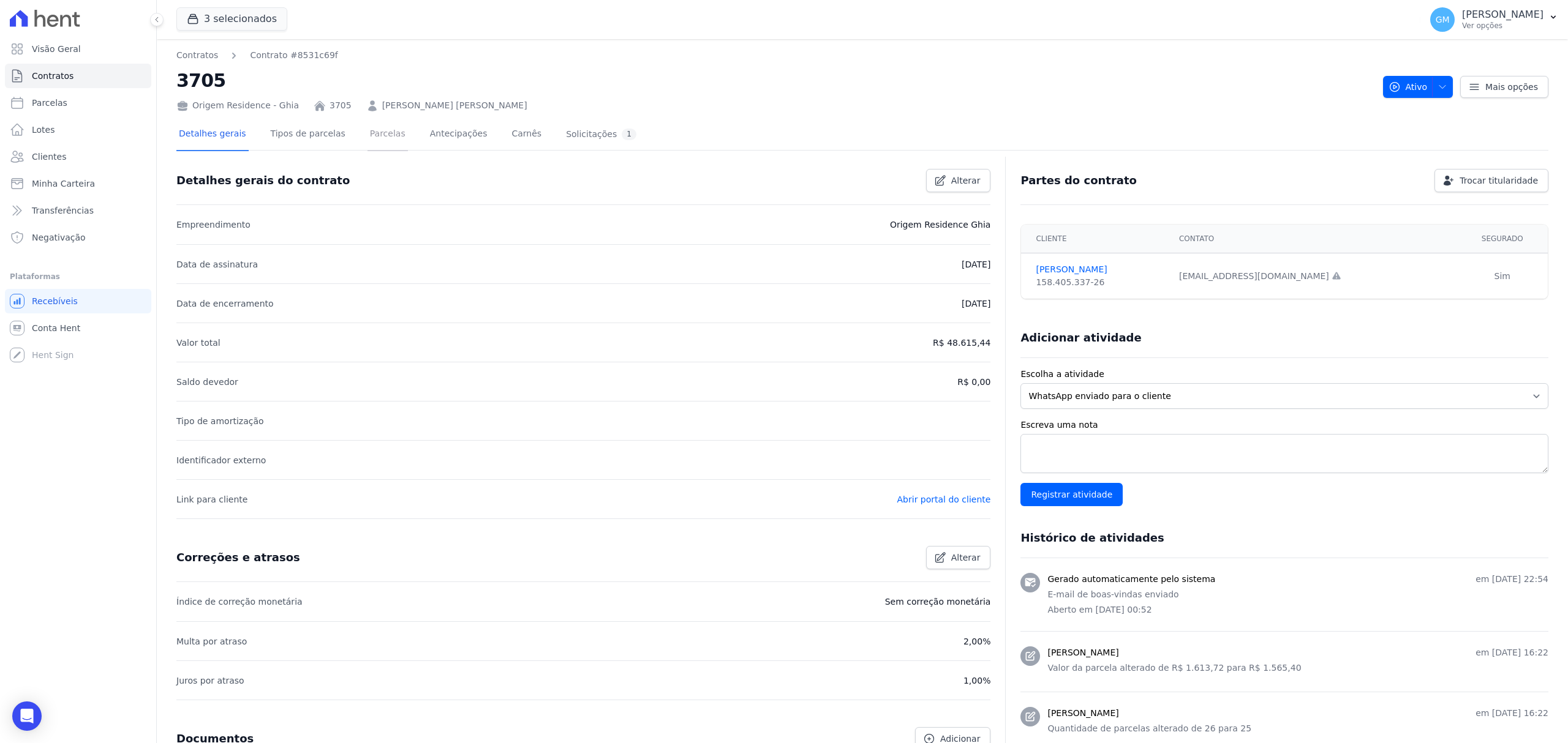
click at [388, 137] on link "Parcelas" at bounding box center [388, 135] width 41 height 33
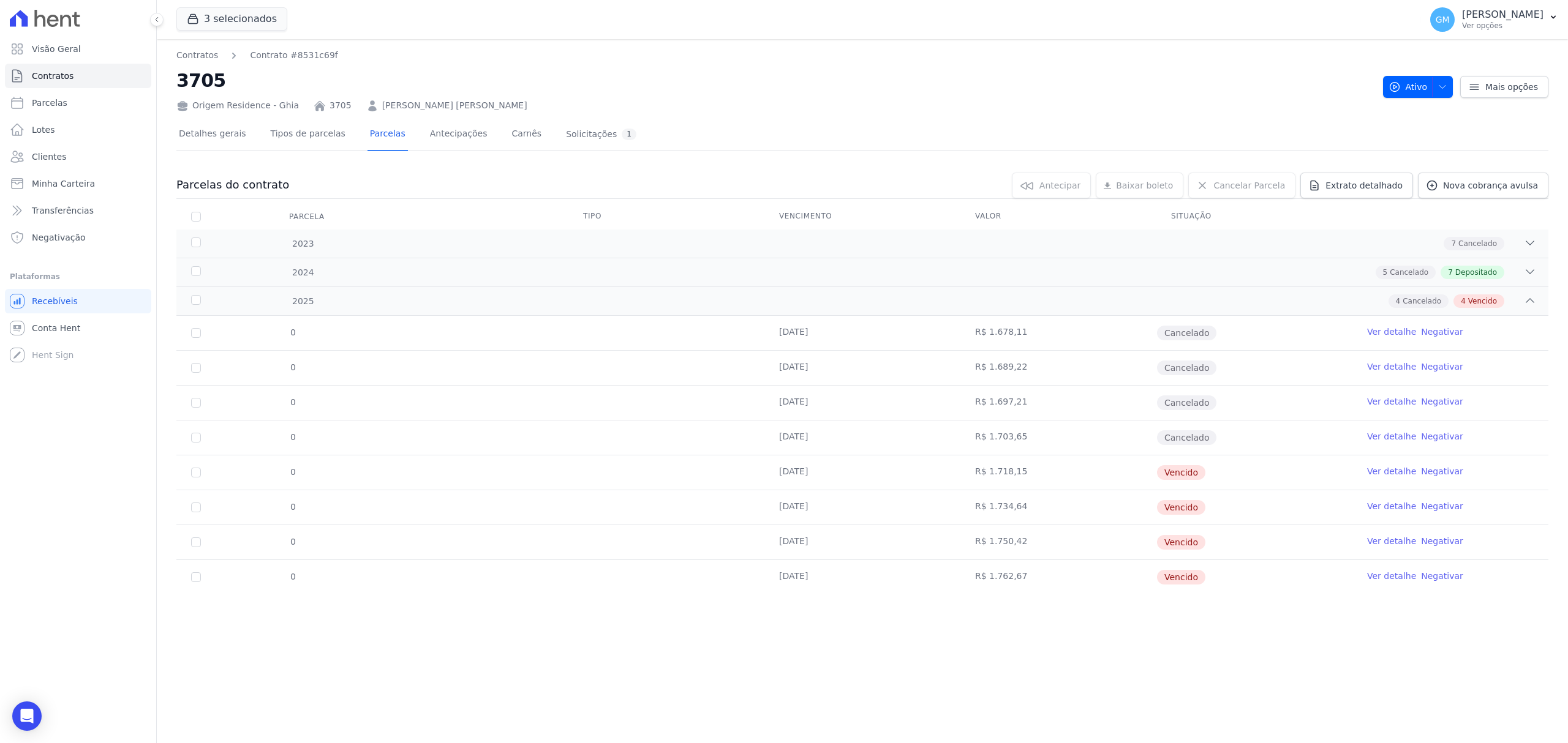
click at [1377, 580] on link "Ver detalhe" at bounding box center [1391, 576] width 49 height 12
click at [1373, 575] on link "Ver detalhe" at bounding box center [1391, 576] width 49 height 12
click at [1456, 190] on span "Nova cobrança avulsa" at bounding box center [1490, 186] width 95 height 12
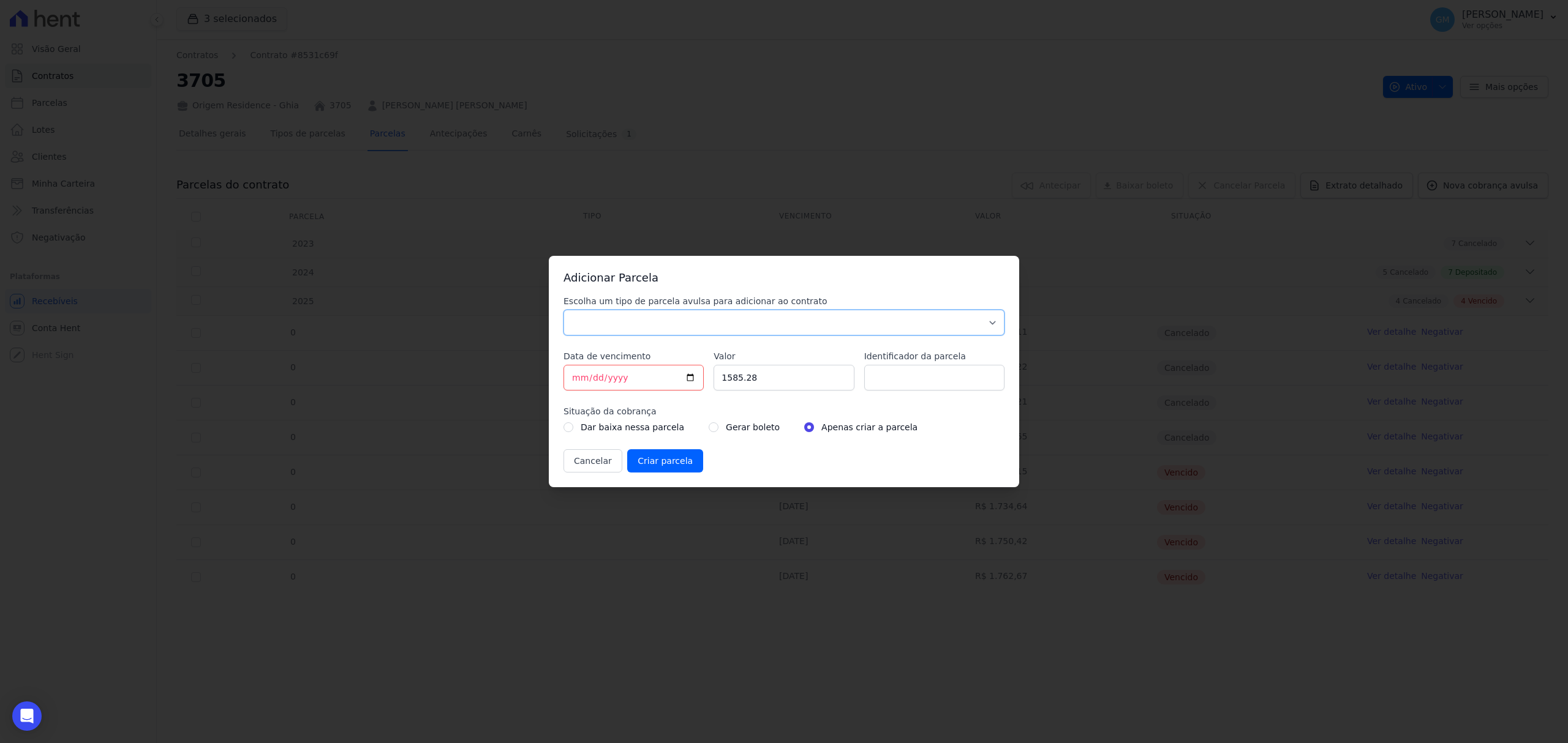
click at [774, 313] on select "Parcela Normal Sinal Caução Intercalada Chaves Pré Chaves Pós Chaves Taxas Quit…" at bounding box center [783, 322] width 441 height 26
select select "standard"
click at [563, 310] on select "Parcela Normal Sinal Caução Intercalada Chaves Pré Chaves Pós Chaves Taxas Quit…" at bounding box center [783, 322] width 441 height 26
click at [691, 376] on input "[DATE]" at bounding box center [633, 378] width 140 height 26
type input "[DATE]"
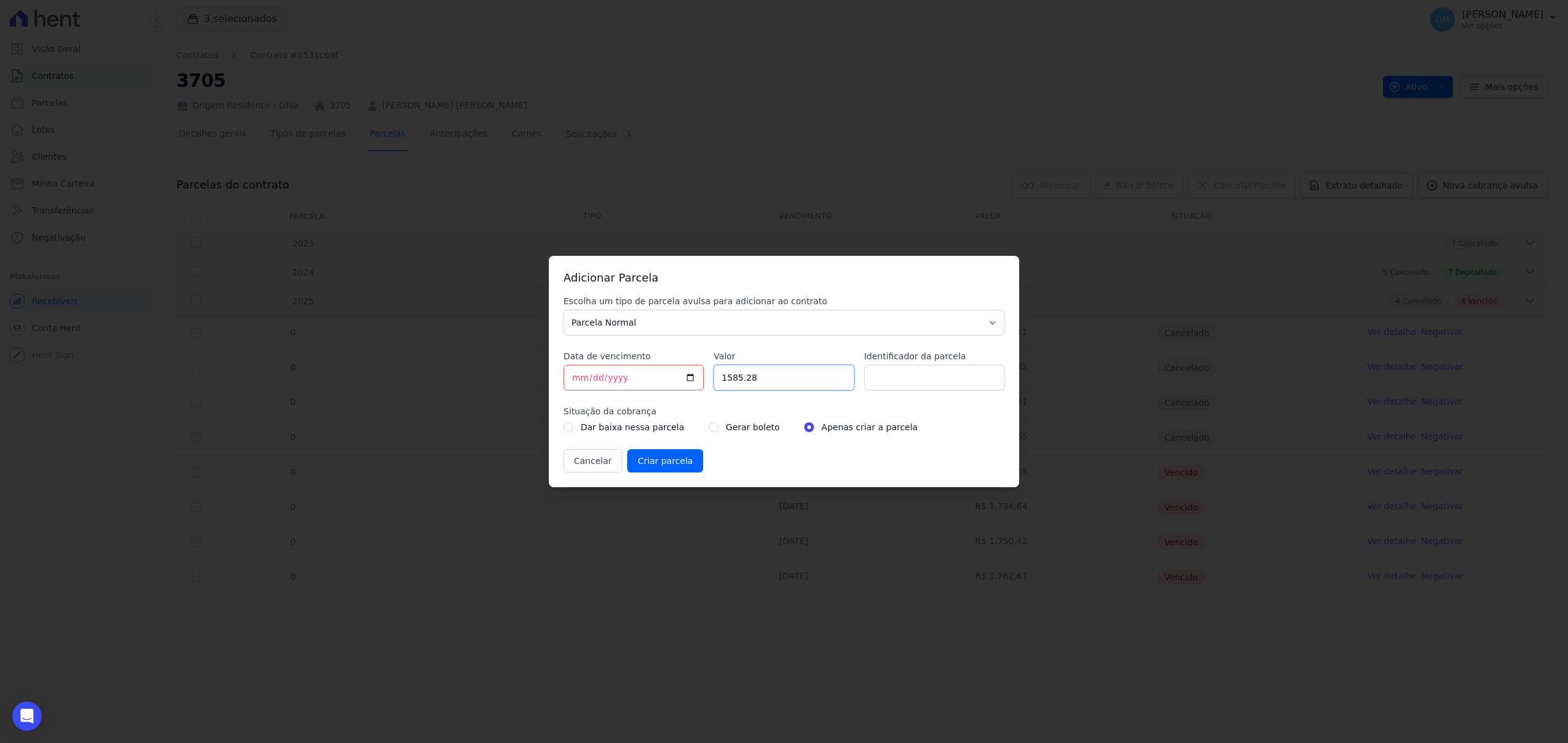
drag, startPoint x: 769, startPoint y: 381, endPoint x: 687, endPoint y: 381, distance: 82.0
click at [687, 381] on div "Escolha um tipo de parcela avulsa para adicionar ao contrato Parcela Normal Sin…" at bounding box center [783, 384] width 441 height 178
paste input ".76637"
click at [728, 380] on input "1.76637" at bounding box center [783, 378] width 140 height 26
click at [740, 383] on input "176637" at bounding box center [783, 378] width 140 height 26
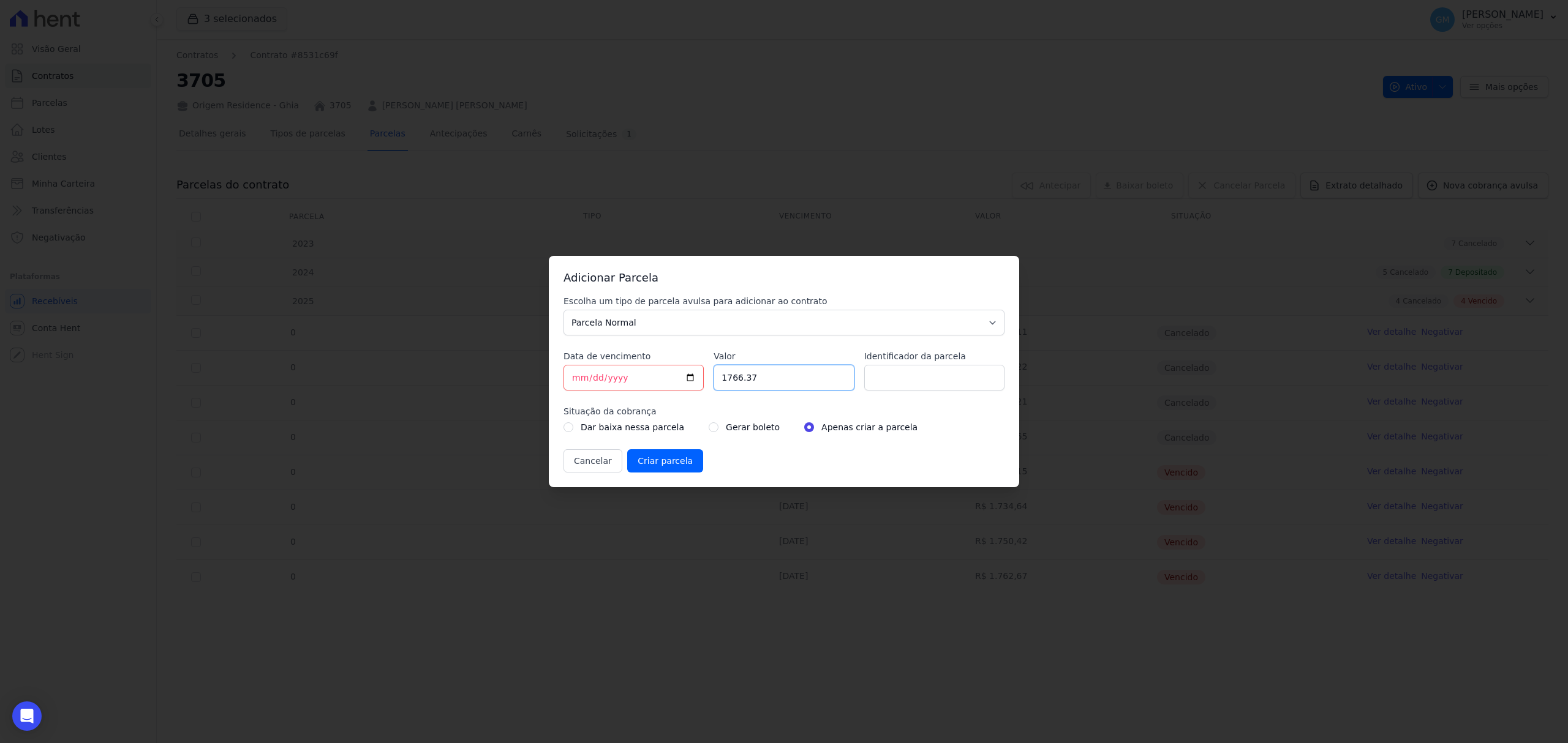
type input "1766.37"
click at [899, 387] on input "Identificador da parcela" at bounding box center [934, 378] width 140 height 26
type input "Outubro"
click at [709, 422] on div "Gerar boleto" at bounding box center [744, 427] width 71 height 15
click at [691, 434] on div "Dar baixa nessa parcela Gerar boleto Apenas criar a parcela" at bounding box center [783, 427] width 441 height 15
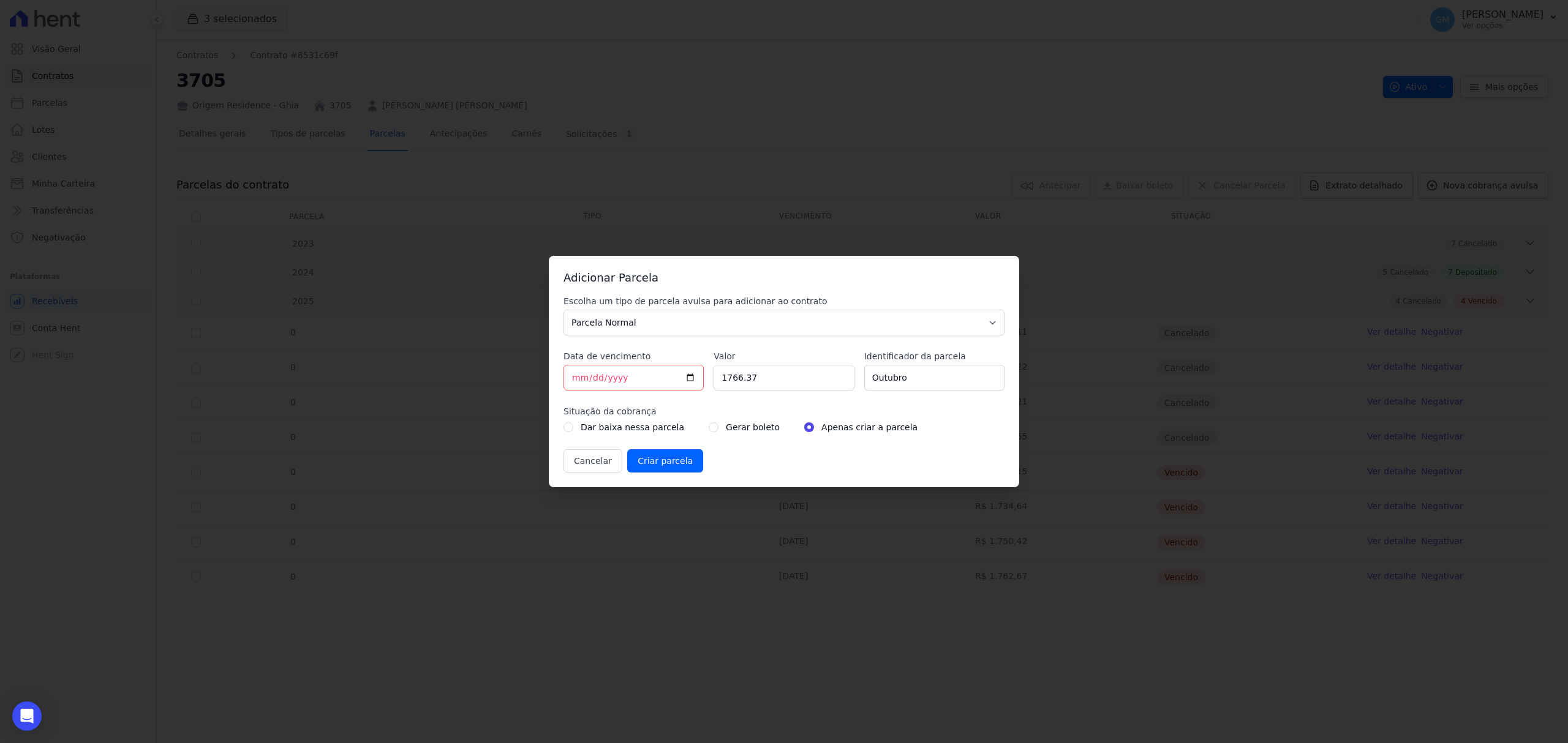
click at [709, 434] on div "Gerar boleto" at bounding box center [744, 427] width 71 height 15
click at [709, 429] on input "radio" at bounding box center [714, 427] width 10 height 10
radio input "true"
click at [659, 469] on input "Criar parcela" at bounding box center [665, 461] width 76 height 23
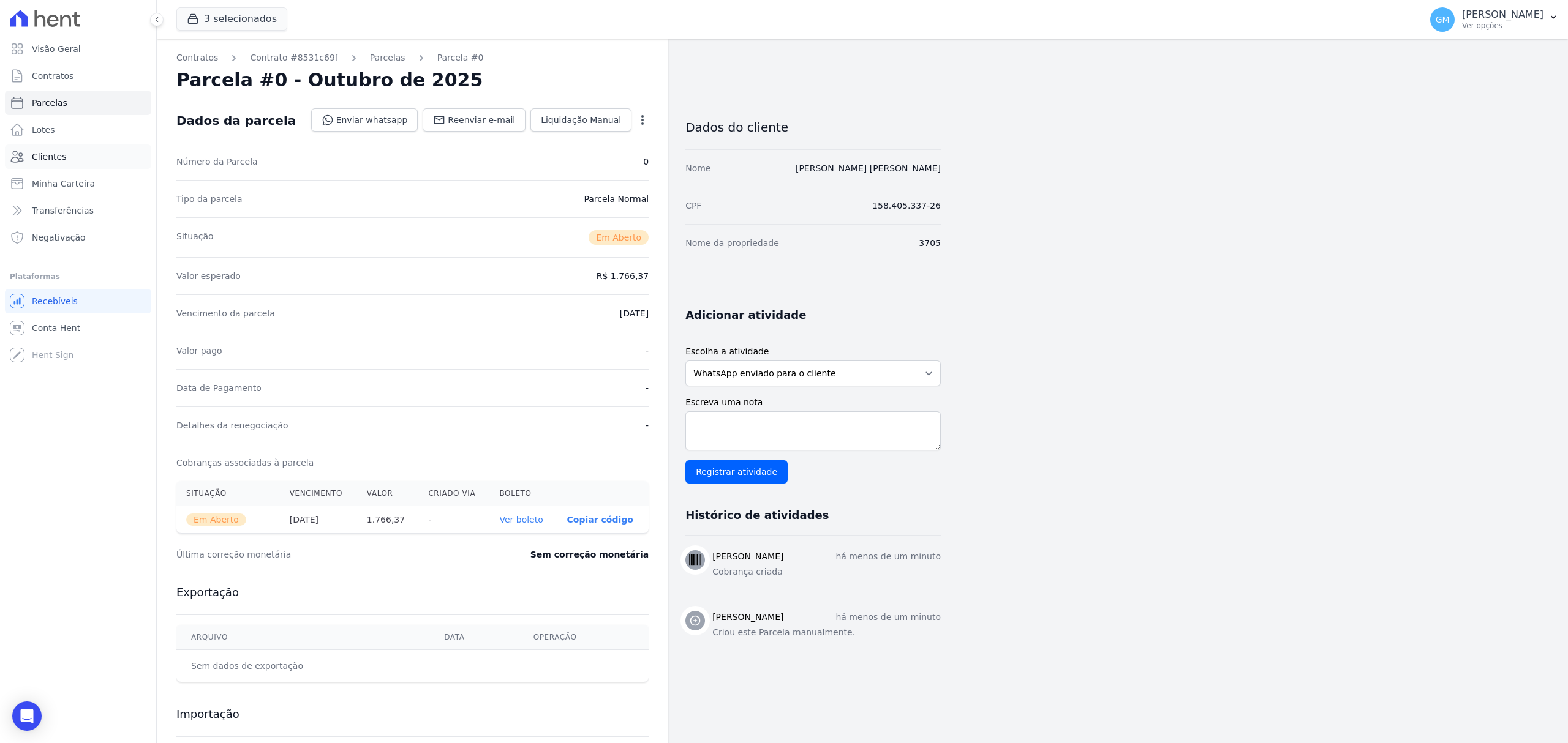
click at [81, 160] on link "Clientes" at bounding box center [78, 157] width 146 height 25
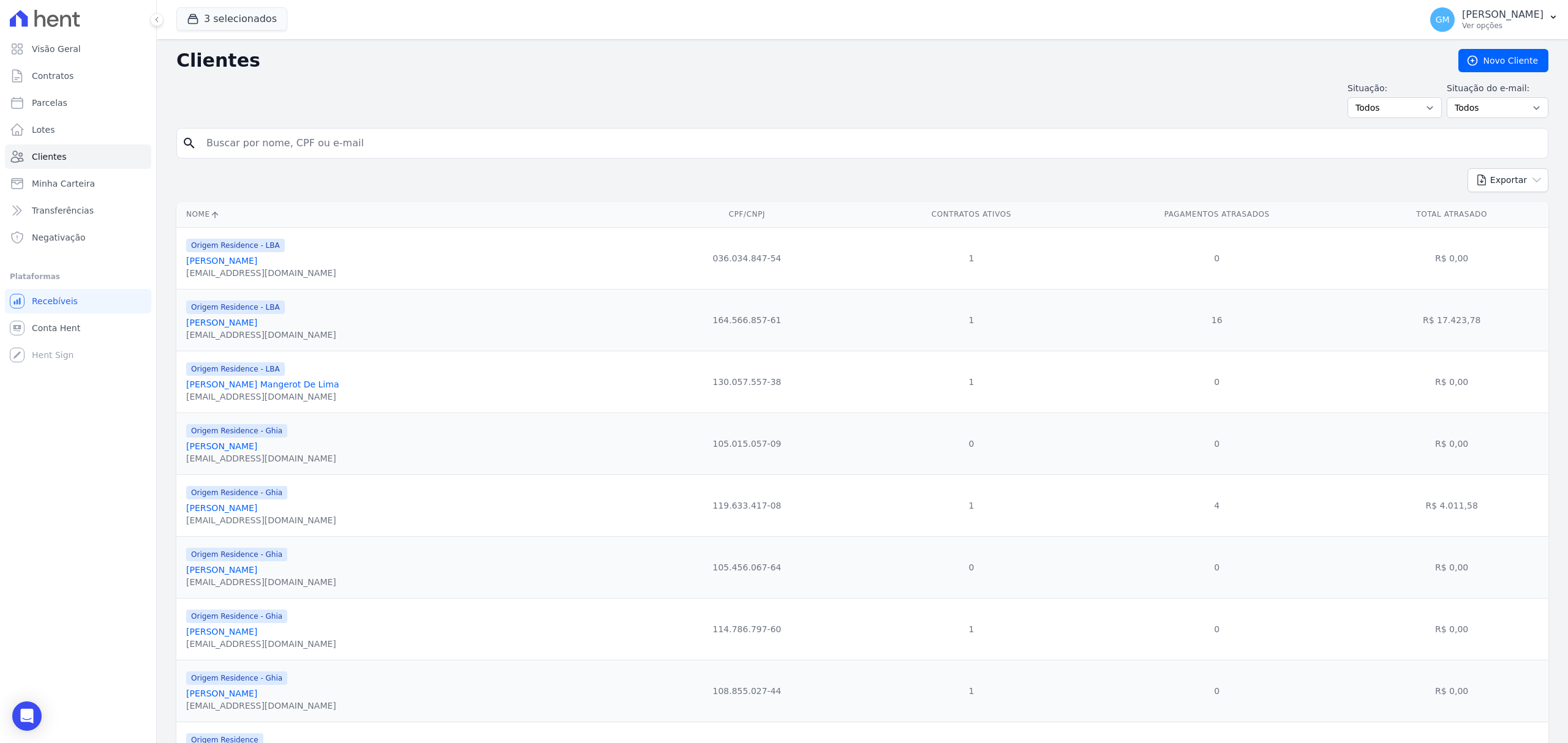
click at [255, 153] on input "search" at bounding box center [871, 143] width 1343 height 25
type input "THIAGO ALVES DE JESUS"
drag, startPoint x: 326, startPoint y: 149, endPoint x: 186, endPoint y: 144, distance: 140.1
click at [186, 144] on div "search THIAGO ALVES DE JESUS" at bounding box center [862, 144] width 1372 height 31
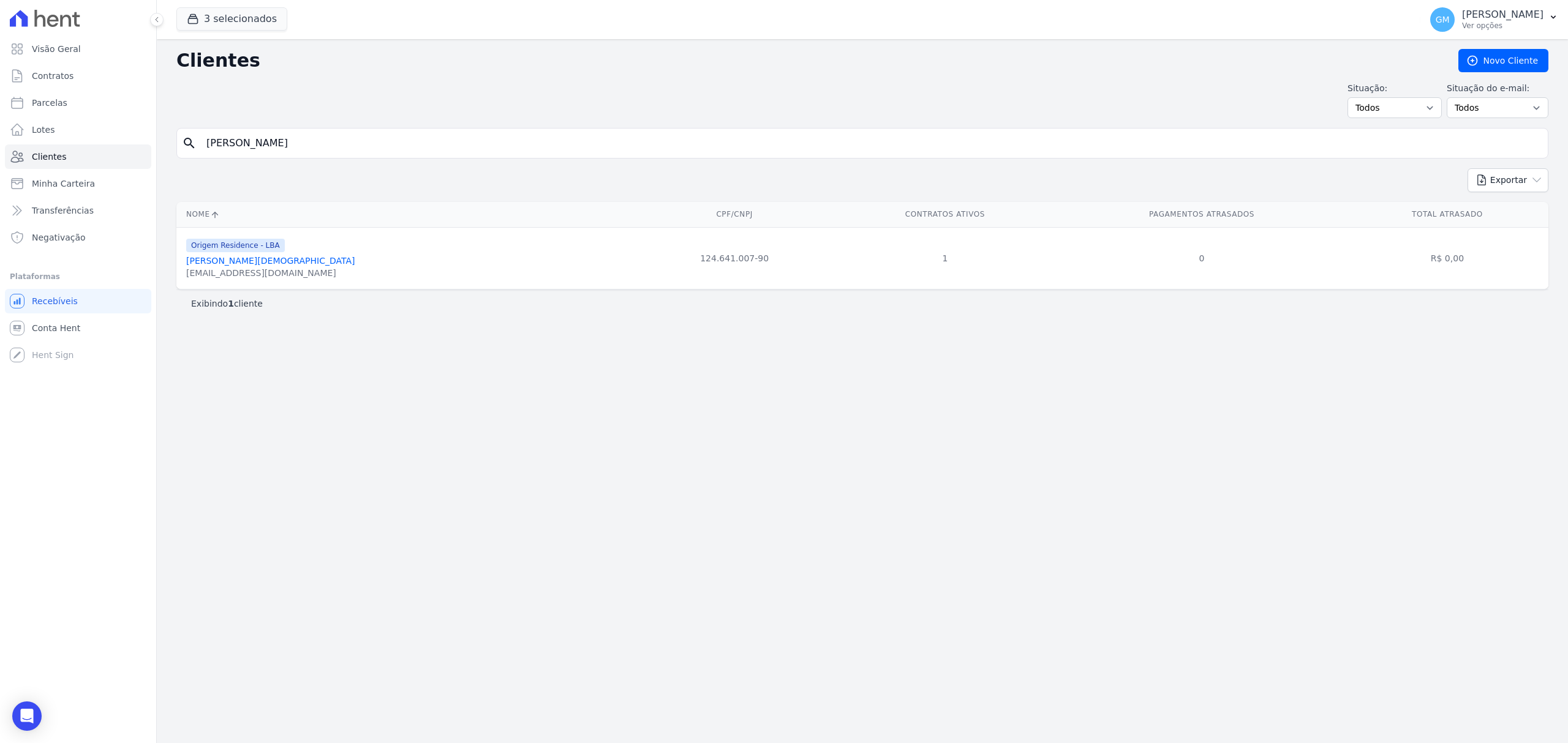
click at [241, 263] on link "Thiago Alves De Jesus" at bounding box center [270, 261] width 168 height 10
click at [226, 262] on link "Thiago Alves De Jesus" at bounding box center [270, 261] width 168 height 10
click at [241, 266] on link "Thiago Alves De Jesus" at bounding box center [270, 261] width 168 height 10
click at [251, 260] on link "[PERSON_NAME] De [PERSON_NAME]" at bounding box center [266, 261] width 160 height 10
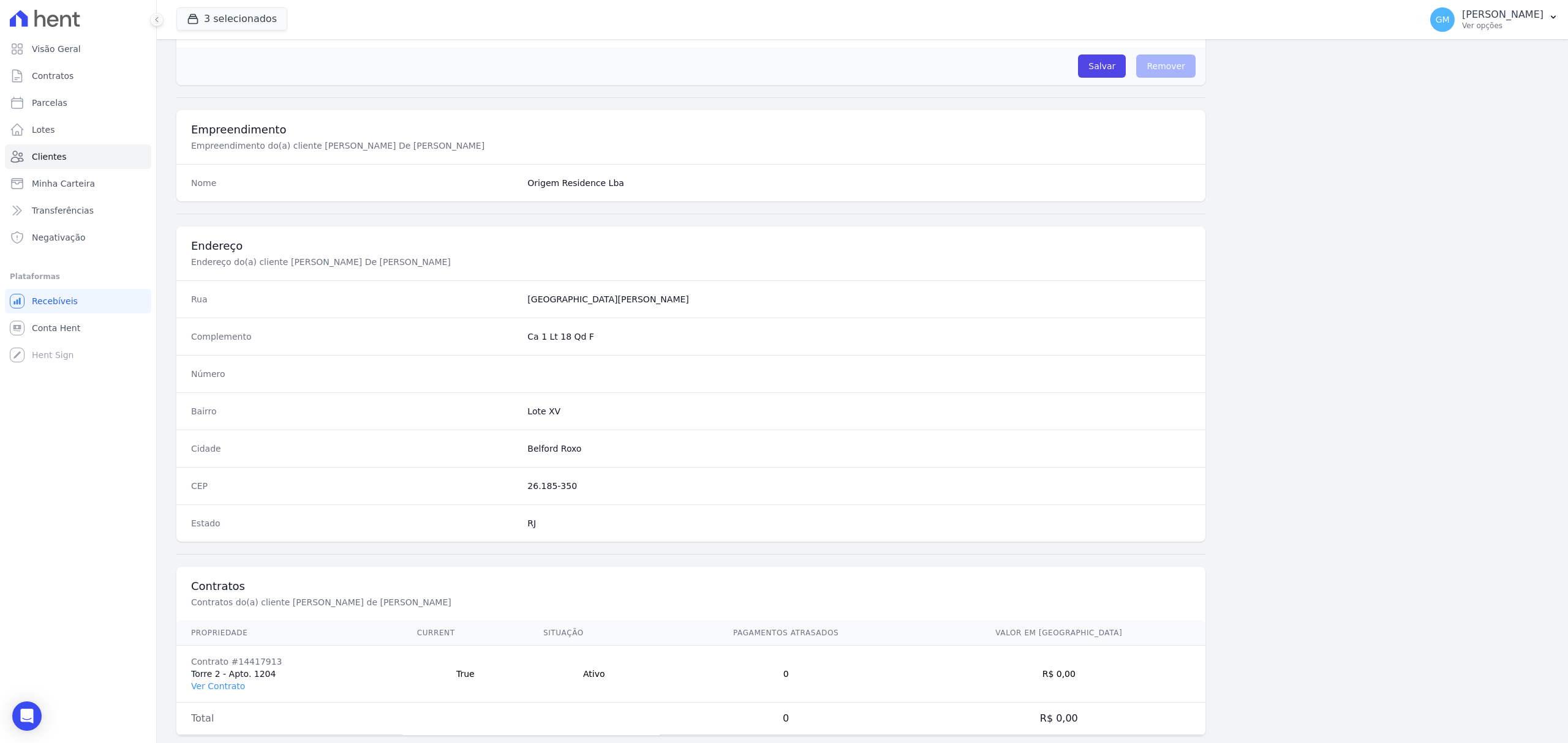
scroll to position [408, 0]
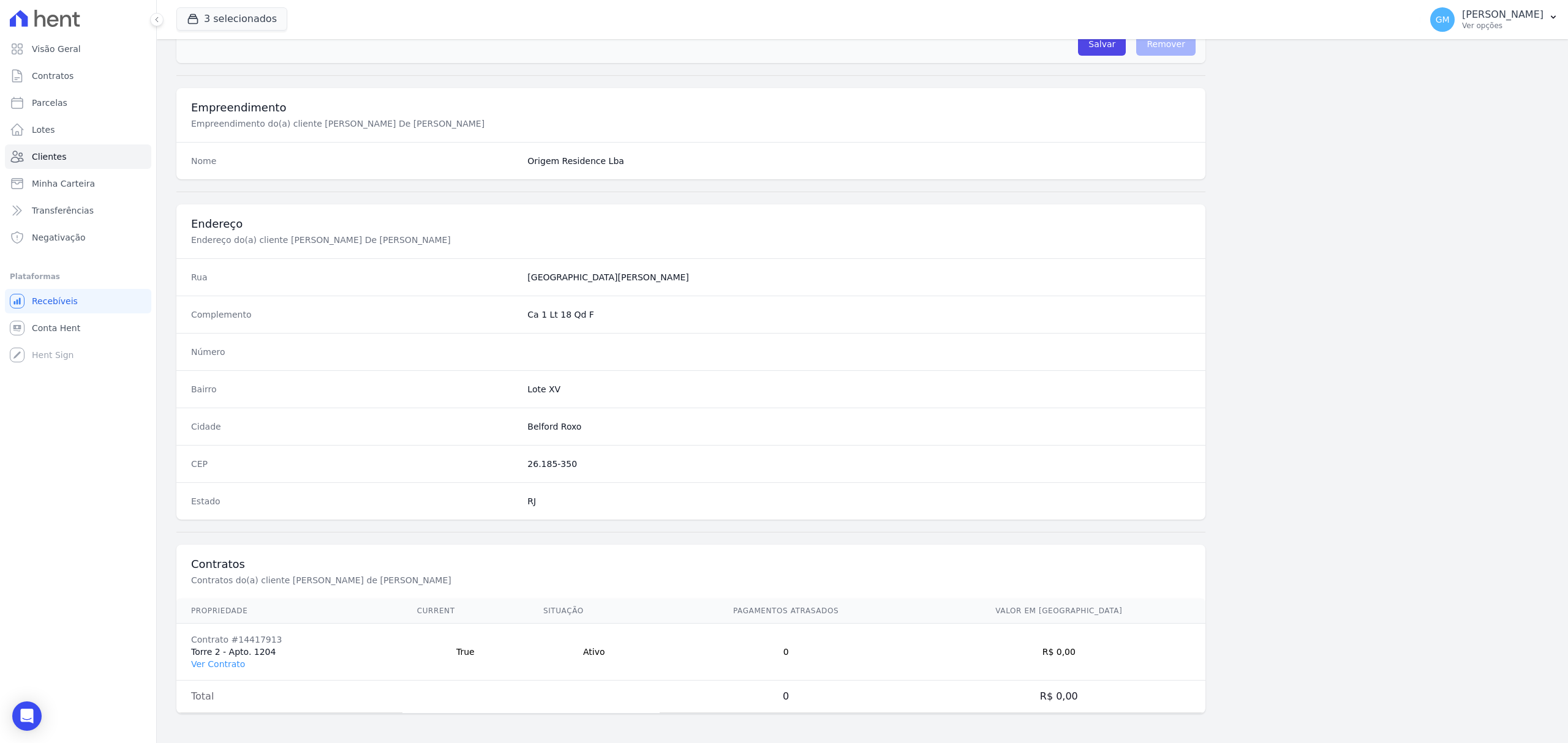
click at [221, 671] on td "Contrato #14417913 Torre 2 - Apto. 1204 Ver Contrato" at bounding box center [289, 652] width 226 height 57
click at [221, 664] on link "Ver Contrato" at bounding box center [218, 664] width 54 height 10
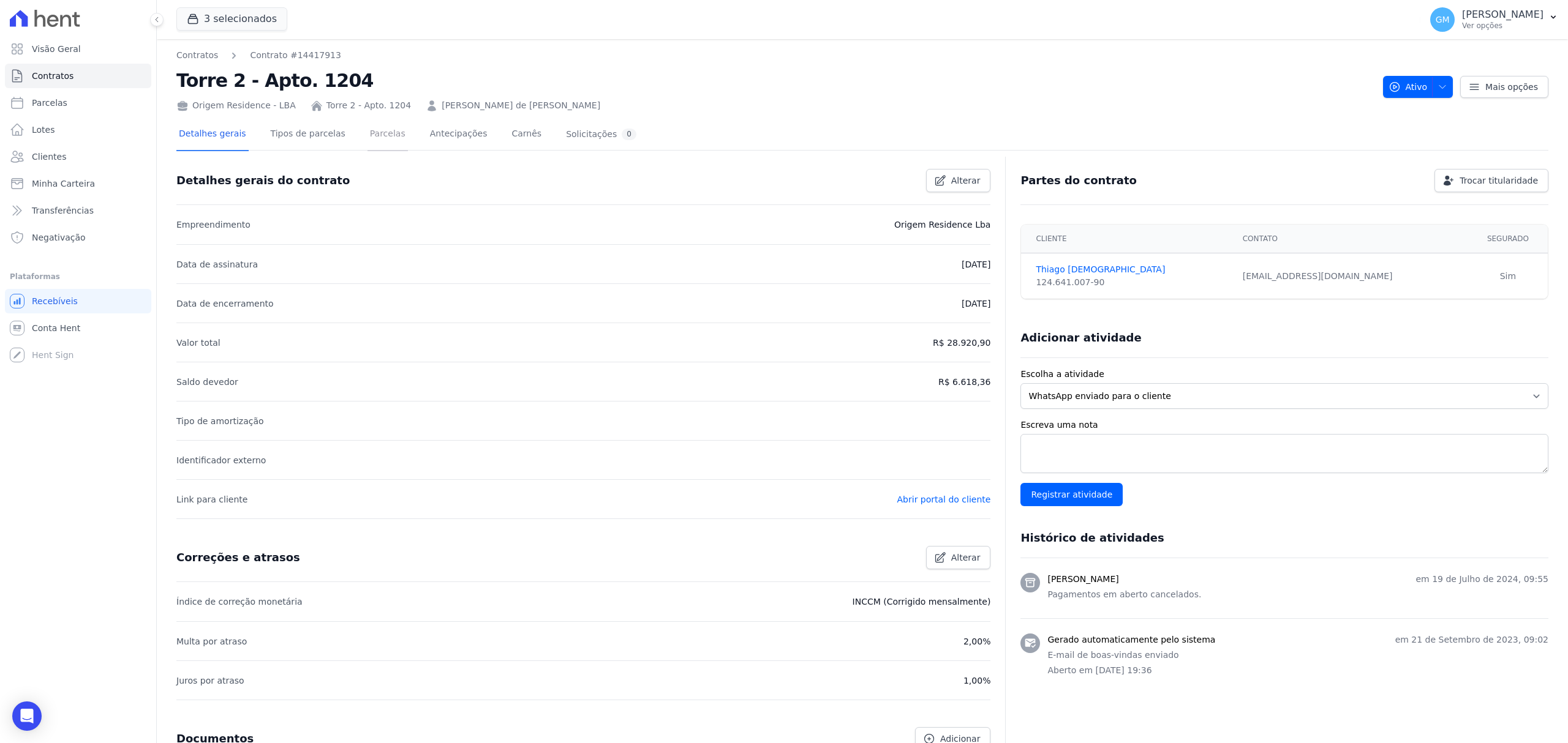
click at [368, 137] on link "Parcelas" at bounding box center [388, 135] width 41 height 33
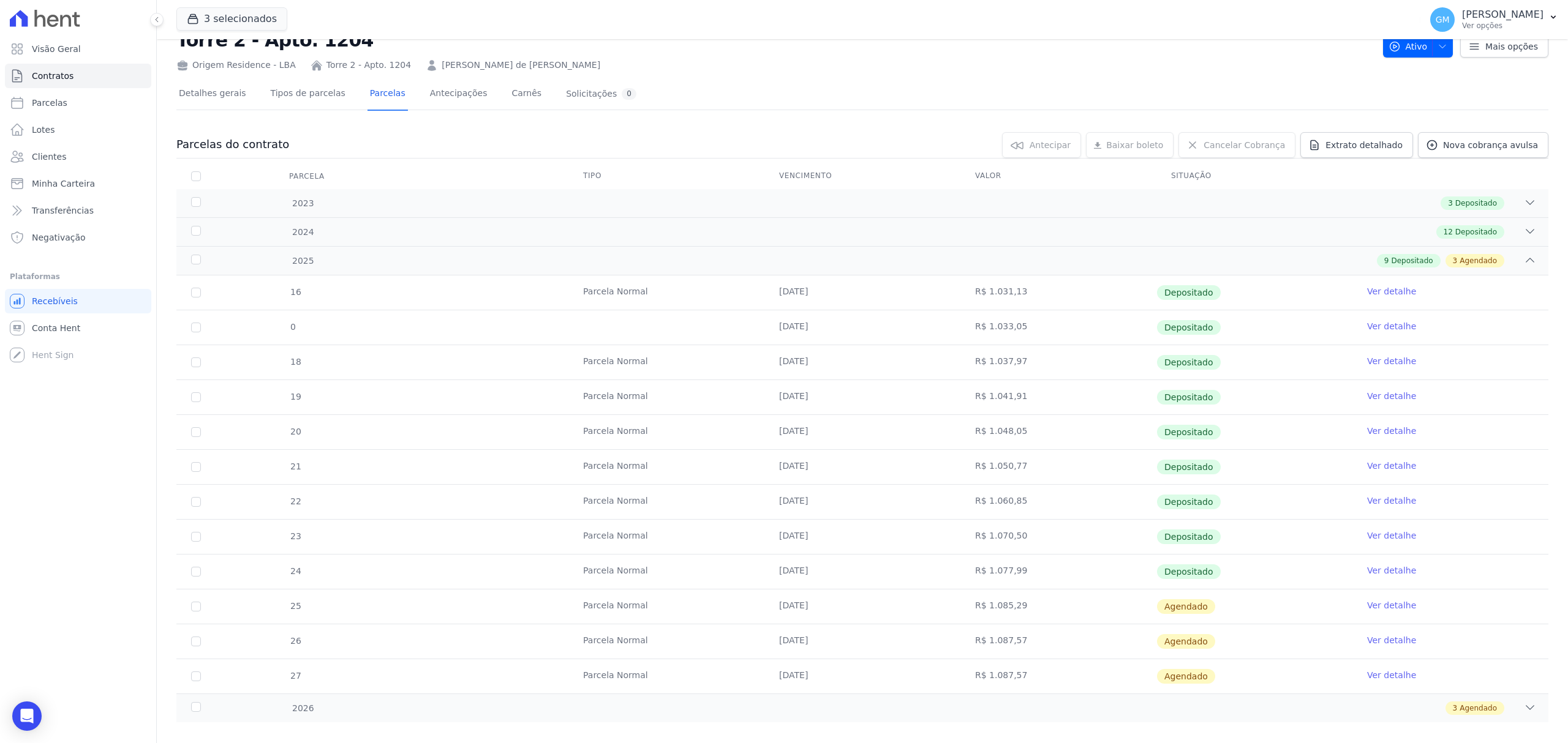
scroll to position [59, 0]
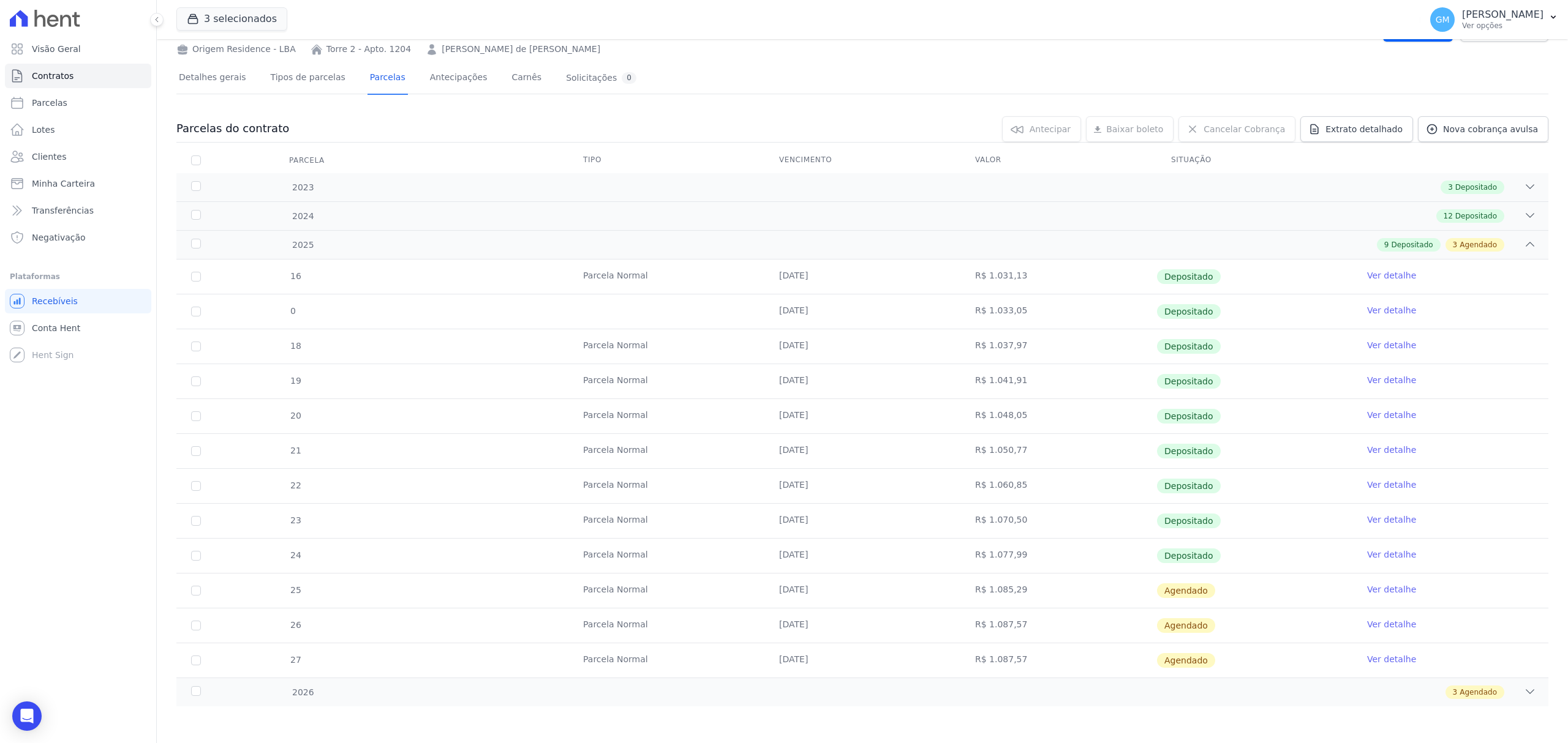
click at [1367, 554] on link "Ver detalhe" at bounding box center [1391, 555] width 49 height 12
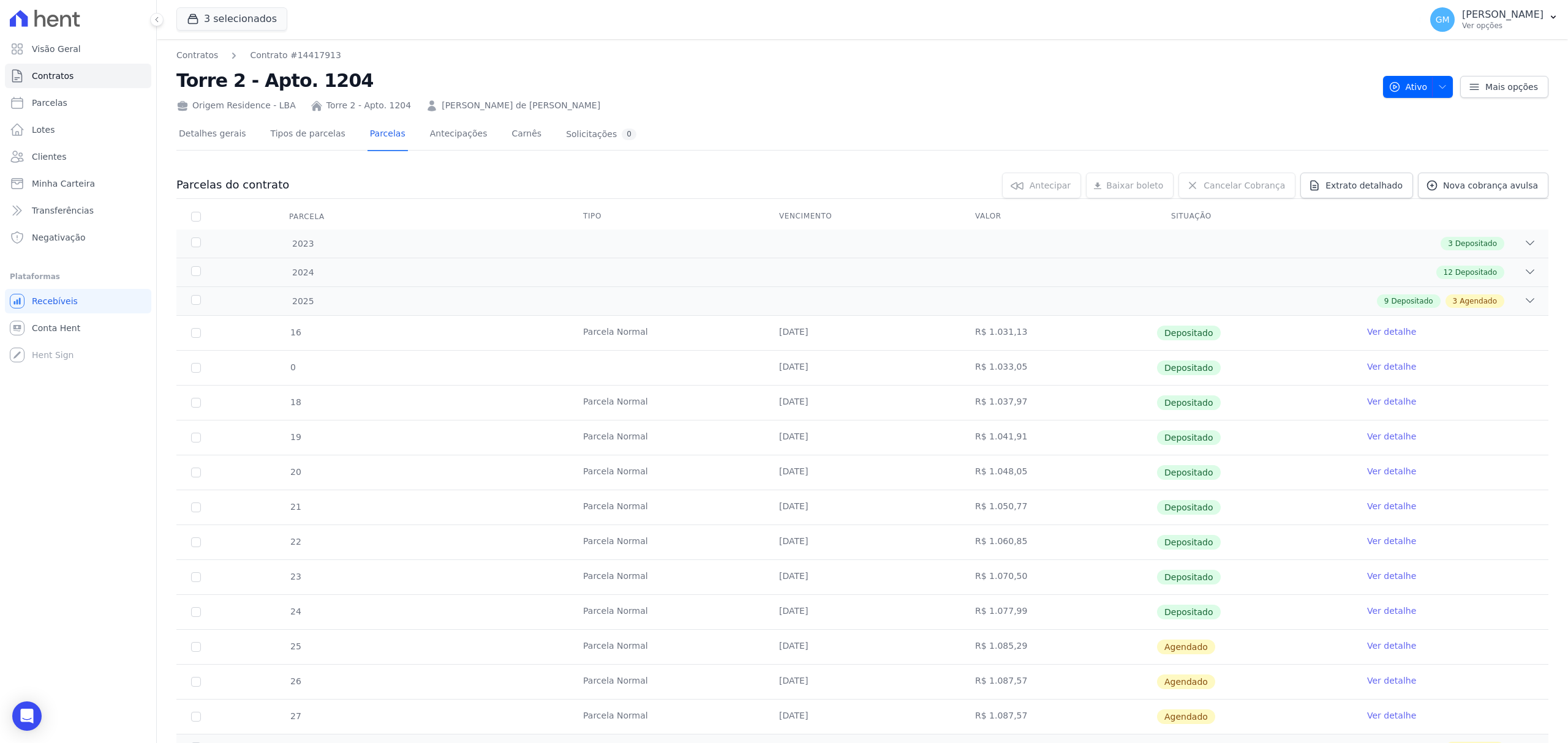
scroll to position [59, 0]
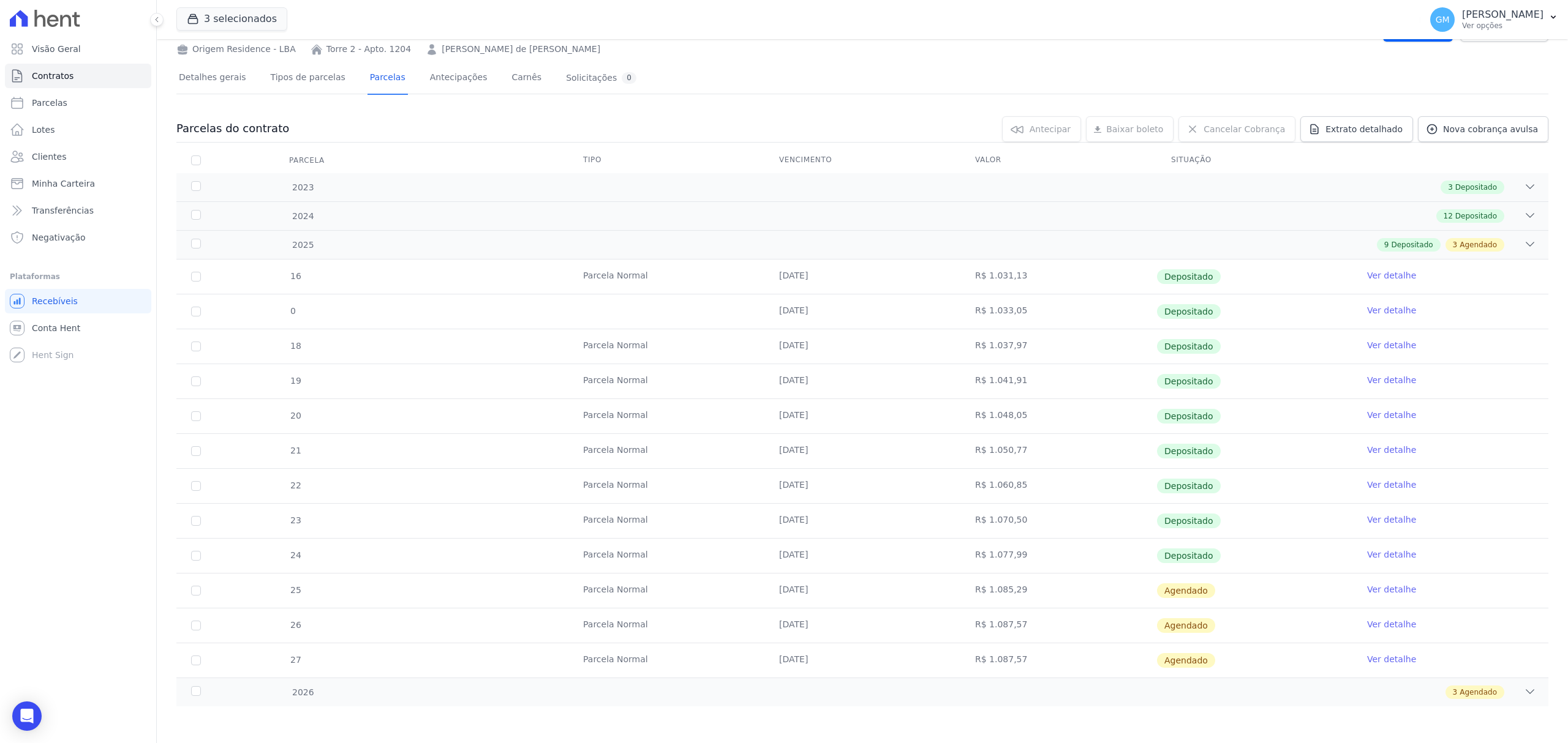
click at [1373, 583] on link "Ver detalhe" at bounding box center [1391, 589] width 49 height 12
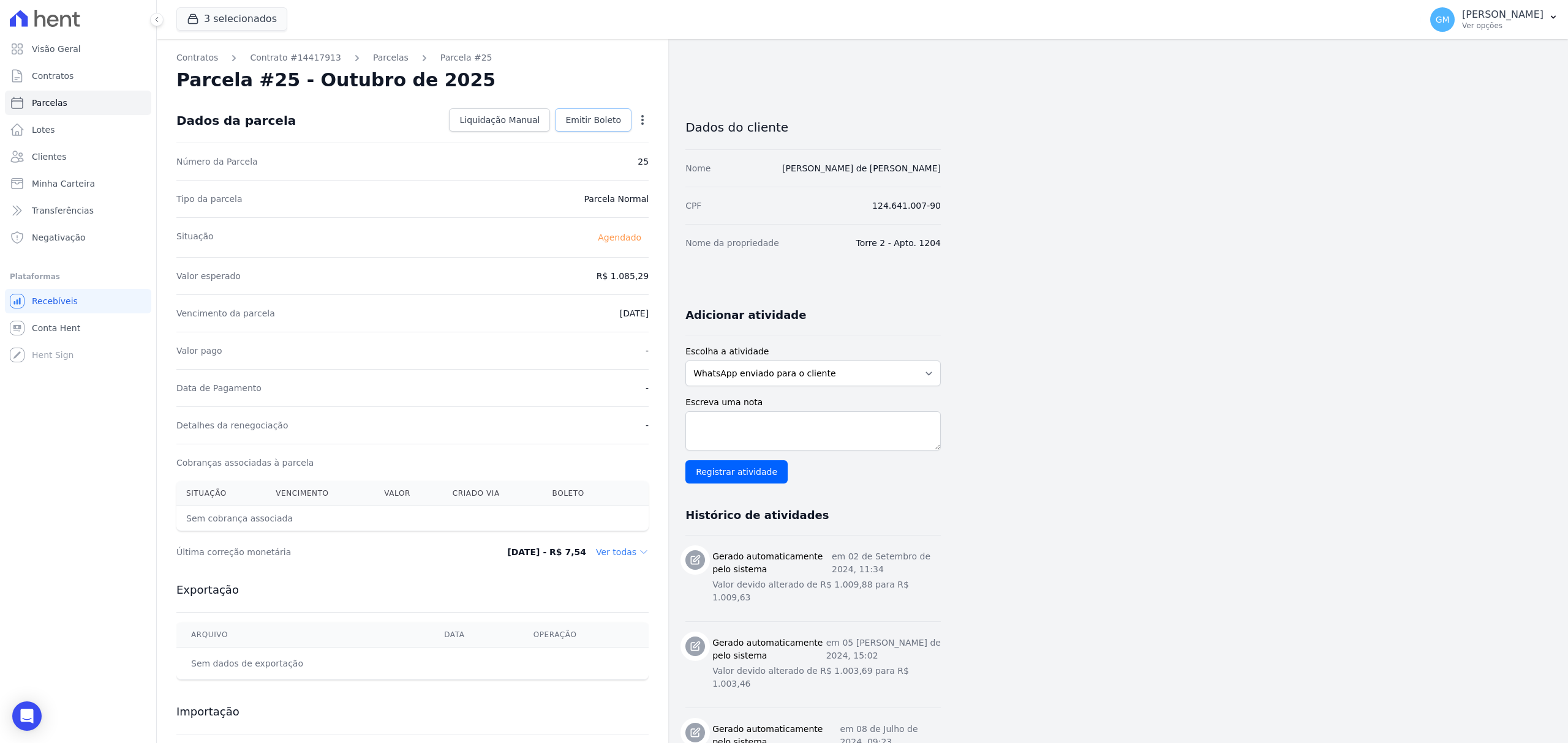
click at [628, 120] on link "Emitir Boleto" at bounding box center [593, 120] width 76 height 23
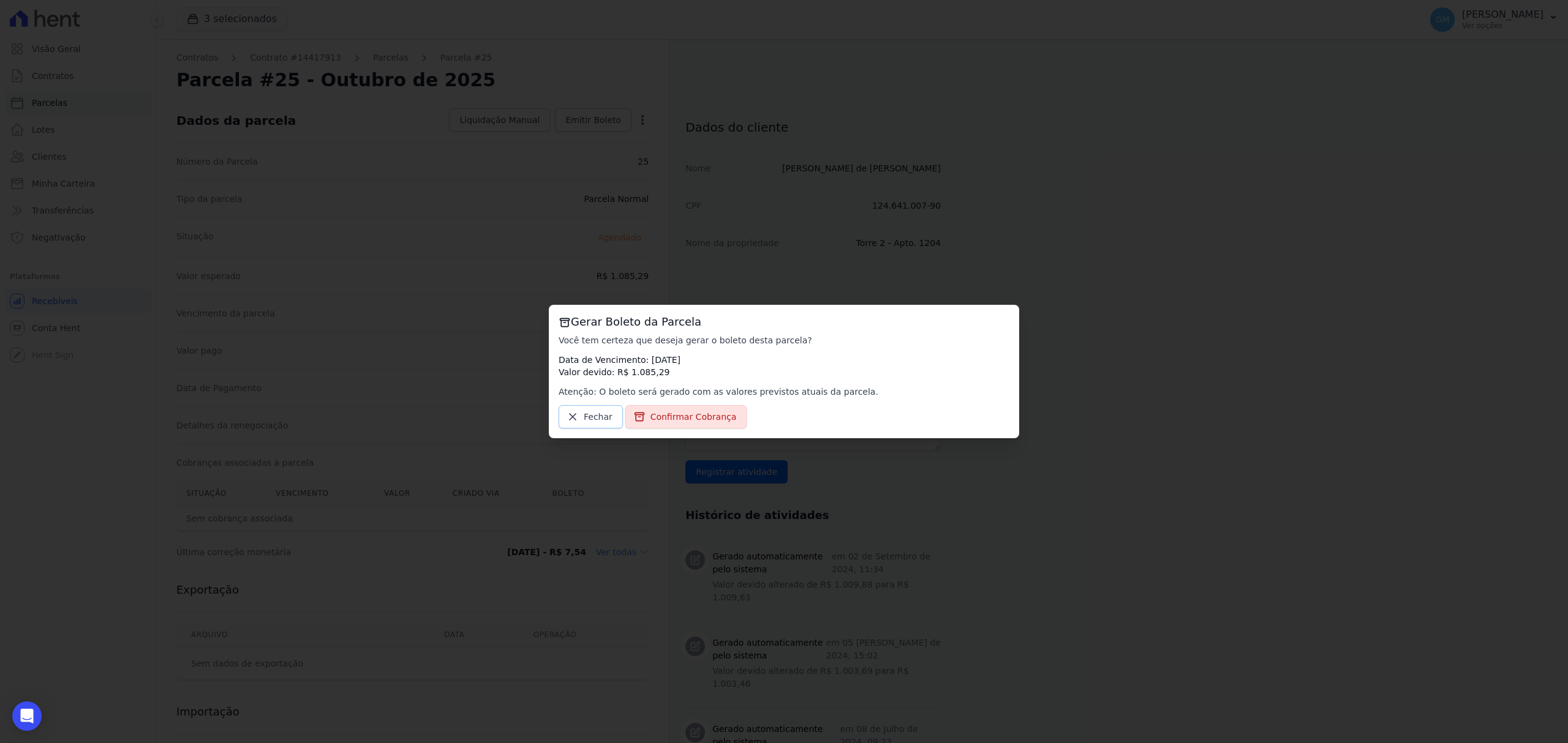
click at [579, 411] on link "Fechar" at bounding box center [591, 417] width 64 height 23
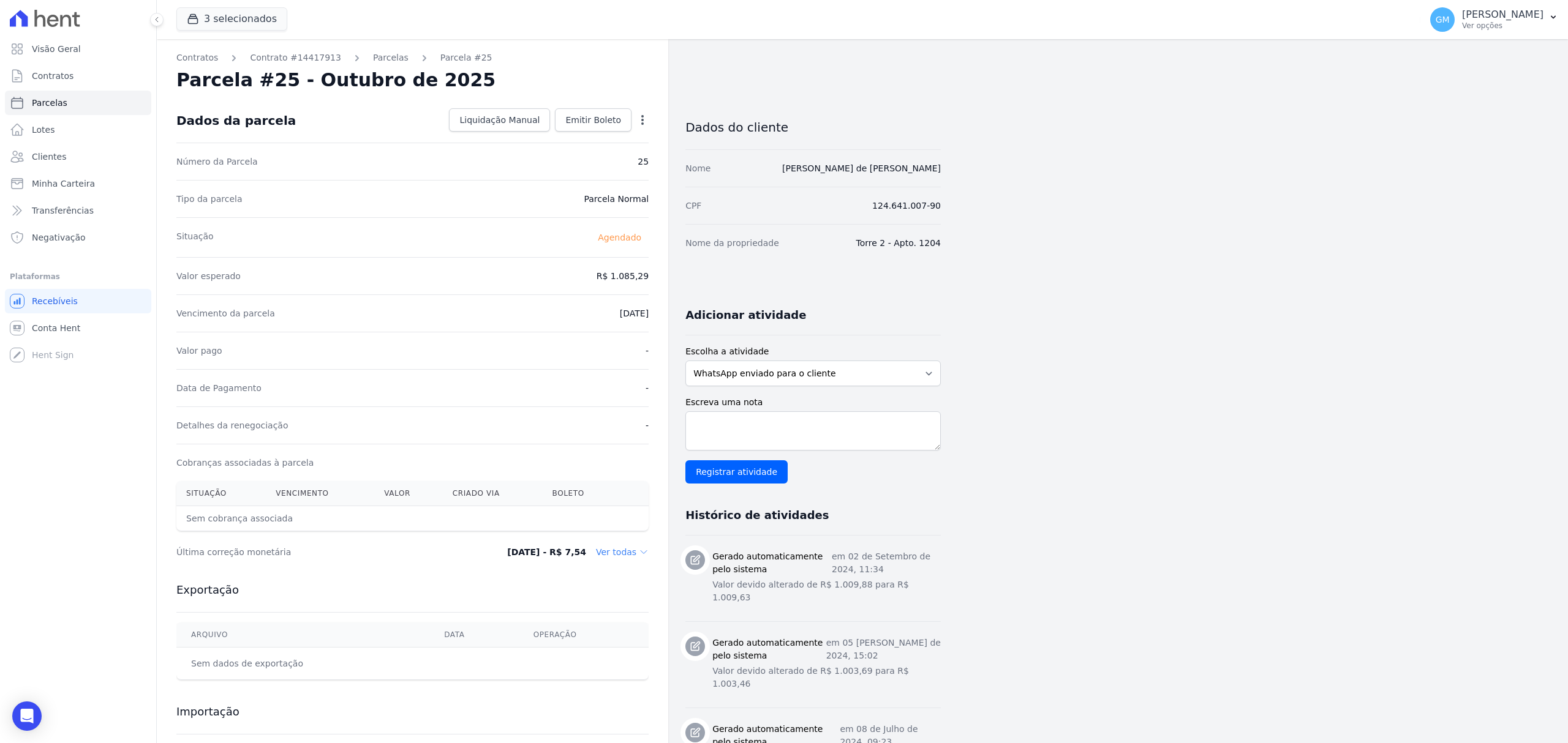
click at [645, 115] on icon "button" at bounding box center [643, 120] width 12 height 12
click at [574, 133] on link "Alterar" at bounding box center [590, 137] width 108 height 22
drag, startPoint x: 593, startPoint y: 274, endPoint x: 666, endPoint y: 276, distance: 73.0
paste input ".08025"
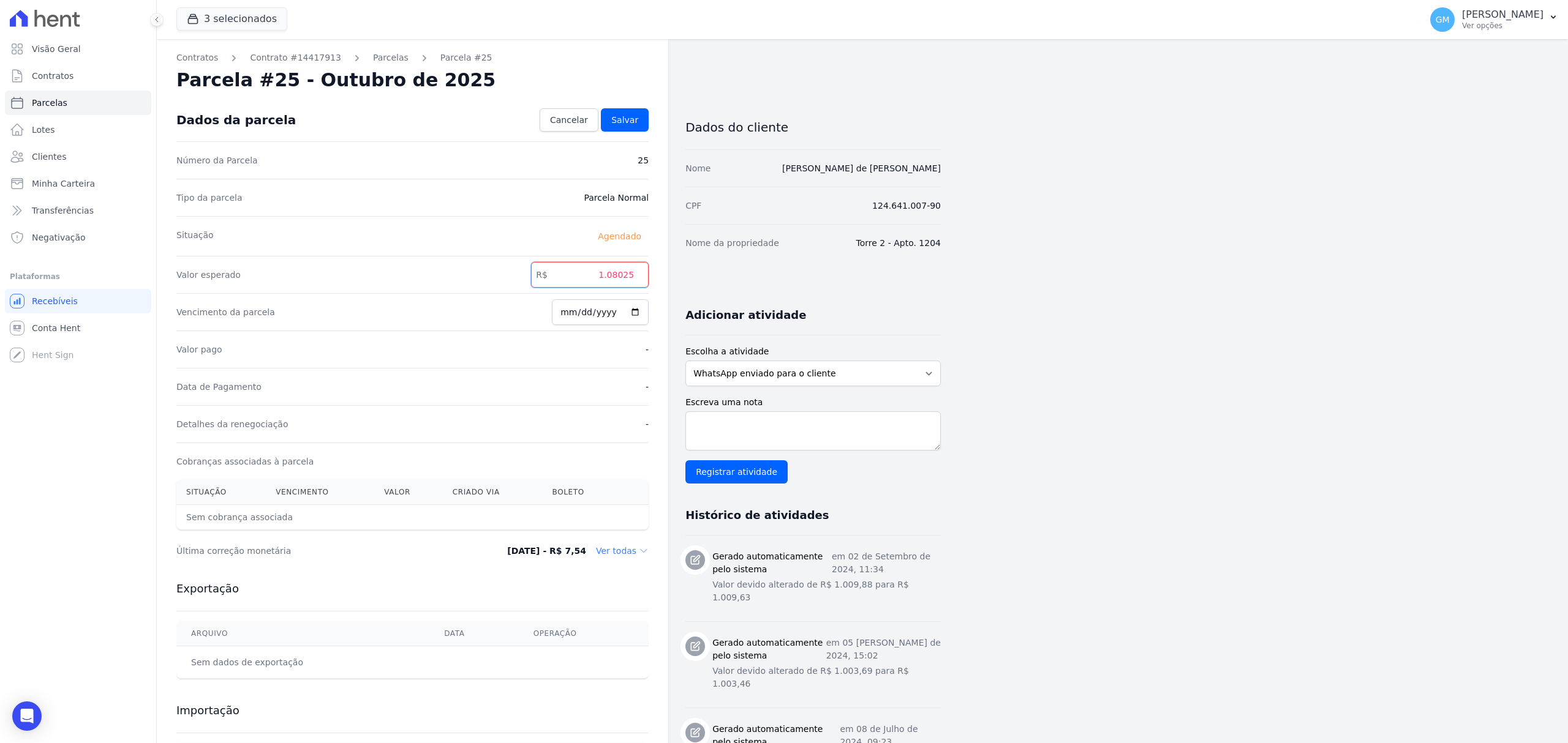
click at [611, 282] on input "1.08025" at bounding box center [590, 275] width 118 height 26
click at [625, 277] on input "108025" at bounding box center [590, 275] width 118 height 26
type input "1080.25"
click at [638, 116] on link "Salvar" at bounding box center [624, 120] width 47 height 23
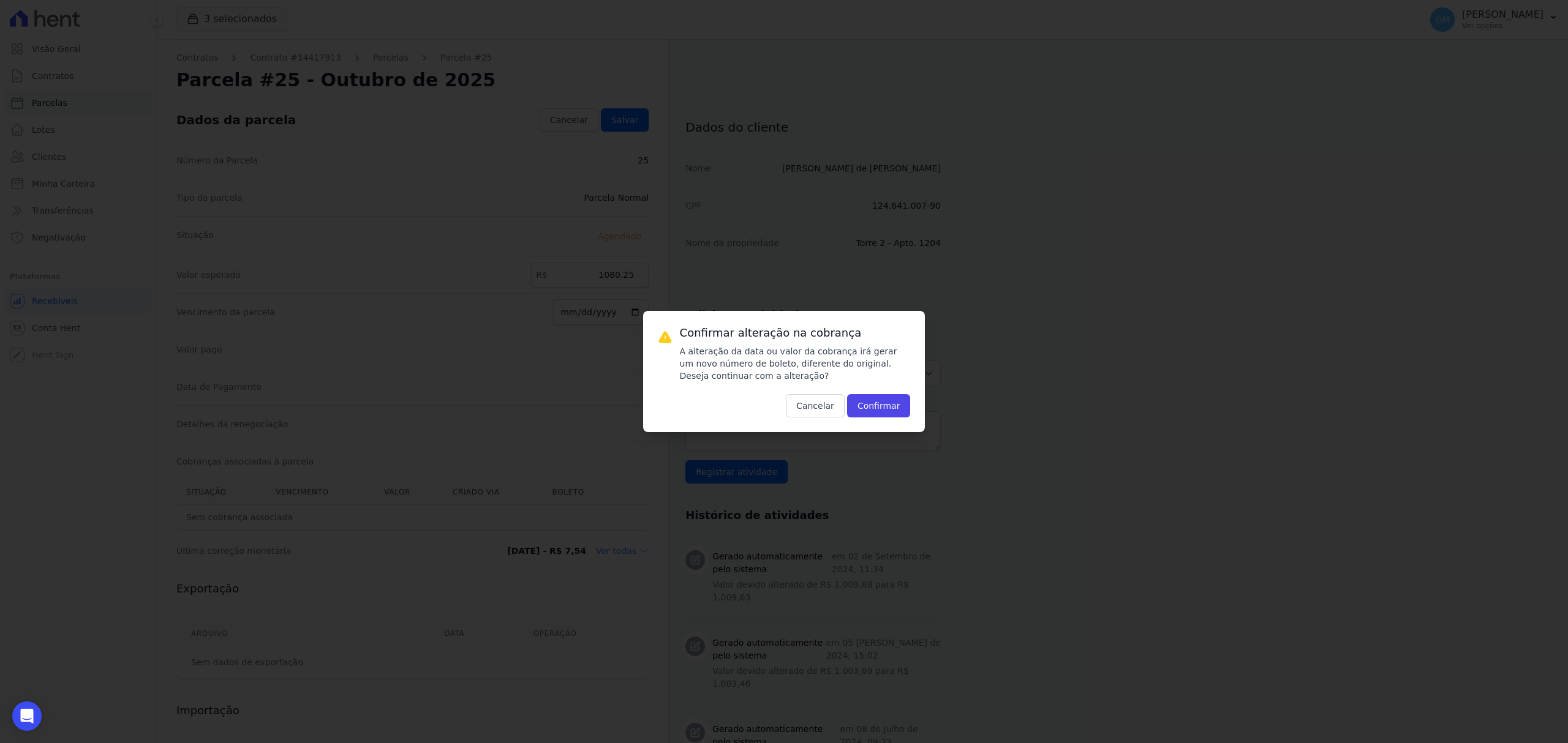
click at [875, 419] on div "Confirmar alteração na cobrança A alteração da data ou valor da cobrança irá ge…" at bounding box center [785, 371] width 283 height 121
click at [873, 409] on button "Confirmar" at bounding box center [878, 406] width 64 height 23
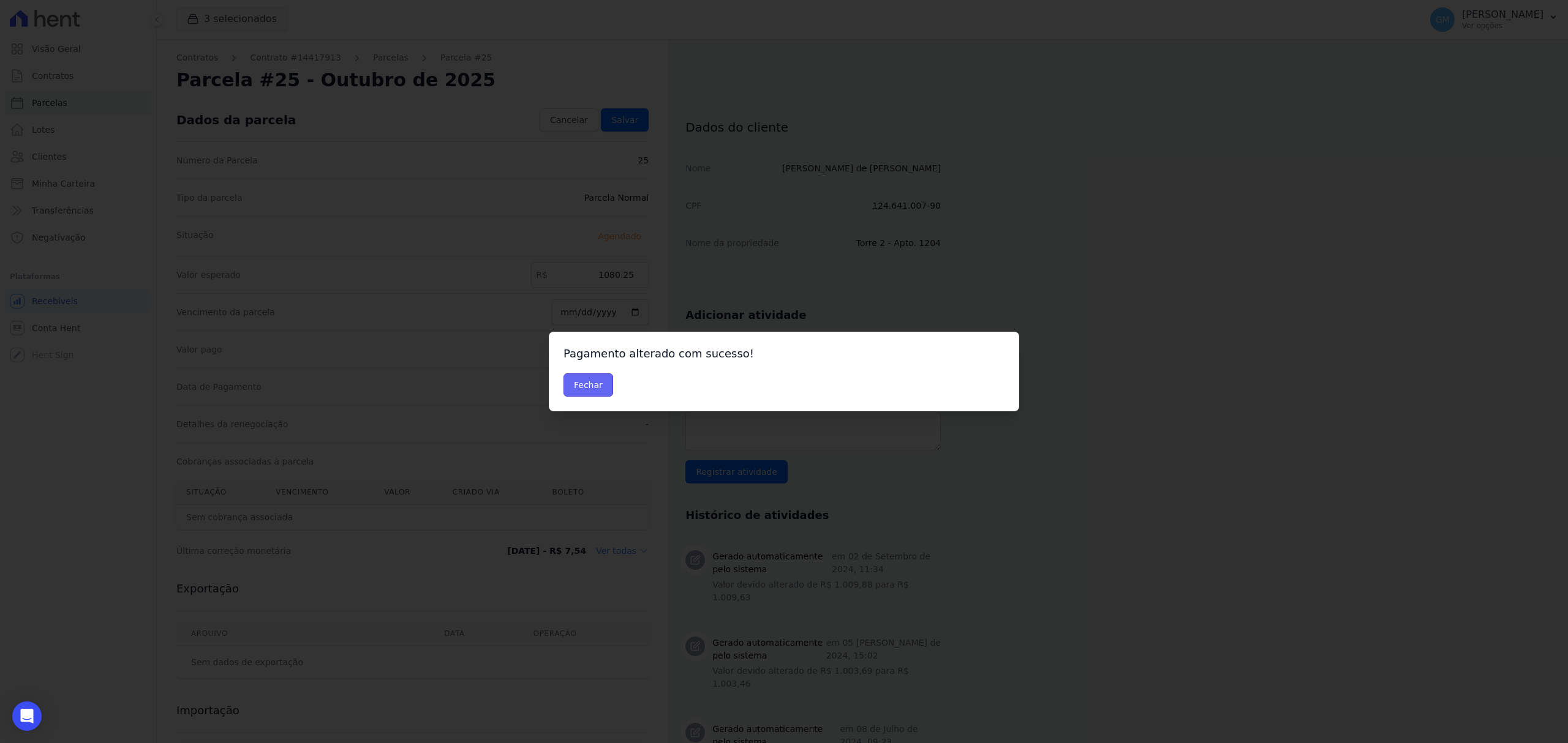
click at [579, 389] on button "Fechar" at bounding box center [588, 385] width 49 height 23
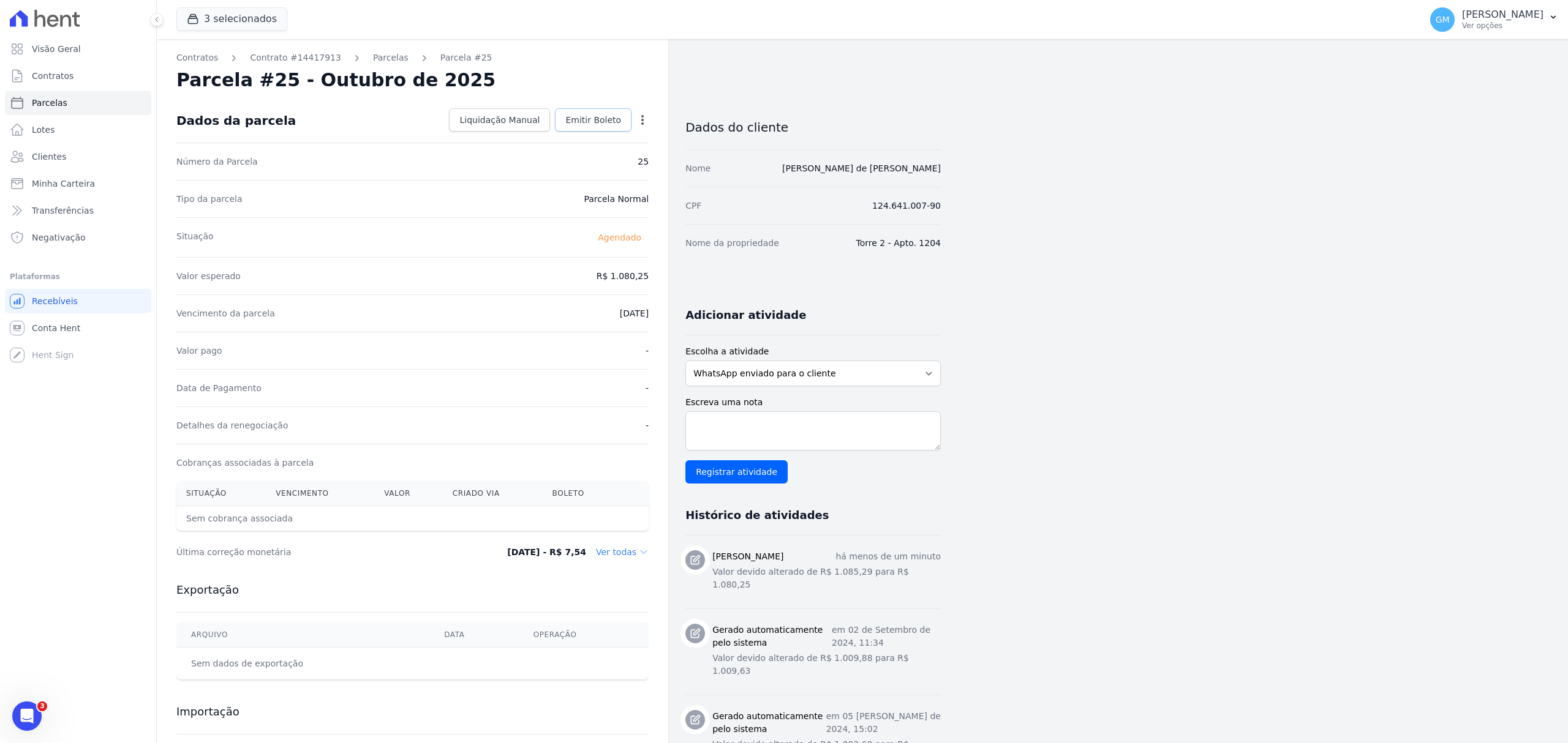
click at [615, 128] on link "Emitir Boleto" at bounding box center [593, 120] width 76 height 23
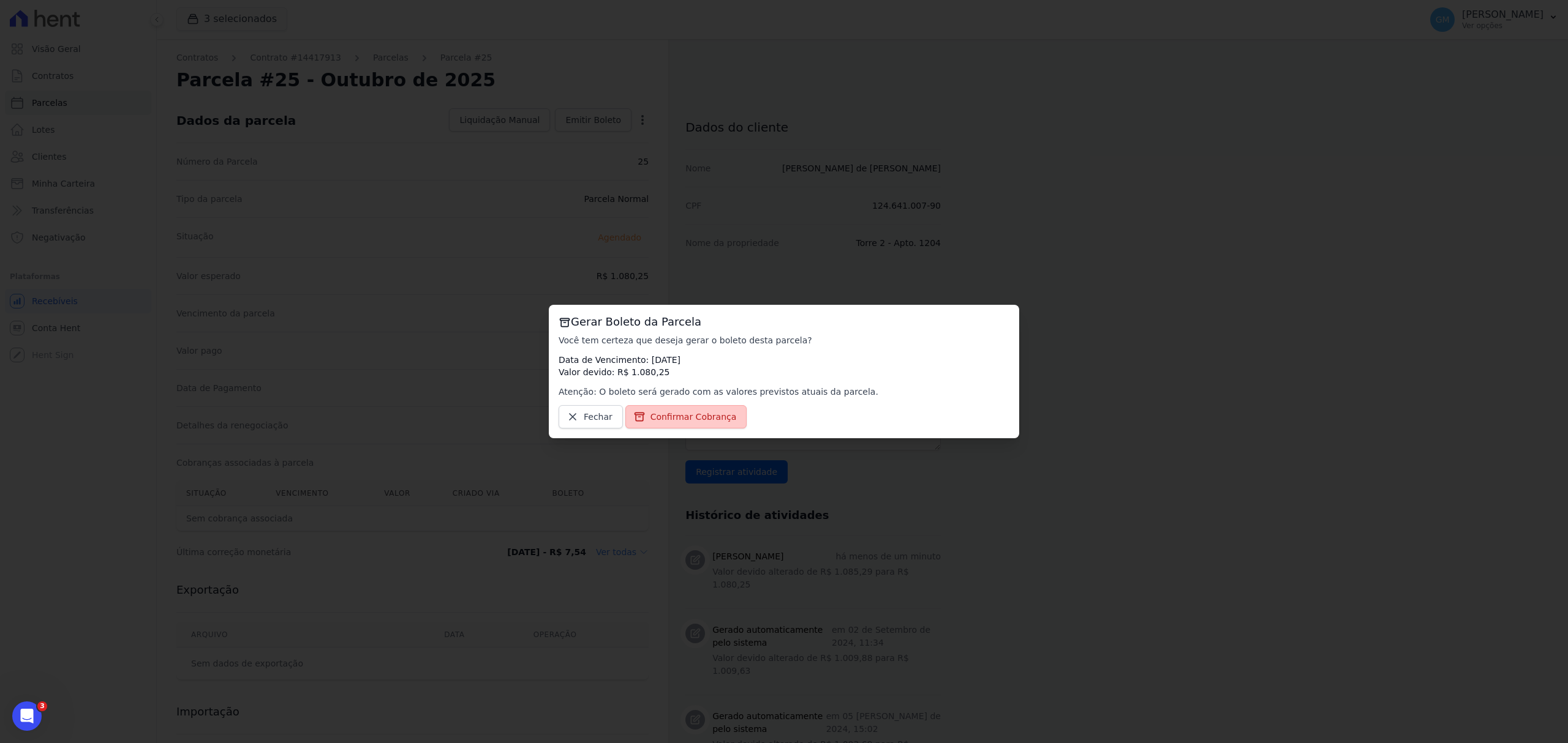
click at [695, 411] on span "Confirmar Cobrança" at bounding box center [693, 417] width 86 height 12
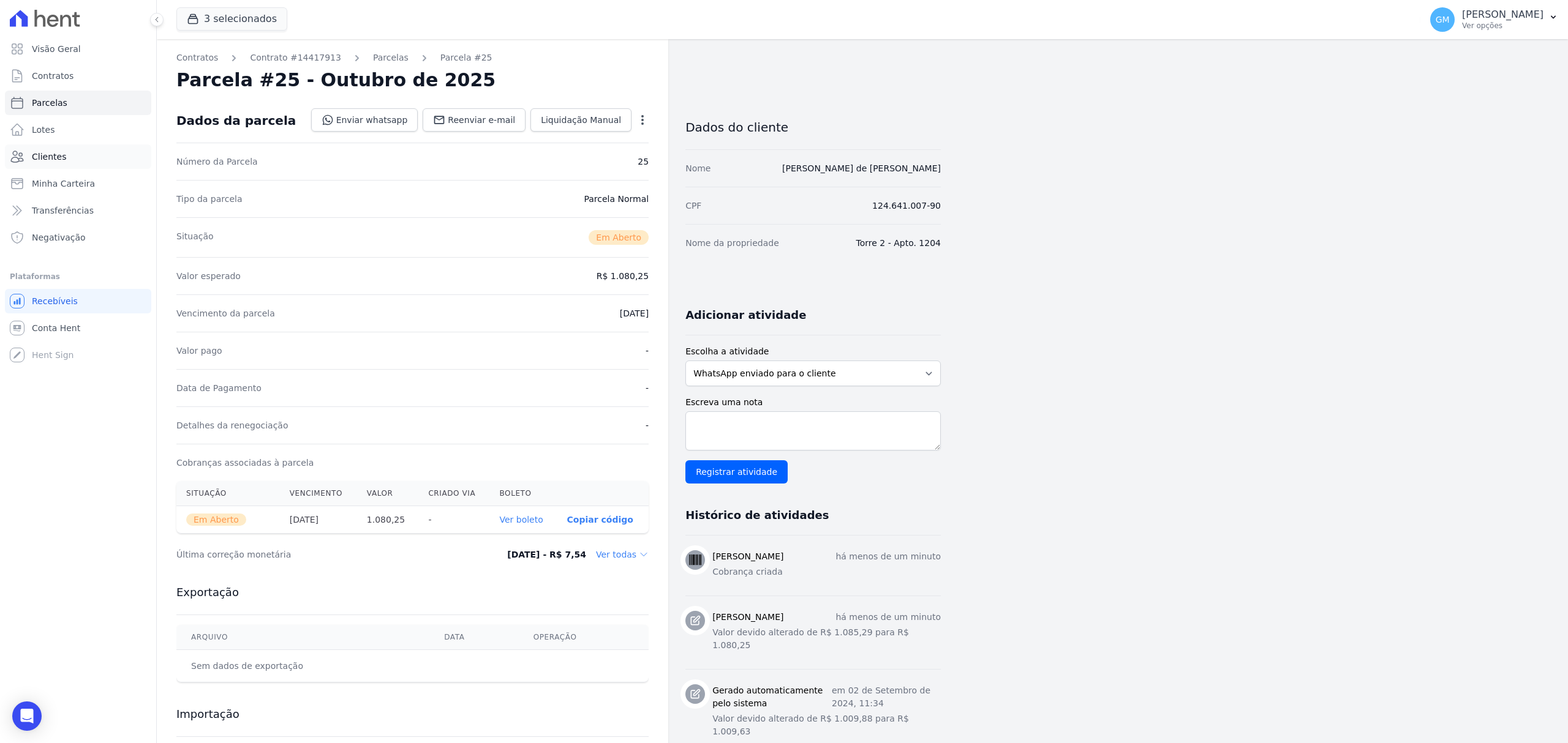
click at [62, 159] on link "Clientes" at bounding box center [78, 157] width 146 height 25
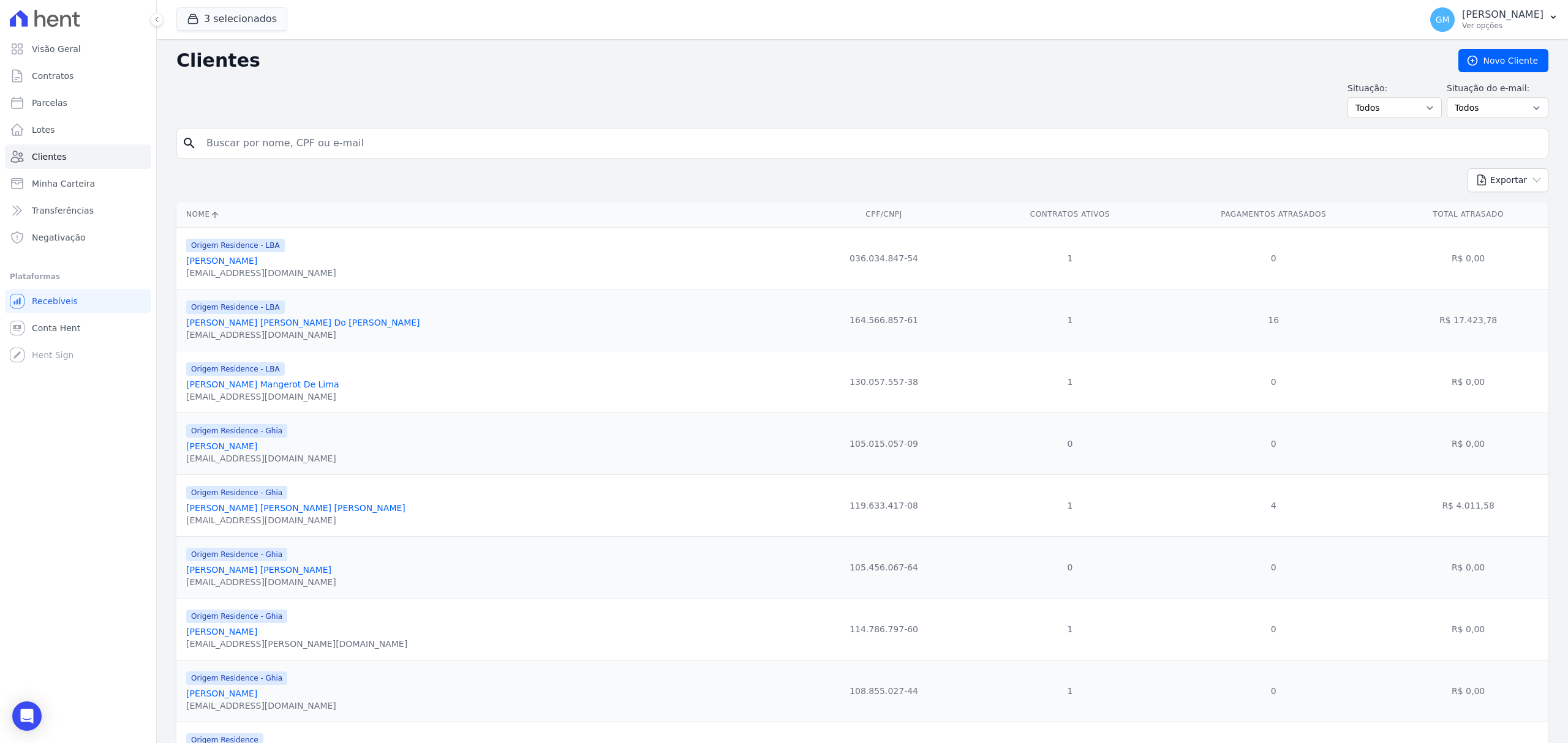
click at [289, 135] on input "search" at bounding box center [871, 143] width 1343 height 25
type input "[PERSON_NAME]"
drag, startPoint x: 350, startPoint y: 145, endPoint x: 192, endPoint y: 147, distance: 158.0
click at [192, 147] on div "search [PERSON_NAME]" at bounding box center [862, 144] width 1372 height 31
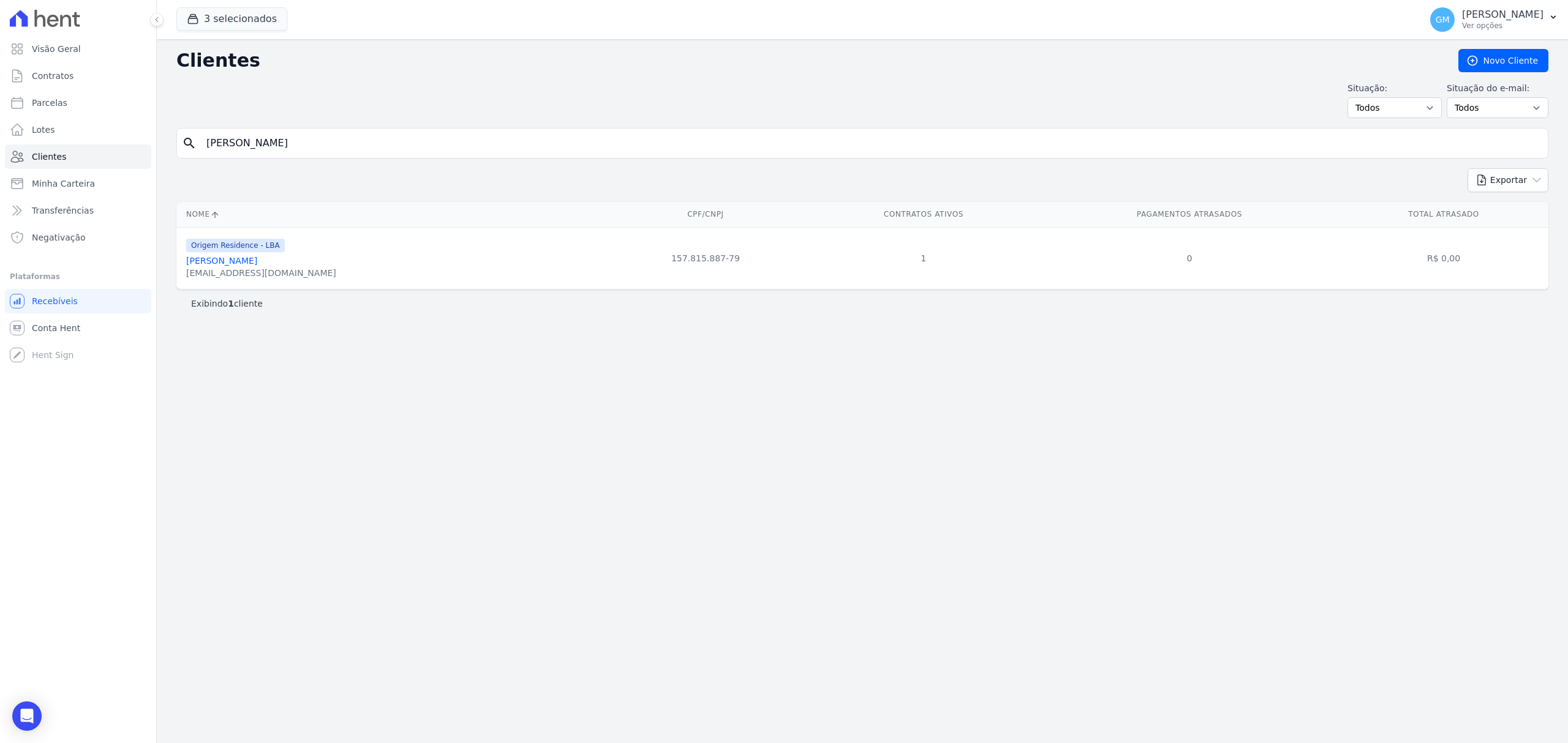
click at [205, 261] on link "[PERSON_NAME]" at bounding box center [221, 261] width 71 height 10
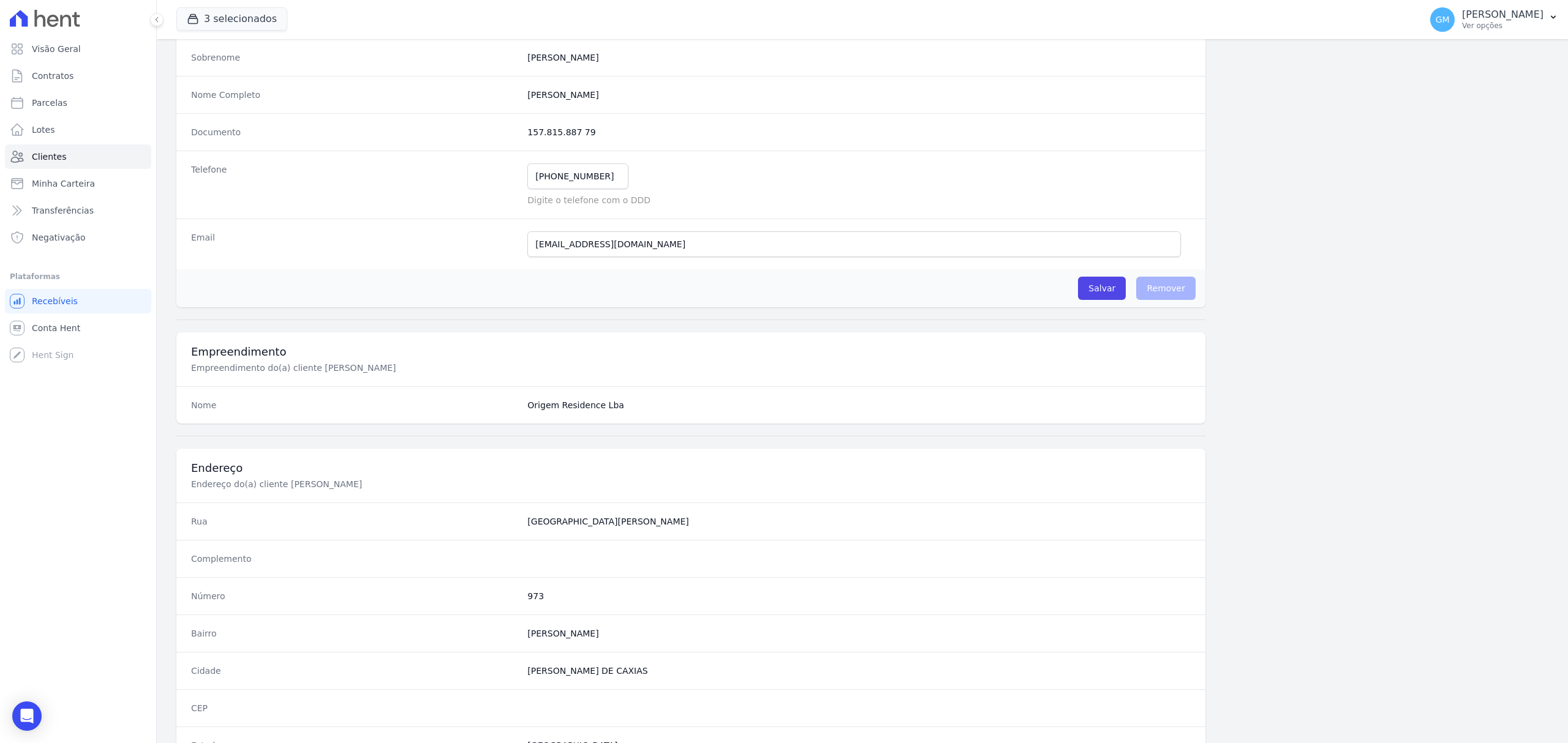
scroll to position [408, 0]
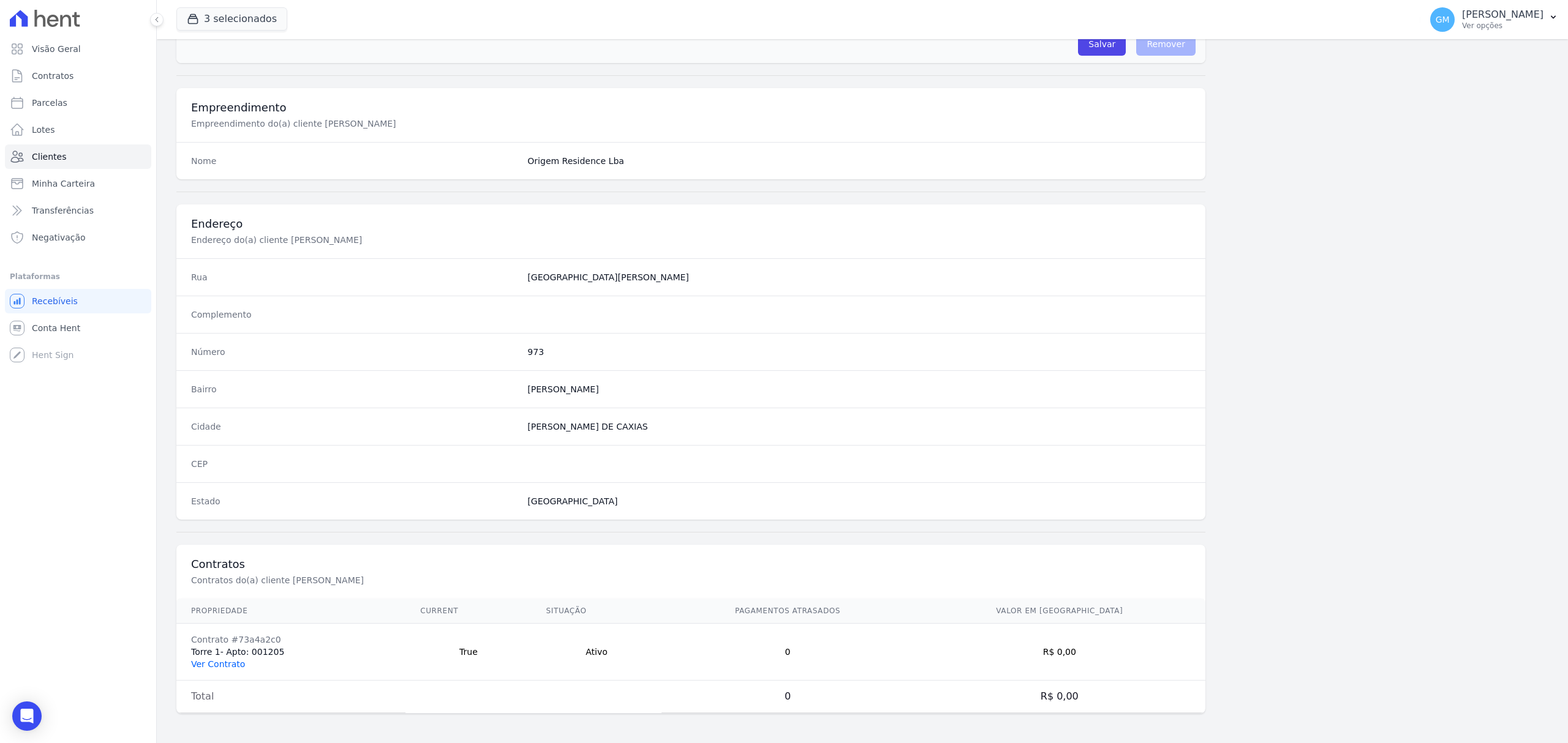
drag, startPoint x: 220, startPoint y: 662, endPoint x: 192, endPoint y: 657, distance: 28.4
click at [220, 662] on link "Ver Contrato" at bounding box center [218, 664] width 54 height 10
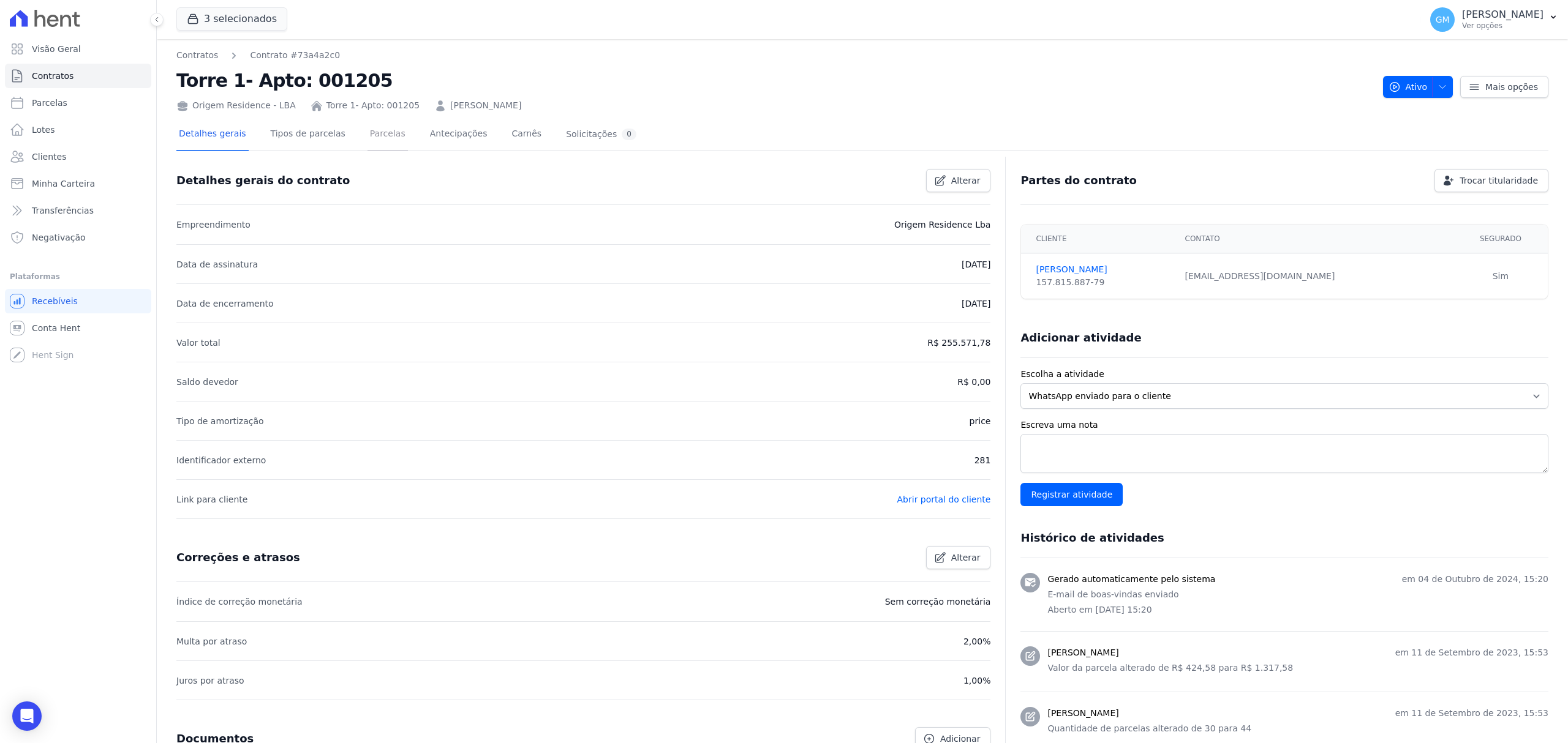
click at [368, 132] on link "Parcelas" at bounding box center [388, 135] width 41 height 33
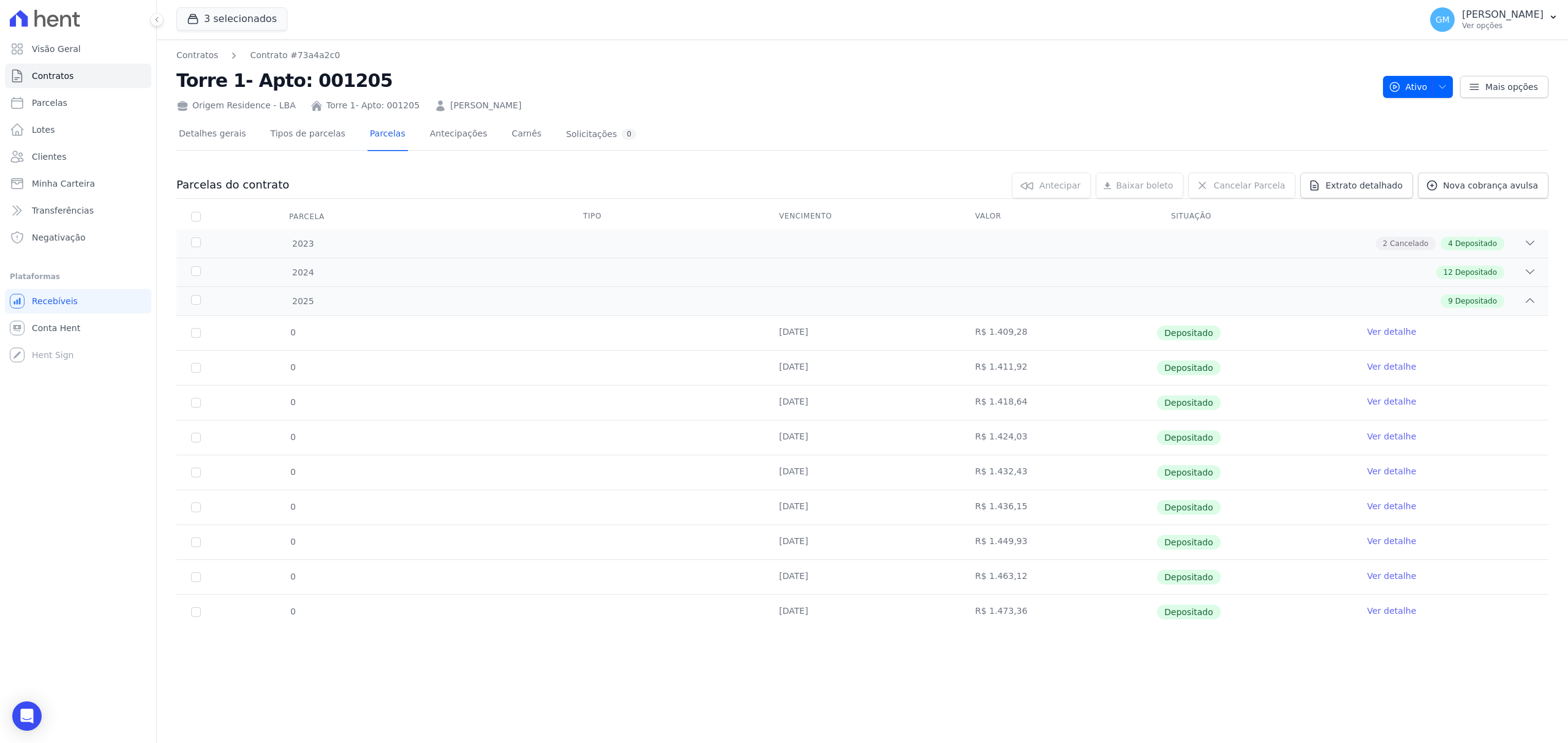
click at [1380, 615] on link "Ver detalhe" at bounding box center [1391, 611] width 49 height 12
click at [1467, 176] on link "Nova cobrança avulsa" at bounding box center [1483, 186] width 130 height 26
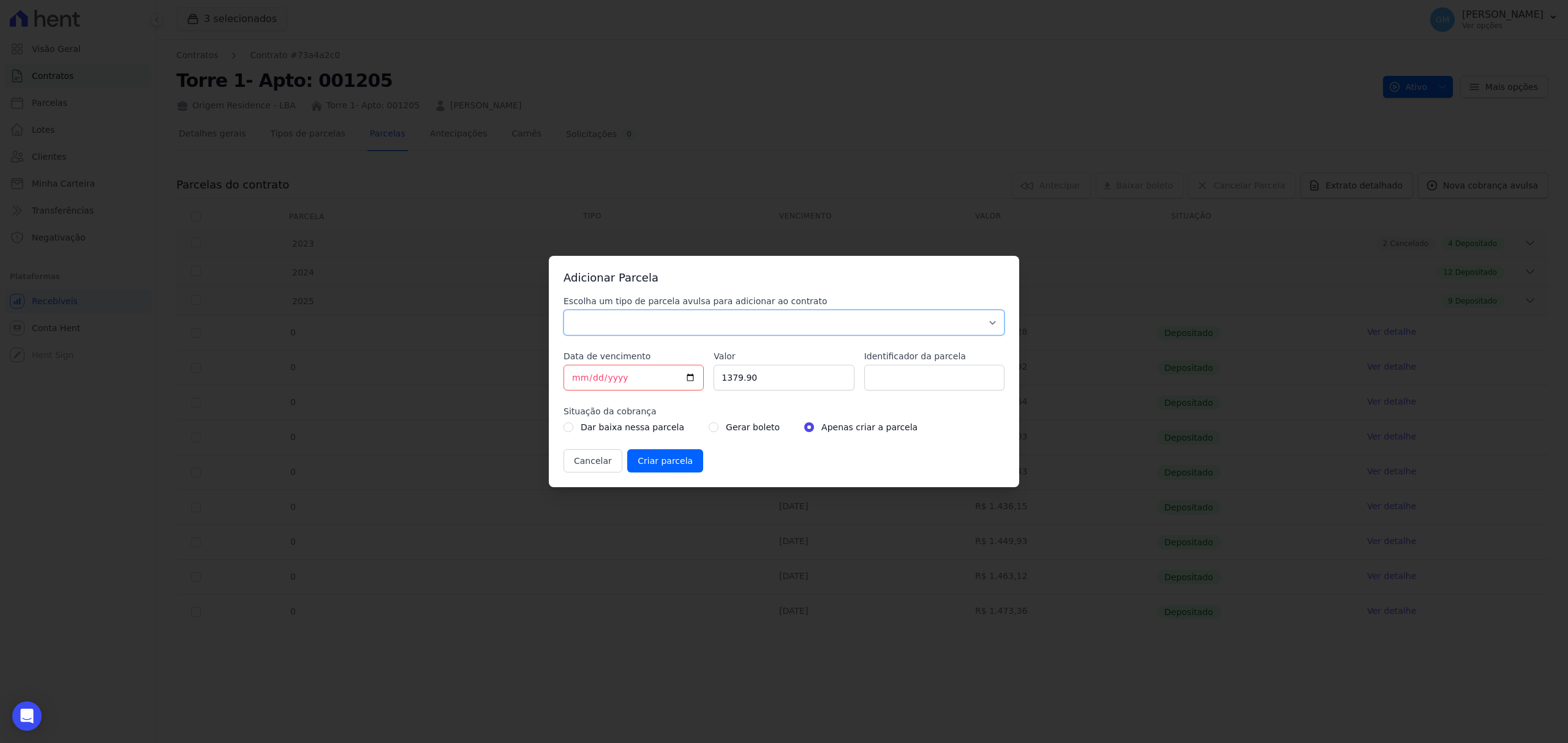
click at [738, 311] on select "Parcela Normal Sinal Caução Intercalada Chaves Pré Chaves Pós Chaves Taxas Quit…" at bounding box center [783, 322] width 441 height 26
select select "standard"
click at [563, 310] on select "Parcela Normal Sinal Caução Intercalada Chaves Pré Chaves Pós Chaves Taxas Quit…" at bounding box center [783, 322] width 441 height 26
click at [689, 378] on input "[DATE]" at bounding box center [633, 378] width 140 height 26
type input "[DATE]"
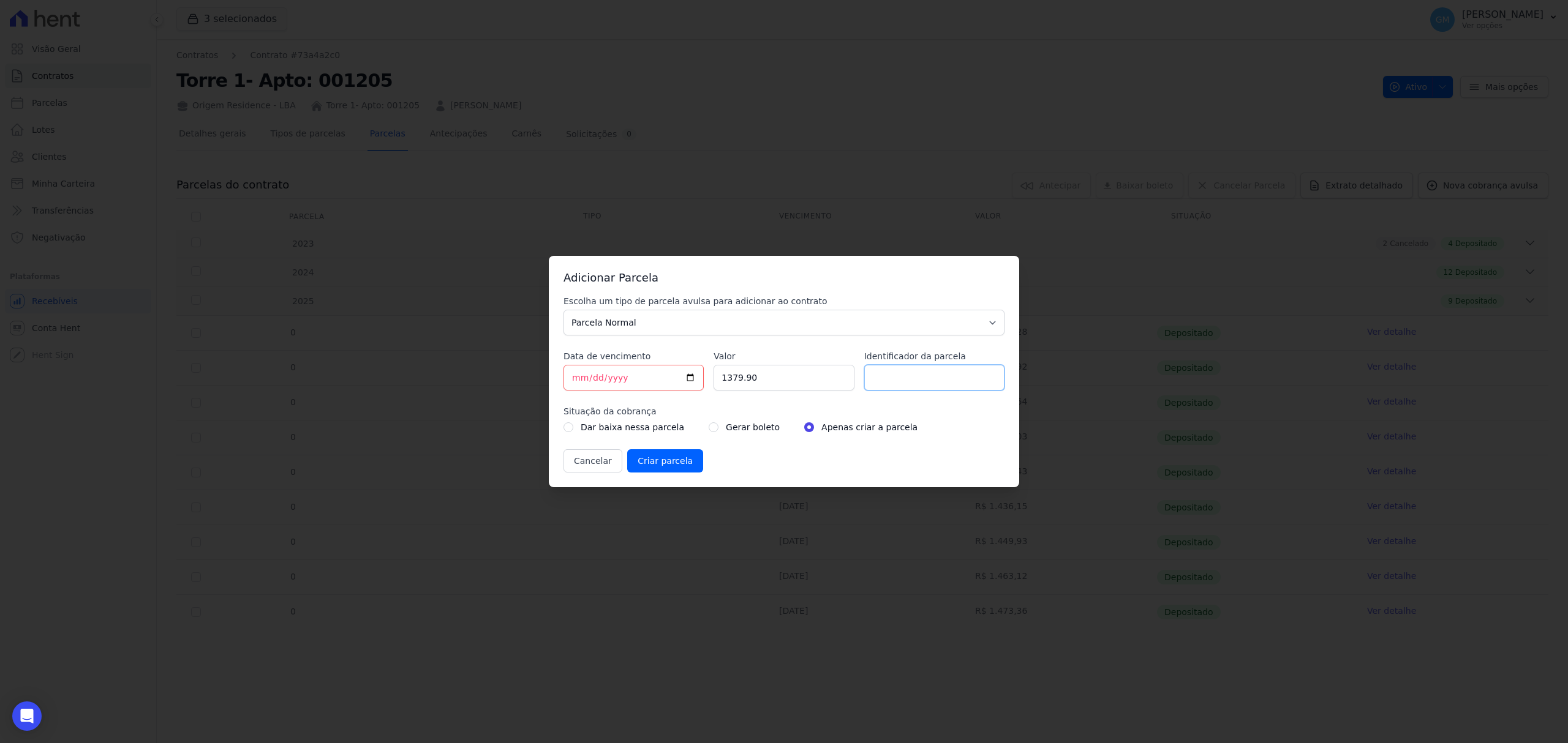
click at [883, 384] on input "Identificador da parcela" at bounding box center [934, 378] width 140 height 26
type input "Outubro"
drag, startPoint x: 675, startPoint y: 376, endPoint x: 664, endPoint y: 374, distance: 11.2
click at [664, 374] on div "Escolha um tipo de parcela avulsa para adicionar ao contrato Parcela Normal Sin…" at bounding box center [783, 384] width 441 height 178
paste input ".47645"
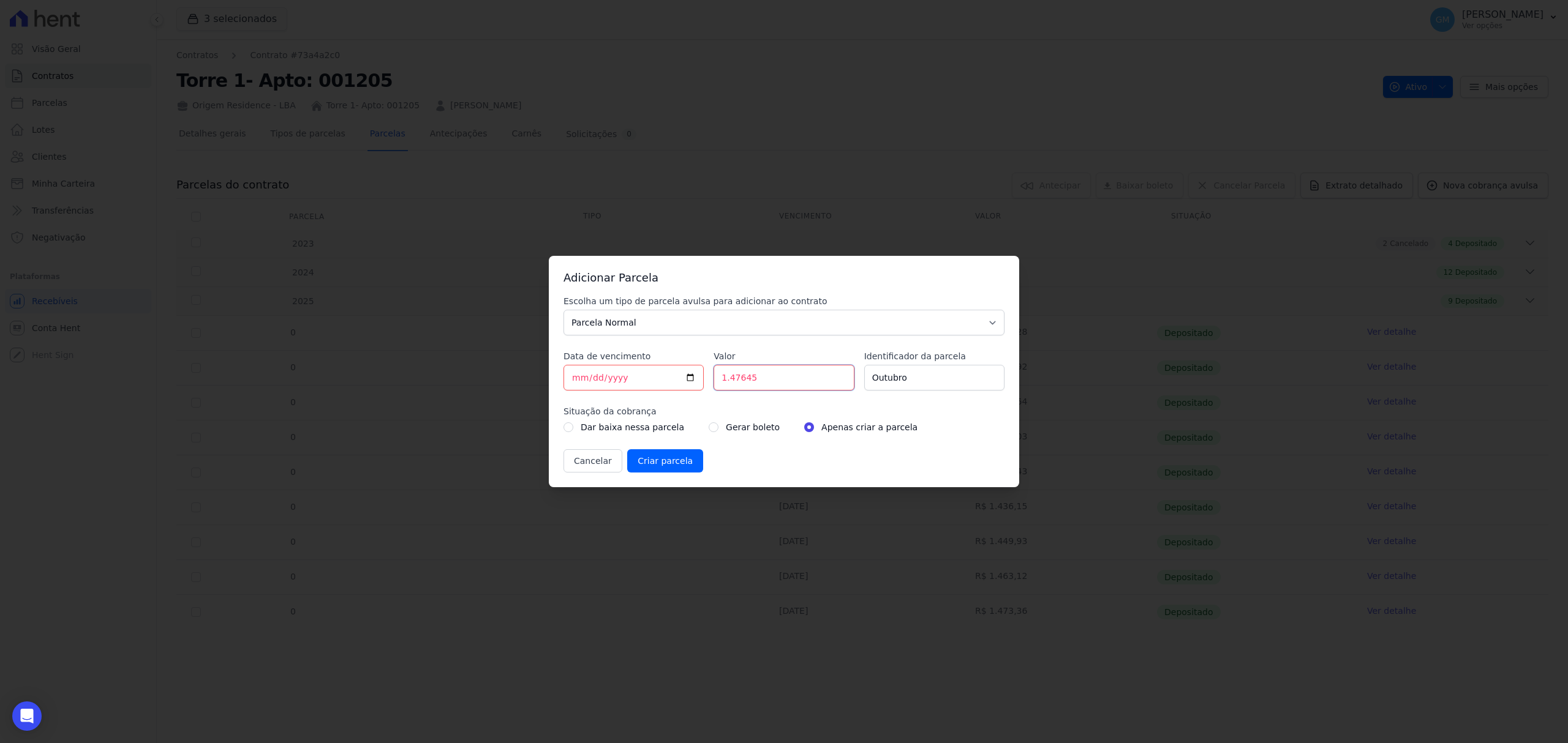
click at [728, 377] on input "1.47645" at bounding box center [783, 378] width 140 height 26
click at [741, 378] on input "147645" at bounding box center [783, 378] width 140 height 26
type input "1476.45"
click at [703, 435] on div "Escolha um tipo de parcela avulsa para adicionar ao contrato Parcela Normal Sin…" at bounding box center [783, 384] width 441 height 178
click at [709, 427] on input "radio" at bounding box center [714, 427] width 10 height 10
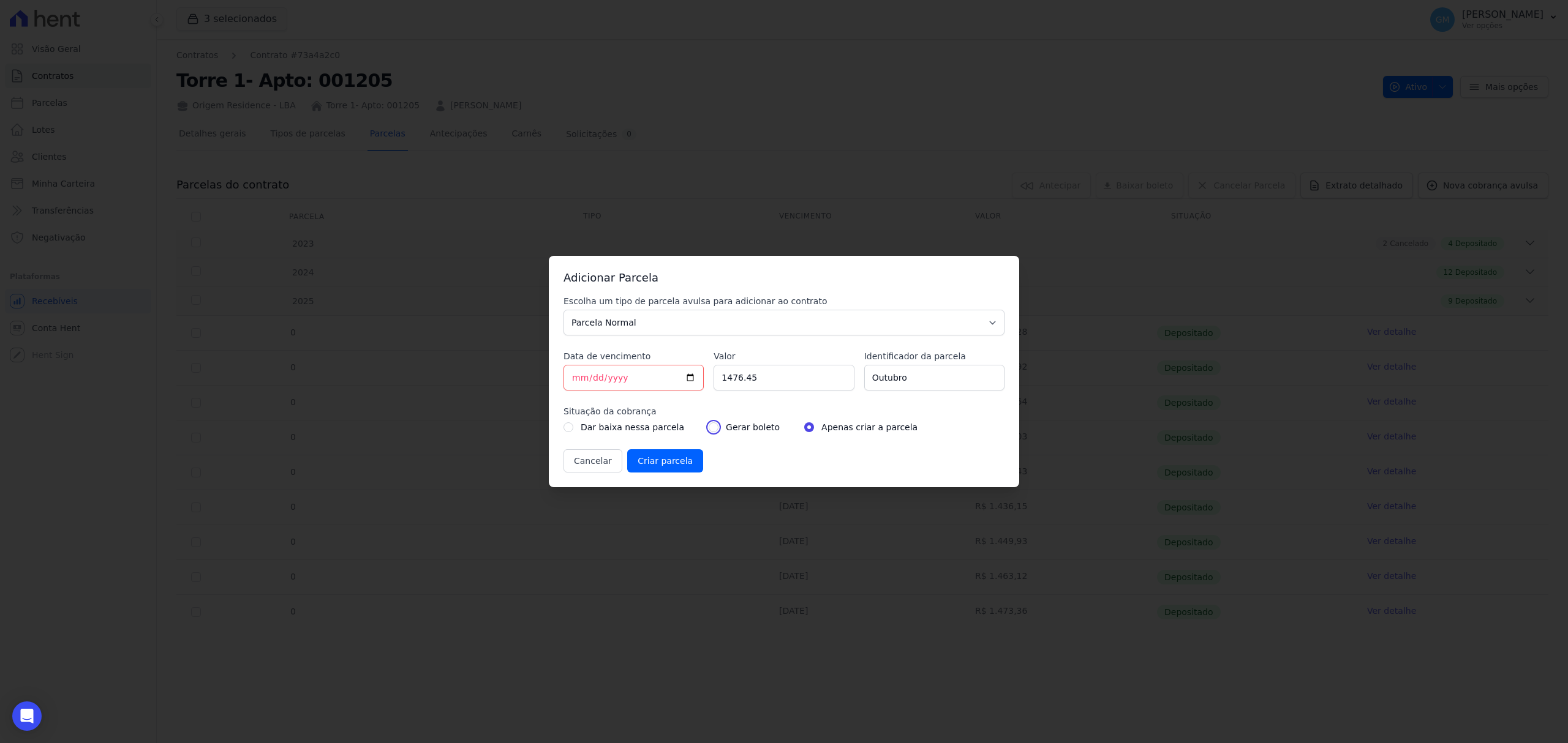
radio input "true"
click at [677, 454] on input "Criar parcela" at bounding box center [665, 461] width 76 height 23
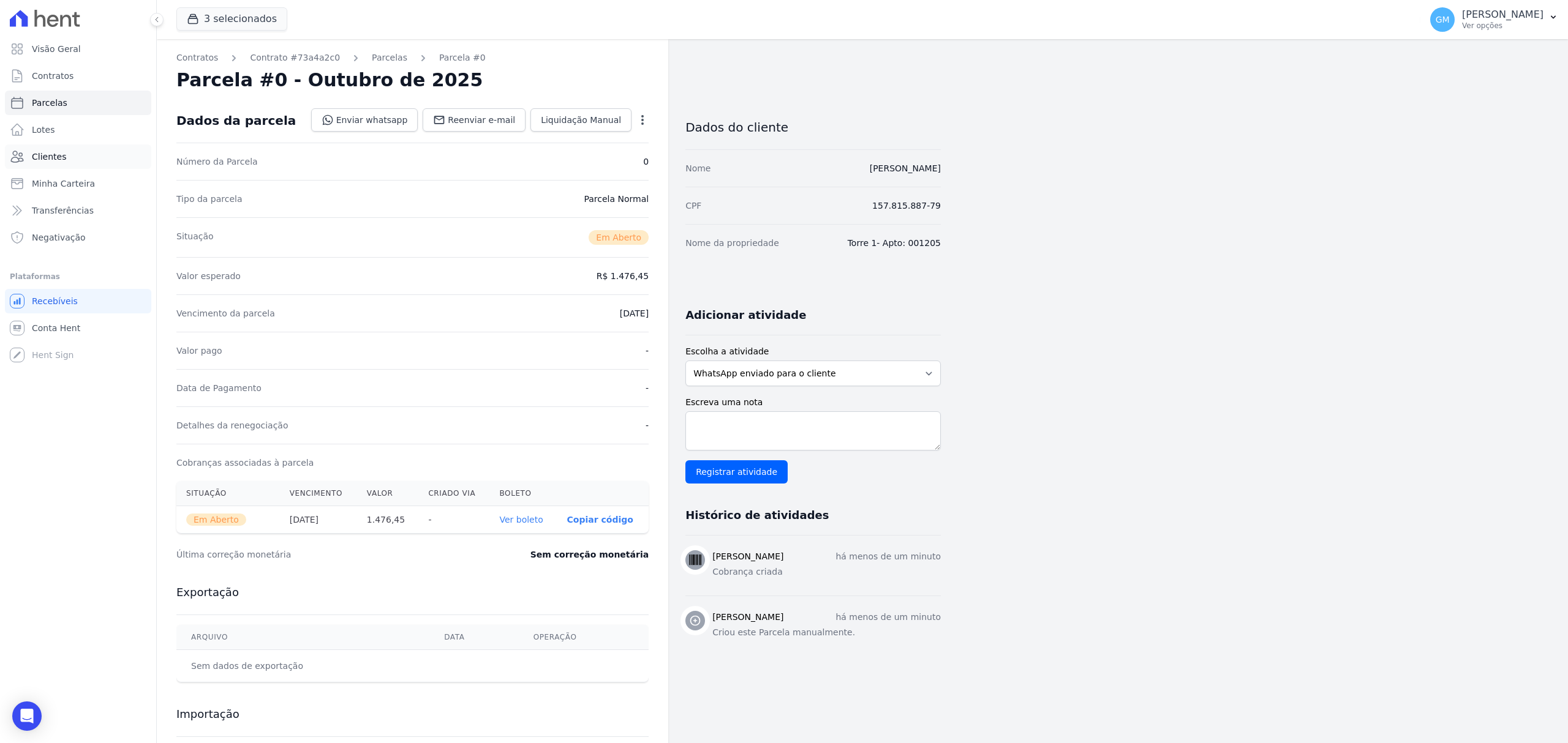
click at [87, 150] on link "Clientes" at bounding box center [78, 157] width 146 height 25
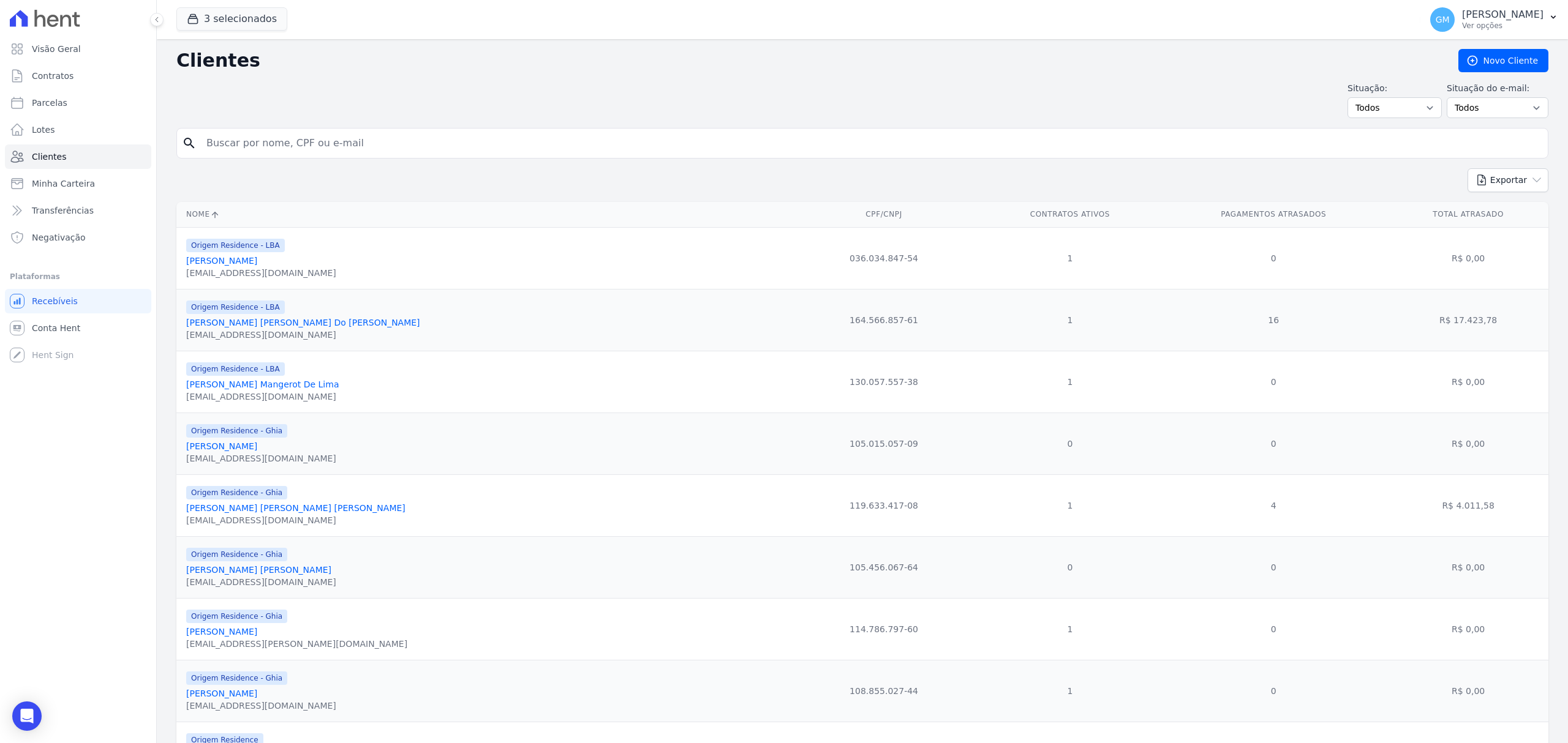
click at [387, 150] on input "search" at bounding box center [871, 143] width 1343 height 25
type input "[PERSON_NAME] [PERSON_NAME]"
drag, startPoint x: 365, startPoint y: 137, endPoint x: 186, endPoint y: 136, distance: 179.0
click at [186, 136] on div "search [PERSON_NAME] [PERSON_NAME]" at bounding box center [862, 144] width 1372 height 31
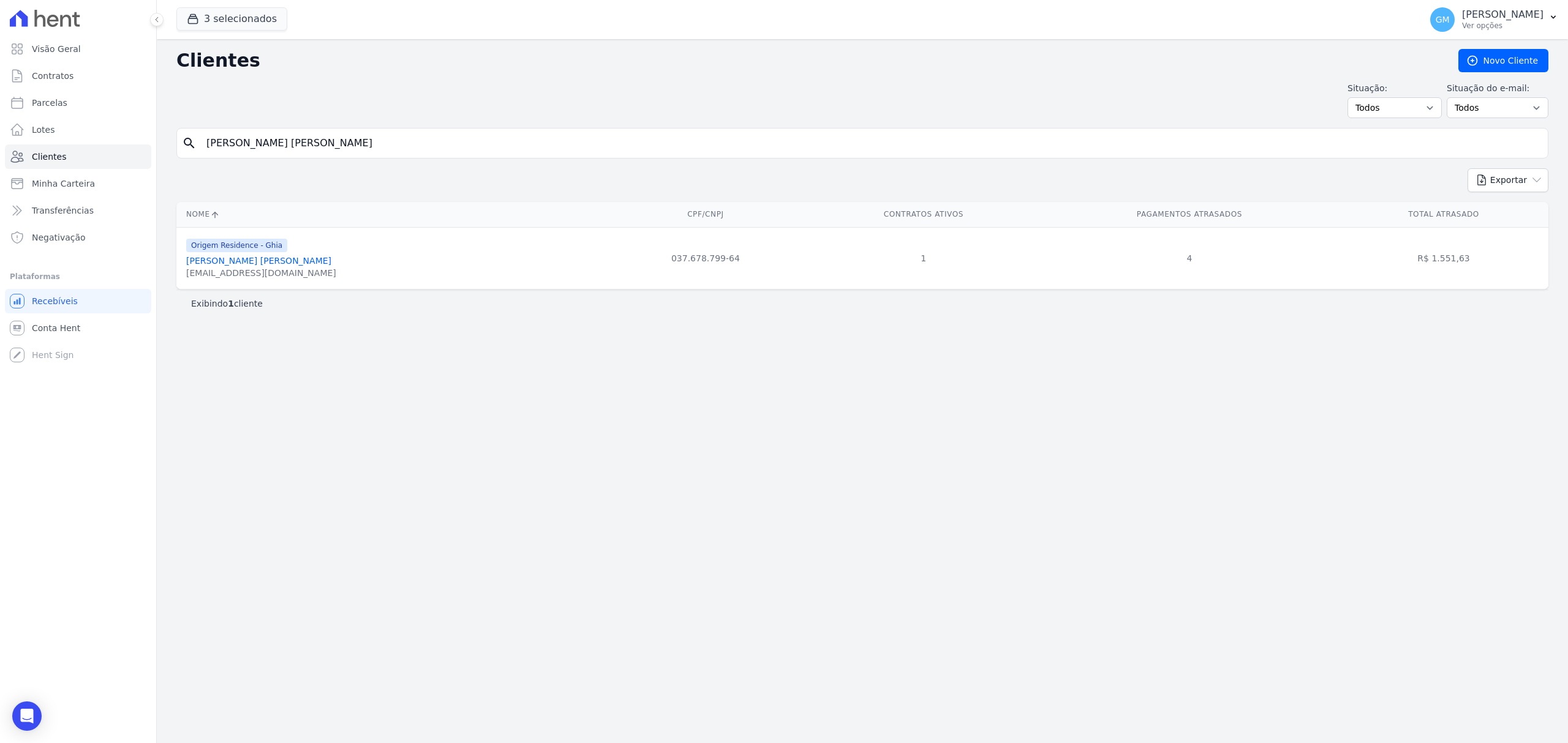
click at [236, 265] on link "[PERSON_NAME] [PERSON_NAME]" at bounding box center [258, 261] width 145 height 10
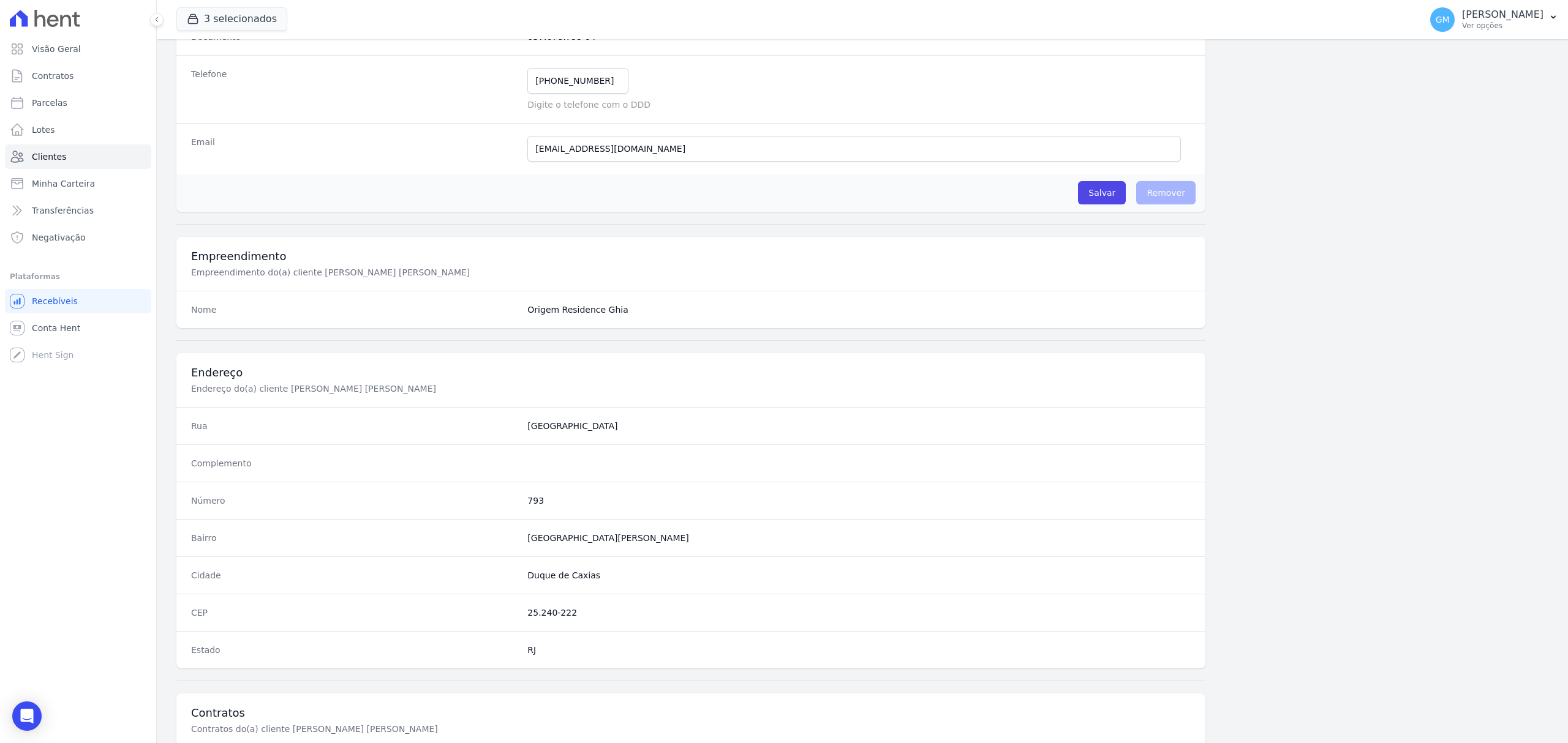
scroll to position [408, 0]
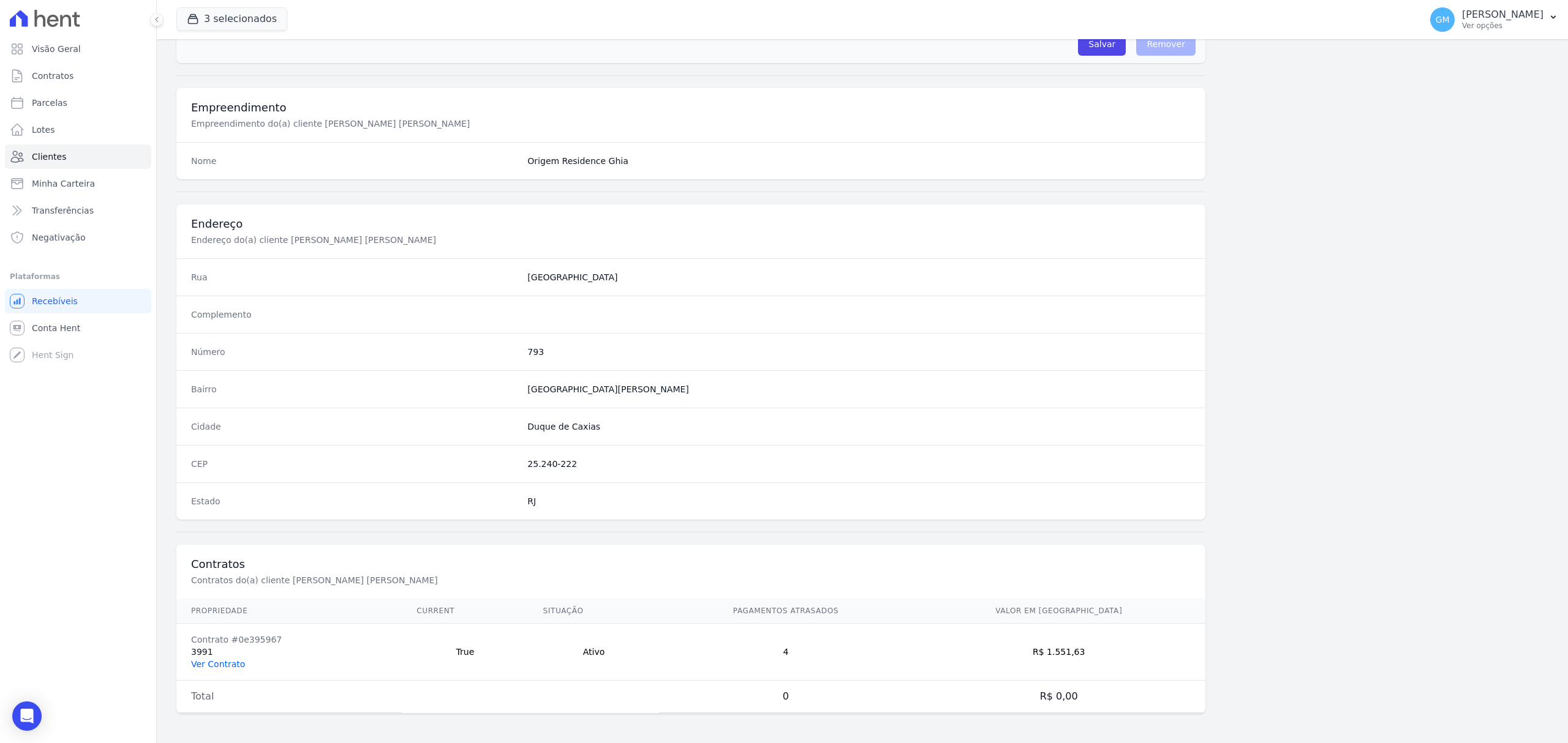
click at [228, 660] on link "Ver Contrato" at bounding box center [218, 664] width 54 height 10
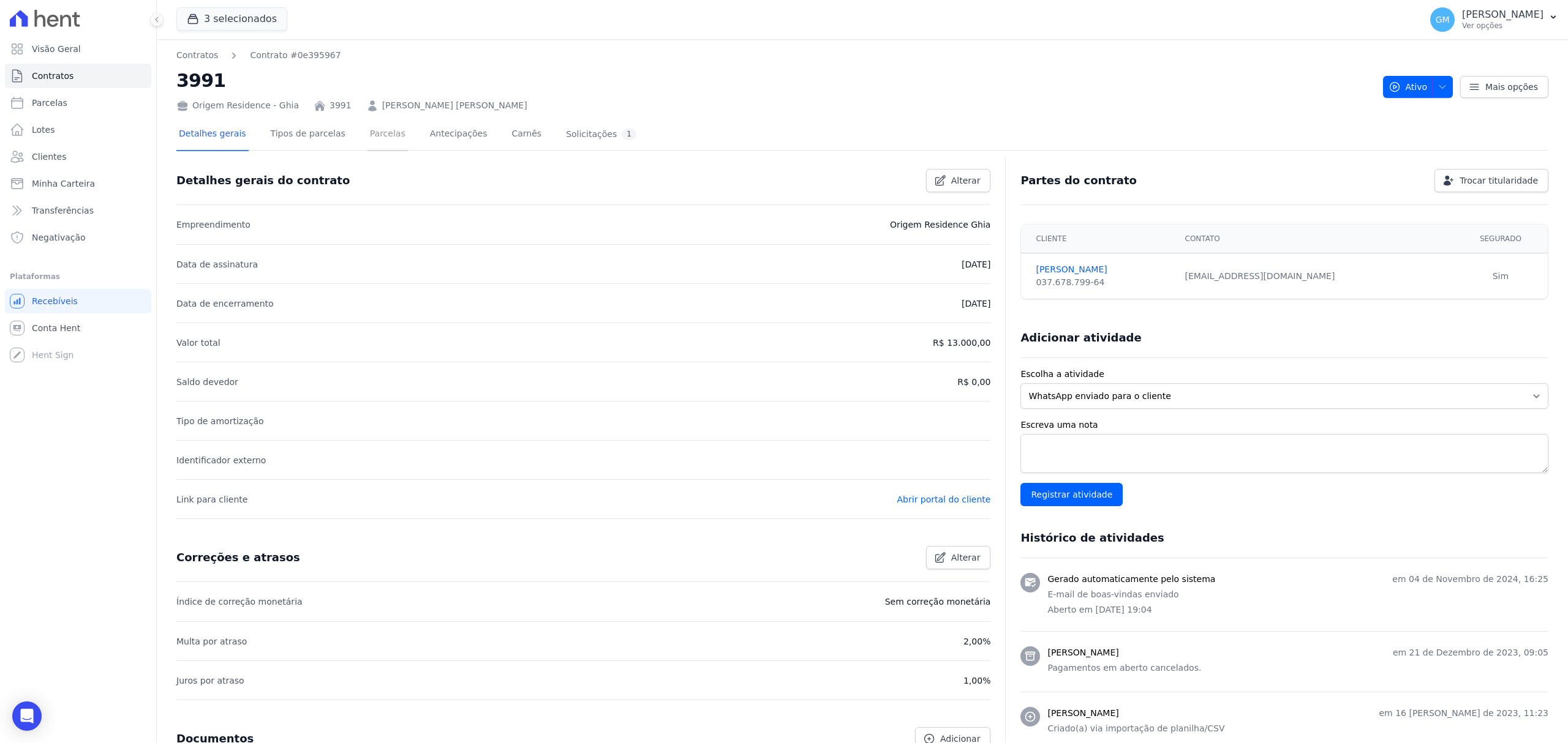
click at [368, 142] on link "Parcelas" at bounding box center [388, 135] width 41 height 33
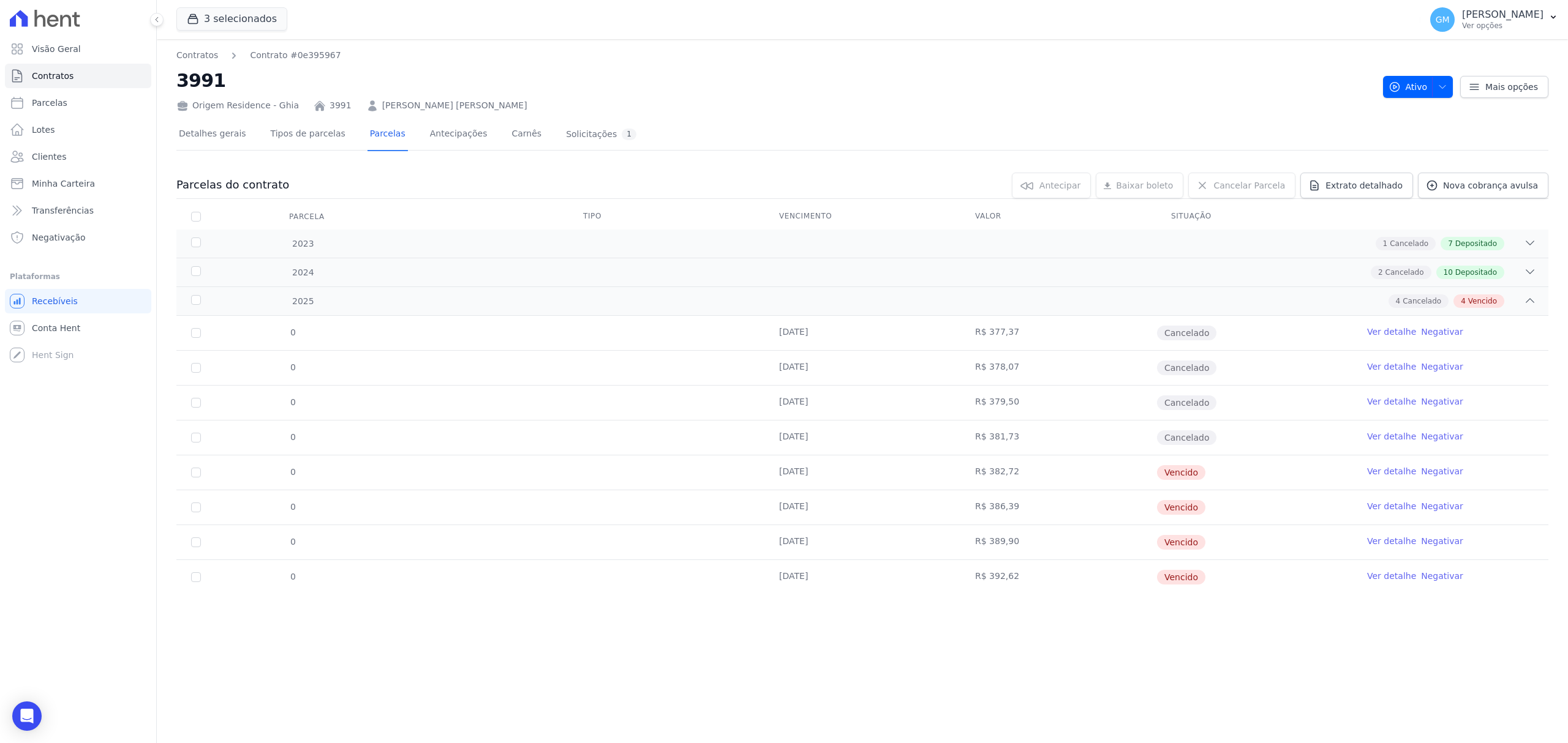
click at [1383, 579] on link "Ver detalhe" at bounding box center [1391, 576] width 49 height 12
click at [1364, 574] on td "Ver detalhe Negativar" at bounding box center [1450, 578] width 196 height 35
click at [1375, 578] on link "Ver detalhe" at bounding box center [1391, 576] width 49 height 12
click at [1463, 187] on span "Nova cobrança avulsa" at bounding box center [1490, 186] width 95 height 12
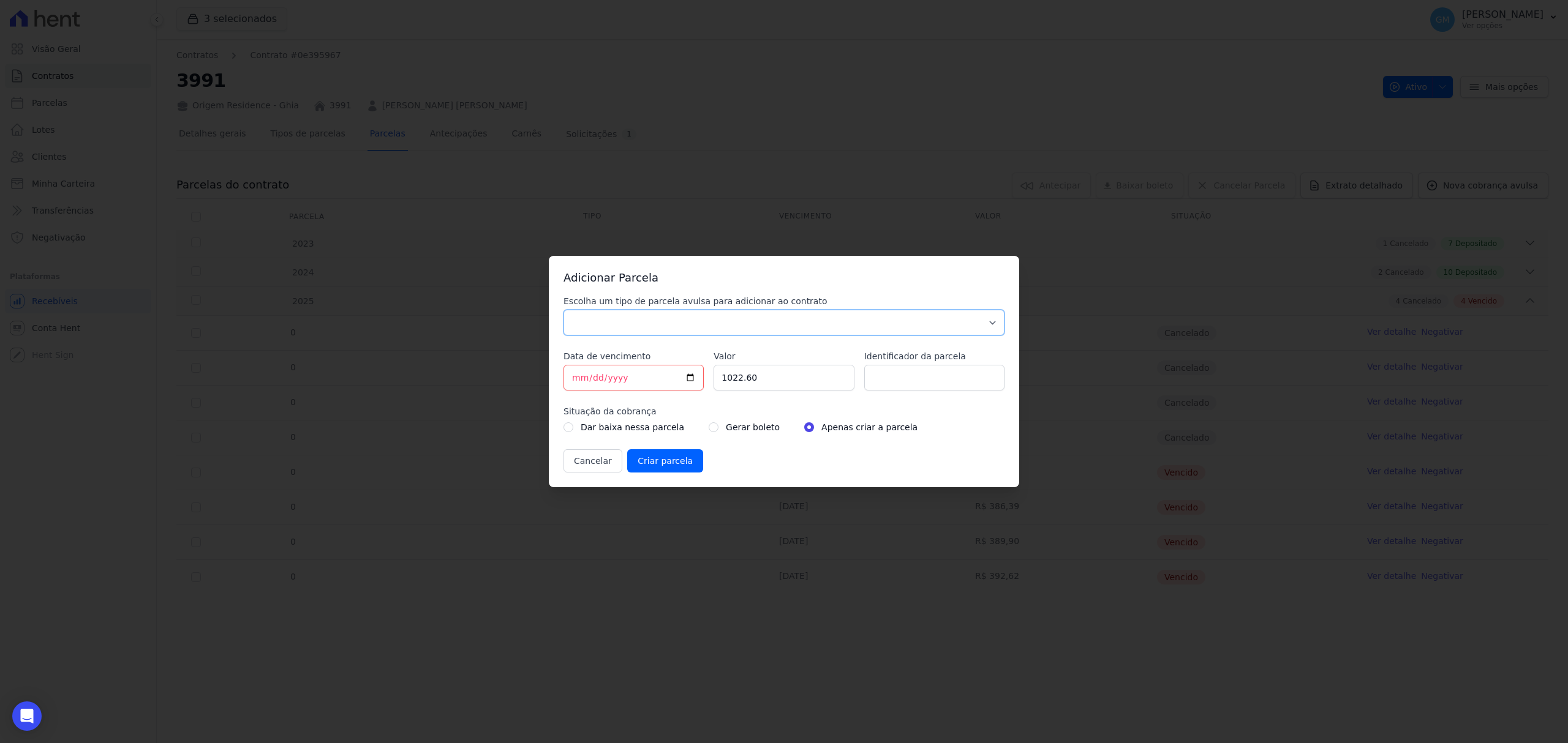
click at [679, 326] on select "Parcela Normal Sinal Caução Intercalada Chaves Pré Chaves Pós Chaves Taxas Quit…" at bounding box center [783, 322] width 441 height 26
select select "standard"
click at [563, 310] on select "Parcela Normal Sinal Caução Intercalada Chaves Pré Chaves Pós Chaves Taxas Quit…" at bounding box center [783, 322] width 441 height 26
click at [691, 380] on input "[DATE]" at bounding box center [633, 378] width 140 height 26
type input "[DATE]"
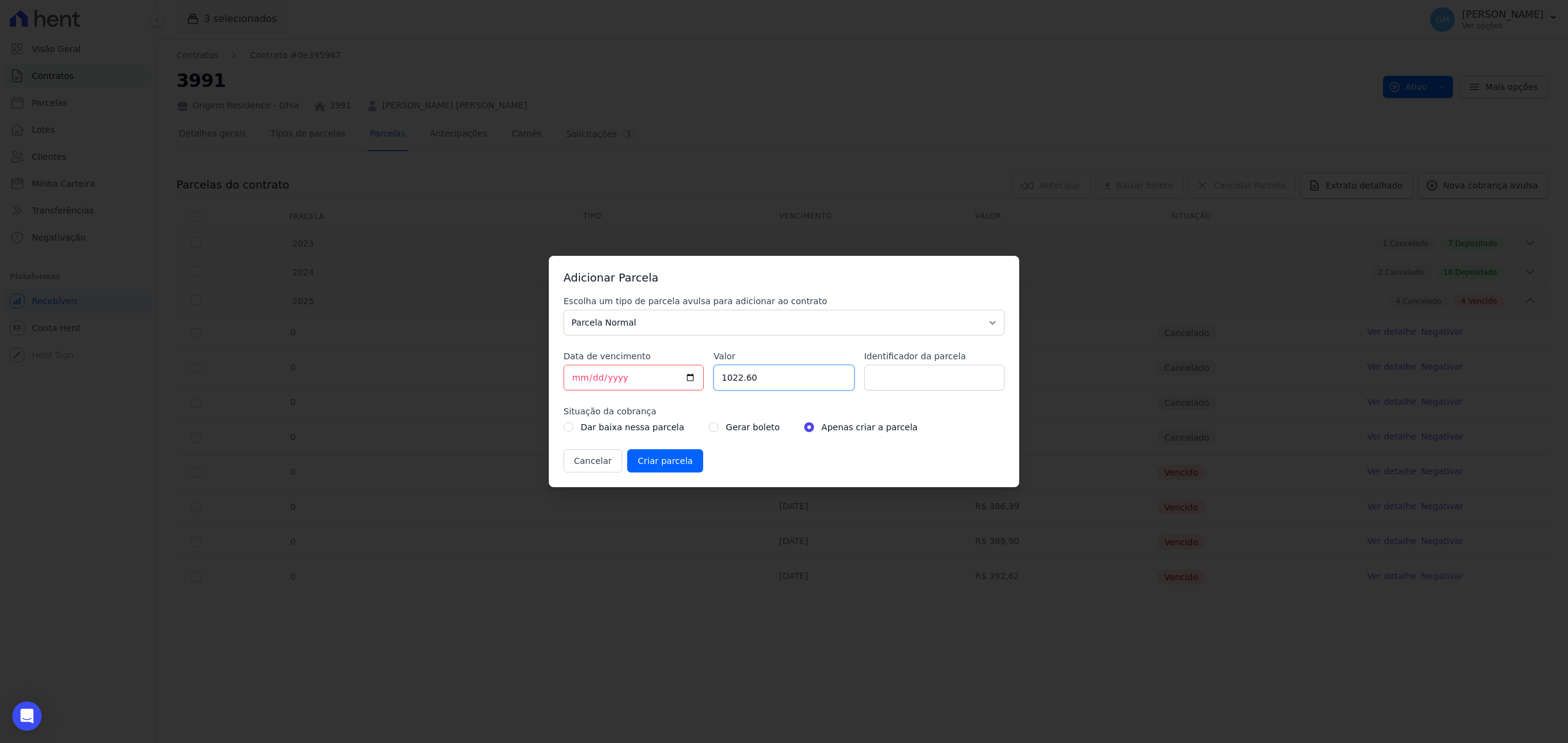
drag, startPoint x: 767, startPoint y: 379, endPoint x: 686, endPoint y: 378, distance: 81.0
click at [686, 378] on div "Escolha um tipo de parcela avulsa para adicionar ao contrato Parcela Normal Sin…" at bounding box center [783, 384] width 441 height 178
paste input "393.44"
type input "393.44"
click at [880, 385] on input "Identificador da parcela" at bounding box center [934, 378] width 140 height 26
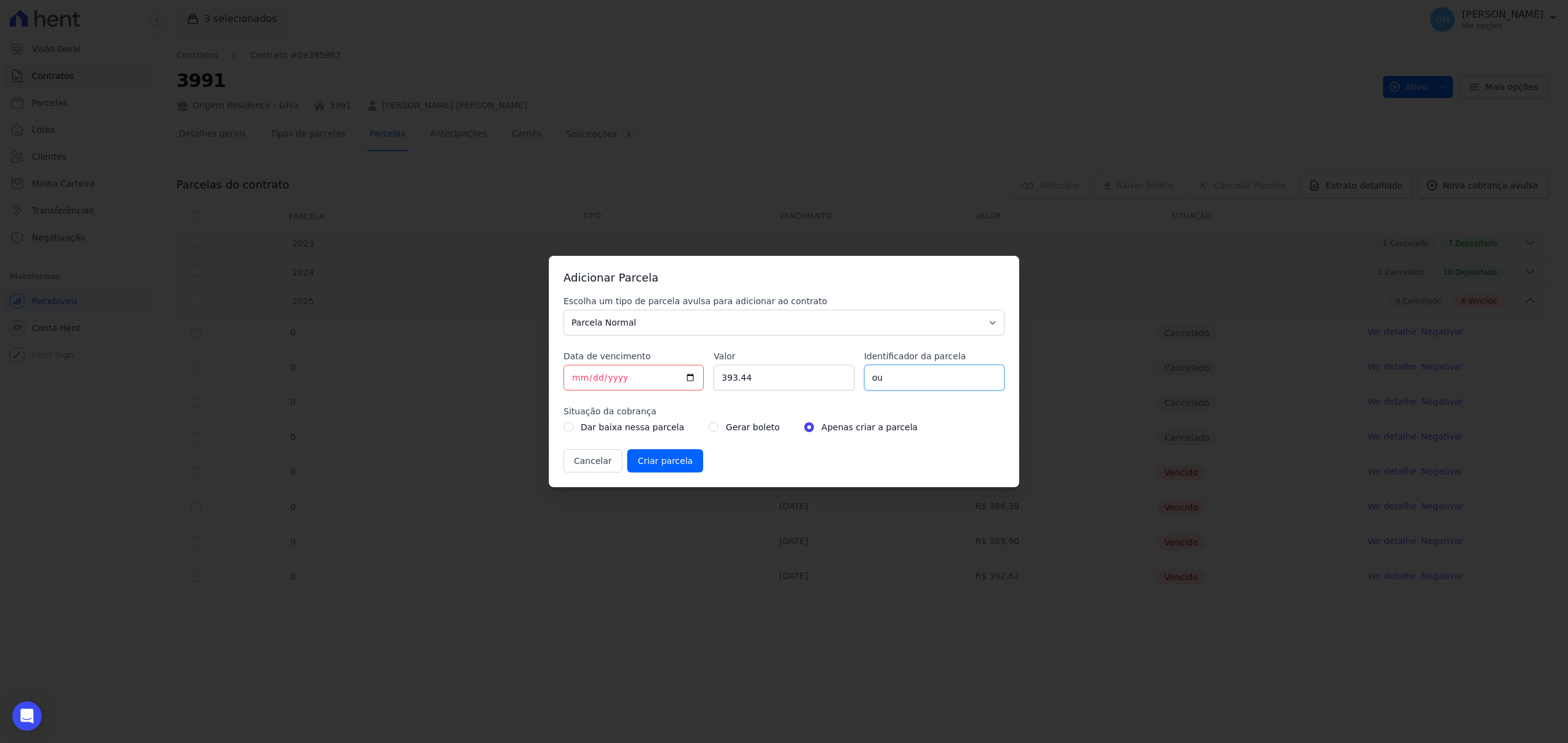
type input "Outubro"
click at [709, 425] on input "radio" at bounding box center [714, 427] width 10 height 10
radio input "true"
click at [648, 452] on input "Criar parcela" at bounding box center [665, 461] width 76 height 23
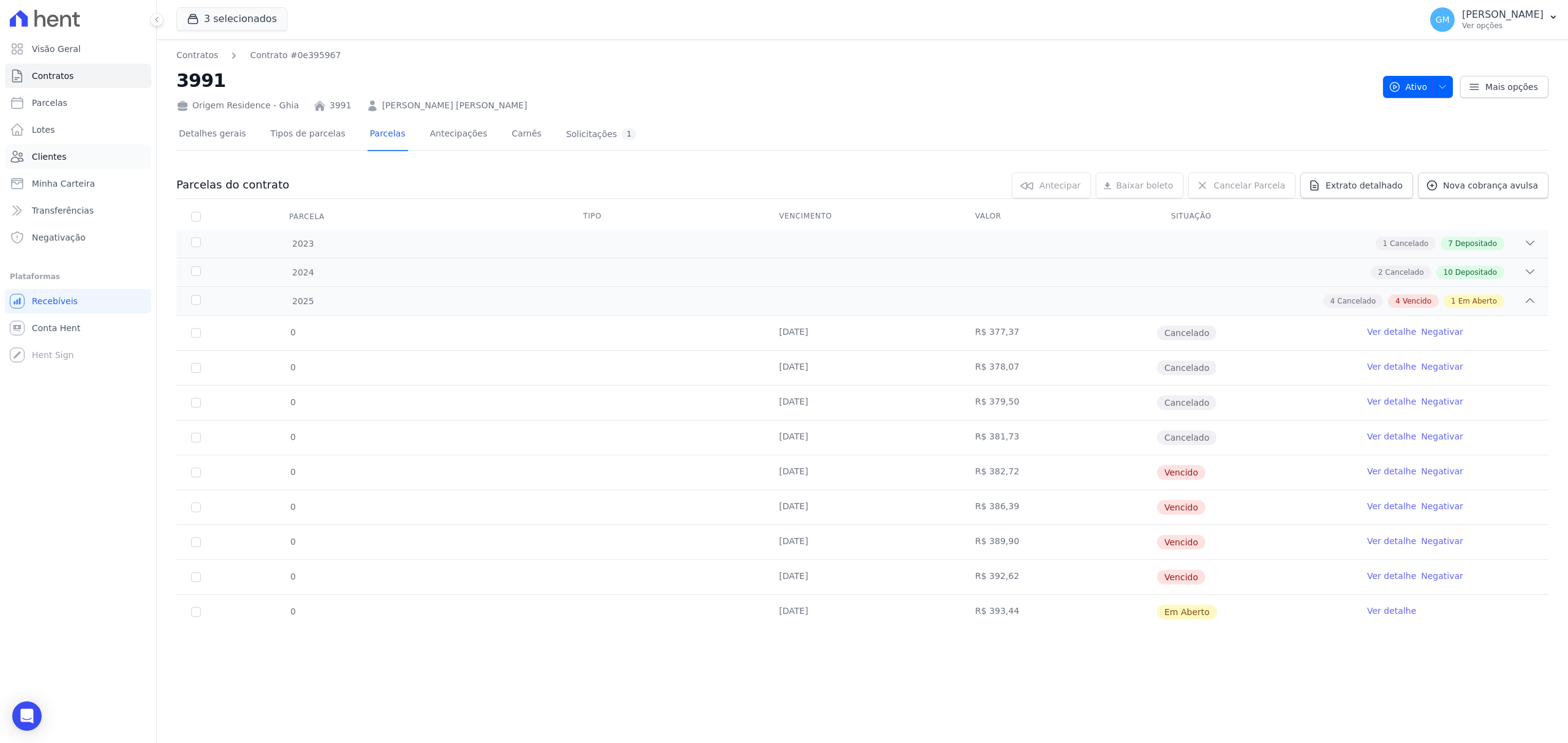
click at [79, 159] on link "Clientes" at bounding box center [78, 157] width 146 height 25
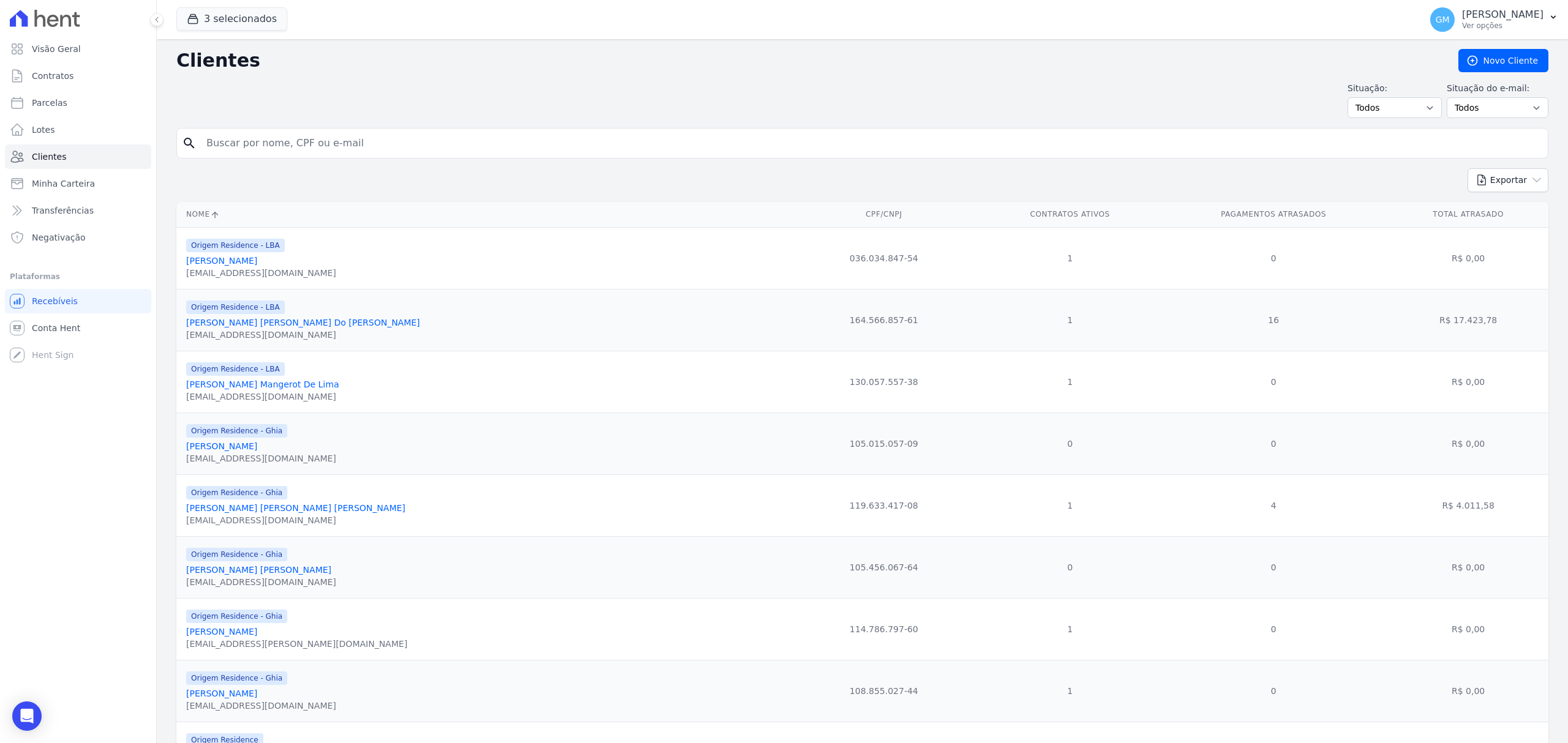
click at [390, 140] on input "search" at bounding box center [871, 143] width 1343 height 25
type input "[PERSON_NAME]"
drag, startPoint x: 386, startPoint y: 143, endPoint x: 151, endPoint y: 142, distance: 235.0
click at [151, 142] on div "Visão Geral Contratos [GEOGRAPHIC_DATA] Lotes Clientes Minha Carteira Transferê…" at bounding box center [784, 371] width 1568 height 743
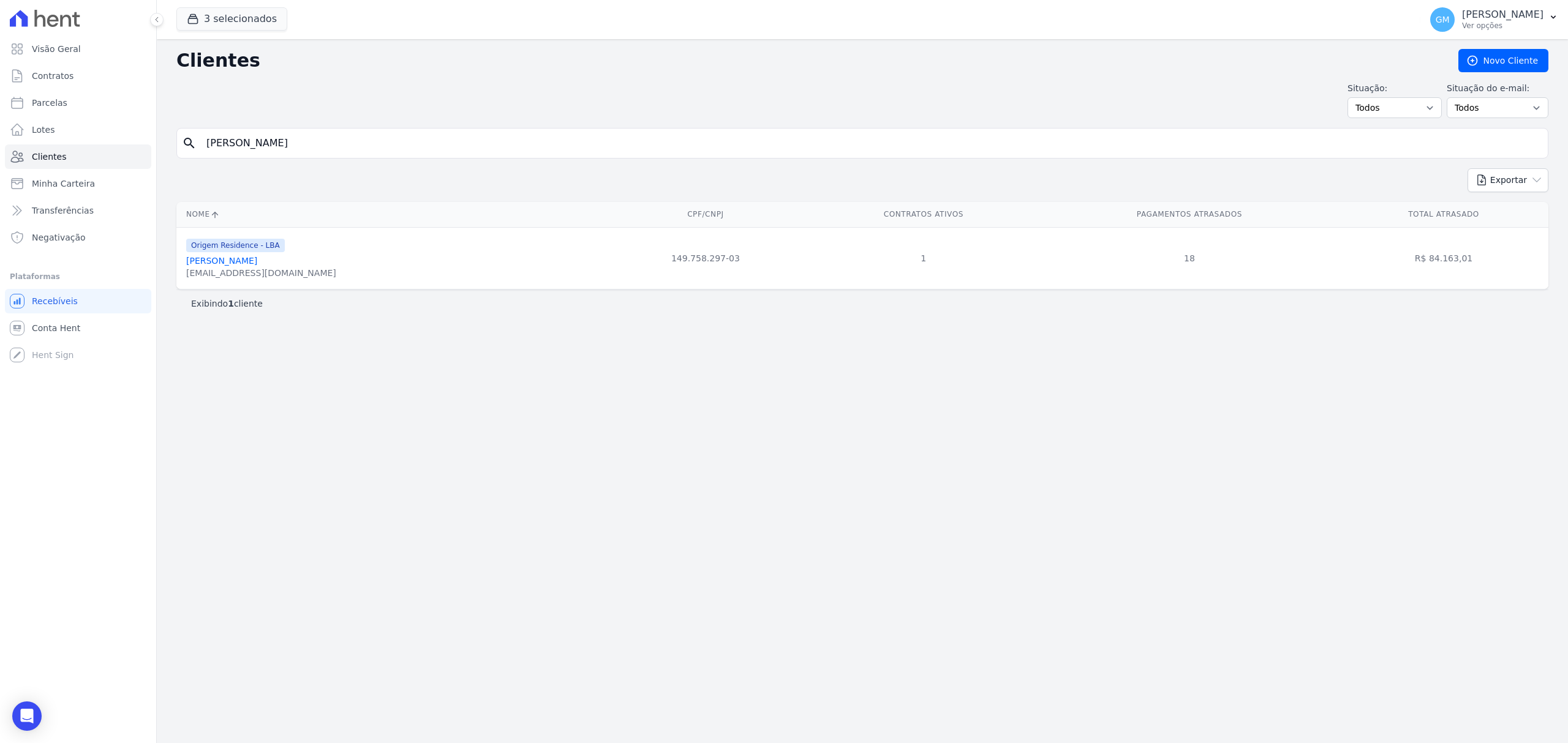
click at [257, 260] on link "[PERSON_NAME]" at bounding box center [221, 261] width 71 height 10
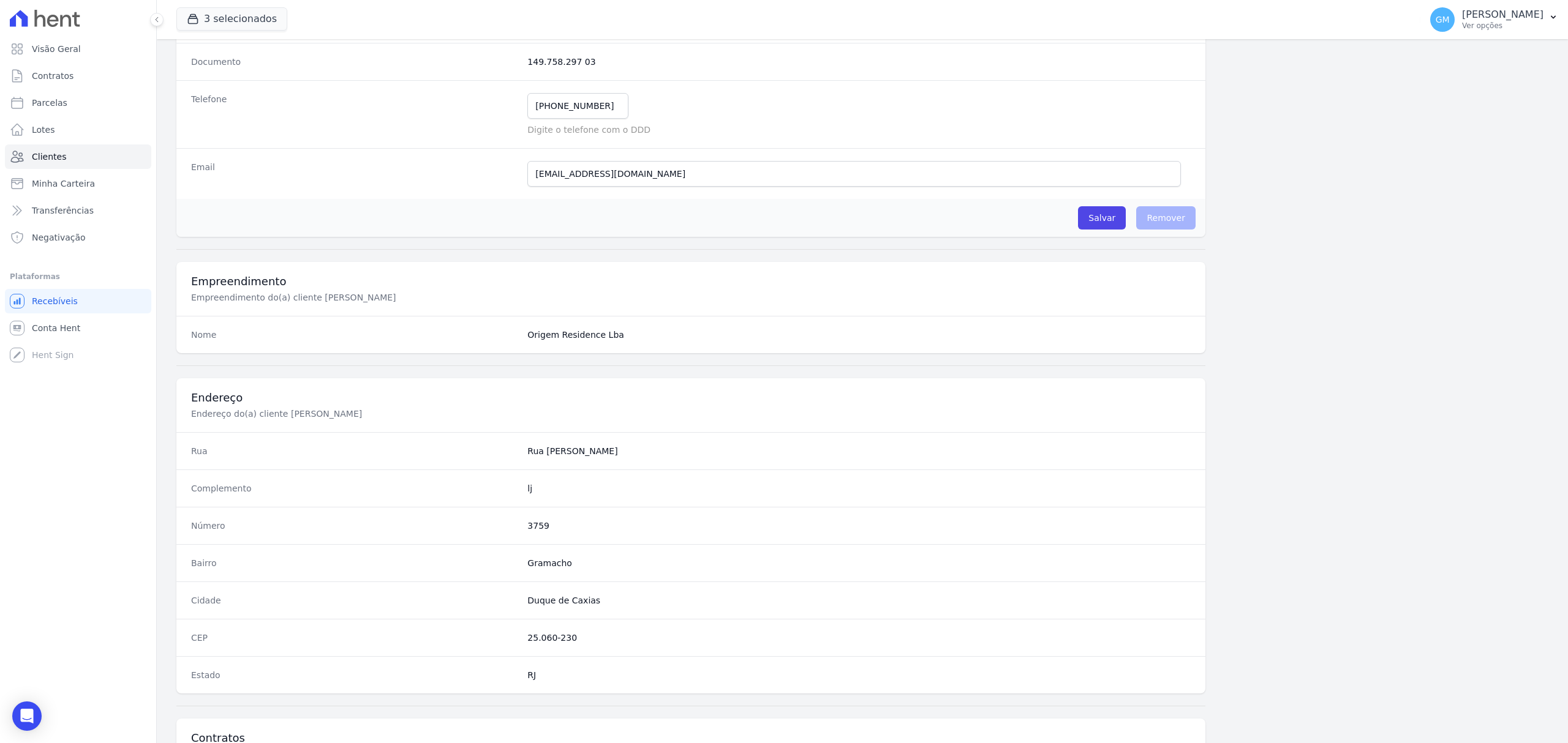
scroll to position [408, 0]
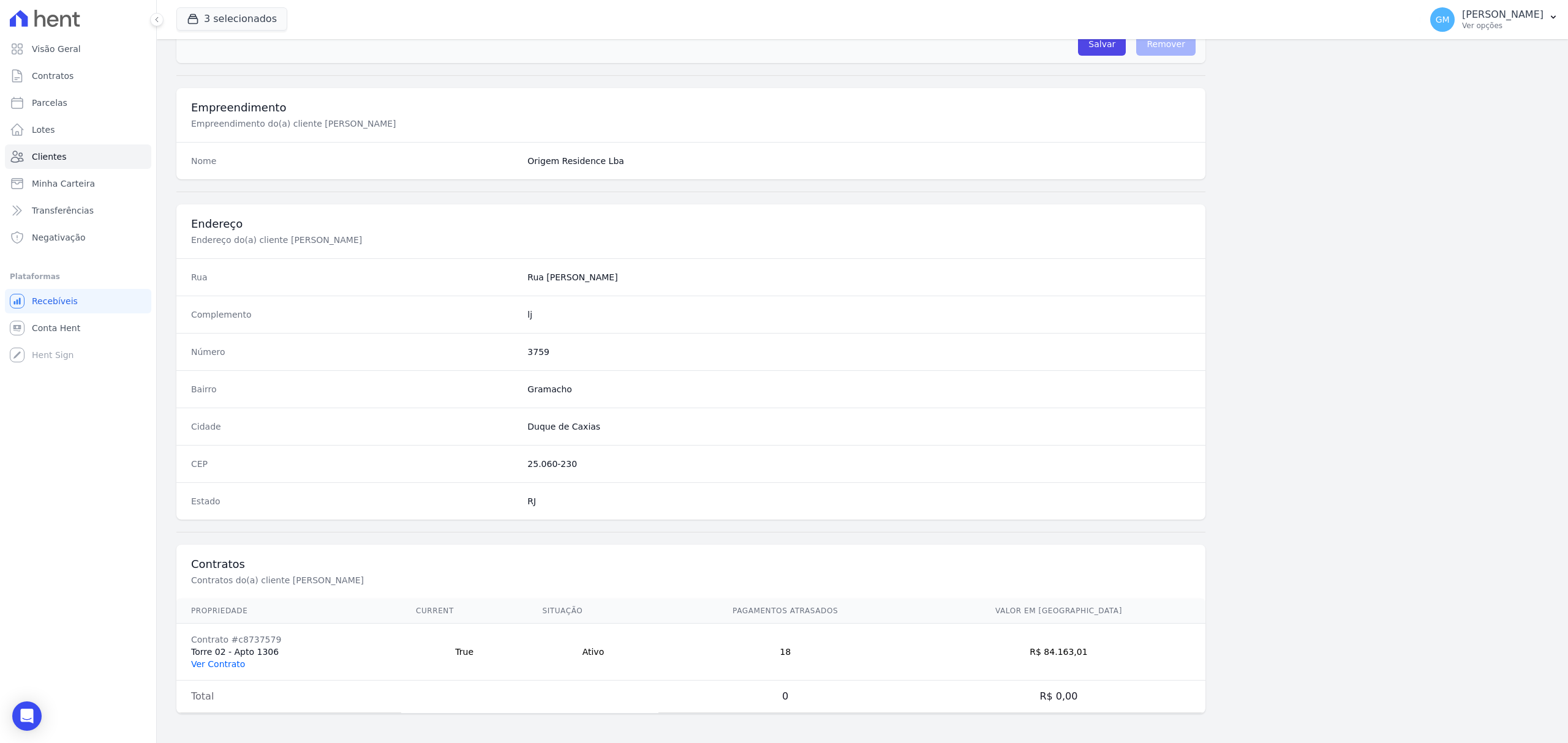
click at [236, 662] on link "Ver Contrato" at bounding box center [218, 664] width 54 height 10
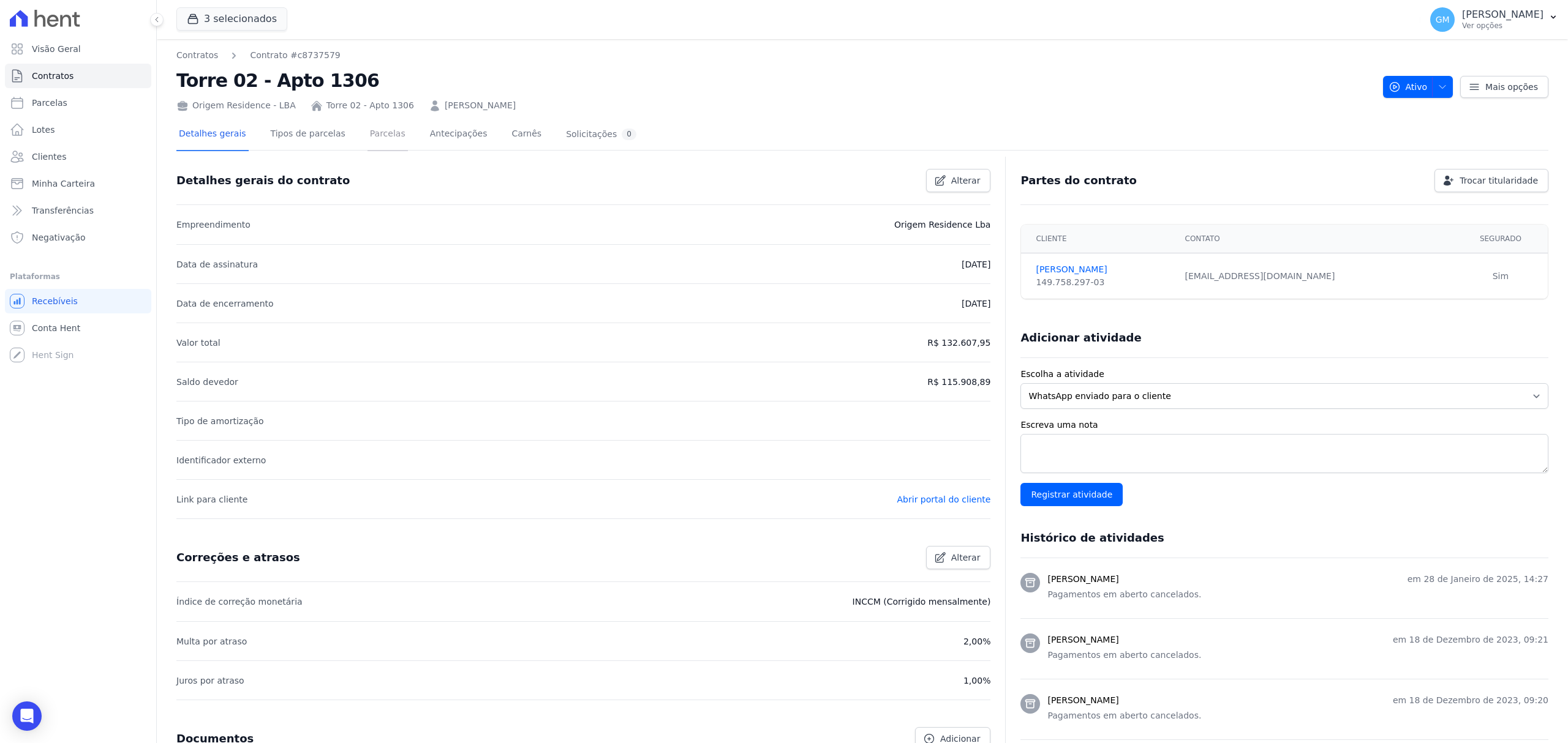
click at [368, 133] on link "Parcelas" at bounding box center [388, 135] width 41 height 33
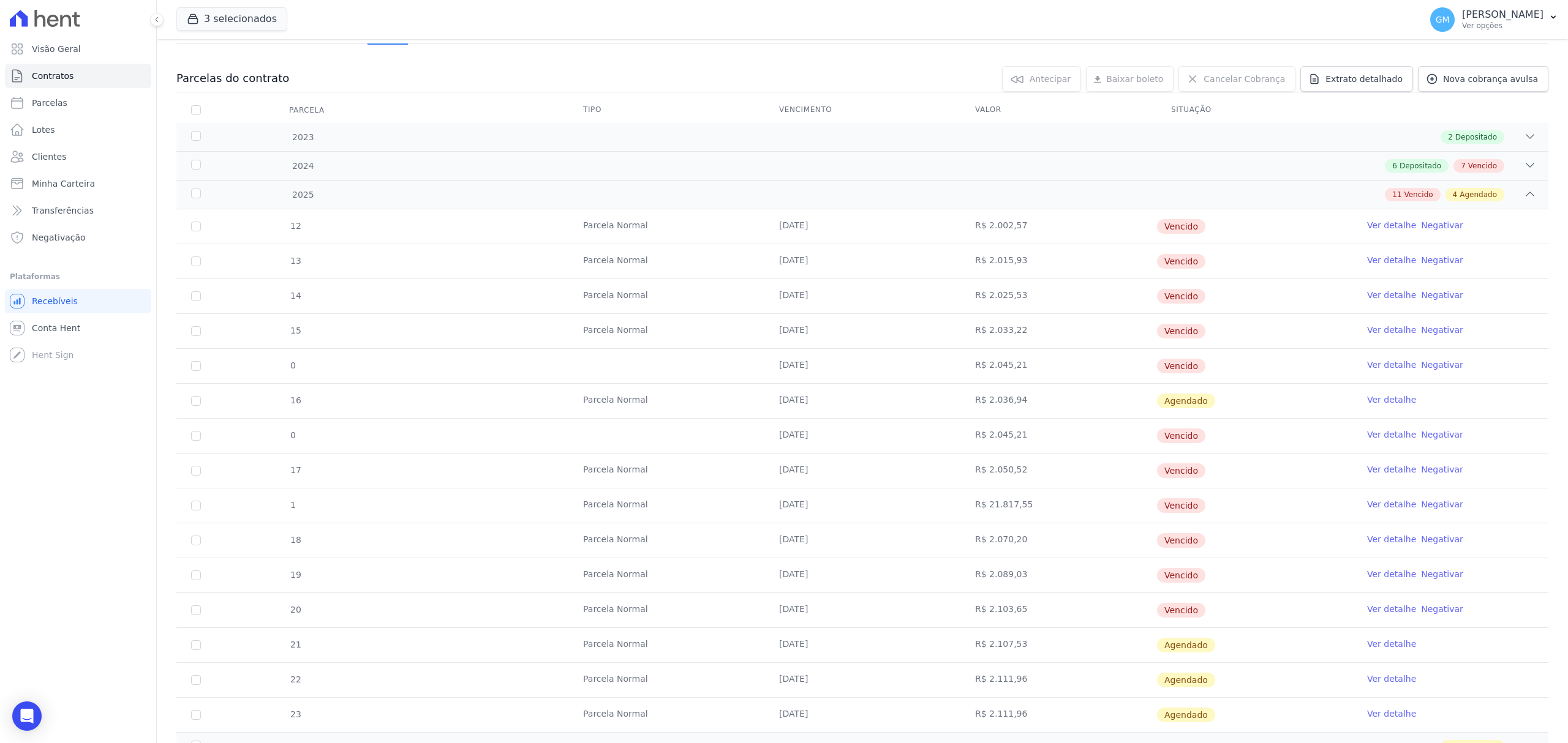
scroll to position [194, 0]
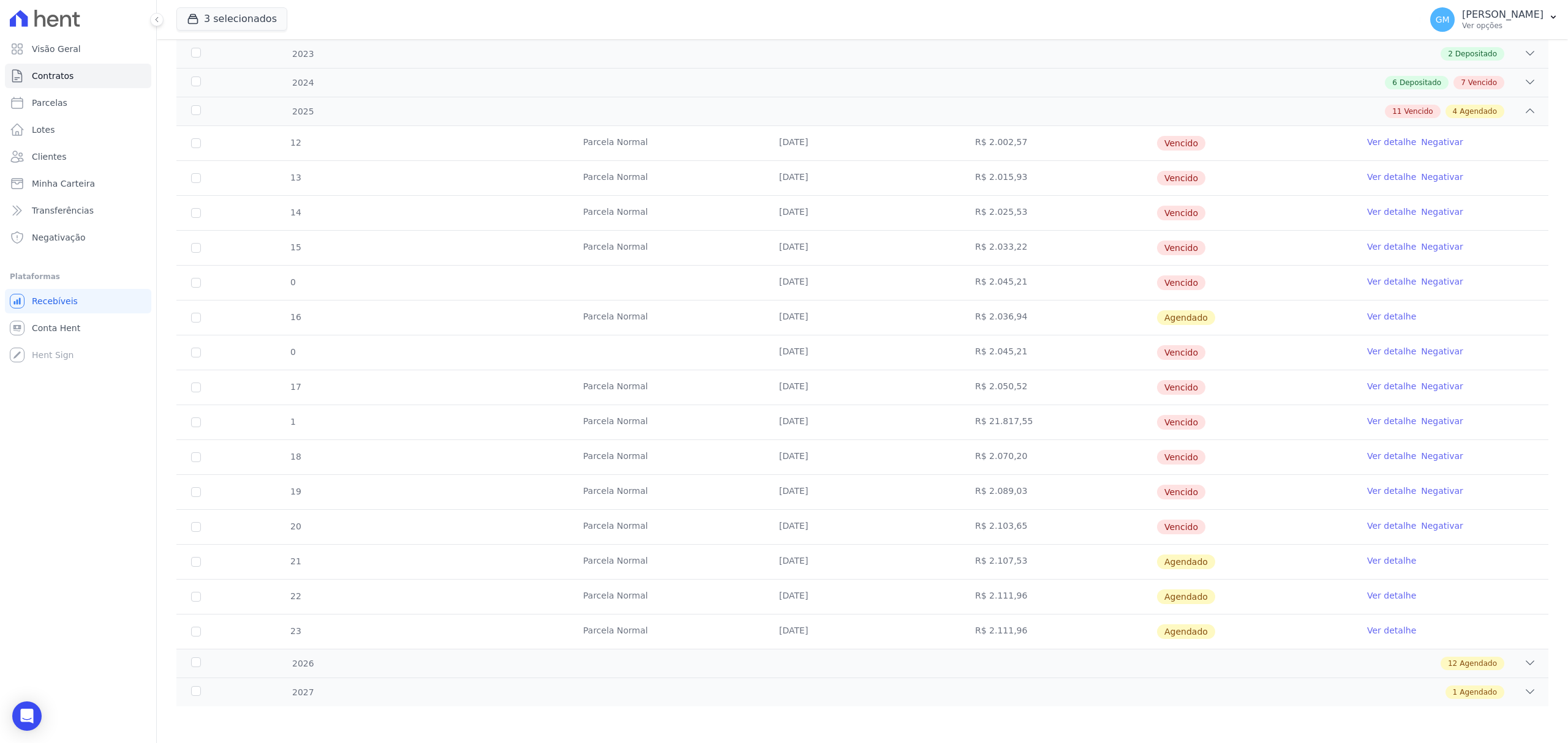
click at [1367, 528] on link "Ver detalhe" at bounding box center [1391, 526] width 49 height 12
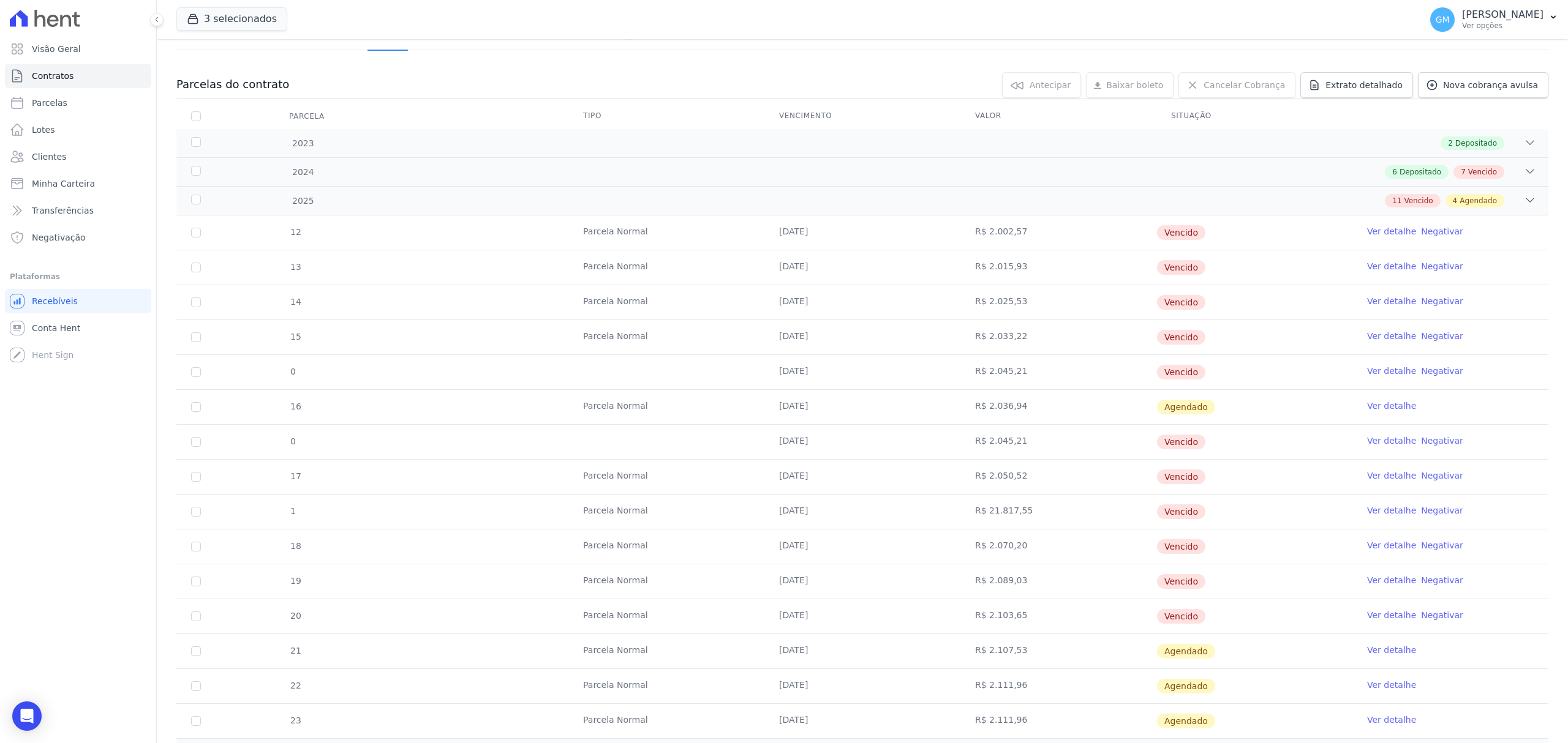
scroll to position [194, 0]
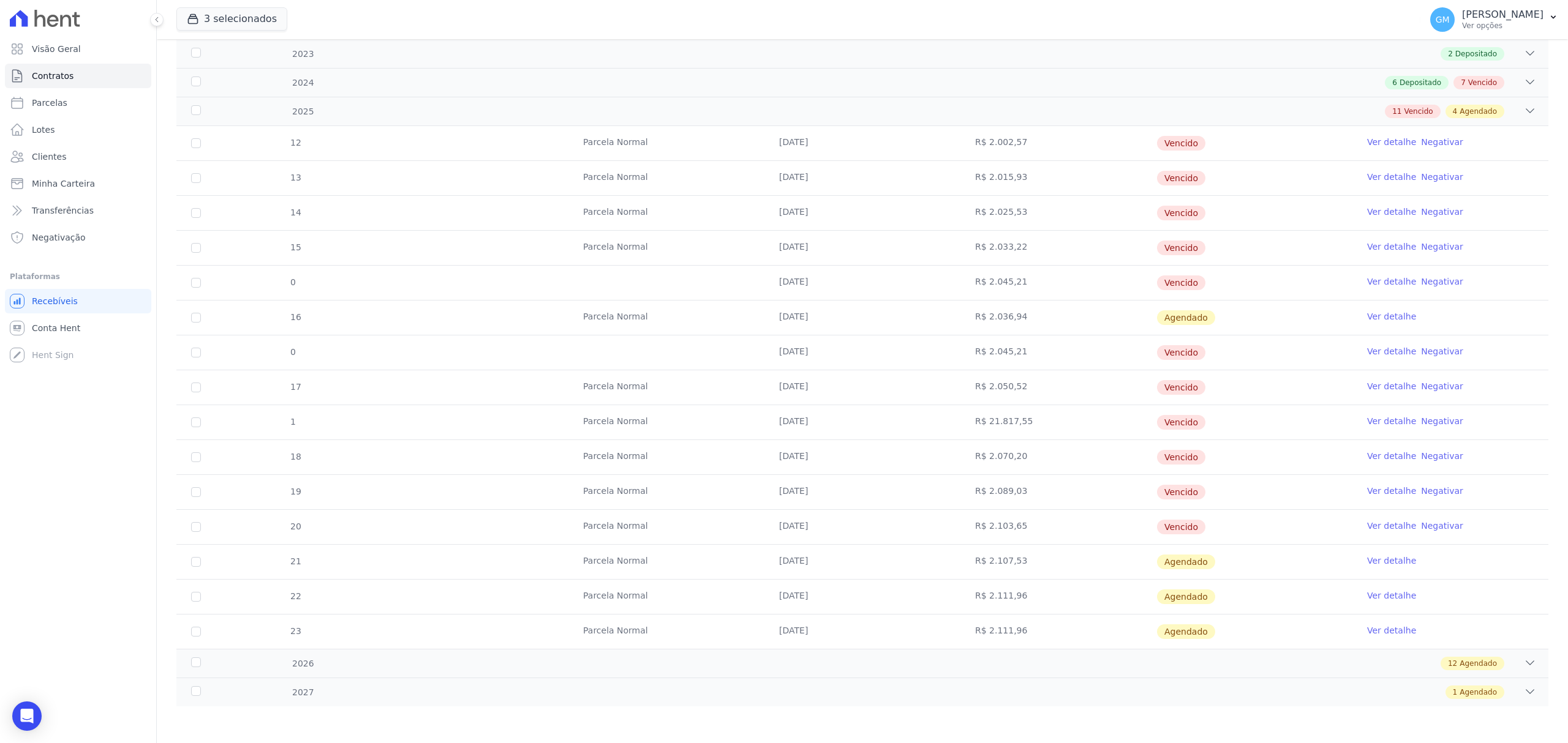
click at [1390, 557] on link "Ver detalhe" at bounding box center [1391, 561] width 49 height 12
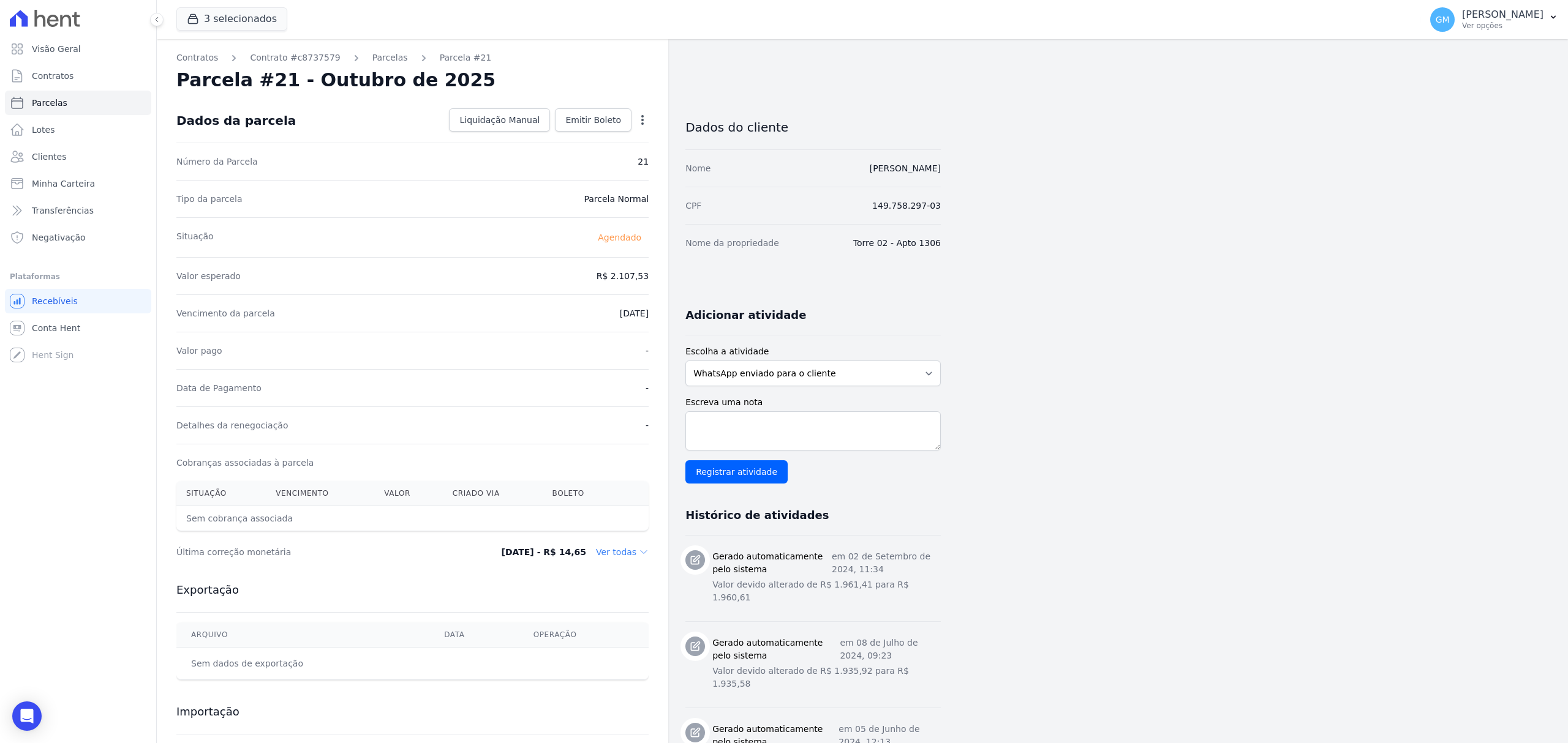
click at [638, 114] on icon "button" at bounding box center [643, 120] width 12 height 12
click at [587, 132] on link "Alterar" at bounding box center [590, 137] width 108 height 22
drag, startPoint x: 636, startPoint y: 290, endPoint x: 650, endPoint y: 290, distance: 14.0
click at [650, 290] on div "Contratos Contrato #c8737579 [GEOGRAPHIC_DATA] Parcela #21 [GEOGRAPHIC_DATA] #2…" at bounding box center [412, 631] width 511 height 1183
paste input ".10806"
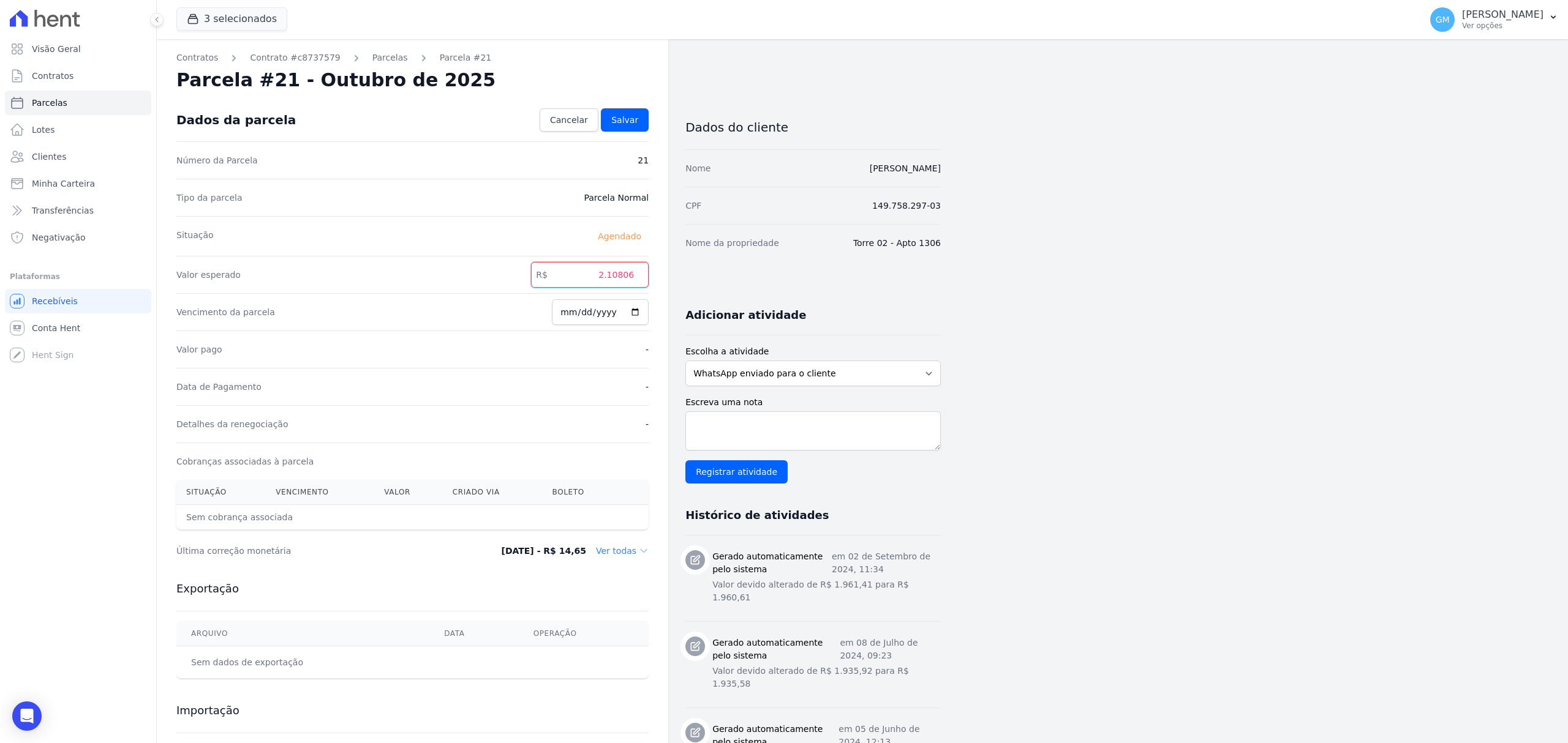
click at [611, 282] on input "2.10806" at bounding box center [590, 275] width 118 height 26
click at [622, 282] on input "210806" at bounding box center [590, 275] width 118 height 26
type input "2108.06"
click at [621, 115] on span "Salvar" at bounding box center [625, 120] width 27 height 12
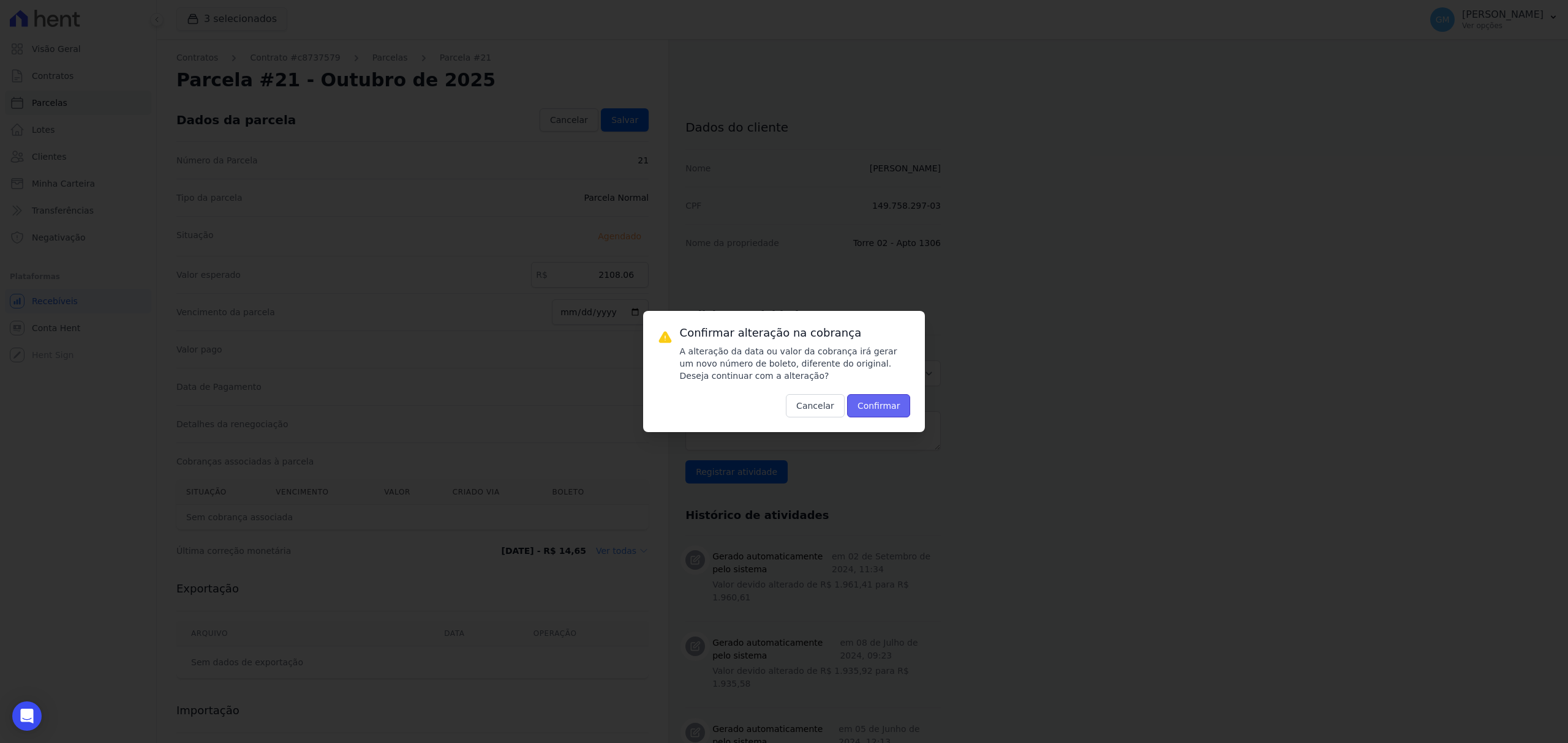
click at [887, 415] on button "Confirmar" at bounding box center [878, 406] width 64 height 23
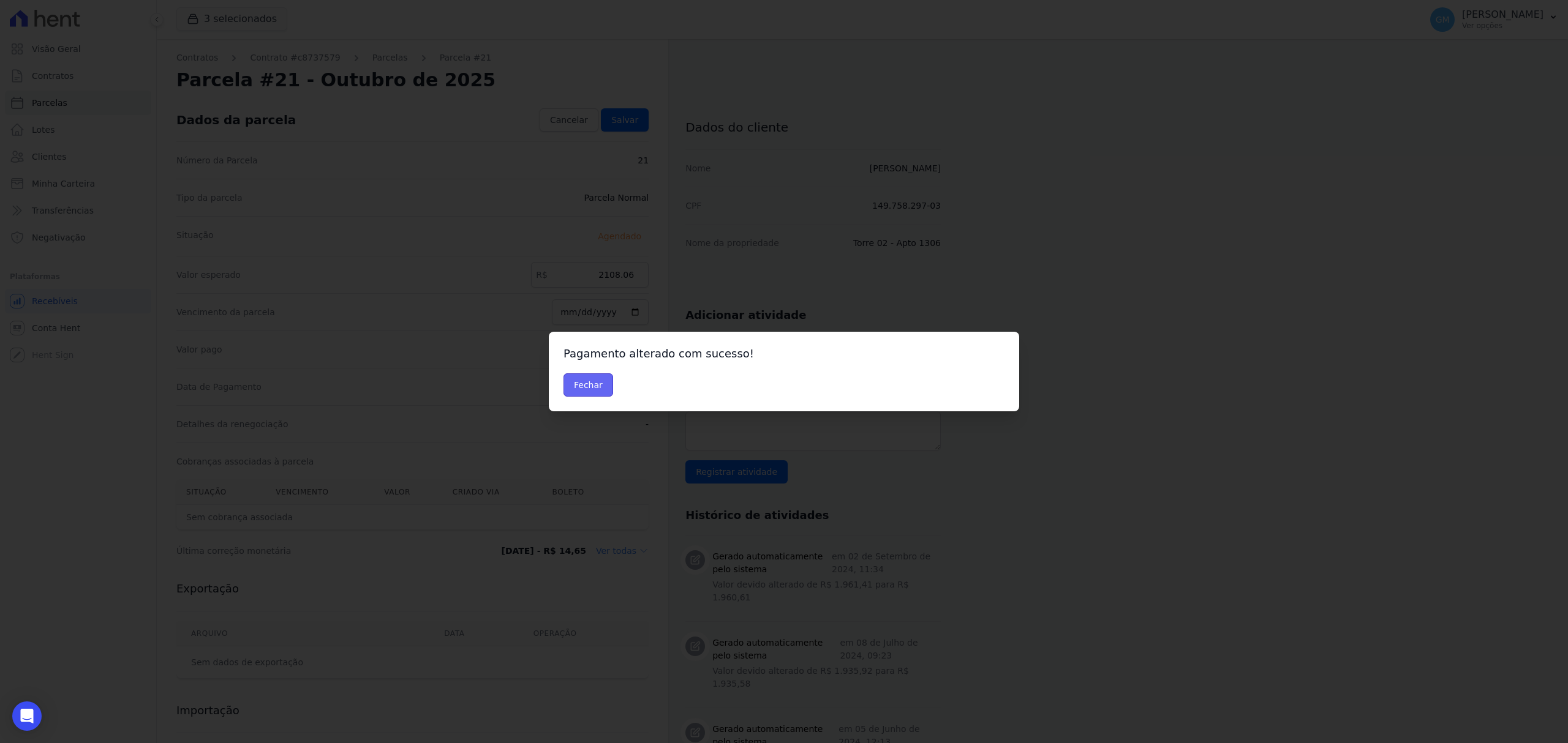
click at [596, 386] on button "Fechar" at bounding box center [588, 385] width 49 height 23
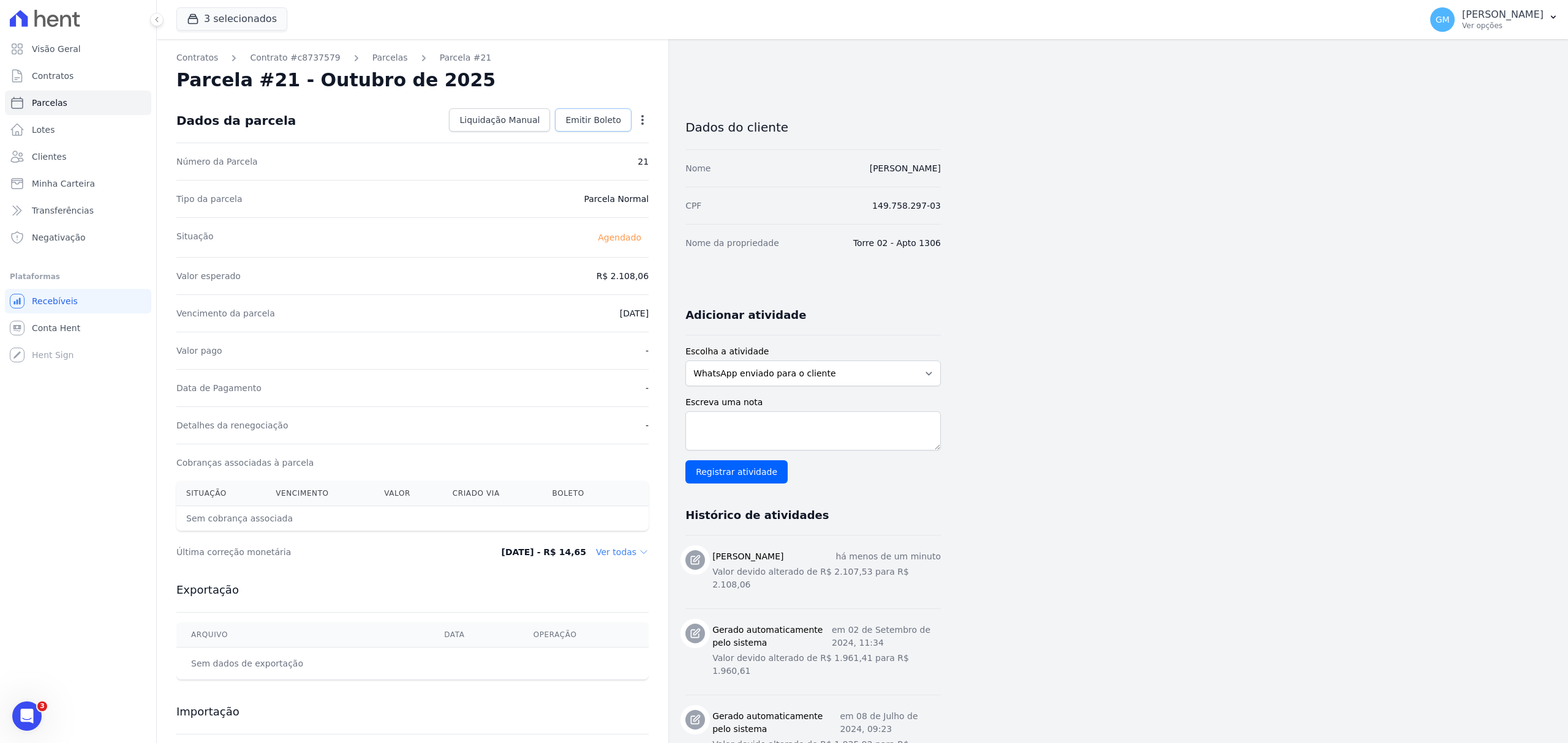
click at [604, 129] on link "Emitir Boleto" at bounding box center [593, 120] width 76 height 23
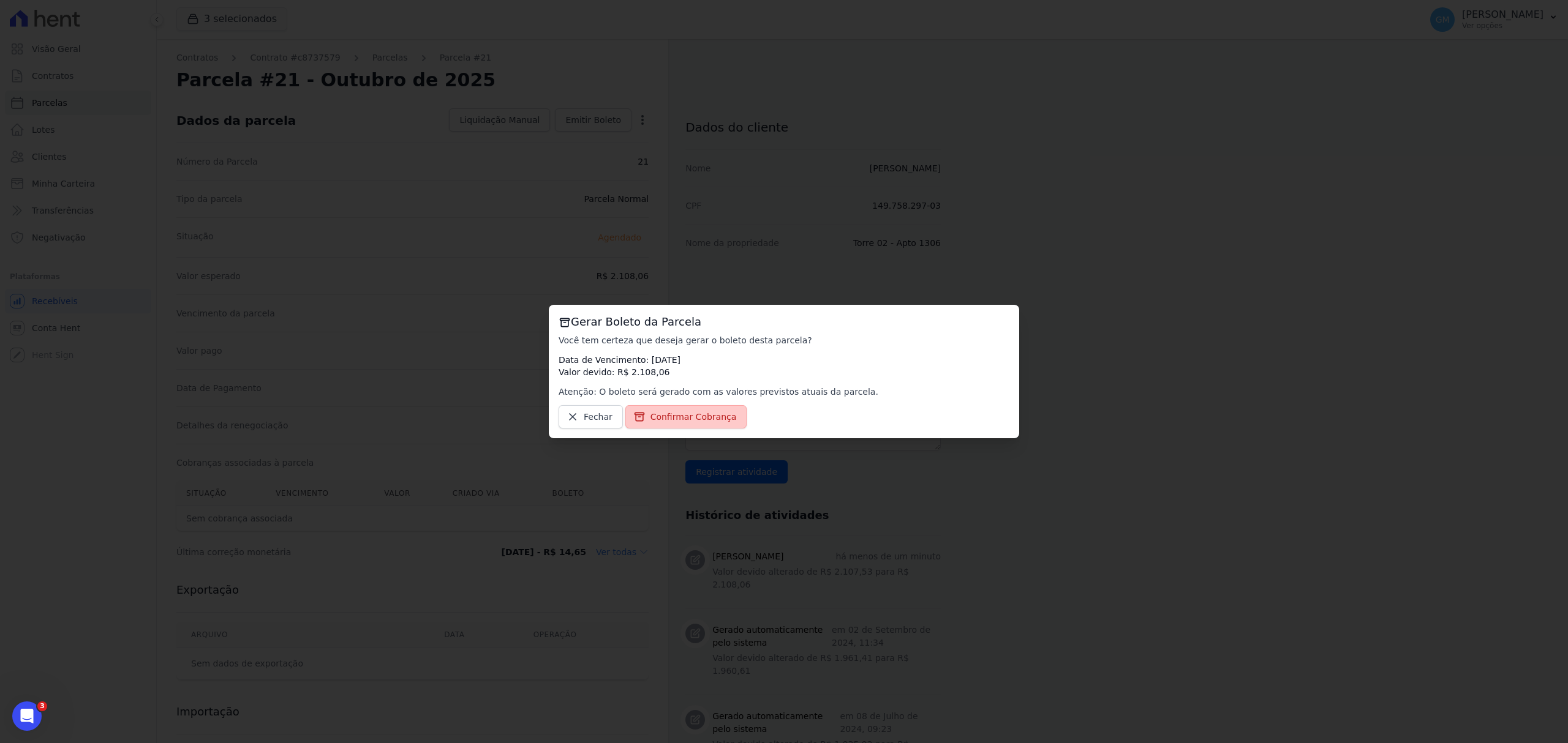
click at [691, 421] on span "Confirmar Cobrança" at bounding box center [693, 417] width 86 height 12
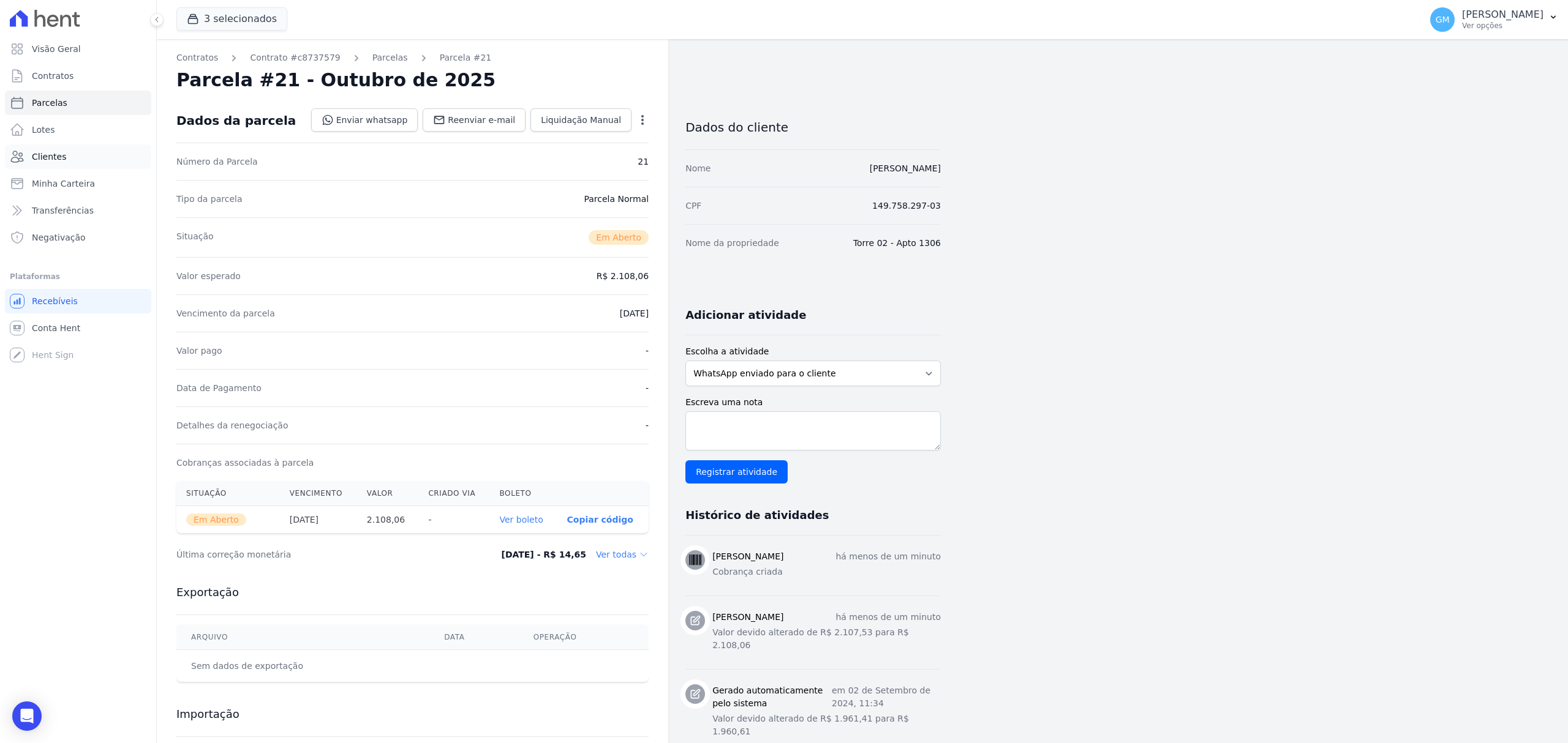
click at [57, 155] on span "Clientes" at bounding box center [49, 157] width 35 height 12
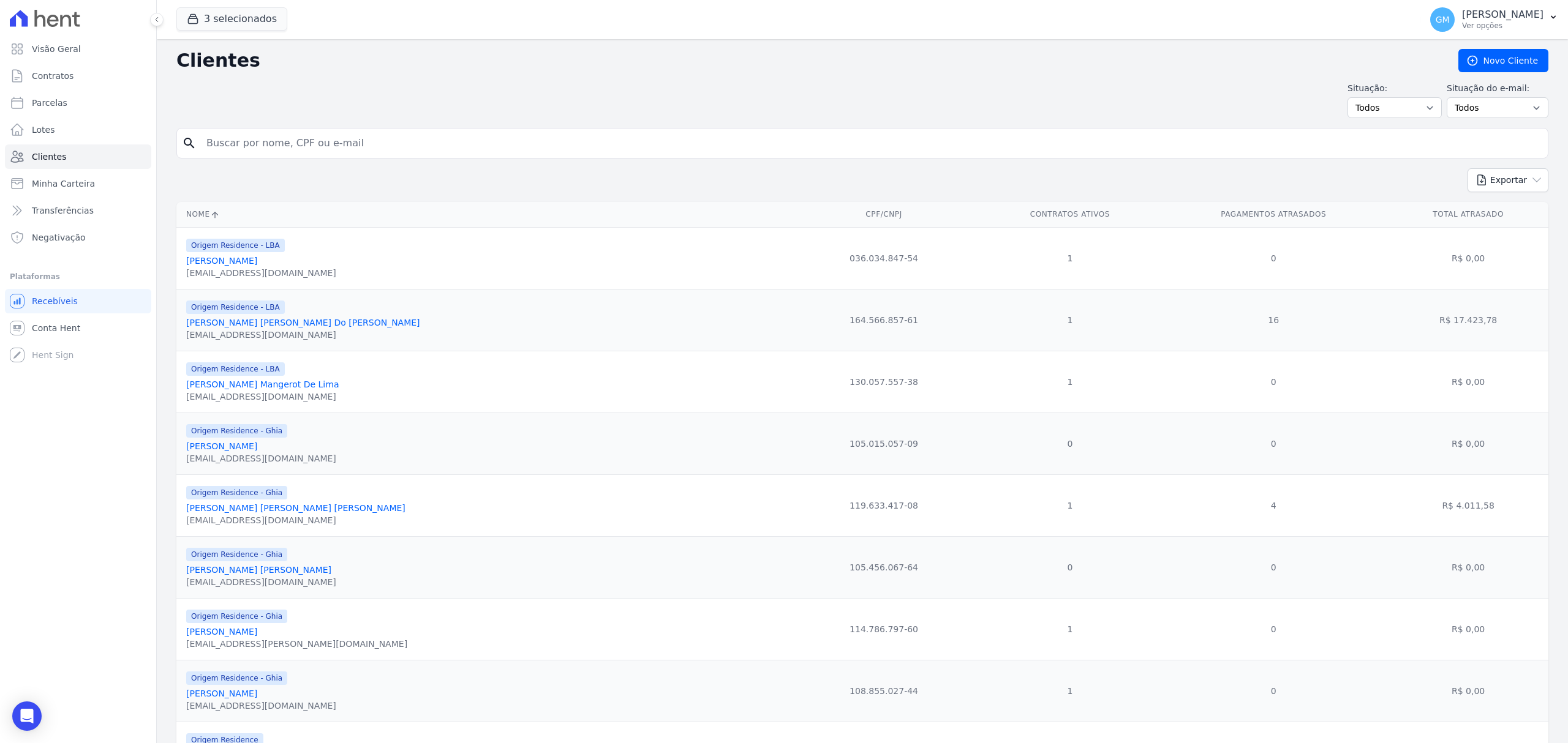
click at [342, 152] on input "search" at bounding box center [871, 143] width 1343 height 25
type input "[PERSON_NAME] [PERSON_NAME]"
drag, startPoint x: 336, startPoint y: 134, endPoint x: 194, endPoint y: 140, distance: 142.1
click at [194, 140] on div "search [PERSON_NAME] [PERSON_NAME]" at bounding box center [862, 144] width 1372 height 31
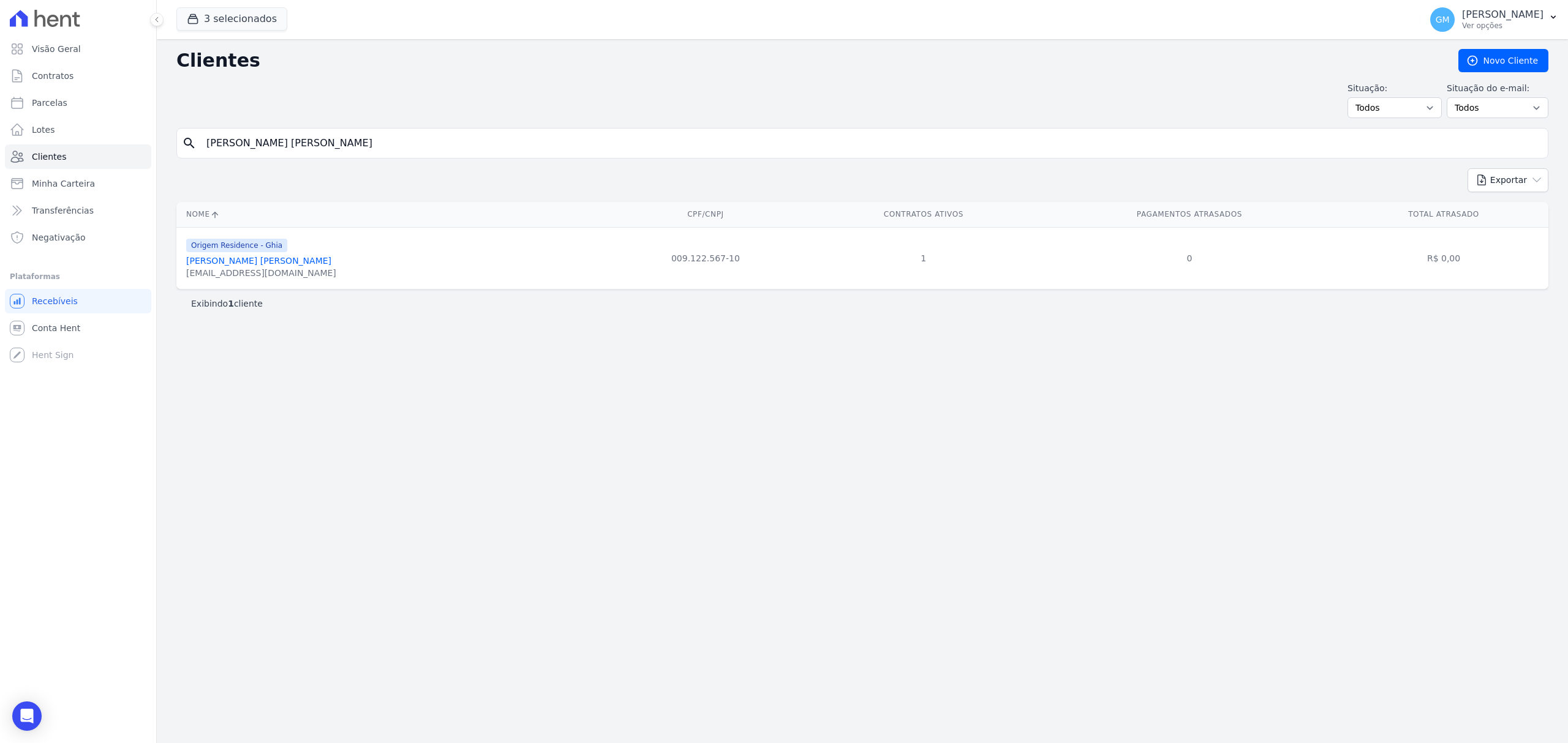
click at [256, 266] on link "[PERSON_NAME] [PERSON_NAME]" at bounding box center [258, 261] width 145 height 10
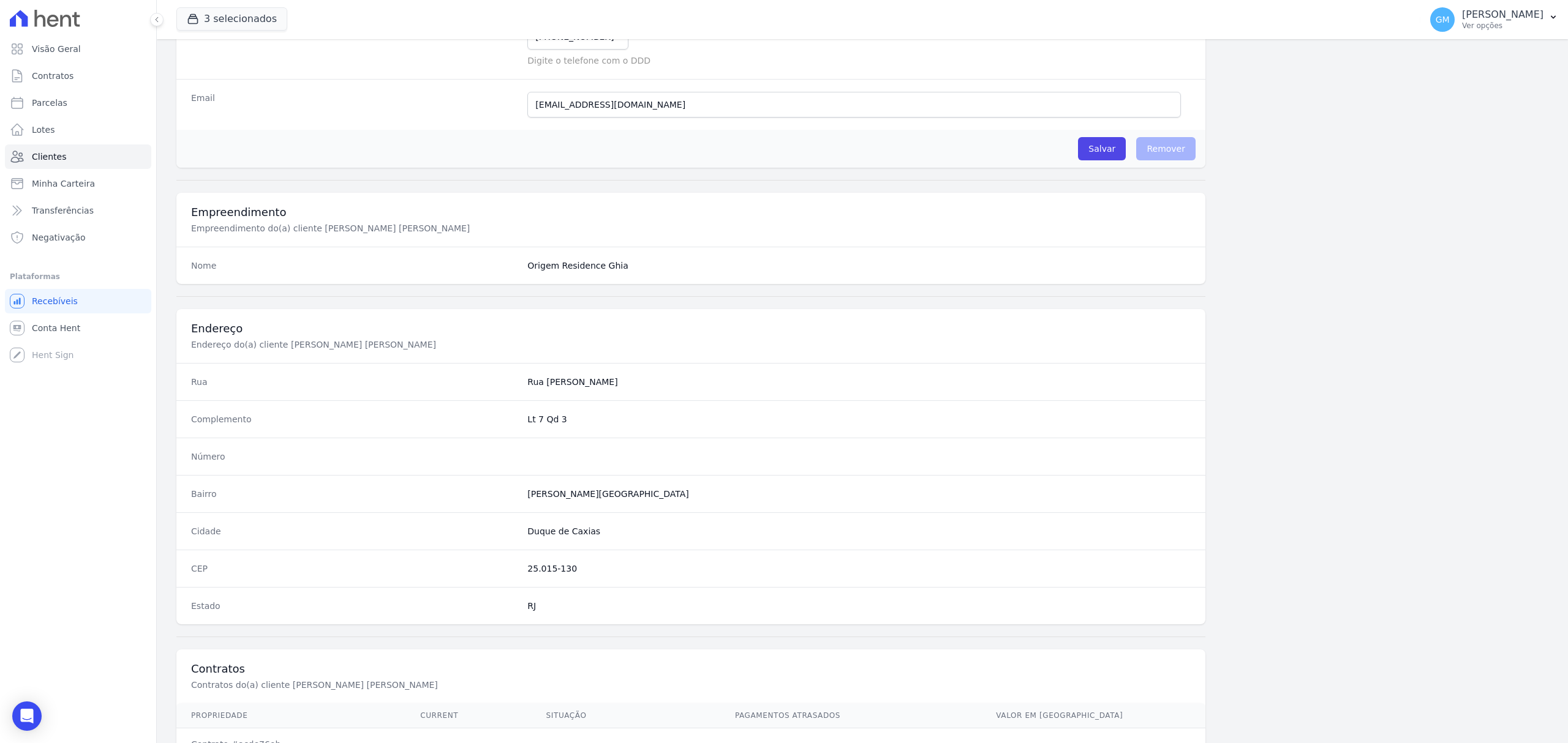
scroll to position [408, 0]
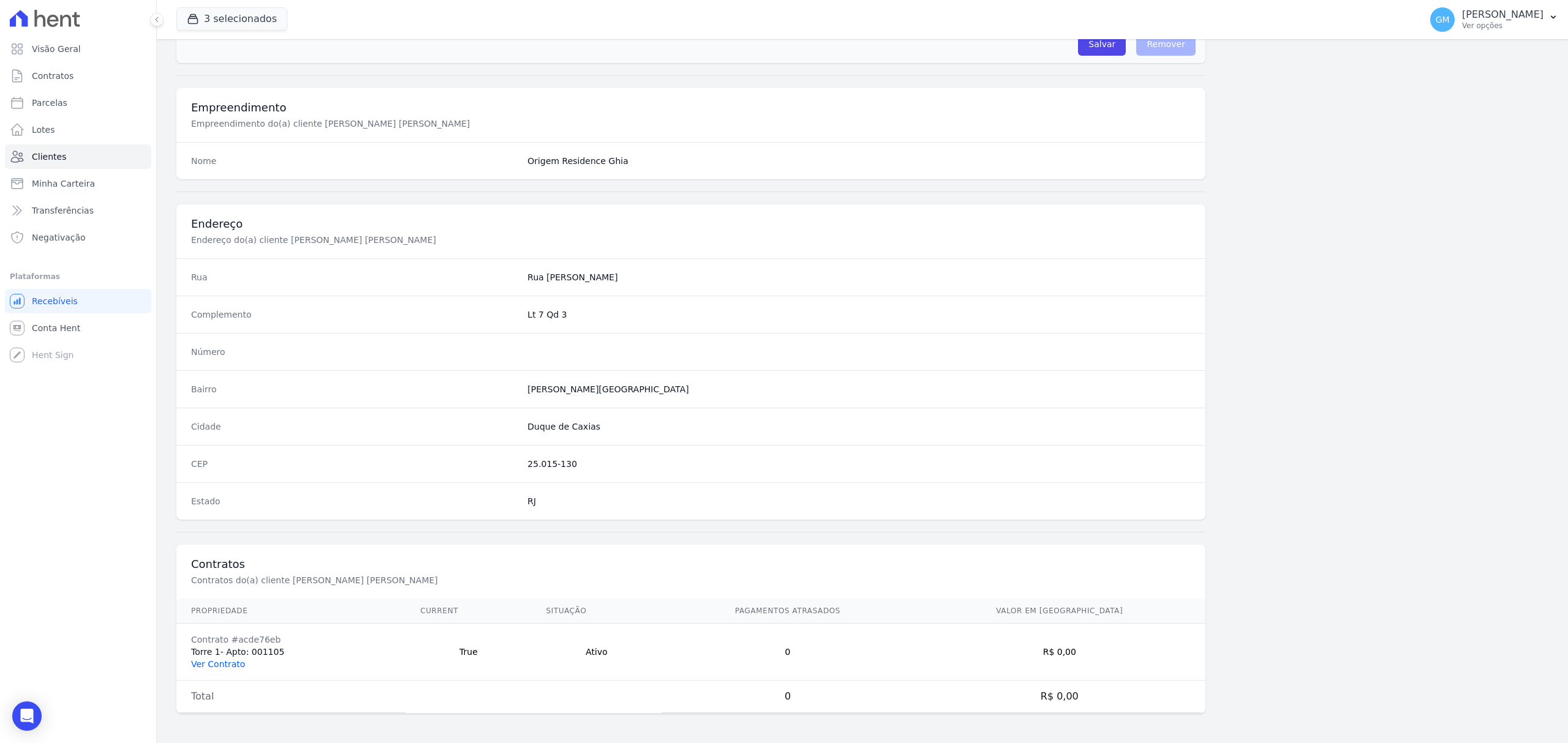
click at [197, 664] on link "Ver Contrato" at bounding box center [218, 664] width 54 height 10
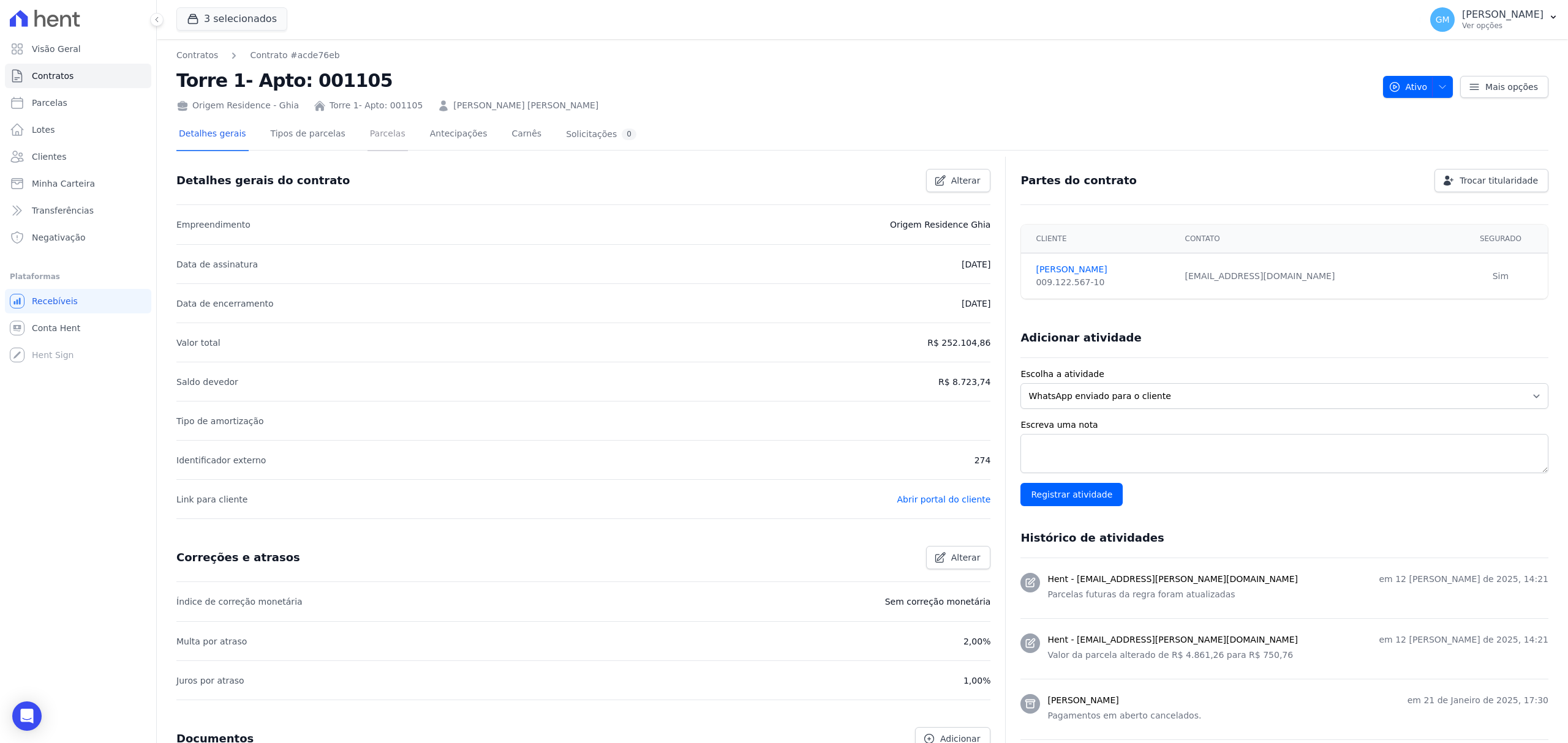
click at [371, 130] on link "Parcelas" at bounding box center [388, 135] width 41 height 33
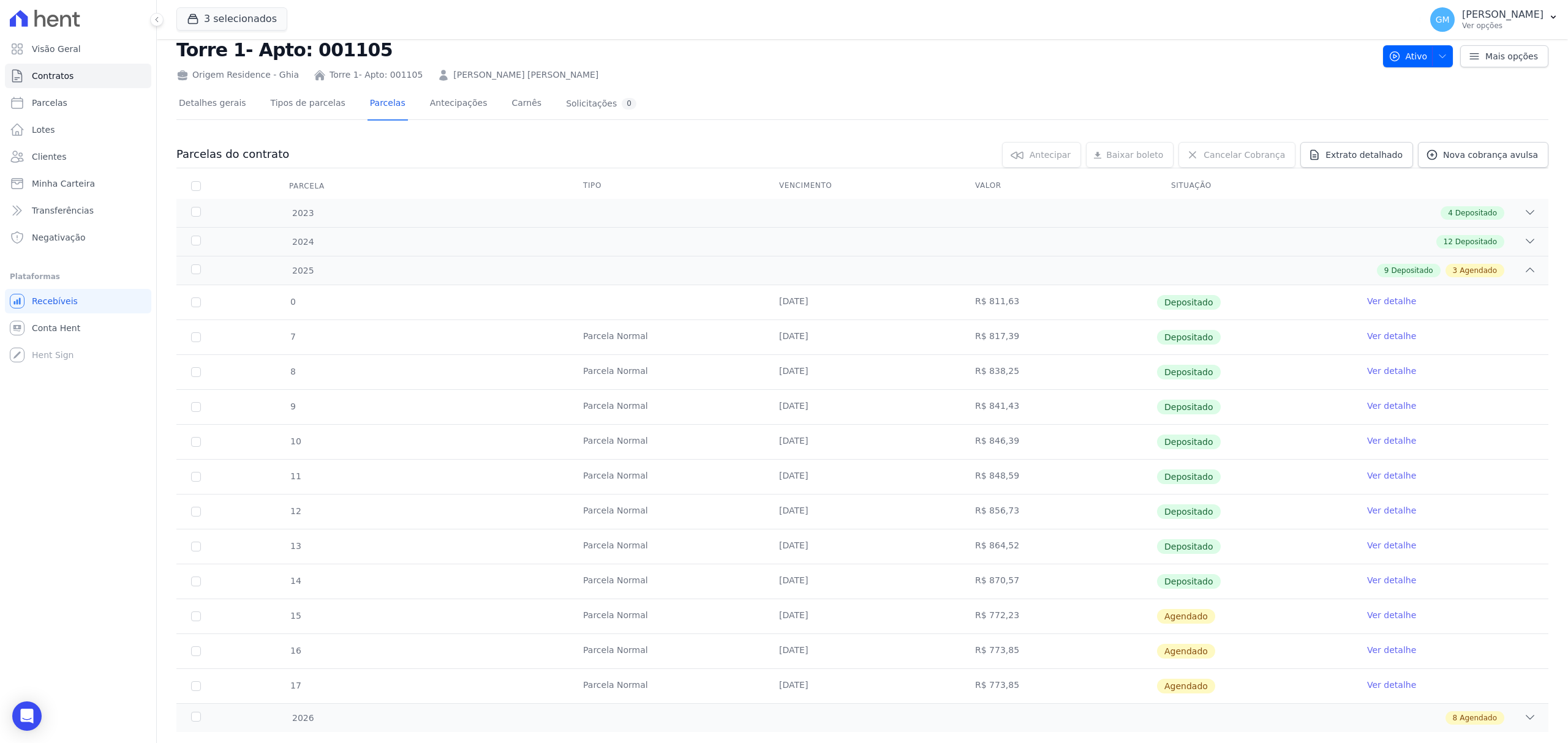
scroll to position [59, 0]
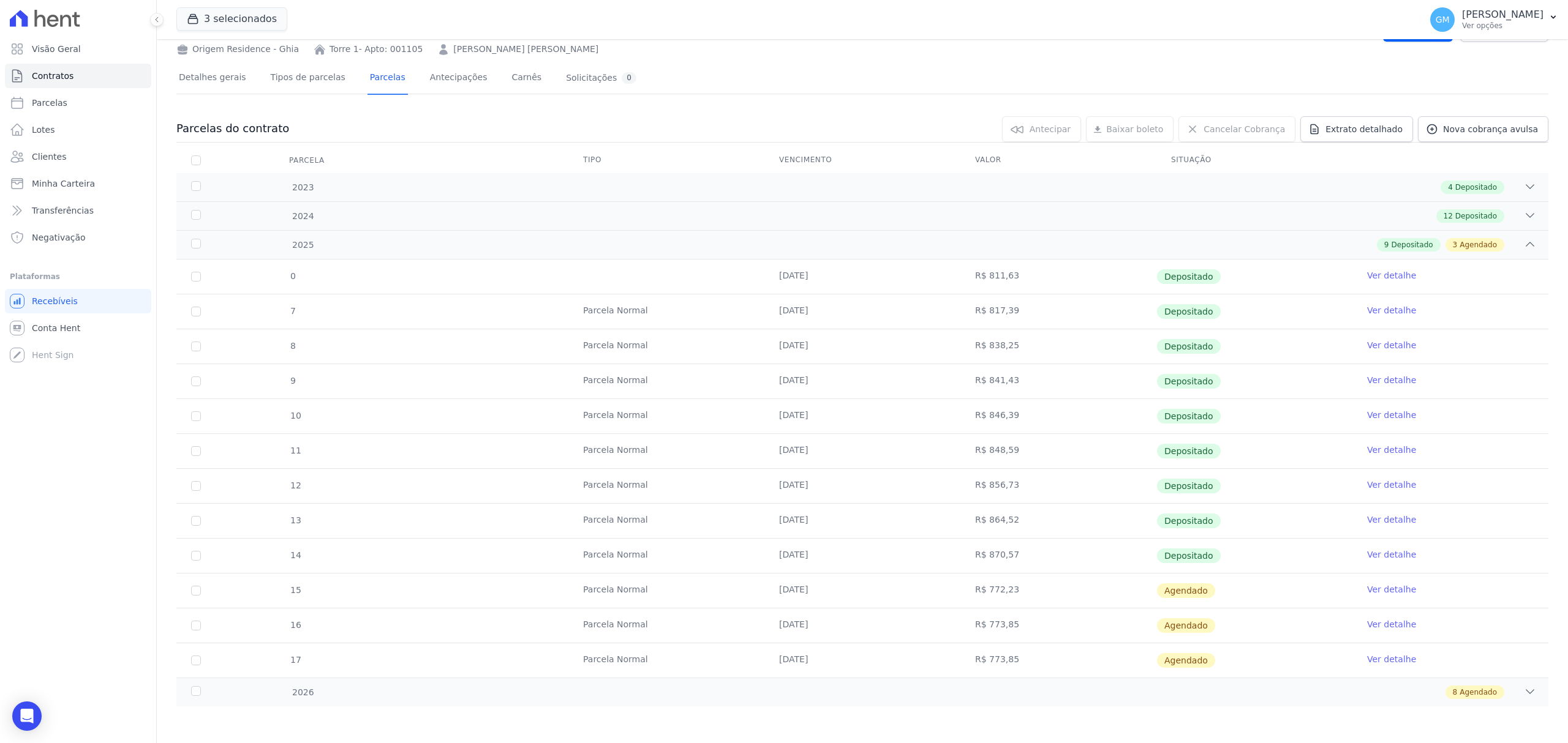
click at [1366, 561] on td "Ver detalhe" at bounding box center [1450, 556] width 196 height 35
click at [1367, 552] on link "Ver detalhe" at bounding box center [1391, 555] width 49 height 12
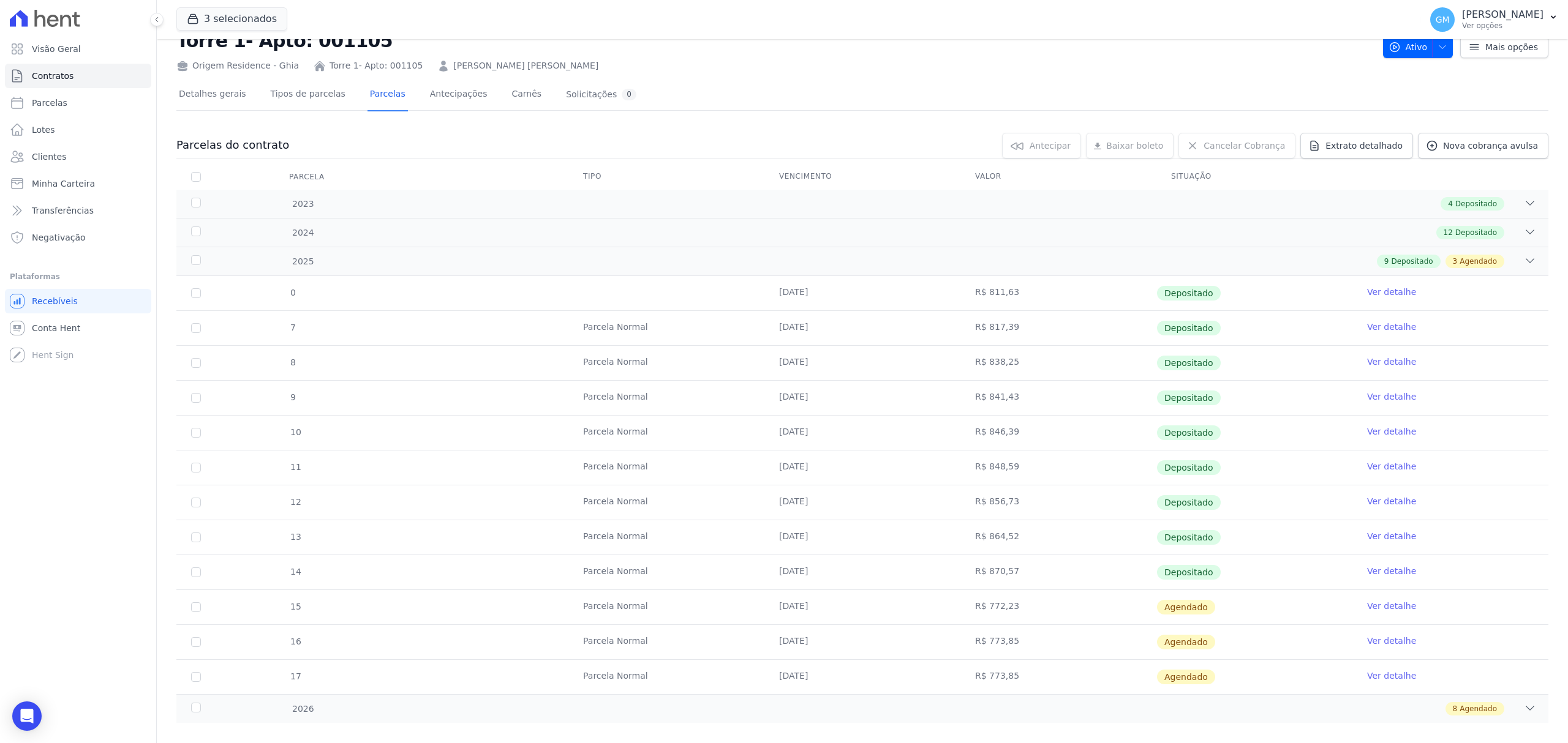
scroll to position [59, 0]
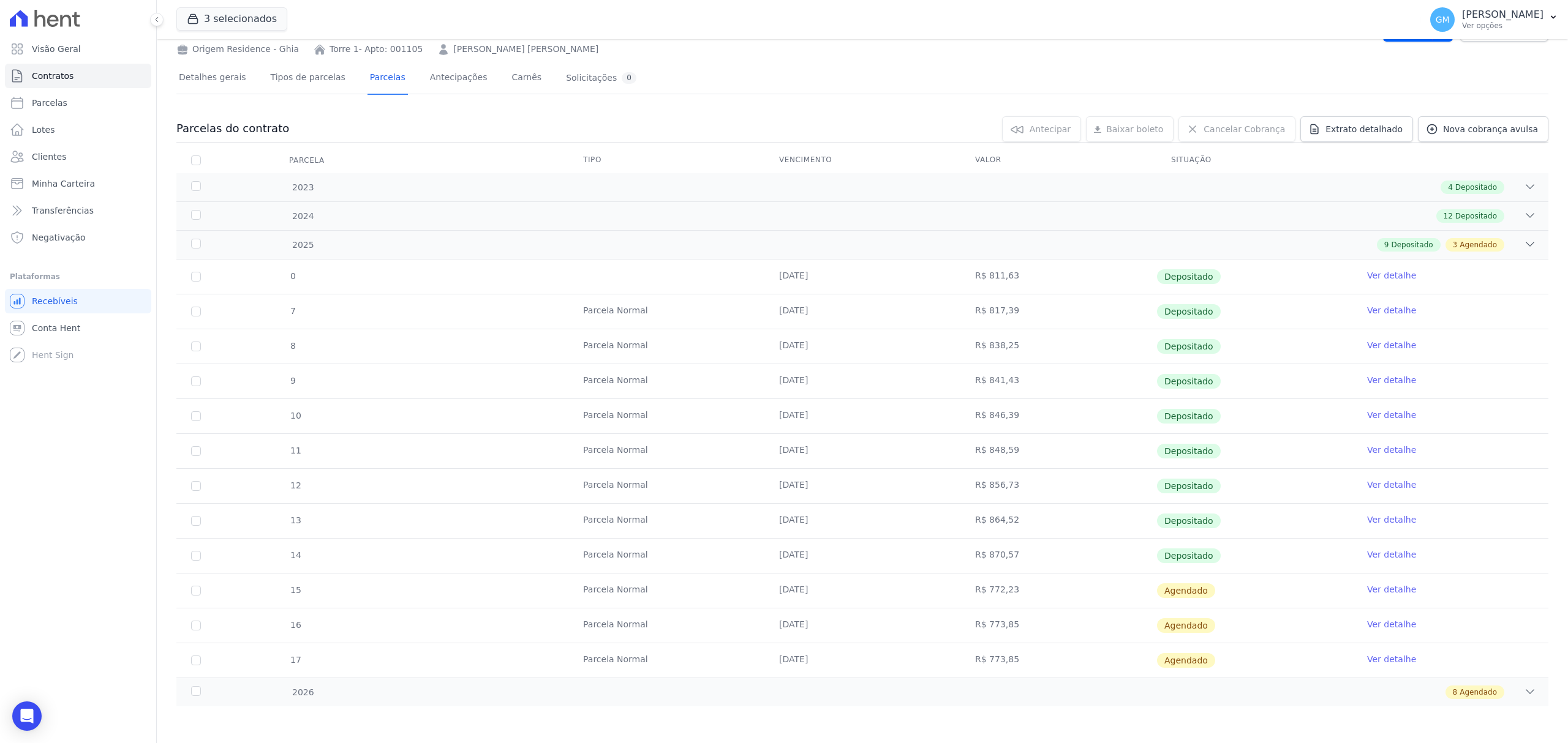
click at [1377, 586] on link "Ver detalhe" at bounding box center [1391, 589] width 49 height 12
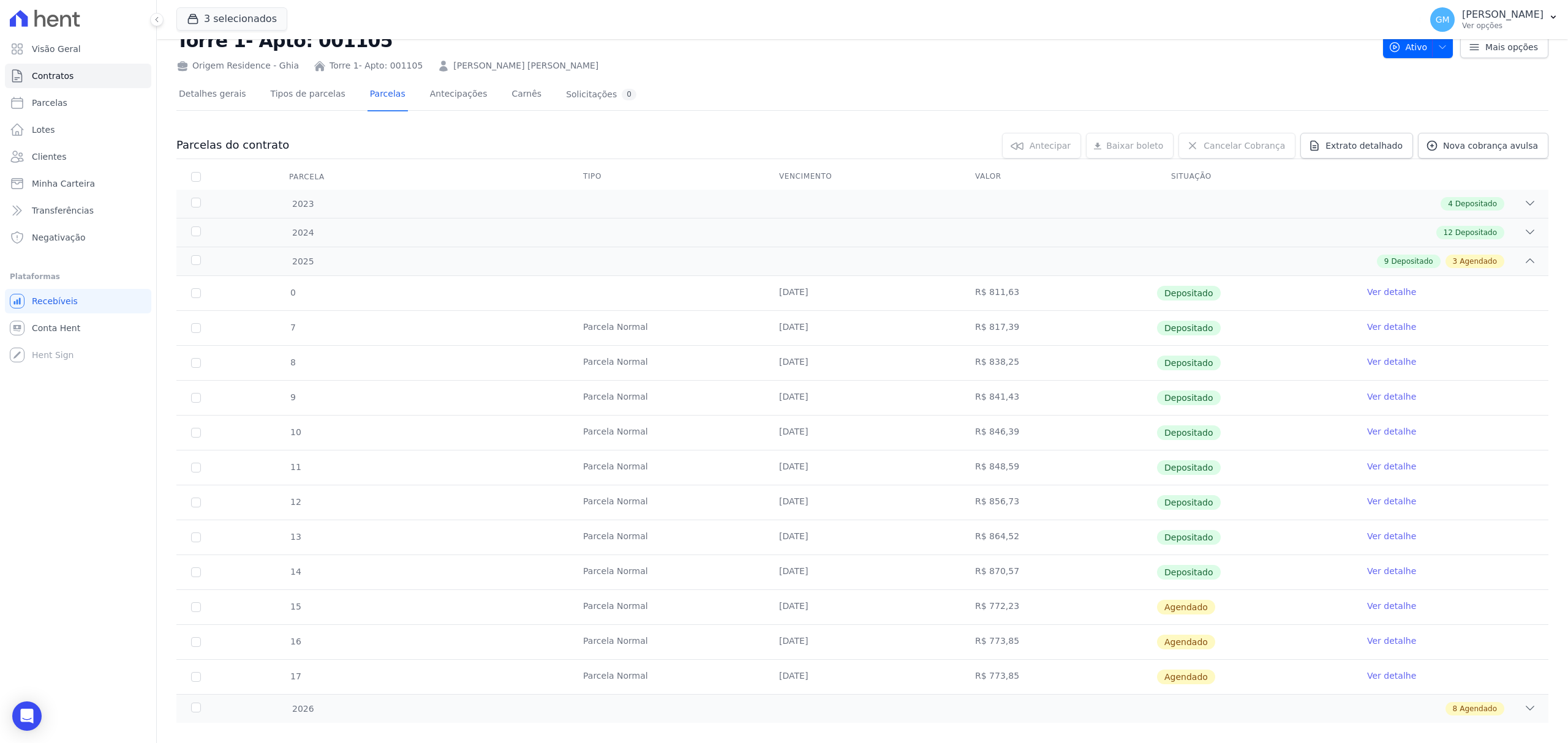
scroll to position [59, 0]
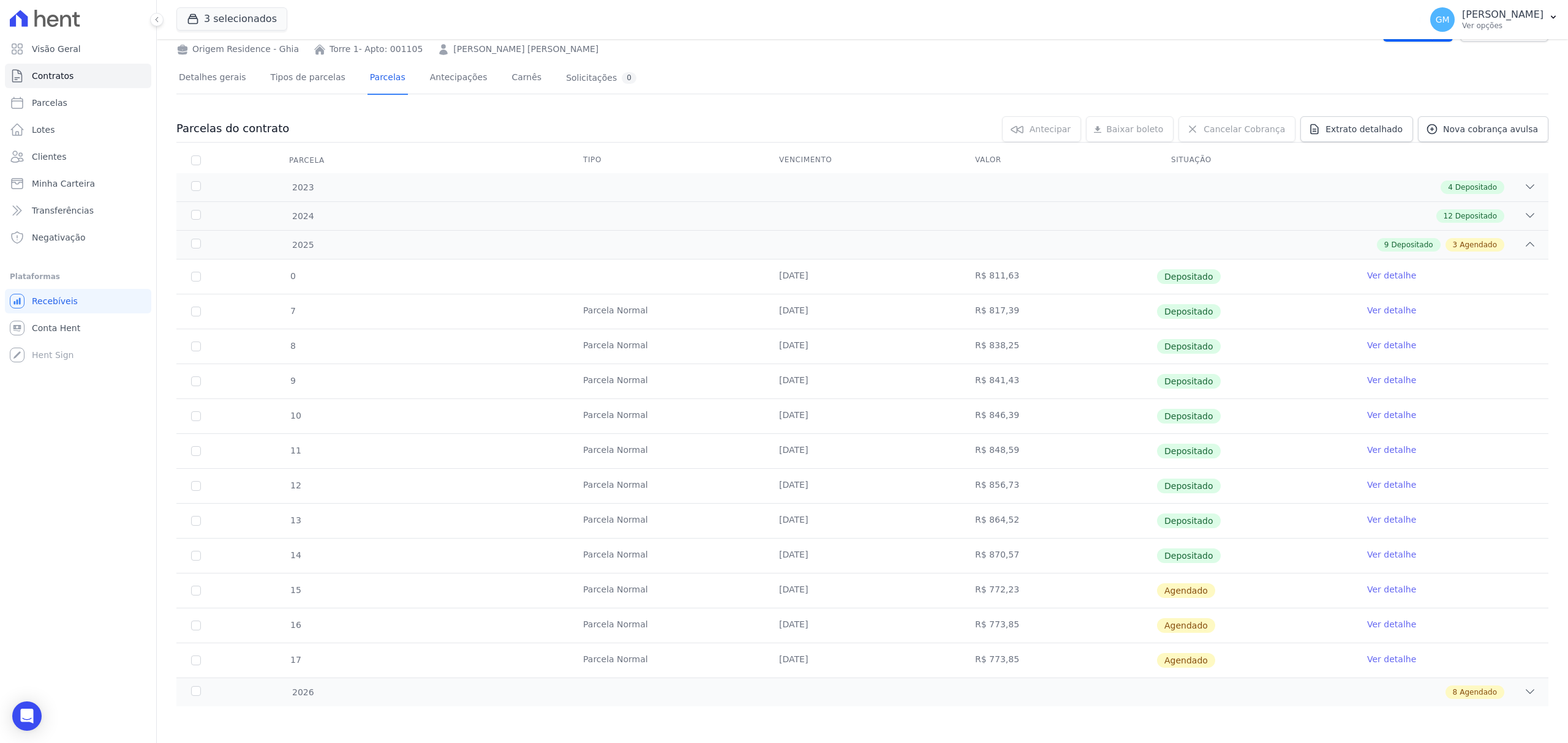
click at [1373, 591] on link "Ver detalhe" at bounding box center [1391, 589] width 49 height 12
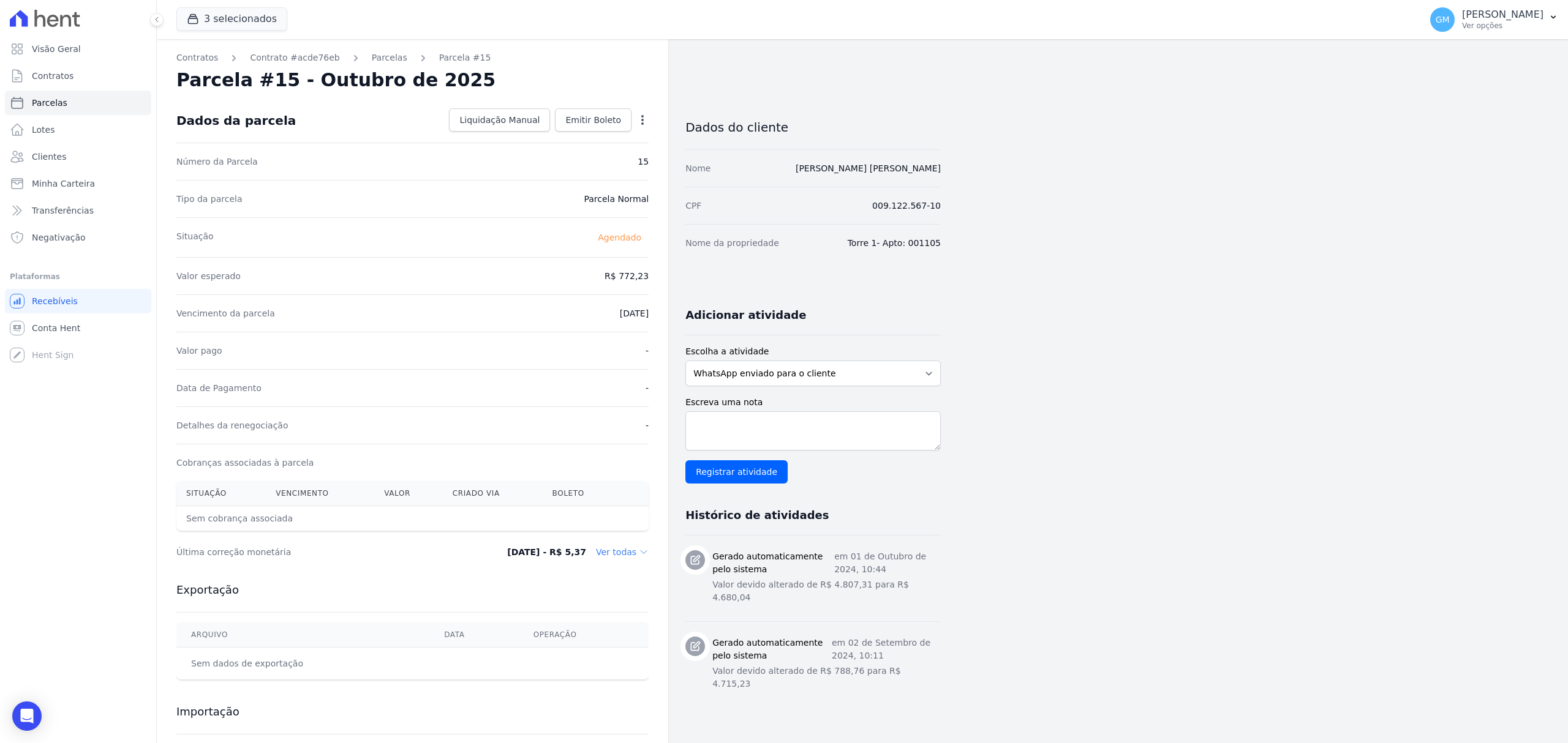
click at [640, 121] on icon "button" at bounding box center [643, 120] width 12 height 12
click at [592, 128] on link "Alterar" at bounding box center [590, 137] width 108 height 22
drag, startPoint x: 611, startPoint y: 273, endPoint x: 652, endPoint y: 279, distance: 41.4
click at [652, 279] on div "Contratos Contrato #acde76eb [GEOGRAPHIC_DATA] Parcela #15 [GEOGRAPHIC_DATA] #1…" at bounding box center [412, 432] width 511 height 786
paste input "872.39"
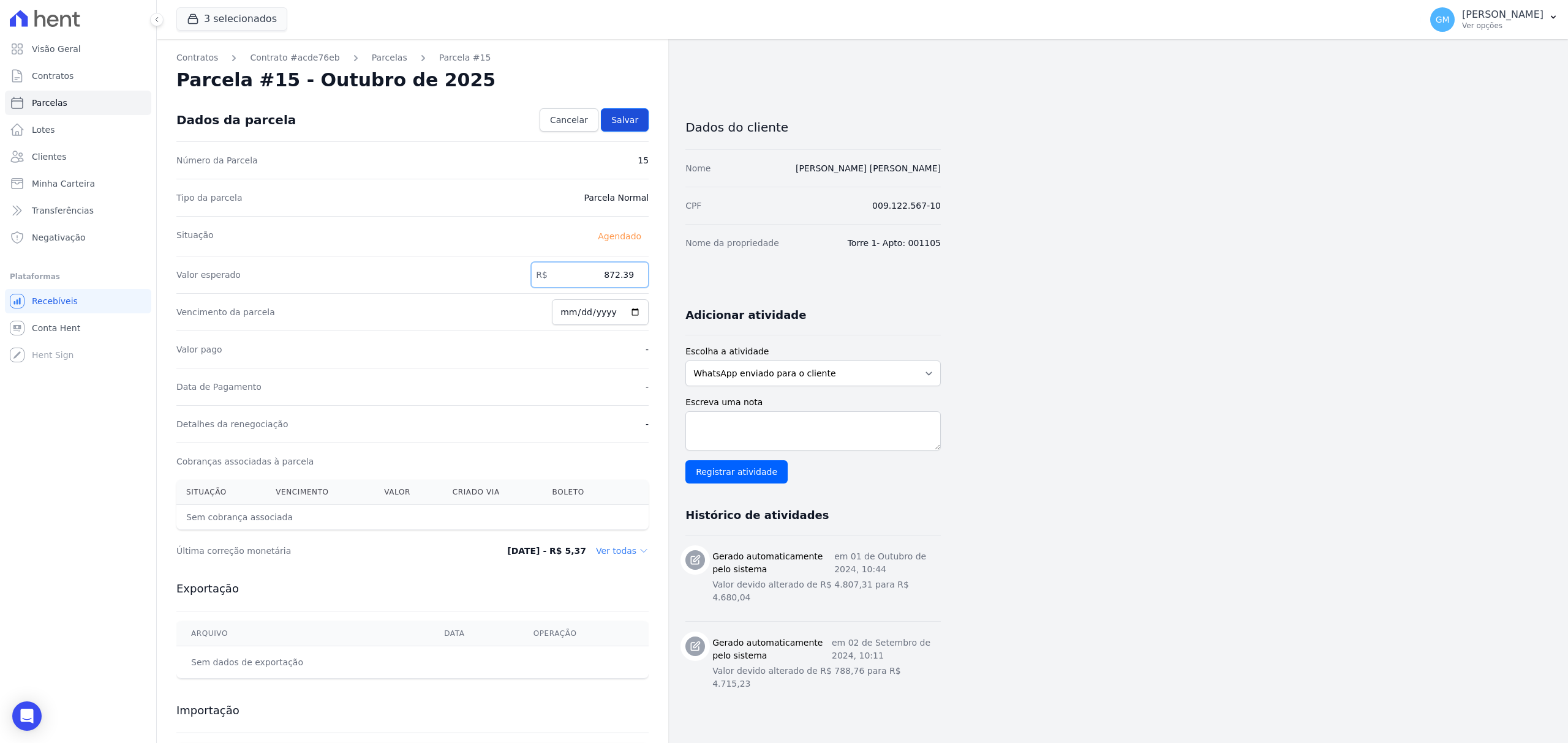
type input "872.39"
click at [633, 121] on span "Salvar" at bounding box center [625, 120] width 27 height 12
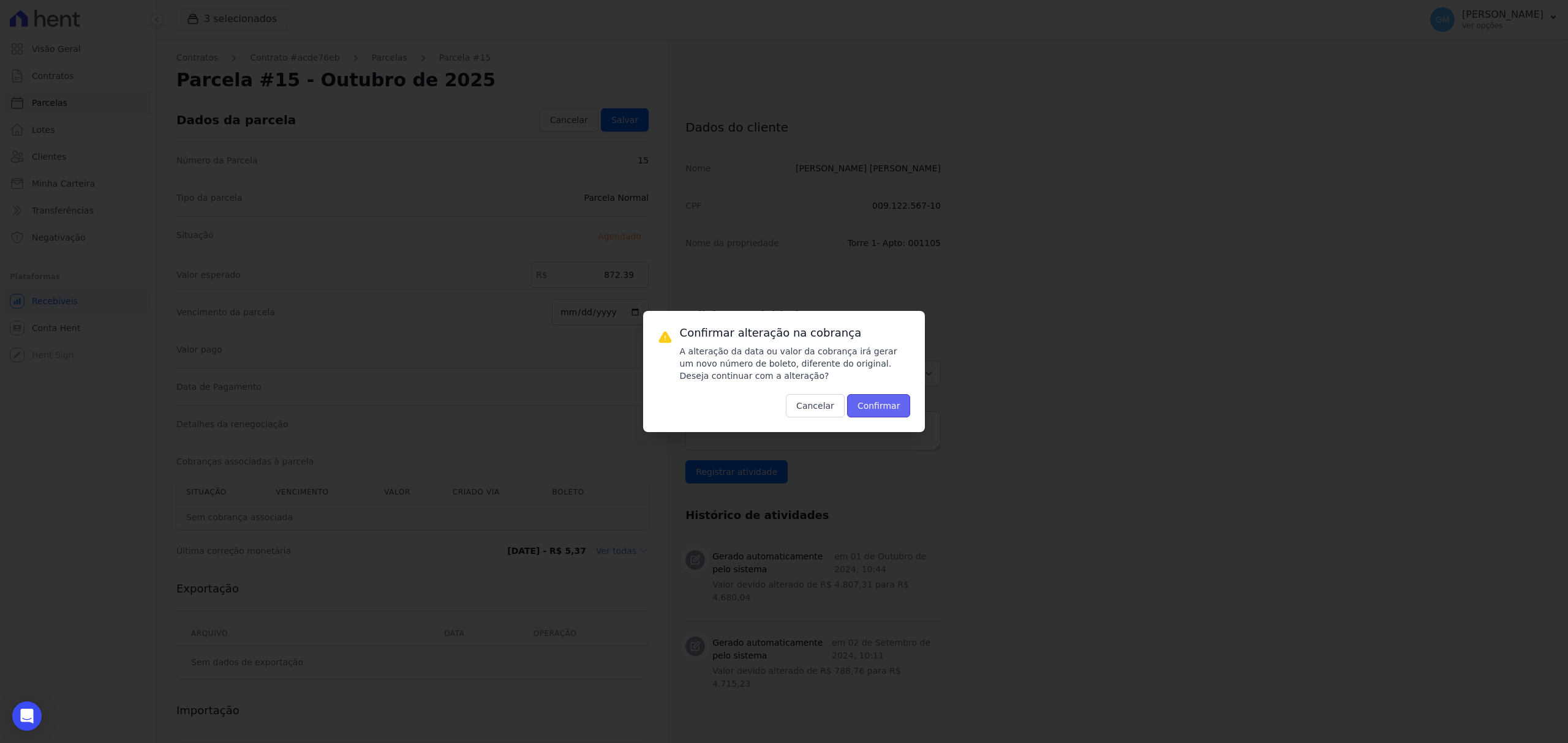
click at [880, 403] on button "Confirmar" at bounding box center [878, 406] width 64 height 23
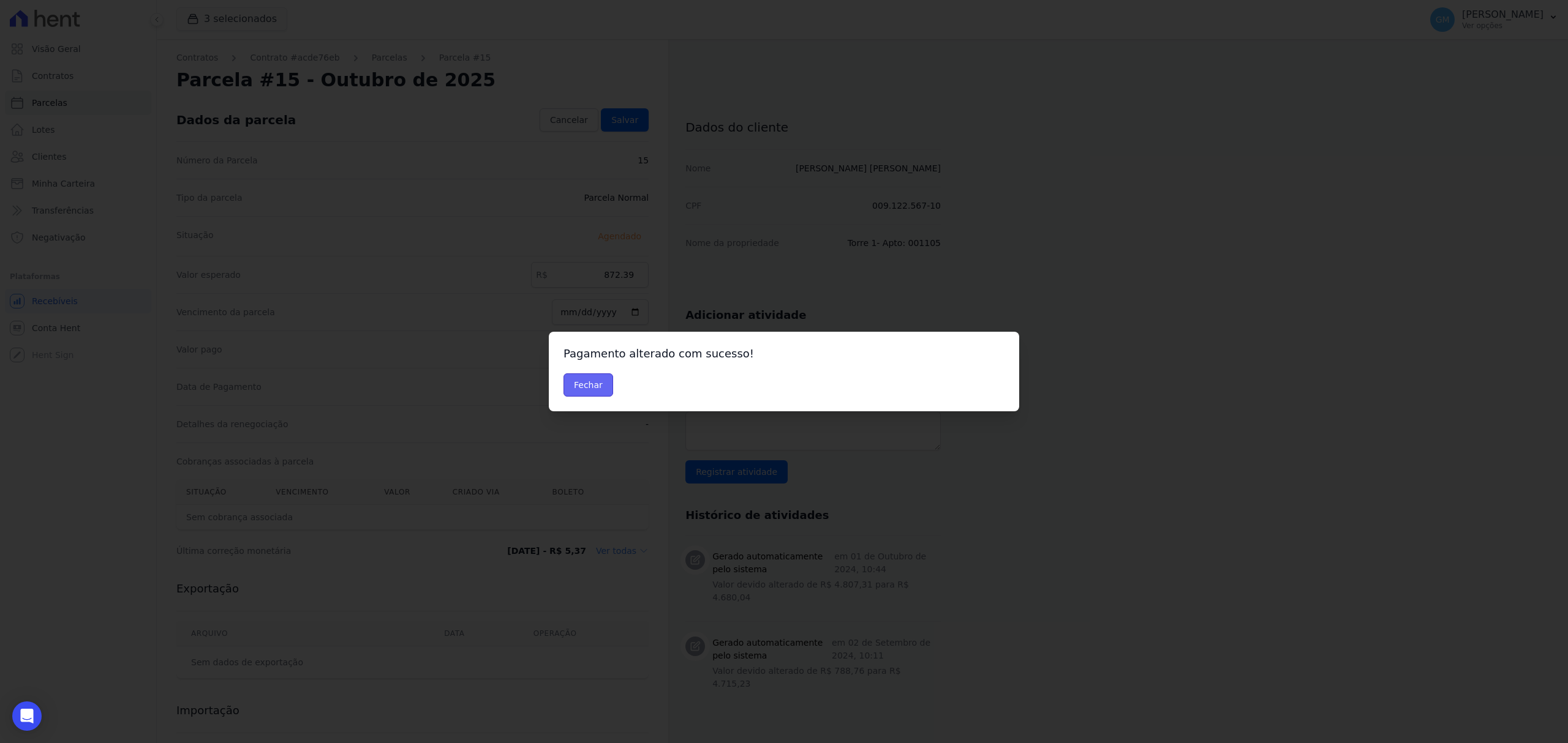
click at [584, 389] on button "Fechar" at bounding box center [588, 385] width 49 height 23
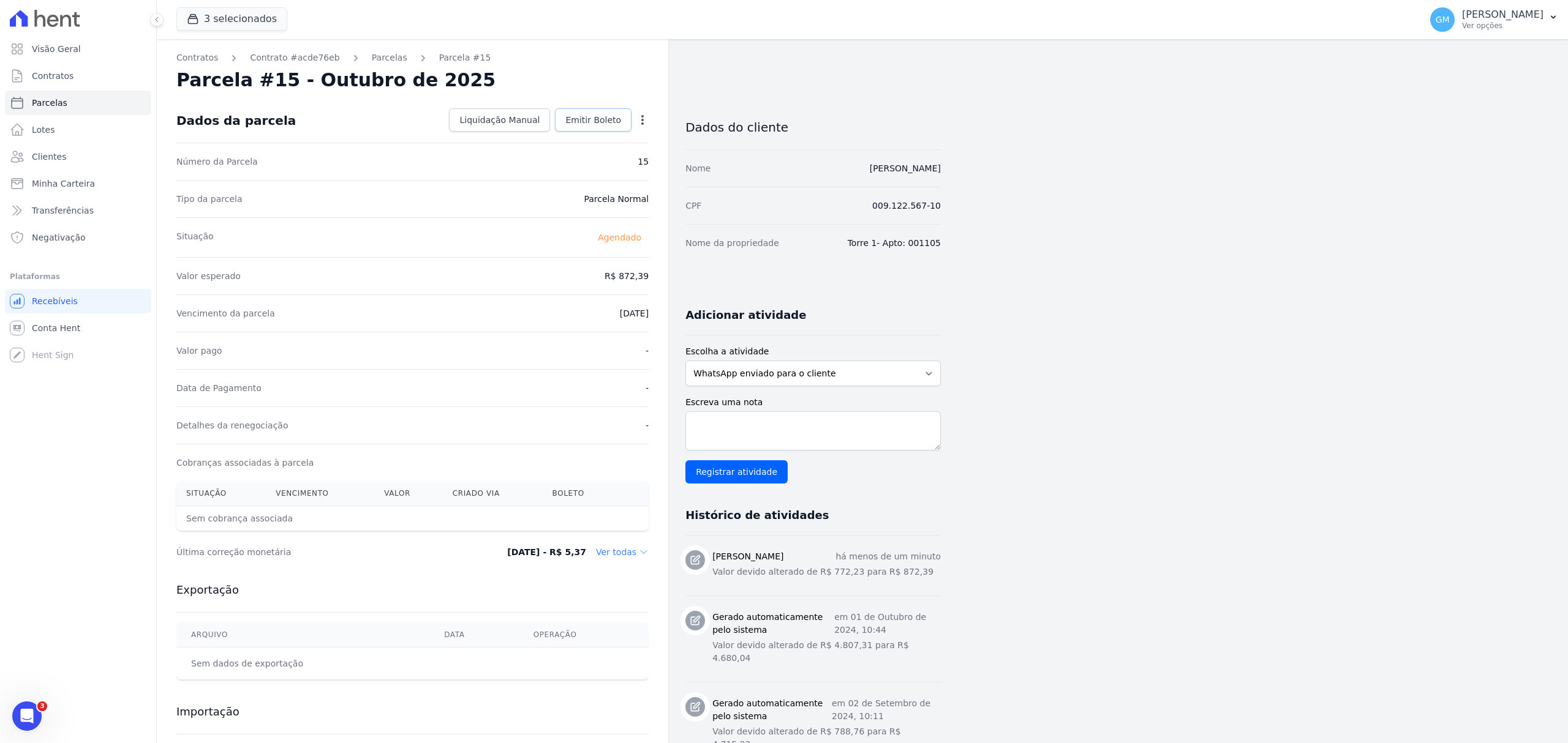
click at [604, 129] on link "Emitir Boleto" at bounding box center [593, 120] width 76 height 23
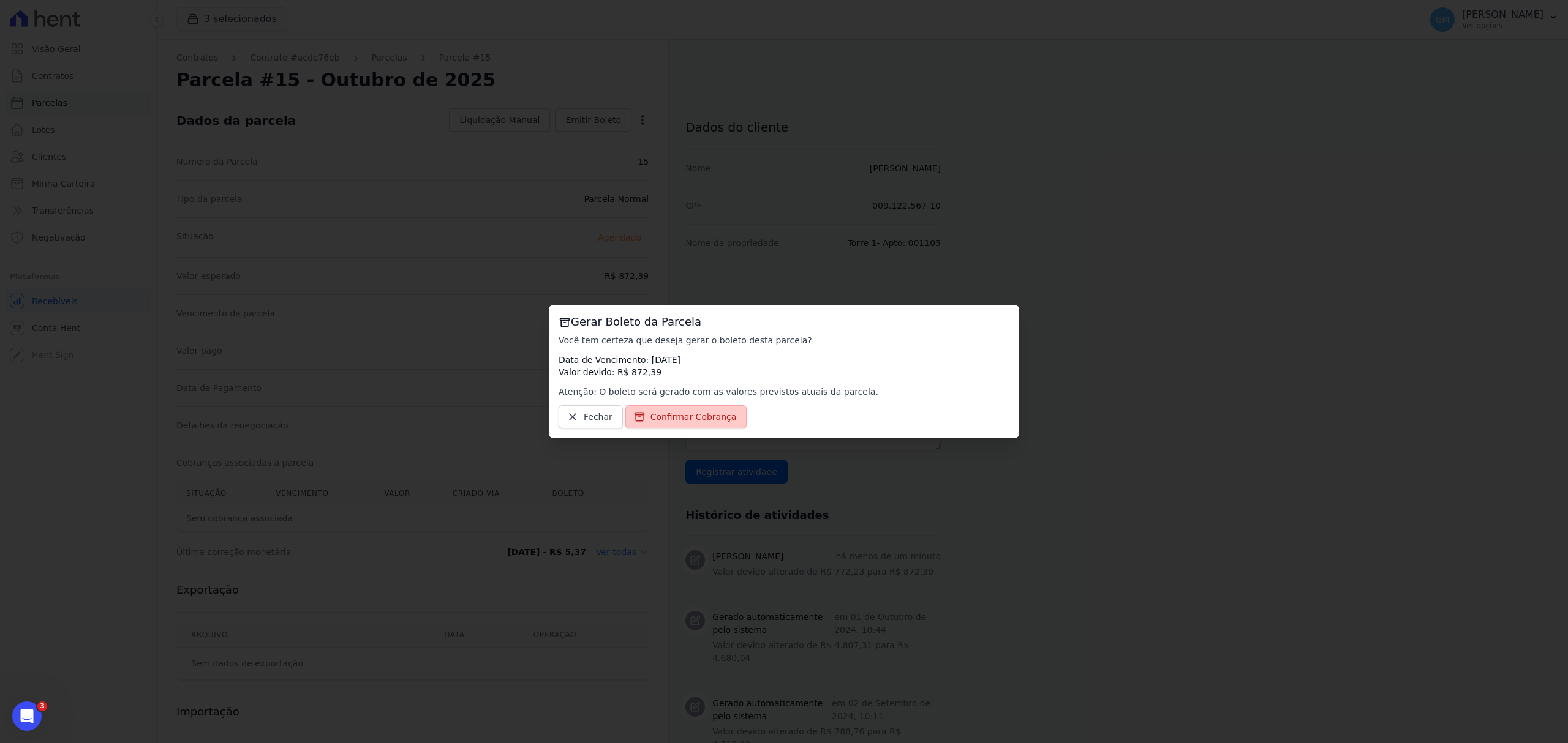
click at [698, 409] on link "Confirmar Cobrança" at bounding box center [687, 417] width 122 height 23
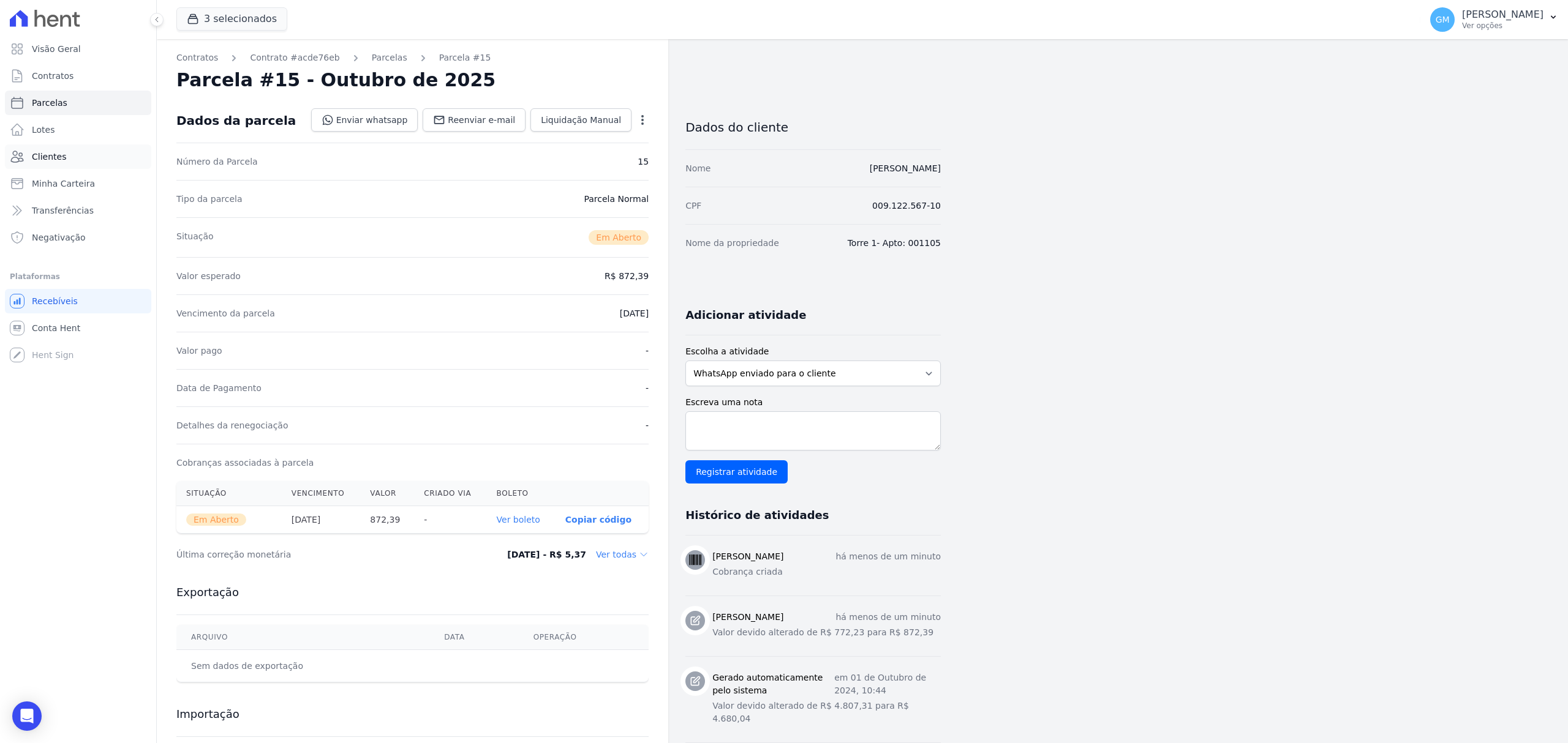
click at [52, 149] on link "Clientes" at bounding box center [78, 157] width 146 height 25
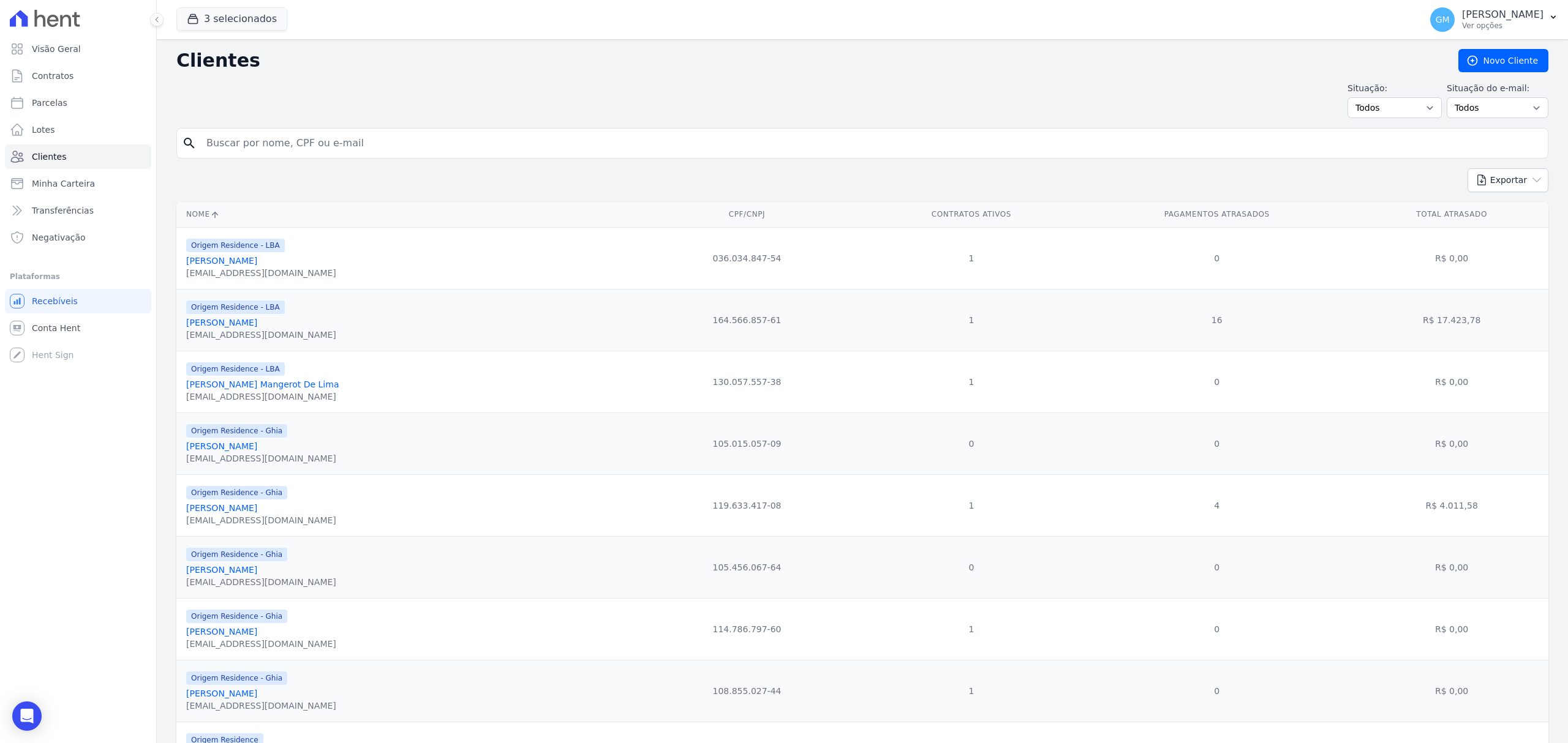
click at [289, 142] on input "search" at bounding box center [871, 143] width 1343 height 25
type input "CAUA [DEMOGRAPHIC_DATA]"
drag, startPoint x: 273, startPoint y: 139, endPoint x: 182, endPoint y: 140, distance: 91.0
click at [182, 140] on div "search CAUA [DEMOGRAPHIC_DATA]" at bounding box center [862, 144] width 1372 height 31
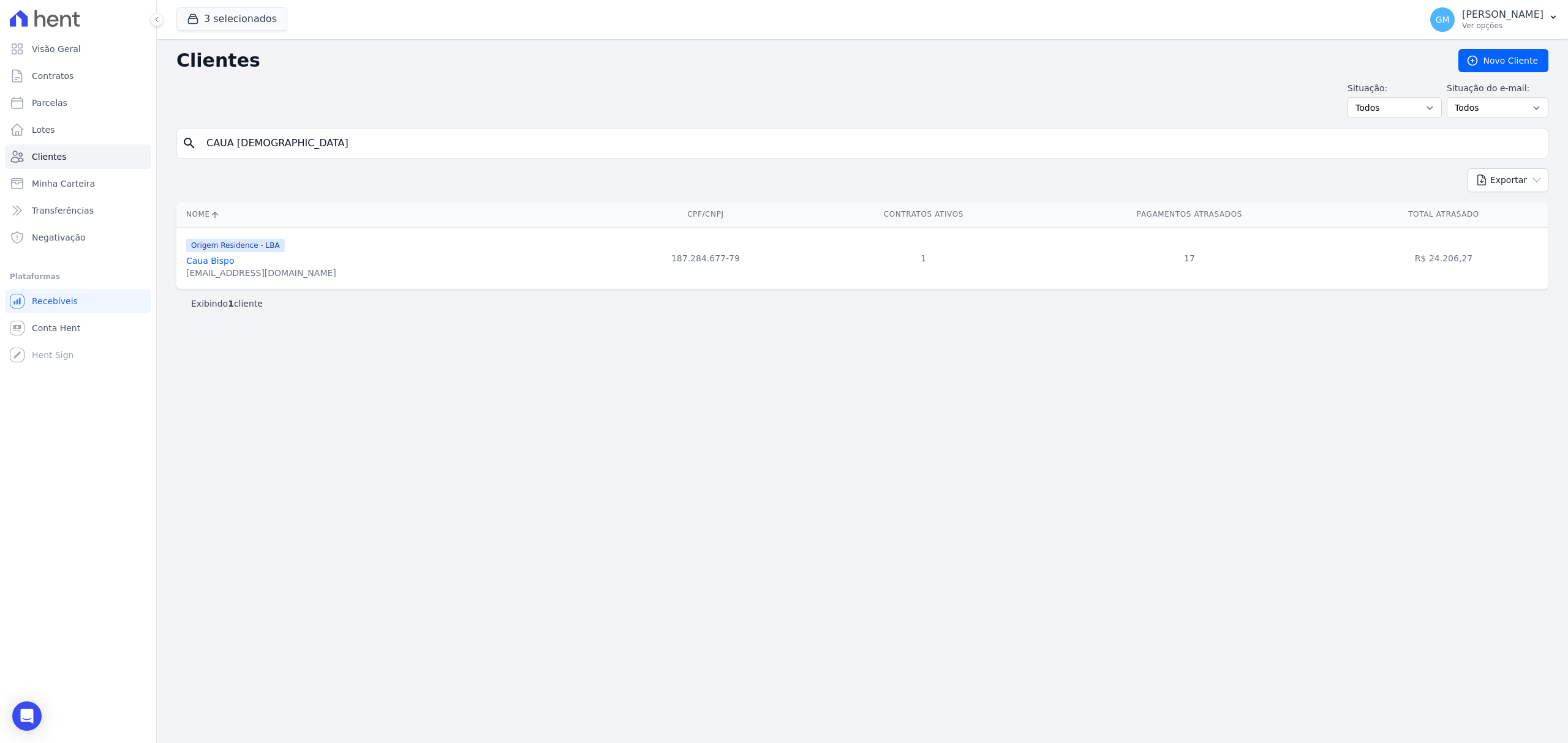
click at [224, 265] on link "Caua Bispo" at bounding box center [210, 261] width 48 height 10
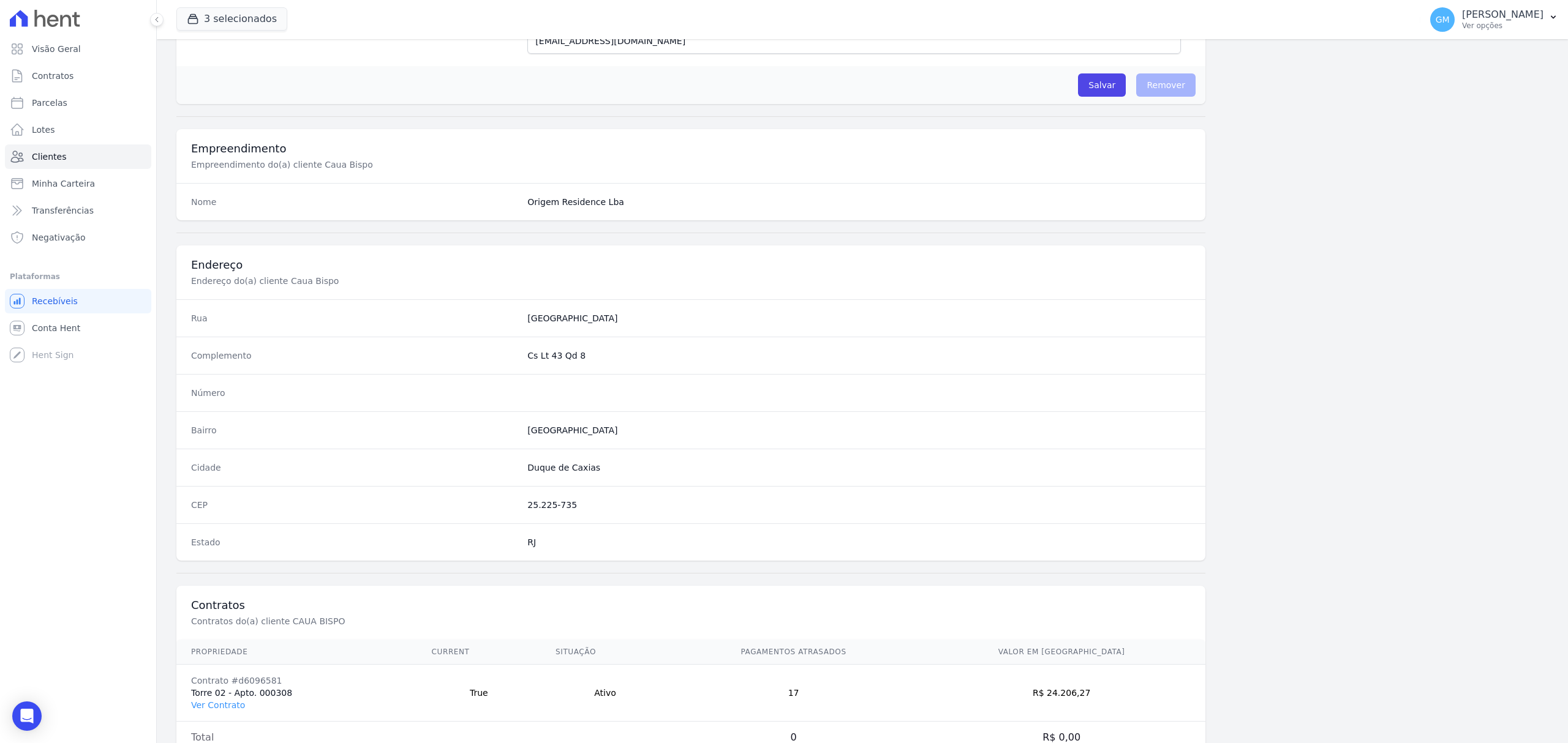
scroll to position [408, 0]
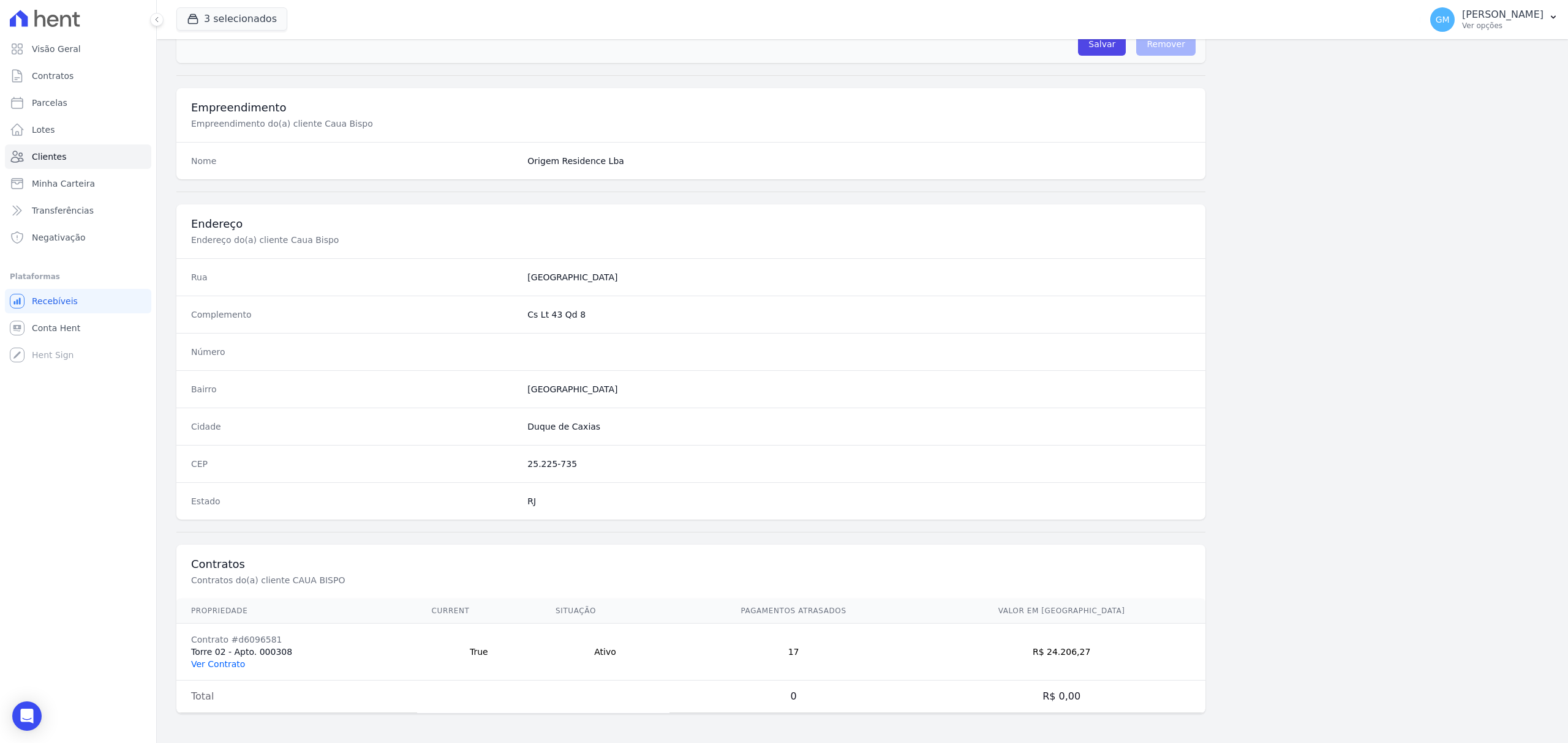
click at [205, 667] on link "Ver Contrato" at bounding box center [218, 664] width 54 height 10
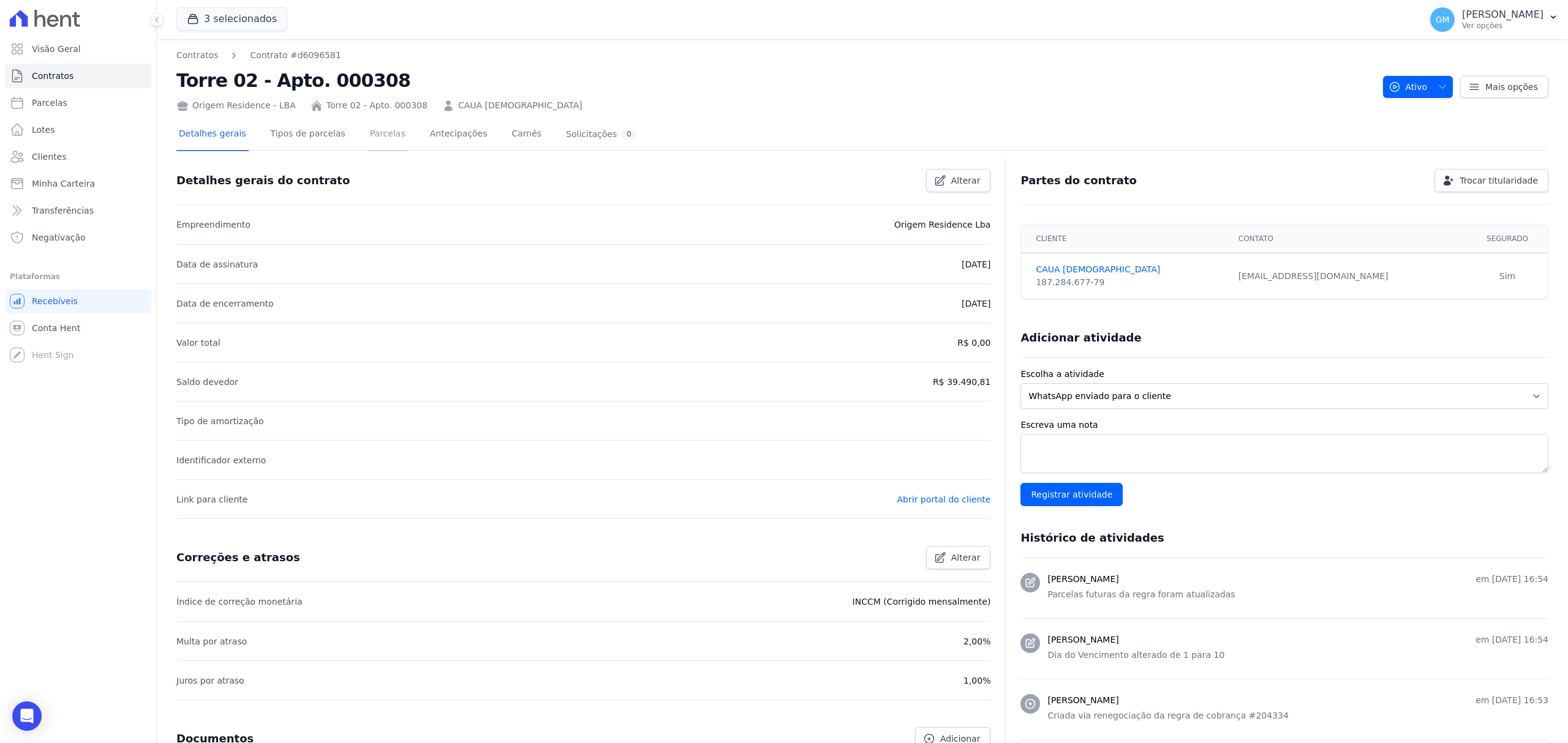
click at [385, 123] on link "Parcelas" at bounding box center [388, 135] width 41 height 33
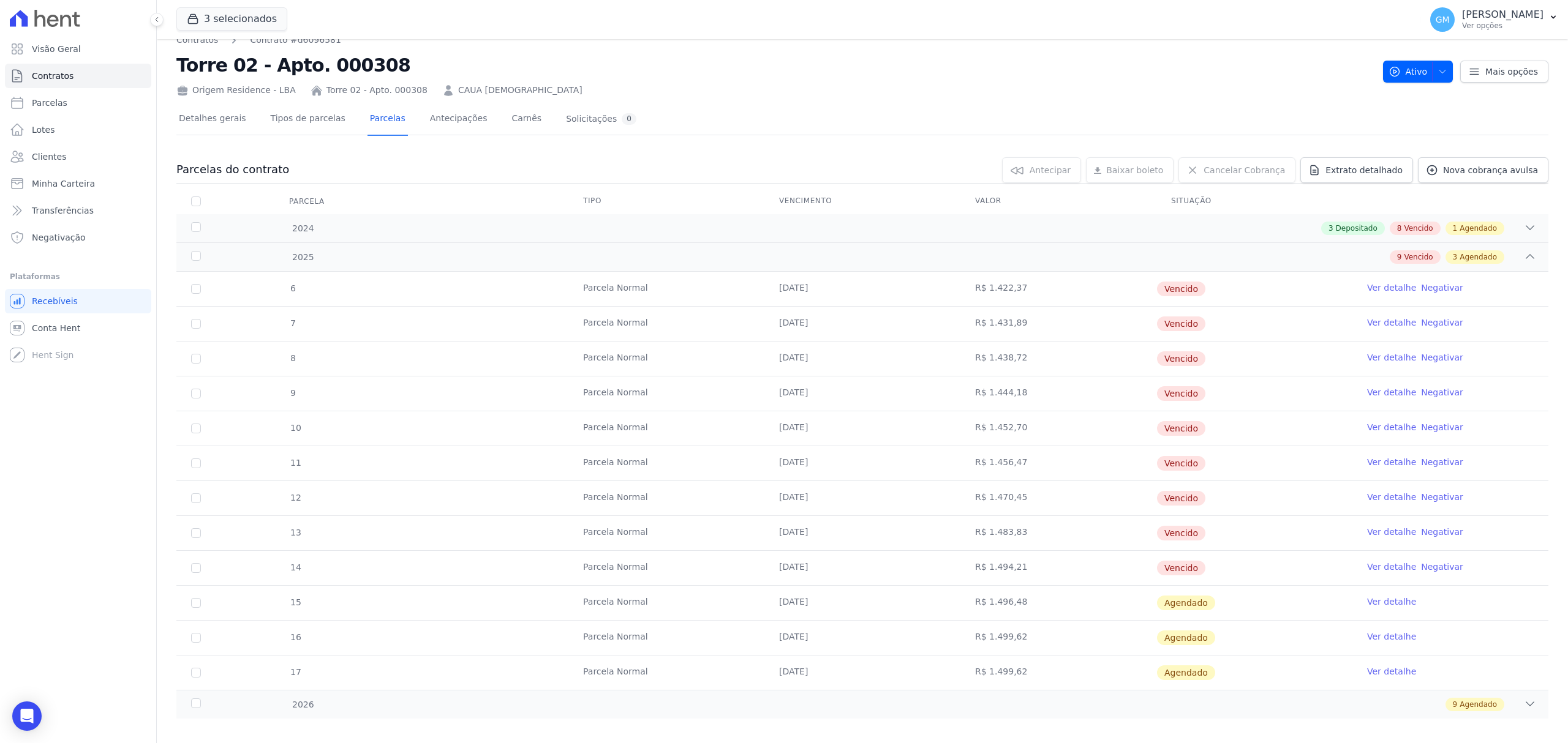
scroll to position [30, 0]
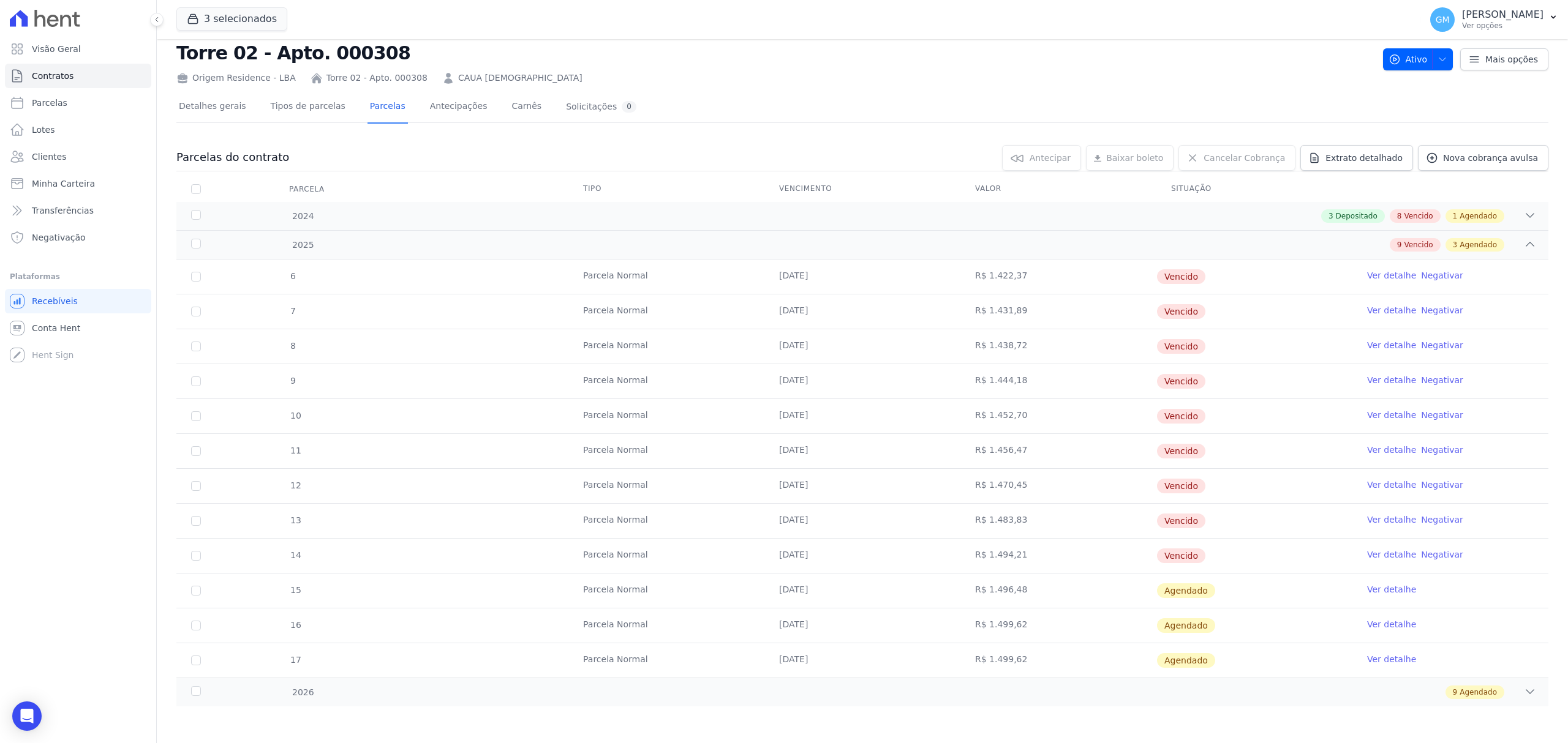
click at [1369, 552] on link "Ver detalhe" at bounding box center [1391, 555] width 49 height 12
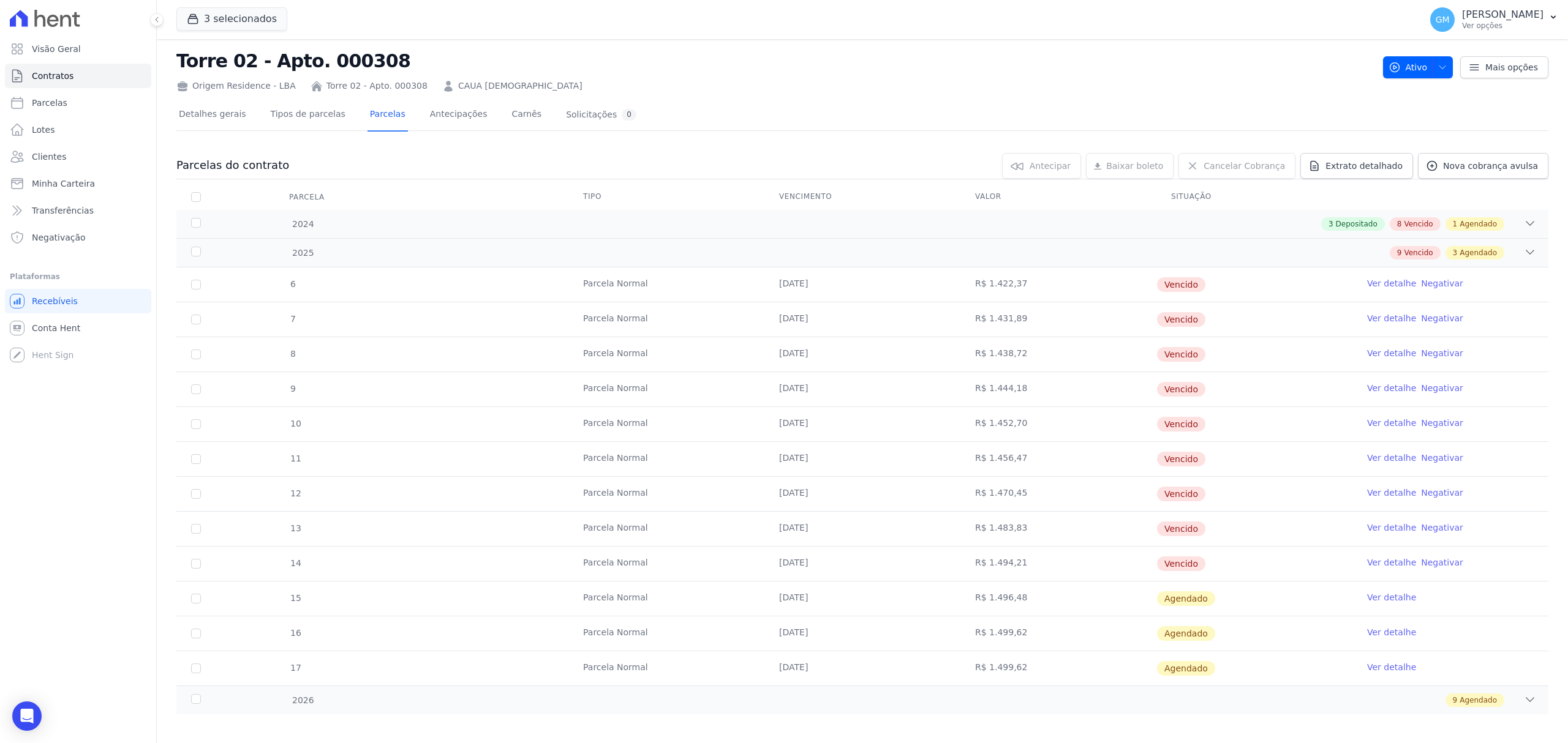
scroll to position [30, 0]
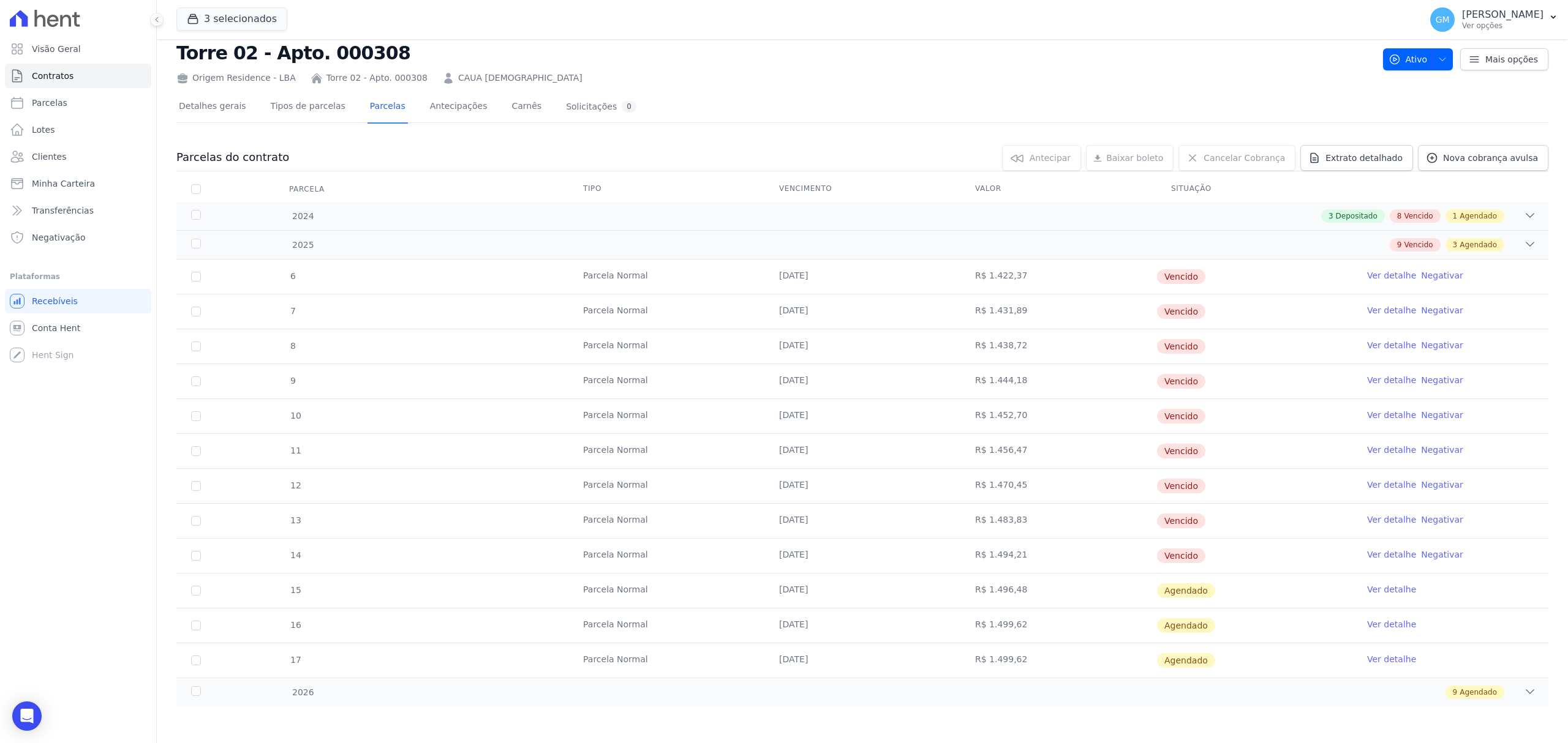
click at [1367, 588] on link "Ver detalhe" at bounding box center [1391, 589] width 49 height 12
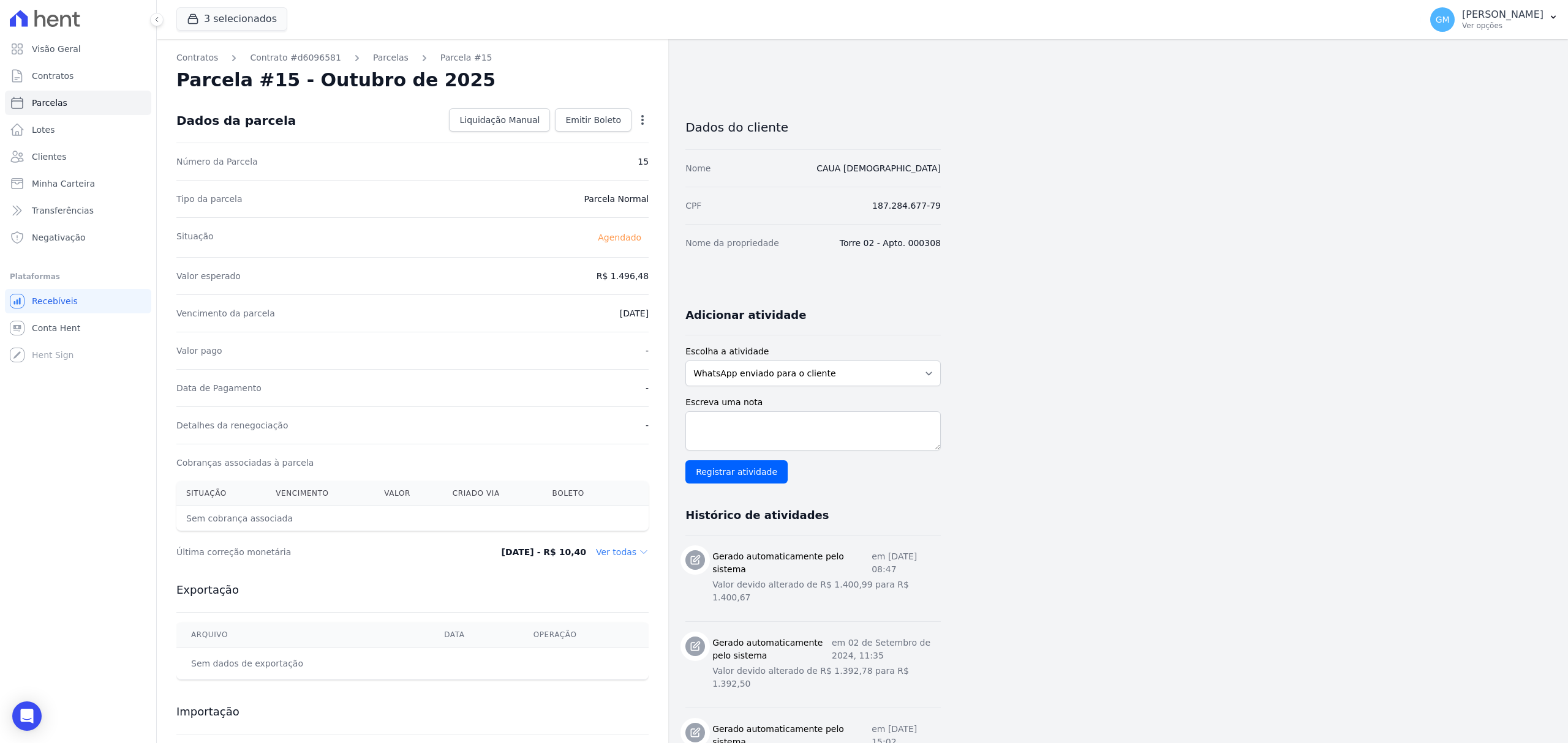
click at [640, 123] on icon "button" at bounding box center [643, 120] width 12 height 12
click at [580, 133] on link "Alterar" at bounding box center [590, 137] width 108 height 22
click at [653, 285] on div "Contratos Contrato #d6096581 [GEOGRAPHIC_DATA] Parcela #15 [GEOGRAPHIC_DATA] #1…" at bounding box center [412, 432] width 511 height 786
paste input ".49734"
click at [613, 274] on input "1.49734" at bounding box center [590, 275] width 118 height 26
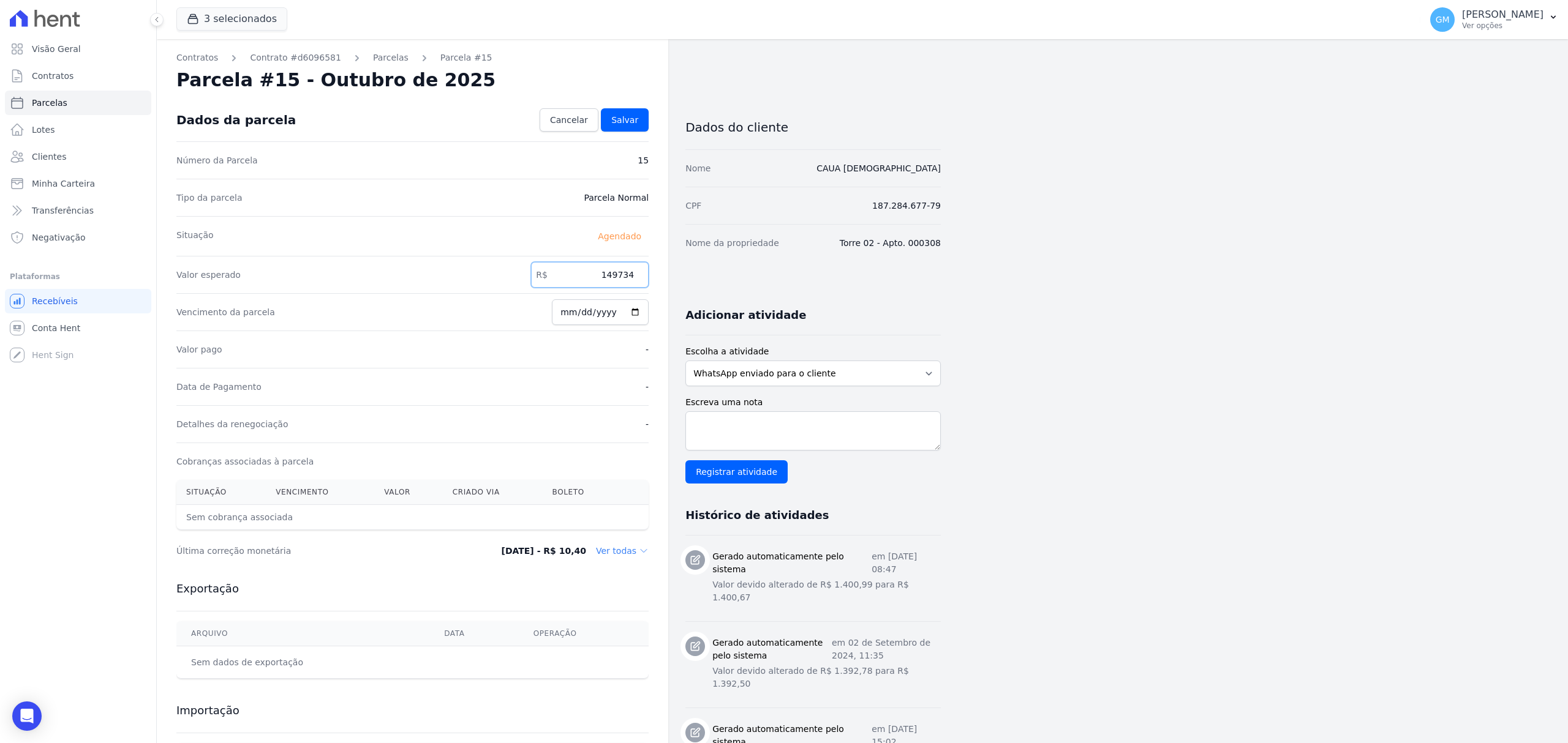
click at [624, 278] on input "149734" at bounding box center [590, 275] width 118 height 26
type input "1497.34"
click at [611, 121] on link "Salvar" at bounding box center [624, 120] width 47 height 23
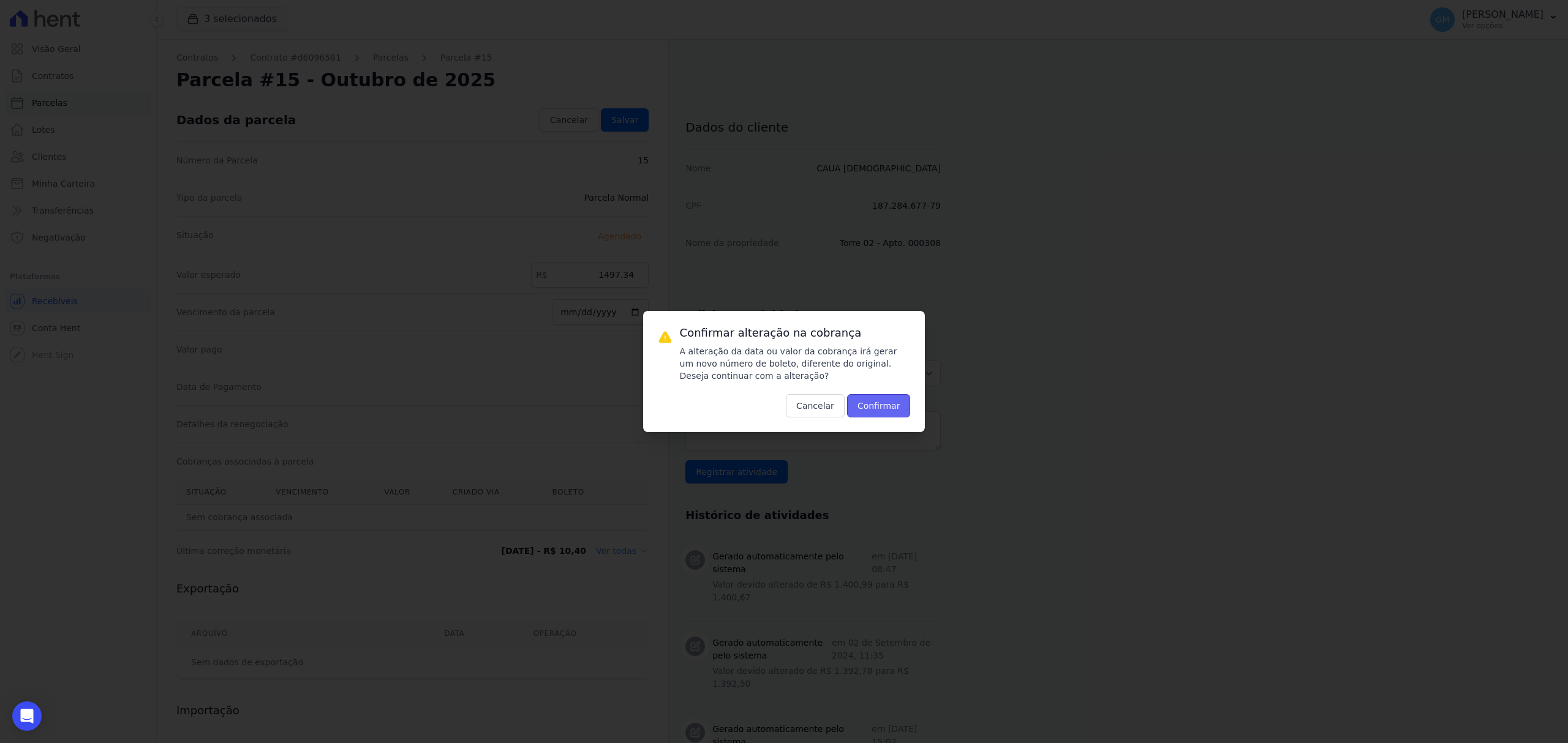
click at [867, 402] on button "Confirmar" at bounding box center [878, 406] width 64 height 23
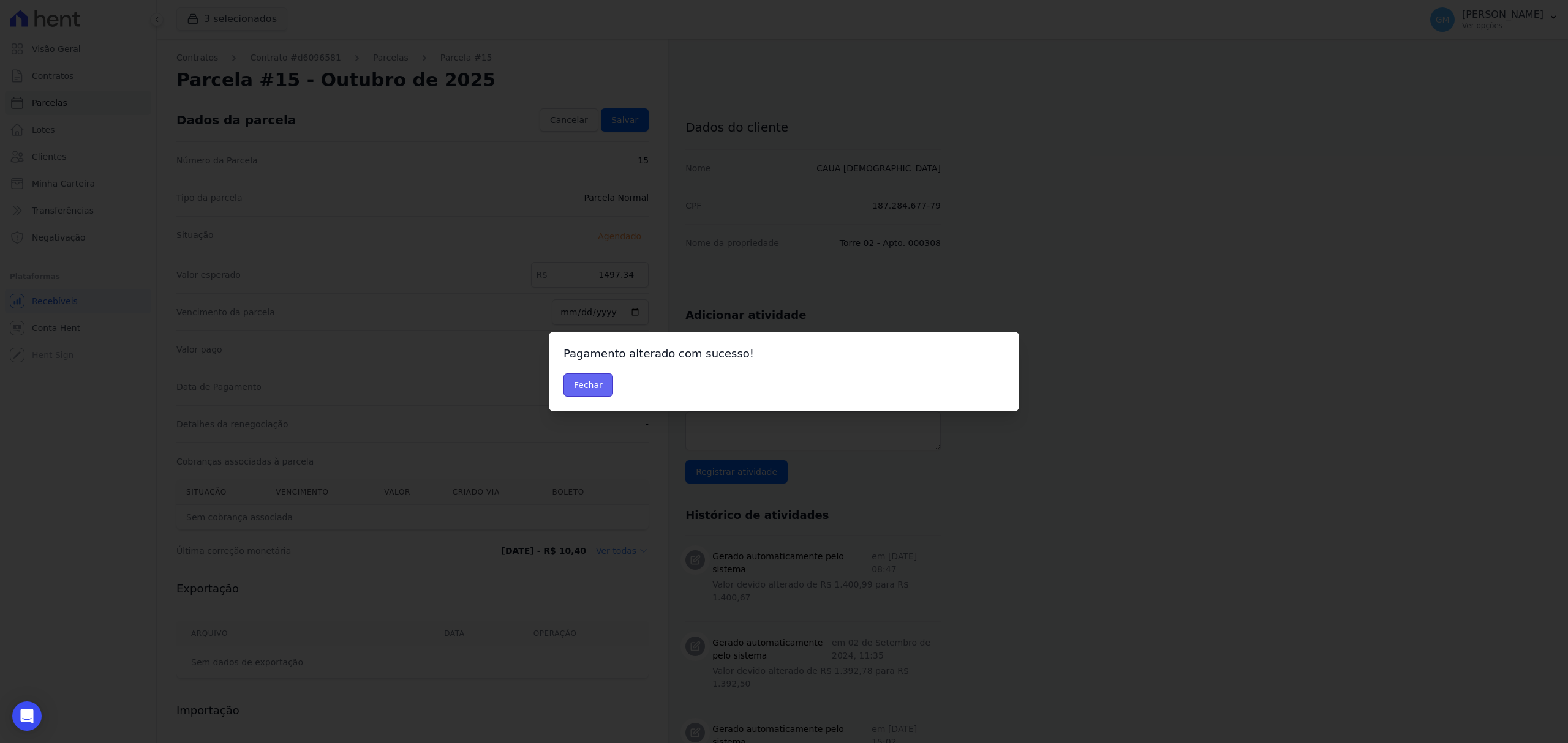
click at [590, 390] on button "Fechar" at bounding box center [588, 385] width 49 height 23
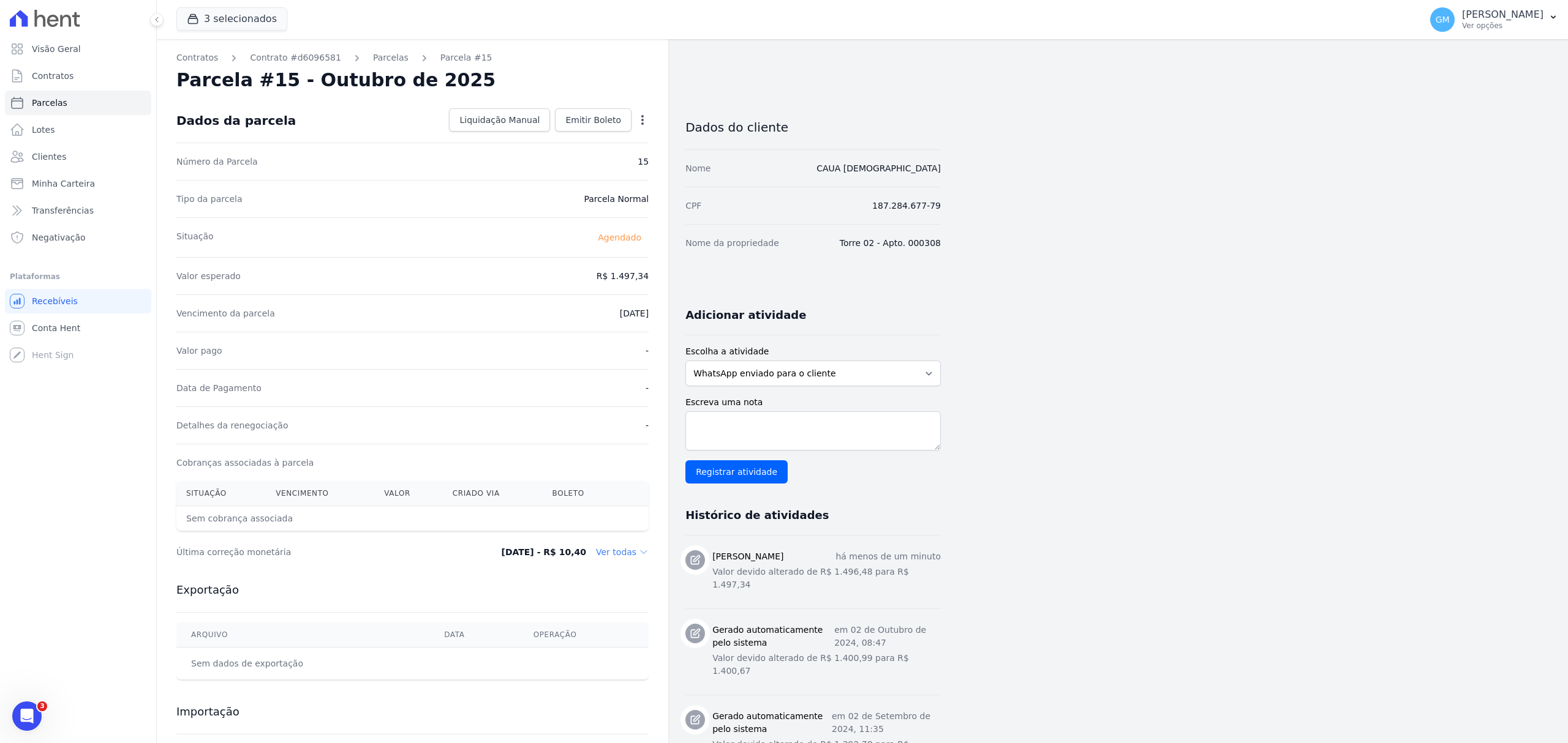
click at [593, 104] on div "Dados da parcela Liquidação Manual Liquidação Manual Data de Pagamento [DATE] […" at bounding box center [413, 120] width 472 height 44
click at [589, 119] on span "Emitir Boleto" at bounding box center [593, 120] width 56 height 12
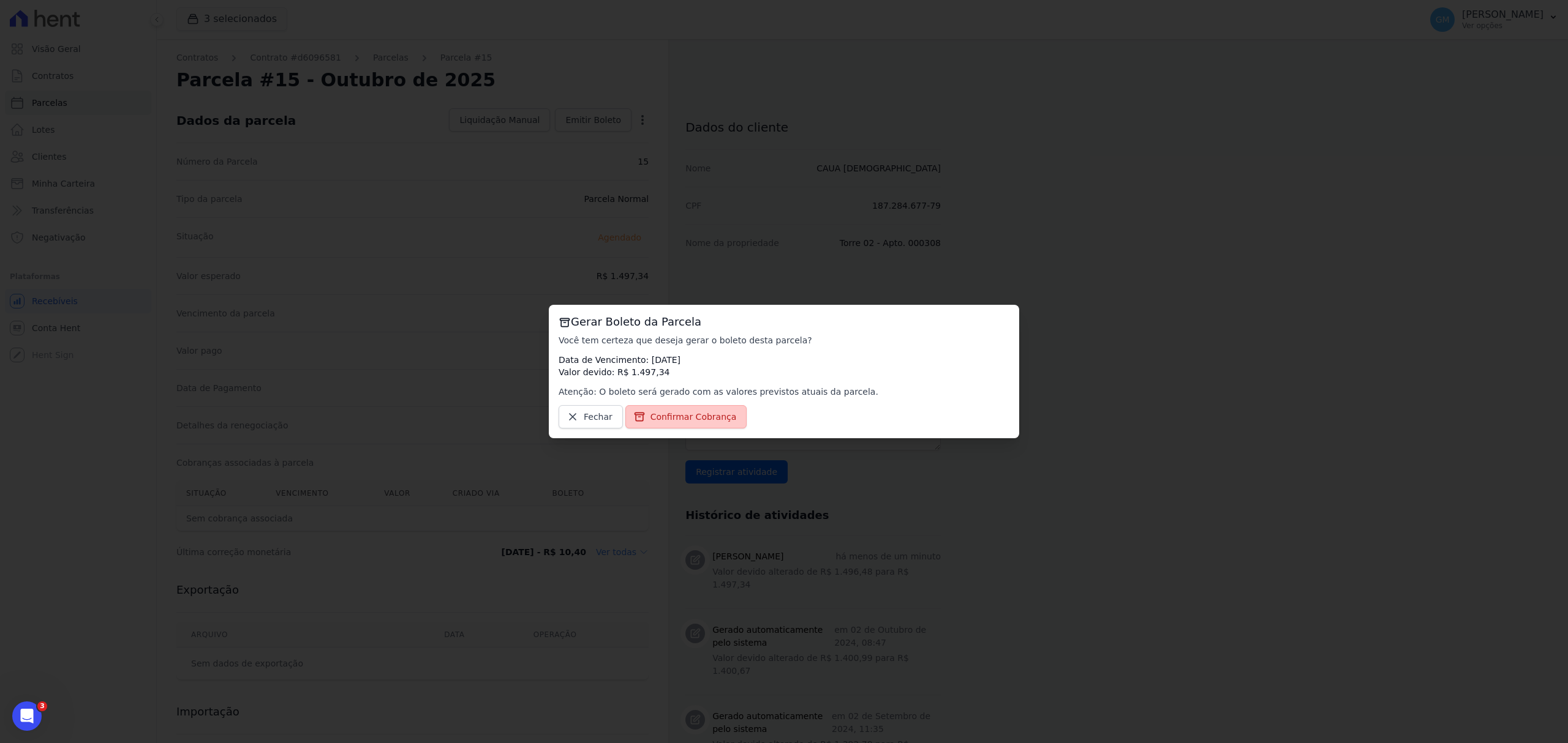
click at [696, 407] on link "Confirmar Cobrança" at bounding box center [687, 417] width 122 height 23
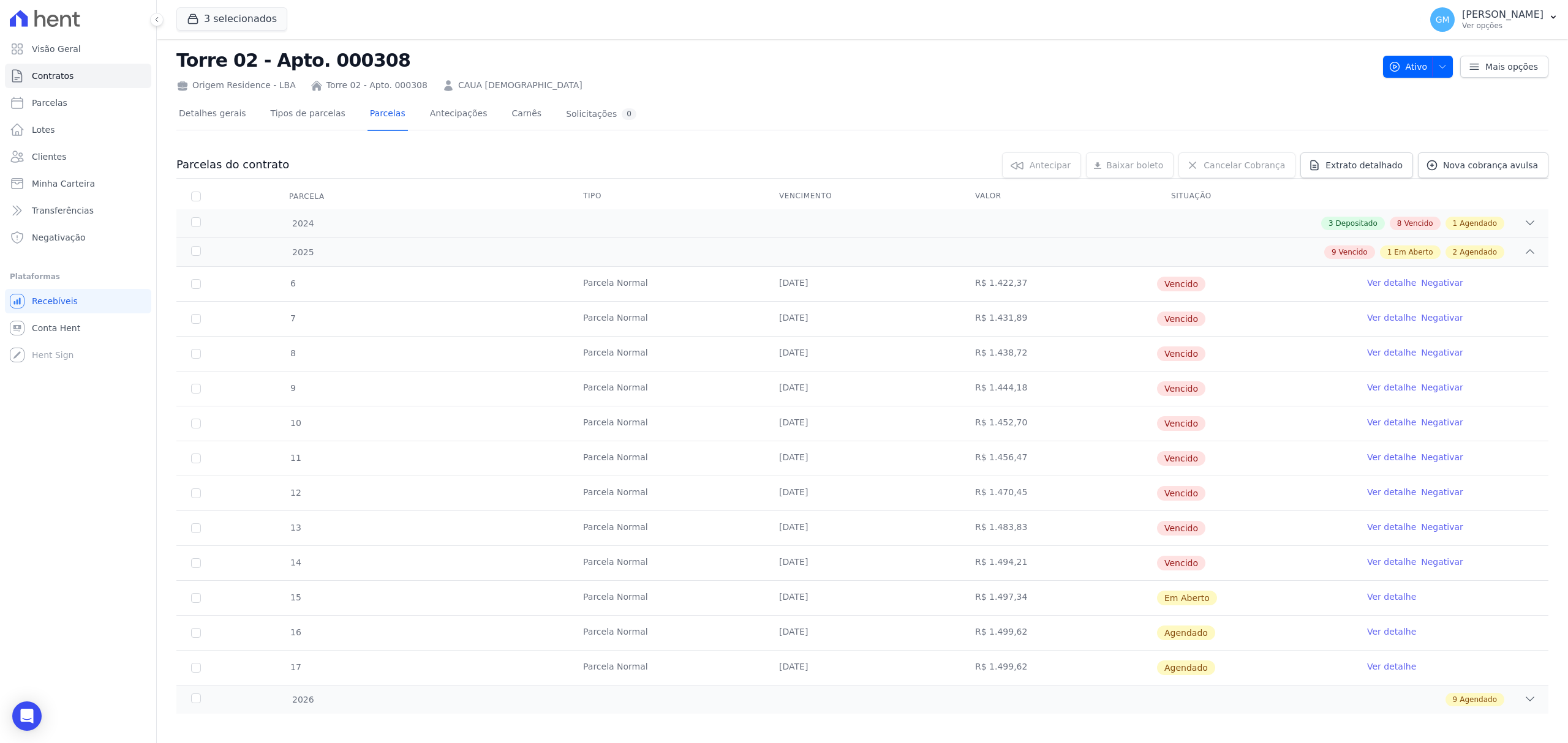
scroll to position [30, 0]
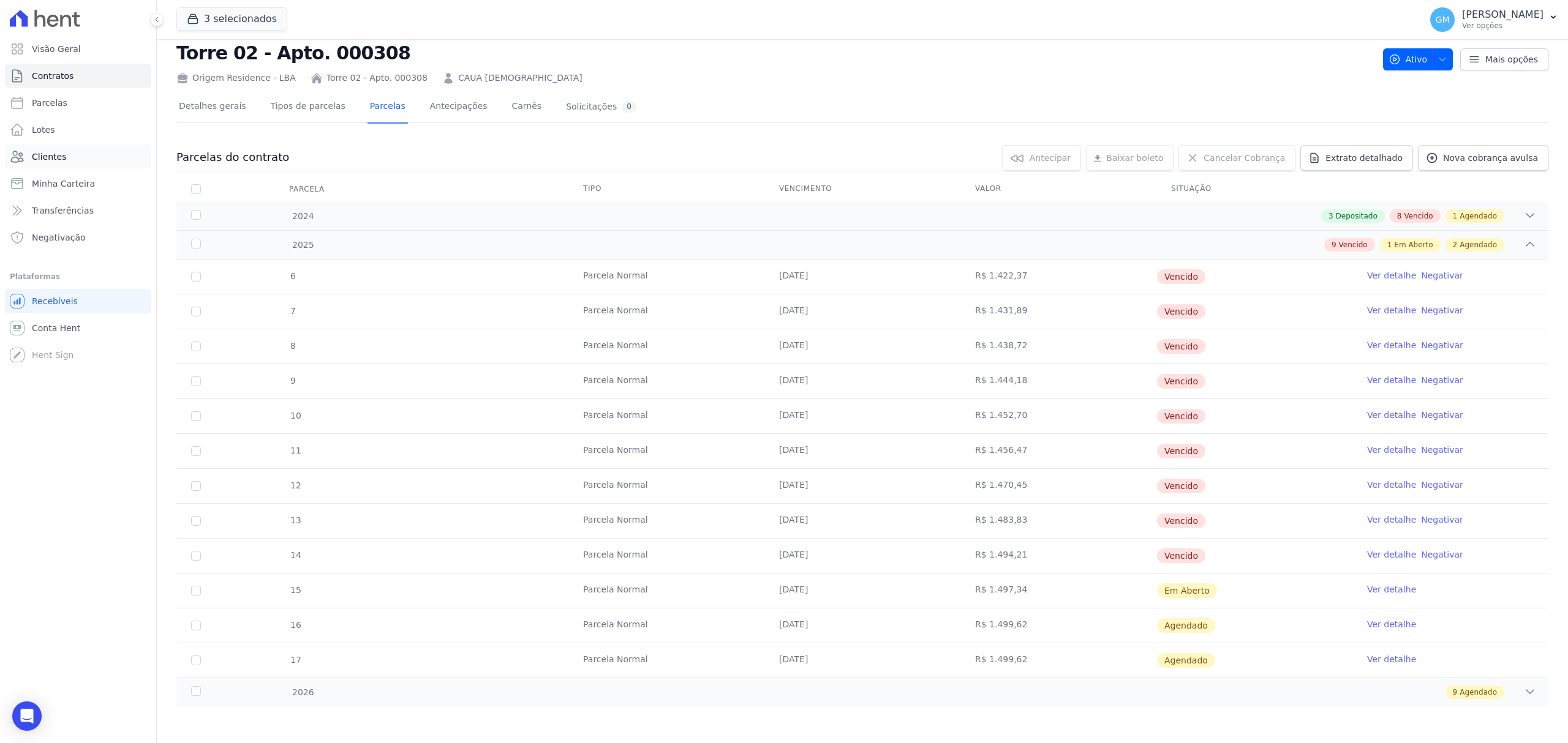
click at [52, 157] on span "Clientes" at bounding box center [49, 157] width 35 height 12
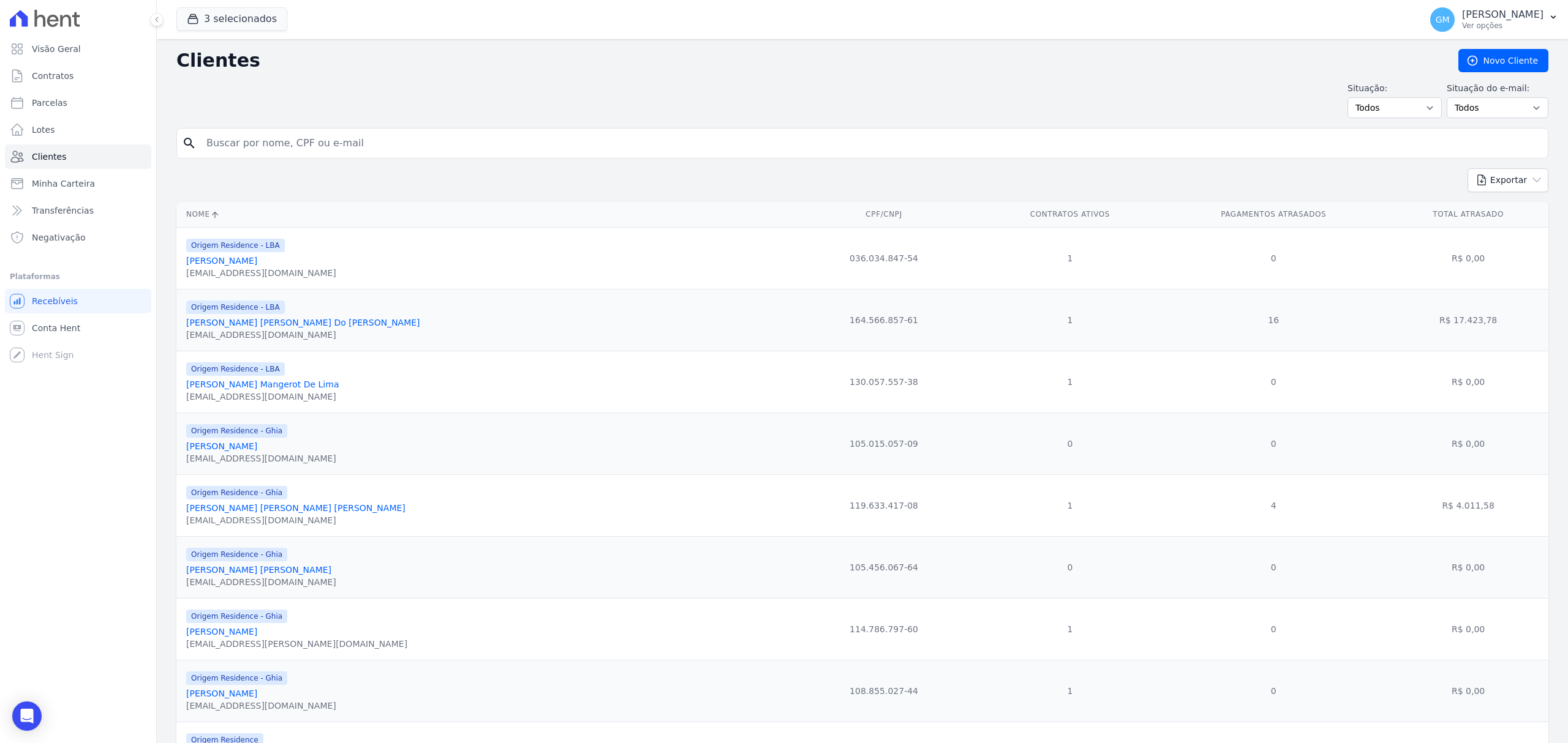
click at [295, 152] on input "search" at bounding box center [871, 143] width 1343 height 25
type input "ARMANDO OLEGARIO DA SILVA"
drag, startPoint x: 358, startPoint y: 134, endPoint x: 172, endPoint y: 134, distance: 186.0
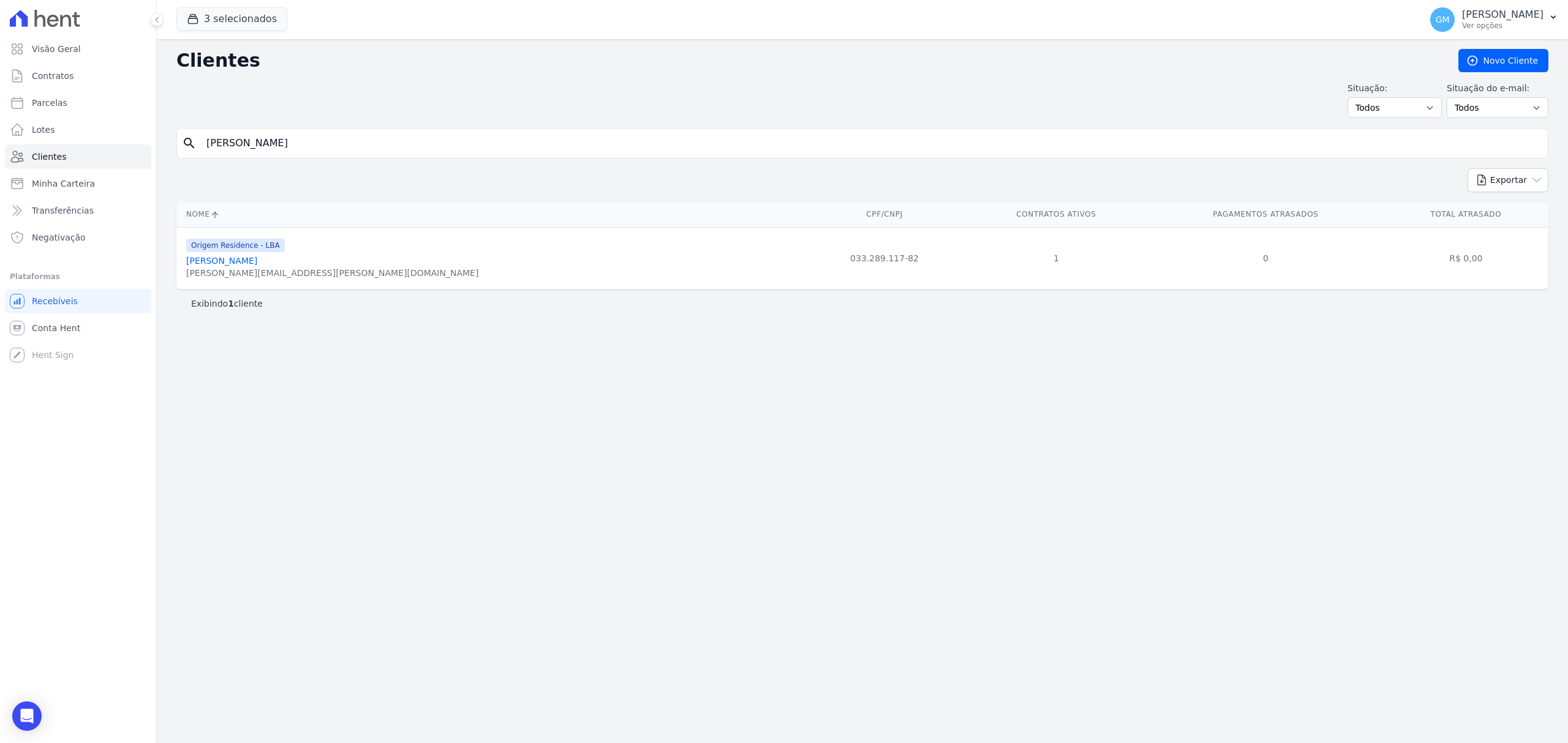
click at [241, 261] on link "[PERSON_NAME]" at bounding box center [221, 261] width 71 height 10
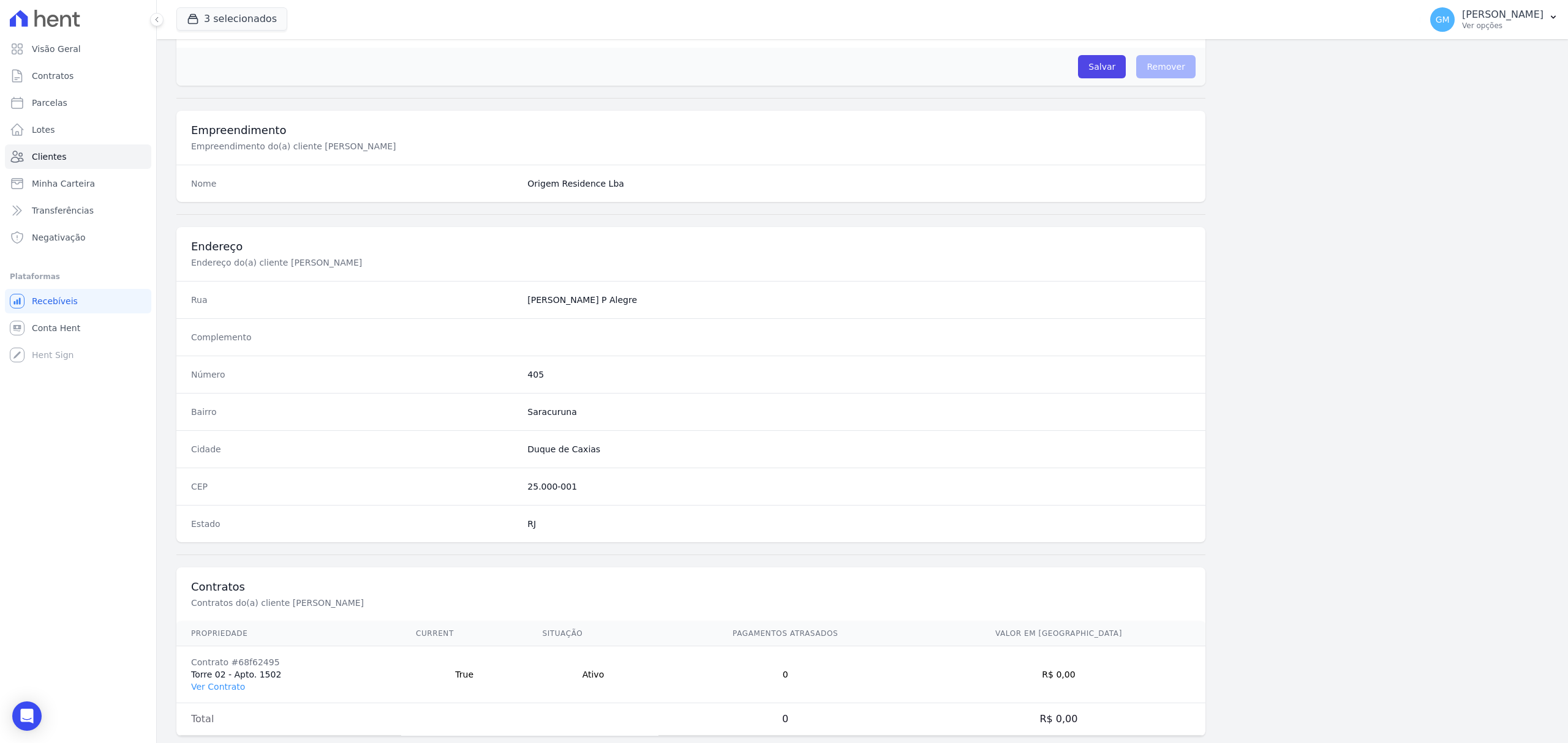
scroll to position [408, 0]
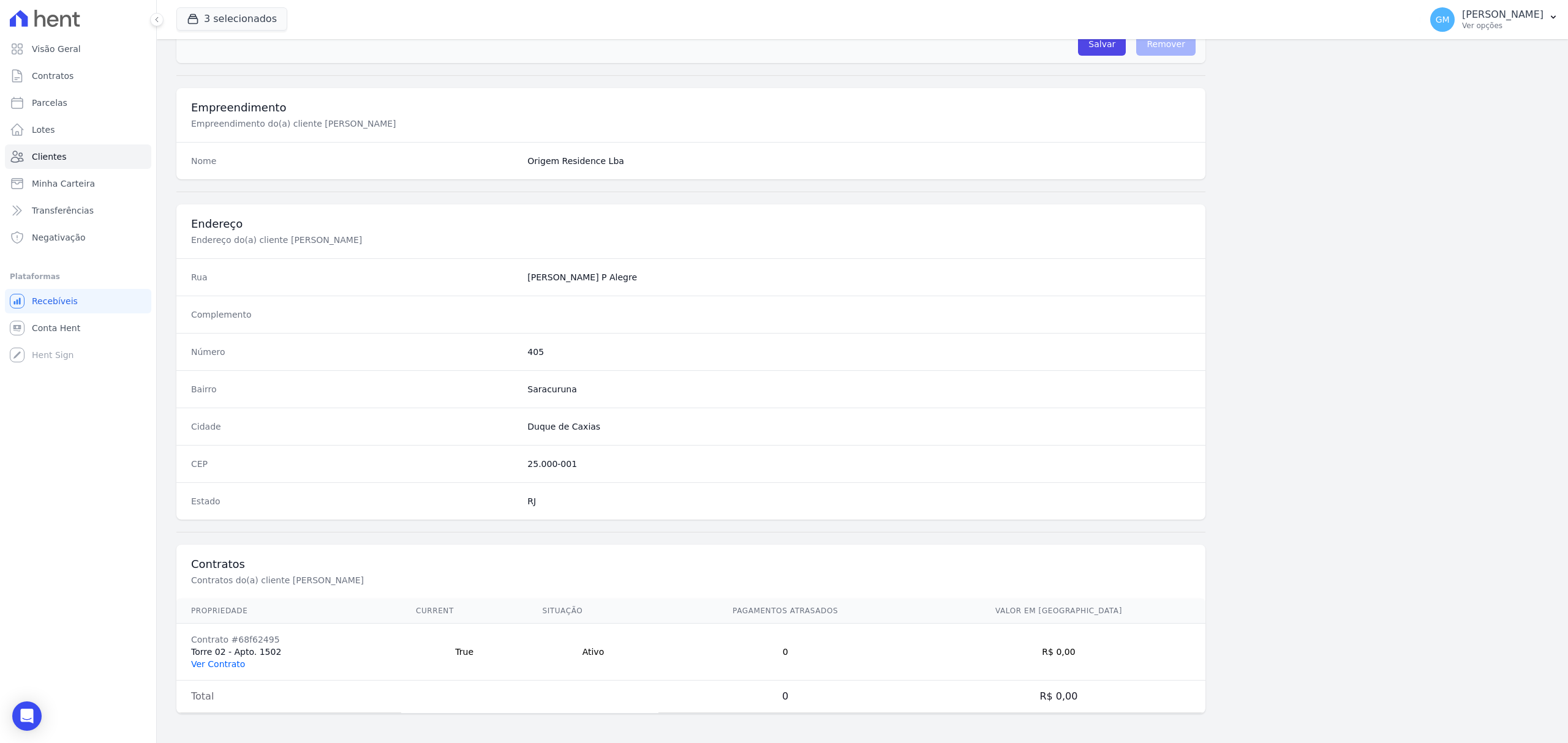
click at [216, 661] on link "Ver Contrato" at bounding box center [218, 664] width 54 height 10
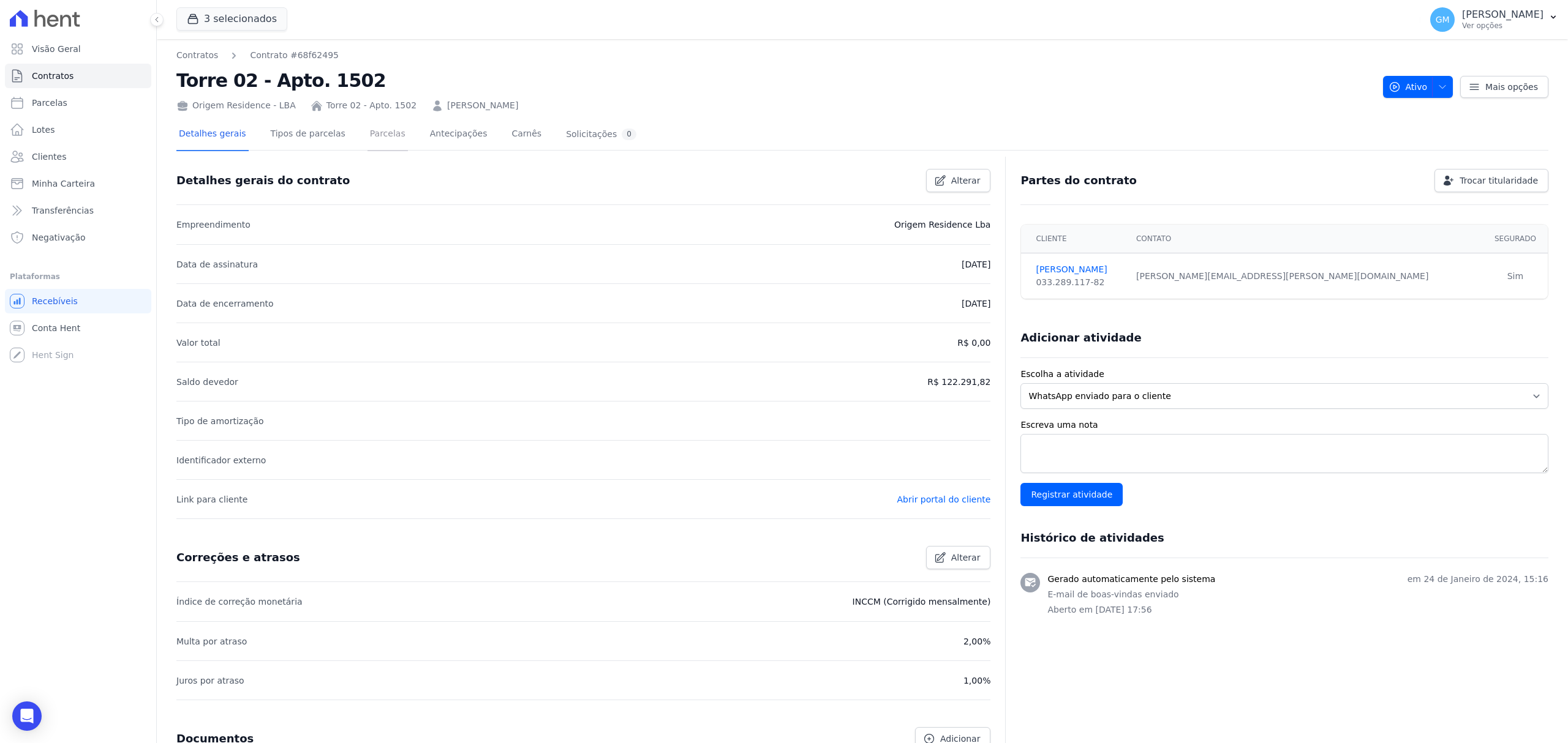
click at [378, 135] on link "Parcelas" at bounding box center [388, 135] width 41 height 33
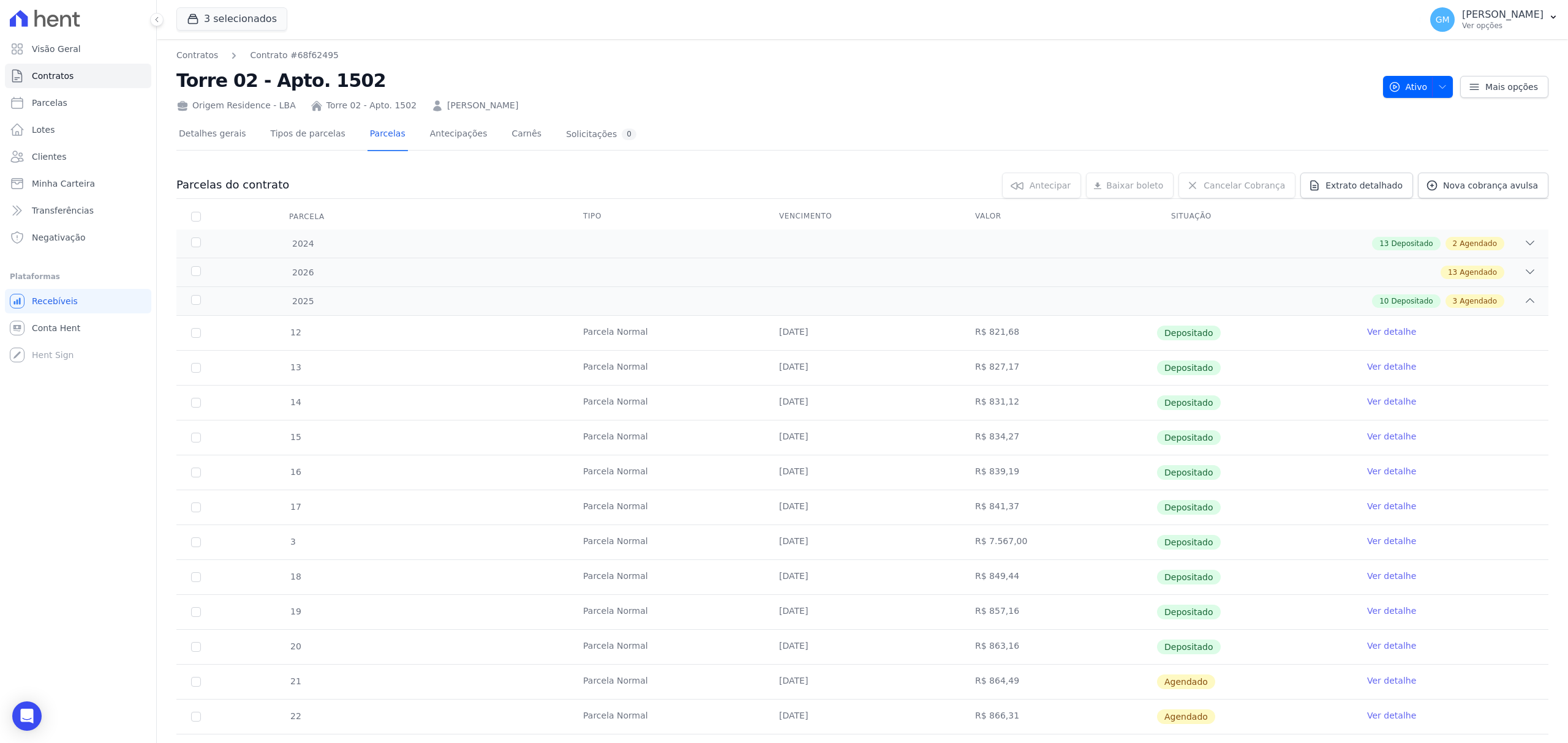
scroll to position [123, 0]
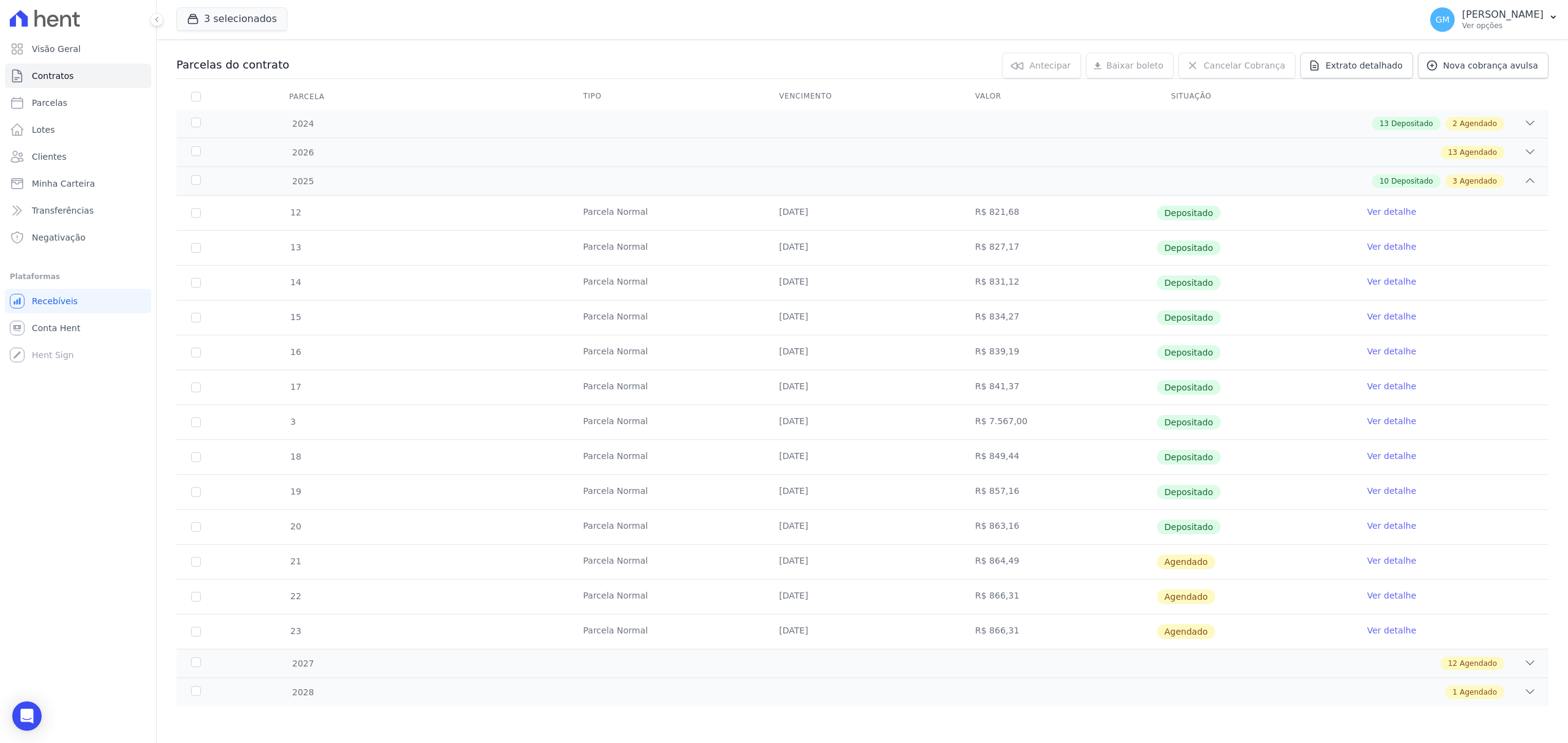
click at [1370, 523] on link "Ver detalhe" at bounding box center [1391, 526] width 49 height 12
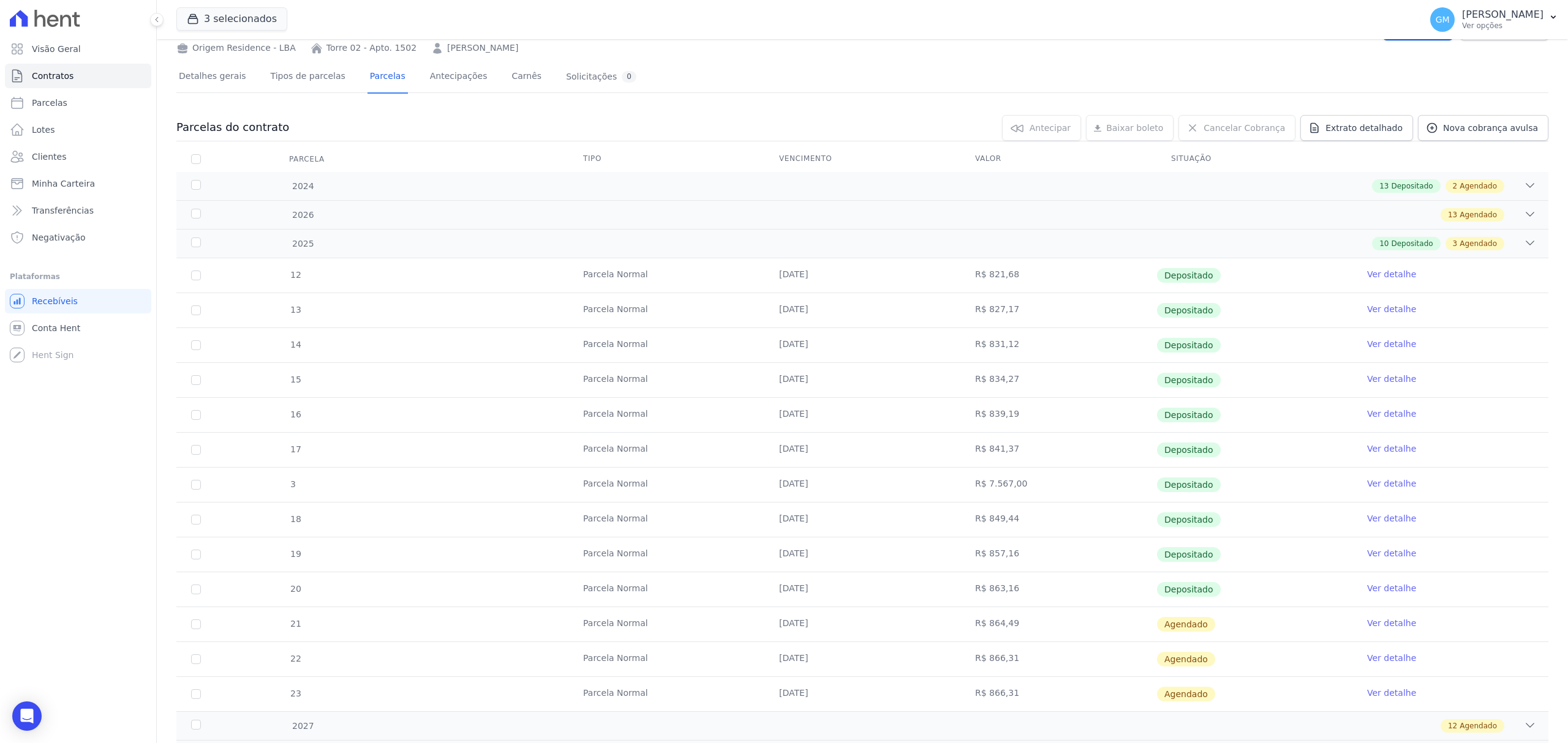
scroll to position [123, 0]
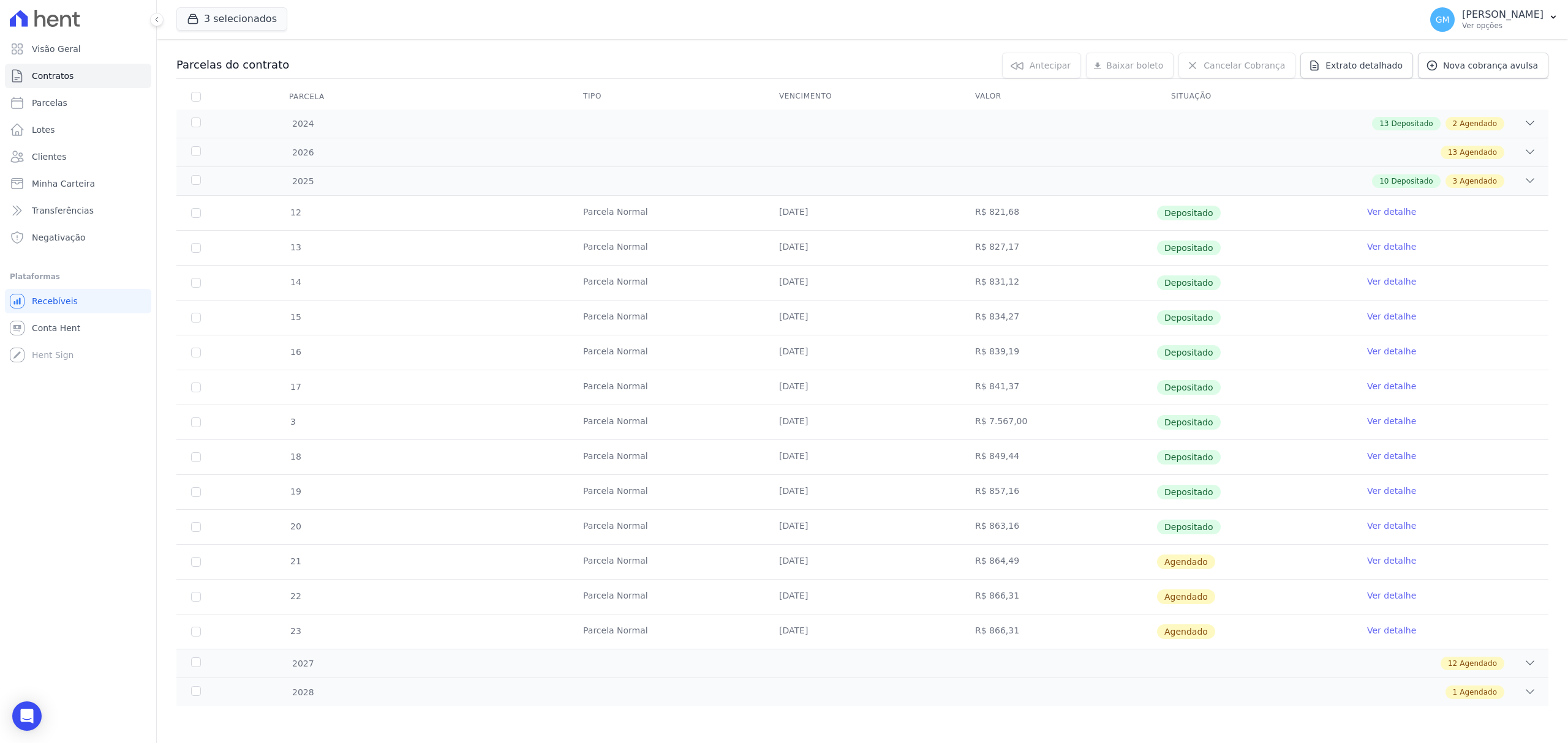
click at [1378, 557] on link "Ver detalhe" at bounding box center [1391, 561] width 49 height 12
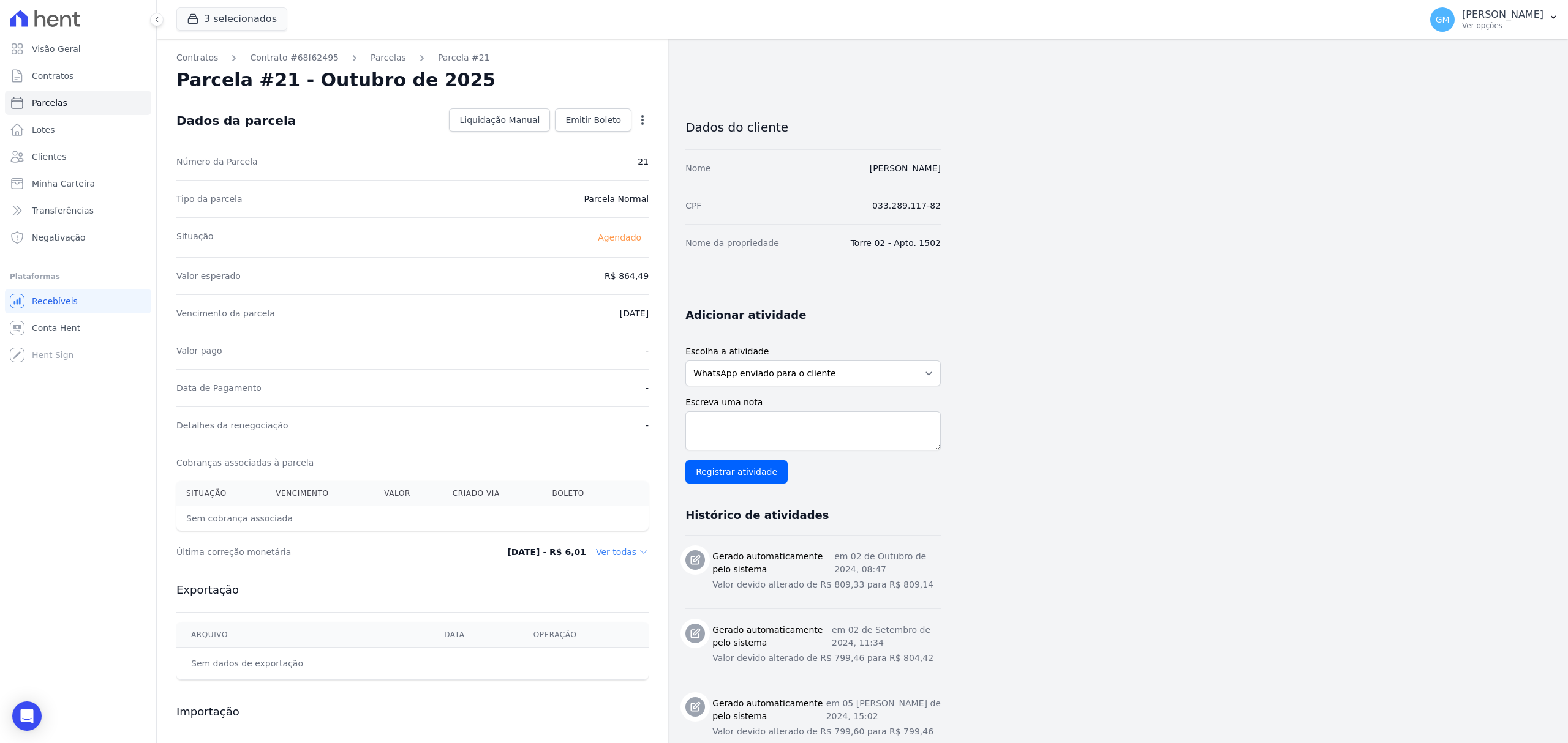
click at [646, 125] on icon "button" at bounding box center [643, 120] width 12 height 12
click at [571, 138] on link "Alterar" at bounding box center [590, 137] width 108 height 22
drag, startPoint x: 599, startPoint y: 279, endPoint x: 648, endPoint y: 277, distance: 49.0
click at [648, 277] on input "864.49" at bounding box center [590, 275] width 118 height 26
paste input "97"
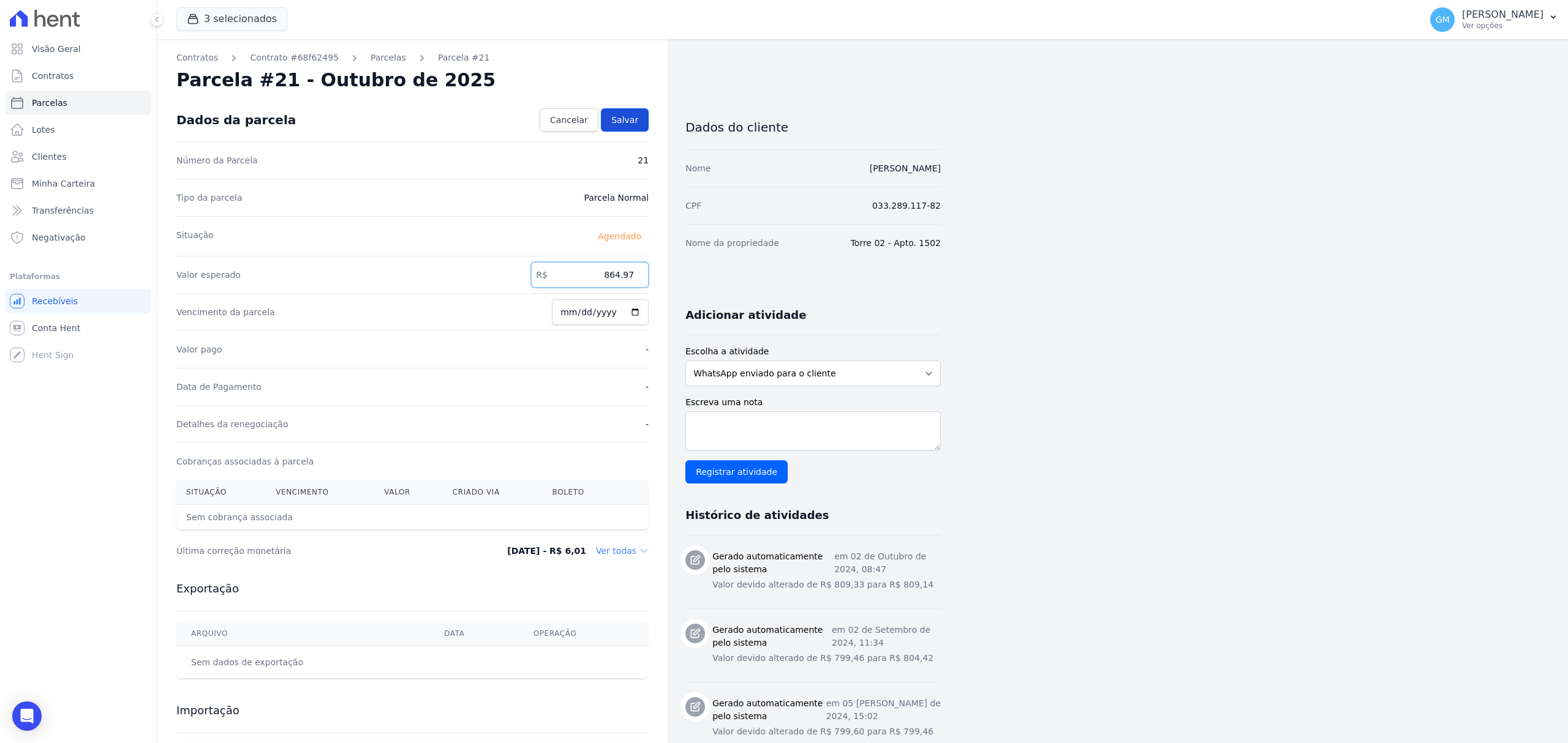
type input "864.97"
click at [640, 123] on link "Salvar" at bounding box center [624, 120] width 47 height 23
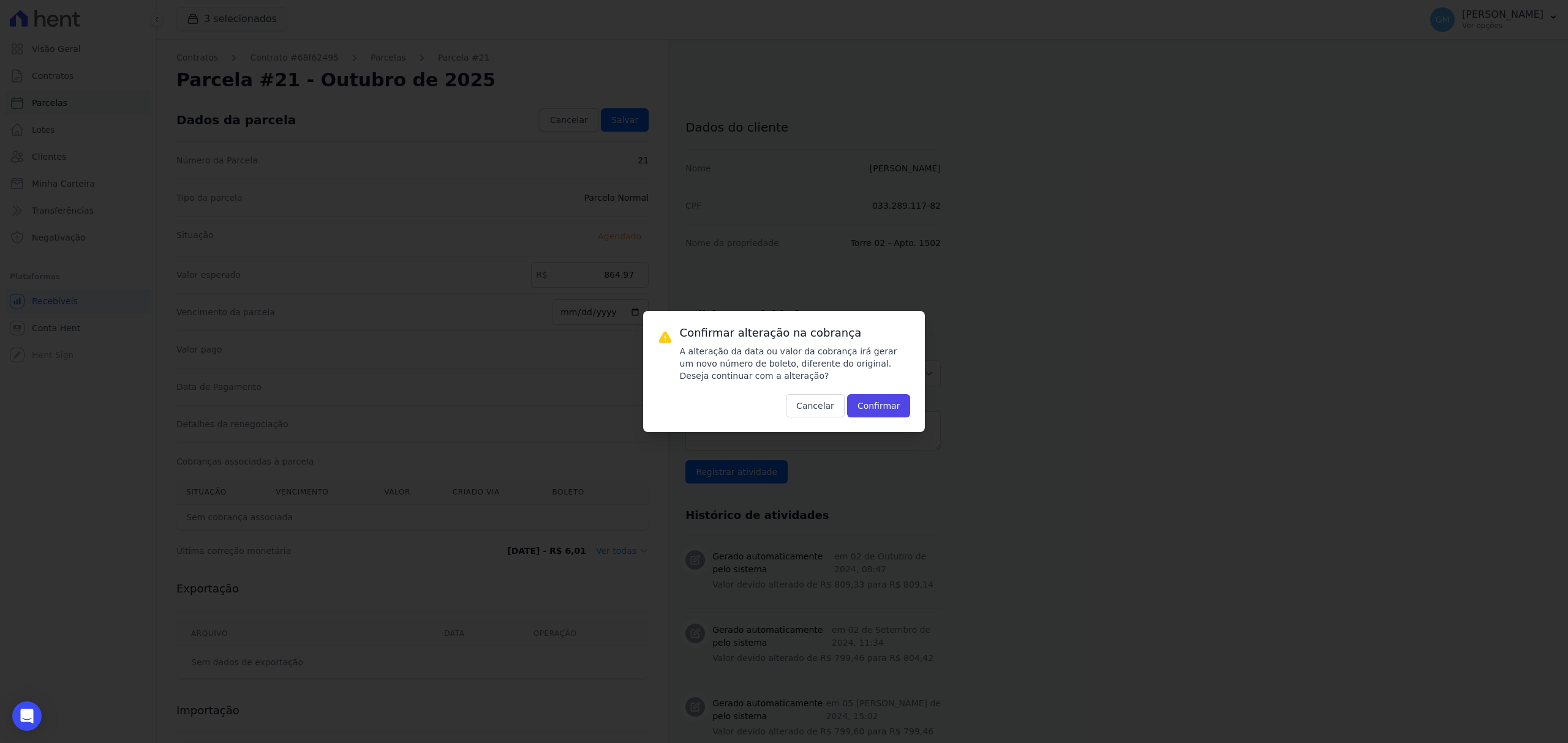
click at [939, 417] on div "Confirmar alteração na cobrança A alteração da data ou valor da cobrança irá ge…" at bounding box center [784, 371] width 471 height 121
click at [888, 399] on button "Confirmar" at bounding box center [878, 406] width 64 height 23
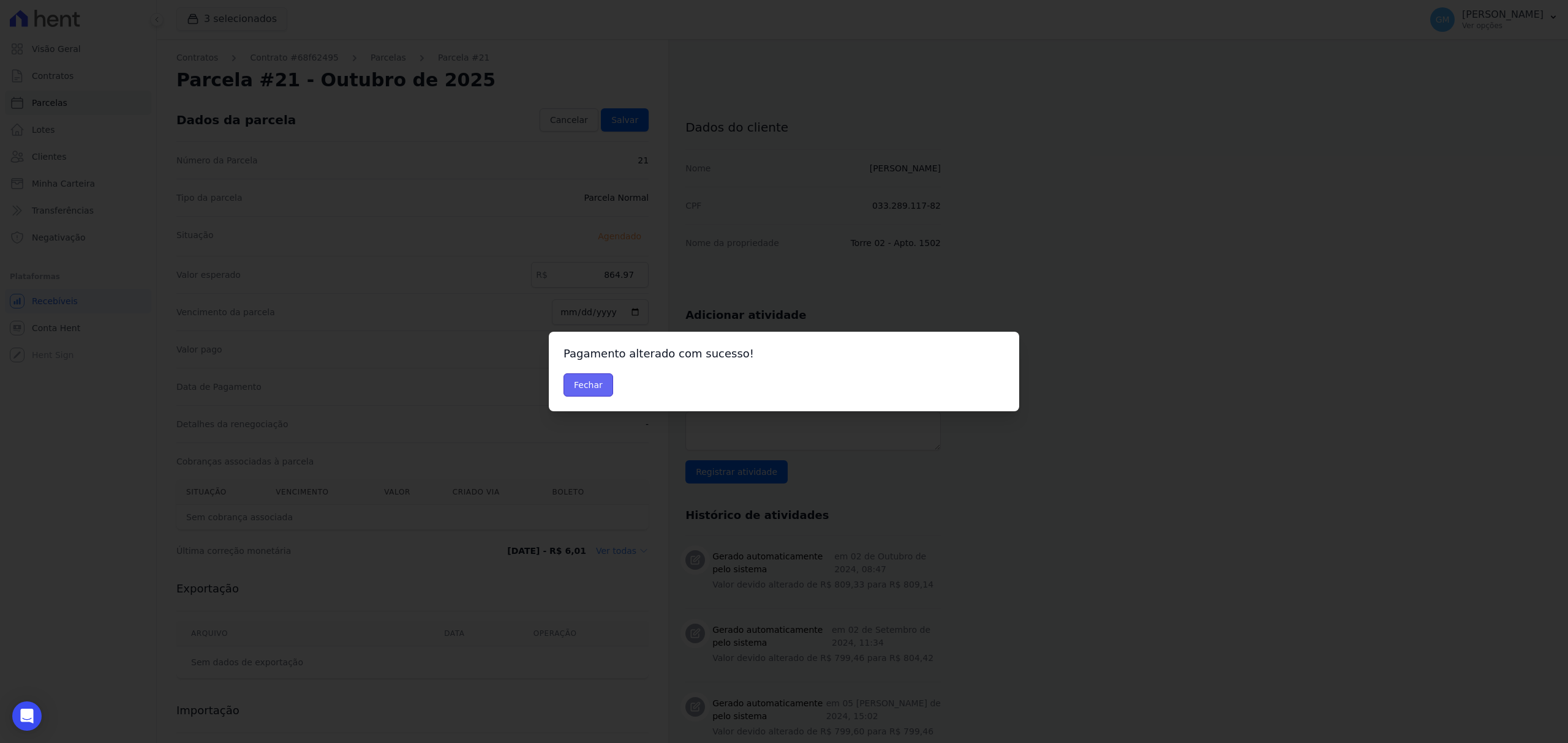
click at [593, 392] on button "Fechar" at bounding box center [588, 385] width 49 height 23
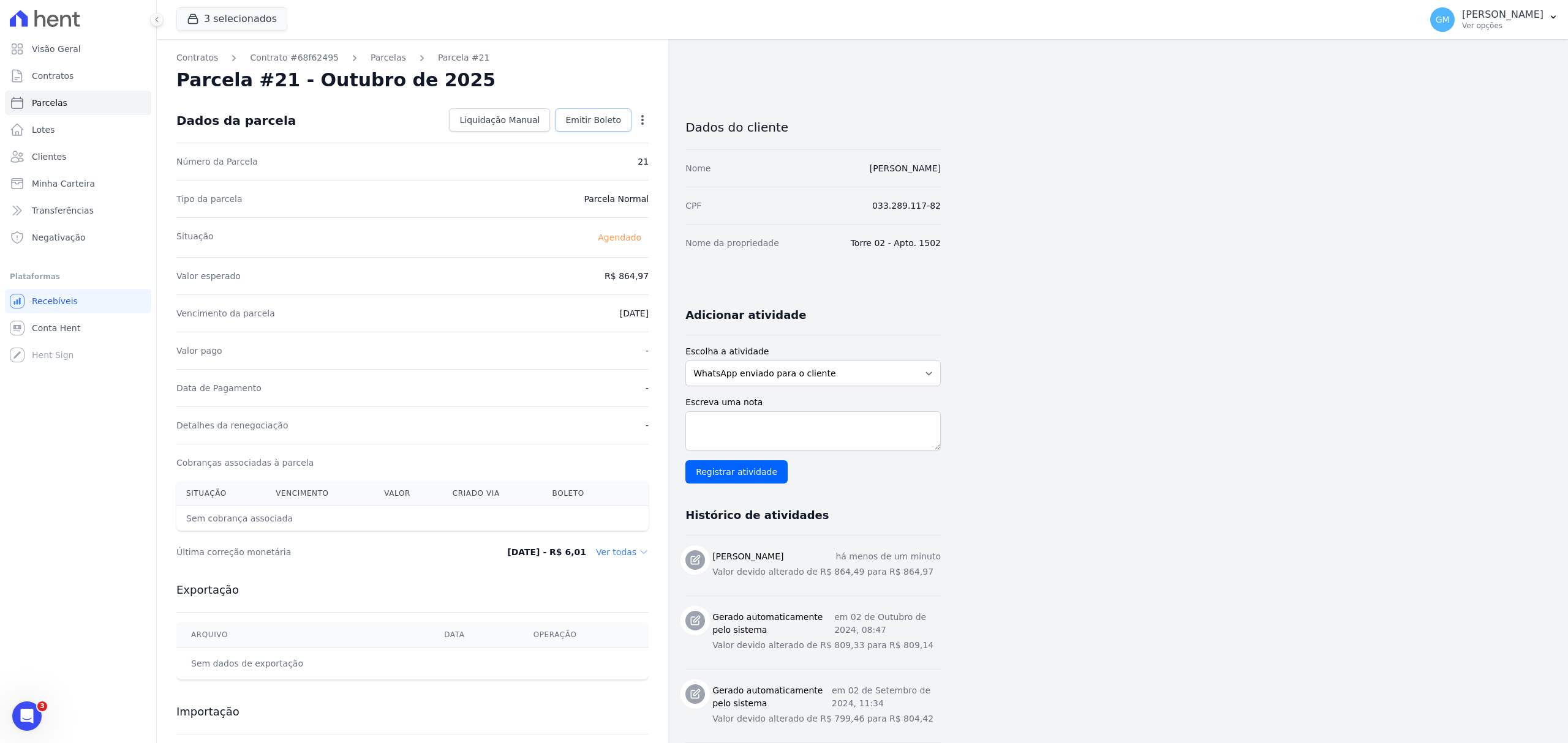
click at [603, 119] on span "Emitir Boleto" at bounding box center [593, 120] width 56 height 12
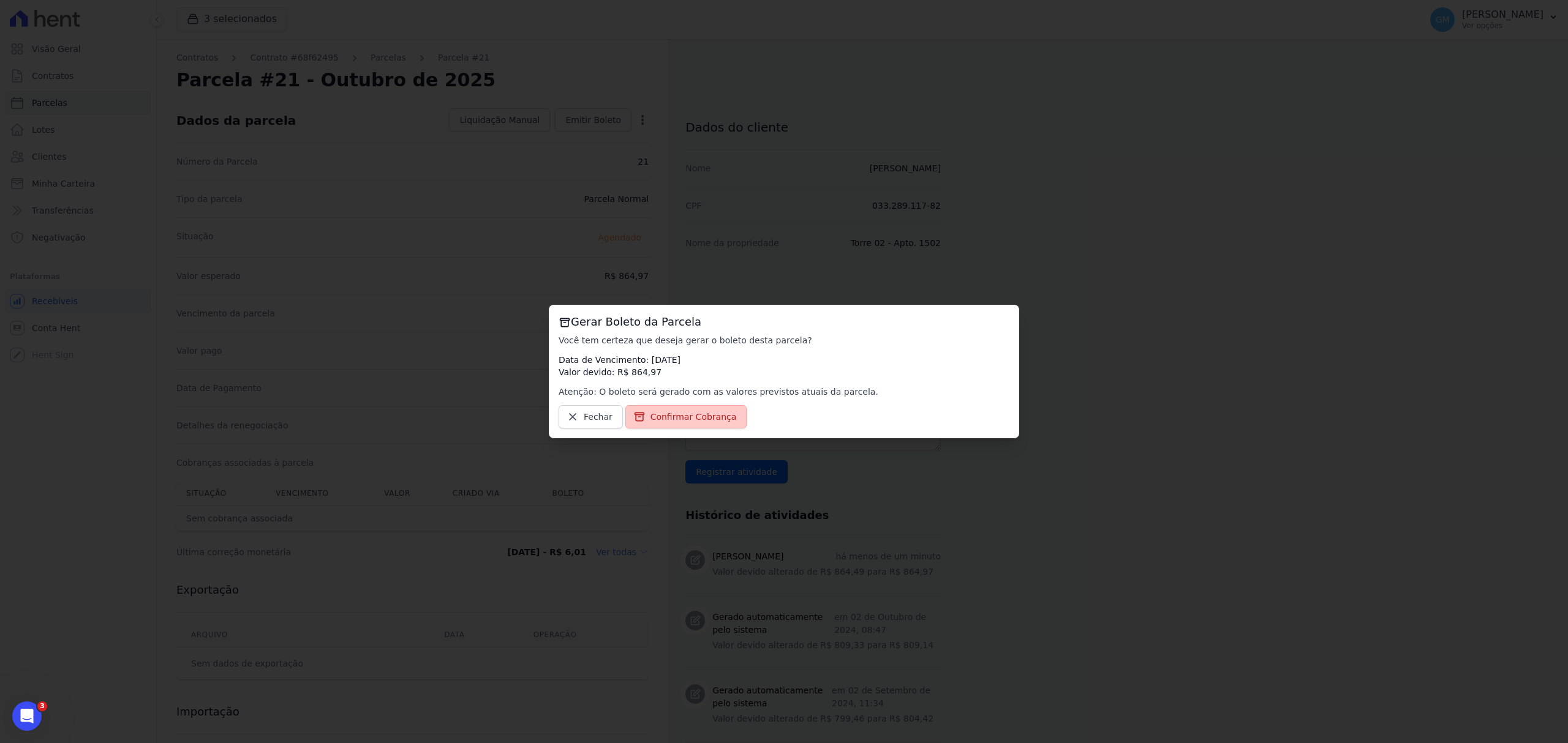
click at [687, 419] on span "Confirmar Cobrança" at bounding box center [693, 417] width 86 height 12
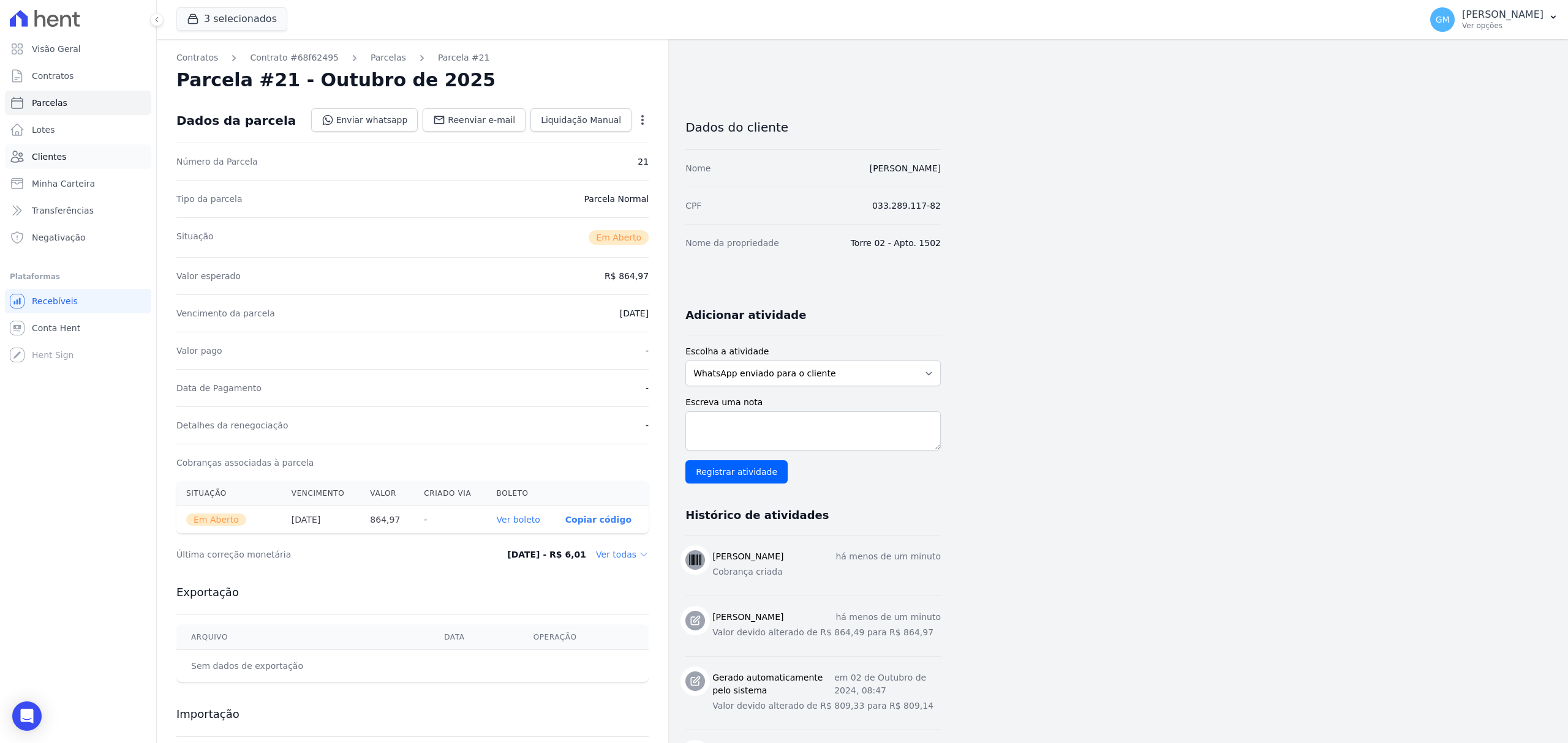
click at [68, 162] on link "Clientes" at bounding box center [78, 157] width 146 height 25
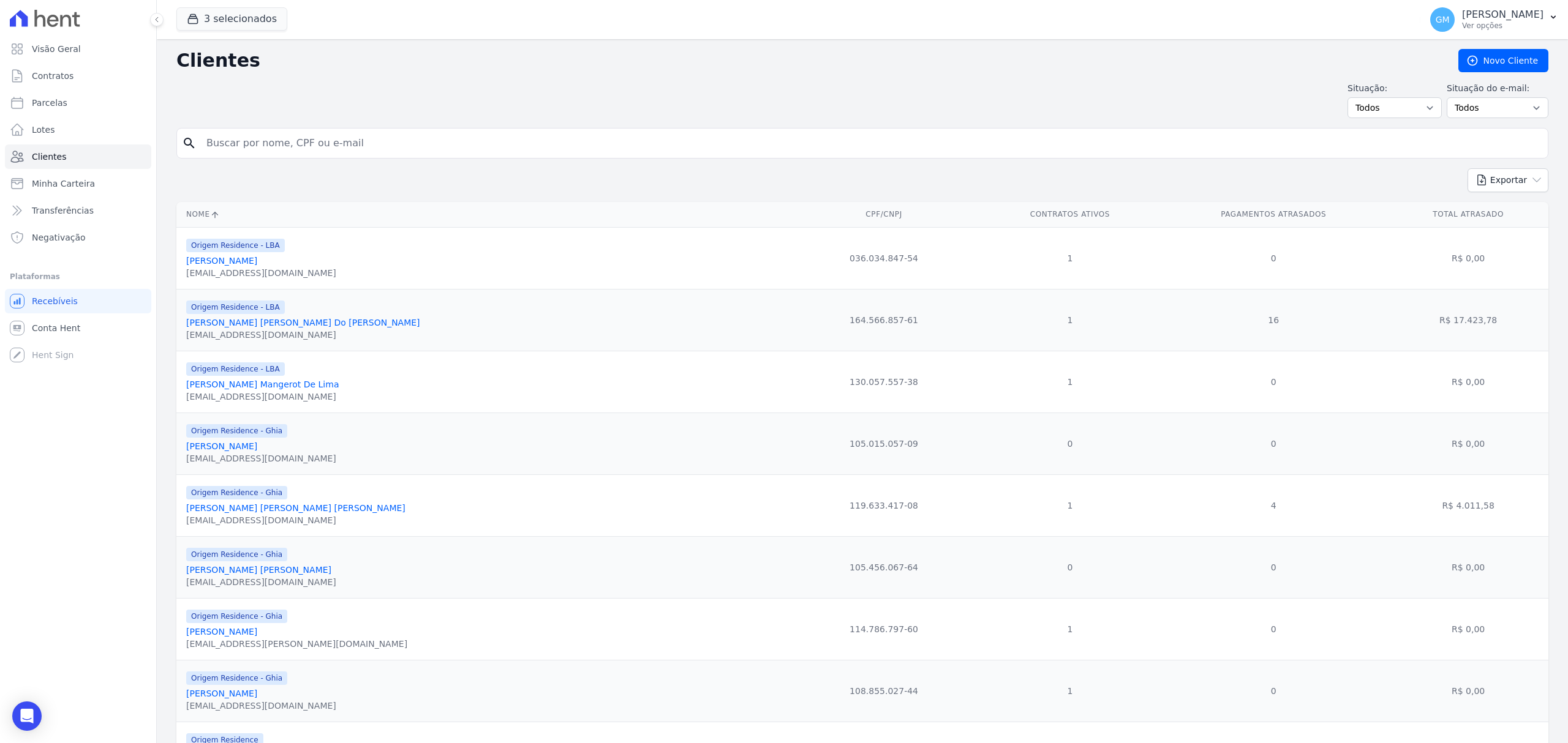
click at [258, 143] on input "search" at bounding box center [871, 143] width 1343 height 25
type input "wagn"
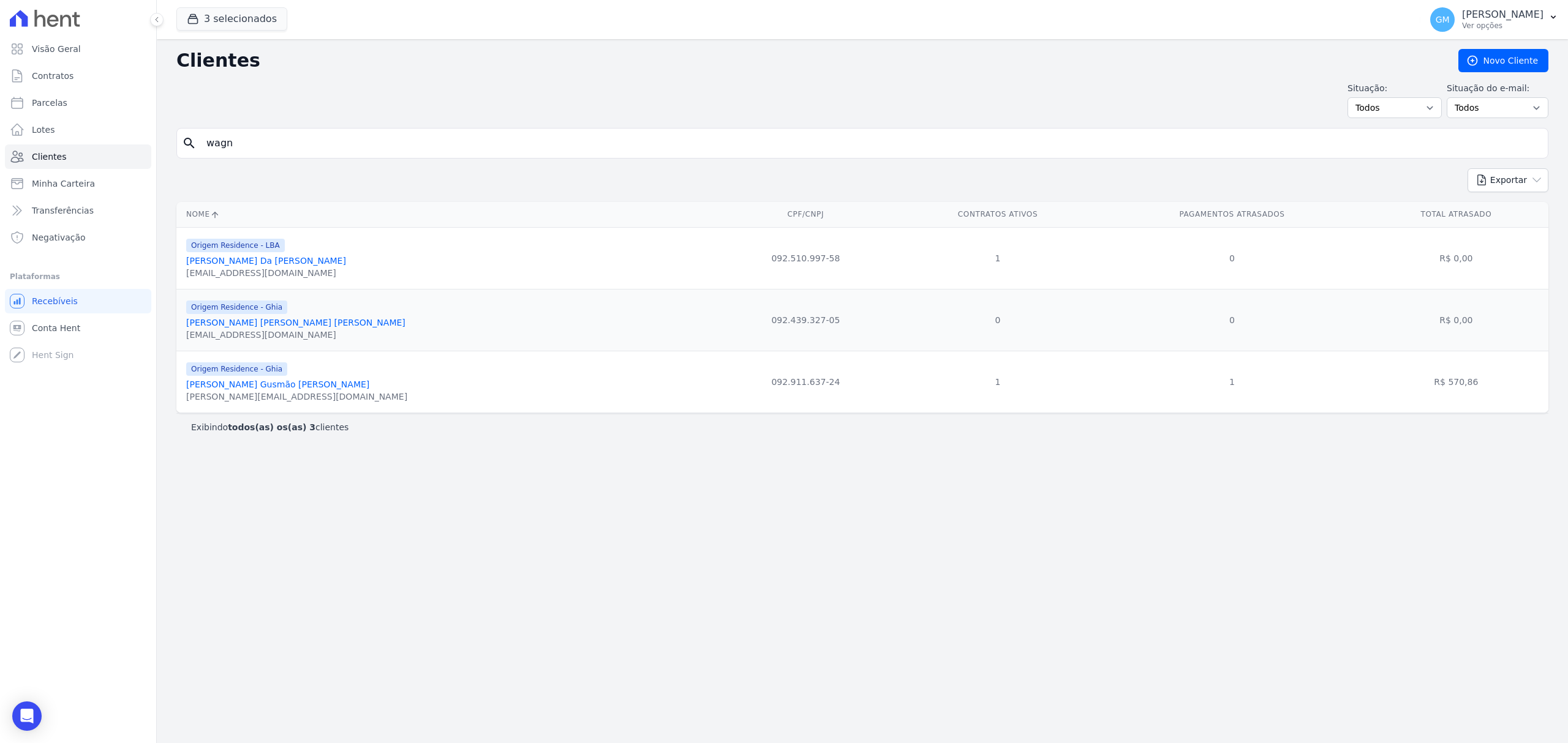
click at [267, 262] on link "[PERSON_NAME] Da [PERSON_NAME]" at bounding box center [266, 261] width 160 height 10
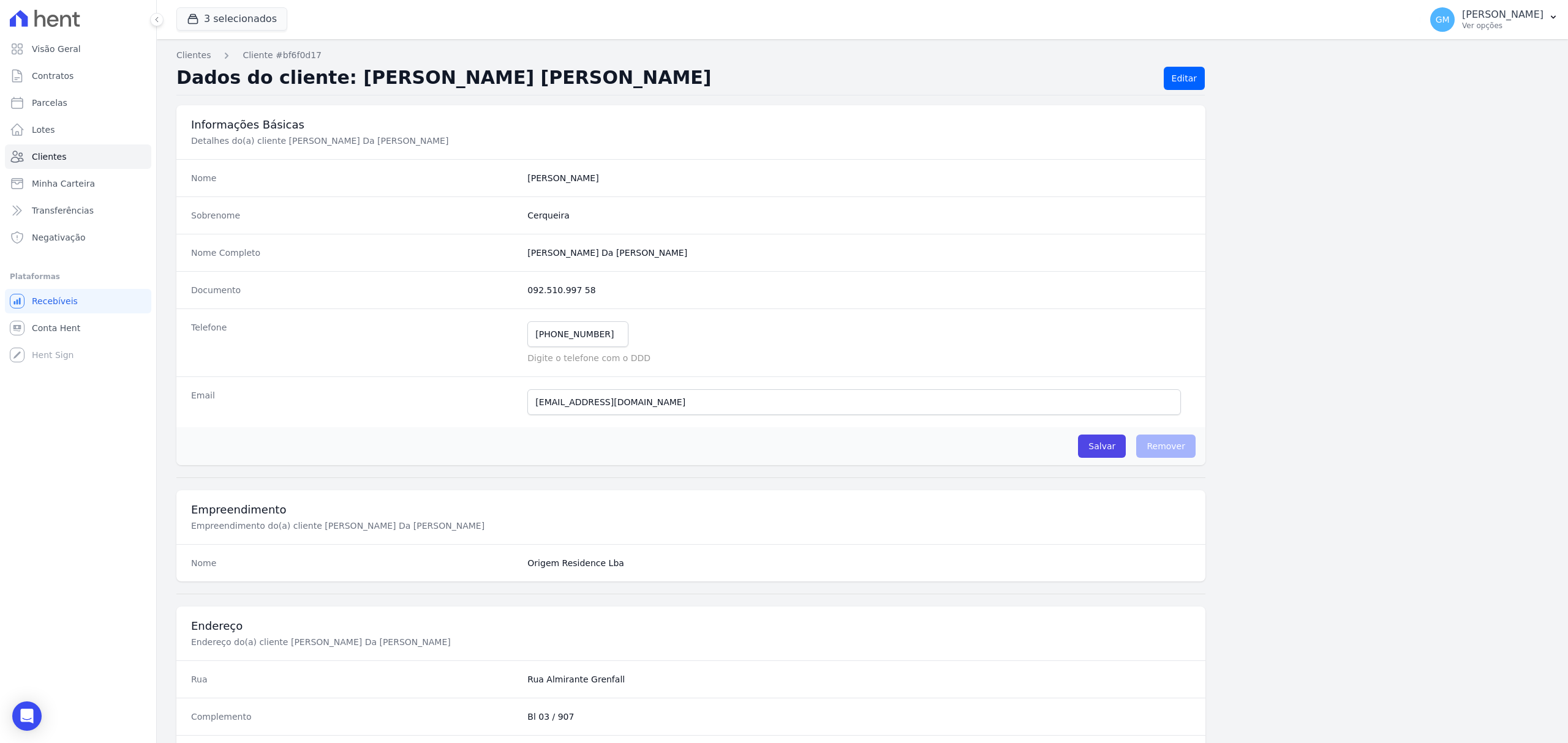
scroll to position [408, 0]
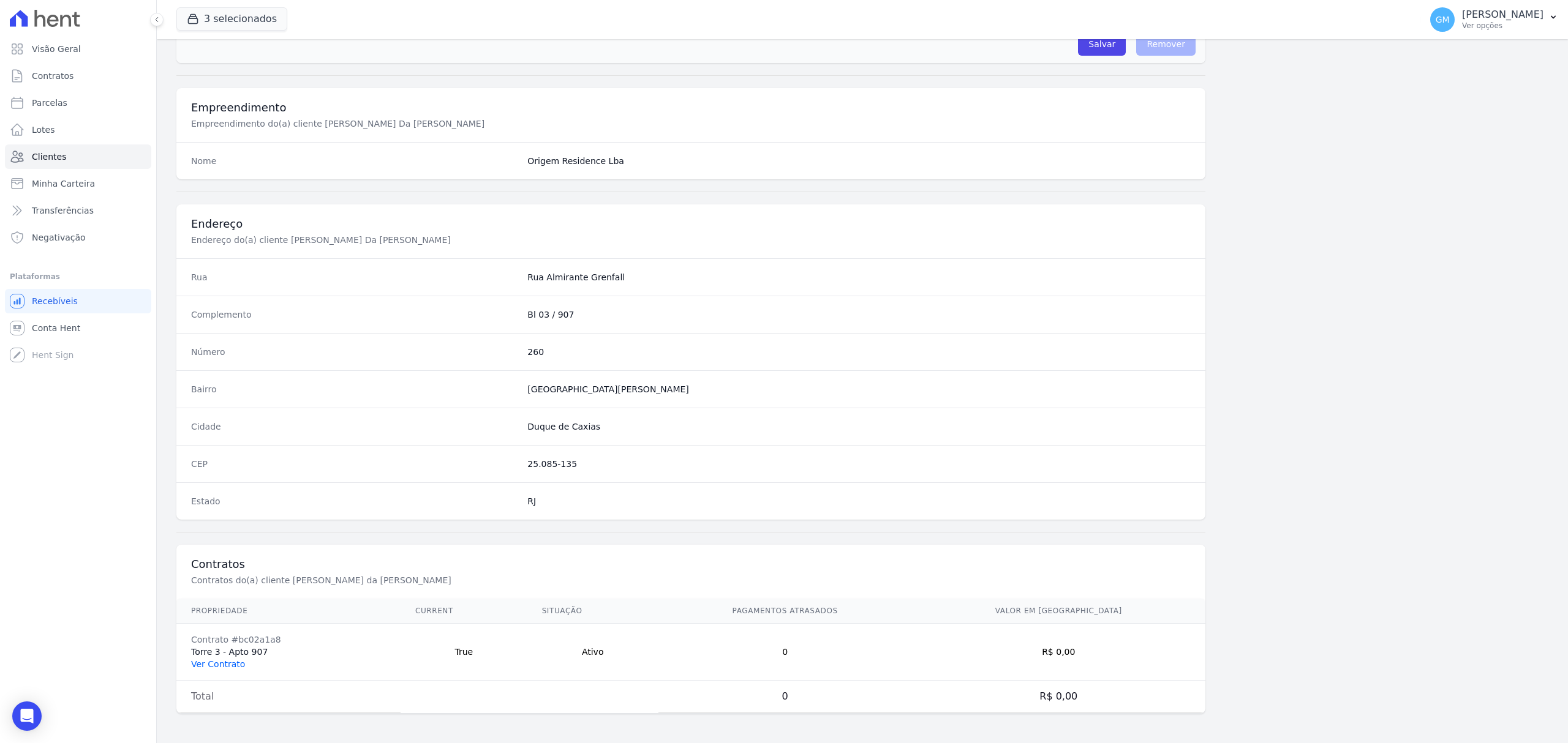
click at [226, 660] on link "Ver Contrato" at bounding box center [218, 664] width 54 height 10
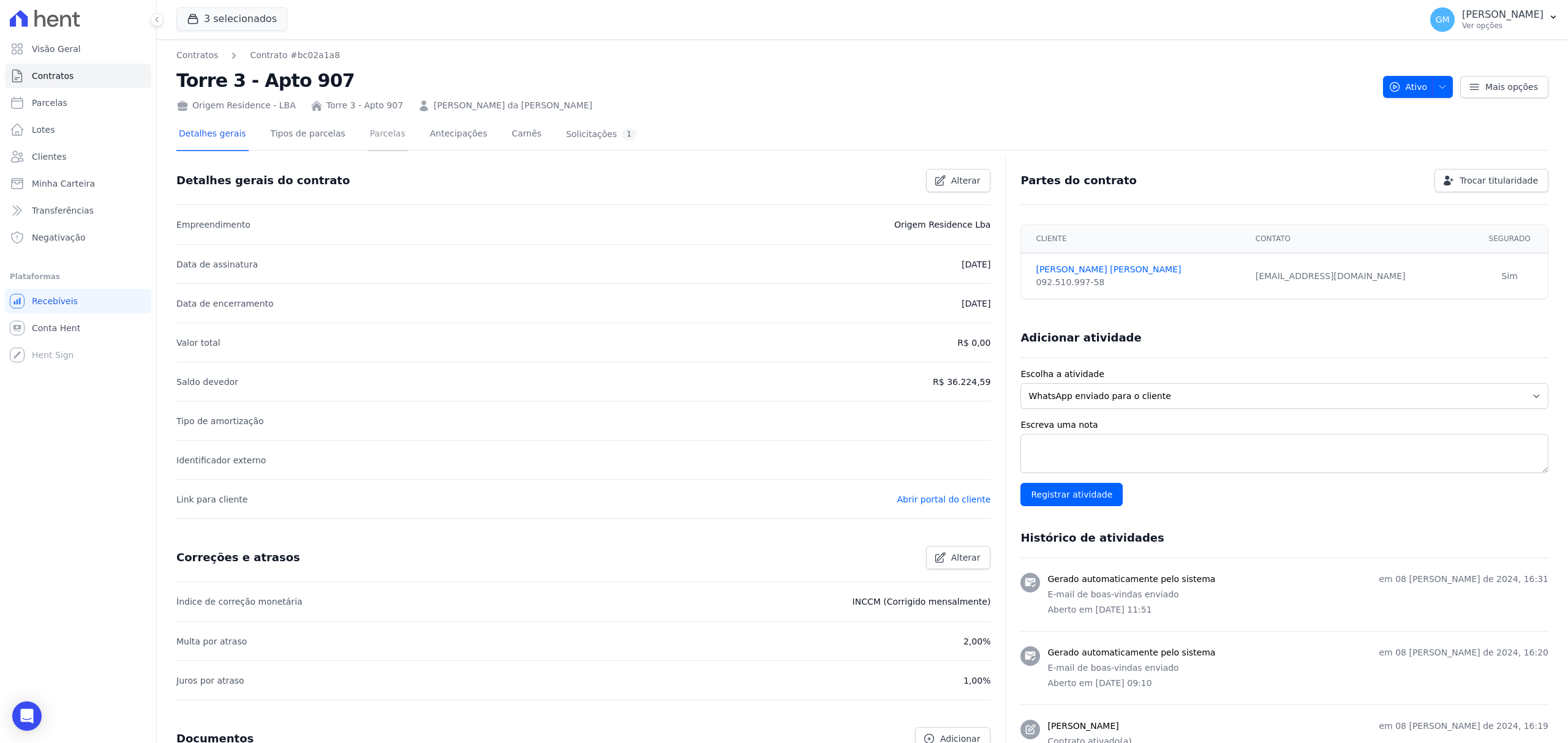
click at [371, 128] on link "Parcelas" at bounding box center [388, 135] width 41 height 33
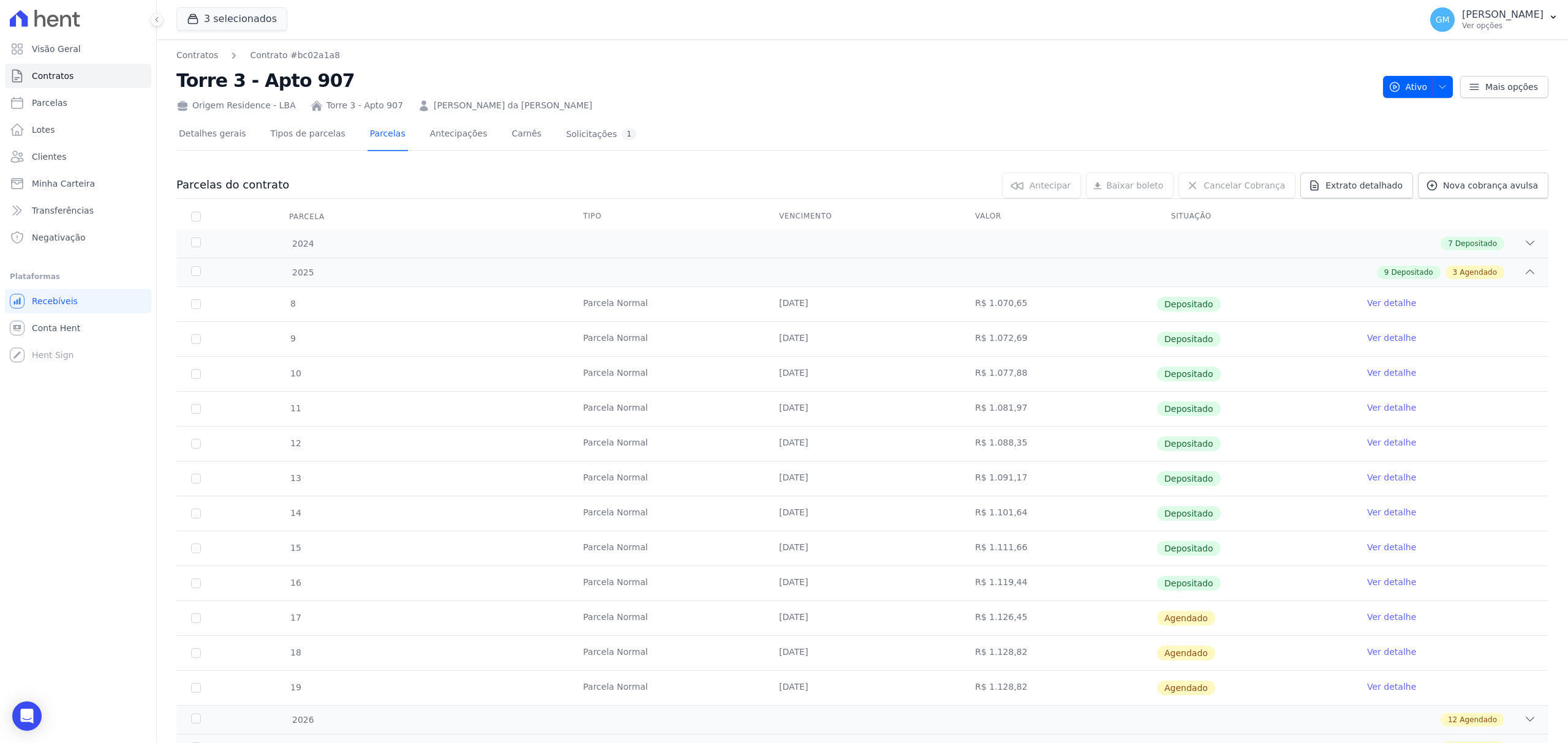
drag, startPoint x: 751, startPoint y: 578, endPoint x: 1350, endPoint y: 569, distance: 599.1
click at [1350, 569] on tr "16 [GEOGRAPHIC_DATA] [DATE] R$ 1.119,44 Depositado Ver detalhe" at bounding box center [862, 583] width 1372 height 35
click at [1377, 585] on link "Ver detalhe" at bounding box center [1391, 582] width 49 height 12
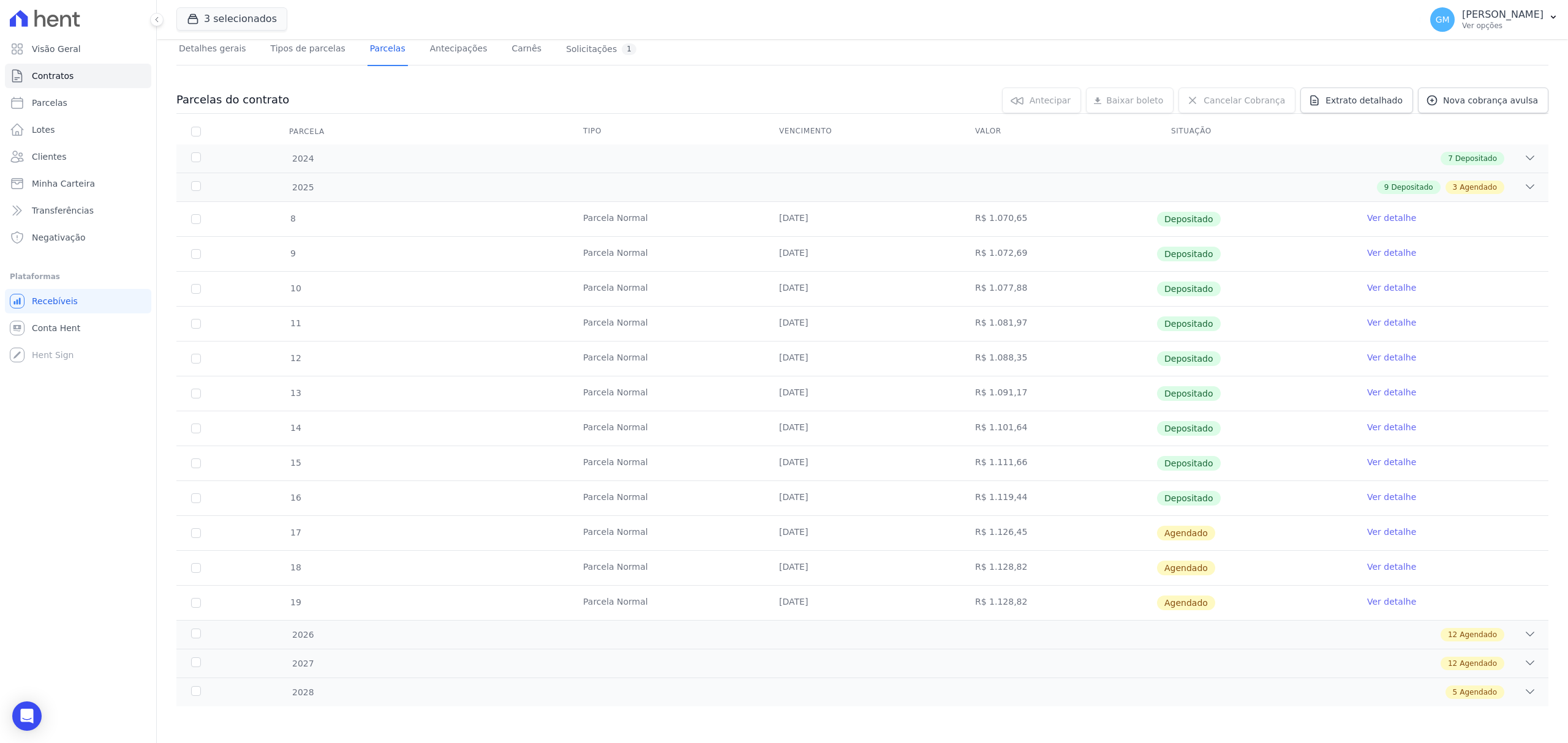
click at [1385, 535] on link "Ver detalhe" at bounding box center [1391, 532] width 49 height 12
click at [1395, 528] on link "Ver detalhe" at bounding box center [1391, 532] width 49 height 12
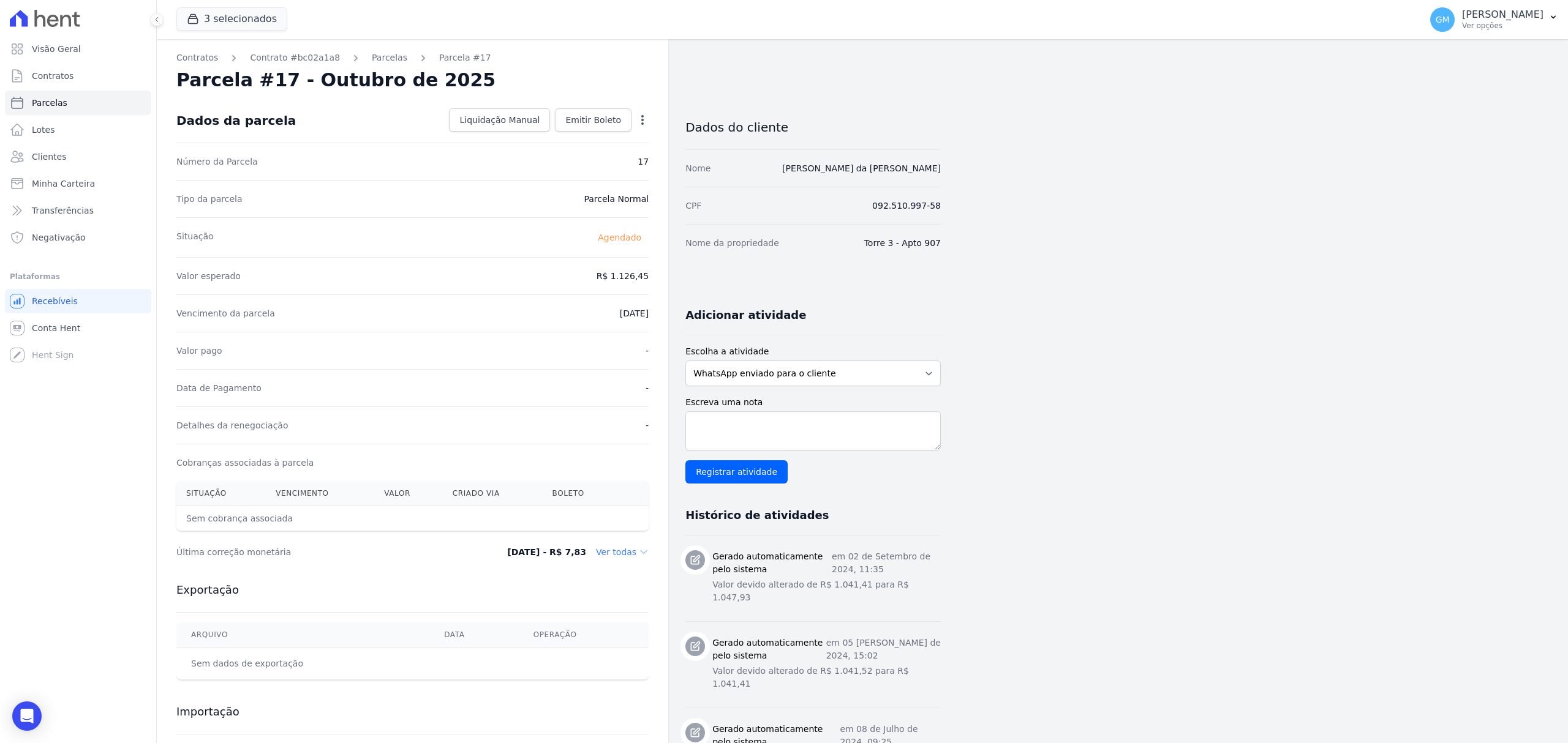
click at [648, 121] on icon "button" at bounding box center [643, 120] width 12 height 12
click at [559, 137] on link "Alterar" at bounding box center [590, 137] width 108 height 22
drag, startPoint x: 599, startPoint y: 277, endPoint x: 648, endPoint y: 280, distance: 49.1
click at [648, 280] on input "1126.45" at bounding box center [590, 275] width 118 height 26
paste input ".12179"
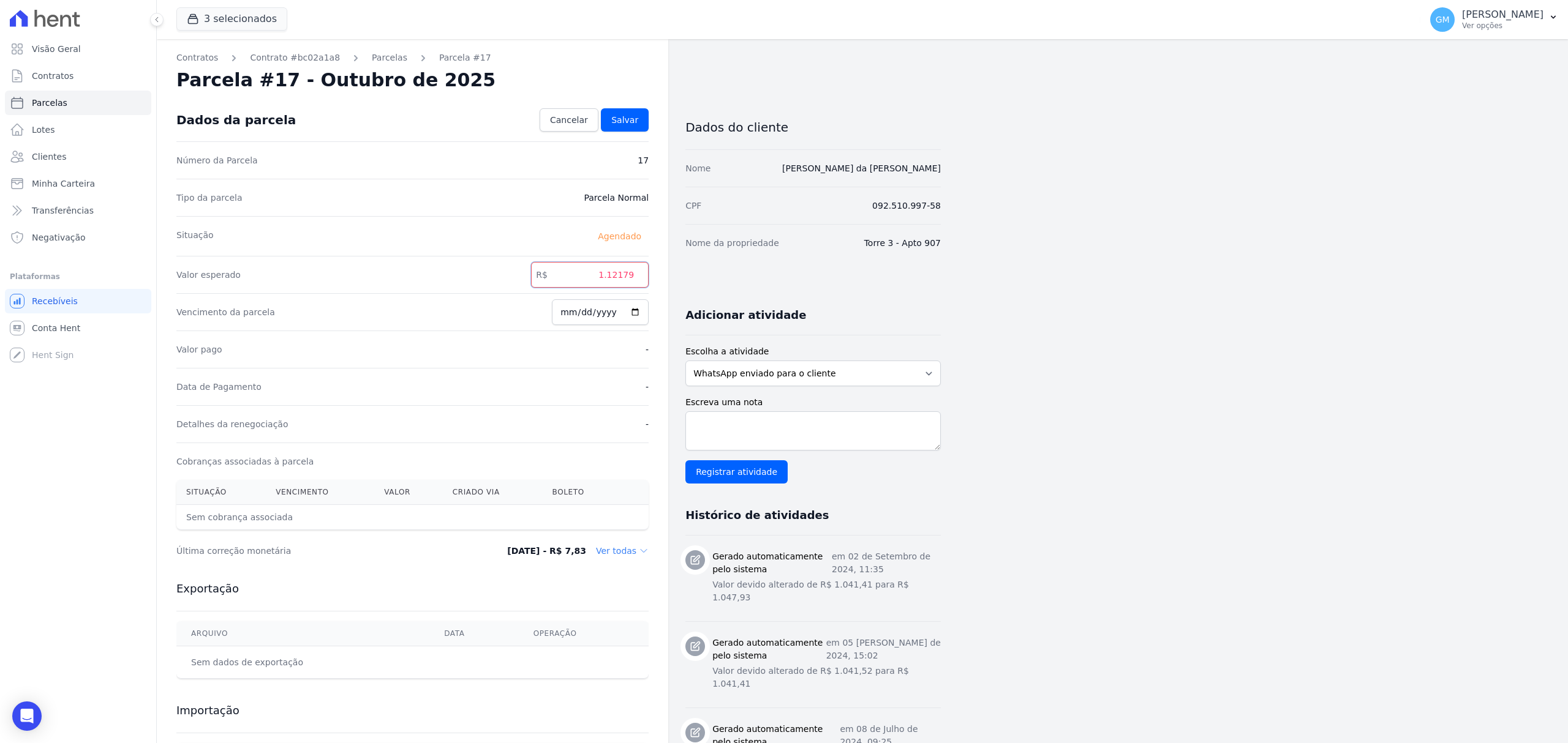
click at [611, 277] on input "1.12179" at bounding box center [590, 275] width 118 height 26
click at [624, 278] on input "112179" at bounding box center [590, 275] width 118 height 26
type input "1121.79"
click at [614, 116] on span "Salvar" at bounding box center [625, 120] width 27 height 12
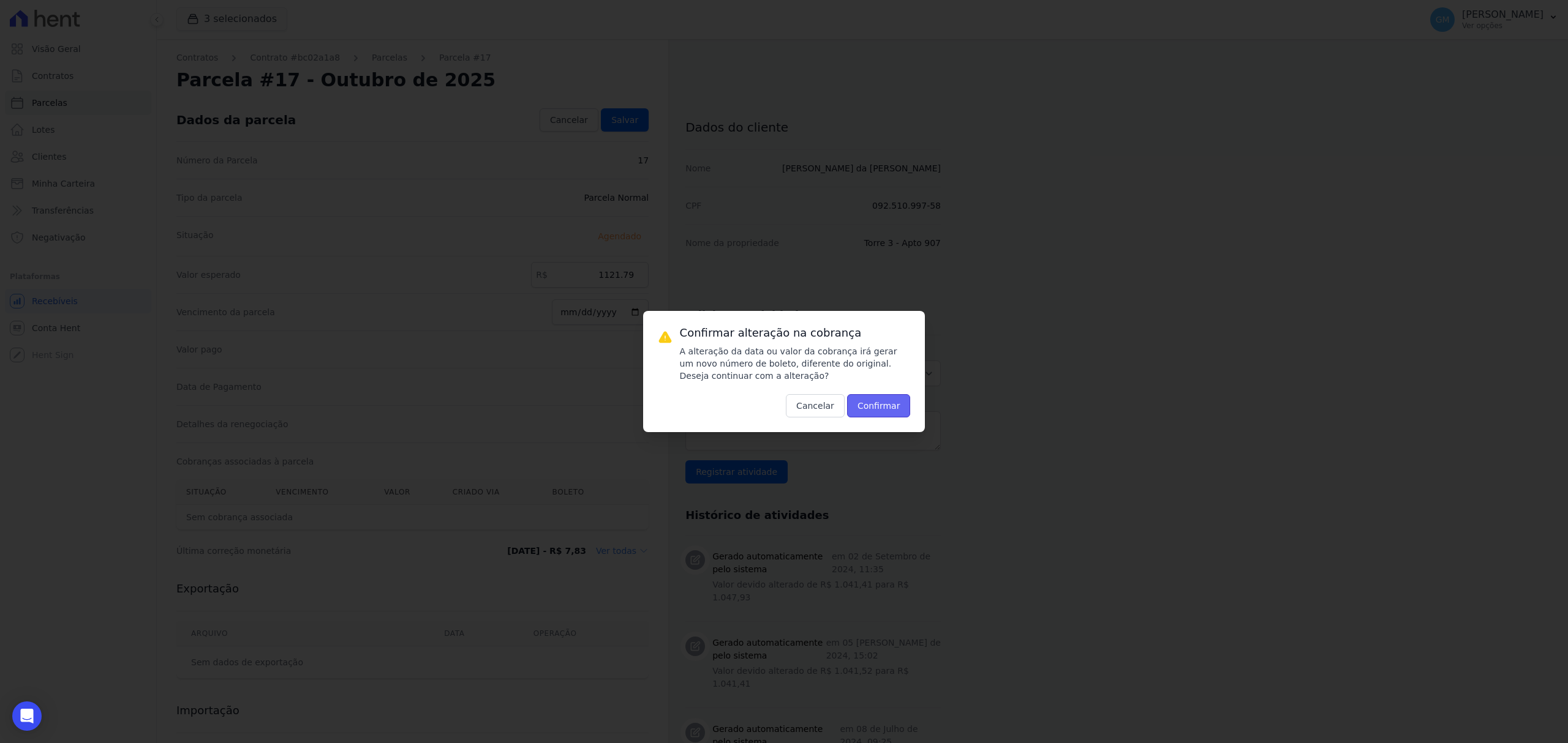
click at [870, 400] on button "Confirmar" at bounding box center [878, 406] width 64 height 23
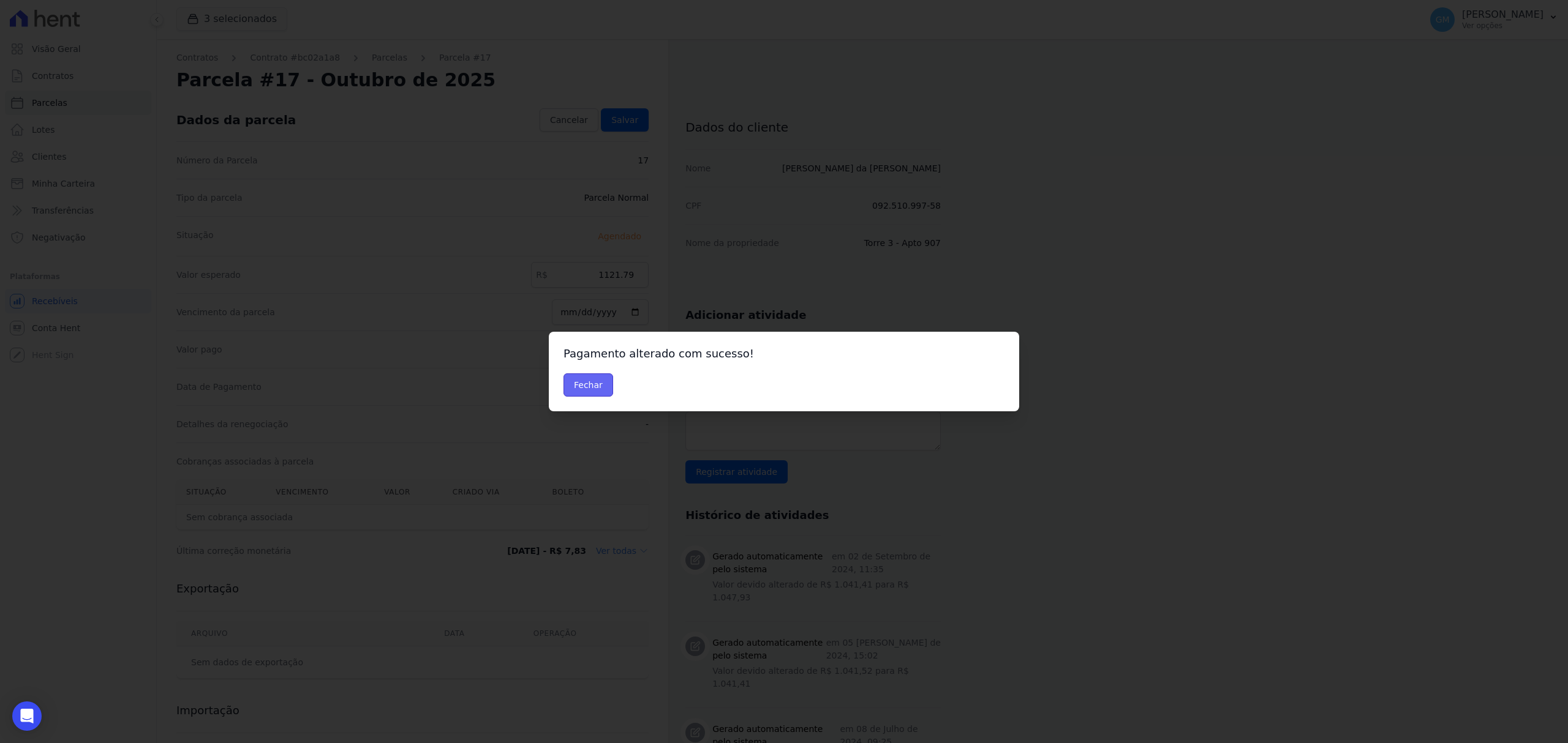
click at [593, 384] on button "Fechar" at bounding box center [588, 385] width 49 height 23
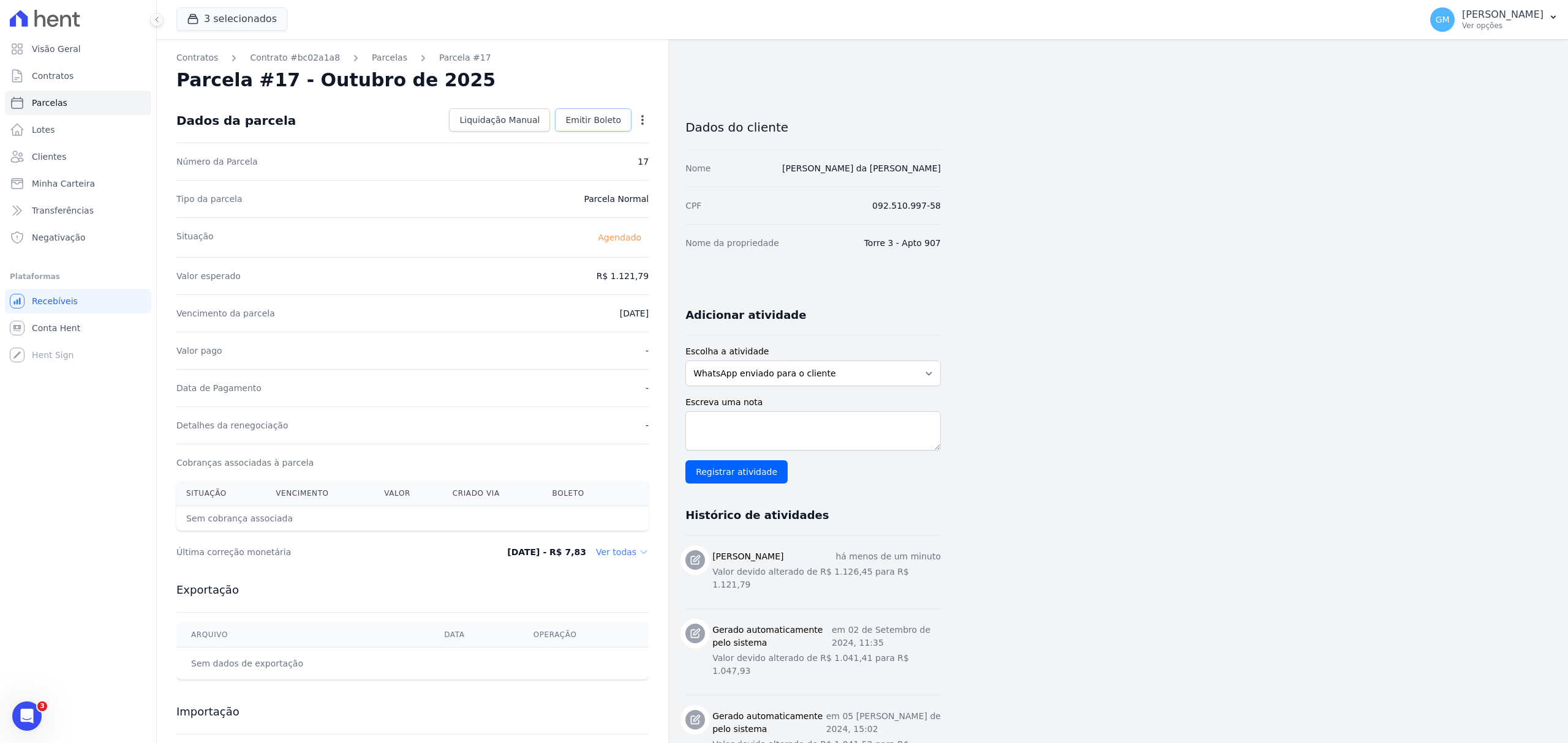
click at [619, 117] on span "Emitir Boleto" at bounding box center [593, 120] width 56 height 12
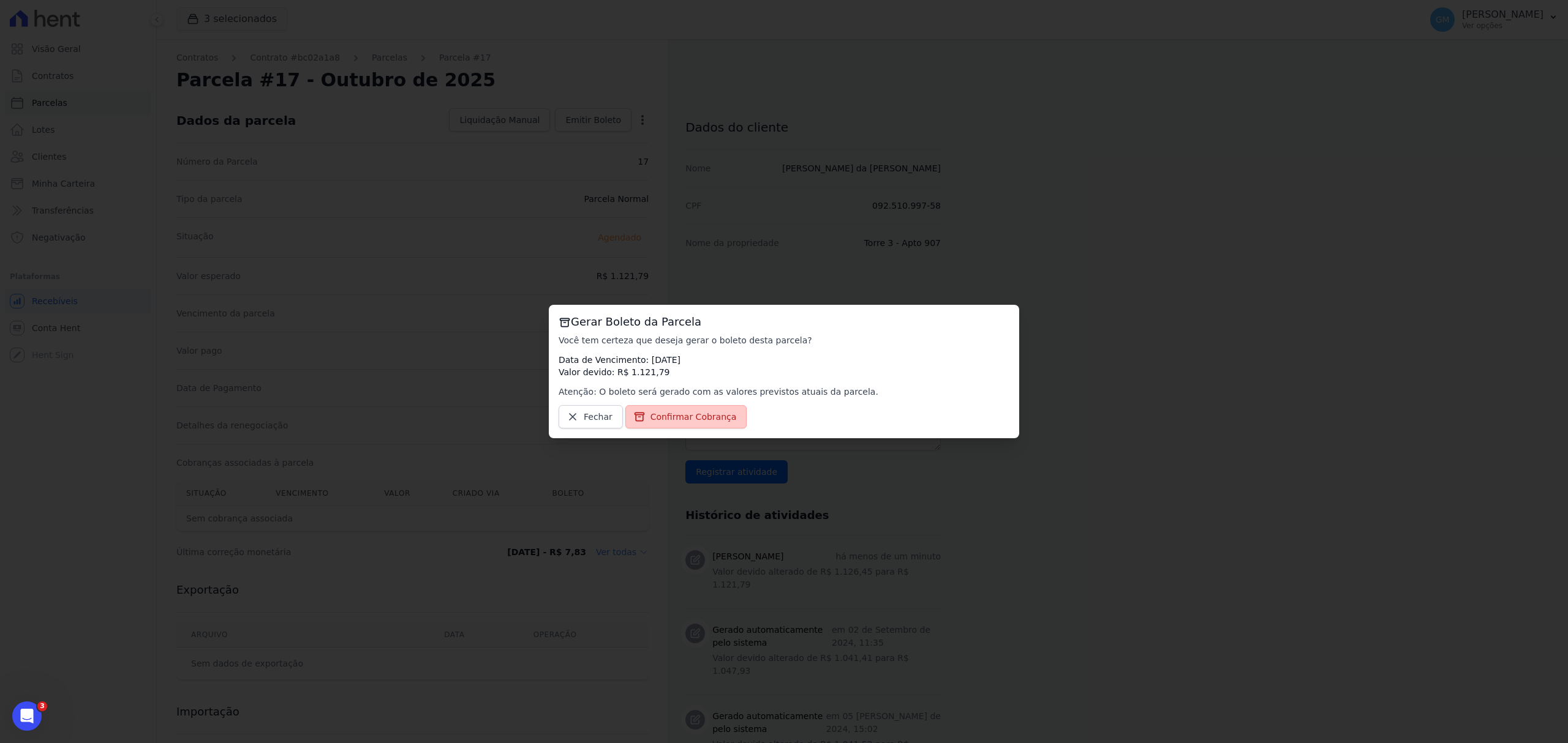
click at [711, 421] on span "Confirmar Cobrança" at bounding box center [693, 417] width 86 height 12
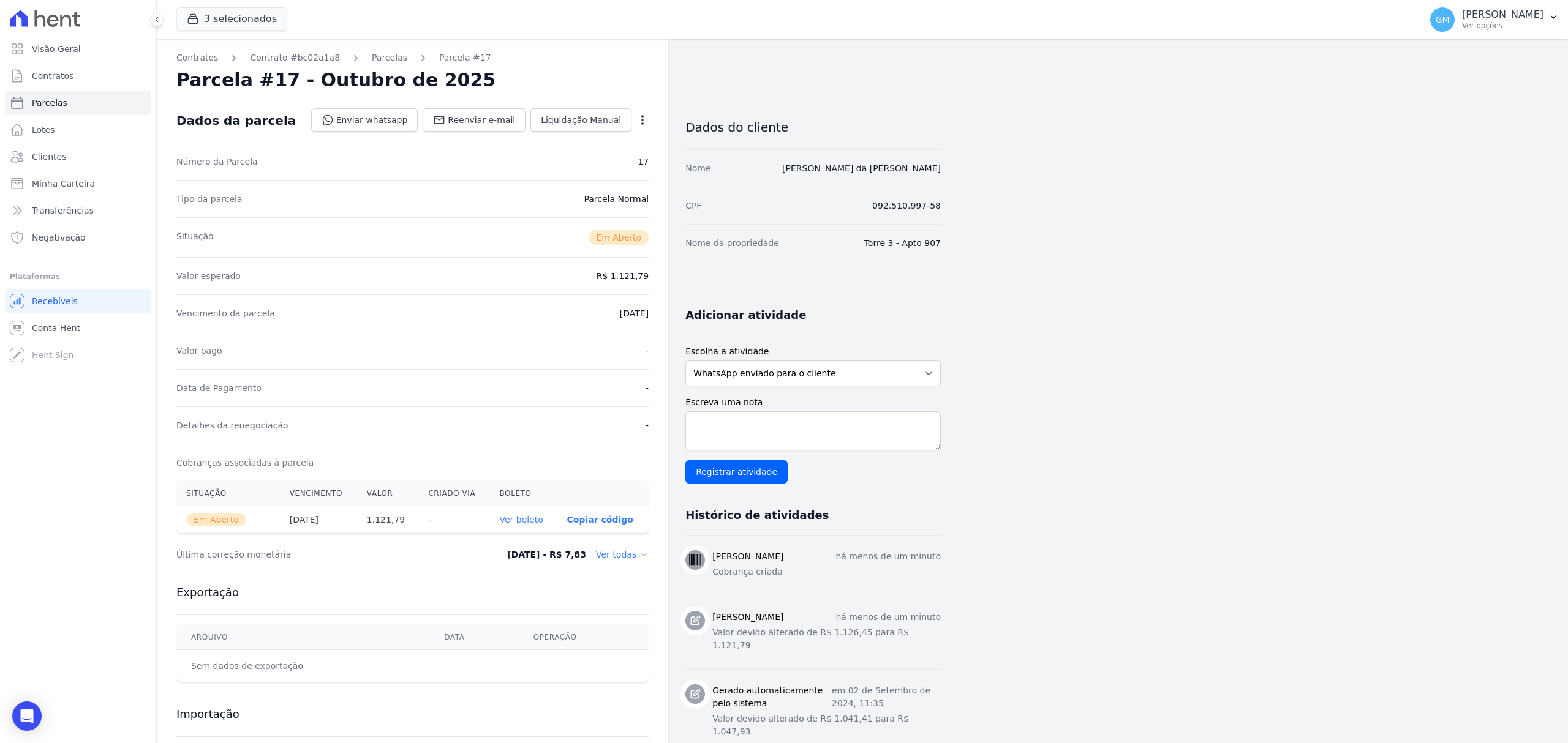
click at [522, 524] on link "Ver boleto" at bounding box center [521, 520] width 43 height 10
click at [76, 158] on link "Clientes" at bounding box center [78, 157] width 146 height 25
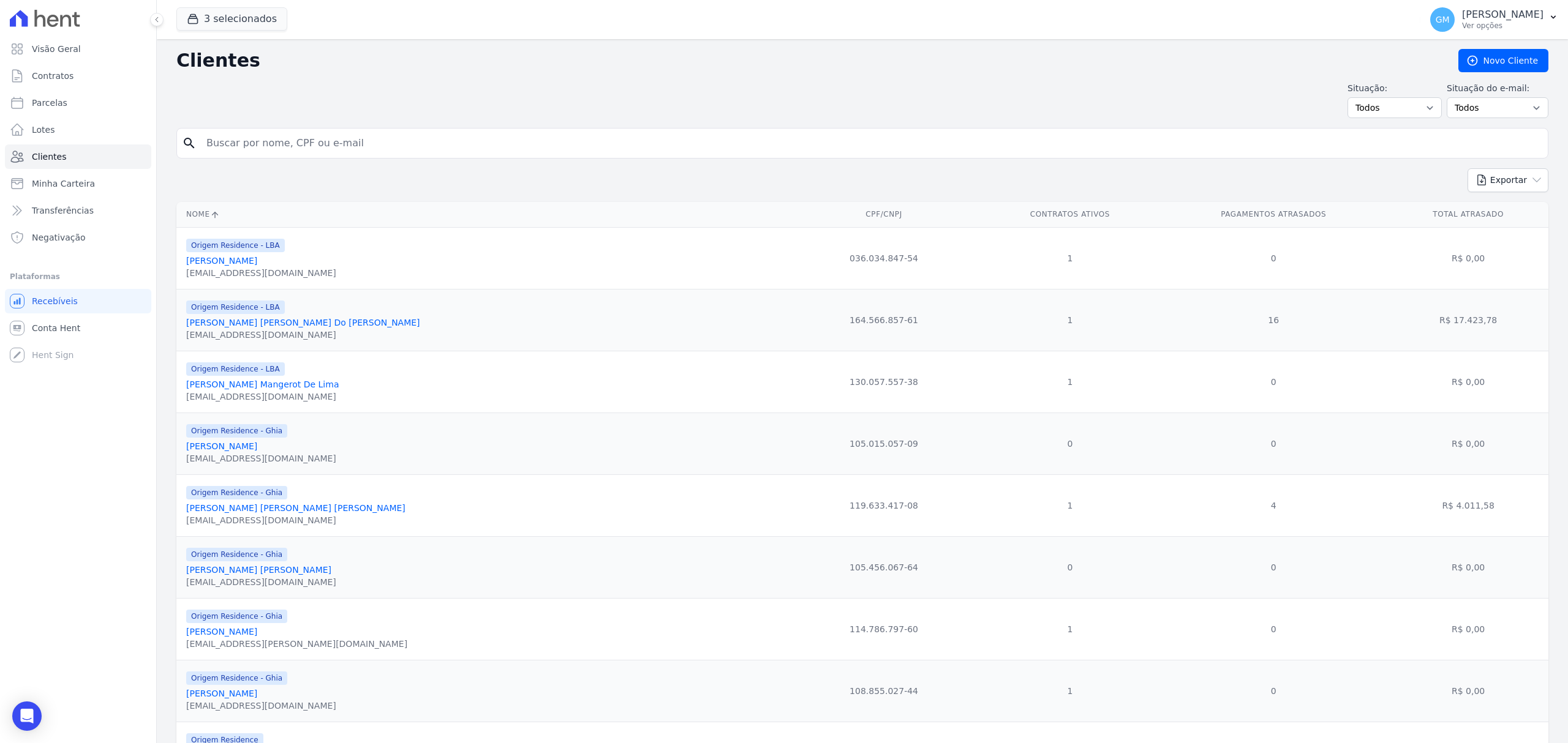
click at [326, 150] on input "search" at bounding box center [871, 143] width 1343 height 25
paste input "[PERSON_NAME] da [PERSON_NAME]"
type input "[PERSON_NAME] da [PERSON_NAME]"
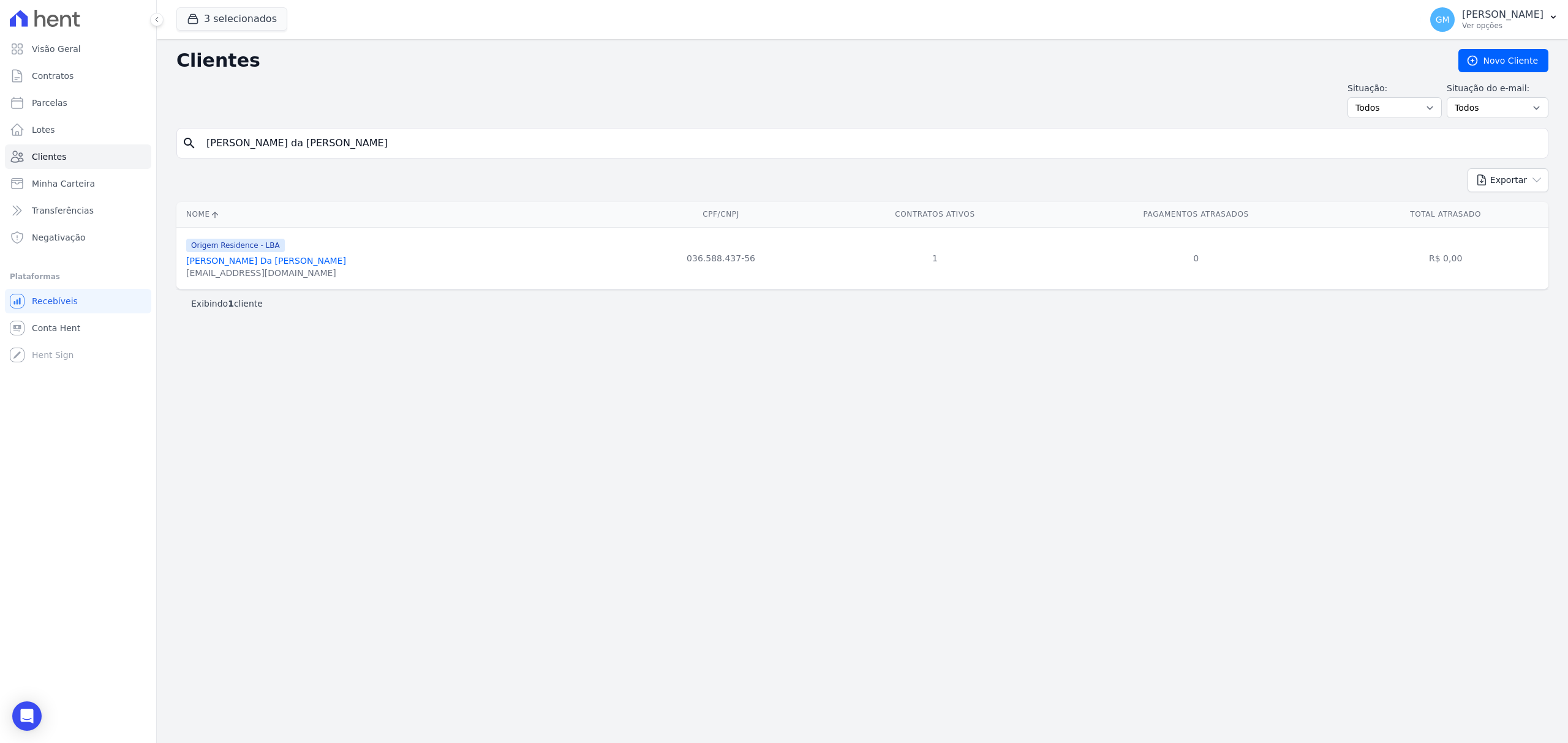
click at [288, 266] on link "[PERSON_NAME] Da [PERSON_NAME]" at bounding box center [266, 261] width 160 height 10
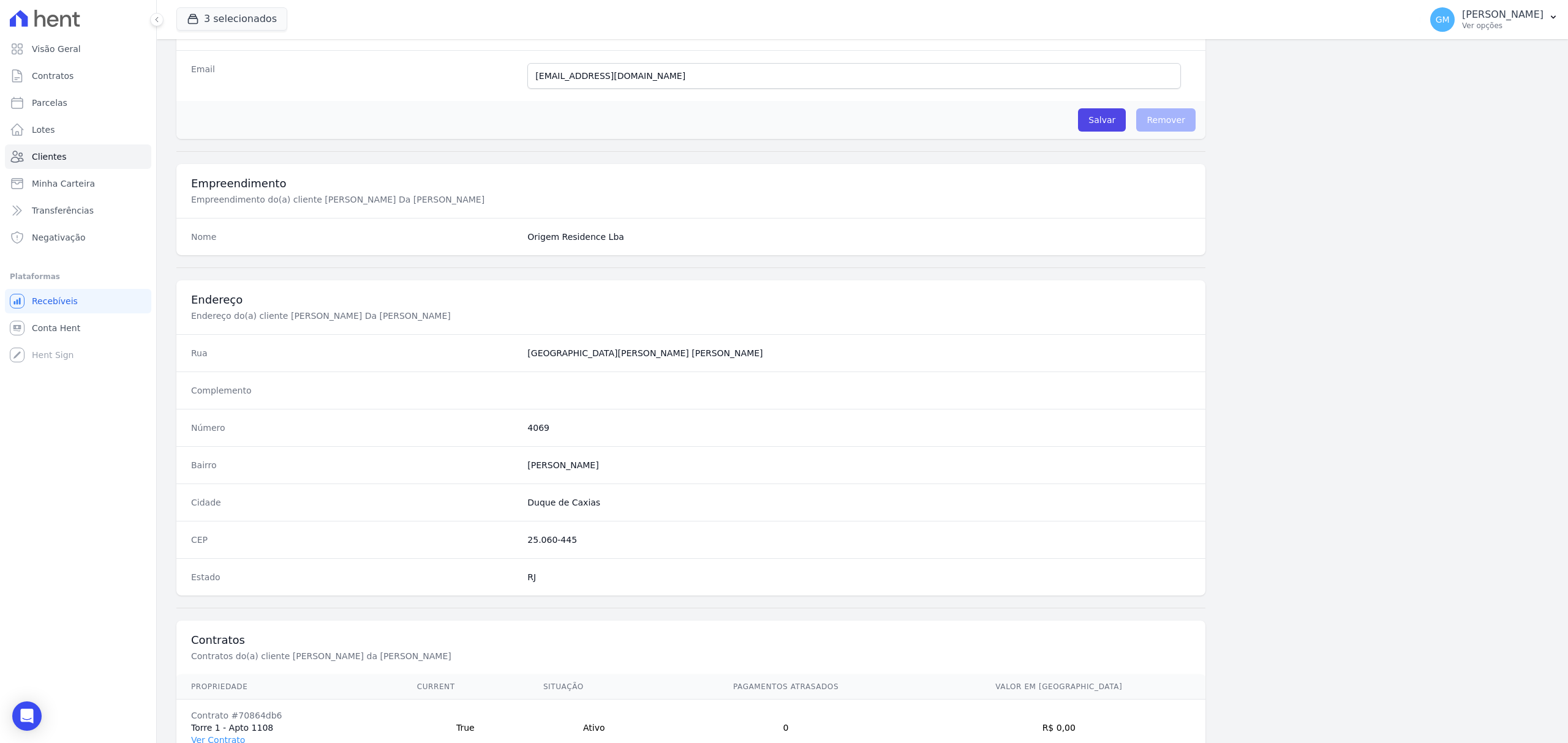
scroll to position [408, 0]
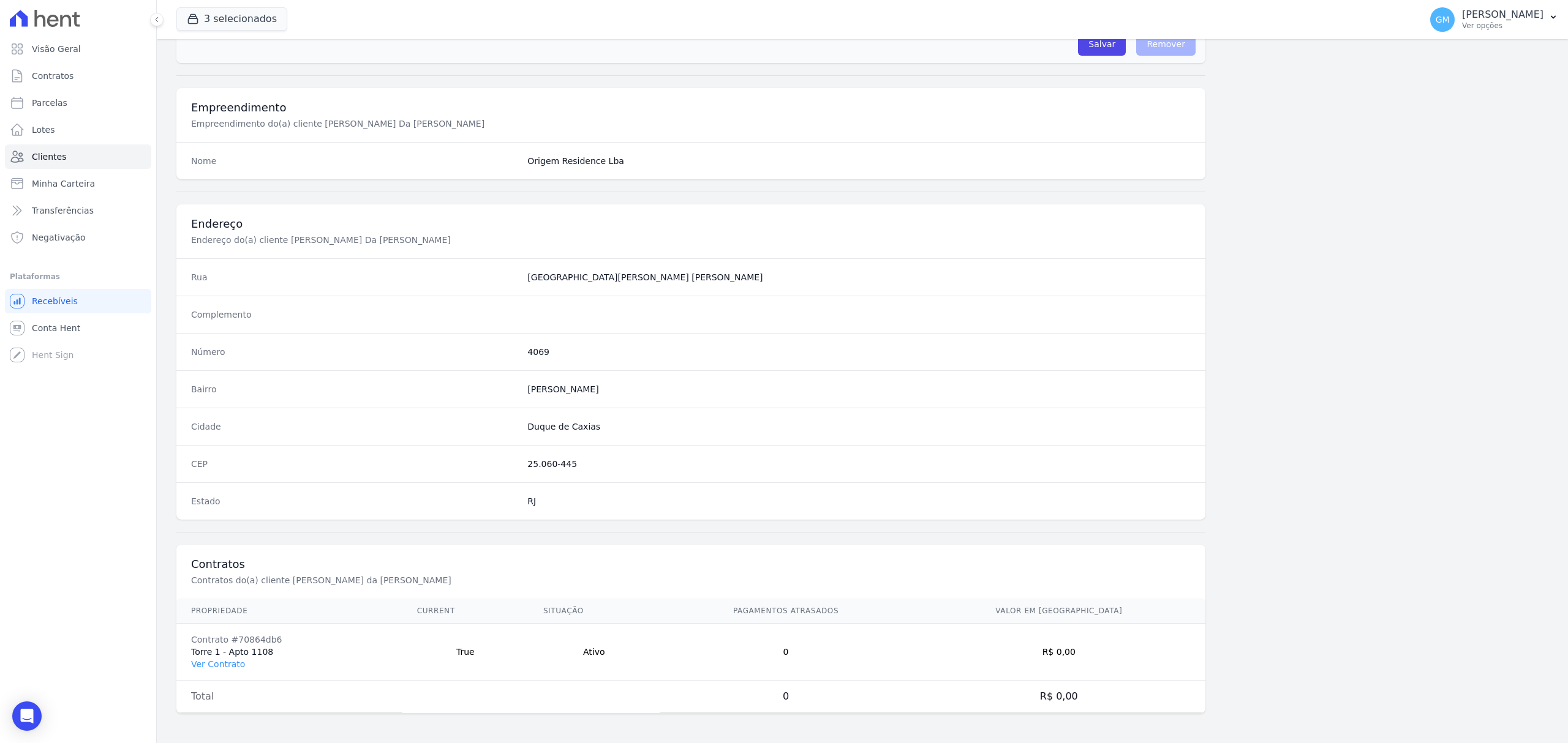
click at [204, 669] on td "Contrato #70864db6 Torre 1 - Apto 1108 Ver Contrato" at bounding box center [289, 652] width 226 height 57
click at [231, 667] on link "Ver Contrato" at bounding box center [218, 664] width 54 height 10
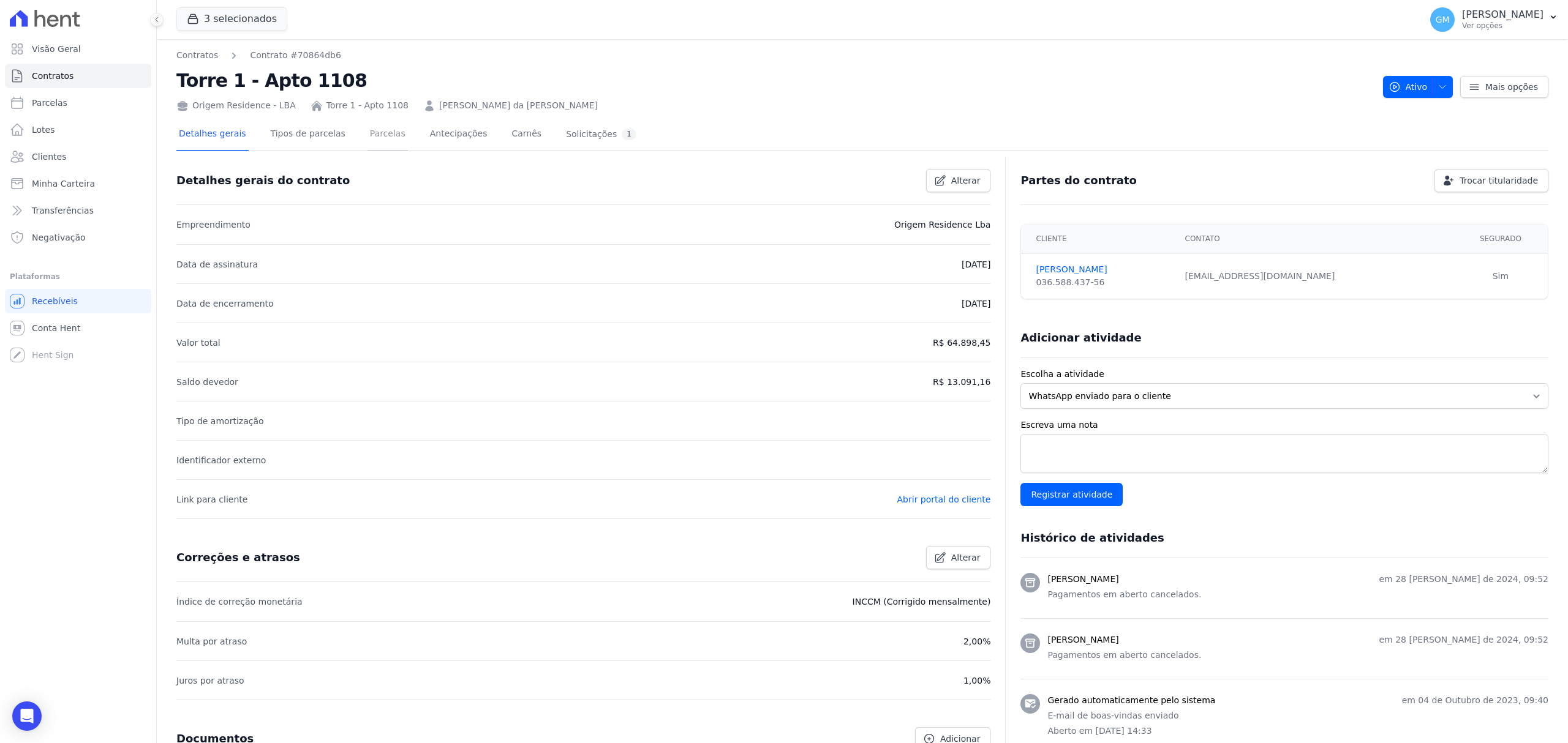
click at [370, 128] on link "Parcelas" at bounding box center [388, 135] width 41 height 33
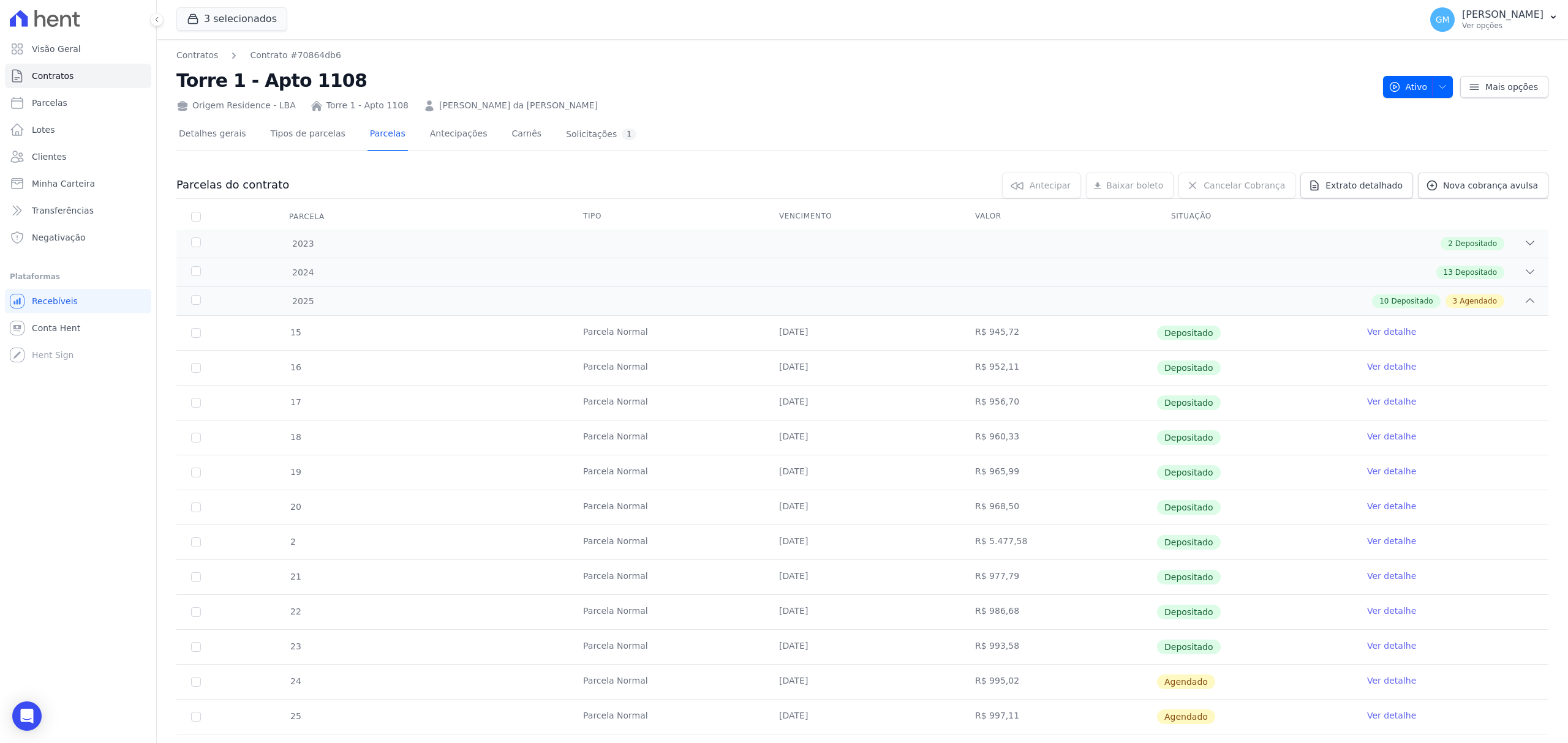
scroll to position [94, 0]
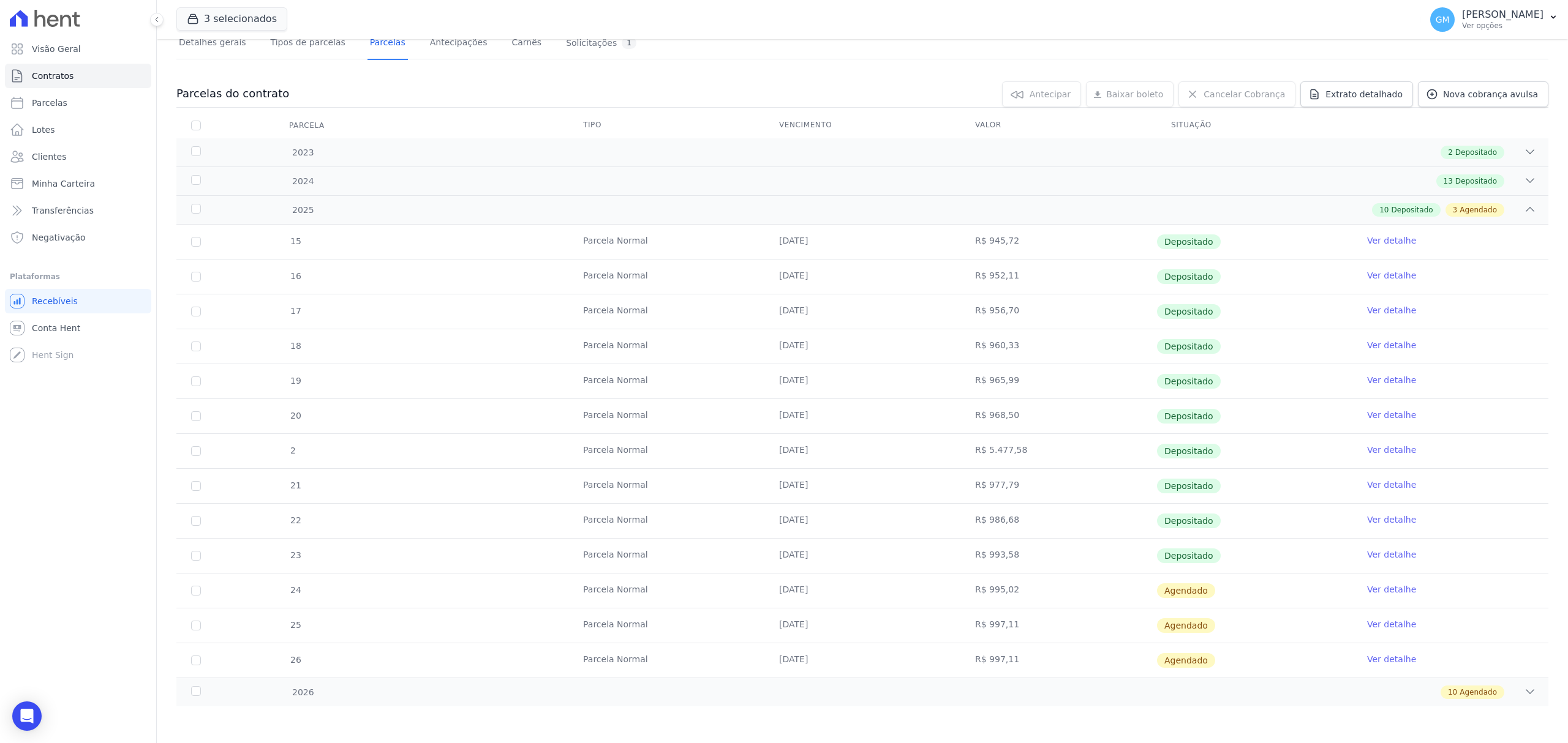
click at [1367, 552] on link "Ver detalhe" at bounding box center [1391, 555] width 49 height 12
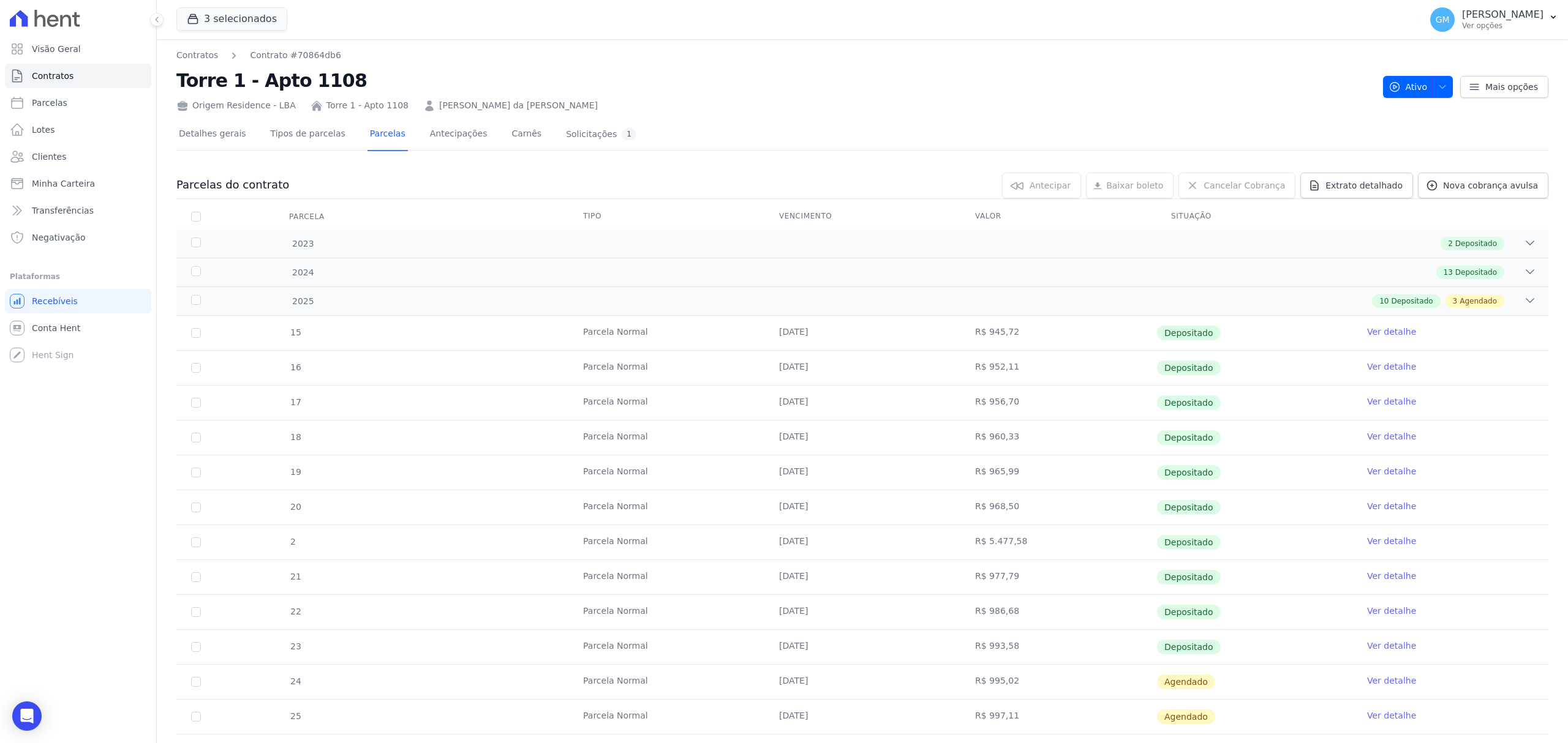
click at [1367, 647] on link "Ver detalhe" at bounding box center [1391, 646] width 49 height 12
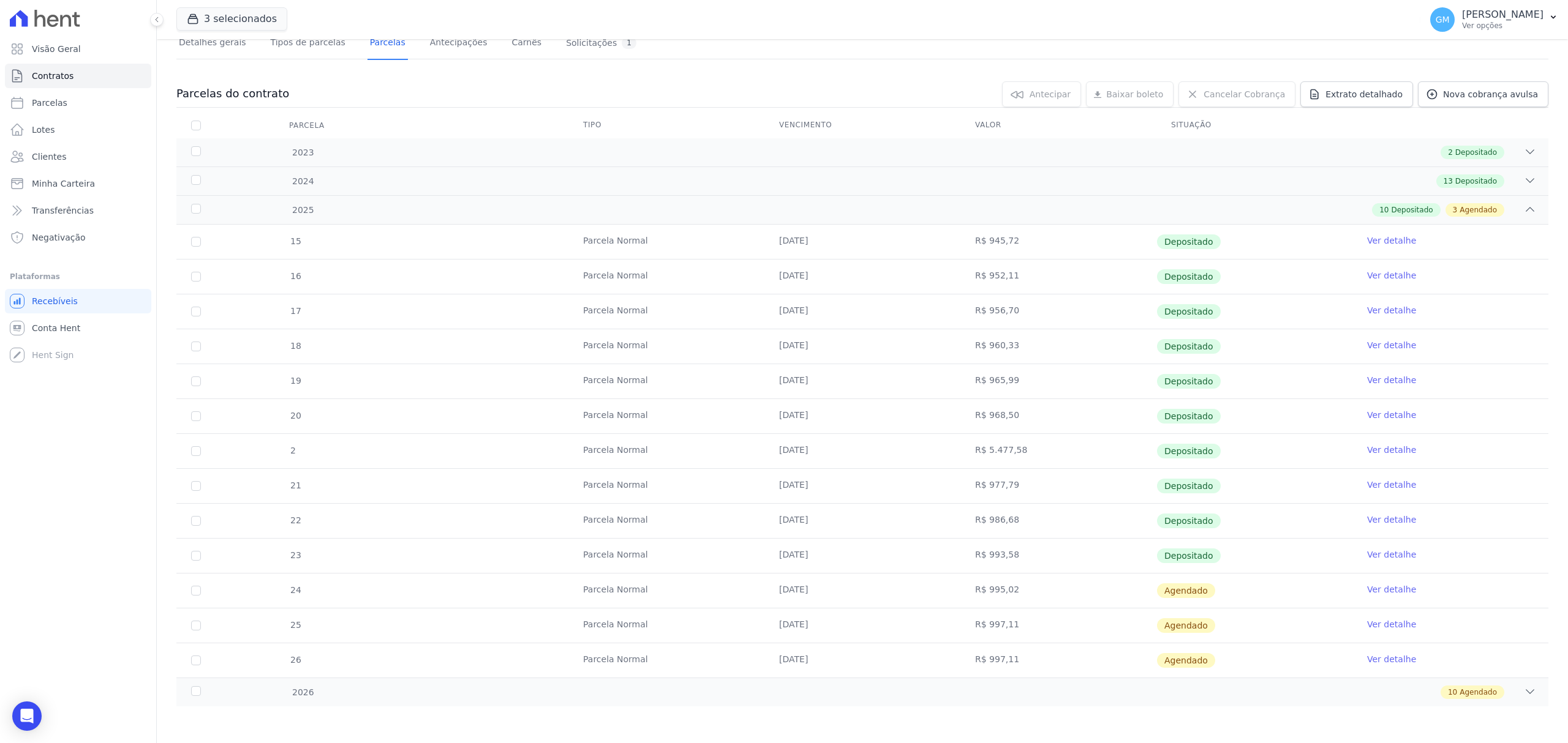
click at [1373, 584] on link "Ver detalhe" at bounding box center [1391, 589] width 49 height 12
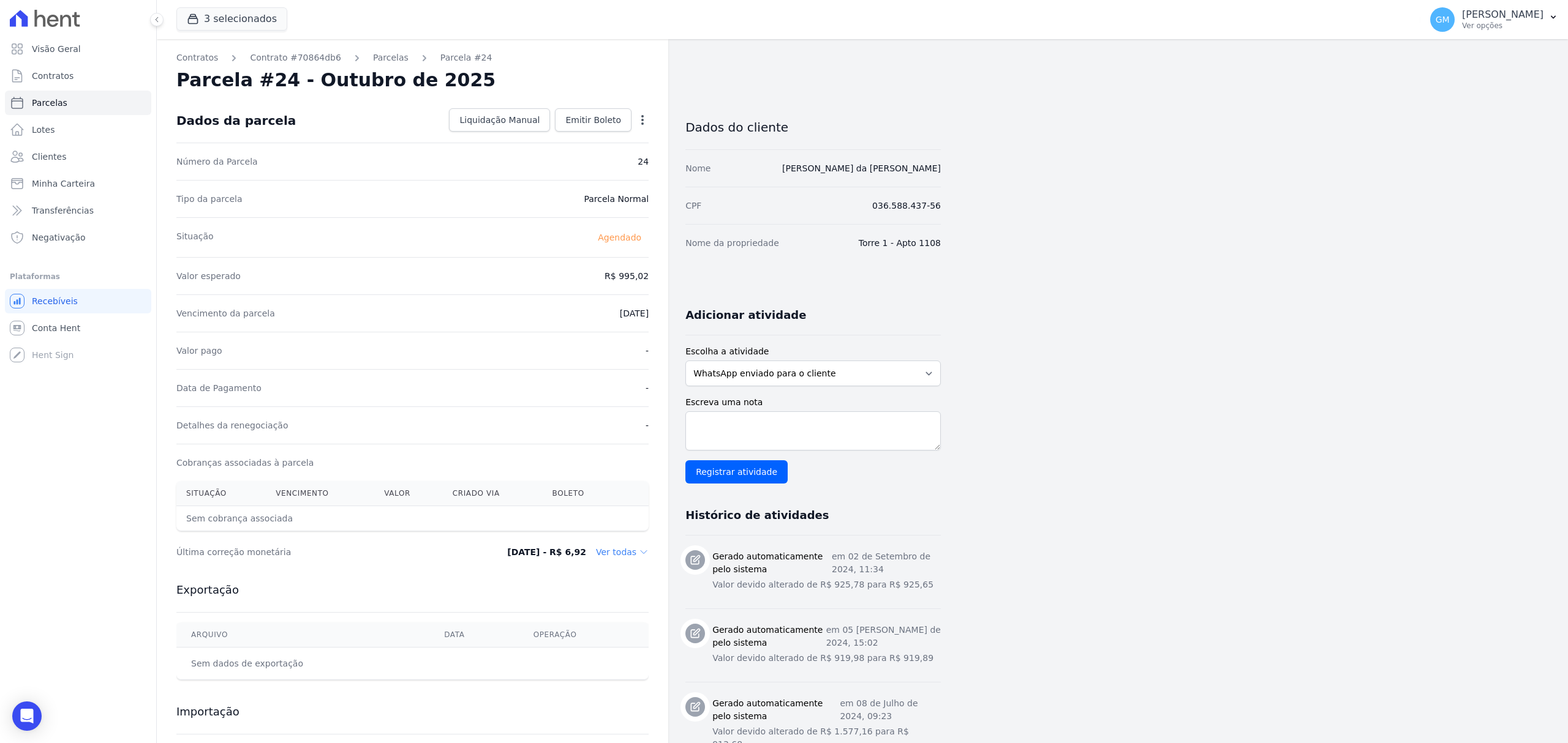
click at [641, 121] on icon "button" at bounding box center [643, 120] width 12 height 12
click at [591, 143] on link "Alterar" at bounding box center [590, 137] width 108 height 22
drag, startPoint x: 598, startPoint y: 281, endPoint x: 655, endPoint y: 279, distance: 57.0
paste input "66"
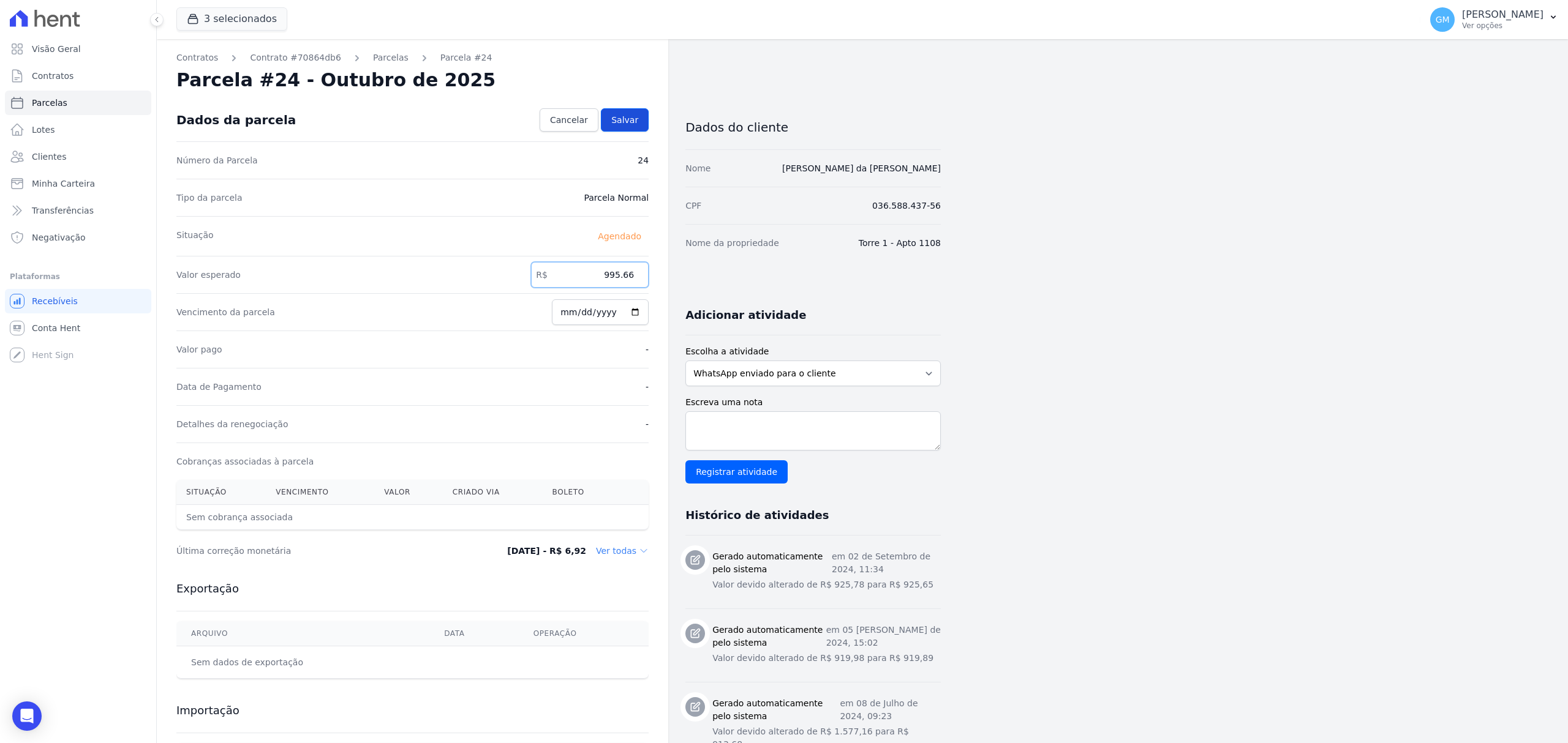
type input "995.66"
click at [621, 124] on span "Salvar" at bounding box center [625, 120] width 27 height 12
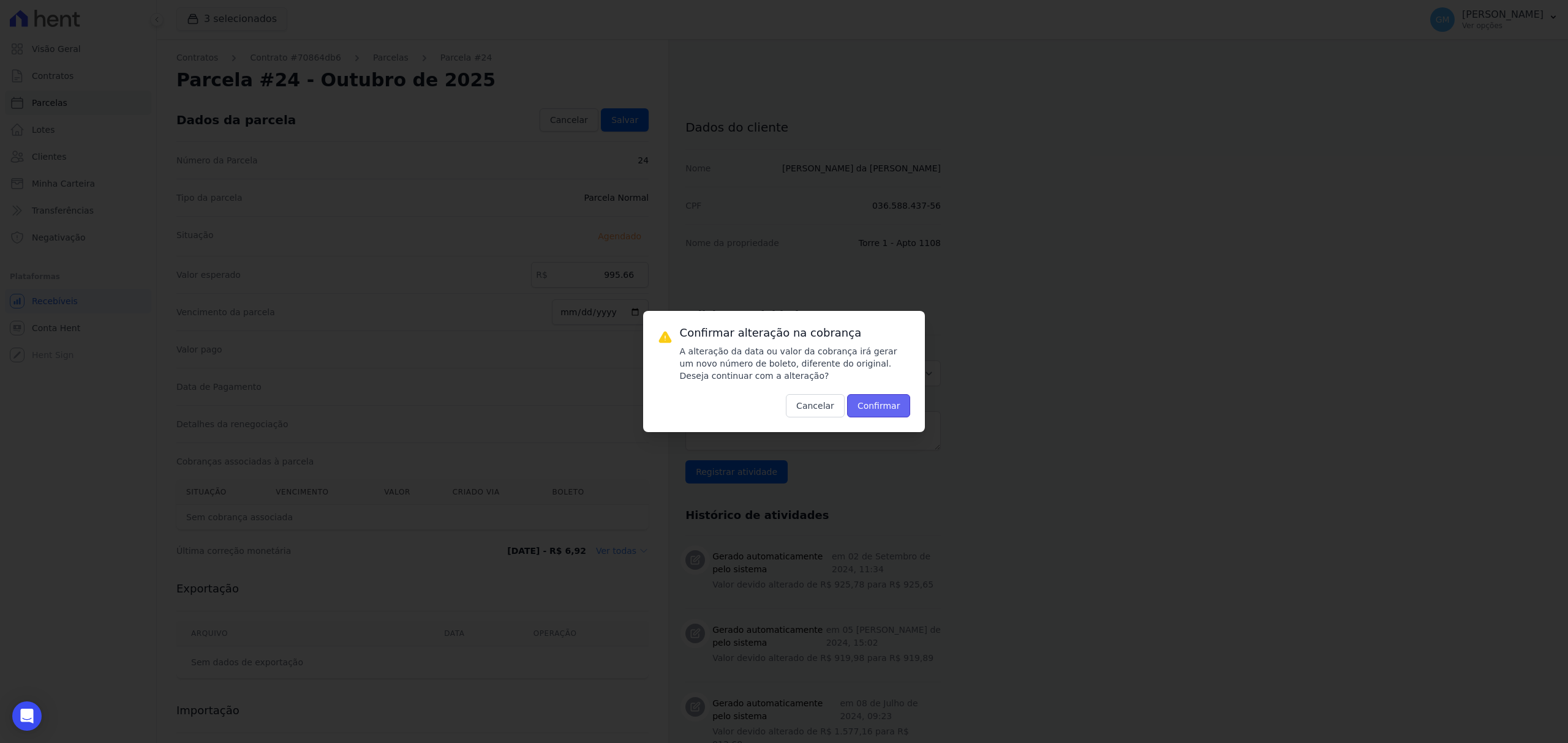
click at [876, 407] on button "Confirmar" at bounding box center [878, 406] width 64 height 23
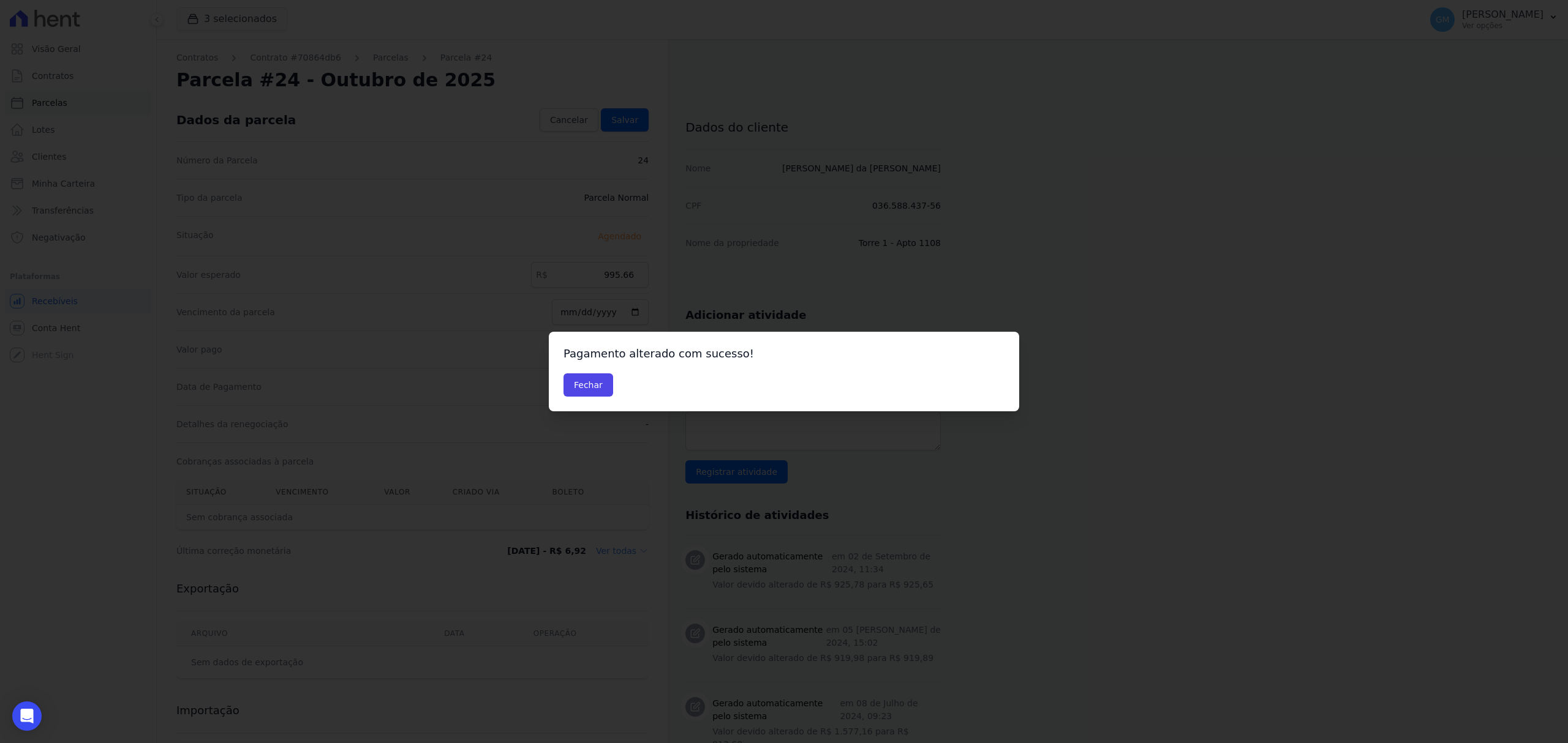
click at [561, 393] on div "Pagamento alterado com sucesso! Fechar" at bounding box center [784, 371] width 471 height 80
click at [569, 388] on button "Fechar" at bounding box center [588, 385] width 49 height 23
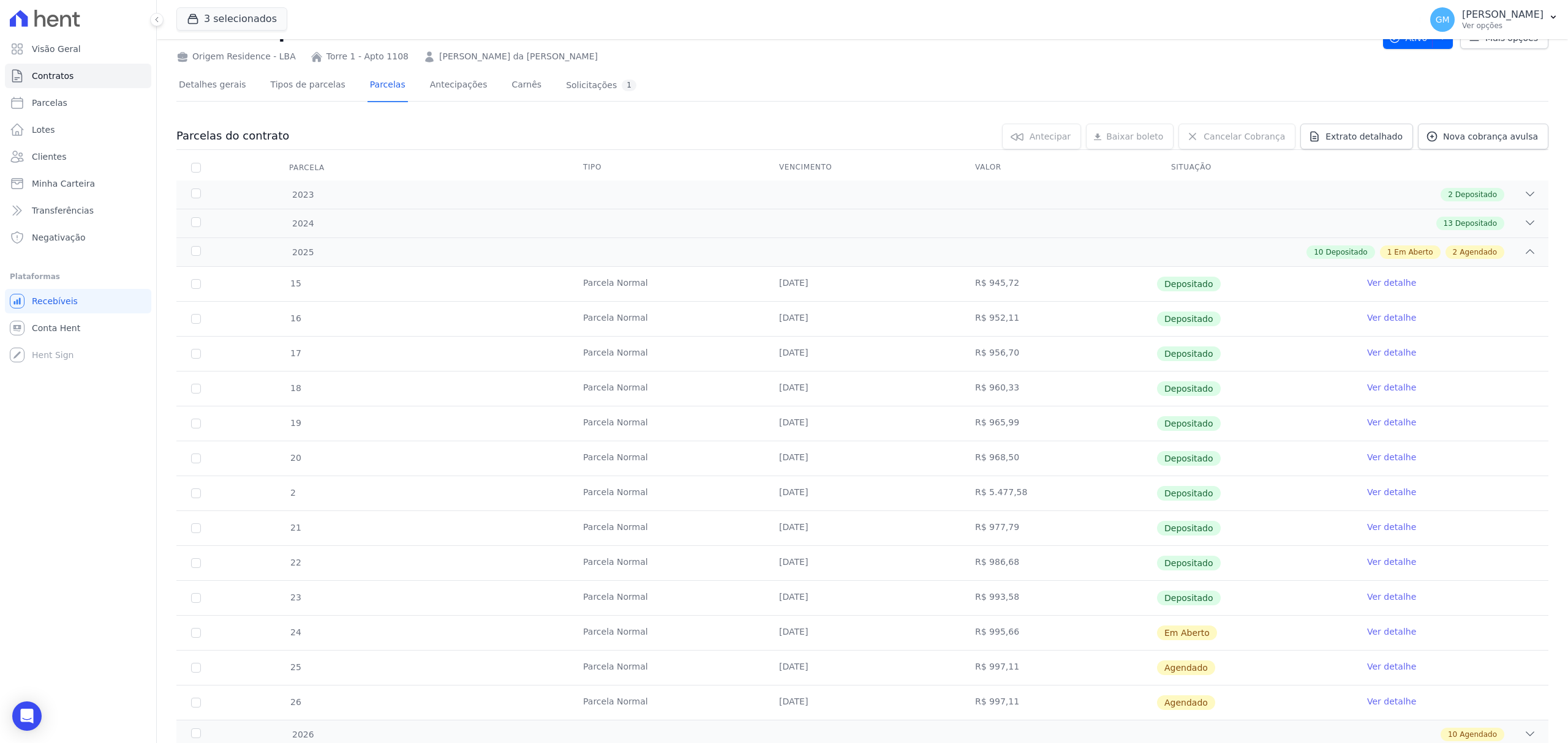
scroll to position [94, 0]
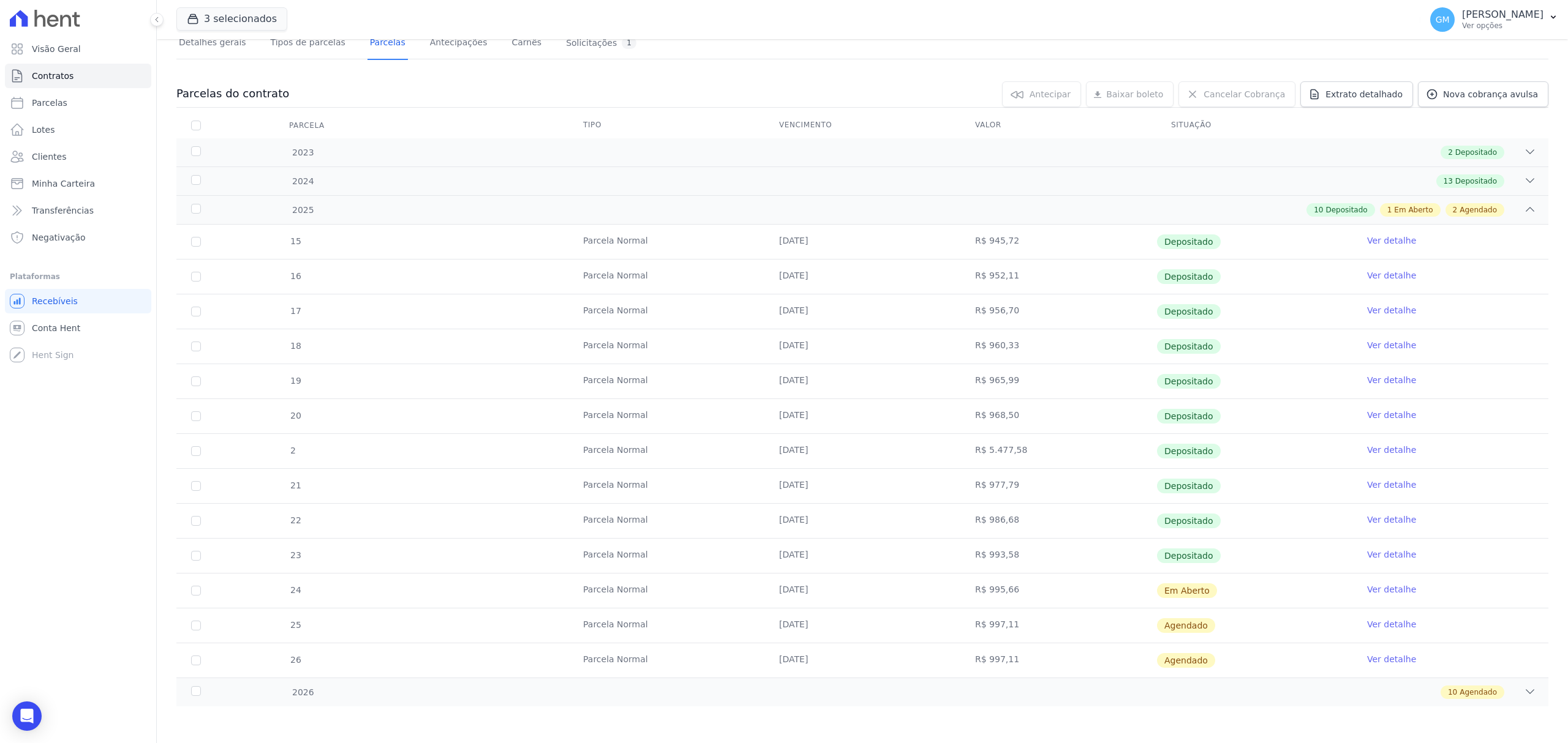
drag, startPoint x: 1201, startPoint y: 584, endPoint x: 670, endPoint y: 589, distance: 531.0
click at [670, 589] on tr "24 [GEOGRAPHIC_DATA] [DATE] R$ 995,66 Em [GEOGRAPHIC_DATA] Ver detalhe" at bounding box center [862, 590] width 1372 height 35
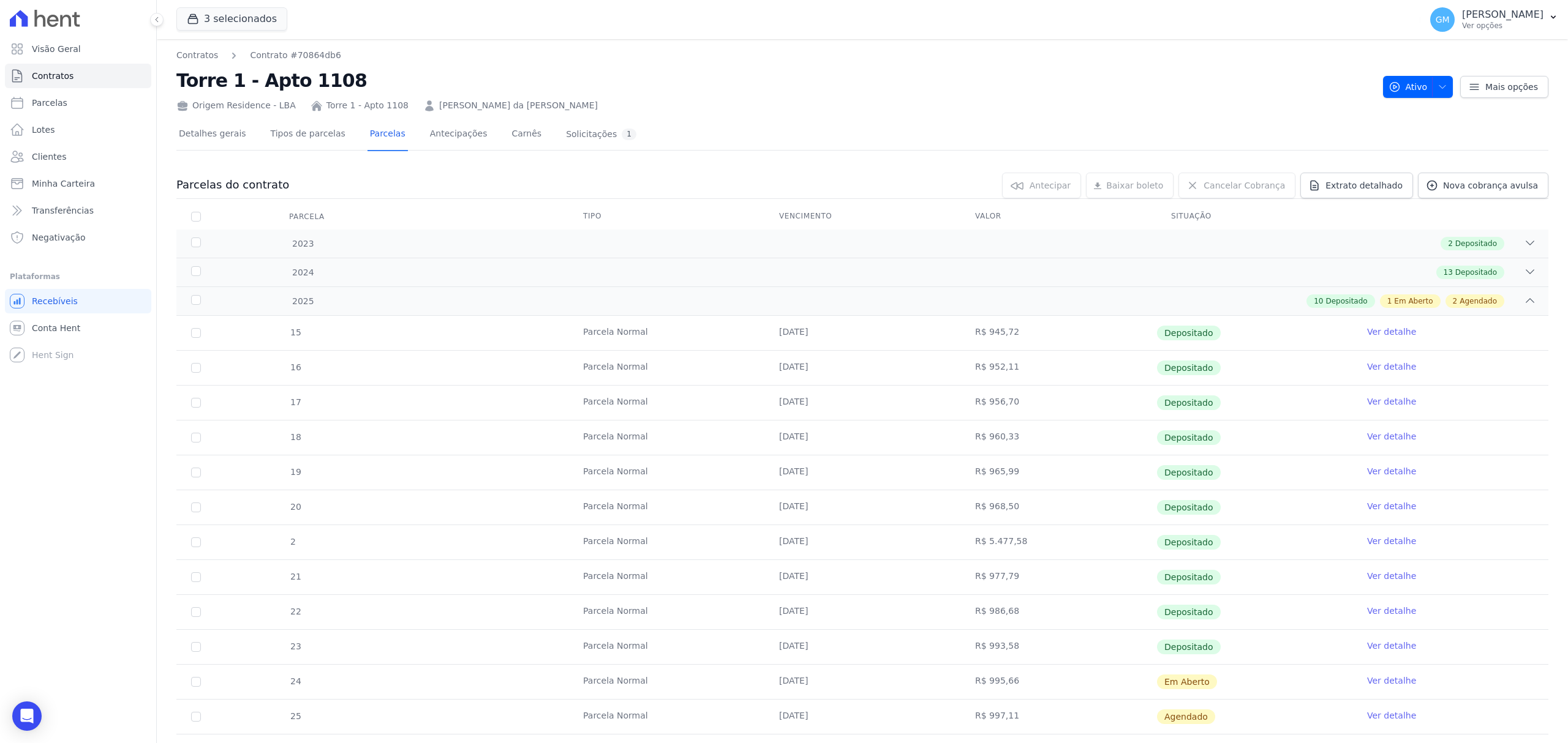
scroll to position [81, 0]
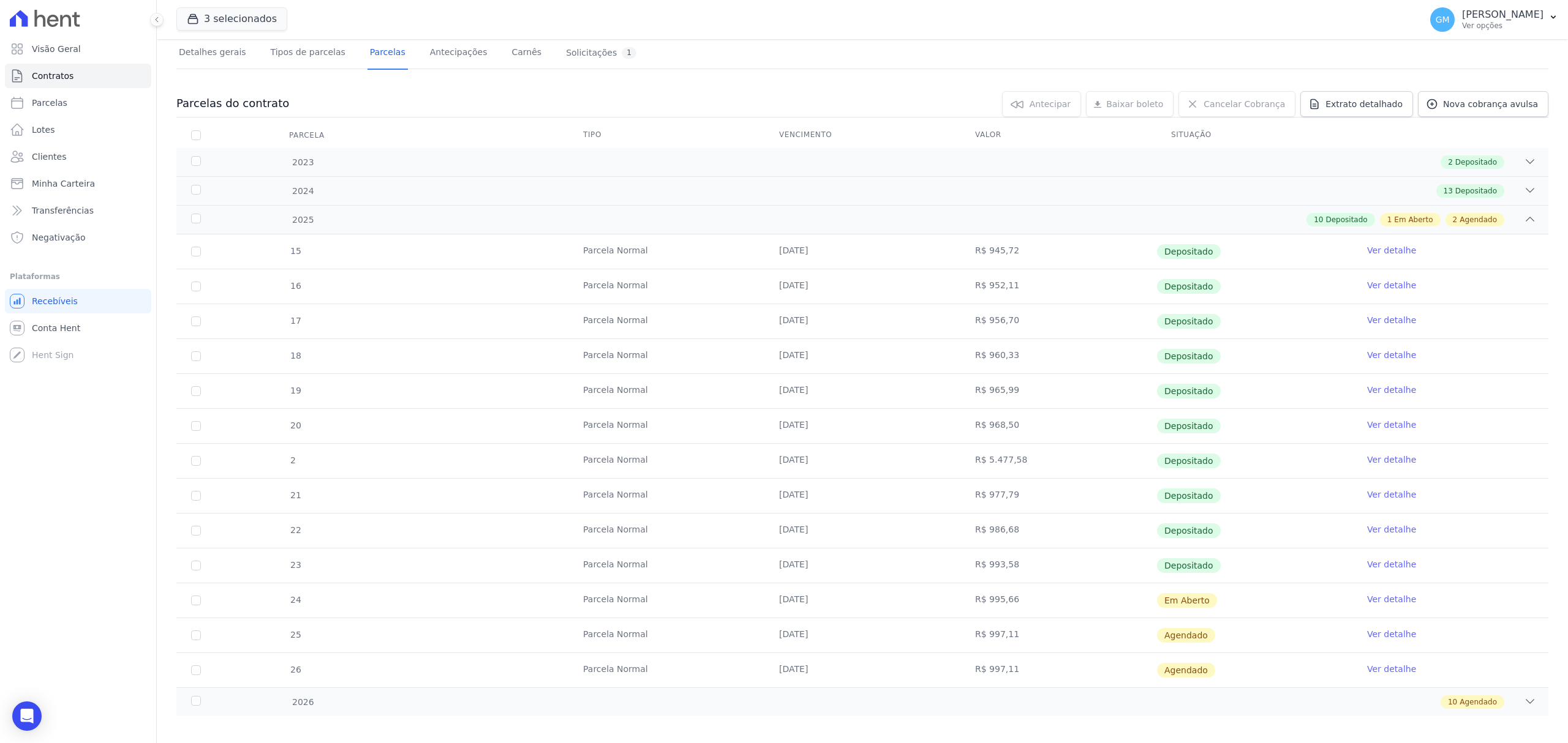
click at [1367, 600] on link "Ver detalhe" at bounding box center [1391, 599] width 49 height 12
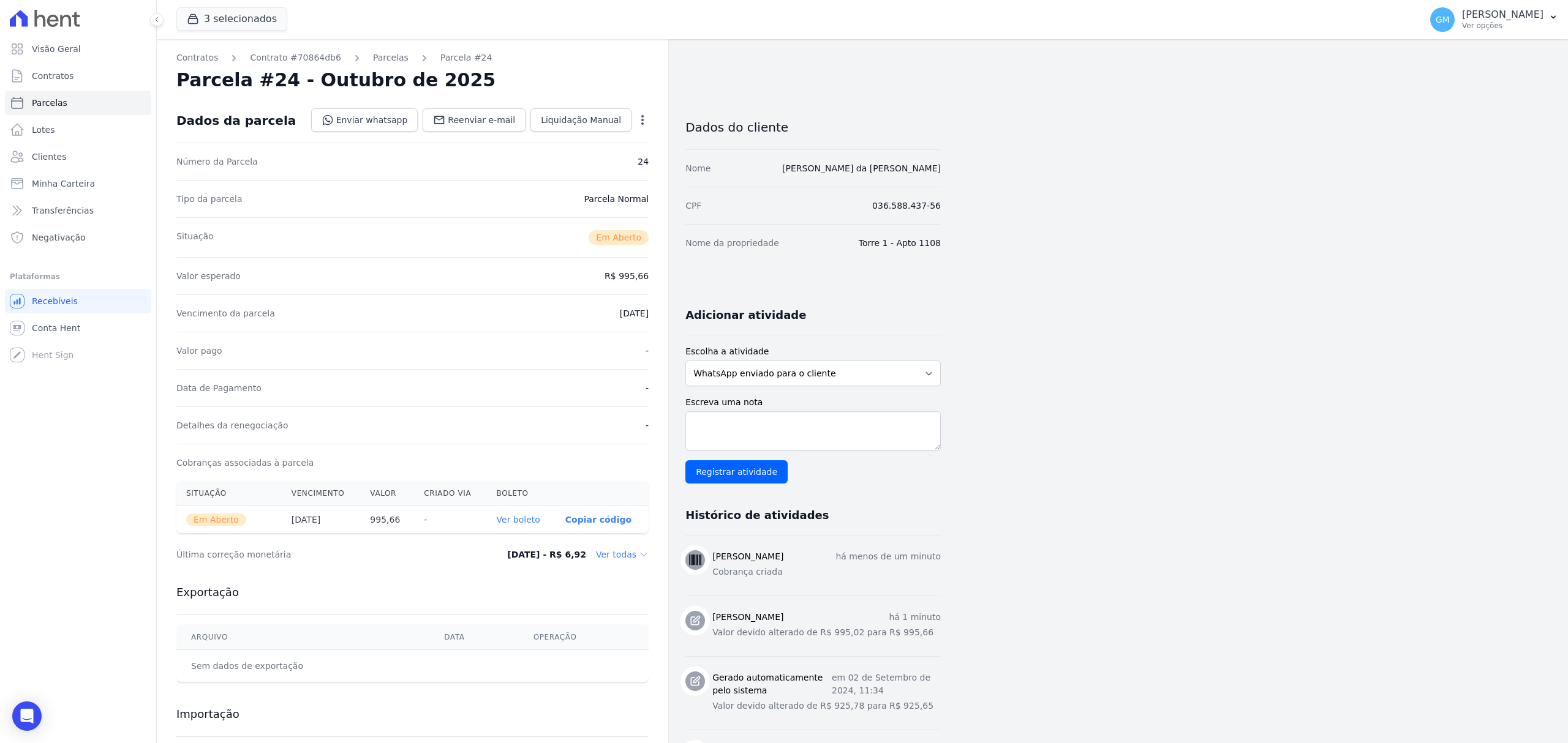
click at [520, 520] on link "Ver boleto" at bounding box center [518, 520] width 43 height 10
click at [86, 146] on link "Clientes" at bounding box center [78, 157] width 146 height 25
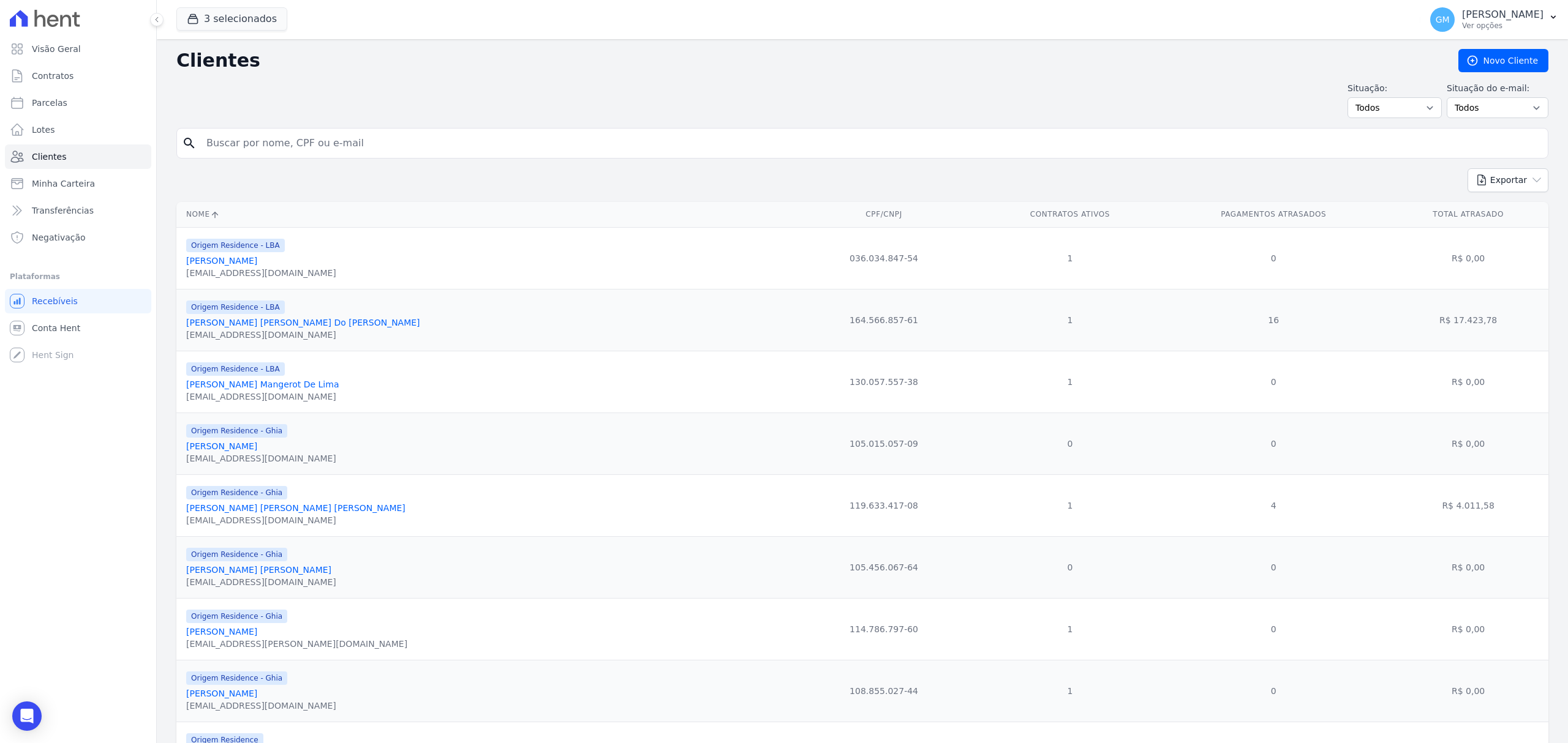
click at [454, 152] on input "search" at bounding box center [871, 143] width 1343 height 25
paste input "[PERSON_NAME] [PERSON_NAME] [PERSON_NAME]"
type input "[PERSON_NAME] [PERSON_NAME] [PERSON_NAME]"
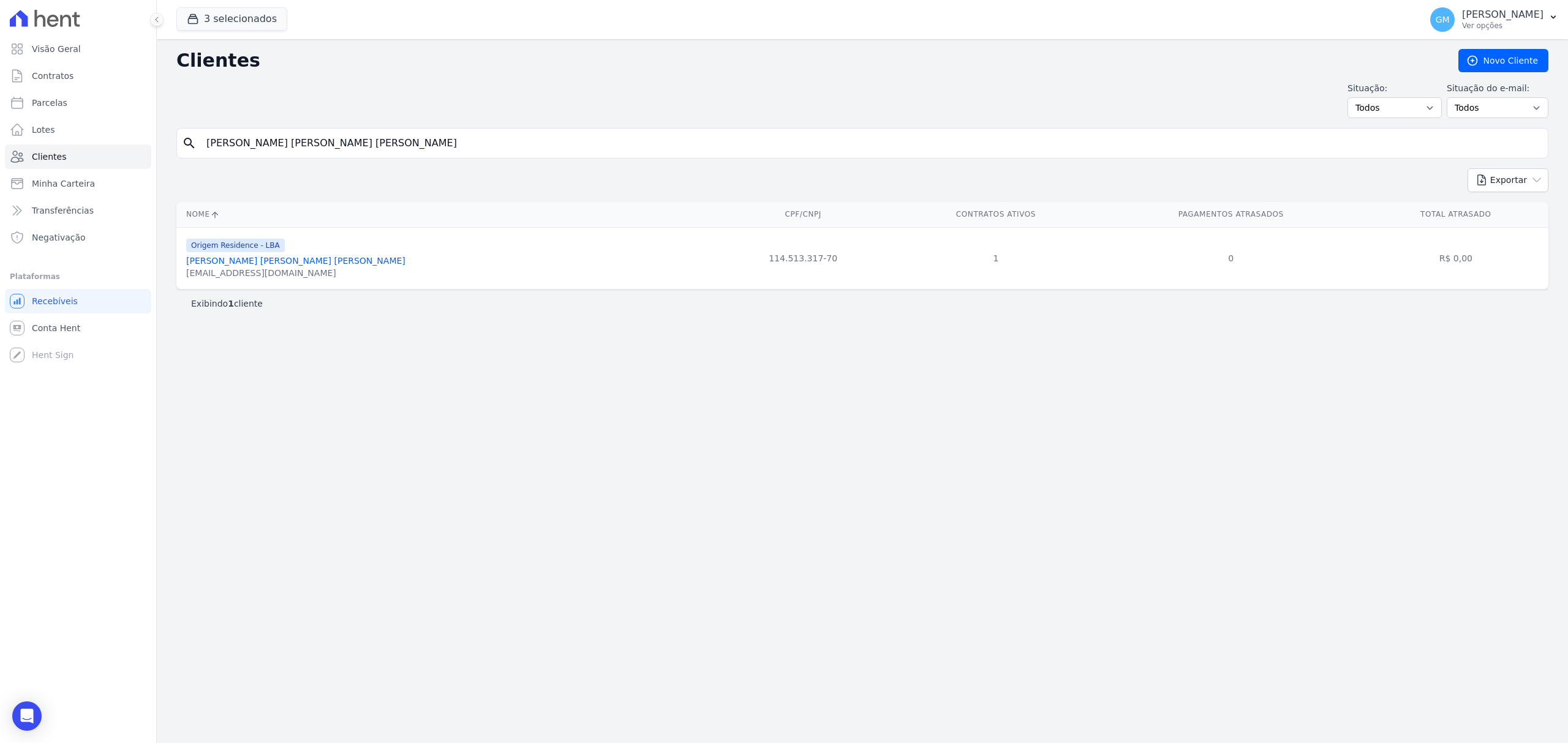
click at [299, 266] on link "[PERSON_NAME] [PERSON_NAME] [PERSON_NAME]" at bounding box center [295, 261] width 219 height 10
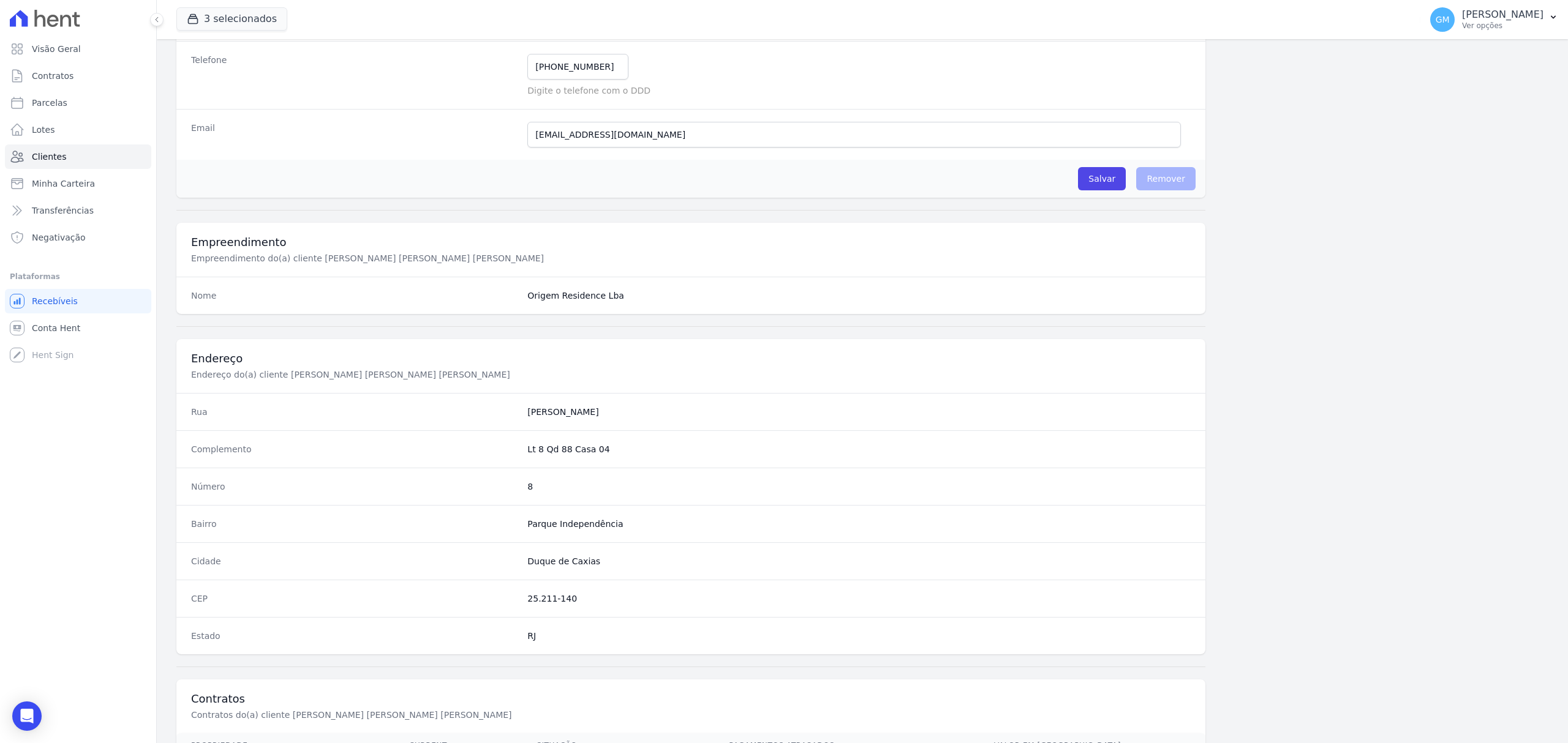
scroll to position [408, 0]
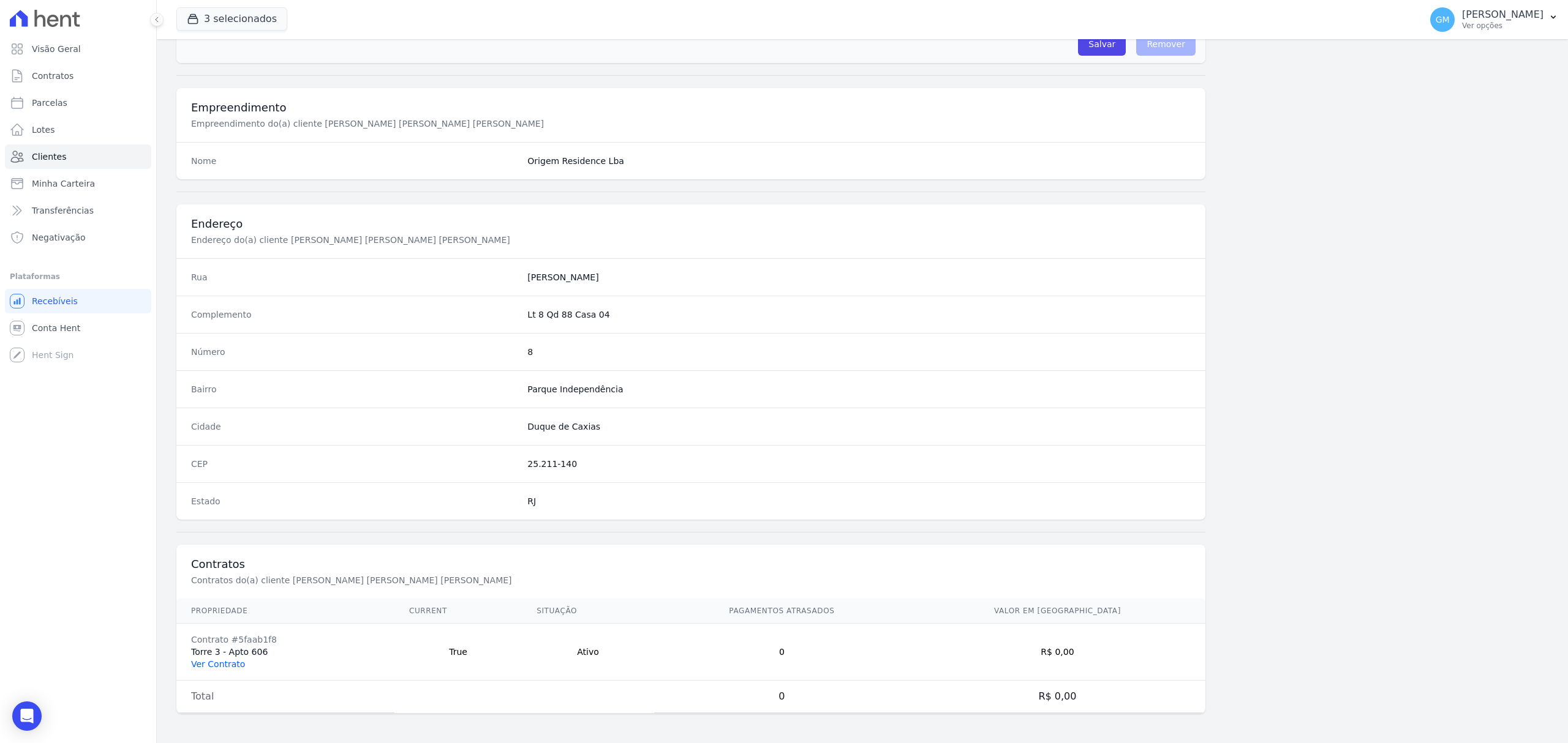
click at [219, 665] on link "Ver Contrato" at bounding box center [218, 664] width 54 height 10
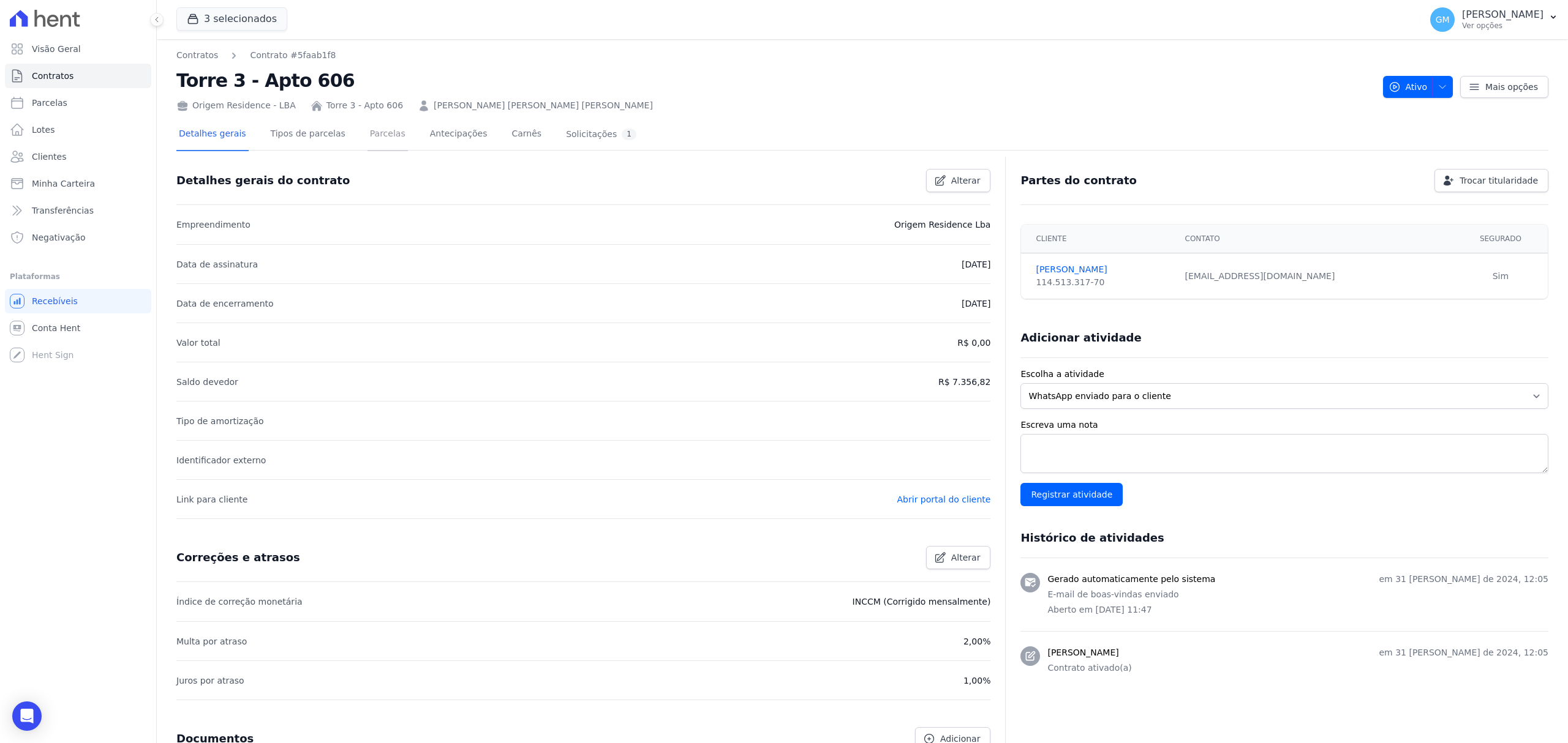
click at [387, 132] on link "Parcelas" at bounding box center [388, 135] width 41 height 33
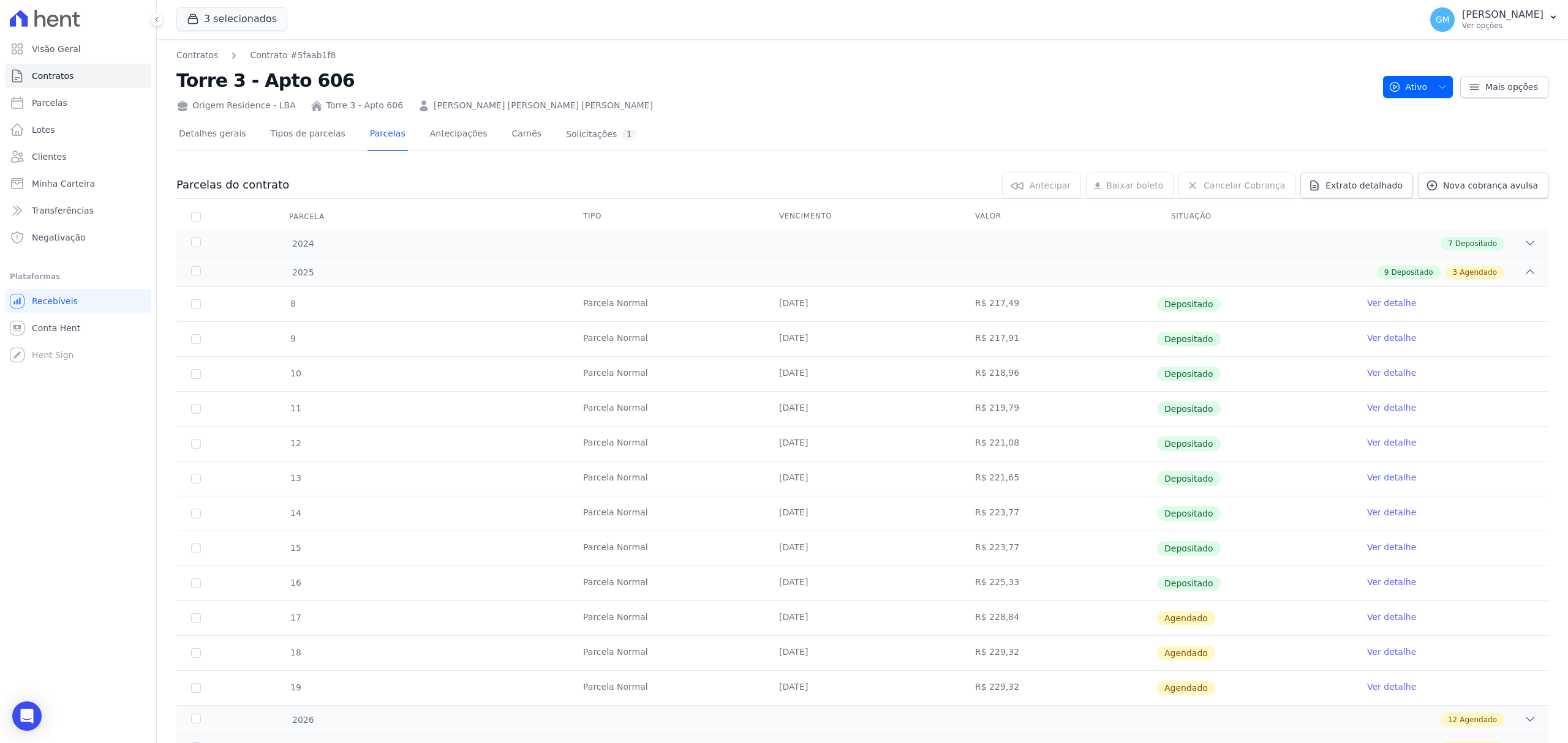
scroll to position [88, 0]
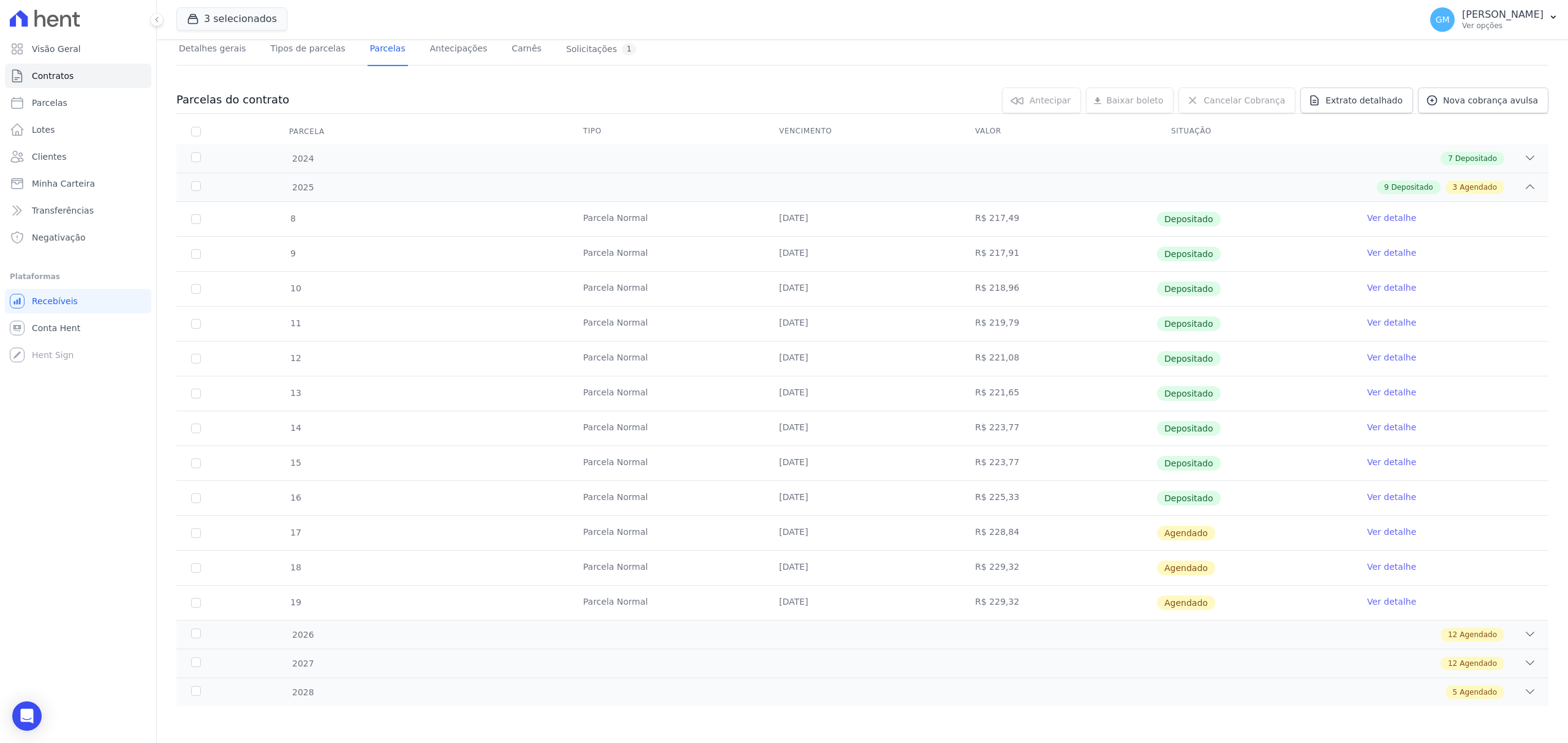
click at [1368, 499] on link "Ver detalhe" at bounding box center [1391, 497] width 49 height 12
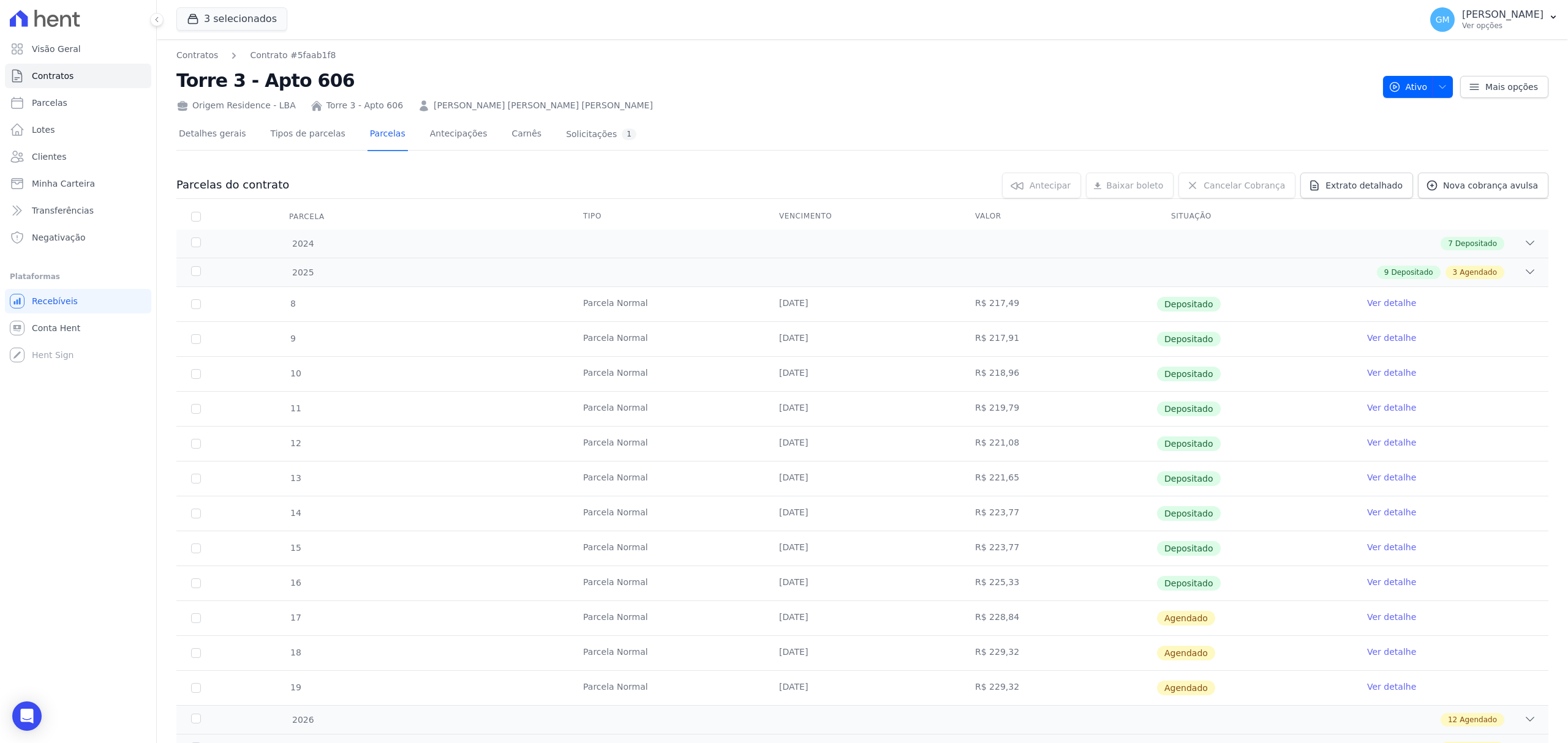
click at [1390, 581] on link "Ver detalhe" at bounding box center [1391, 582] width 49 height 12
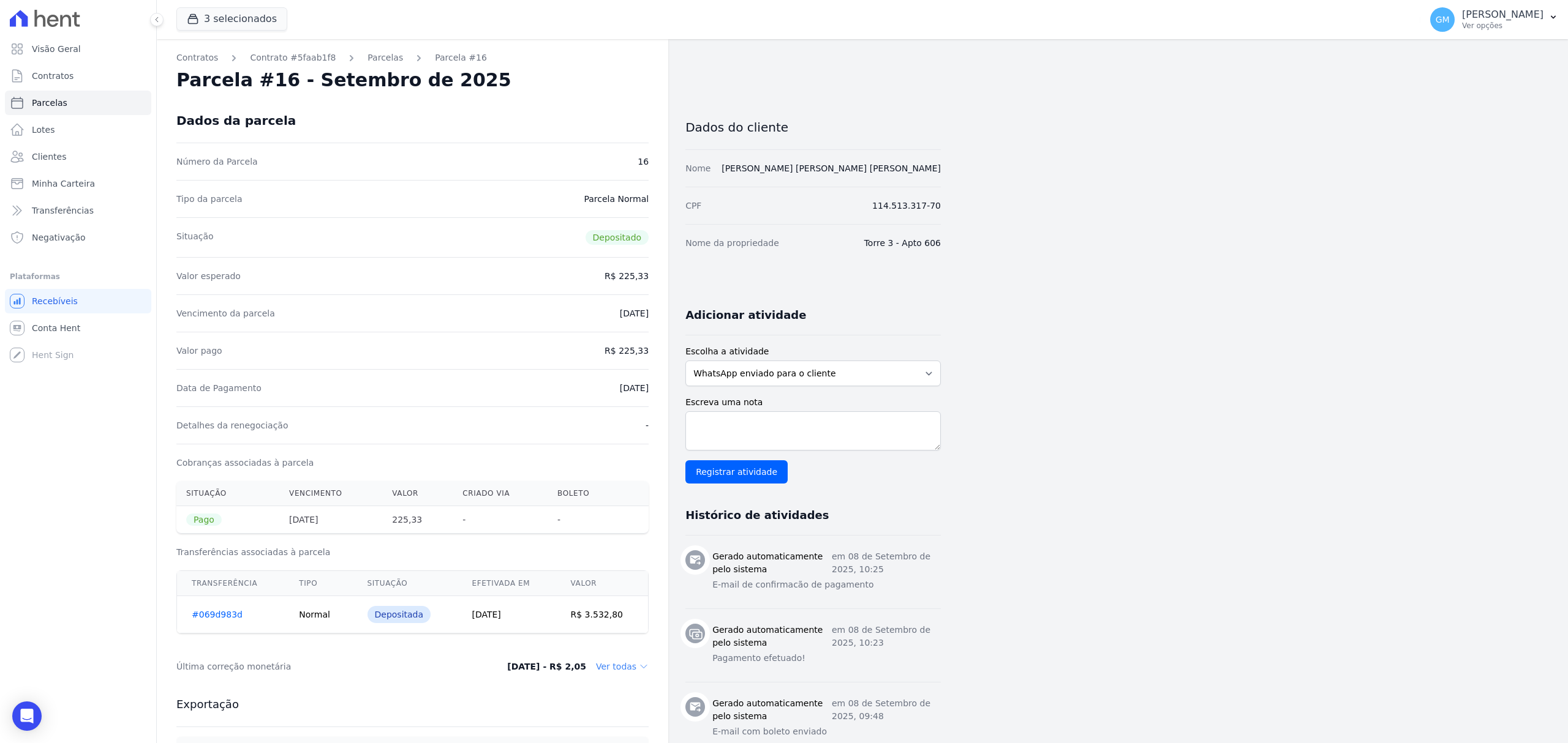
click at [567, 197] on div "Tipo da parcela Parcela Normal" at bounding box center [413, 199] width 472 height 38
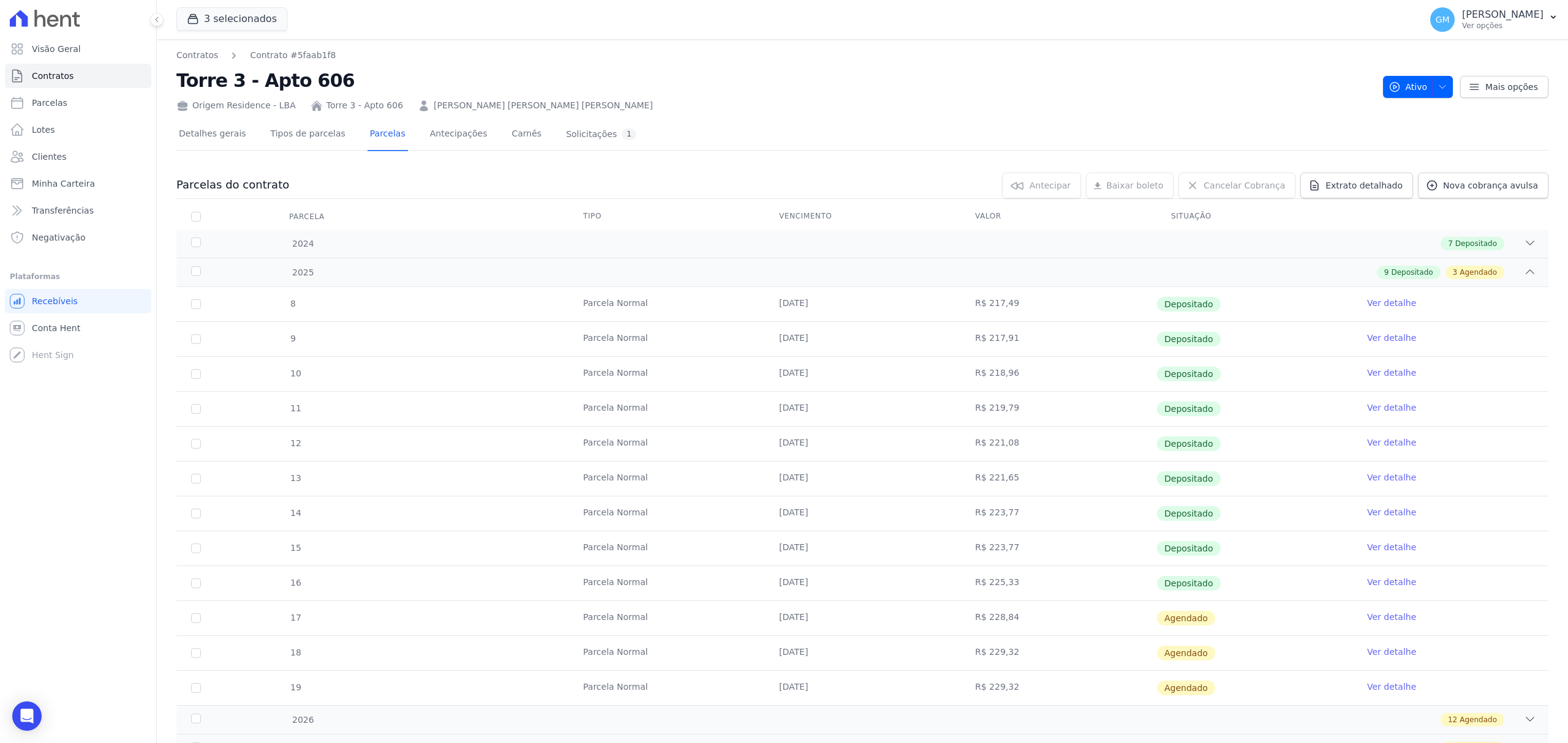
scroll to position [88, 0]
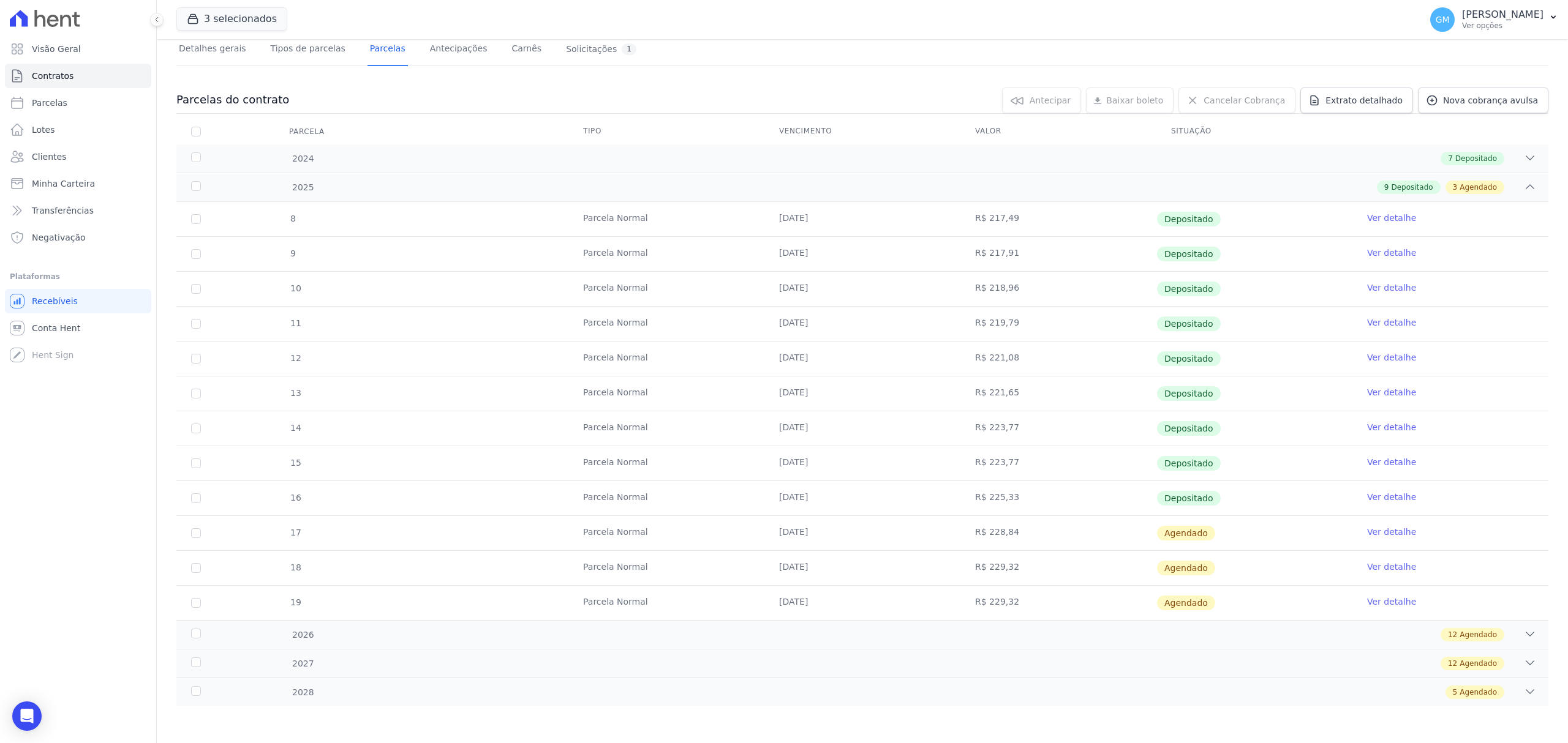
click at [1368, 530] on link "Ver detalhe" at bounding box center [1391, 532] width 49 height 12
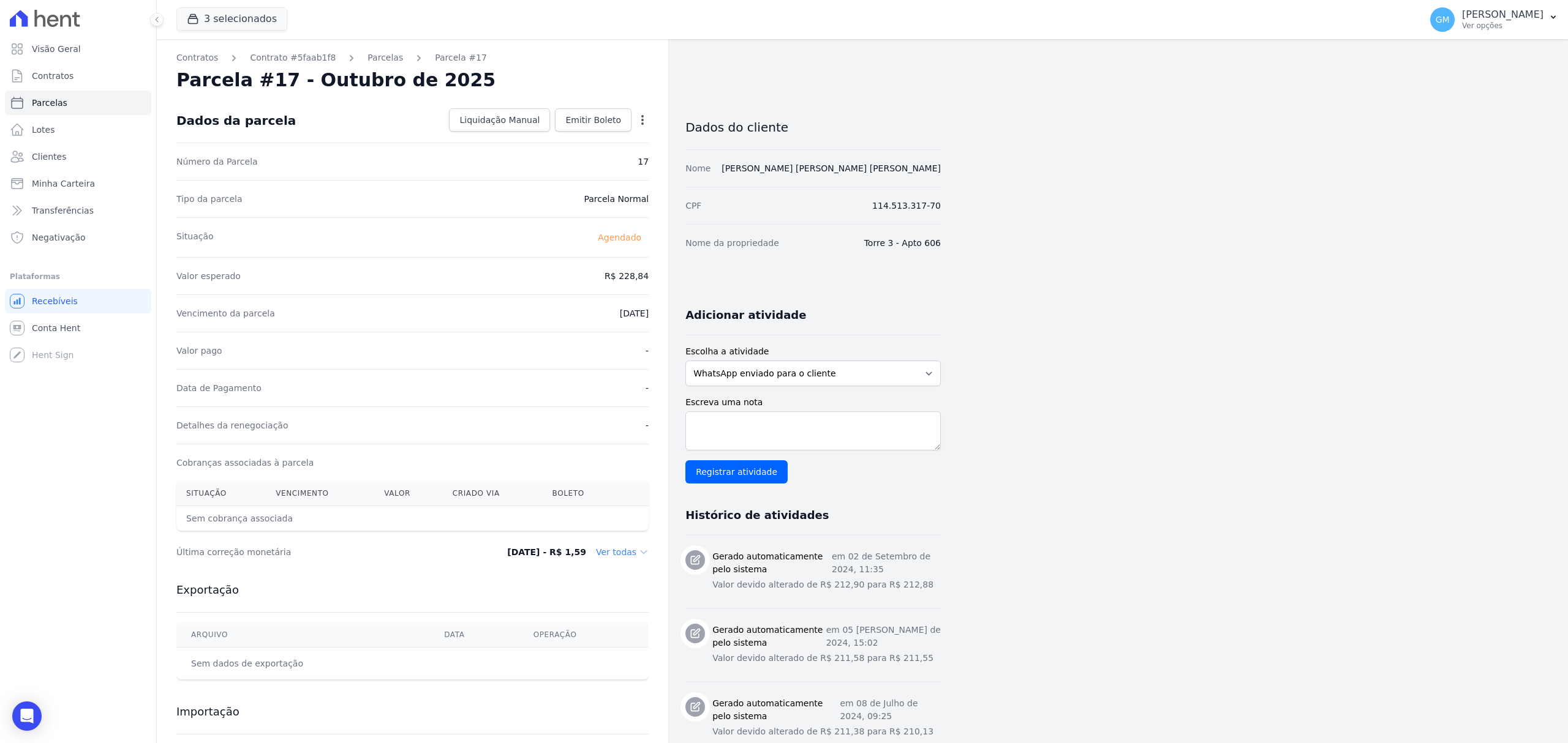
click at [646, 117] on icon "button" at bounding box center [643, 120] width 12 height 12
click at [563, 135] on link "Alterar" at bounding box center [590, 137] width 108 height 22
drag, startPoint x: 604, startPoint y: 281, endPoint x: 652, endPoint y: 287, distance: 48.4
click at [652, 287] on div "Contratos Contrato #5faab1f8 Parcelas Parcela #17 Parcela #17 - Outubro de 2025…" at bounding box center [412, 476] width 511 height 873
paste input "5.80"
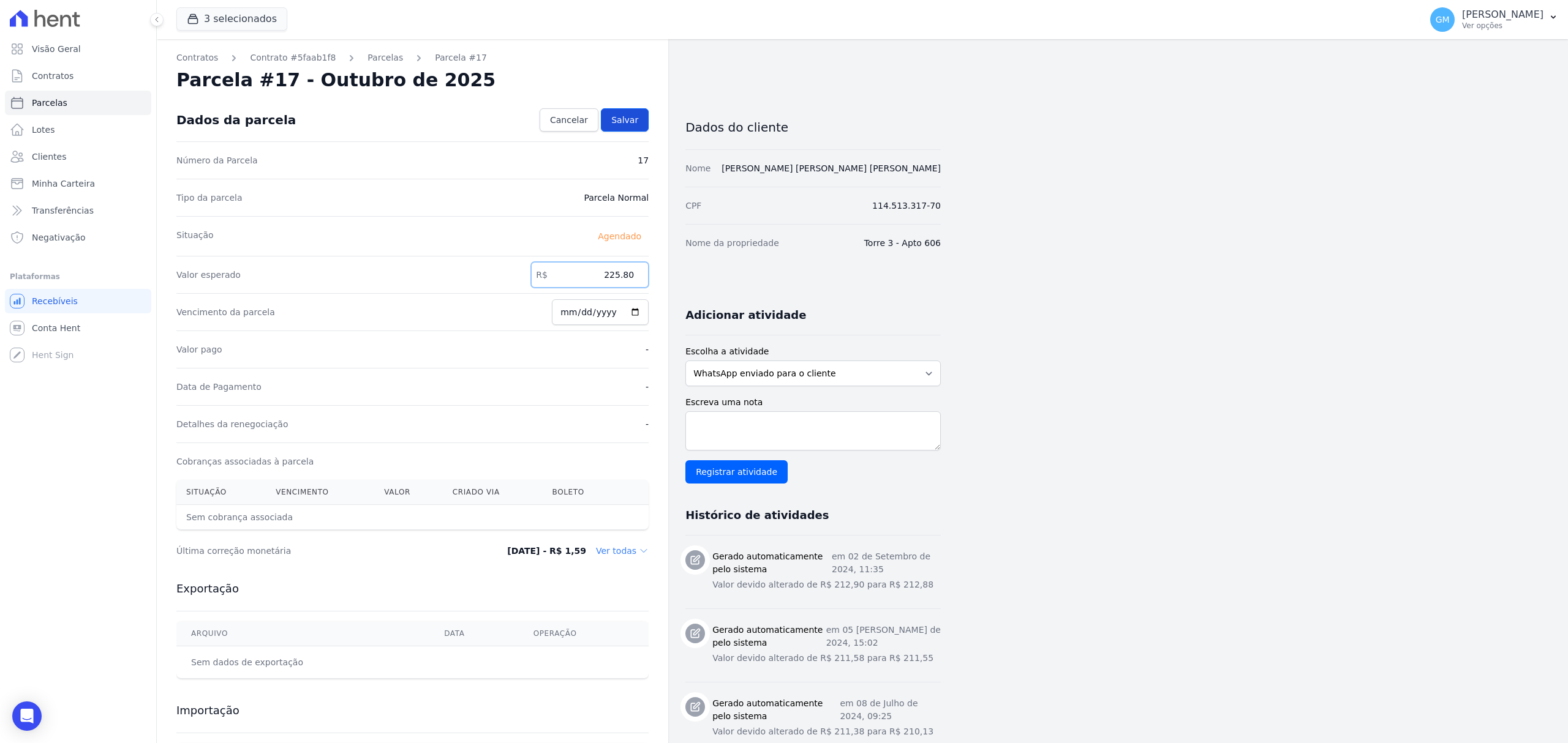
type input "225.80"
click at [638, 126] on link "Salvar" at bounding box center [624, 120] width 47 height 23
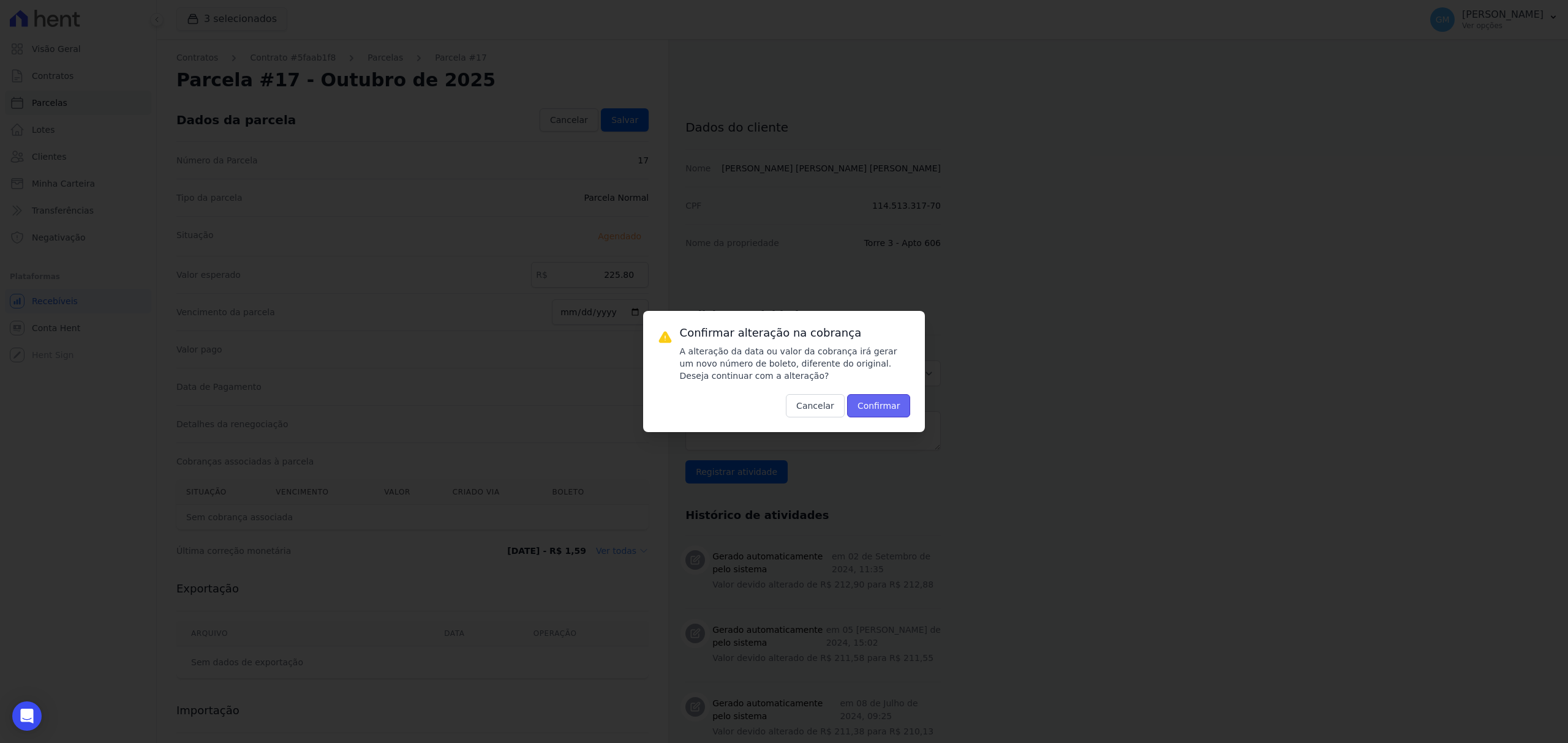
click at [870, 412] on button "Confirmar" at bounding box center [878, 406] width 64 height 23
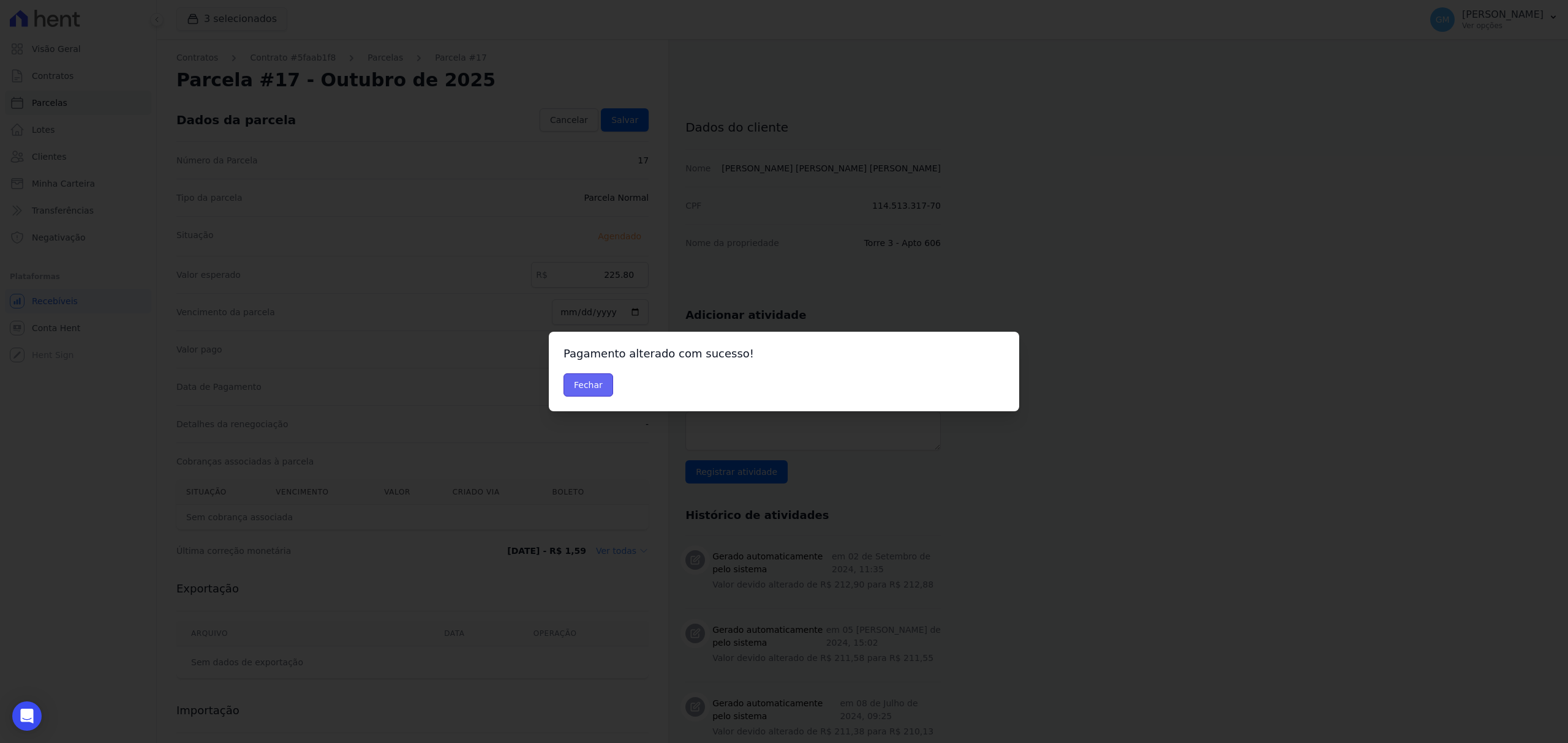
click at [600, 389] on button "Fechar" at bounding box center [588, 385] width 49 height 23
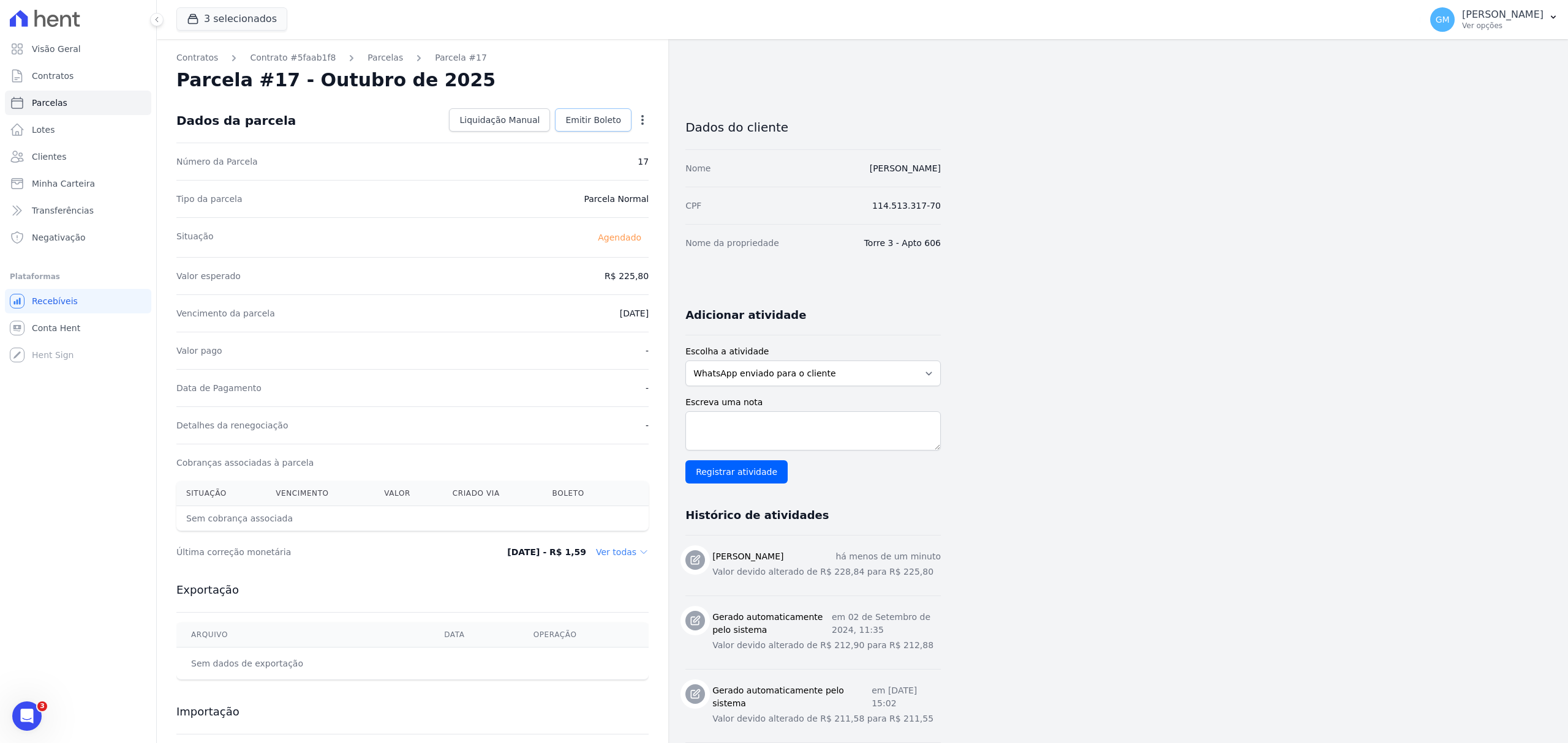
click at [598, 113] on link "Emitir Boleto" at bounding box center [593, 120] width 76 height 23
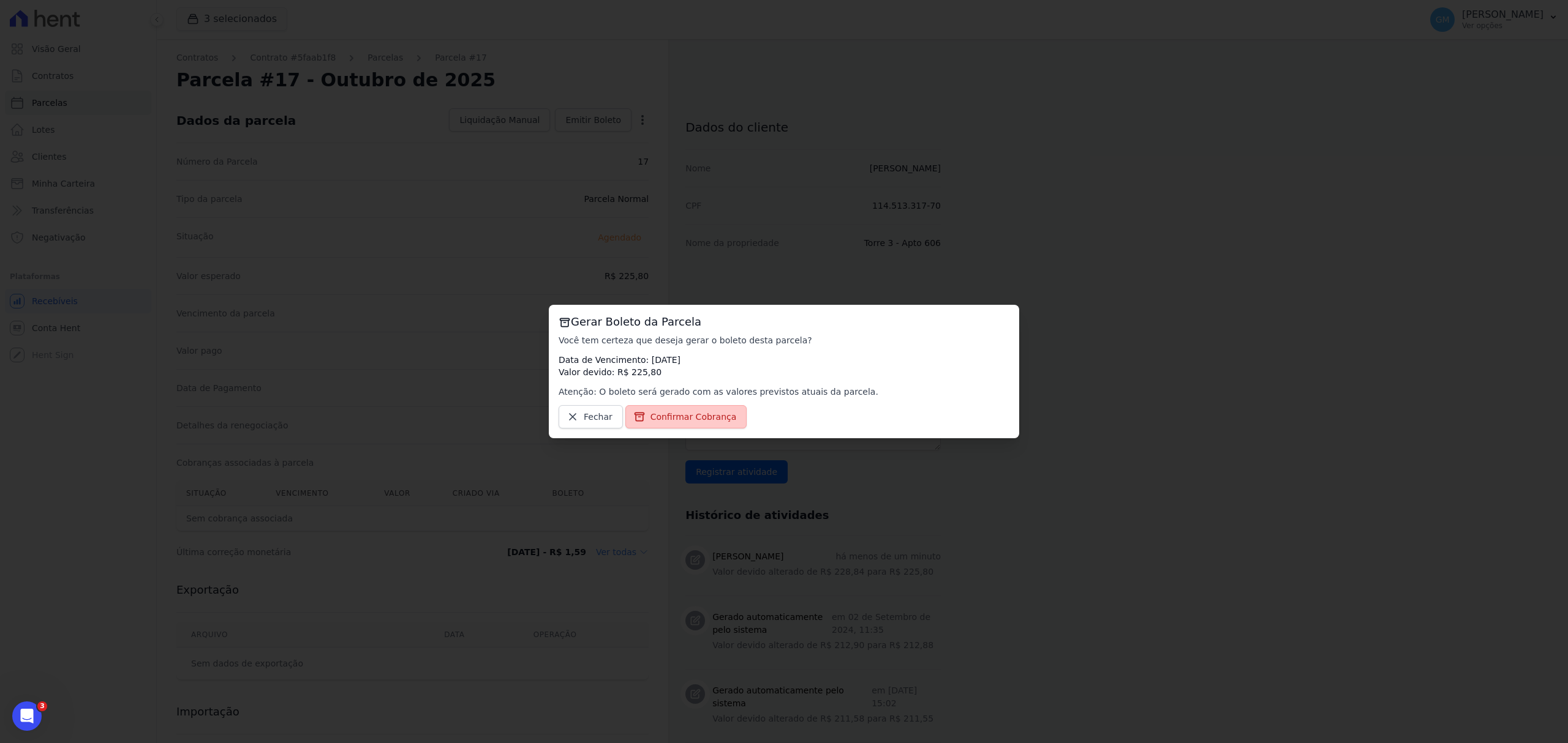
click at [714, 420] on span "Confirmar Cobrança" at bounding box center [693, 417] width 86 height 12
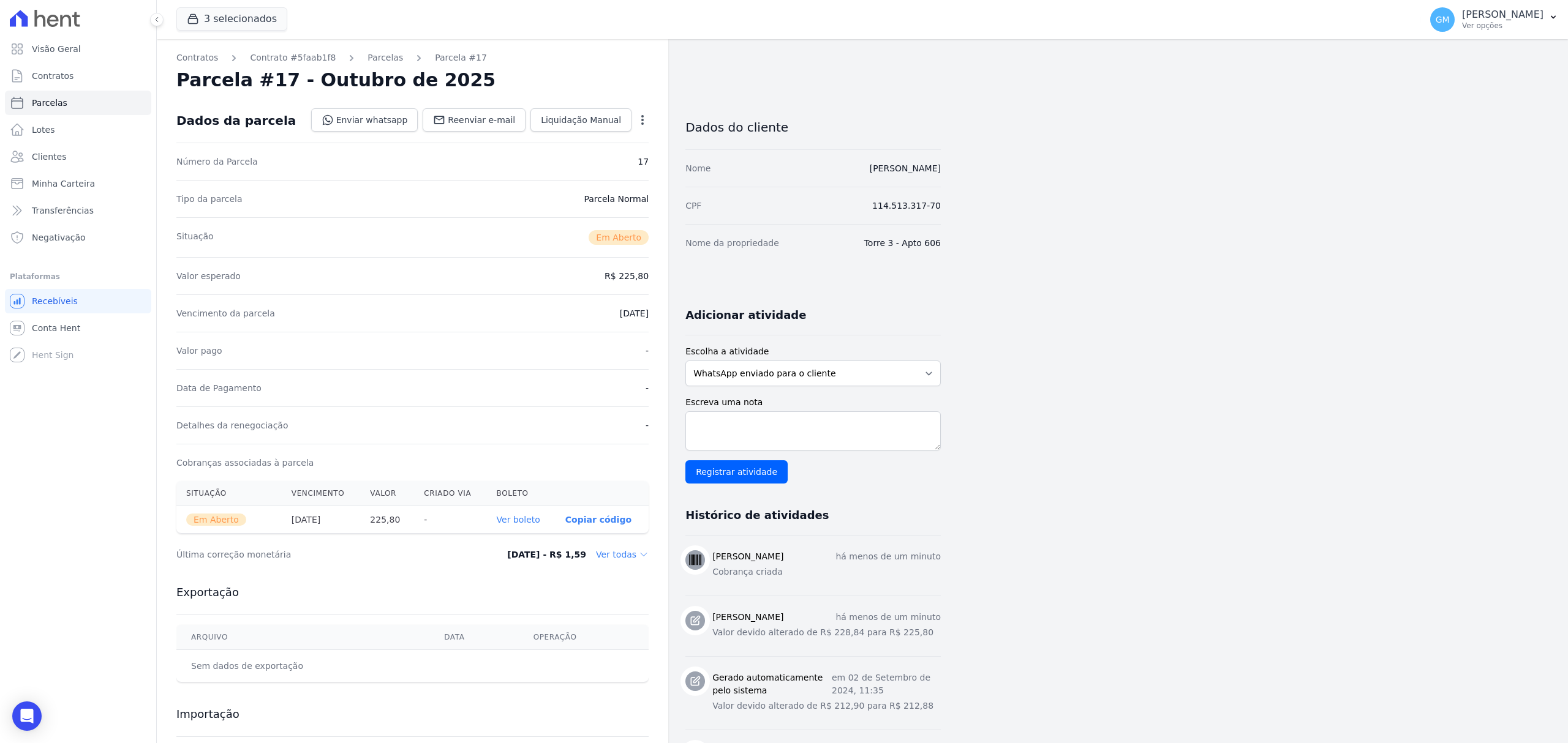
click at [530, 519] on link "Ver boleto" at bounding box center [518, 520] width 43 height 10
click at [62, 152] on span "Clientes" at bounding box center [49, 157] width 35 height 12
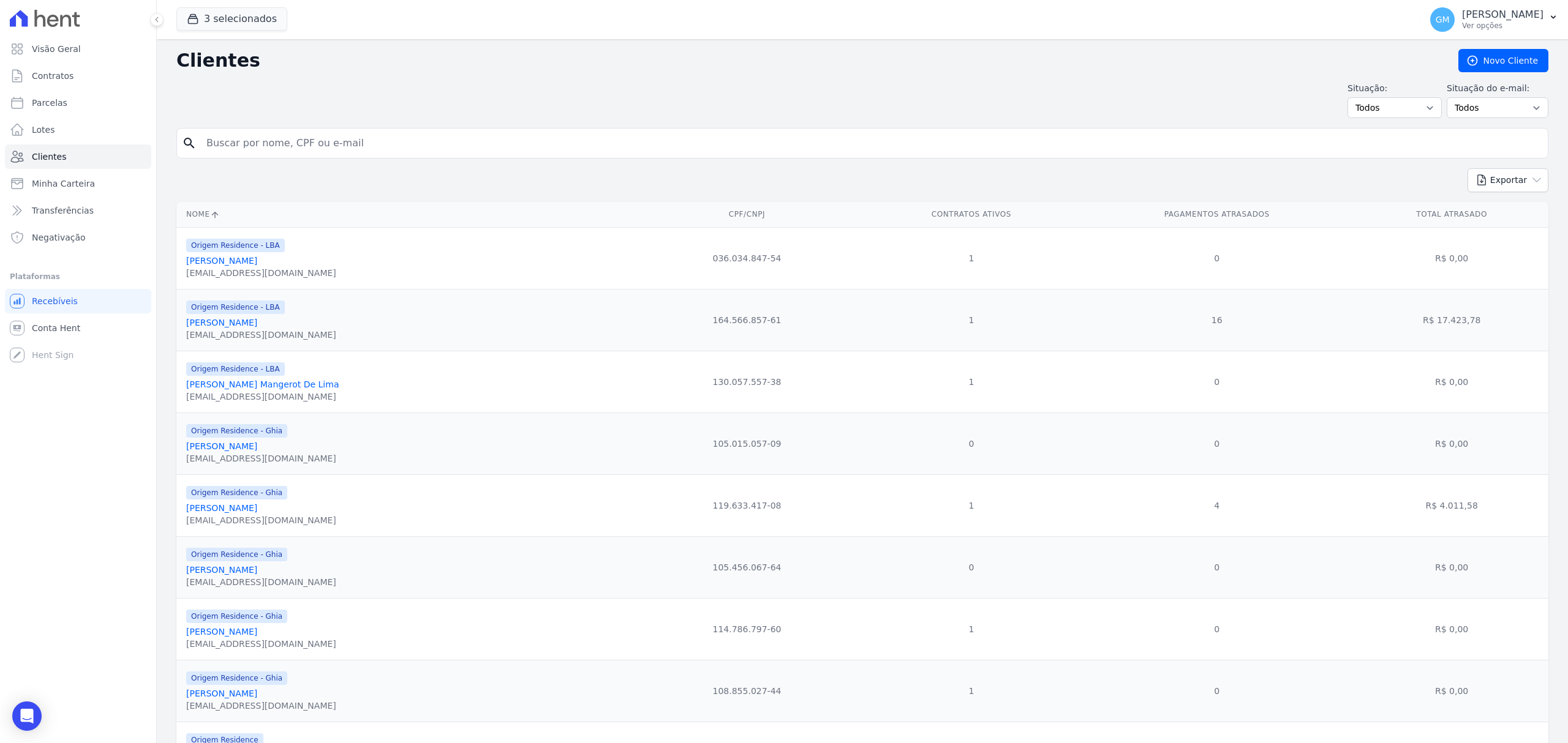
click at [318, 134] on input "search" at bounding box center [871, 143] width 1343 height 25
type input "Michele Do Nascimento De Moraes Felisberto"
drag, startPoint x: 423, startPoint y: 147, endPoint x: 190, endPoint y: 147, distance: 233.0
click at [190, 147] on div "search Michele Do Nascimento De Moraes Felisberto" at bounding box center [862, 144] width 1372 height 31
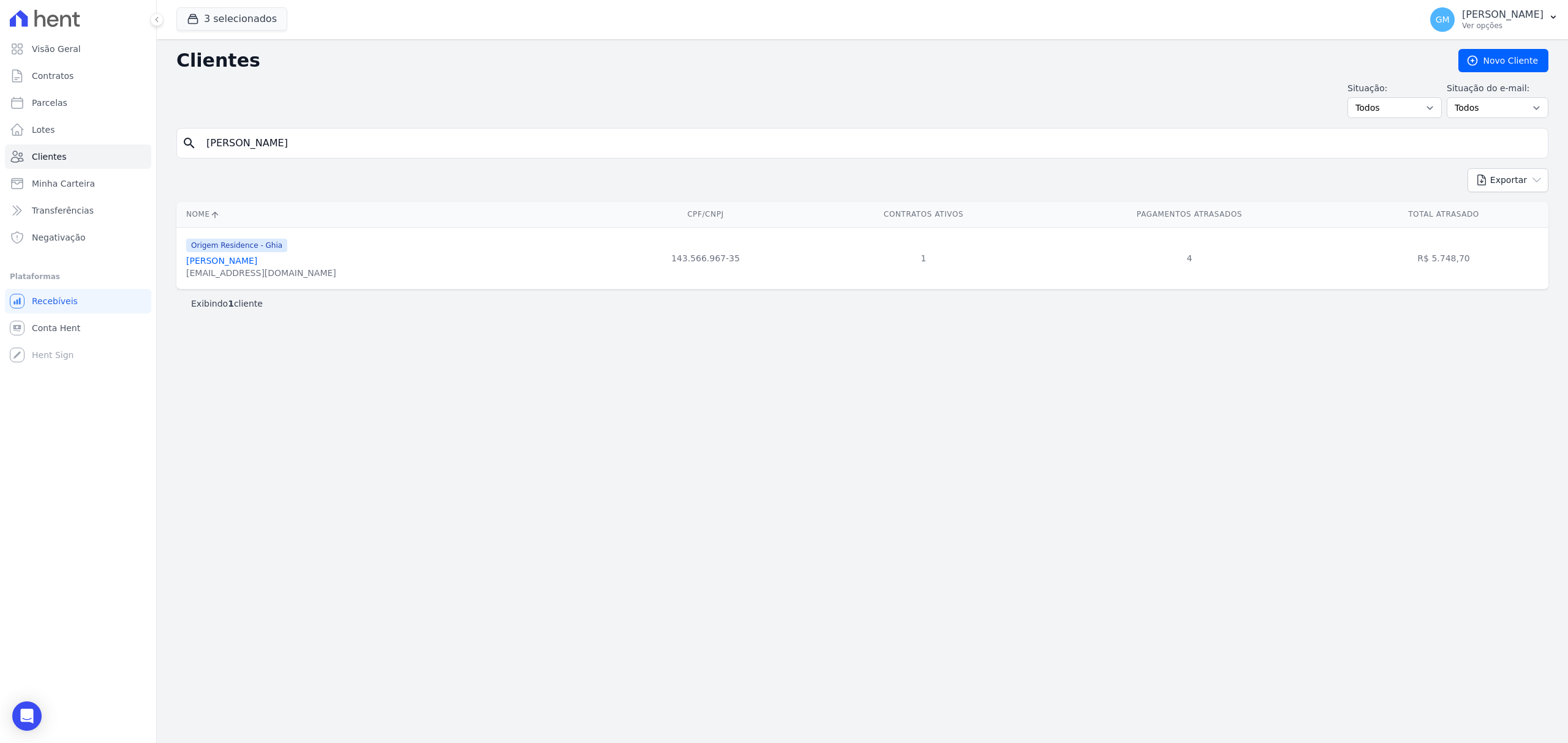
click at [336, 256] on div "Origem Residence - Ghia Michele Do Nascimento De Moraes Felisberto michelesilva…" at bounding box center [261, 258] width 150 height 42
click at [257, 263] on link "Michele Do Nascimento De Moraes Felisberto" at bounding box center [221, 261] width 71 height 10
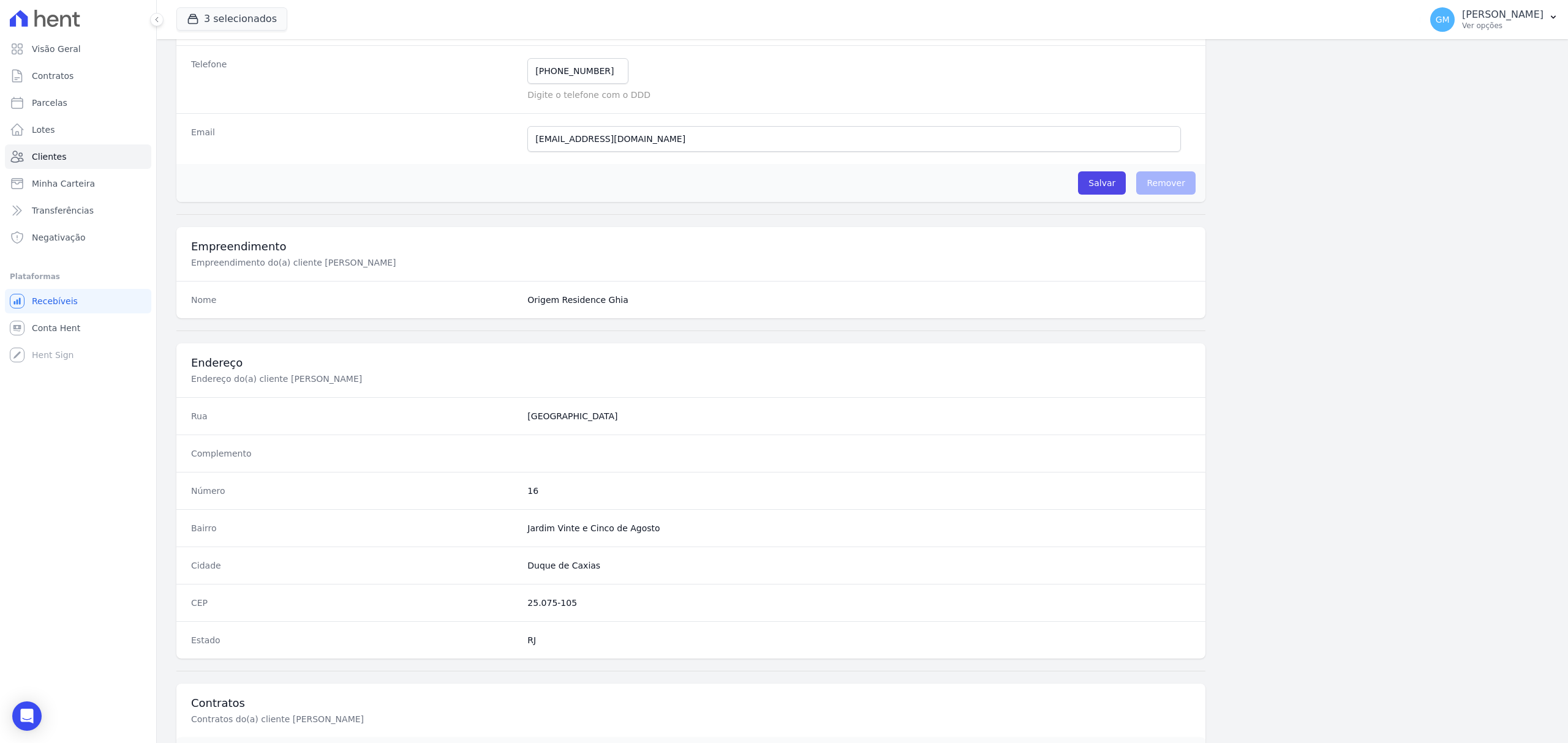
scroll to position [408, 0]
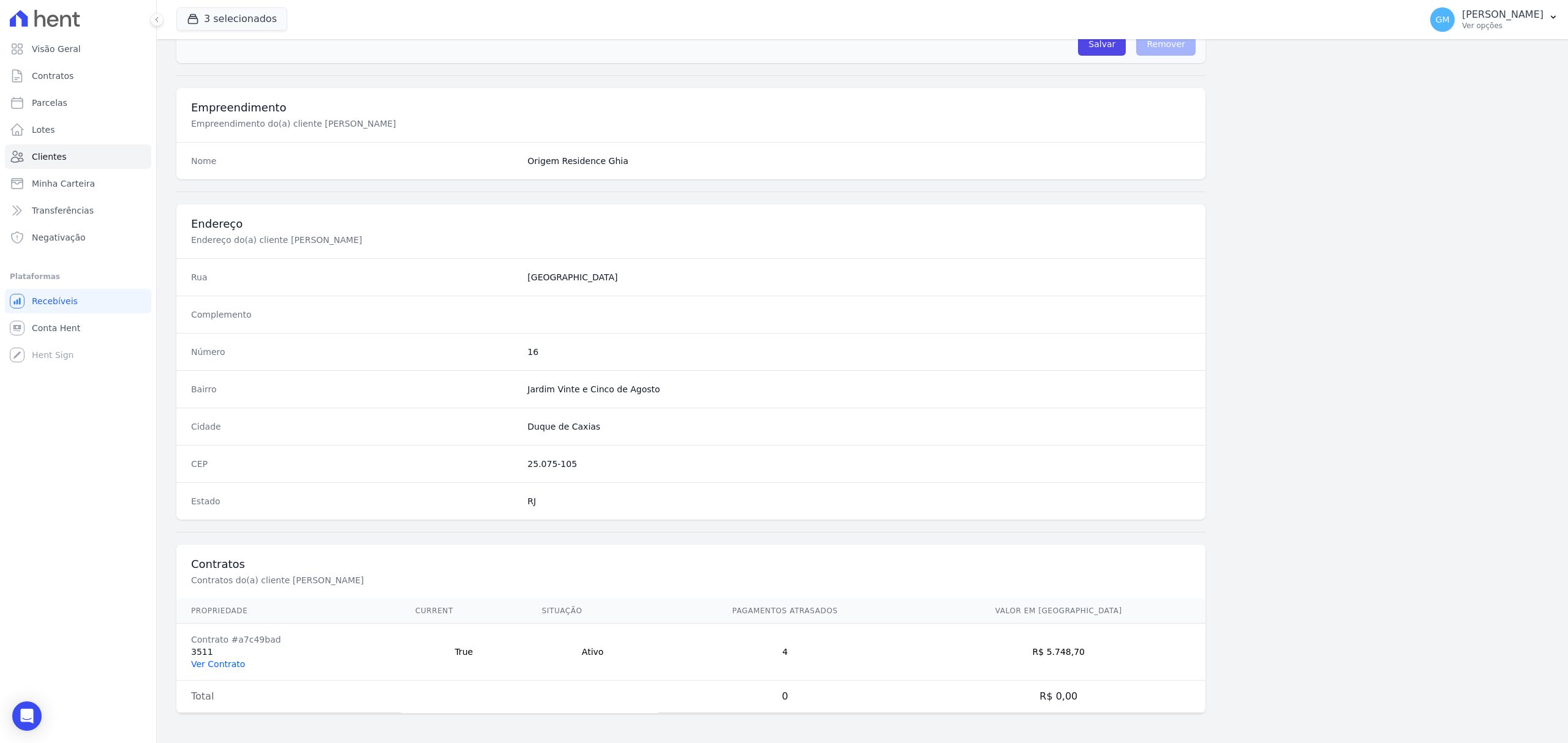
click at [228, 667] on link "Ver Contrato" at bounding box center [218, 664] width 54 height 10
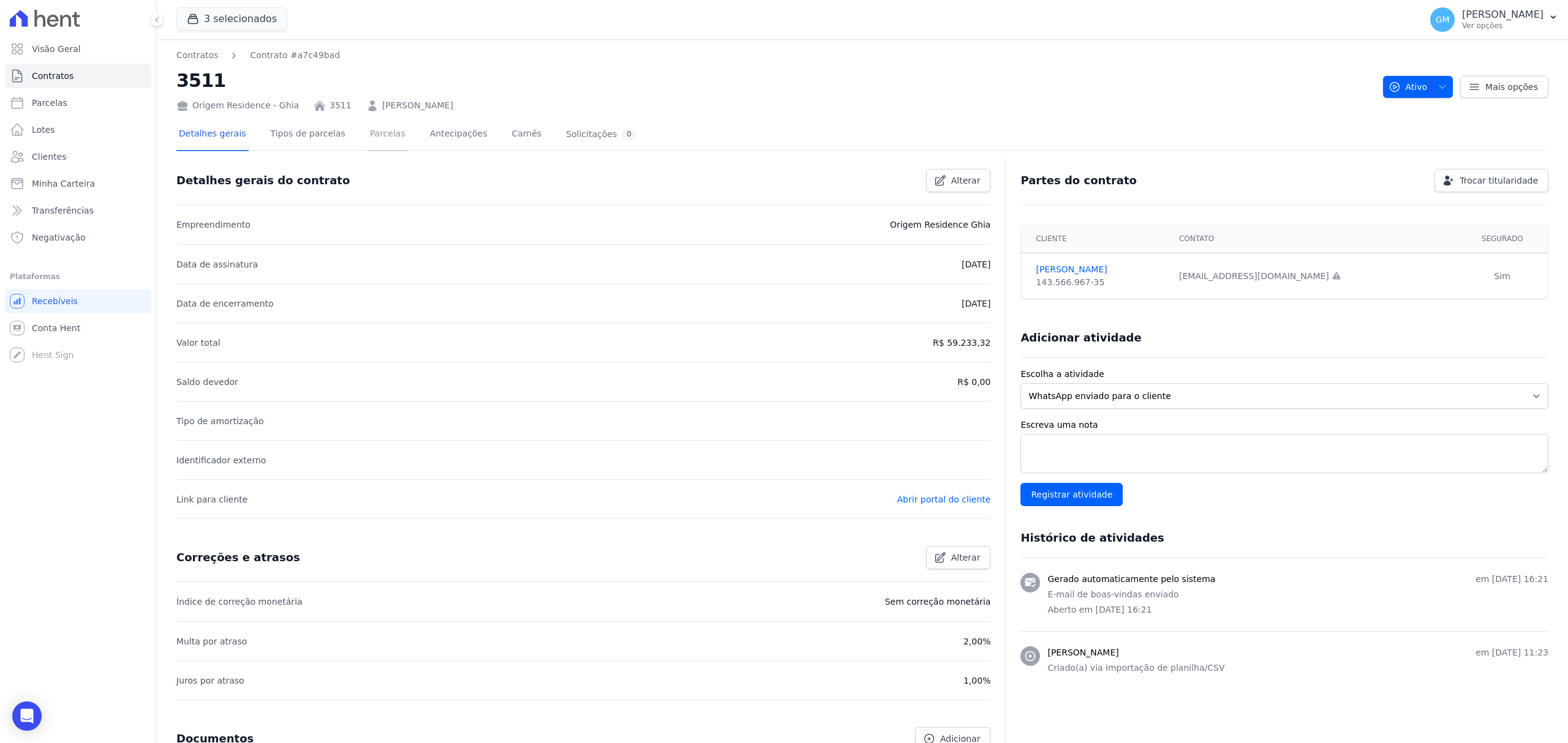
click at [368, 139] on link "Parcelas" at bounding box center [388, 135] width 41 height 33
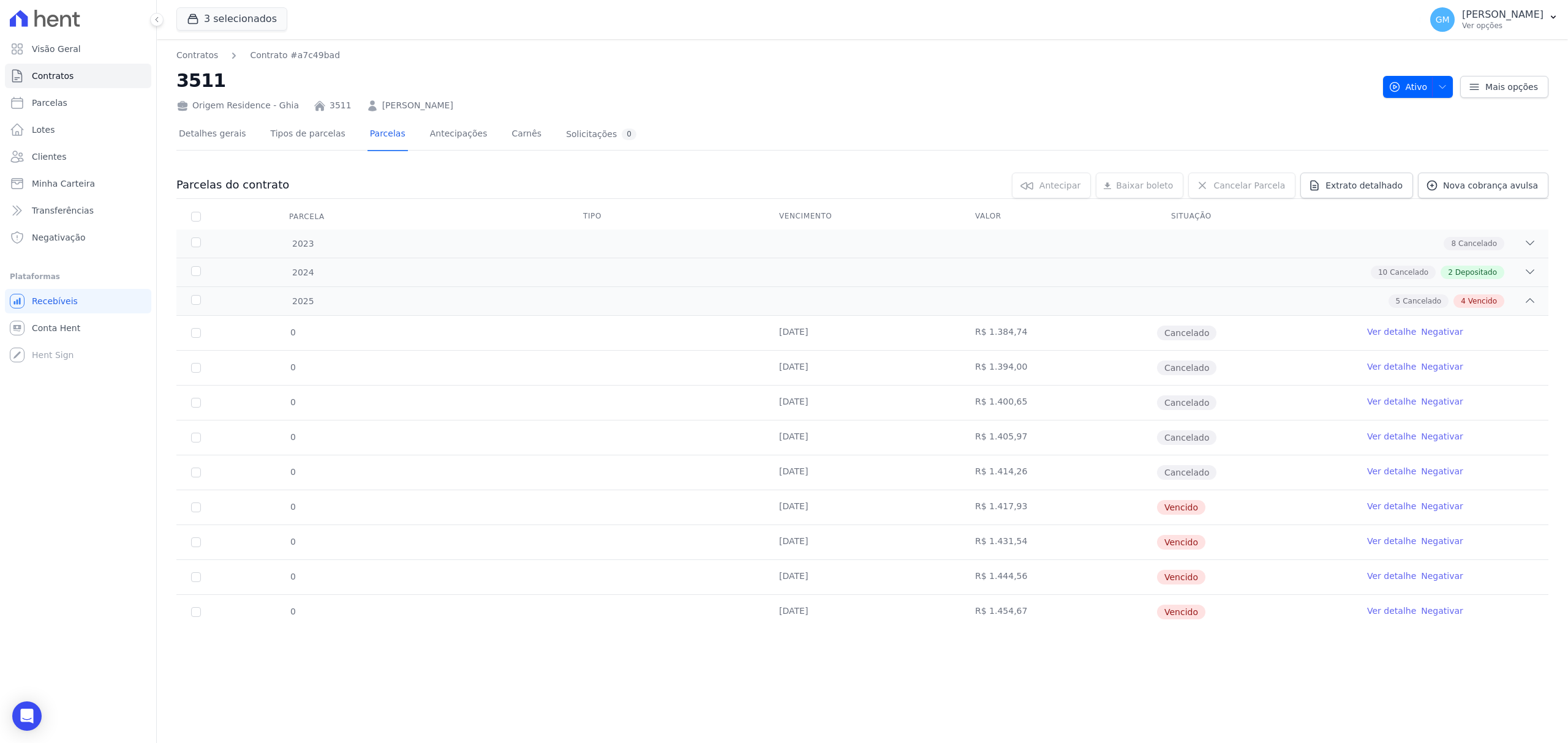
click at [1398, 612] on link "Ver detalhe" at bounding box center [1391, 611] width 49 height 12
click at [1477, 169] on div "Parcelas do contrato 0 selecionada(s) Antecipar Antecipar Renegociar Baixar bol…" at bounding box center [862, 401] width 1372 height 481
click at [1476, 177] on link "Nova cobrança avulsa" at bounding box center [1483, 186] width 130 height 26
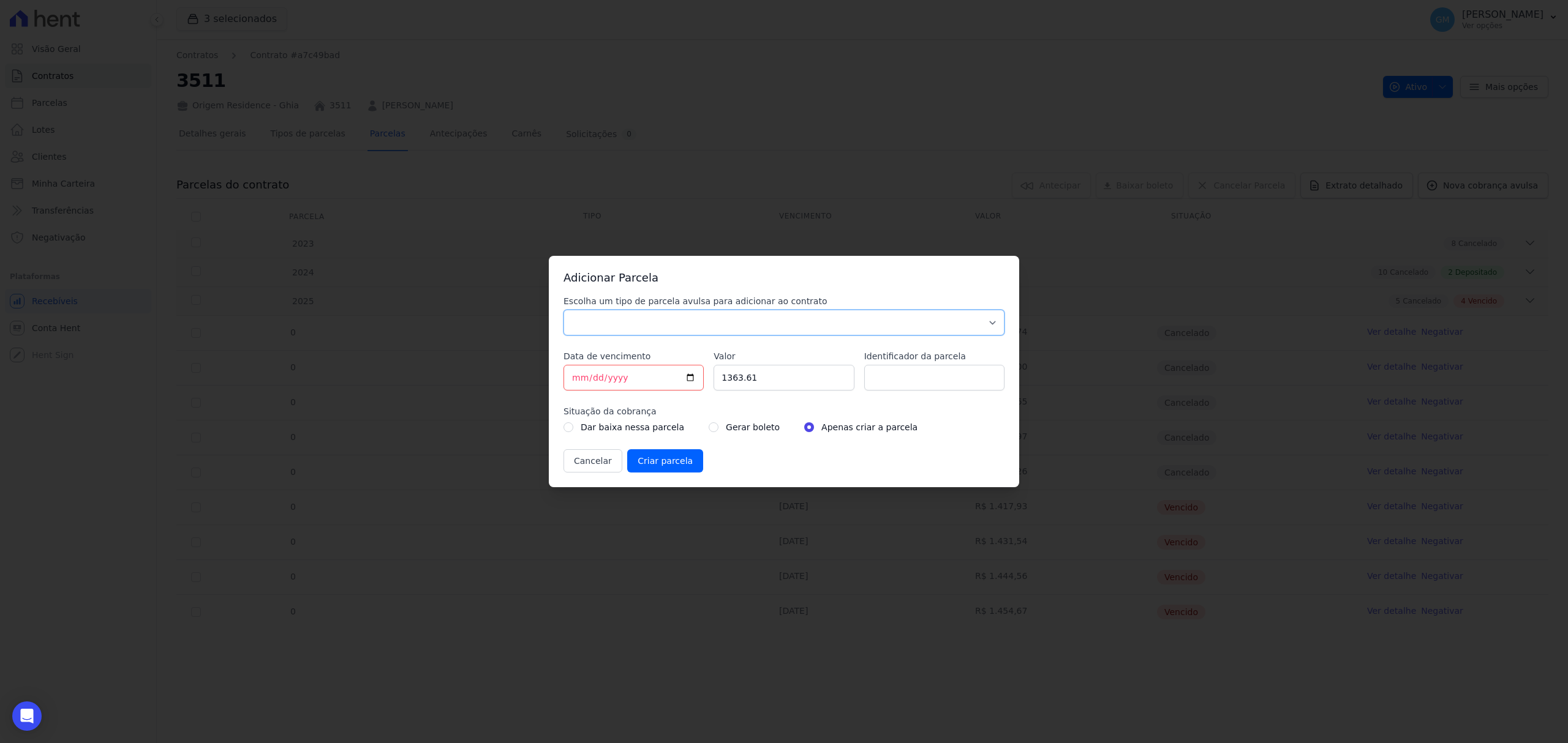
click at [850, 310] on select "Parcela Normal Sinal Caução Intercalada Chaves Pré Chaves Pós Chaves Taxas Quit…" at bounding box center [783, 322] width 441 height 26
select select "standard"
click at [563, 310] on select "Parcela Normal Sinal Caução Intercalada Chaves Pré Chaves Pós Chaves Taxas Quit…" at bounding box center [783, 322] width 441 height 26
click at [685, 372] on input "[DATE]" at bounding box center [633, 378] width 140 height 26
type input "[DATE]"
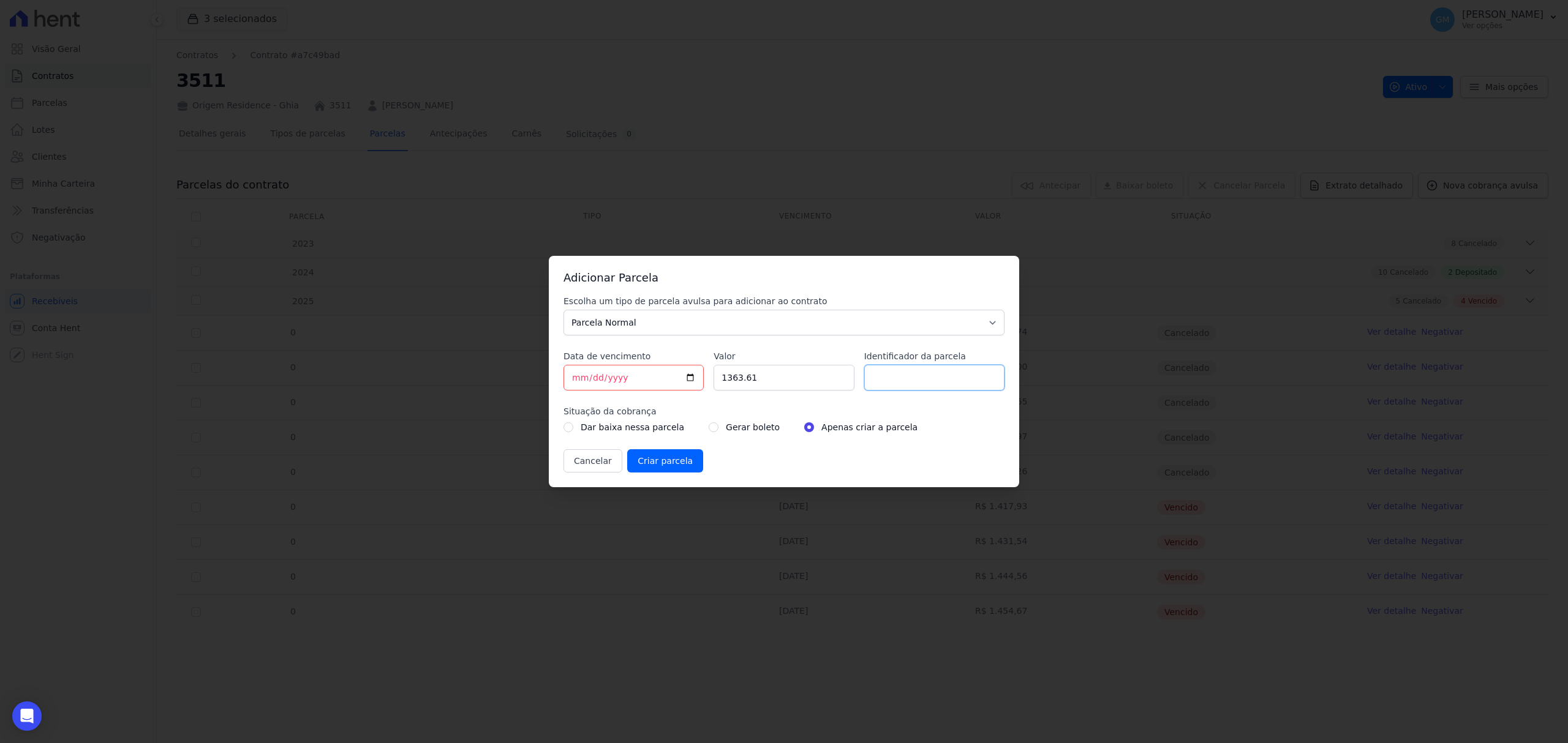
click at [903, 376] on input "Identificador da parcela" at bounding box center [934, 378] width 140 height 26
type input "Outubro"
drag, startPoint x: 775, startPoint y: 388, endPoint x: 648, endPoint y: 369, distance: 128.4
click at [648, 369] on div "Escolha um tipo de parcela avulsa para adicionar ao contrato Parcela Normal Sin…" at bounding box center [783, 384] width 441 height 178
paste input ".45772"
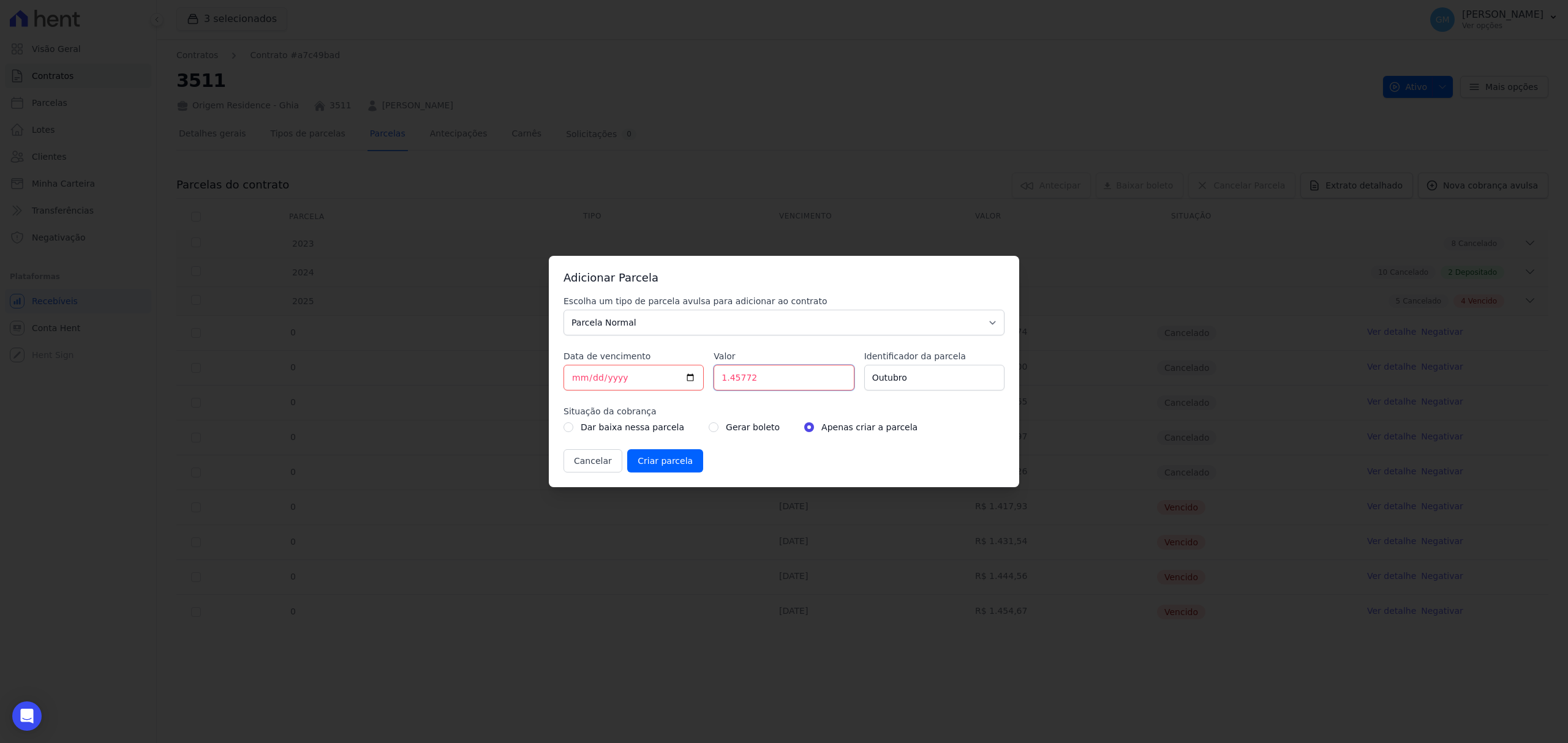
click at [728, 382] on input "1.45772" at bounding box center [783, 378] width 140 height 26
click at [743, 380] on input "145772" at bounding box center [783, 378] width 140 height 26
type input "1457.72"
click at [709, 425] on input "radio" at bounding box center [714, 427] width 10 height 10
radio input "true"
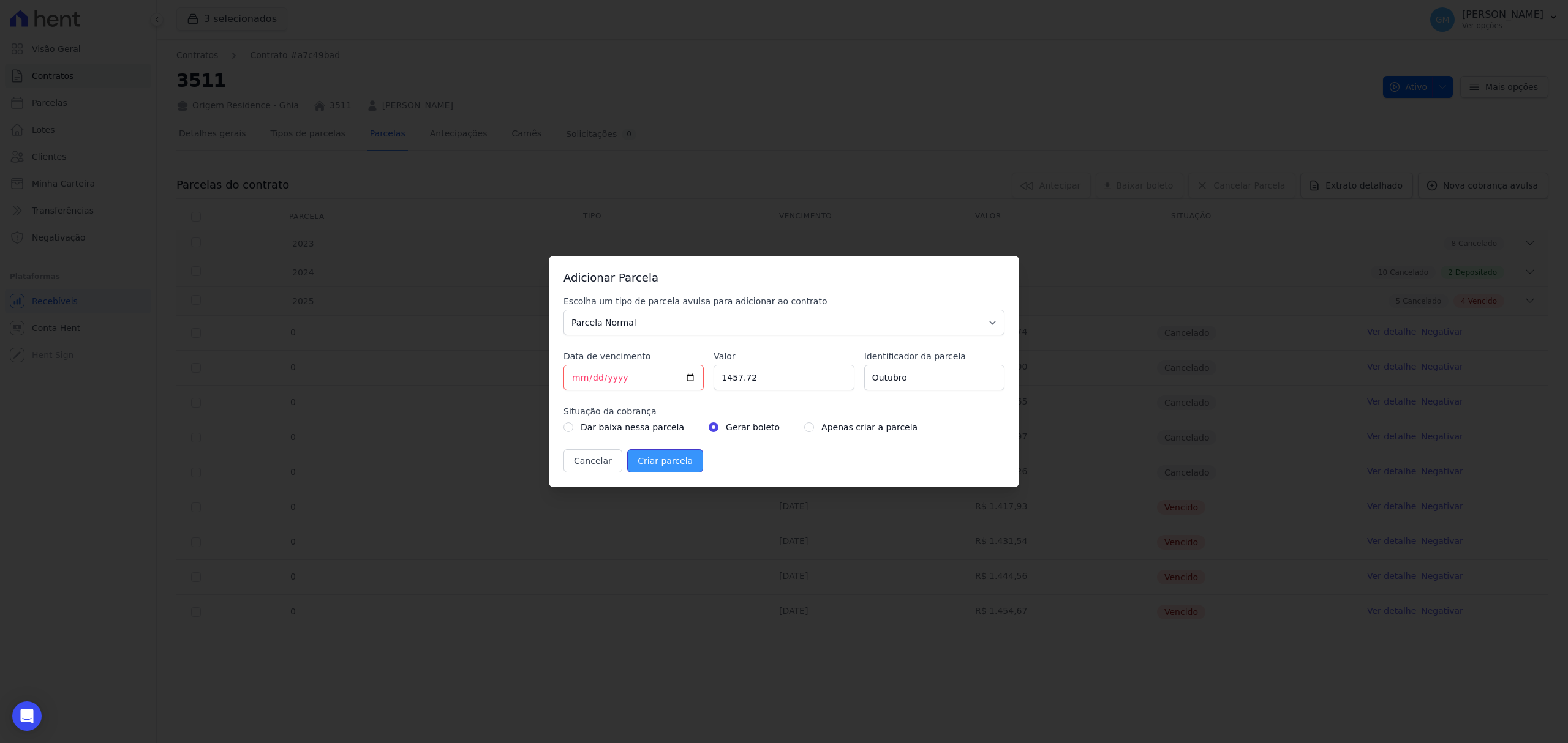
click at [633, 464] on input "Criar parcela" at bounding box center [665, 461] width 76 height 23
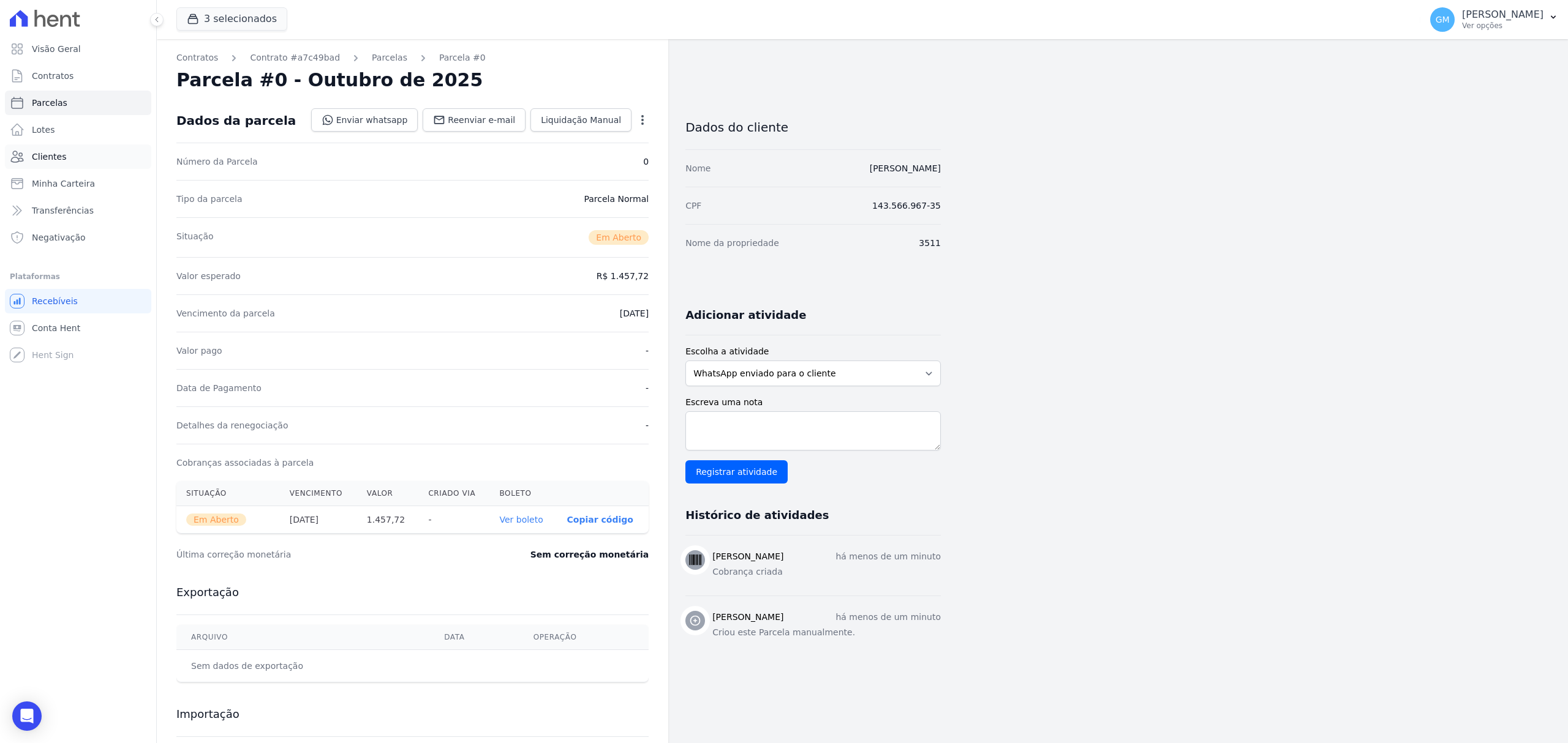
click at [83, 149] on link "Clientes" at bounding box center [78, 157] width 146 height 25
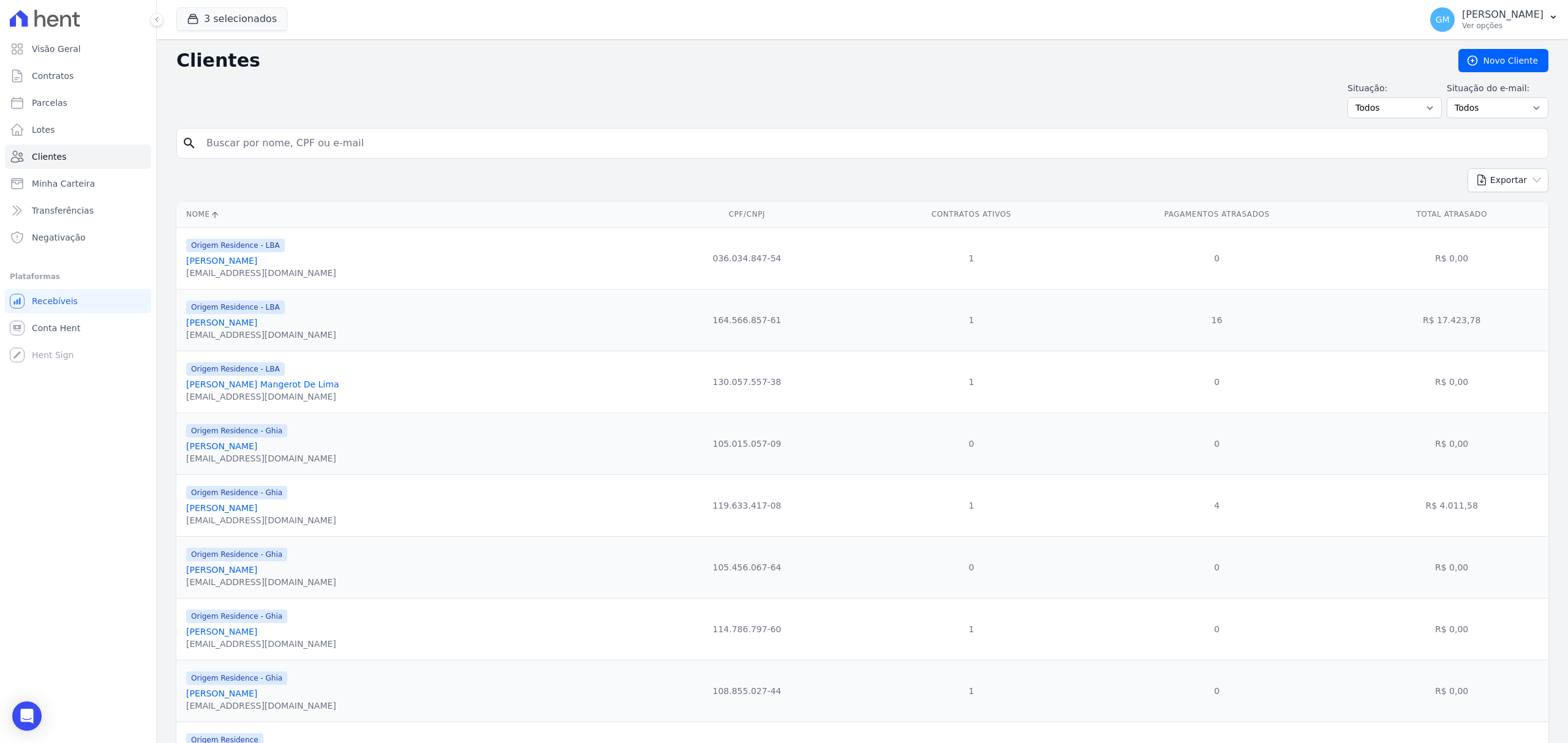
click at [231, 145] on input "search" at bounding box center [871, 143] width 1343 height 25
type input "bruno faria gonc"
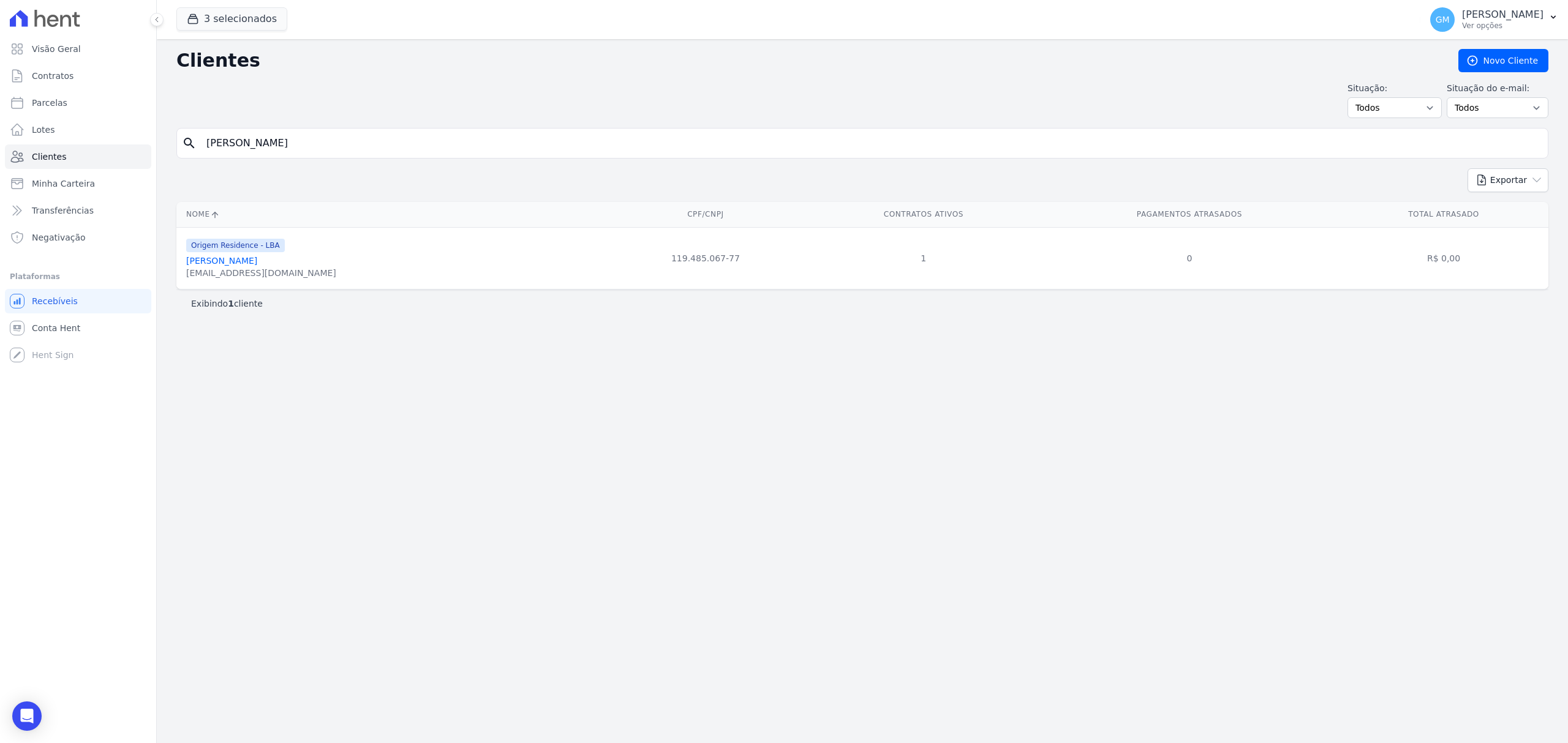
click at [282, 144] on input "bruno faria gonc" at bounding box center [871, 143] width 1343 height 25
type input "bruno faria gon"
click at [257, 262] on link "Bruno Faria Gonçalves" at bounding box center [221, 261] width 71 height 10
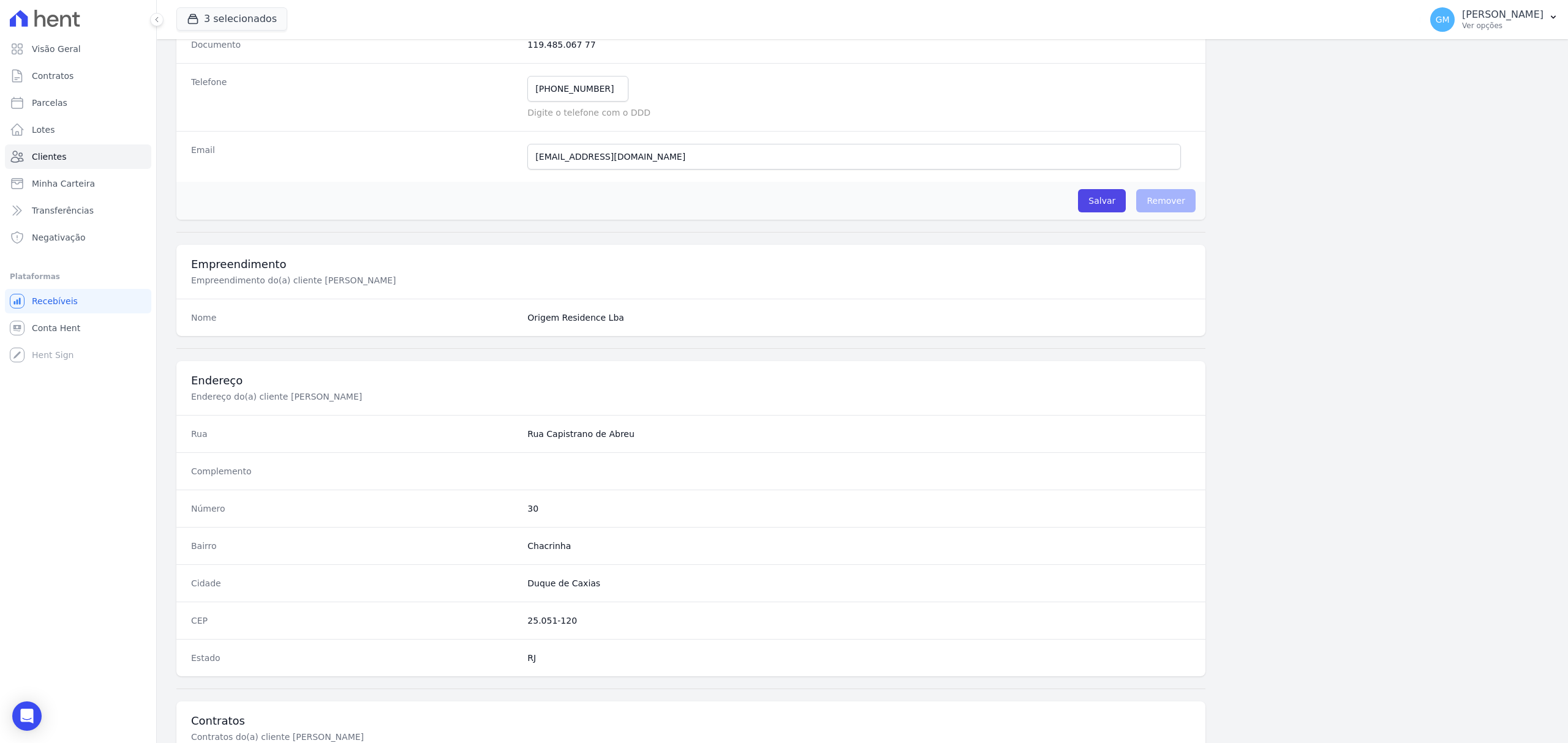
scroll to position [408, 0]
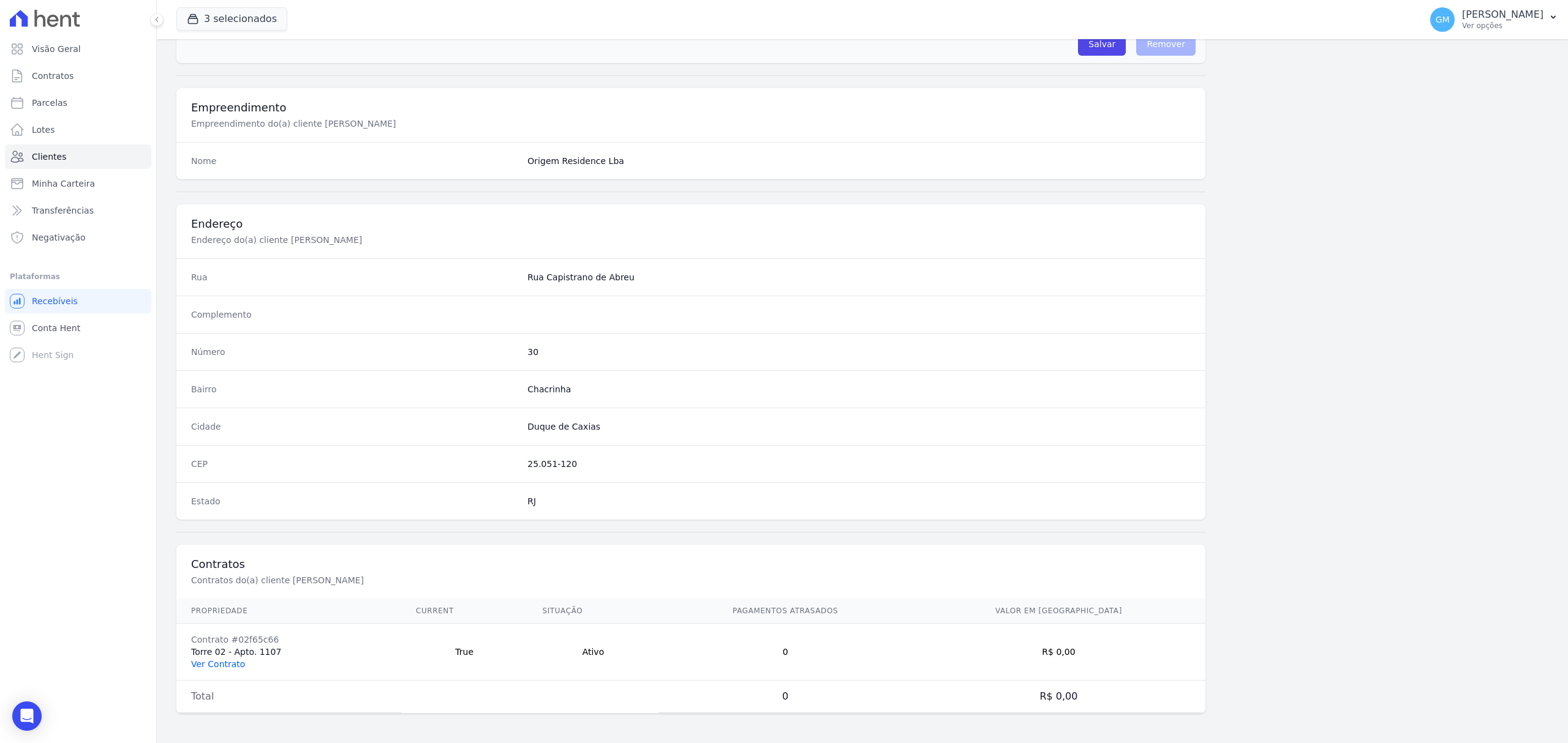
click at [228, 661] on link "Ver Contrato" at bounding box center [218, 664] width 54 height 10
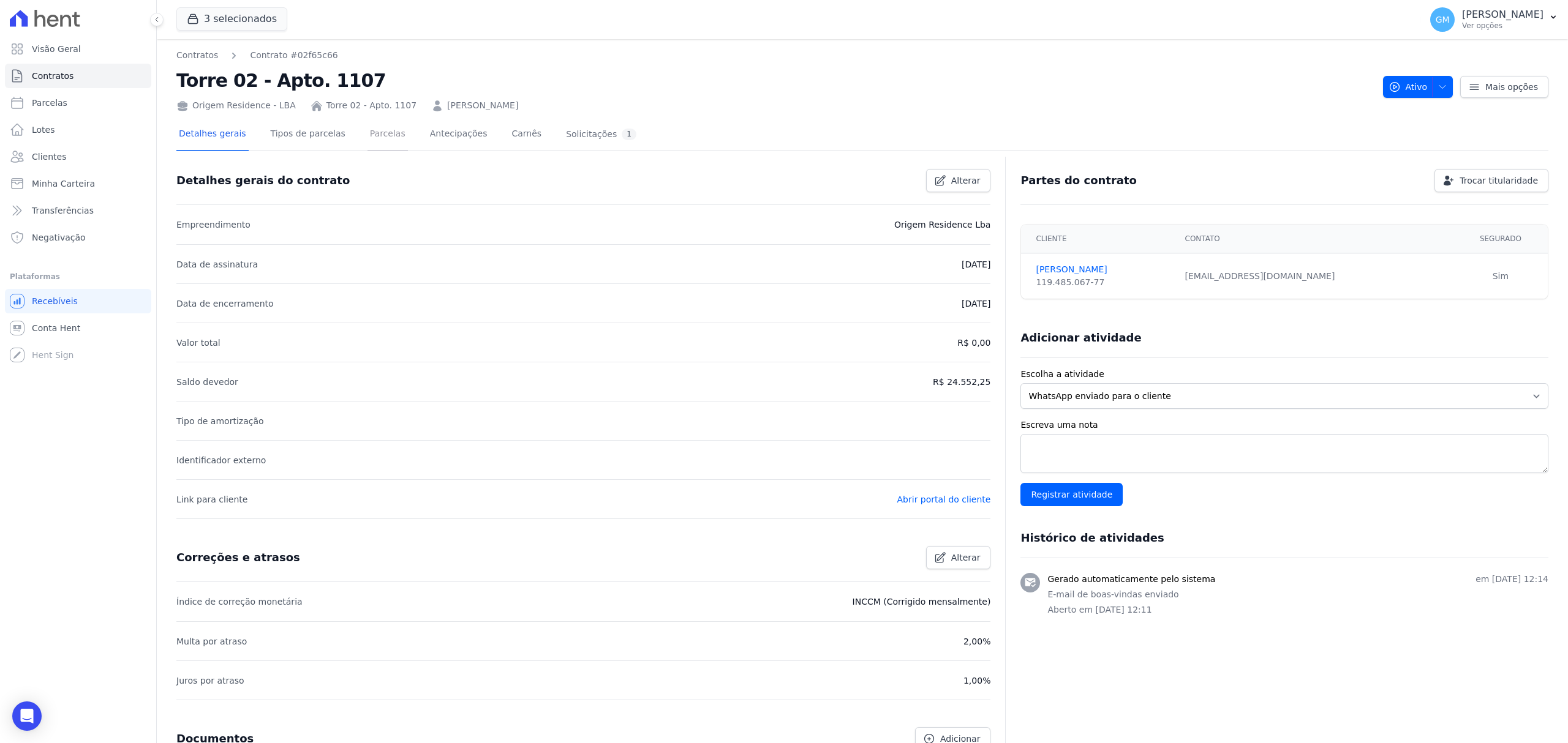
click at [368, 133] on link "Parcelas" at bounding box center [388, 135] width 41 height 33
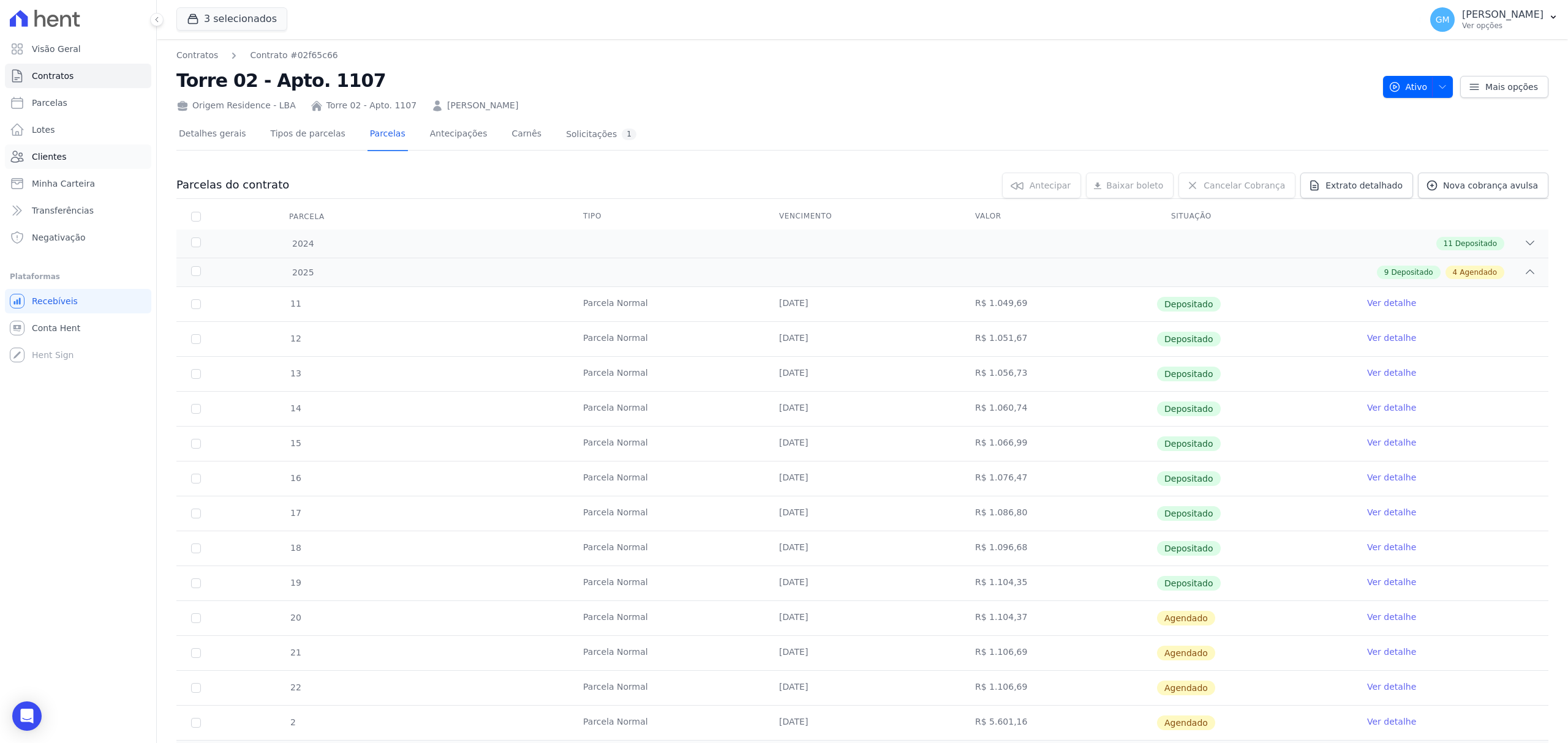
click at [89, 145] on link "Clientes" at bounding box center [78, 157] width 146 height 25
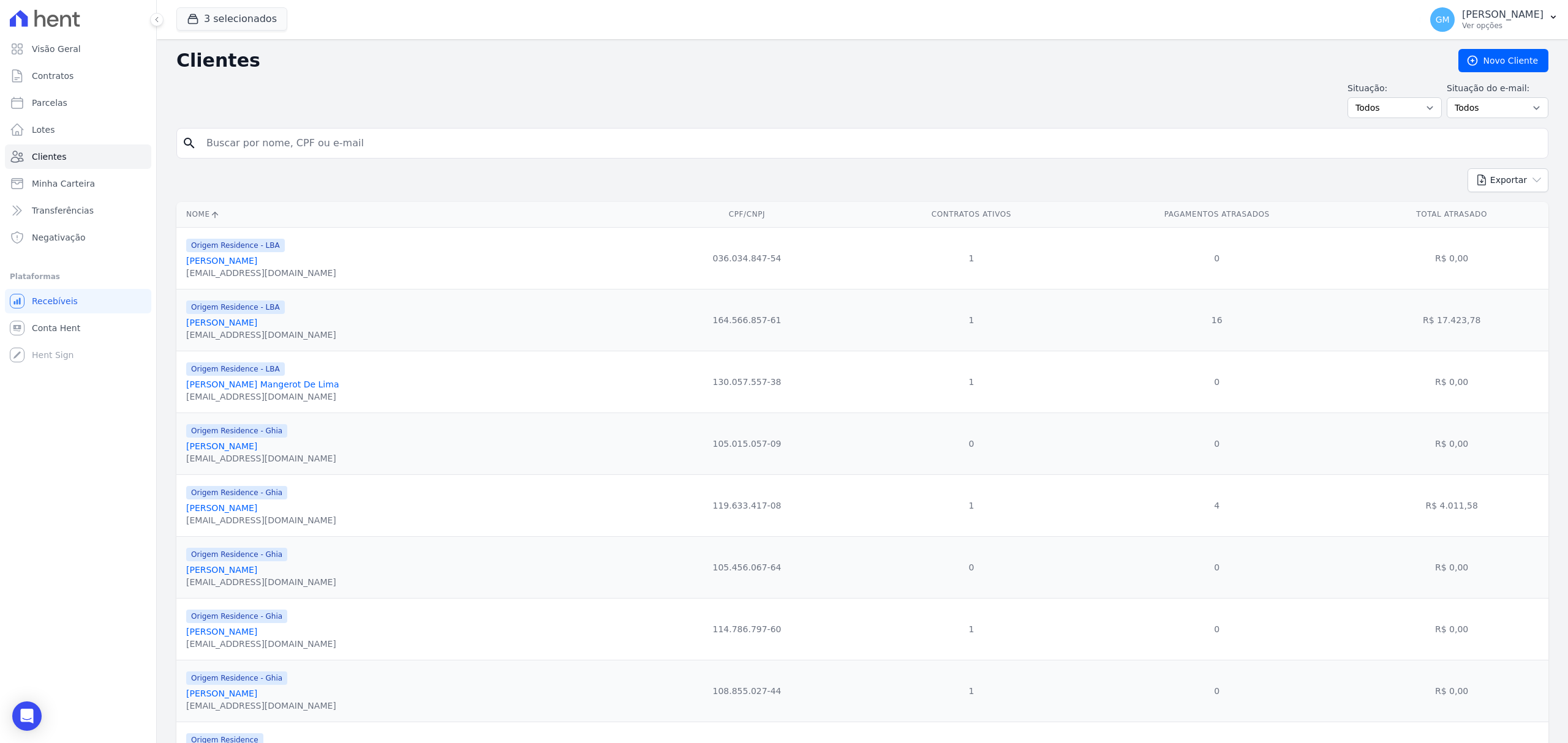
click at [382, 147] on input "search" at bounding box center [871, 143] width 1343 height 25
type input "Carla Ribeiro dos Santos"
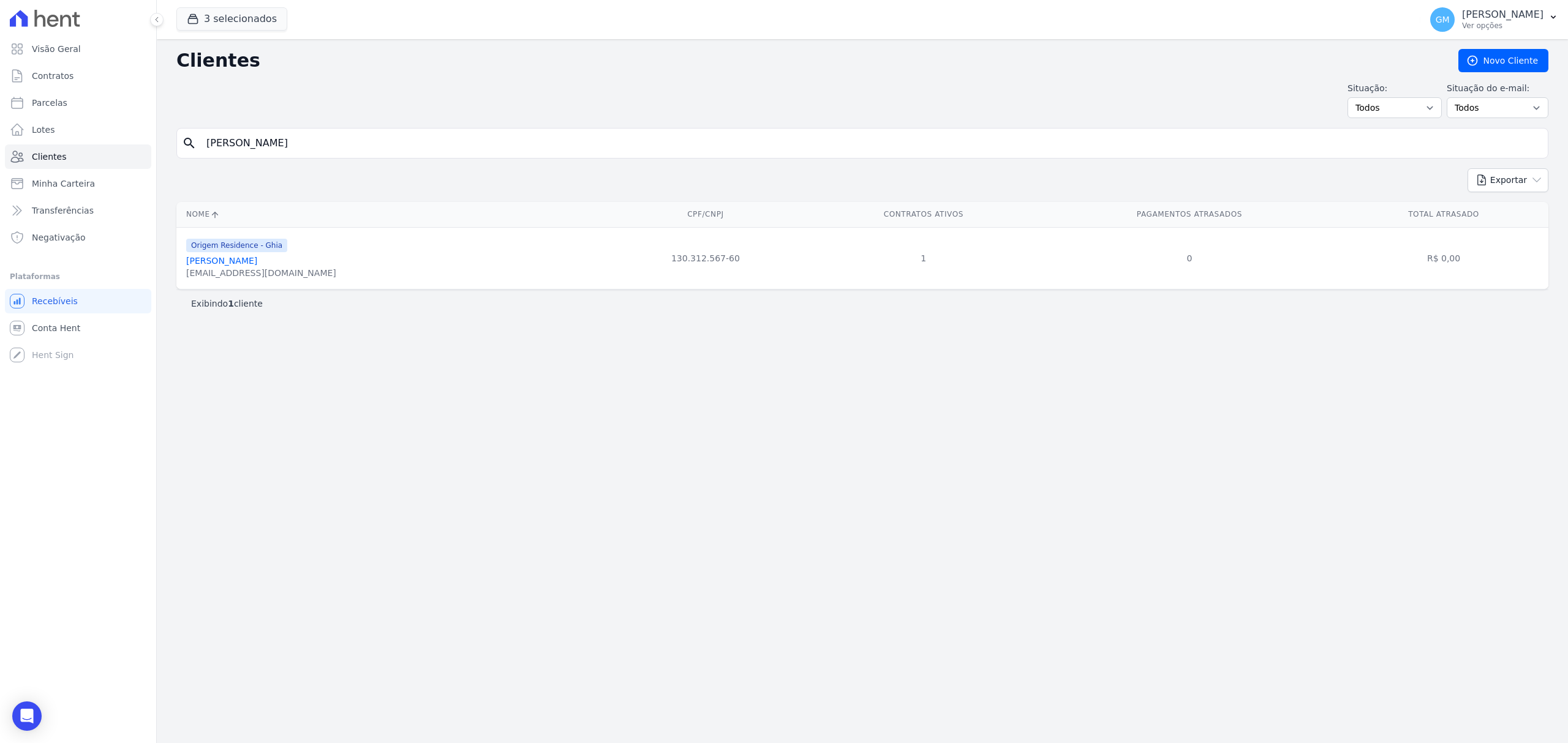
click at [257, 263] on link "Carla Ribeiro Dos Santos" at bounding box center [221, 261] width 71 height 10
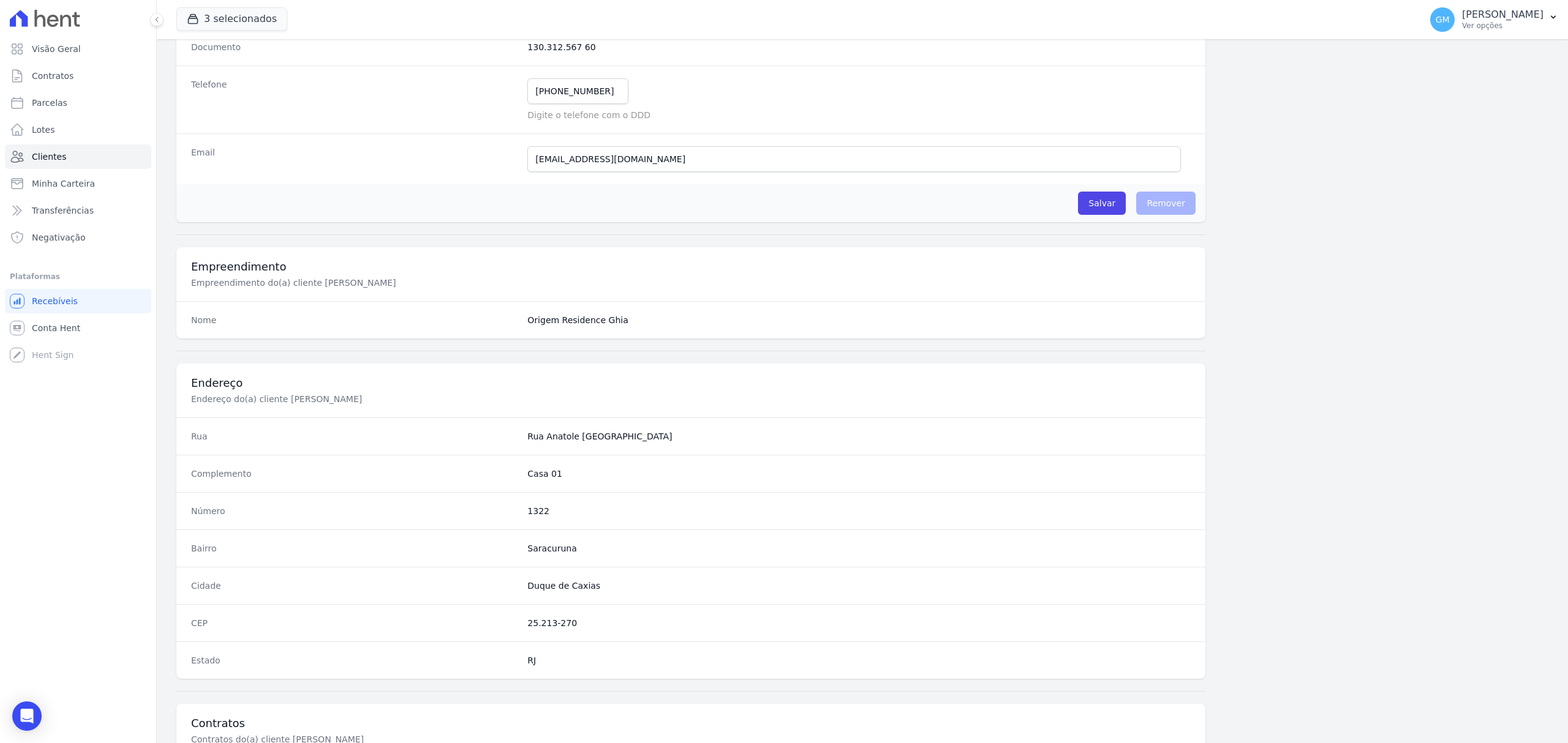
scroll to position [408, 0]
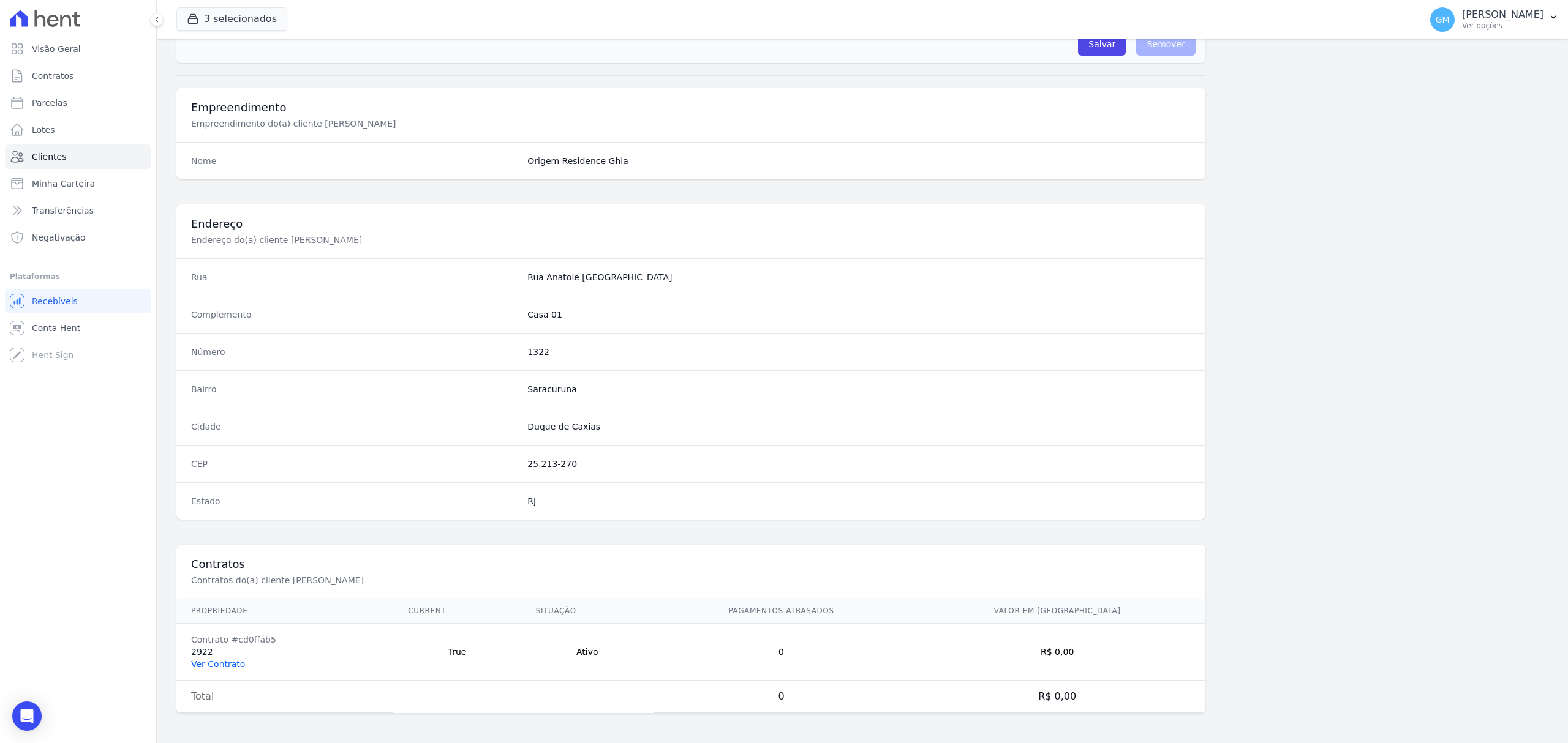
click at [207, 667] on link "Ver Contrato" at bounding box center [218, 664] width 54 height 10
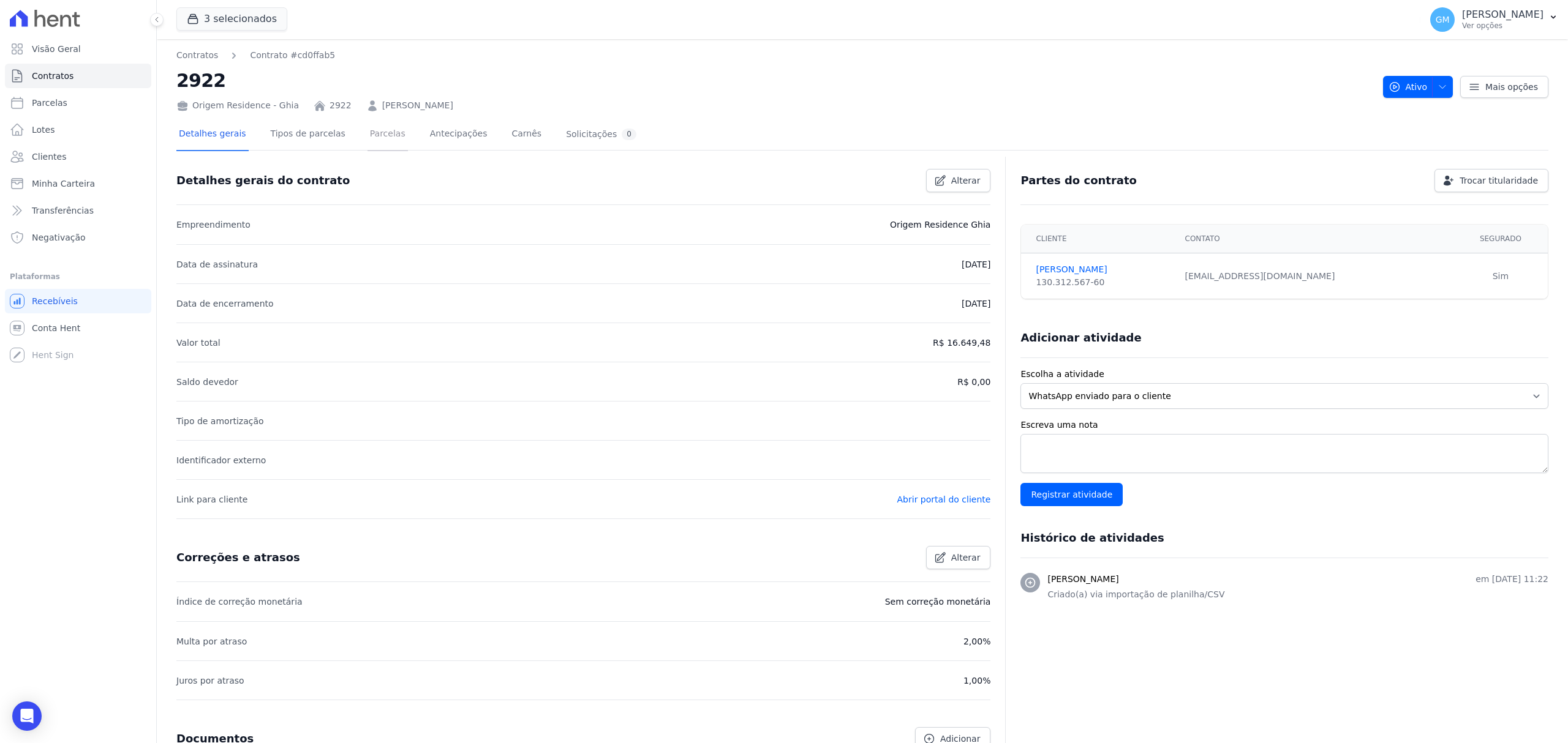
click at [385, 119] on link "Parcelas" at bounding box center [388, 135] width 41 height 33
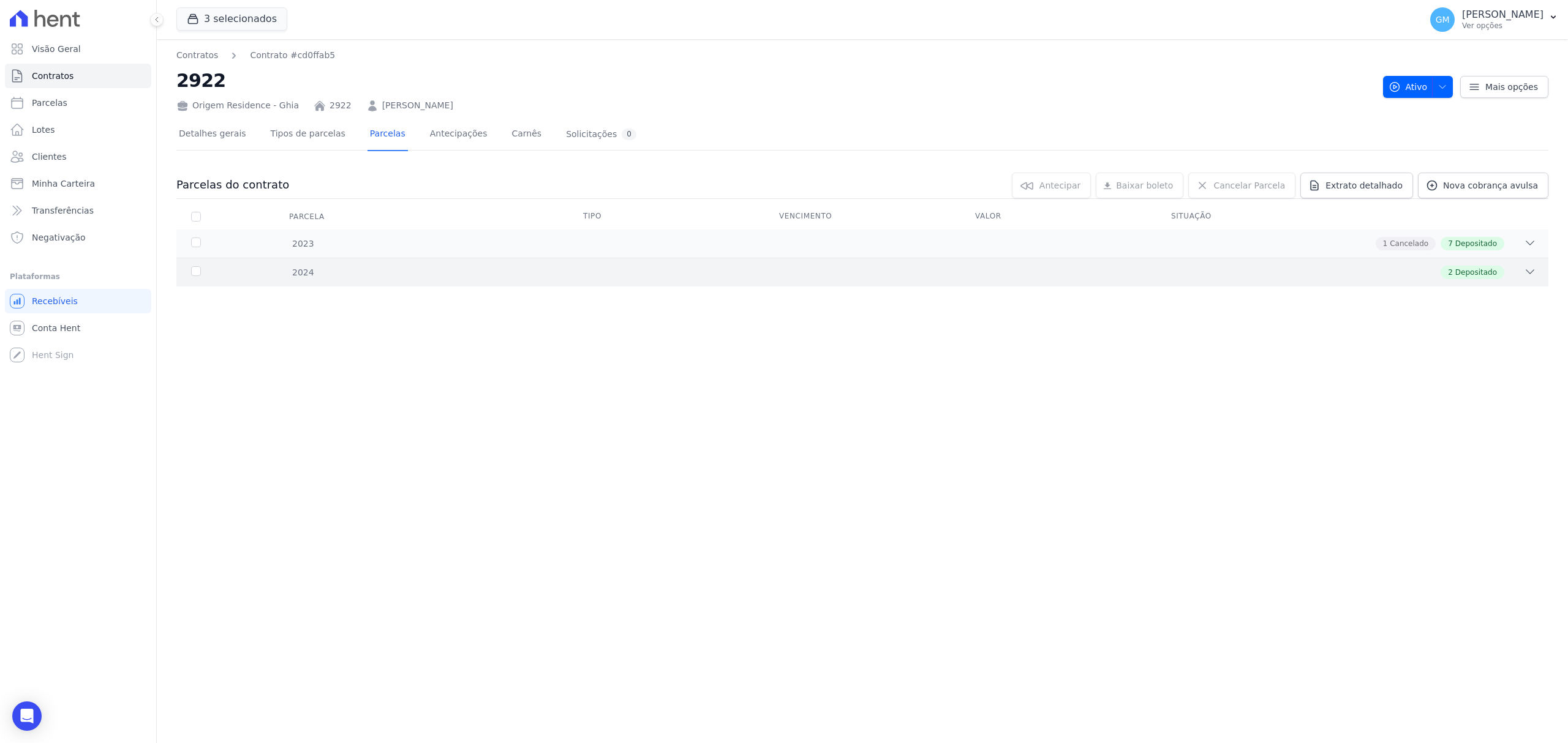
click at [1459, 270] on span "Depositado" at bounding box center [1476, 273] width 42 height 11
click at [67, 147] on link "Clientes" at bounding box center [78, 157] width 146 height 25
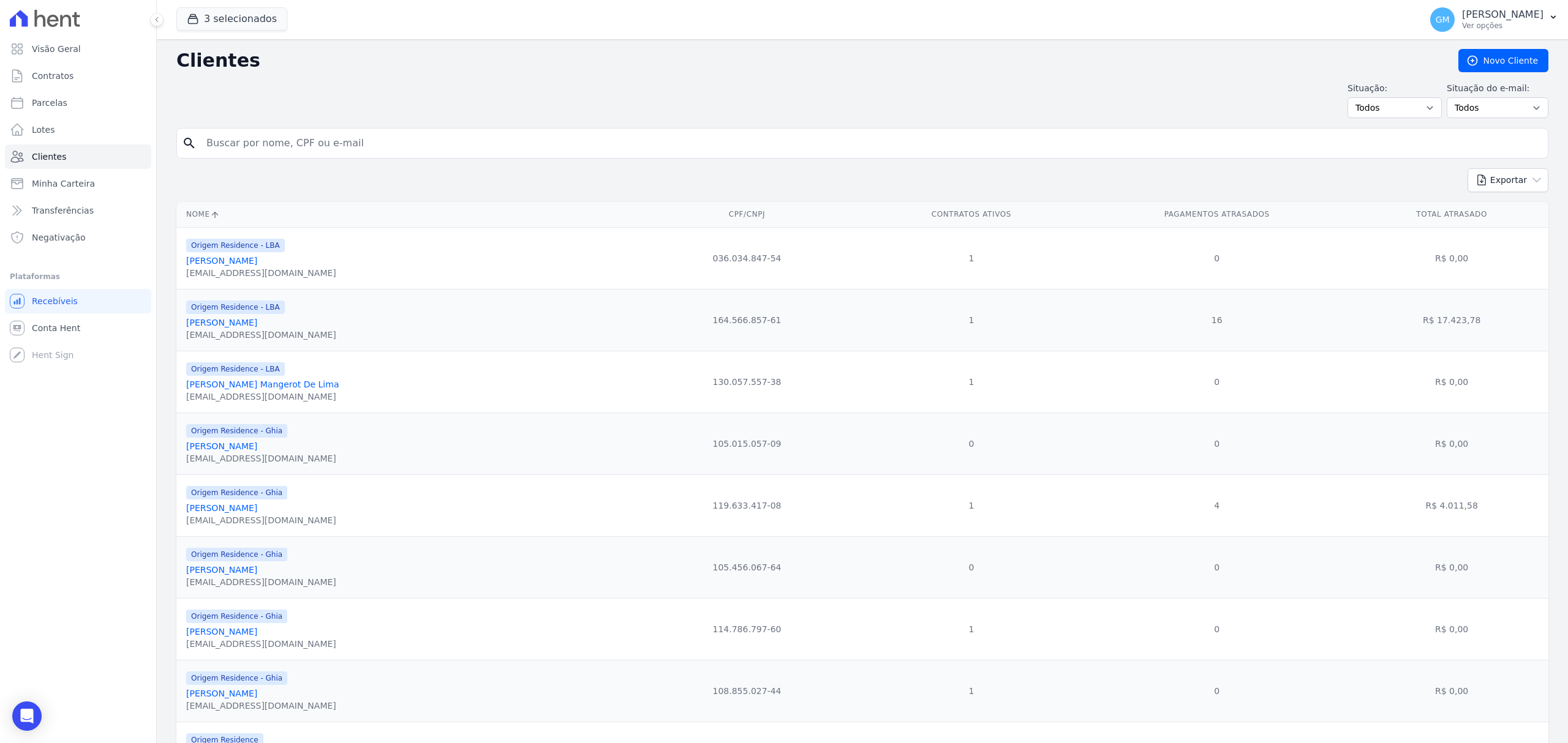
click at [233, 147] on input "search" at bounding box center [871, 143] width 1343 height 25
type input "Bruno Faria Gon"
drag, startPoint x: 304, startPoint y: 149, endPoint x: 160, endPoint y: 149, distance: 144.0
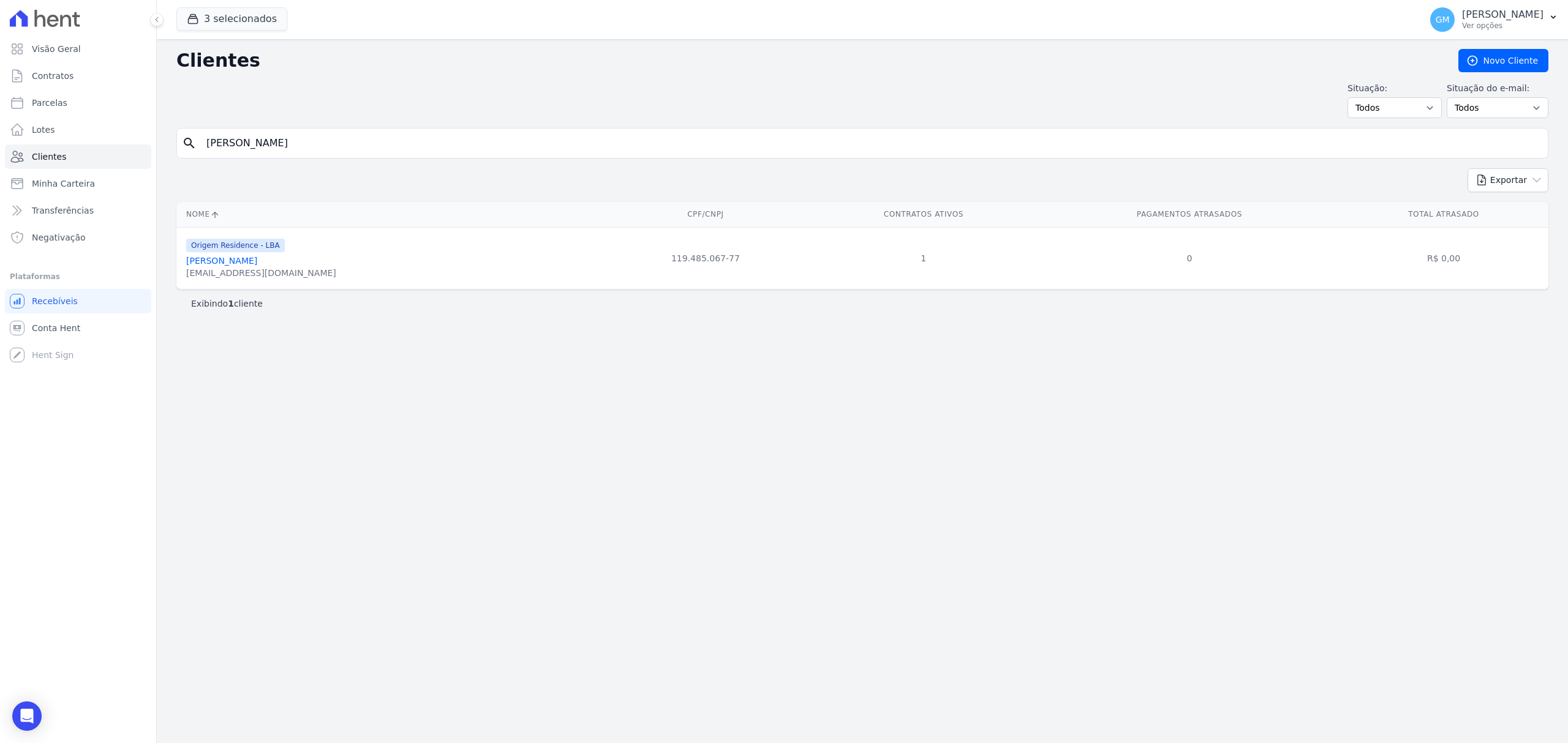
click at [231, 252] on span "Origem Residence - LBA" at bounding box center [236, 245] width 99 height 14
click at [231, 262] on link "Bruno Faria Gonçalves" at bounding box center [221, 261] width 71 height 10
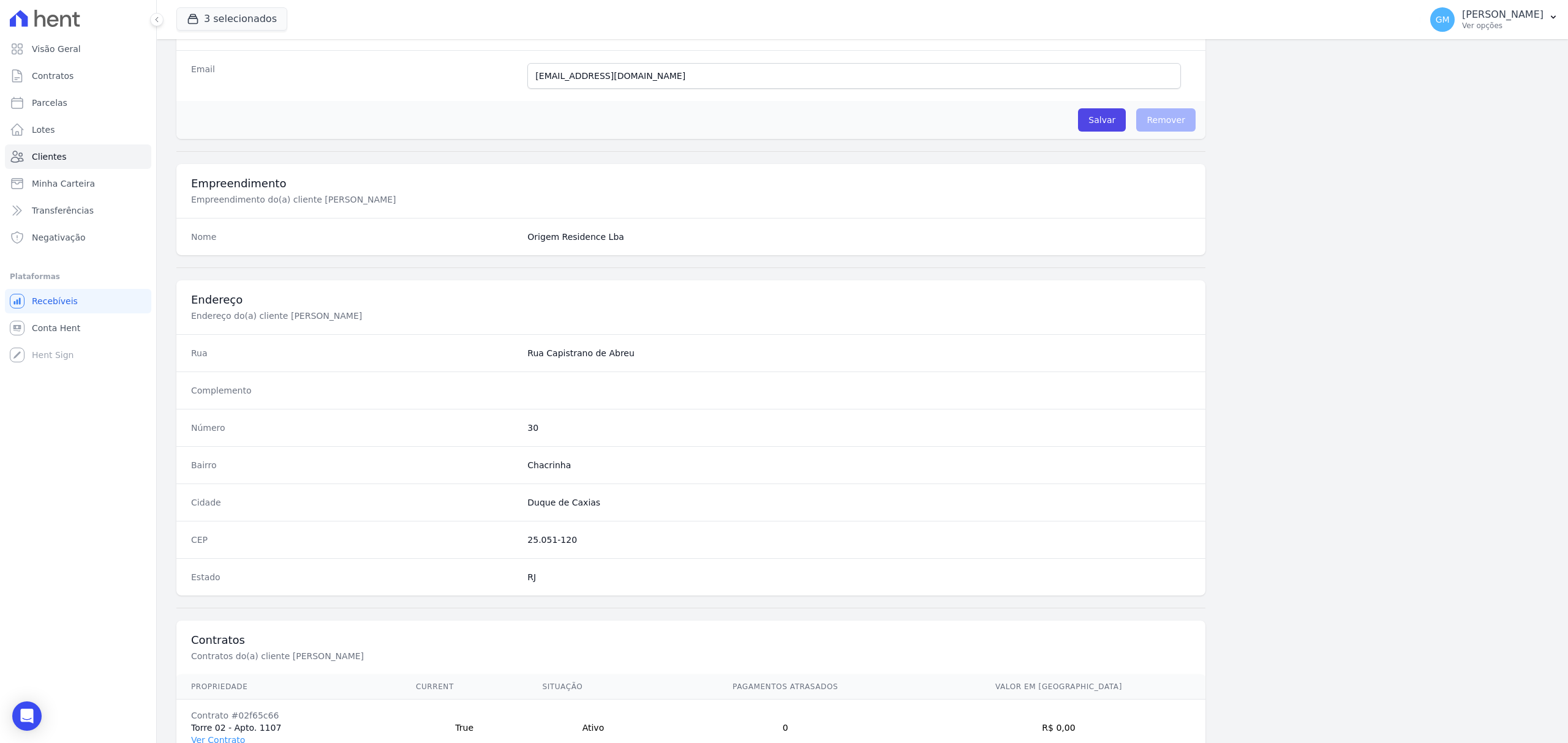
scroll to position [408, 0]
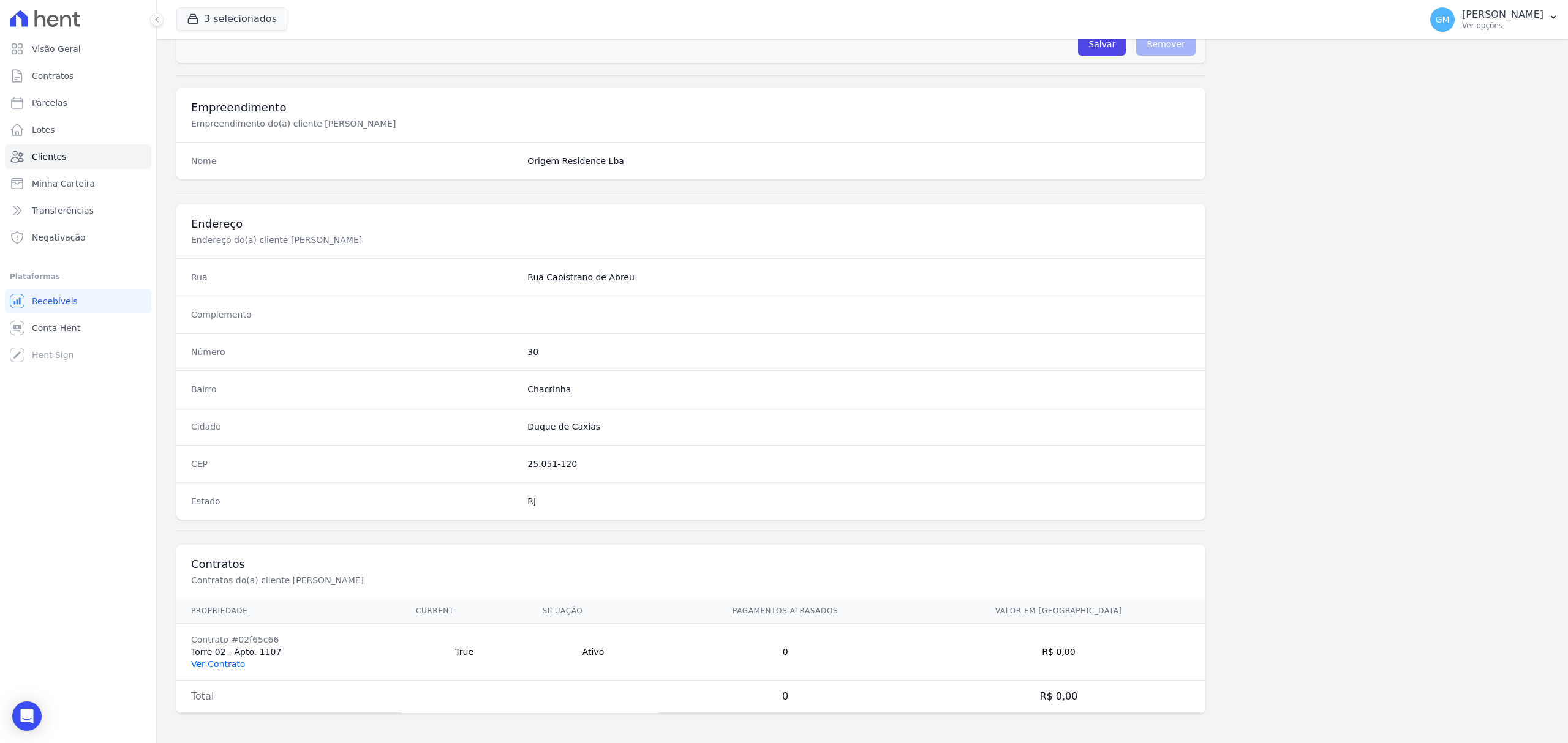
click at [231, 661] on link "Ver Contrato" at bounding box center [218, 664] width 54 height 10
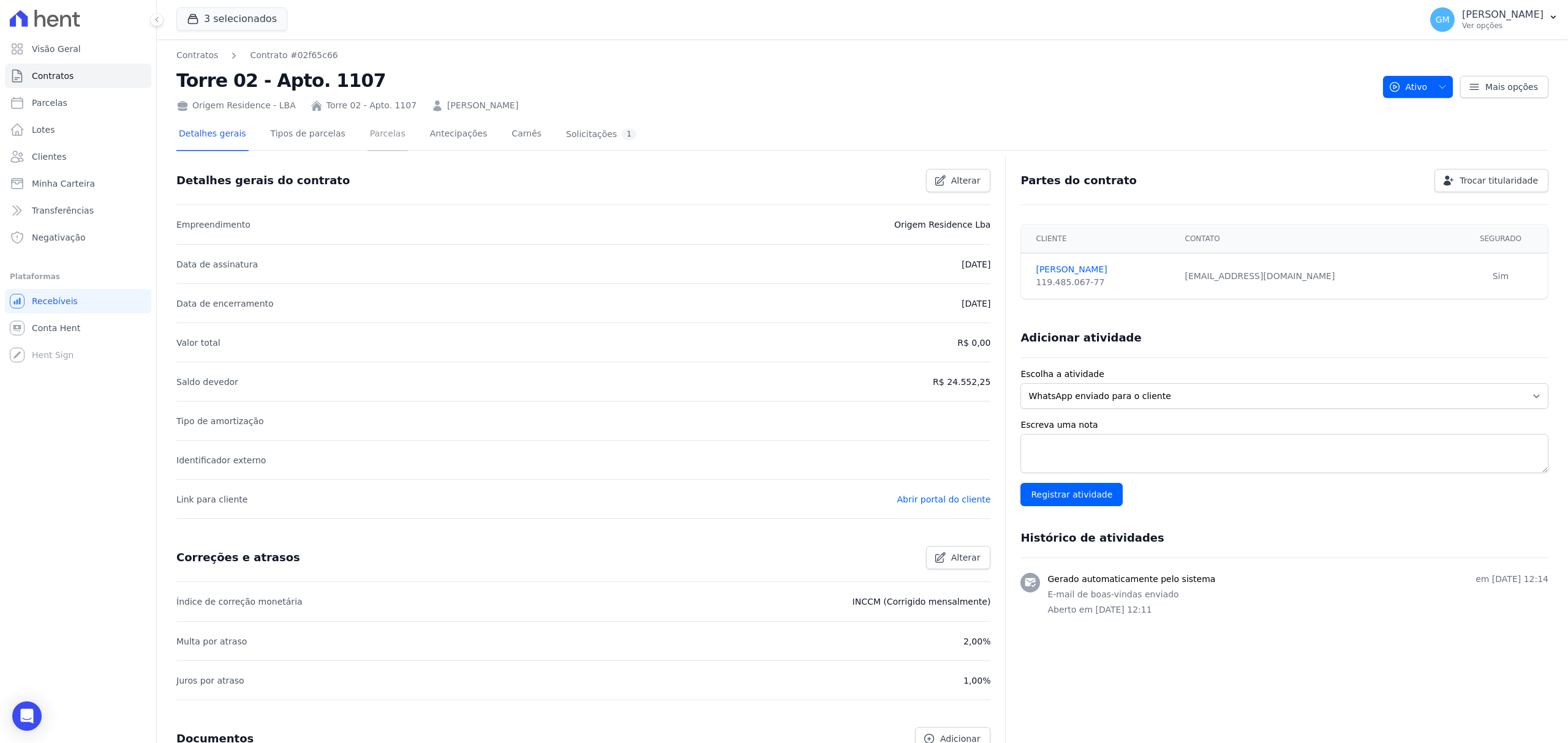
click at [378, 133] on link "Parcelas" at bounding box center [388, 135] width 41 height 33
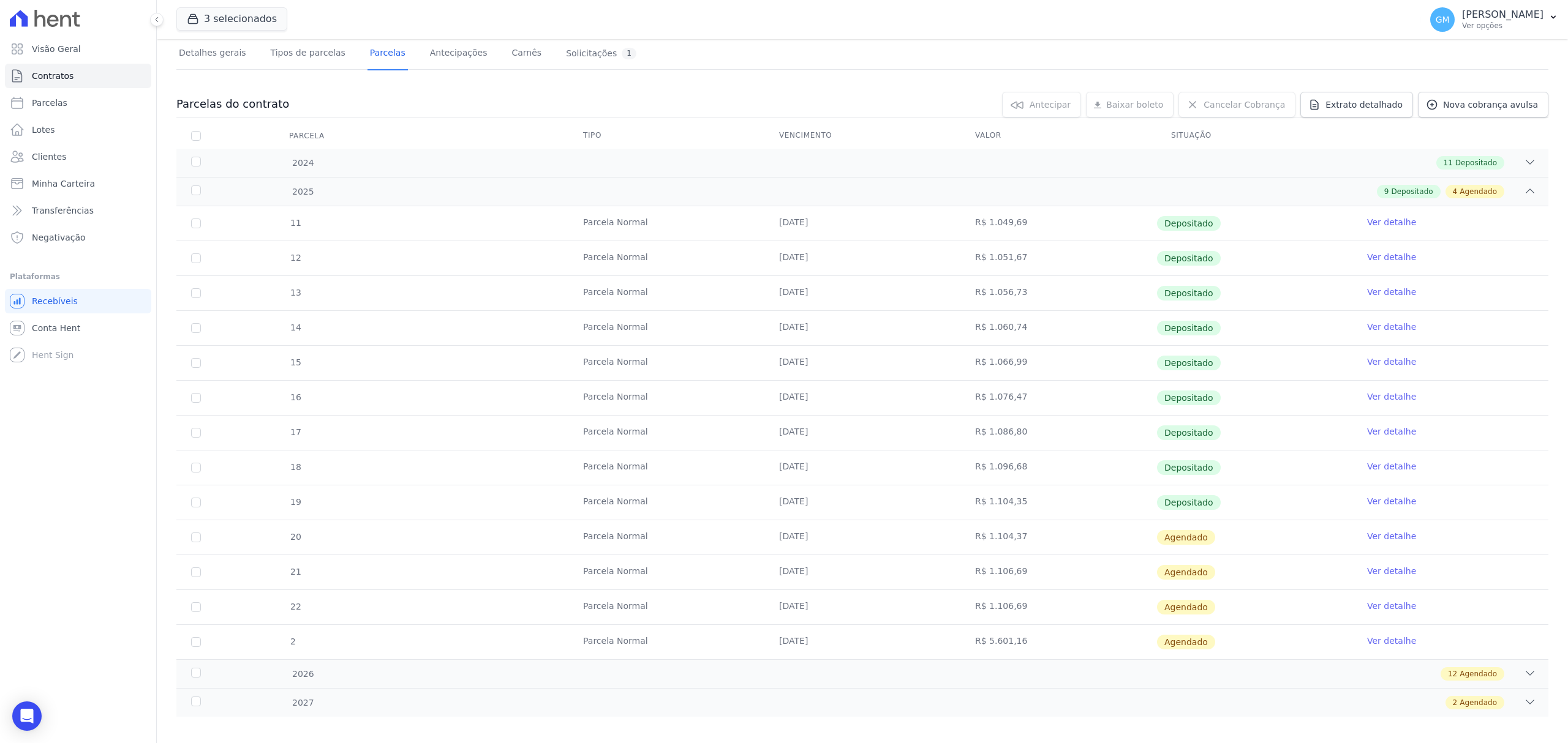
scroll to position [81, 0]
click at [1377, 501] on link "Ver detalhe" at bounding box center [1391, 501] width 49 height 12
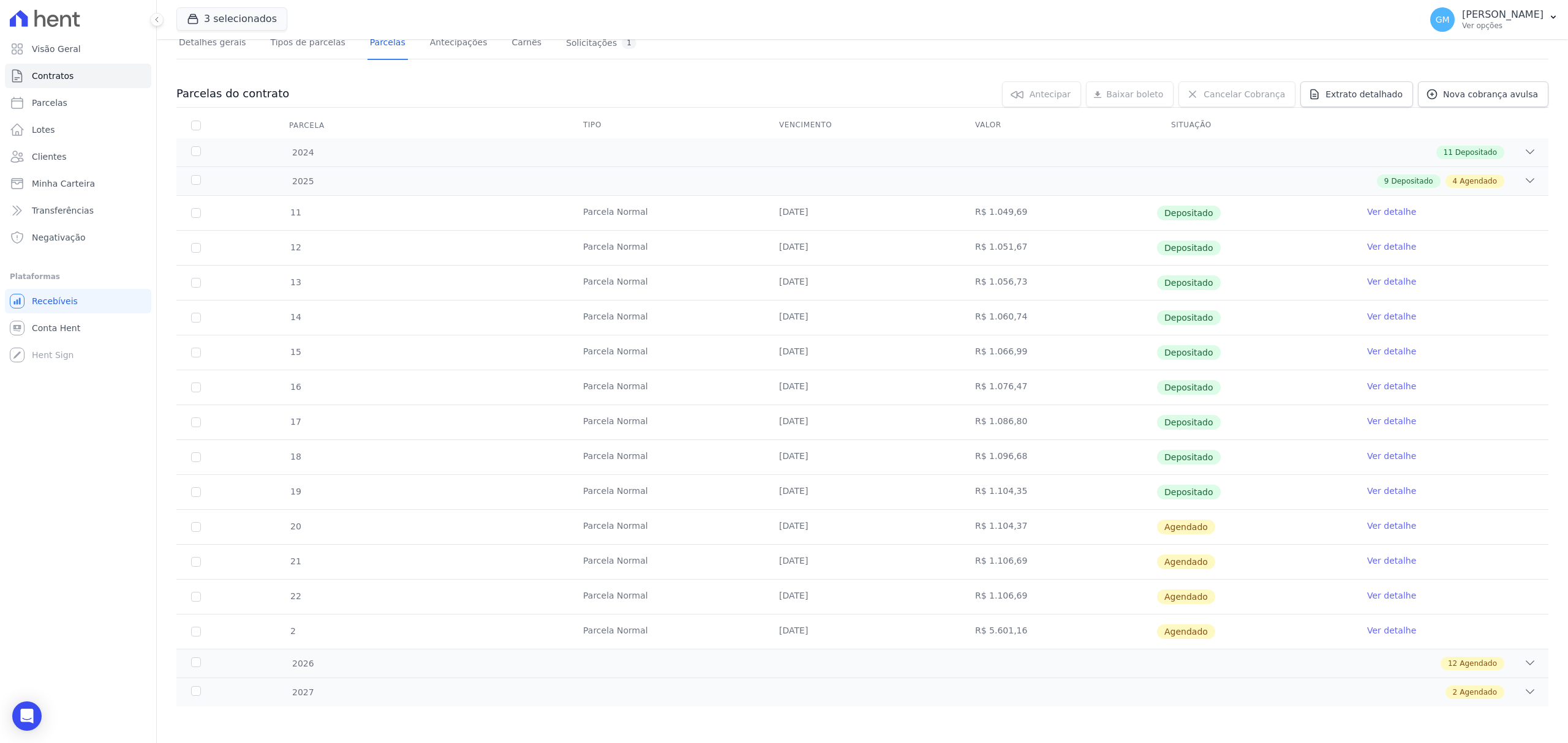
scroll to position [94, 0]
click at [1385, 522] on link "Ver detalhe" at bounding box center [1391, 526] width 49 height 12
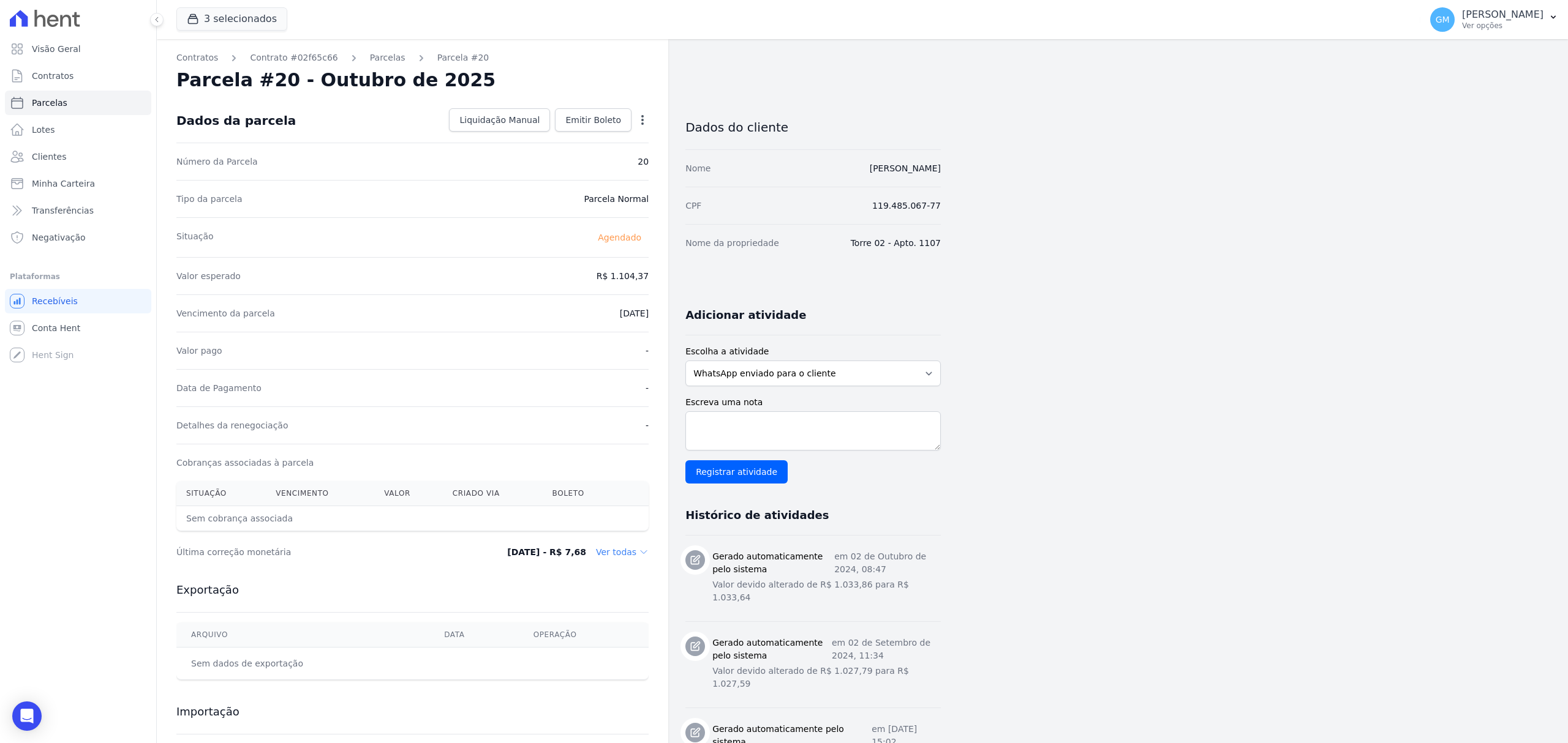
click at [645, 118] on icon "button" at bounding box center [643, 120] width 12 height 12
click at [569, 131] on link "Alterar" at bounding box center [590, 137] width 108 height 22
drag, startPoint x: 611, startPoint y: 275, endPoint x: 650, endPoint y: 281, distance: 39.5
click at [650, 281] on div "Contratos Contrato #02f65c66 Parcelas Parcela #20 Parcela #20 - Outubro de 2025…" at bounding box center [412, 625] width 511 height 1170
paste input ".10666"
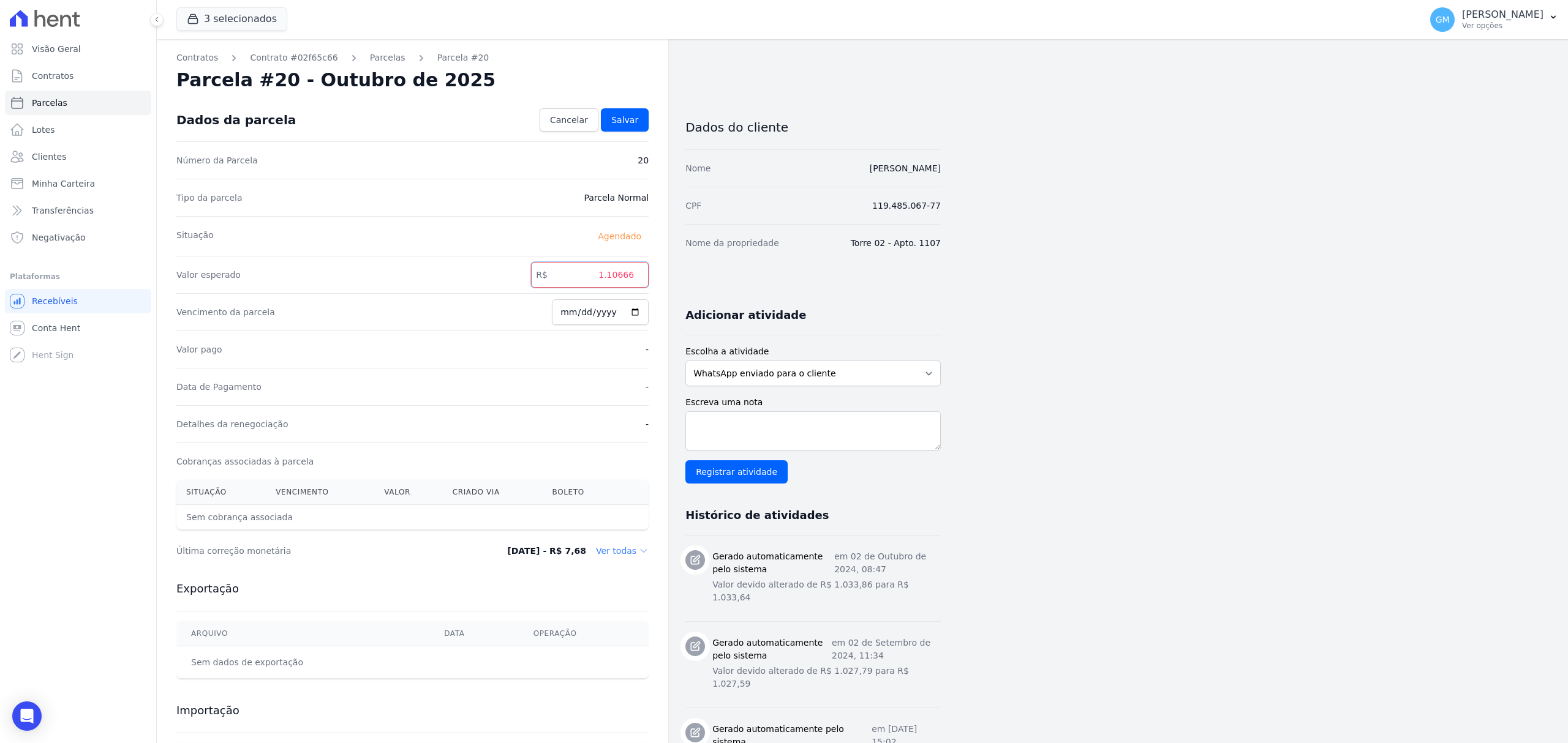
click at [614, 281] on input "1.10666" at bounding box center [590, 275] width 118 height 26
click at [611, 281] on input "1.10666" at bounding box center [590, 275] width 118 height 26
click at [625, 281] on input "110666" at bounding box center [590, 275] width 118 height 26
type input "1106.66"
click at [633, 113] on link "Salvar" at bounding box center [624, 120] width 47 height 23
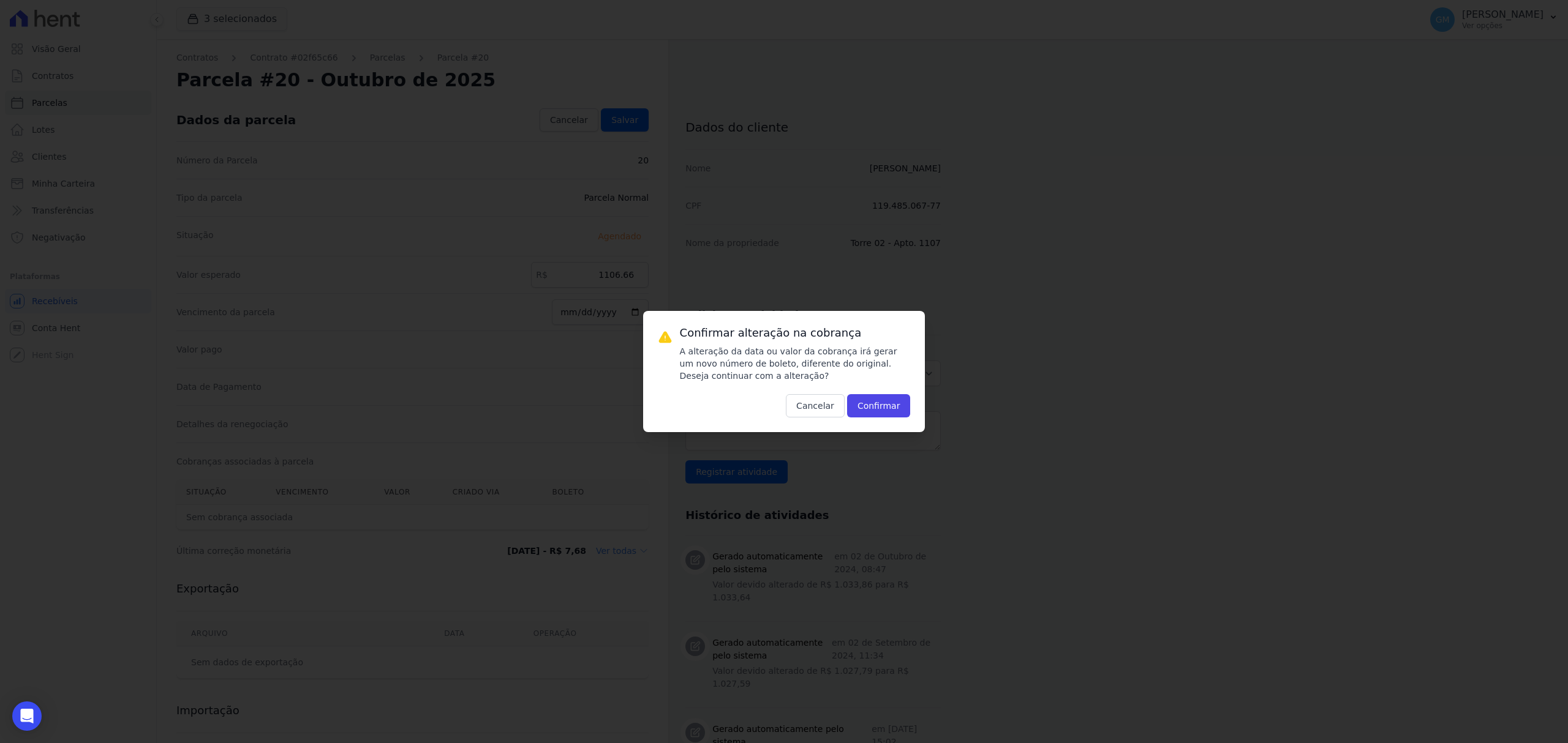
click at [891, 419] on div "Confirmar alteração na cobrança A alteração da data ou valor da cobrança irá ge…" at bounding box center [785, 371] width 283 height 121
click at [888, 410] on button "Confirmar" at bounding box center [878, 406] width 64 height 23
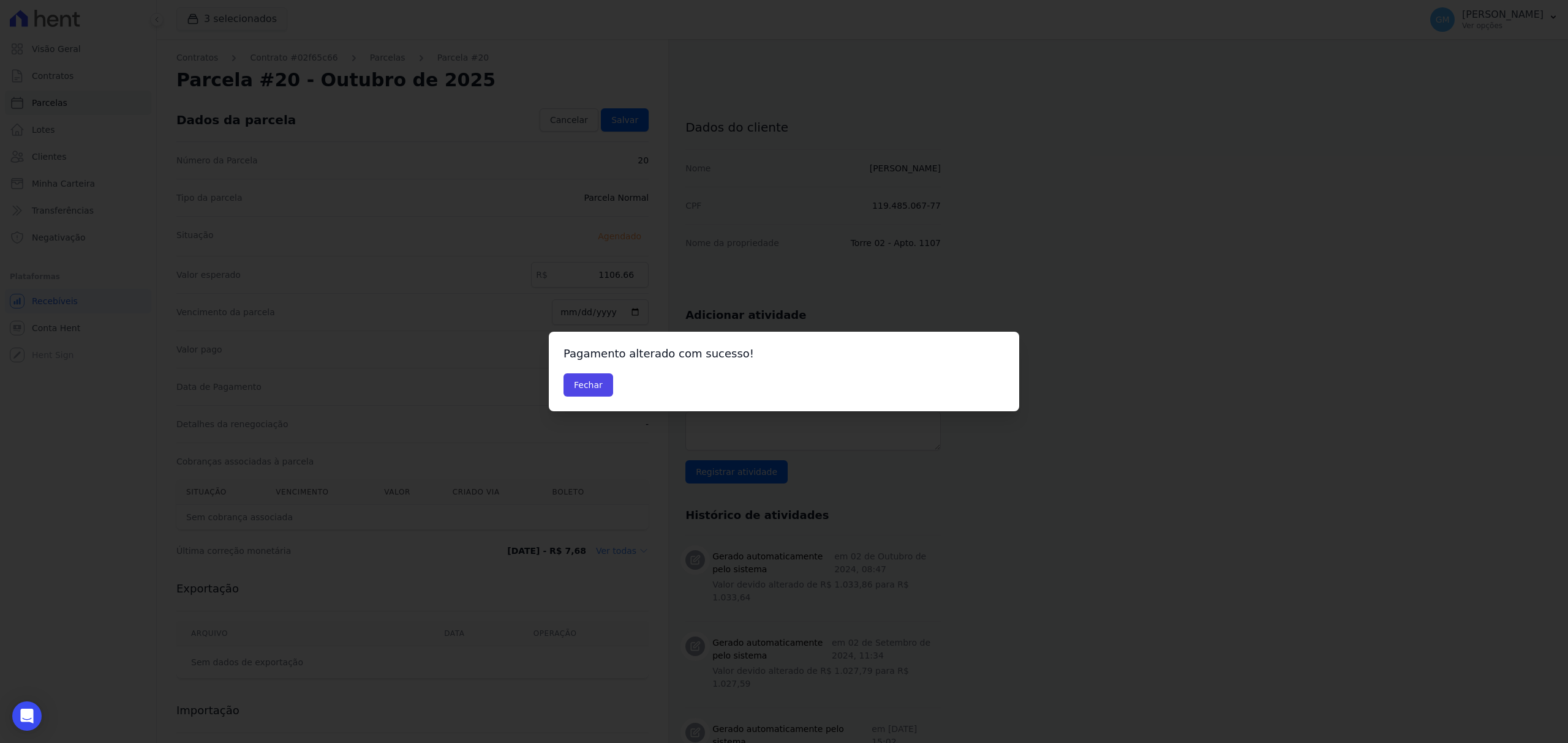
click at [580, 398] on div "Pagamento alterado com sucesso! Fechar" at bounding box center [784, 371] width 471 height 80
click at [580, 386] on button "Fechar" at bounding box center [588, 385] width 49 height 23
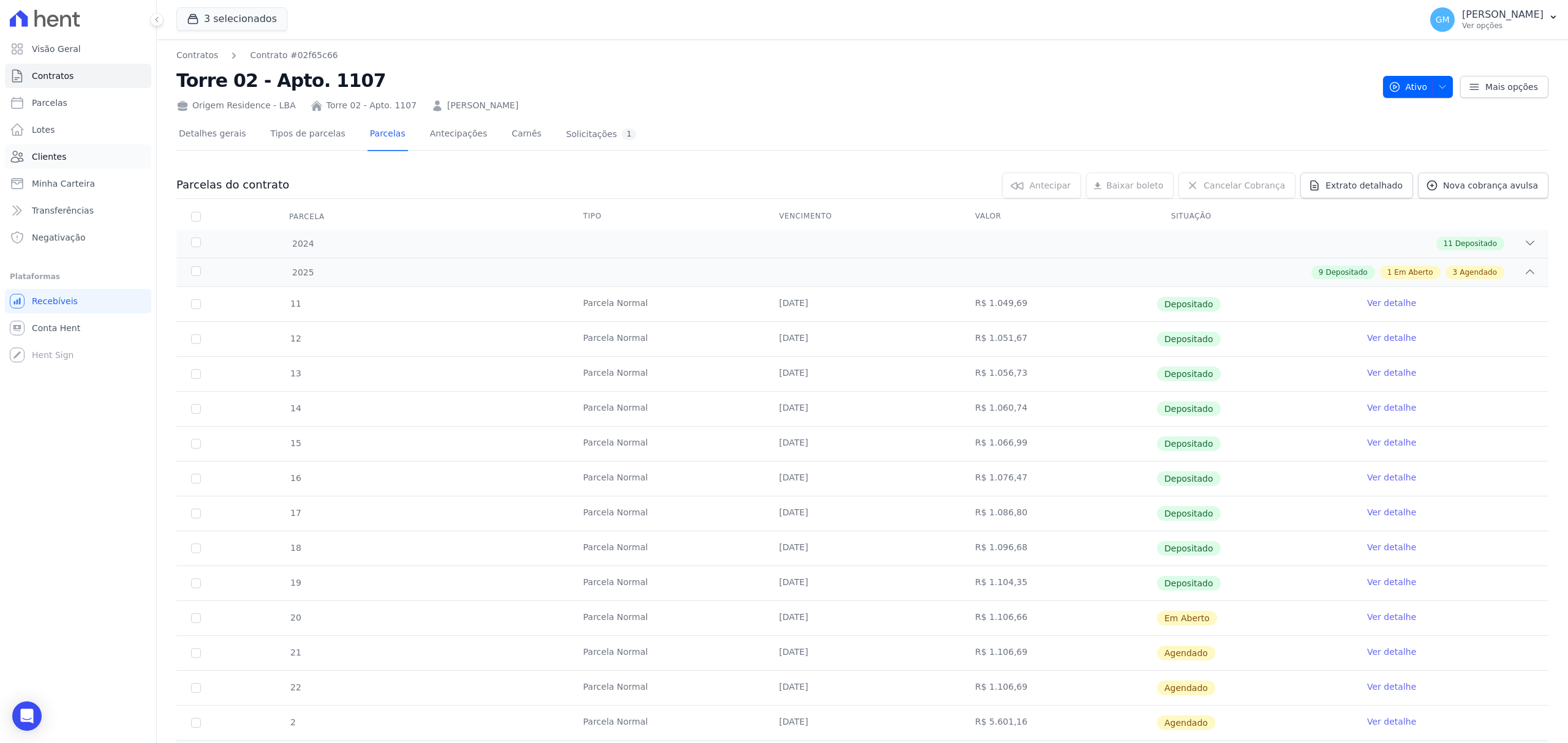
click at [64, 149] on link "Clientes" at bounding box center [78, 157] width 146 height 25
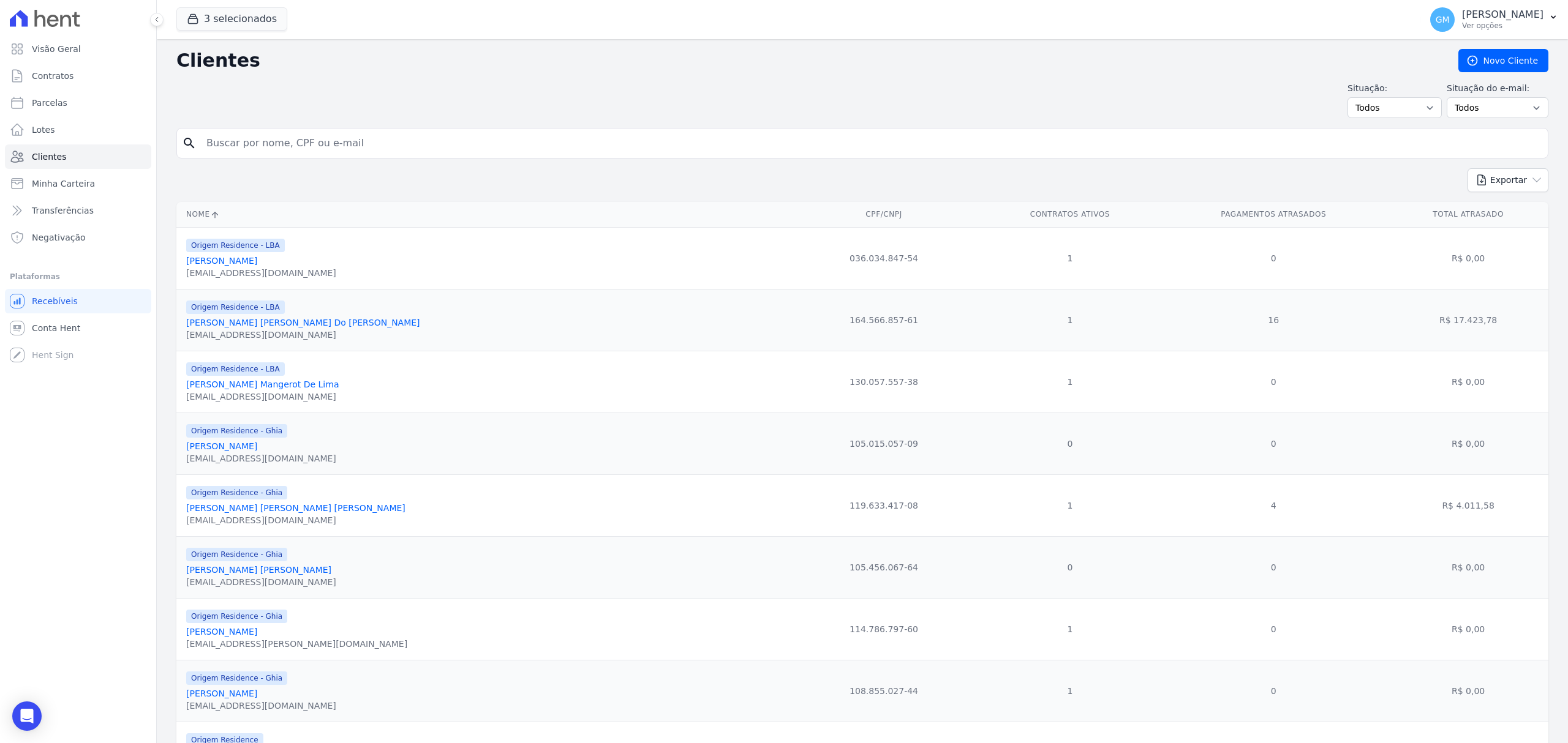
click at [302, 142] on input "search" at bounding box center [871, 143] width 1343 height 25
type input "[PERSON_NAME] de [PERSON_NAME]"
drag, startPoint x: 331, startPoint y: 155, endPoint x: 204, endPoint y: 146, distance: 127.3
click at [204, 146] on input "[PERSON_NAME] de [PERSON_NAME]" at bounding box center [871, 143] width 1343 height 25
click at [285, 146] on input "[PERSON_NAME] de [PERSON_NAME]" at bounding box center [871, 143] width 1343 height 25
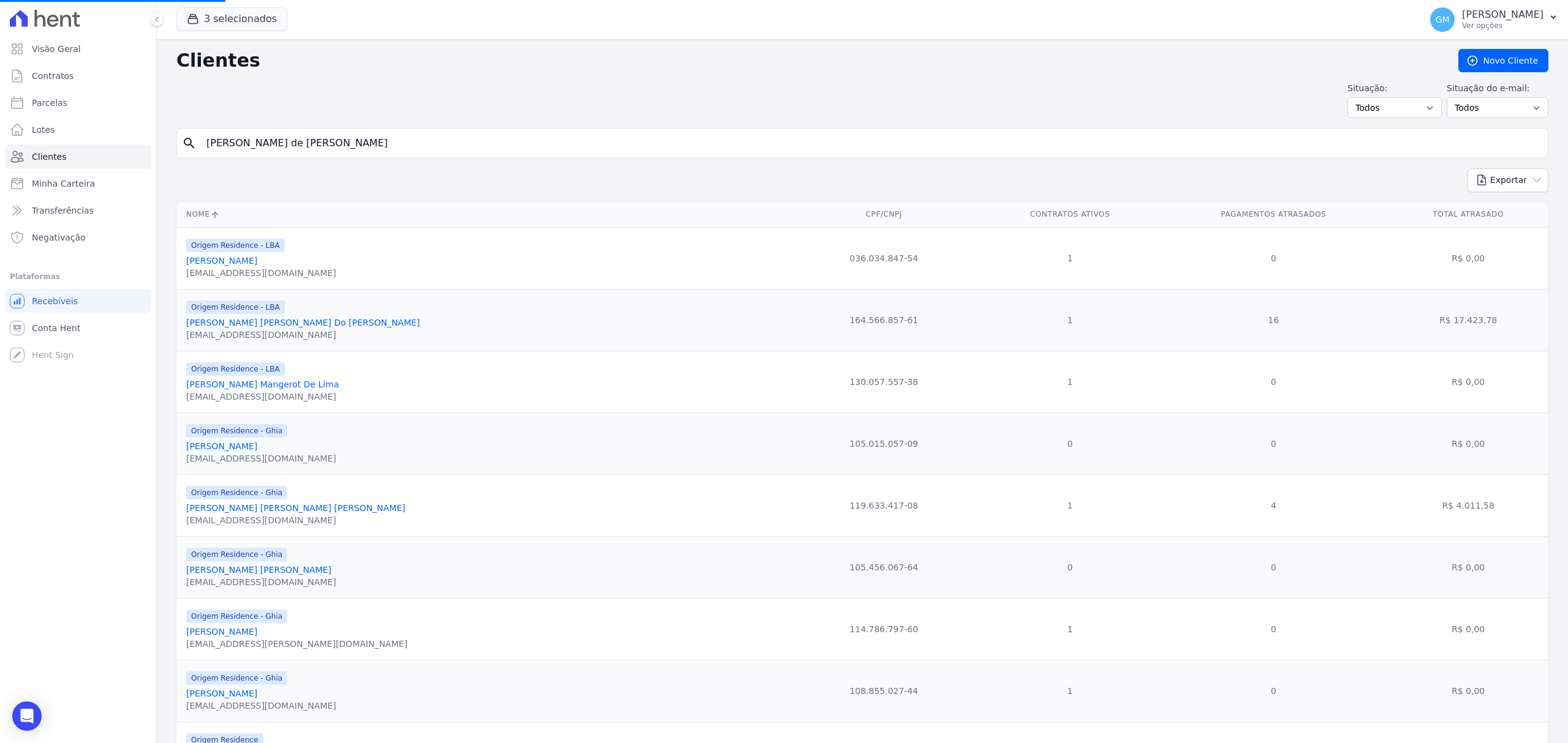
click at [319, 138] on input "[PERSON_NAME] de [PERSON_NAME]" at bounding box center [871, 143] width 1343 height 25
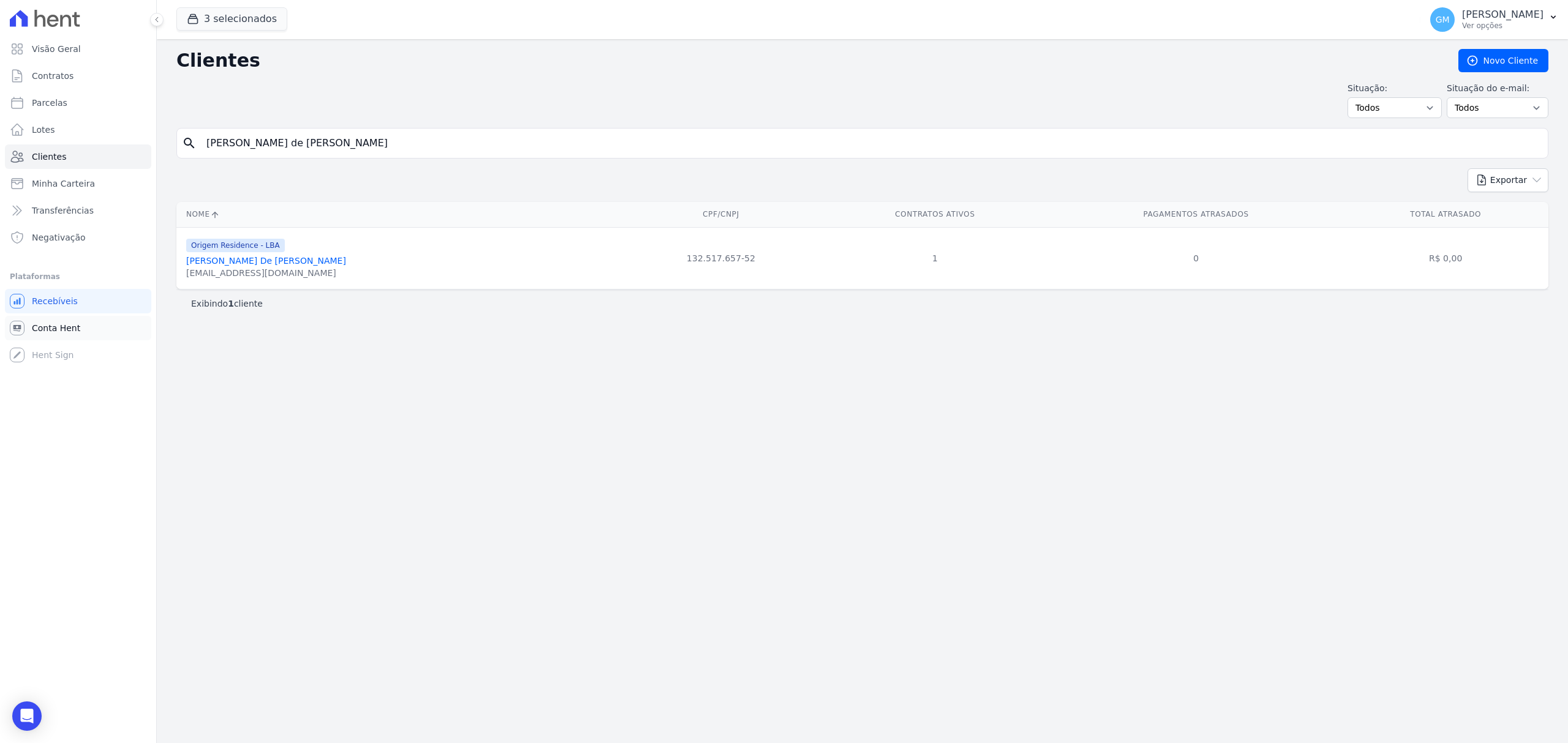
drag, startPoint x: 234, startPoint y: 263, endPoint x: 141, endPoint y: 329, distance: 114.0
click at [234, 263] on link "[PERSON_NAME] De [PERSON_NAME]" at bounding box center [266, 261] width 160 height 10
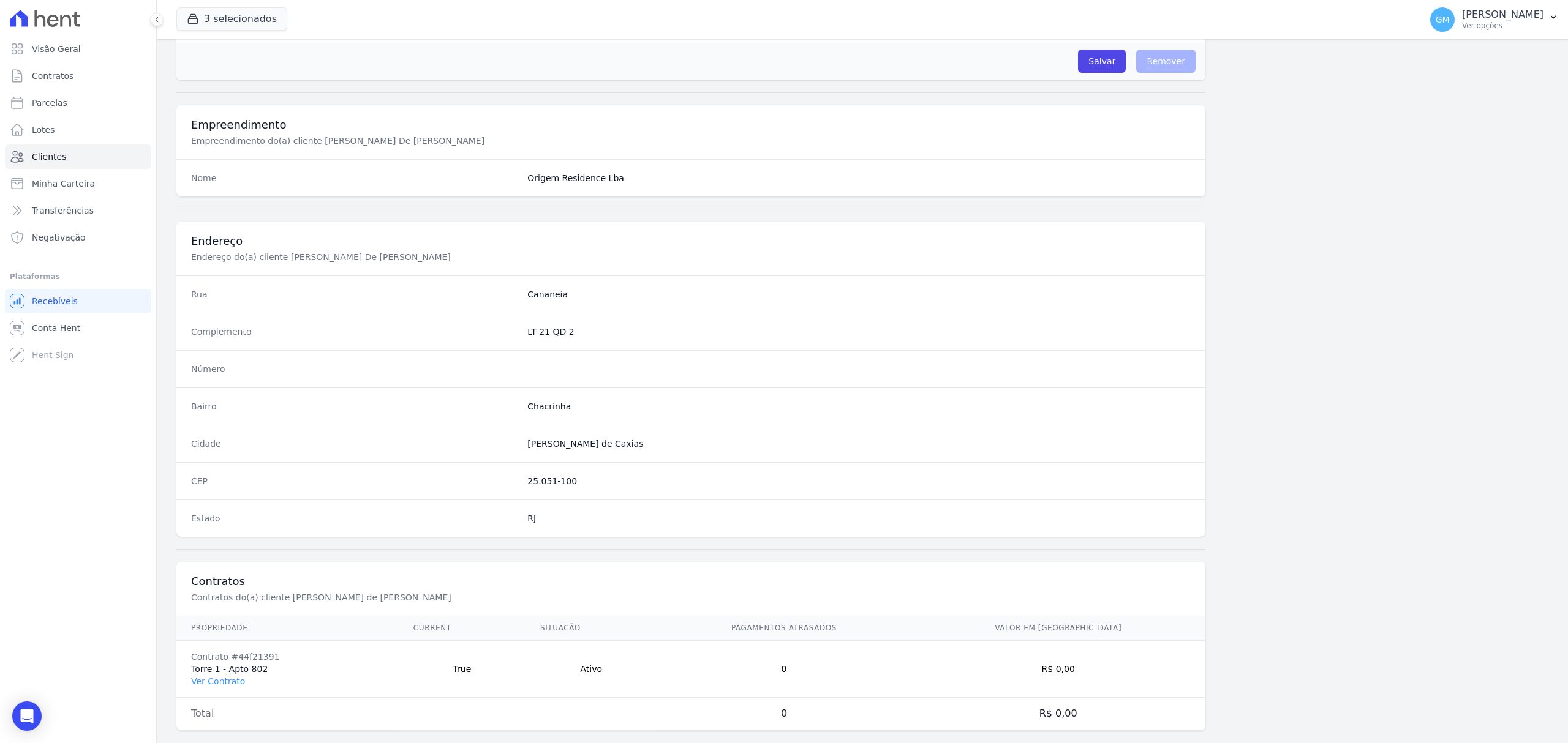
scroll to position [408, 0]
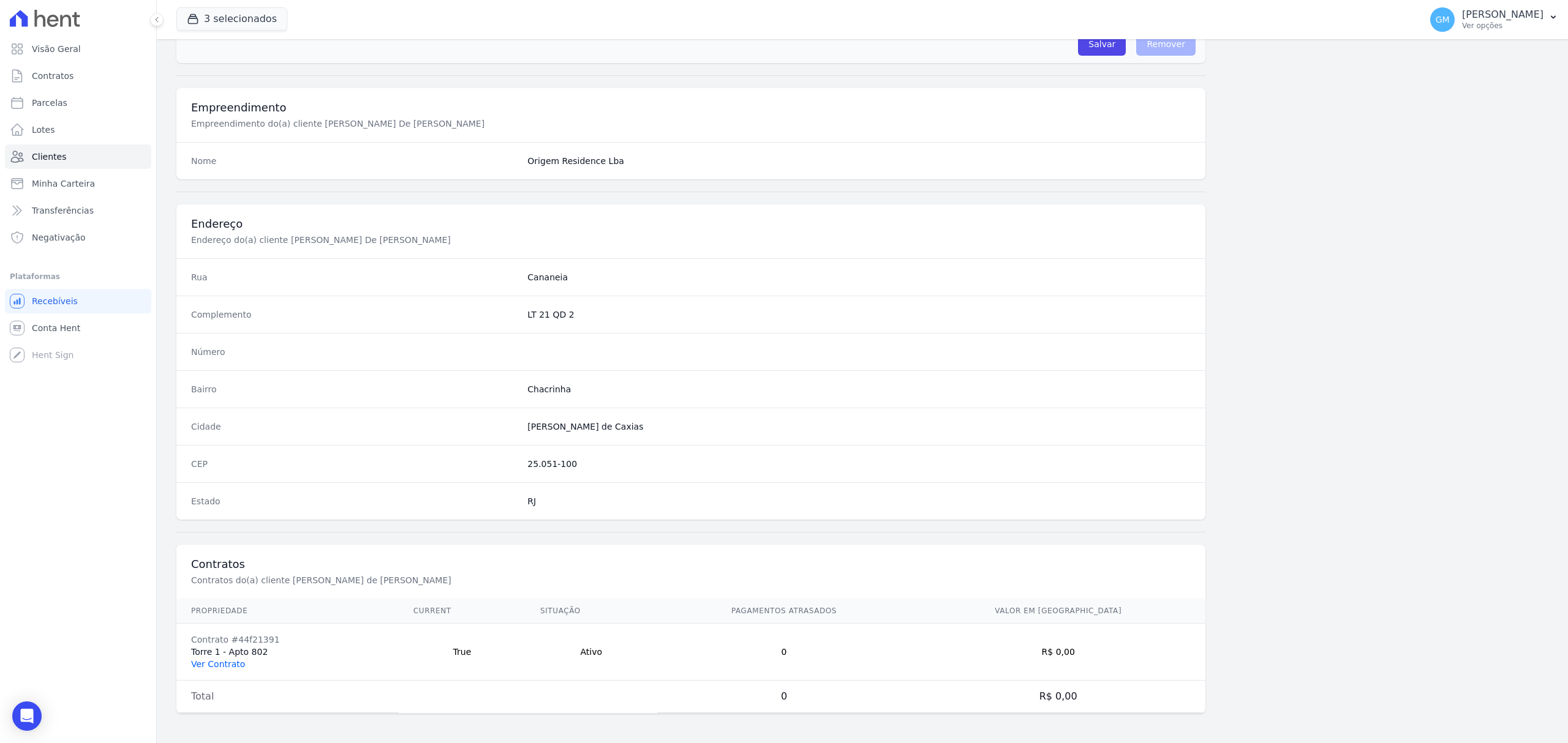
click at [218, 661] on link "Ver Contrato" at bounding box center [218, 664] width 54 height 10
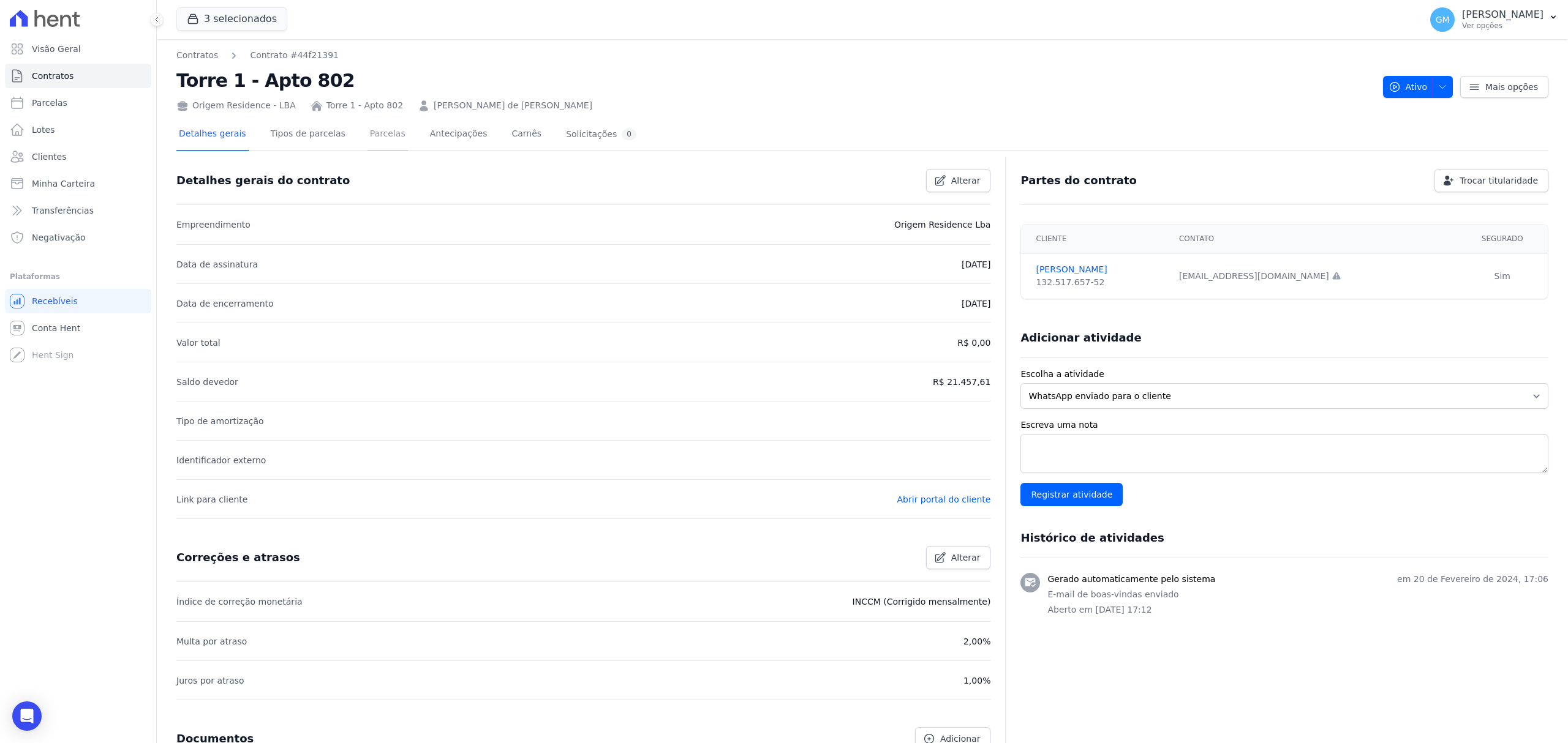
click at [368, 129] on link "Parcelas" at bounding box center [388, 135] width 41 height 33
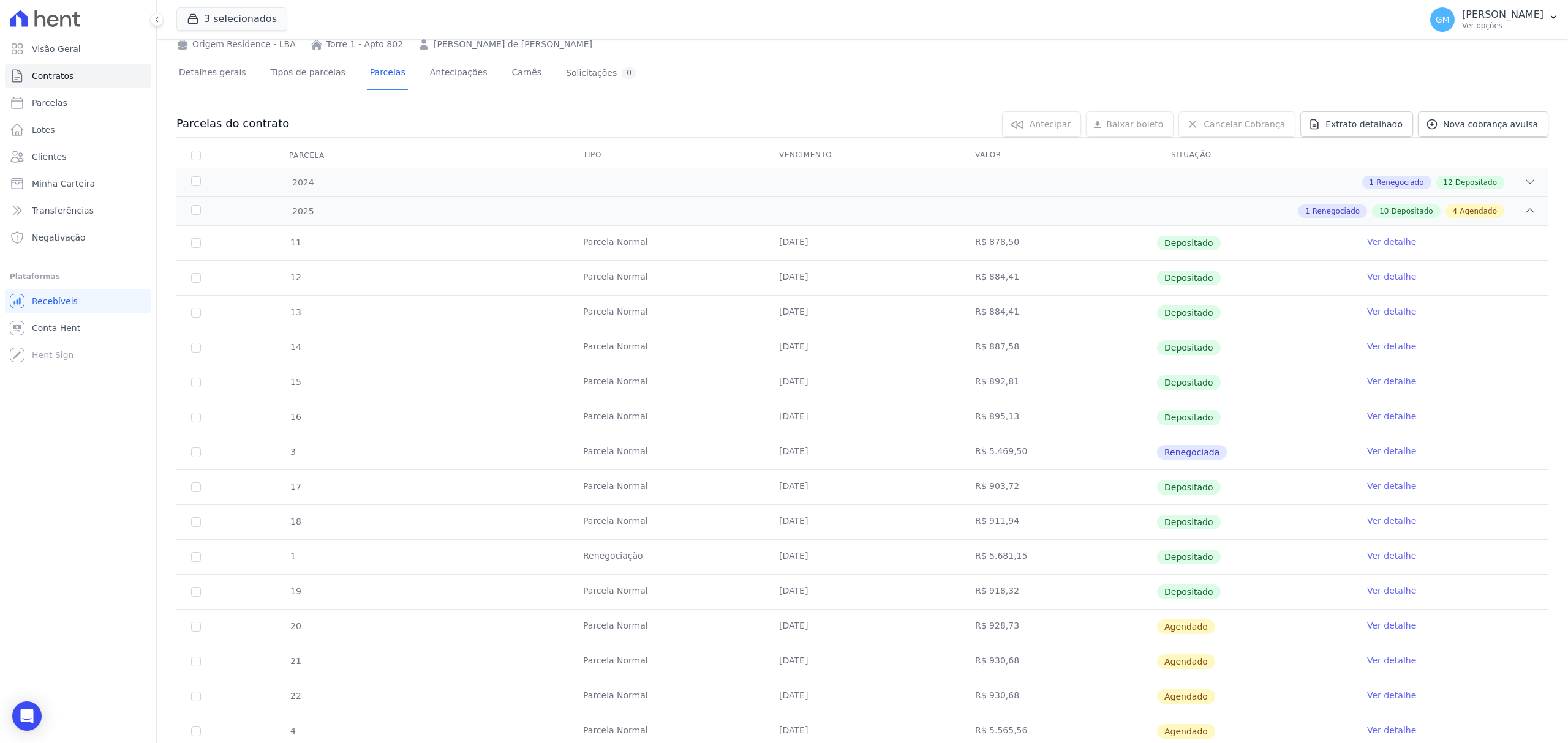
scroll to position [163, 0]
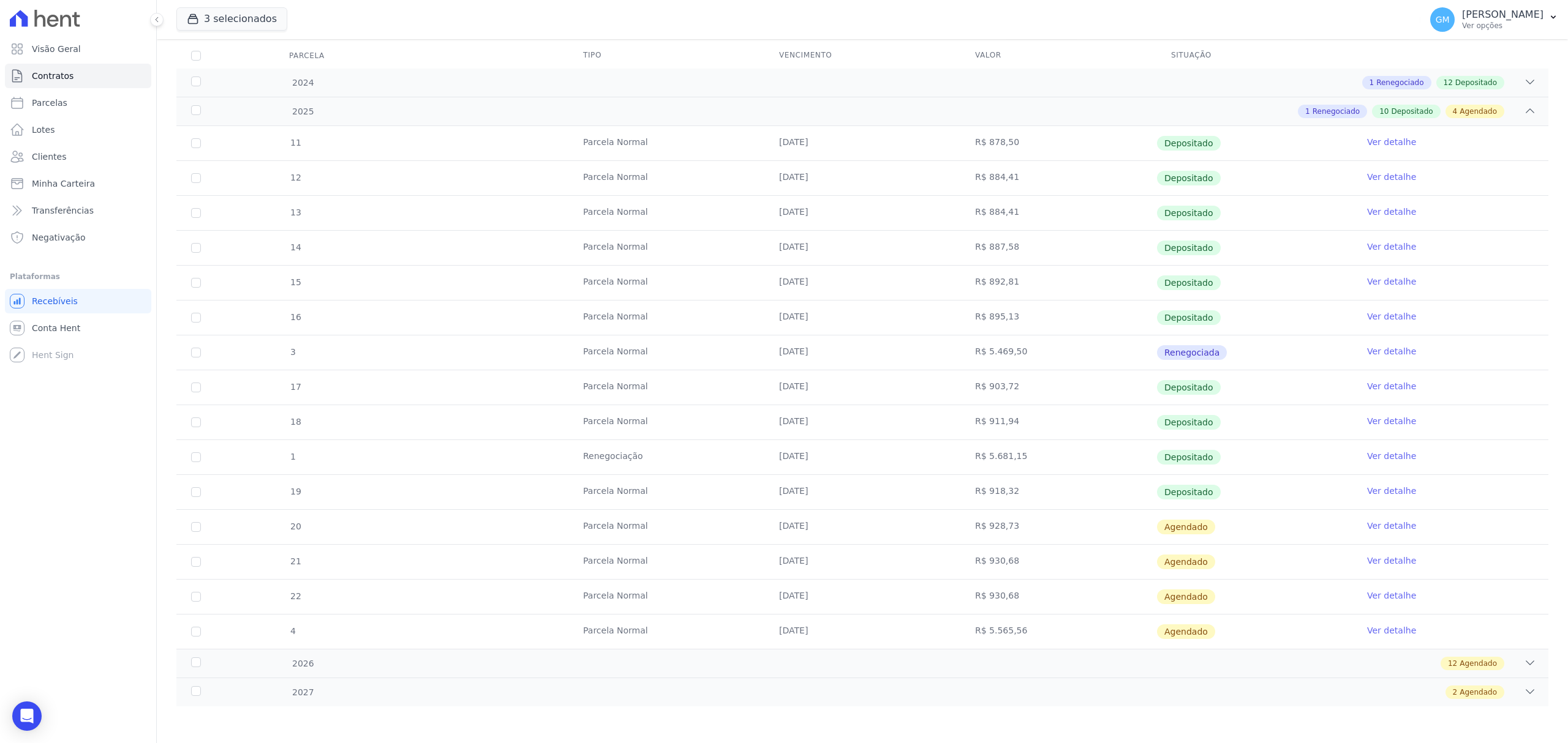
click at [1367, 488] on link "Ver detalhe" at bounding box center [1391, 491] width 49 height 12
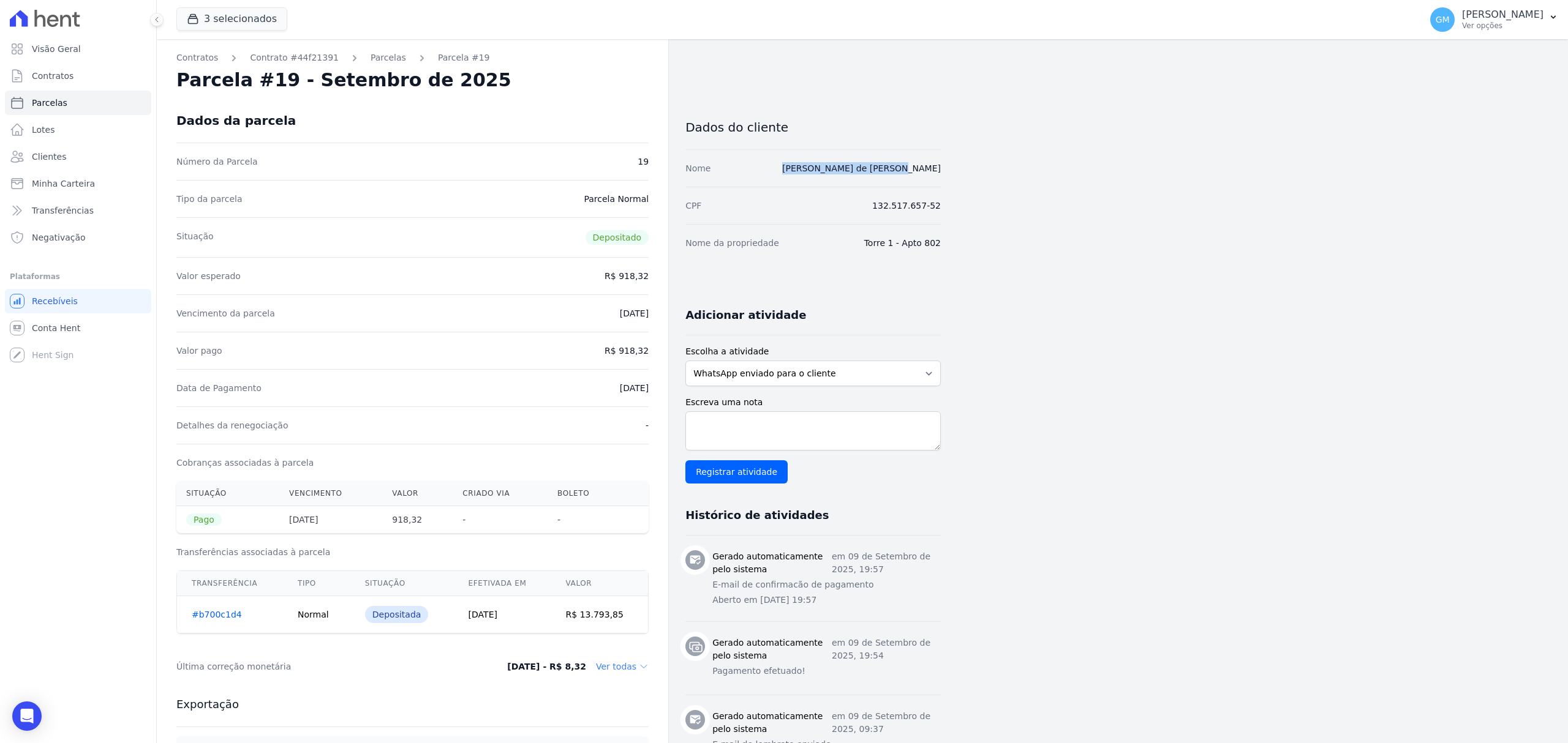
drag, startPoint x: 954, startPoint y: 166, endPoint x: 841, endPoint y: 169, distance: 113.0
copy link "[PERSON_NAME] de [PERSON_NAME]"
drag, startPoint x: 936, startPoint y: 175, endPoint x: 823, endPoint y: 175, distance: 113.0
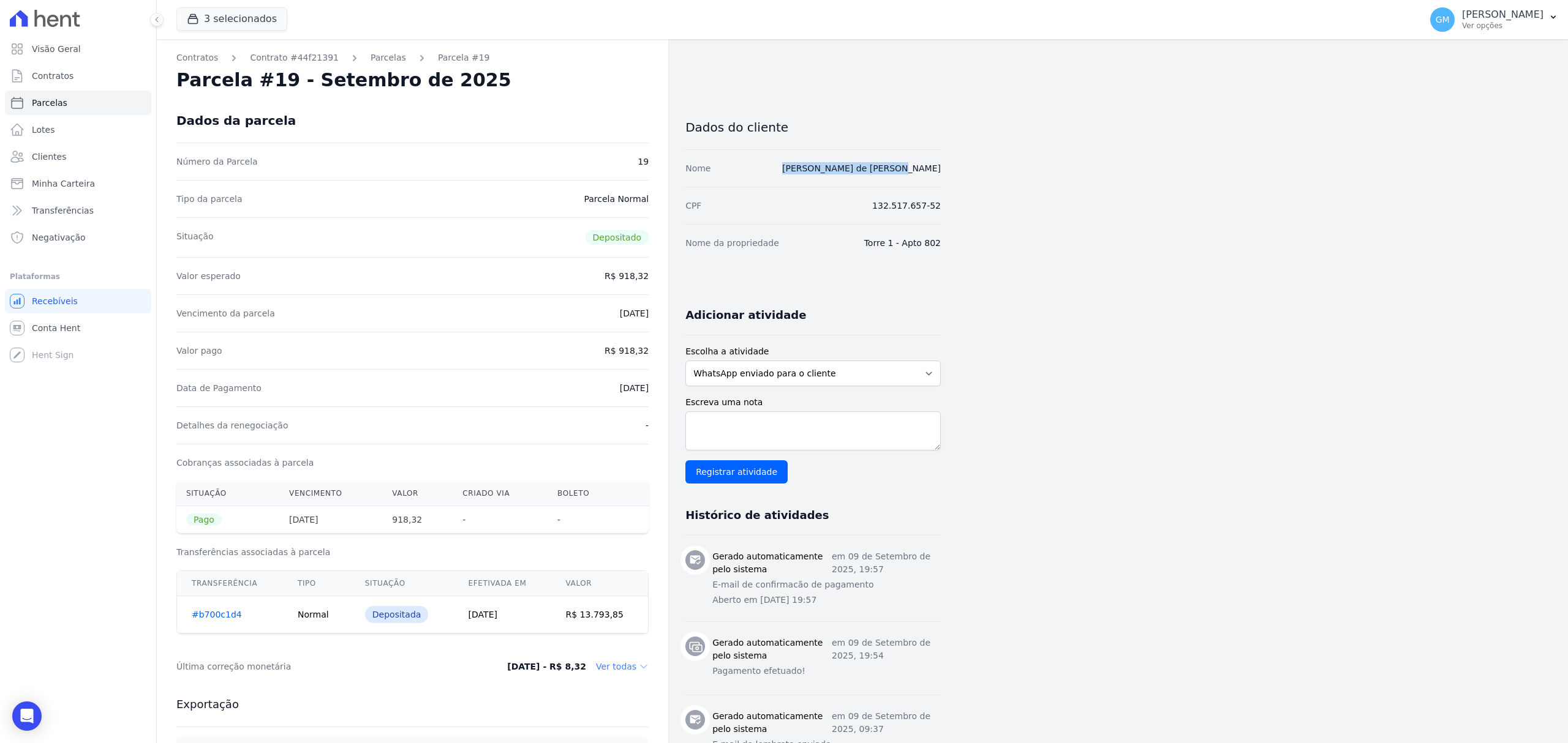
copy link "[PERSON_NAME] de [PERSON_NAME]"
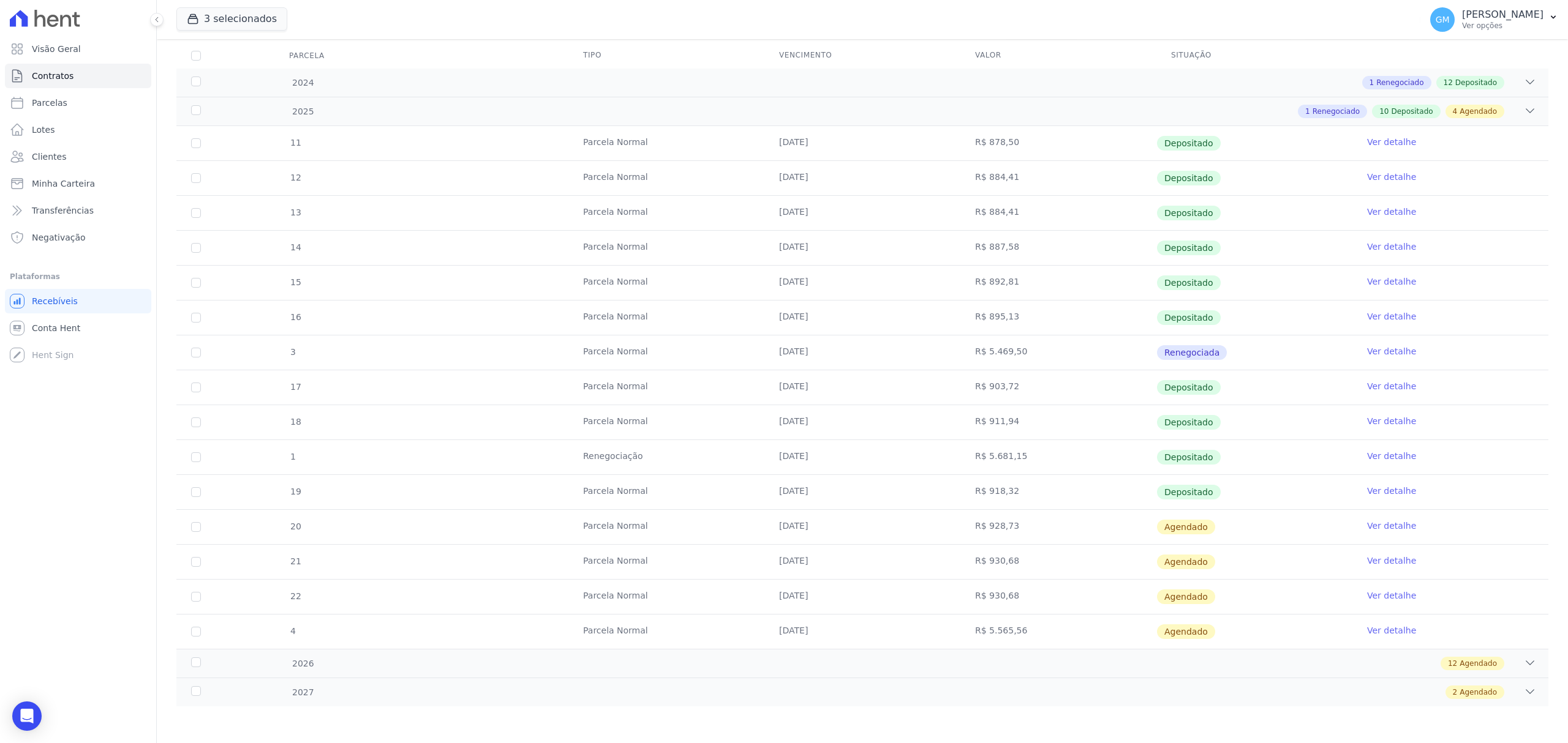
scroll to position [165, 0]
click at [1367, 490] on link "Ver detalhe" at bounding box center [1391, 491] width 49 height 12
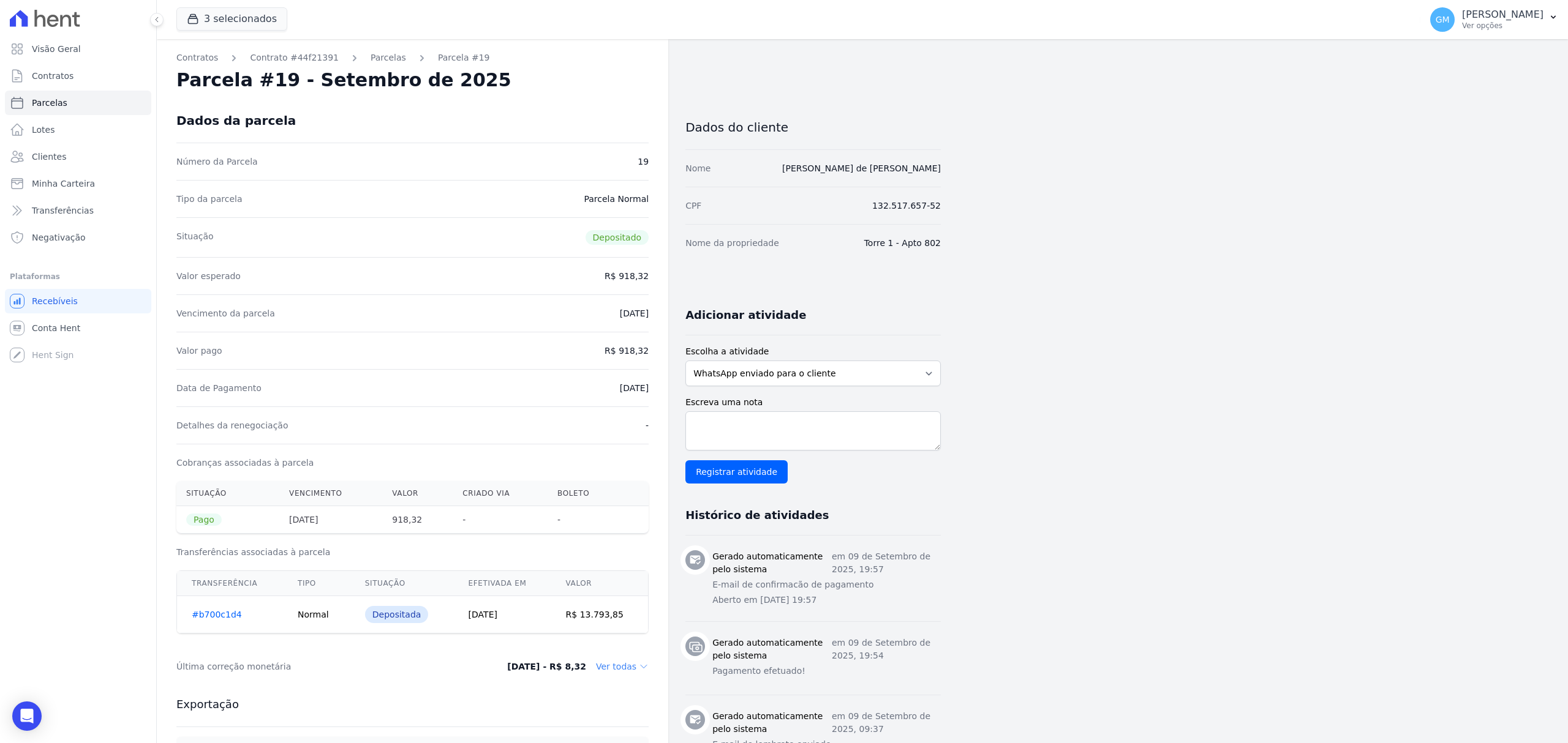
click at [364, 247] on div "Situação Depositado" at bounding box center [413, 237] width 472 height 40
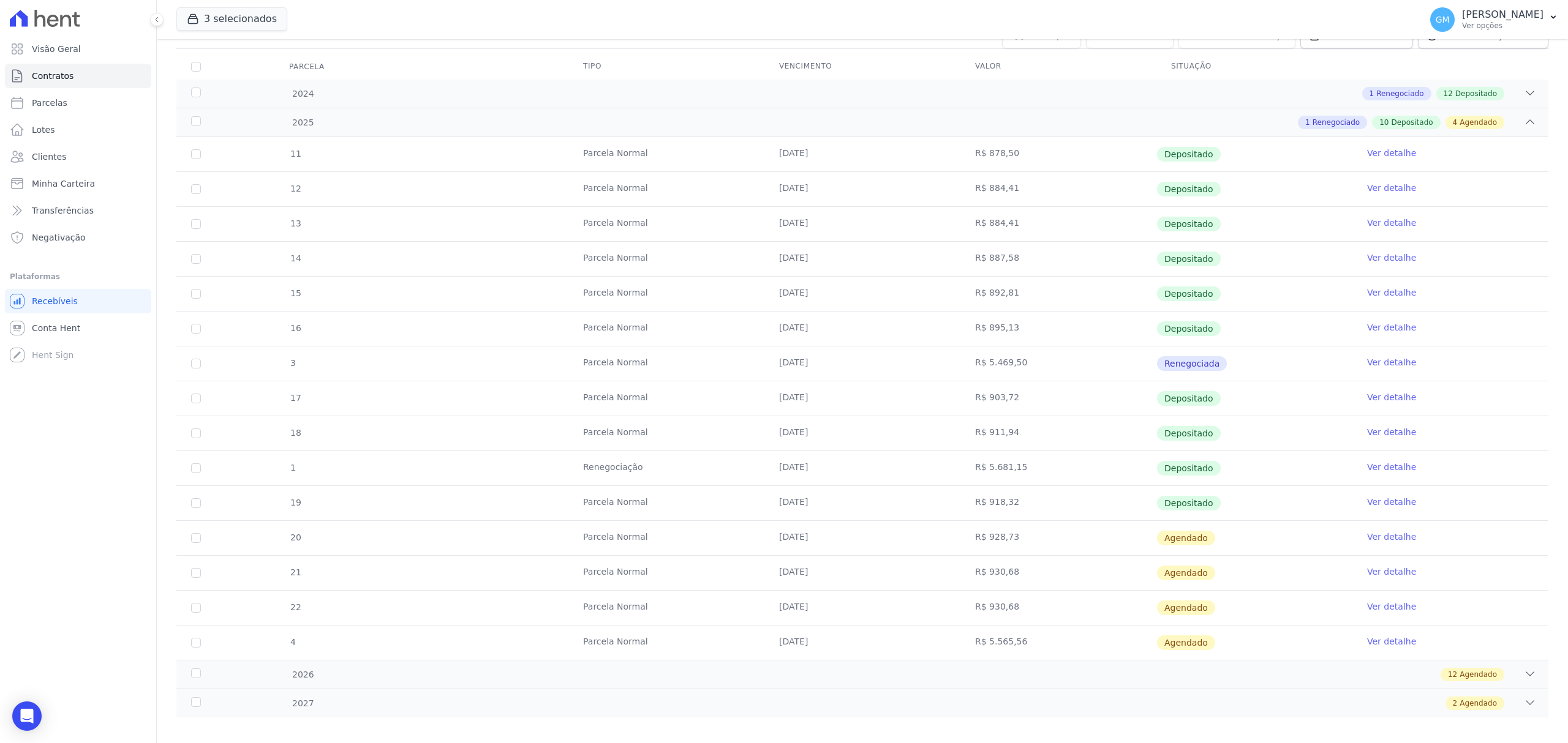
scroll to position [163, 0]
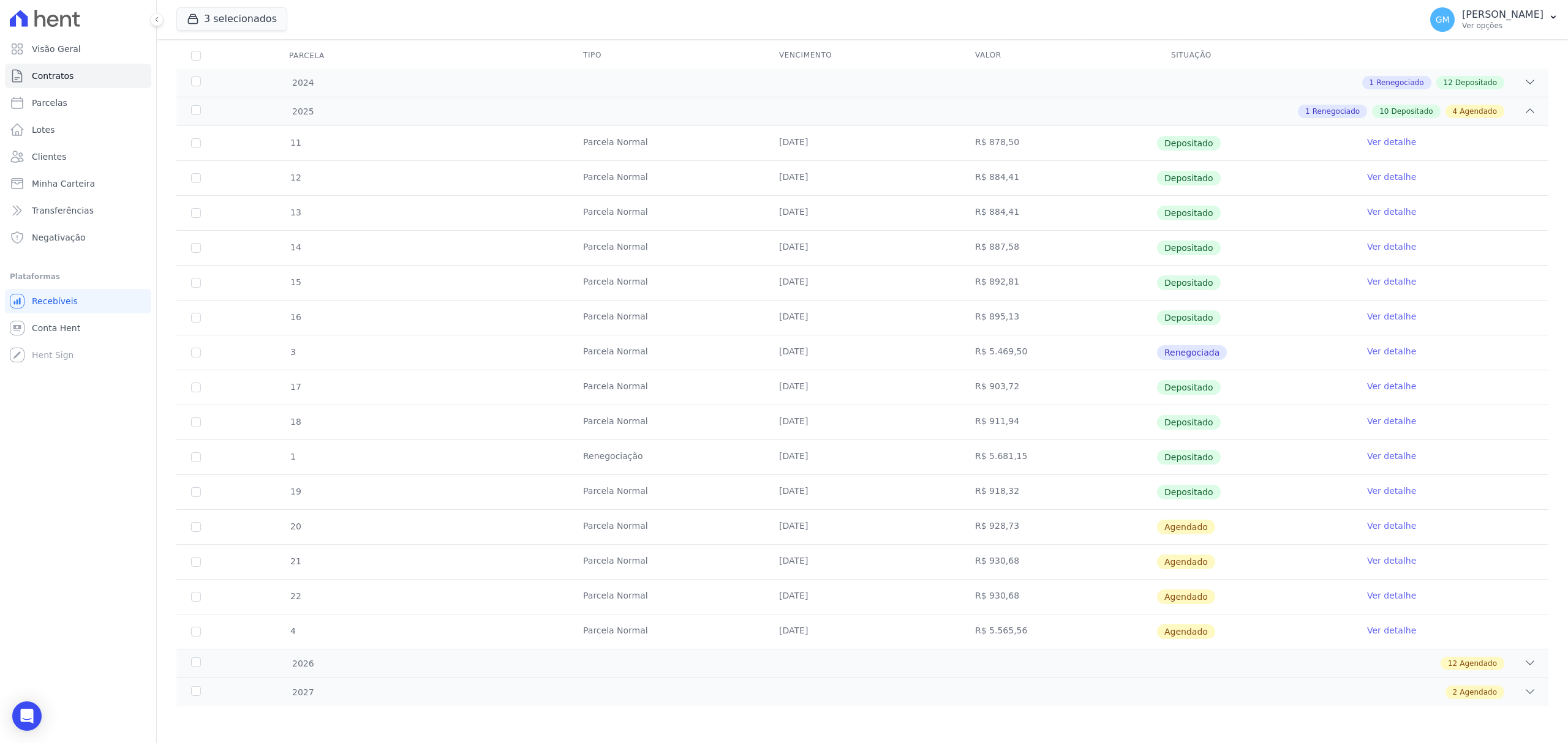
click at [1374, 527] on link "Ver detalhe" at bounding box center [1391, 526] width 49 height 12
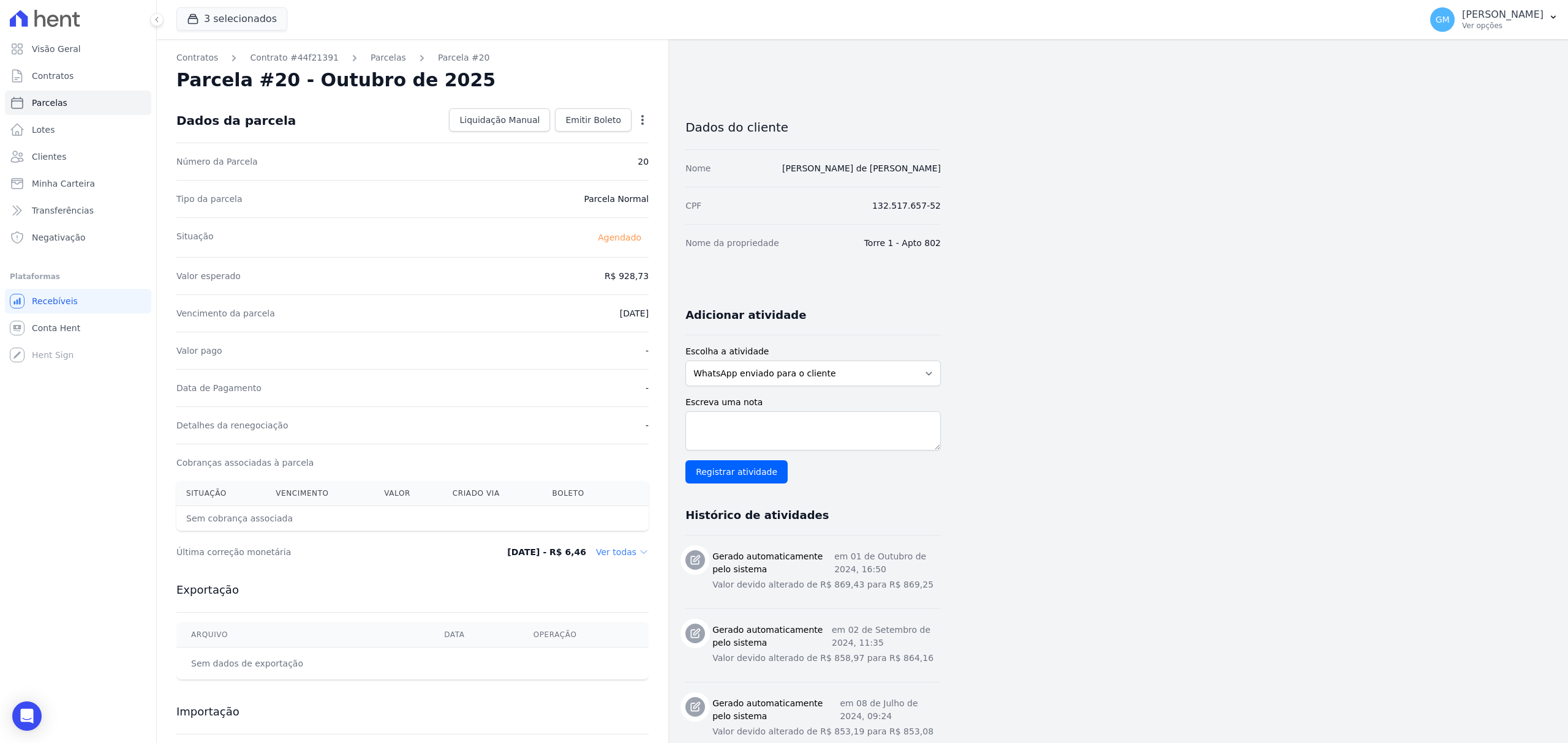
click at [642, 114] on icon "button" at bounding box center [643, 120] width 12 height 12
click at [552, 138] on link "Alterar" at bounding box center [590, 137] width 108 height 22
drag, startPoint x: 601, startPoint y: 266, endPoint x: 642, endPoint y: 271, distance: 41.3
click at [642, 271] on input "928.73" at bounding box center [590, 275] width 118 height 26
paste input "0.24"
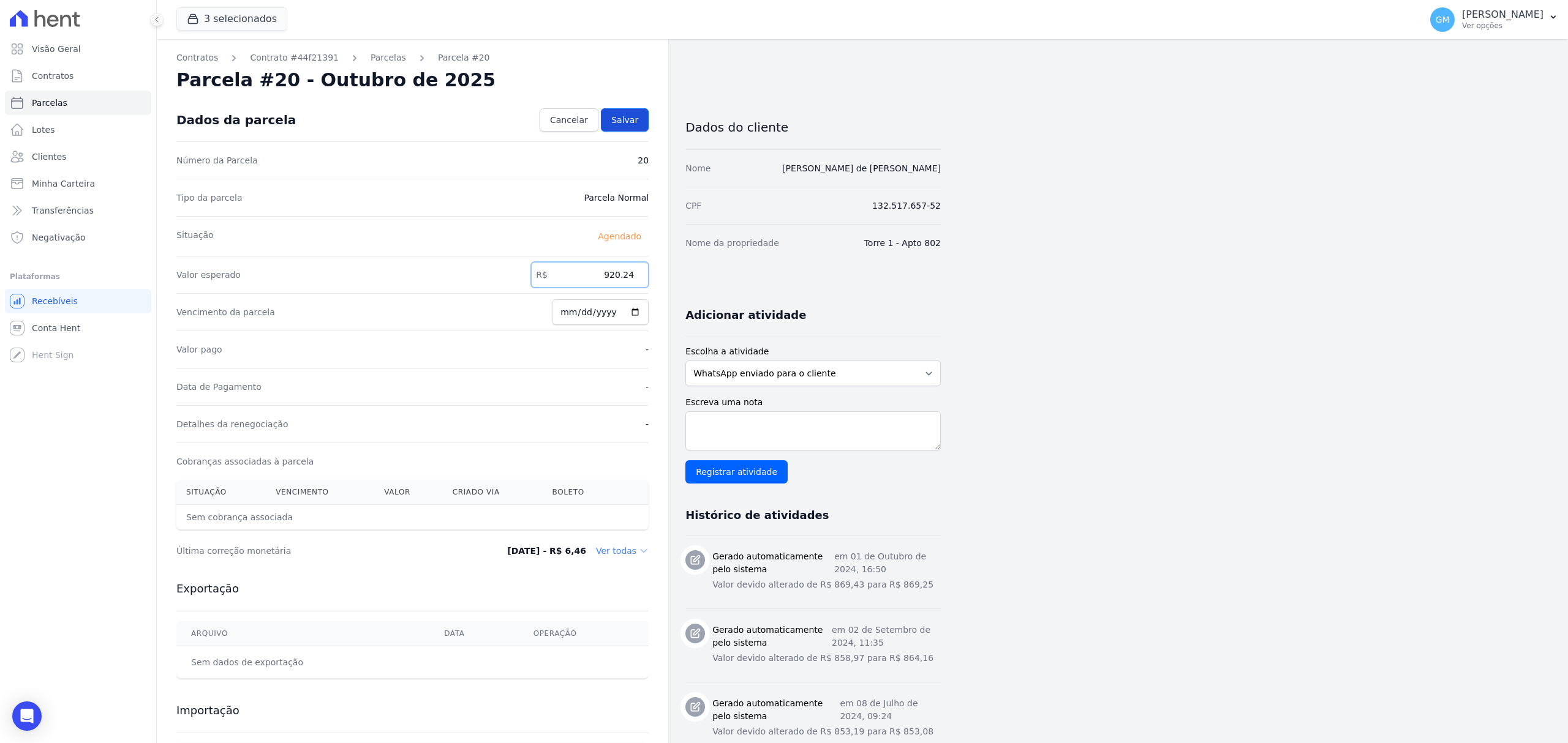
type input "920.24"
click at [638, 119] on span "Salvar" at bounding box center [625, 120] width 27 height 12
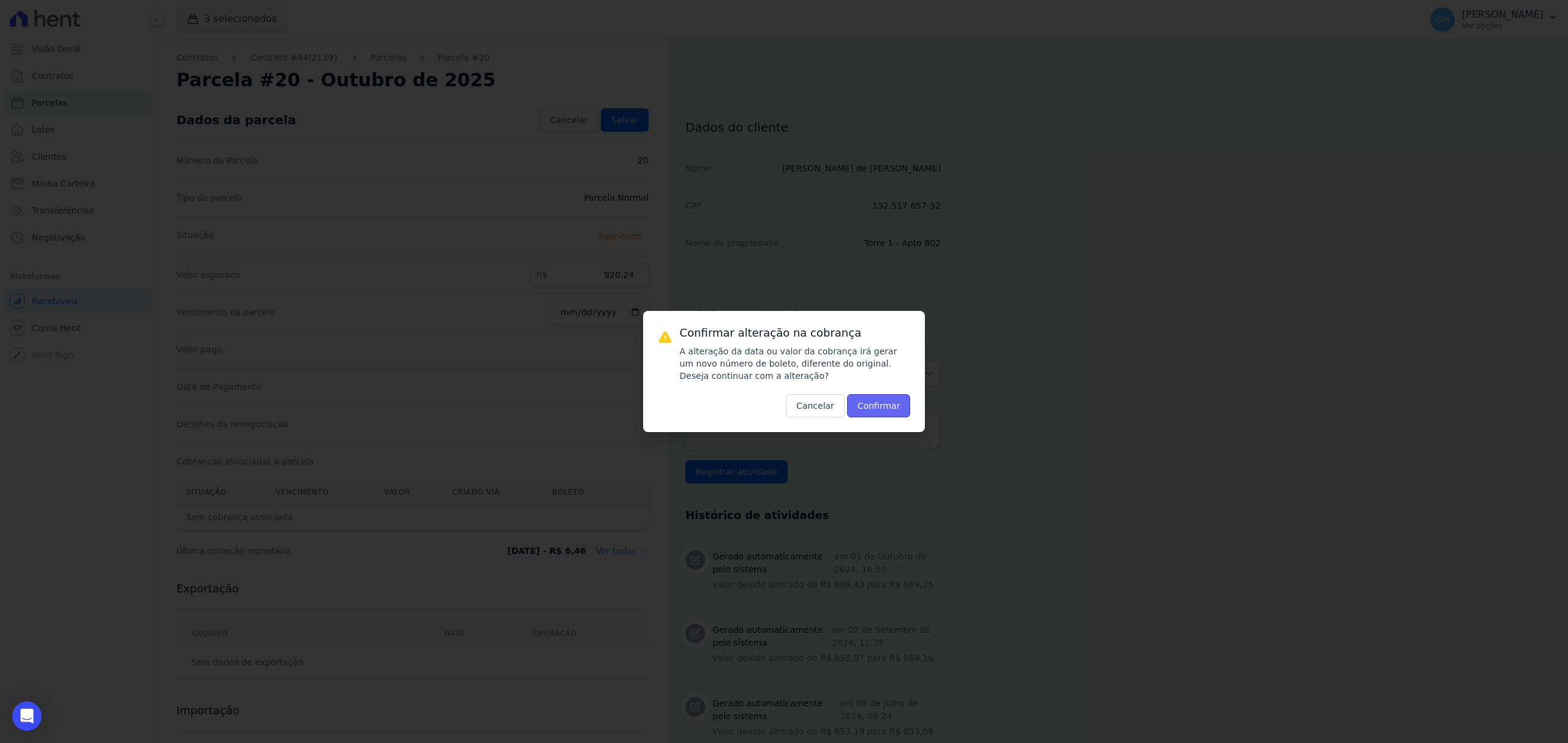
click at [899, 409] on button "Confirmar" at bounding box center [878, 406] width 64 height 23
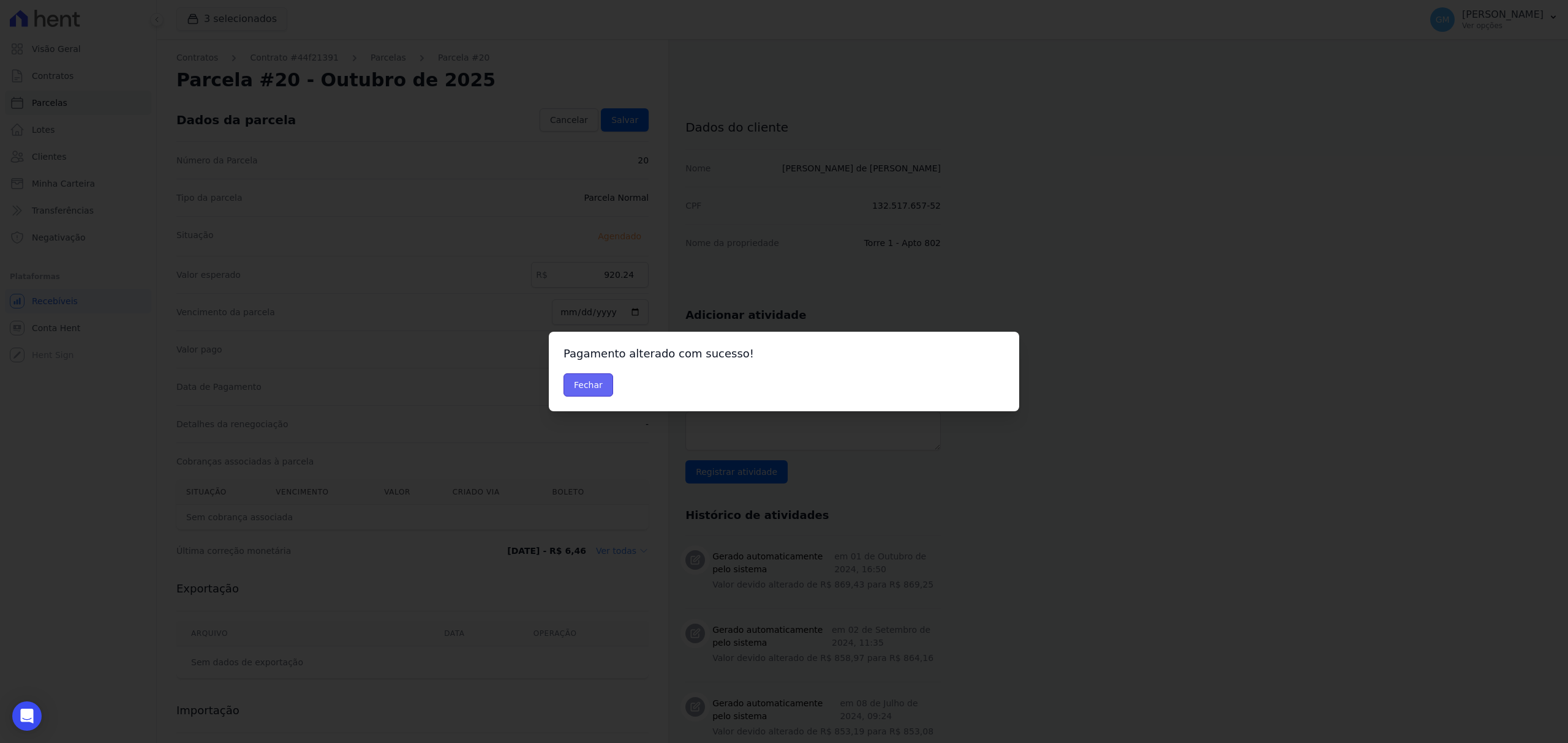
click at [580, 380] on button "Fechar" at bounding box center [588, 385] width 49 height 23
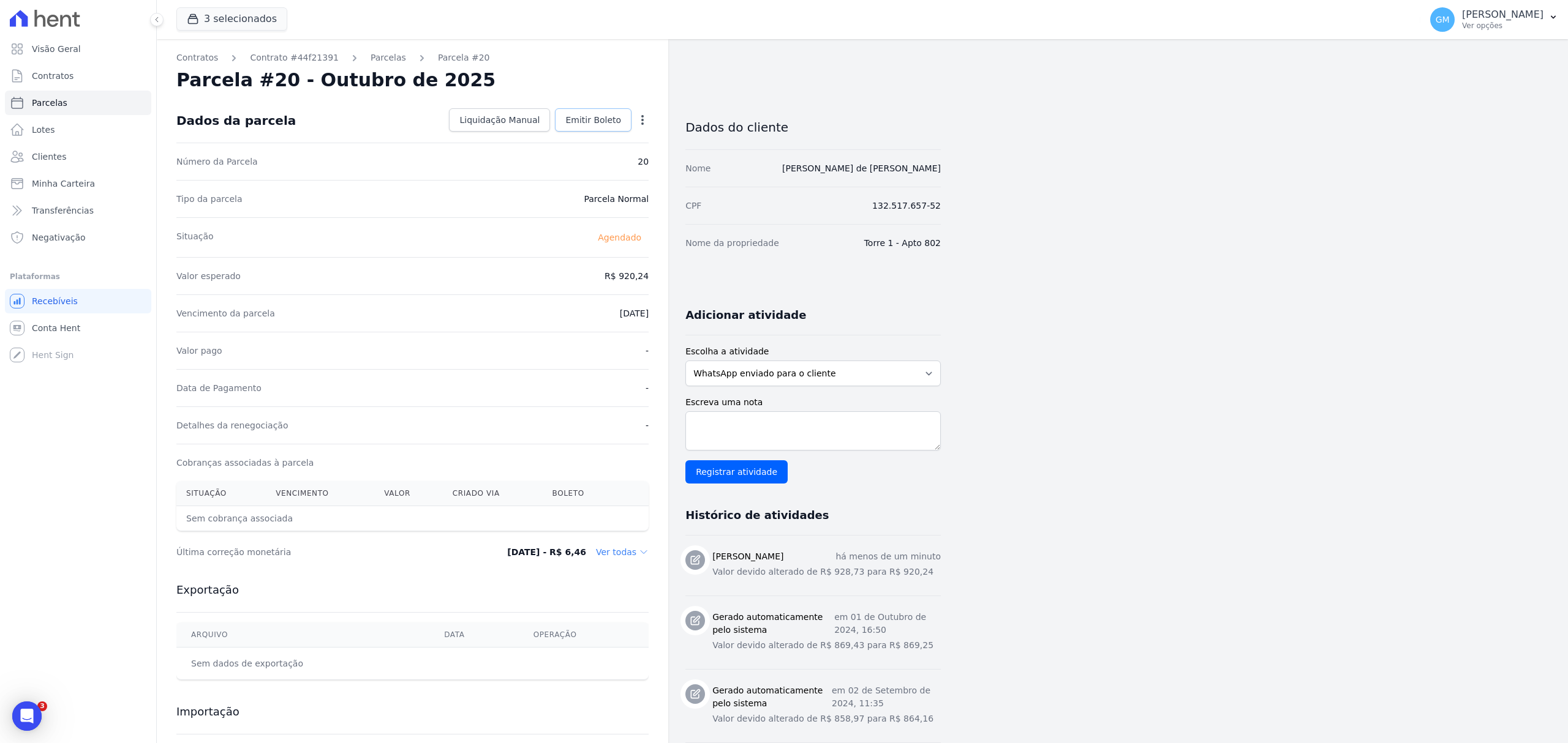
click at [596, 121] on span "Emitir Boleto" at bounding box center [593, 120] width 56 height 12
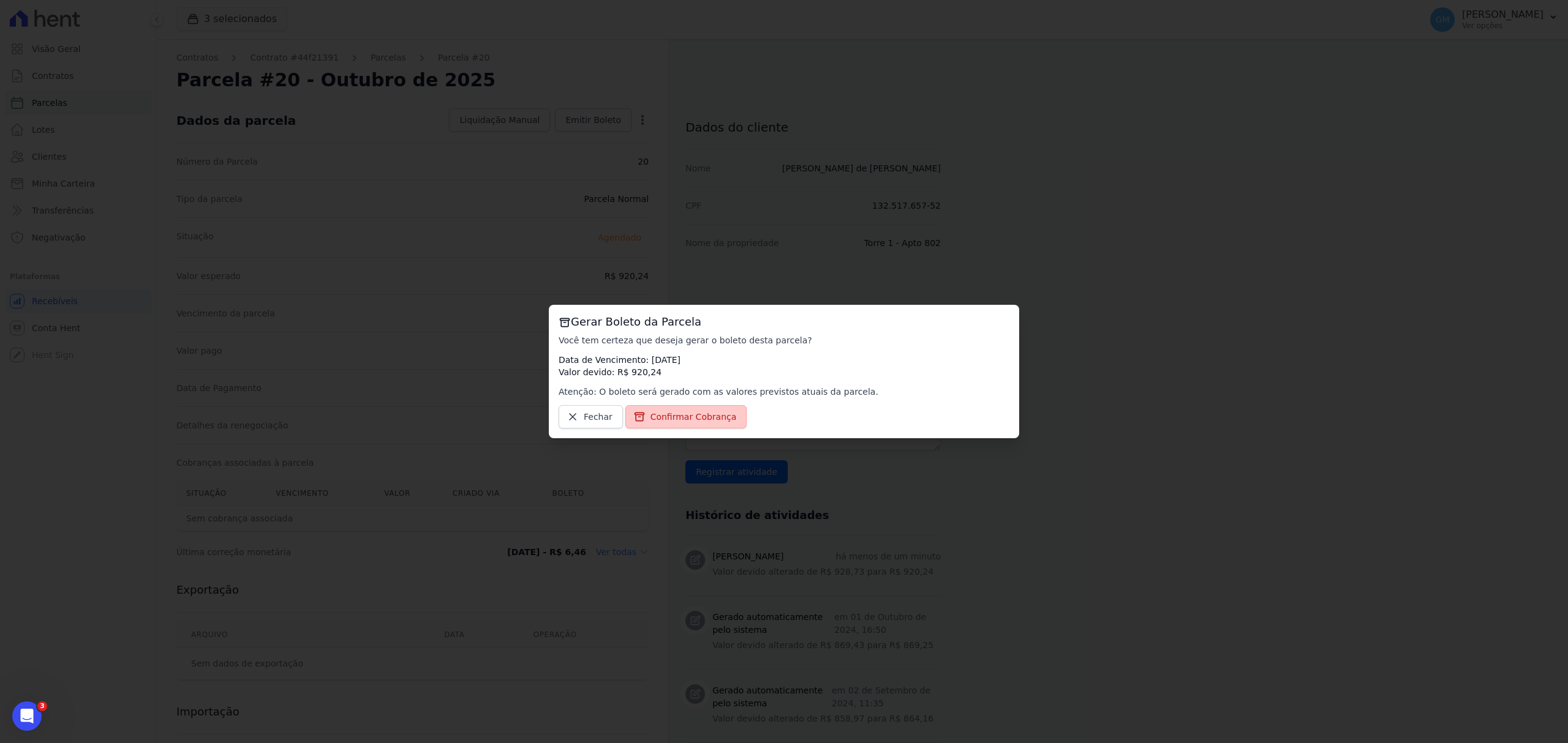
click at [693, 422] on span "Confirmar Cobrança" at bounding box center [693, 417] width 86 height 12
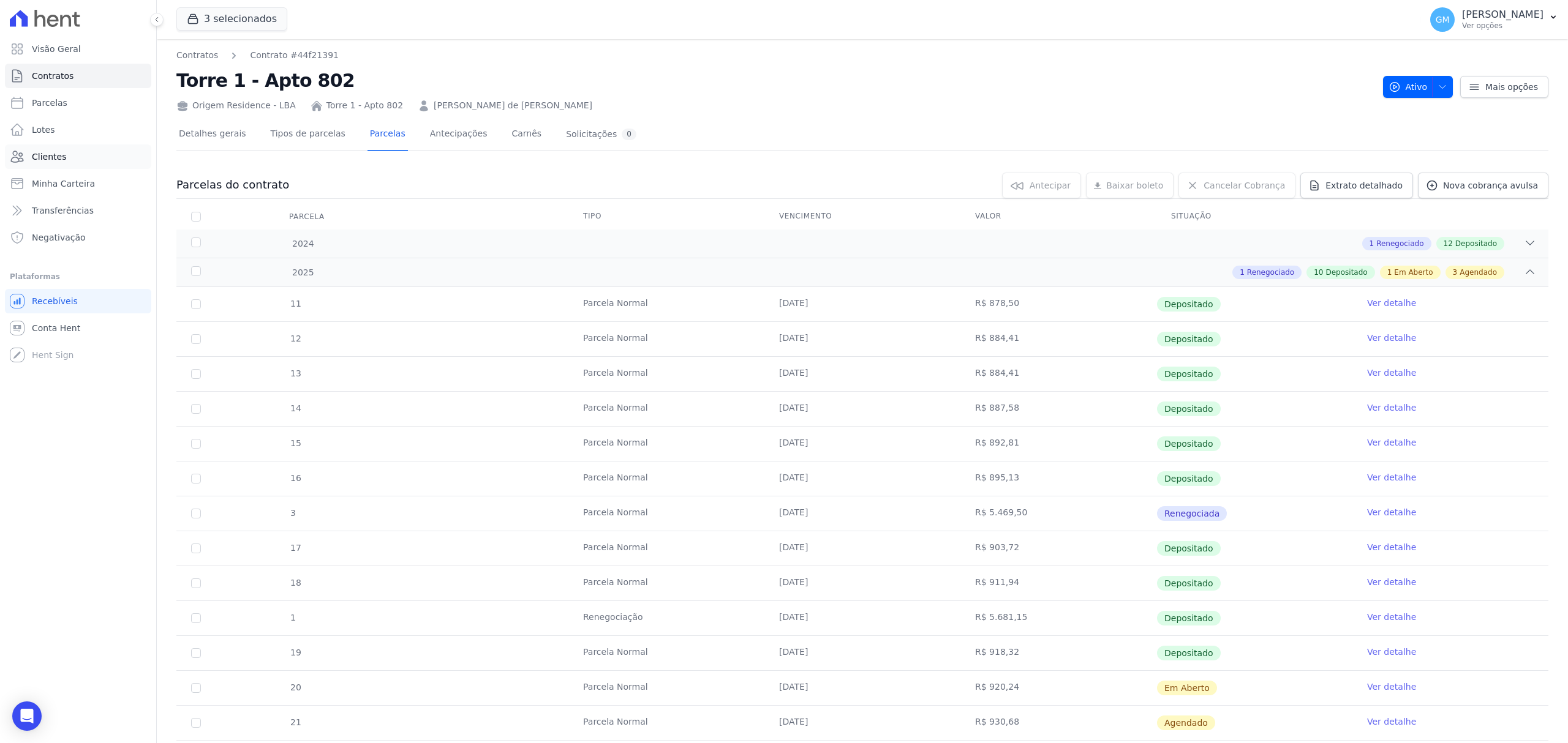
click at [57, 153] on span "Clientes" at bounding box center [49, 157] width 35 height 12
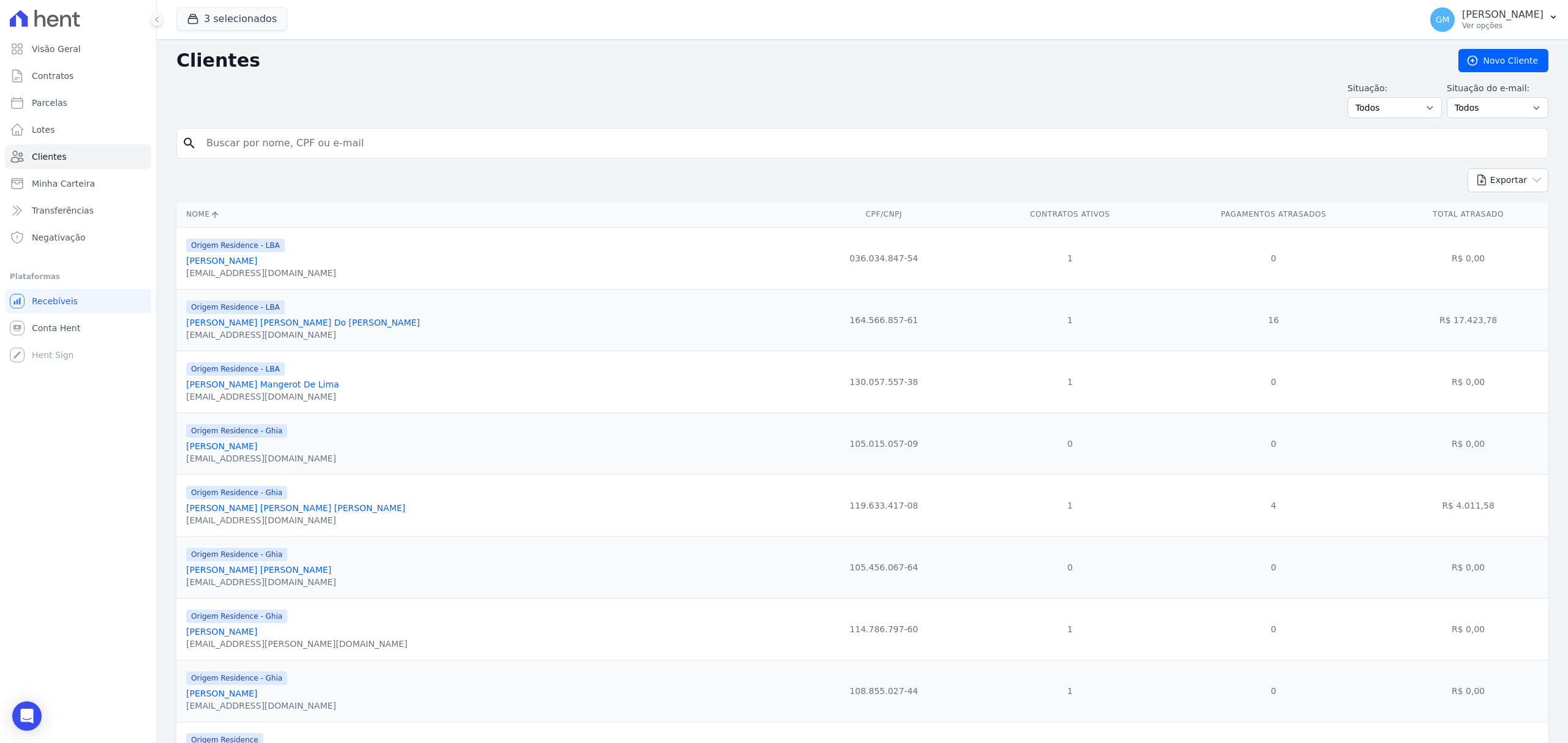
click at [265, 142] on input "search" at bounding box center [871, 143] width 1343 height 25
type input "vaneza"
drag, startPoint x: 265, startPoint y: 146, endPoint x: 201, endPoint y: 144, distance: 64.0
click at [201, 144] on input "vaneza" at bounding box center [871, 143] width 1343 height 25
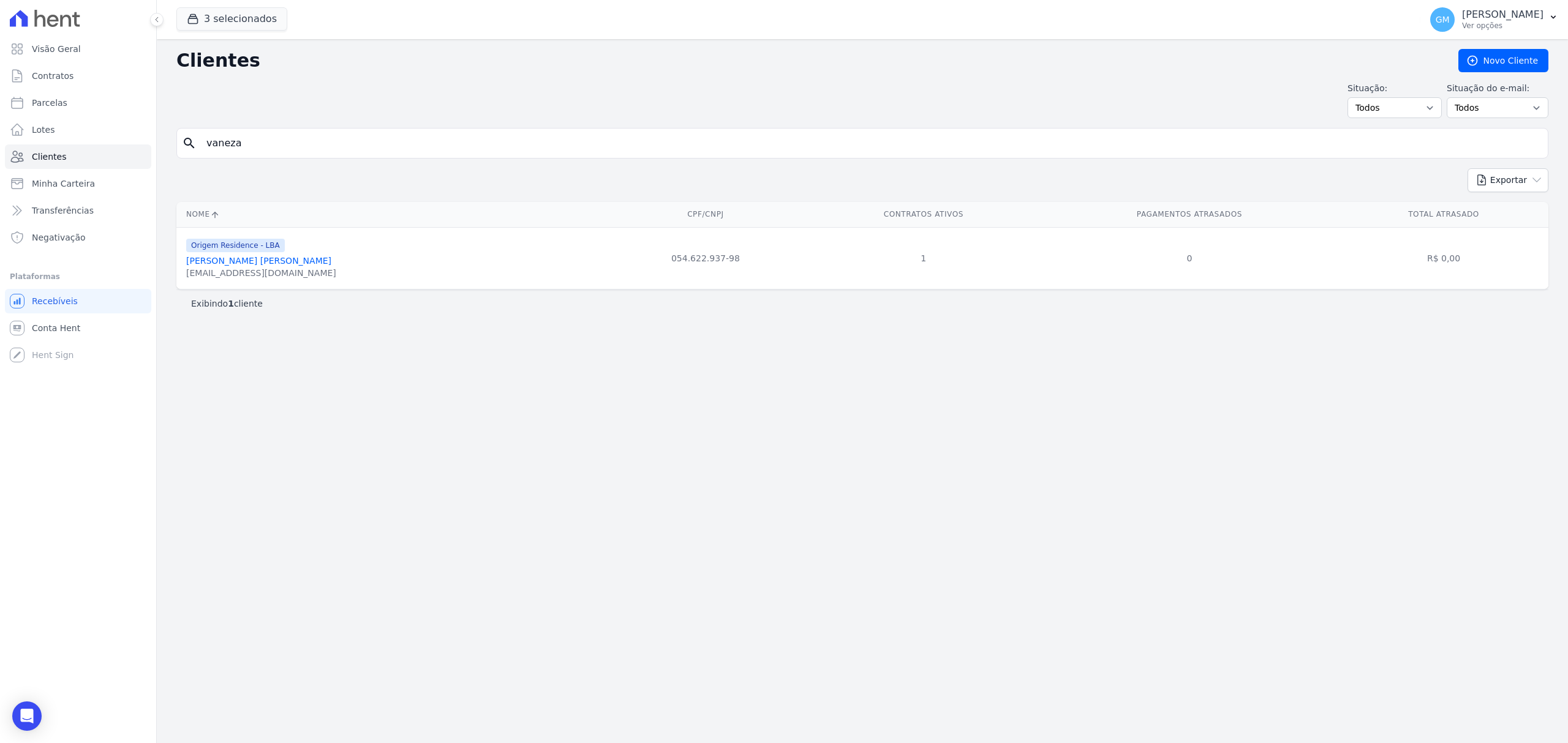
click at [276, 263] on link "[PERSON_NAME] [PERSON_NAME]" at bounding box center [258, 261] width 145 height 10
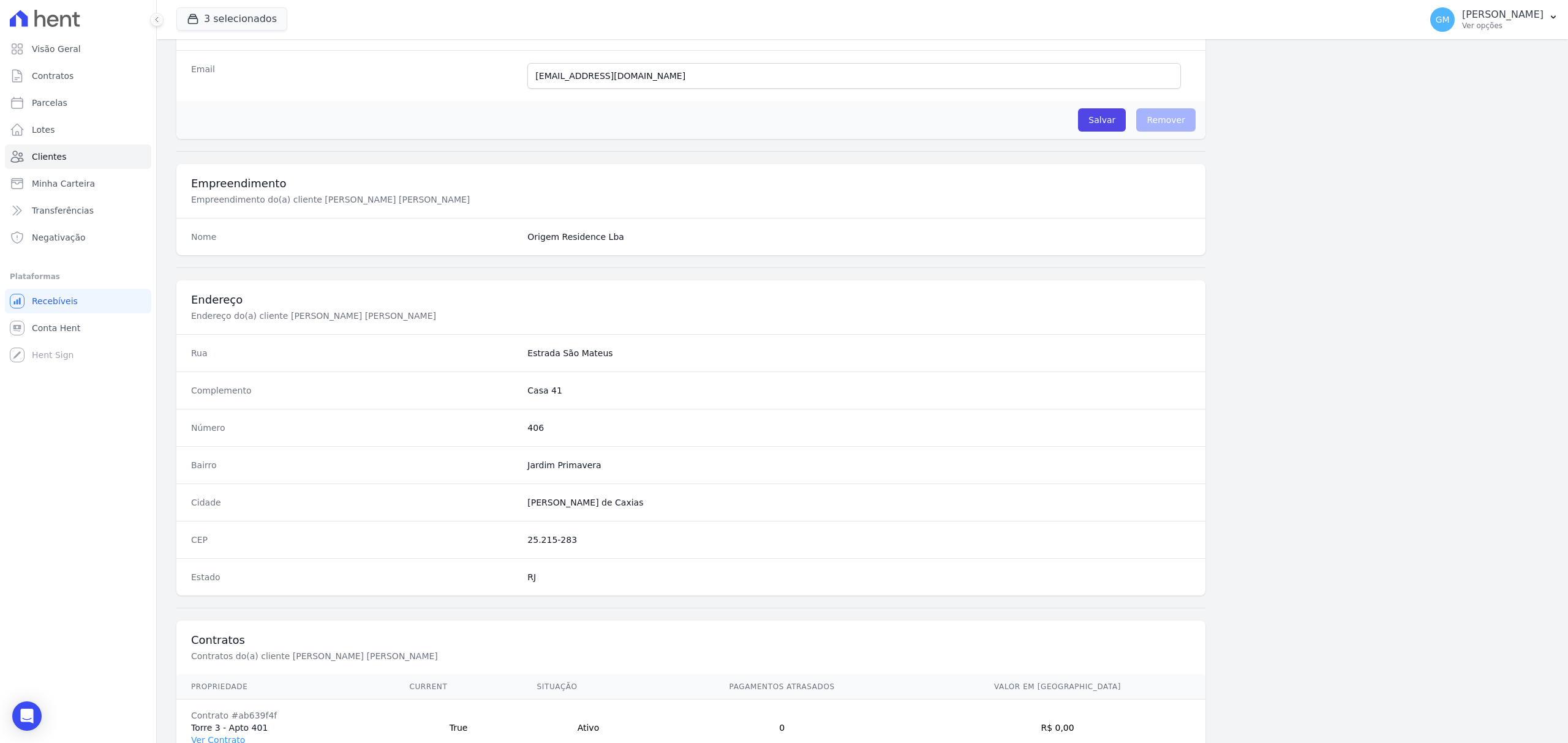
scroll to position [408, 0]
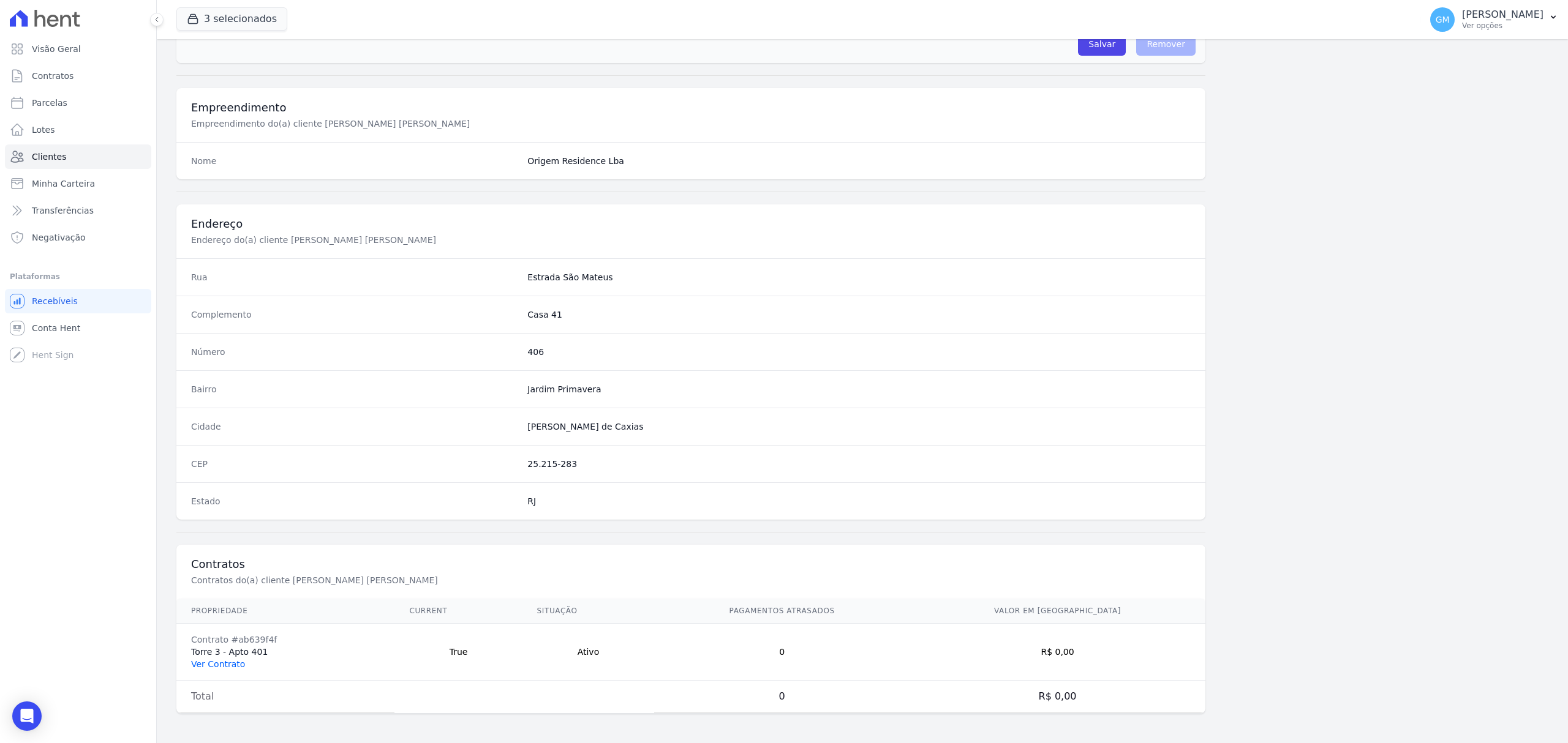
click at [226, 660] on link "Ver Contrato" at bounding box center [218, 664] width 54 height 10
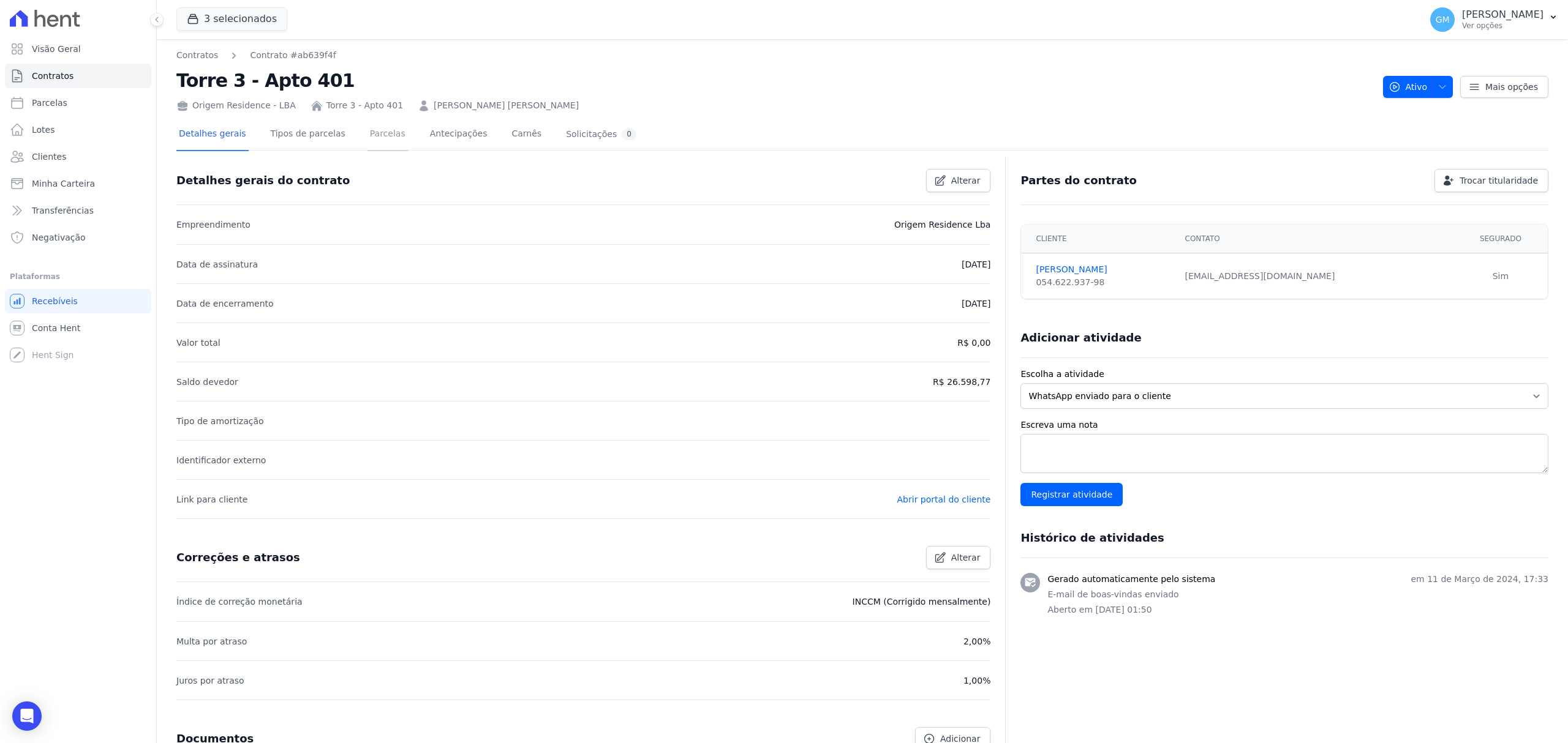
click at [370, 128] on link "Parcelas" at bounding box center [388, 135] width 41 height 33
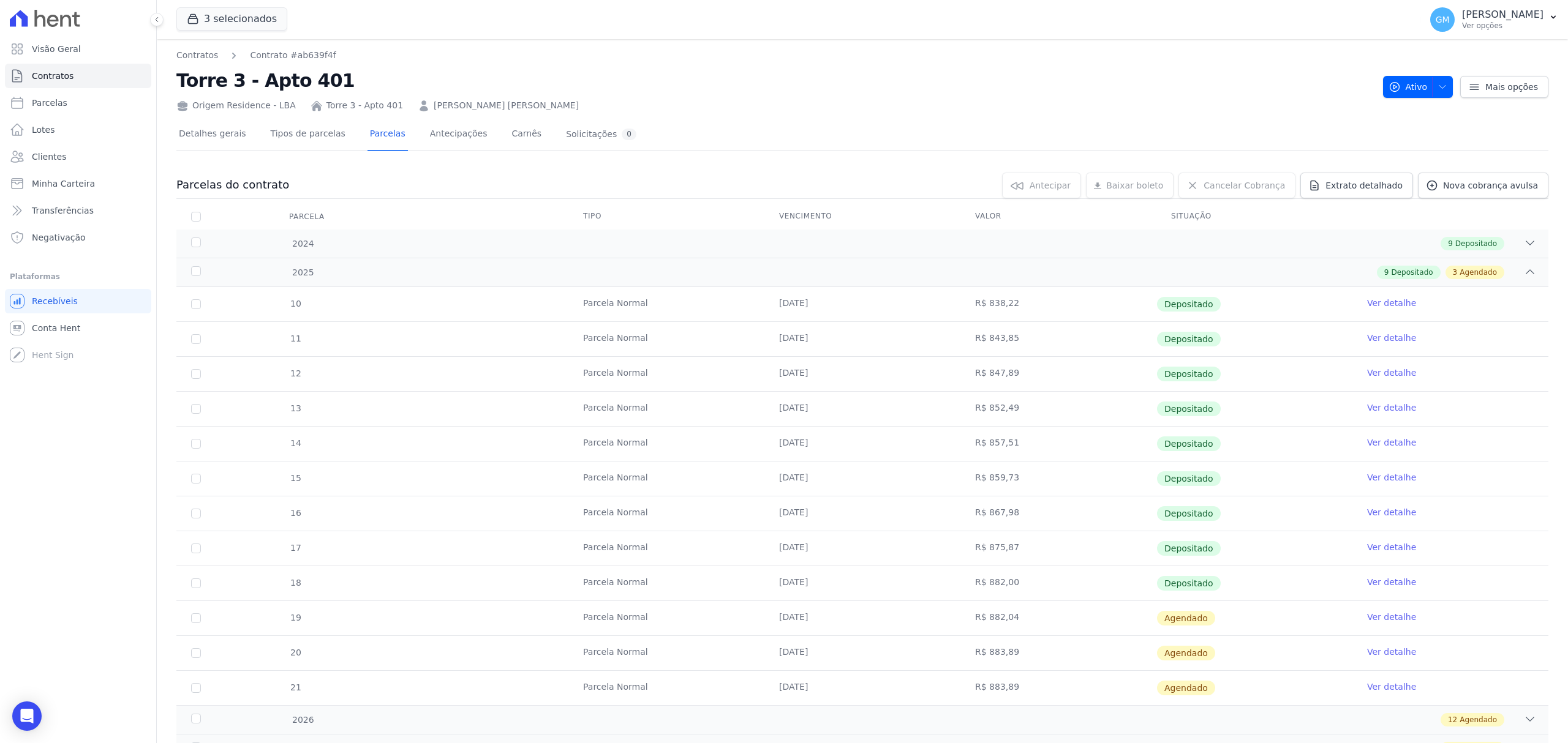
scroll to position [88, 0]
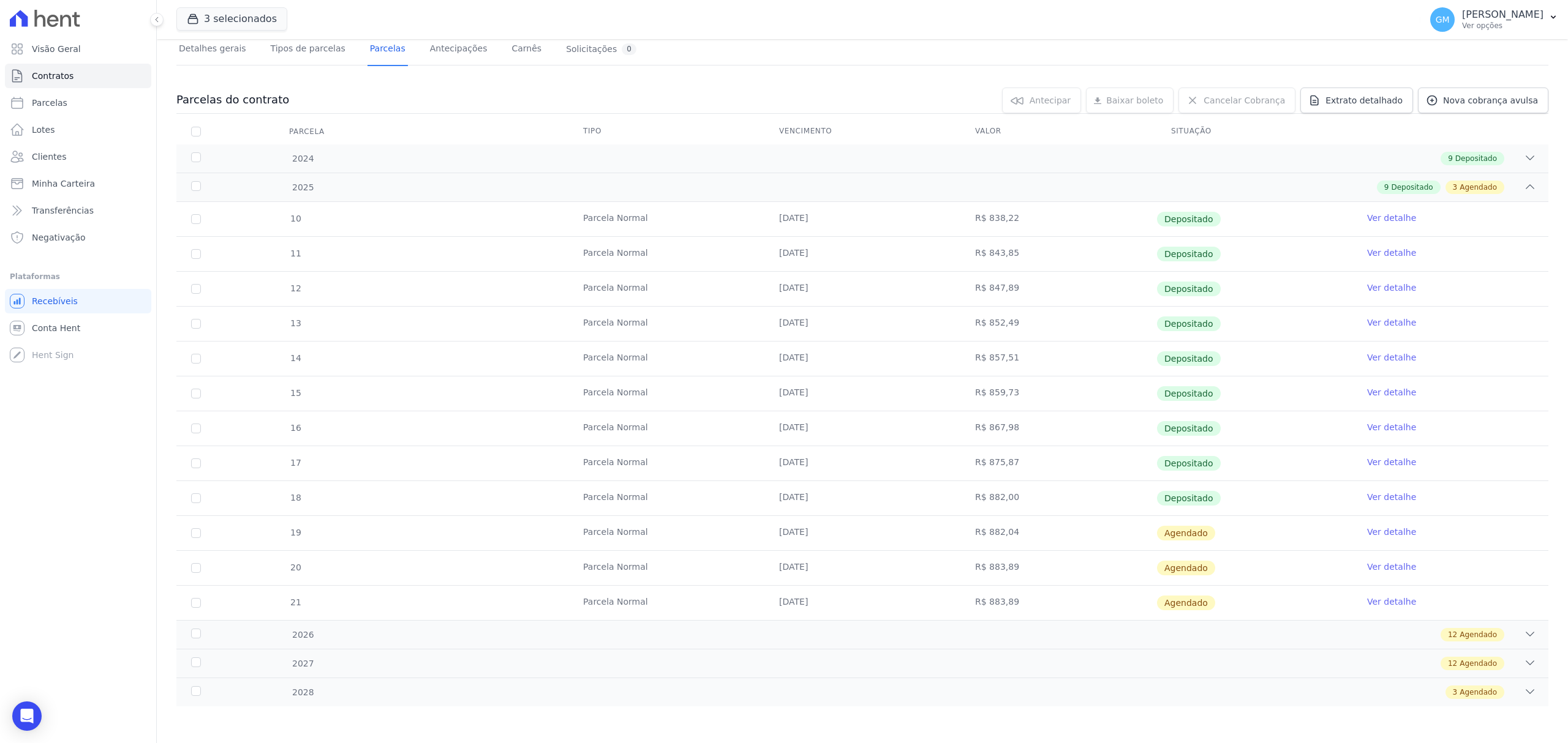
click at [1368, 498] on link "Ver detalhe" at bounding box center [1391, 497] width 49 height 12
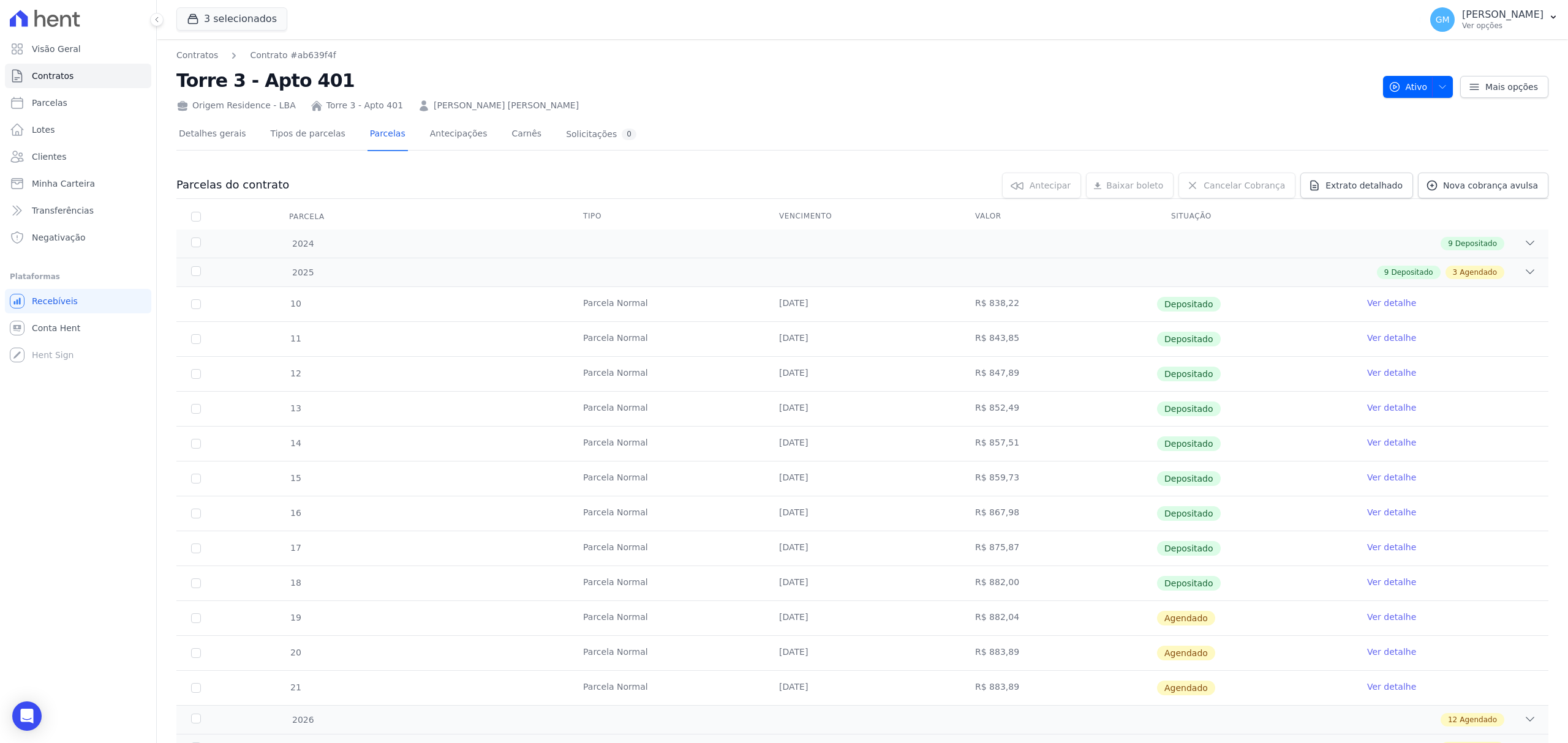
scroll to position [88, 0]
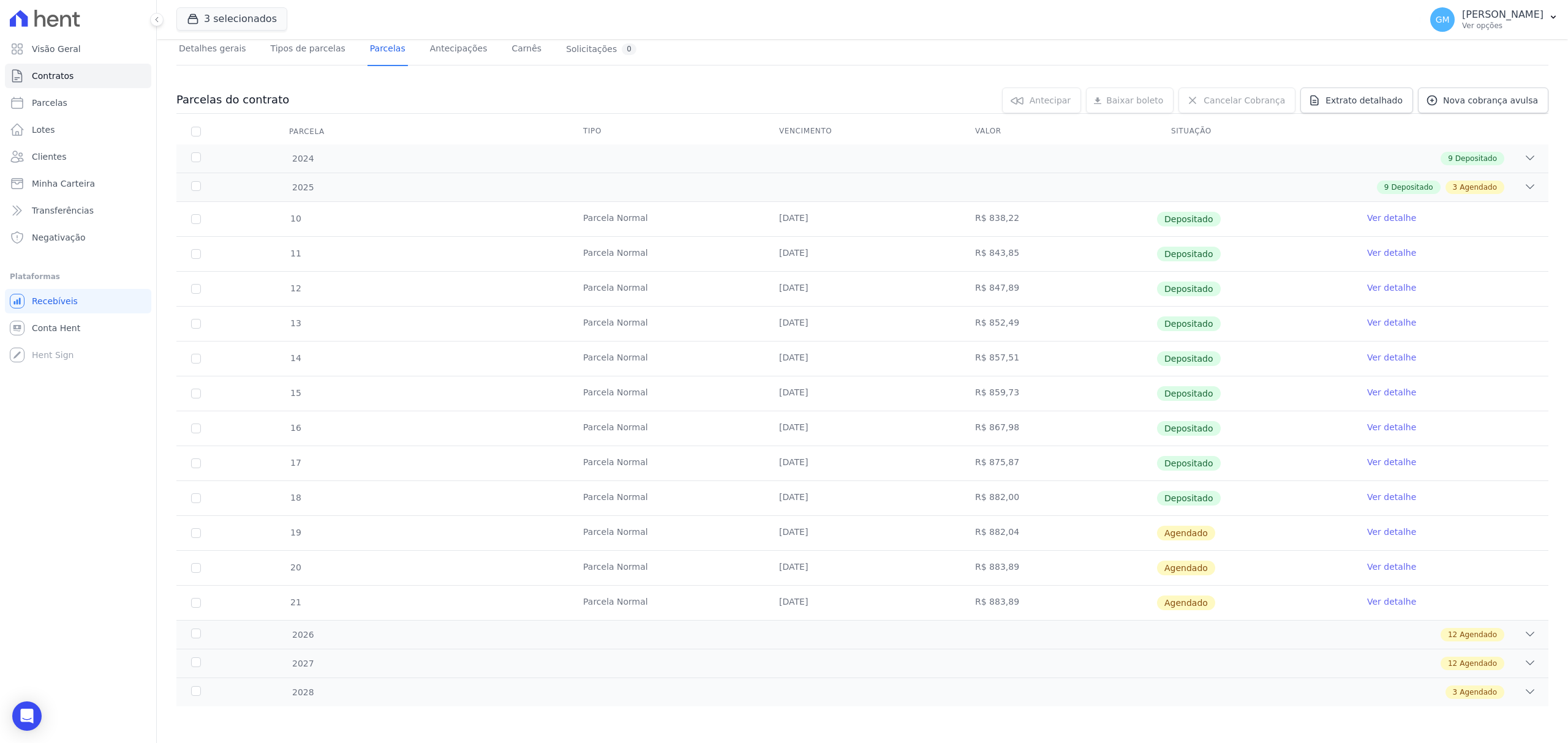
click at [1385, 532] on link "Ver detalhe" at bounding box center [1391, 532] width 49 height 12
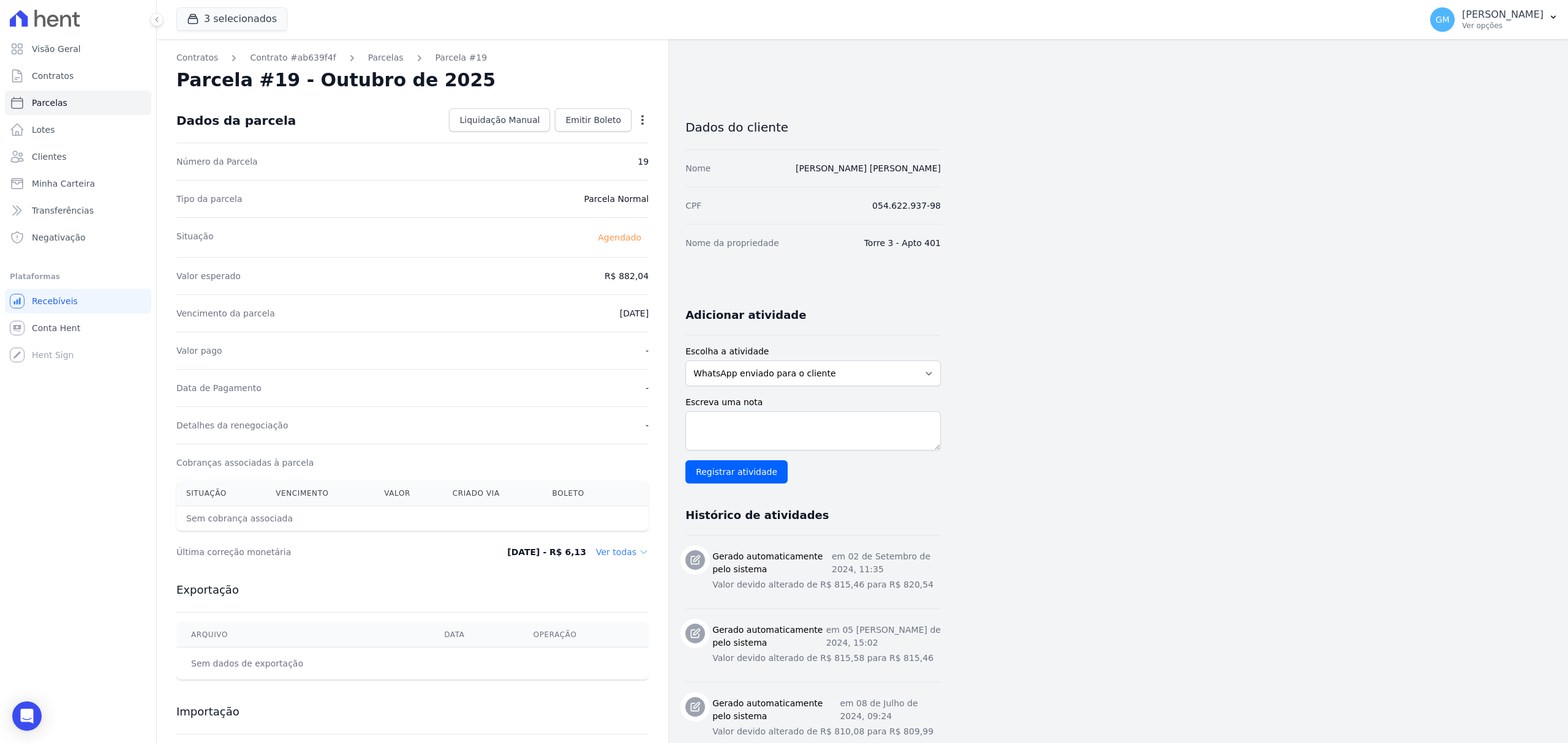
click at [638, 117] on icon "button" at bounding box center [643, 120] width 12 height 12
click at [588, 126] on link "Alterar" at bounding box center [590, 137] width 108 height 22
drag, startPoint x: 603, startPoint y: 281, endPoint x: 643, endPoint y: 281, distance: 40.0
click at [643, 281] on input "882.04" at bounding box center [590, 275] width 118 height 26
paste input "3.85"
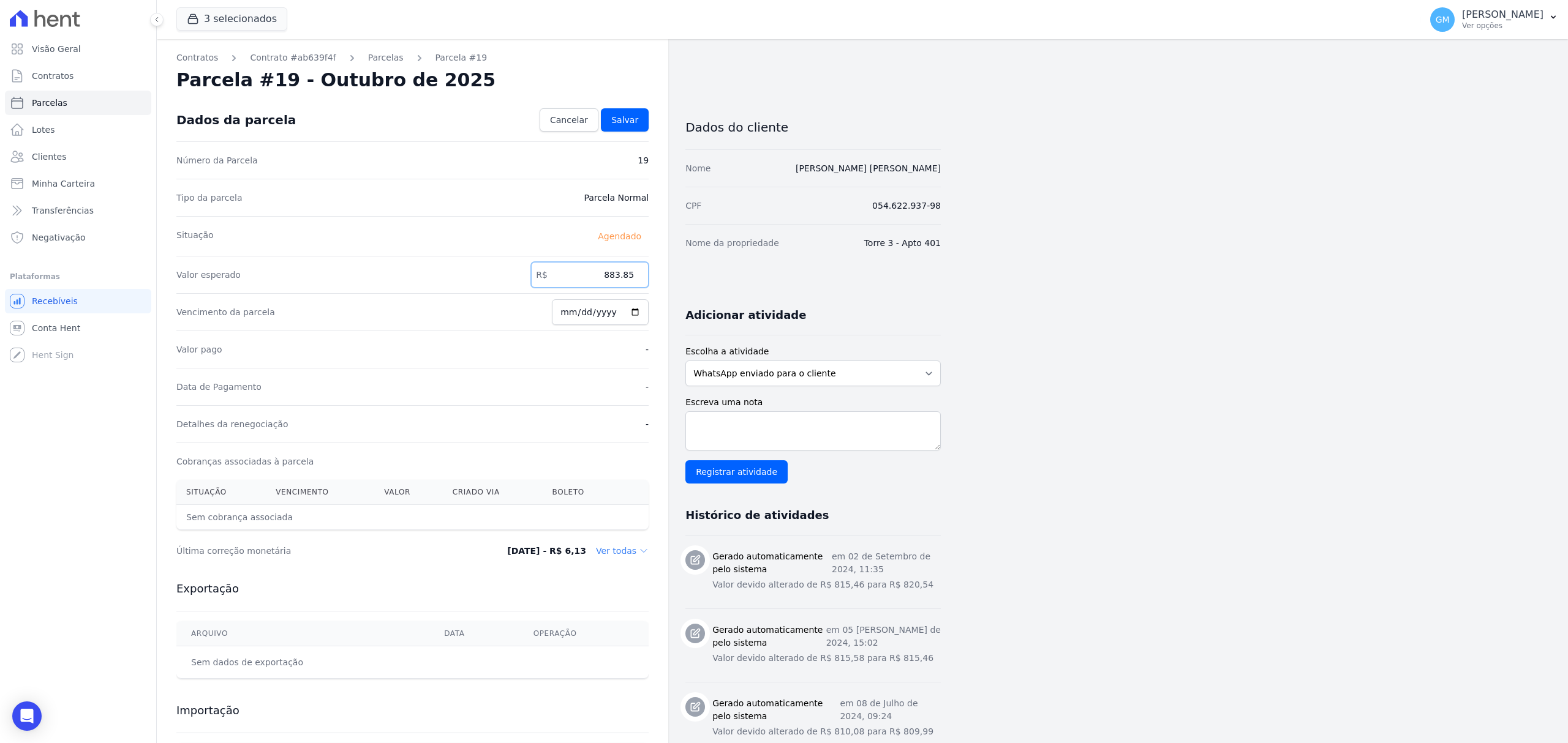
type input "883.85"
click at [633, 97] on div "Contratos Contrato #ab639f4f Parcelas Parcela #19 Parcela #19 - Outubro de 2025…" at bounding box center [412, 549] width 511 height 1020
click at [636, 119] on span "Salvar" at bounding box center [625, 120] width 27 height 12
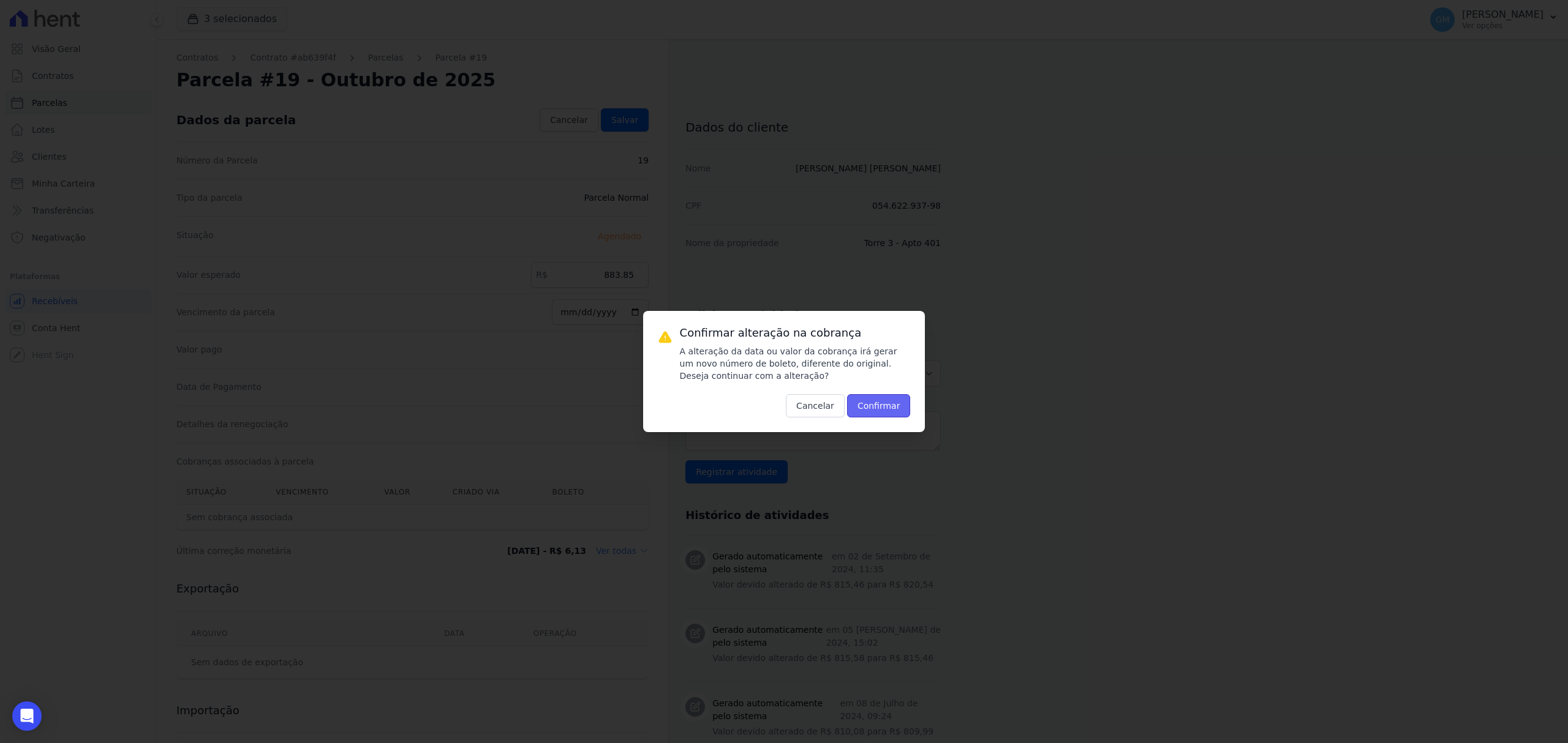
click at [891, 398] on button "Confirmar" at bounding box center [878, 406] width 64 height 23
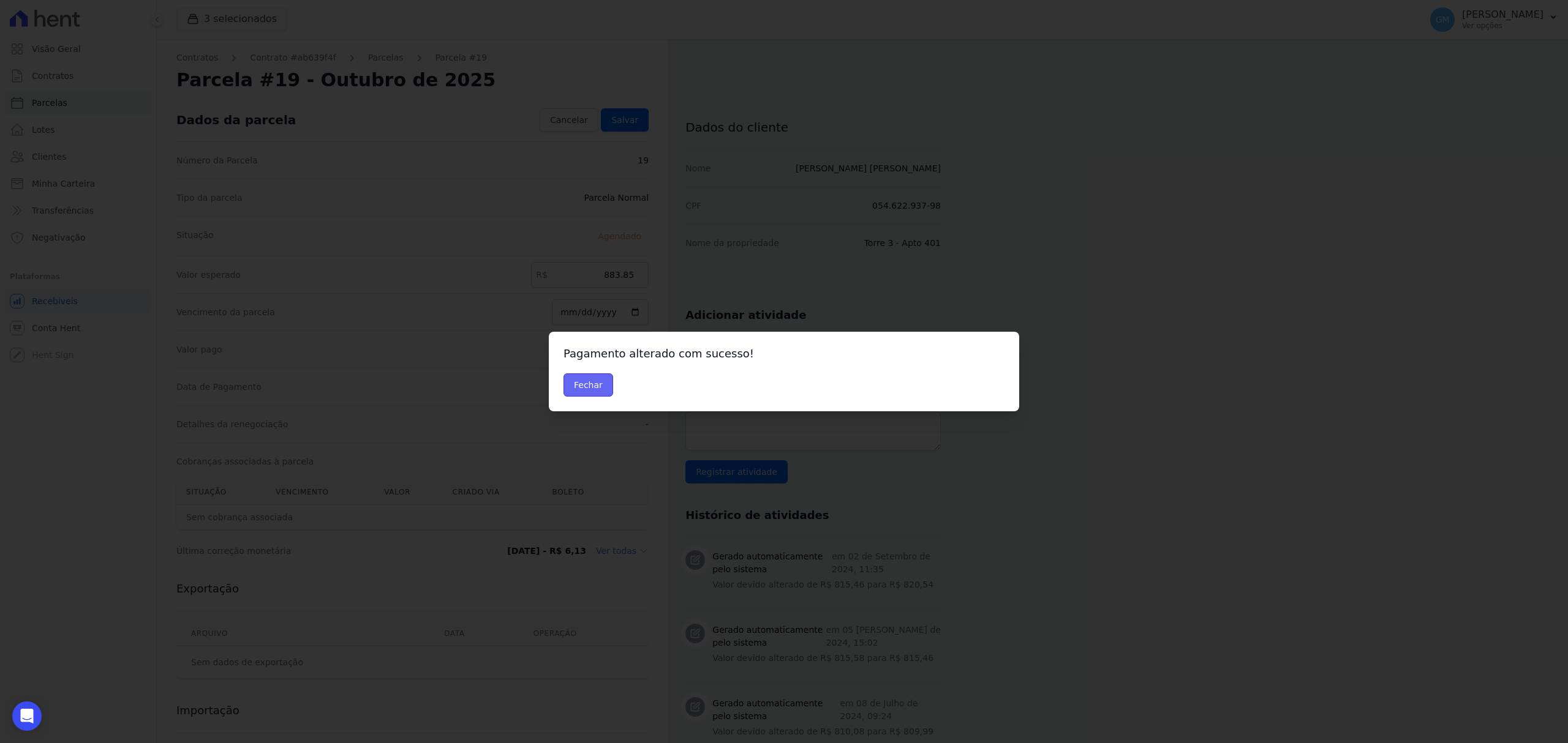
click at [587, 384] on button "Fechar" at bounding box center [588, 385] width 49 height 23
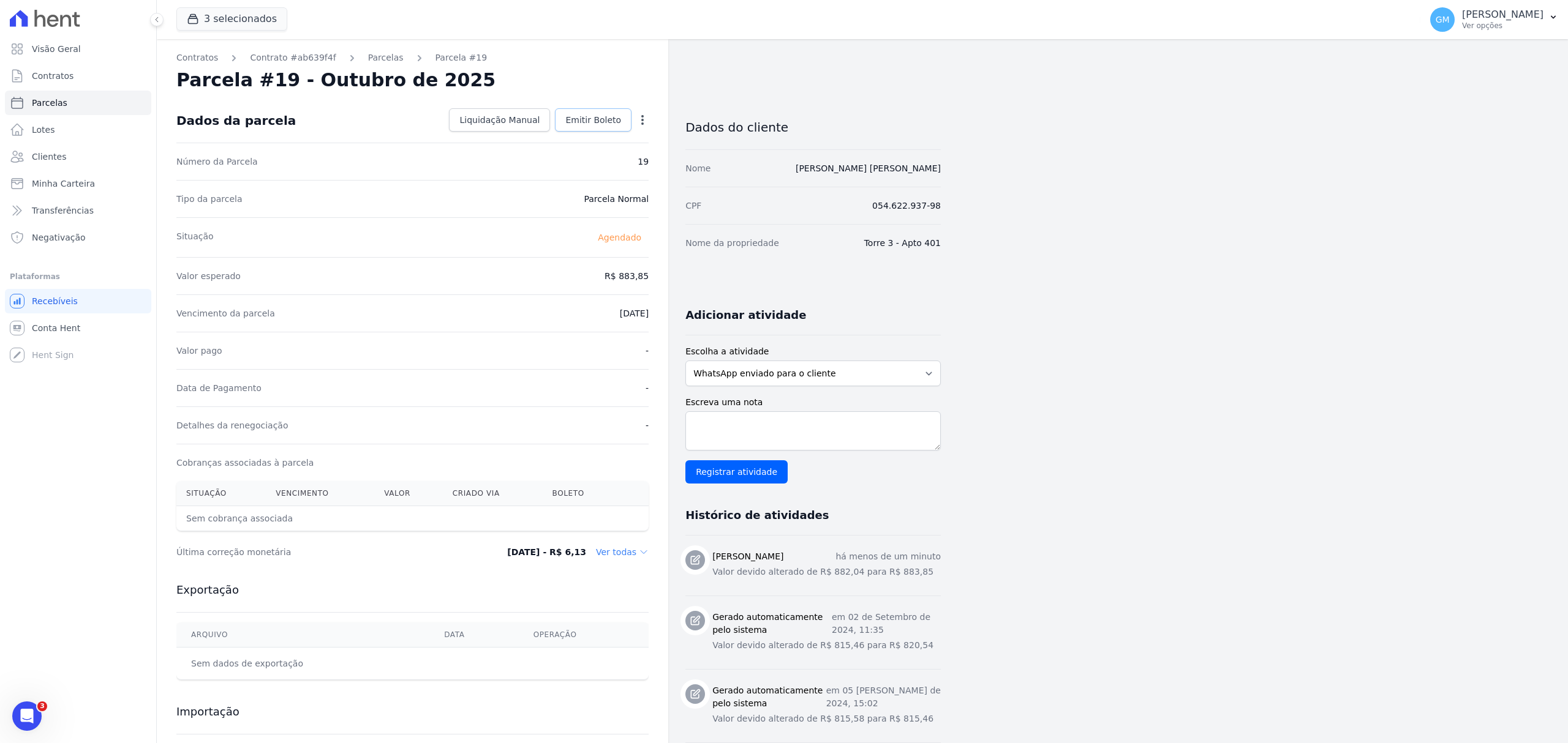
click at [611, 121] on span "Emitir Boleto" at bounding box center [593, 120] width 56 height 12
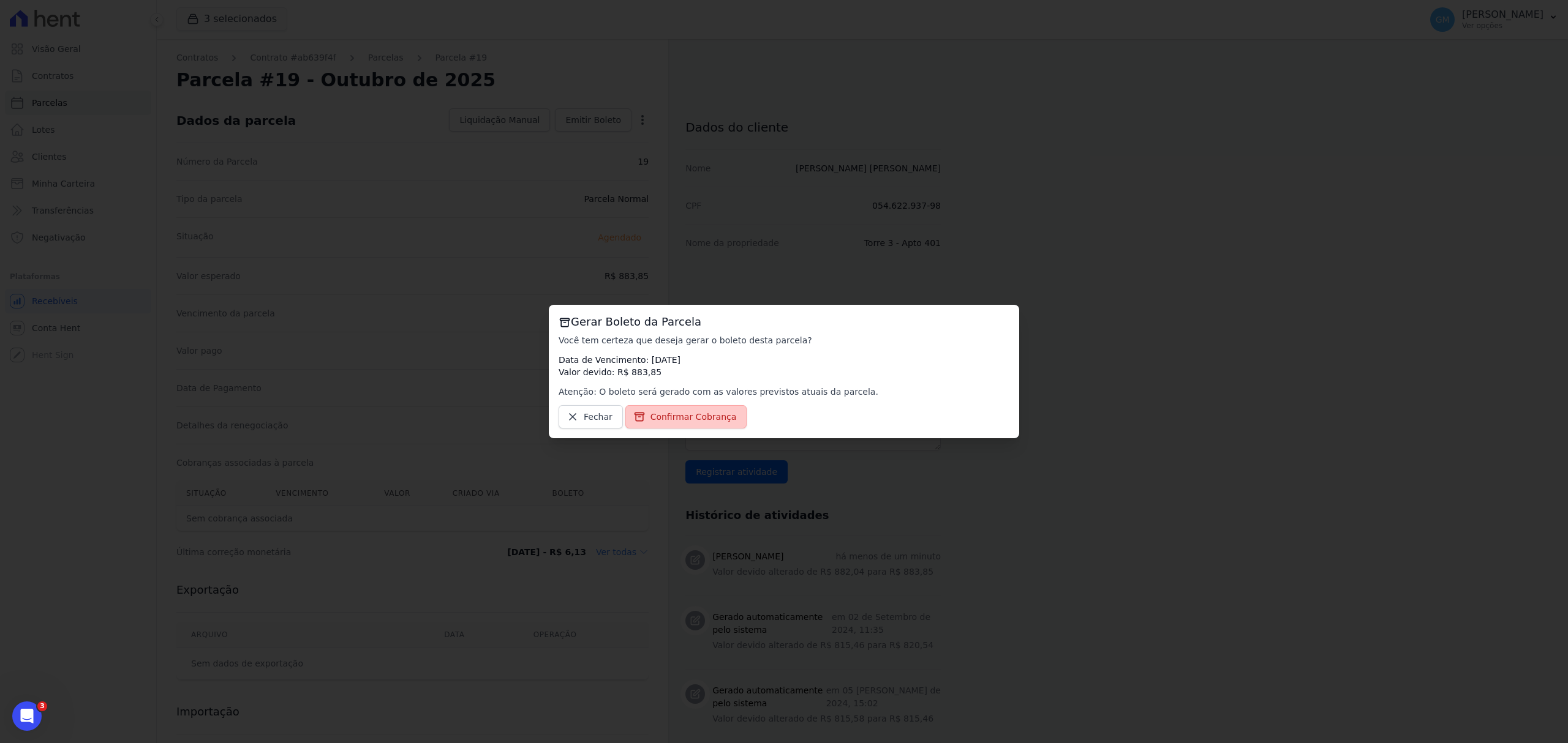
click at [719, 415] on span "Confirmar Cobrança" at bounding box center [693, 417] width 86 height 12
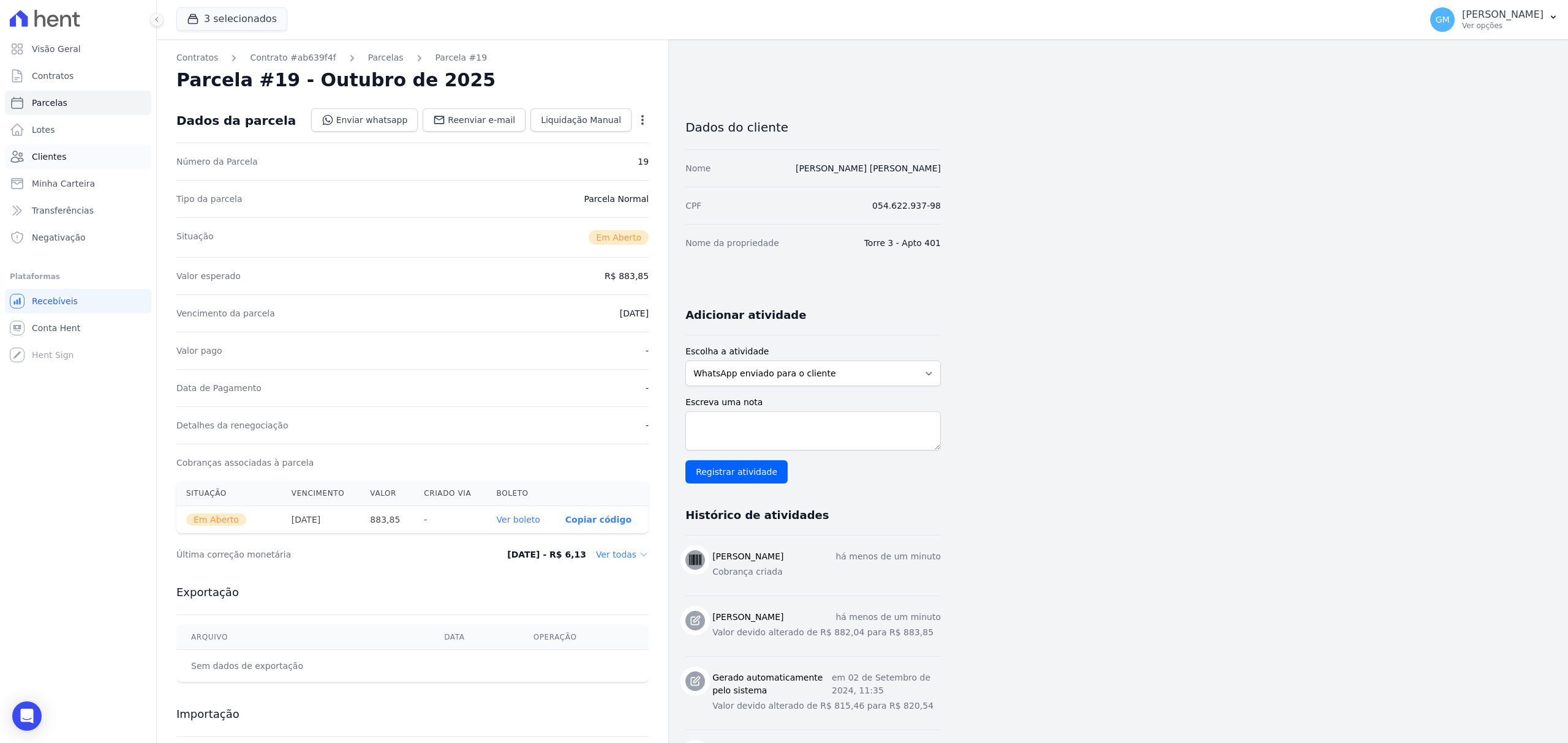
click at [47, 154] on span "Clientes" at bounding box center [49, 157] width 35 height 12
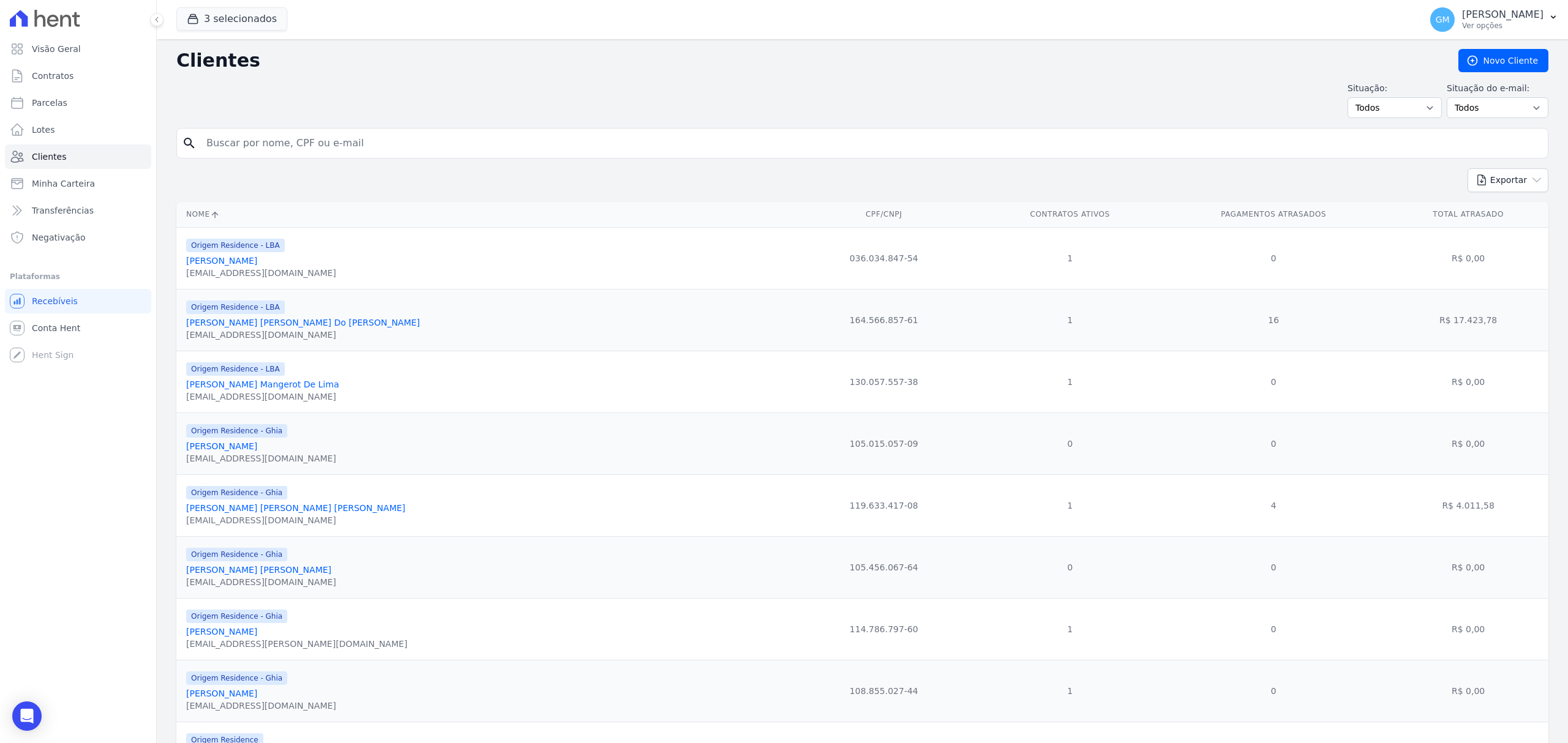
click at [256, 158] on div "search" at bounding box center [862, 144] width 1372 height 31
click at [256, 147] on input "search" at bounding box center [871, 143] width 1343 height 25
type input "oseias"
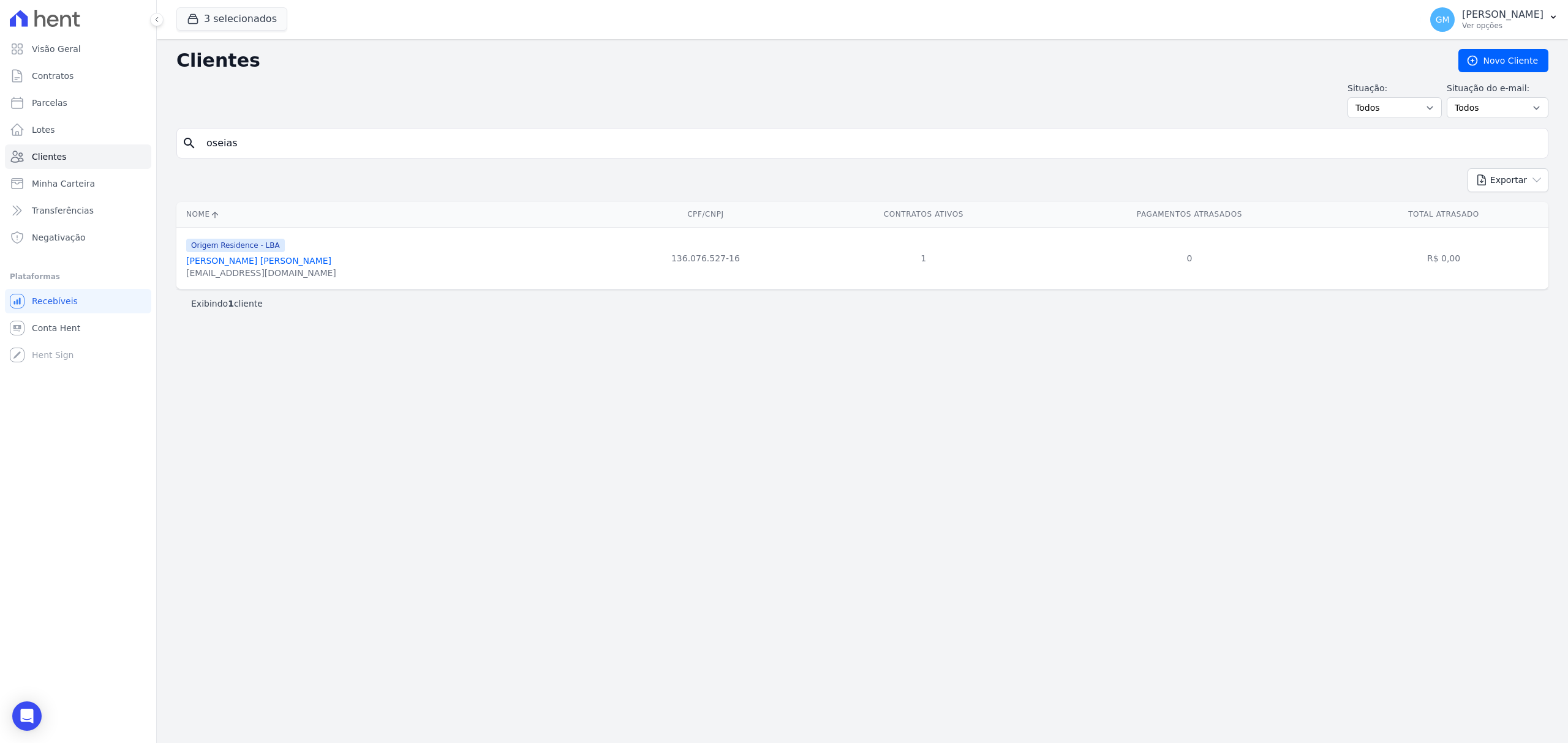
click at [262, 266] on link "[PERSON_NAME] [PERSON_NAME]" at bounding box center [258, 261] width 145 height 10
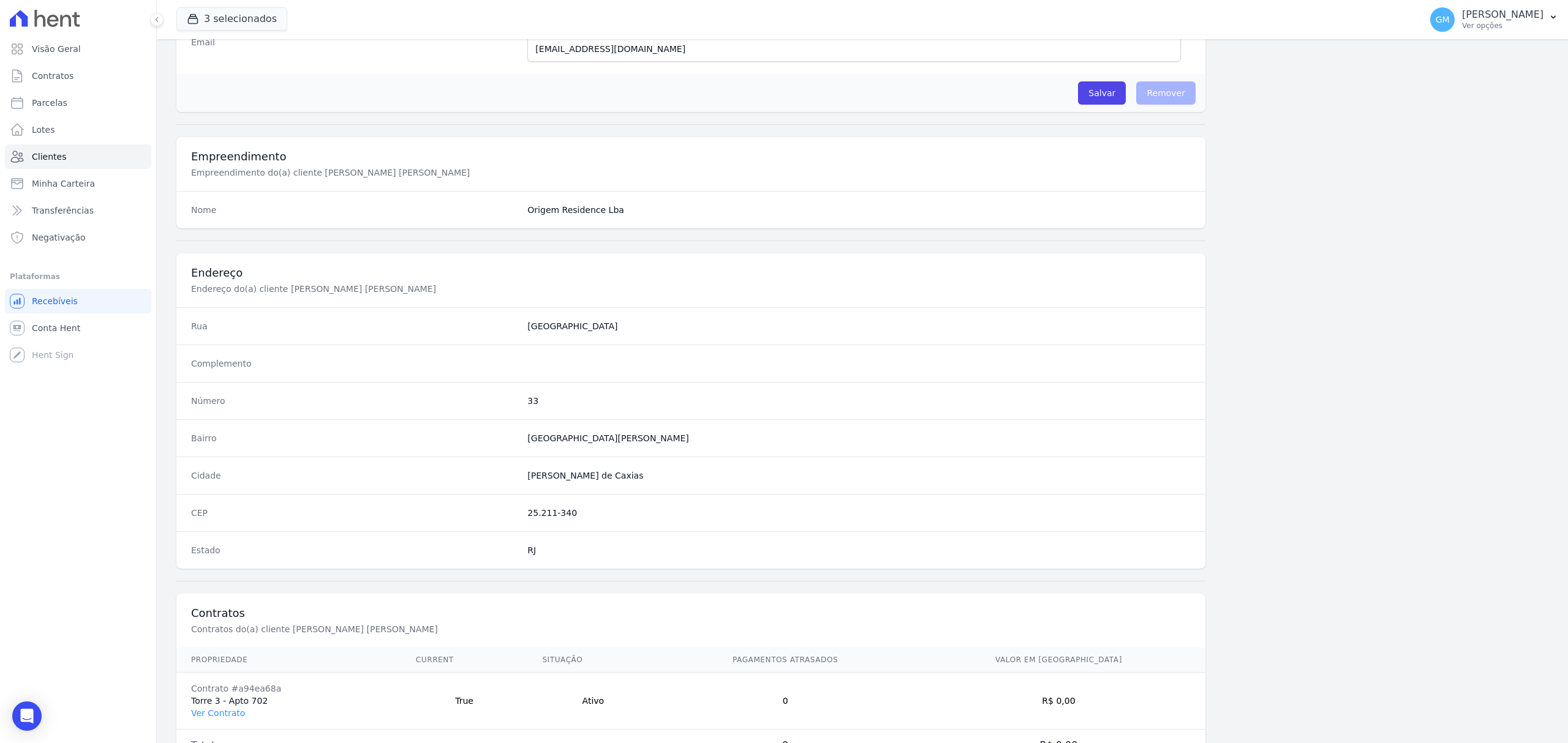
scroll to position [408, 0]
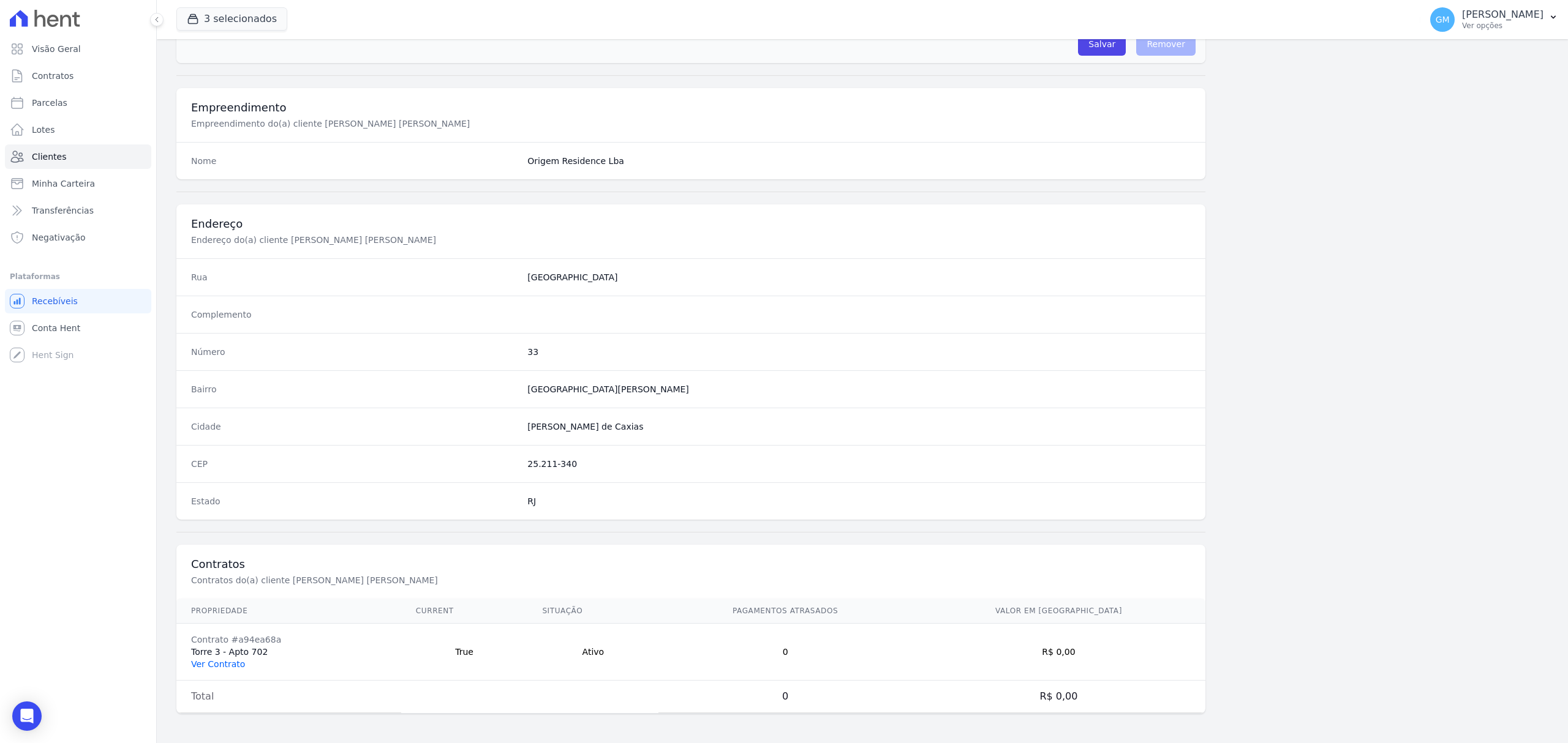
click at [213, 667] on link "Ver Contrato" at bounding box center [218, 664] width 54 height 10
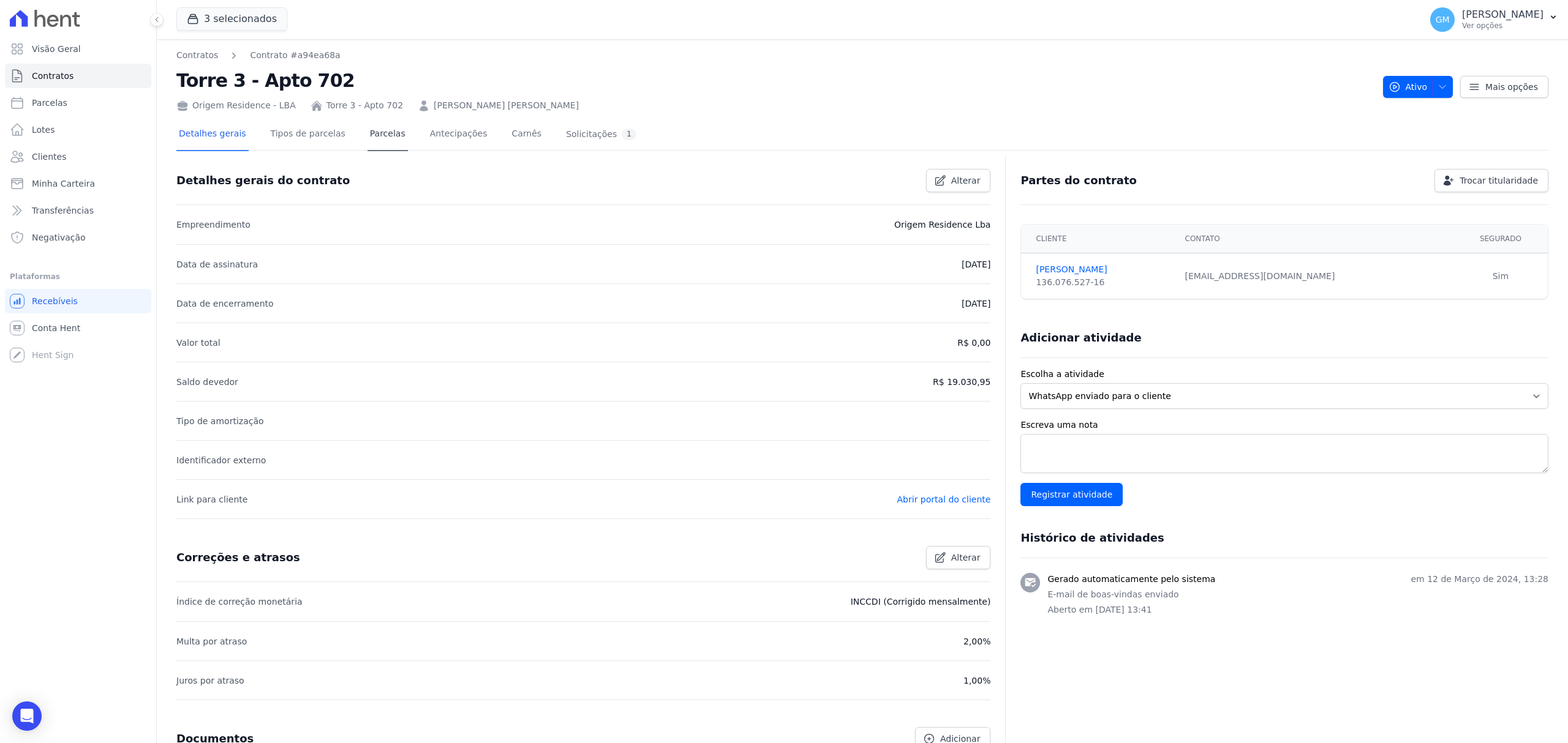
drag, startPoint x: 392, startPoint y: 128, endPoint x: 381, endPoint y: 130, distance: 11.2
click at [392, 128] on div "Detalhes gerais Tipos de parcelas [GEOGRAPHIC_DATA] Antecipações [PERSON_NAME] …" at bounding box center [408, 135] width 463 height 33
click at [375, 132] on link "Parcelas" at bounding box center [388, 135] width 41 height 33
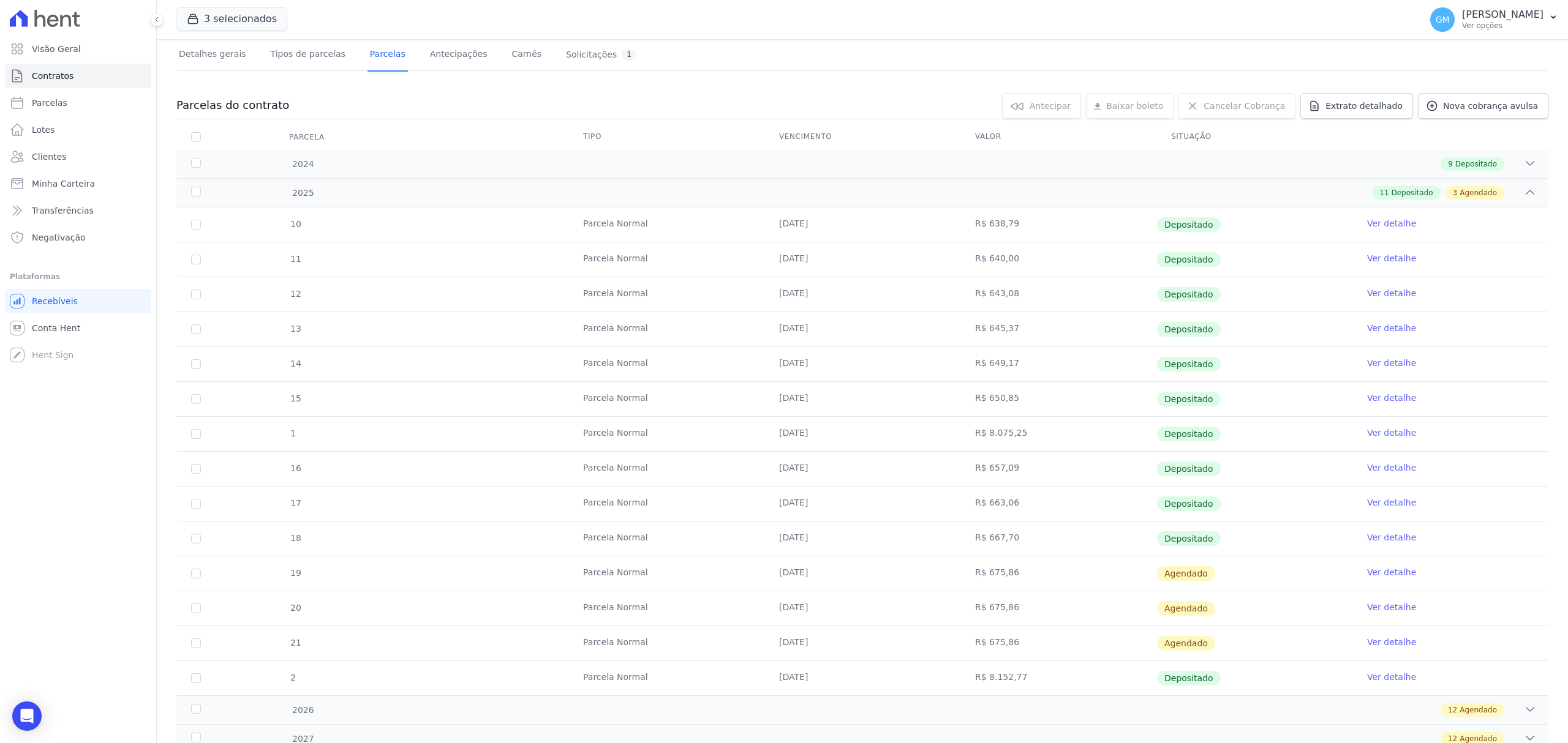
scroll to position [158, 0]
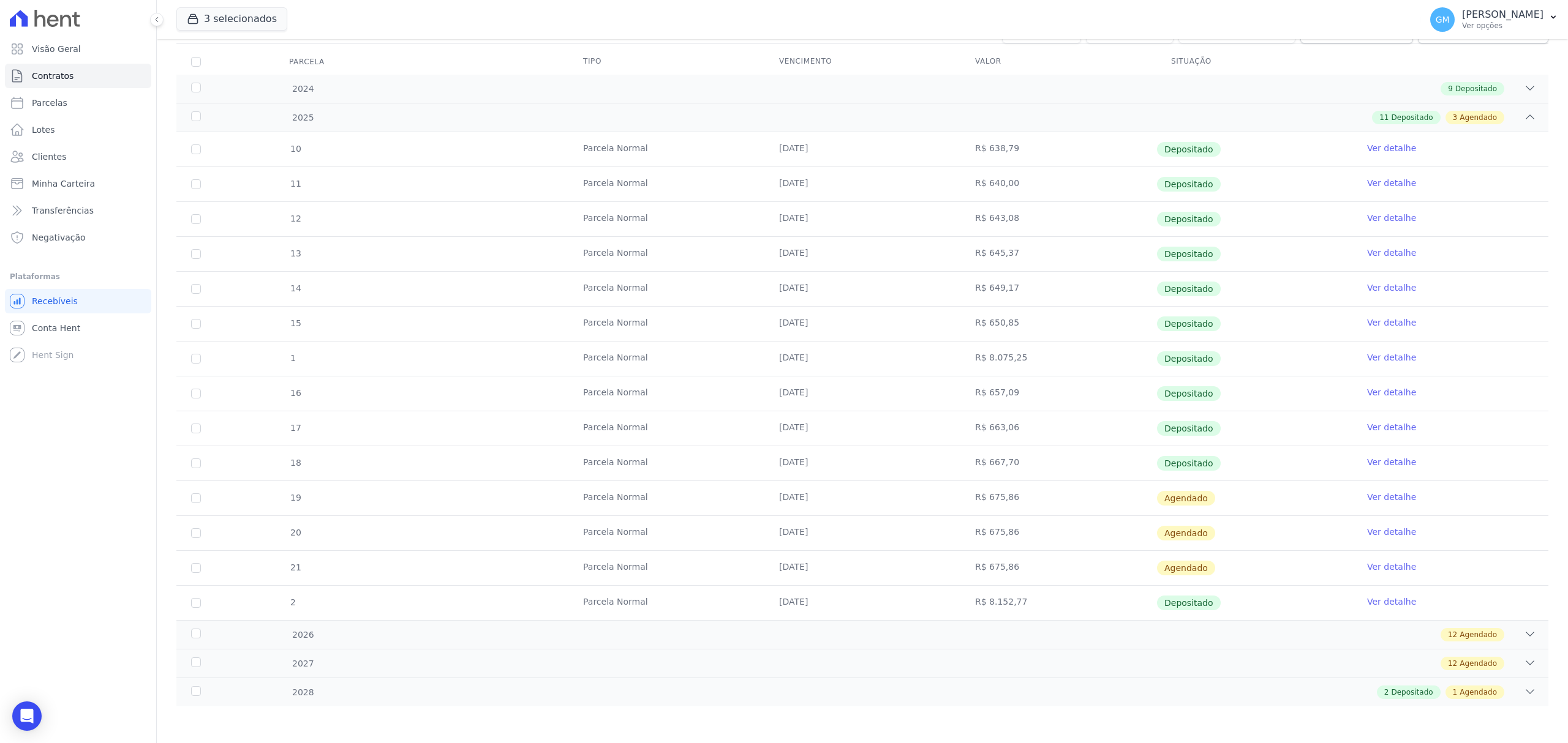
click at [1376, 463] on link "Ver detalhe" at bounding box center [1391, 462] width 49 height 12
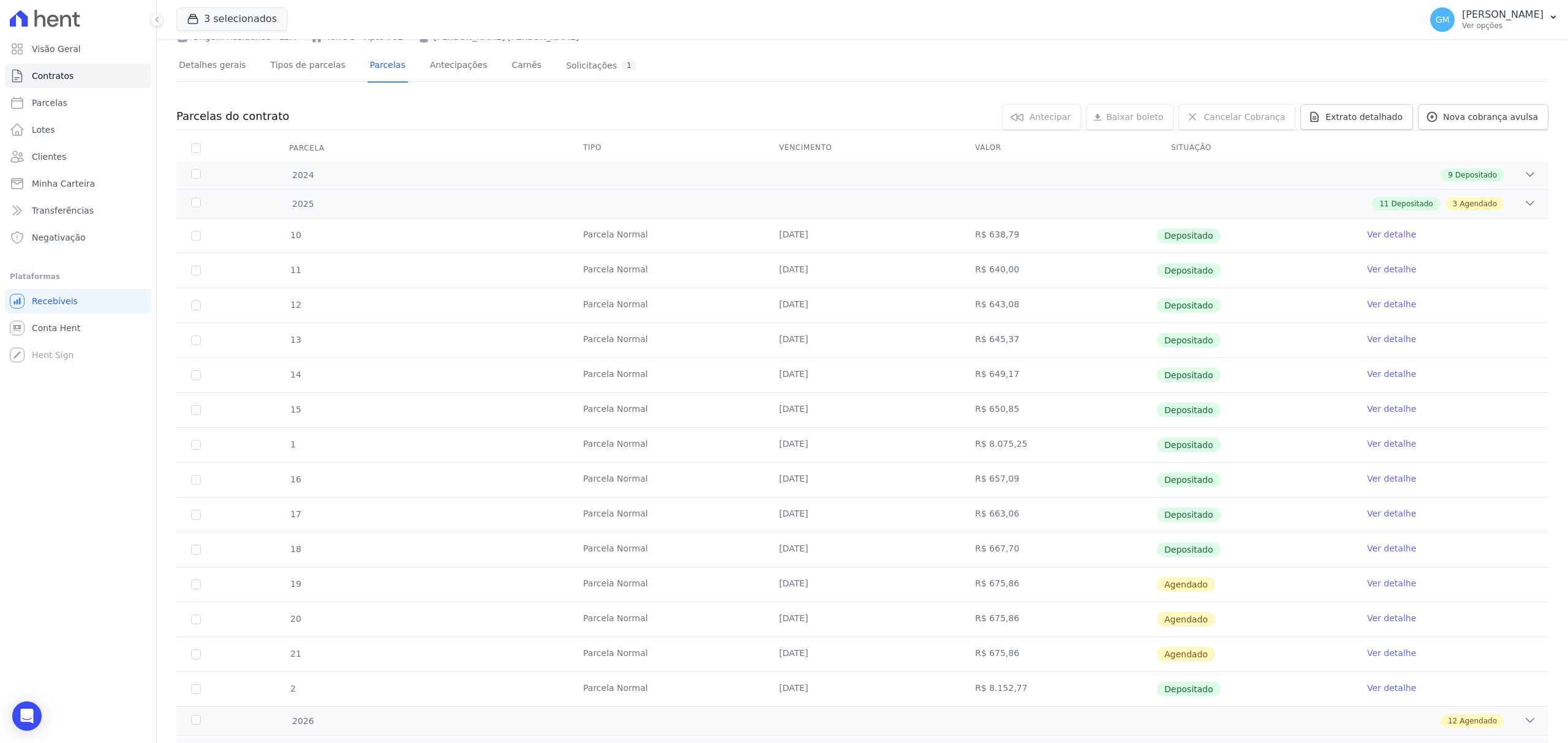
scroll to position [158, 0]
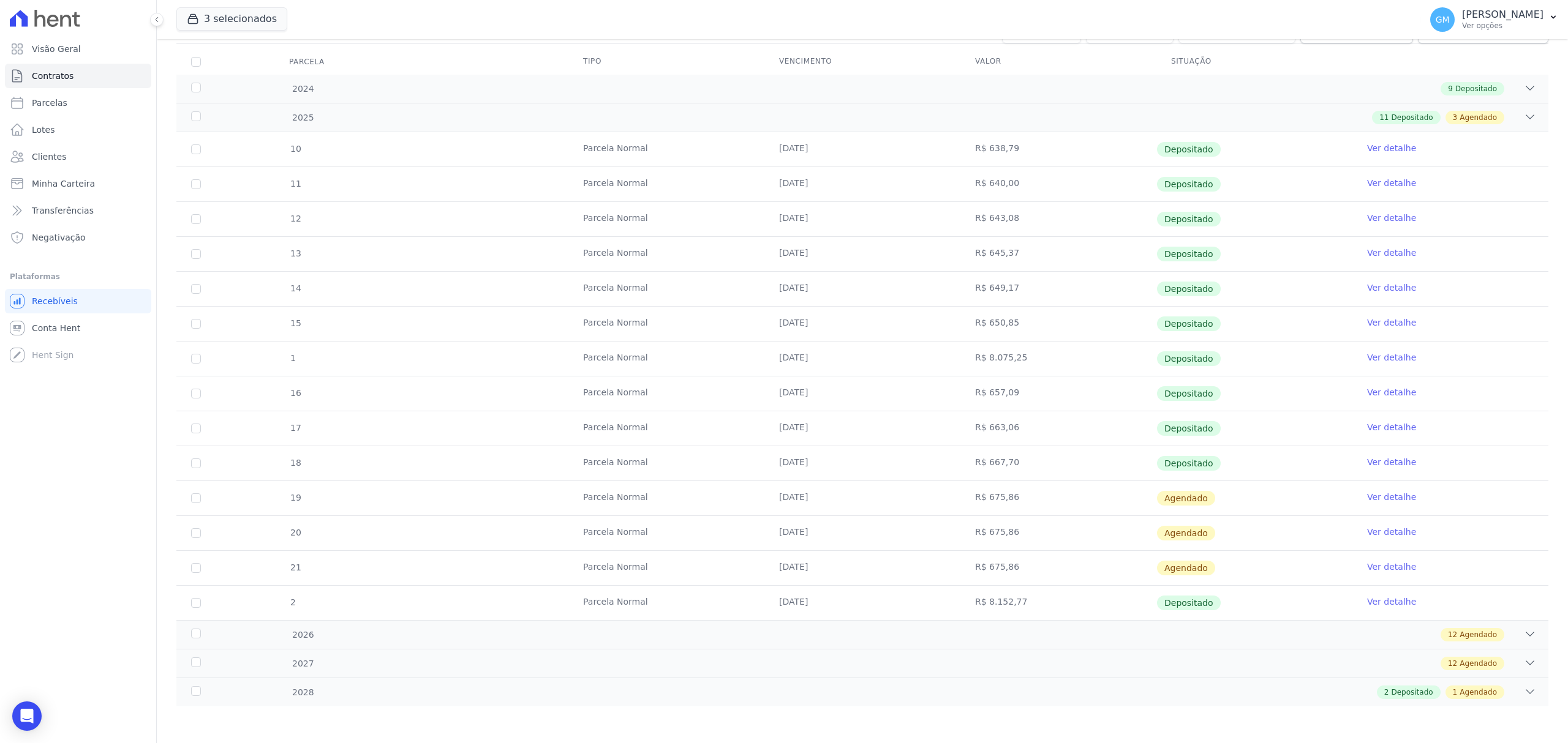
click at [1370, 498] on link "Ver detalhe" at bounding box center [1391, 497] width 49 height 12
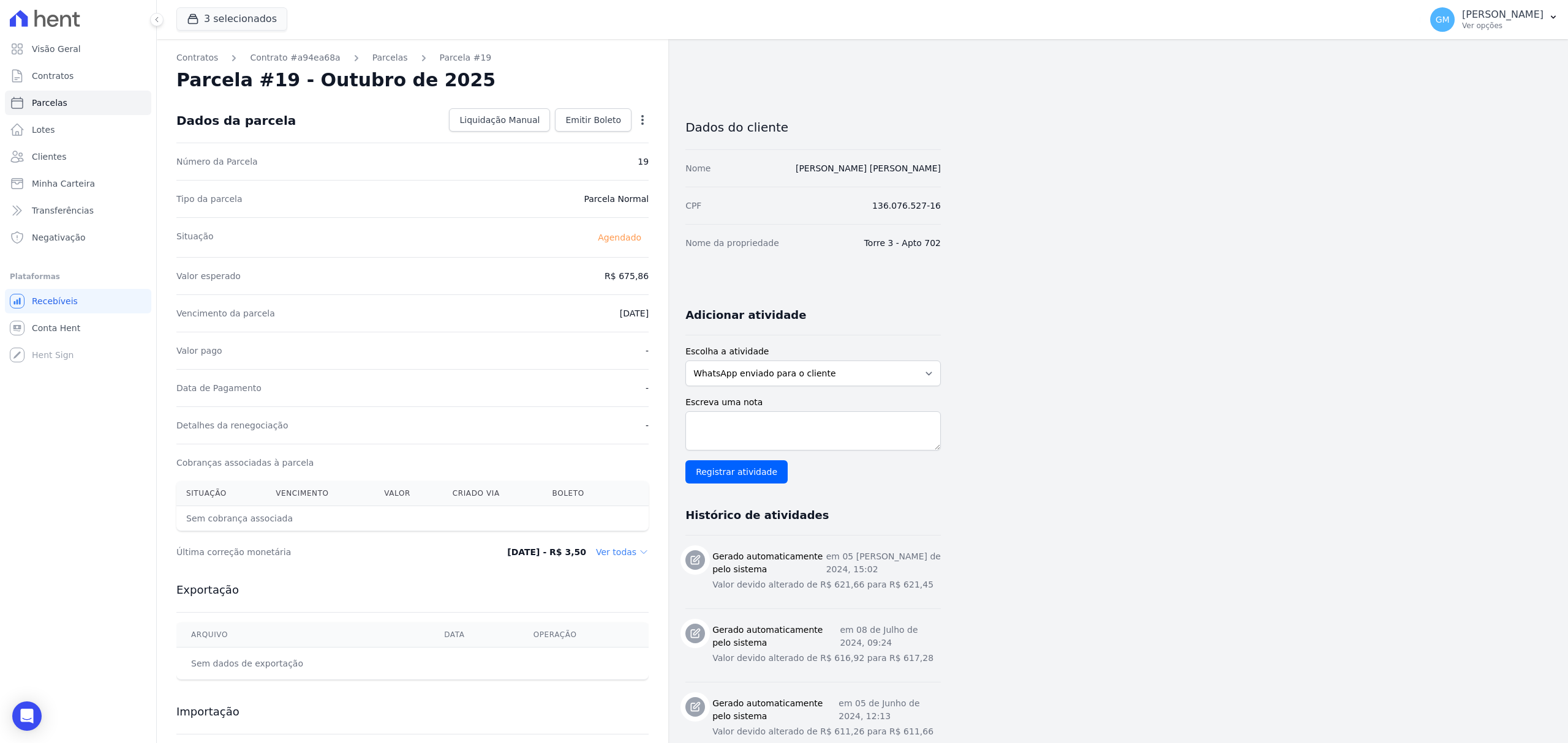
click at [642, 116] on icon "button" at bounding box center [643, 120] width 2 height 10
click at [586, 135] on link "Alterar" at bounding box center [590, 137] width 108 height 22
drag, startPoint x: 592, startPoint y: 278, endPoint x: 650, endPoint y: 280, distance: 58.0
click at [650, 280] on div "Contratos Contrato #a94ea68a Parcelas Parcela #19 Parcela #19 - Outubro de 2025…" at bounding box center [412, 512] width 511 height 946
paste input "69.10"
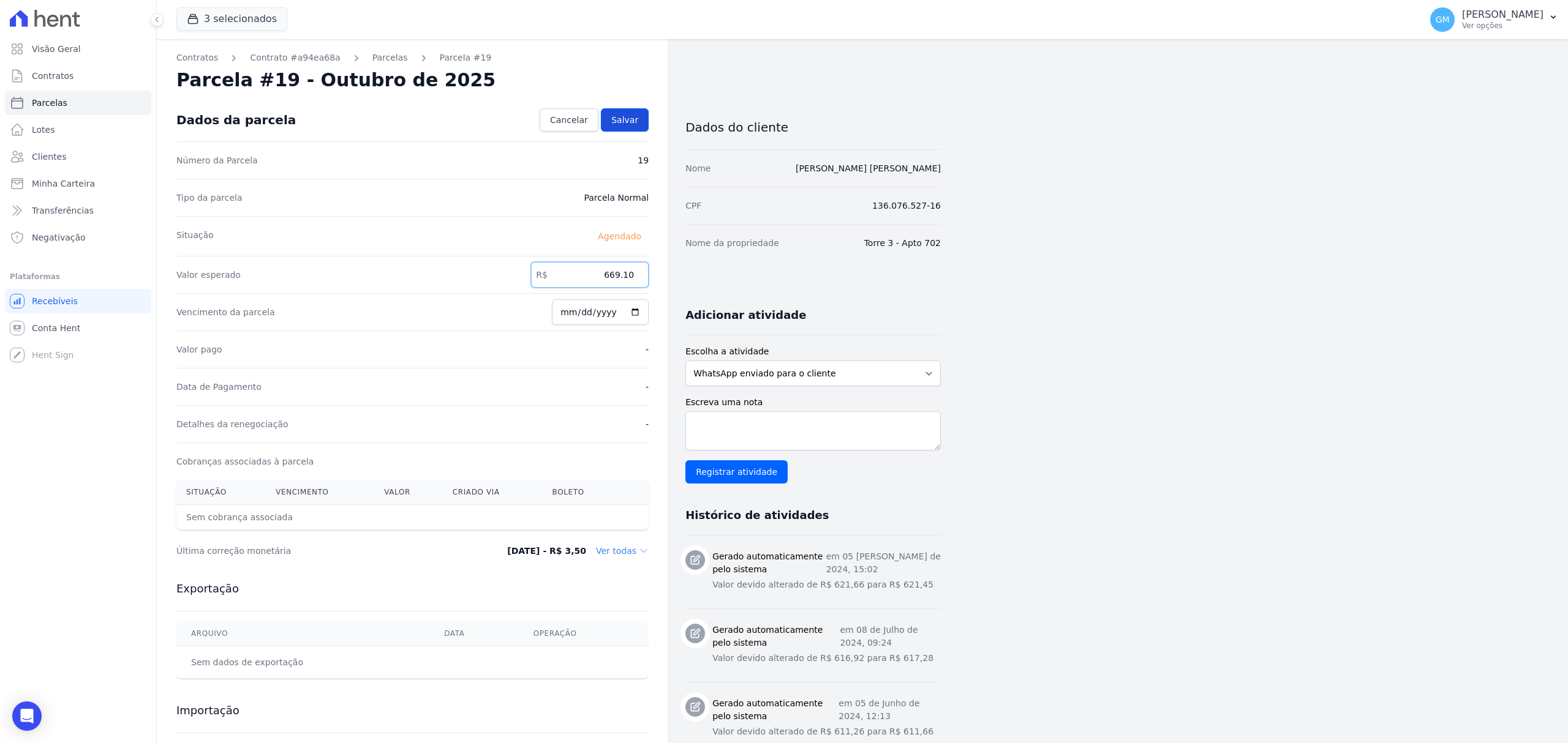
type input "669.10"
click at [627, 109] on link "Salvar" at bounding box center [624, 120] width 47 height 23
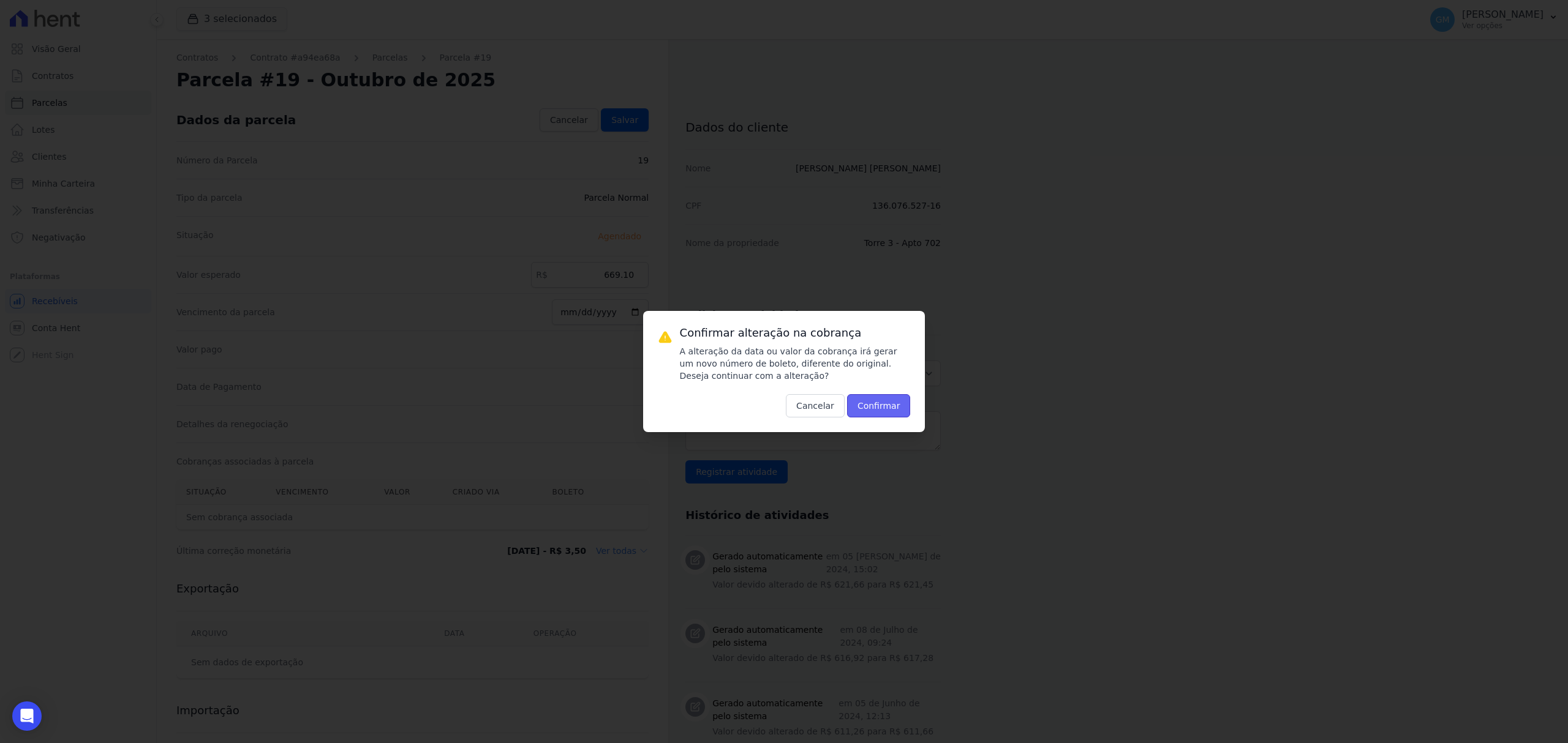
click at [870, 417] on button "Confirmar" at bounding box center [878, 406] width 64 height 23
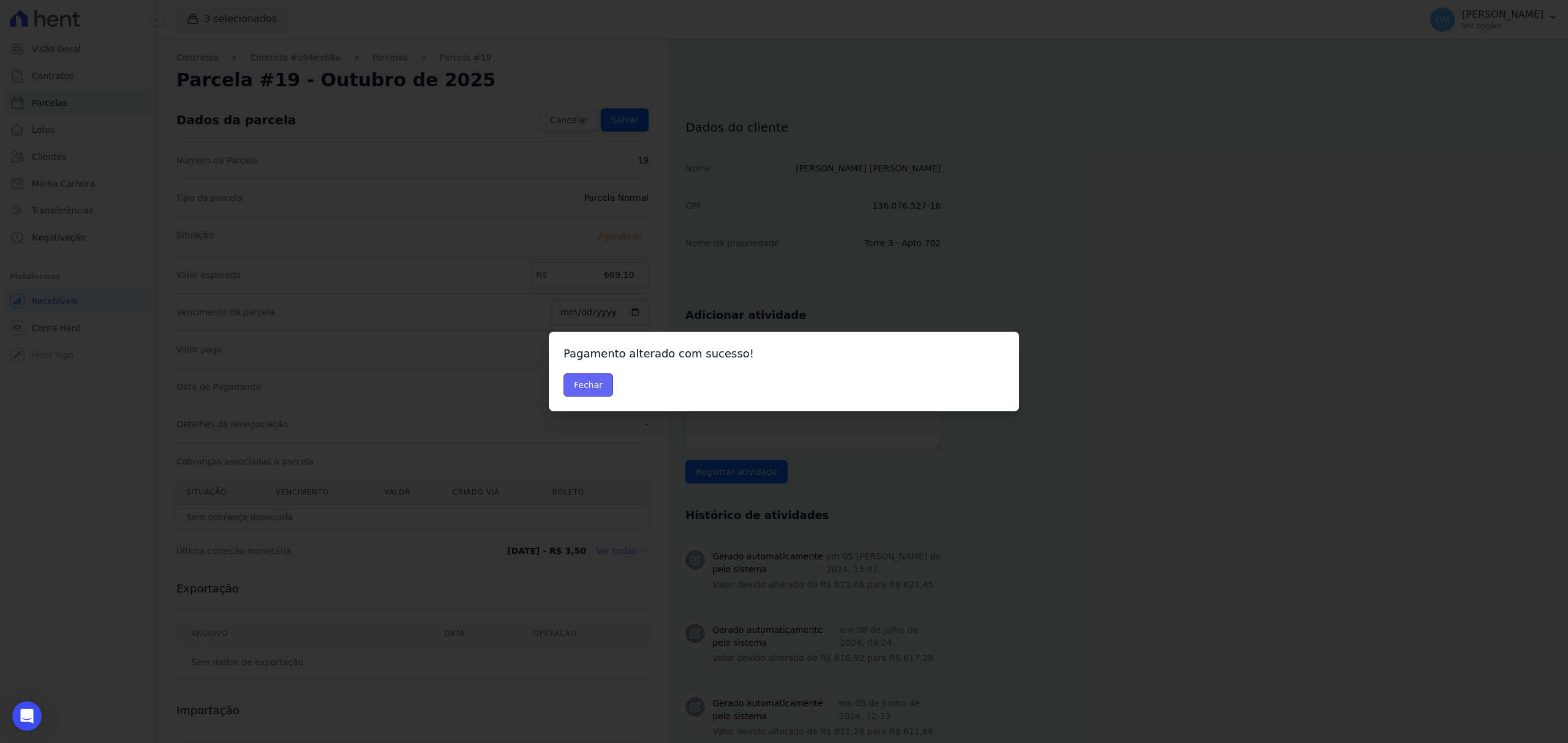
click at [584, 378] on button "Fechar" at bounding box center [588, 385] width 49 height 23
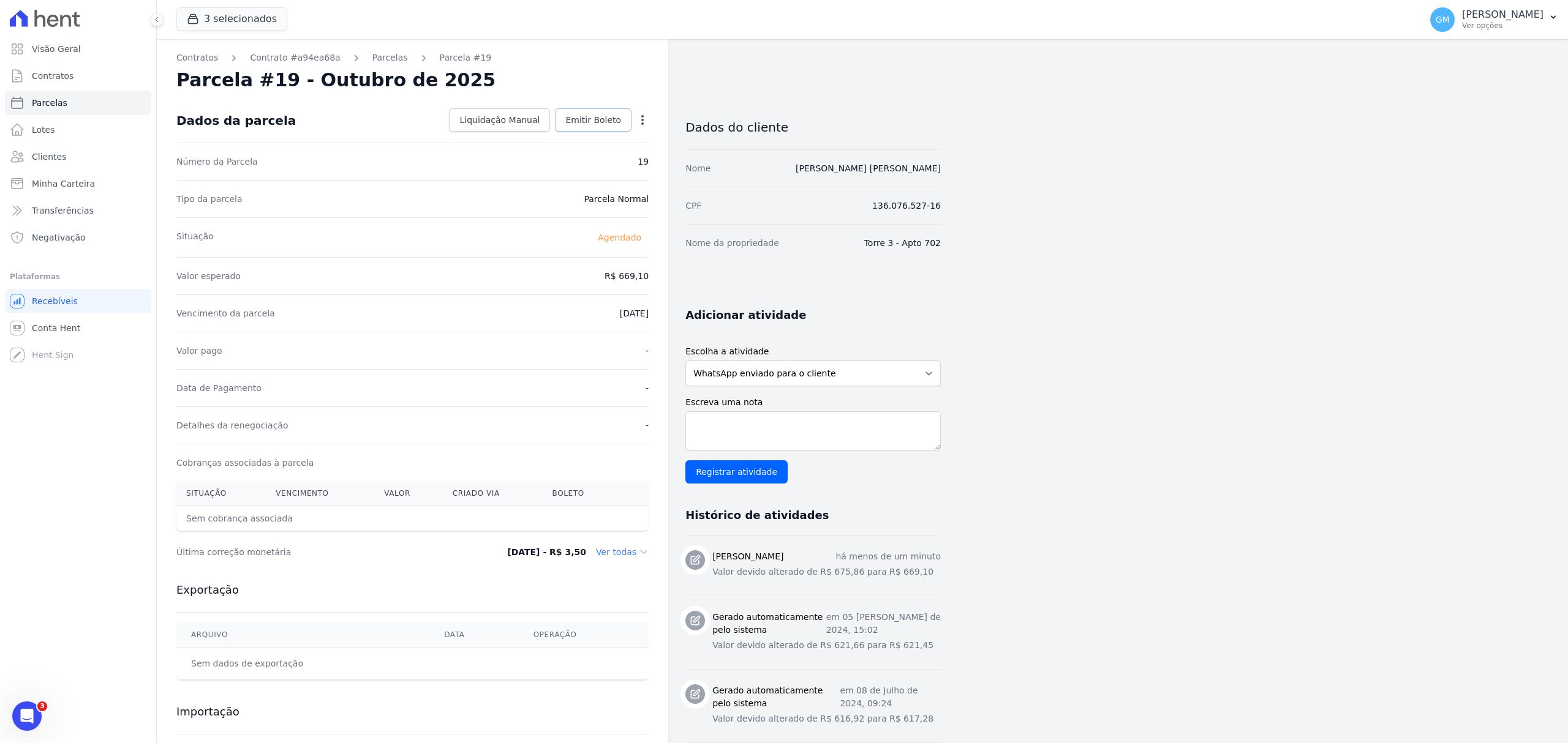
click at [608, 124] on span "Emitir Boleto" at bounding box center [593, 120] width 56 height 12
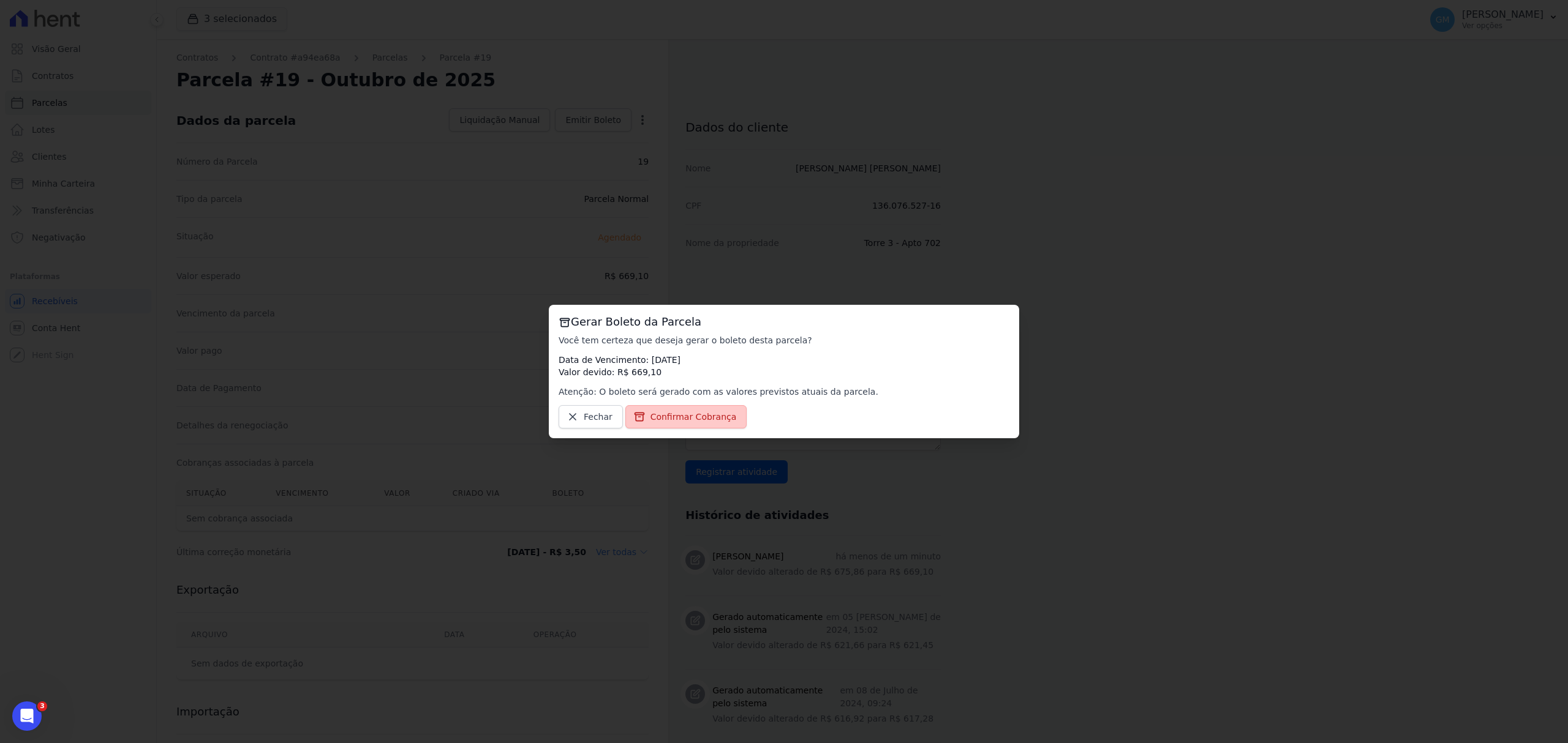
click at [718, 417] on span "Confirmar Cobrança" at bounding box center [693, 417] width 86 height 12
